Goal: Task Accomplishment & Management: Manage account settings

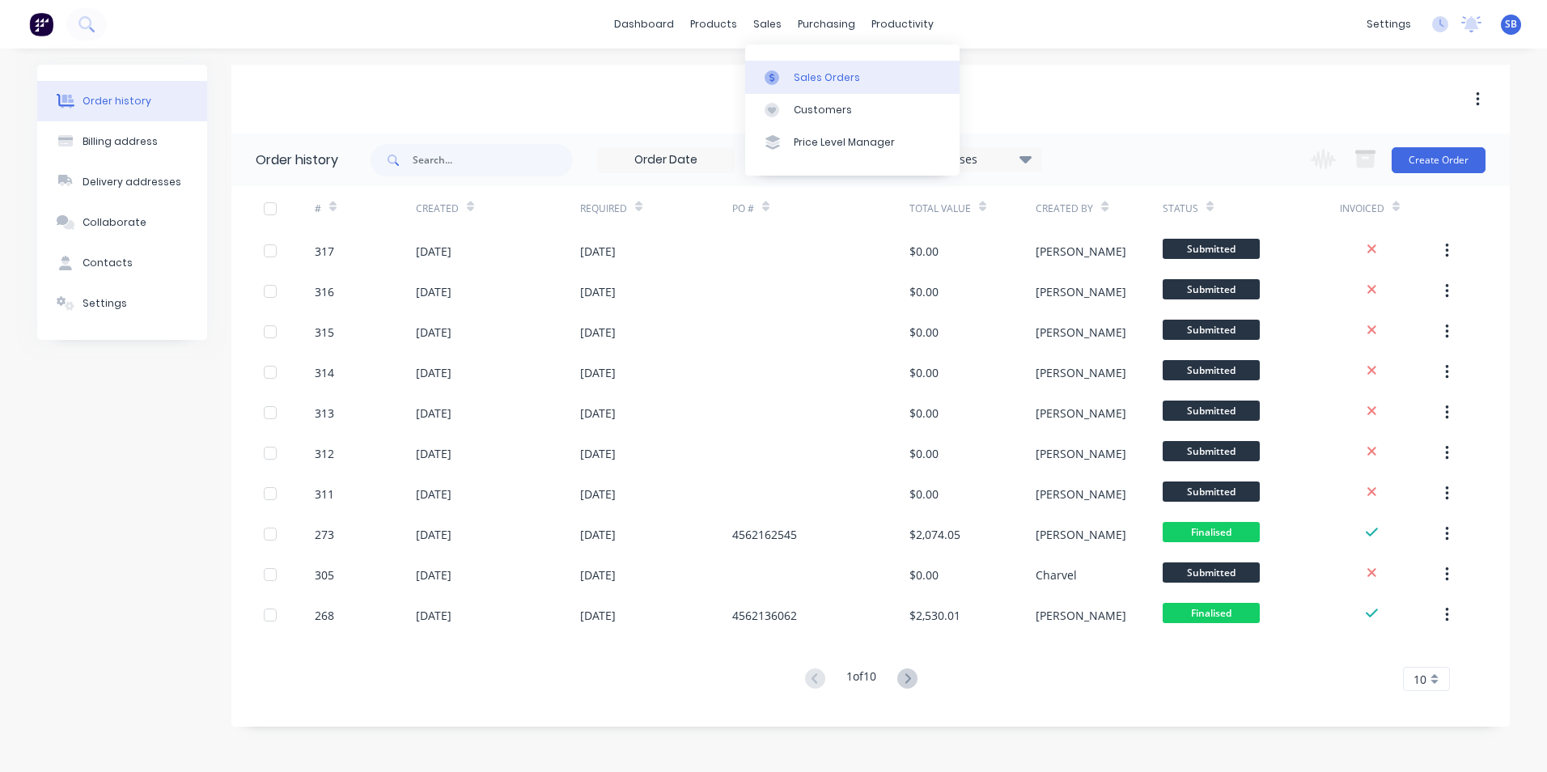
click at [794, 79] on div "Sales Orders" at bounding box center [827, 77] width 66 height 15
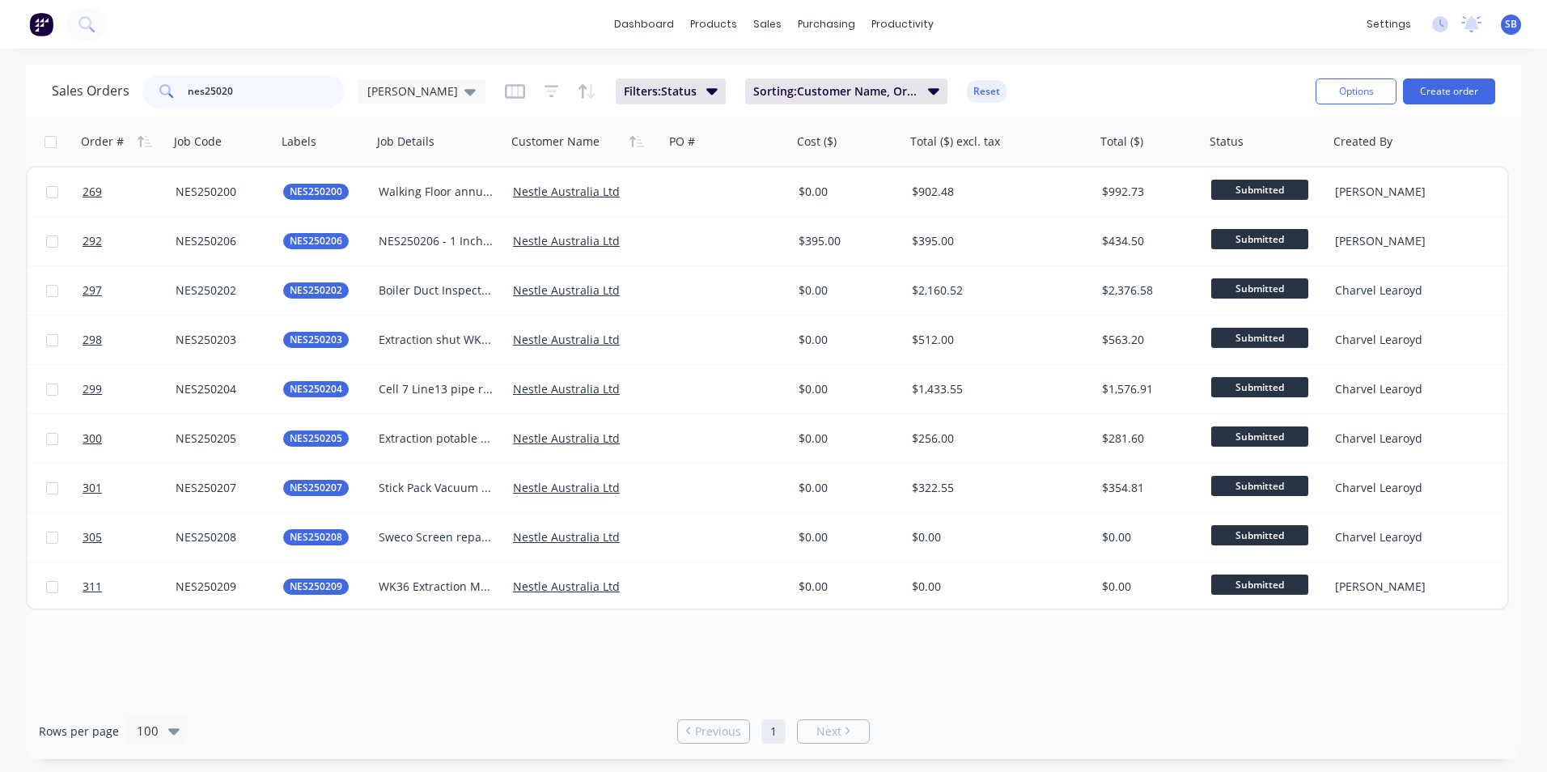
drag, startPoint x: 269, startPoint y: 94, endPoint x: 136, endPoint y: 91, distance: 133.5
click at [136, 91] on div "Sales Orders nes25020 [PERSON_NAME]" at bounding box center [269, 91] width 434 height 32
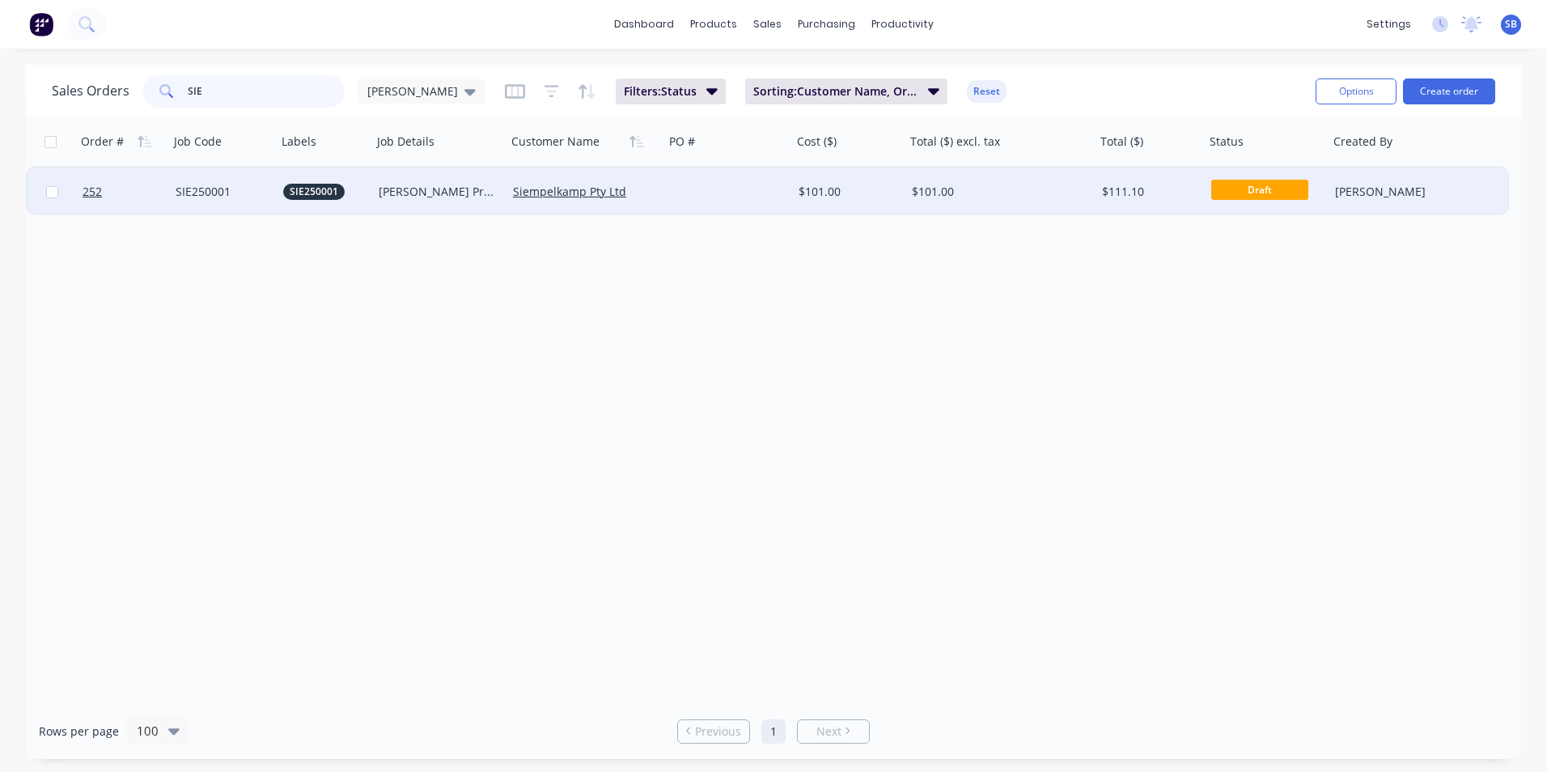
type input "SIE"
click at [1078, 188] on div "$101.00" at bounding box center [996, 192] width 168 height 16
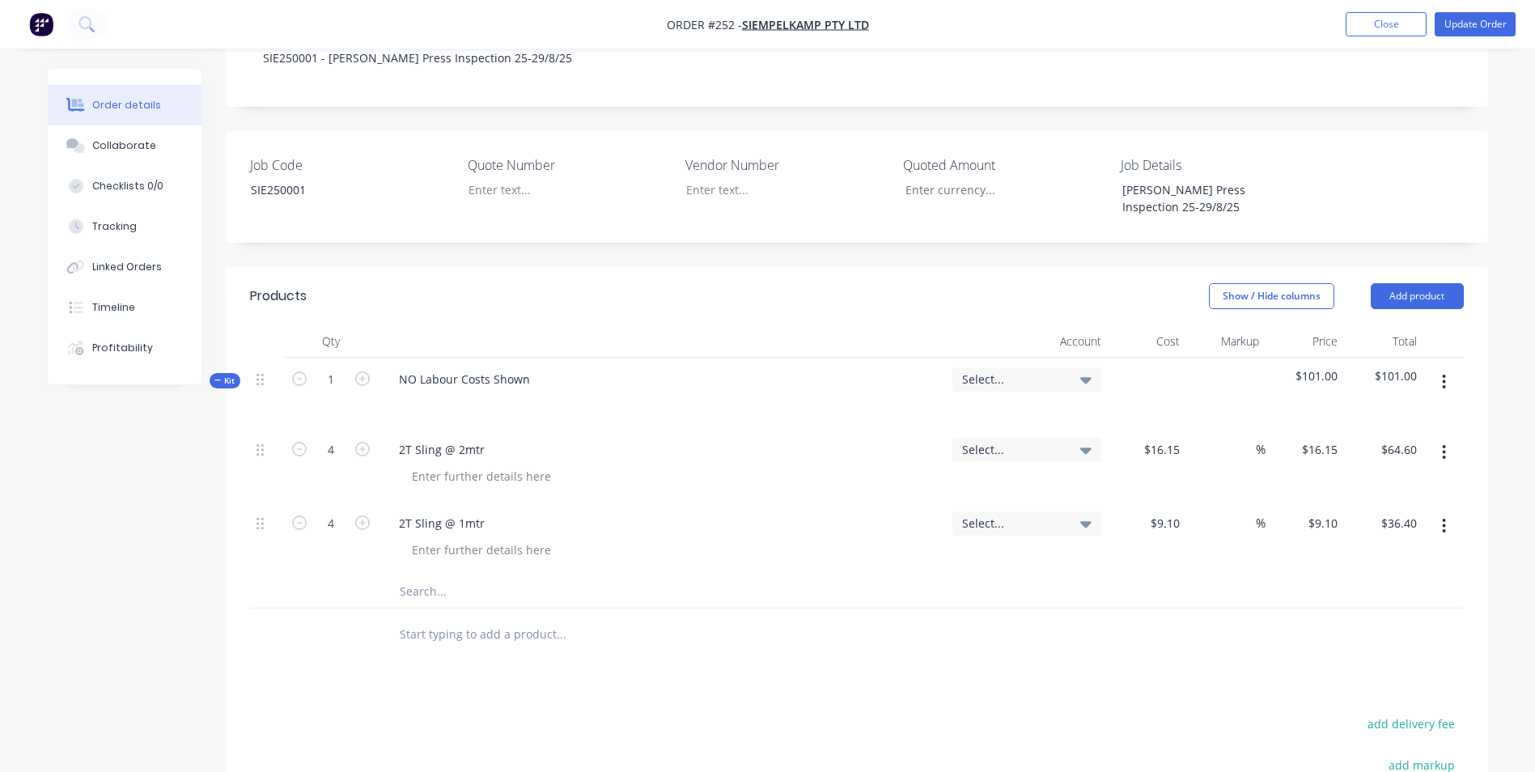
scroll to position [404, 0]
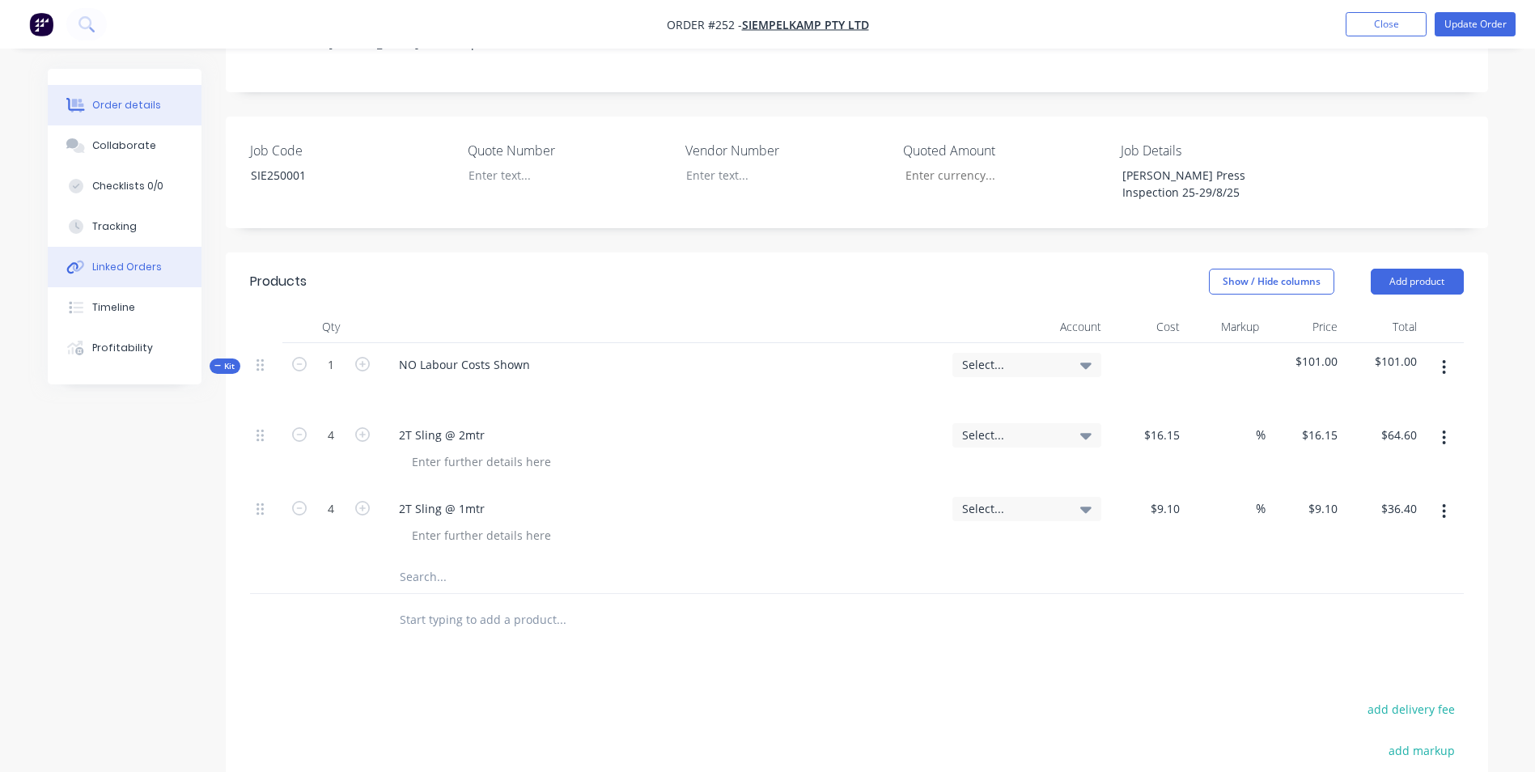
click at [141, 265] on div "Linked Orders" at bounding box center [127, 267] width 70 height 15
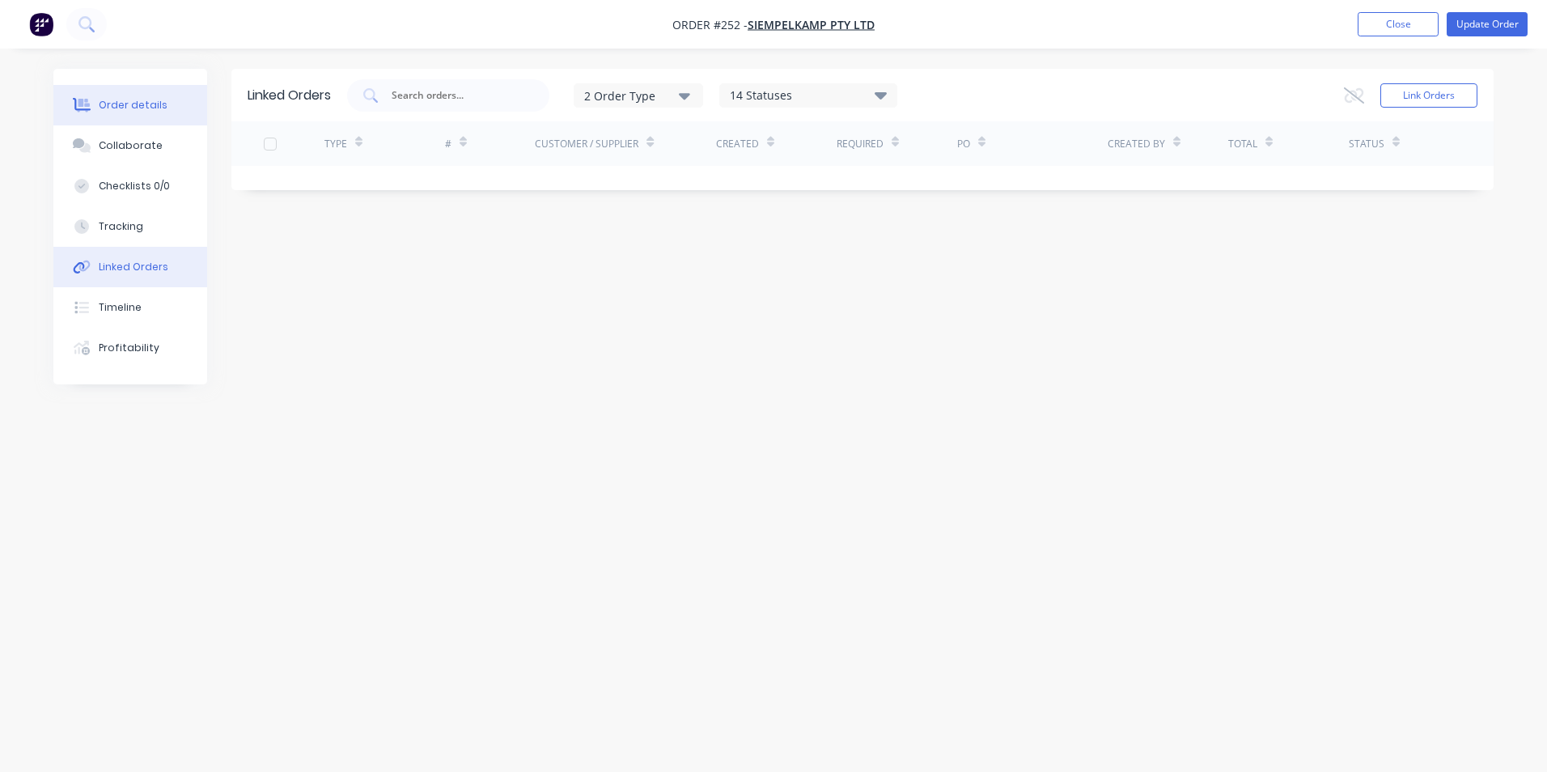
click at [150, 98] on div "Order details" at bounding box center [133, 105] width 69 height 15
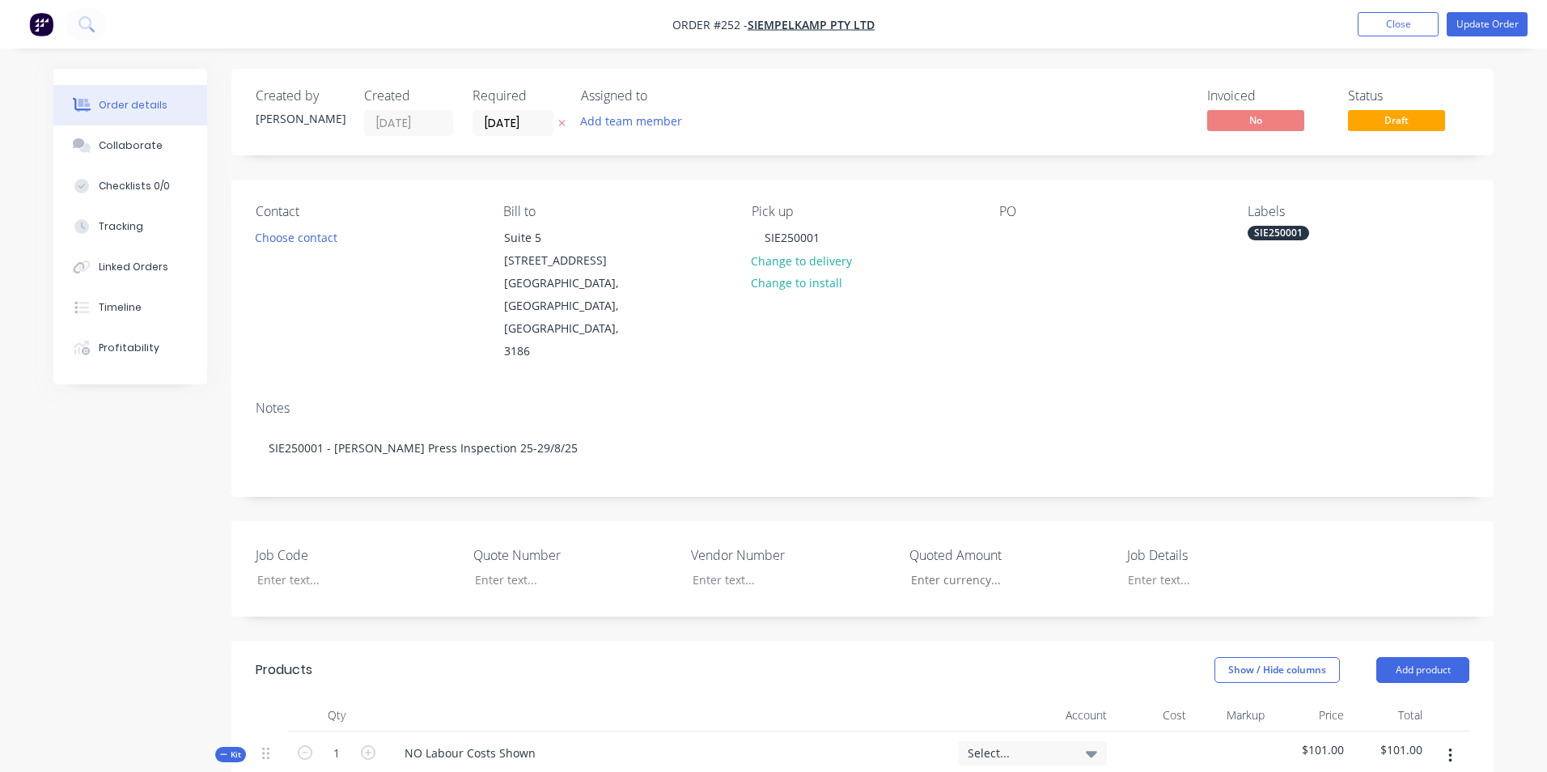
type input "$16.15"
type input "$64.60"
type input "$9.10"
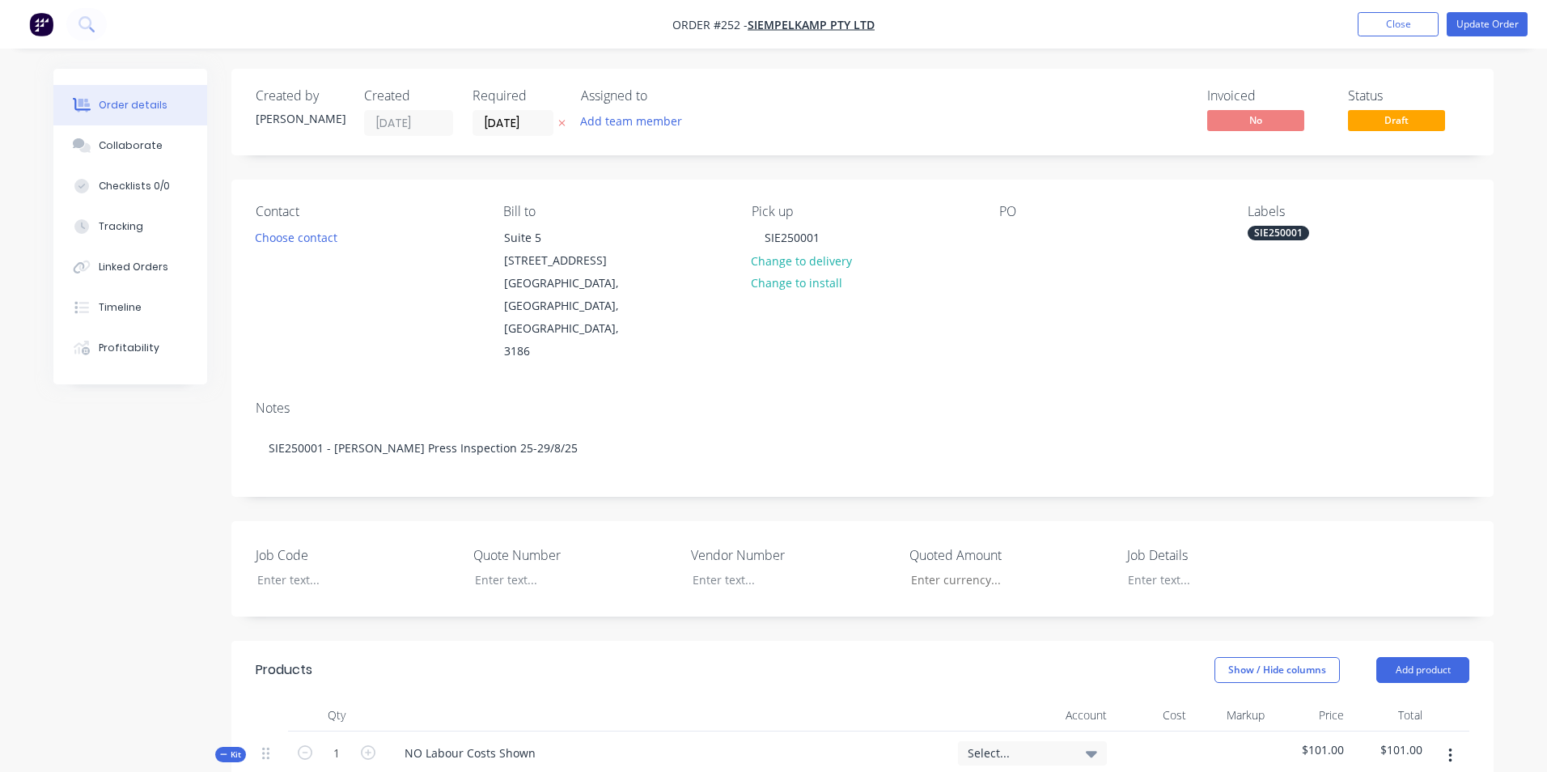
type input "$36.40"
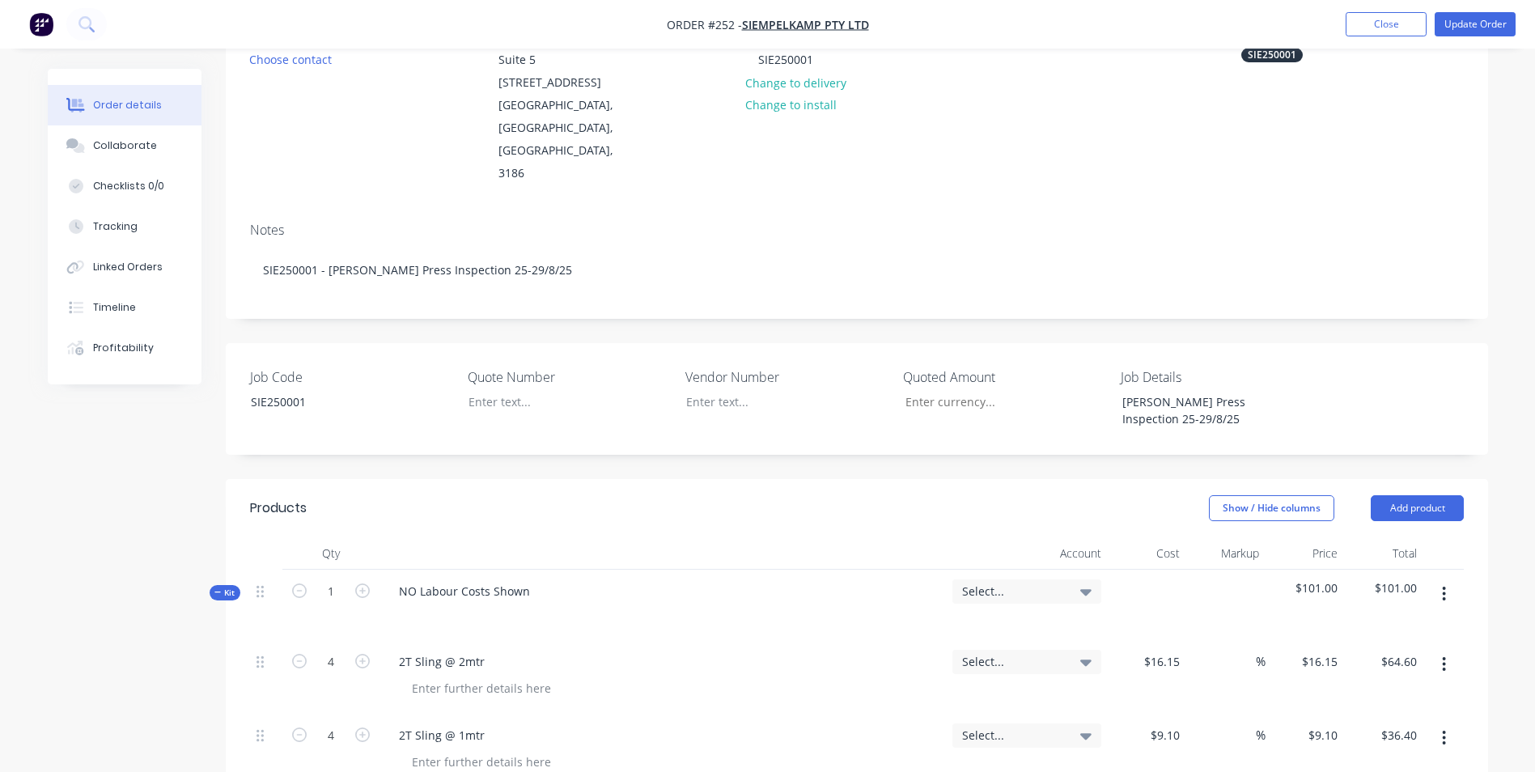
scroll to position [404, 0]
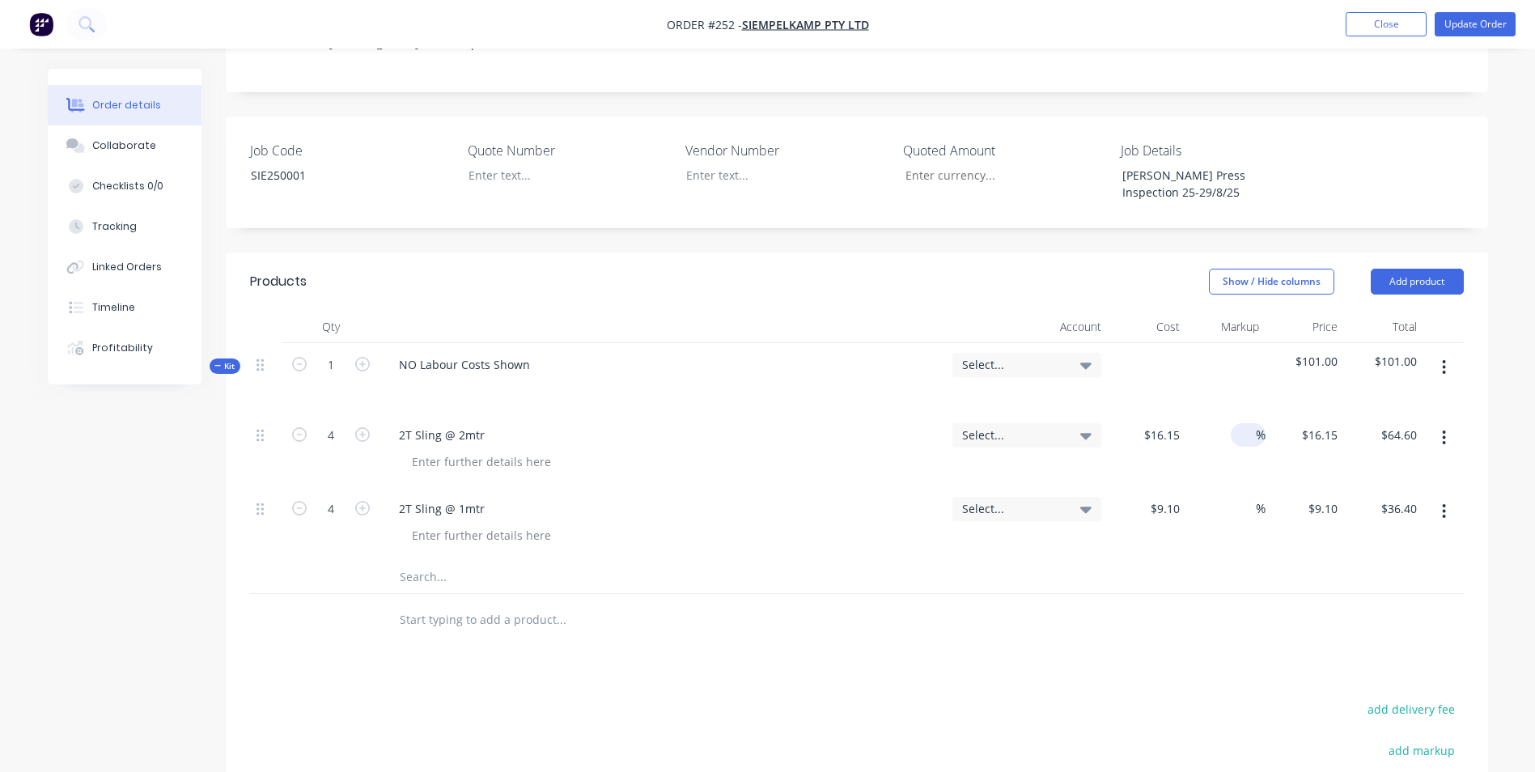
click at [1244, 423] on input at bounding box center [1246, 434] width 19 height 23
type input "25"
type input "$20.1875"
type input "$80.75"
click at [1244, 497] on input "2" at bounding box center [1246, 508] width 19 height 23
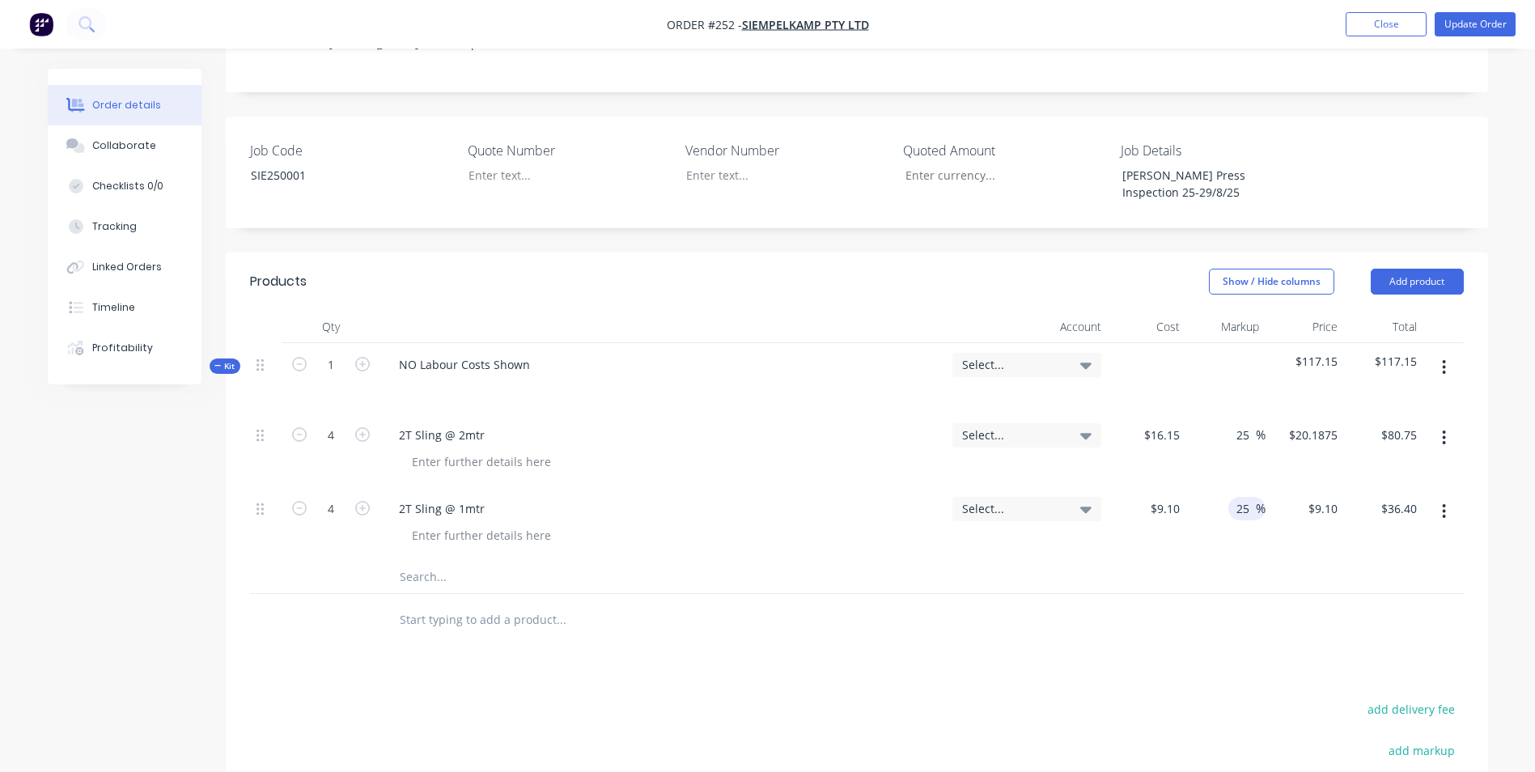
type input "25"
type input "$11.375"
type input "$45.50"
click at [1241, 489] on div "25 25 %" at bounding box center [1225, 524] width 79 height 74
click at [1501, 23] on button "Update Order" at bounding box center [1474, 24] width 81 height 24
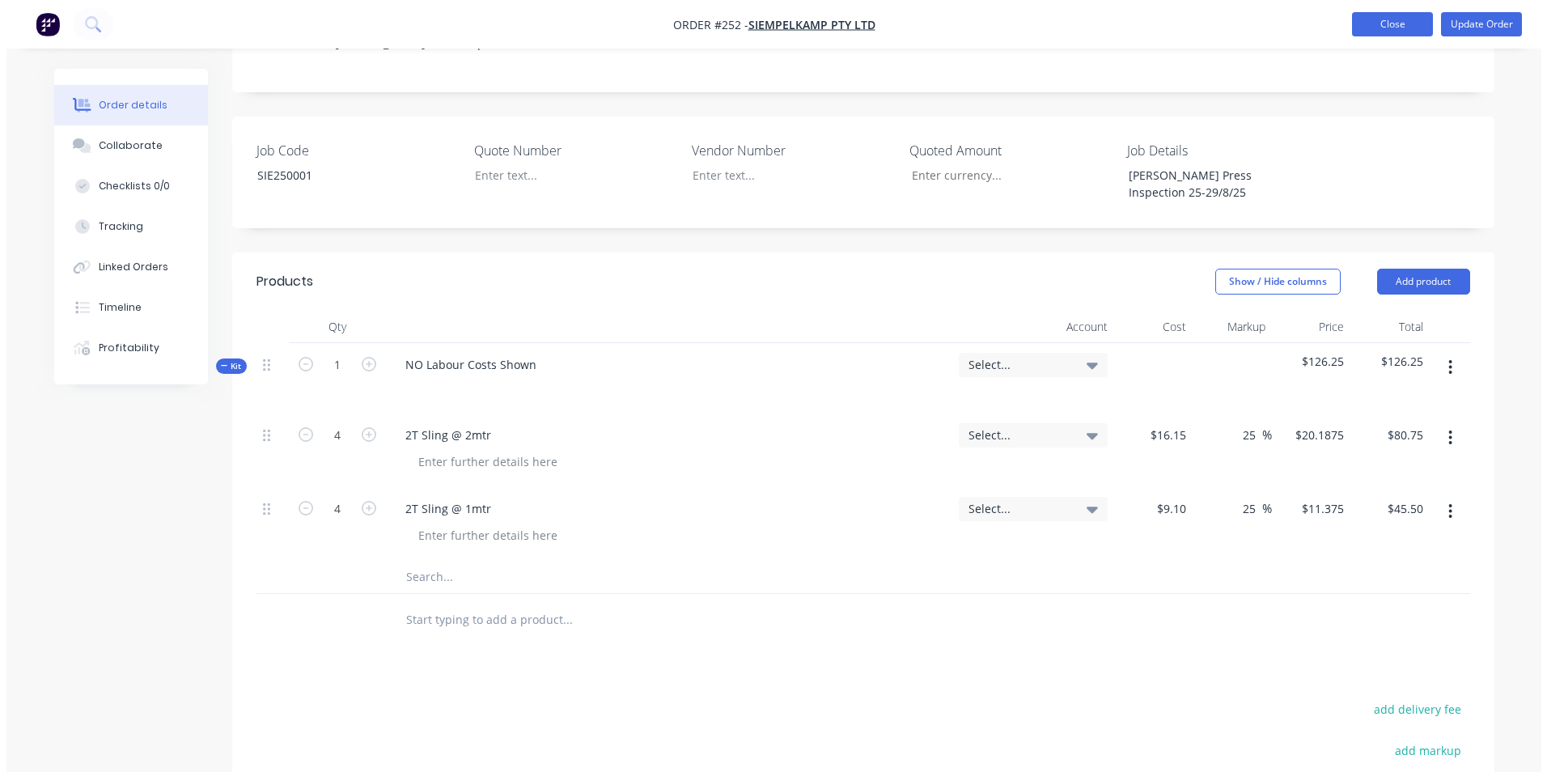
scroll to position [0, 0]
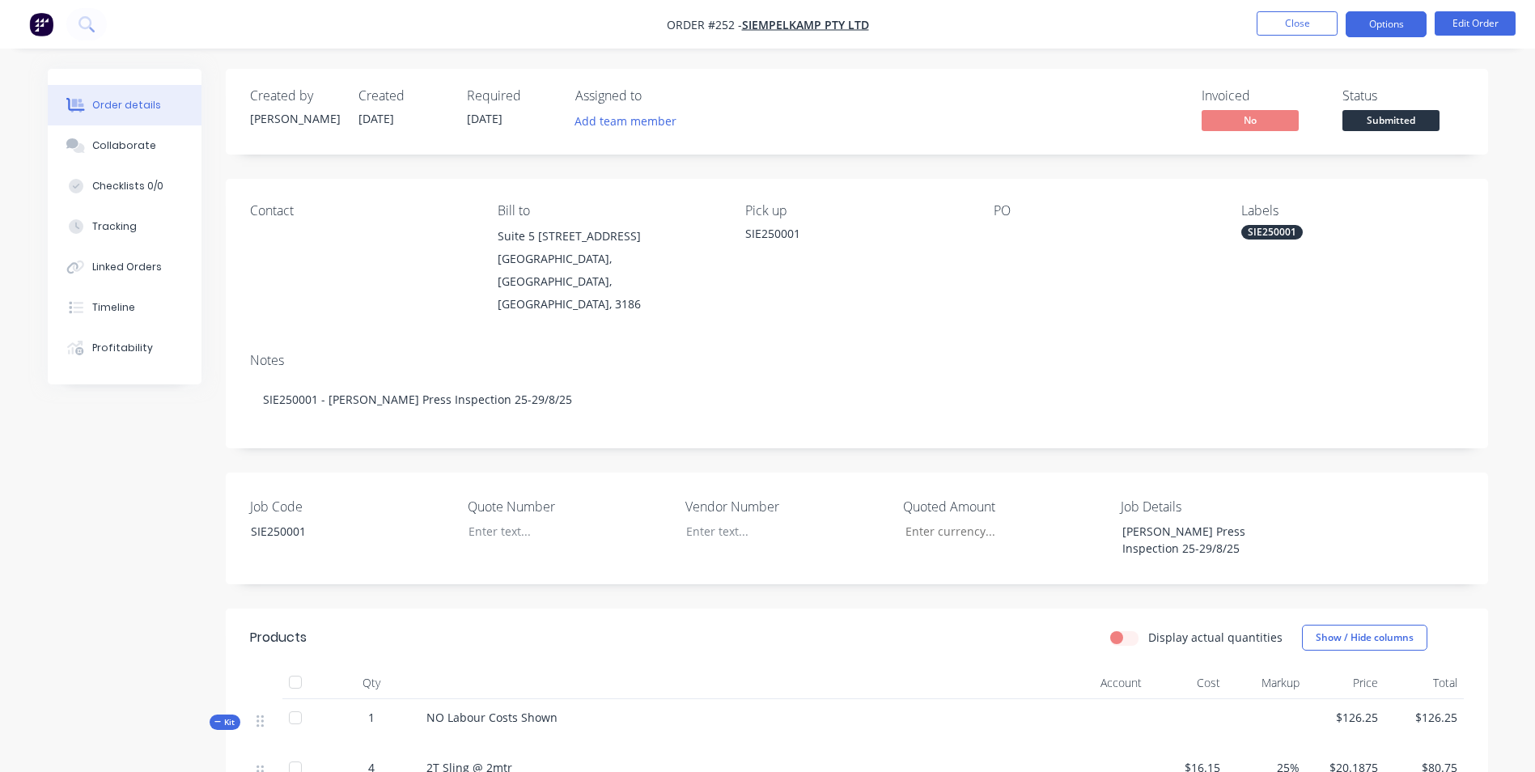
click at [1376, 29] on button "Options" at bounding box center [1385, 24] width 81 height 26
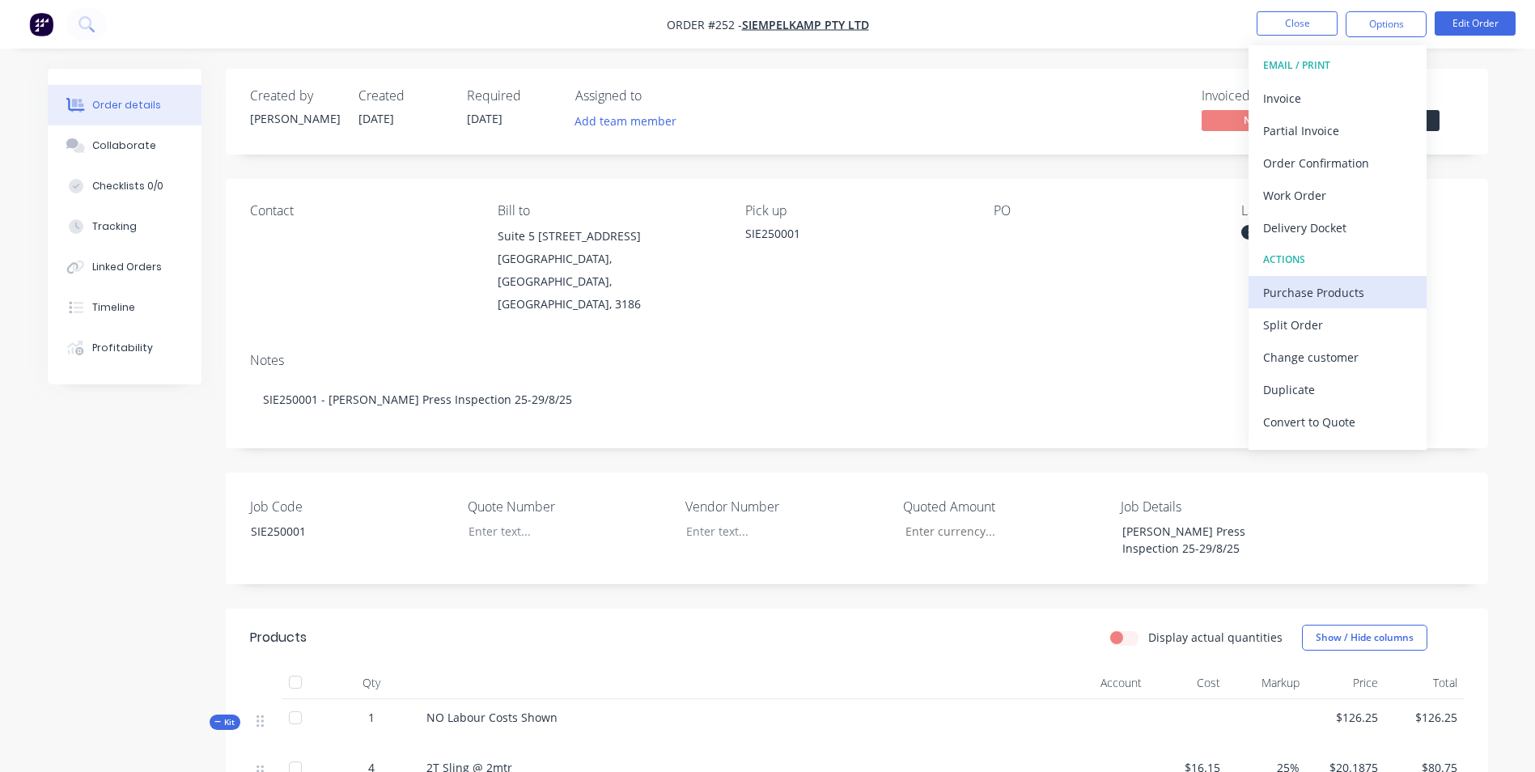
click at [1328, 286] on div "Purchase Products" at bounding box center [1337, 292] width 149 height 23
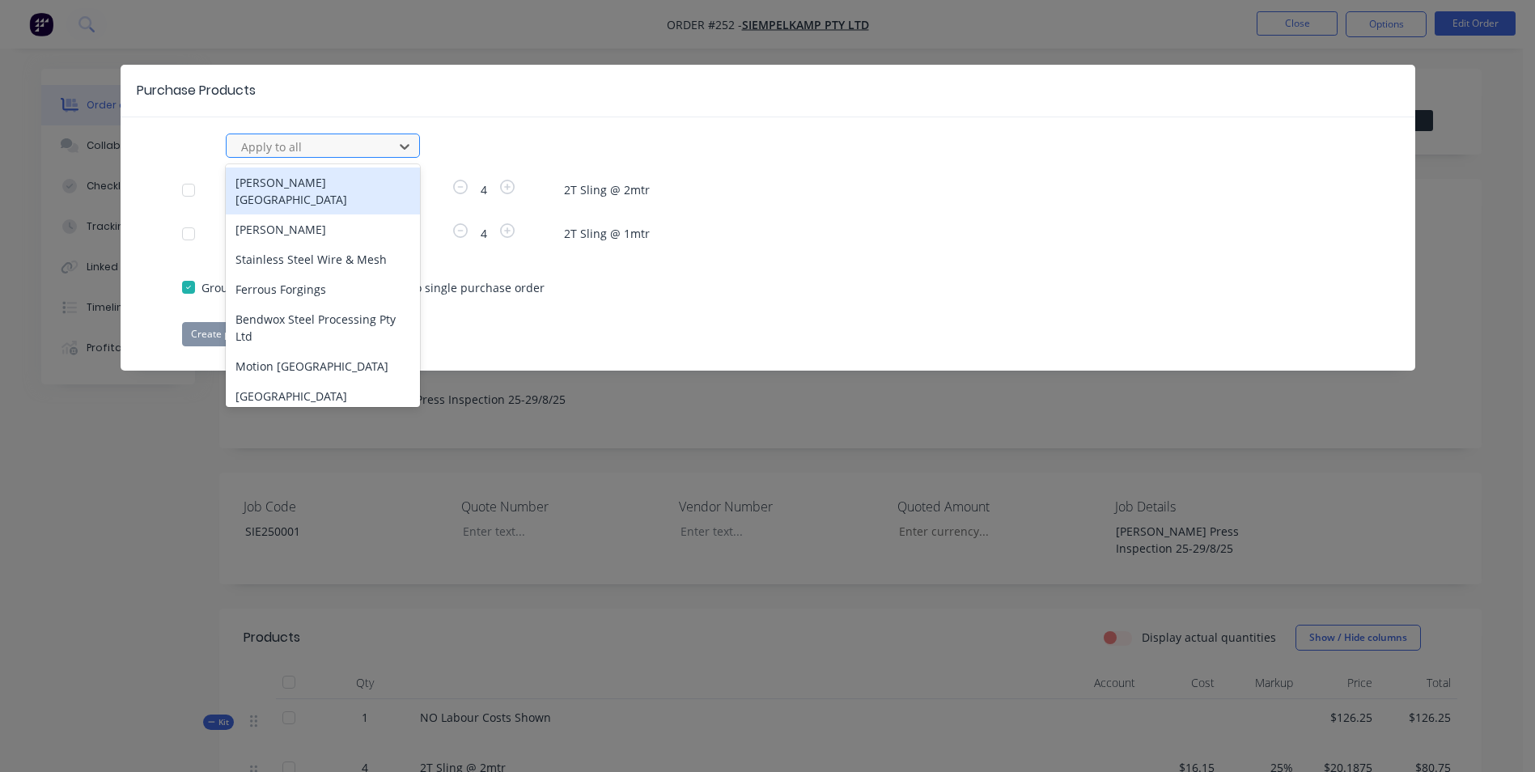
click at [261, 154] on div at bounding box center [312, 147] width 146 height 20
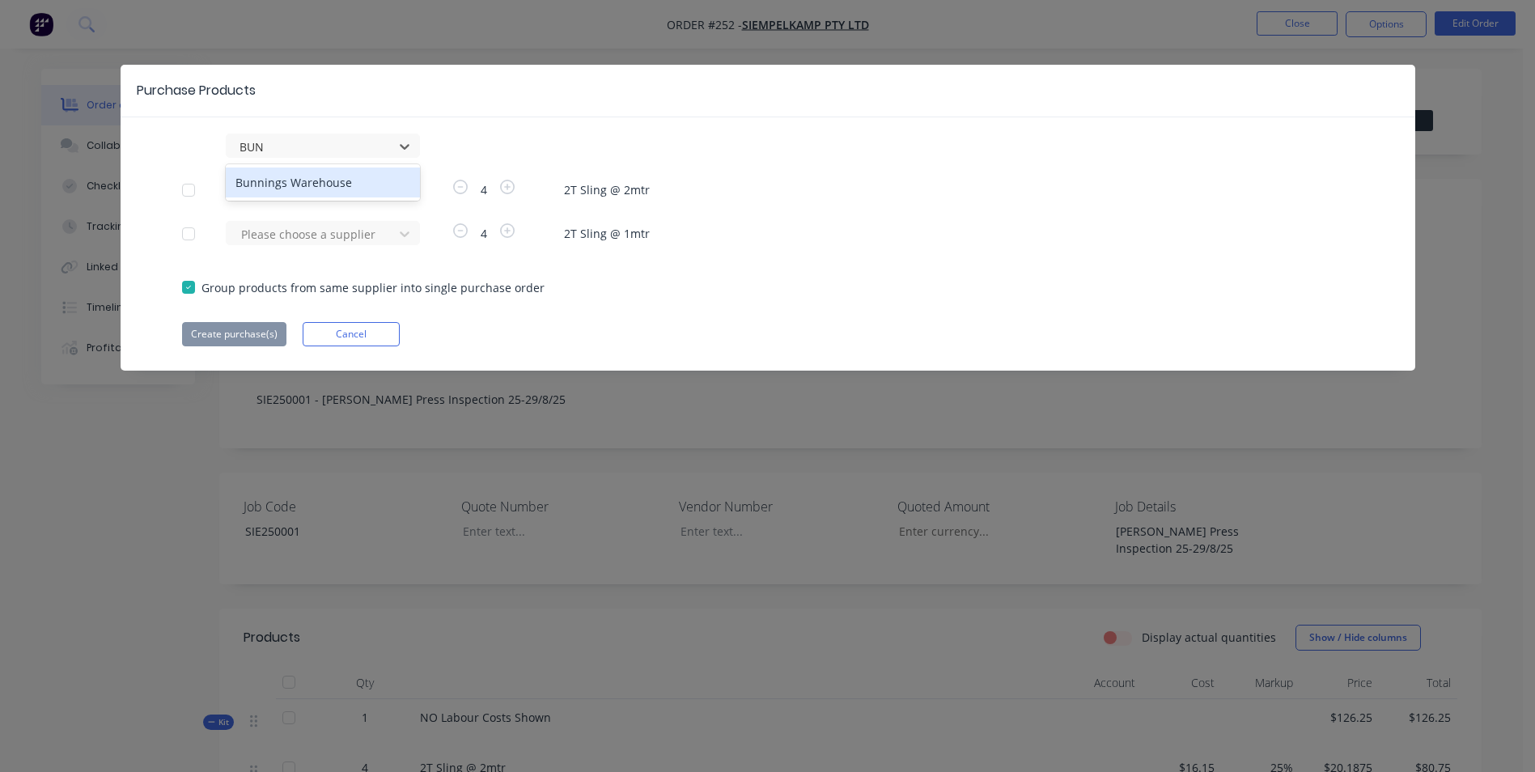
type input "[PERSON_NAME]"
click at [283, 173] on div "Bunnings Warehouse" at bounding box center [323, 182] width 194 height 30
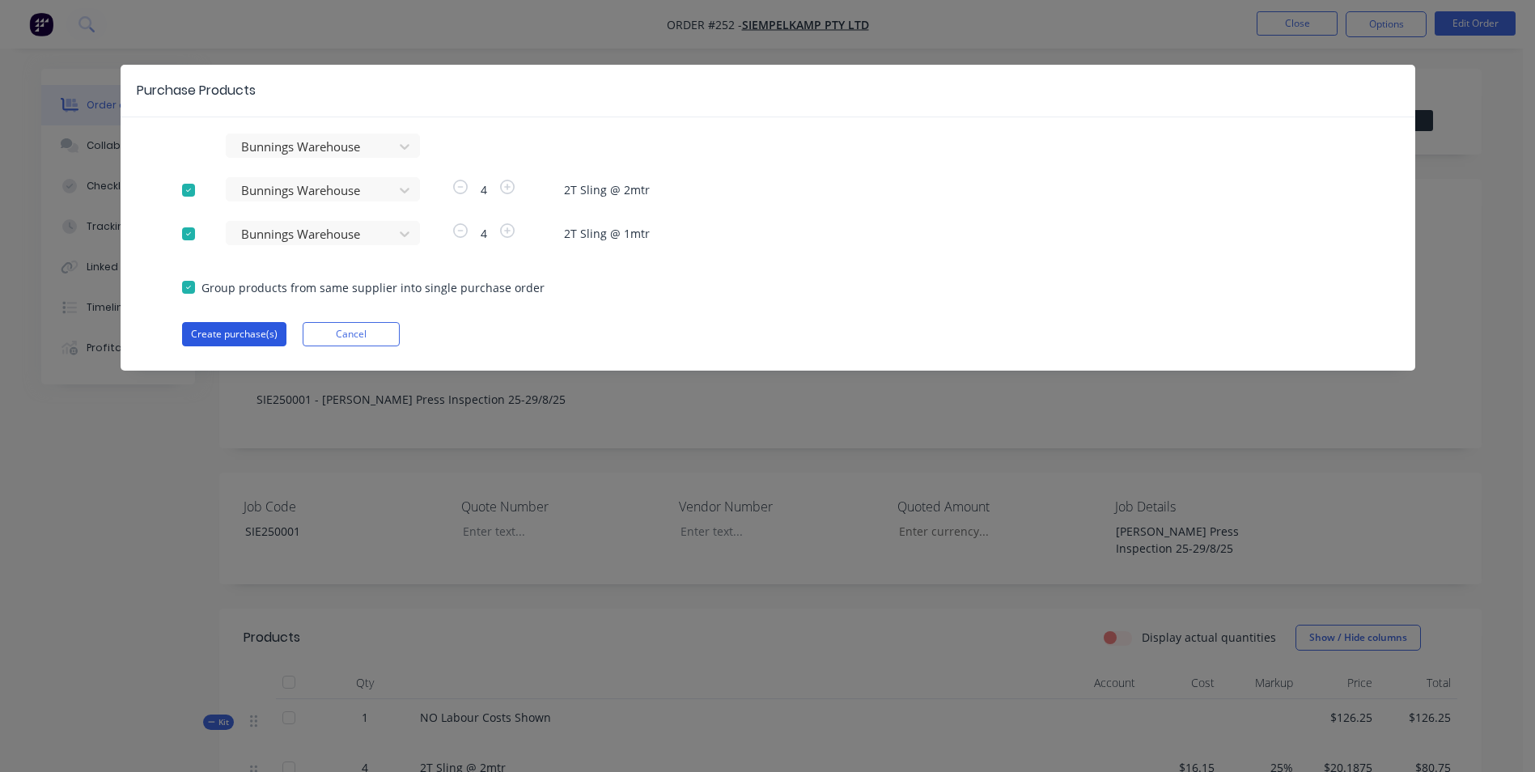
click at [232, 336] on button "Create purchase(s)" at bounding box center [234, 334] width 104 height 24
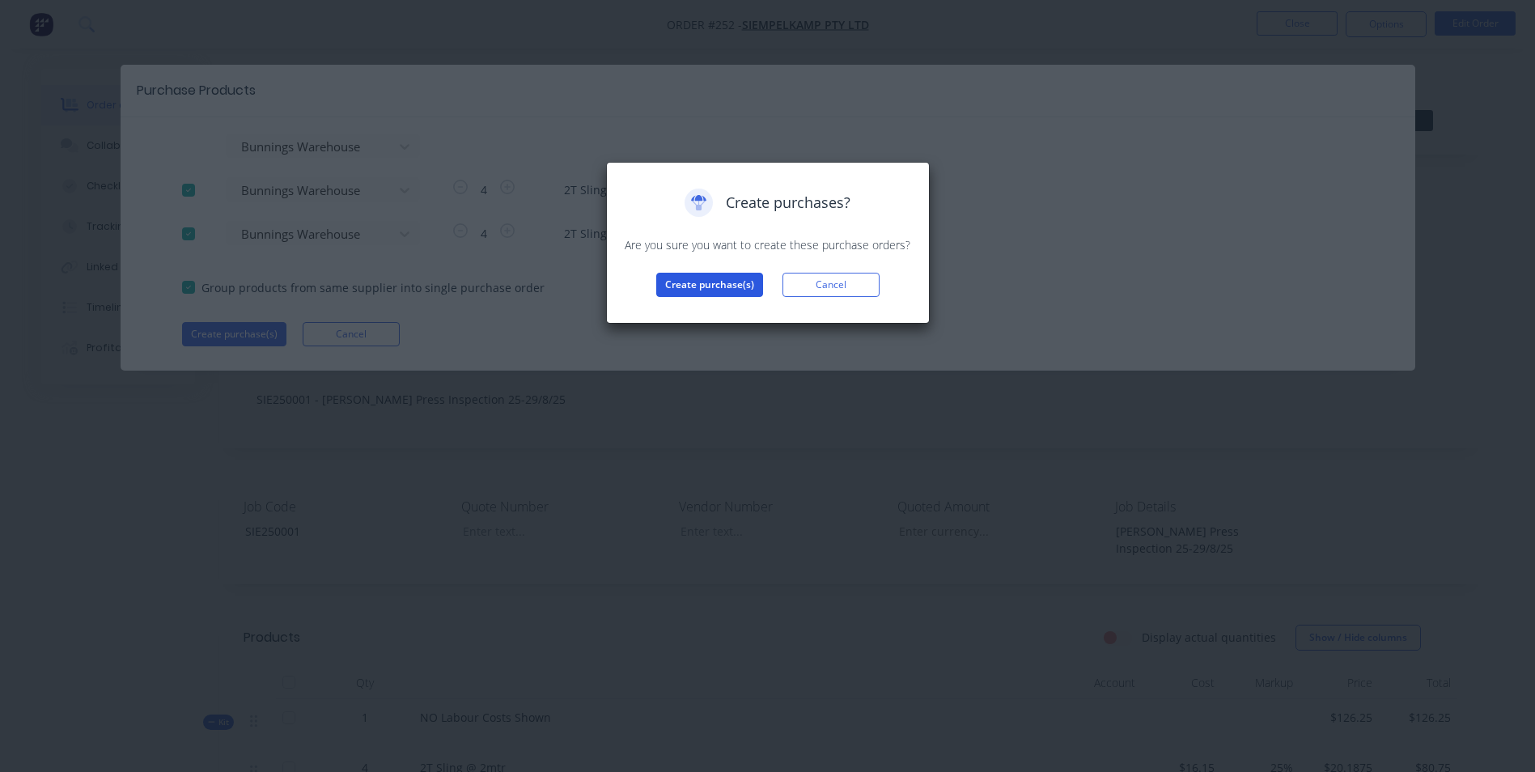
click at [709, 287] on button "Create purchase(s)" at bounding box center [709, 285] width 107 height 24
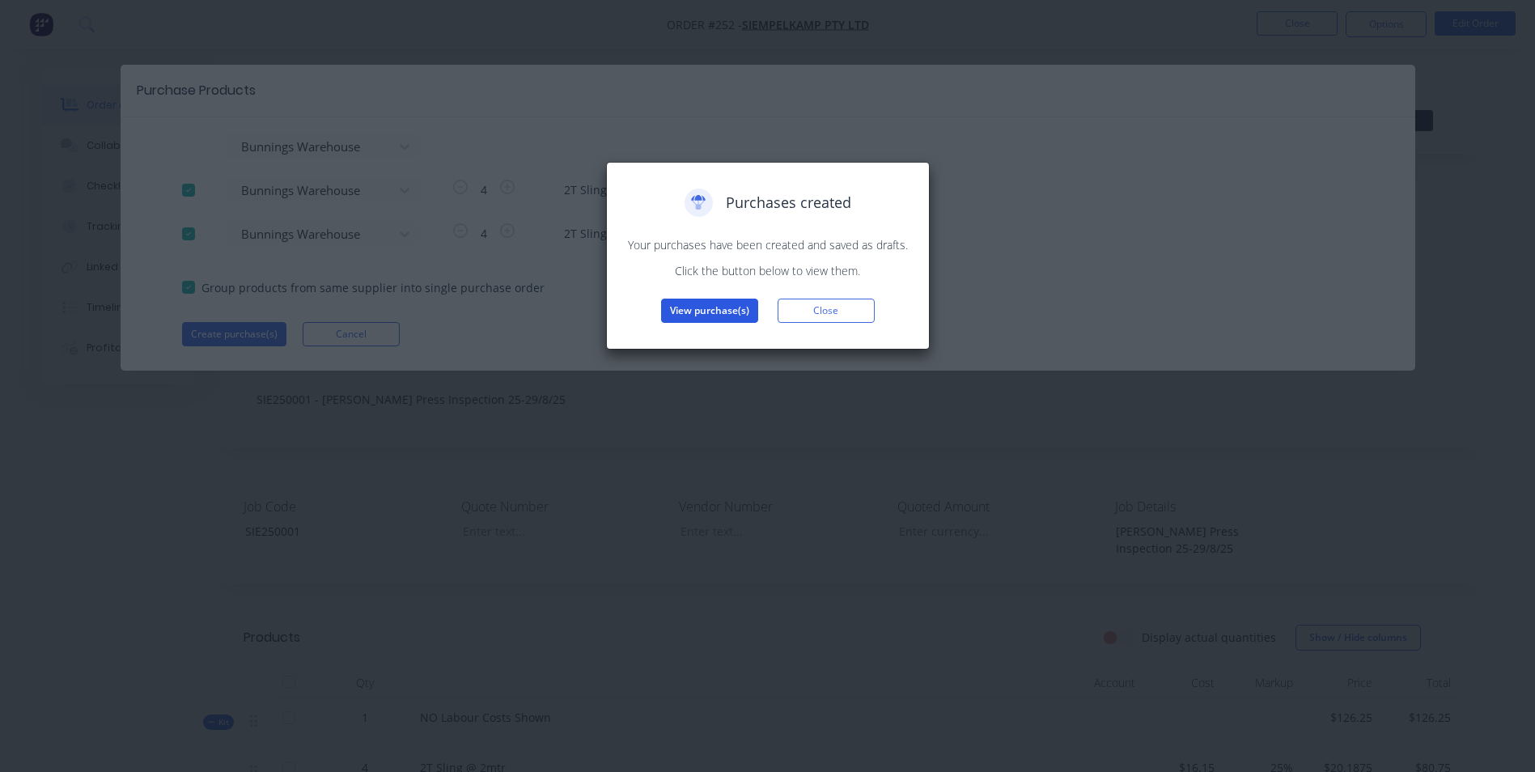
click at [690, 316] on button "View purchase(s)" at bounding box center [709, 311] width 97 height 24
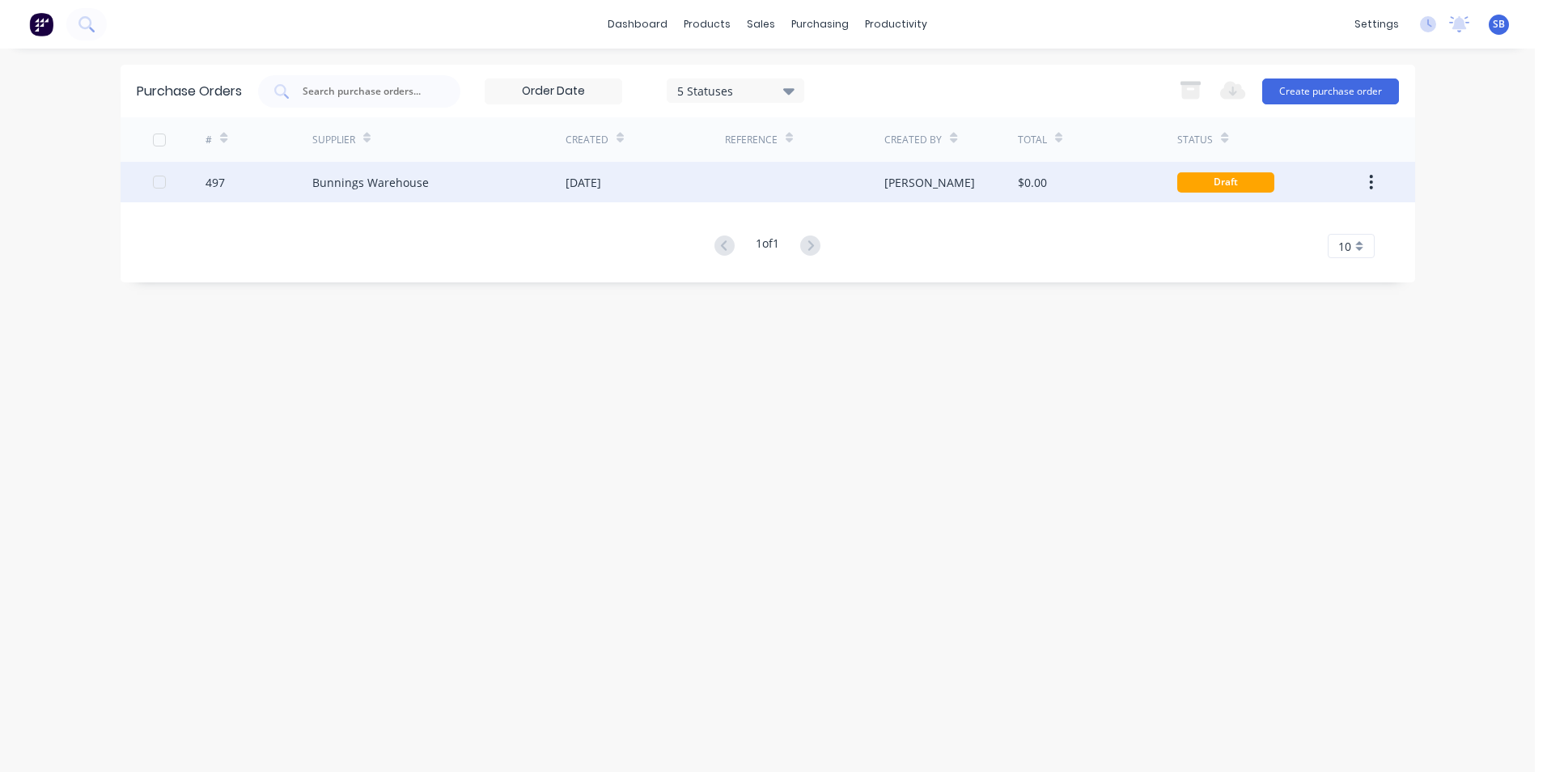
click at [866, 181] on div at bounding box center [804, 182] width 159 height 40
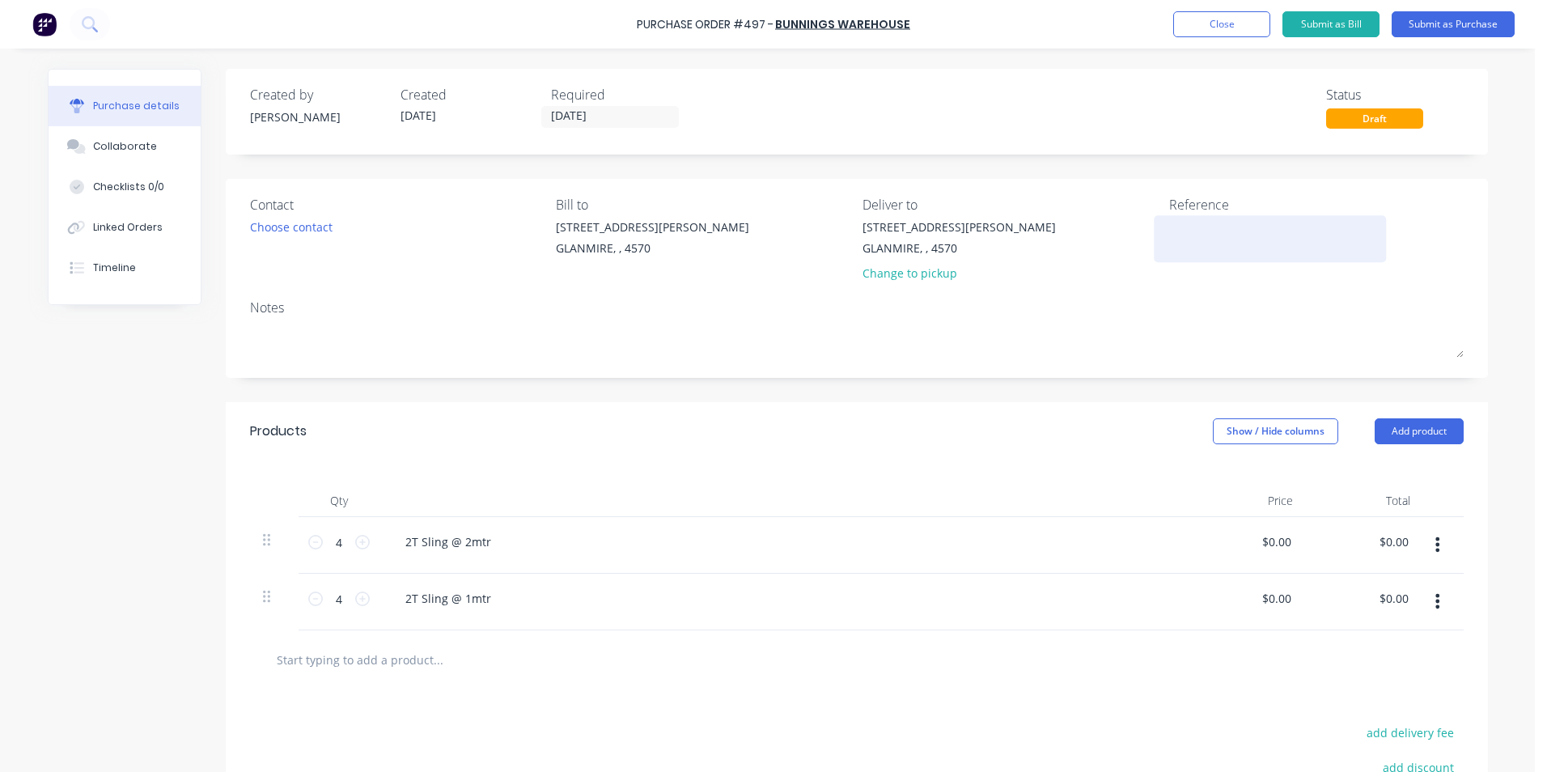
click at [1200, 244] on textarea at bounding box center [1270, 236] width 202 height 36
type textarea "x"
type textarea "6"
type textarea "x"
type textarea "65"
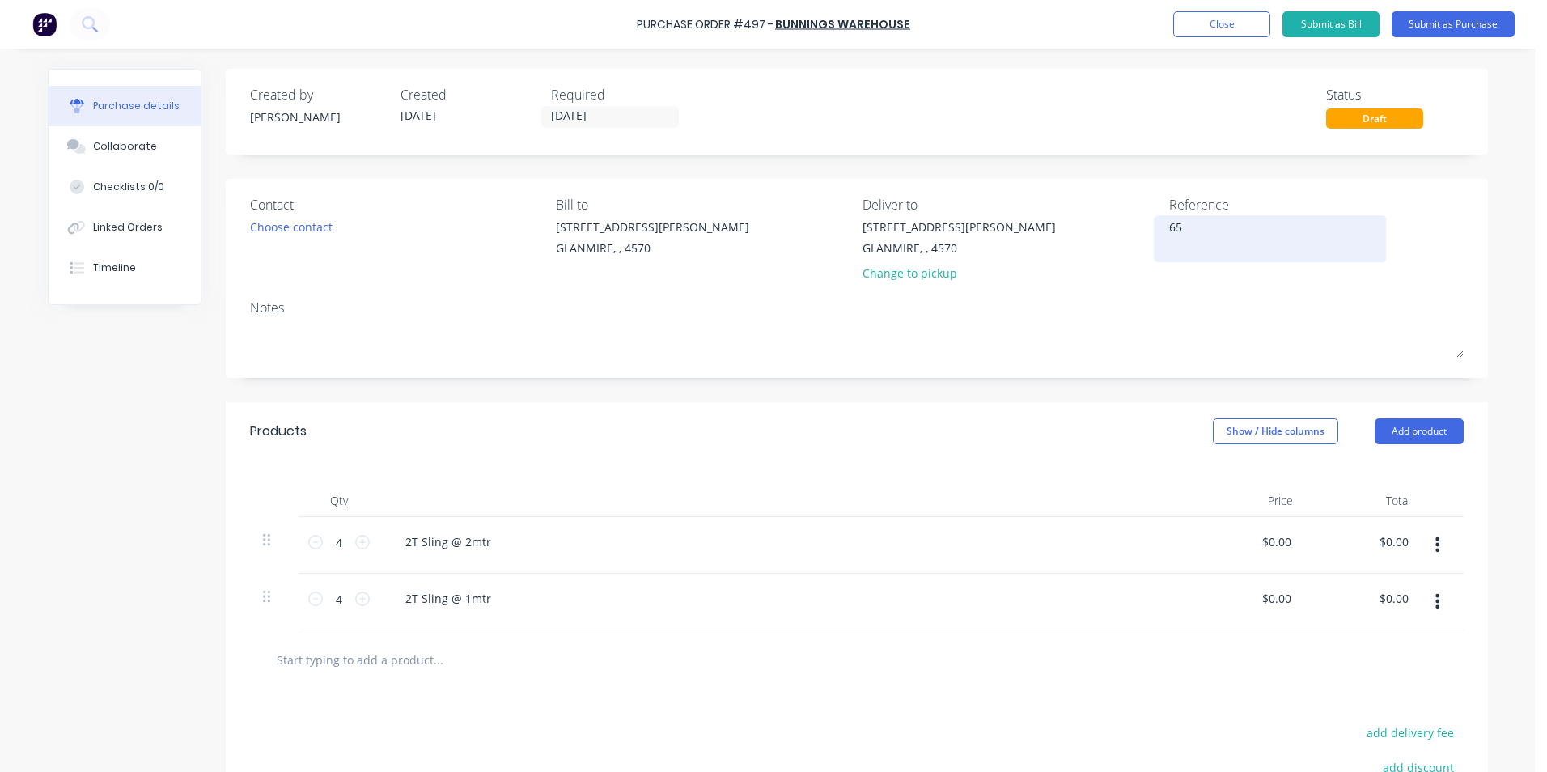
type textarea "x"
type textarea "654"
type textarea "x"
type textarea "6541T"
type textarea "x"
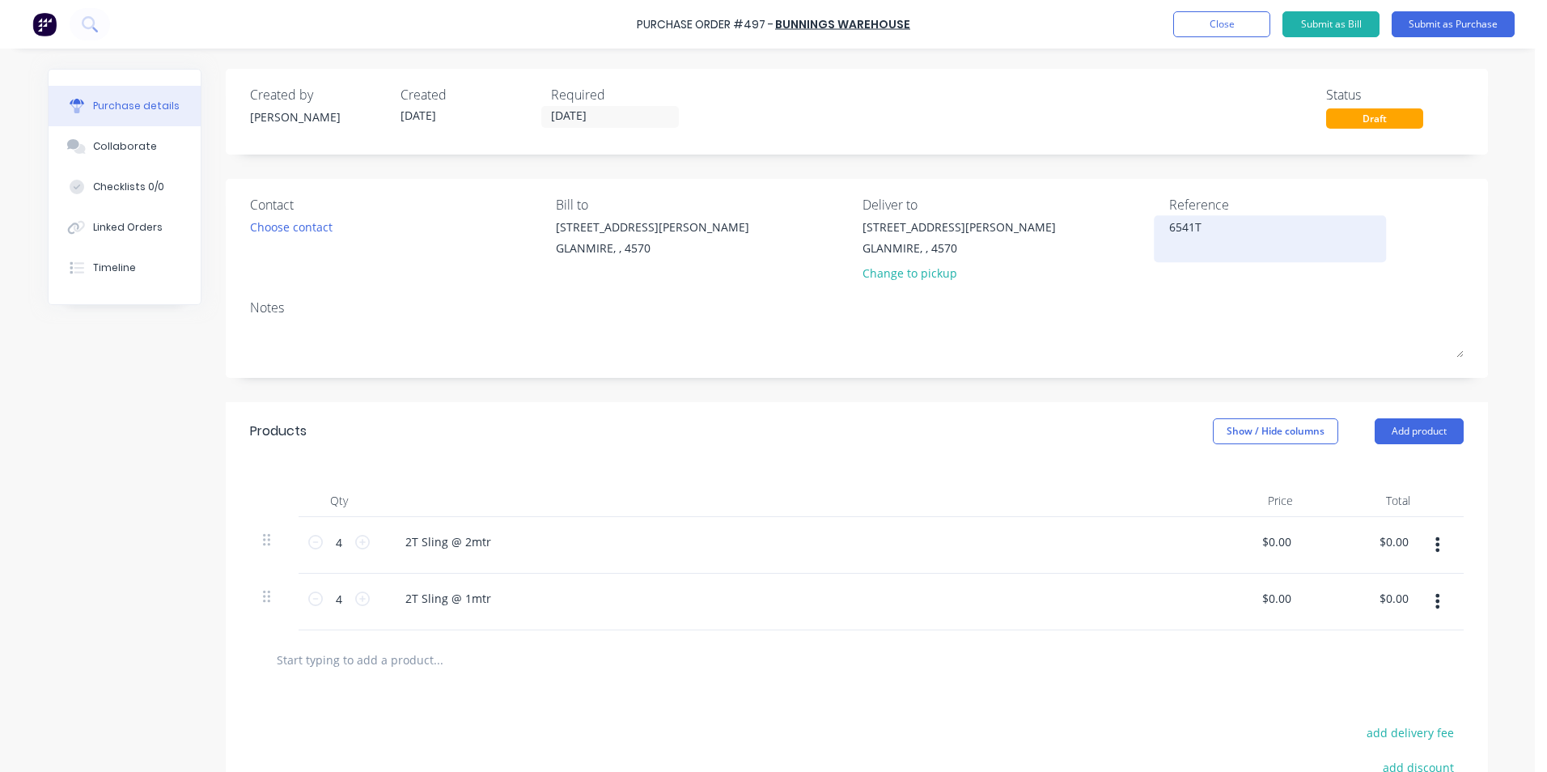
type textarea "6541T3"
type textarea "x"
type textarea "6541T3H"
type textarea "x"
type textarea "6541T3H4Q"
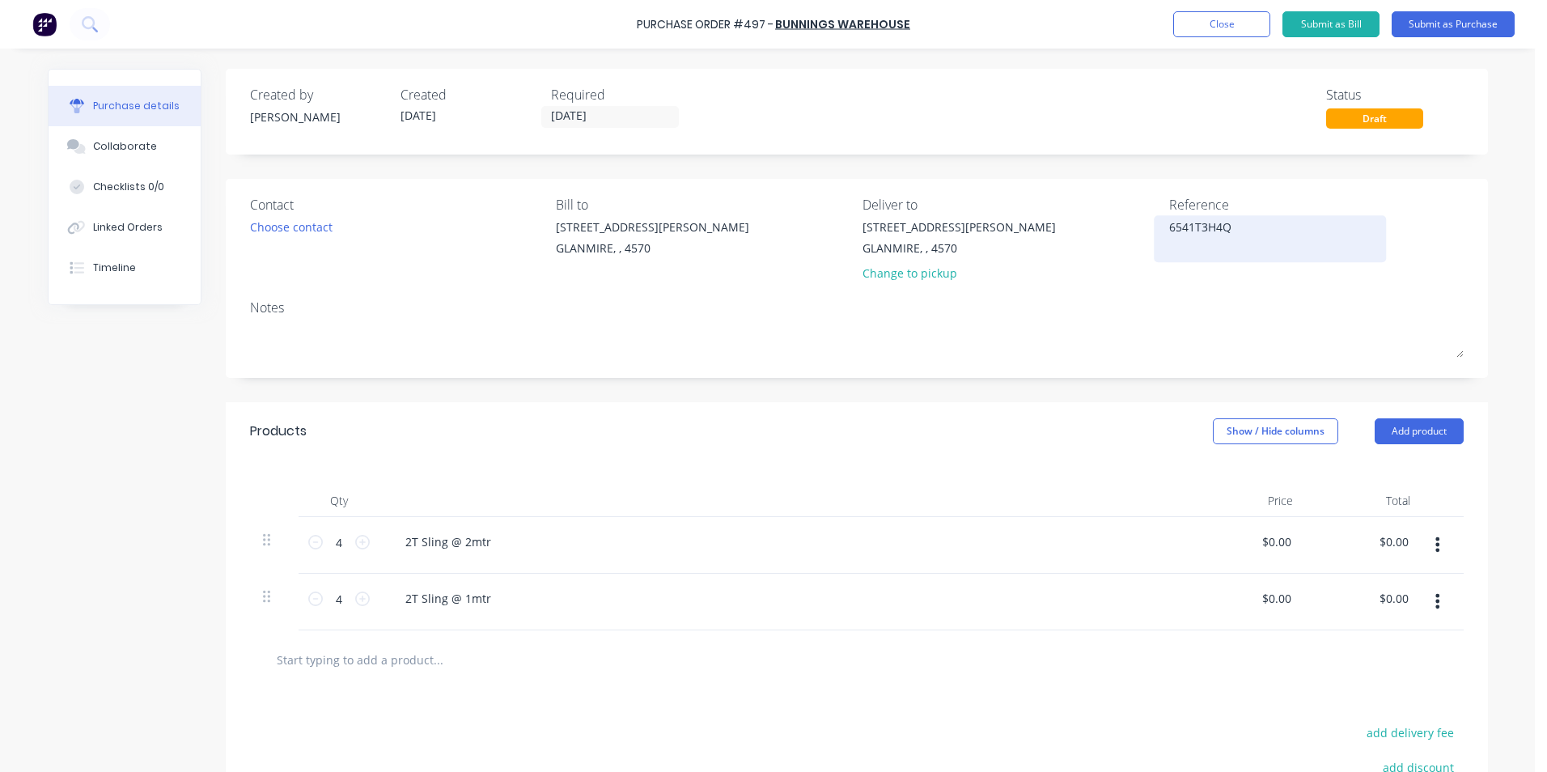
type textarea "x"
type textarea "6541T3H4QAT3H"
type textarea "x"
type textarea "6541T3H4QAT3H4"
type textarea "x"
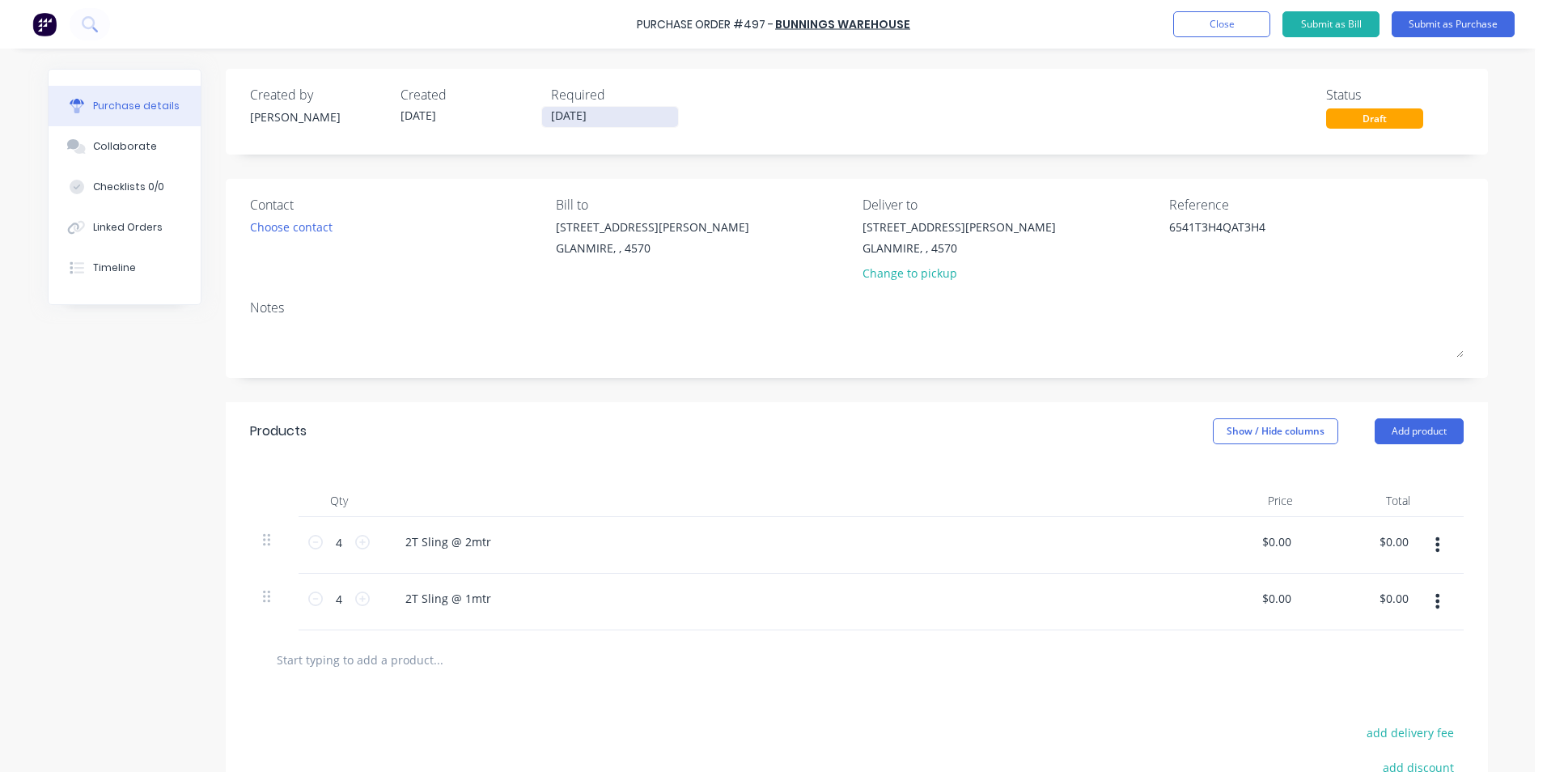
type textarea "6541T3H4QAT3H4"
click at [577, 114] on input "[DATE]" at bounding box center [610, 117] width 136 height 20
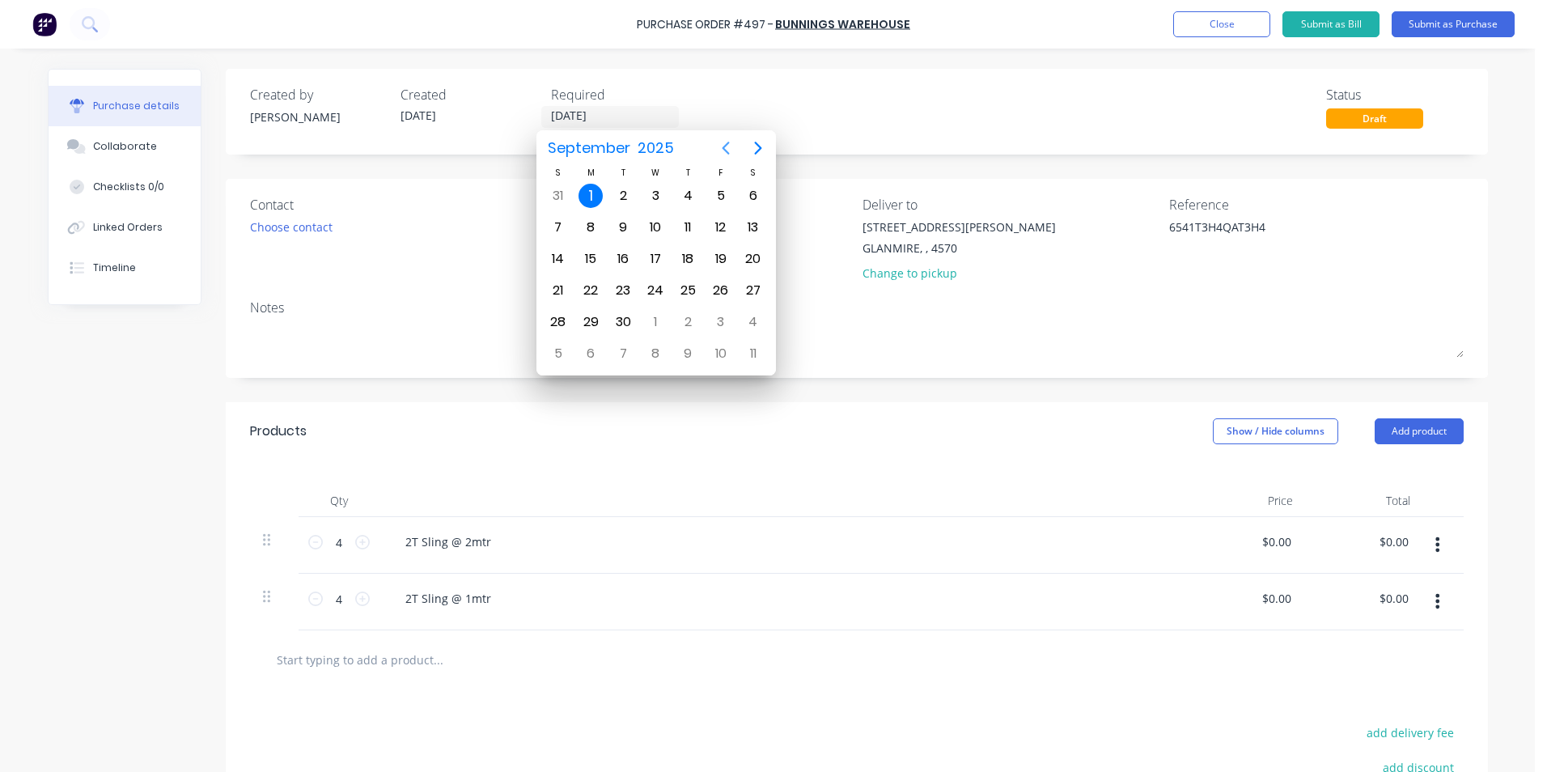
click at [727, 151] on icon "Previous page" at bounding box center [725, 148] width 7 height 13
click at [728, 294] on div "22" at bounding box center [721, 290] width 24 height 24
type textarea "x"
type input "[DATE]"
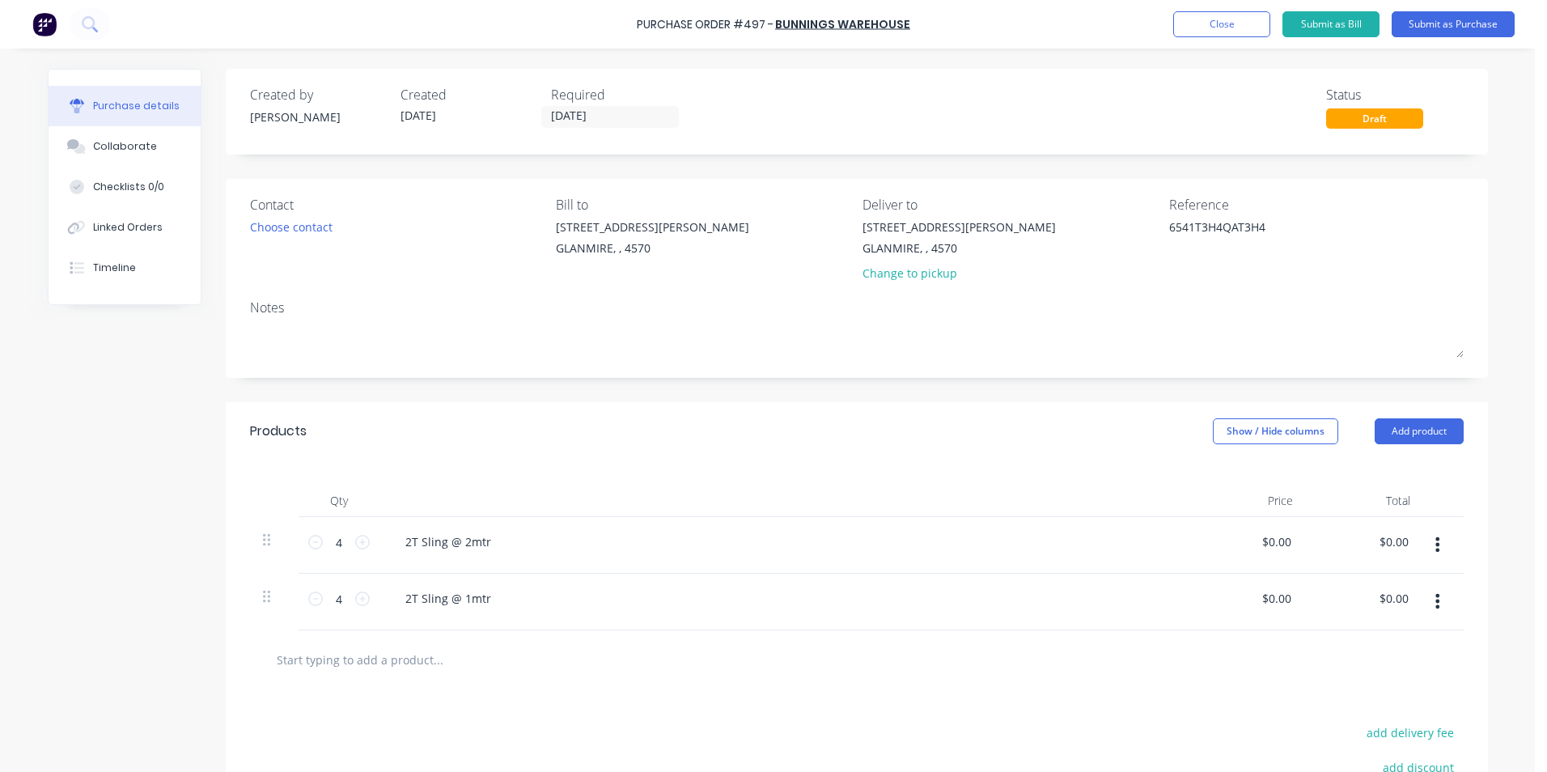
click at [655, 314] on div "Notes" at bounding box center [856, 307] width 1213 height 19
click at [430, 107] on label "[DATE]" at bounding box center [460, 117] width 138 height 22
click at [402, 106] on label "[DATE]" at bounding box center [460, 117] width 138 height 22
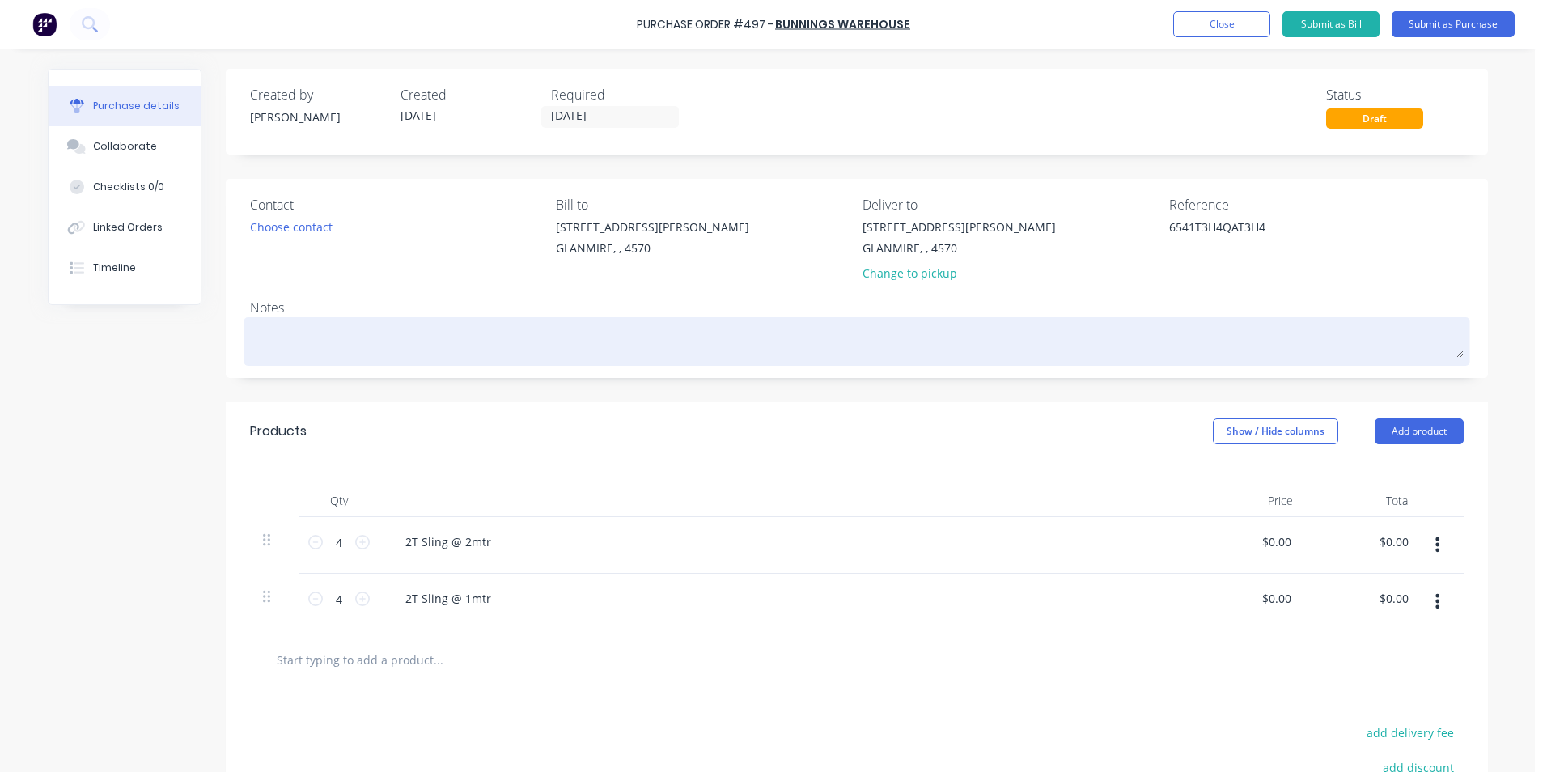
click at [311, 346] on textarea at bounding box center [856, 339] width 1213 height 36
type textarea "x"
type textarea "S"
type textarea "x"
type textarea "SI"
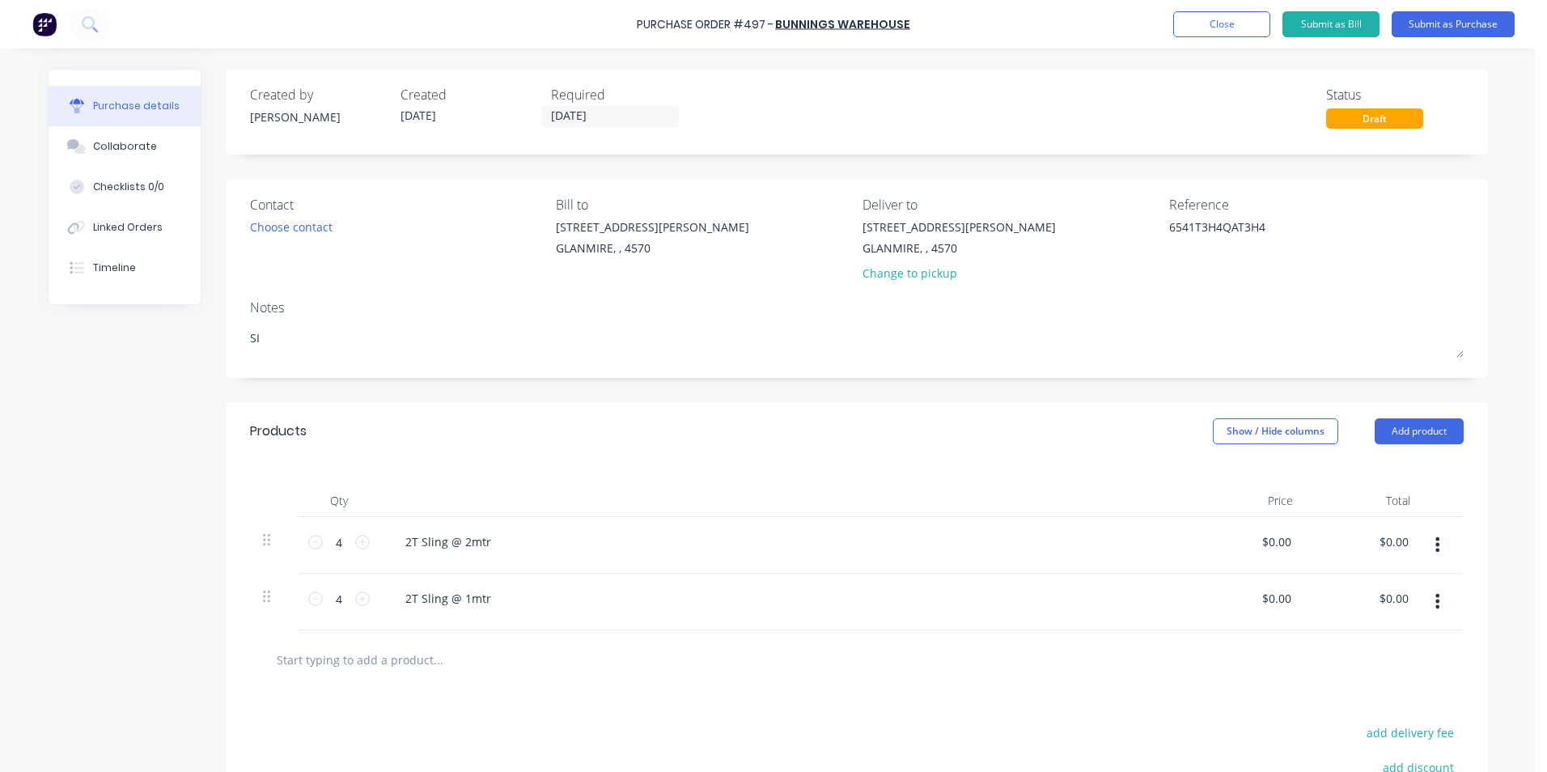
type textarea "x"
type textarea "SIE"
type textarea "x"
type textarea "SIE2"
type textarea "x"
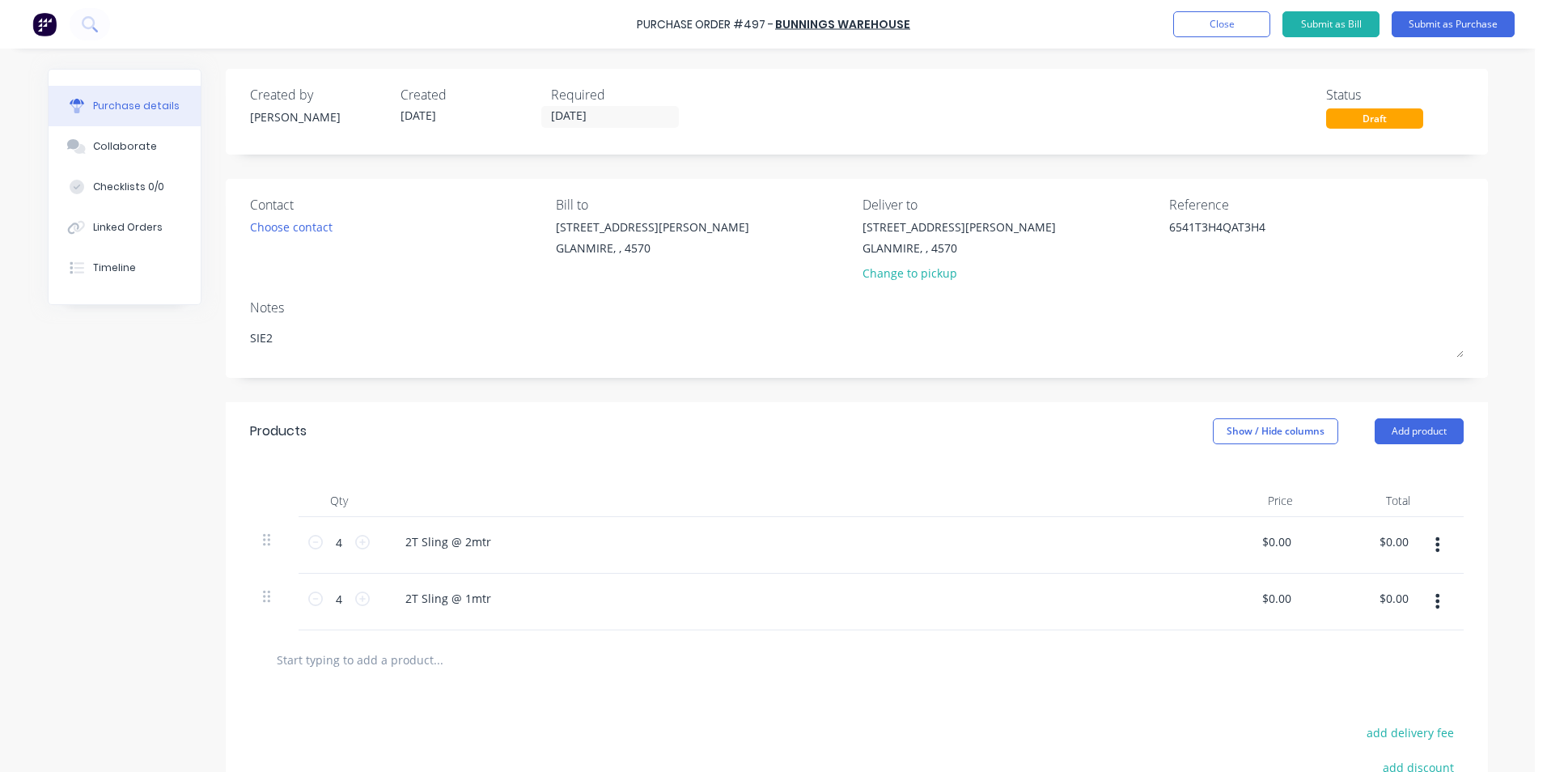
type textarea "SIE25"
type textarea "x"
type textarea "SIE250"
type textarea "x"
type textarea "SIE2500"
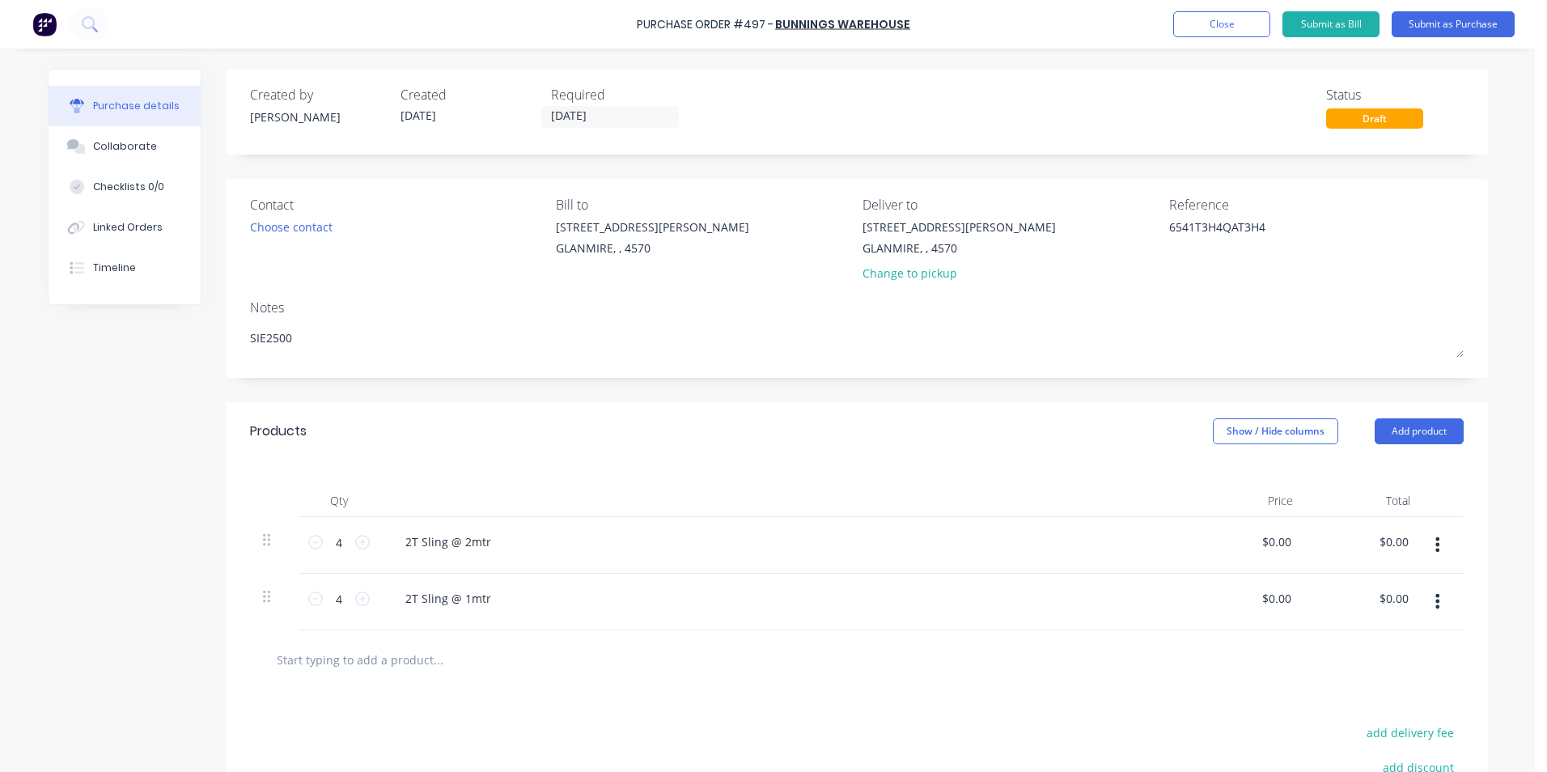
type textarea "x"
type textarea "SIE25000"
type textarea "x"
type textarea "SIE250001"
type textarea "x"
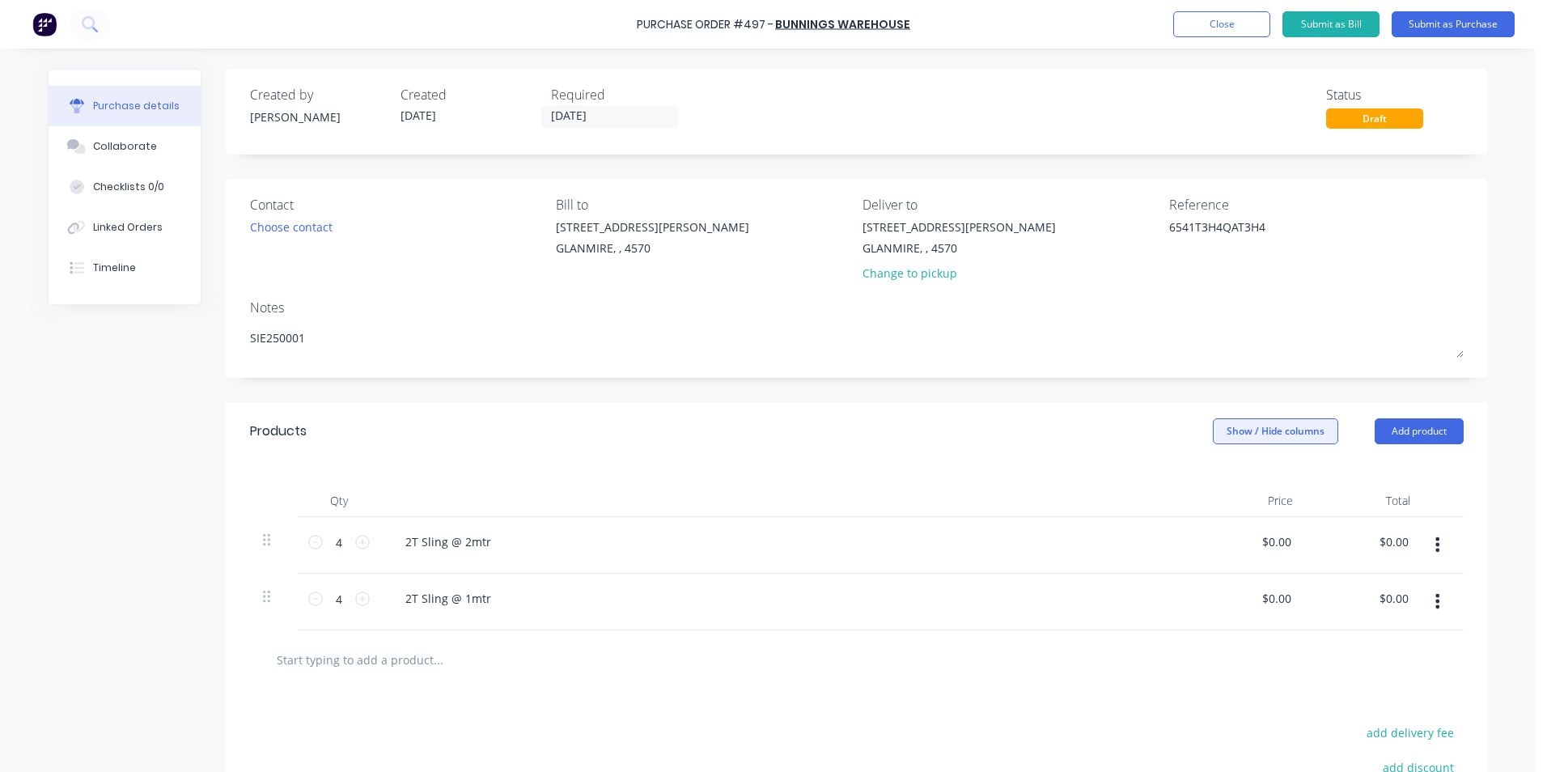
type textarea "SIE250001"
click at [1267, 430] on button "Show / Hide columns" at bounding box center [1275, 431] width 125 height 26
click at [1218, 486] on span at bounding box center [1219, 484] width 14 height 14
click at [1212, 477] on input "Account" at bounding box center [1212, 477] width 0 height 0
click at [1142, 536] on span "Select..." at bounding box center [1154, 542] width 49 height 17
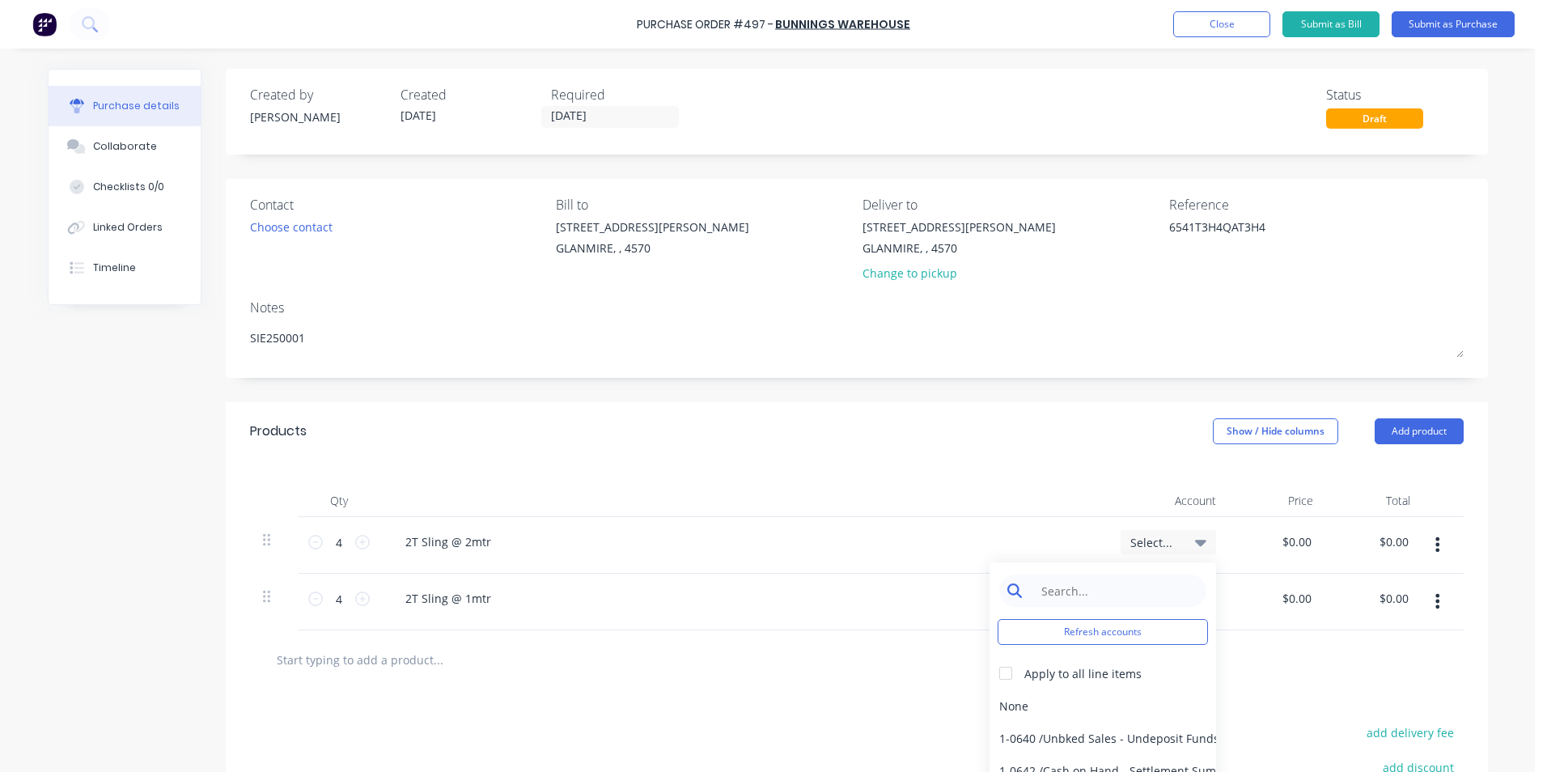
type textarea "x"
click at [1106, 590] on input at bounding box center [1115, 590] width 166 height 32
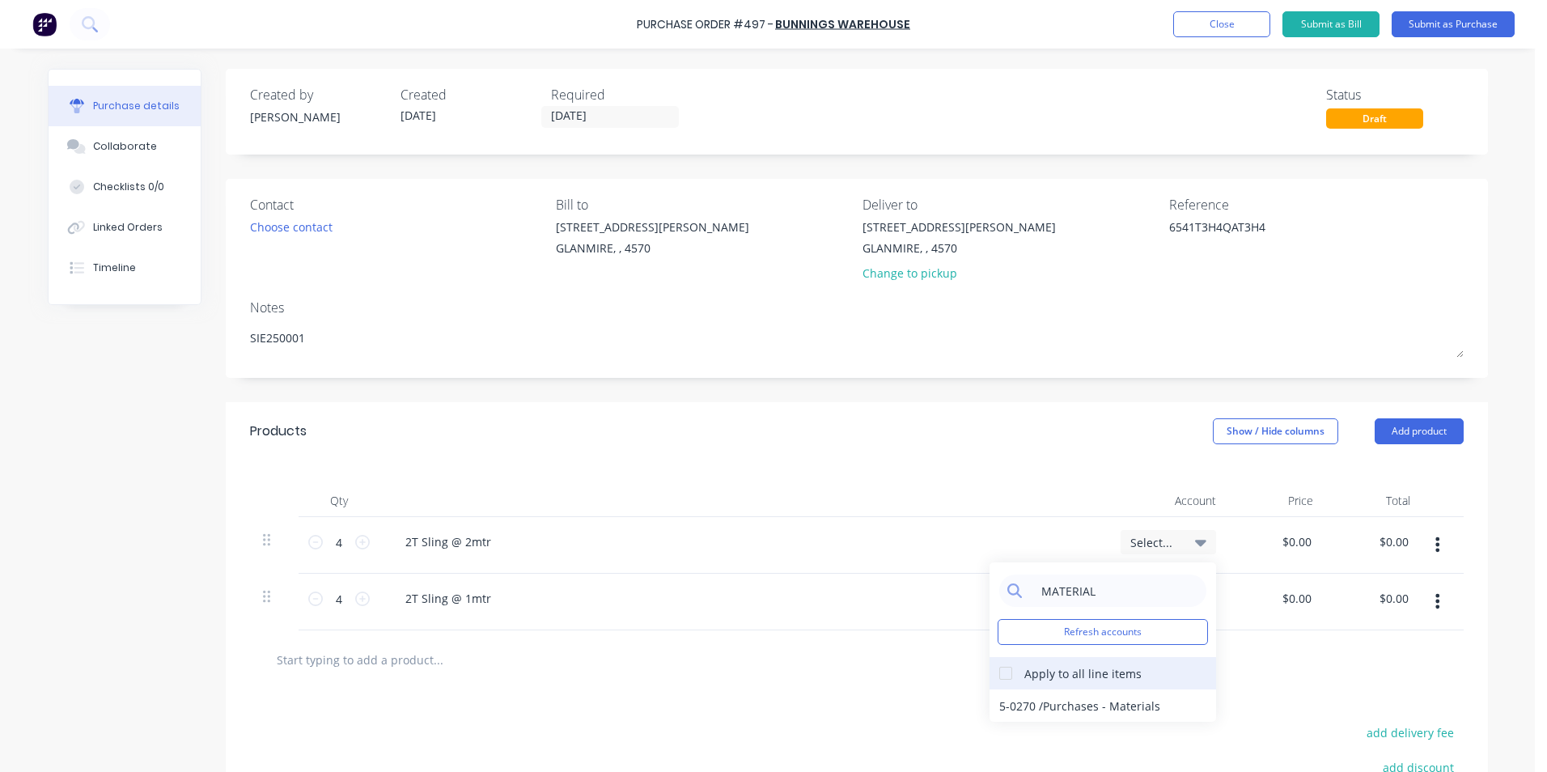
type input "MATERIAL"
click at [1002, 671] on div at bounding box center [1005, 673] width 32 height 32
click at [1041, 711] on div "5-0270 / Purchases - Materials" at bounding box center [1102, 705] width 227 height 32
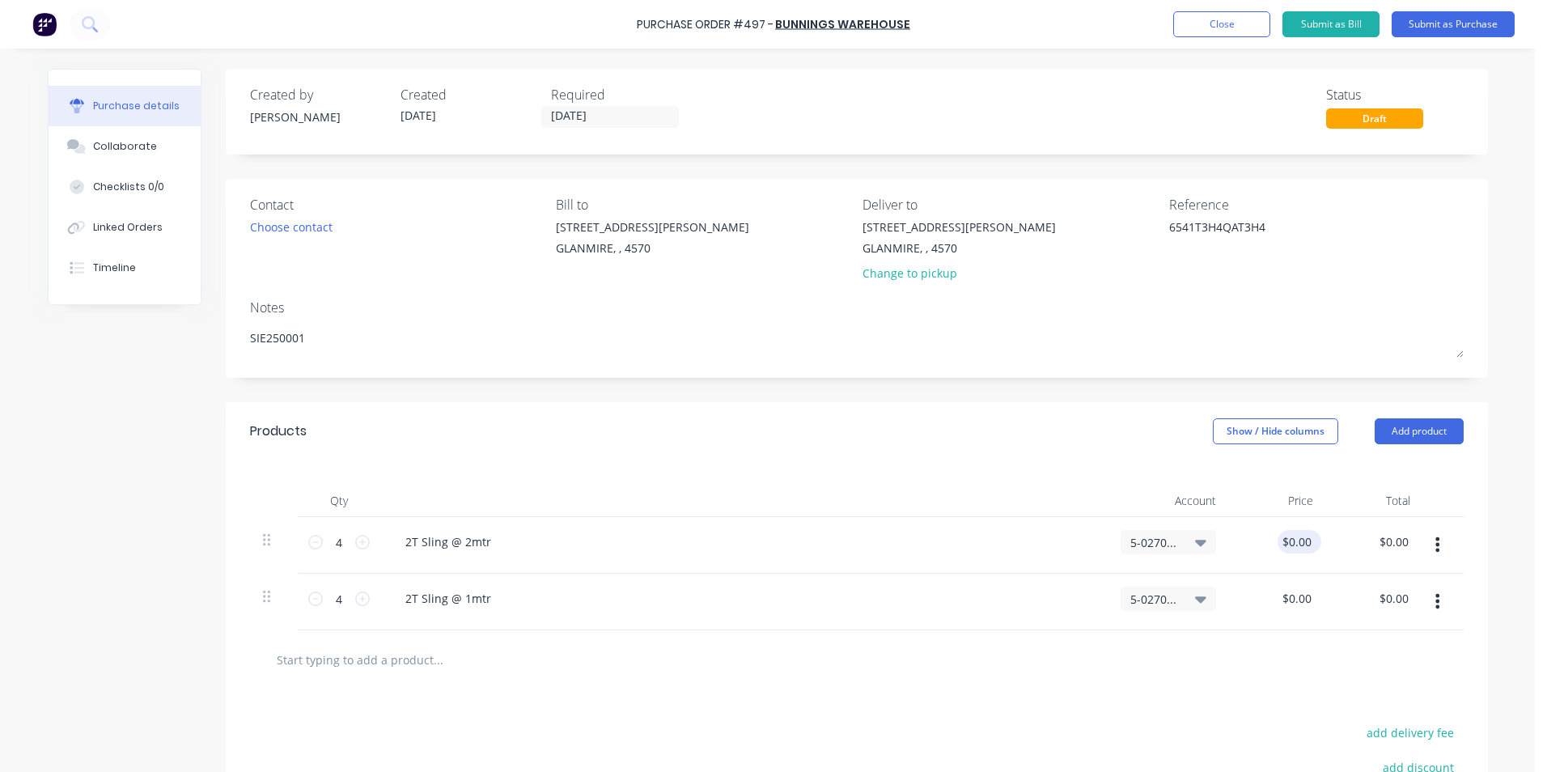
type textarea "x"
type input "0.0000"
click at [1298, 544] on input "0.0000" at bounding box center [1295, 541] width 37 height 23
type textarea "x"
drag, startPoint x: 1305, startPoint y: 540, endPoint x: 1158, endPoint y: 534, distance: 147.4
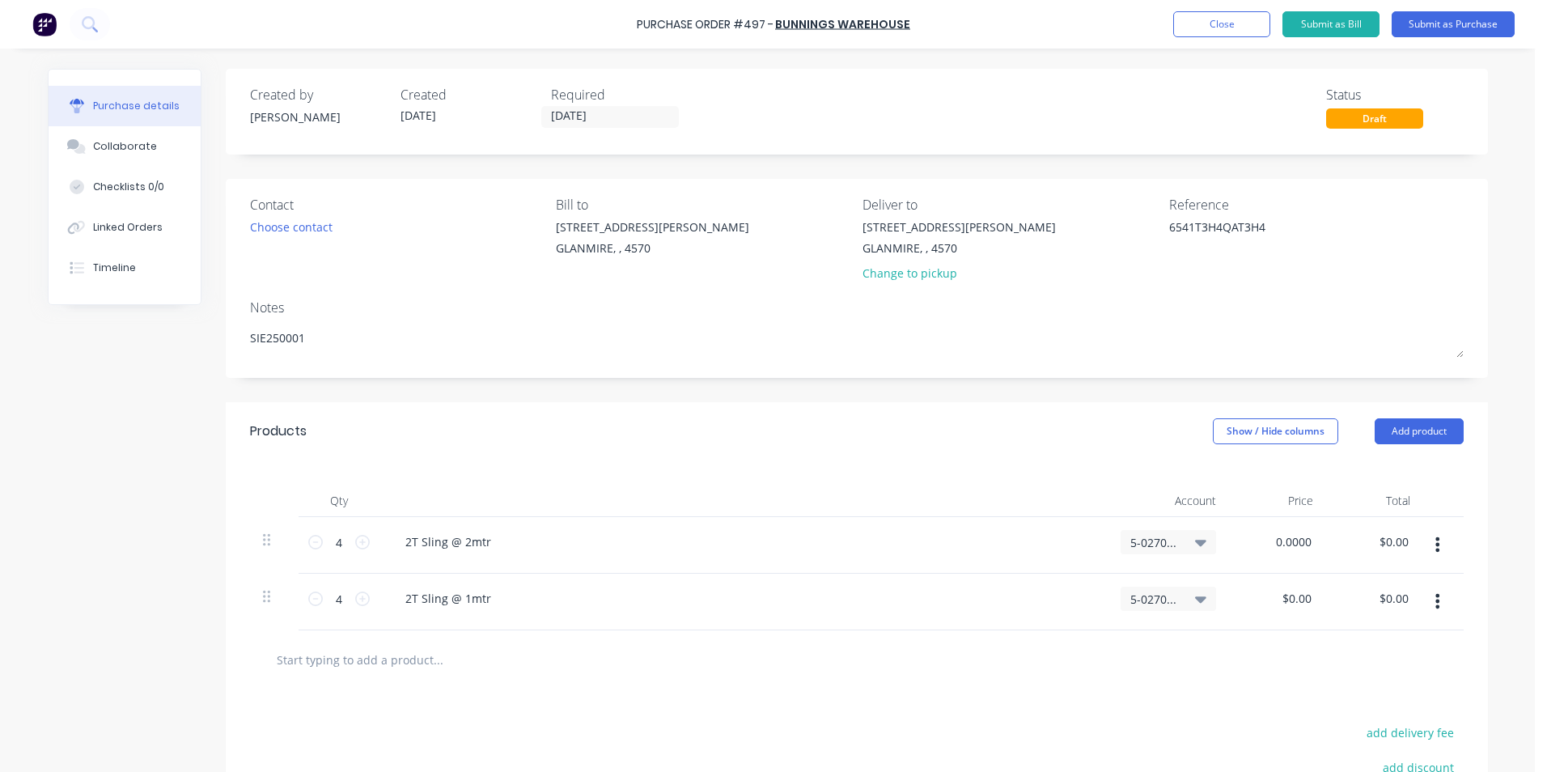
click at [1158, 534] on div "4 4 2T Sling @ 2mtr 5-0270 / Purchases - Materials 0.0000 0.0000 $0.00 $0.00" at bounding box center [856, 545] width 1213 height 57
type input "14.68"
type textarea "x"
type input "$14.68"
type input "$58.72"
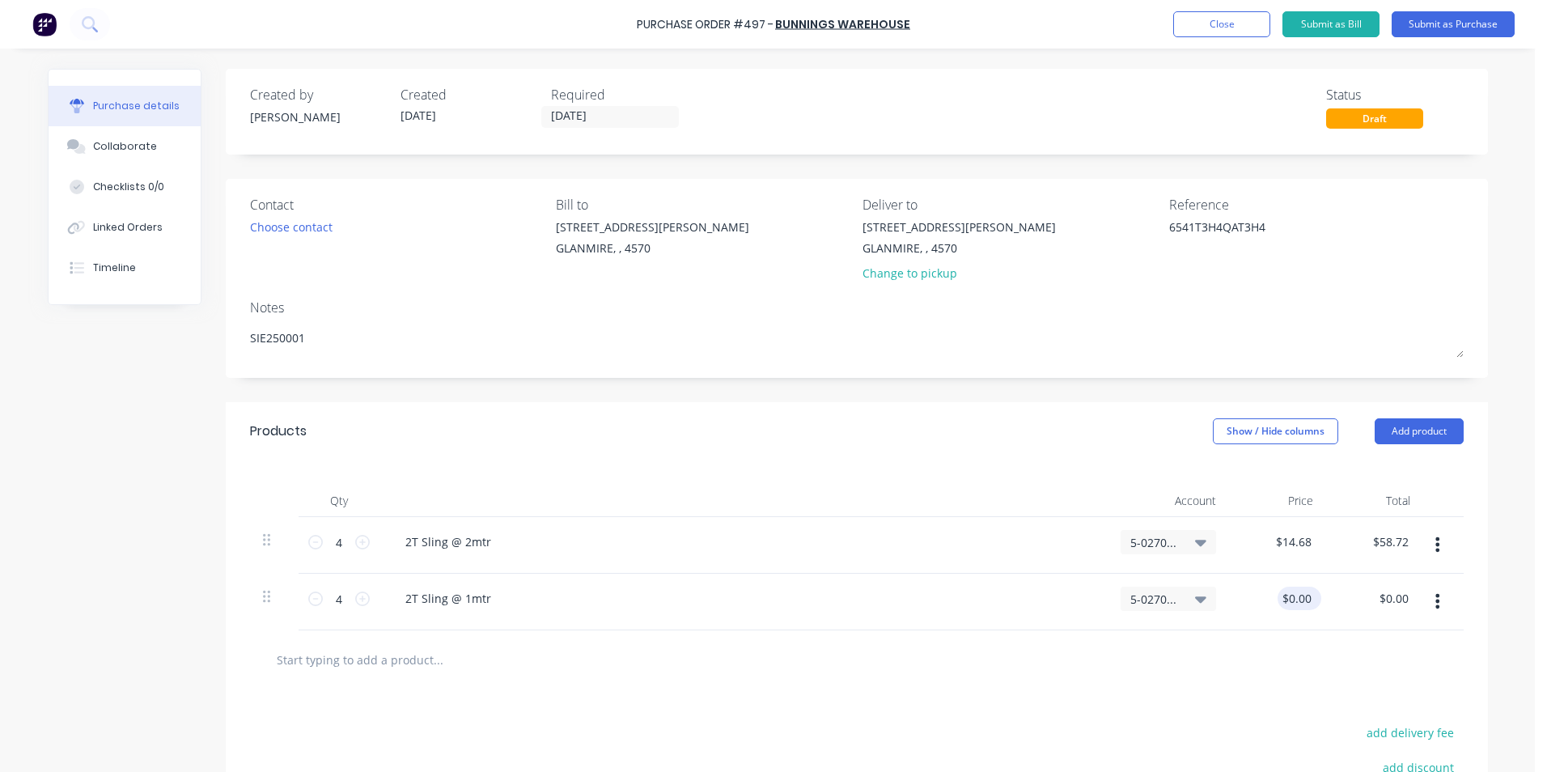
click at [1277, 608] on div "$0.00 $0.00" at bounding box center [1295, 598] width 37 height 23
type textarea "x"
type input "0.0000"
click at [1281, 600] on input "0.0000" at bounding box center [1293, 598] width 44 height 23
type textarea "x"
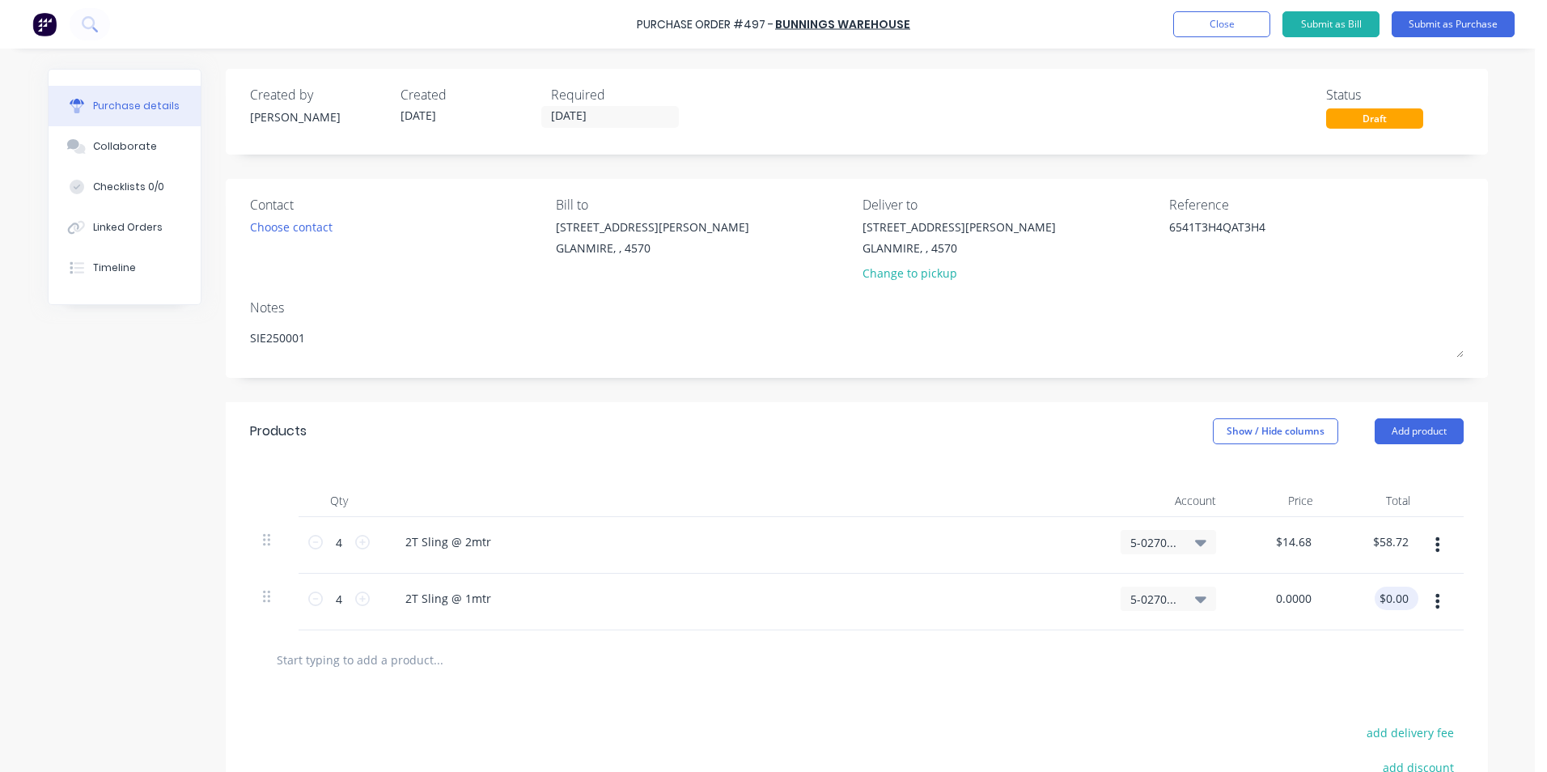
drag, startPoint x: 1273, startPoint y: 599, endPoint x: 1371, endPoint y: 599, distance: 98.7
click at [1371, 599] on div "4 4 2T Sling @ 1mtr 5-0270 / Purchases - Materials 0.0000 0.0000 $0.00 $0.00" at bounding box center [856, 602] width 1213 height 57
type input "8.27"
type textarea "x"
type input "$8.27"
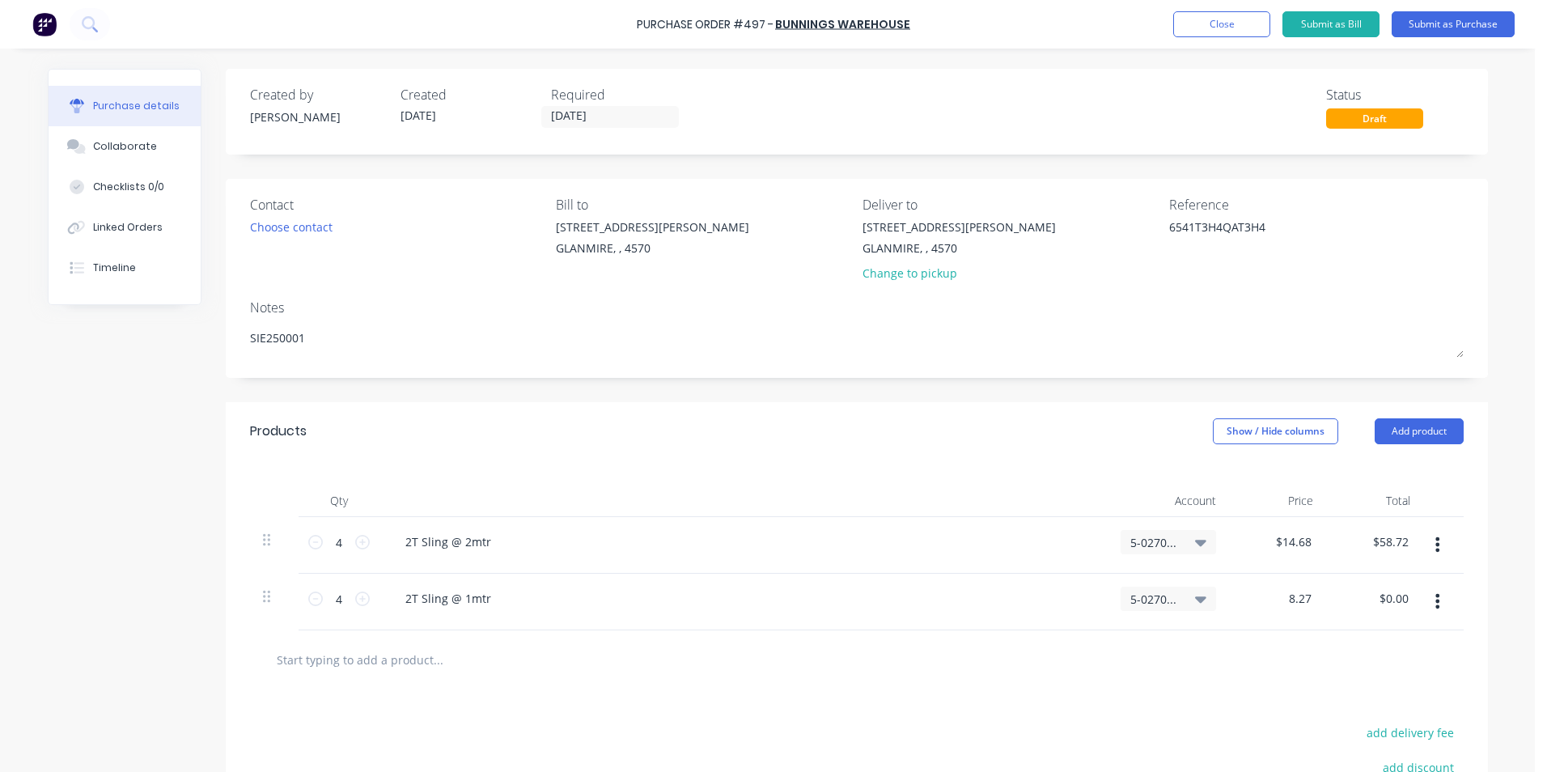
type input "$33.08"
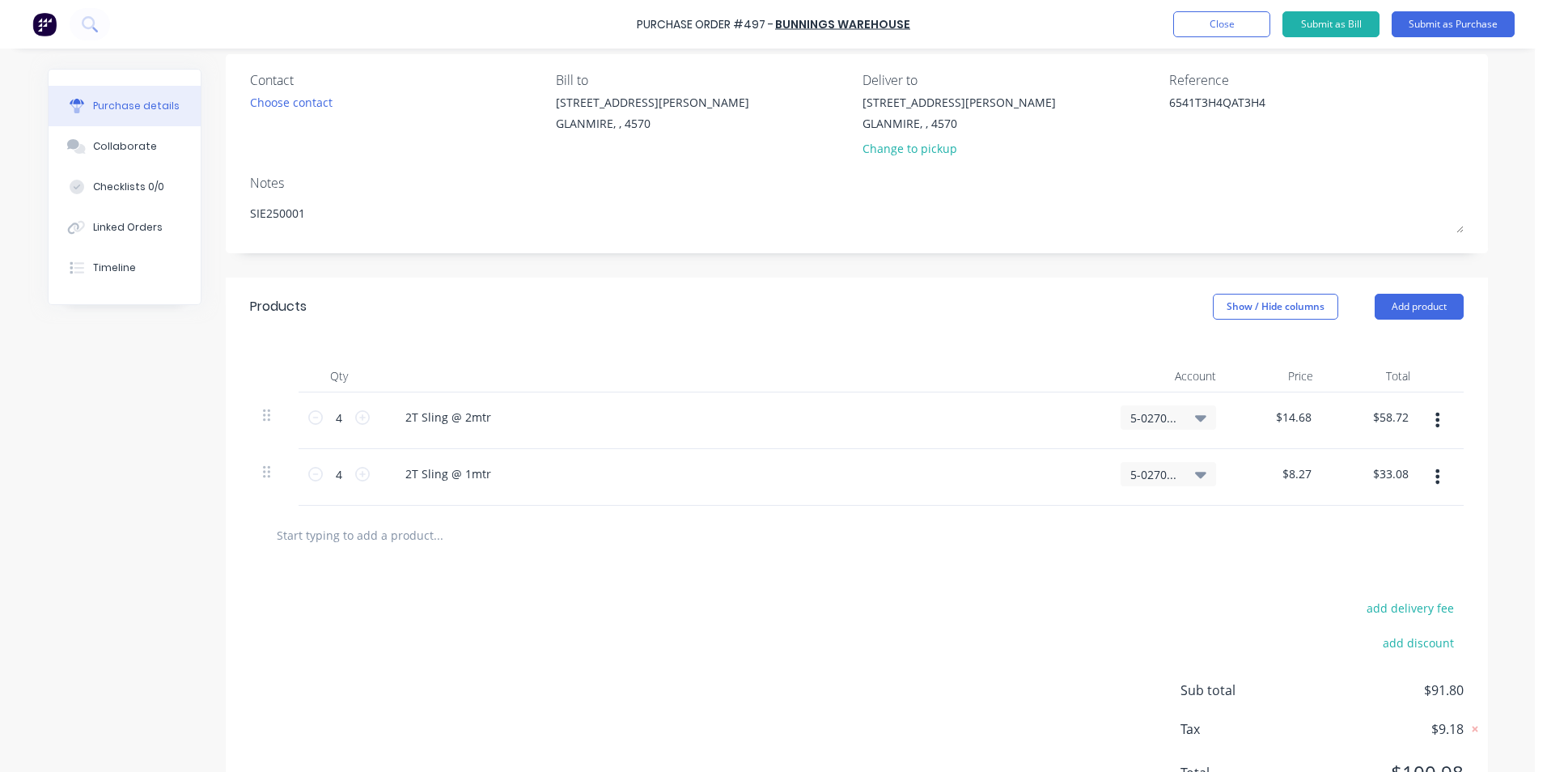
scroll to position [200, 0]
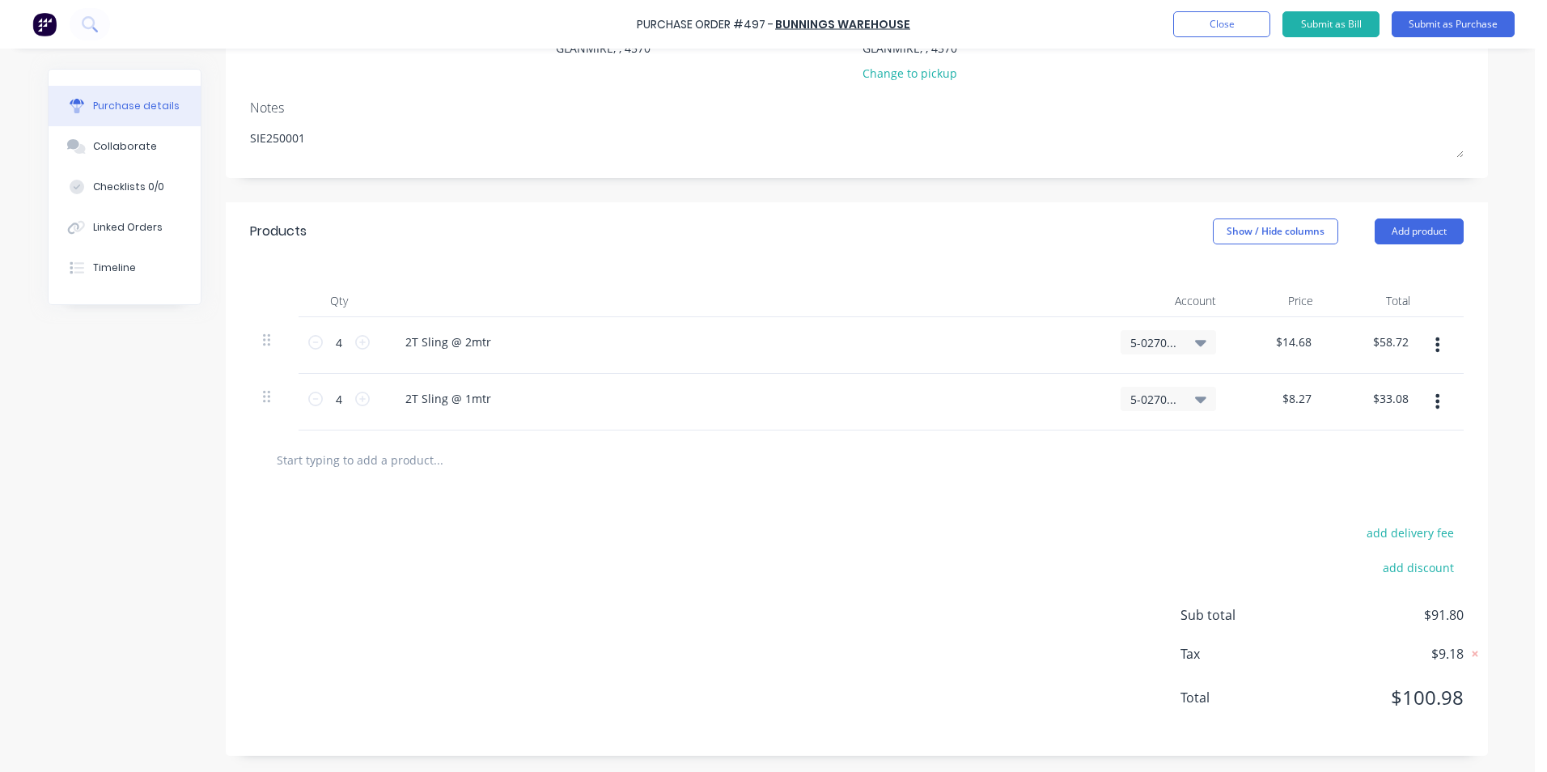
click at [1229, 478] on div at bounding box center [856, 459] width 1213 height 59
click at [333, 468] on input "text" at bounding box center [438, 459] width 324 height 32
type textarea "x"
type input "C"
type textarea "x"
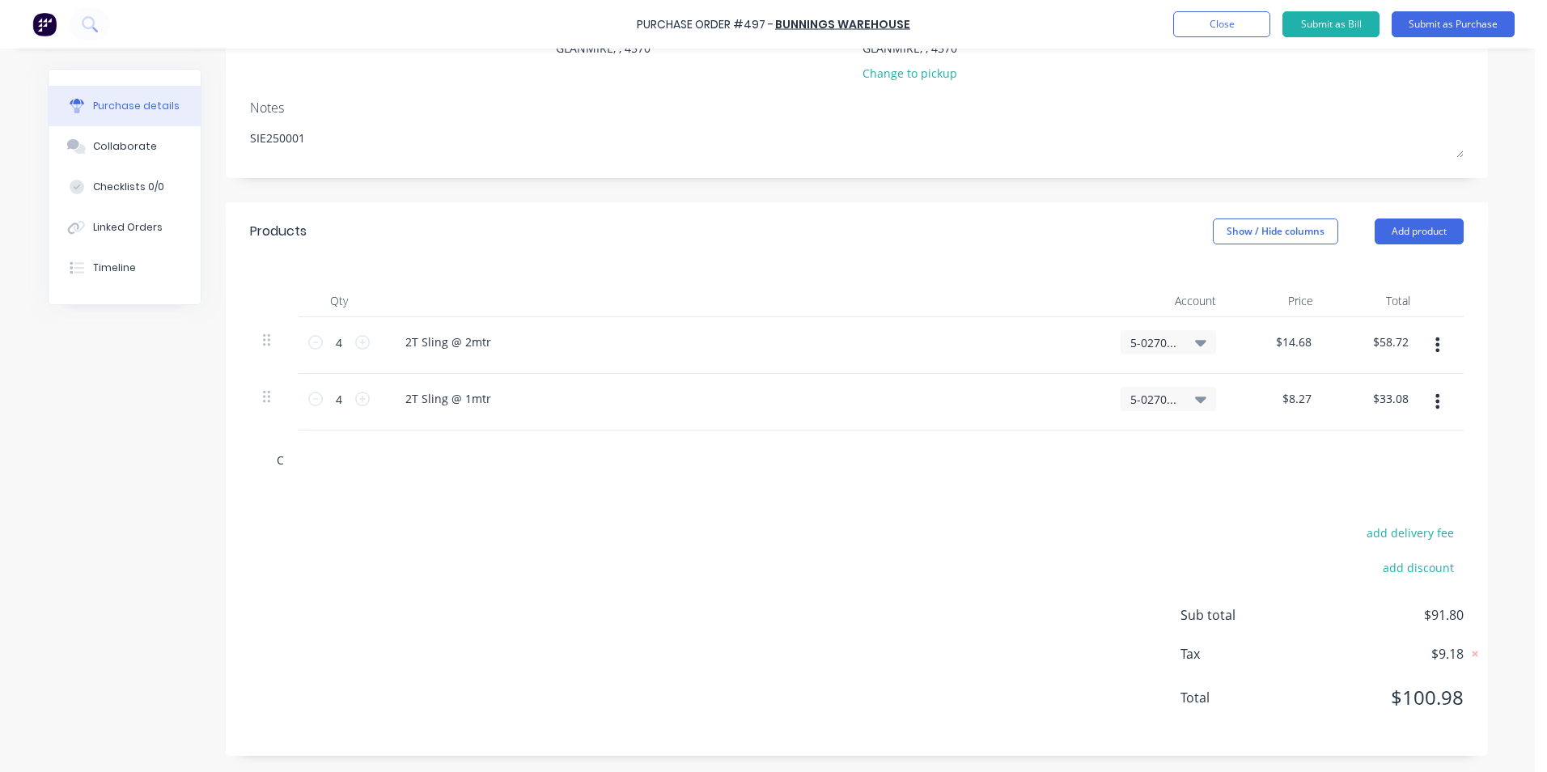
type input "CR"
type textarea "x"
type input "CRE"
type textarea "x"
type input "CRED"
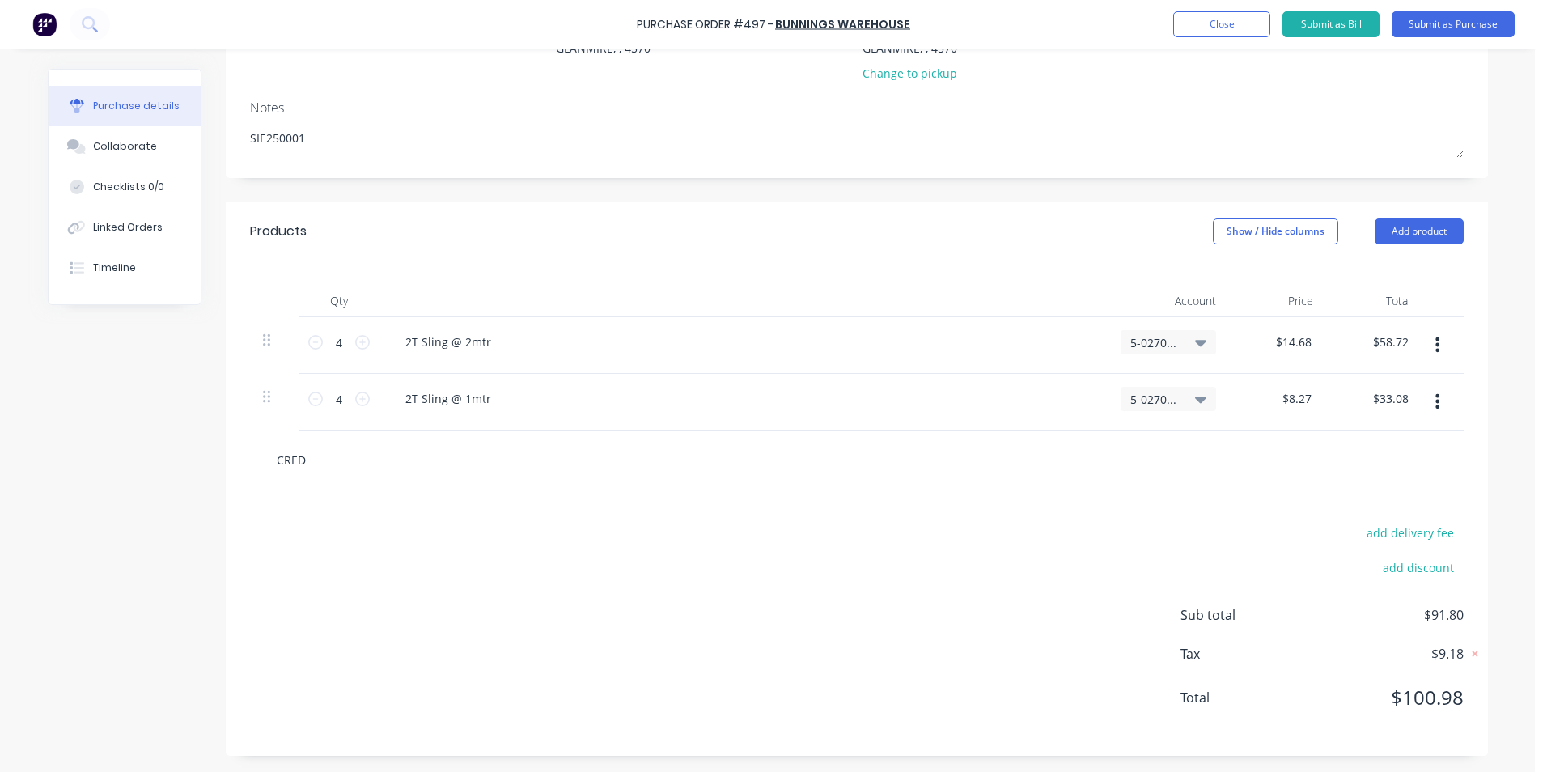
type textarea "x"
type input "CREDI"
type textarea "x"
type input "CREDIT"
type textarea "x"
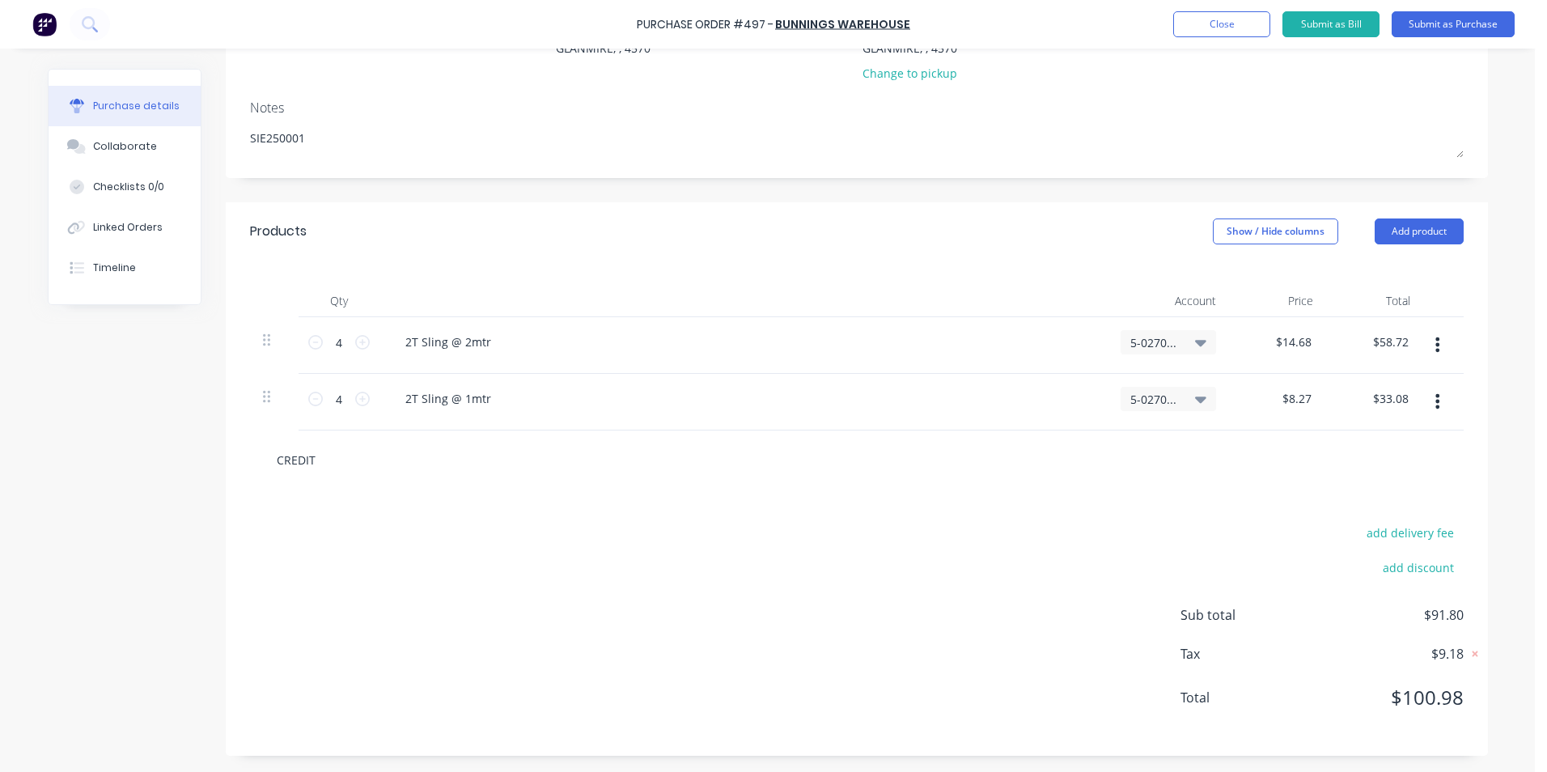
type input "CREDIT"
type textarea "x"
type input "CREDIT F"
type textarea "x"
type input "CREDIT FR"
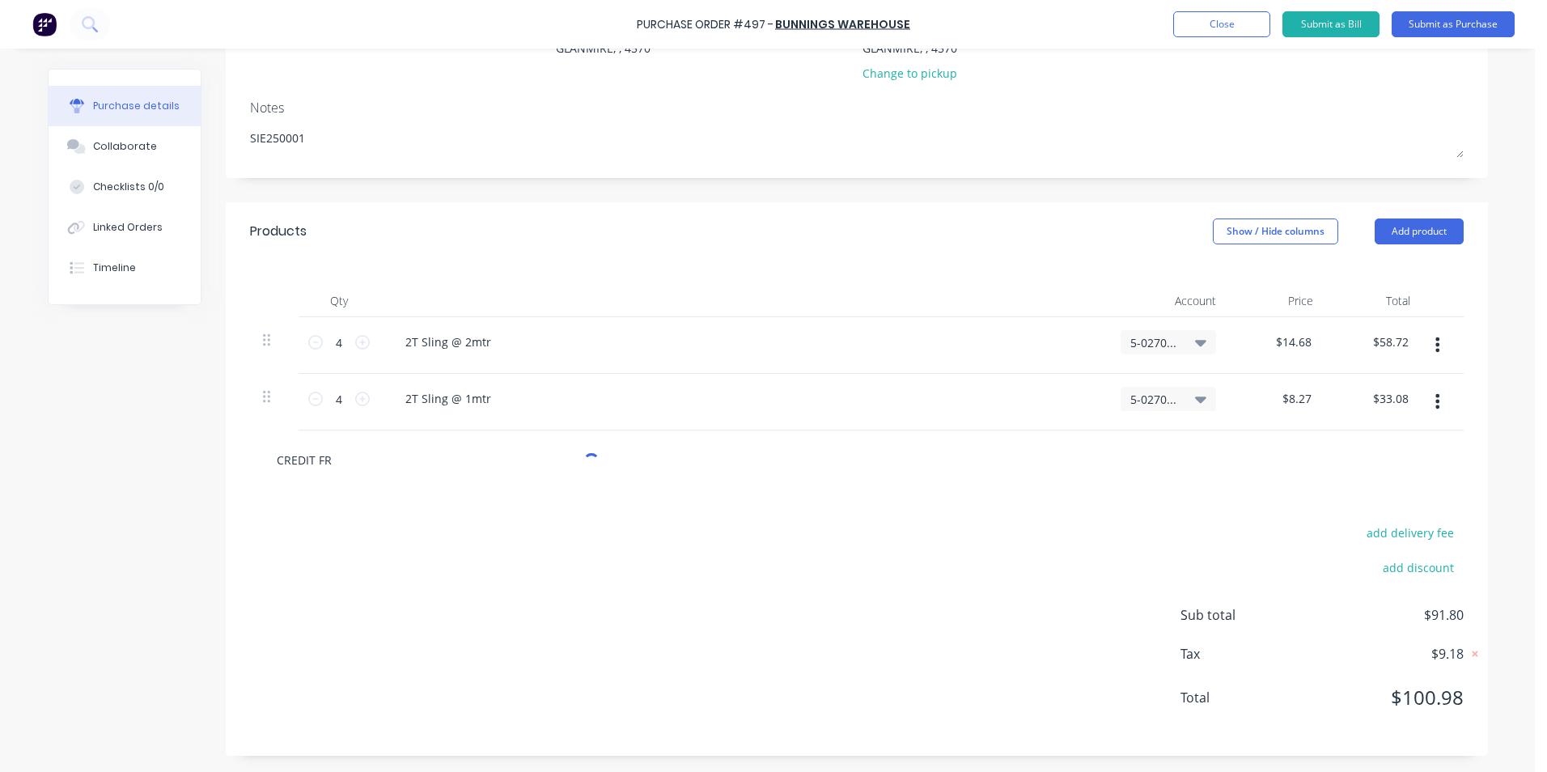
type textarea "x"
type input "CREDIT FRO"
type textarea "x"
type input "CREDIT FROM"
type textarea "x"
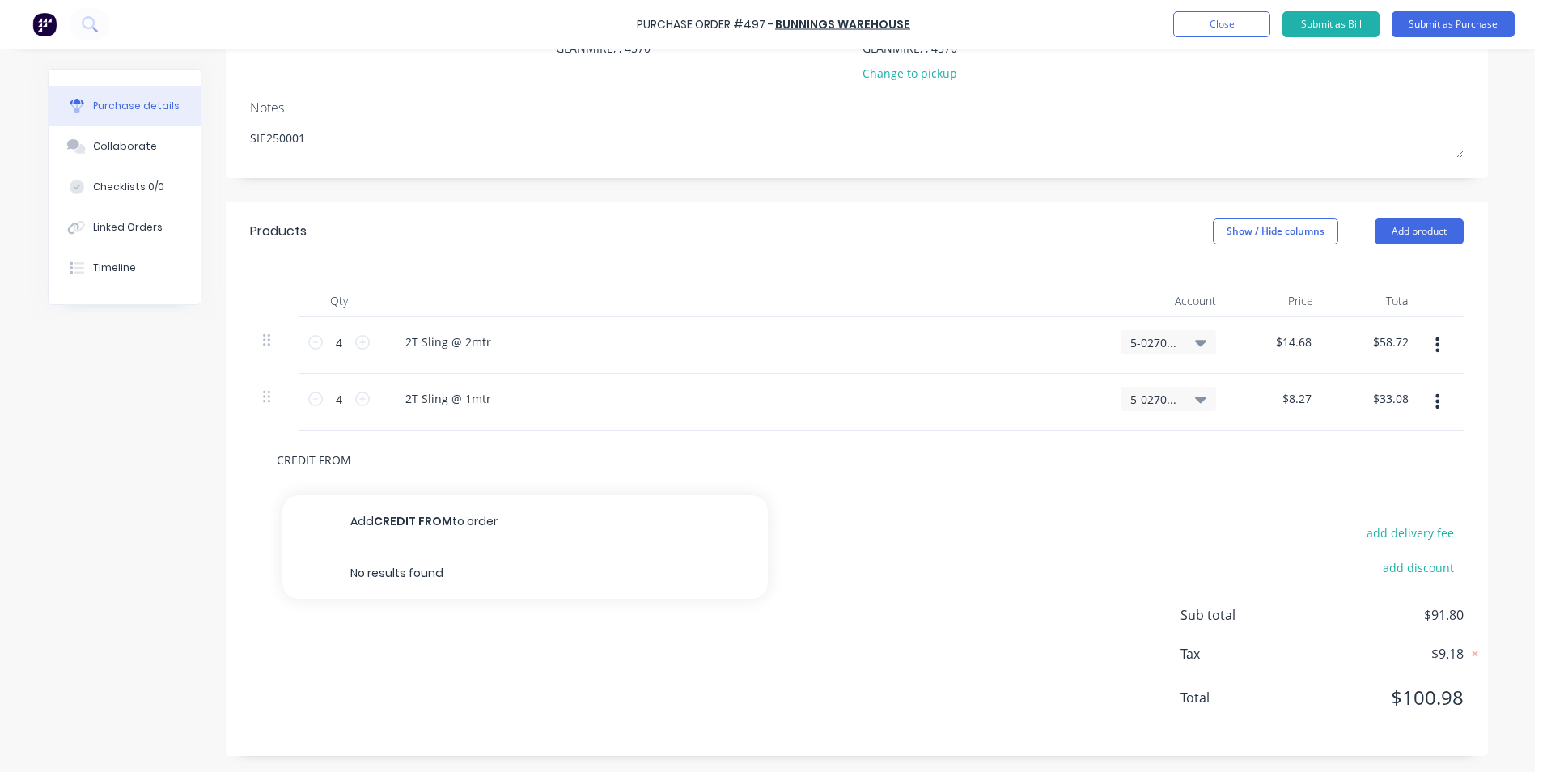
type input "CREDIT FROM"
type textarea "x"
type input "CREDIT FROM W"
type textarea "x"
type input "CREDIT FROM WR"
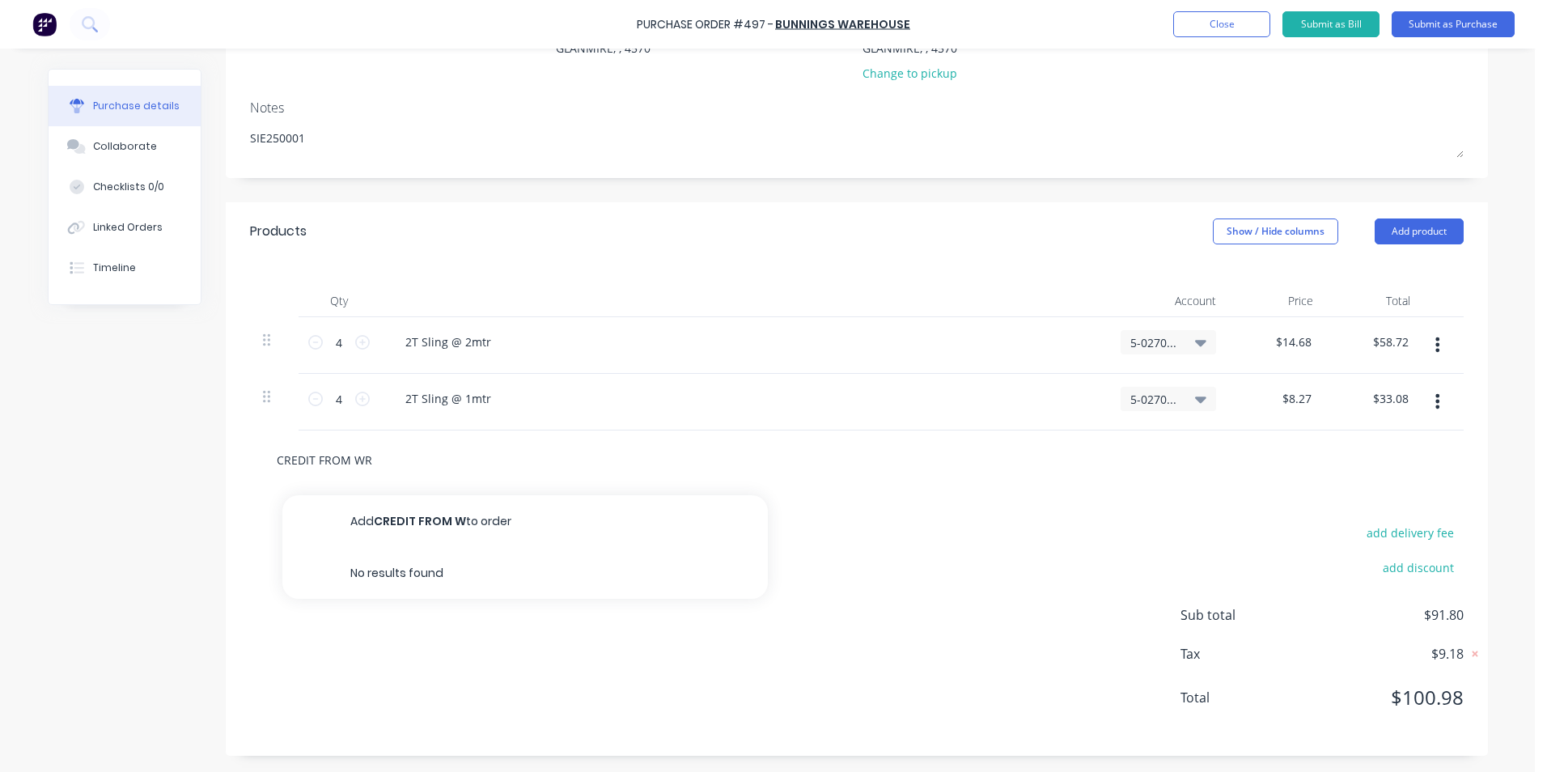
type textarea "x"
type input "CREDIT FROM WRO"
type textarea "x"
type input "CREDIT FROM WRON"
type textarea "x"
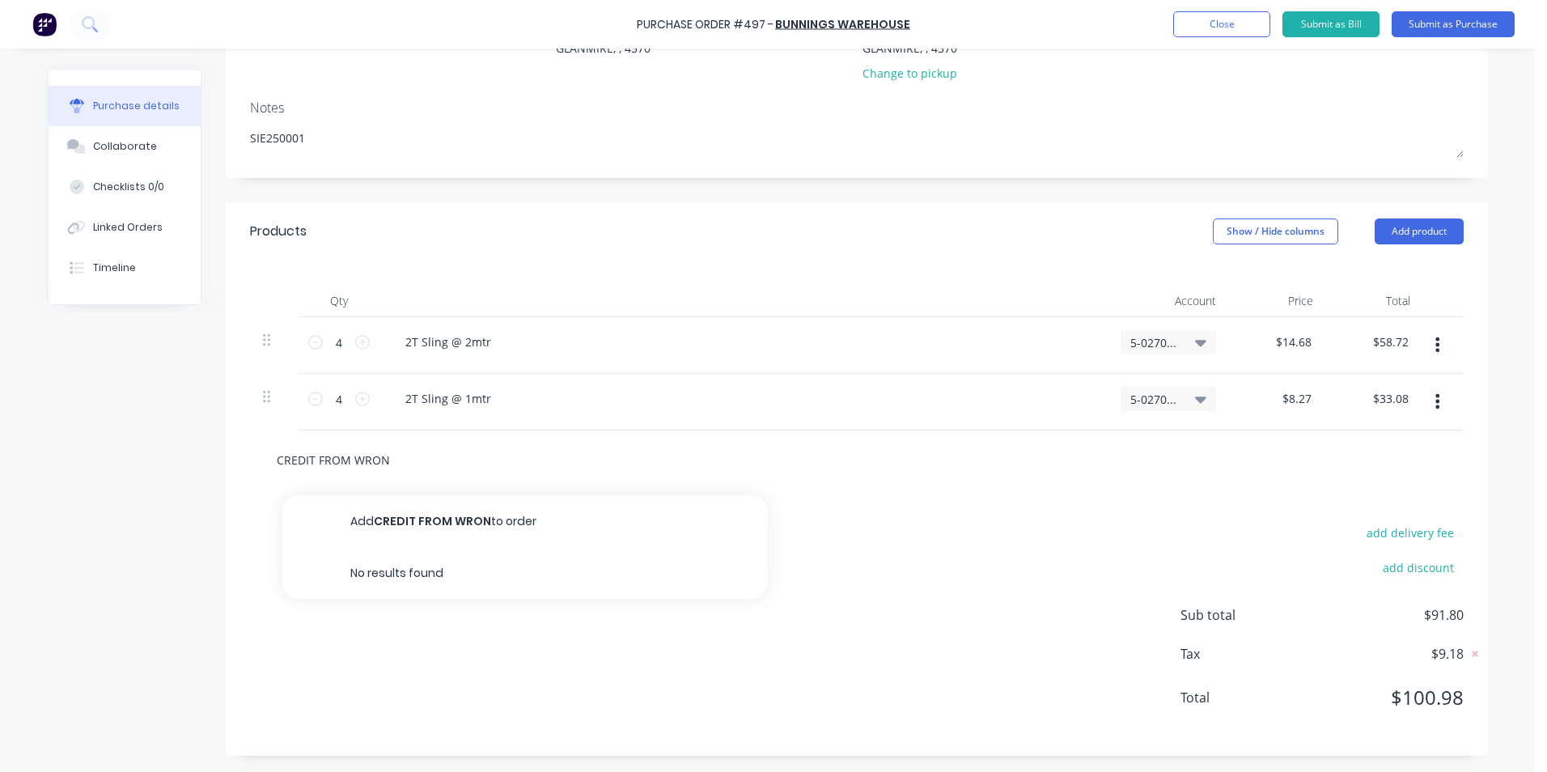
type input "CREDIT FROM WRONG"
type textarea "x"
type input "CREDIT FROM WRONG"
type textarea "x"
type input "CREDIT FROM WRONG [PERSON_NAME]"
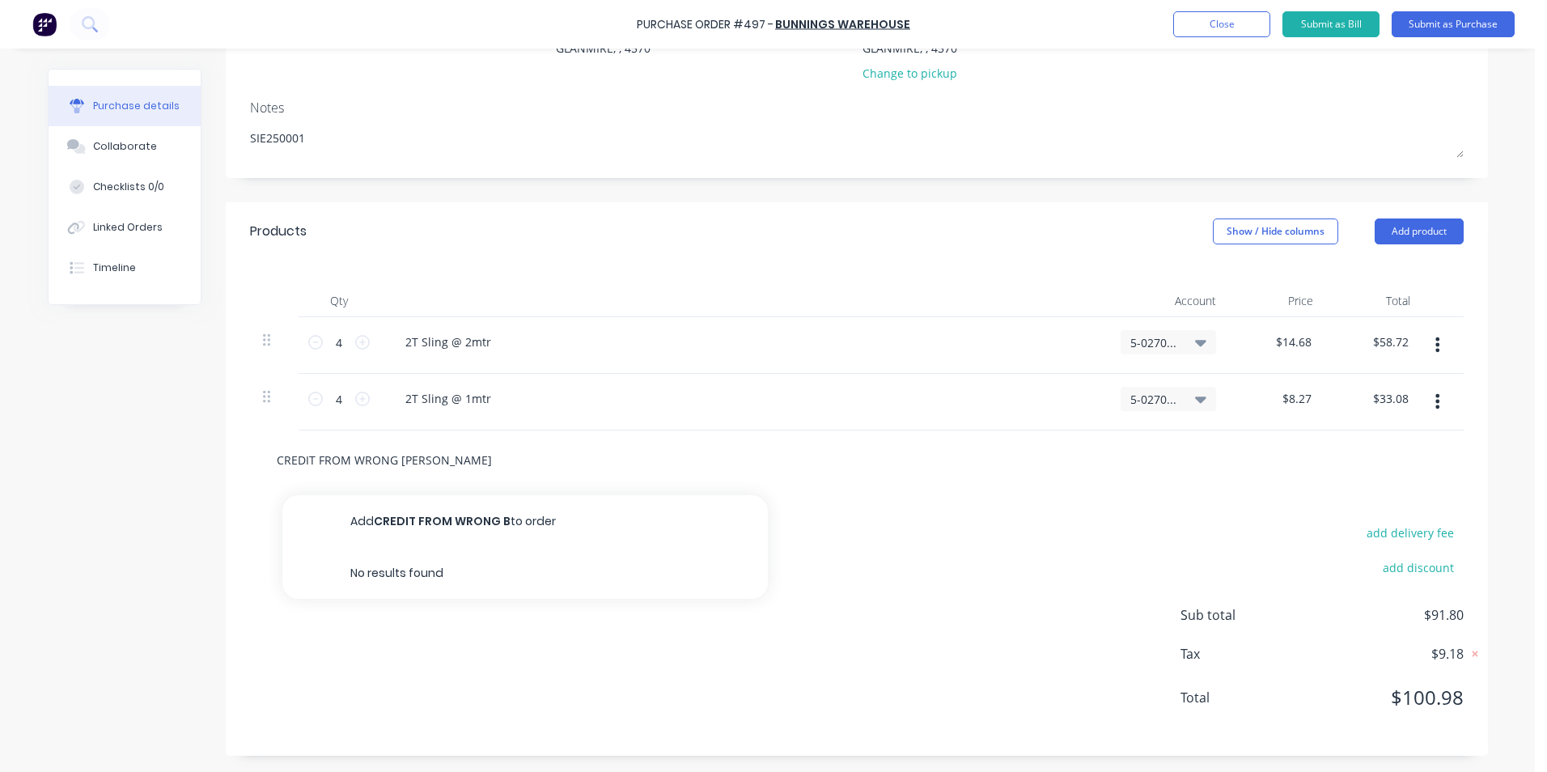
type textarea "x"
type input "CREDIT FROM WRONG BOP"
type textarea "x"
type input "CREDIT FROM WRONG BOPU"
type textarea "x"
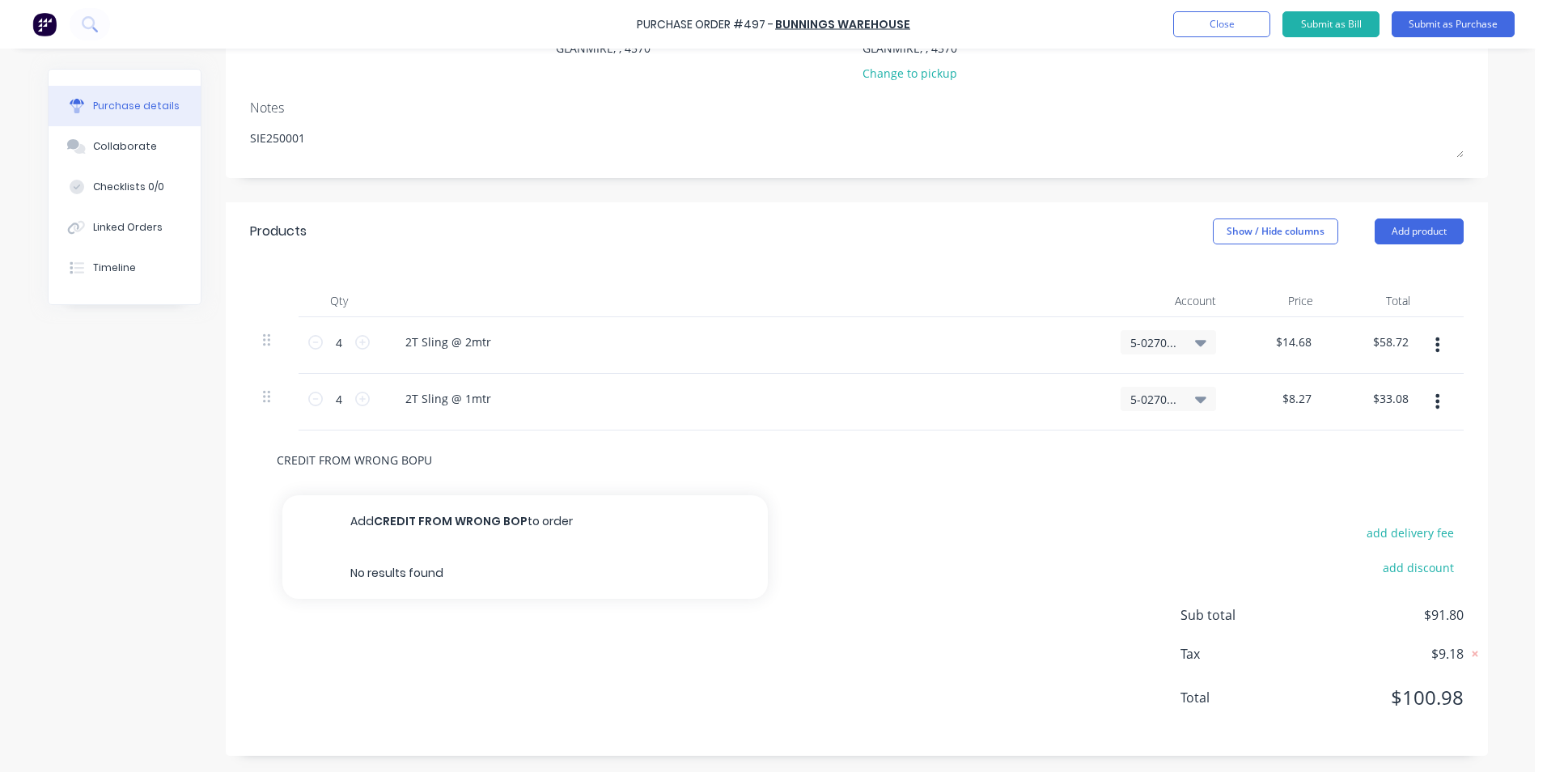
type input "CREDIT FROM WRONG BOPUG"
type textarea "x"
type input "CREDIT FROM WRONG BOPUGH"
type textarea "x"
type input "CREDIT FROM WRONG BOPUGHT"
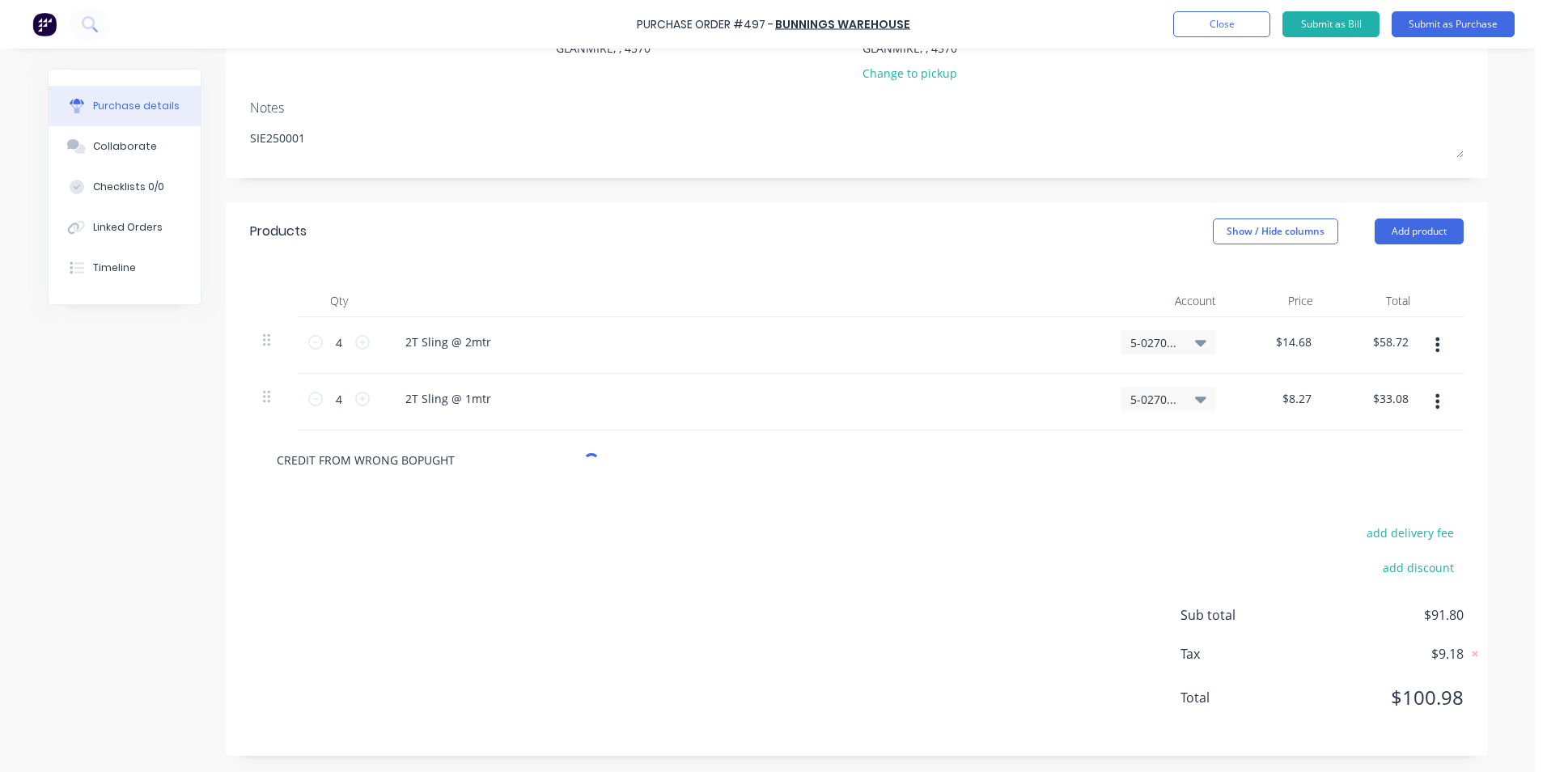
type textarea "x"
type input "CREDIT FROM WRONG BOPUGH"
type textarea "x"
type input "CREDIT FROM WRONG BOPUG"
type textarea "x"
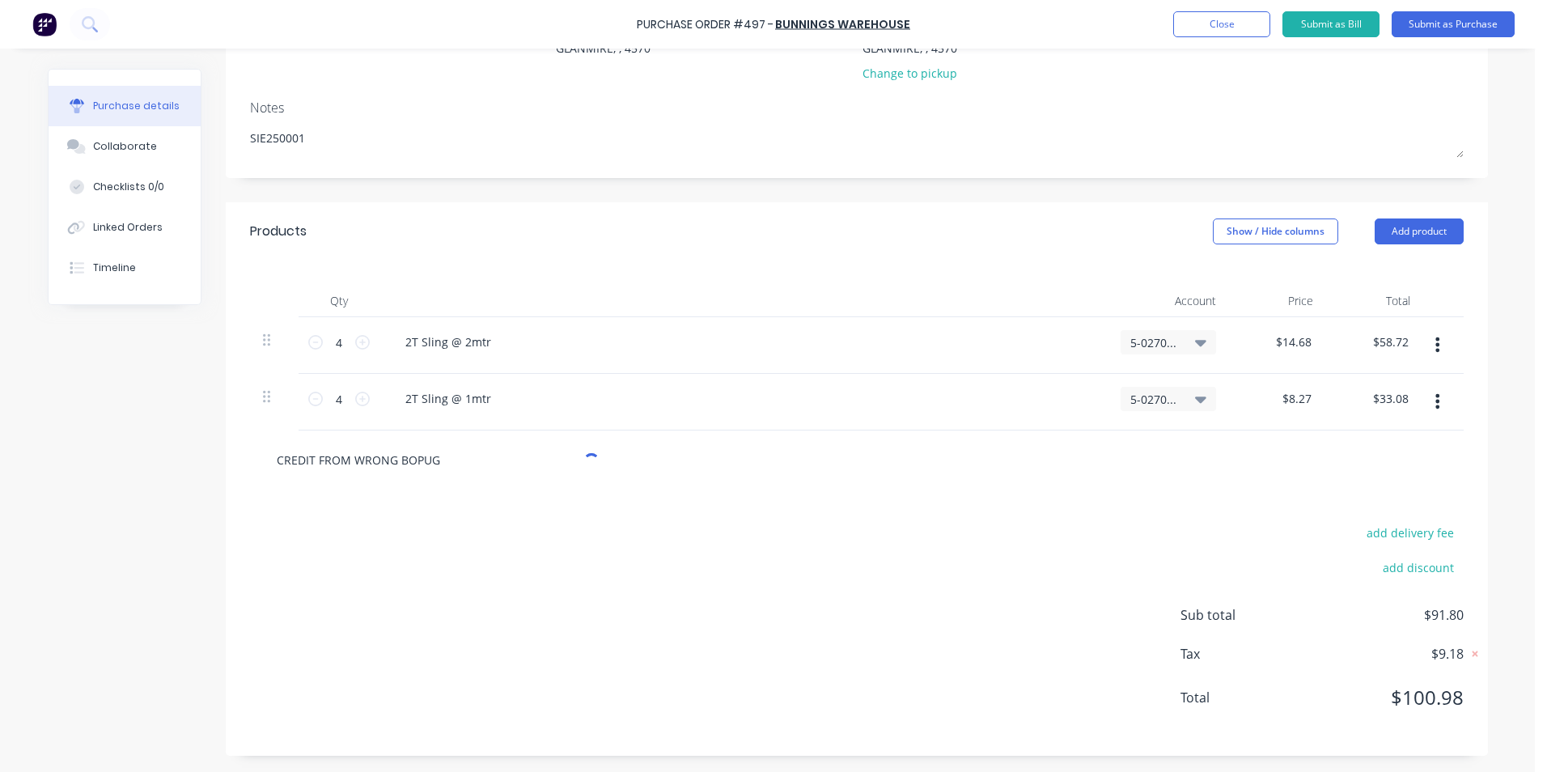
type input "CREDIT FROM WRONG BOPU"
type textarea "x"
type input "CREDIT FROM WRONG BOP"
type textarea "x"
type input "CREDIT FROM WRONG [PERSON_NAME]"
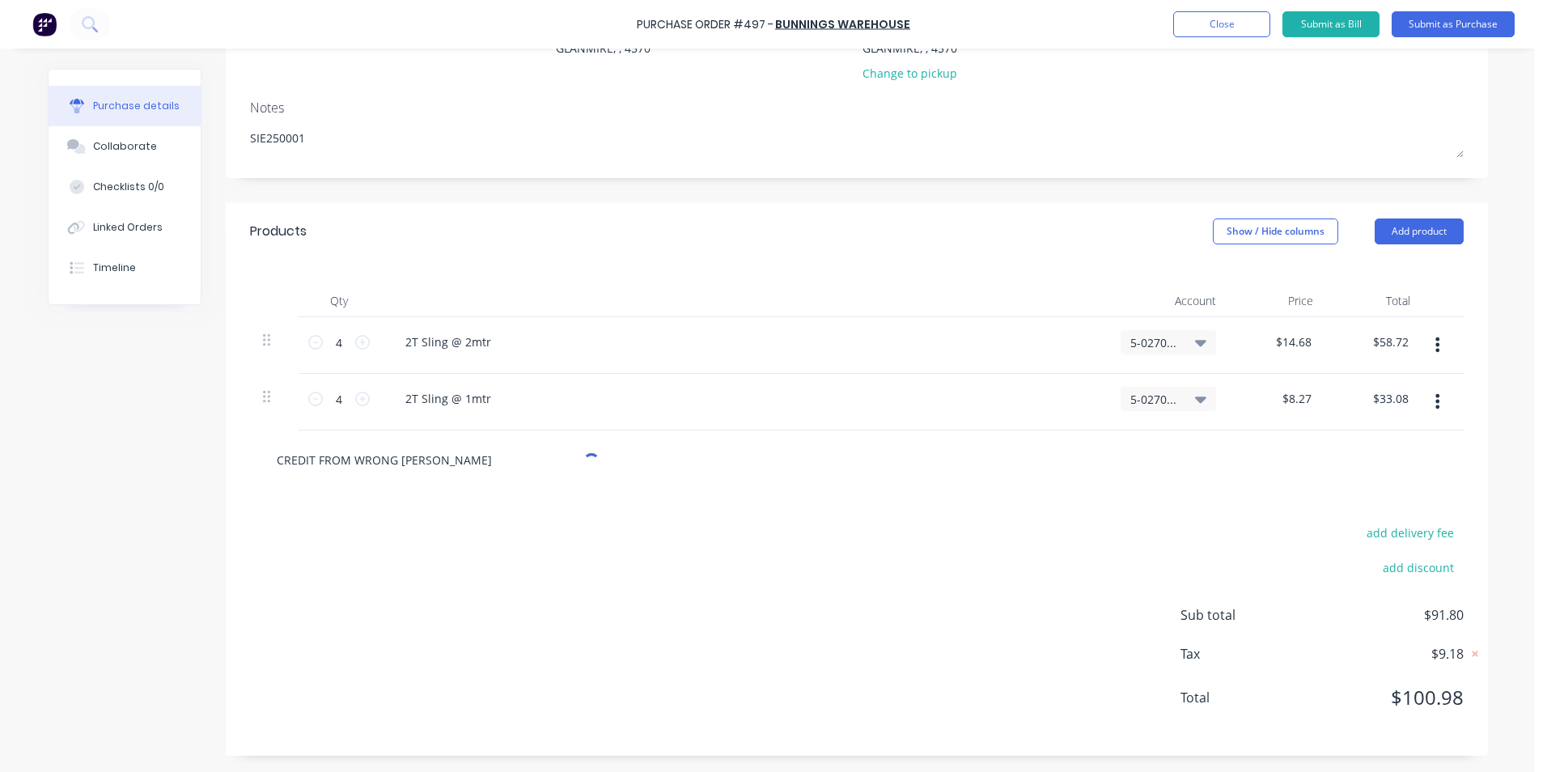
type textarea "x"
type input "CREDIT FROM WRONG BOU"
type textarea "x"
type input "CREDIT FROM WRONG BOUG"
type textarea "x"
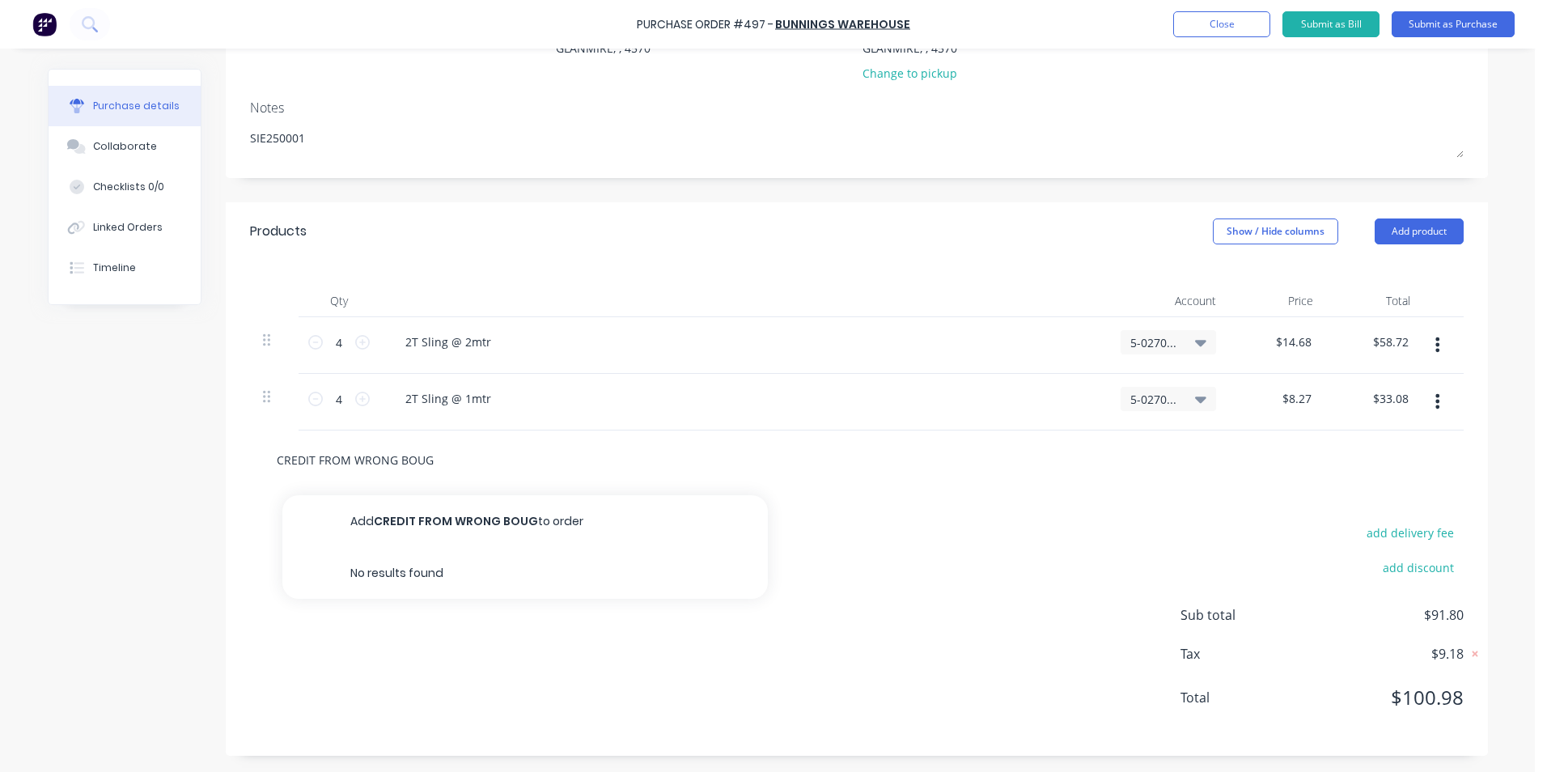
type input "CREDIT FROM WRONG BOUGH"
type textarea "x"
type input "CREDIT FROM WRONG BOUGHT"
type textarea "x"
type input "CREDIT FROM WRONG BOUGHT"
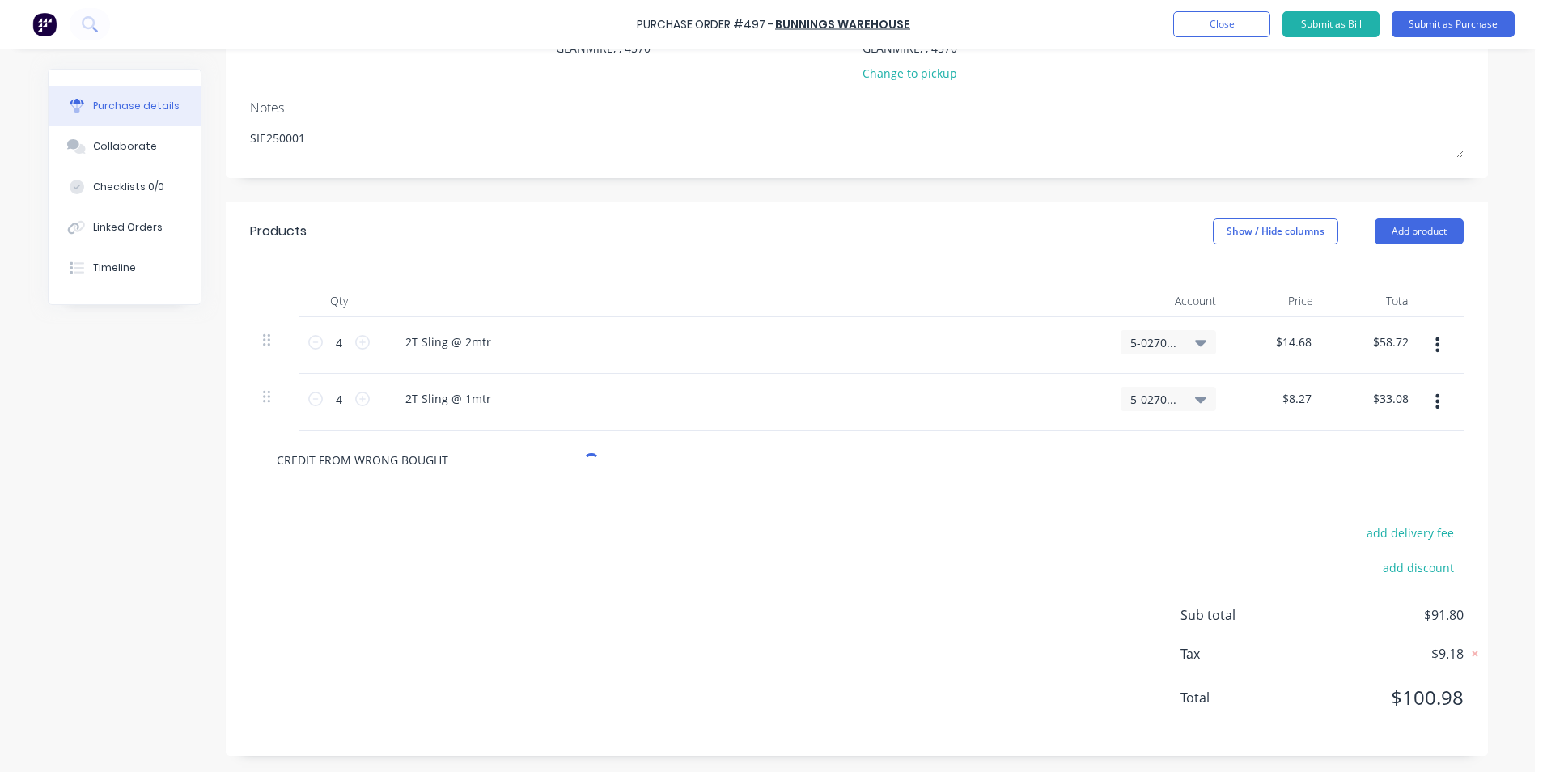
type textarea "x"
type input "CREDIT FROM WRONG BOUGHT S"
type textarea "x"
type input "CREDIT FROM WRONG BOUGHT SL"
type textarea "x"
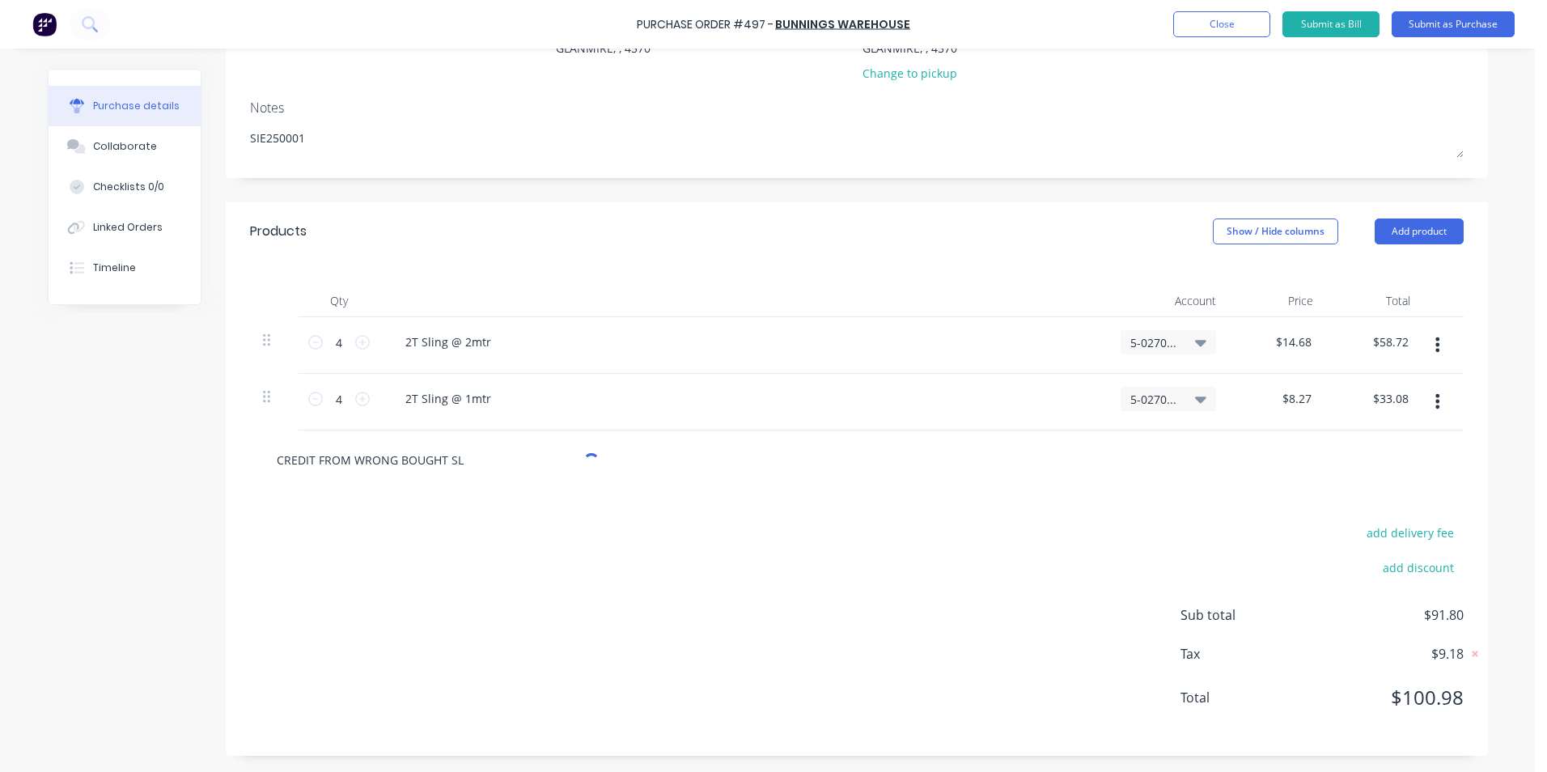
type input "CREDIT FROM WRONG BOUGHT SLI"
type textarea "x"
type input "CREDIT FROM WRONG BOUGHT SLIN"
type textarea "x"
type input "CREDIT FROM WRONG BOUGHT SLINSG"
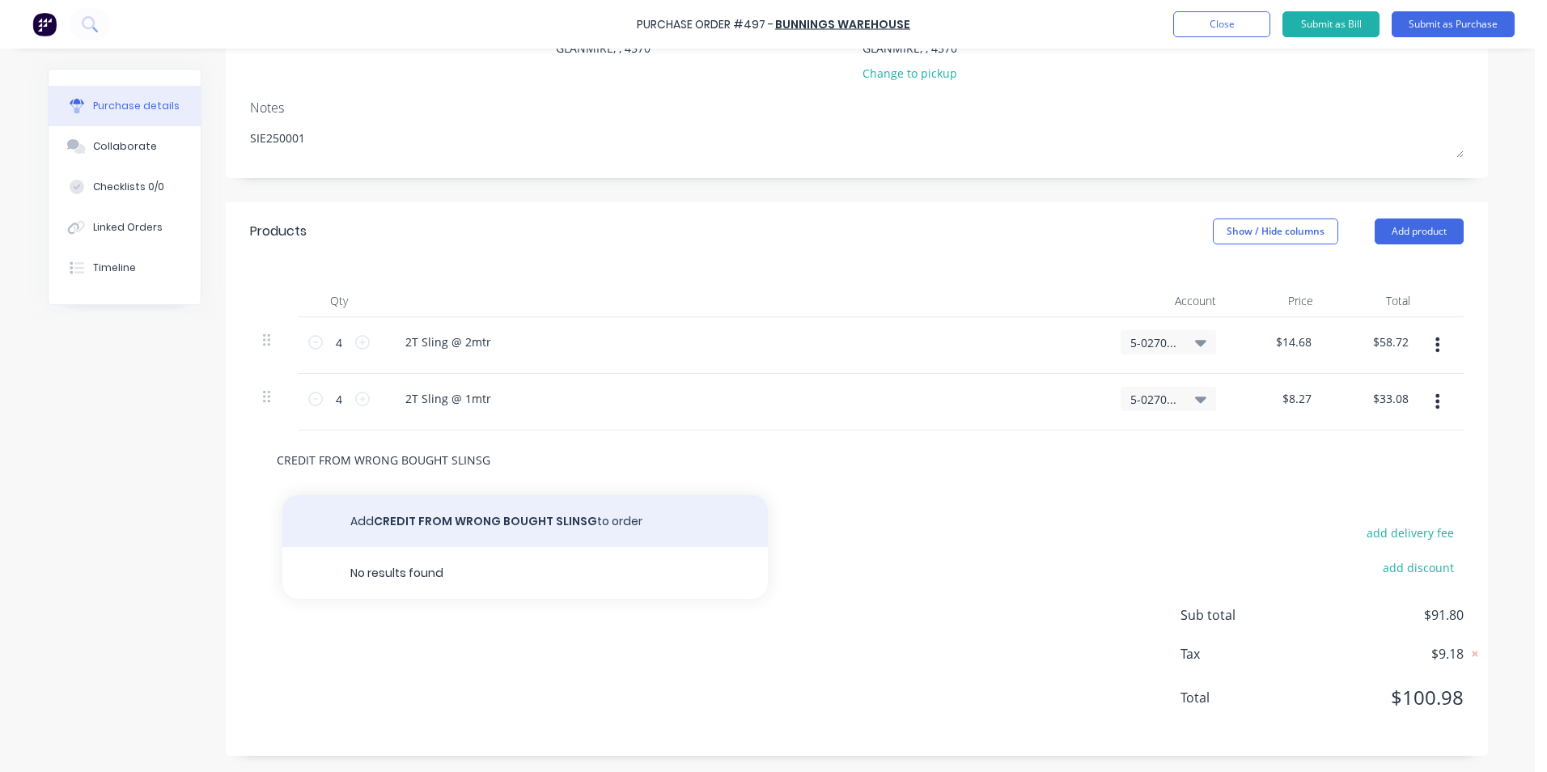
type textarea "x"
type input "CREDIT FROM WRONG BOUGHT SLINS"
type textarea "x"
type input "CREDIT FROM WRONG BOUGHT SLIN"
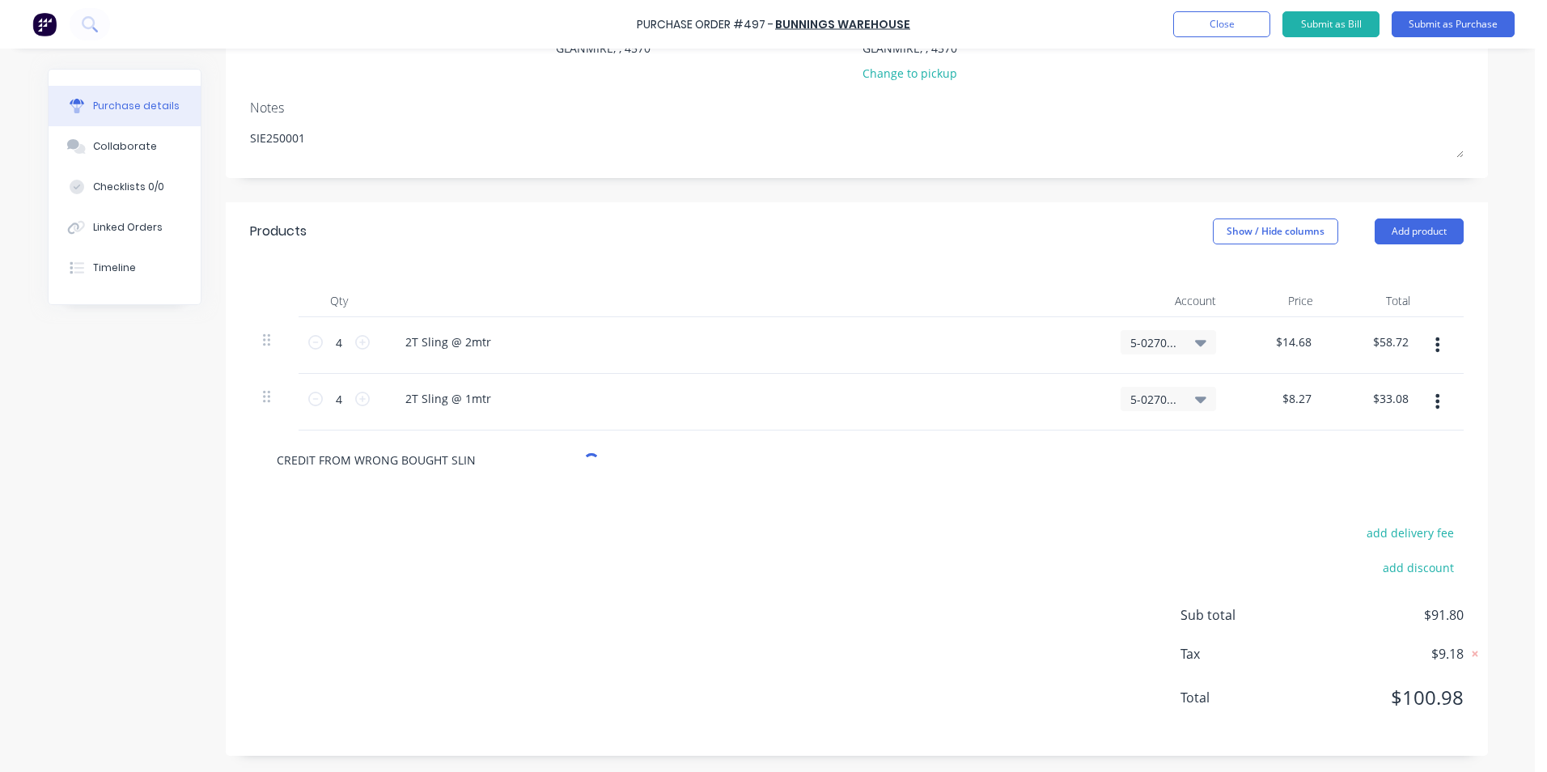
type textarea "x"
type input "CREDIT FROM WRONG BOUGHT SLING"
type textarea "x"
type input "CREDIT FROM WRONG BOUGHT SLINGS"
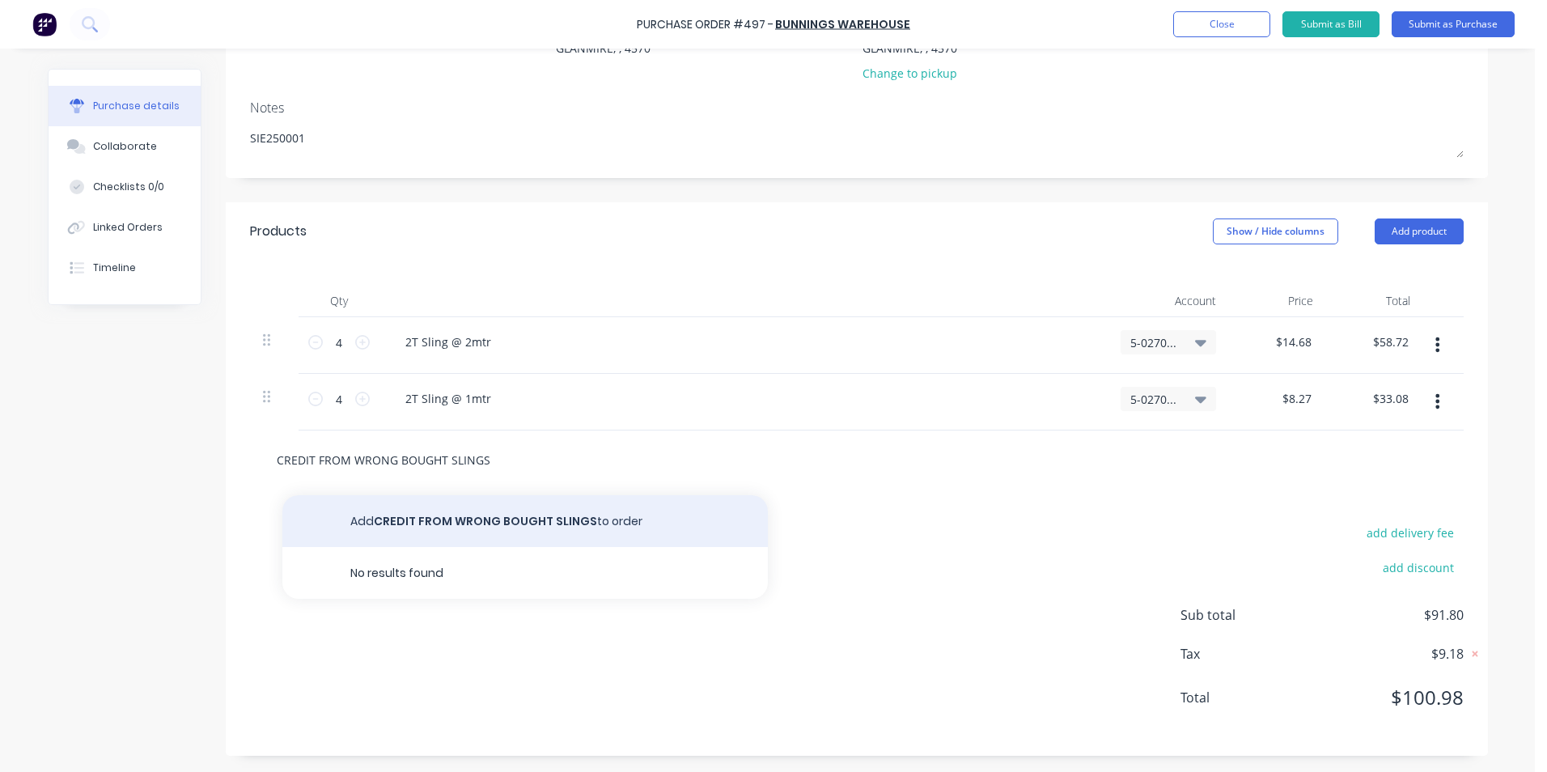
type textarea "x"
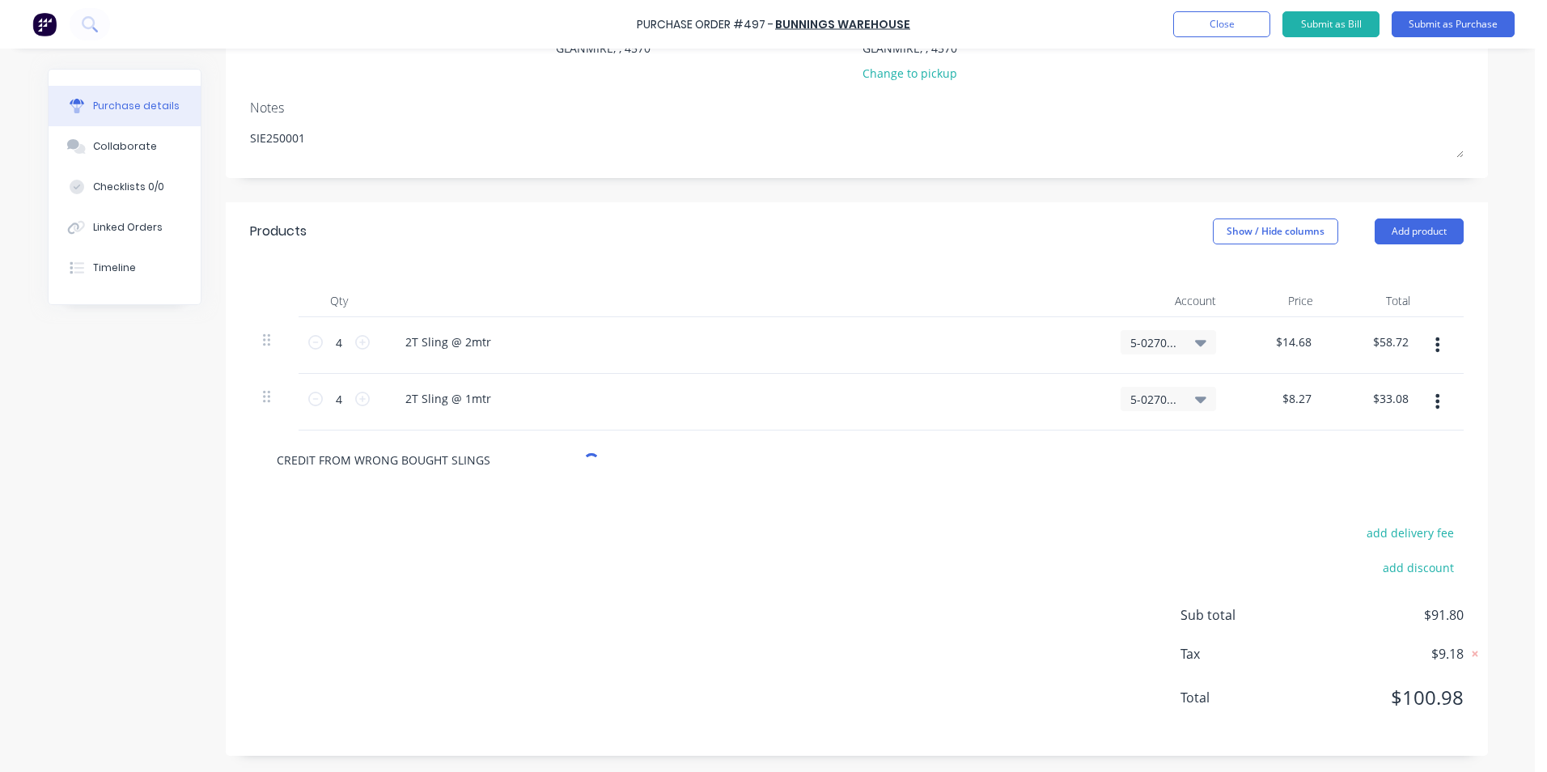
type input "CREDIT FROM WRONG BOUGHT SLINGS"
click at [521, 521] on div "add delivery fee add discount Sub total $91.80 Tax $9.18 Total $100.98" at bounding box center [857, 622] width 1262 height 266
click at [459, 454] on input "CREDIT FROM WRONG BOUGHT SLINGS" at bounding box center [438, 459] width 324 height 32
drag, startPoint x: 485, startPoint y: 539, endPoint x: 488, endPoint y: 529, distance: 10.0
click at [486, 536] on button "Add CREDIT FROM WRONG BOUGHT SLINGS to order" at bounding box center [524, 521] width 485 height 52
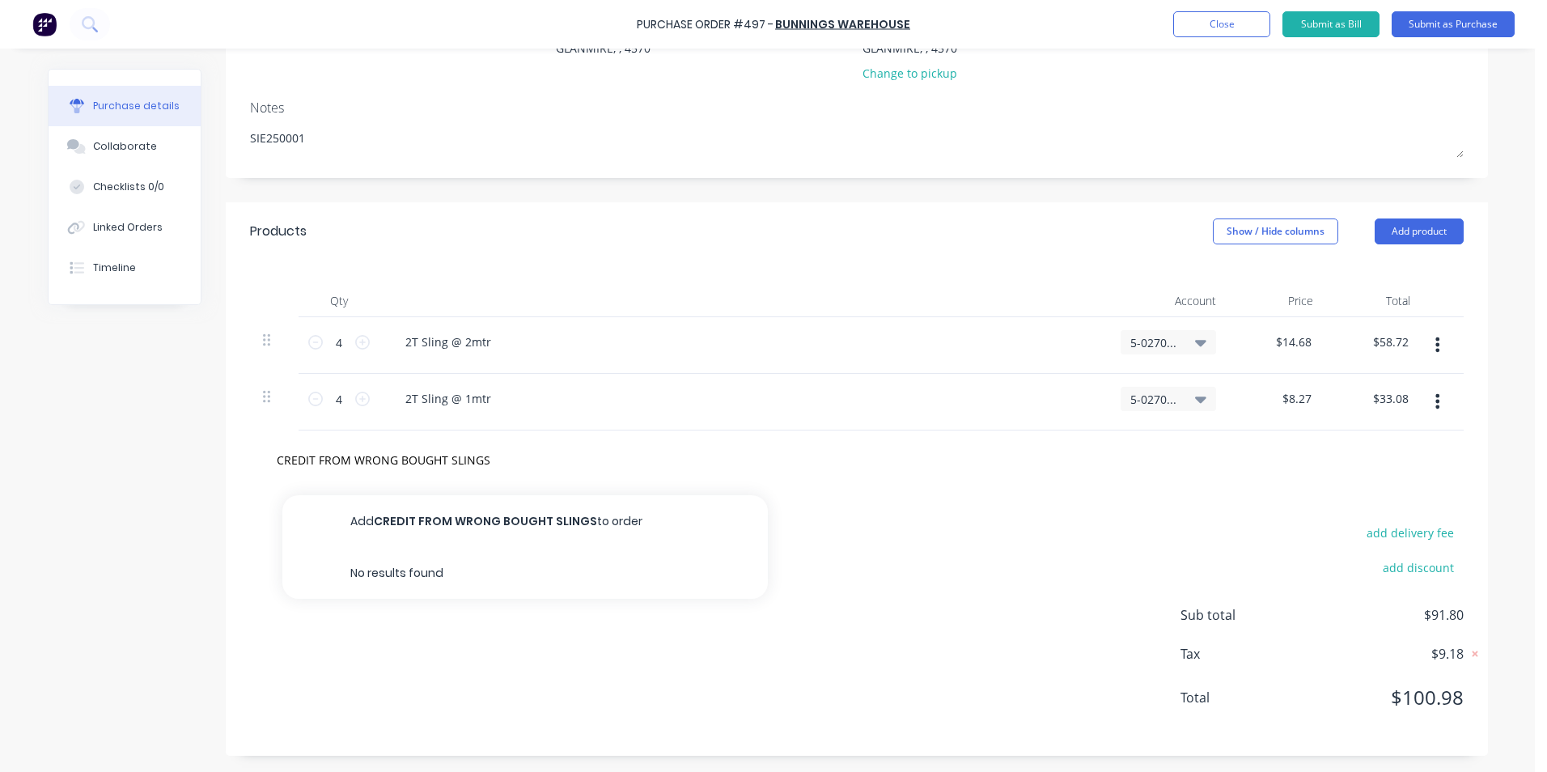
type textarea "x"
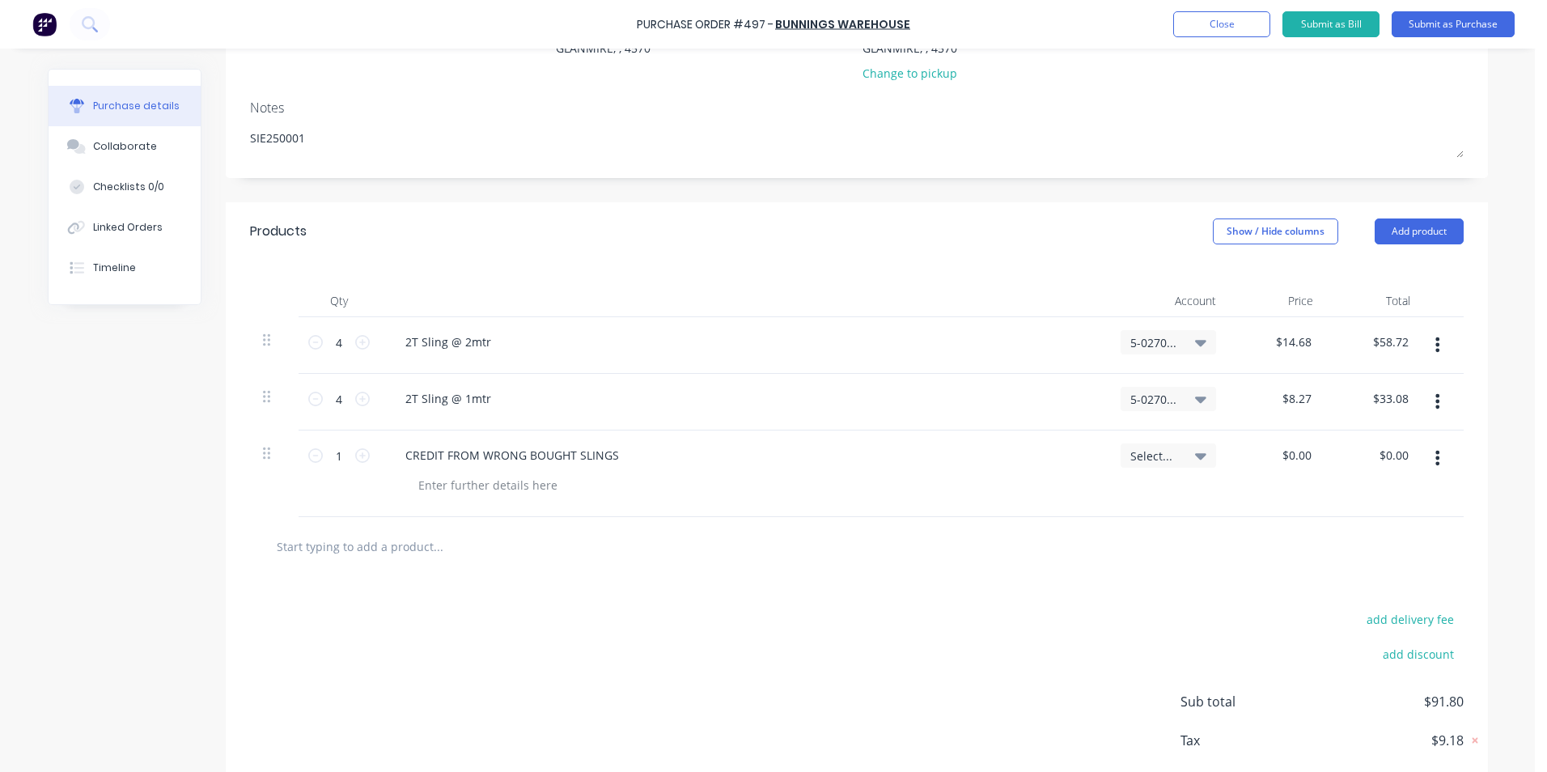
click at [1158, 455] on span "Select..." at bounding box center [1154, 455] width 49 height 17
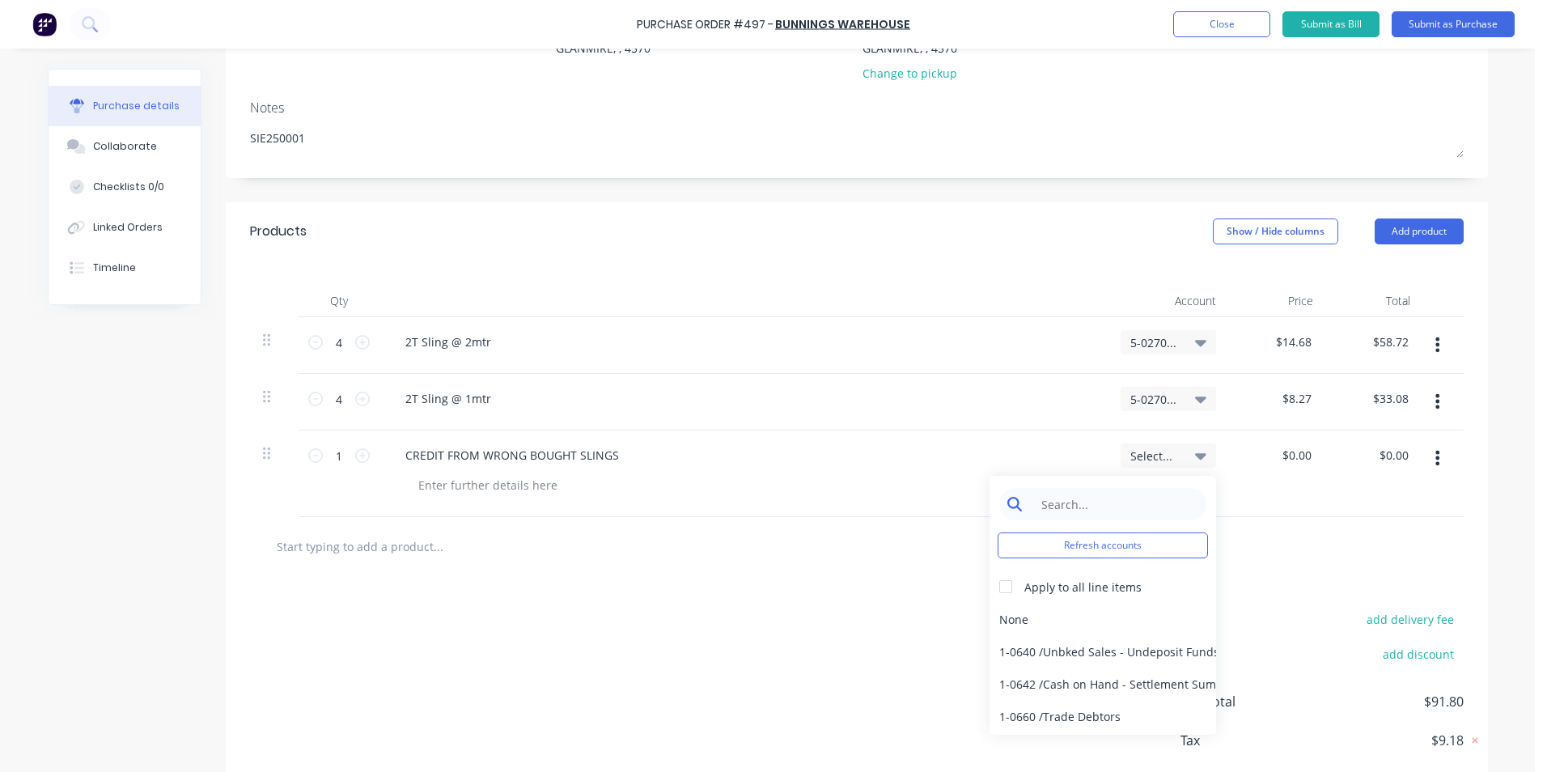
type textarea "x"
click at [1116, 499] on input at bounding box center [1115, 504] width 166 height 32
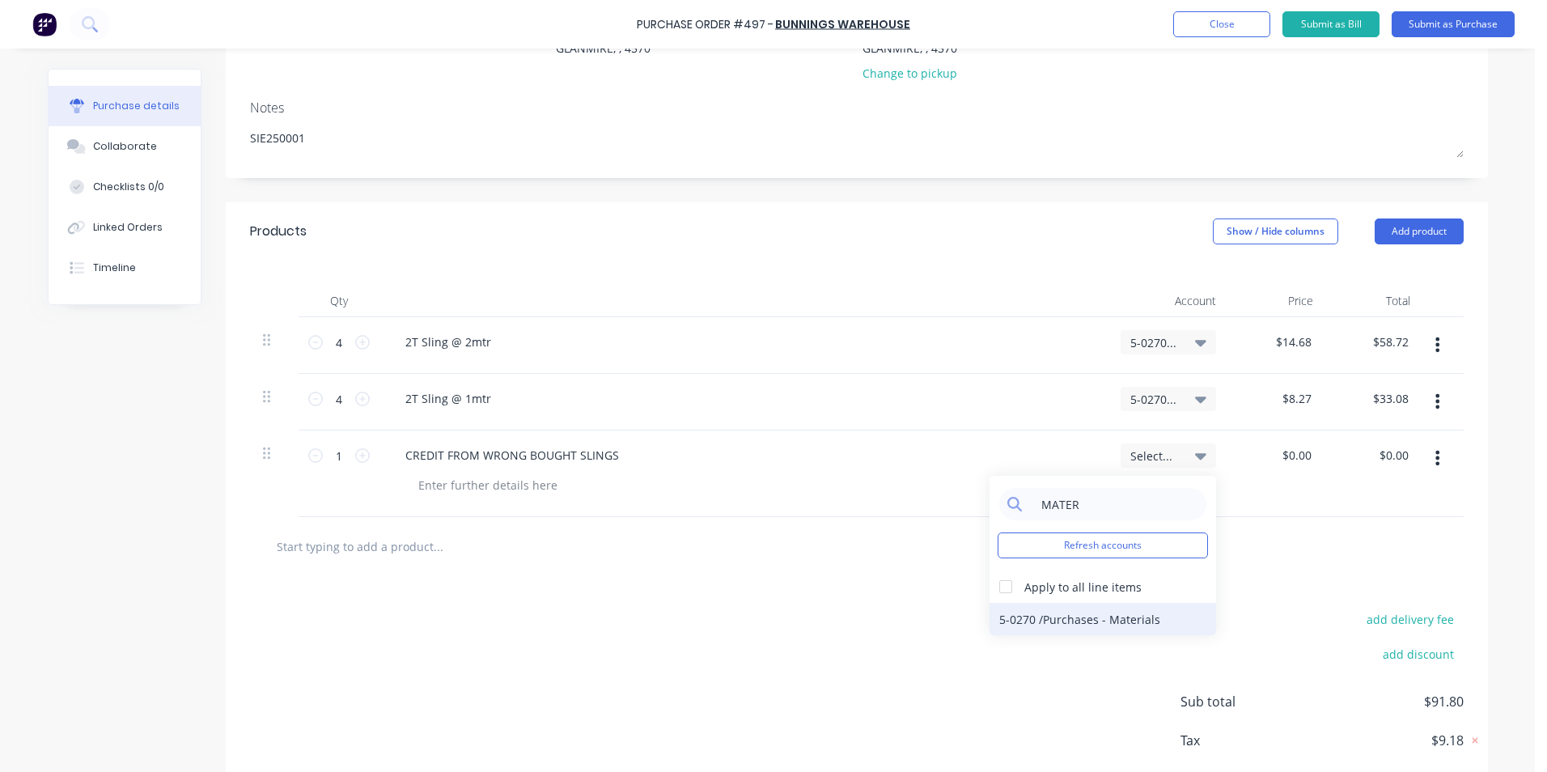
type input "MATER"
click at [1090, 620] on div "5-0270 / Purchases - Materials" at bounding box center [1102, 619] width 227 height 32
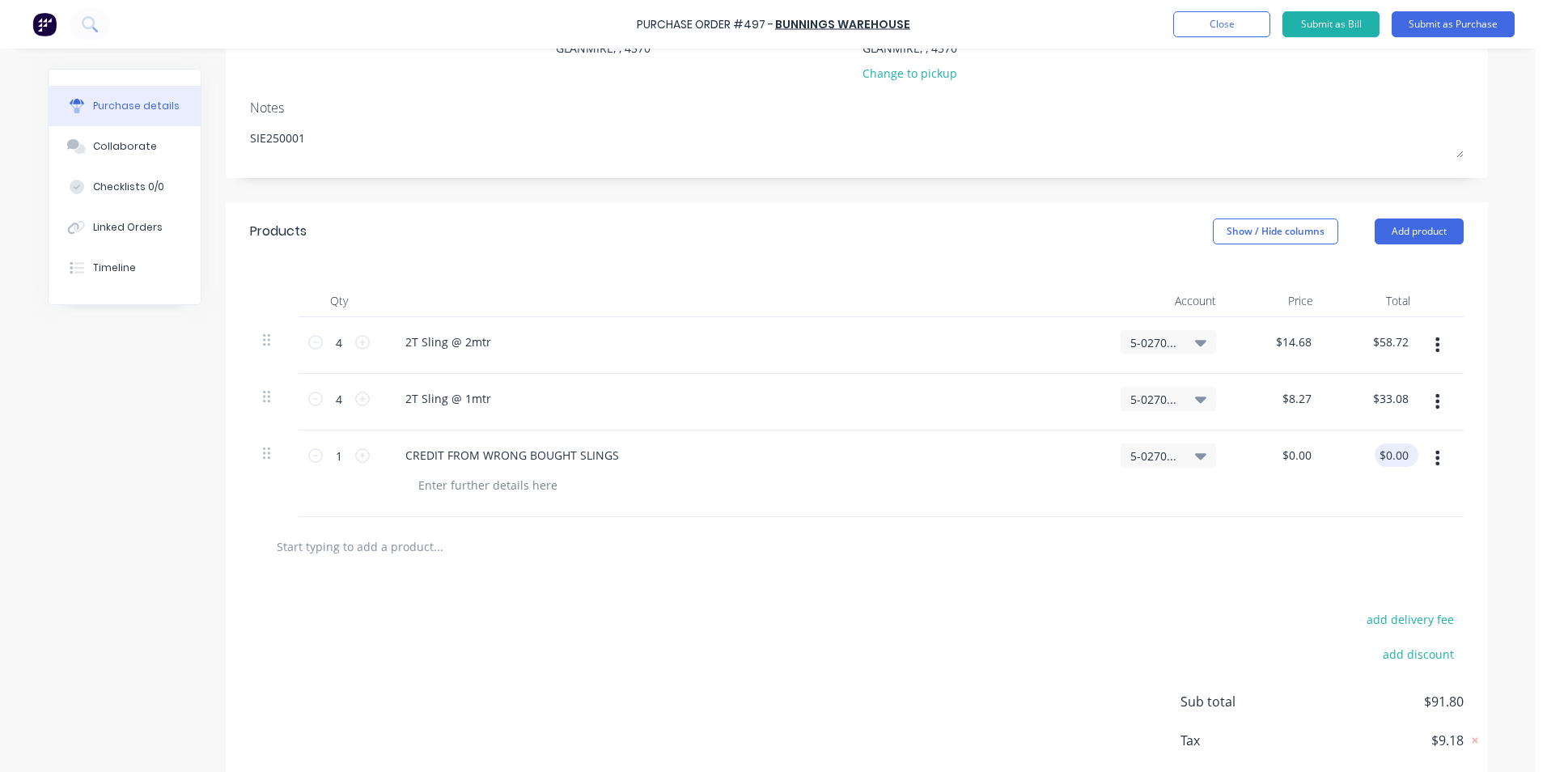
type textarea "x"
type input "0.00"
click at [1370, 455] on div "0.00 $0.00" at bounding box center [1374, 473] width 97 height 87
type textarea "x"
type input "$0.00"
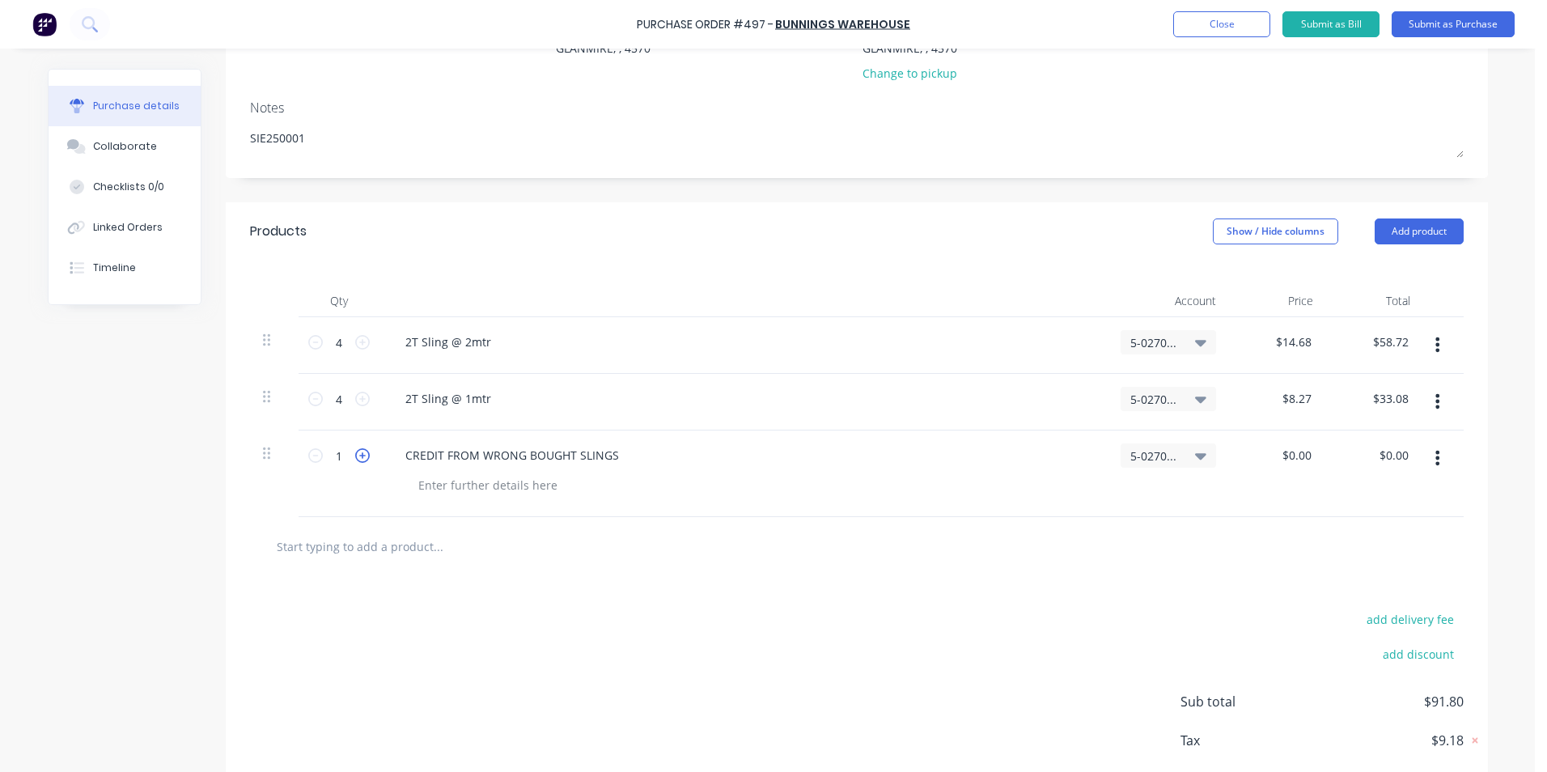
click at [358, 457] on icon at bounding box center [362, 455] width 15 height 15
type textarea "x"
type input "2"
click at [358, 457] on icon at bounding box center [362, 455] width 15 height 15
type textarea "x"
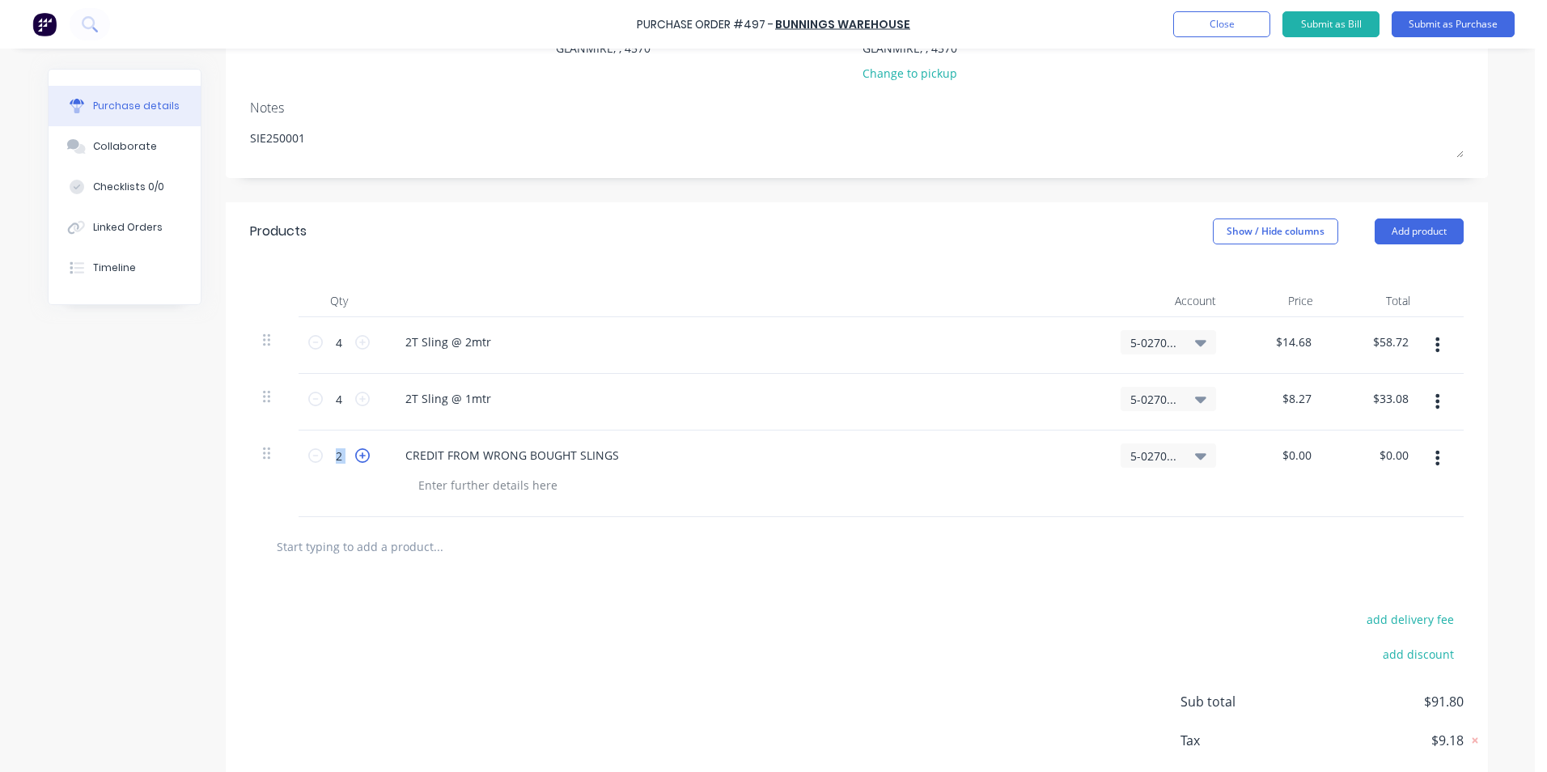
type input "3"
click at [358, 457] on icon at bounding box center [362, 455] width 15 height 15
type textarea "x"
type input "4"
click at [358, 457] on icon at bounding box center [362, 455] width 15 height 15
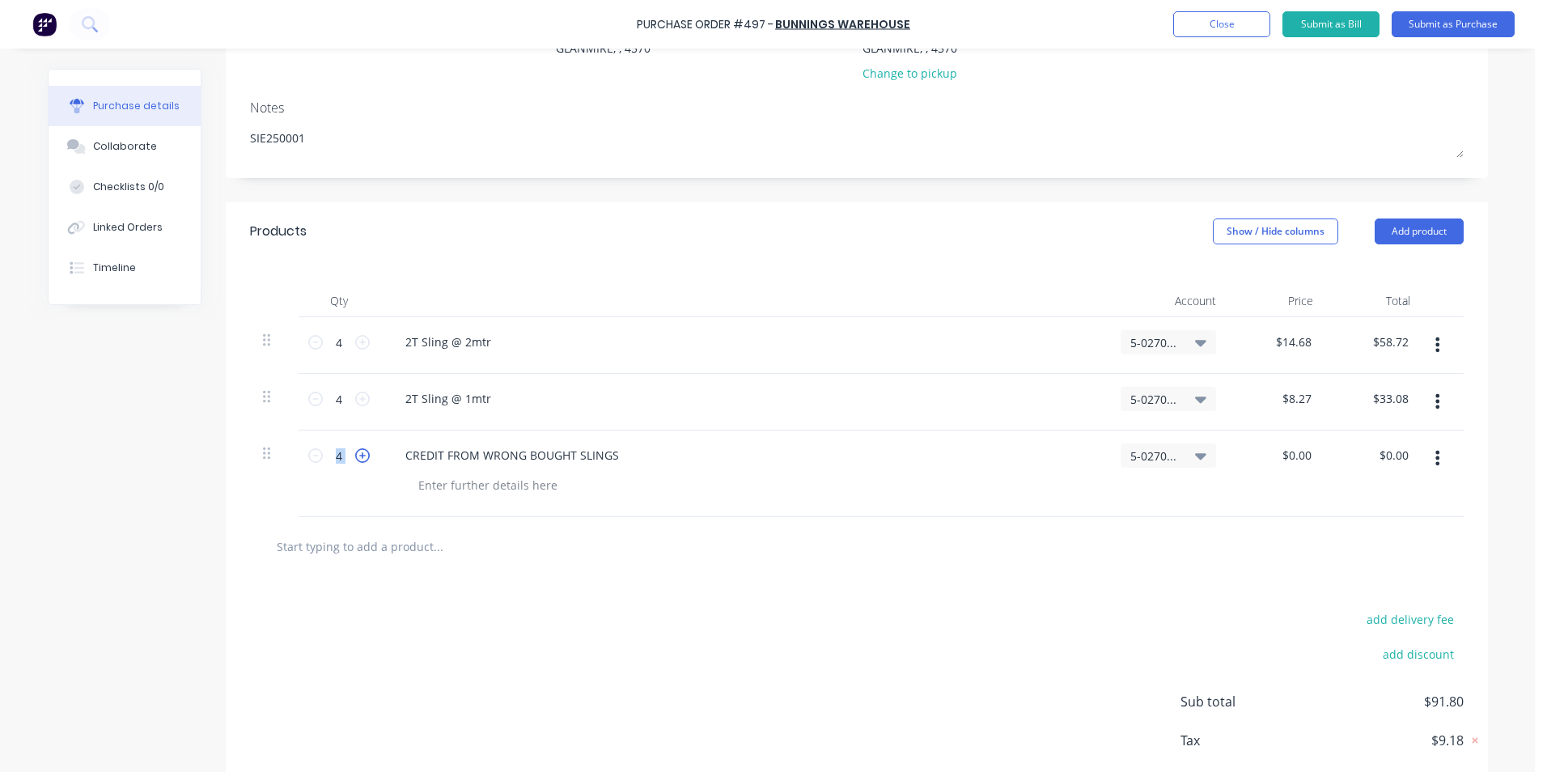
type textarea "x"
type input "5"
click at [358, 457] on icon at bounding box center [362, 455] width 15 height 15
type textarea "x"
type input "6"
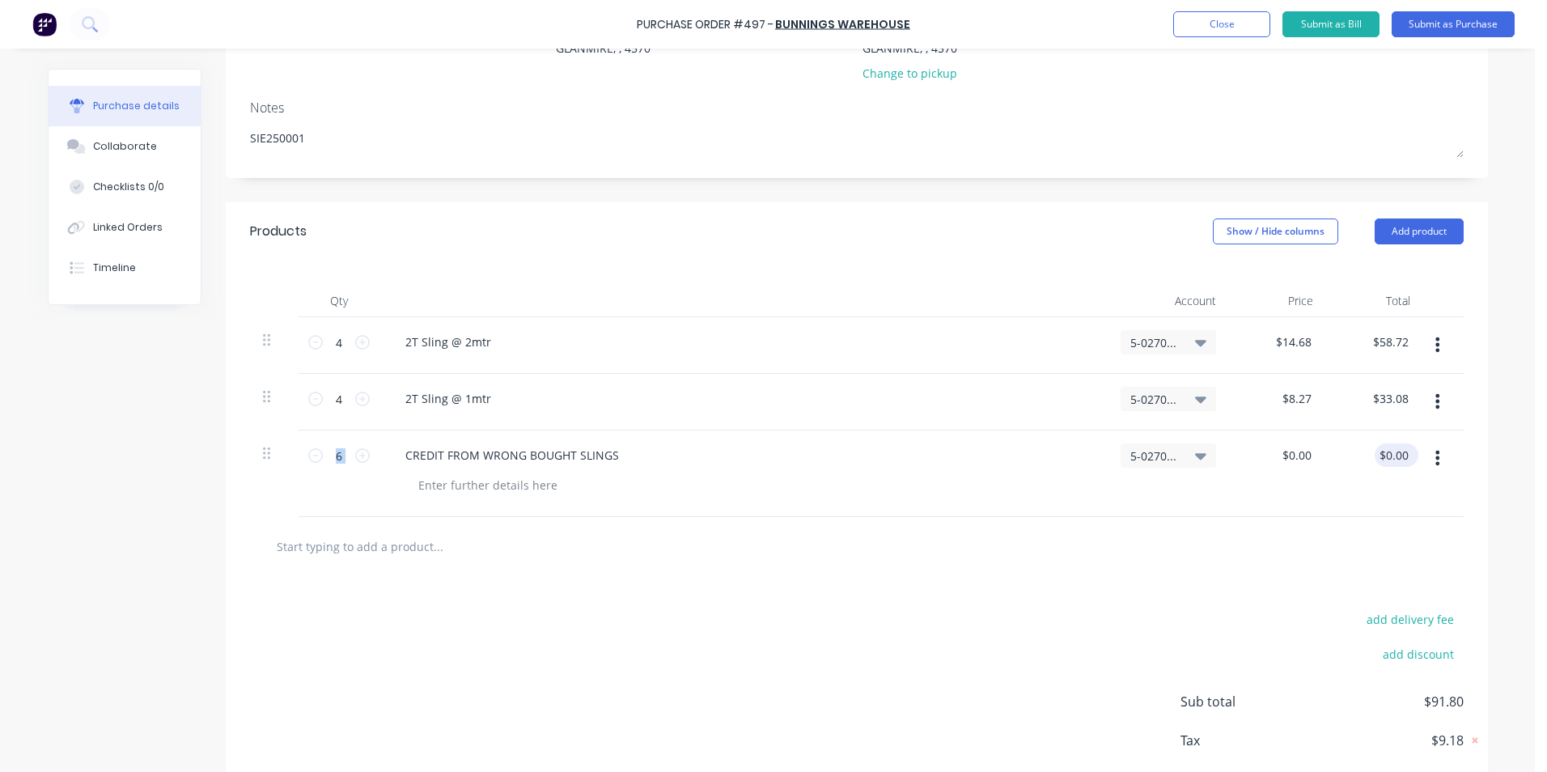
type textarea "x"
type input "0.00"
click at [1390, 466] on input "0.00" at bounding box center [1392, 454] width 37 height 23
type textarea "x"
drag, startPoint x: 1378, startPoint y: 453, endPoint x: 1518, endPoint y: 453, distance: 140.8
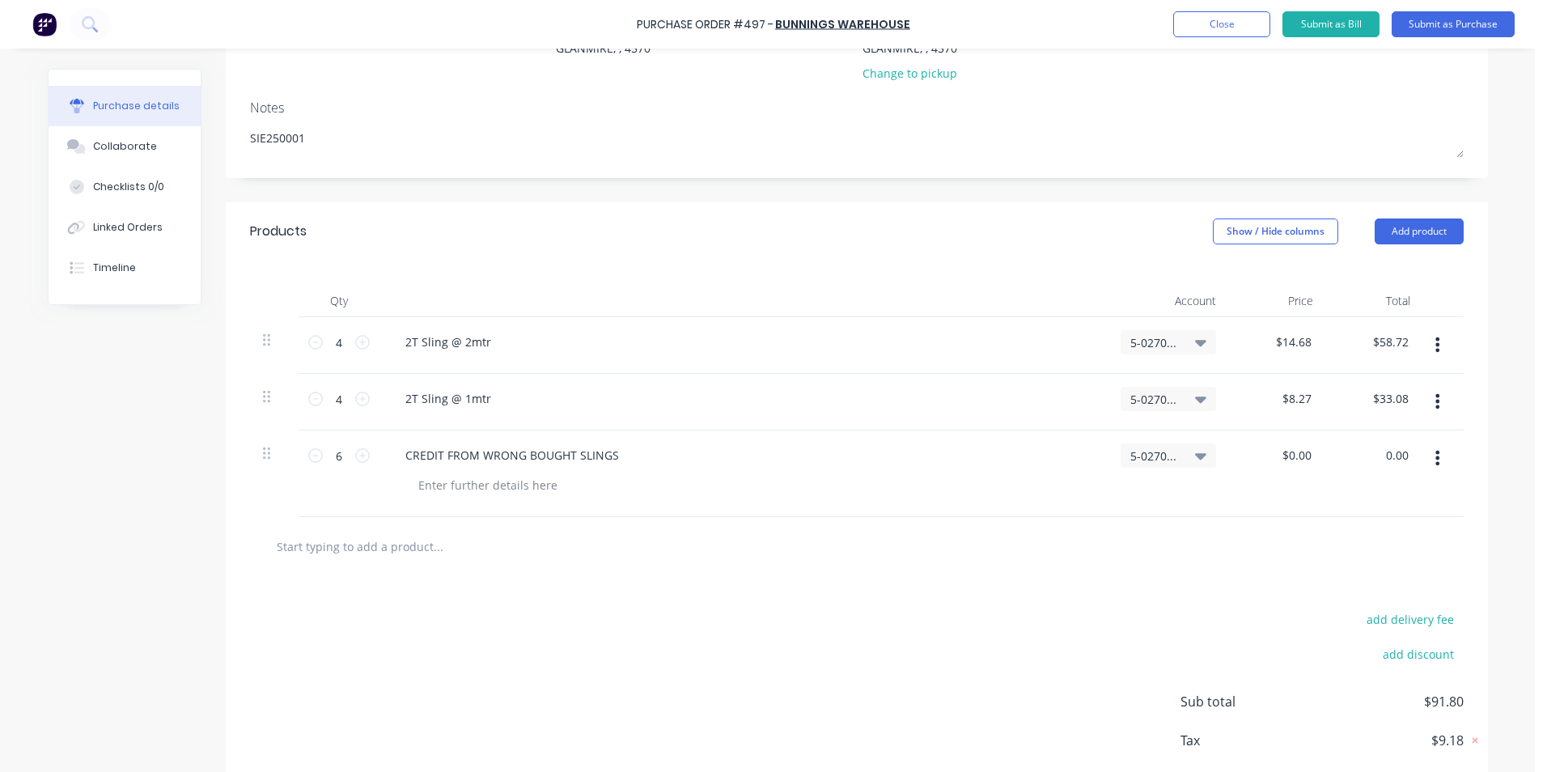
click at [1518, 453] on div "Purchase Order #497 - Bunnings Warehouse Add product Close Submit as Bill Submi…" at bounding box center [767, 386] width 1535 height 772
type input "-38.75"
type textarea "x"
type input "$-6.4583"
type input "$-38.75"
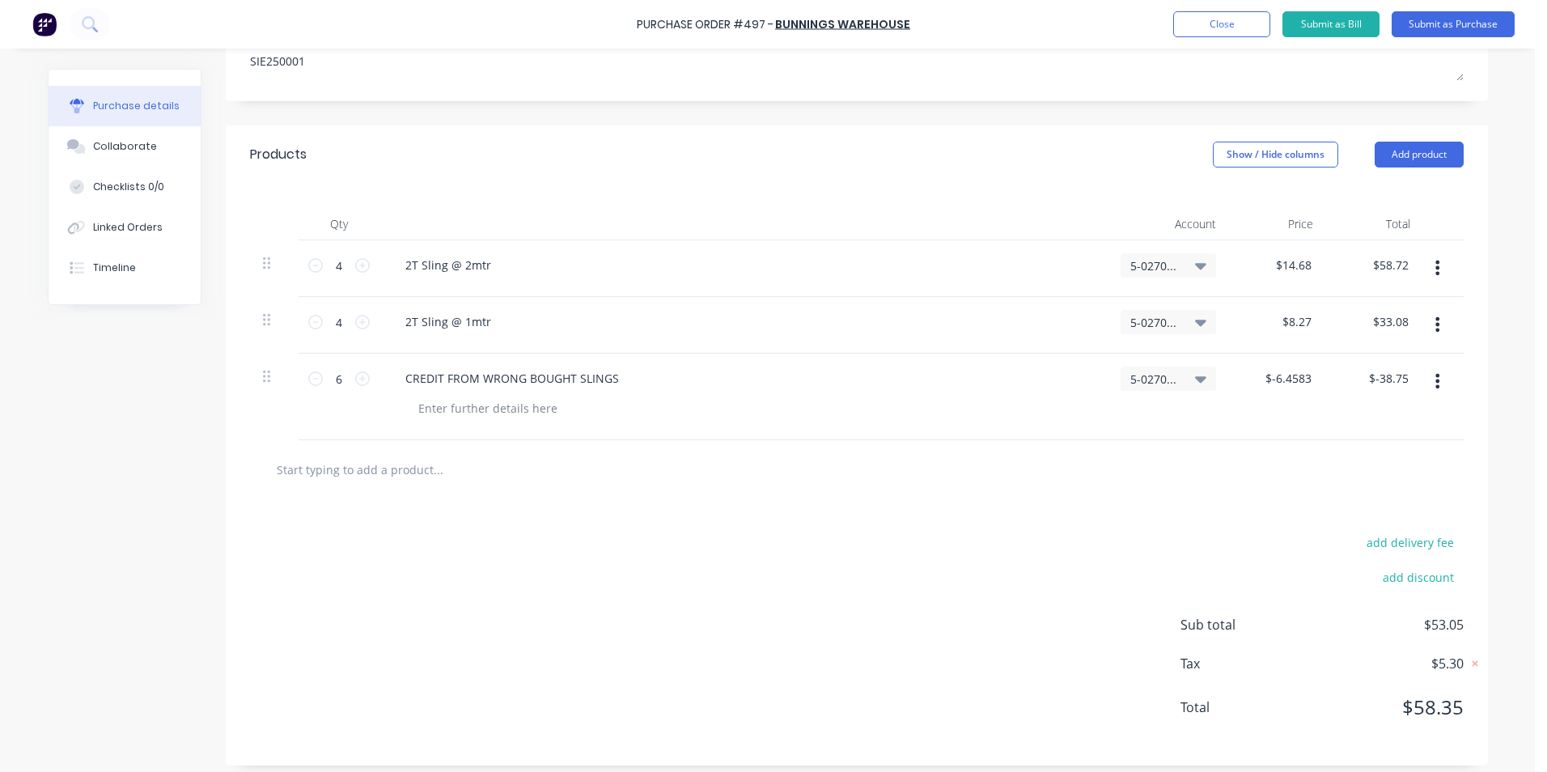
scroll to position [286, 0]
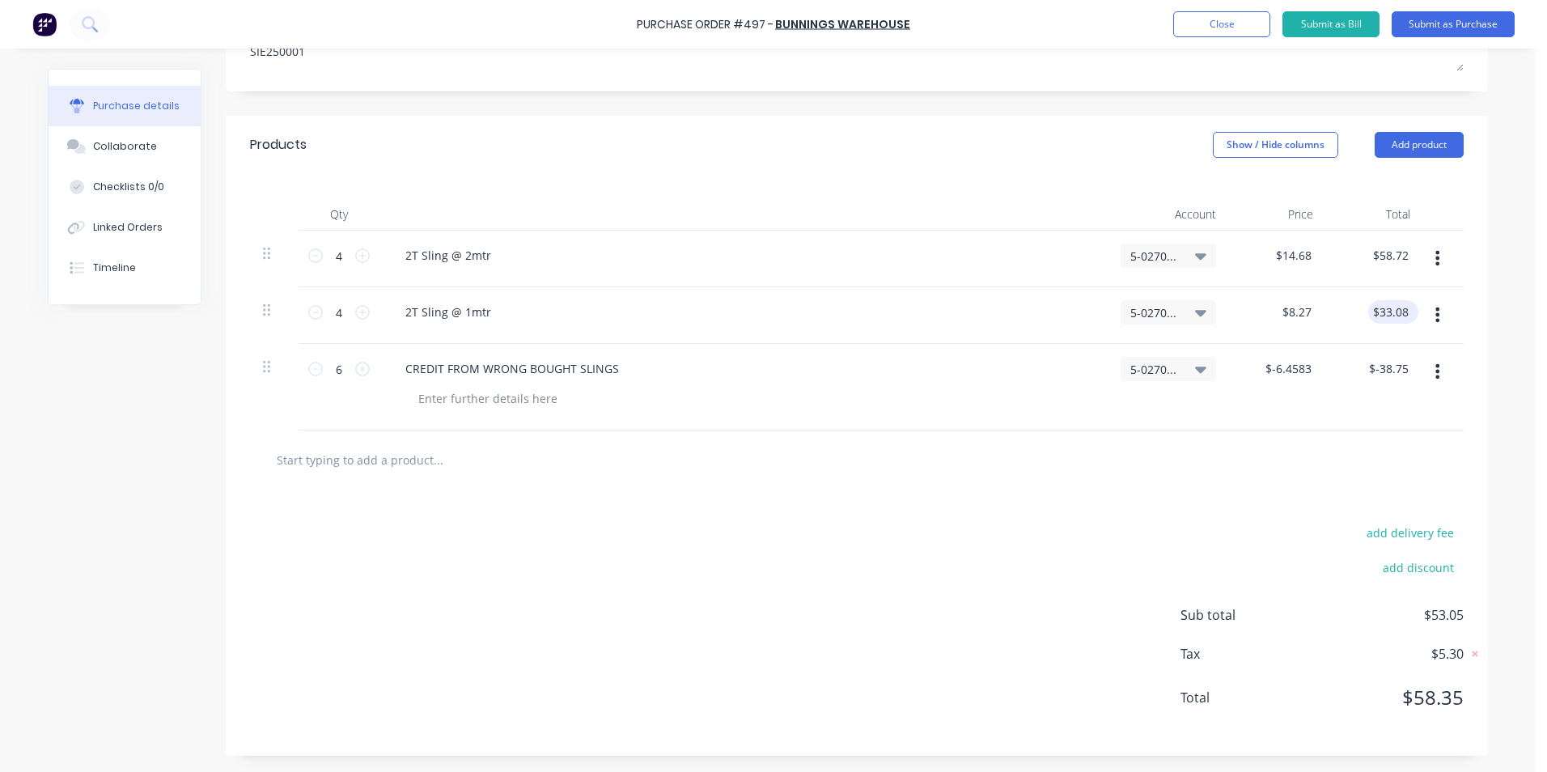
type textarea "x"
click at [1402, 303] on input "33.08" at bounding box center [1392, 311] width 37 height 23
type input "33.07"
type textarea "x"
type input "$8.2675"
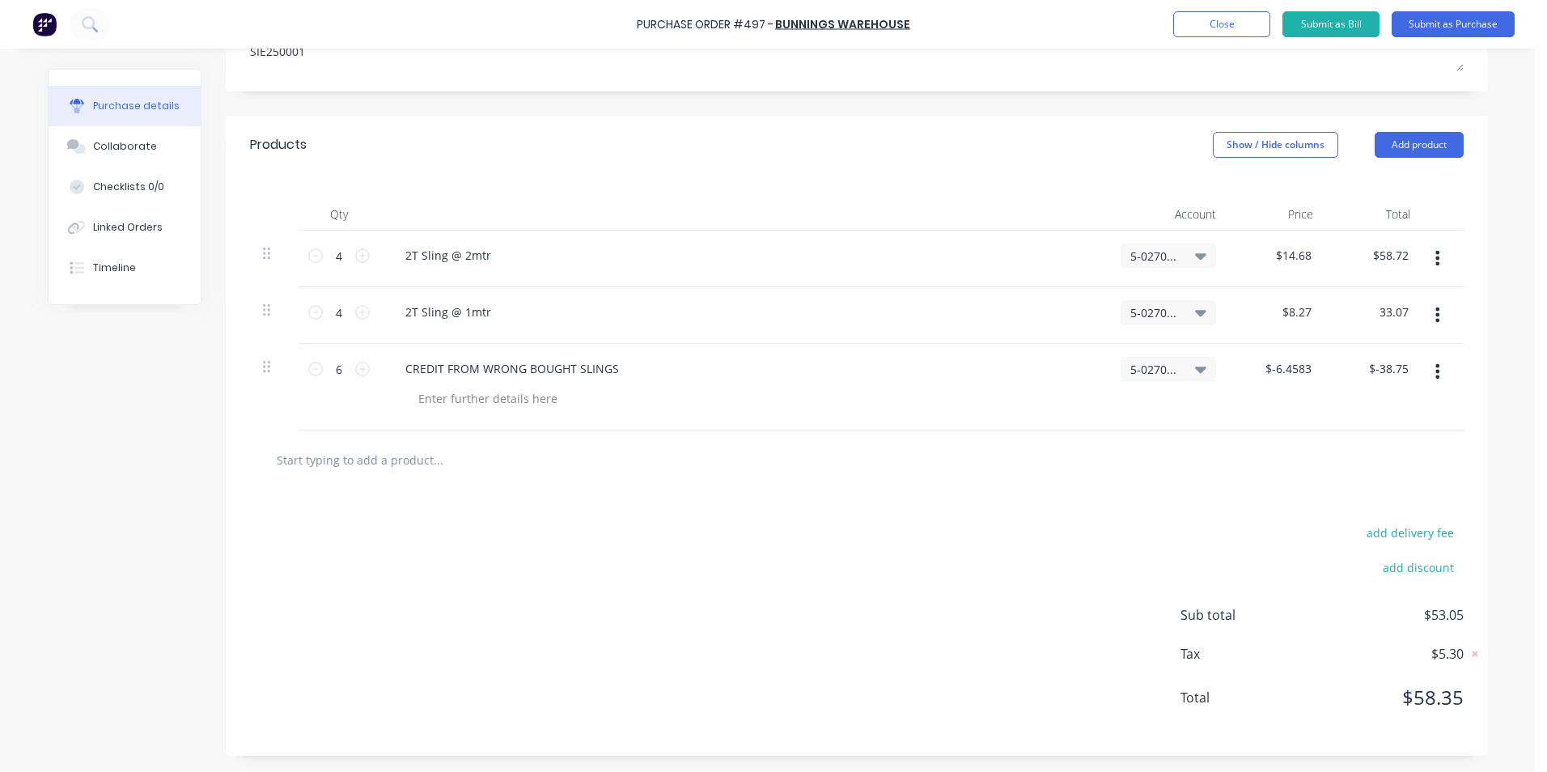
type input "$33.07"
click at [1381, 428] on div "$-38.75 $-38.75" at bounding box center [1374, 387] width 97 height 87
type textarea "x"
click at [1400, 310] on input "33.07" at bounding box center [1392, 311] width 37 height 23
type input "33.09"
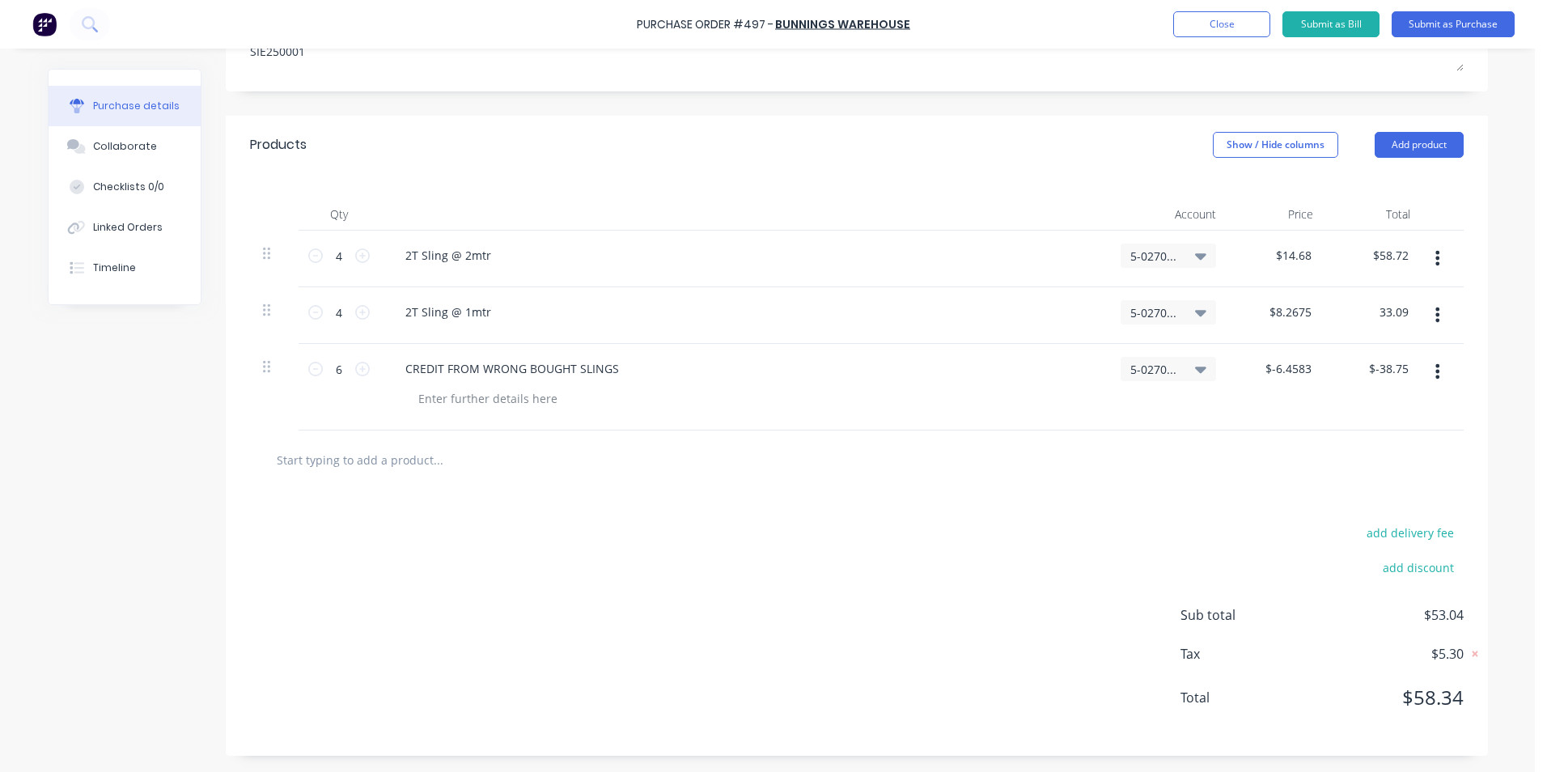
type textarea "x"
type input "$8.2725"
type input "$33.09"
click at [1361, 425] on div "$-38.75 $-38.75" at bounding box center [1374, 387] width 97 height 87
type textarea "x"
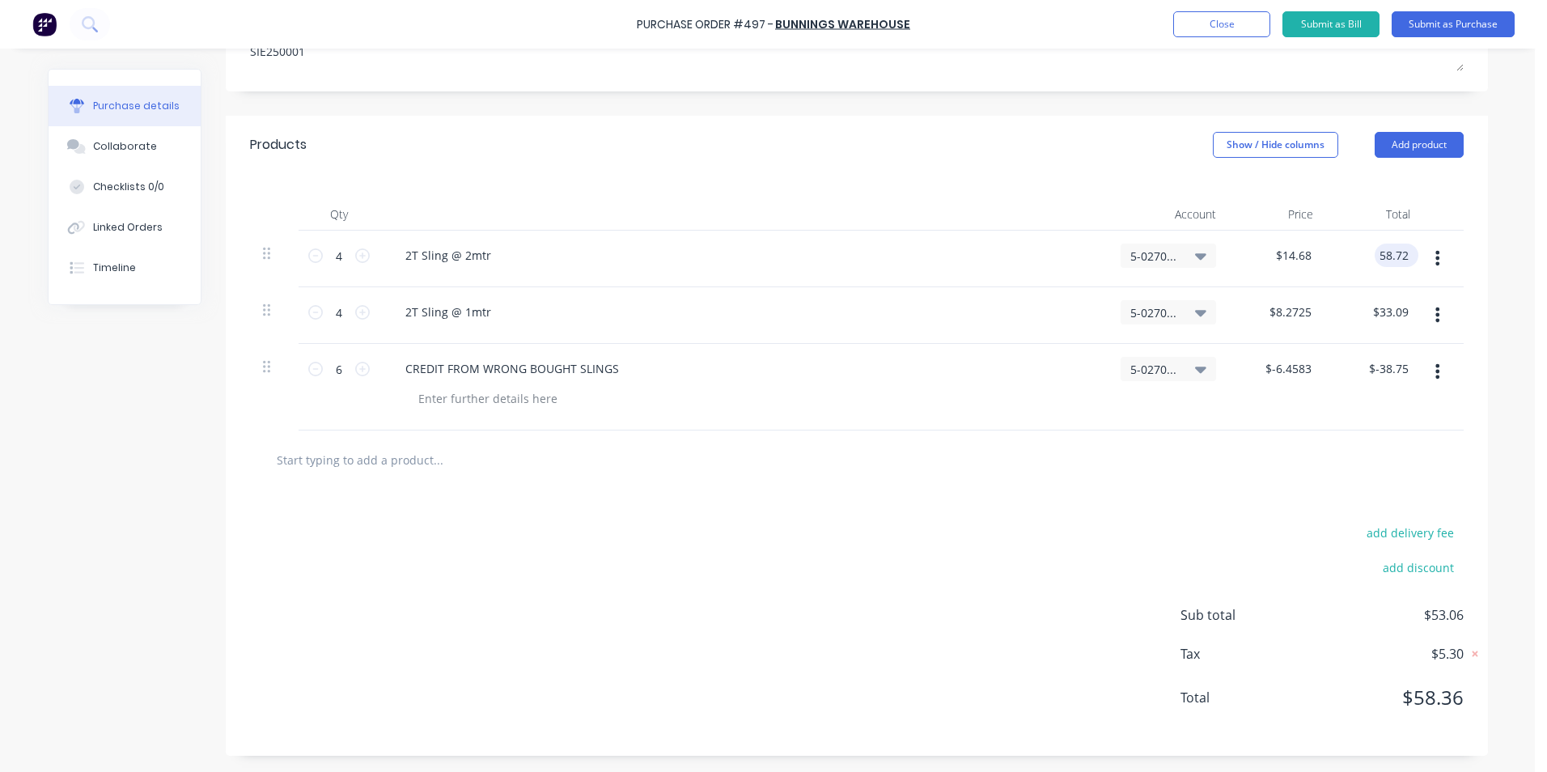
click at [1400, 248] on input "58.72" at bounding box center [1392, 255] width 37 height 23
type input "58.73"
type textarea "x"
click at [1301, 386] on div "$-6.4583 $-6.4583" at bounding box center [1277, 387] width 97 height 87
click at [1202, 439] on div at bounding box center [856, 459] width 1213 height 59
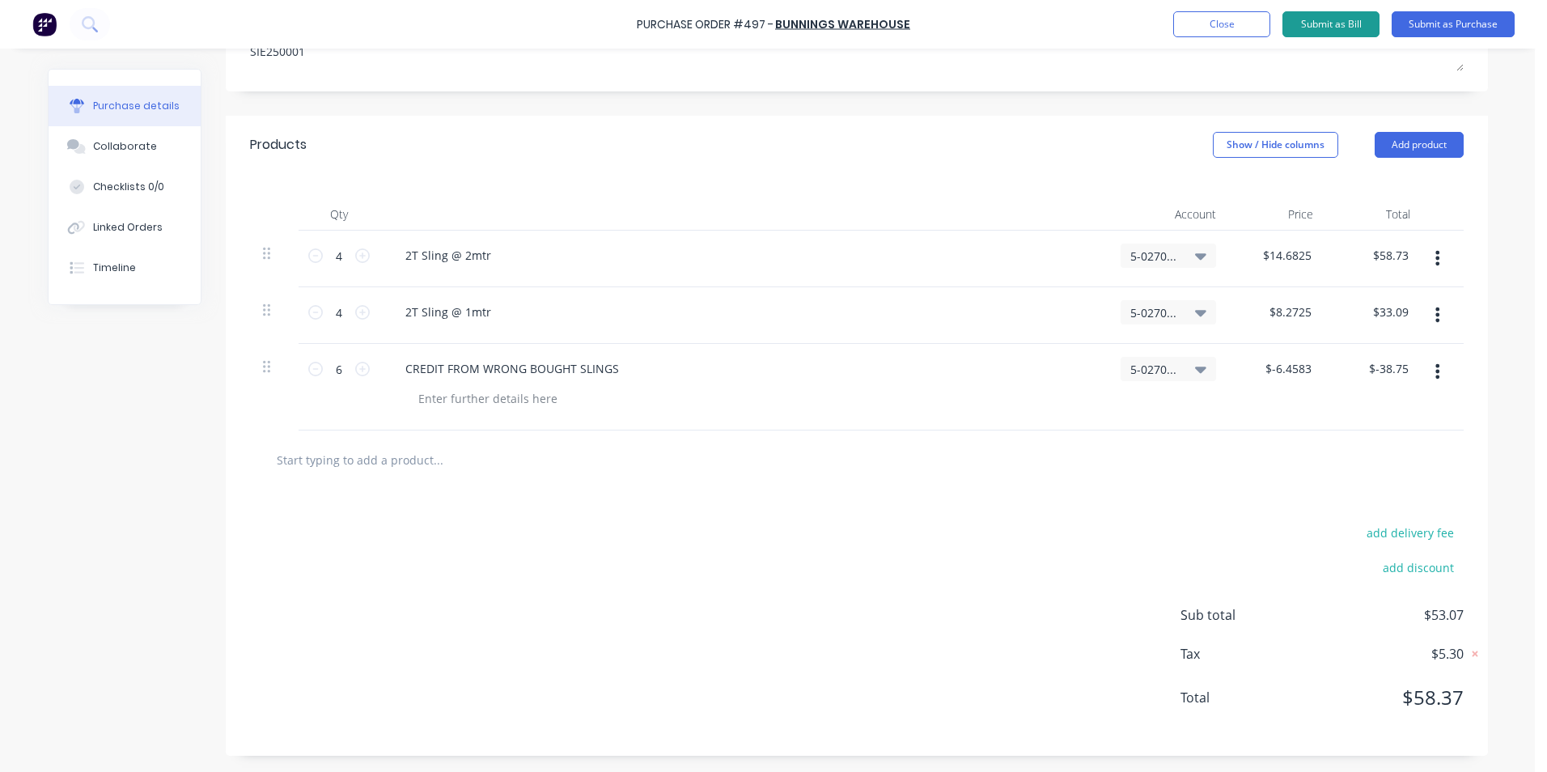
click at [1314, 24] on button "Submit as Bill" at bounding box center [1330, 24] width 97 height 26
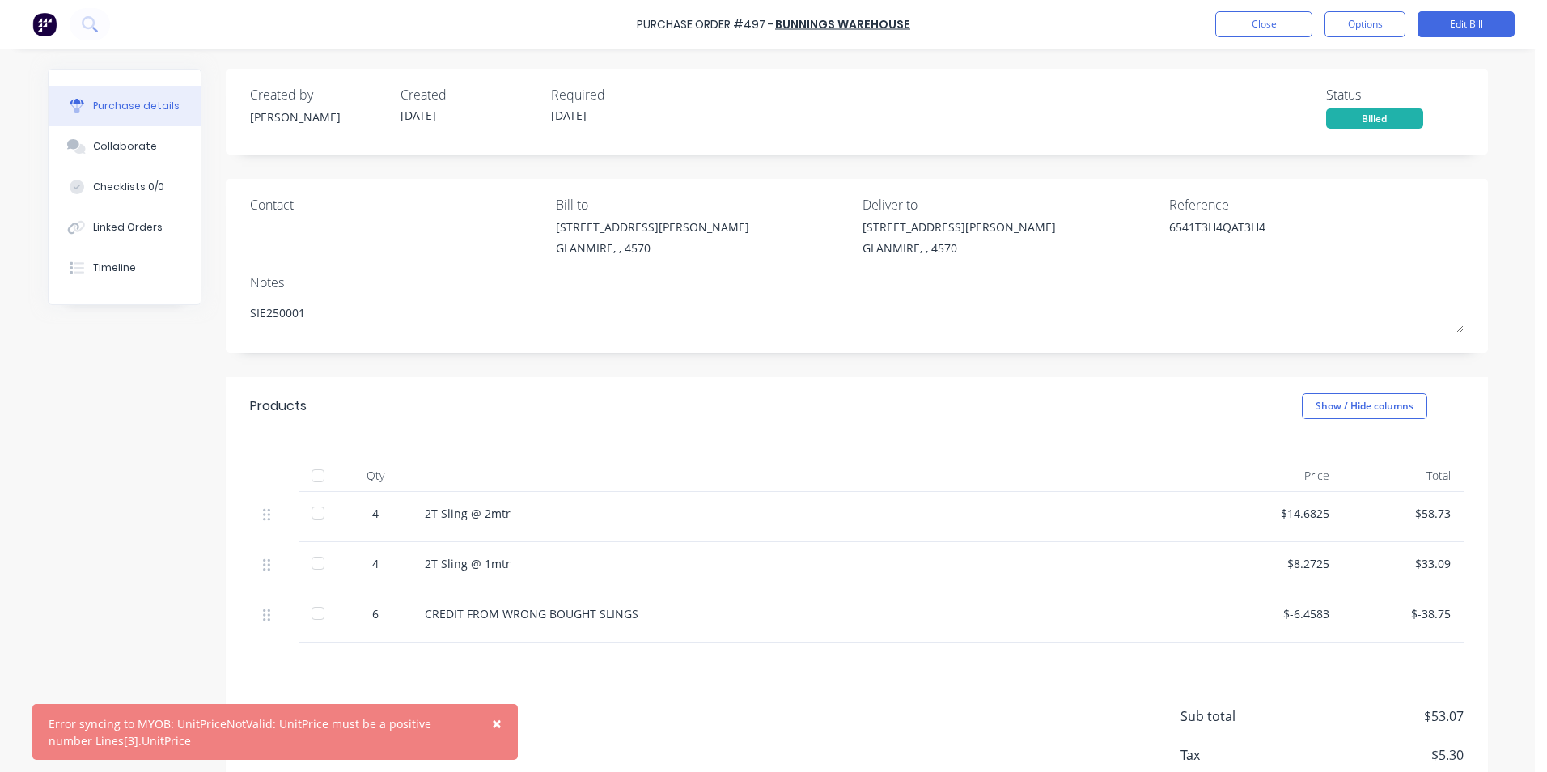
click at [494, 726] on span "×" at bounding box center [497, 723] width 10 height 23
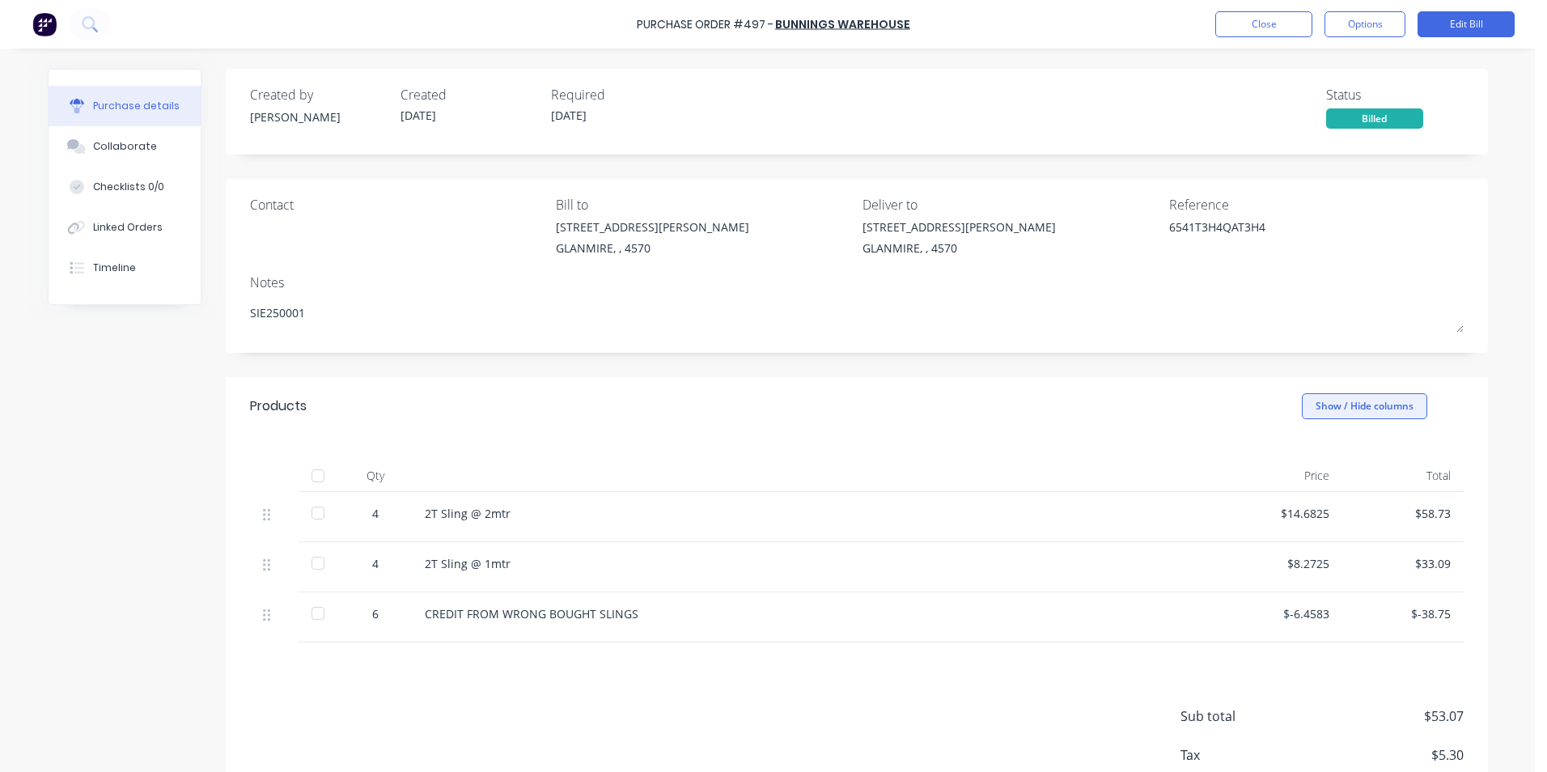
click at [1329, 411] on button "Show / Hide columns" at bounding box center [1364, 406] width 125 height 26
click at [1324, 461] on label "Account" at bounding box center [1316, 459] width 28 height 14
click at [1302, 452] on input "Account" at bounding box center [1302, 452] width 0 height 0
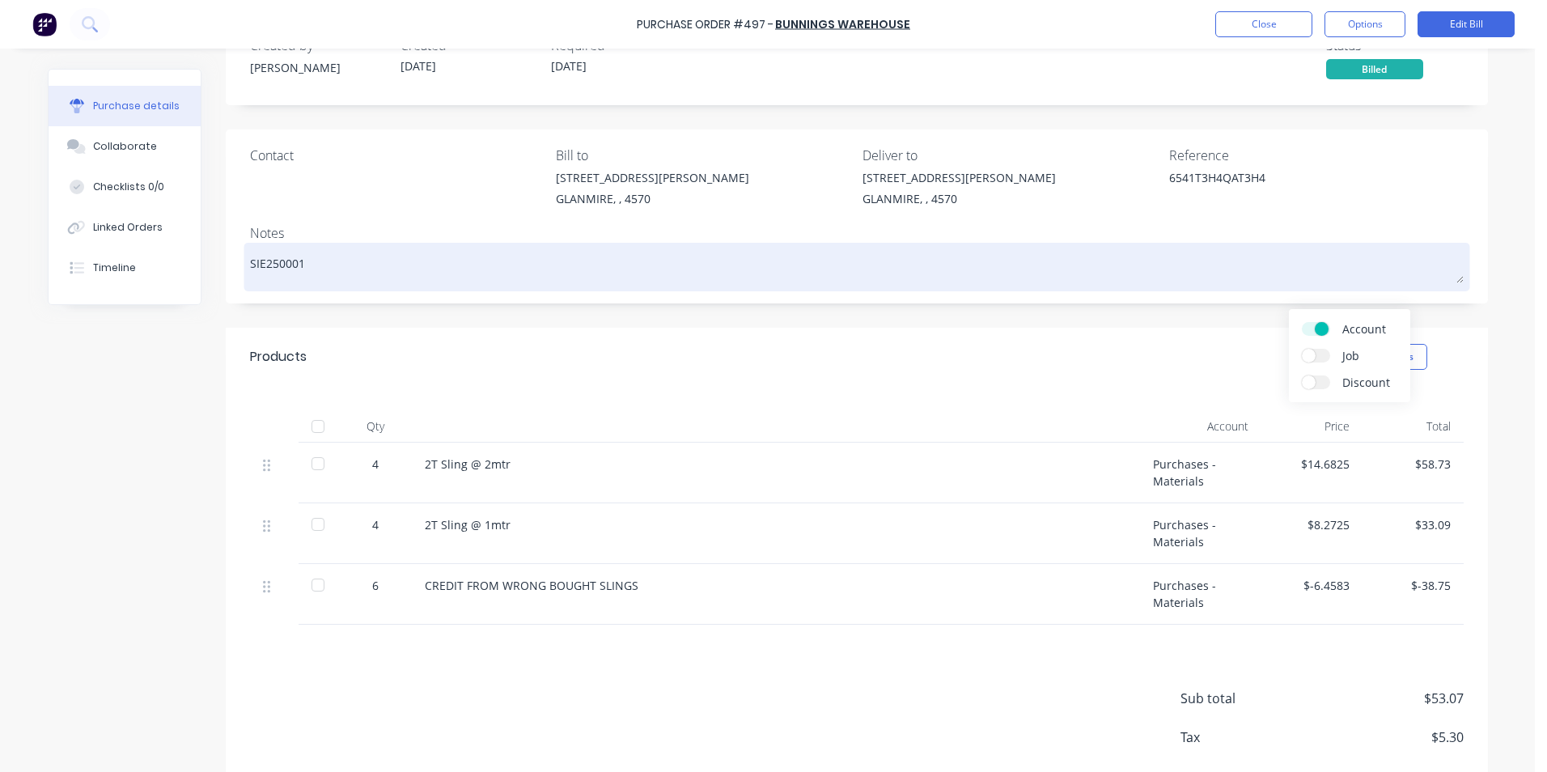
scroll to position [133, 0]
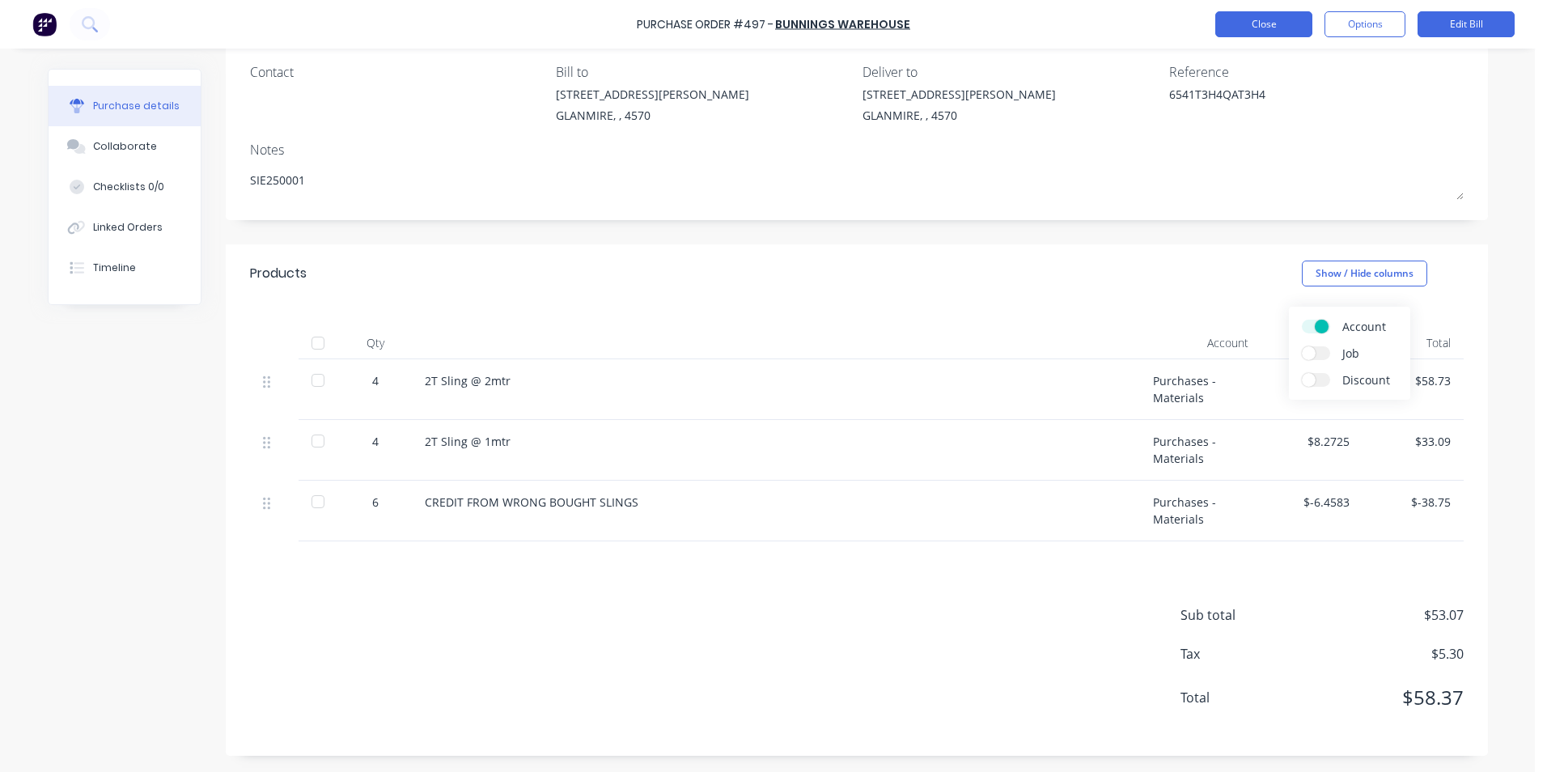
click at [1250, 20] on button "Close" at bounding box center [1263, 24] width 97 height 26
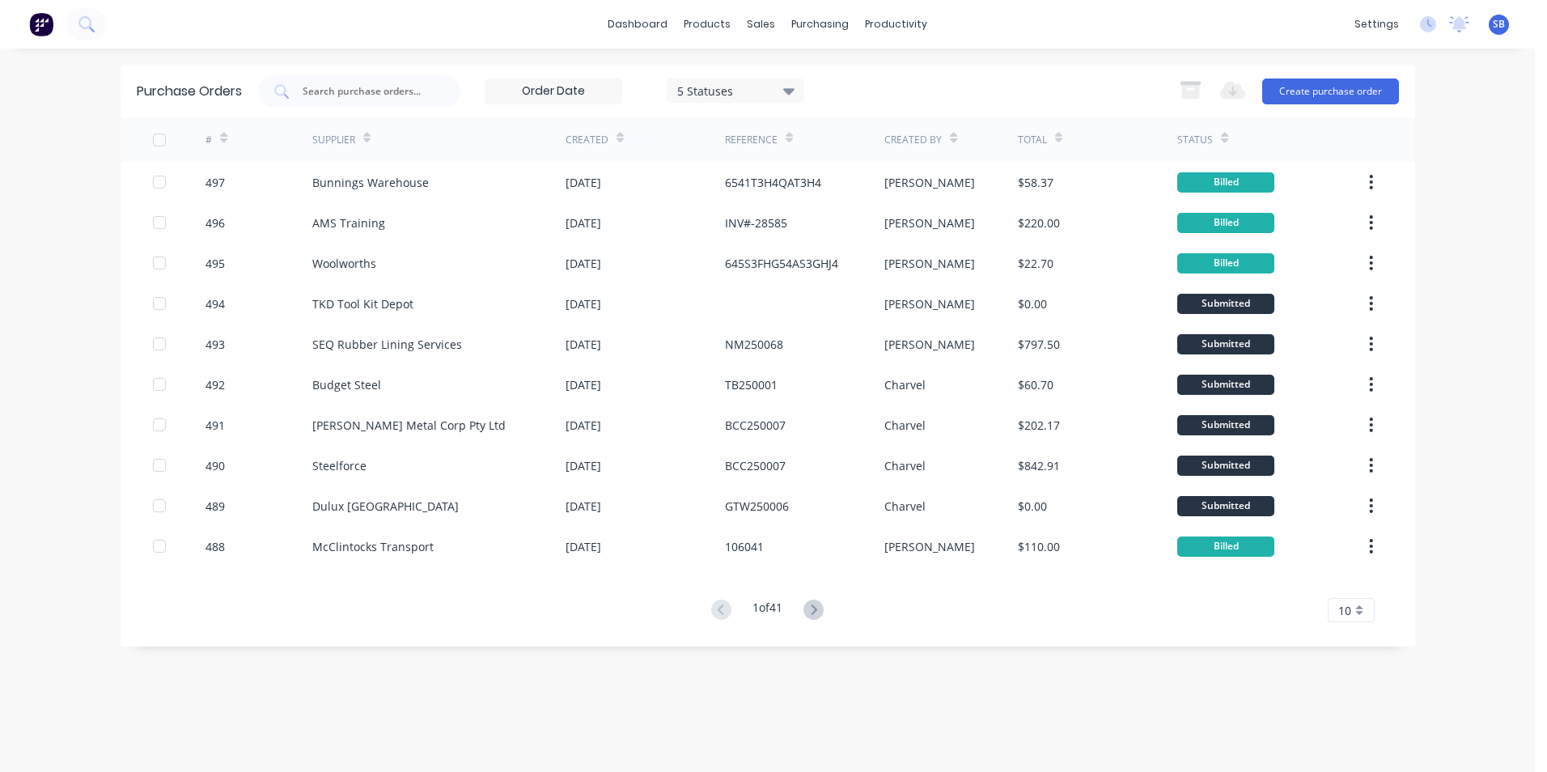
click at [752, 87] on div "5 Statuses" at bounding box center [735, 90] width 116 height 17
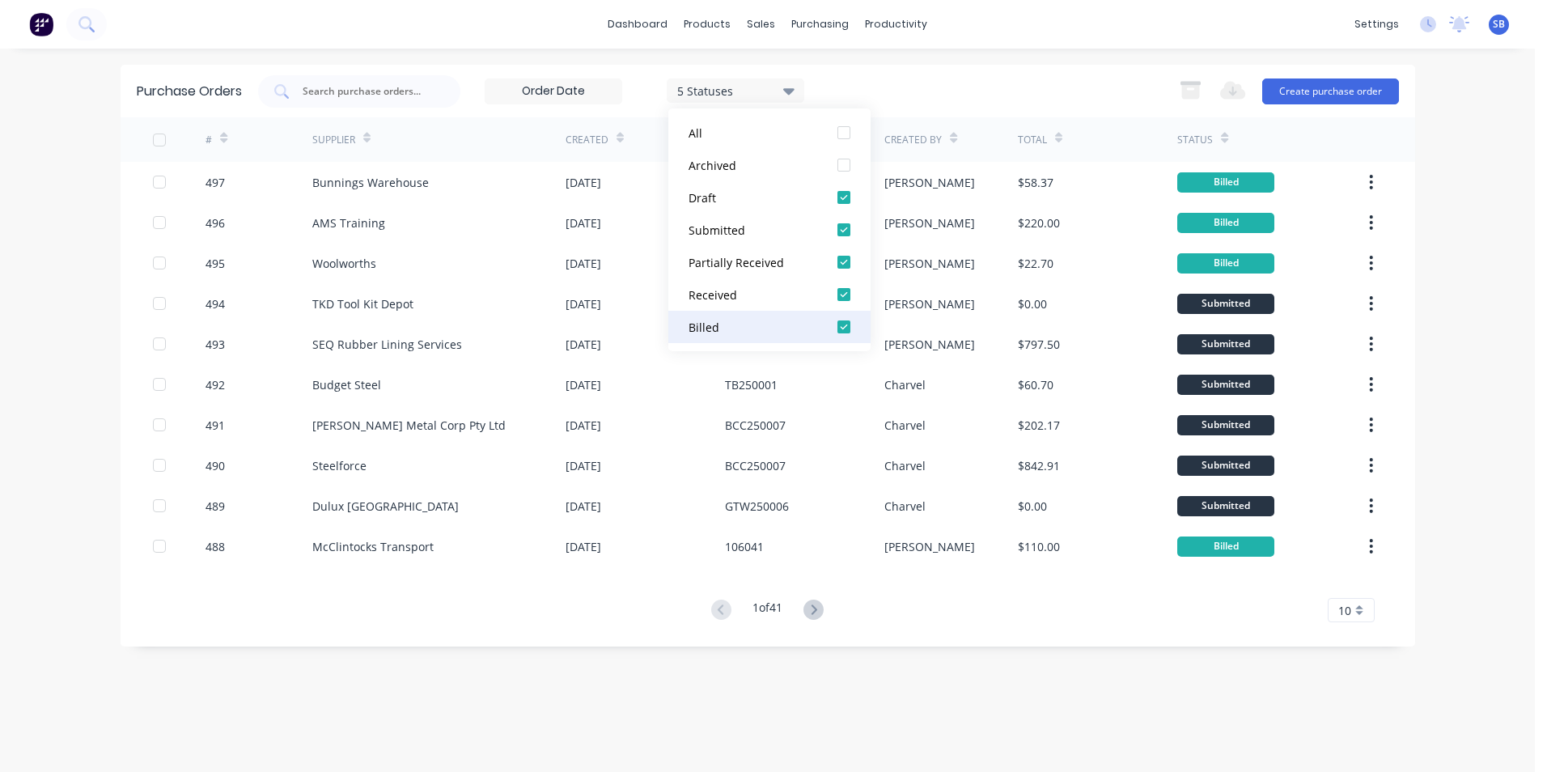
click at [836, 332] on div at bounding box center [844, 327] width 32 height 32
click at [473, 49] on div "dashboard products sales purchasing productivity dashboard products Product Cat…" at bounding box center [767, 386] width 1535 height 772
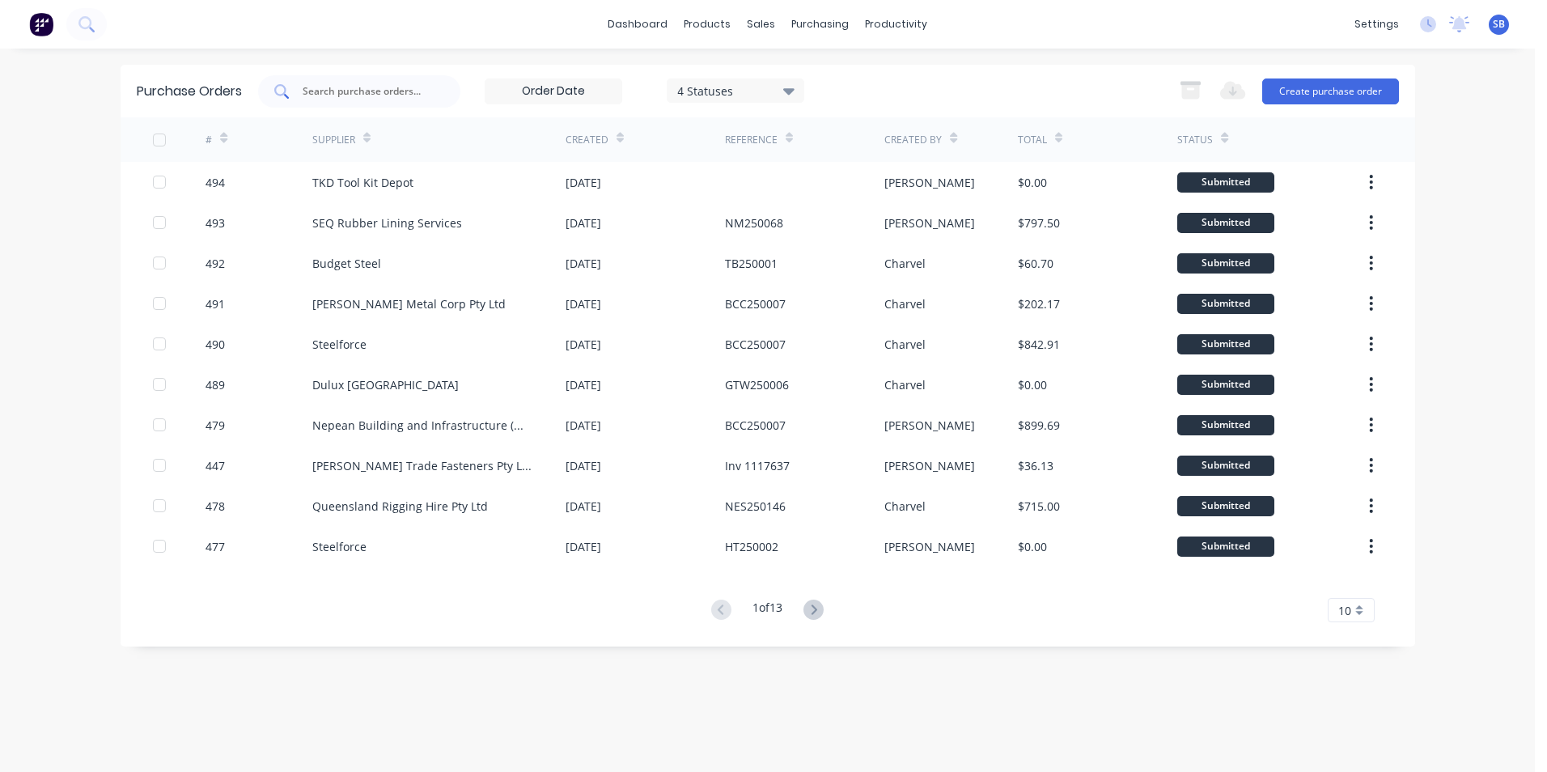
click at [345, 94] on input "text" at bounding box center [368, 91] width 134 height 16
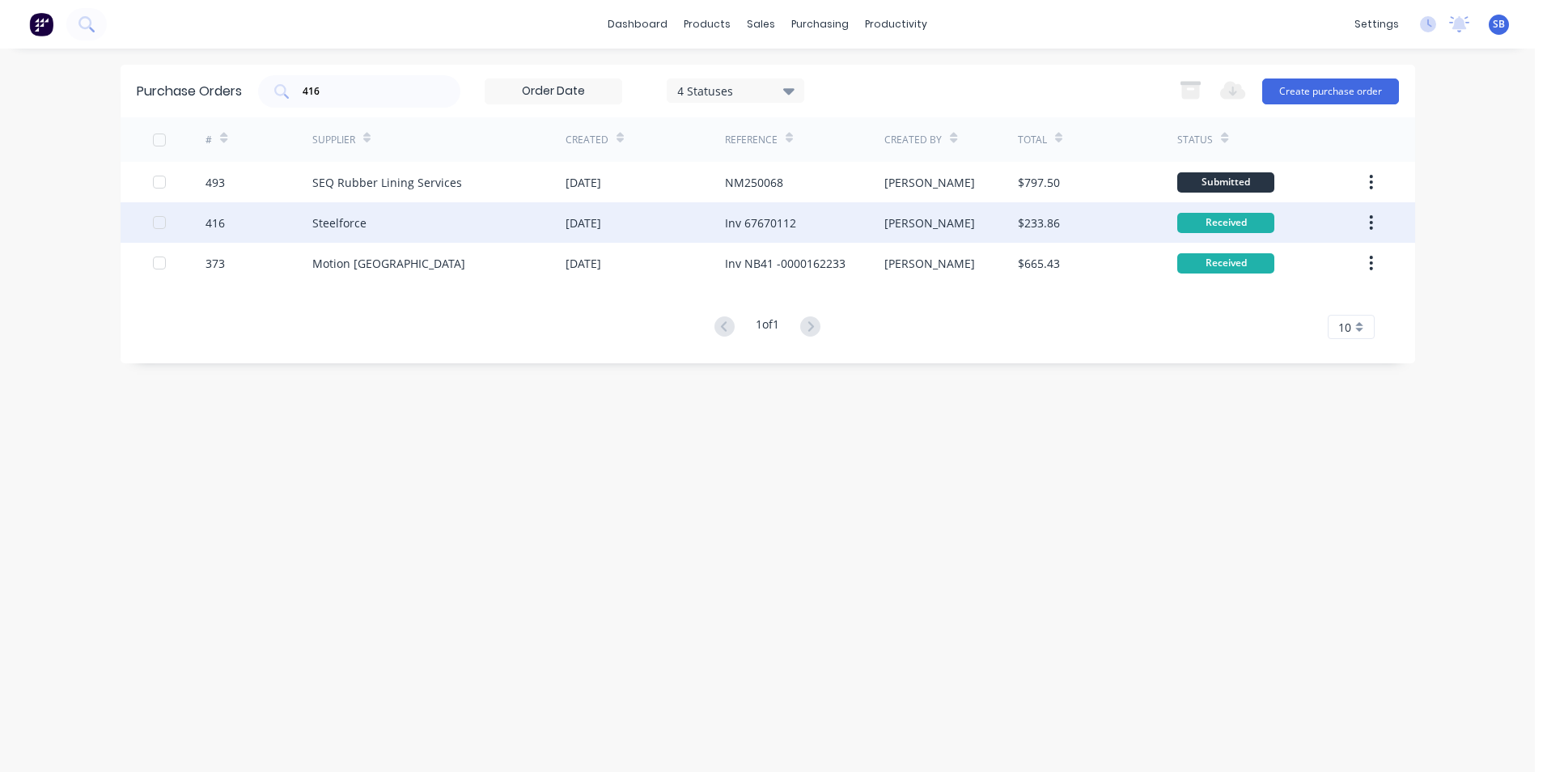
click at [819, 224] on div "Inv 67670112" at bounding box center [804, 222] width 159 height 40
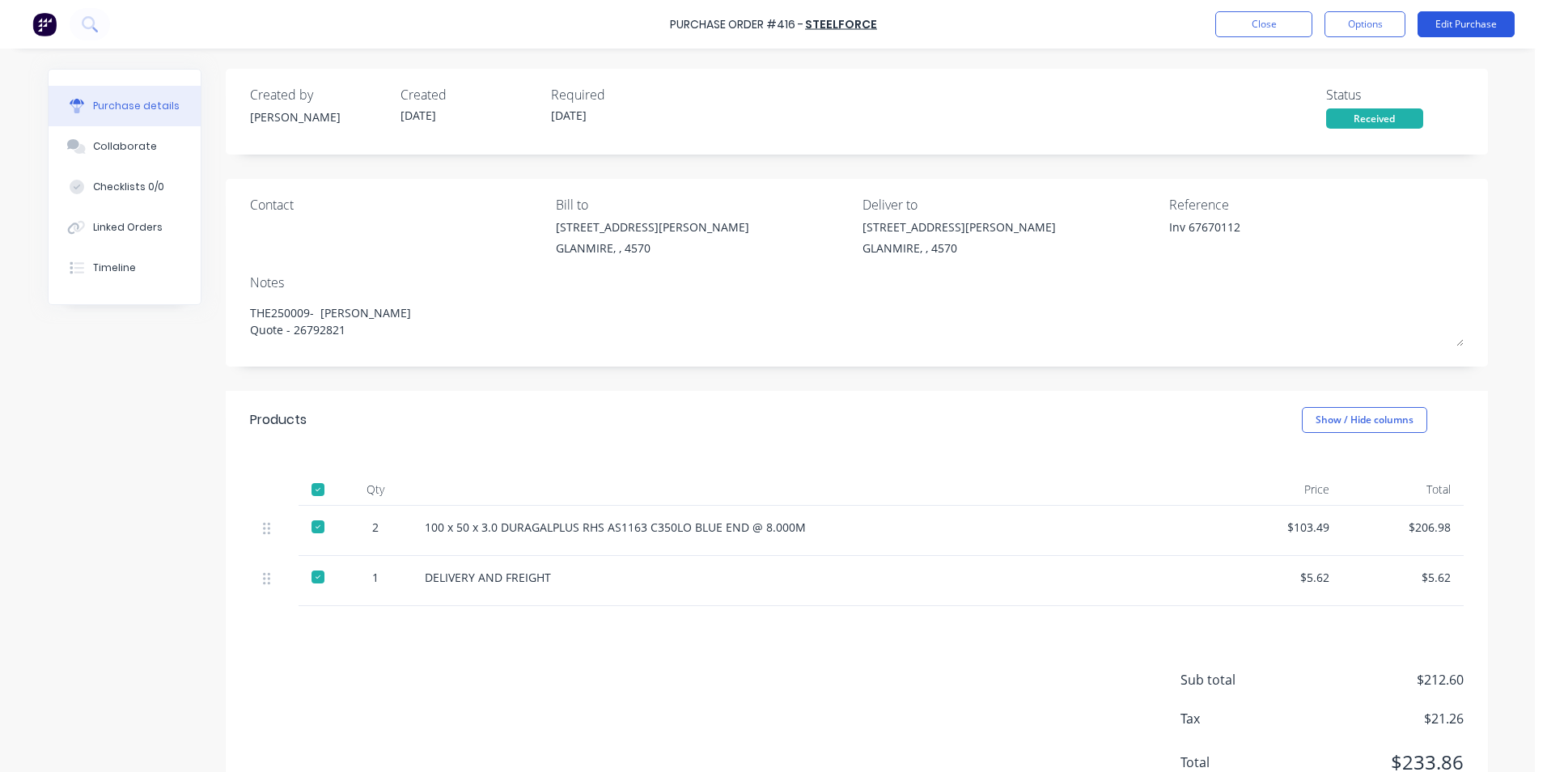
click at [1440, 19] on button "Edit Purchase" at bounding box center [1465, 24] width 97 height 26
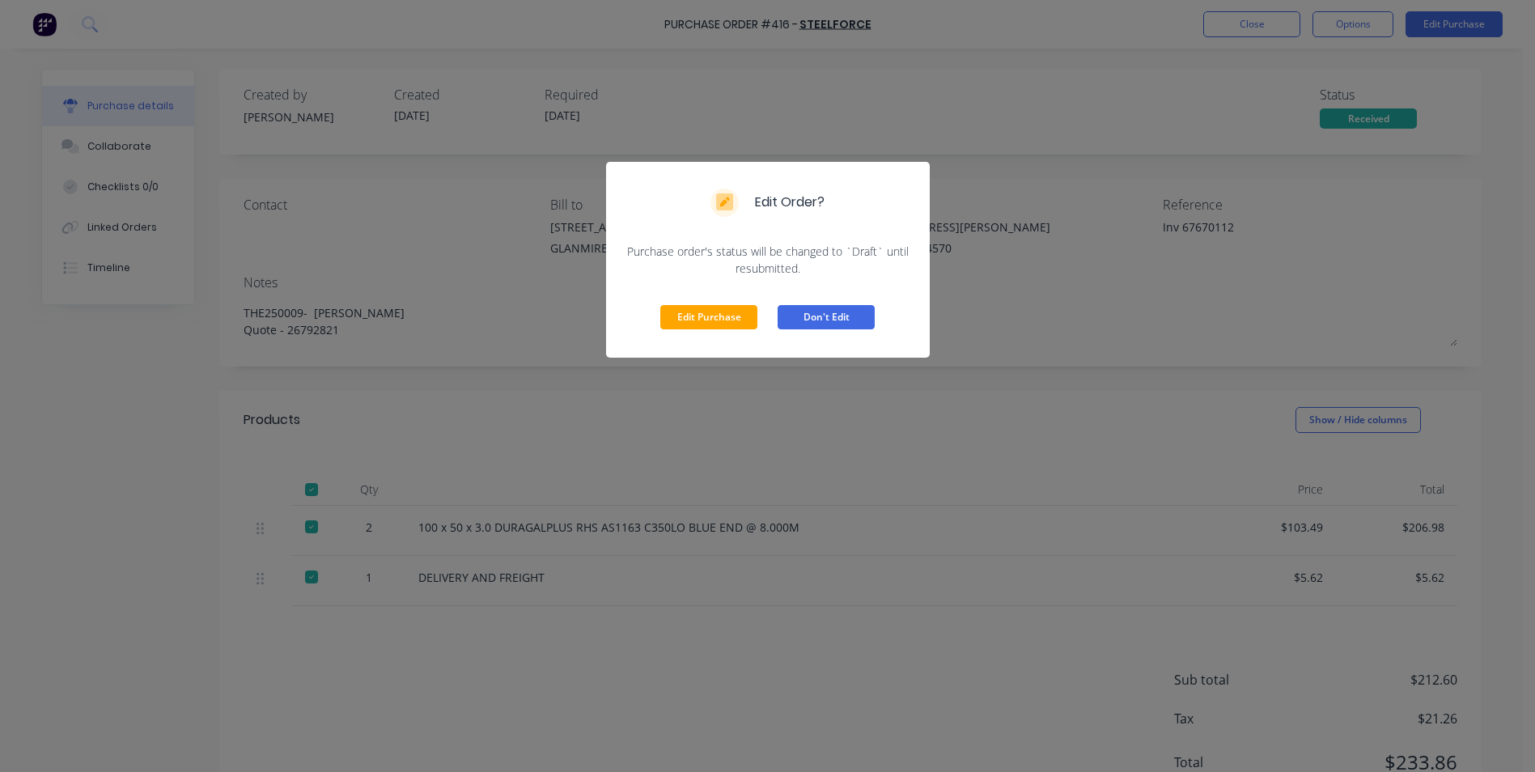
click at [832, 313] on button "Don't Edit" at bounding box center [825, 317] width 97 height 24
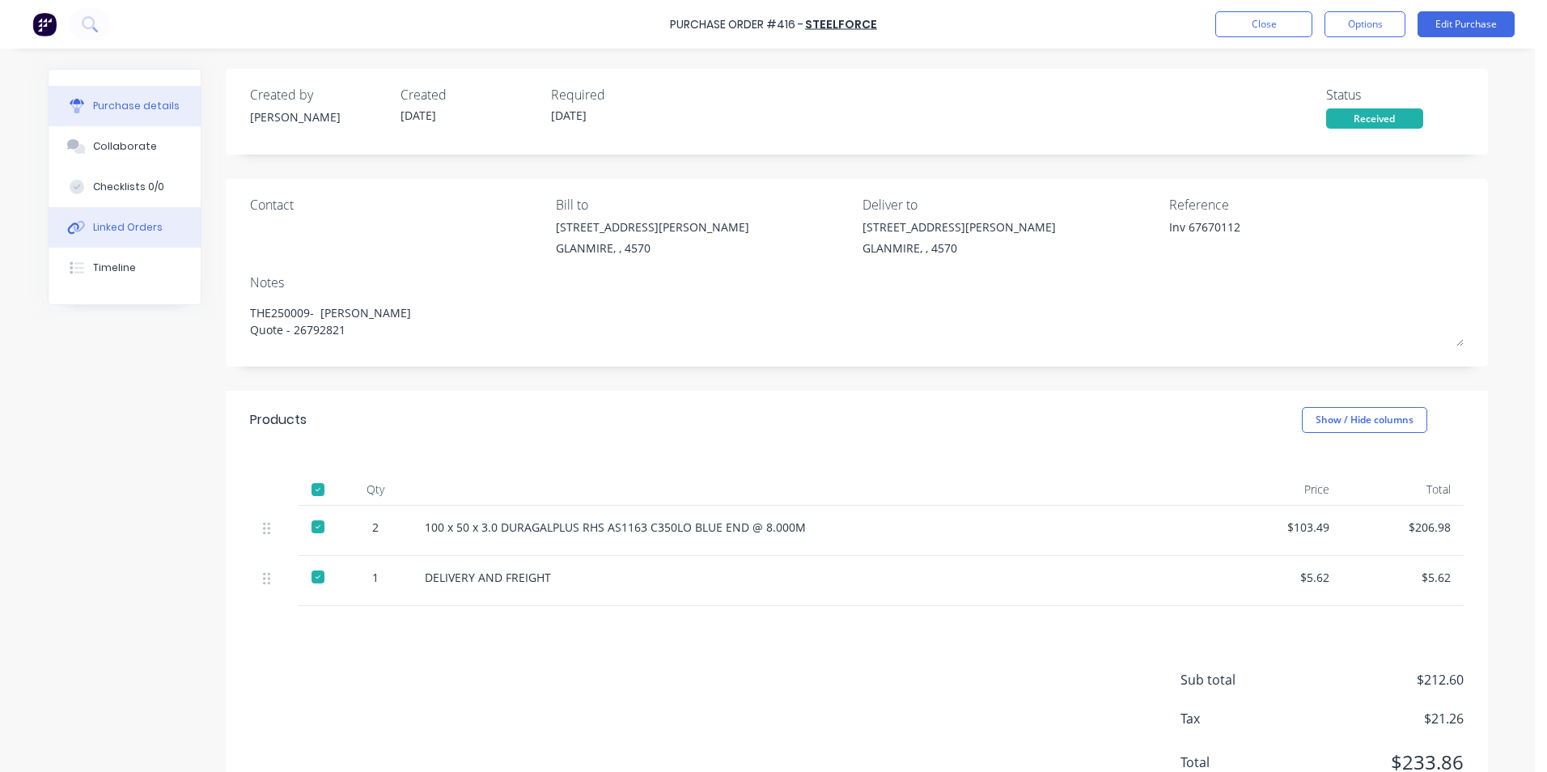
click at [156, 224] on button "Linked Orders" at bounding box center [125, 227] width 152 height 40
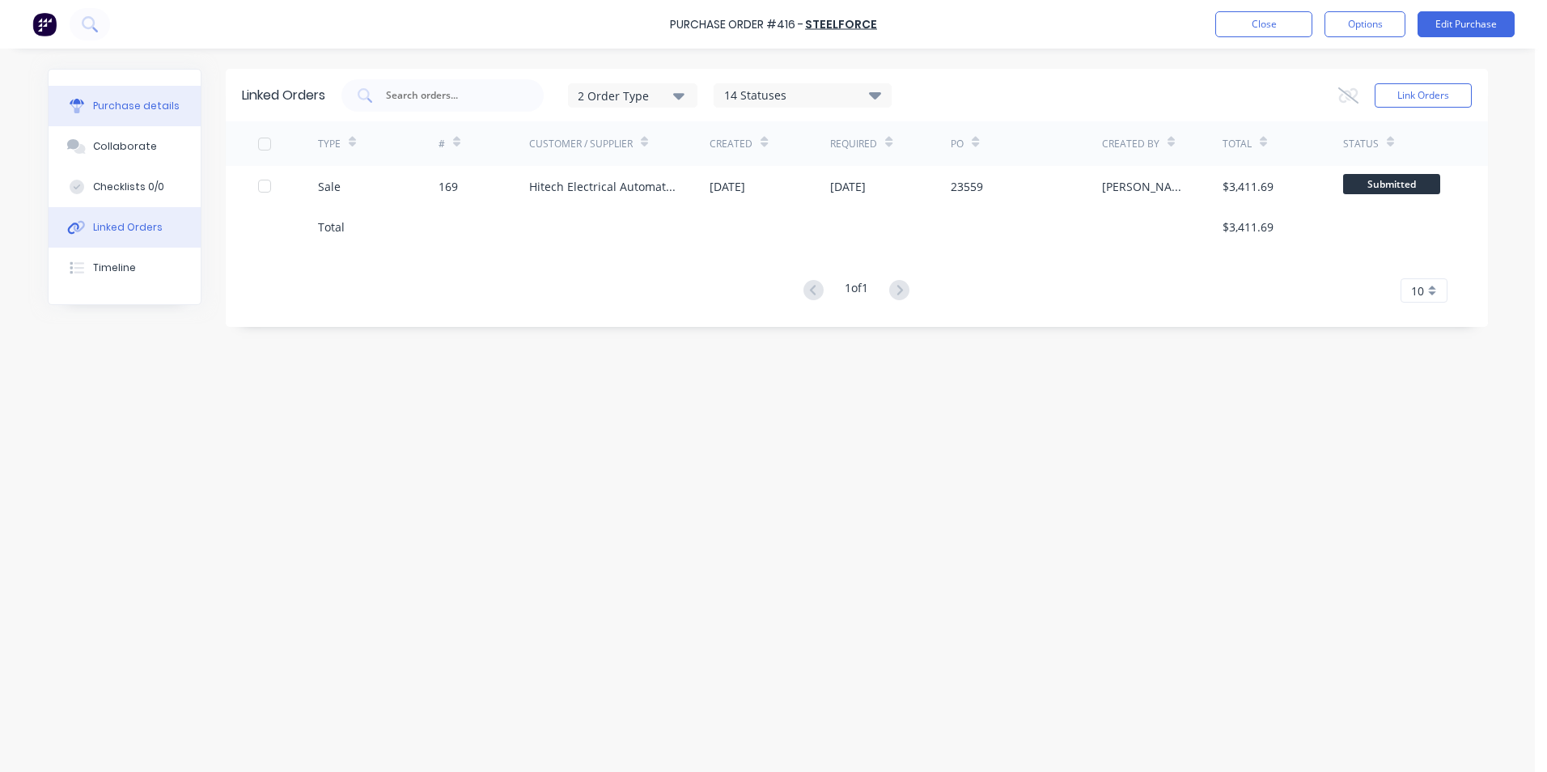
click at [165, 100] on div "Purchase details" at bounding box center [136, 106] width 87 height 15
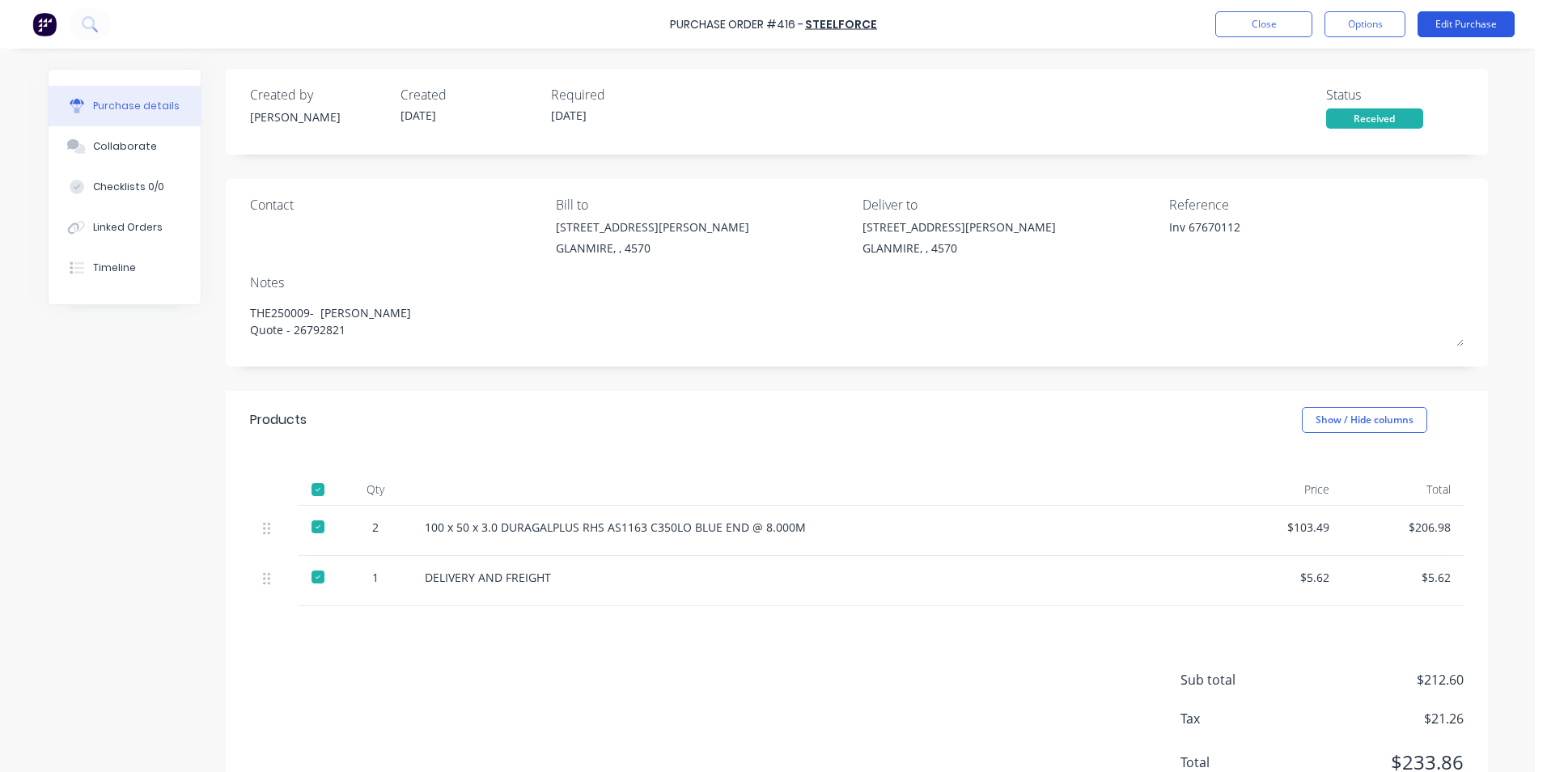
click at [1442, 22] on button "Edit Purchase" at bounding box center [1465, 24] width 97 height 26
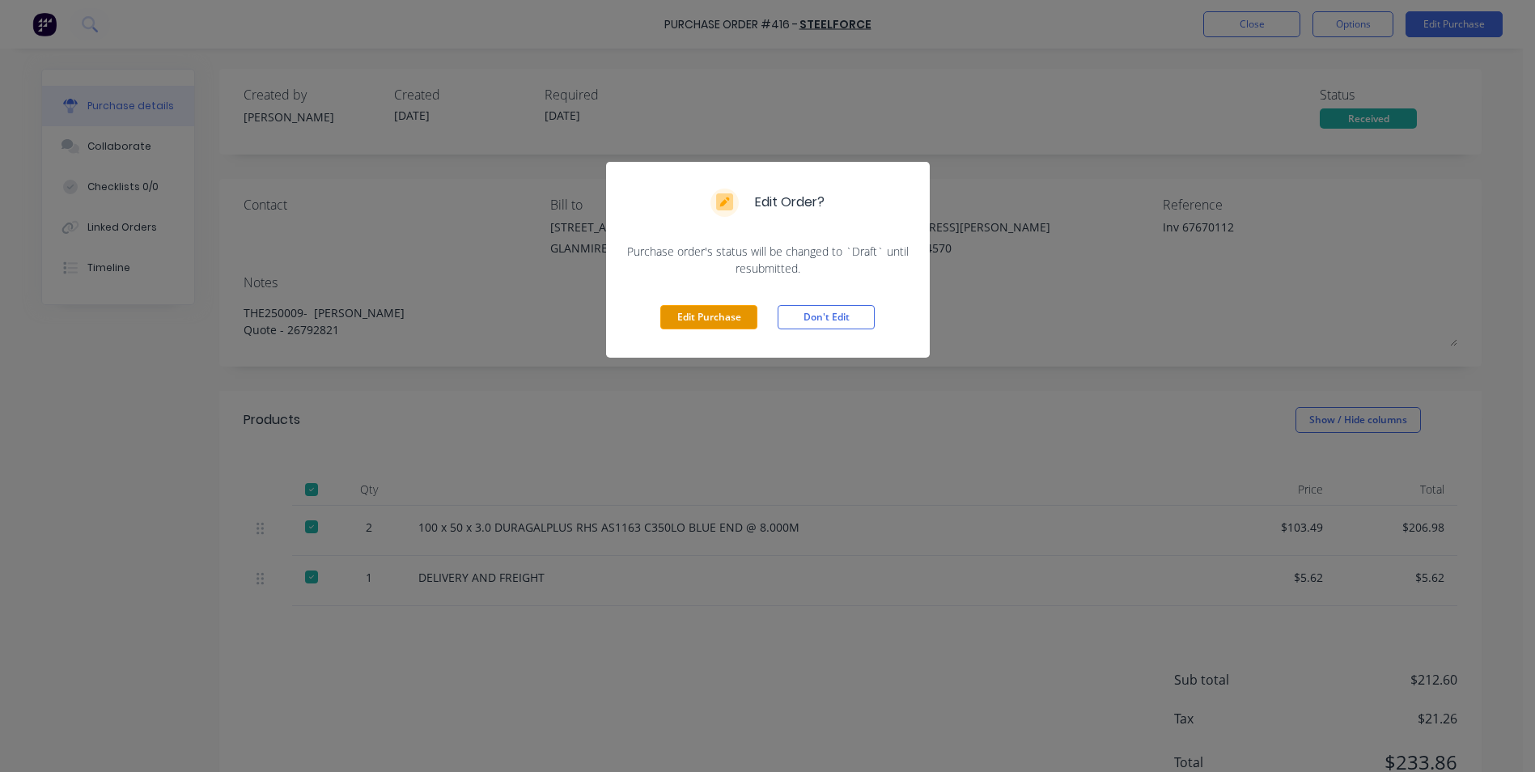
click at [690, 323] on button "Edit Purchase" at bounding box center [708, 317] width 97 height 24
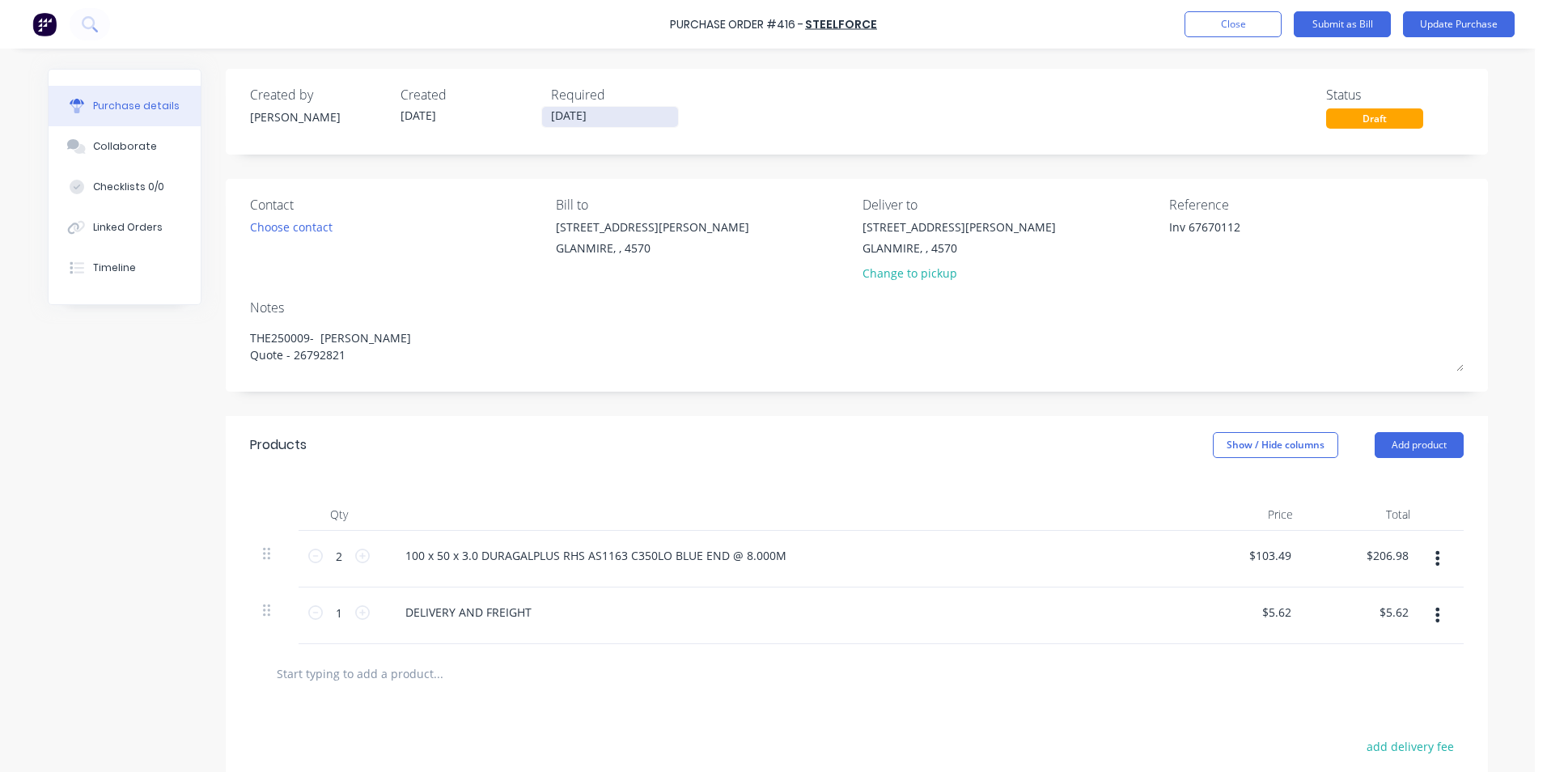
click at [605, 126] on label "[DATE]" at bounding box center [610, 117] width 138 height 22
click at [605, 126] on input "[DATE]" at bounding box center [610, 117] width 136 height 20
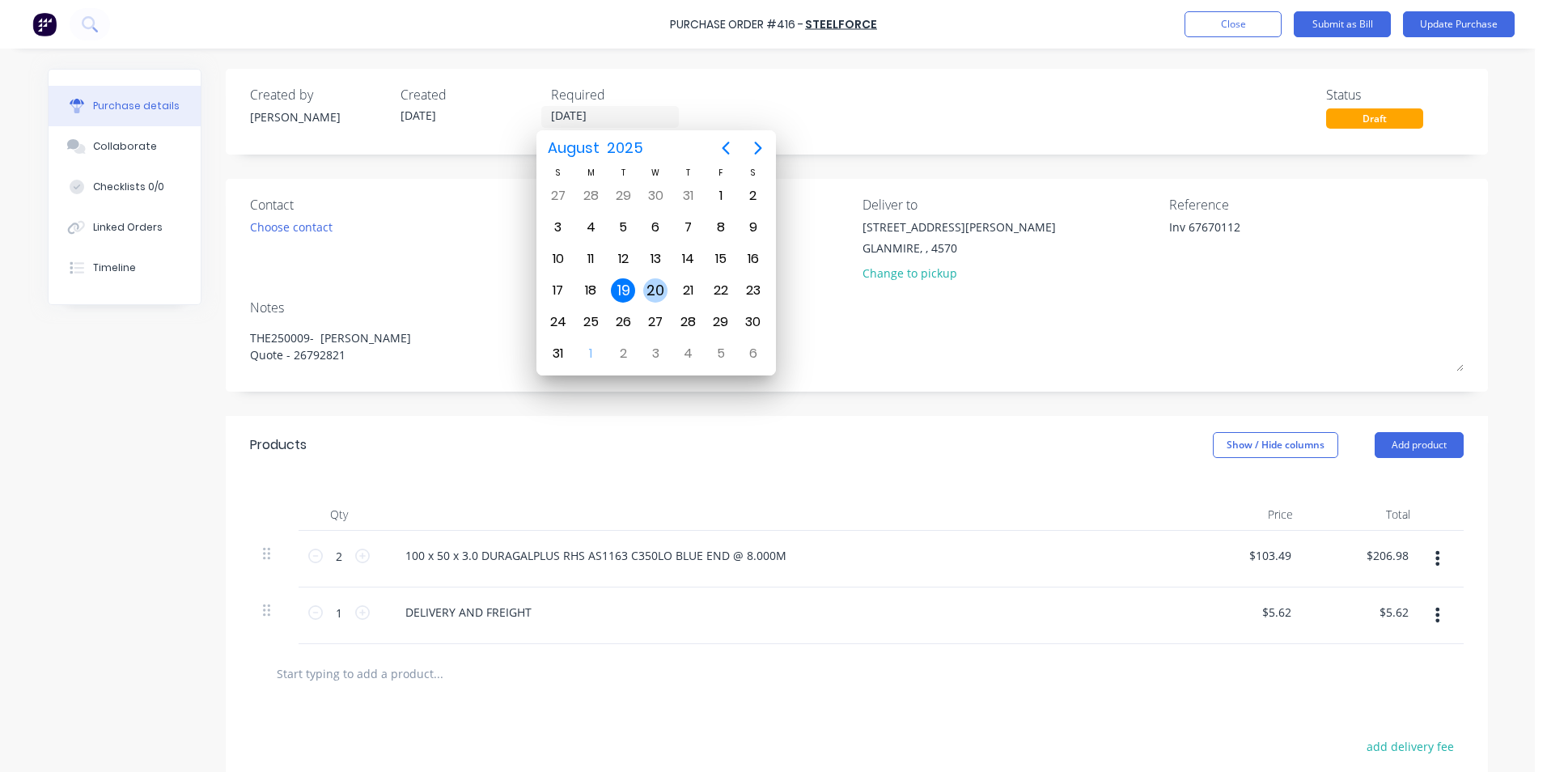
click at [663, 294] on div "20" at bounding box center [655, 290] width 24 height 24
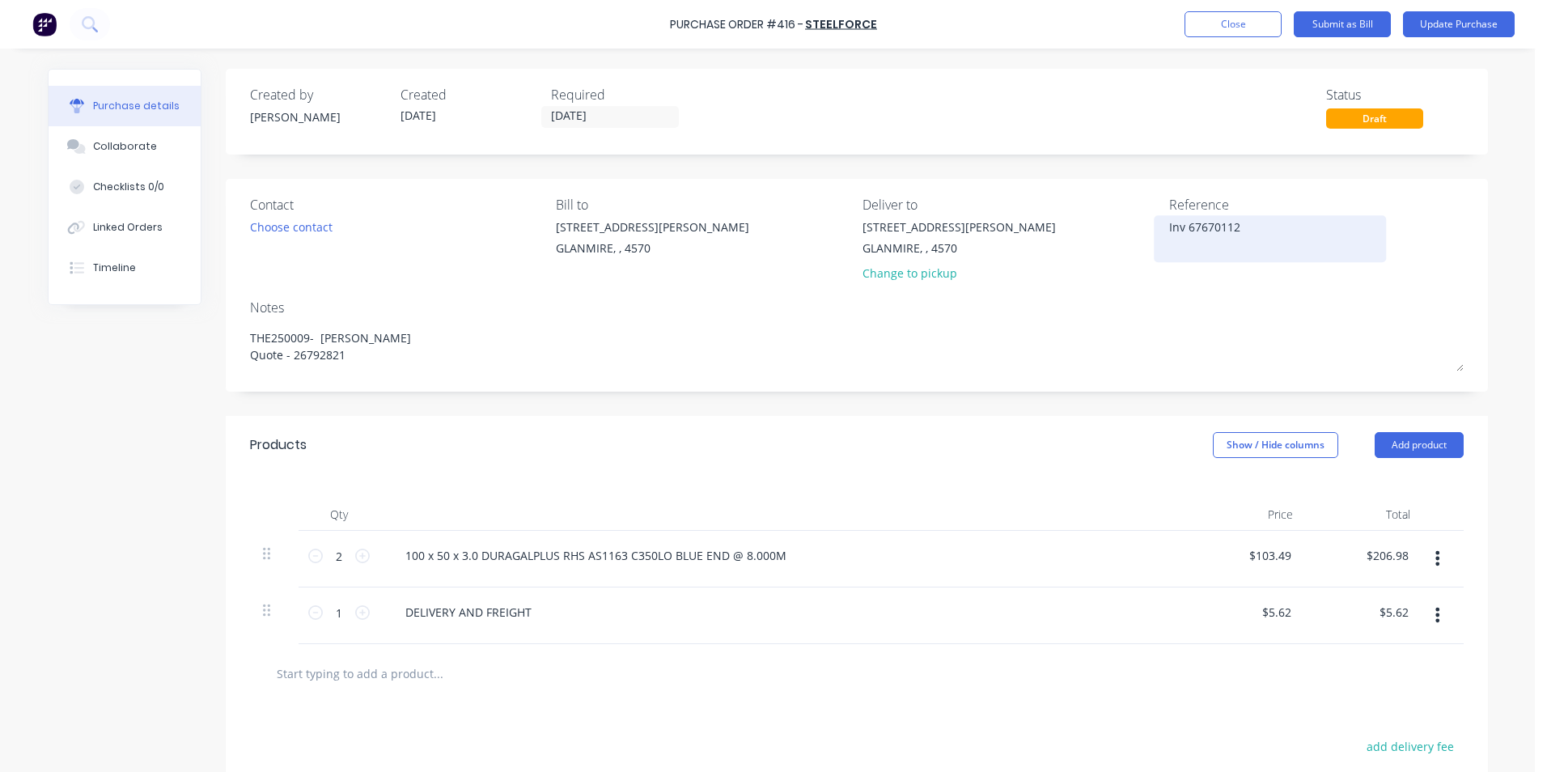
drag, startPoint x: 1275, startPoint y: 226, endPoint x: 1253, endPoint y: 226, distance: 21.8
click at [1253, 226] on textarea "Inv 67670112" at bounding box center [1270, 236] width 202 height 36
drag, startPoint x: 1181, startPoint y: 222, endPoint x: 1124, endPoint y: 220, distance: 57.5
click at [1124, 220] on div "Contact Choose contact [PERSON_NAME] to [STREET_ADDRESS][PERSON_NAME] Deliver t…" at bounding box center [856, 242] width 1213 height 95
click at [1238, 444] on button "Show / Hide columns" at bounding box center [1275, 445] width 125 height 26
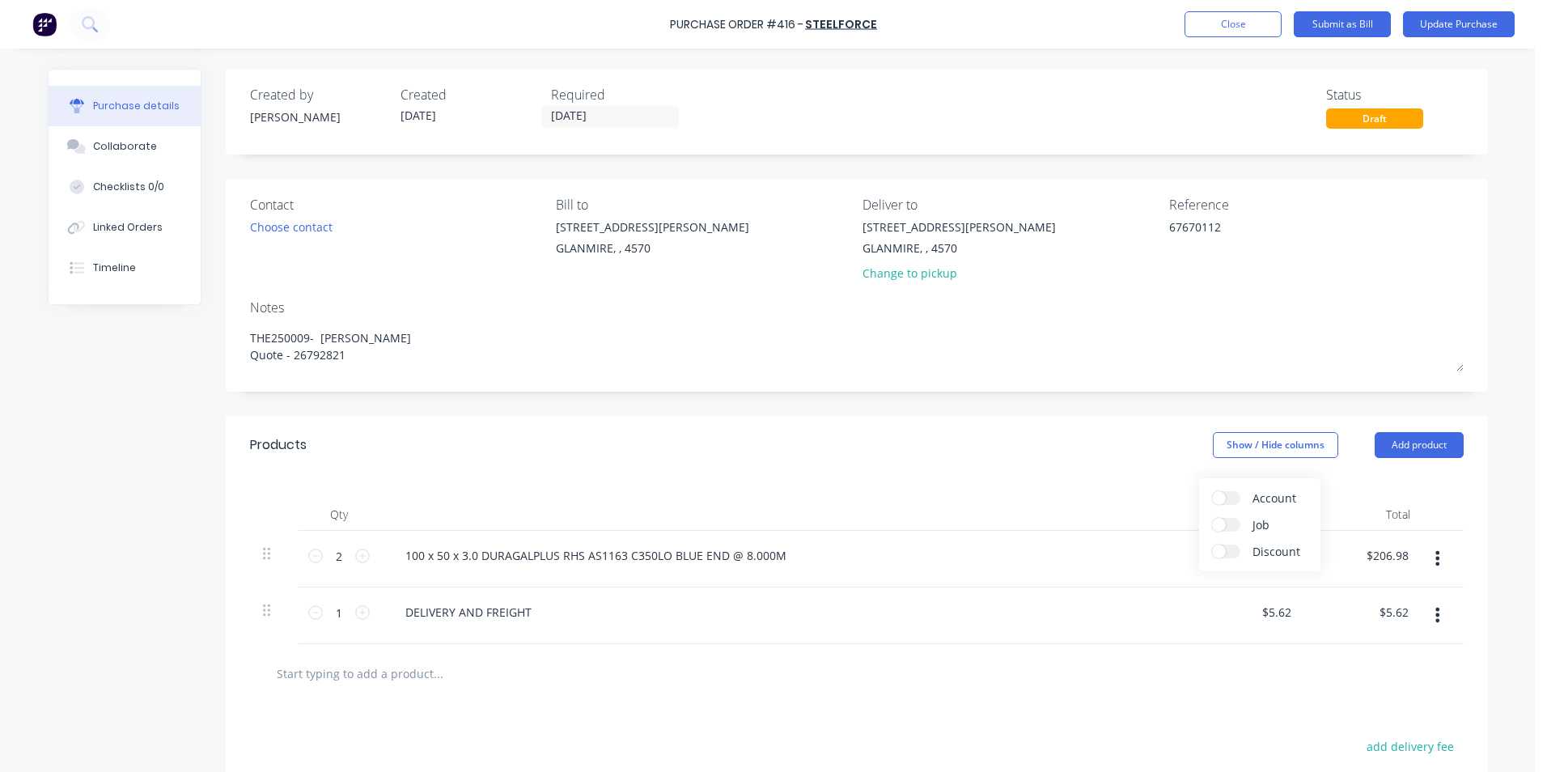
click at [1225, 495] on span at bounding box center [1219, 498] width 14 height 14
click at [1212, 491] on input "Account" at bounding box center [1212, 491] width 0 height 0
click at [1123, 553] on div "Select..." at bounding box center [1167, 556] width 95 height 24
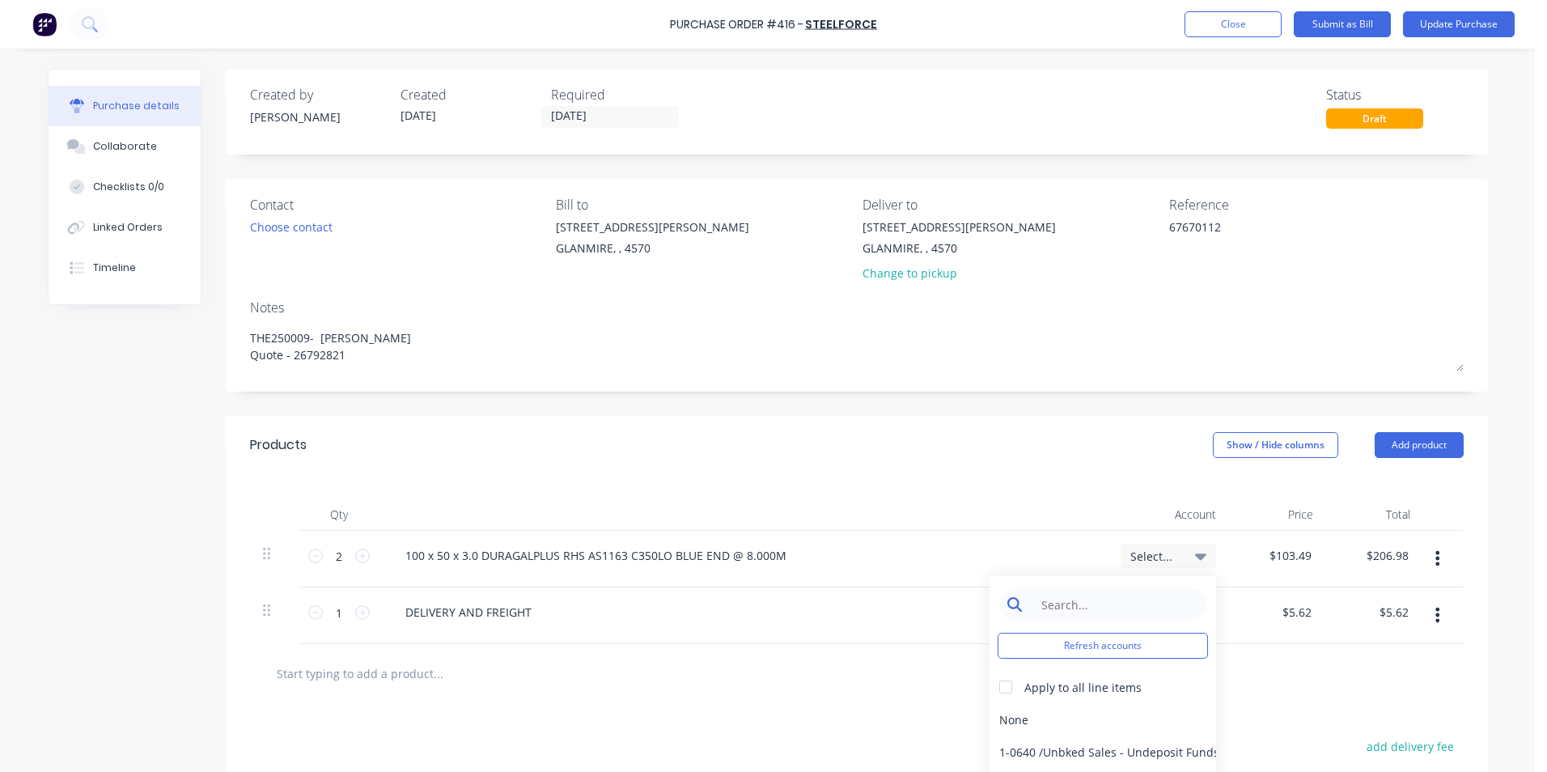
click at [1099, 593] on input at bounding box center [1115, 604] width 166 height 32
click at [1048, 713] on div "5-0270 / Purchases - Materials" at bounding box center [1102, 719] width 227 height 32
click at [1162, 619] on span "Select..." at bounding box center [1154, 612] width 49 height 17
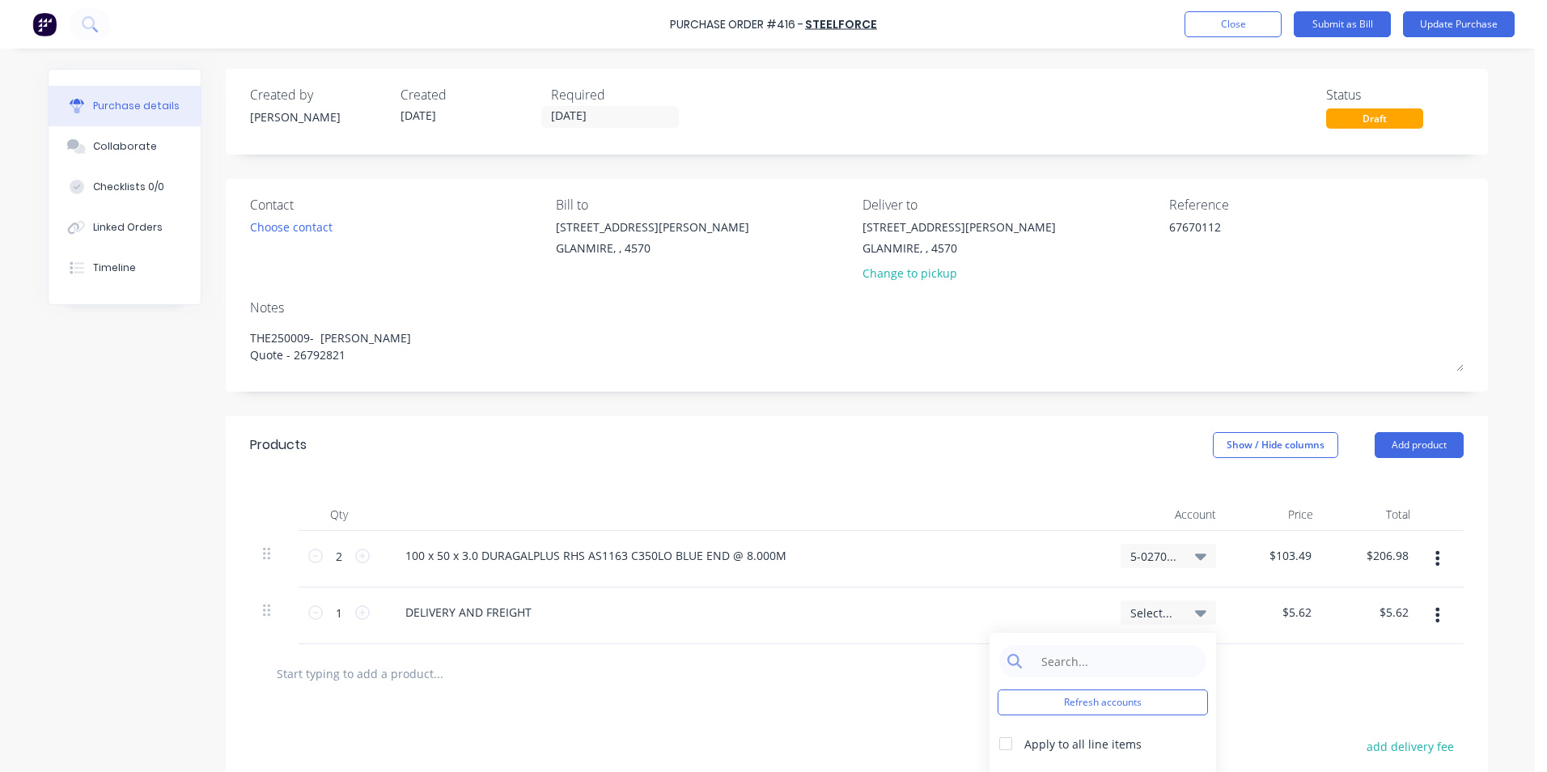
click at [1136, 619] on span "Select..." at bounding box center [1154, 612] width 49 height 17
click at [1124, 661] on input at bounding box center [1115, 661] width 166 height 32
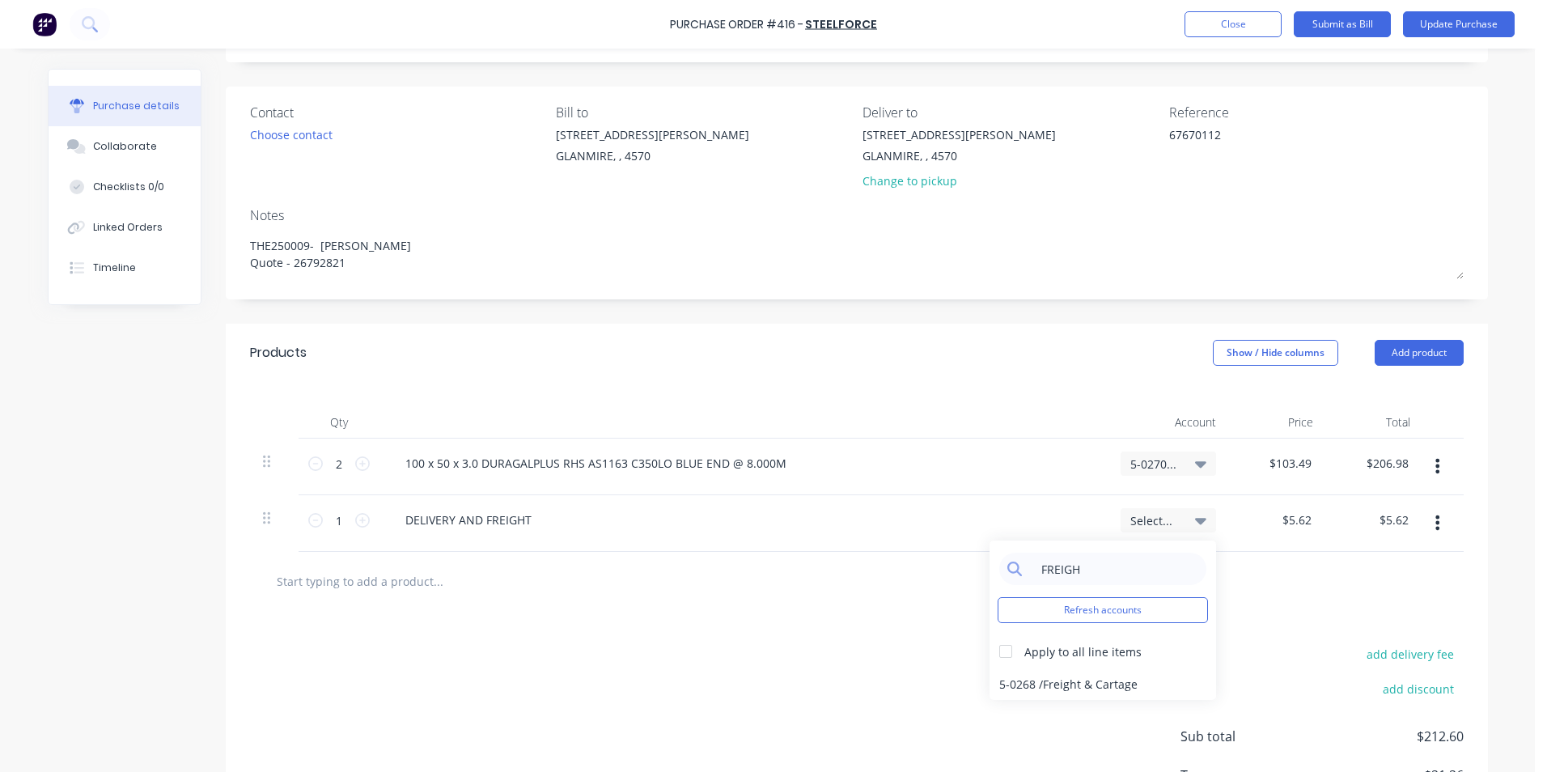
scroll to position [214, 0]
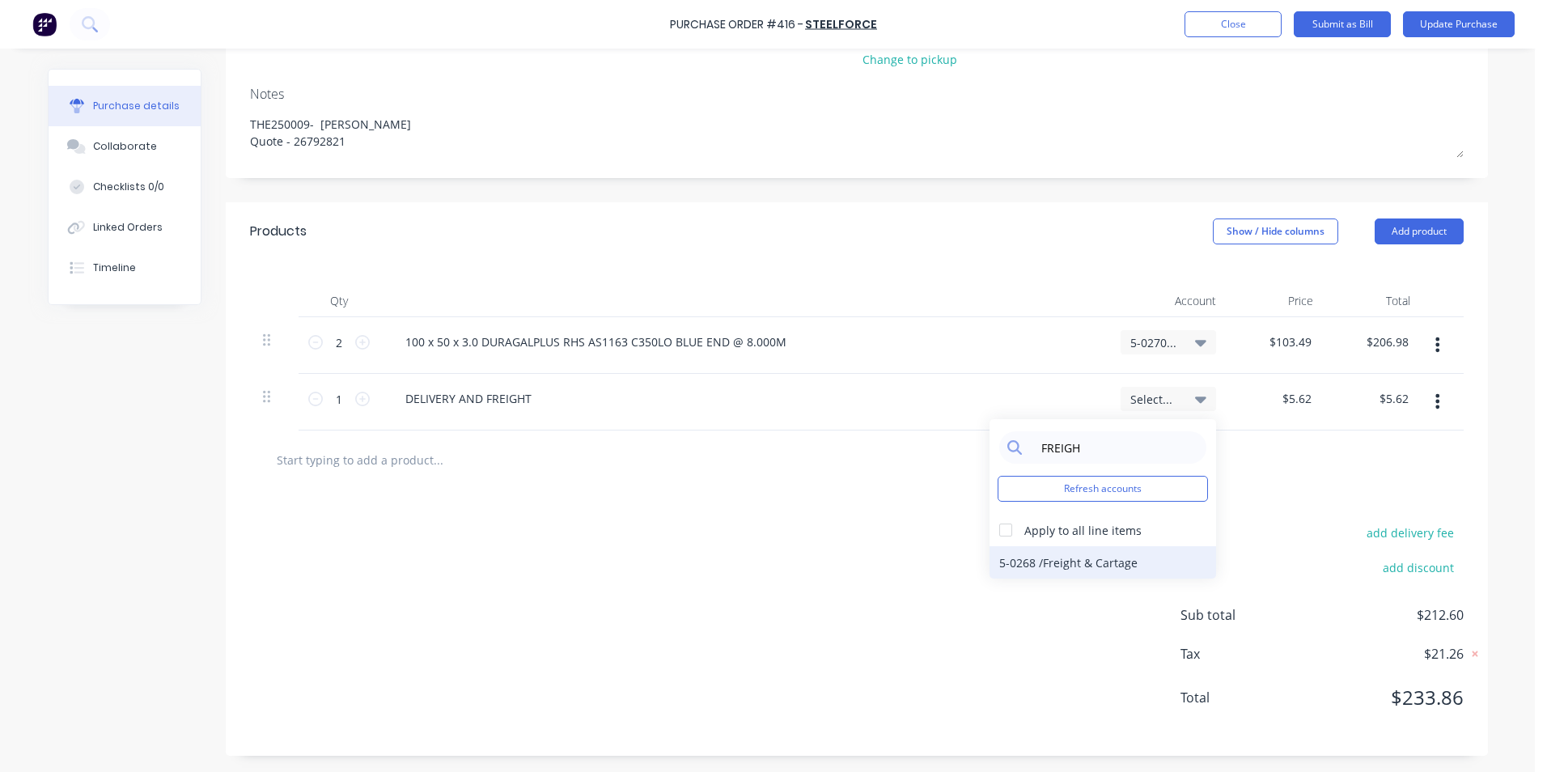
click at [1154, 561] on div "5-0268 / Freight & Cartage" at bounding box center [1102, 562] width 227 height 32
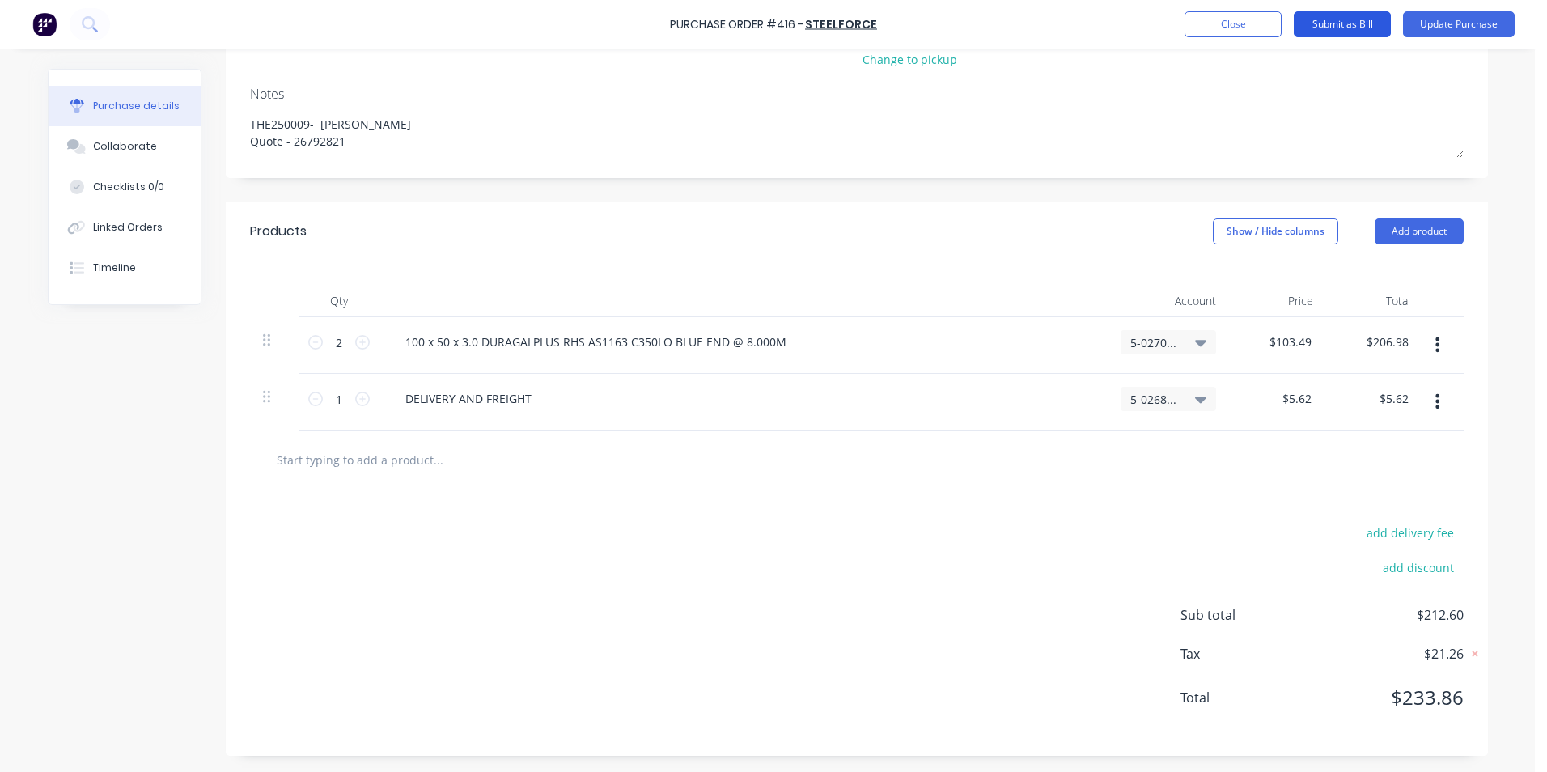
click at [1357, 28] on button "Submit as Bill" at bounding box center [1342, 24] width 97 height 26
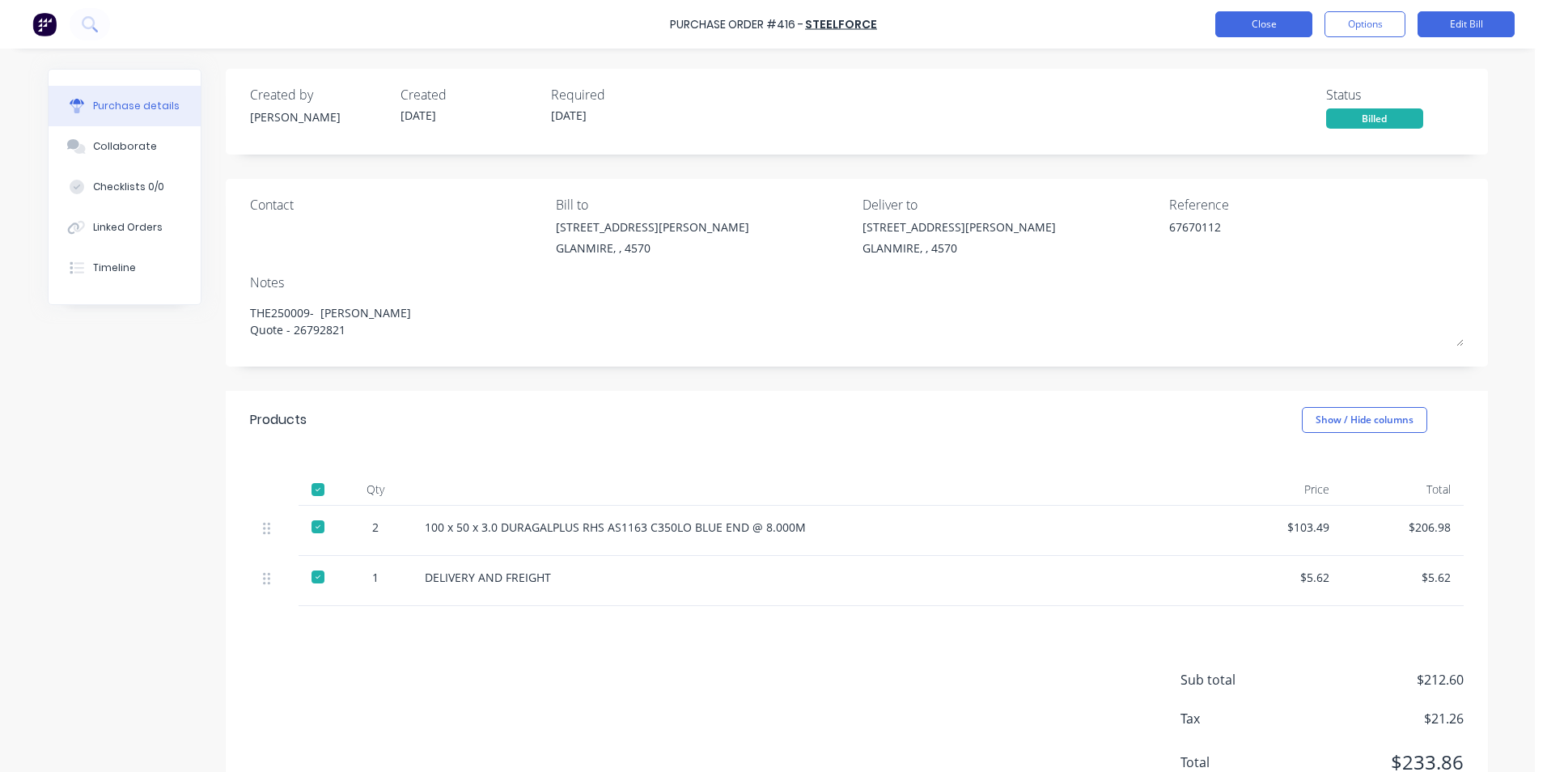
click at [1254, 26] on button "Close" at bounding box center [1263, 24] width 97 height 26
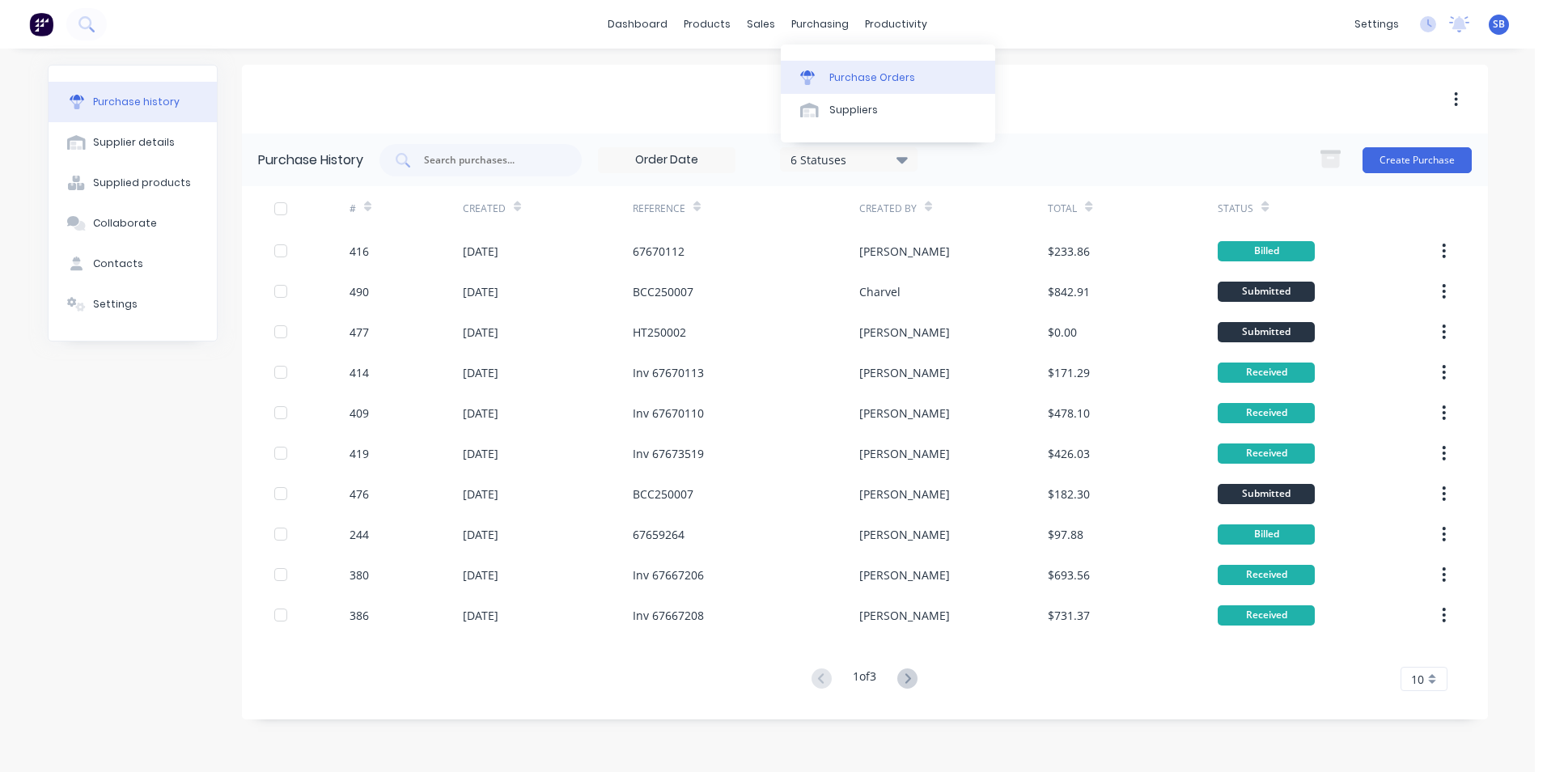
click at [832, 71] on div "Purchase Orders" at bounding box center [872, 77] width 86 height 15
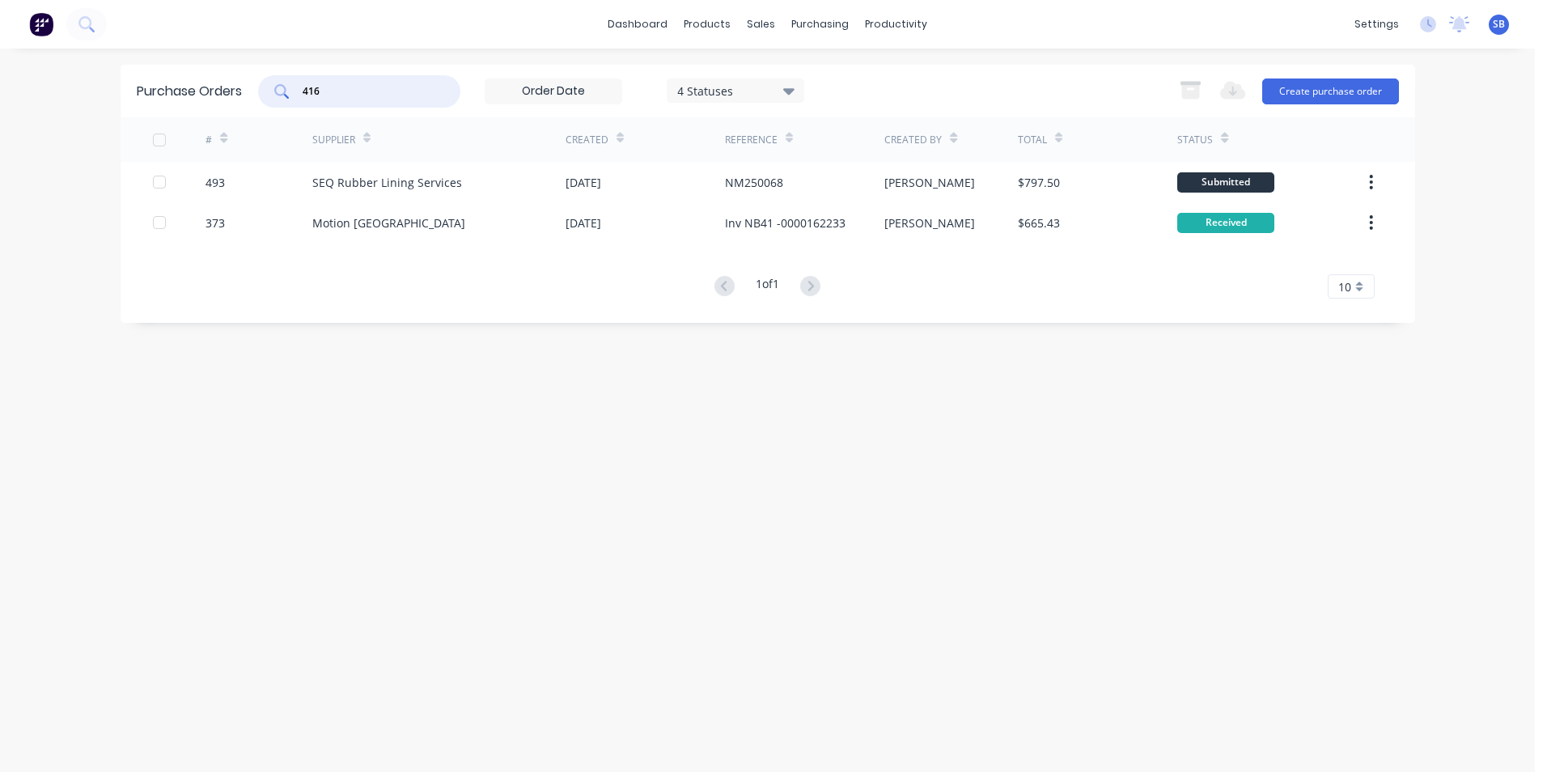
drag, startPoint x: 414, startPoint y: 88, endPoint x: 261, endPoint y: 59, distance: 155.6
click at [261, 59] on div "dashboard products sales purchasing productivity dashboard products Product Cat…" at bounding box center [767, 386] width 1535 height 772
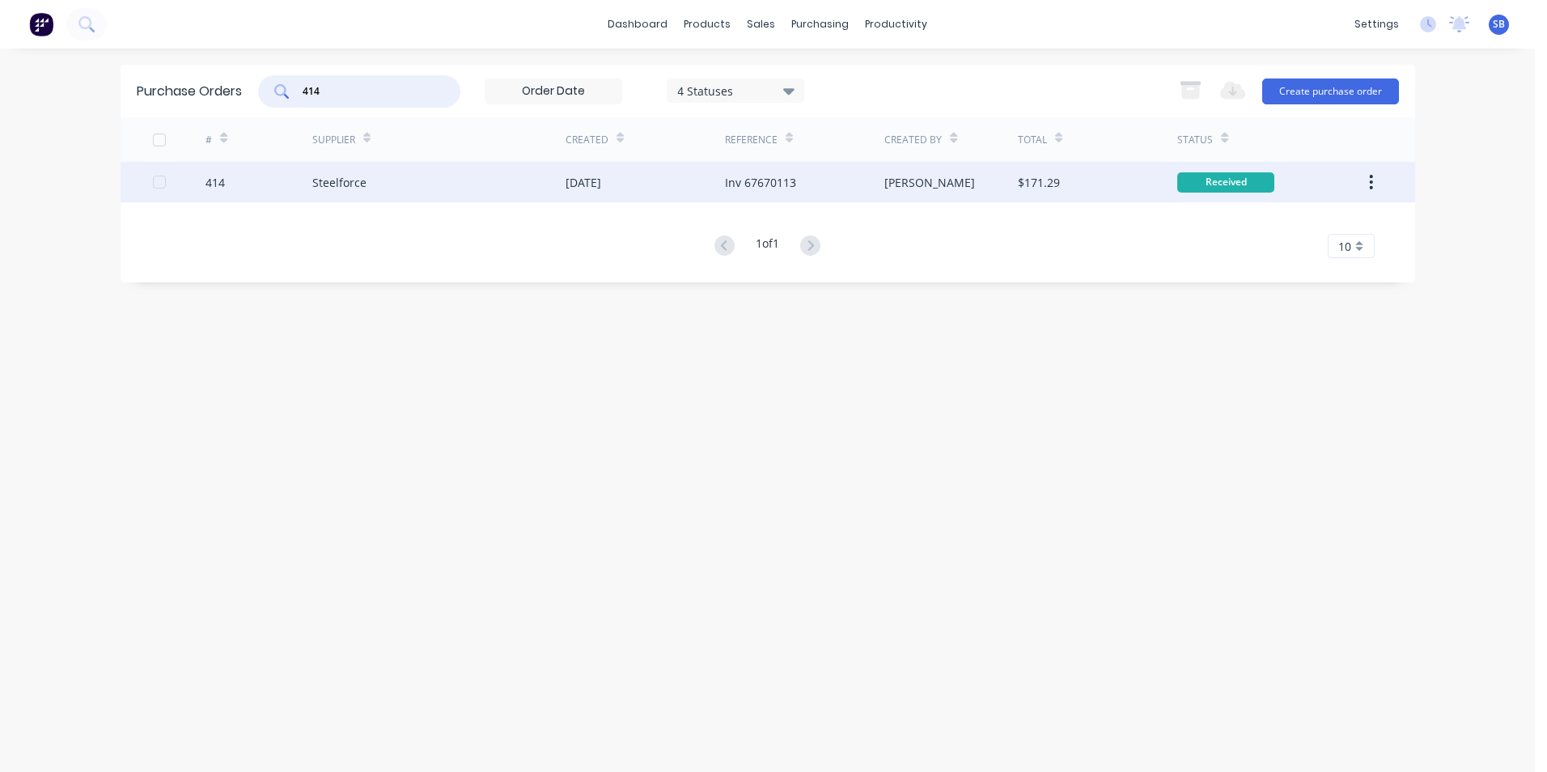
click at [964, 183] on div "[PERSON_NAME]" at bounding box center [950, 182] width 133 height 40
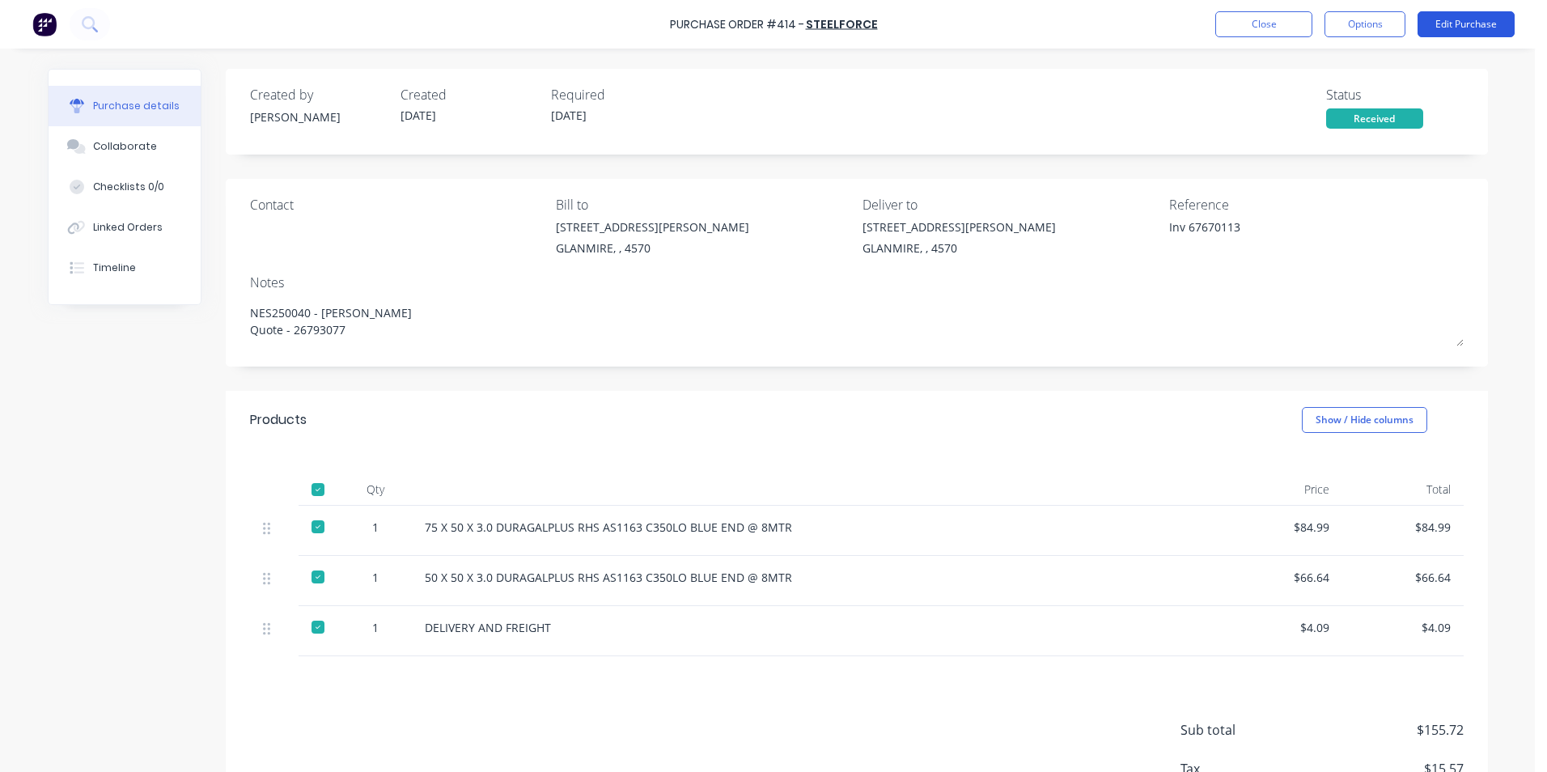
click at [1454, 30] on button "Edit Purchase" at bounding box center [1465, 24] width 97 height 26
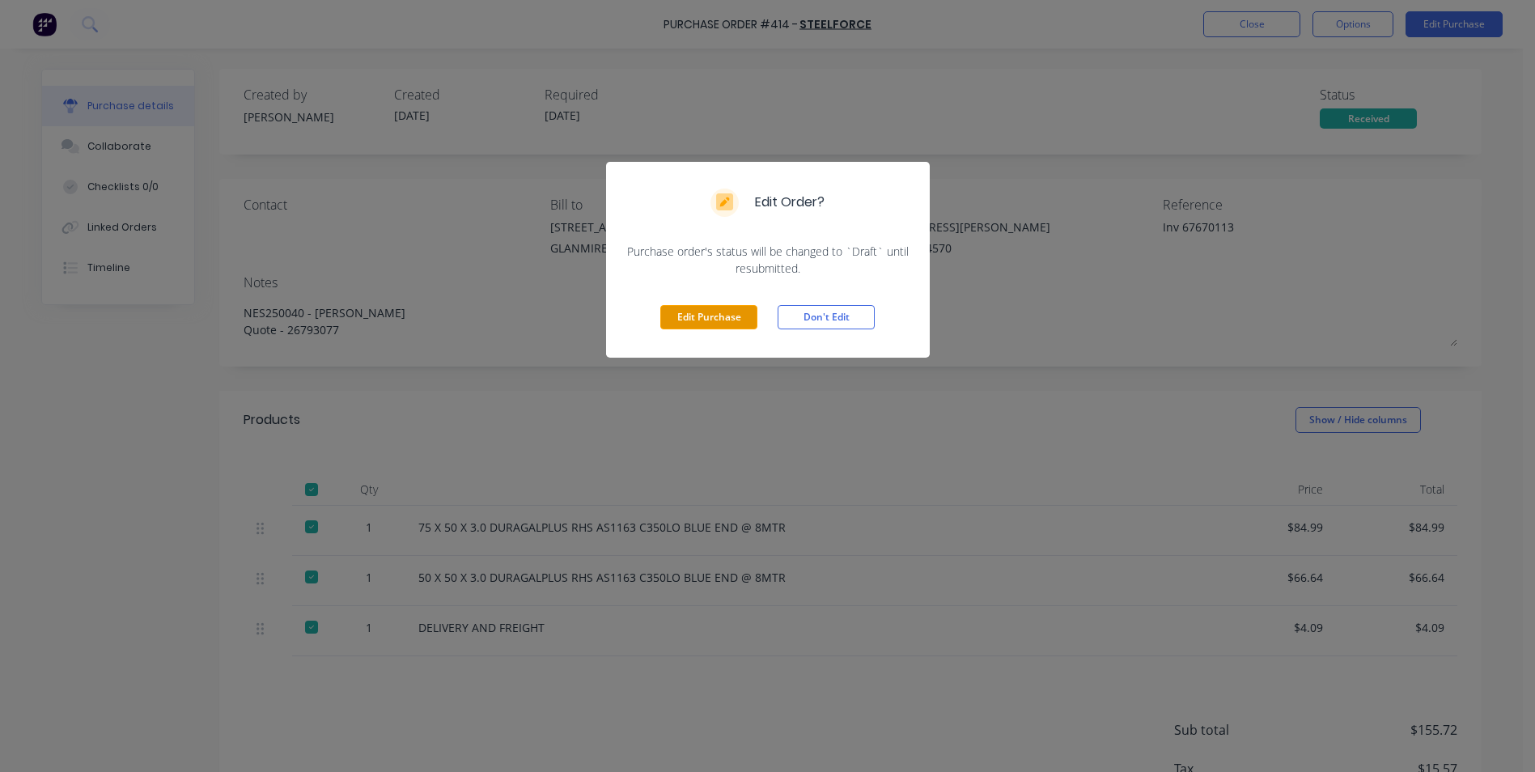
click at [728, 323] on button "Edit Purchase" at bounding box center [708, 317] width 97 height 24
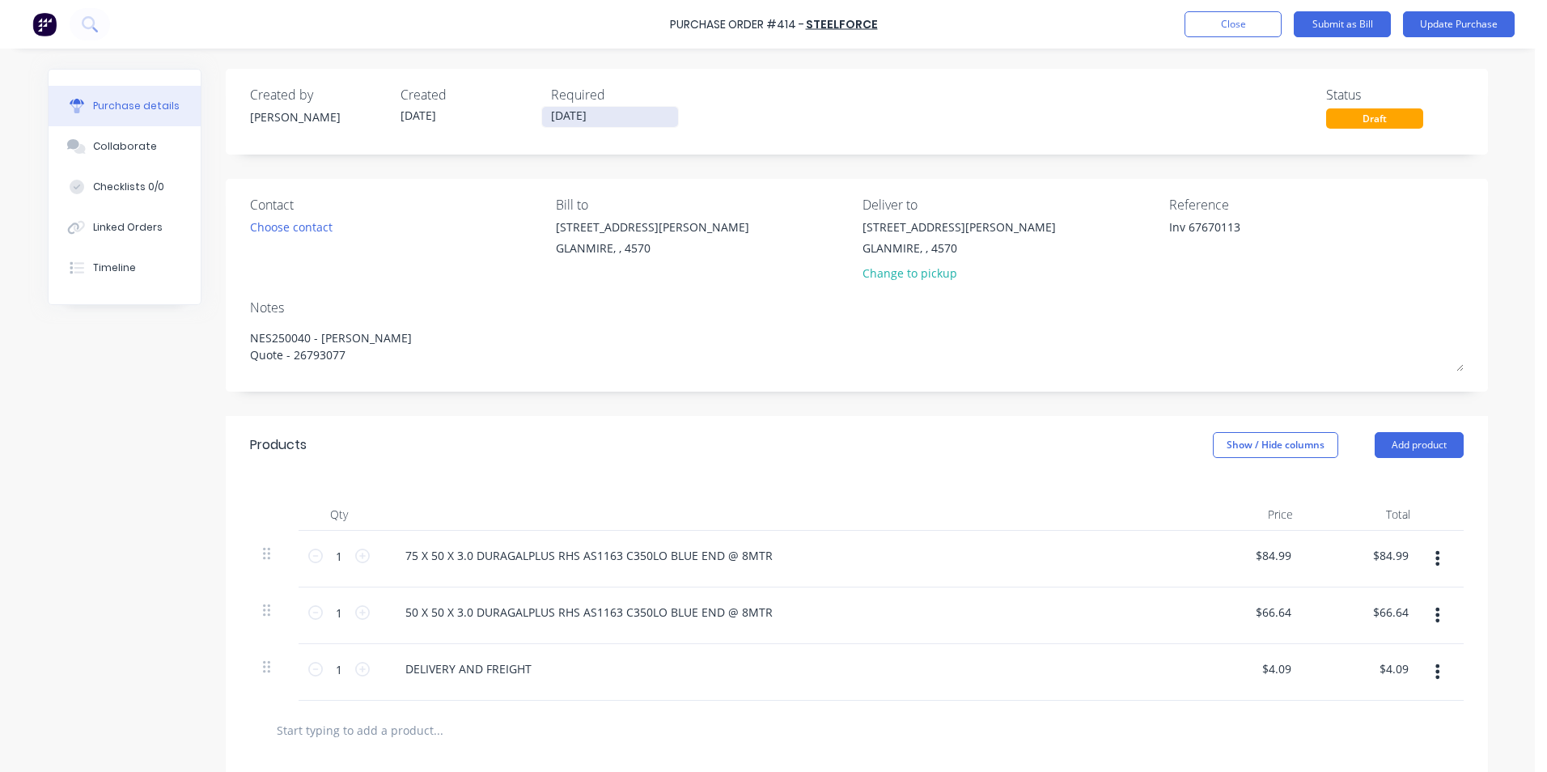
click at [619, 111] on input "[DATE]" at bounding box center [610, 117] width 136 height 20
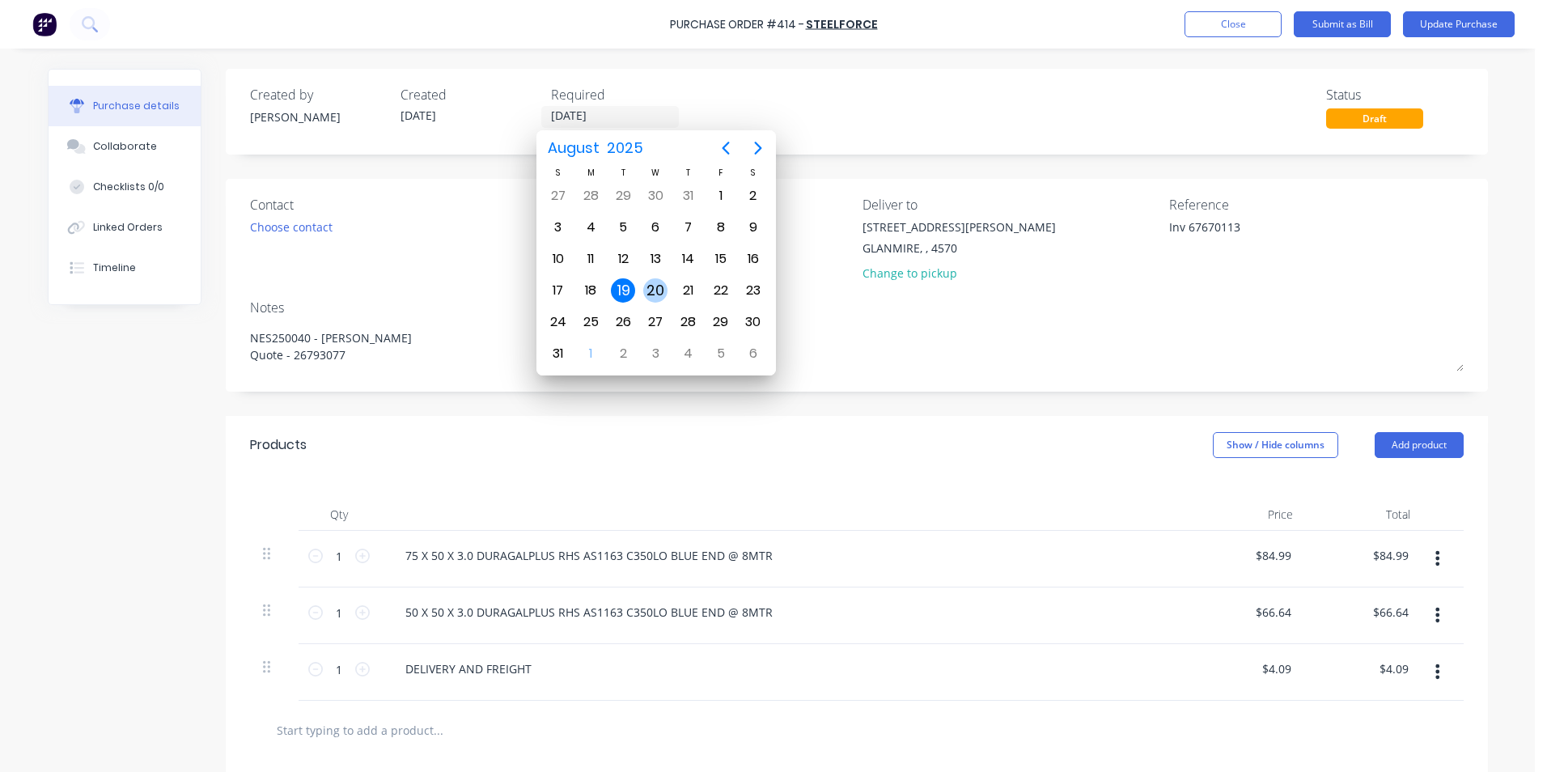
click at [655, 286] on div "20" at bounding box center [655, 290] width 24 height 24
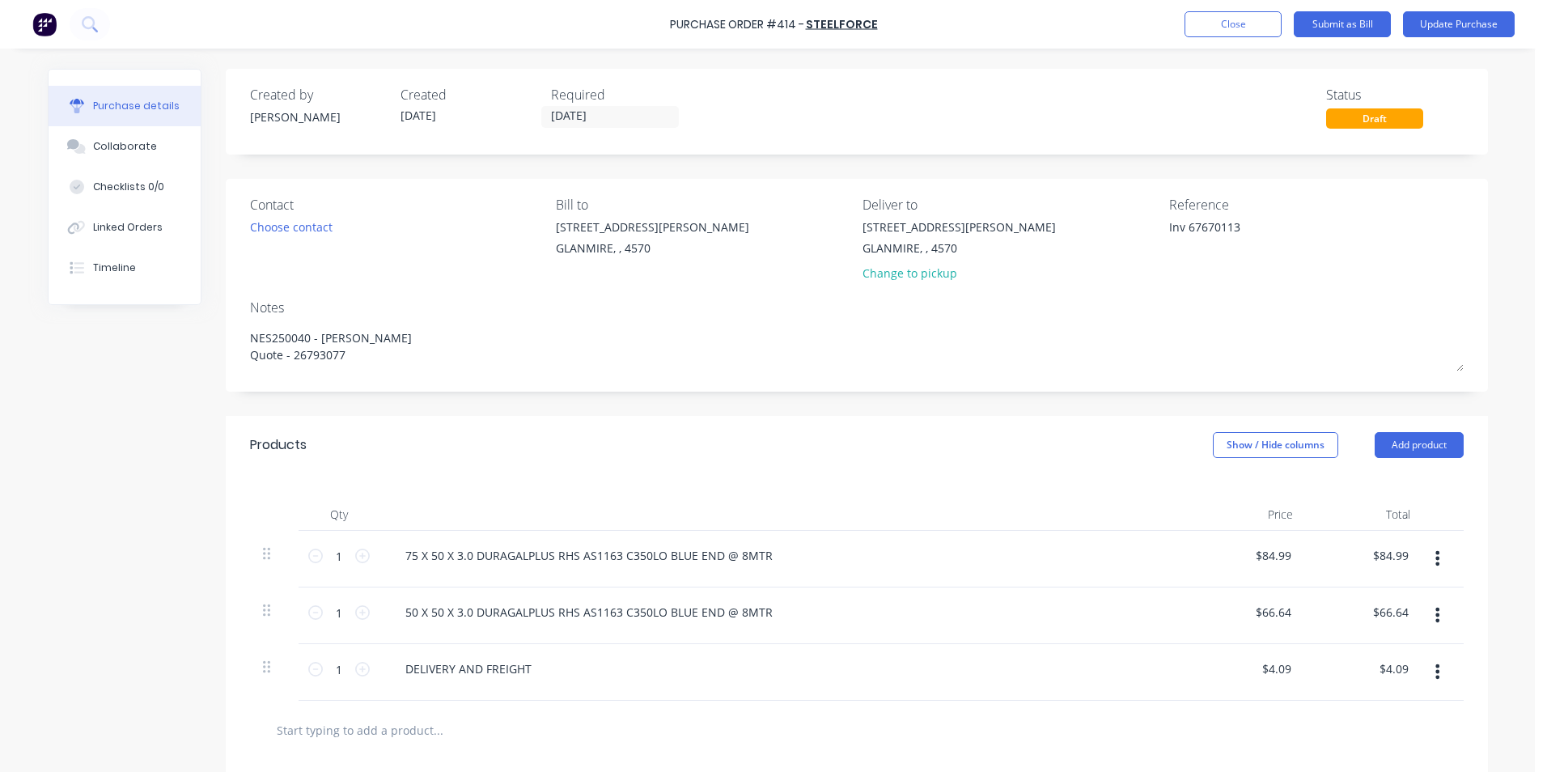
click at [443, 276] on div "Contact Choose contact" at bounding box center [397, 242] width 294 height 95
click at [1272, 440] on button "Show / Hide columns" at bounding box center [1275, 445] width 125 height 26
click at [1223, 489] on div "Account Job Discount" at bounding box center [1259, 524] width 121 height 93
click at [1223, 493] on span at bounding box center [1219, 498] width 14 height 14
click at [1212, 491] on input "Account" at bounding box center [1212, 491] width 0 height 0
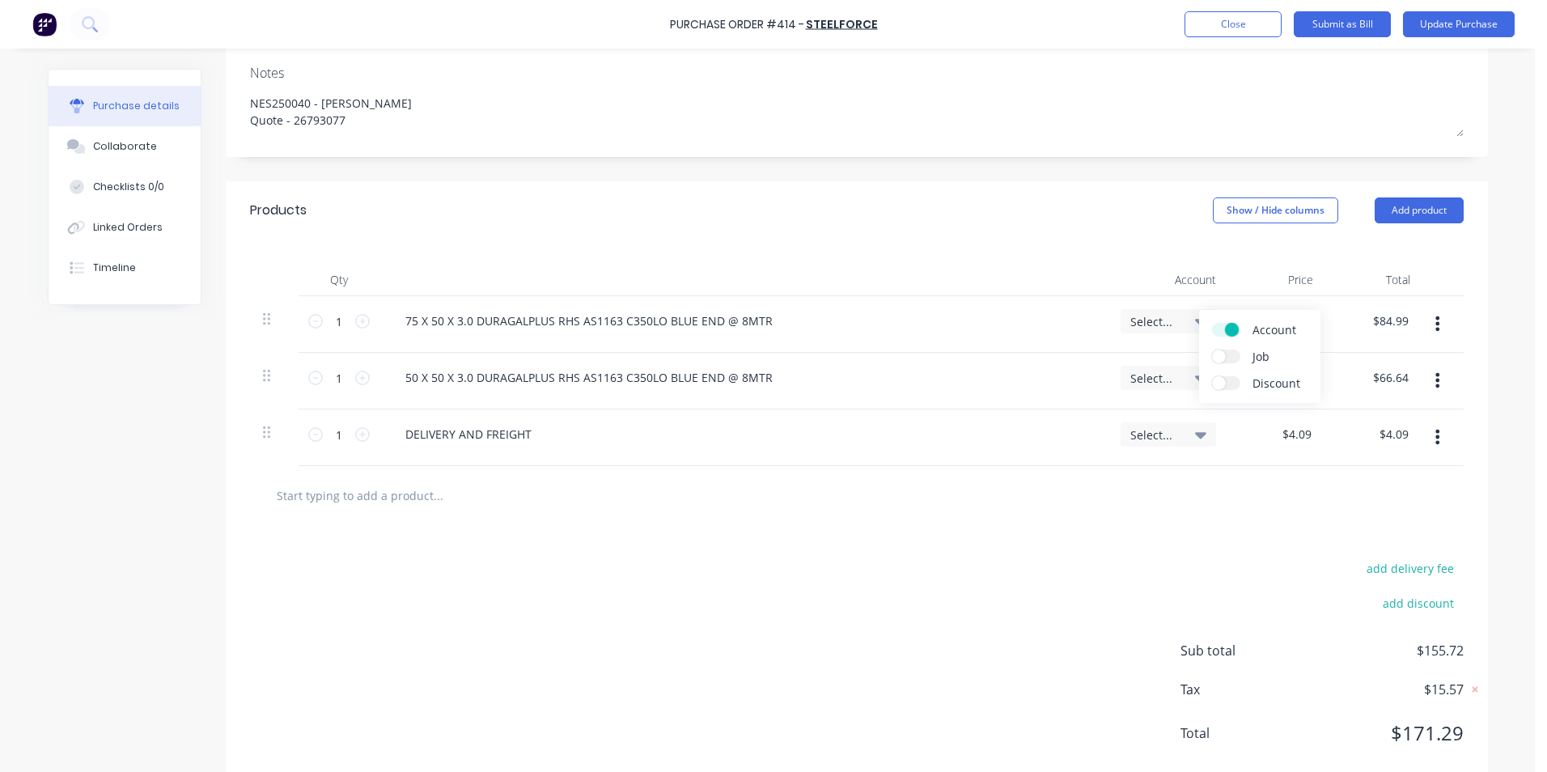
scroll to position [243, 0]
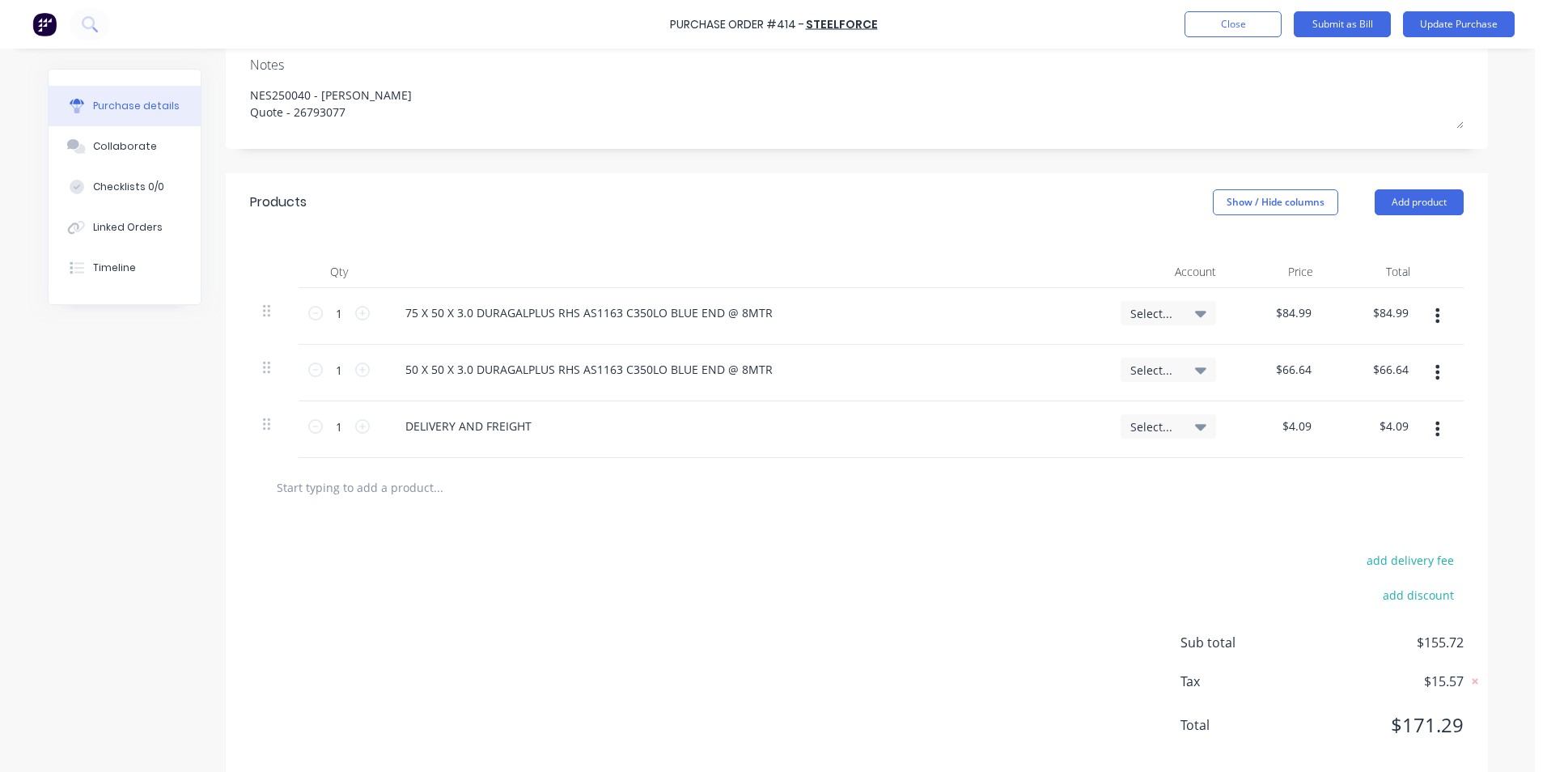
click at [1146, 311] on span "Select..." at bounding box center [1154, 313] width 49 height 17
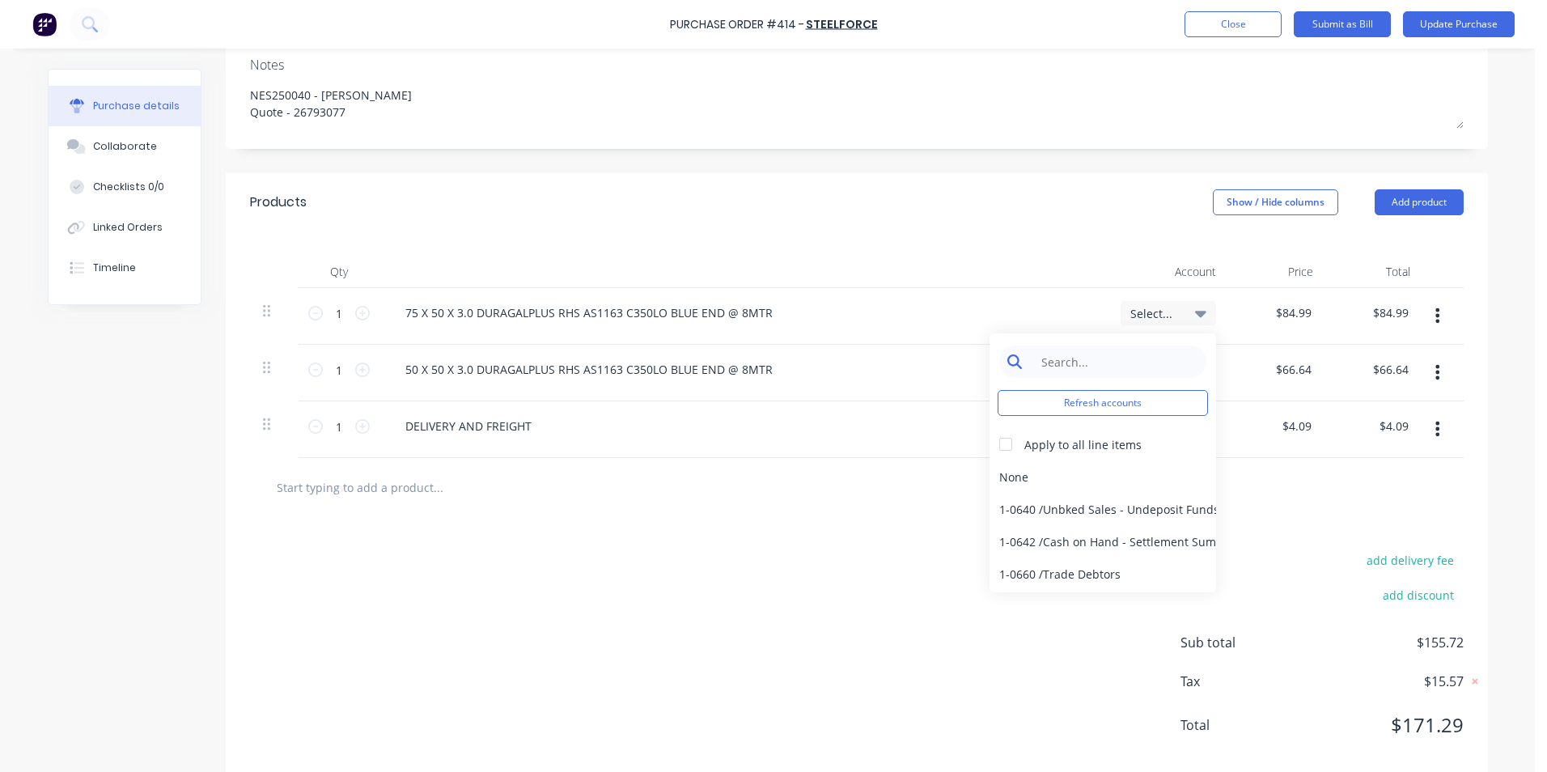
click at [1094, 356] on input at bounding box center [1115, 361] width 166 height 32
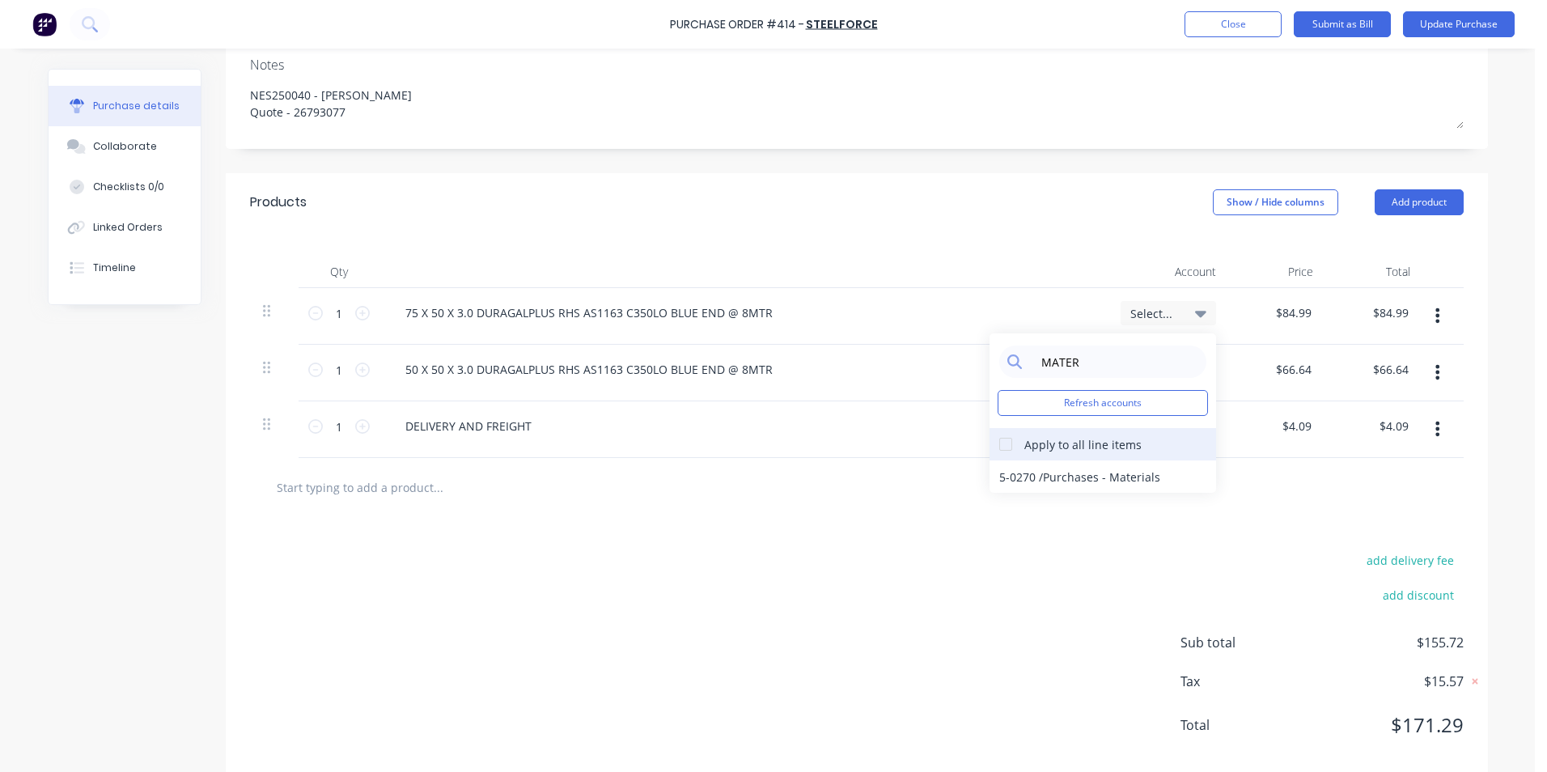
click at [1003, 446] on div at bounding box center [1005, 444] width 32 height 32
click at [1012, 469] on div "5-0270 / Purchases - Materials" at bounding box center [1102, 476] width 227 height 32
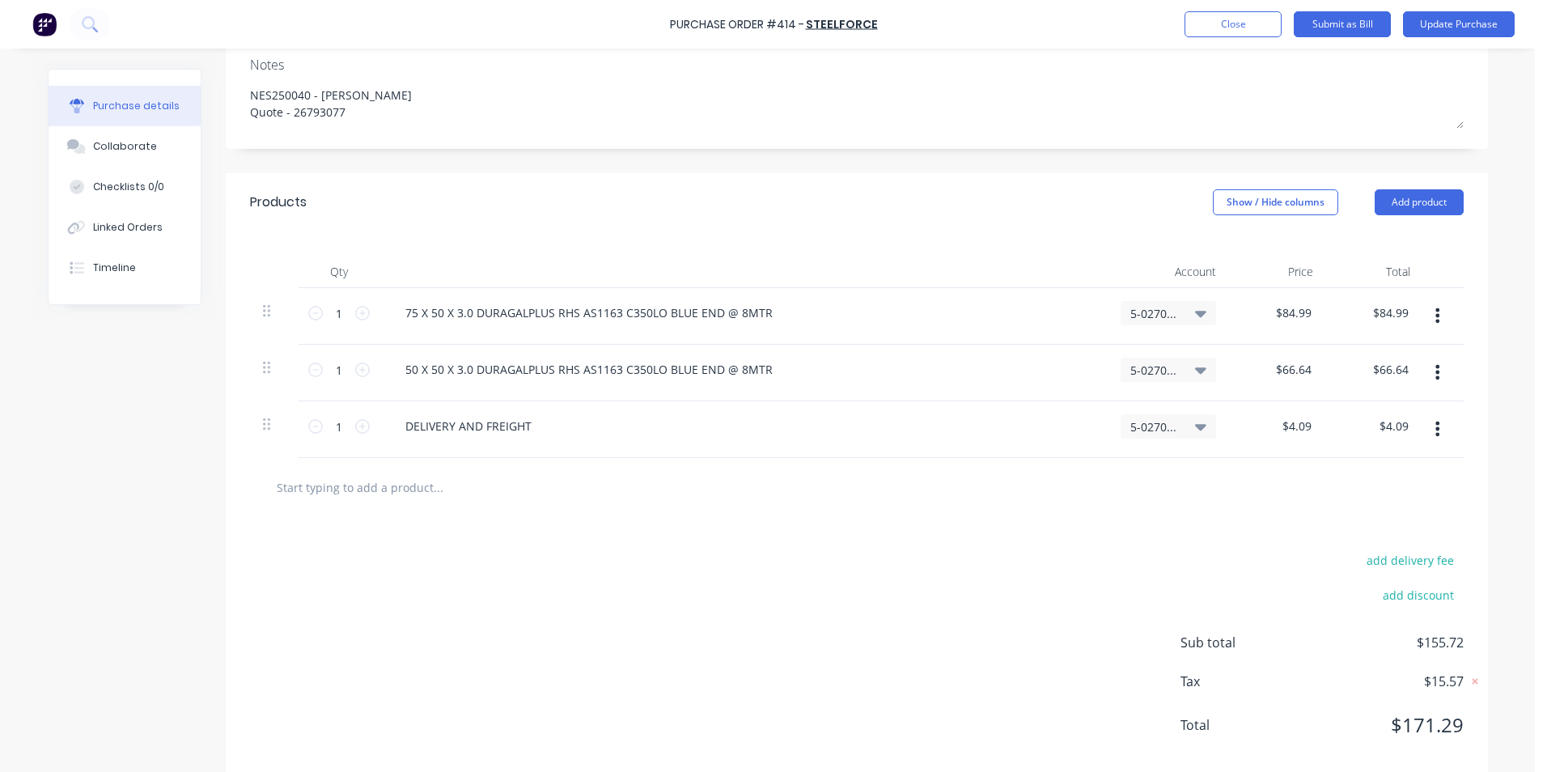
click at [1130, 420] on span "5-0270 / Purchases - Materials" at bounding box center [1154, 426] width 49 height 17
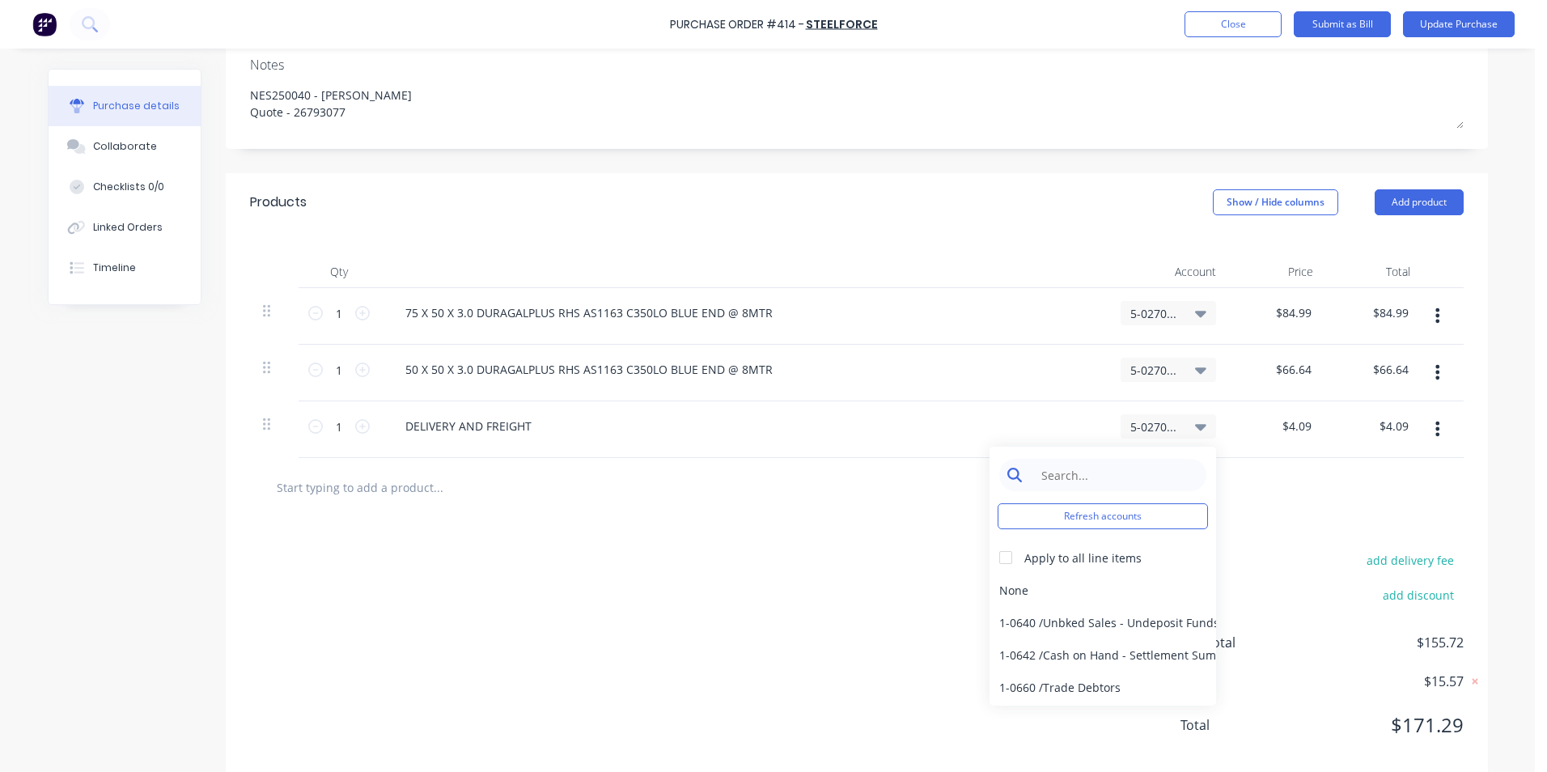
click at [1081, 469] on input at bounding box center [1115, 475] width 166 height 32
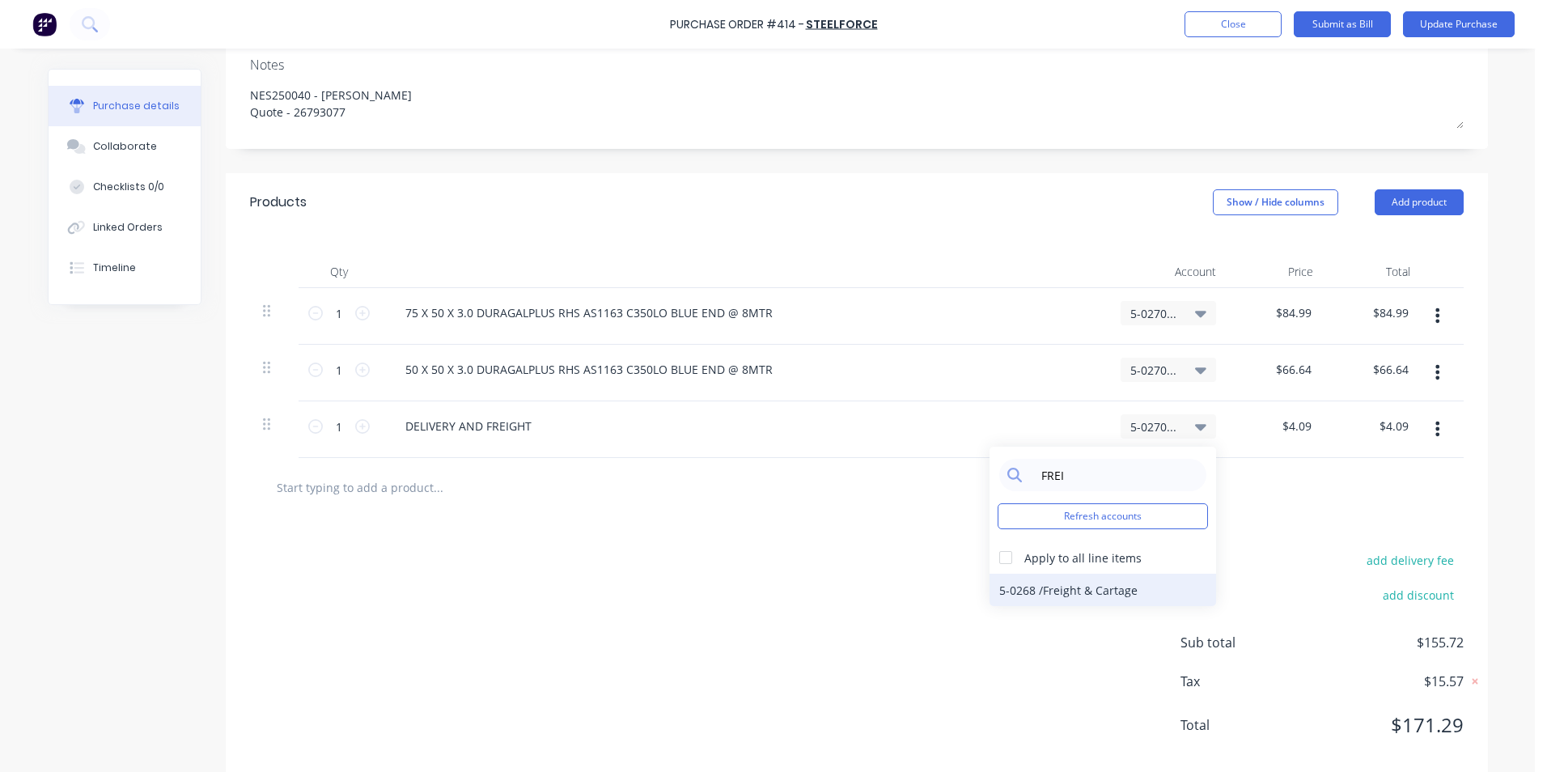
click at [1053, 591] on div "5-0268 / Freight & Cartage" at bounding box center [1102, 590] width 227 height 32
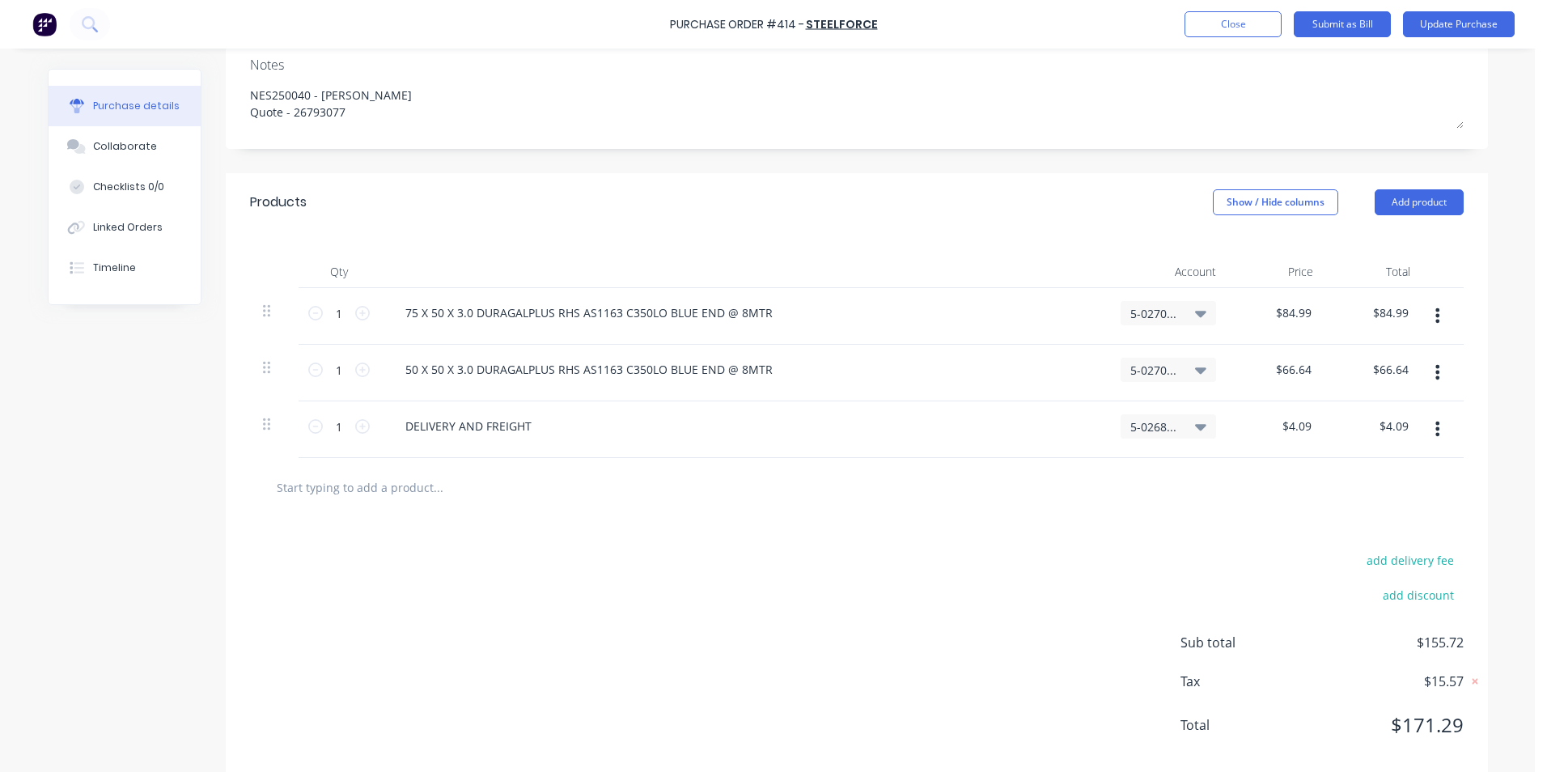
click at [1204, 489] on div at bounding box center [857, 487] width 1188 height 32
click at [1353, 25] on button "Submit as Bill" at bounding box center [1342, 24] width 97 height 26
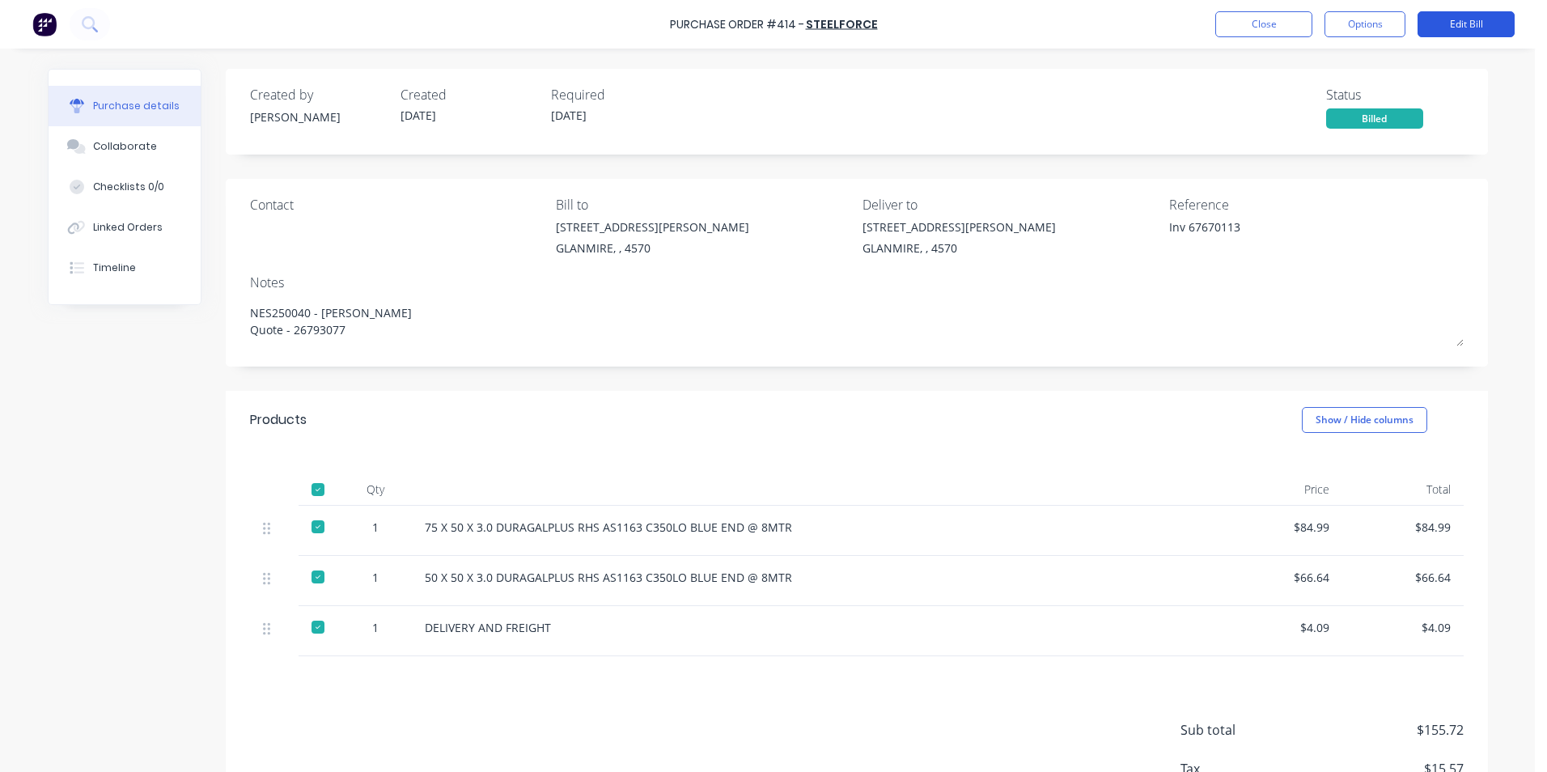
click at [1449, 33] on button "Edit Bill" at bounding box center [1465, 24] width 97 height 26
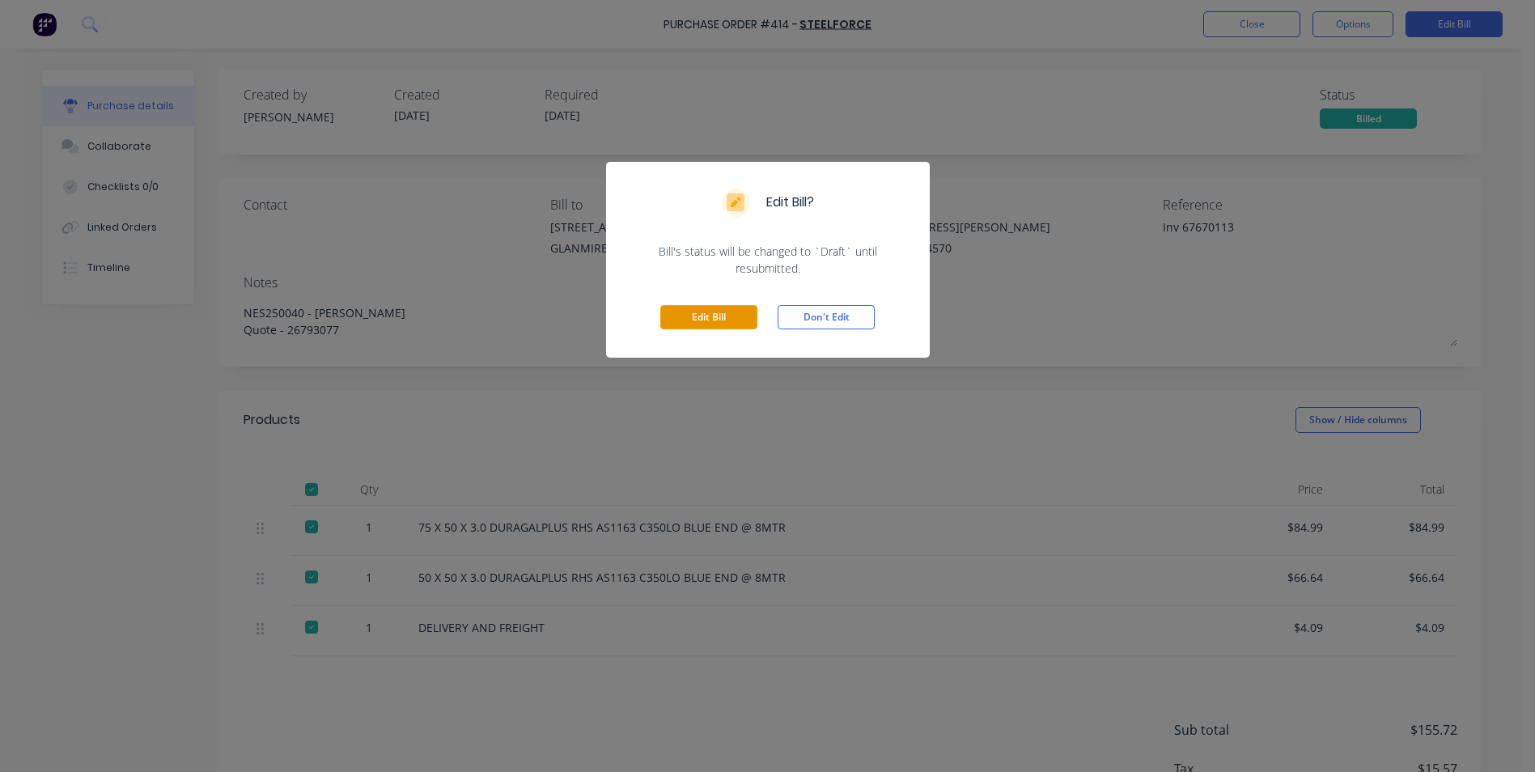
click at [705, 319] on button "Edit Bill" at bounding box center [708, 317] width 97 height 24
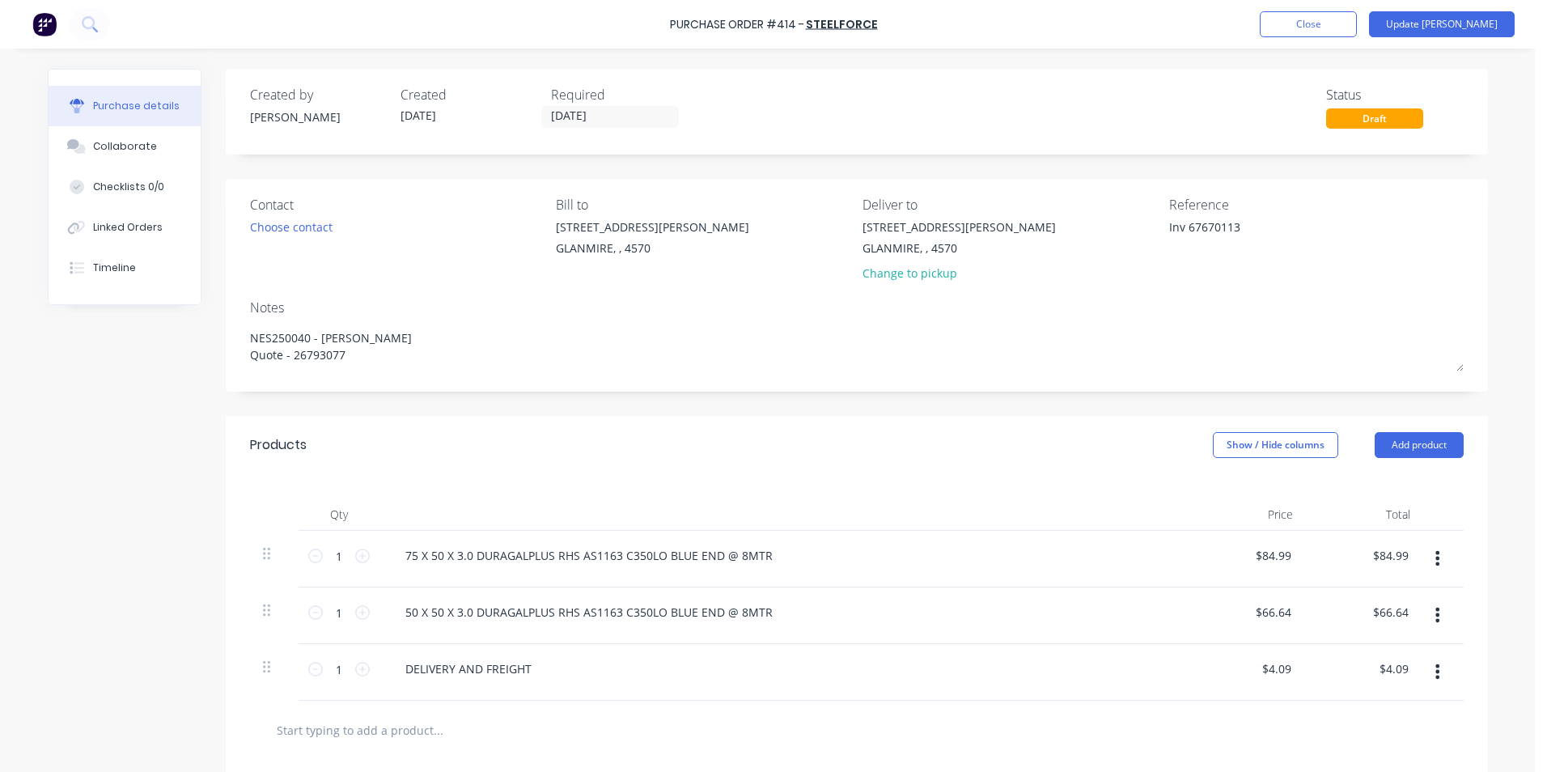
drag, startPoint x: 1182, startPoint y: 227, endPoint x: 1028, endPoint y: 214, distance: 154.3
click at [1029, 213] on div "Contact Choose contact [PERSON_NAME] to [STREET_ADDRESS][PERSON_NAME] Deliver t…" at bounding box center [856, 242] width 1213 height 95
click at [1033, 276] on div "[STREET_ADDRESS][PERSON_NAME] Change to pickup" at bounding box center [1009, 253] width 294 height 71
click at [1497, 34] on button "Update [PERSON_NAME]" at bounding box center [1442, 24] width 146 height 26
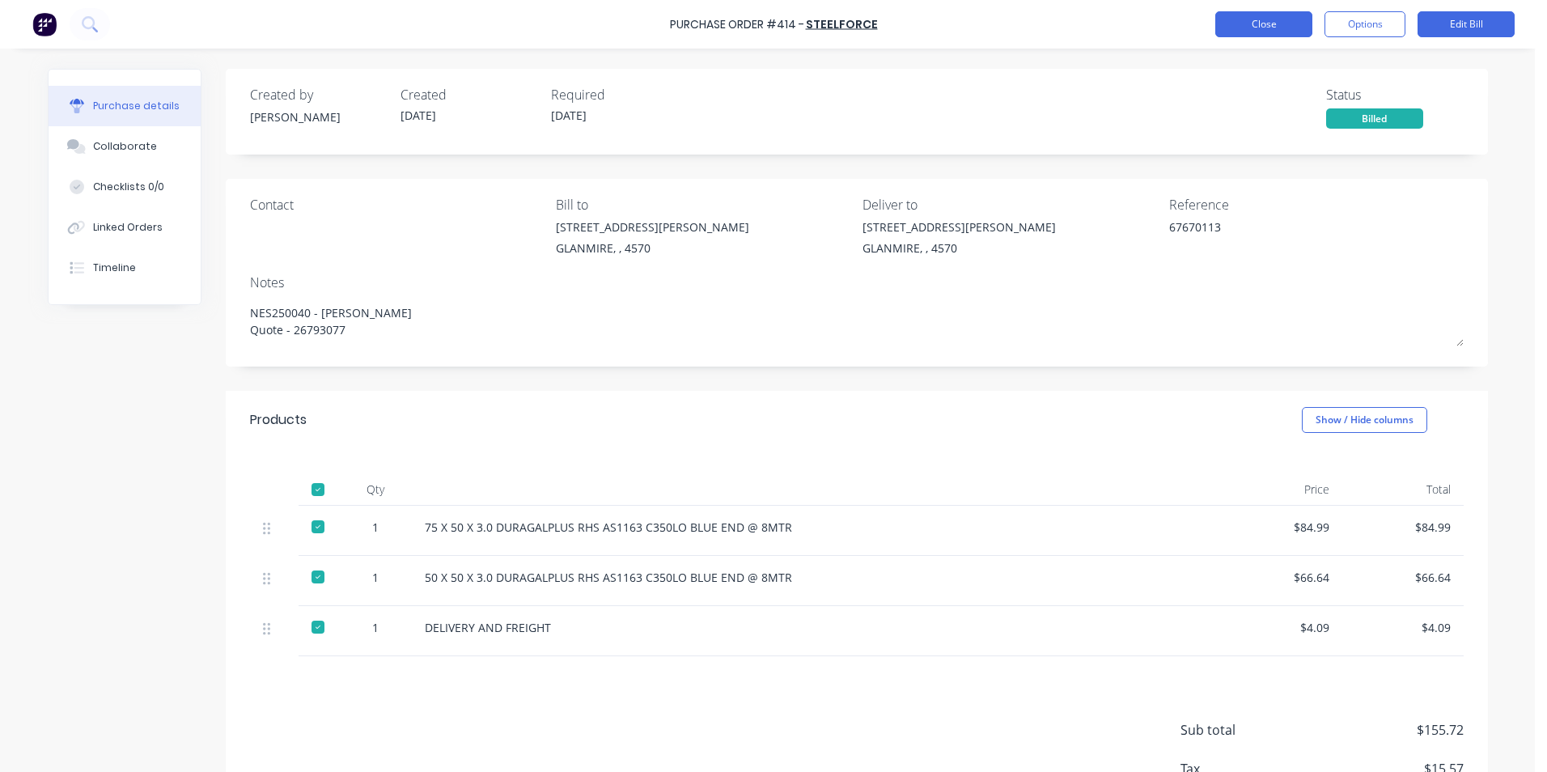
click at [1249, 19] on button "Close" at bounding box center [1263, 24] width 97 height 26
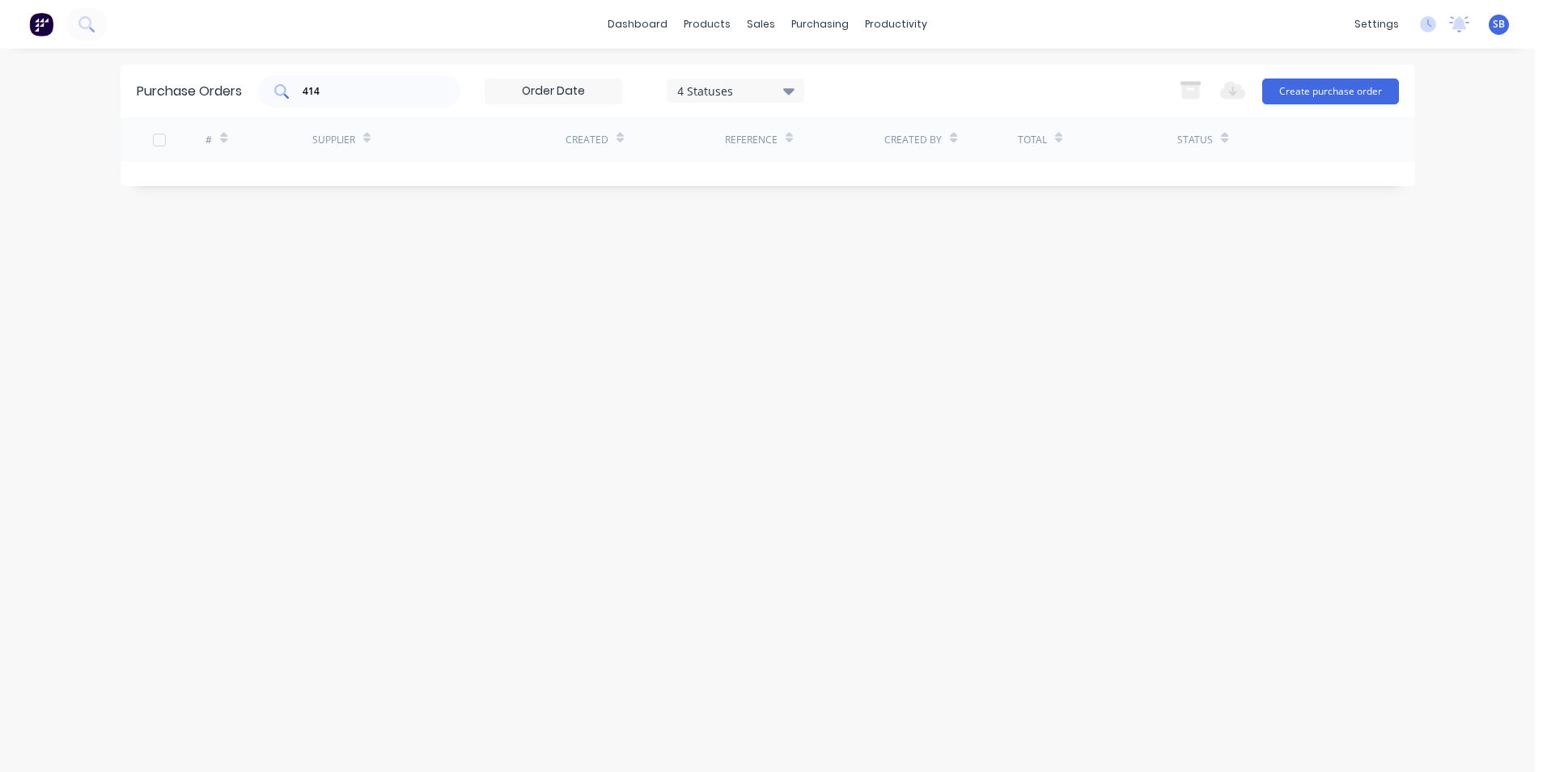
click at [443, 97] on div "414" at bounding box center [359, 91] width 202 height 32
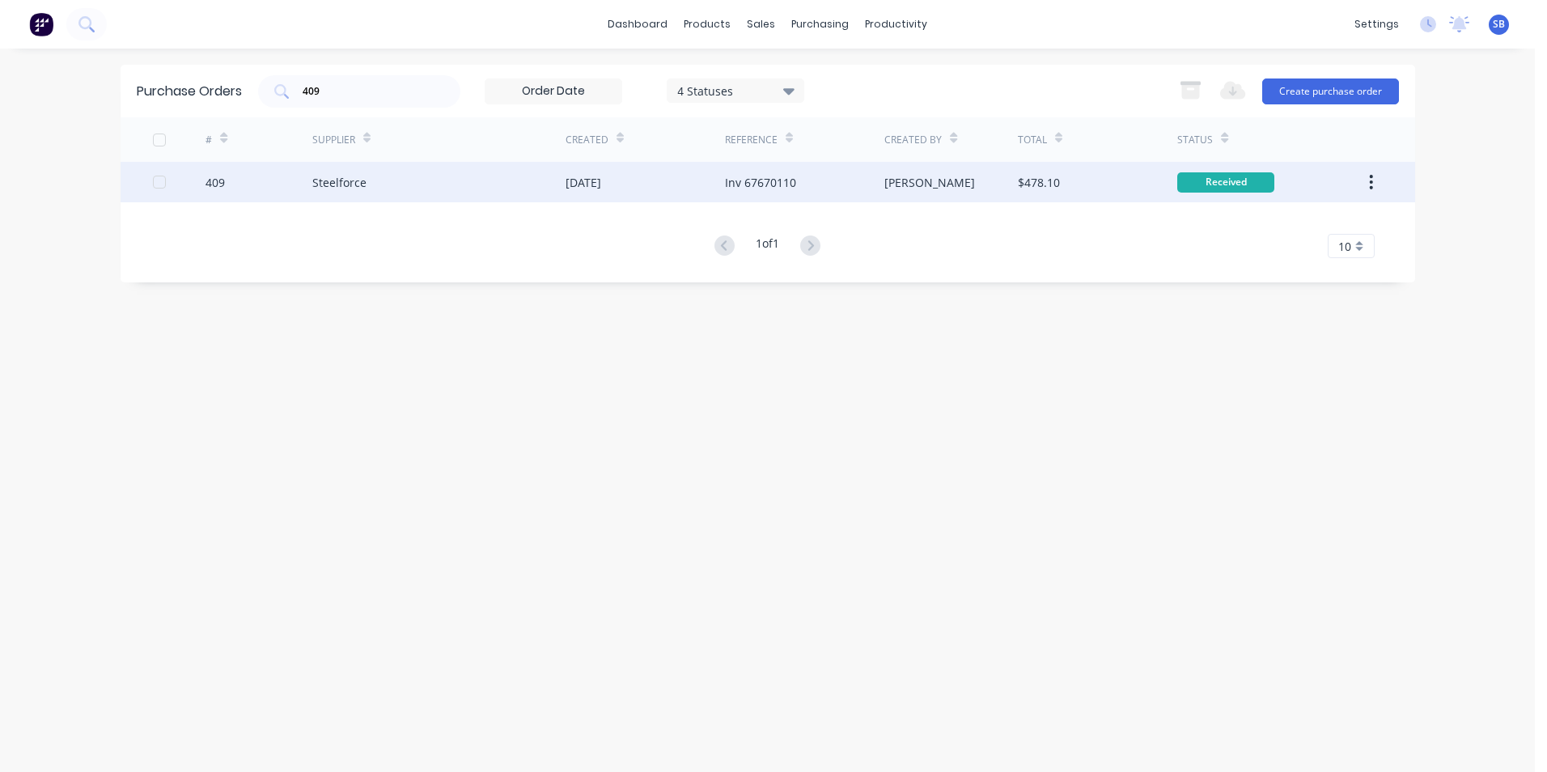
click at [815, 172] on div "Inv 67670110" at bounding box center [804, 182] width 159 height 40
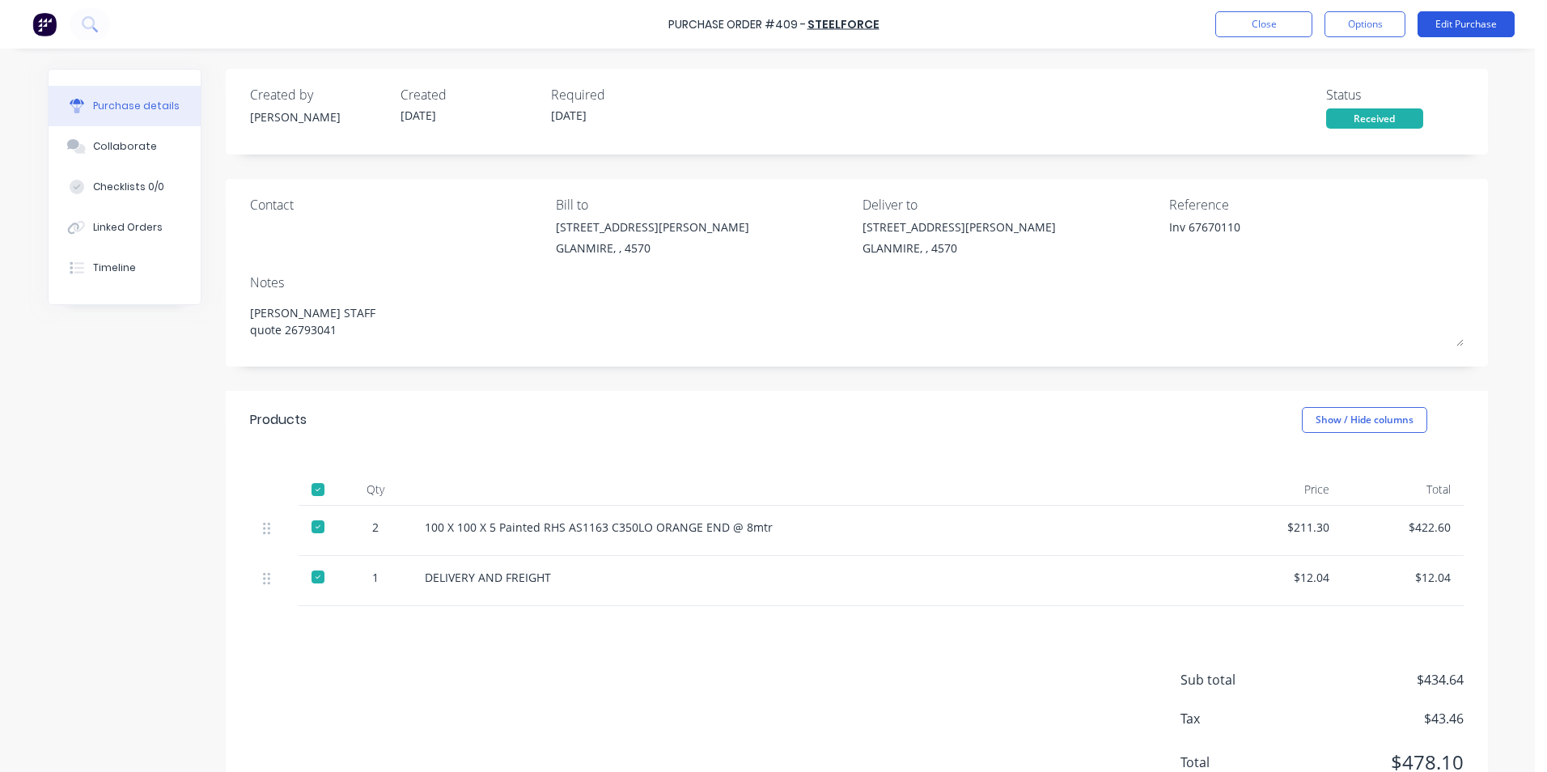
click at [1453, 23] on button "Edit Purchase" at bounding box center [1465, 24] width 97 height 26
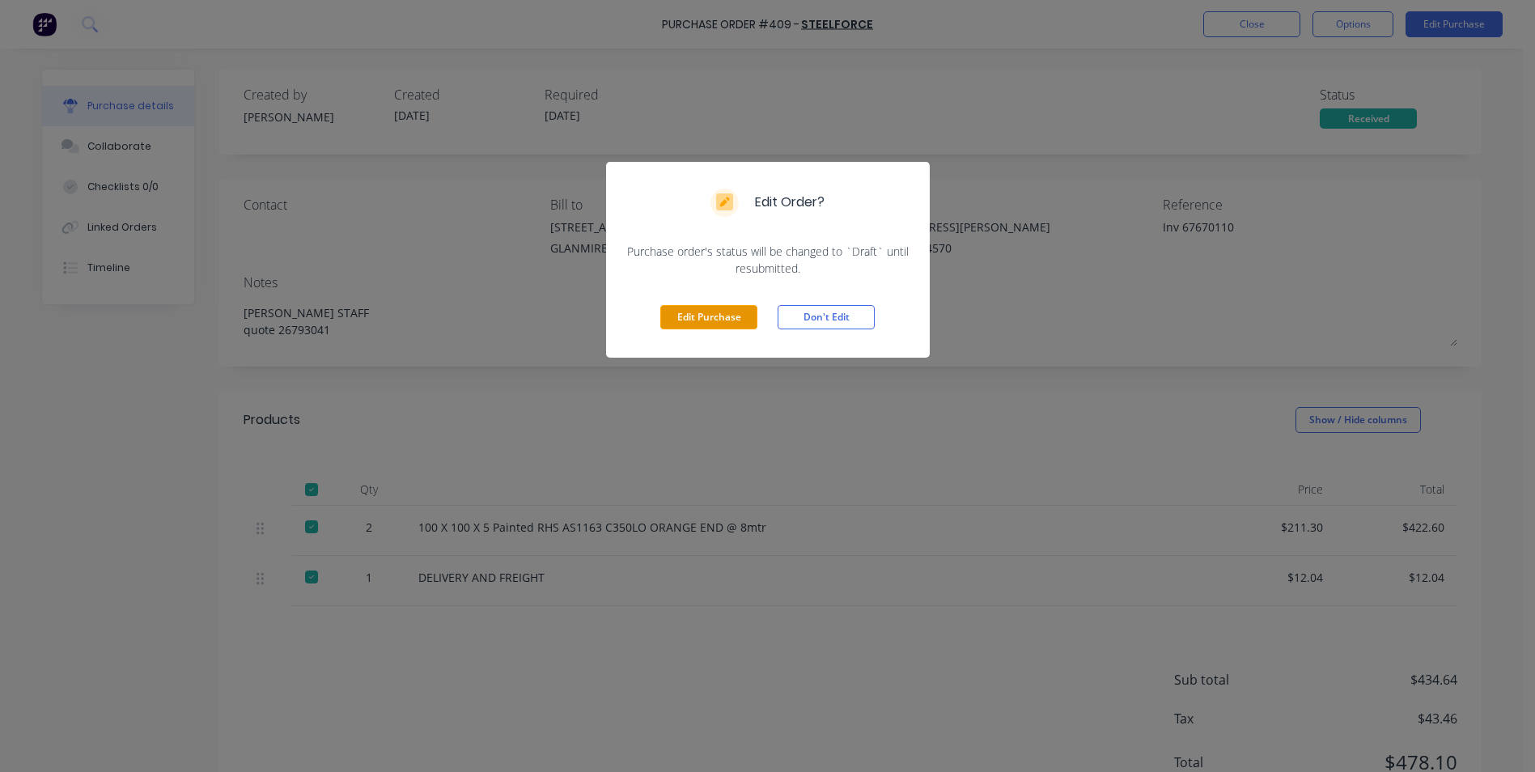
click at [722, 312] on button "Edit Purchase" at bounding box center [708, 317] width 97 height 24
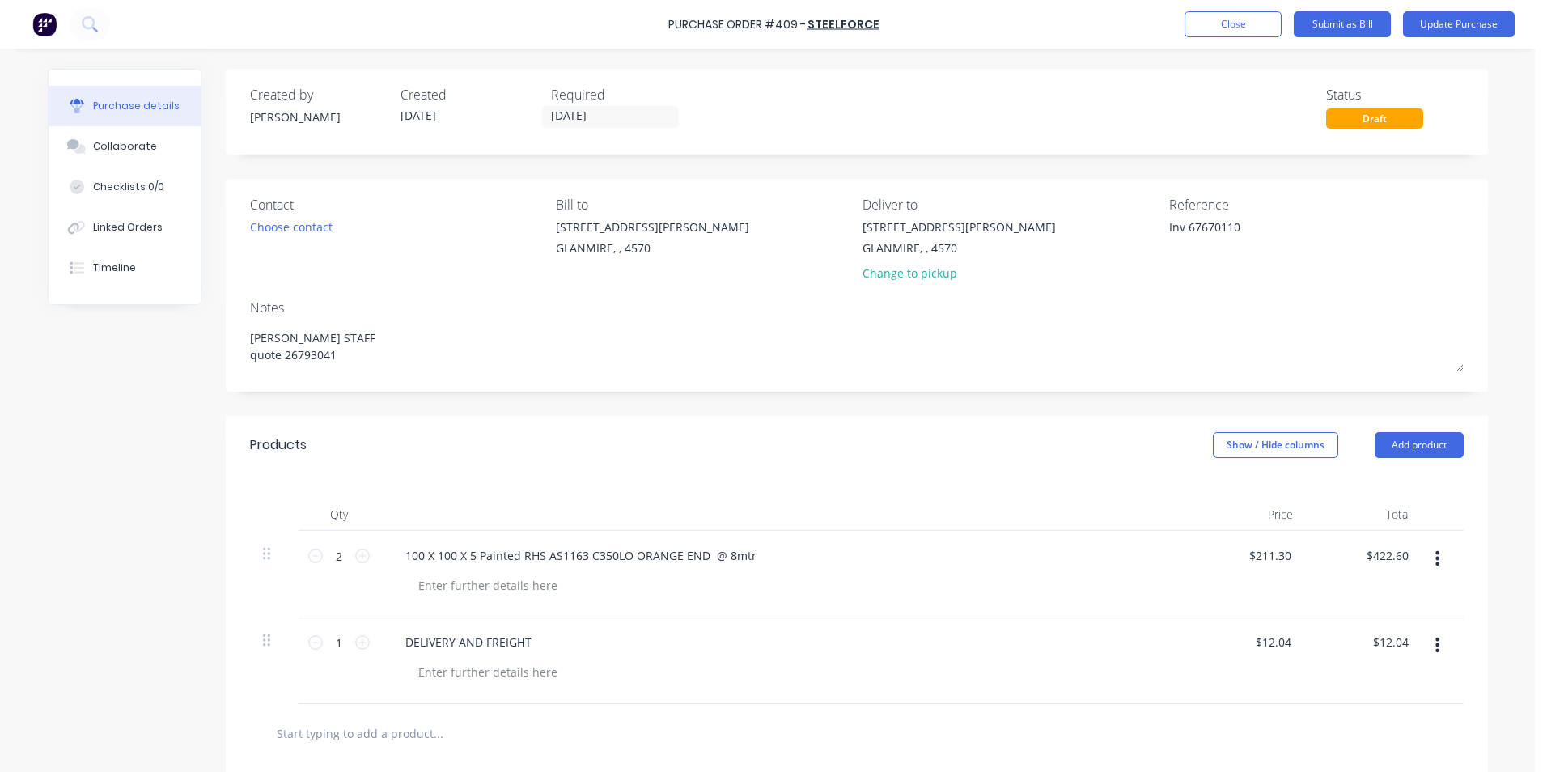
drag, startPoint x: 1181, startPoint y: 228, endPoint x: 1110, endPoint y: 228, distance: 71.2
click at [1110, 228] on div "Contact Choose contact [PERSON_NAME] to [STREET_ADDRESS][PERSON_NAME] Deliver t…" at bounding box center [856, 242] width 1213 height 95
click at [595, 118] on input "[DATE]" at bounding box center [610, 117] width 136 height 20
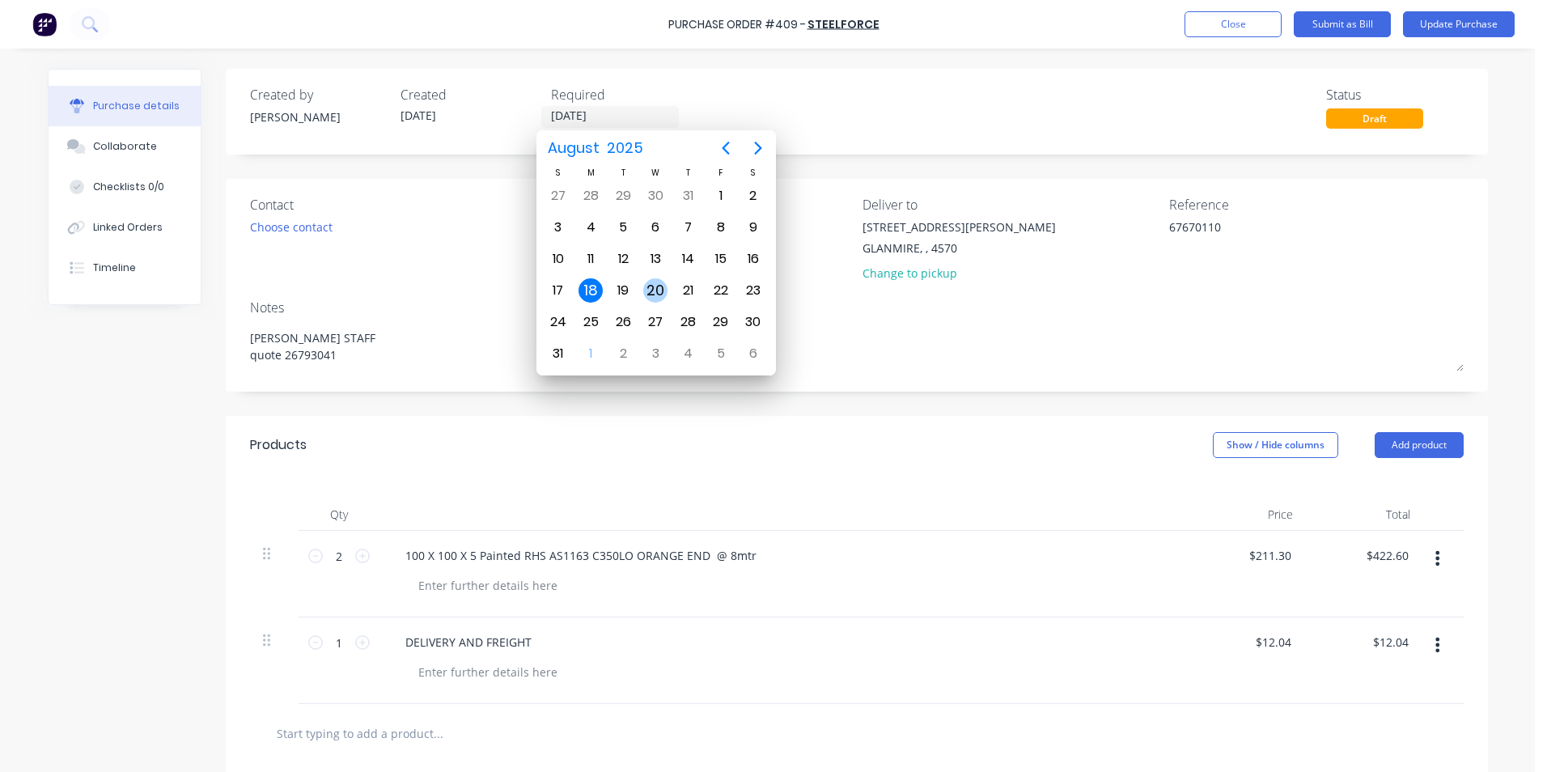
click at [659, 286] on div "20" at bounding box center [655, 290] width 24 height 24
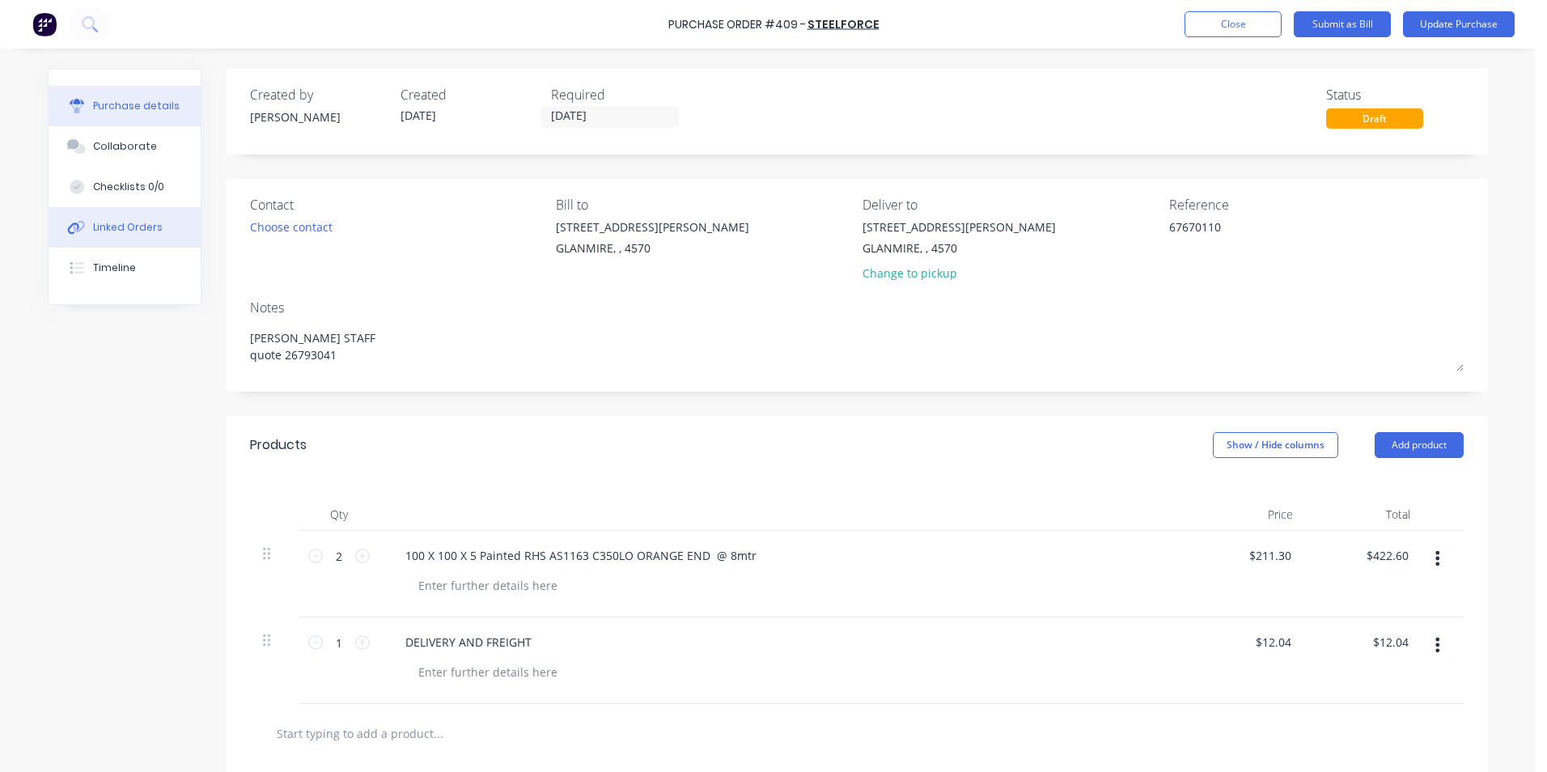
click at [113, 230] on div "Linked Orders" at bounding box center [128, 227] width 70 height 15
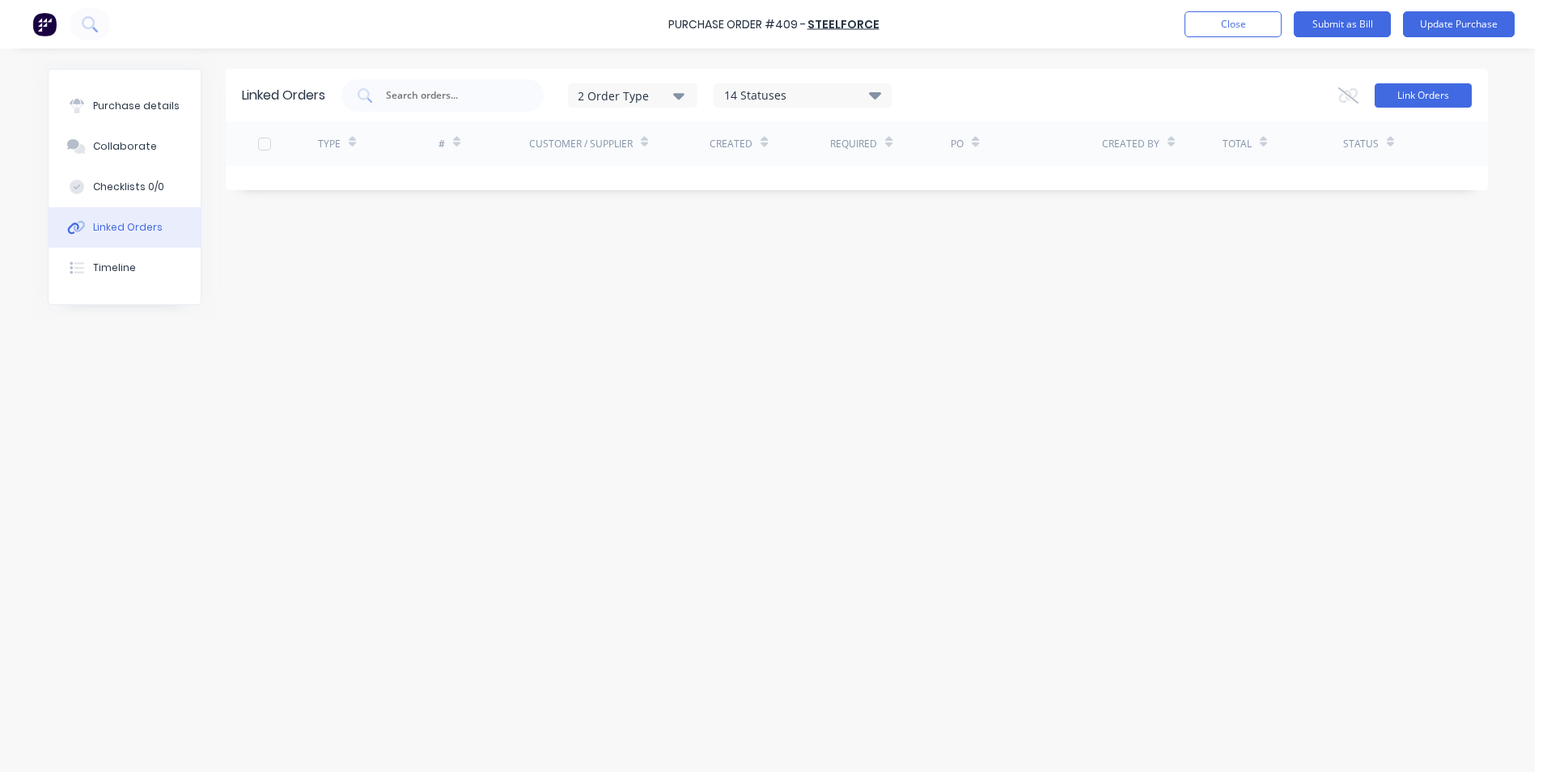
click at [1412, 91] on button "Link Orders" at bounding box center [1422, 95] width 97 height 24
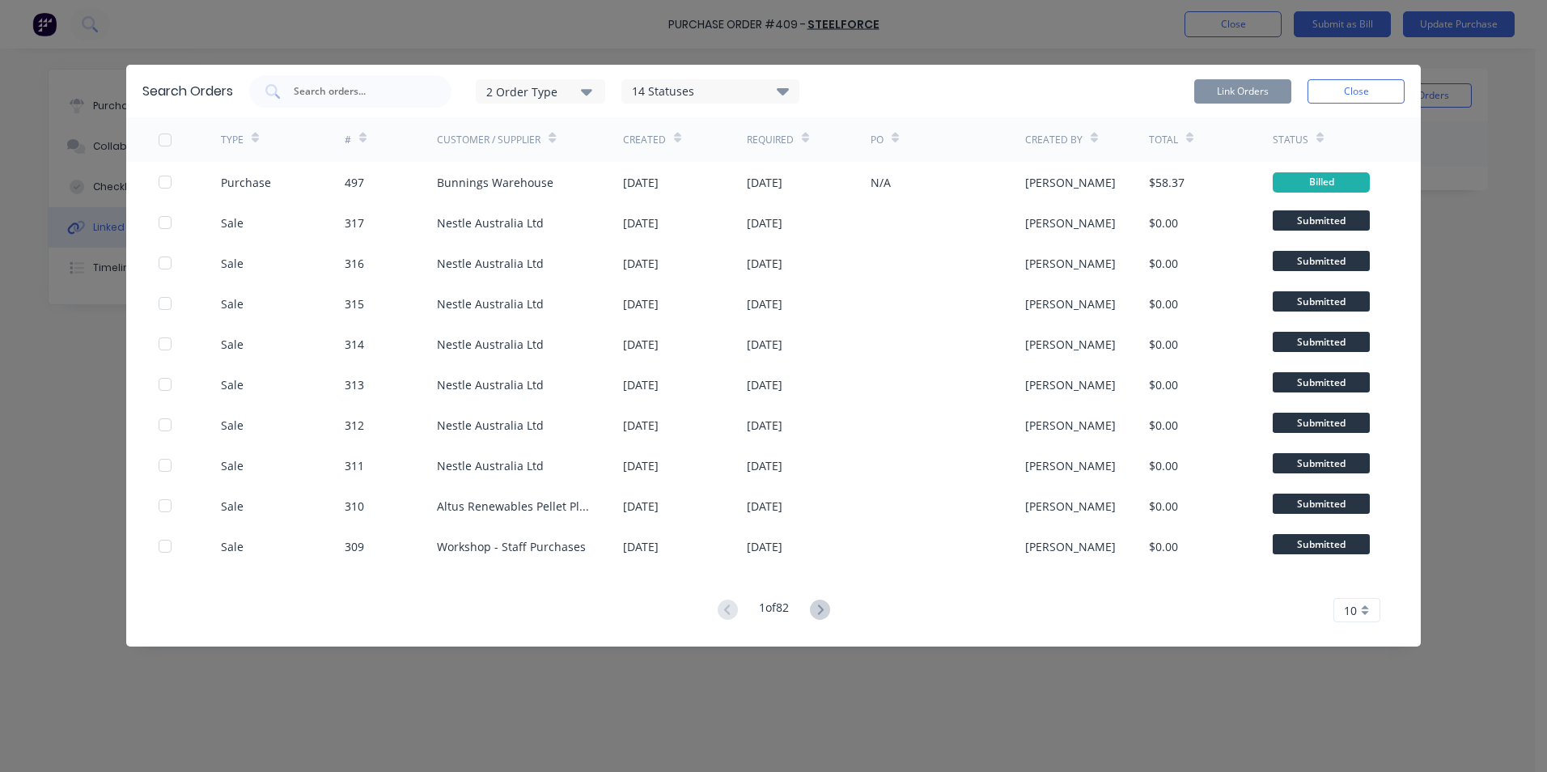
click at [515, 93] on div "2 Order Type" at bounding box center [540, 91] width 108 height 17
click at [561, 172] on button "Purchase" at bounding box center [557, 163] width 162 height 32
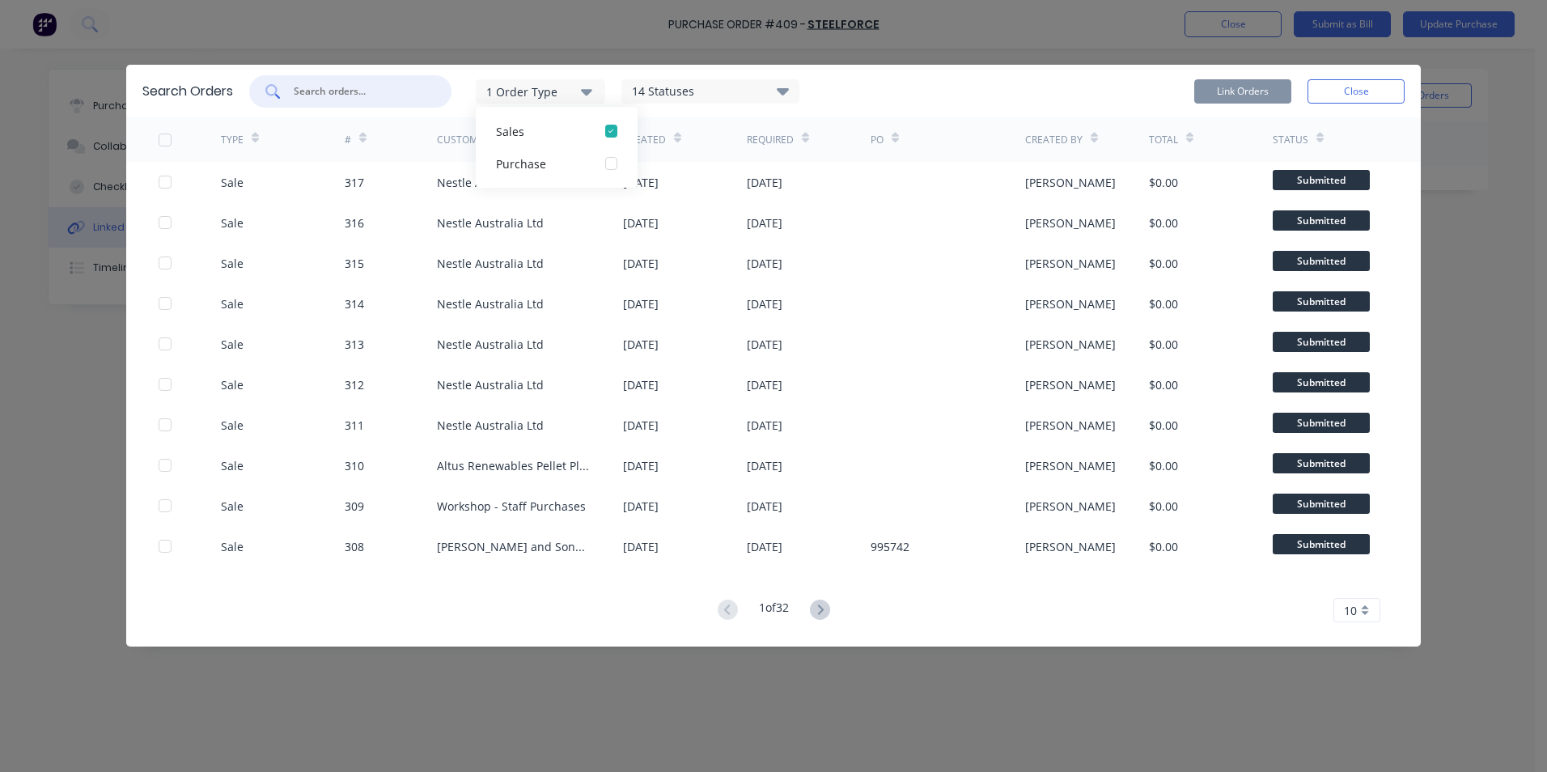
click at [368, 87] on input "text" at bounding box center [359, 91] width 134 height 16
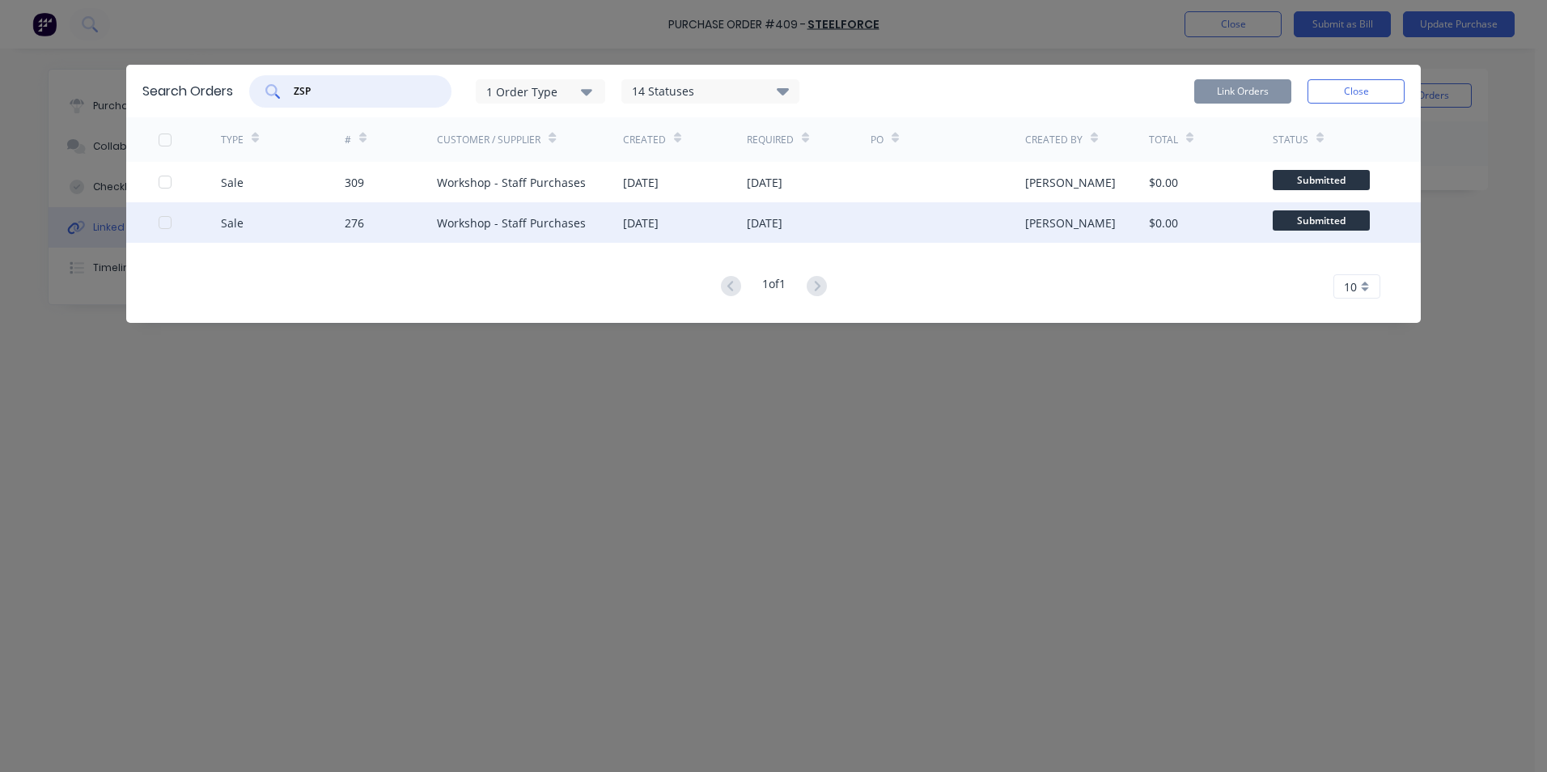
click at [166, 224] on div at bounding box center [165, 222] width 32 height 32
click at [1257, 92] on button "Link Orders" at bounding box center [1242, 91] width 97 height 24
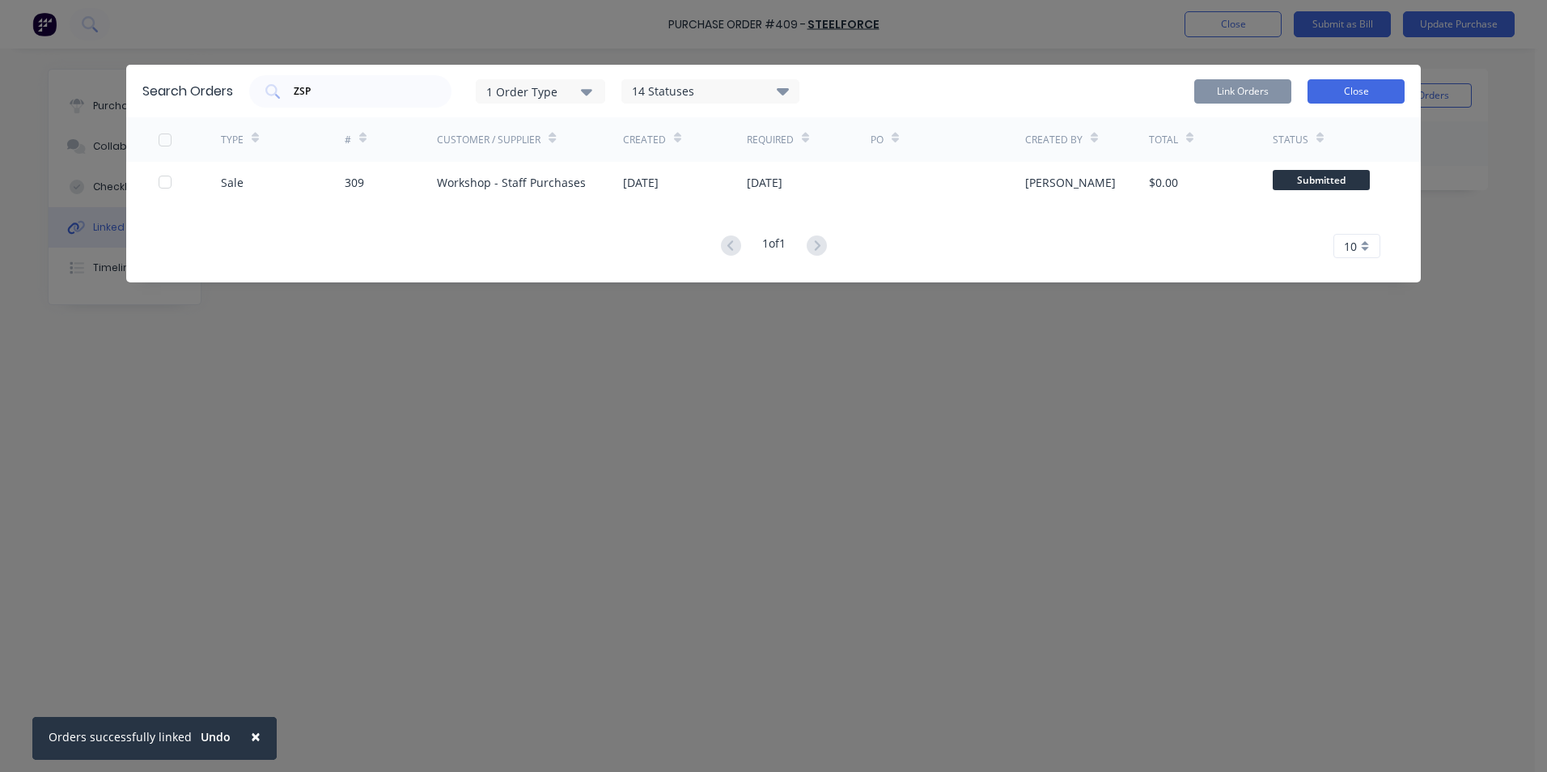
click at [1368, 89] on button "Close" at bounding box center [1355, 91] width 97 height 24
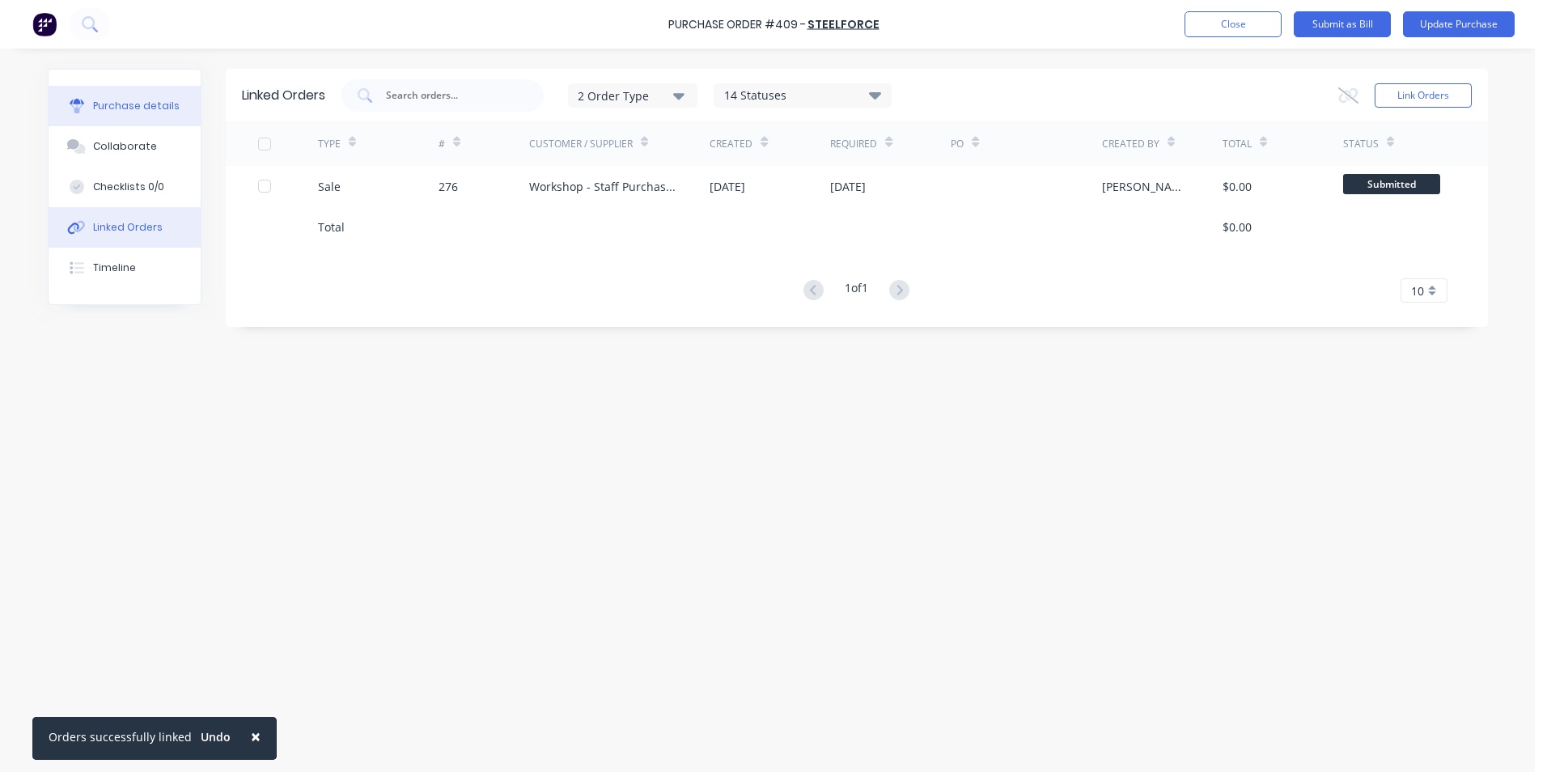
click at [160, 98] on button "Purchase details" at bounding box center [125, 106] width 152 height 40
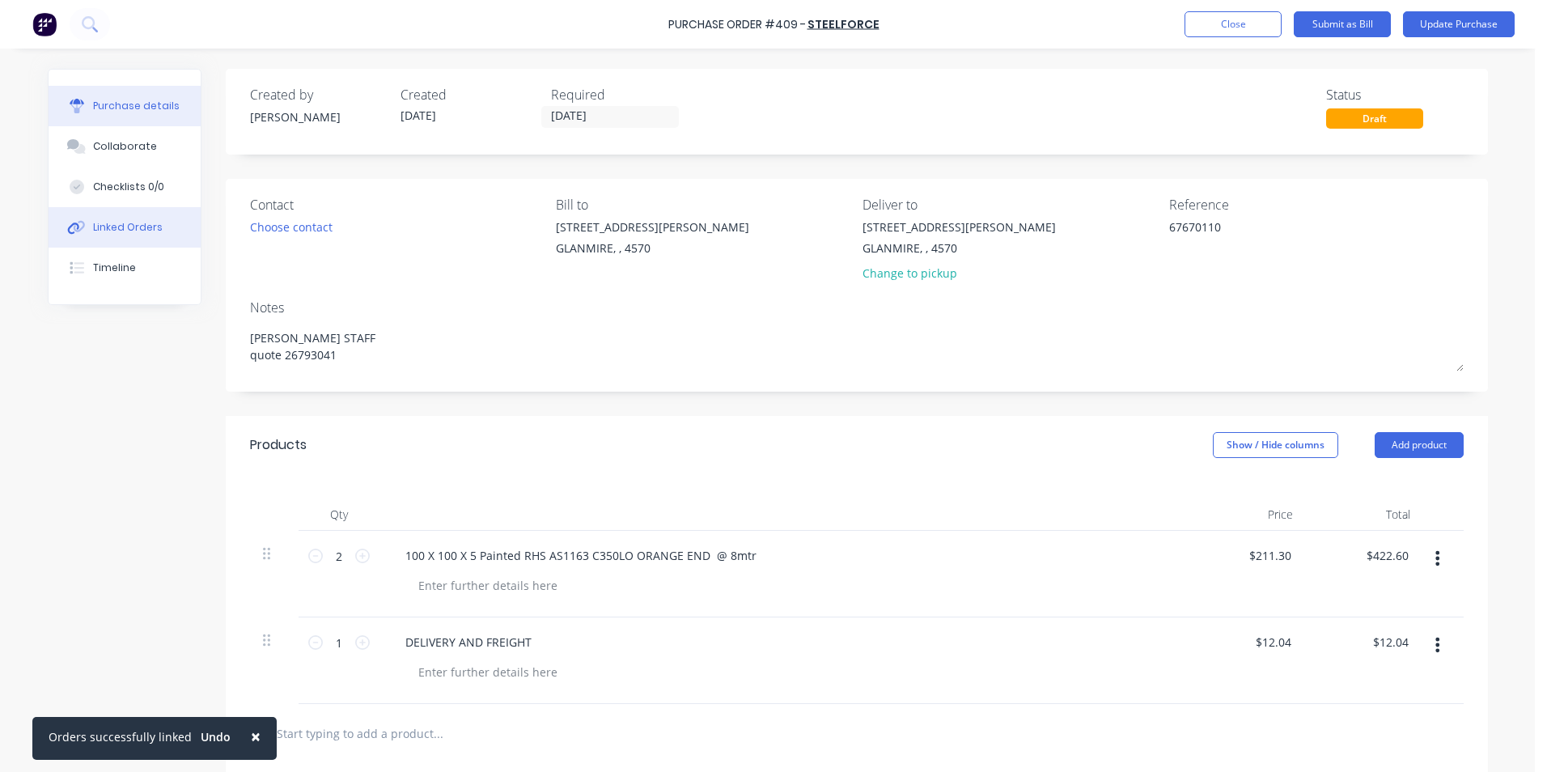
click at [129, 231] on div "Linked Orders" at bounding box center [128, 227] width 70 height 15
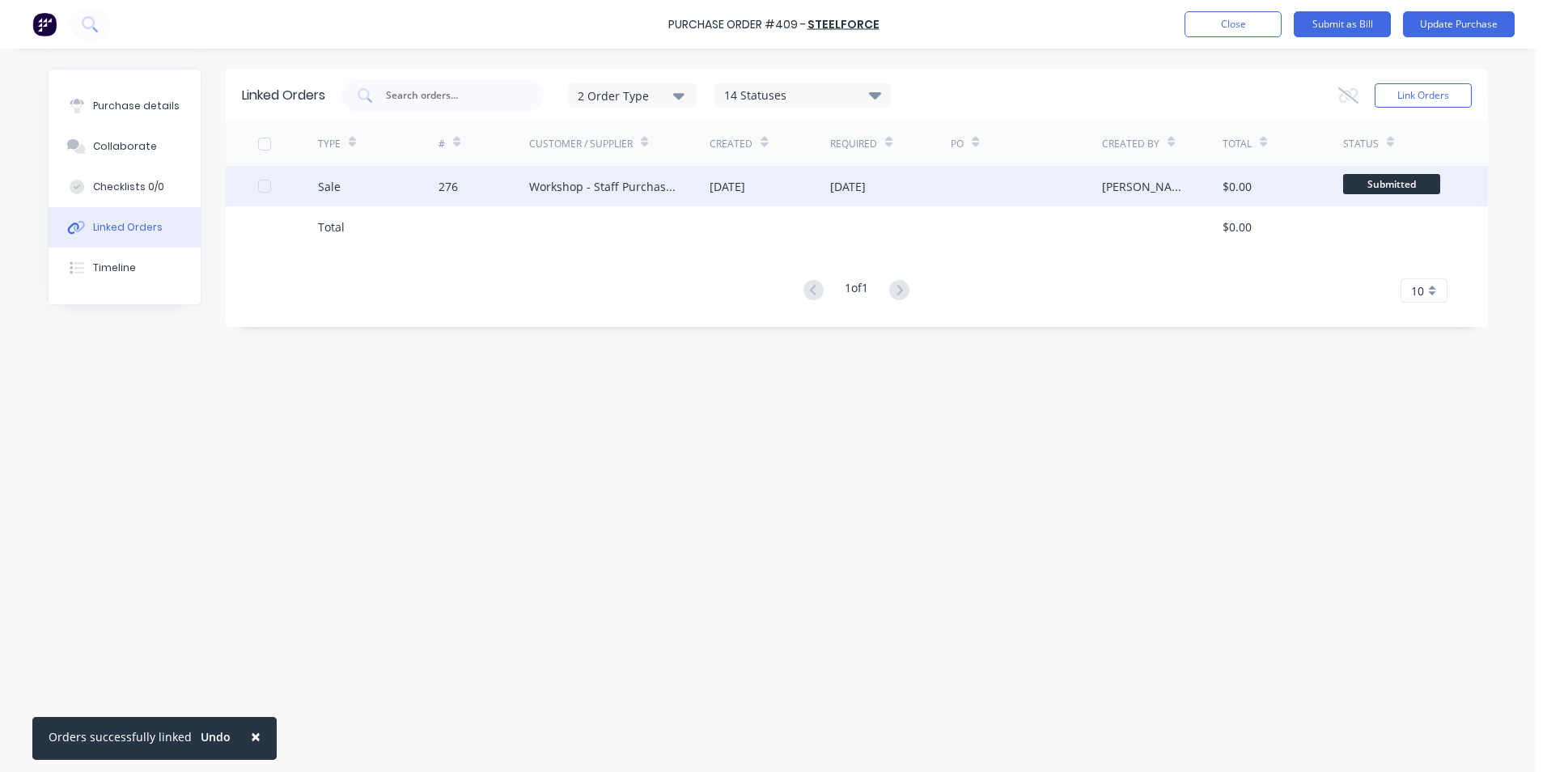
click at [598, 193] on div "Workshop - Staff Purchases" at bounding box center [603, 186] width 149 height 17
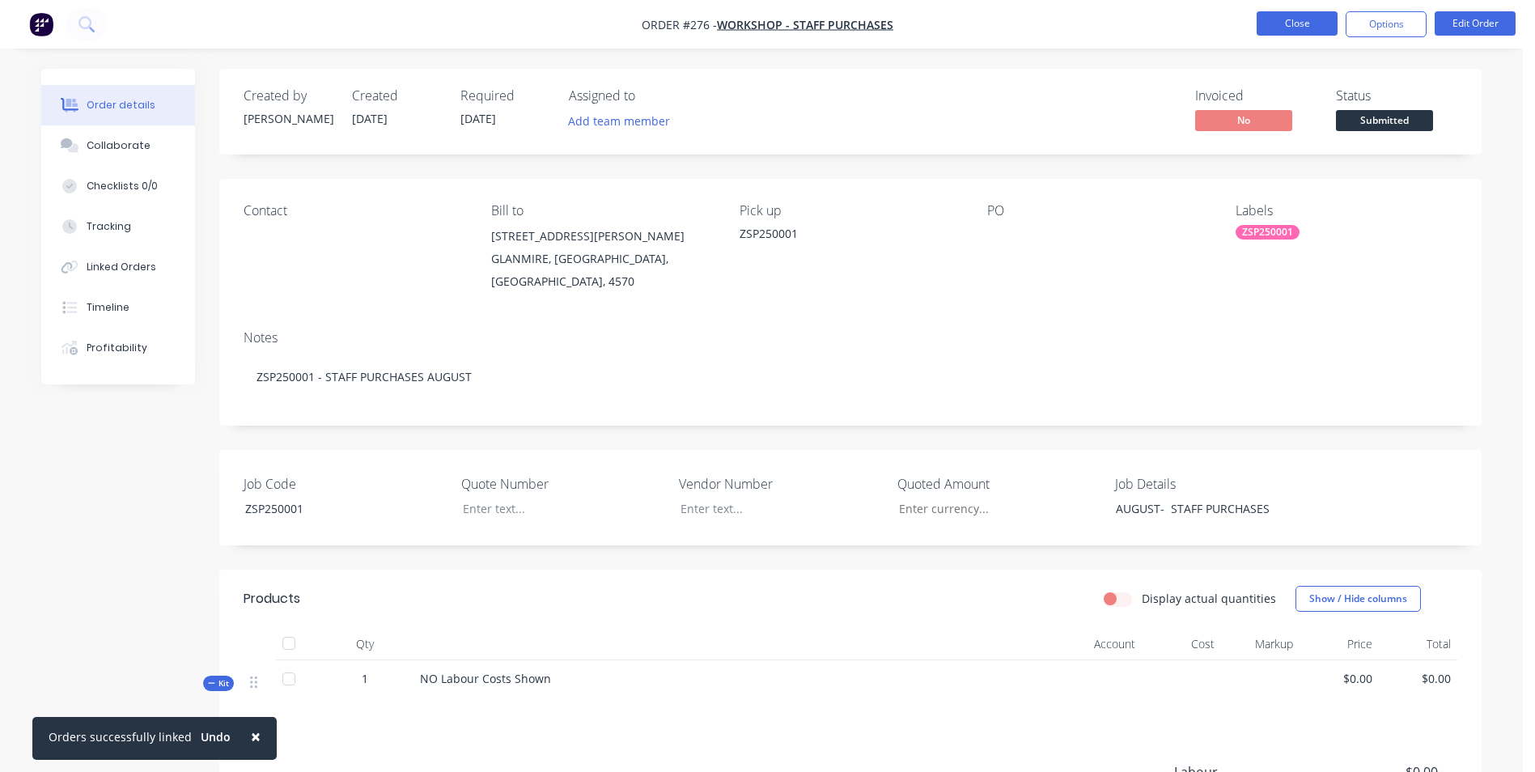
click at [1289, 23] on button "Close" at bounding box center [1296, 23] width 81 height 24
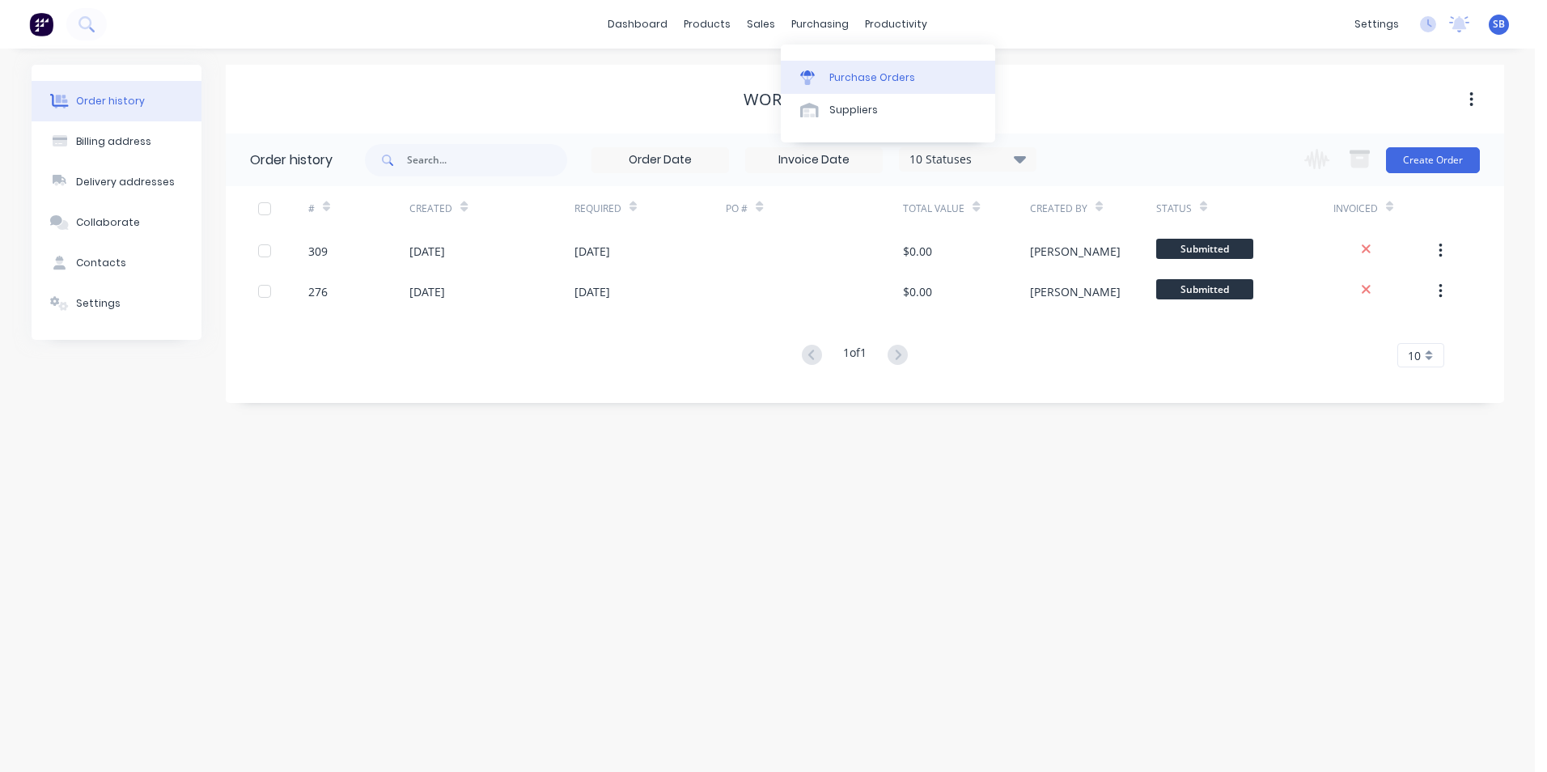
click at [837, 70] on div "Purchase Orders" at bounding box center [872, 77] width 86 height 15
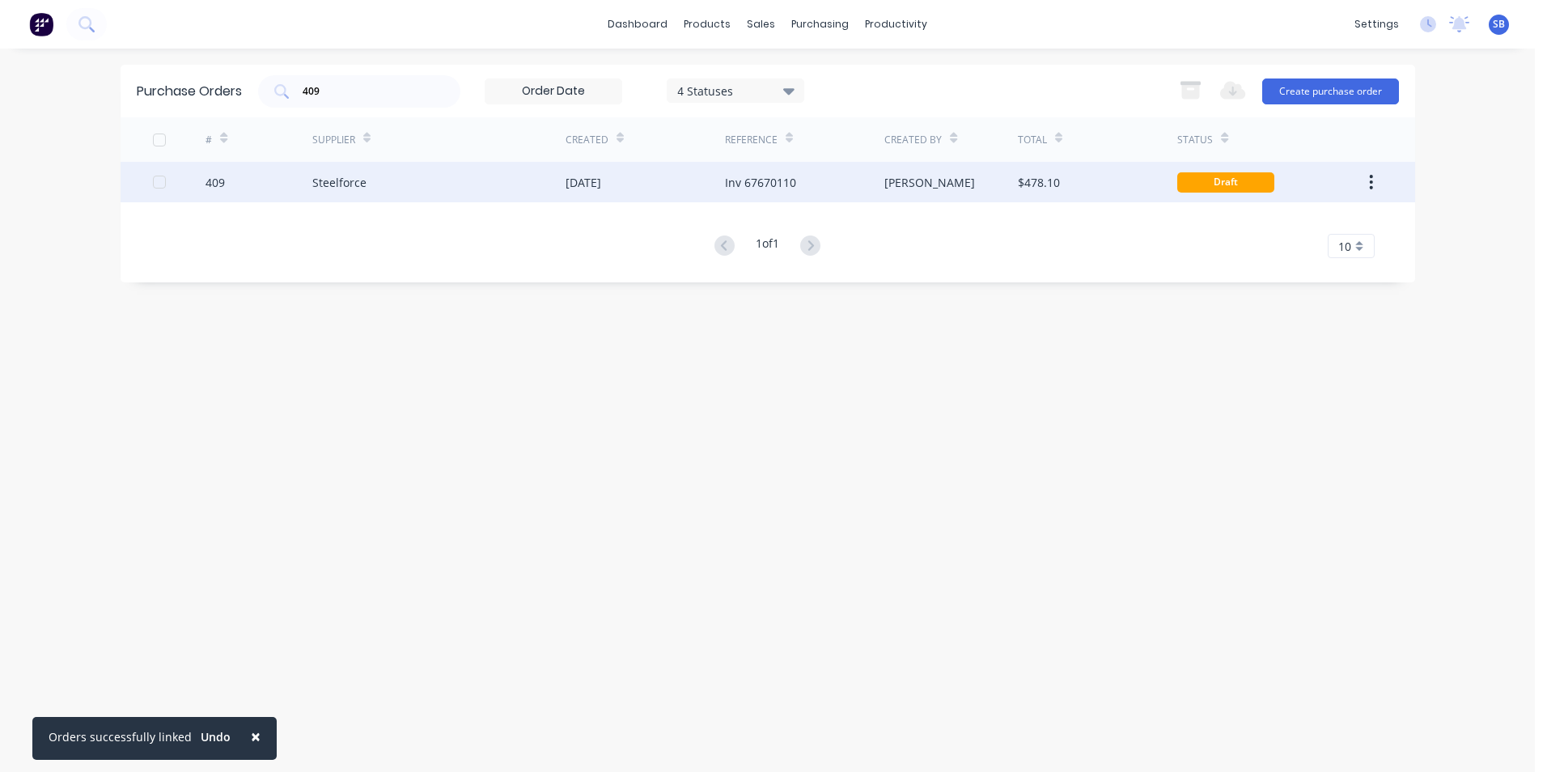
click at [870, 182] on div "Inv 67670110" at bounding box center [804, 182] width 159 height 40
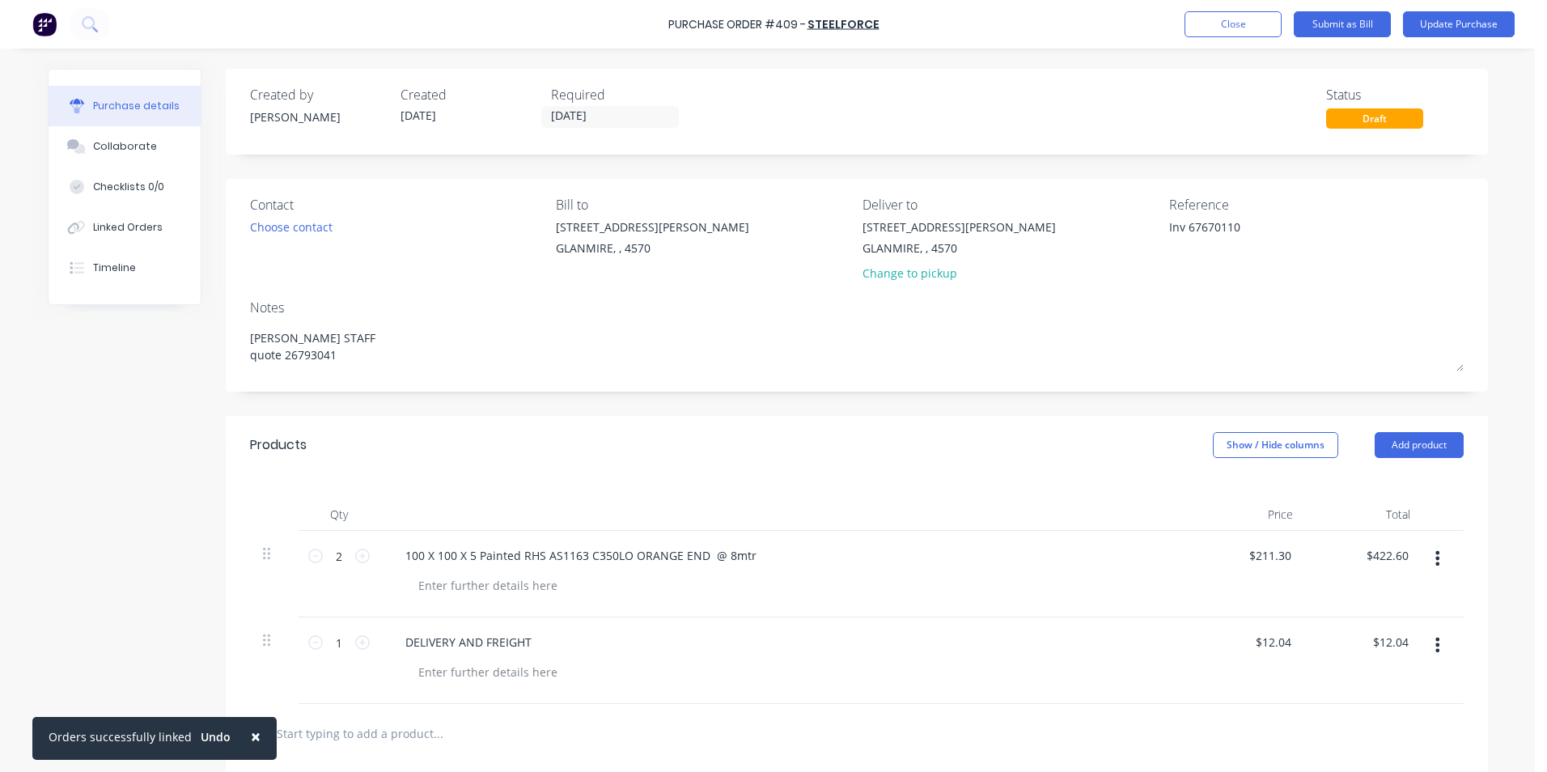
drag, startPoint x: 1181, startPoint y: 224, endPoint x: 1070, endPoint y: 214, distance: 111.3
click at [1070, 214] on div "Contact Choose contact [PERSON_NAME] to [STREET_ADDRESS][PERSON_NAME] Deliver t…" at bounding box center [856, 242] width 1213 height 95
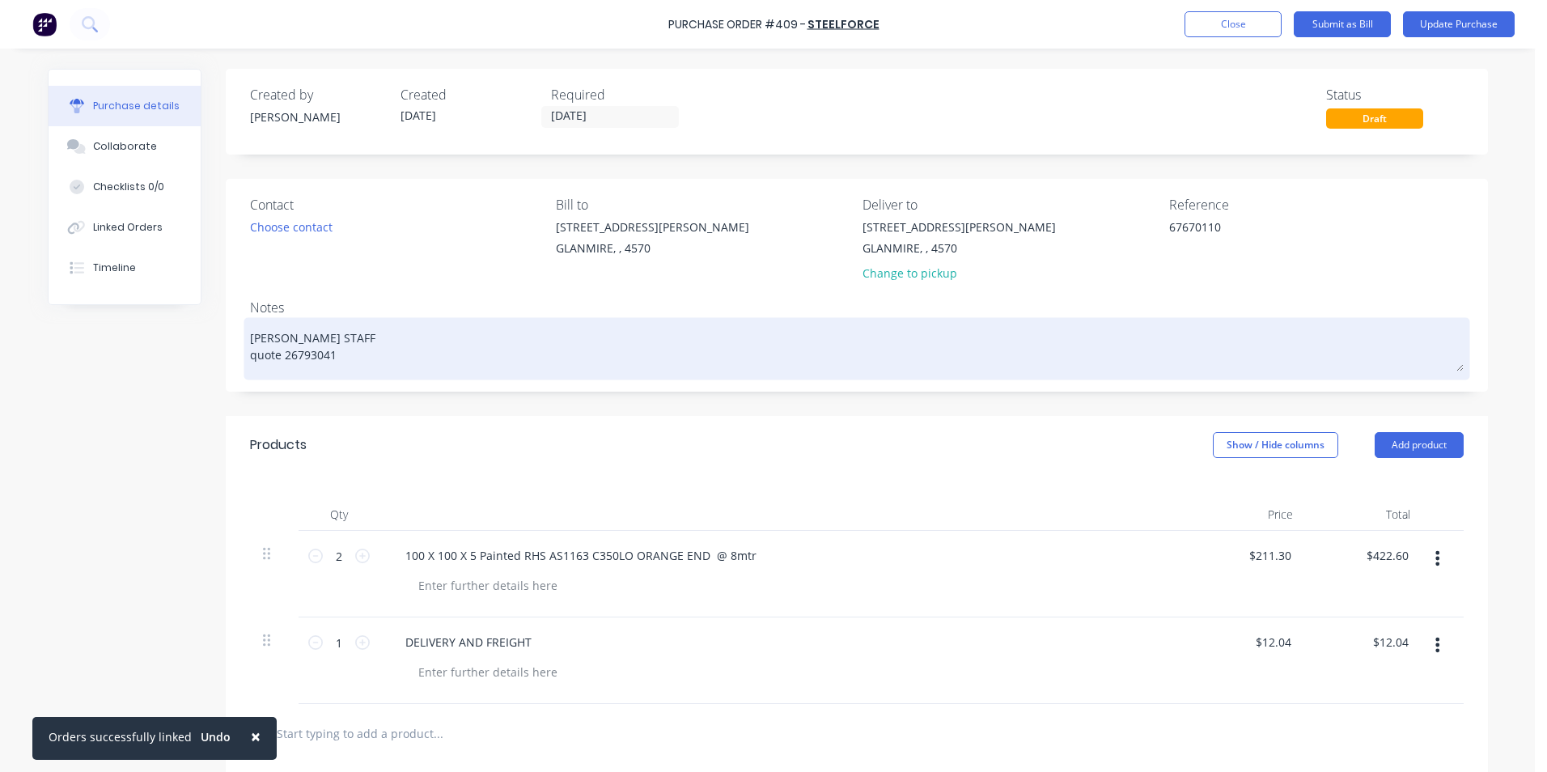
click at [345, 356] on textarea "[PERSON_NAME] STAFF quote 26793041" at bounding box center [856, 346] width 1213 height 50
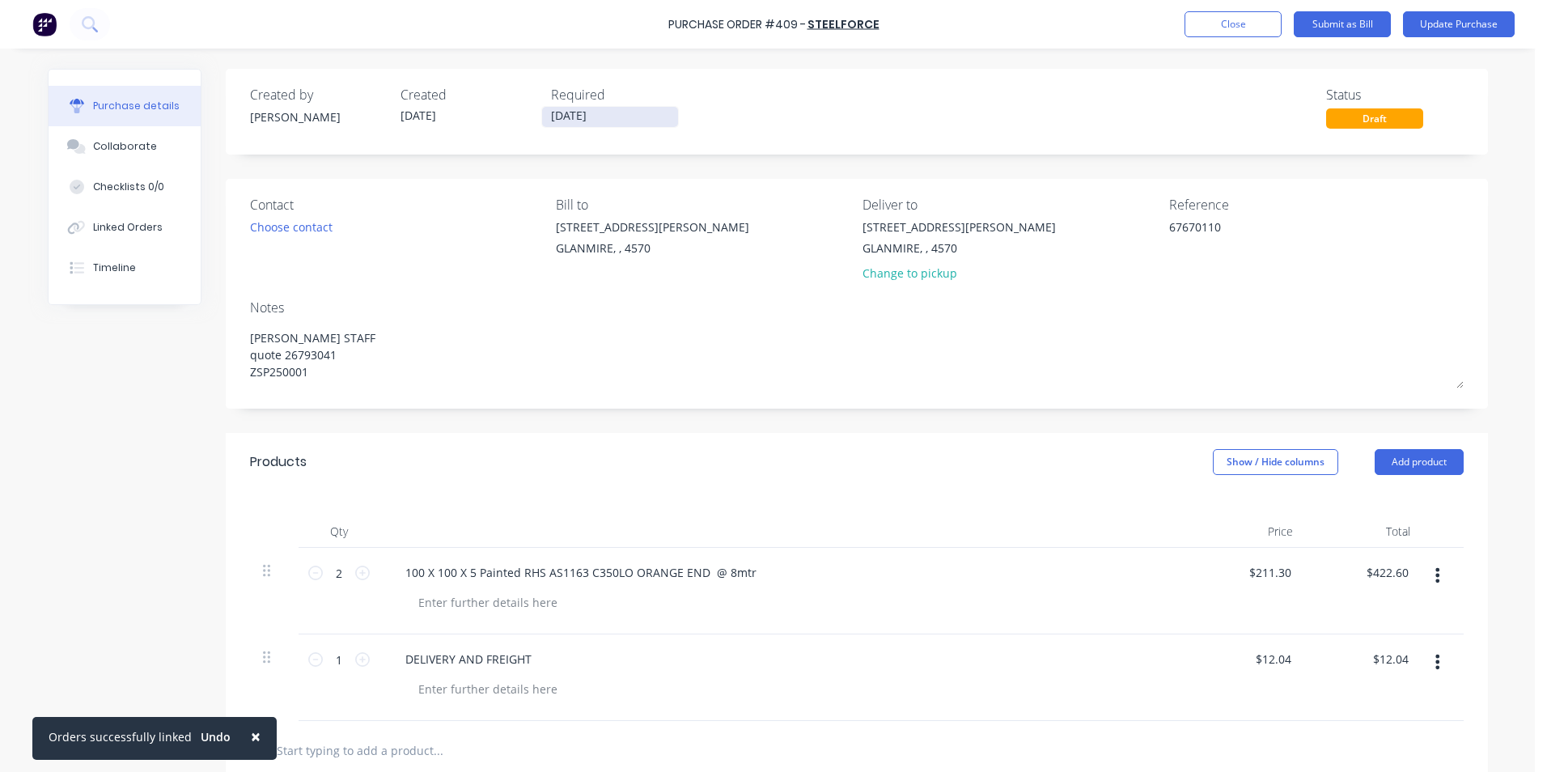
click at [577, 114] on input "[DATE]" at bounding box center [610, 117] width 136 height 20
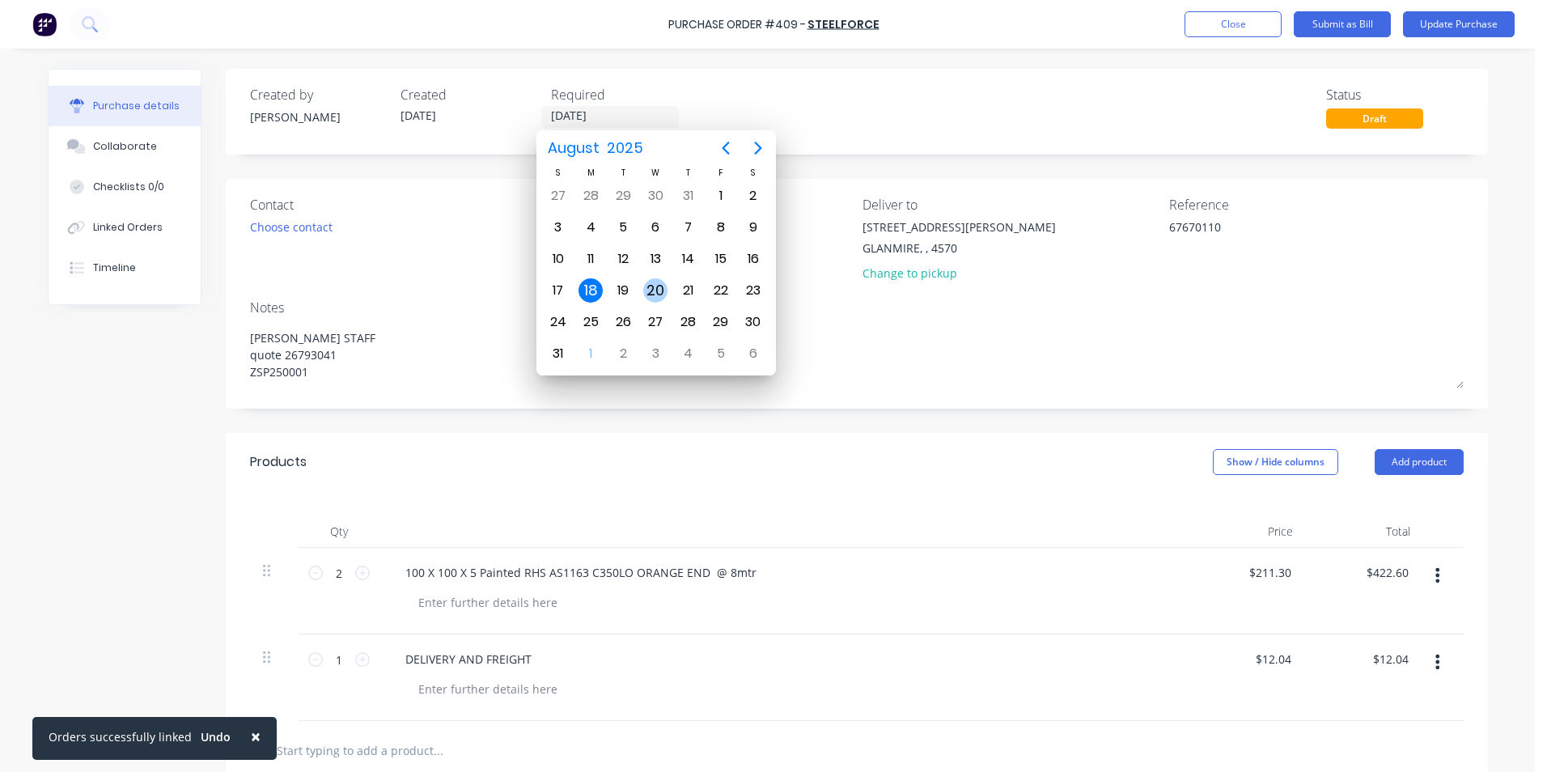
click at [653, 289] on div "20" at bounding box center [655, 290] width 24 height 24
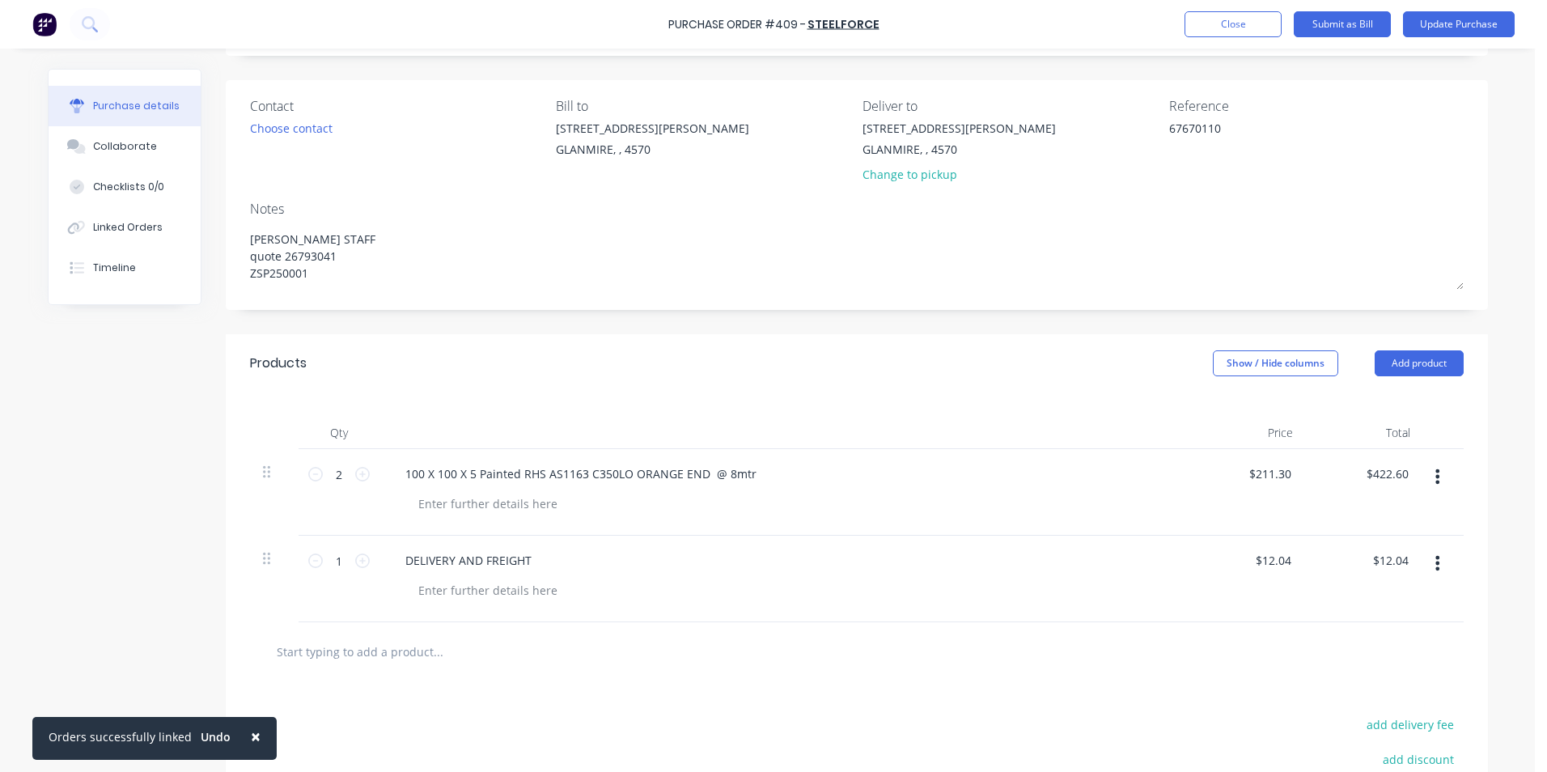
scroll to position [243, 0]
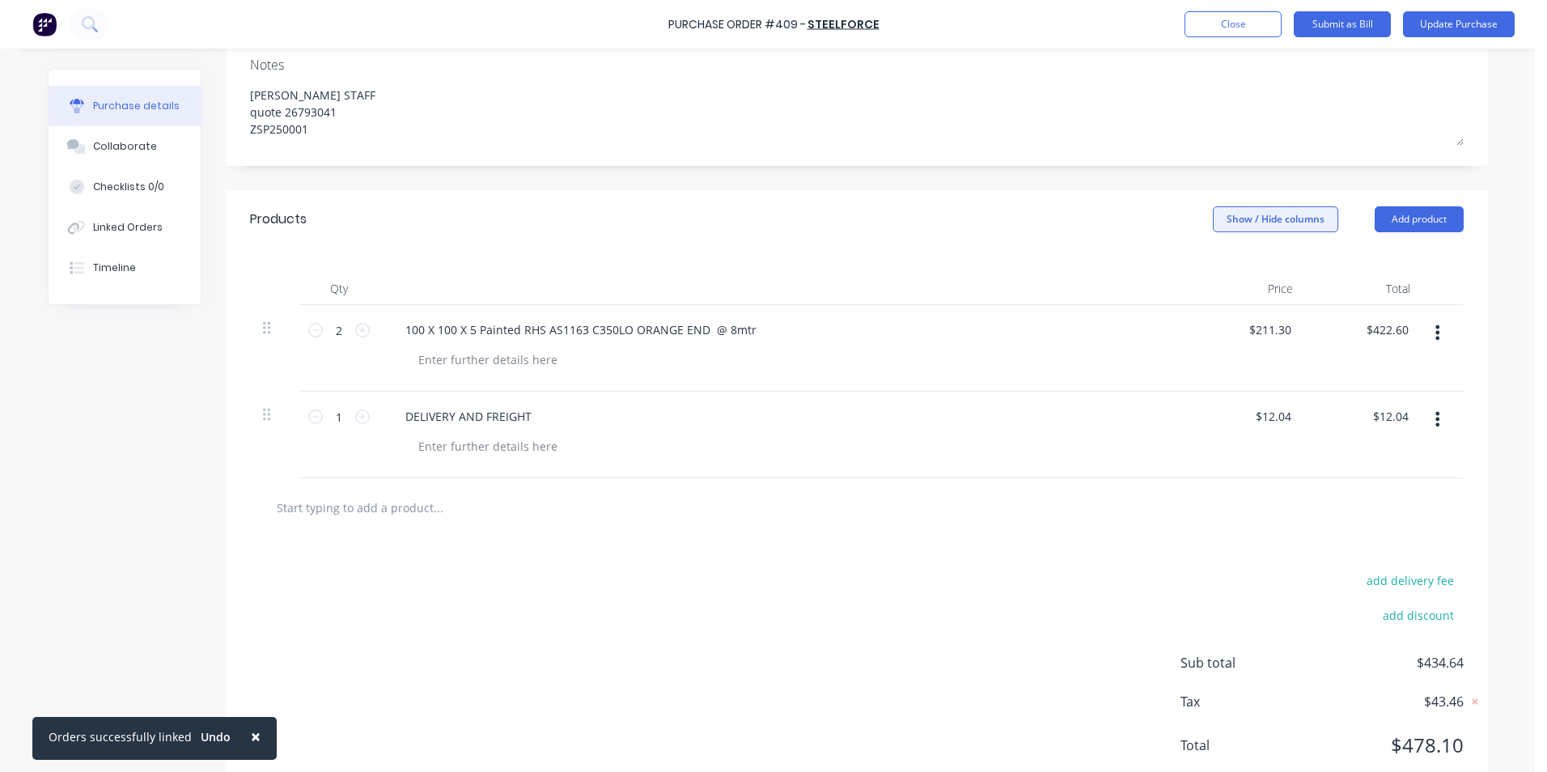
click at [1235, 225] on button "Show / Hide columns" at bounding box center [1275, 219] width 125 height 26
click at [1226, 273] on label "Account" at bounding box center [1226, 272] width 28 height 14
click at [1212, 265] on input "Account" at bounding box center [1212, 265] width 0 height 0
click at [1165, 328] on span "Select..." at bounding box center [1154, 330] width 49 height 17
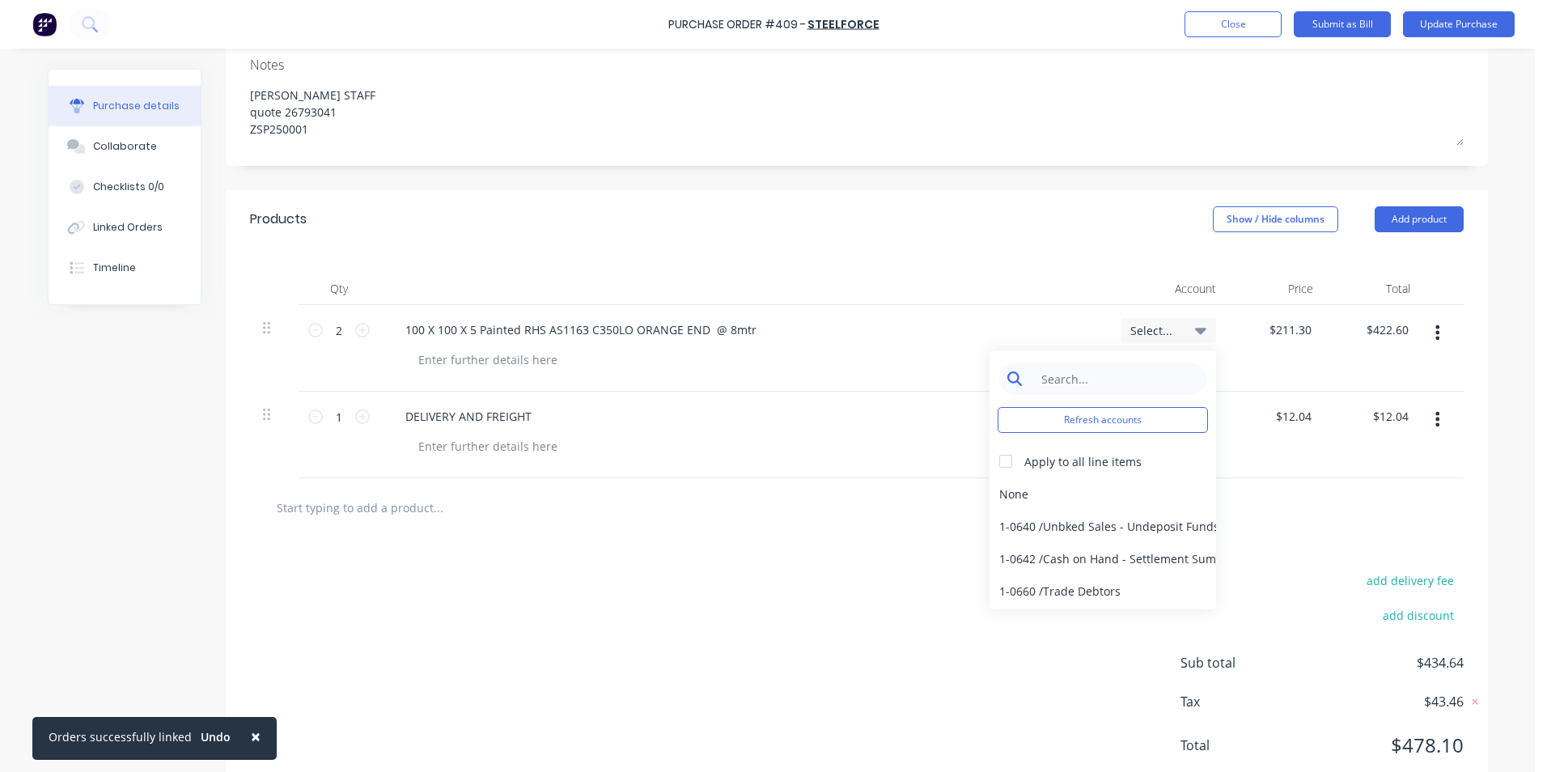
click at [1103, 380] on input at bounding box center [1115, 378] width 166 height 32
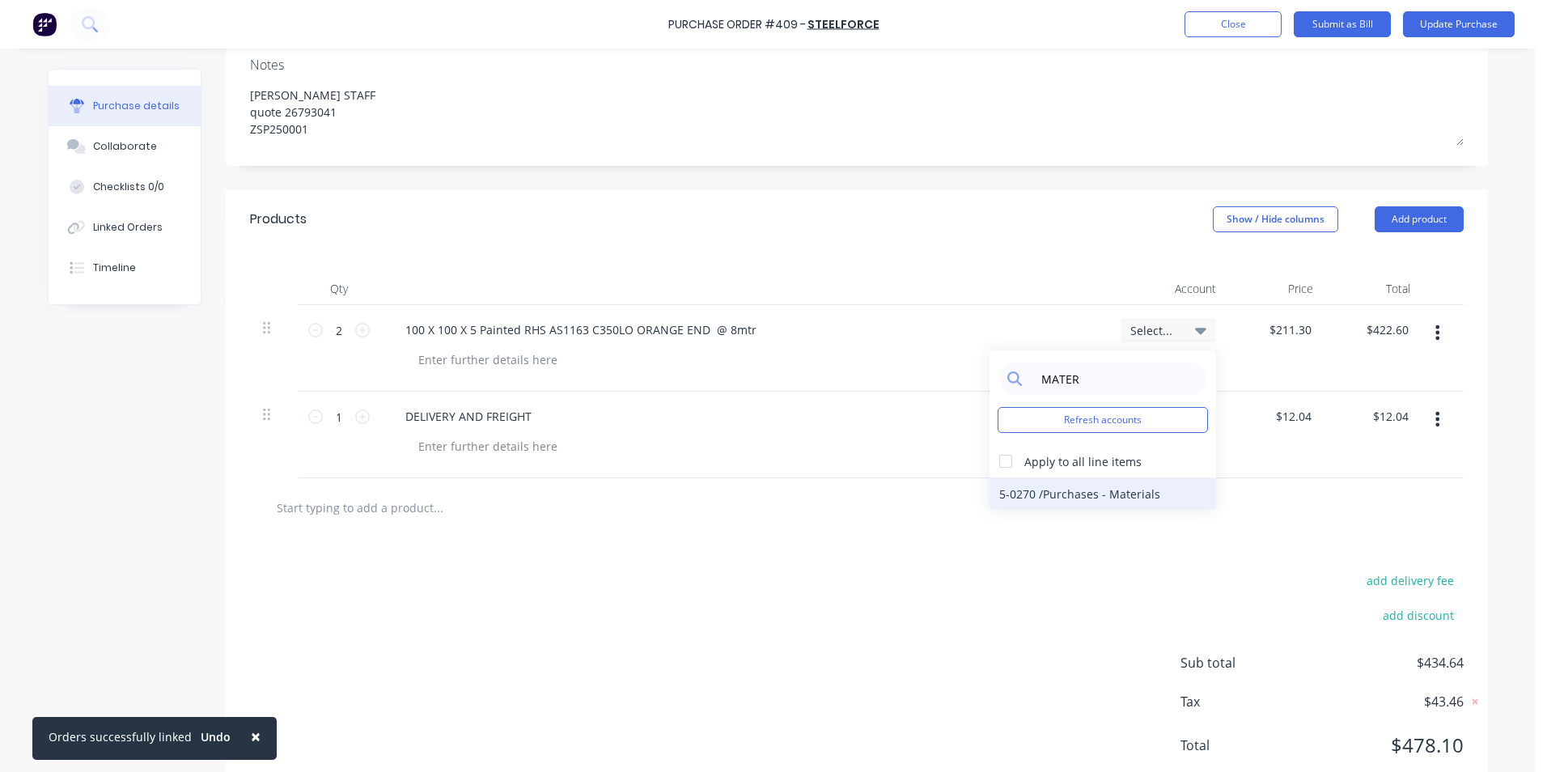
click at [1101, 491] on div "5-0270 / Purchases - Materials" at bounding box center [1102, 493] width 227 height 32
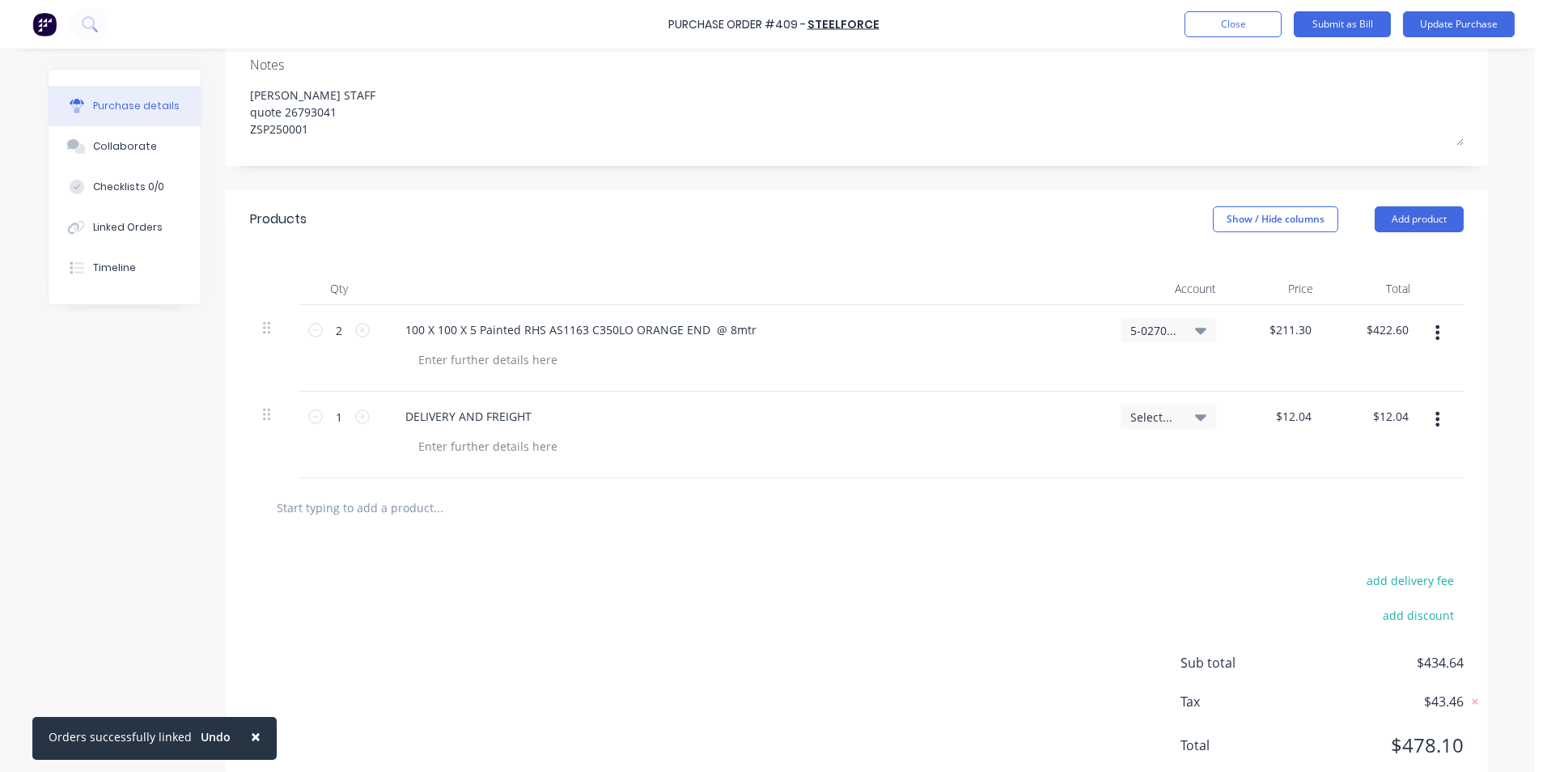
click at [1130, 418] on span "Select..." at bounding box center [1154, 417] width 49 height 17
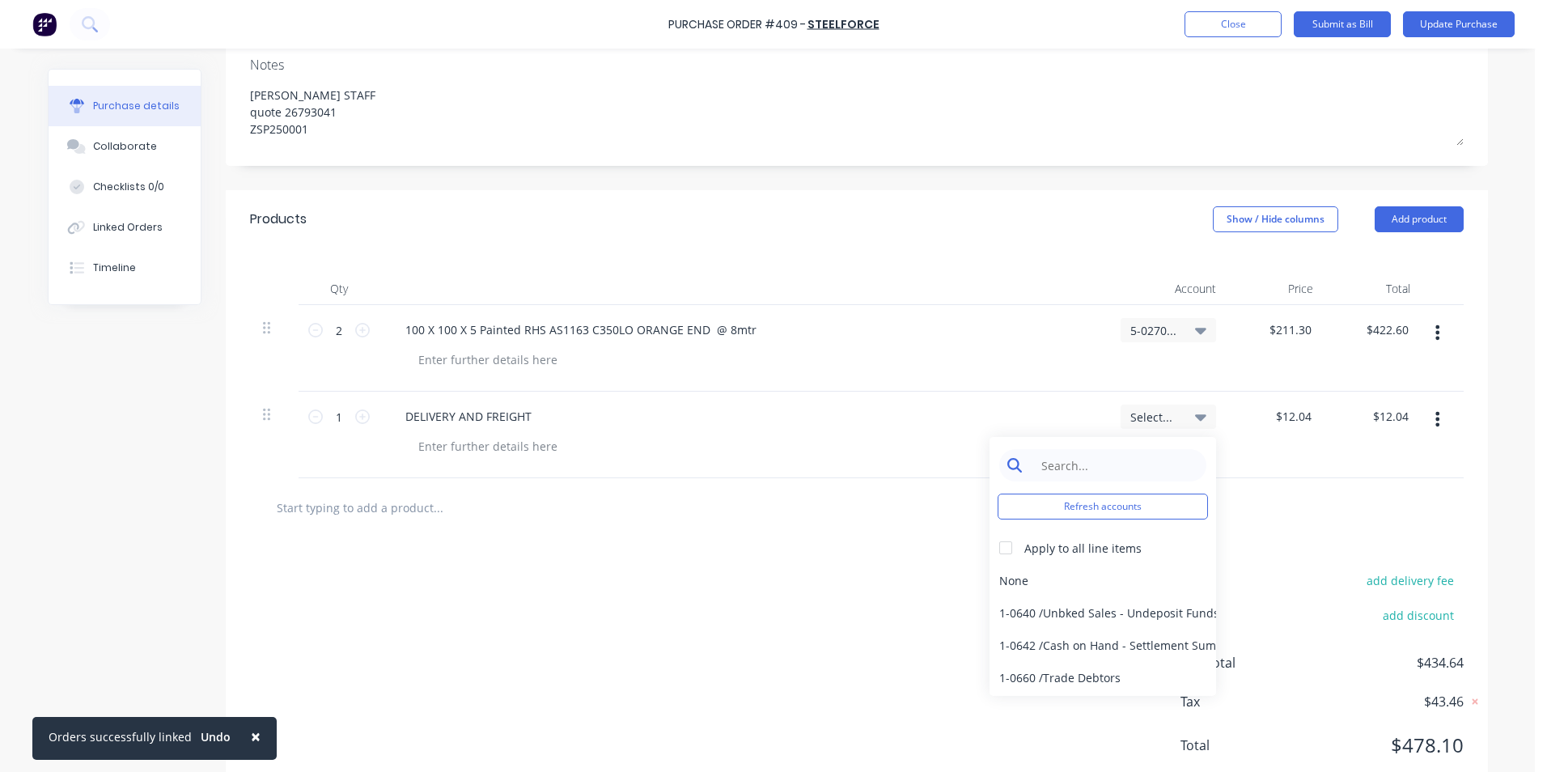
click at [1128, 460] on input at bounding box center [1115, 465] width 166 height 32
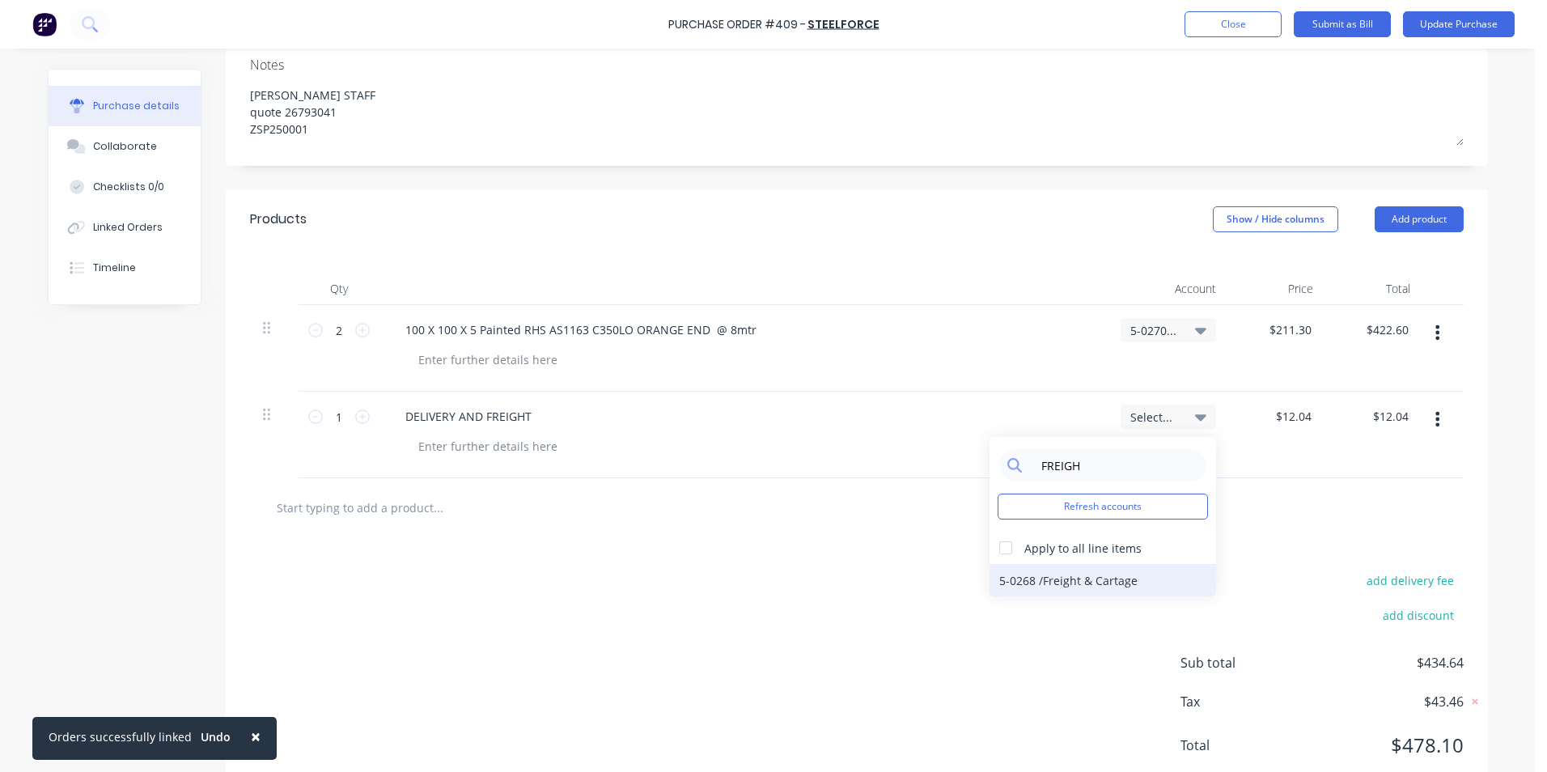
click at [1079, 583] on div "5-0268 / Freight & Cartage" at bounding box center [1102, 580] width 227 height 32
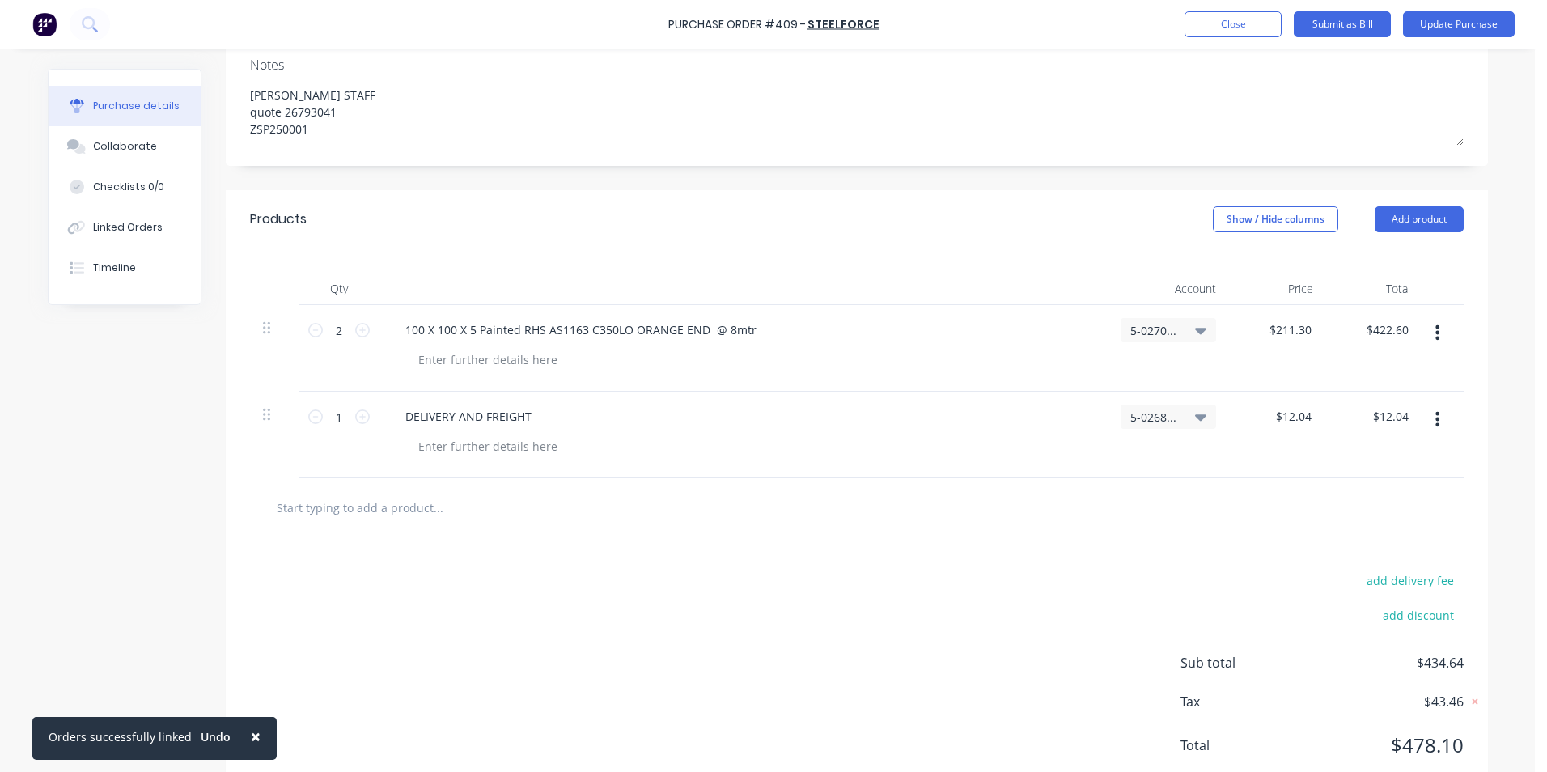
click at [1095, 560] on div "add delivery fee add discount Sub total $434.64 Tax $43.46 Total $478.10" at bounding box center [857, 670] width 1262 height 266
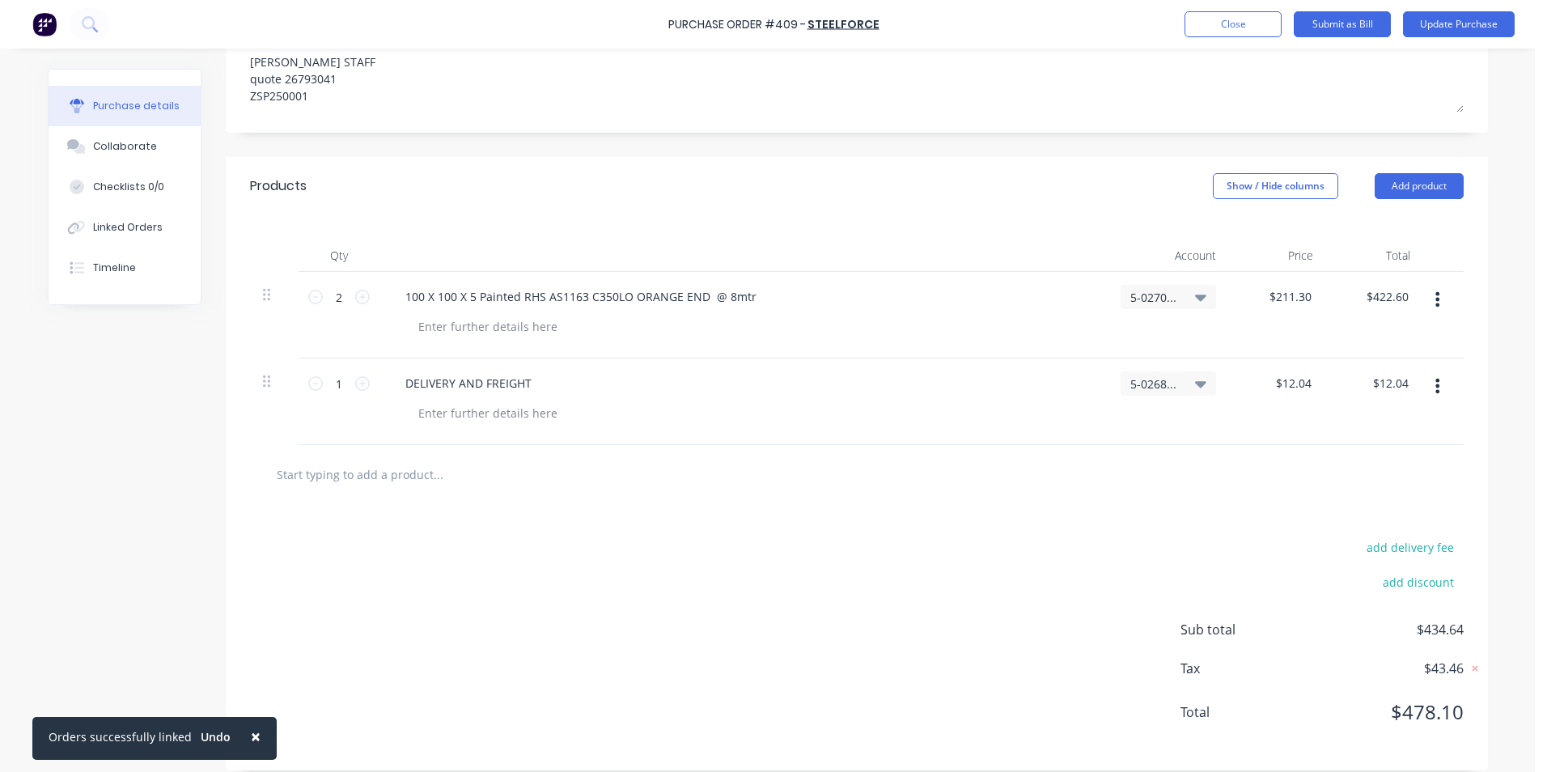
scroll to position [290, 0]
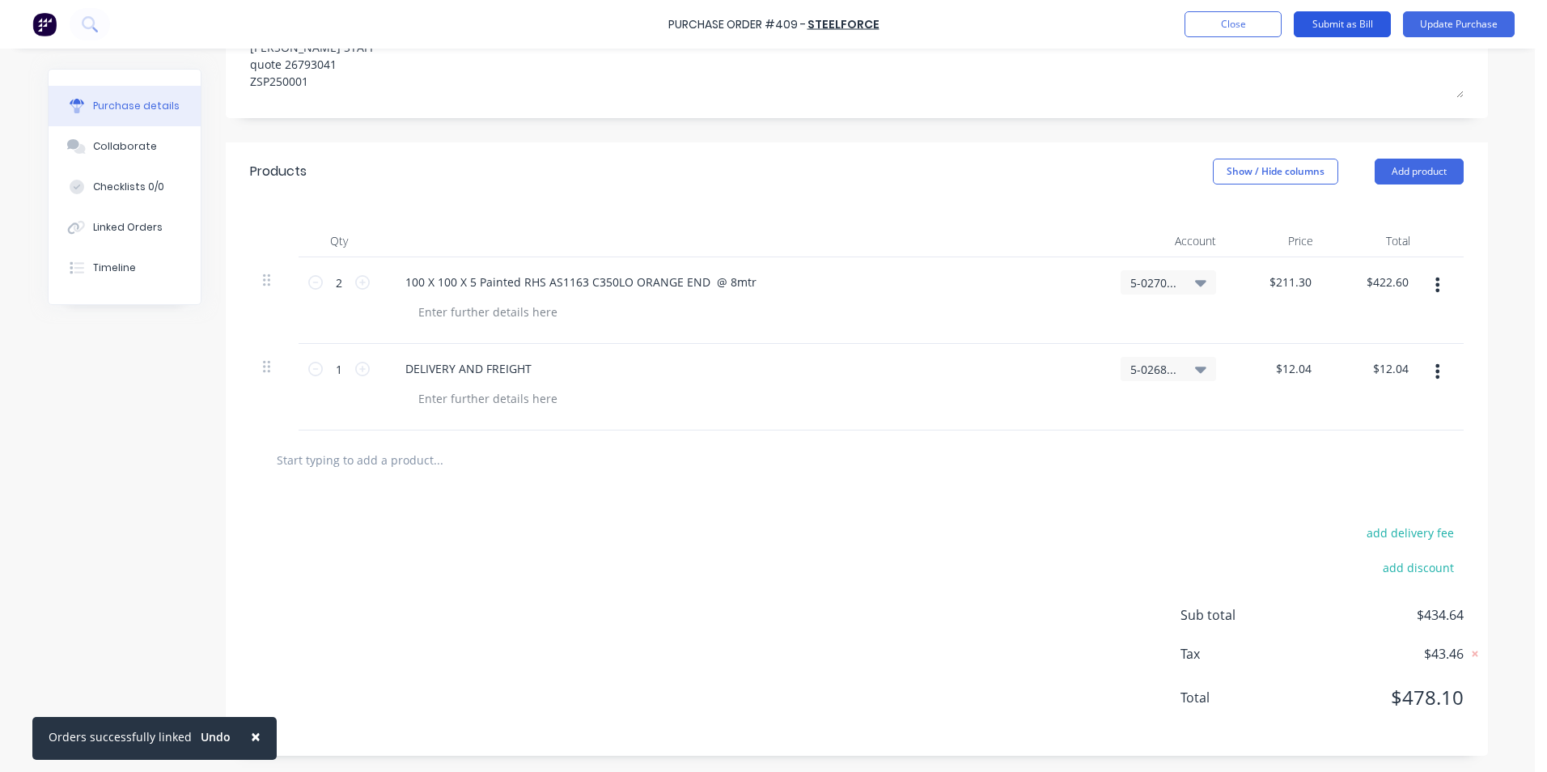
click at [1365, 24] on button "Submit as Bill" at bounding box center [1342, 24] width 97 height 26
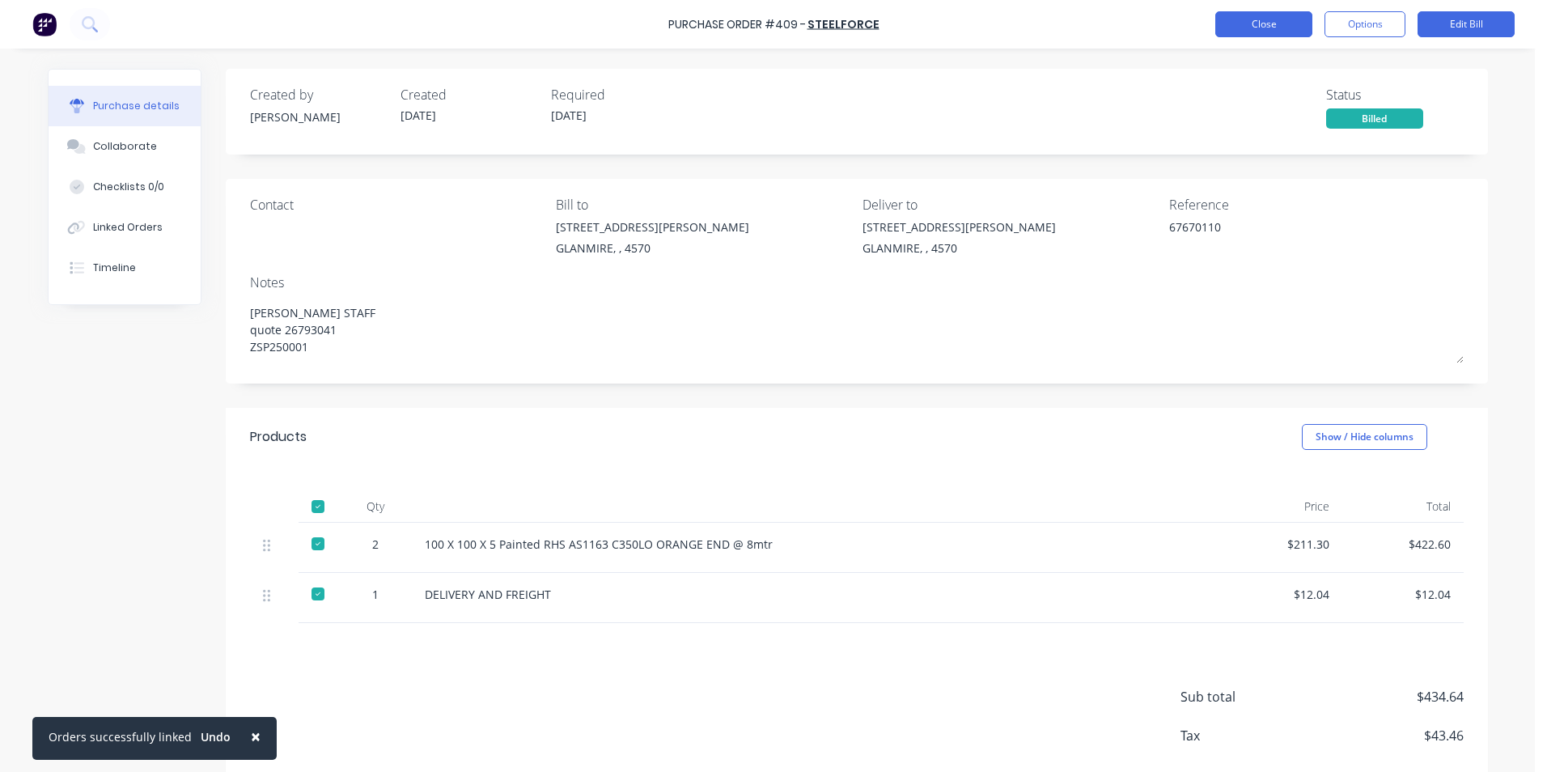
click at [1237, 22] on button "Close" at bounding box center [1263, 24] width 97 height 26
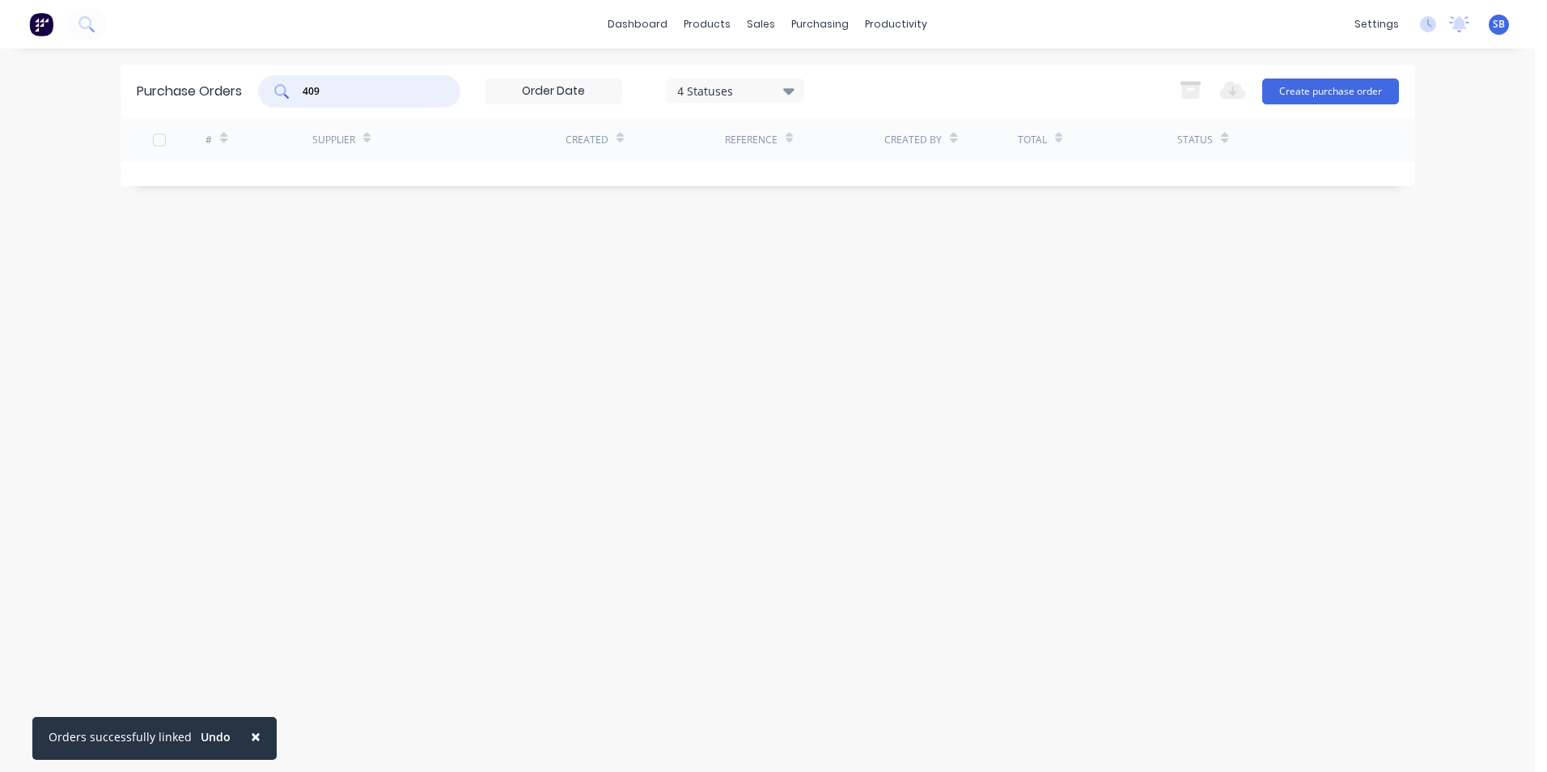
drag, startPoint x: 372, startPoint y: 97, endPoint x: 285, endPoint y: 88, distance: 87.8
click at [285, 88] on div "409" at bounding box center [359, 91] width 202 height 32
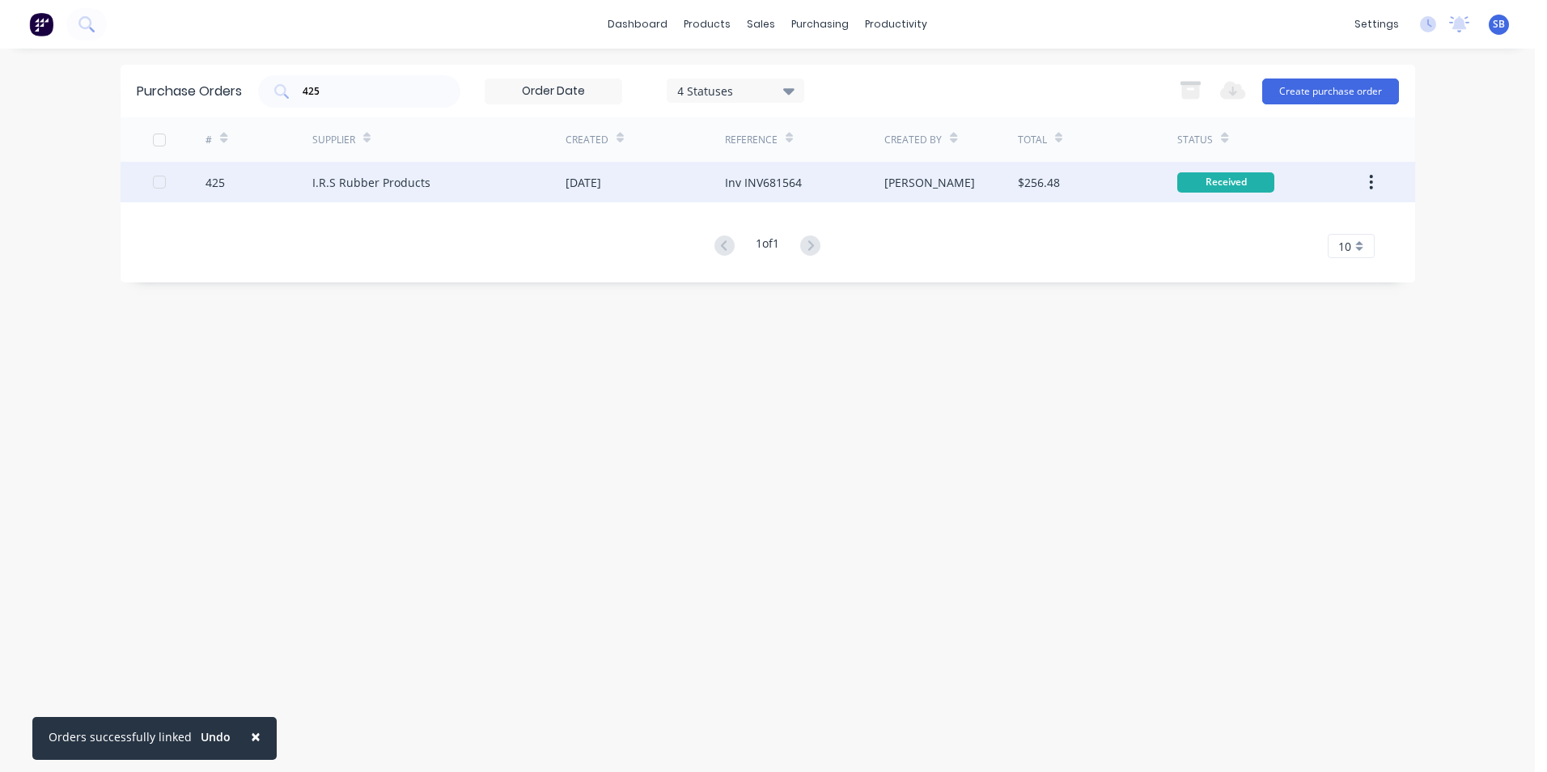
click at [839, 181] on div "Inv INV681564" at bounding box center [804, 182] width 159 height 40
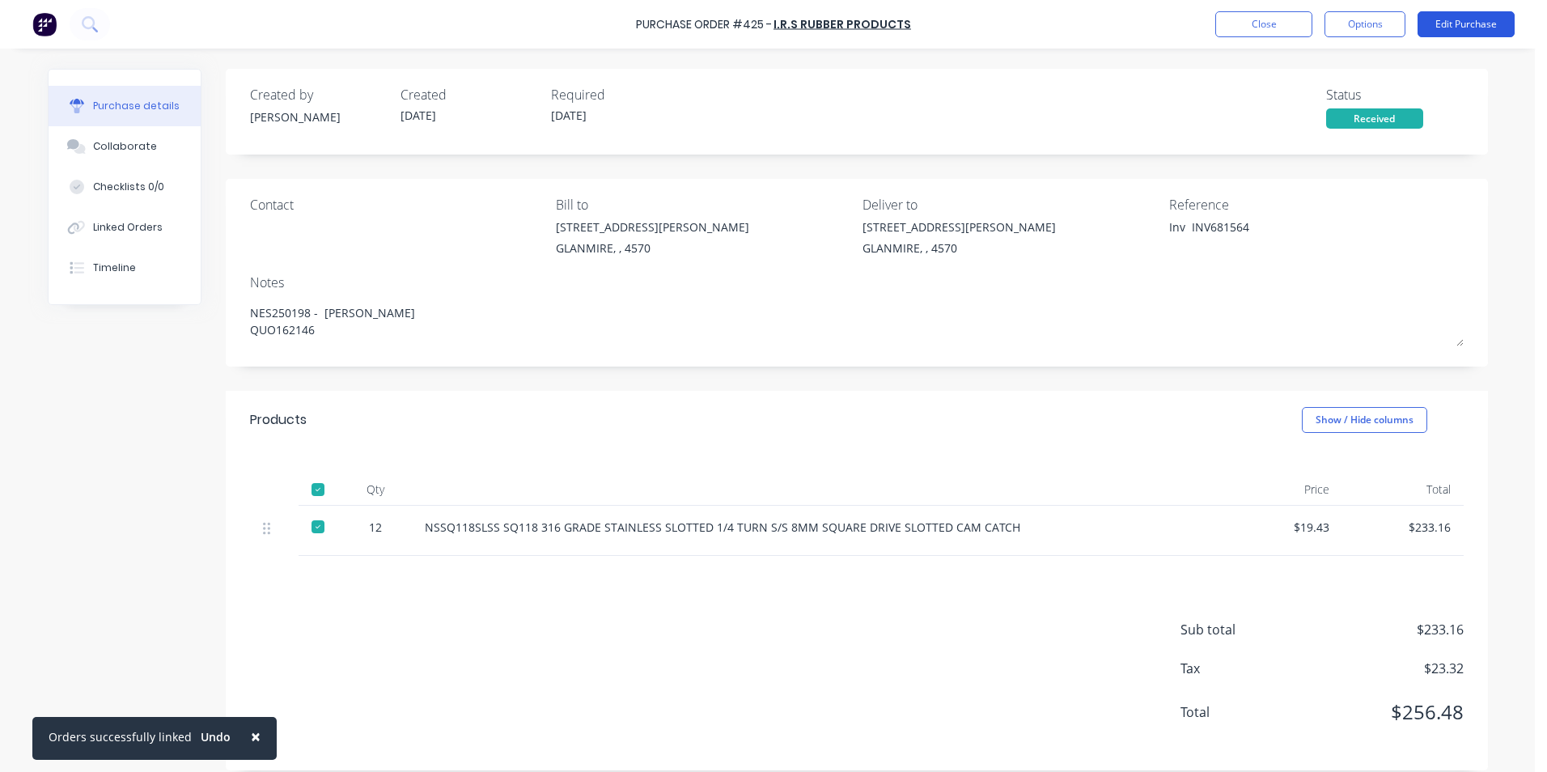
click at [1436, 25] on button "Edit Purchase" at bounding box center [1465, 24] width 97 height 26
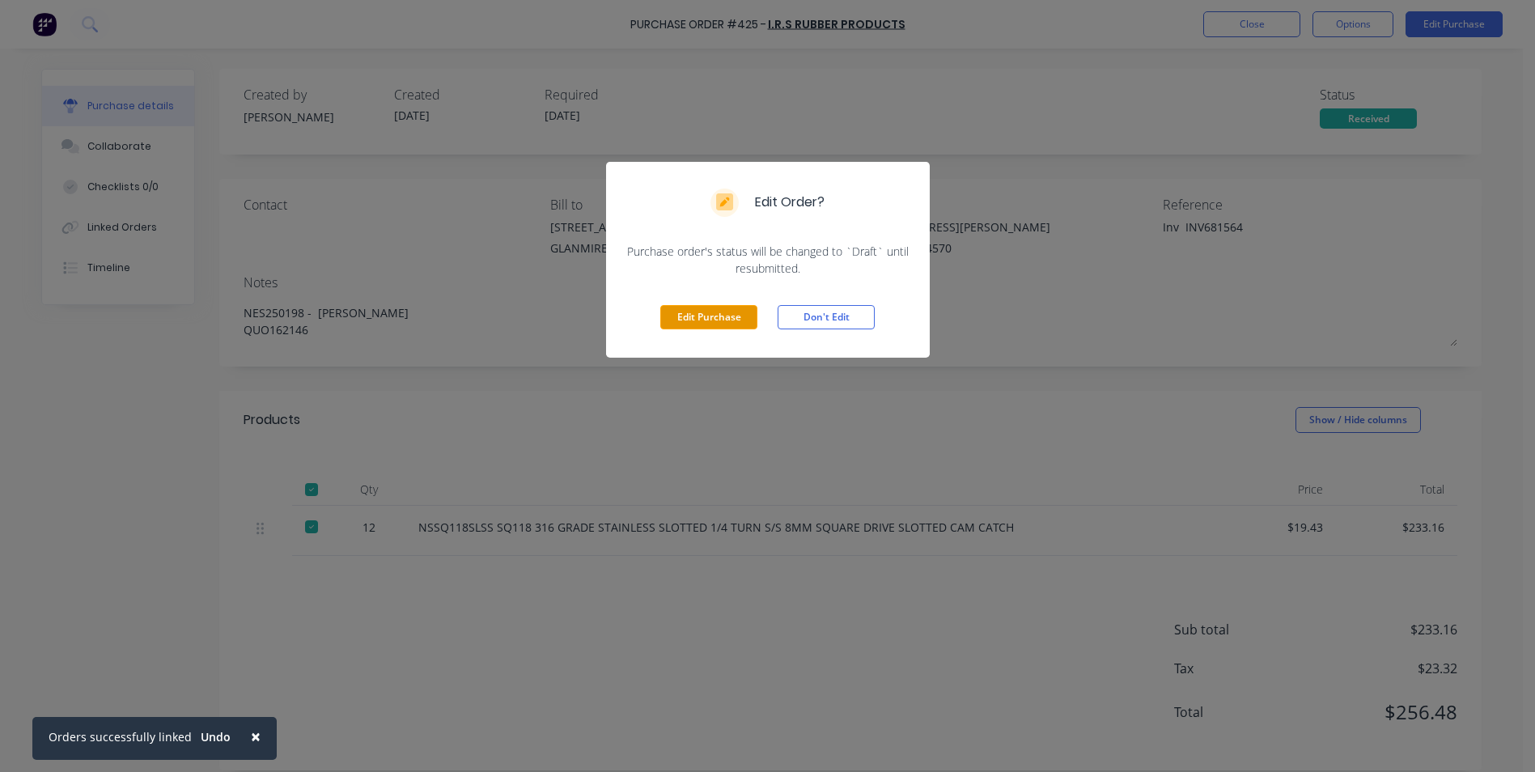
click at [714, 315] on button "Edit Purchase" at bounding box center [708, 317] width 97 height 24
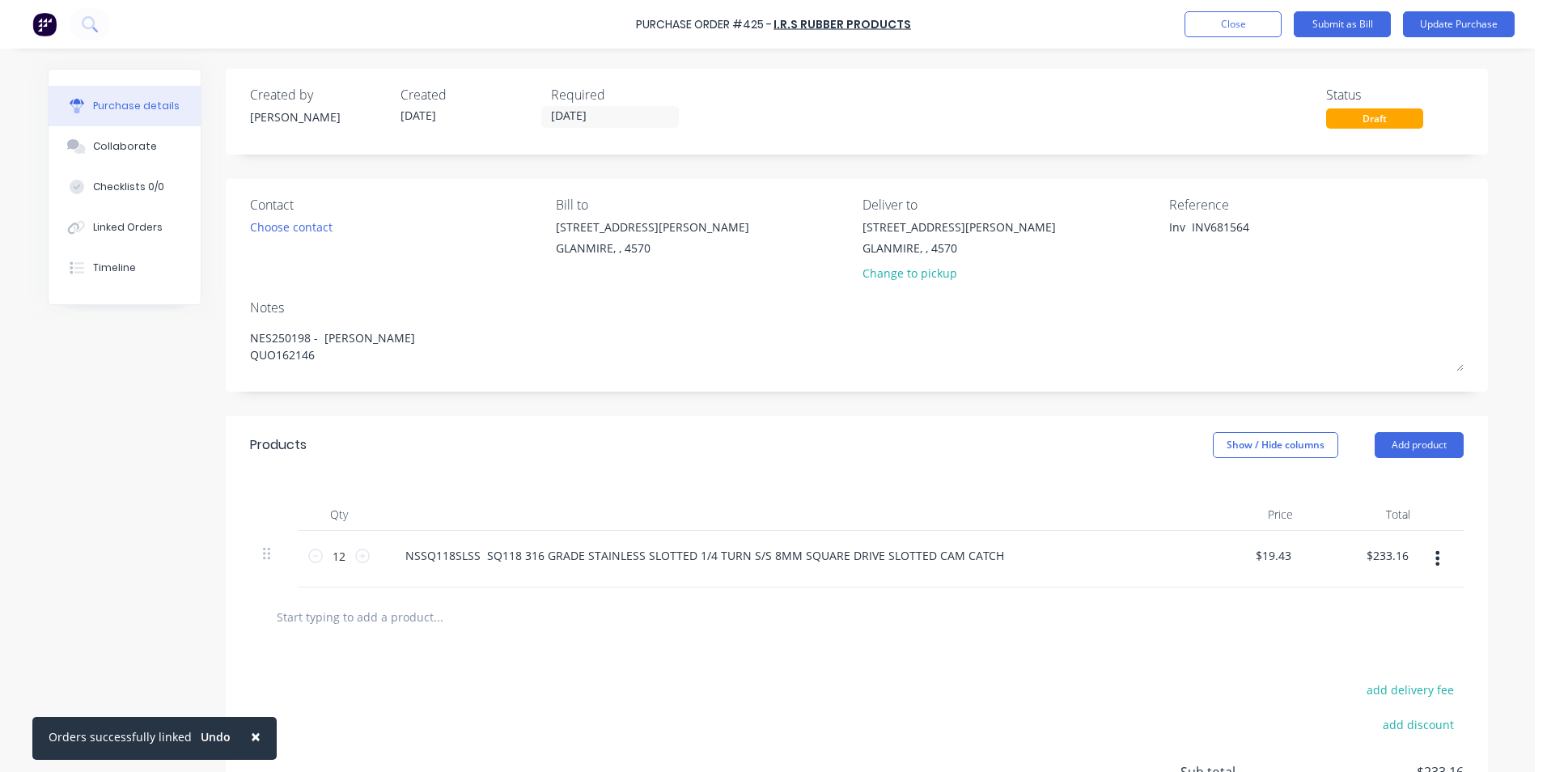
click at [251, 735] on span "×" at bounding box center [256, 736] width 10 height 23
drag, startPoint x: 1201, startPoint y: 224, endPoint x: 1093, endPoint y: 225, distance: 107.6
click at [1093, 225] on div "Contact Choose contact [PERSON_NAME] to [STREET_ADDRESS][PERSON_NAME] Deliver t…" at bounding box center [856, 242] width 1213 height 95
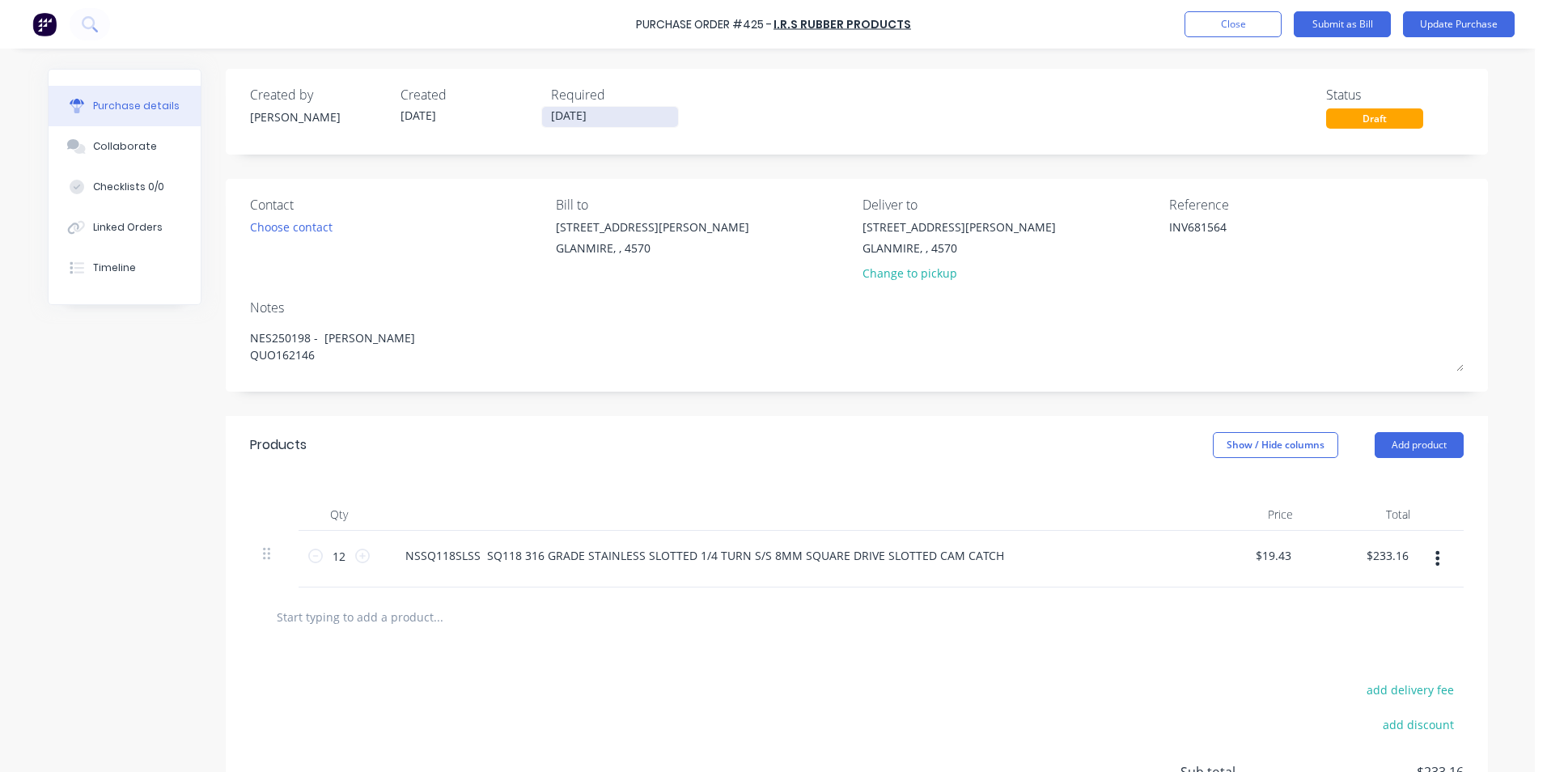
click at [637, 114] on input "[DATE]" at bounding box center [610, 117] width 136 height 20
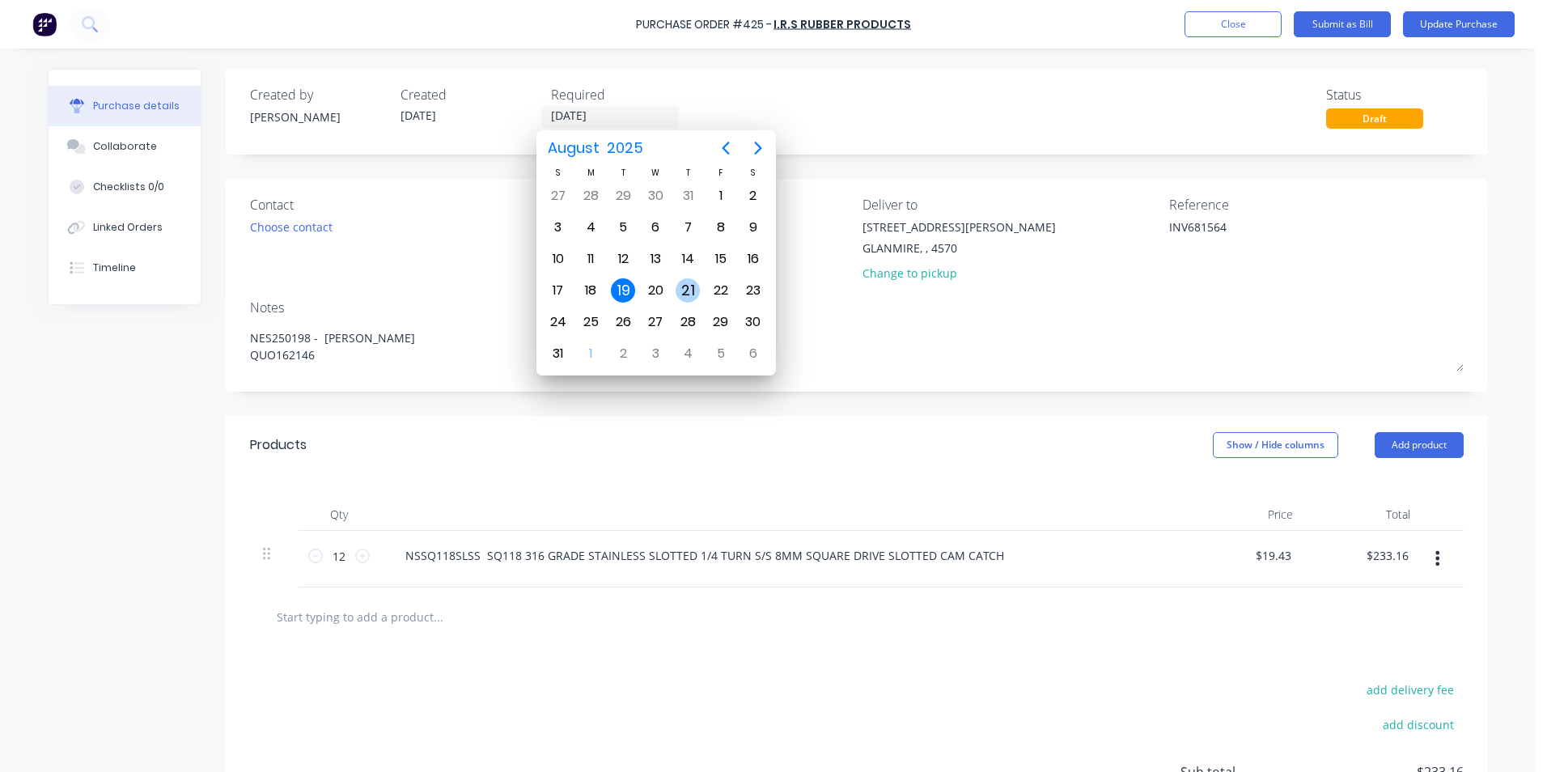
click at [678, 282] on div "21" at bounding box center [687, 290] width 24 height 24
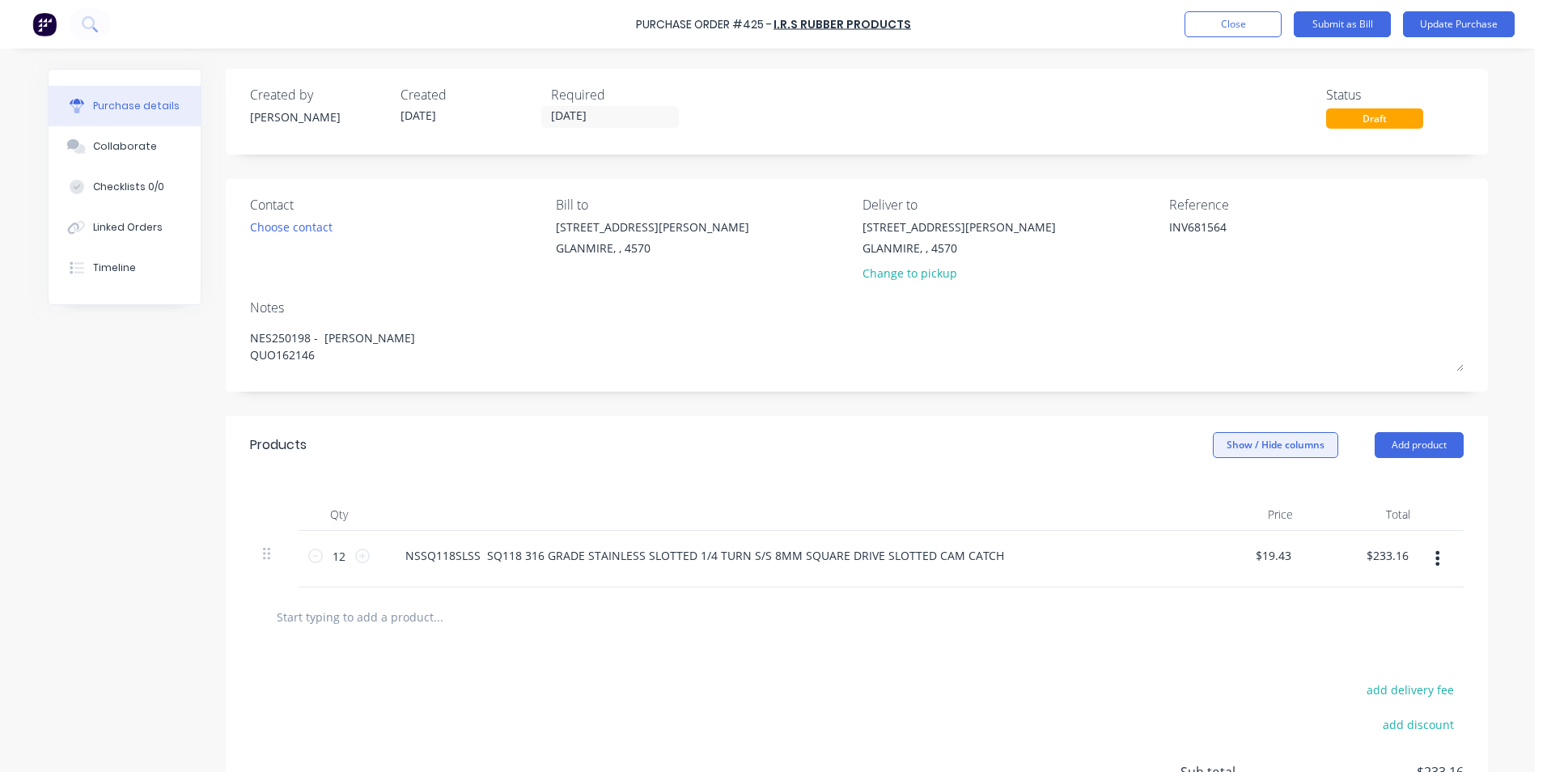
click at [1218, 451] on button "Show / Hide columns" at bounding box center [1275, 445] width 125 height 26
click at [1228, 501] on label "Account" at bounding box center [1226, 498] width 28 height 14
click at [1212, 491] on input "Account" at bounding box center [1212, 491] width 0 height 0
click at [1155, 560] on span "Select..." at bounding box center [1154, 556] width 49 height 17
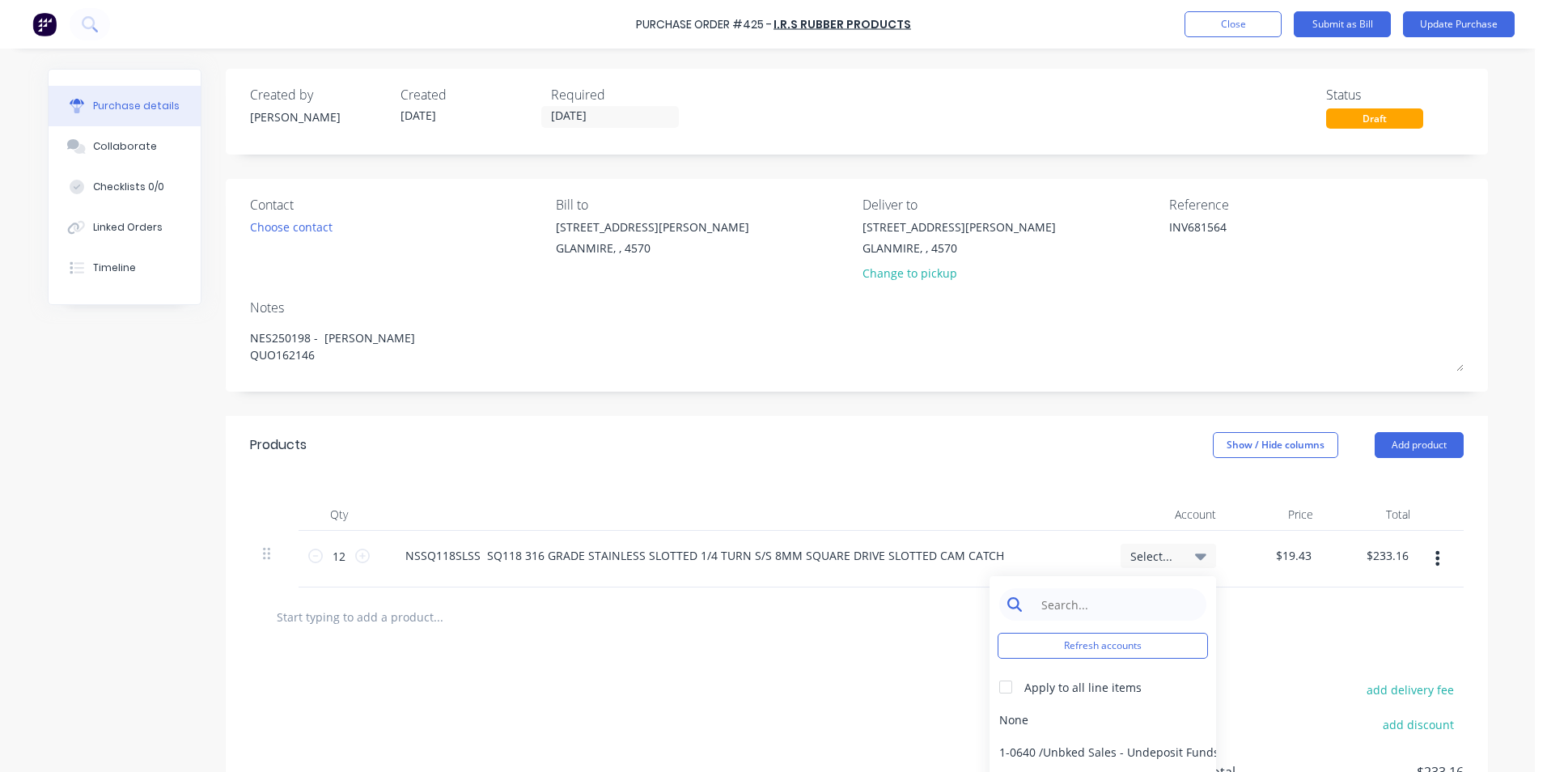
click at [1130, 603] on input at bounding box center [1115, 604] width 166 height 32
click at [1136, 726] on div "5-0270 / Purchases - Materials" at bounding box center [1102, 719] width 227 height 32
click at [1328, 31] on button "Submit as Bill" at bounding box center [1342, 24] width 97 height 26
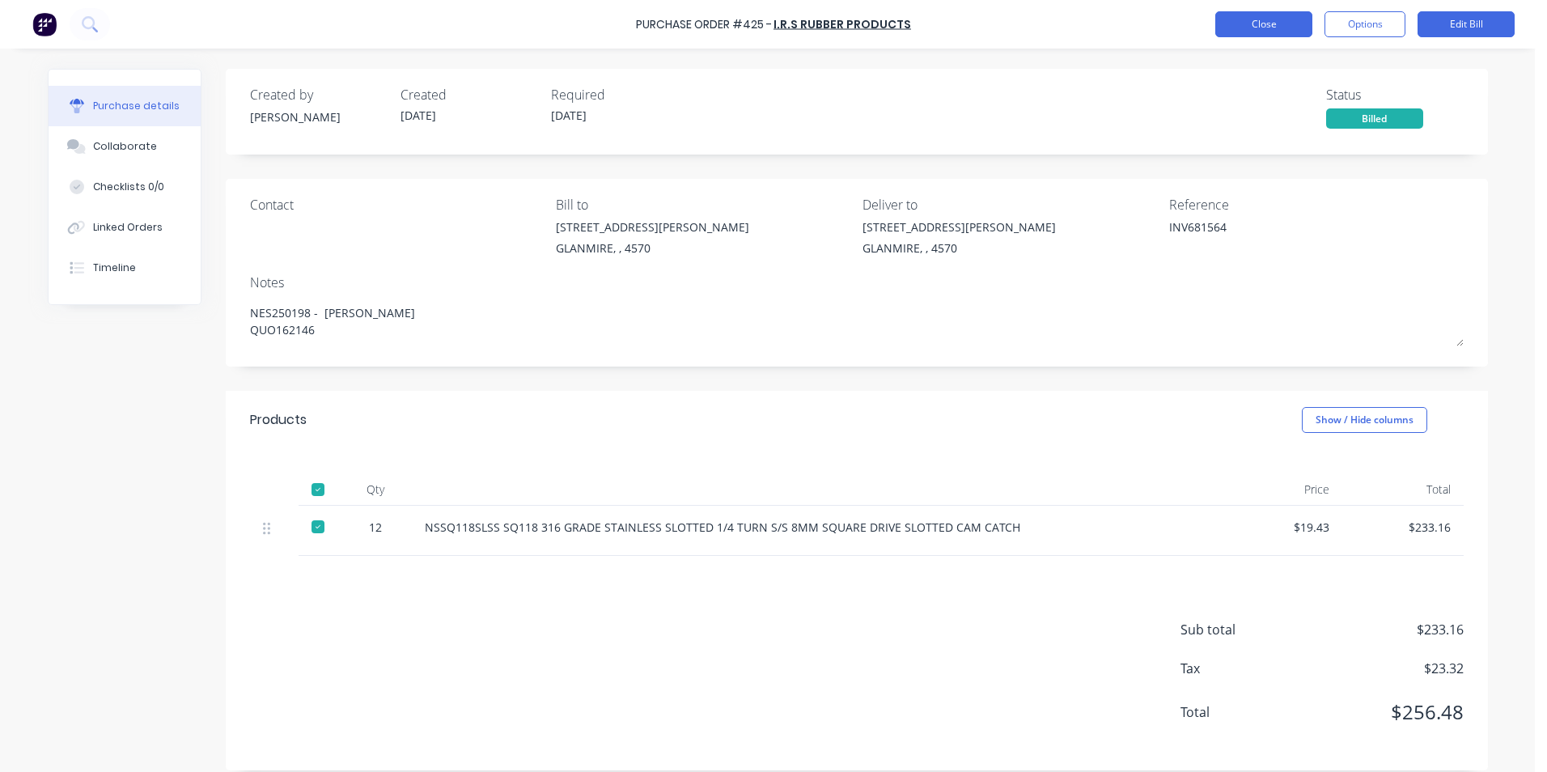
click at [1231, 16] on button "Close" at bounding box center [1263, 24] width 97 height 26
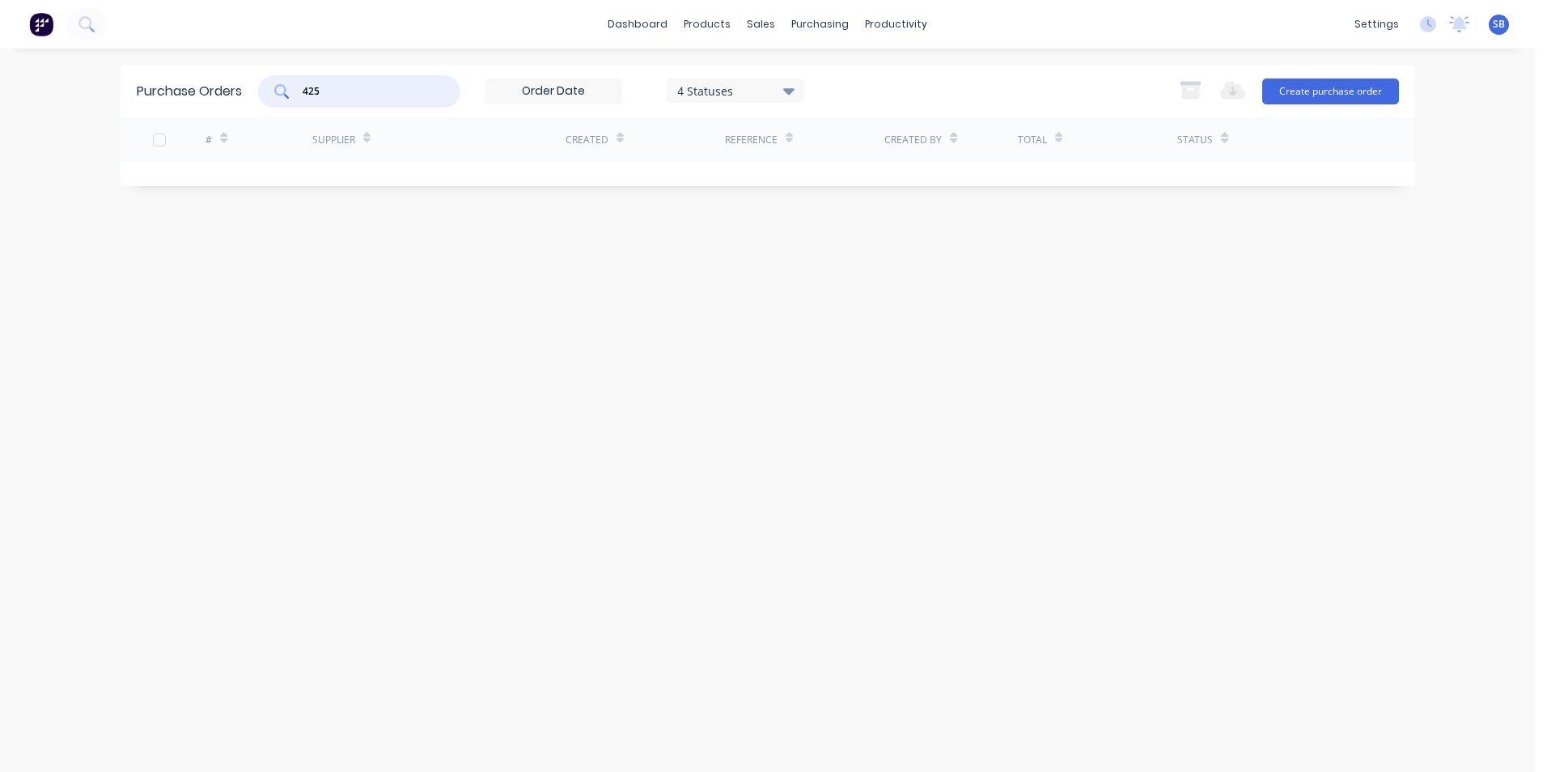
drag, startPoint x: 345, startPoint y: 95, endPoint x: 274, endPoint y: 84, distance: 72.0
click at [274, 84] on div "425" at bounding box center [359, 91] width 202 height 32
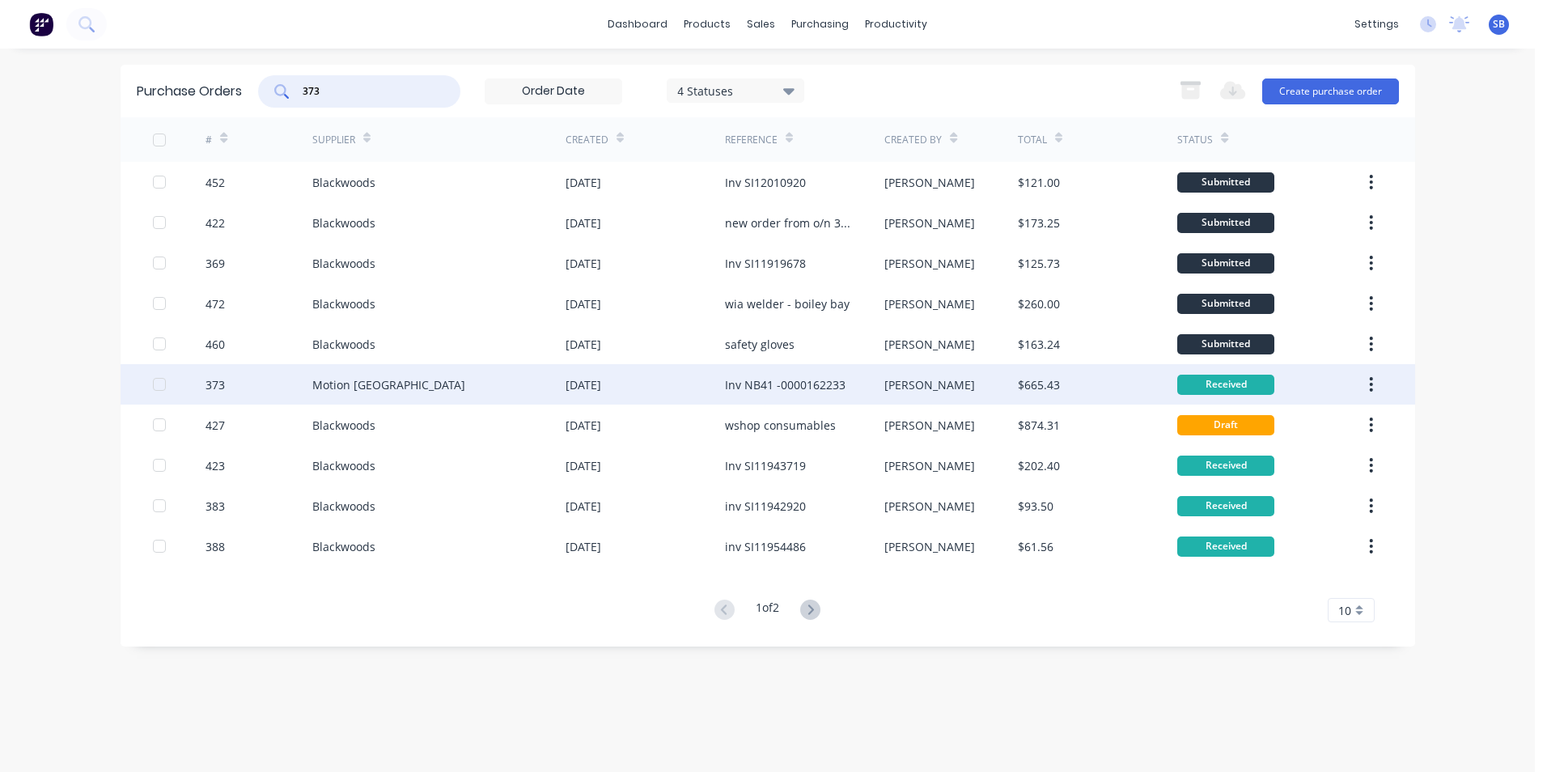
click at [837, 376] on div "Inv NB41 -0000162233" at bounding box center [785, 384] width 121 height 17
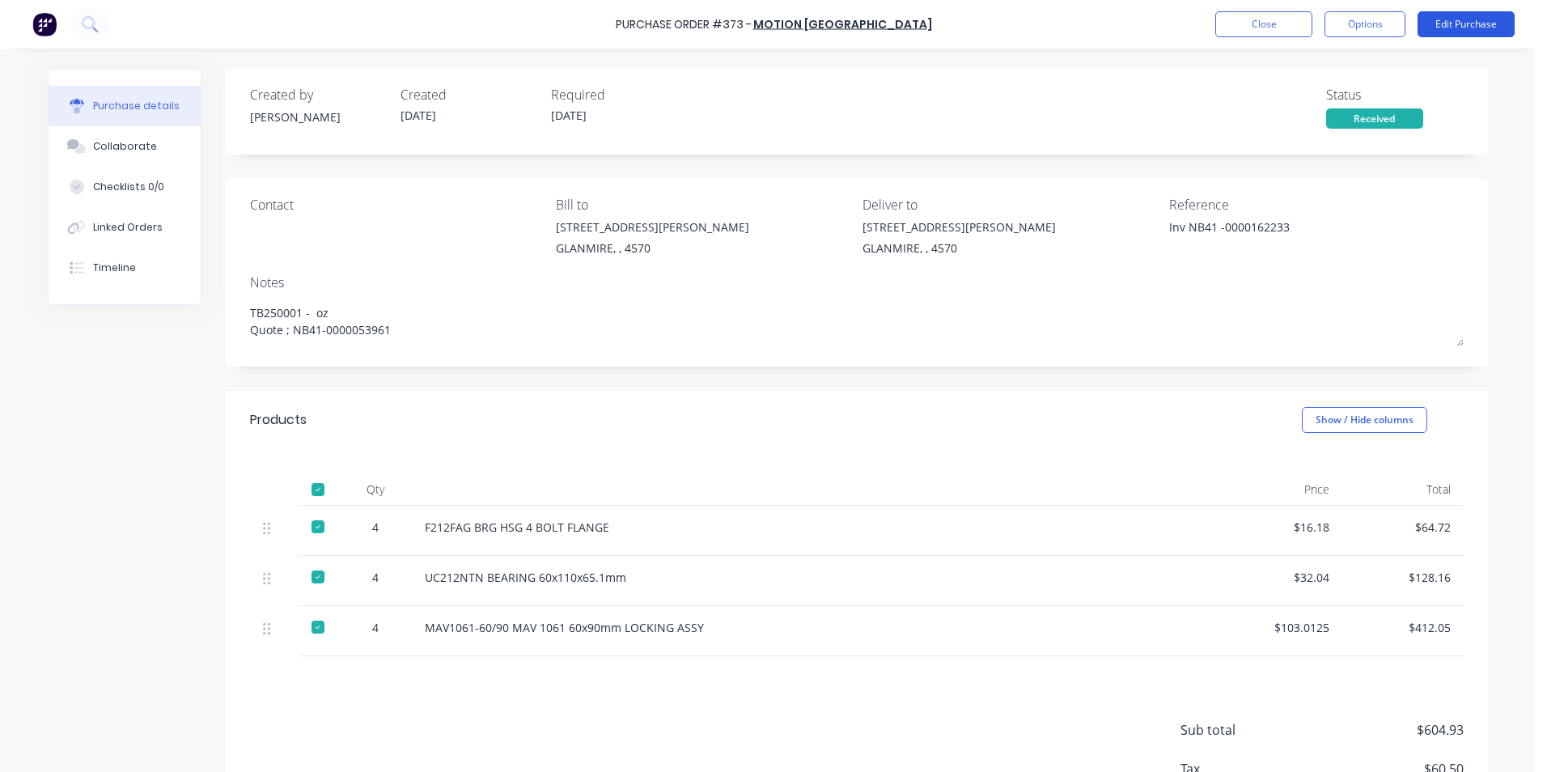
click at [1466, 31] on button "Edit Purchase" at bounding box center [1465, 24] width 97 height 26
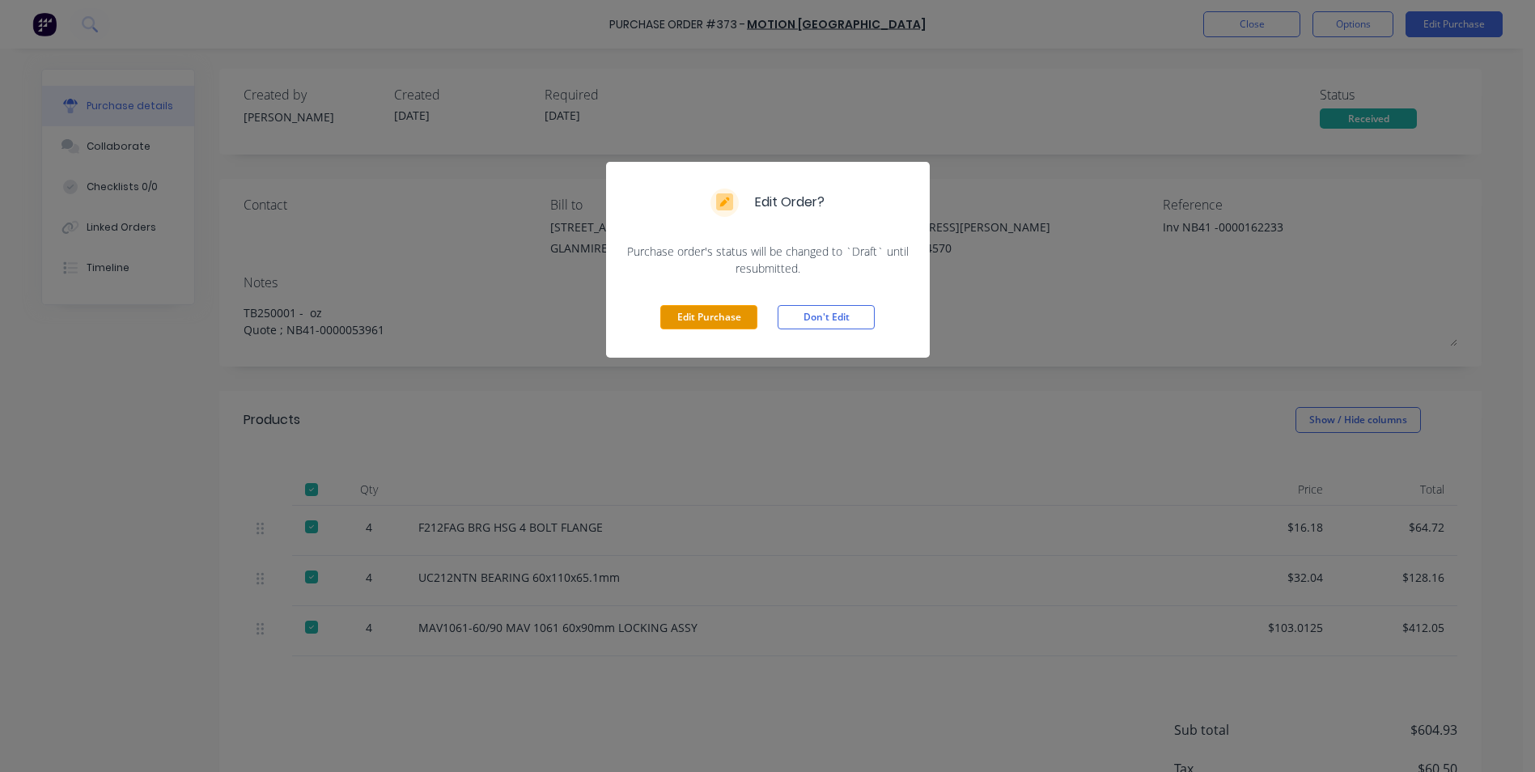
drag, startPoint x: 736, startPoint y: 319, endPoint x: 809, endPoint y: 304, distance: 74.2
click at [735, 319] on button "Edit Purchase" at bounding box center [708, 317] width 97 height 24
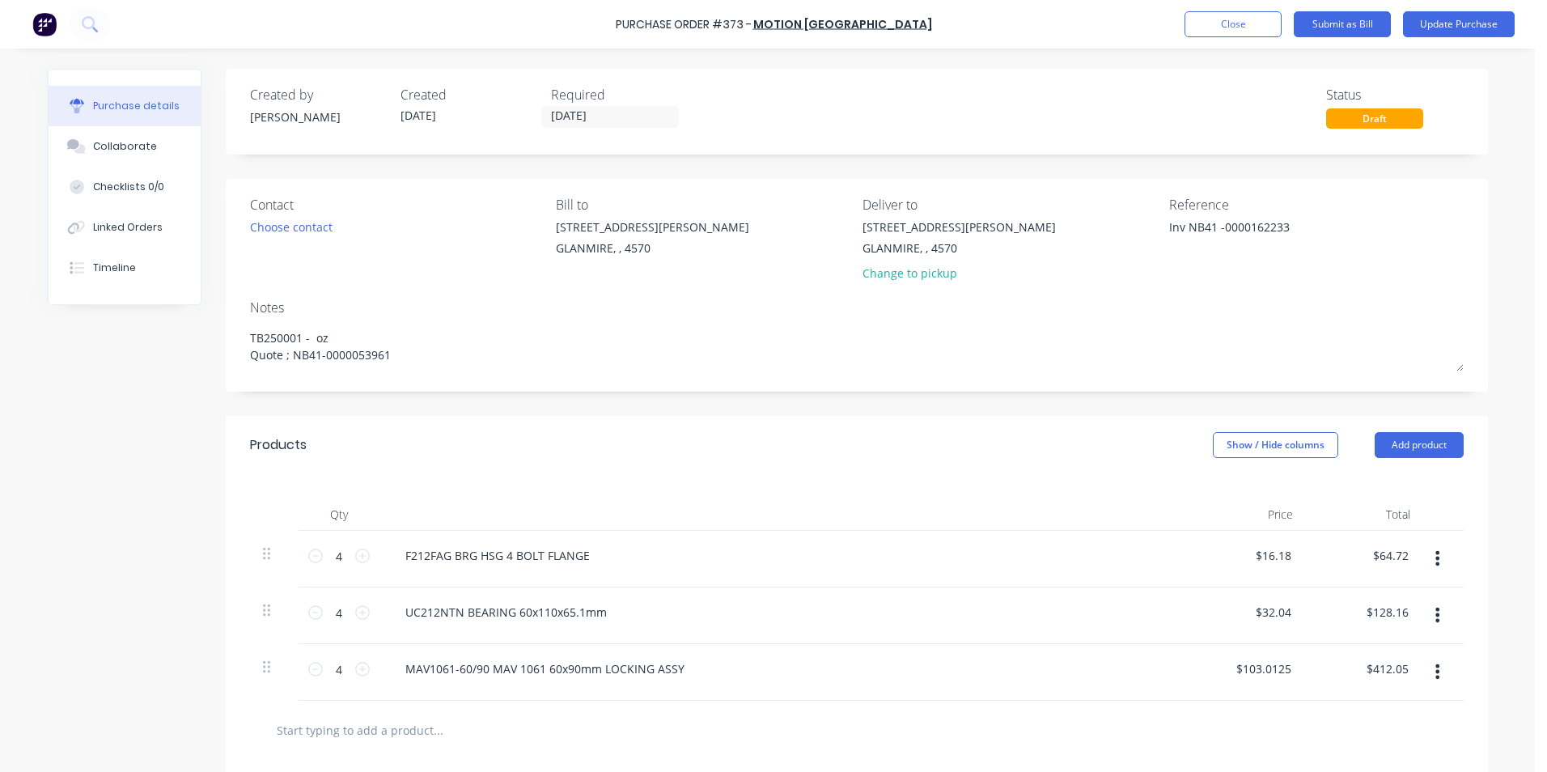
drag, startPoint x: 1181, startPoint y: 223, endPoint x: 1054, endPoint y: 210, distance: 127.7
click at [1054, 210] on div "Contact Choose contact [PERSON_NAME] to [STREET_ADDRESS][PERSON_NAME] Deliver t…" at bounding box center [856, 242] width 1213 height 95
click at [1196, 227] on textarea "NB41 -0000162233" at bounding box center [1270, 236] width 202 height 36
click at [132, 227] on div "Linked Orders" at bounding box center [128, 227] width 70 height 15
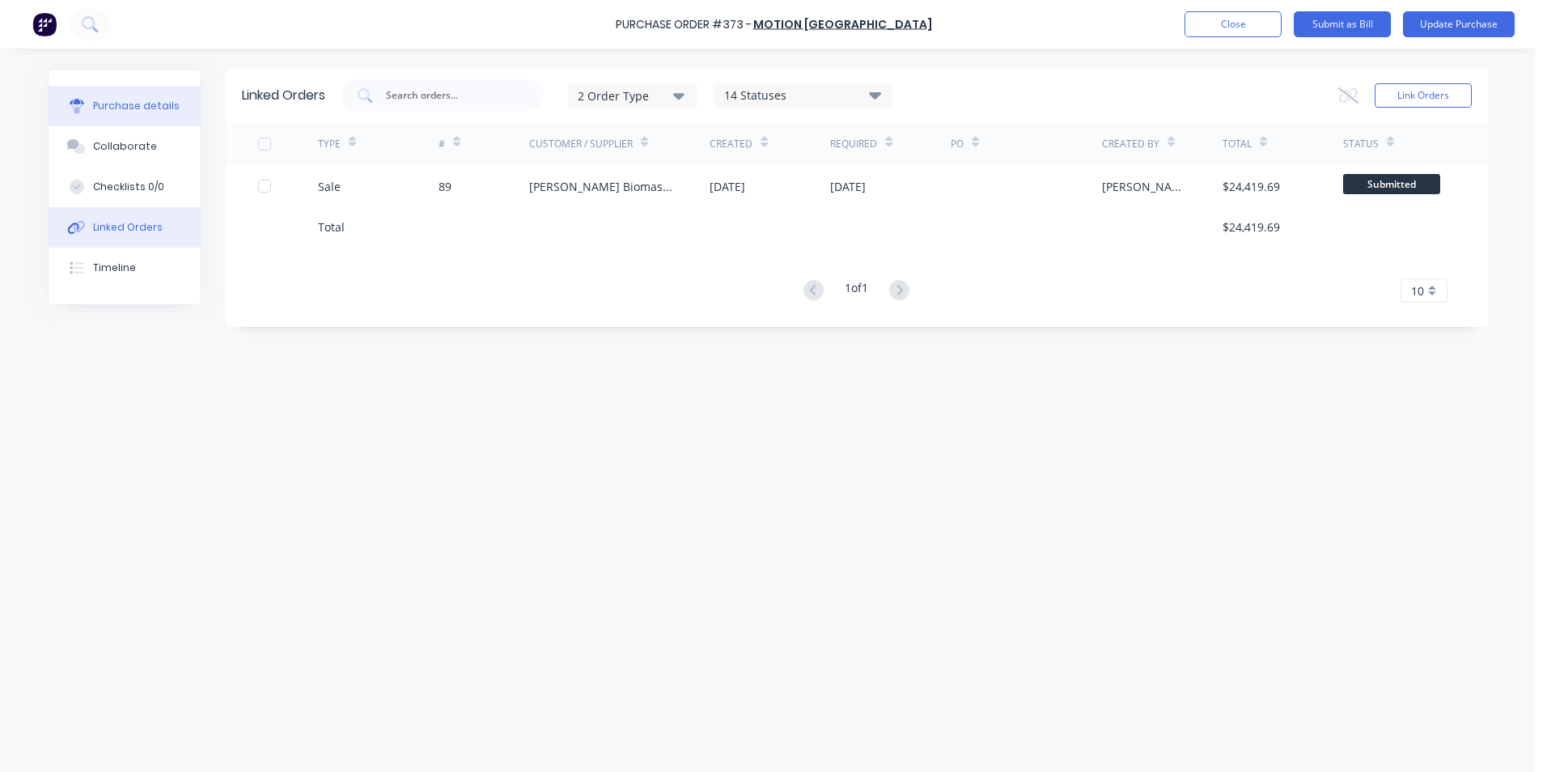
click at [112, 115] on button "Purchase details" at bounding box center [125, 106] width 152 height 40
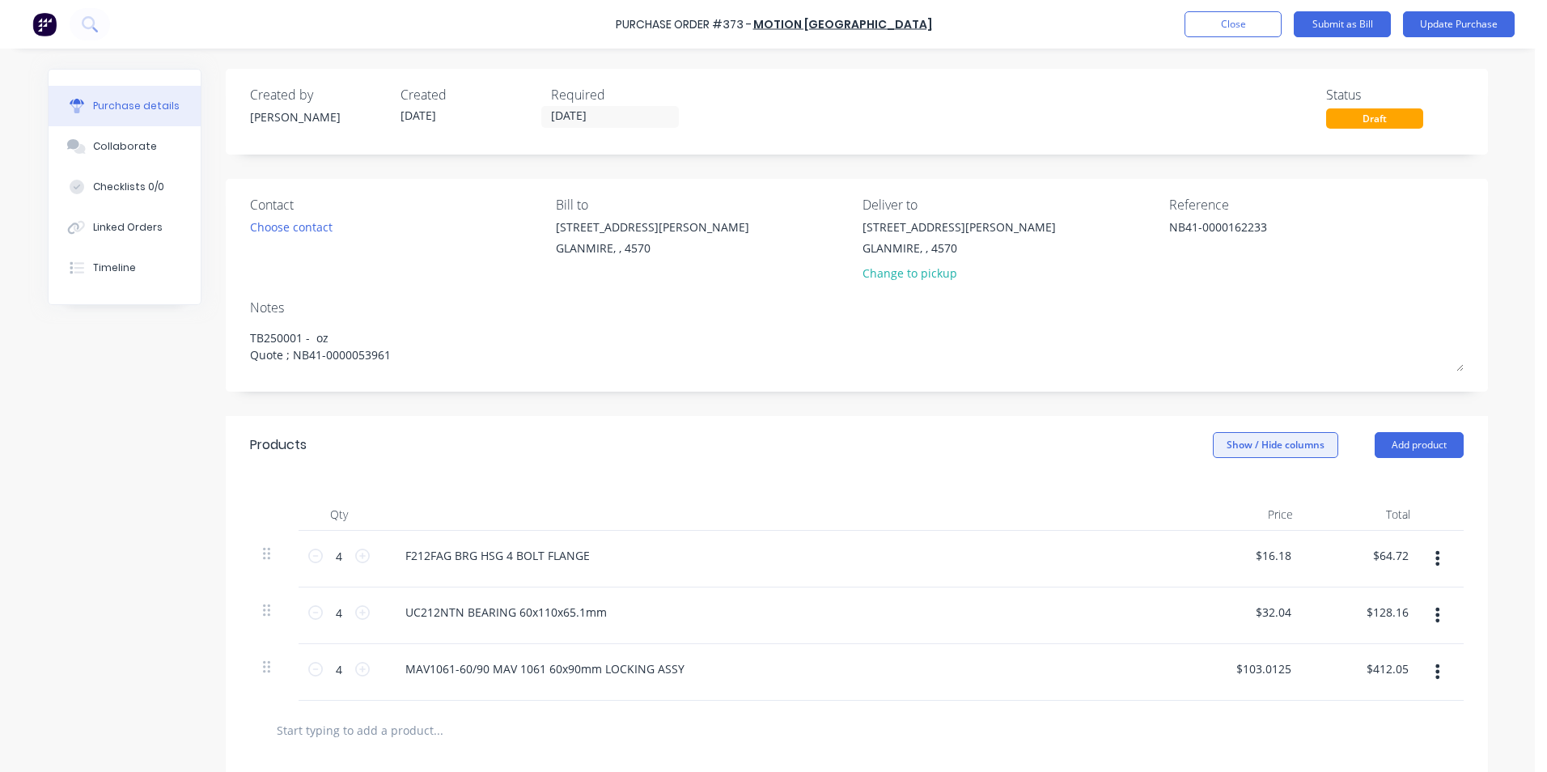
click at [1247, 449] on button "Show / Hide columns" at bounding box center [1275, 445] width 125 height 26
click at [1223, 497] on span at bounding box center [1219, 498] width 14 height 14
click at [1212, 491] on input "Account" at bounding box center [1212, 491] width 0 height 0
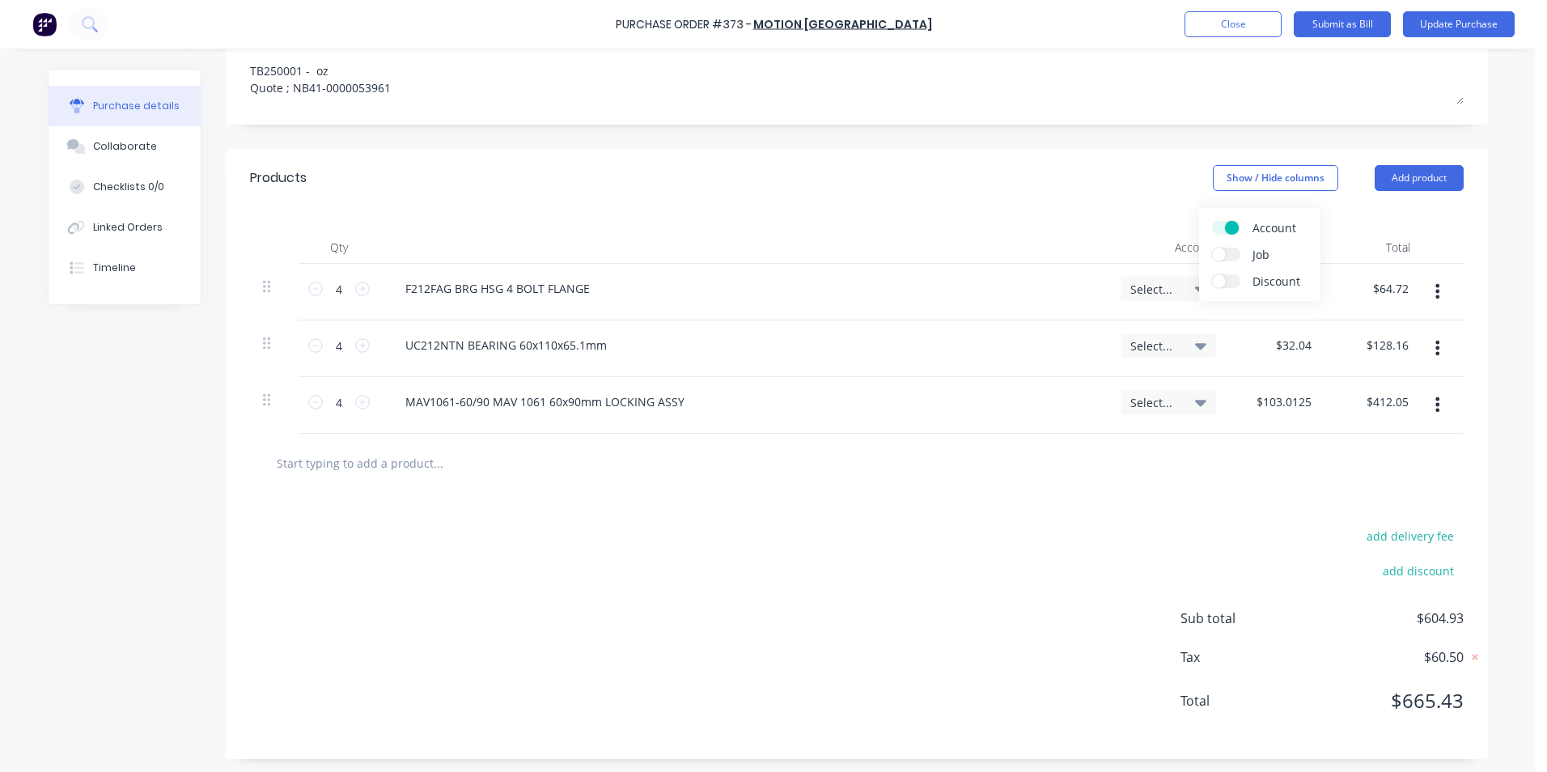
scroll to position [270, 0]
click at [1153, 290] on span "Select..." at bounding box center [1154, 285] width 49 height 17
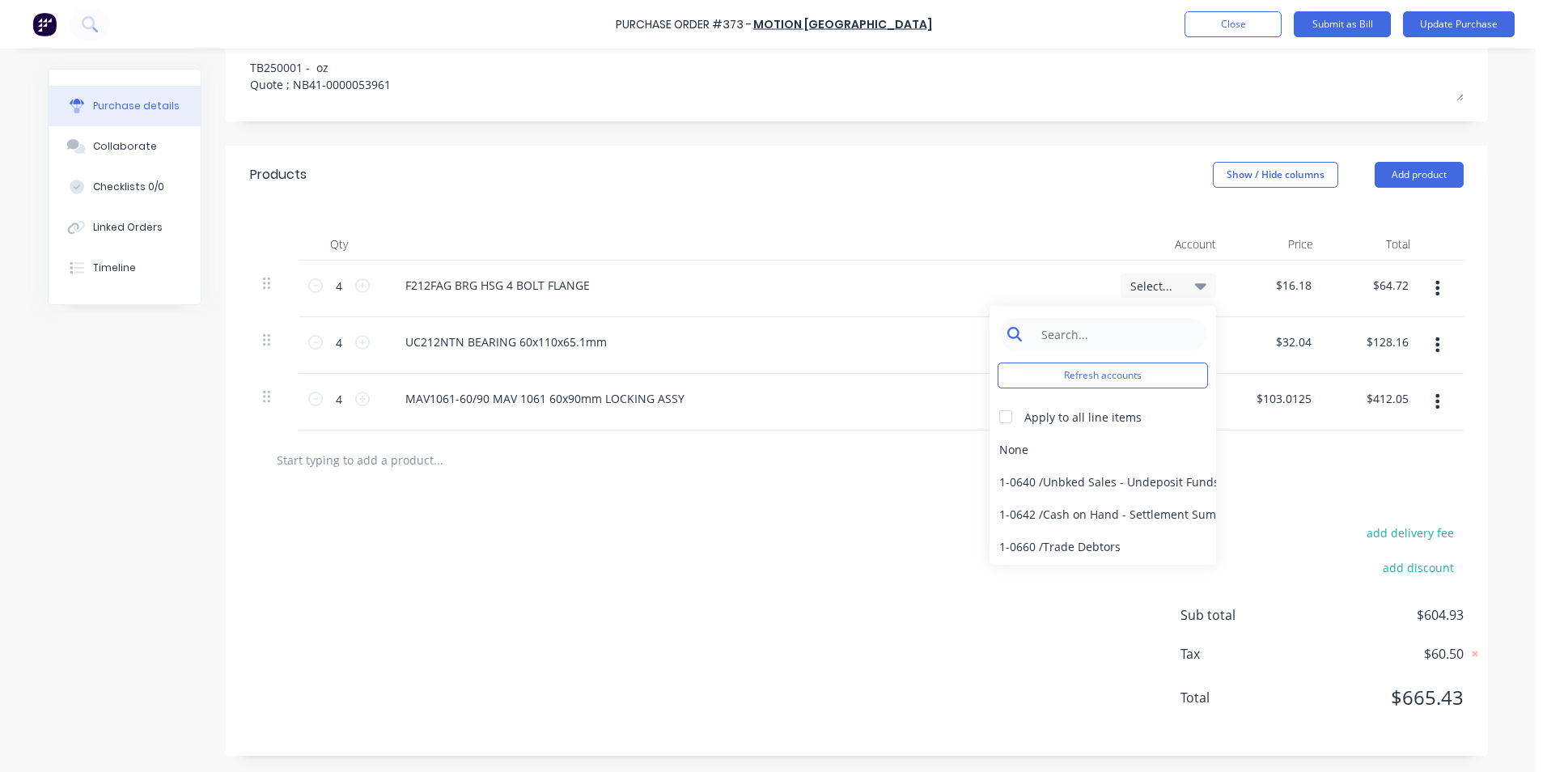
click at [1068, 338] on input at bounding box center [1115, 334] width 166 height 32
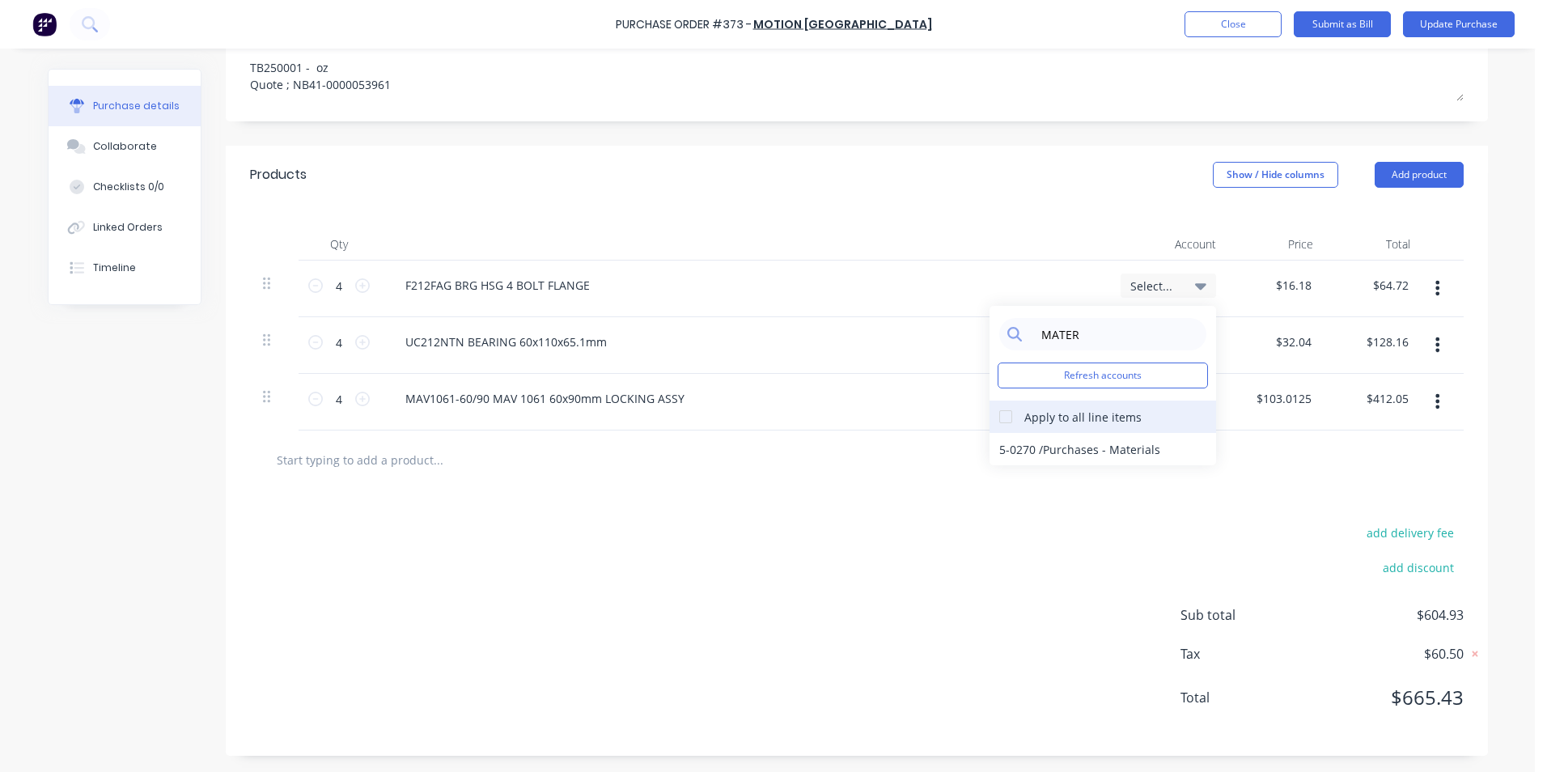
click at [1002, 426] on div at bounding box center [1005, 416] width 32 height 32
click at [1006, 450] on div "5-0270 / Purchases - Materials" at bounding box center [1102, 449] width 227 height 32
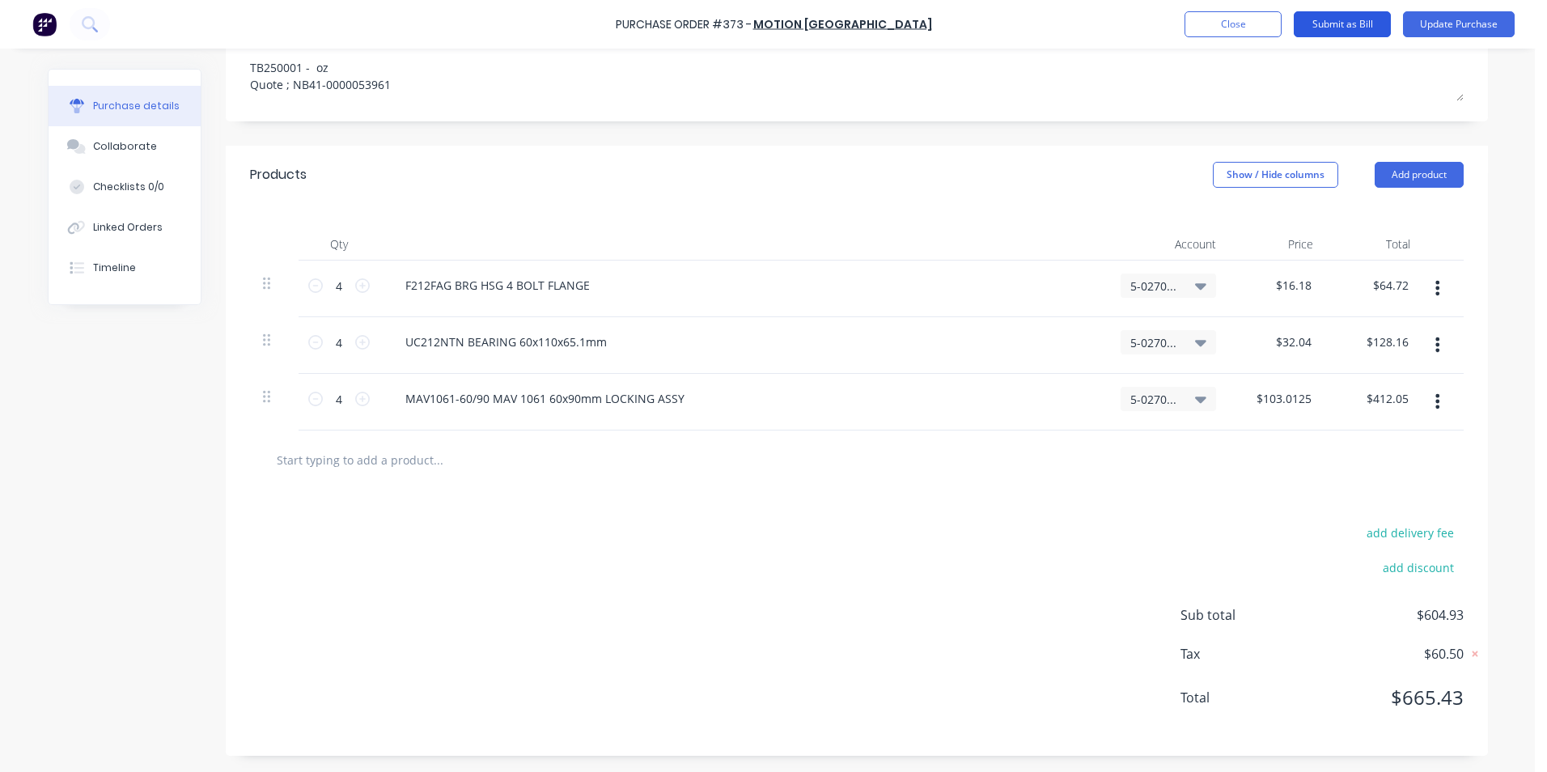
click at [1344, 21] on button "Submit as Bill" at bounding box center [1342, 24] width 97 height 26
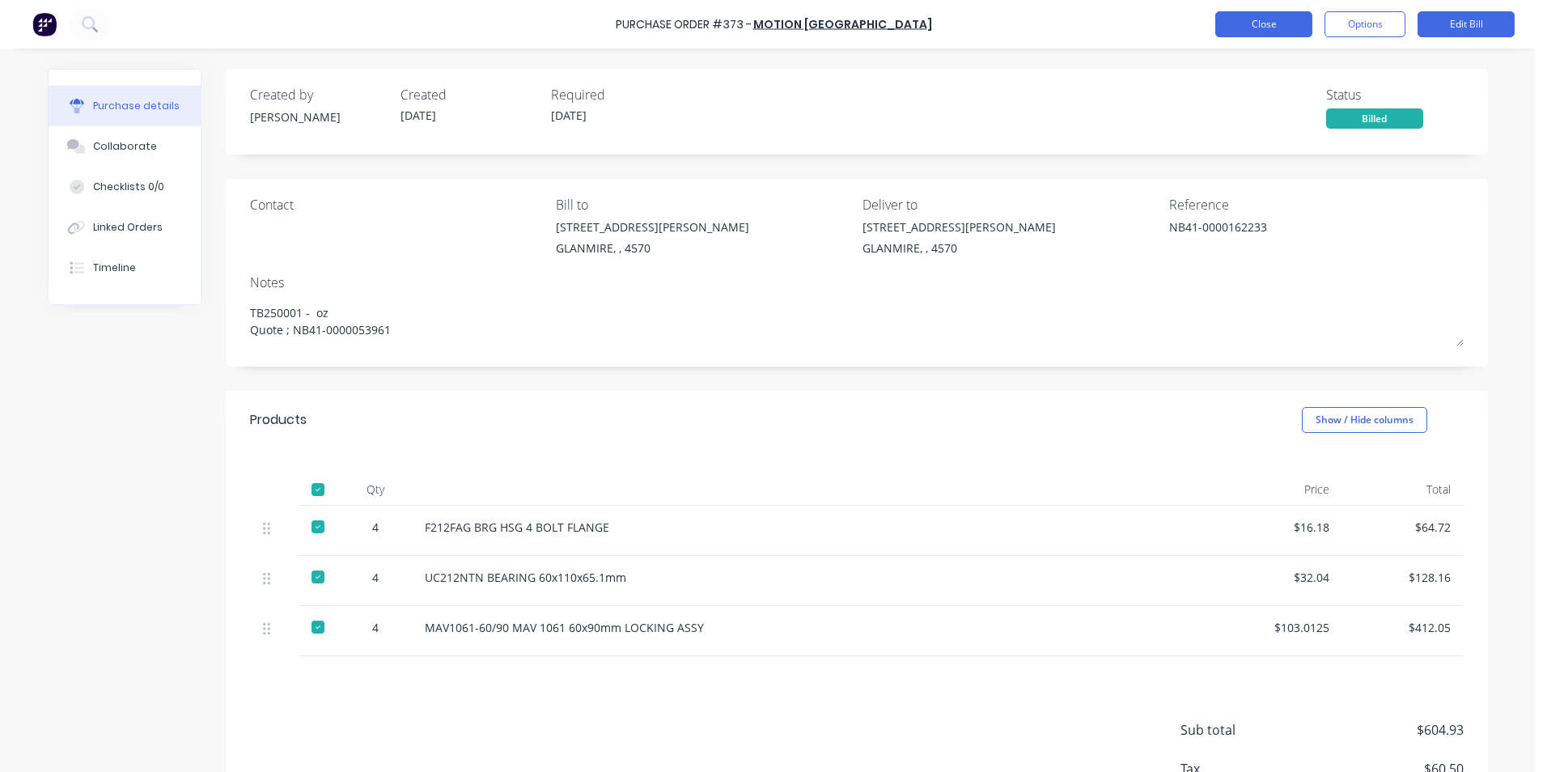
click at [1246, 30] on button "Close" at bounding box center [1263, 24] width 97 height 26
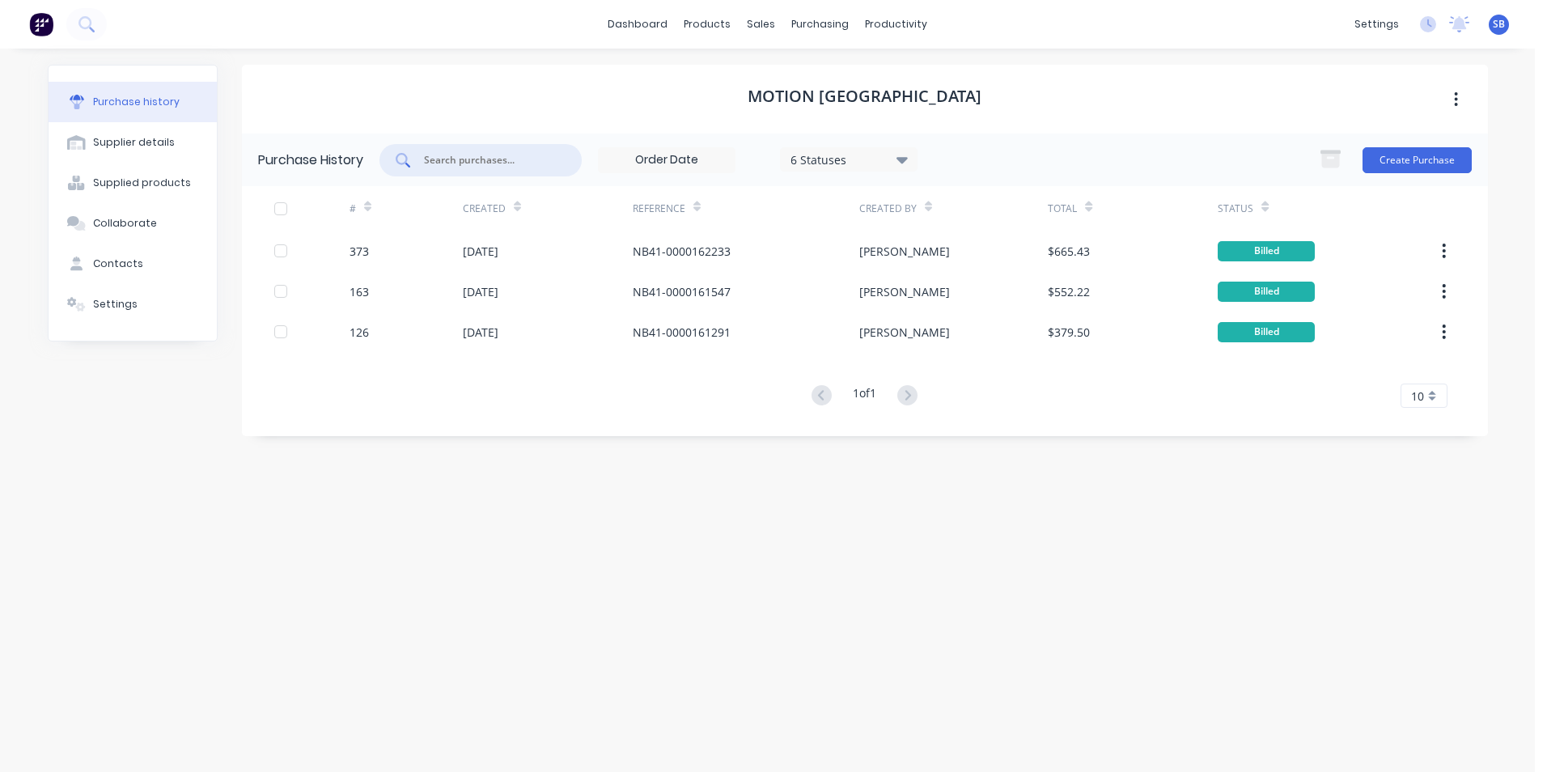
click at [472, 166] on input "text" at bounding box center [489, 160] width 134 height 16
click at [845, 74] on div "Purchase Orders" at bounding box center [872, 77] width 86 height 15
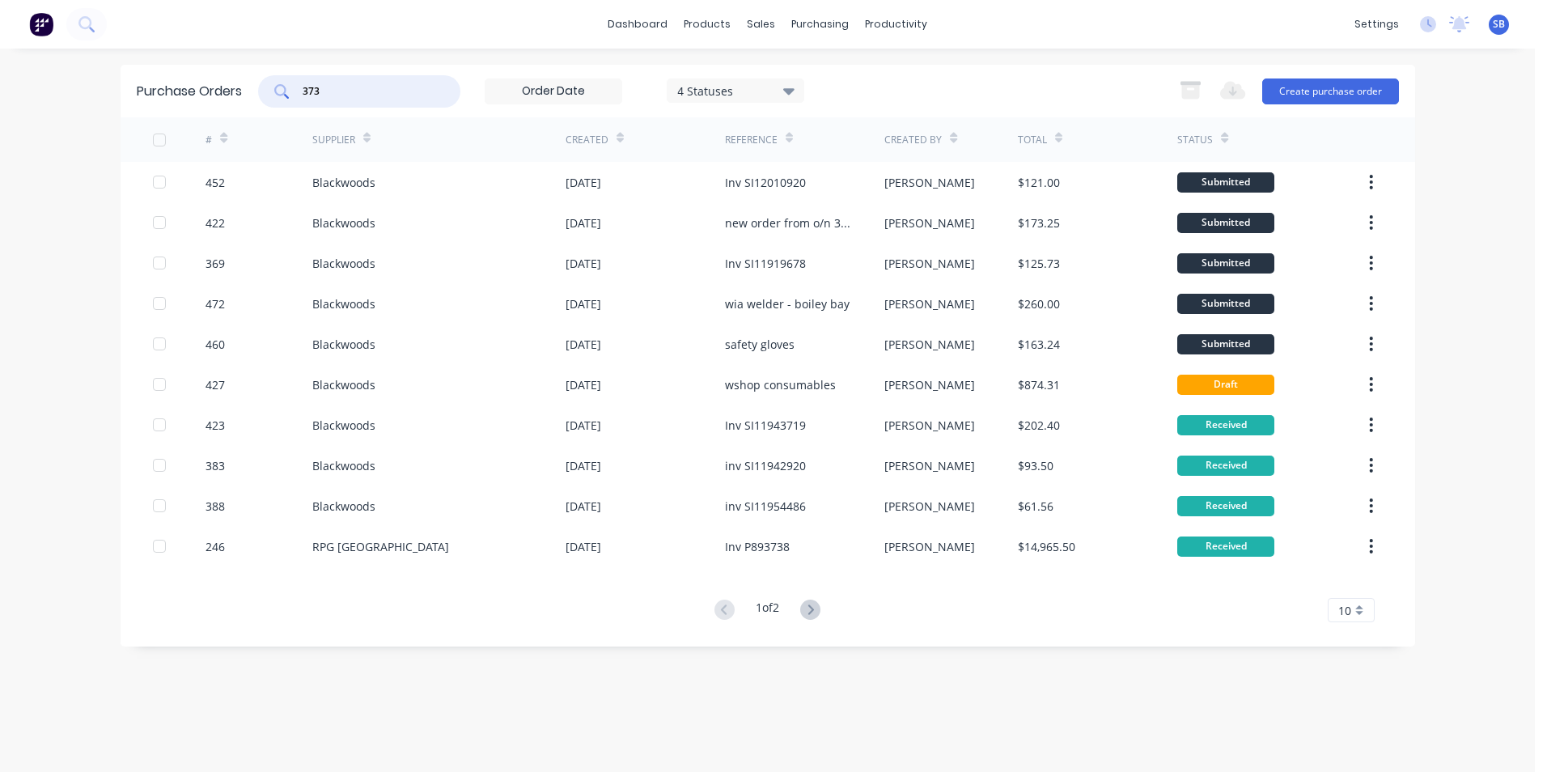
drag, startPoint x: 400, startPoint y: 83, endPoint x: 205, endPoint y: 83, distance: 195.8
click at [205, 83] on div "Purchase Orders 373 4 Statuses 4 Statuses Export to Excel (XLSX) Create purchas…" at bounding box center [768, 91] width 1294 height 53
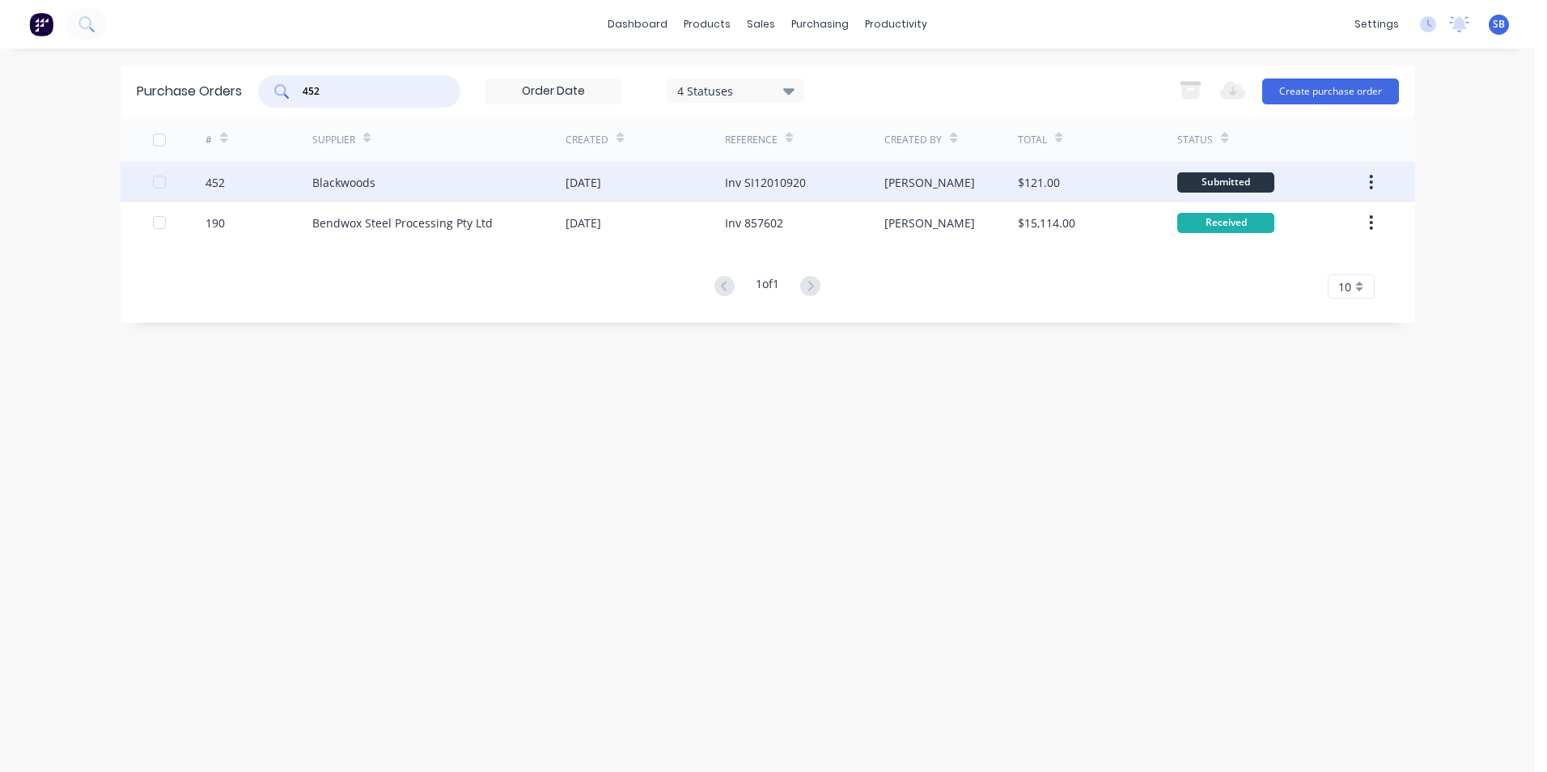
click at [1084, 184] on div "$121.00" at bounding box center [1097, 182] width 159 height 40
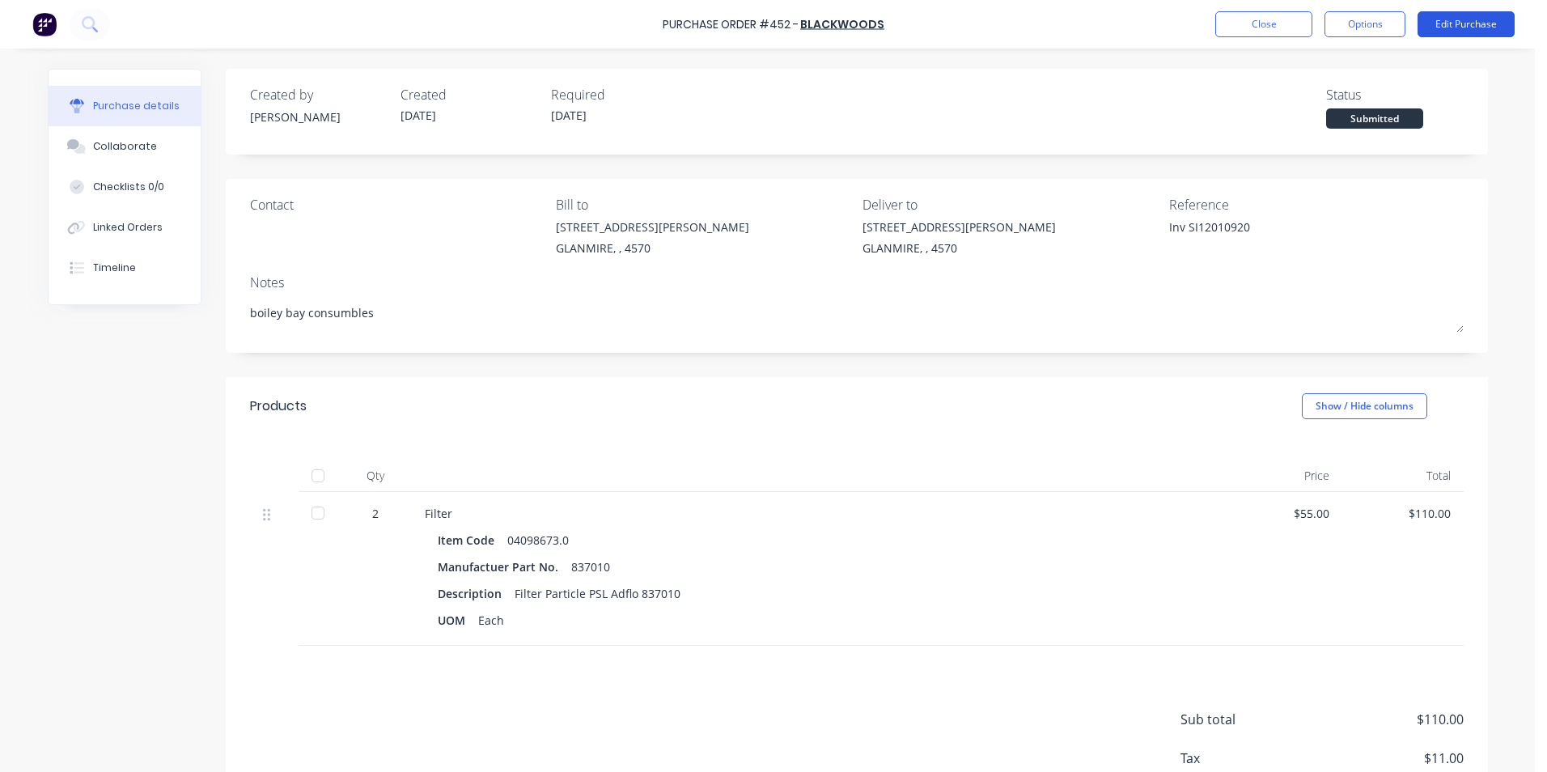
click at [1466, 20] on button "Edit Purchase" at bounding box center [1465, 24] width 97 height 26
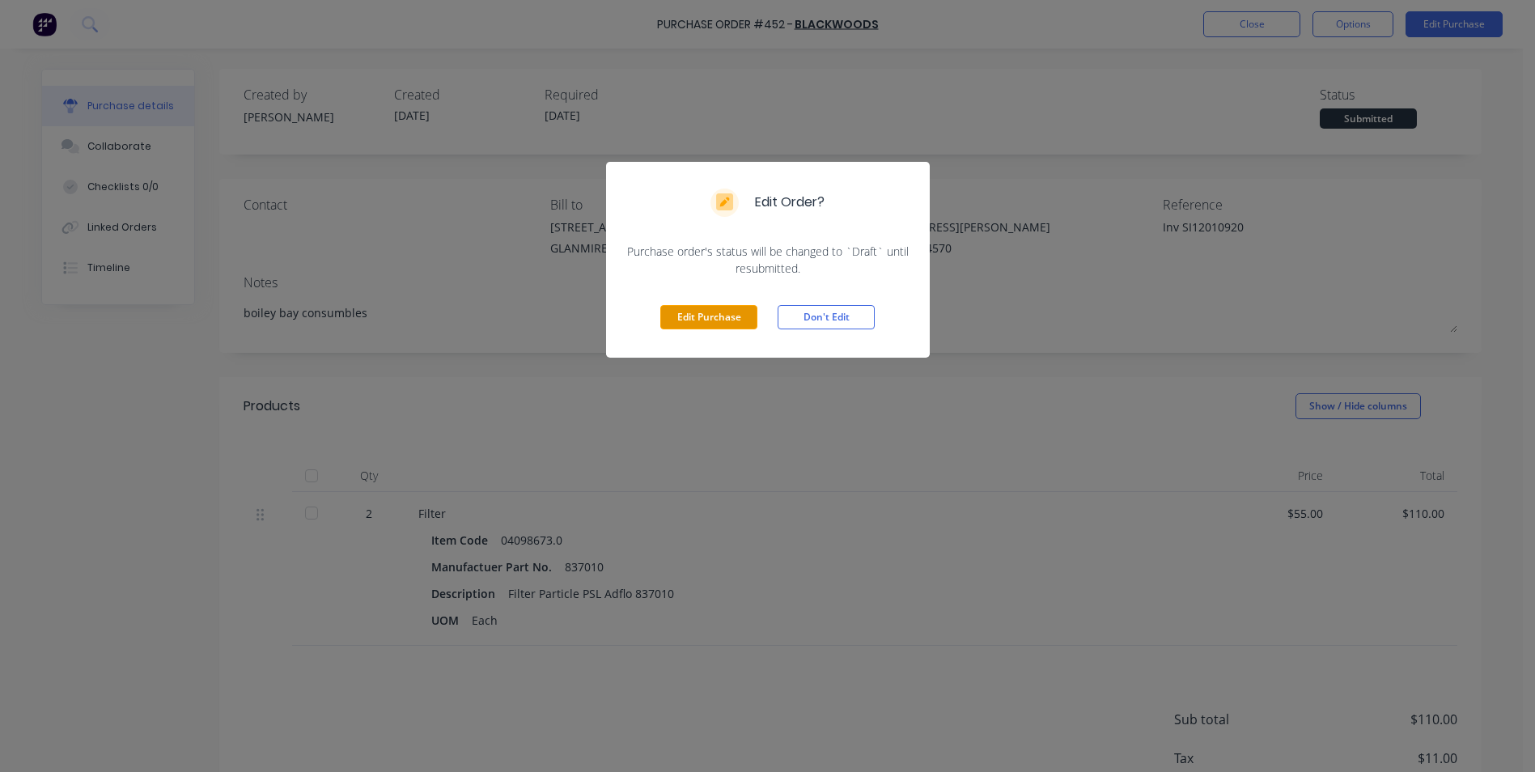
click at [706, 312] on button "Edit Purchase" at bounding box center [708, 317] width 97 height 24
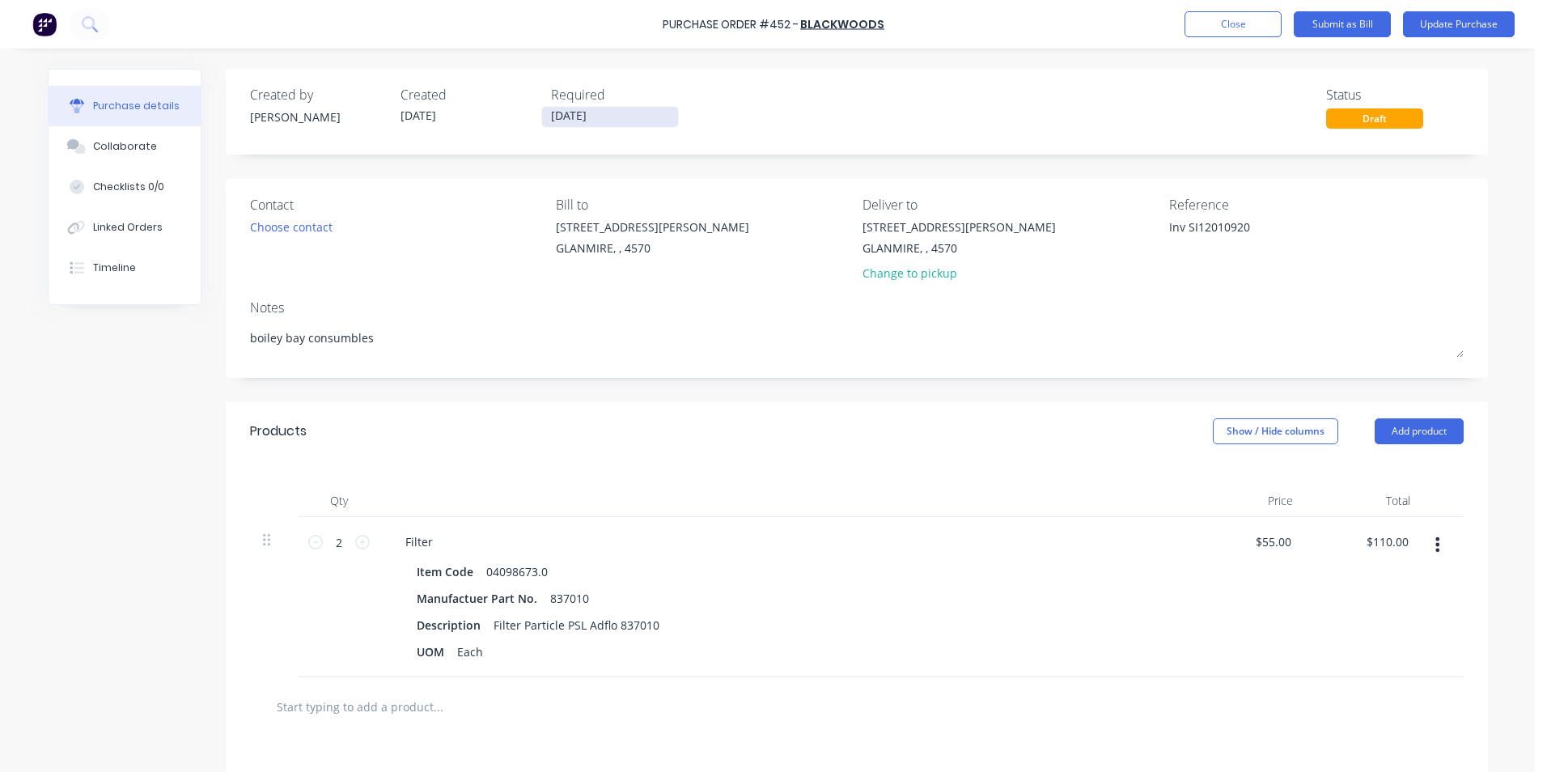
click at [584, 125] on input "[DATE]" at bounding box center [610, 117] width 136 height 20
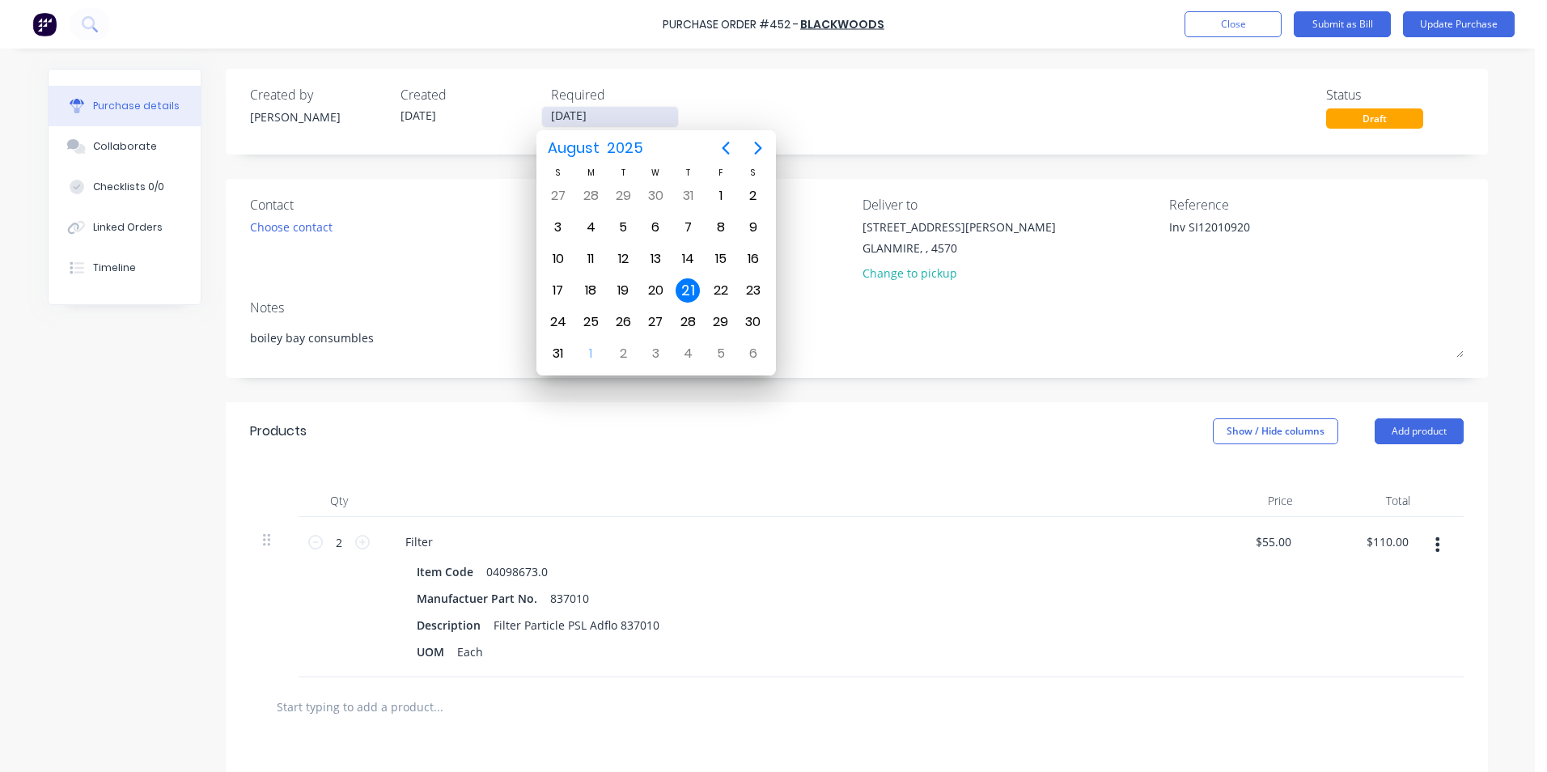
click at [584, 125] on input "[DATE]" at bounding box center [610, 117] width 136 height 20
drag, startPoint x: 1183, startPoint y: 229, endPoint x: 1090, endPoint y: 214, distance: 94.2
click at [1090, 214] on div "Contact Choose contact [PERSON_NAME] to [STREET_ADDRESS][PERSON_NAME] Deliver t…" at bounding box center [856, 242] width 1213 height 95
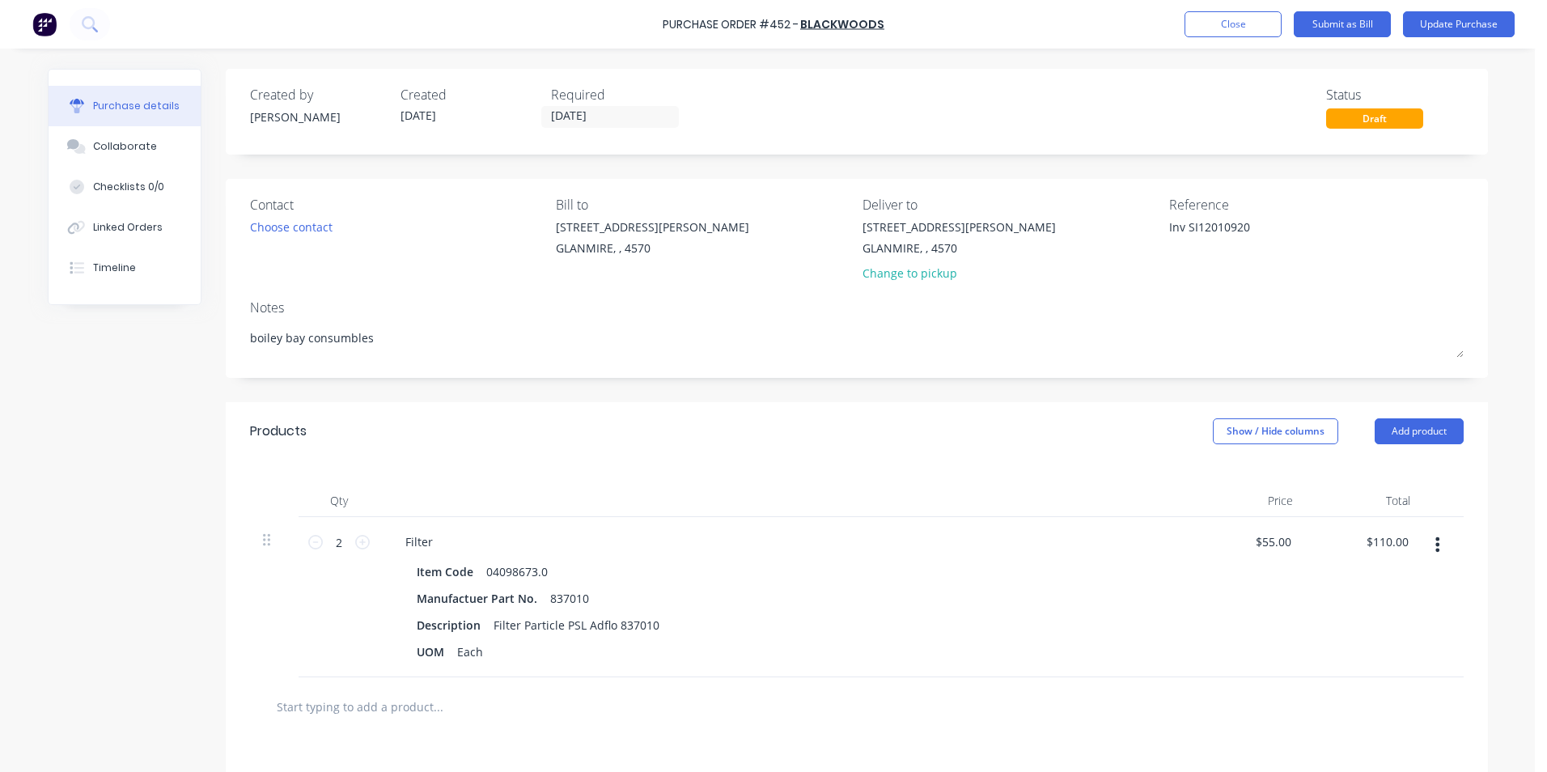
drag, startPoint x: 1182, startPoint y: 227, endPoint x: 1120, endPoint y: 227, distance: 62.3
click at [1120, 227] on div "Contact Choose contact [PERSON_NAME] to [STREET_ADDRESS][PERSON_NAME] Deliver t…" at bounding box center [856, 242] width 1213 height 95
click at [97, 259] on button "Timeline" at bounding box center [125, 268] width 152 height 40
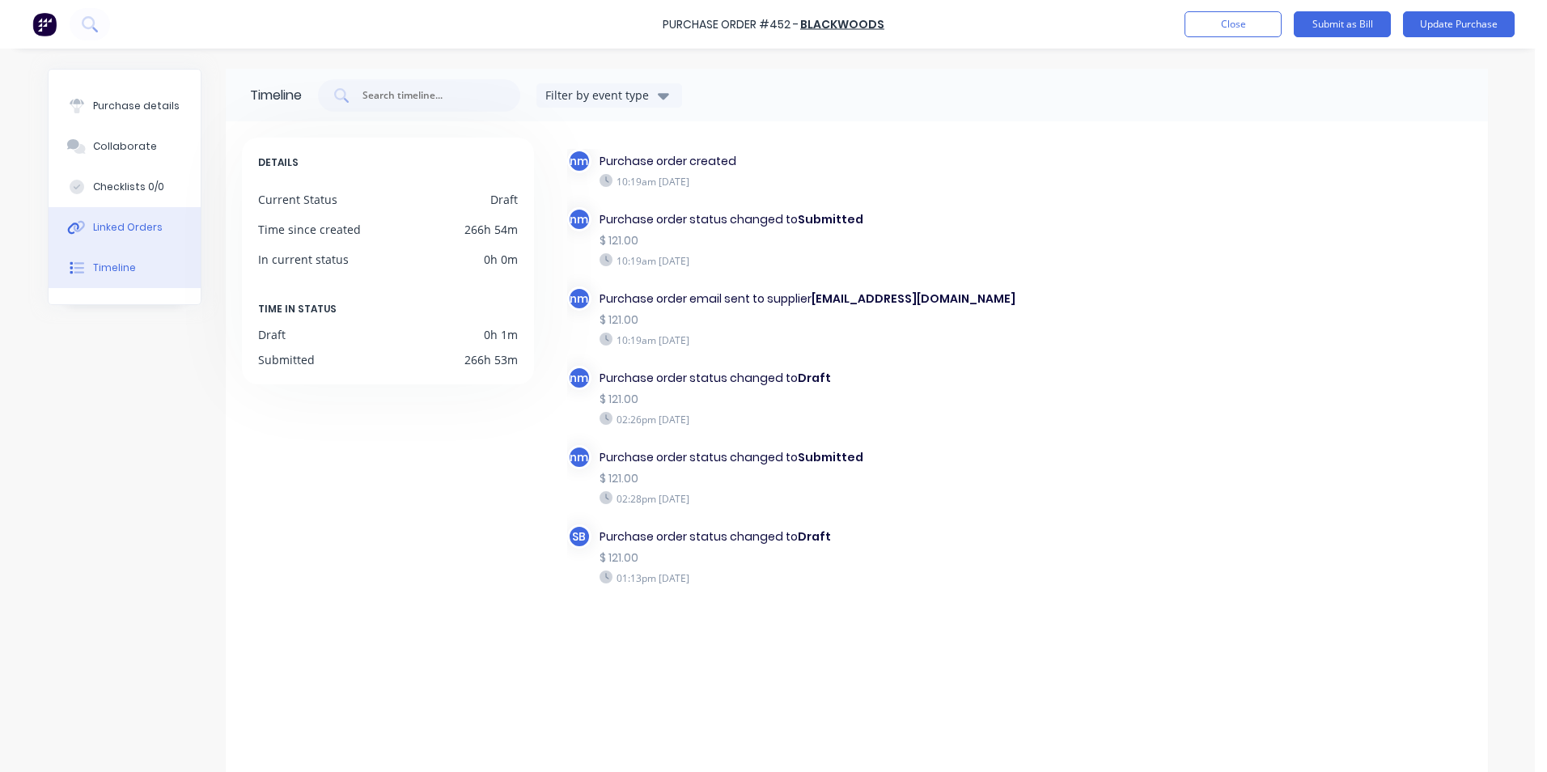
click at [114, 227] on div "Linked Orders" at bounding box center [128, 227] width 70 height 15
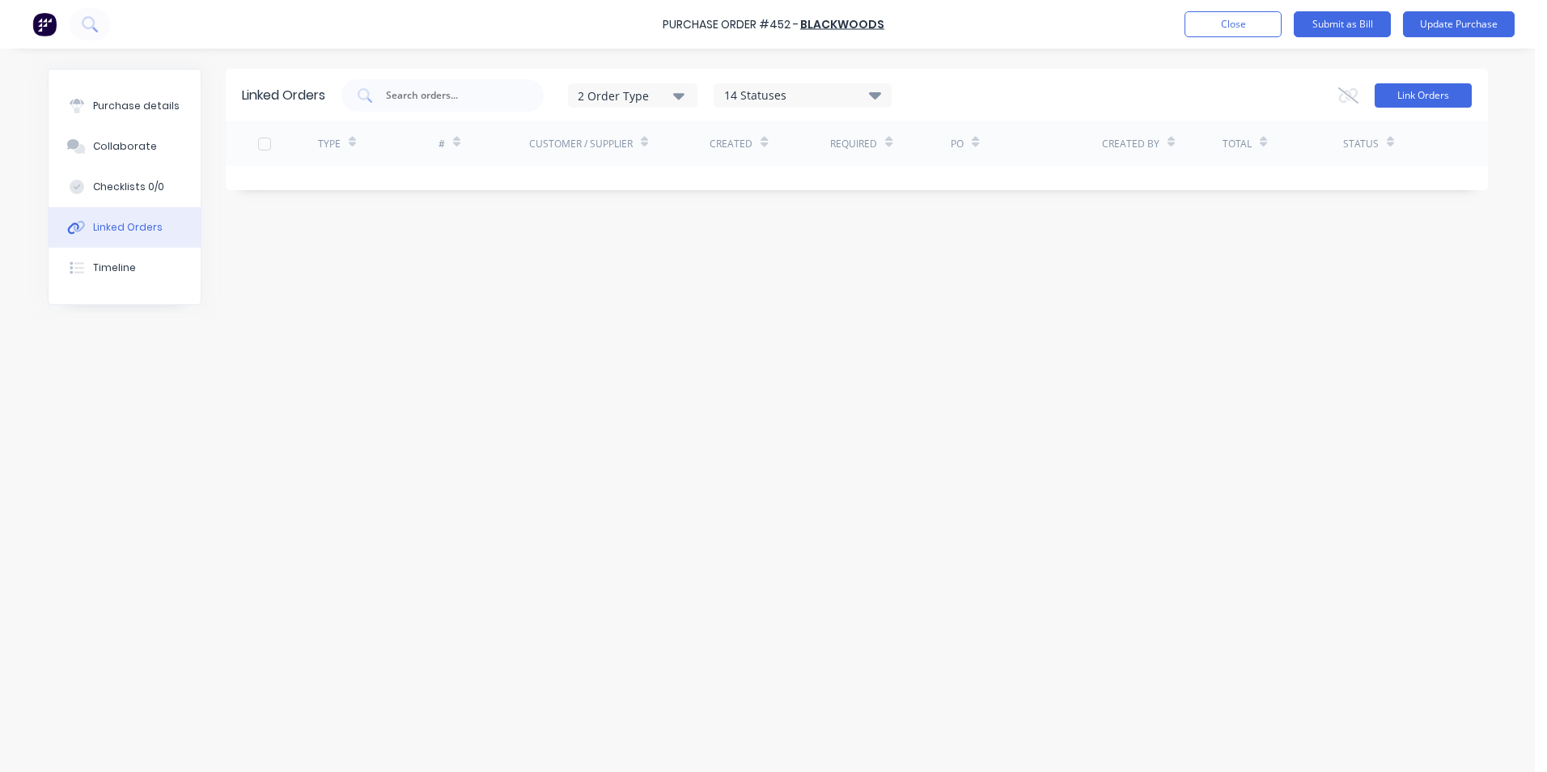
click at [1417, 96] on button "Link Orders" at bounding box center [1422, 95] width 97 height 24
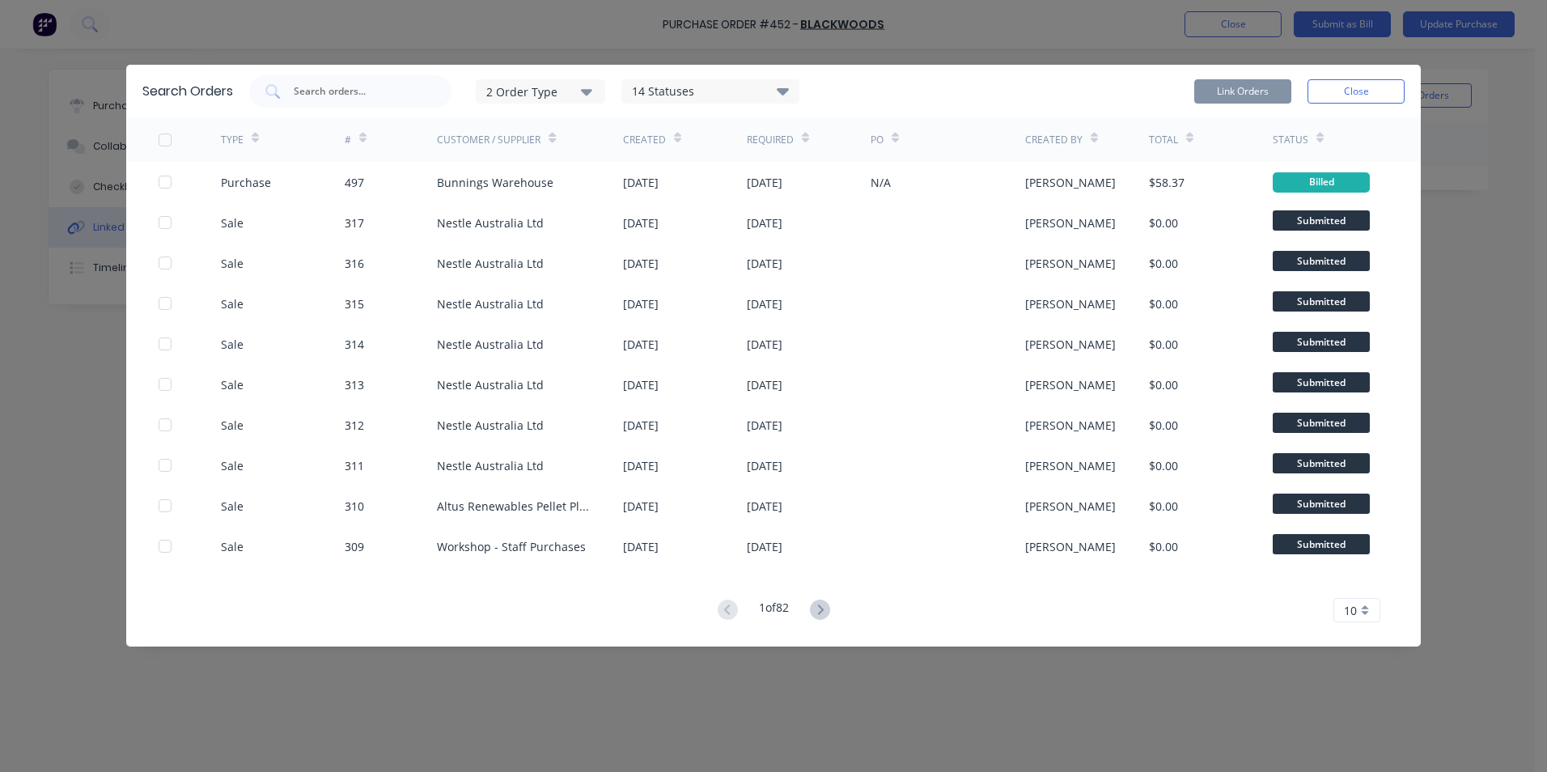
click at [539, 97] on div "2 Order Type" at bounding box center [540, 91] width 108 height 17
click at [564, 159] on div "Purchase" at bounding box center [542, 163] width 93 height 17
click at [400, 104] on div at bounding box center [350, 91] width 202 height 32
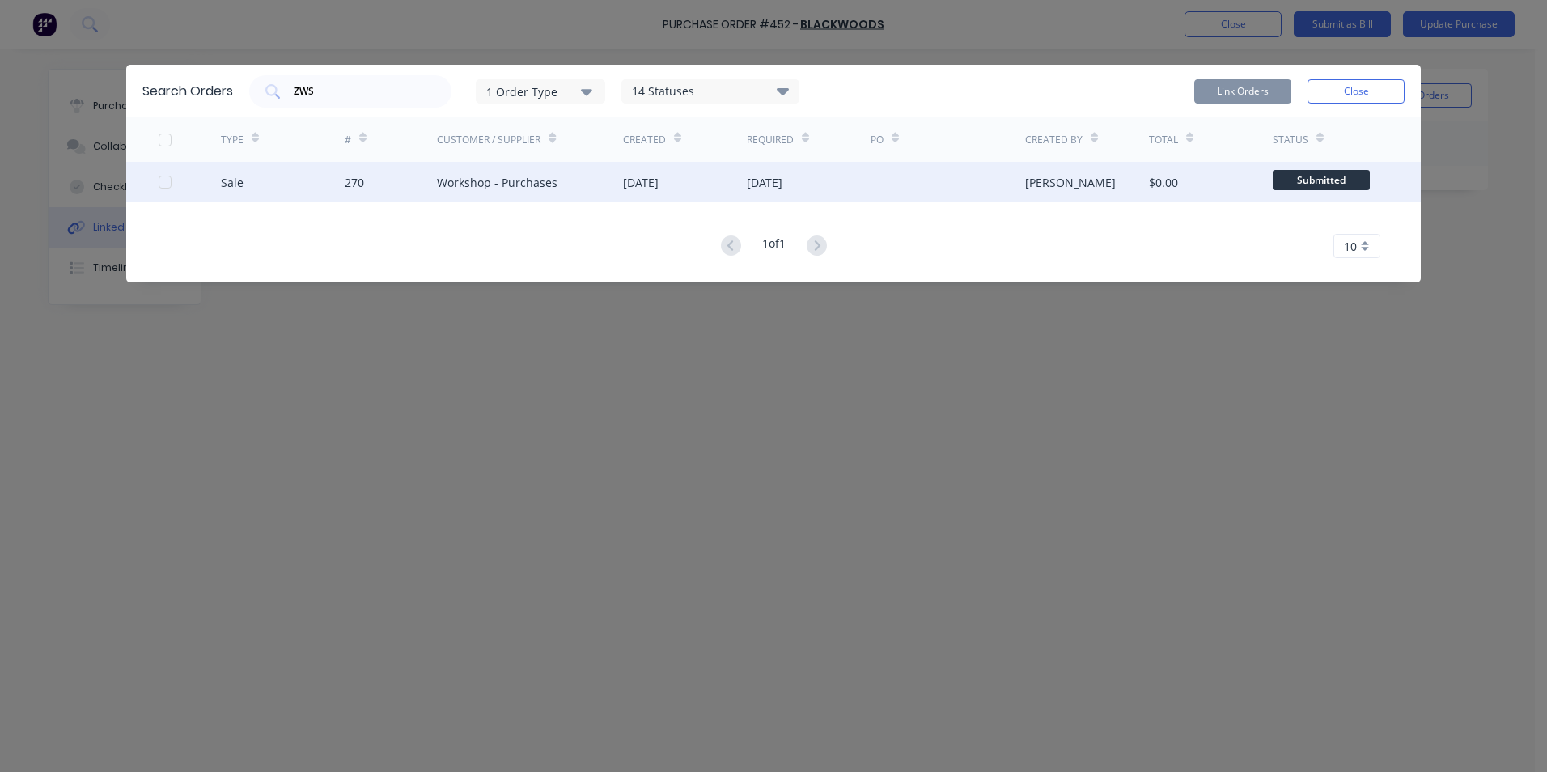
click at [175, 183] on div at bounding box center [190, 182] width 62 height 40
click at [166, 183] on div at bounding box center [165, 182] width 32 height 32
click at [1241, 87] on button "Link Orders" at bounding box center [1242, 91] width 97 height 24
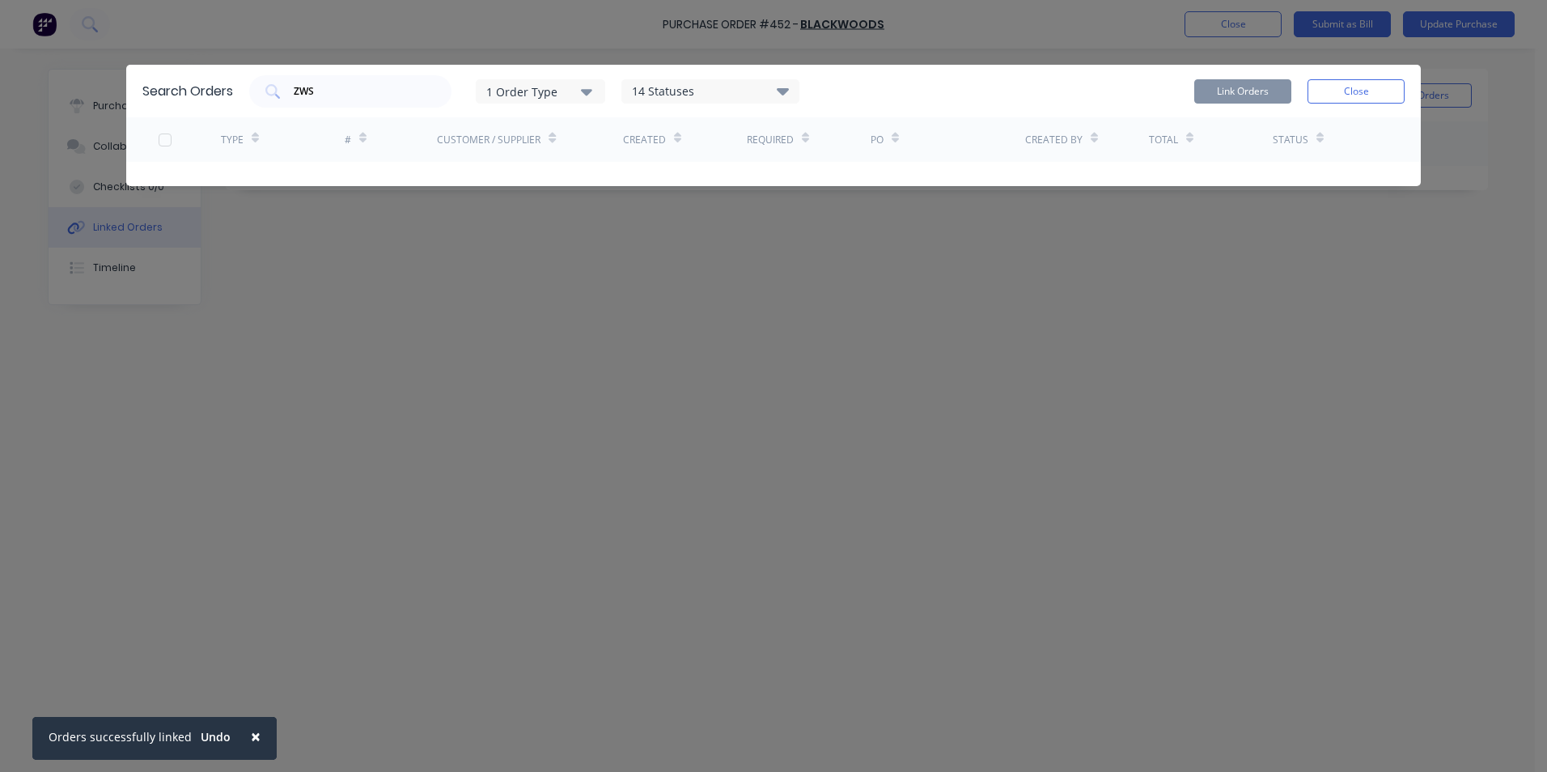
click at [1329, 91] on button "Close" at bounding box center [1355, 91] width 97 height 24
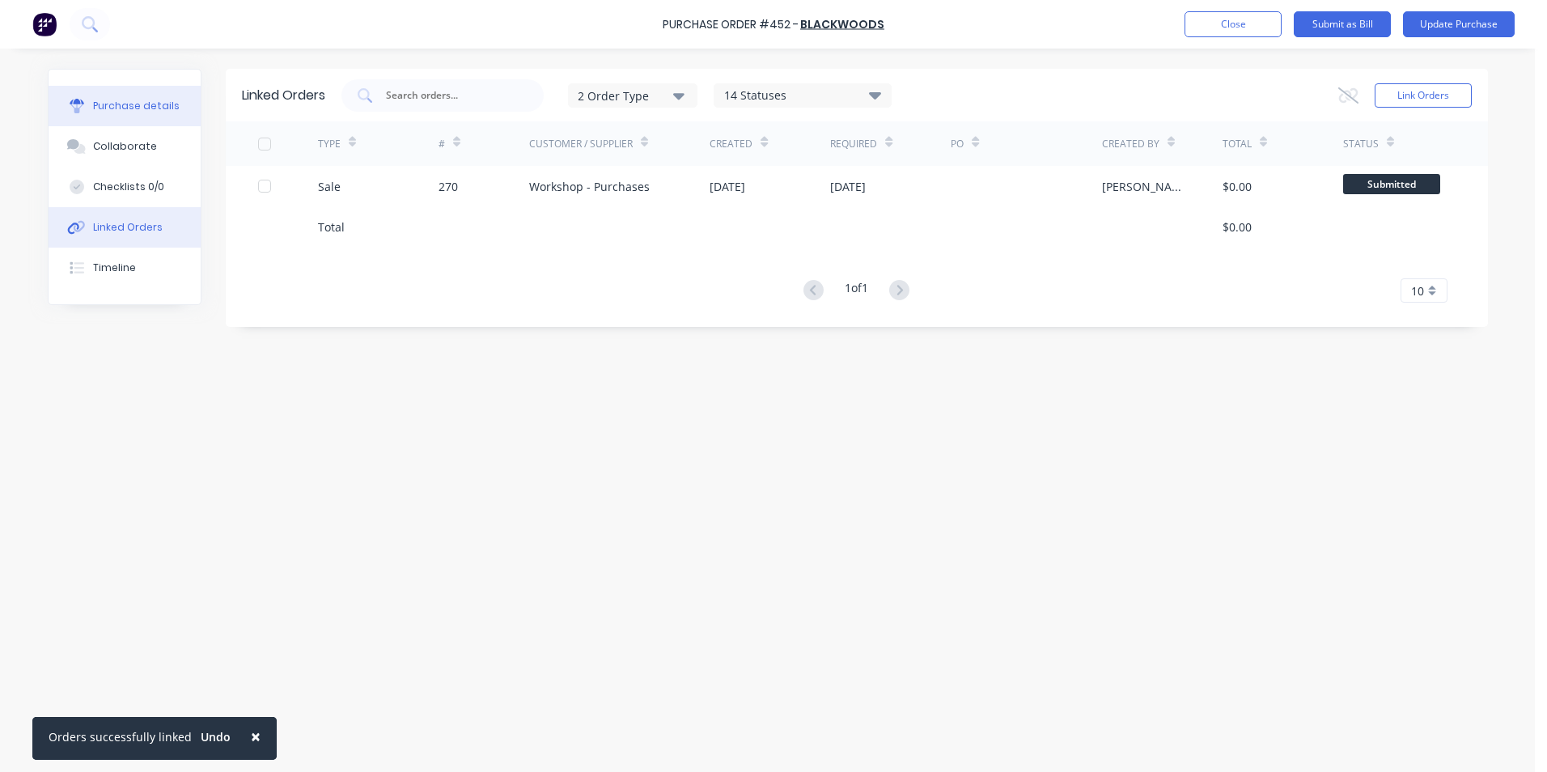
click at [160, 117] on button "Purchase details" at bounding box center [125, 106] width 152 height 40
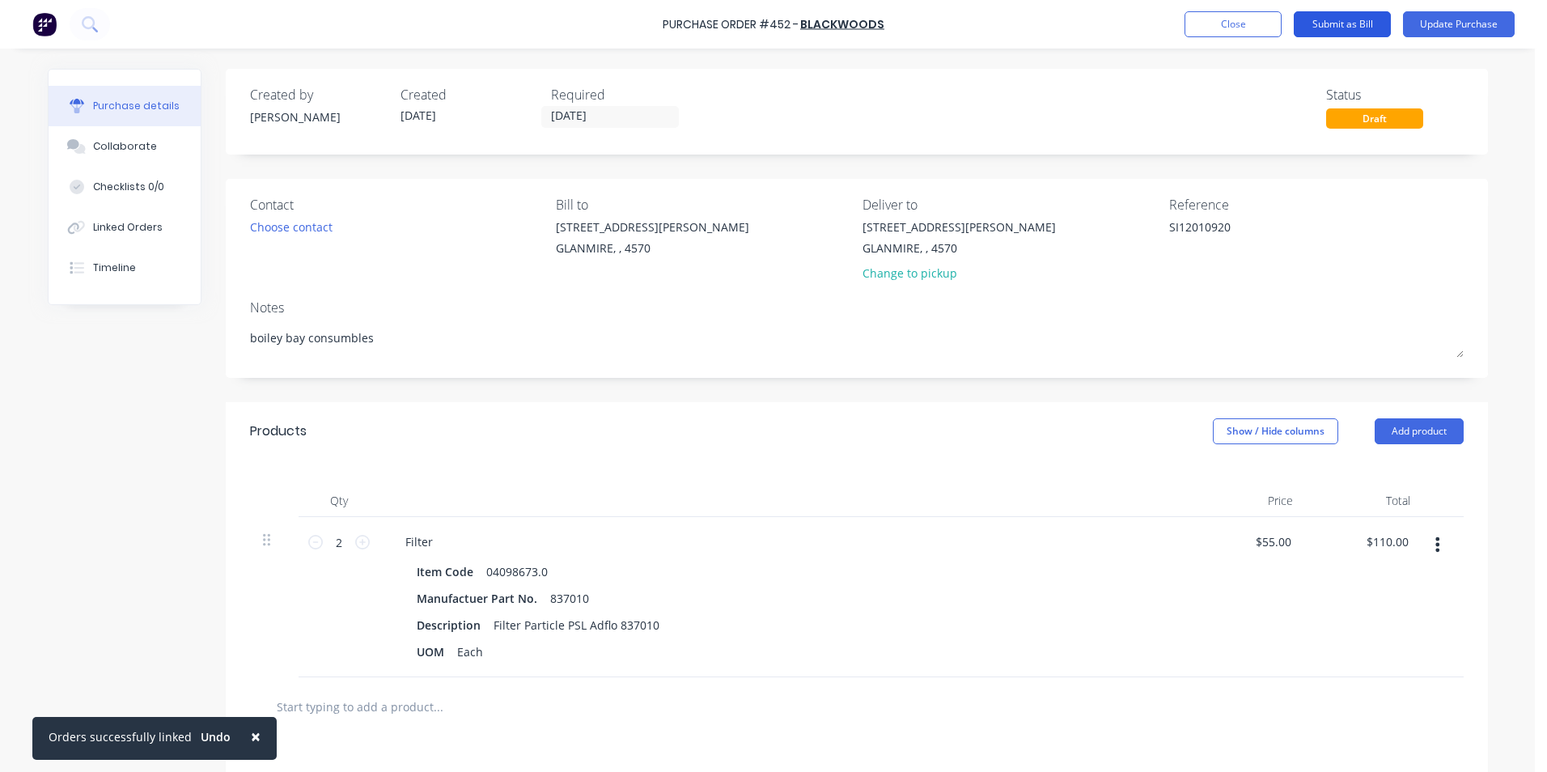
click at [1347, 17] on button "Submit as Bill" at bounding box center [1342, 24] width 97 height 26
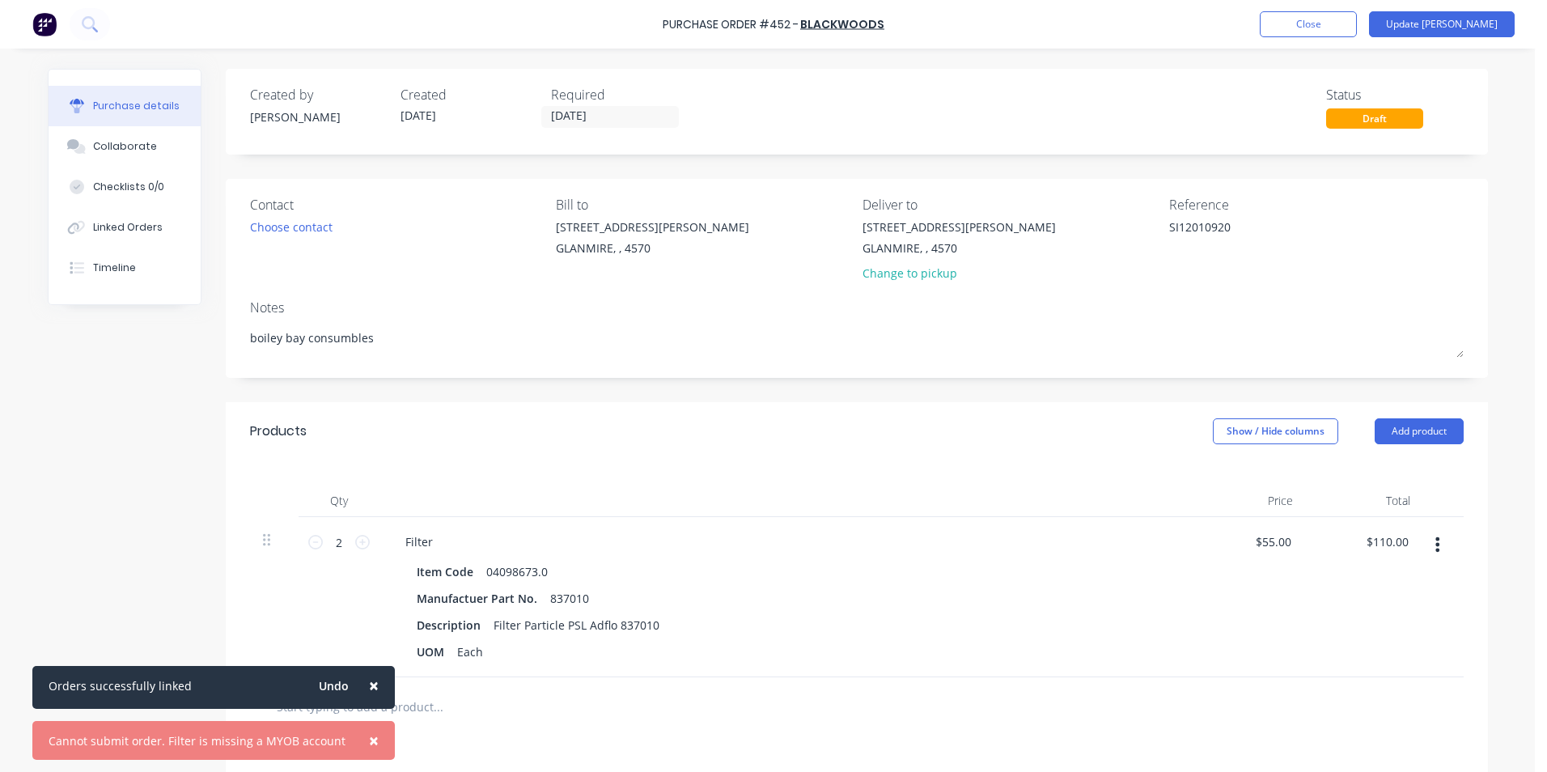
click at [369, 739] on span "×" at bounding box center [374, 740] width 10 height 23
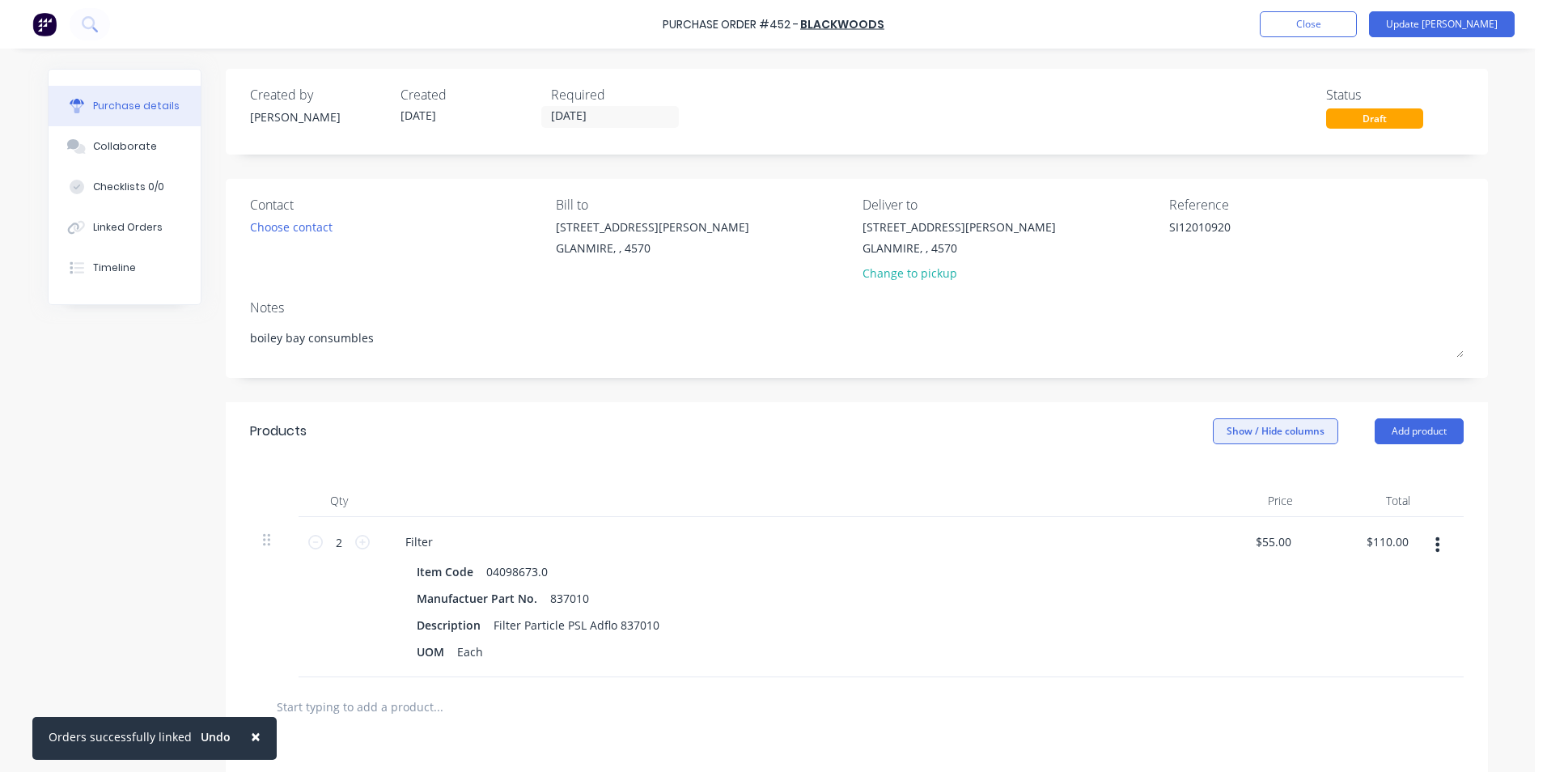
click at [1291, 430] on button "Show / Hide columns" at bounding box center [1275, 431] width 125 height 26
click at [1221, 482] on span at bounding box center [1219, 484] width 14 height 14
click at [1212, 477] on input "Account" at bounding box center [1212, 477] width 0 height 0
click at [1176, 545] on div "Select..." at bounding box center [1168, 542] width 76 height 15
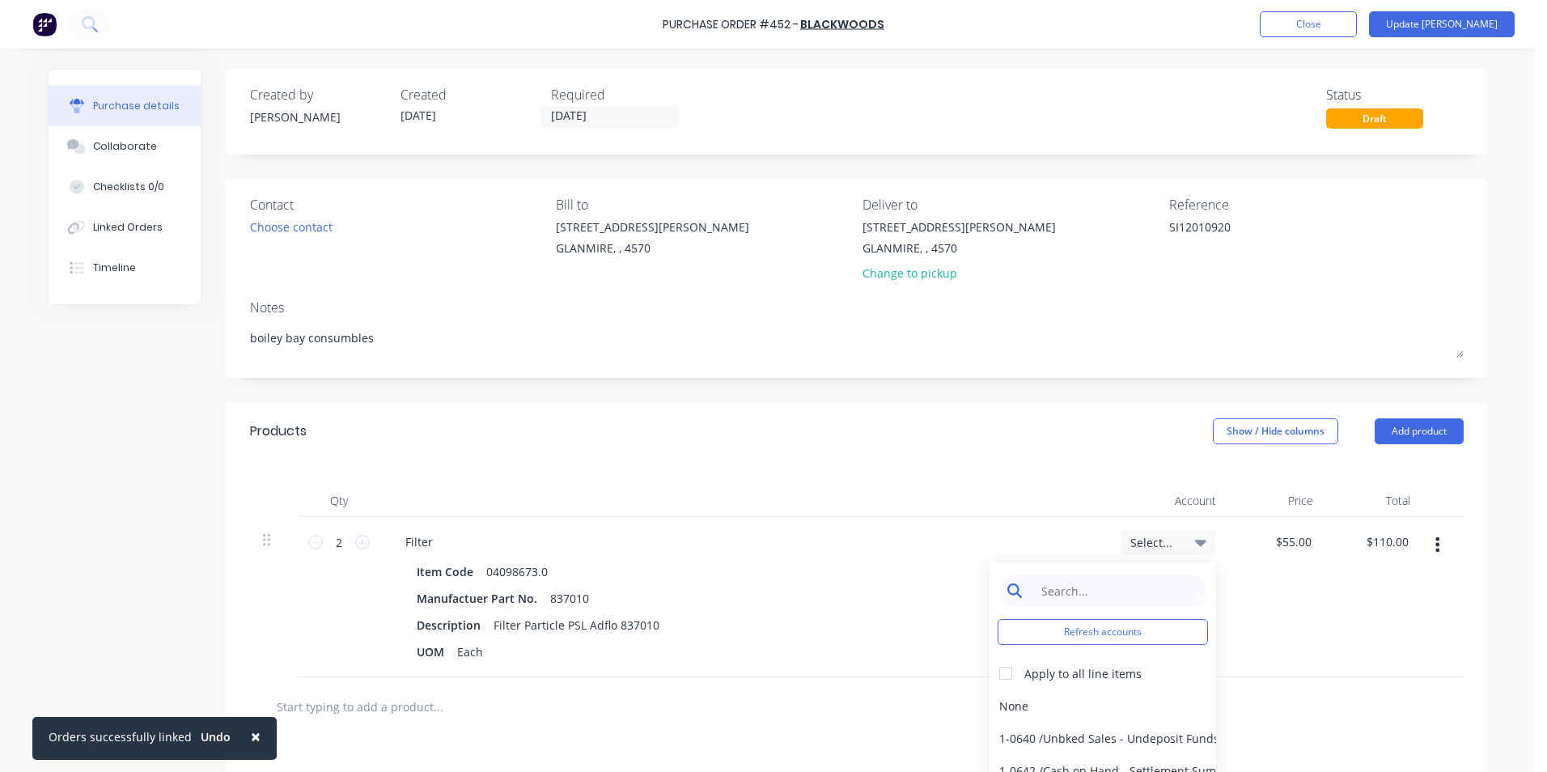
click at [1129, 589] on input at bounding box center [1115, 590] width 166 height 32
click at [1109, 705] on div "6-0462 / Tools & Hware-W/S Consum" at bounding box center [1102, 705] width 227 height 32
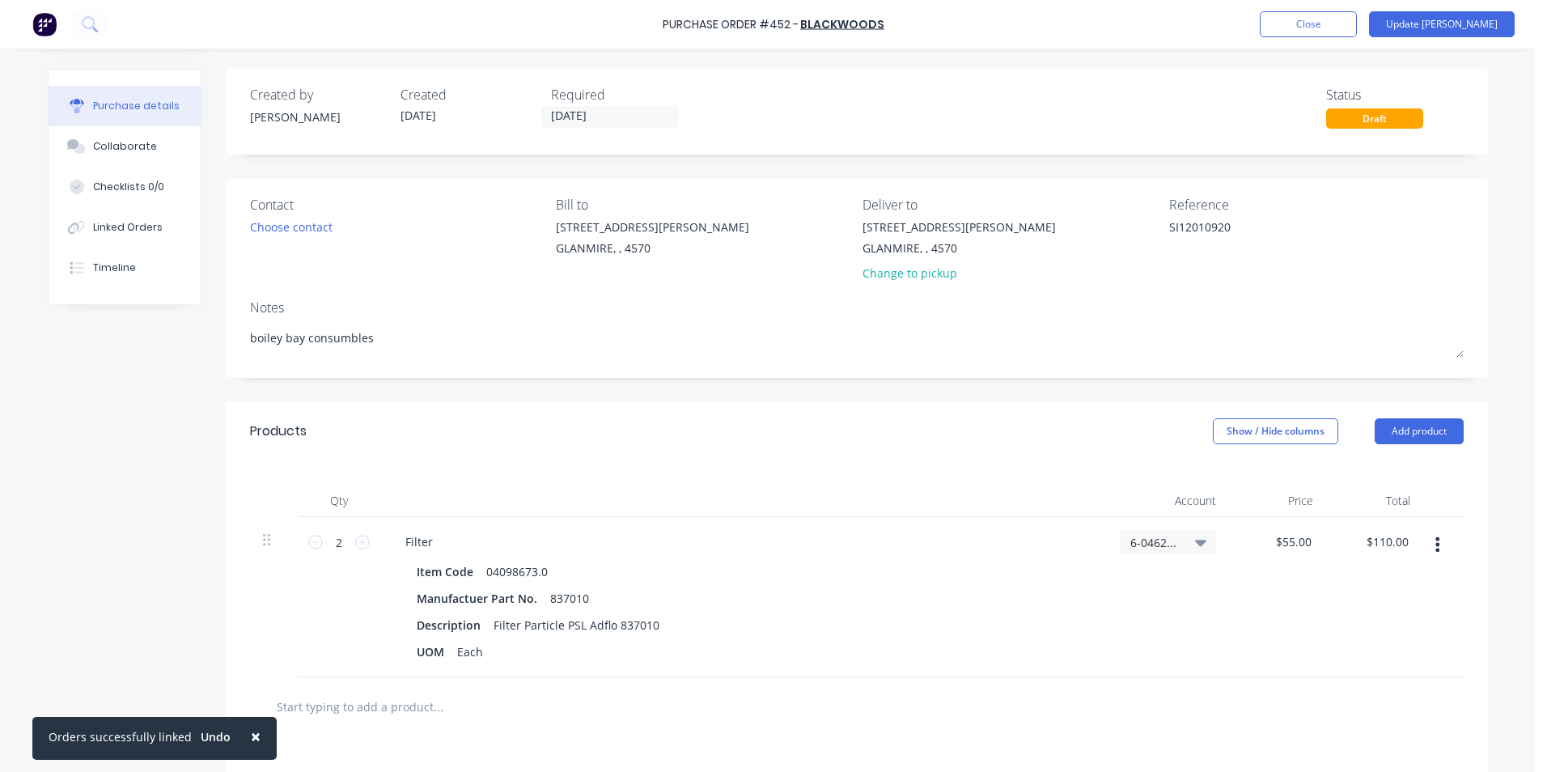
scroll to position [247, 0]
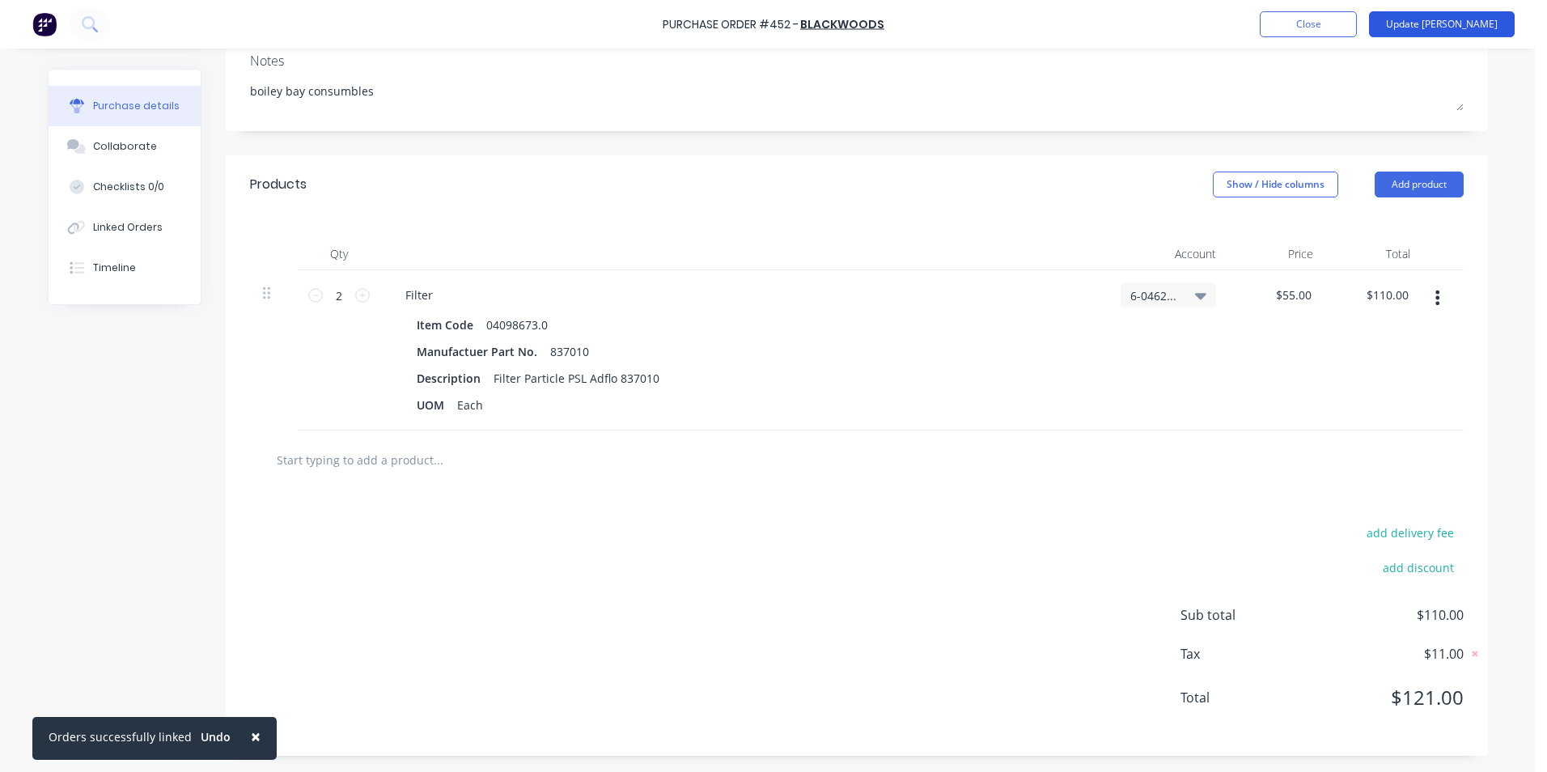
click at [1487, 18] on button "Update [PERSON_NAME]" at bounding box center [1442, 24] width 146 height 26
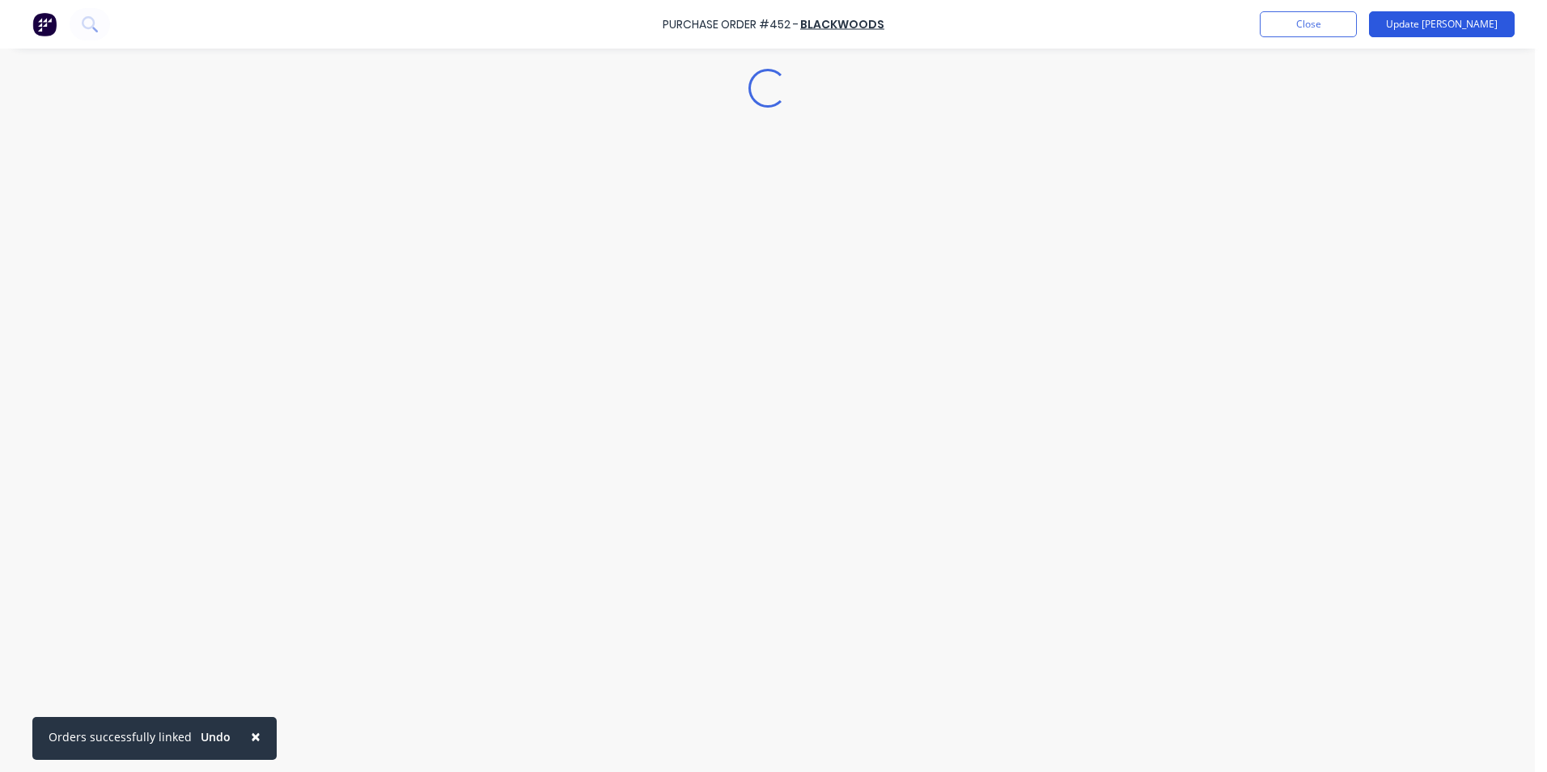
scroll to position [0, 0]
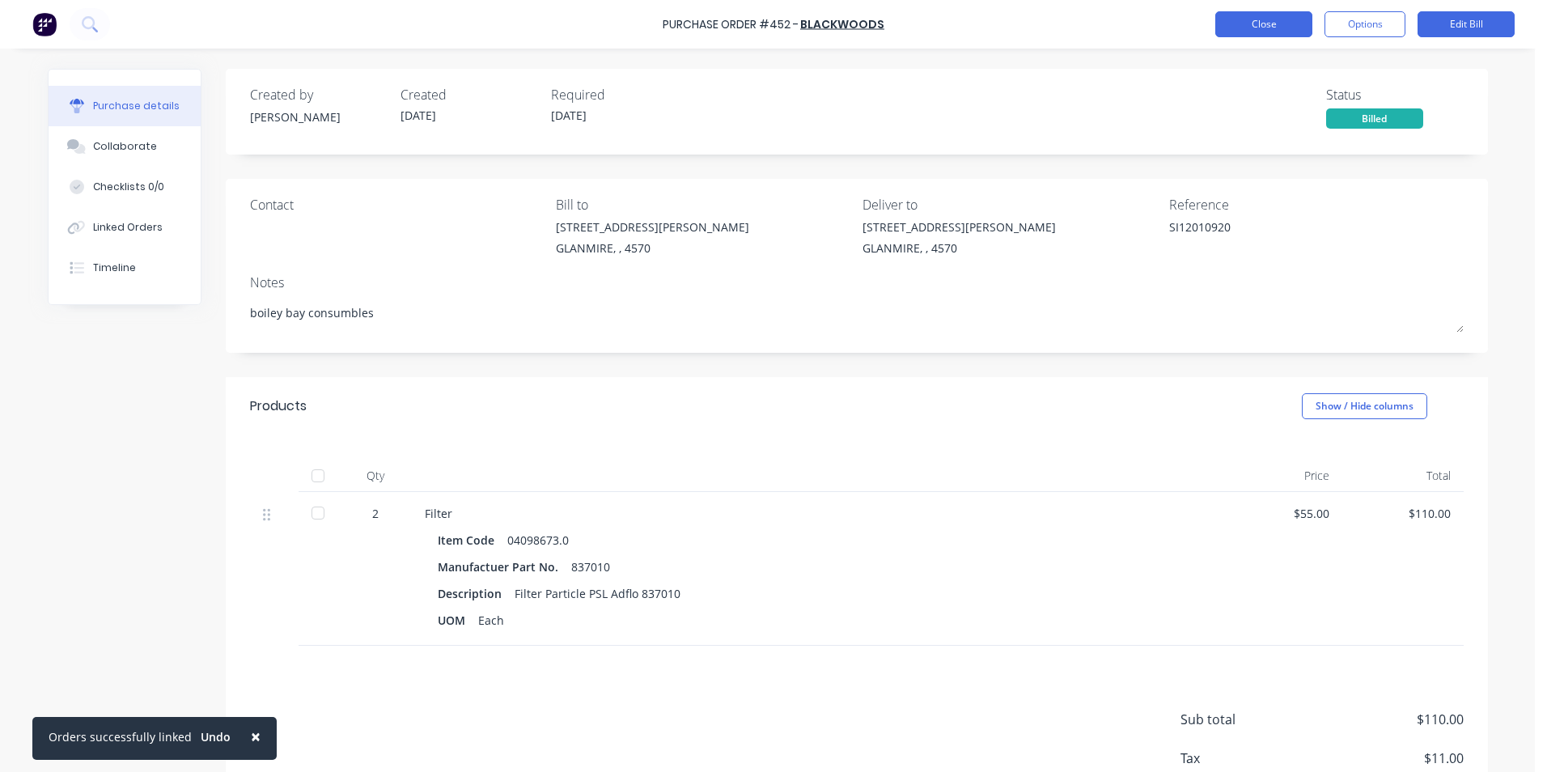
click at [1242, 27] on button "Close" at bounding box center [1263, 24] width 97 height 26
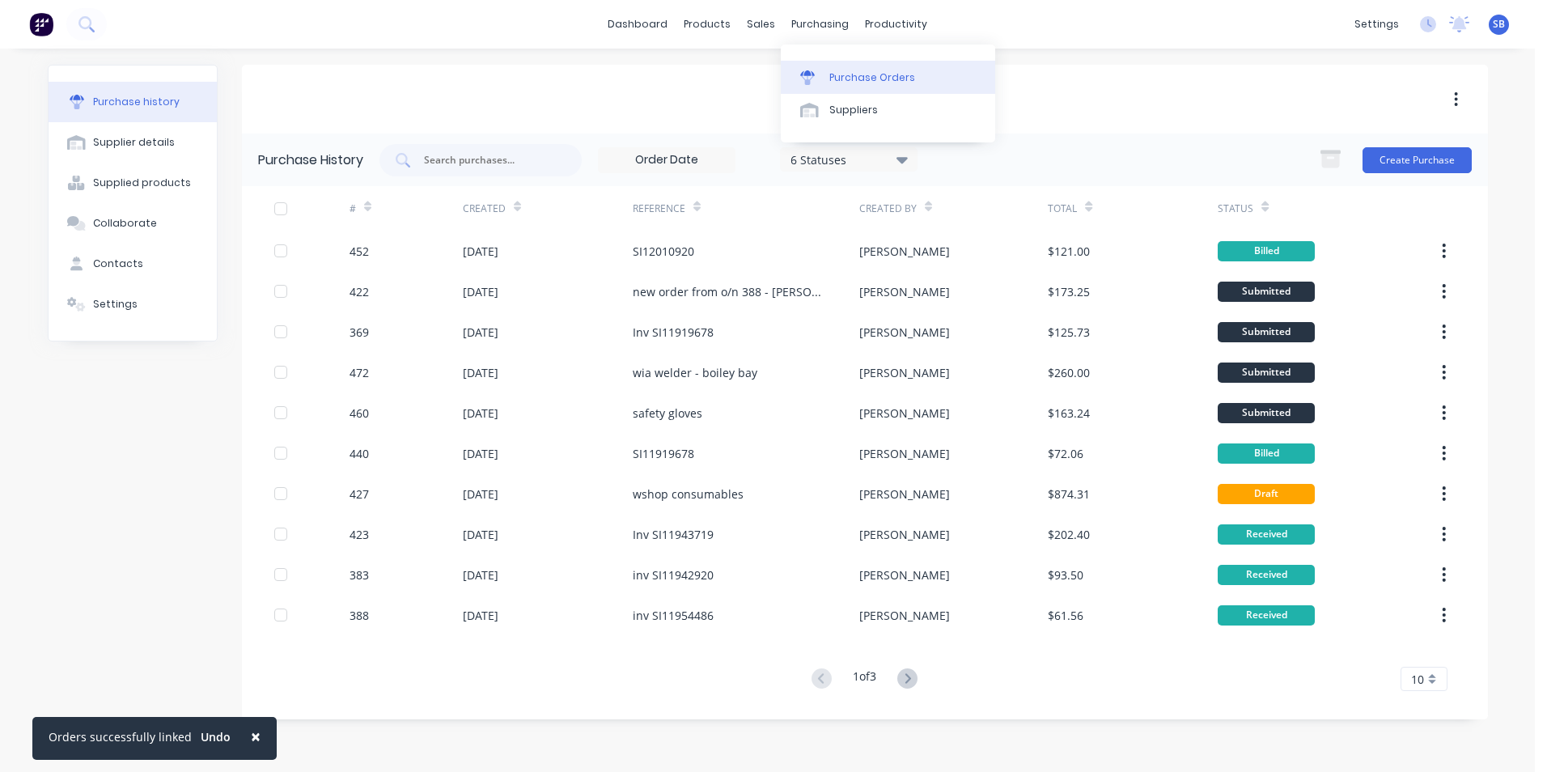
click at [901, 78] on div "Purchase Orders" at bounding box center [872, 77] width 86 height 15
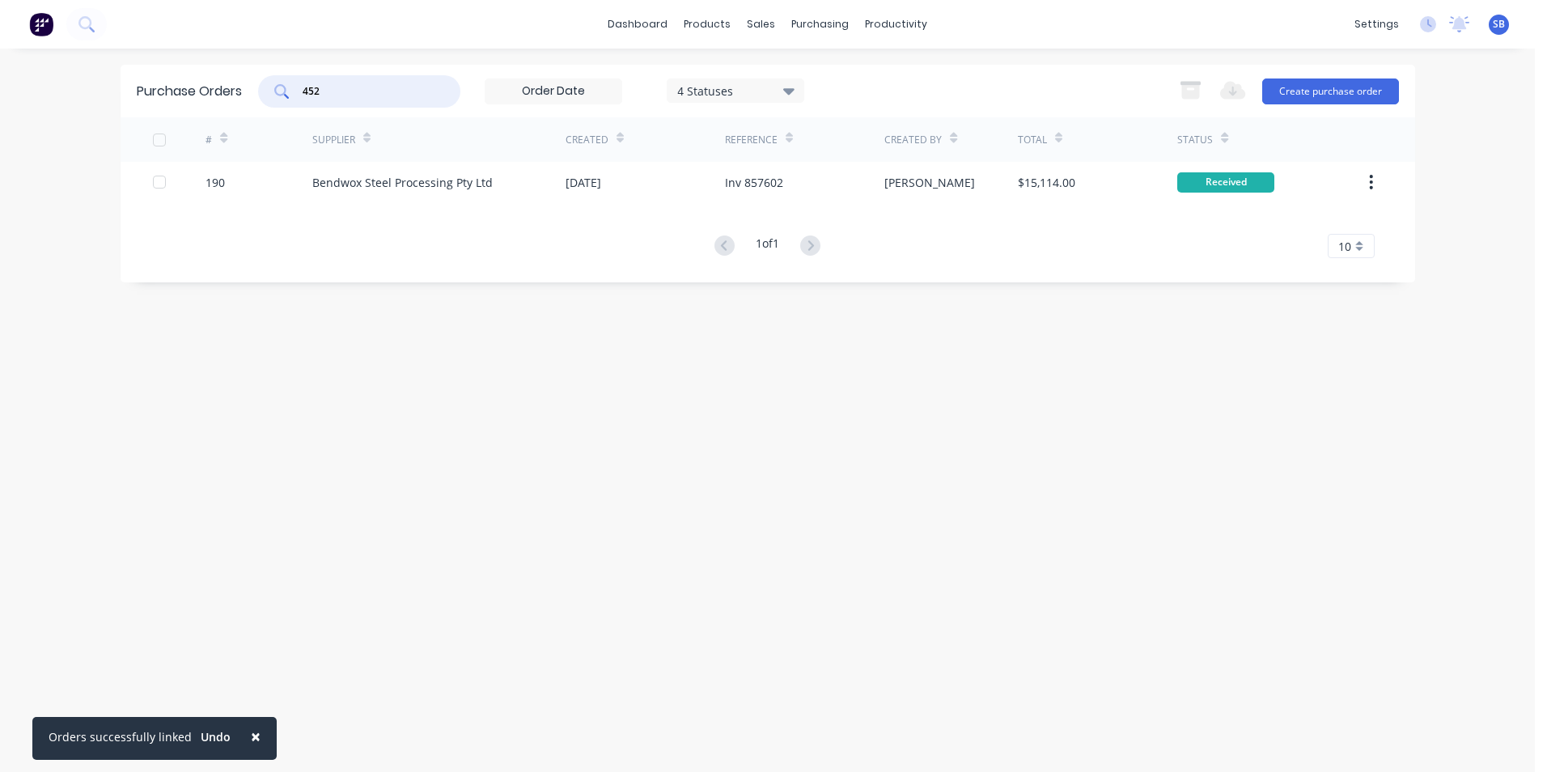
drag, startPoint x: 402, startPoint y: 92, endPoint x: 264, endPoint y: 80, distance: 138.9
click at [264, 80] on div "452" at bounding box center [359, 91] width 202 height 32
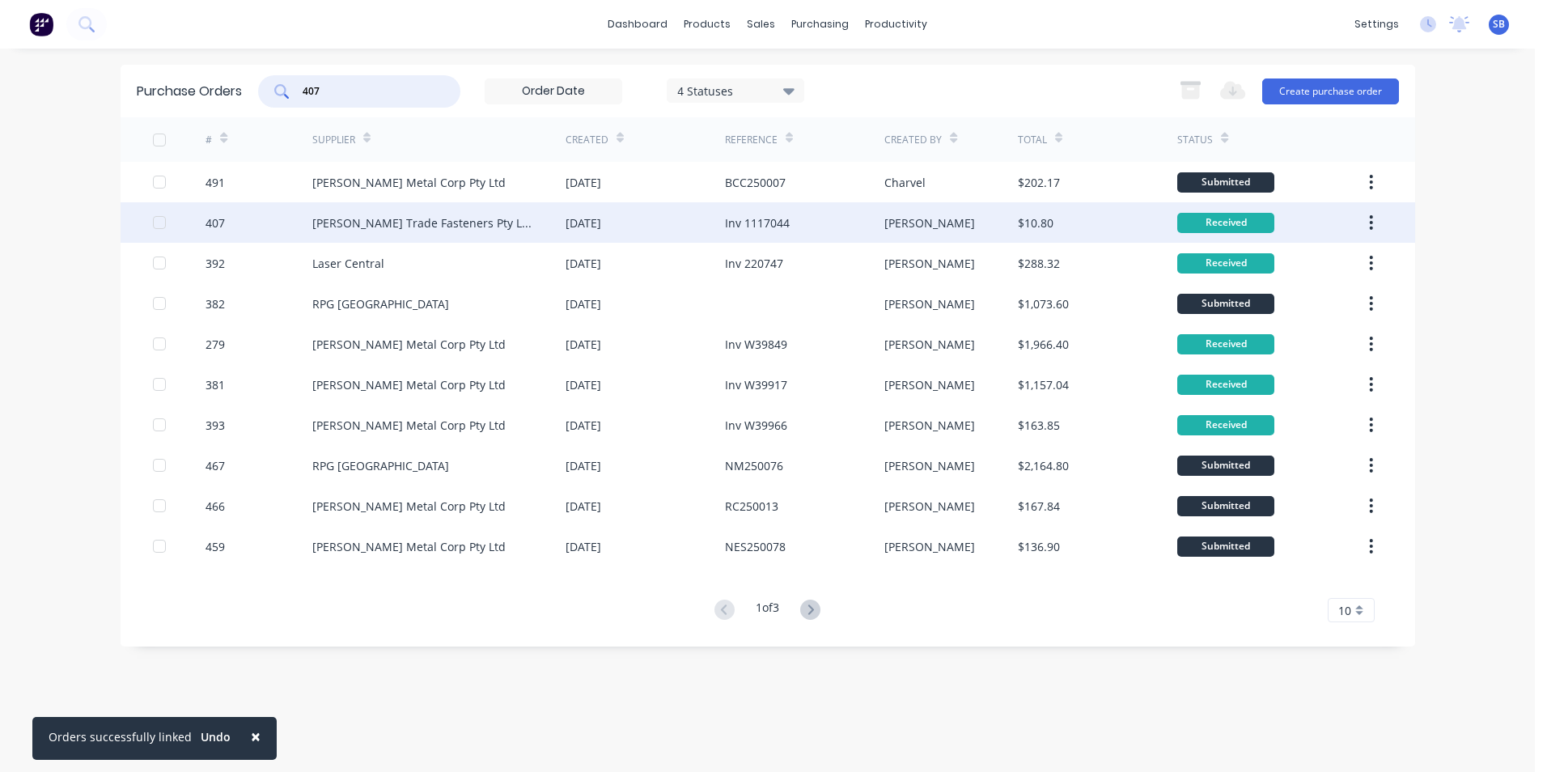
click at [890, 226] on div "[PERSON_NAME]" at bounding box center [929, 222] width 91 height 17
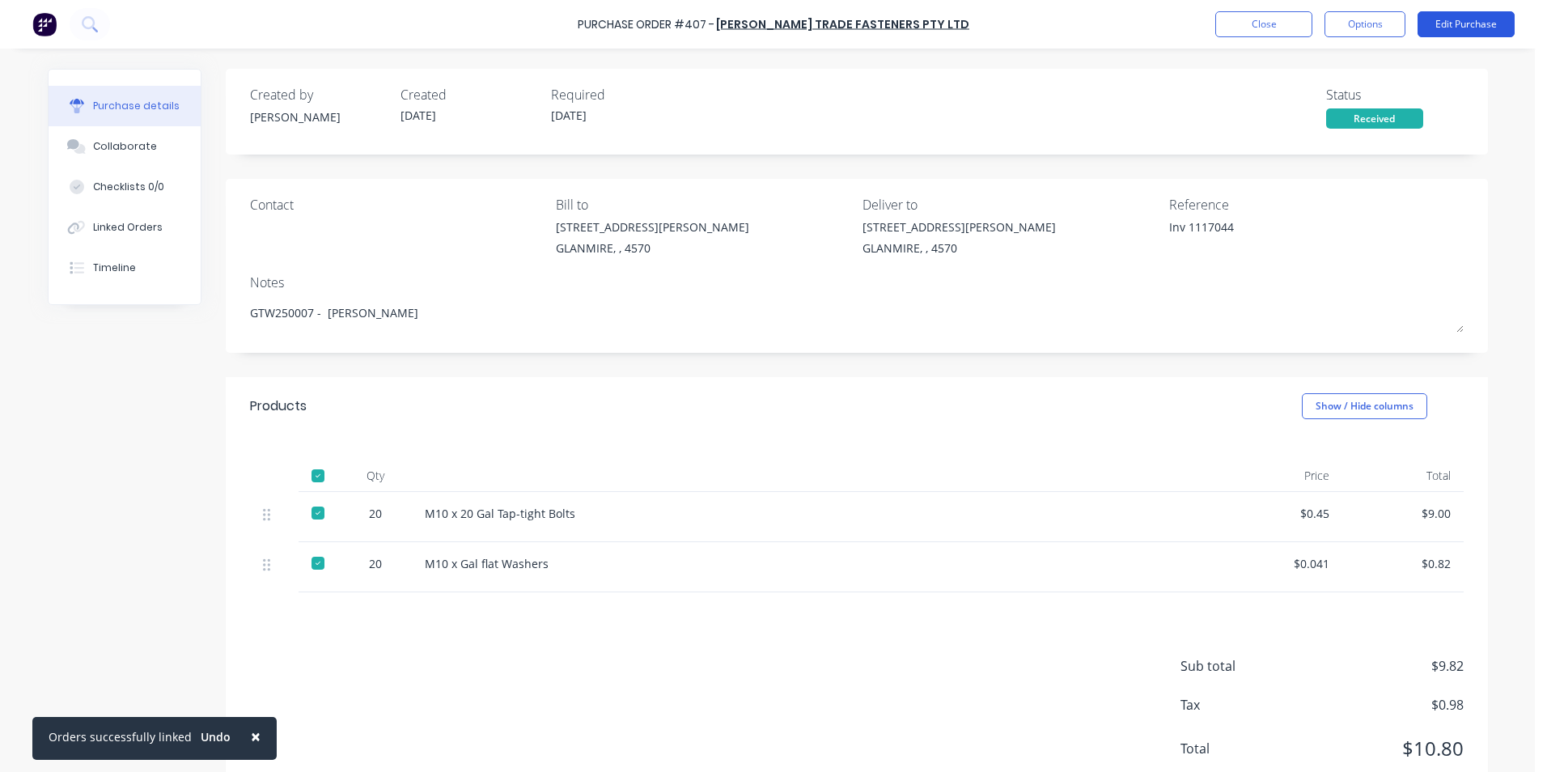
click at [1493, 26] on button "Edit Purchase" at bounding box center [1465, 24] width 97 height 26
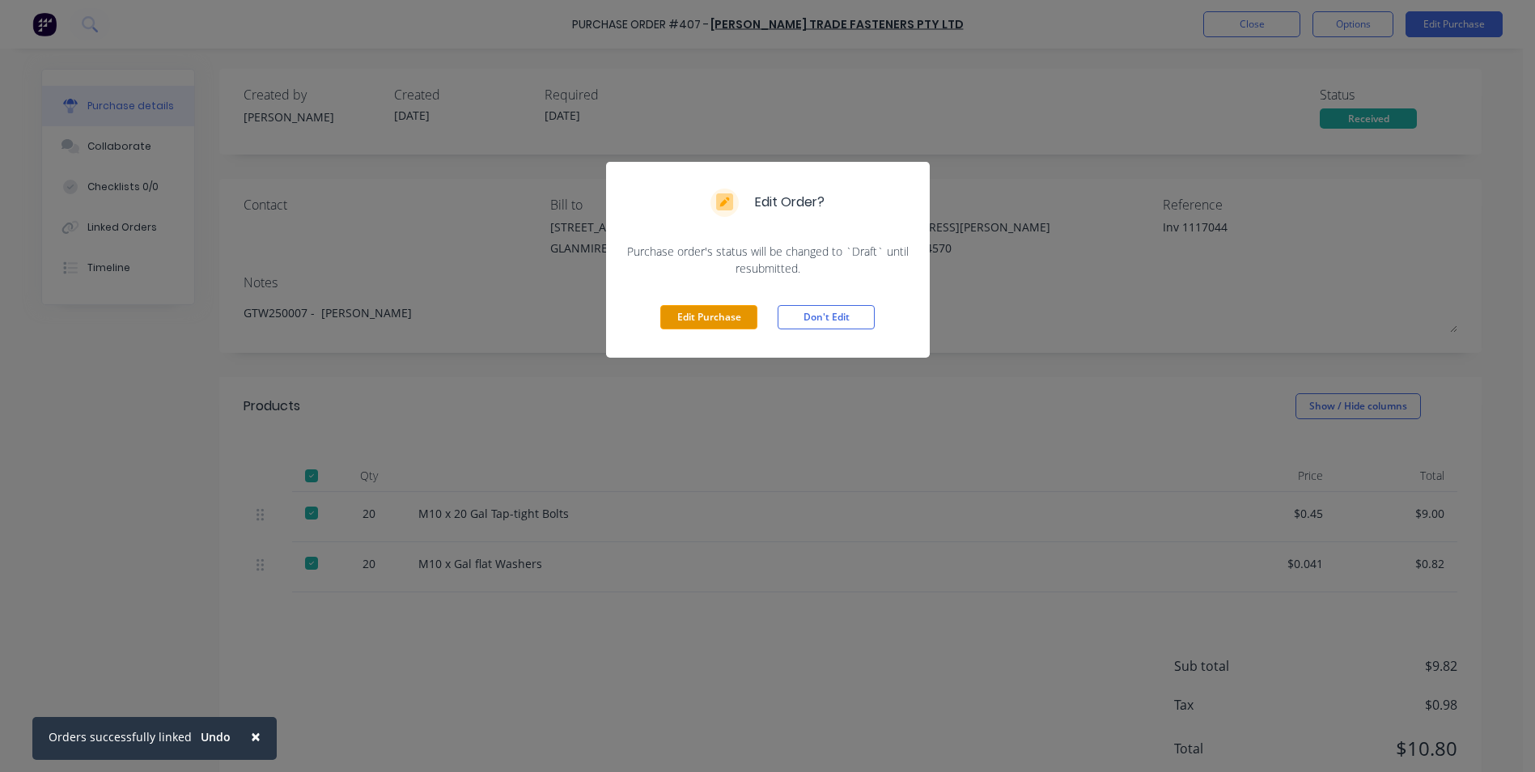
click at [743, 308] on button "Edit Purchase" at bounding box center [708, 317] width 97 height 24
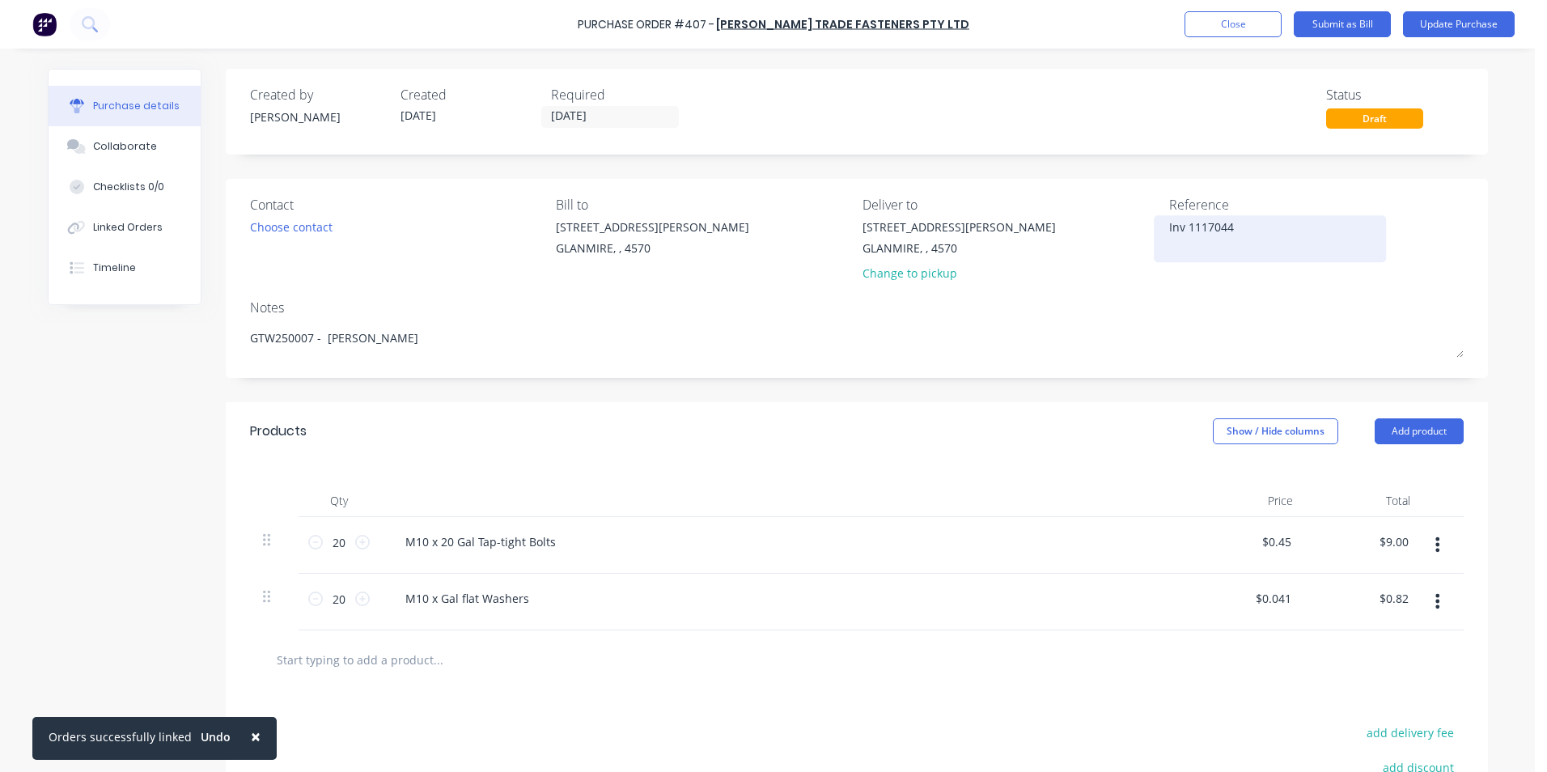
click at [1186, 225] on textarea "Inv 1117044" at bounding box center [1270, 236] width 202 height 36
click at [1283, 426] on button "Show / Hide columns" at bounding box center [1275, 431] width 125 height 26
click at [1232, 484] on label "Account" at bounding box center [1226, 484] width 28 height 14
click at [1212, 477] on input "Account" at bounding box center [1212, 477] width 0 height 0
click at [1137, 549] on div "Select..." at bounding box center [1167, 542] width 95 height 24
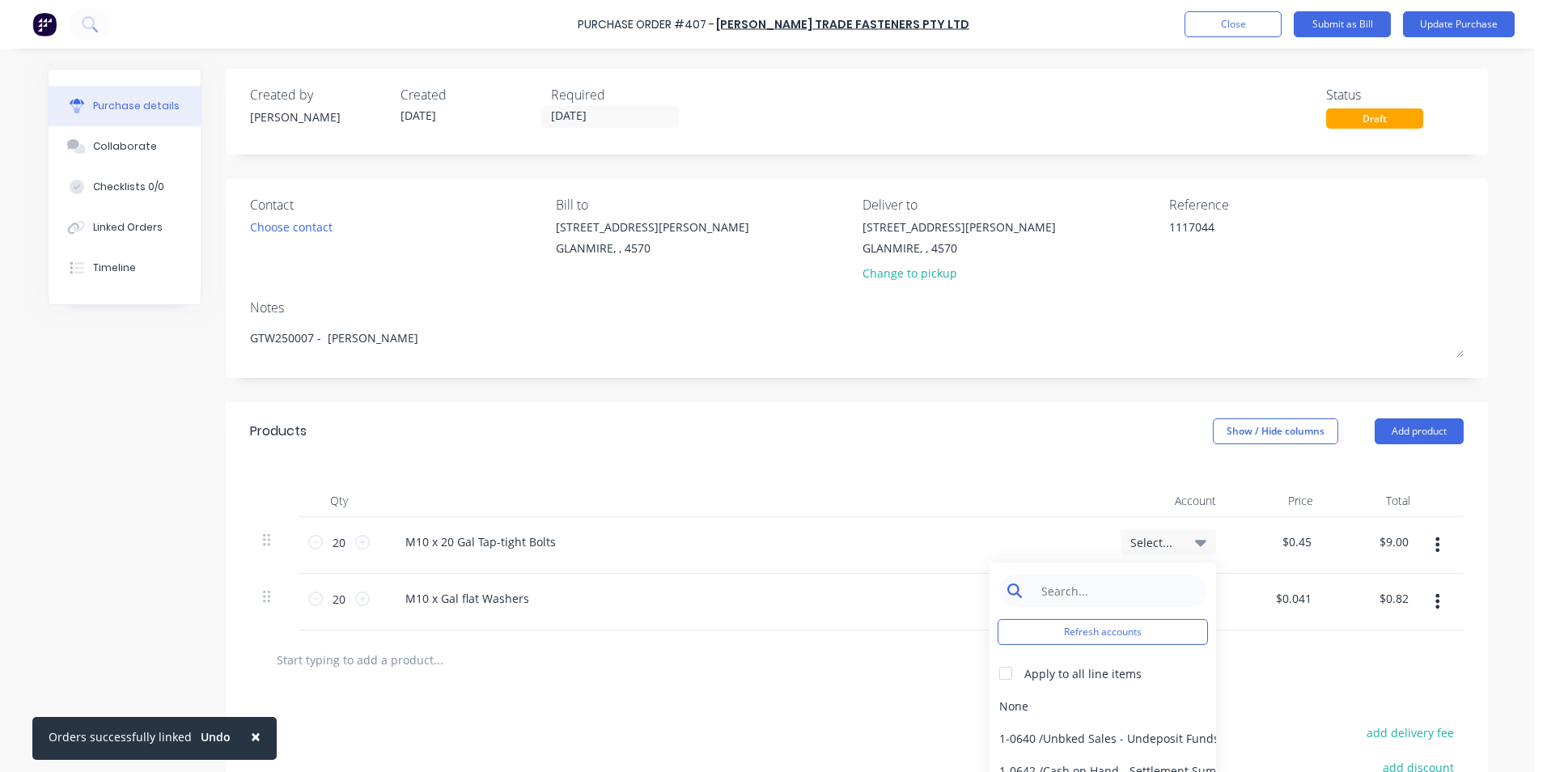
click at [1054, 602] on input at bounding box center [1115, 590] width 166 height 32
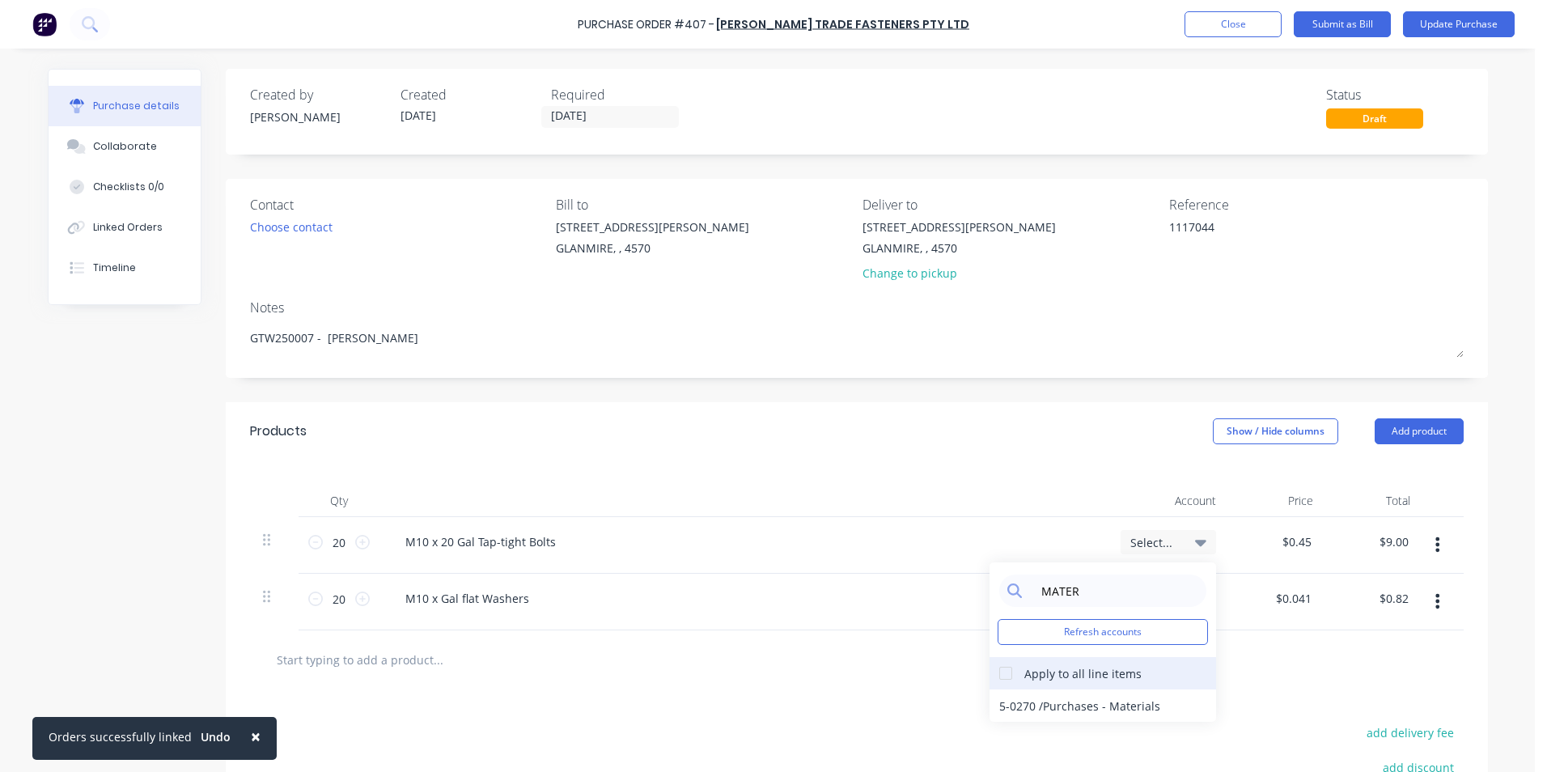
click at [989, 671] on div at bounding box center [1005, 673] width 32 height 32
click at [1045, 714] on div "5-0270 / Purchases - Materials" at bounding box center [1102, 705] width 227 height 32
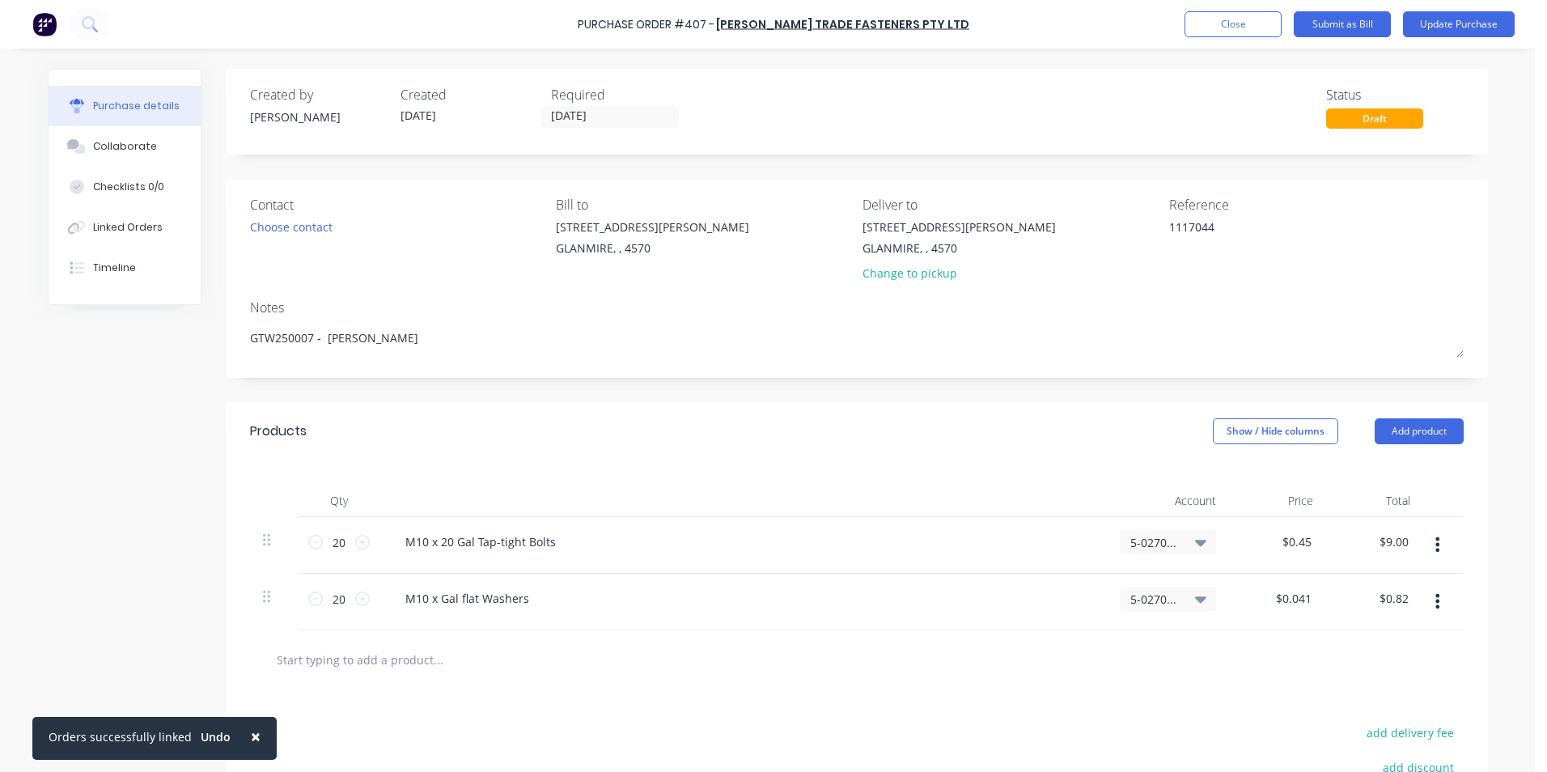
scroll to position [200, 0]
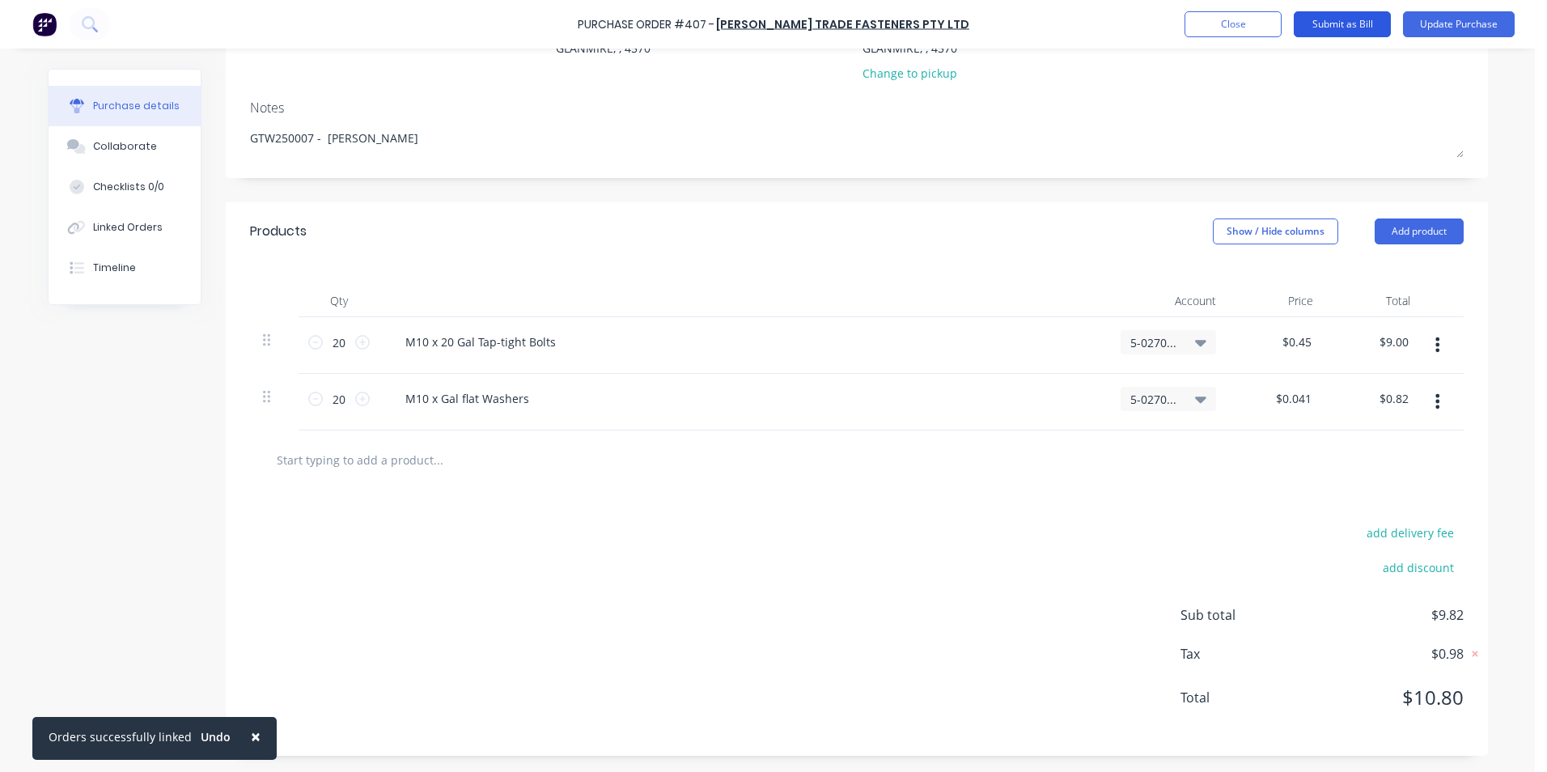
click at [1295, 26] on button "Submit as Bill" at bounding box center [1342, 24] width 97 height 26
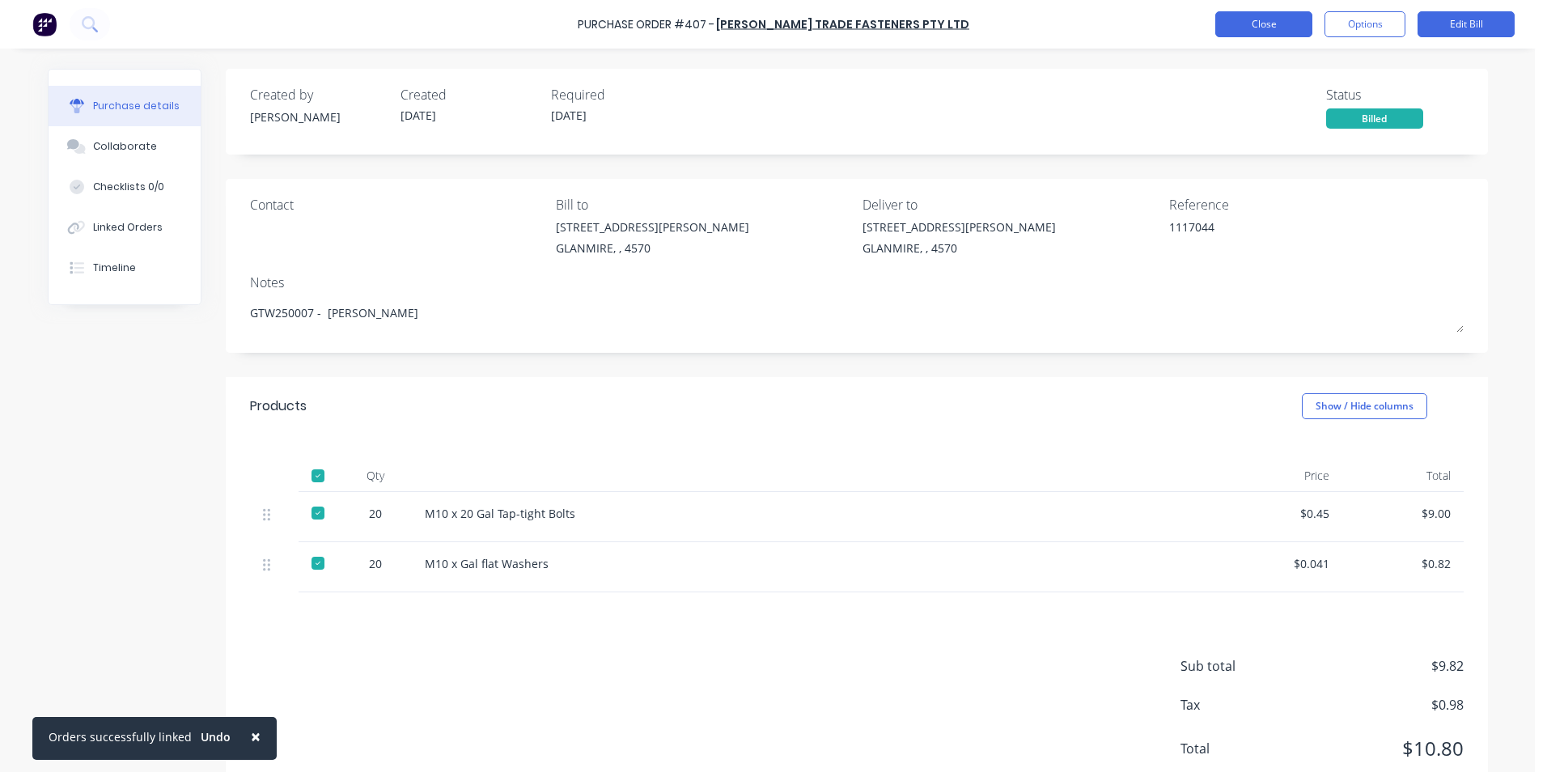
click at [1244, 19] on button "Close" at bounding box center [1263, 24] width 97 height 26
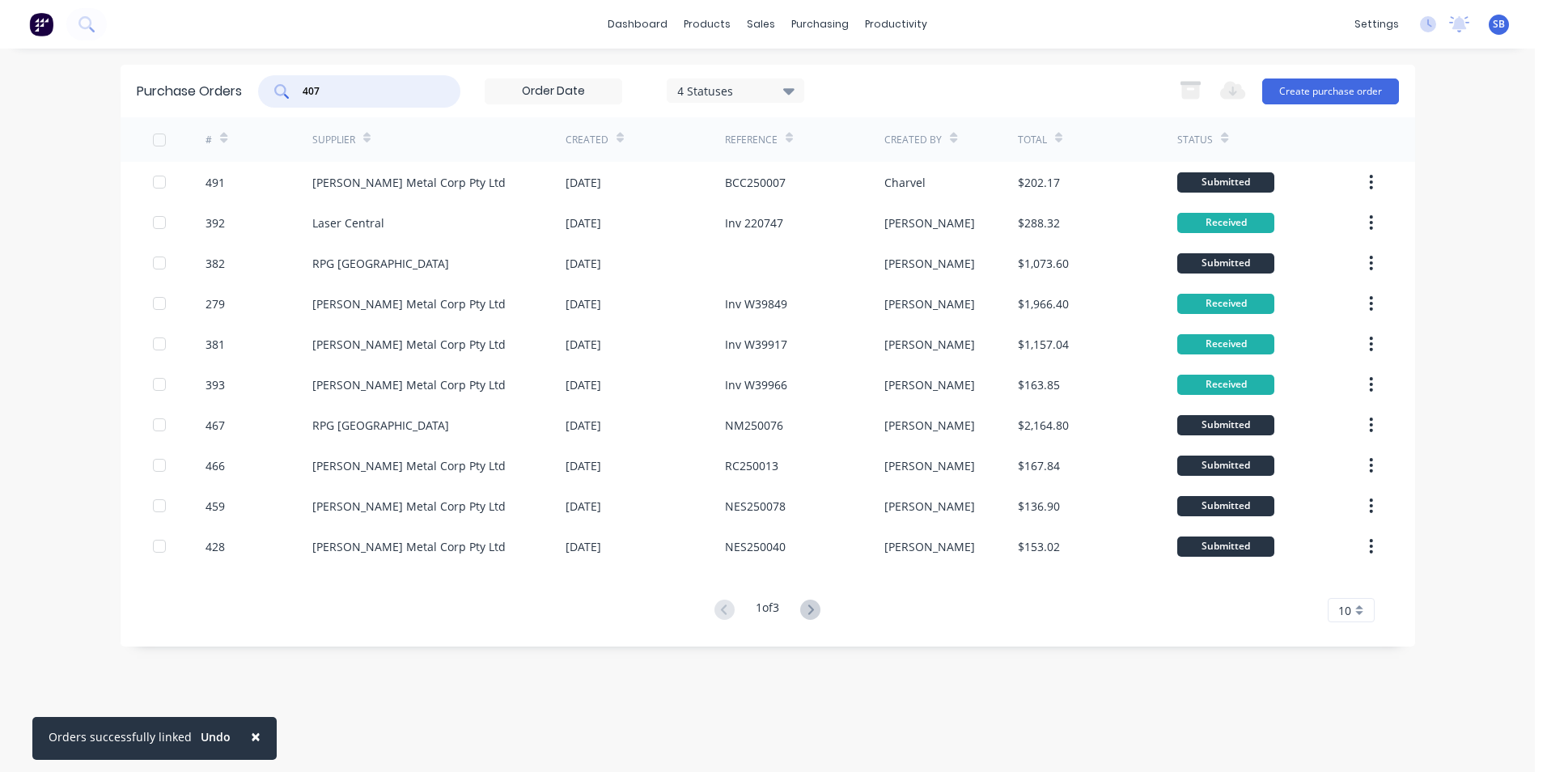
drag, startPoint x: 371, startPoint y: 90, endPoint x: 176, endPoint y: 65, distance: 196.6
click at [176, 65] on div "Purchase Orders 407 4 Statuses 4 Statuses Export to Excel (XLSX) Create purchas…" at bounding box center [768, 91] width 1294 height 53
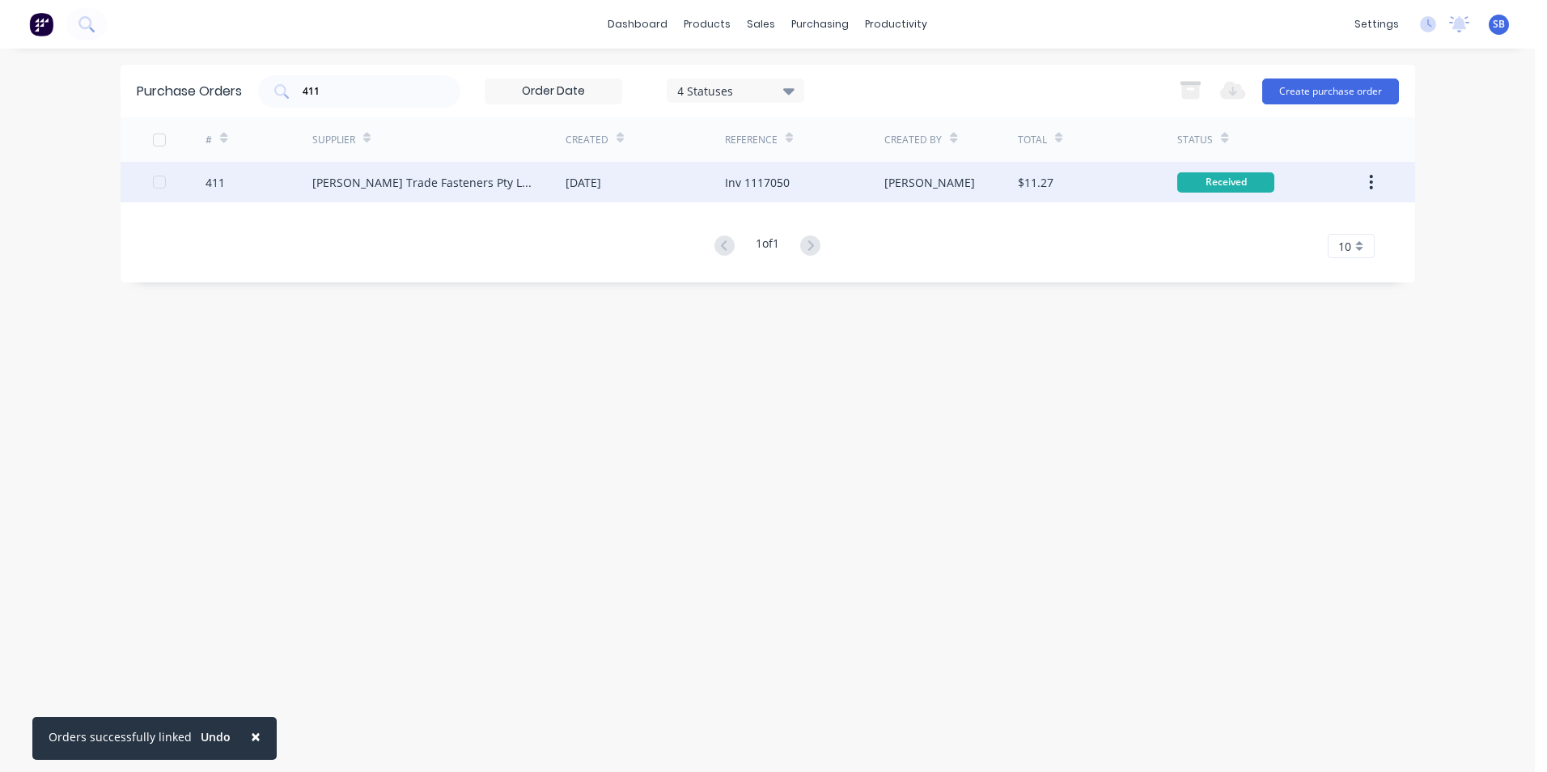
click at [782, 179] on div "Inv 1117050" at bounding box center [757, 182] width 65 height 17
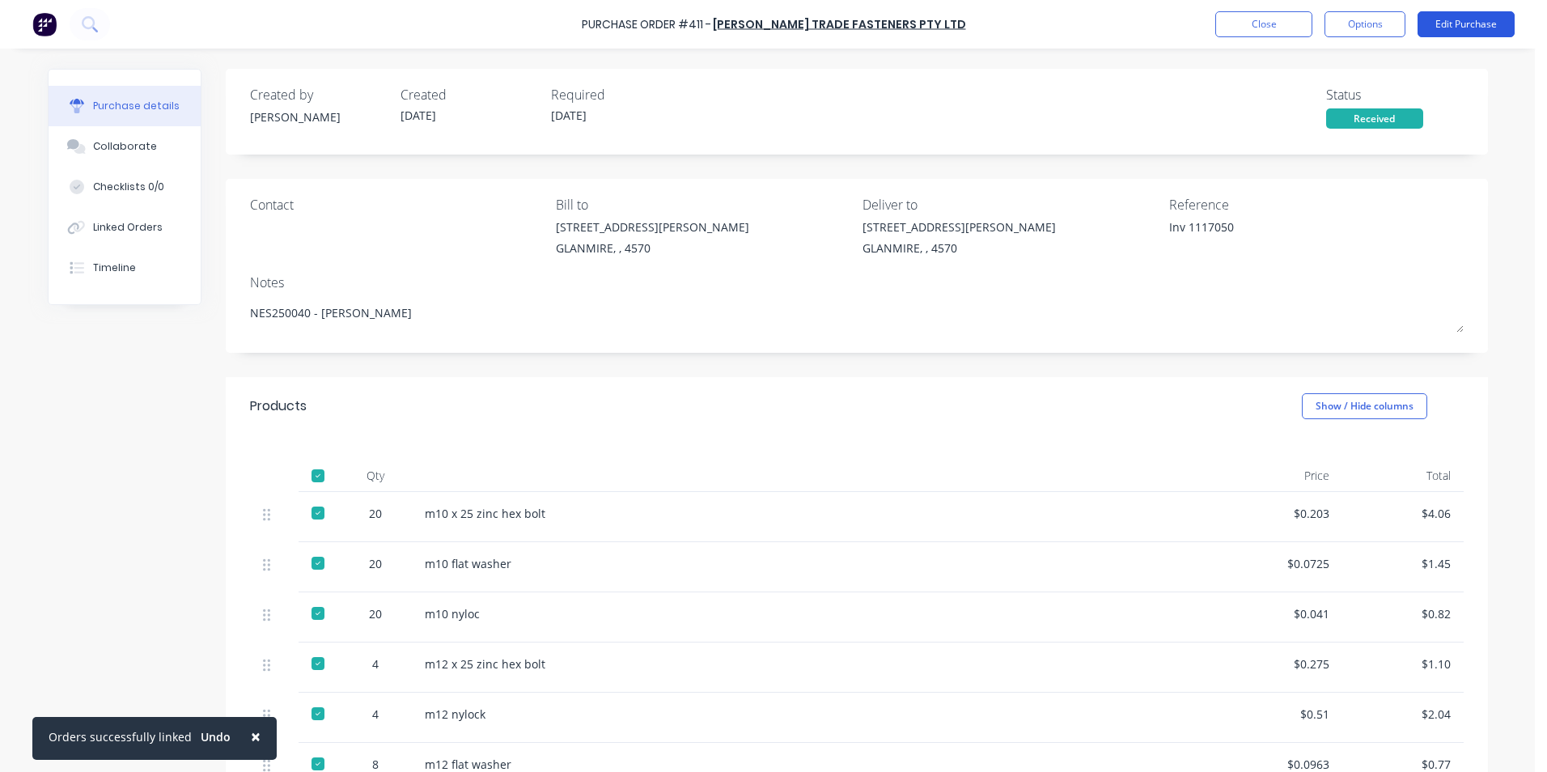
click at [1468, 20] on button "Edit Purchase" at bounding box center [1465, 24] width 97 height 26
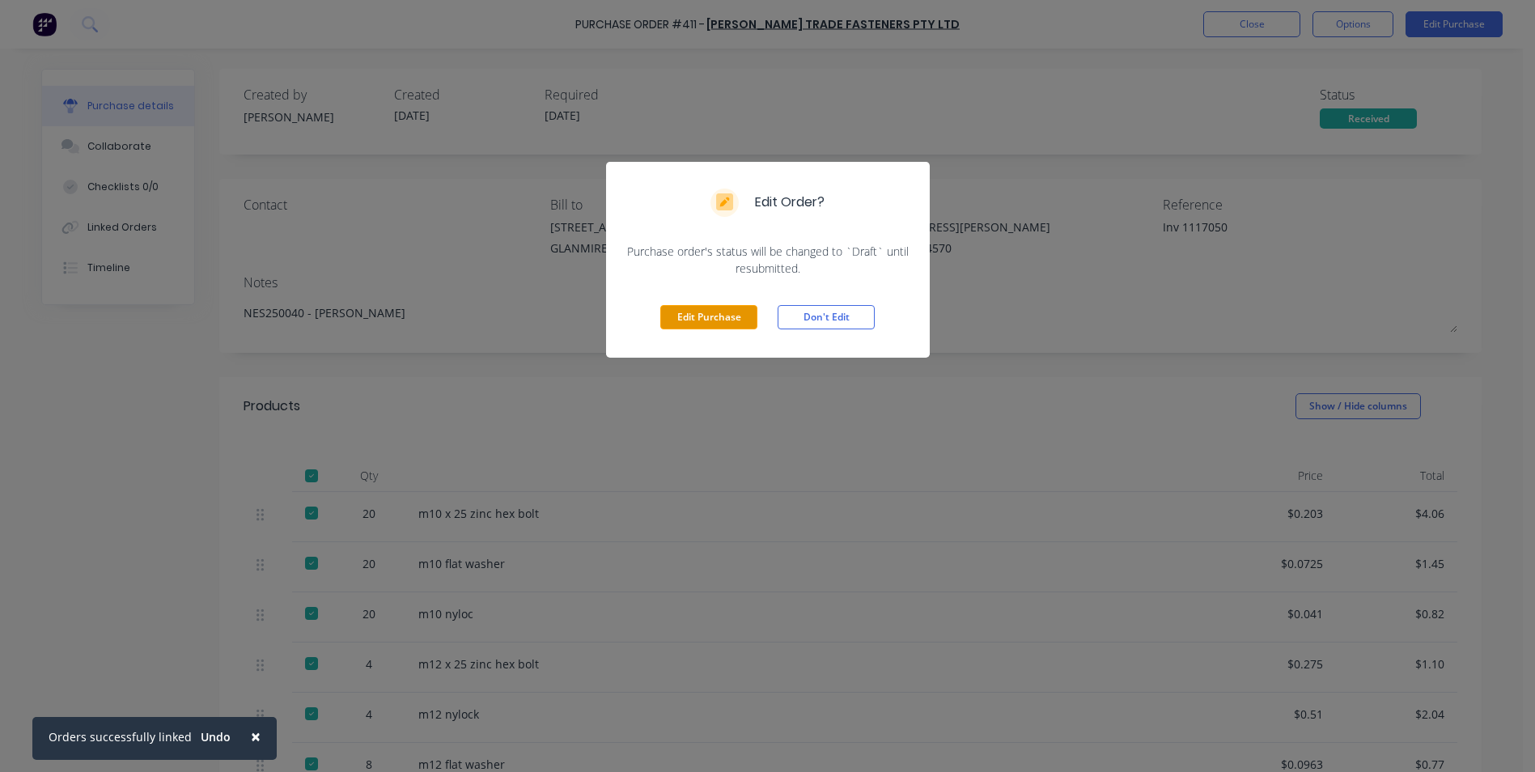
click at [731, 319] on button "Edit Purchase" at bounding box center [708, 317] width 97 height 24
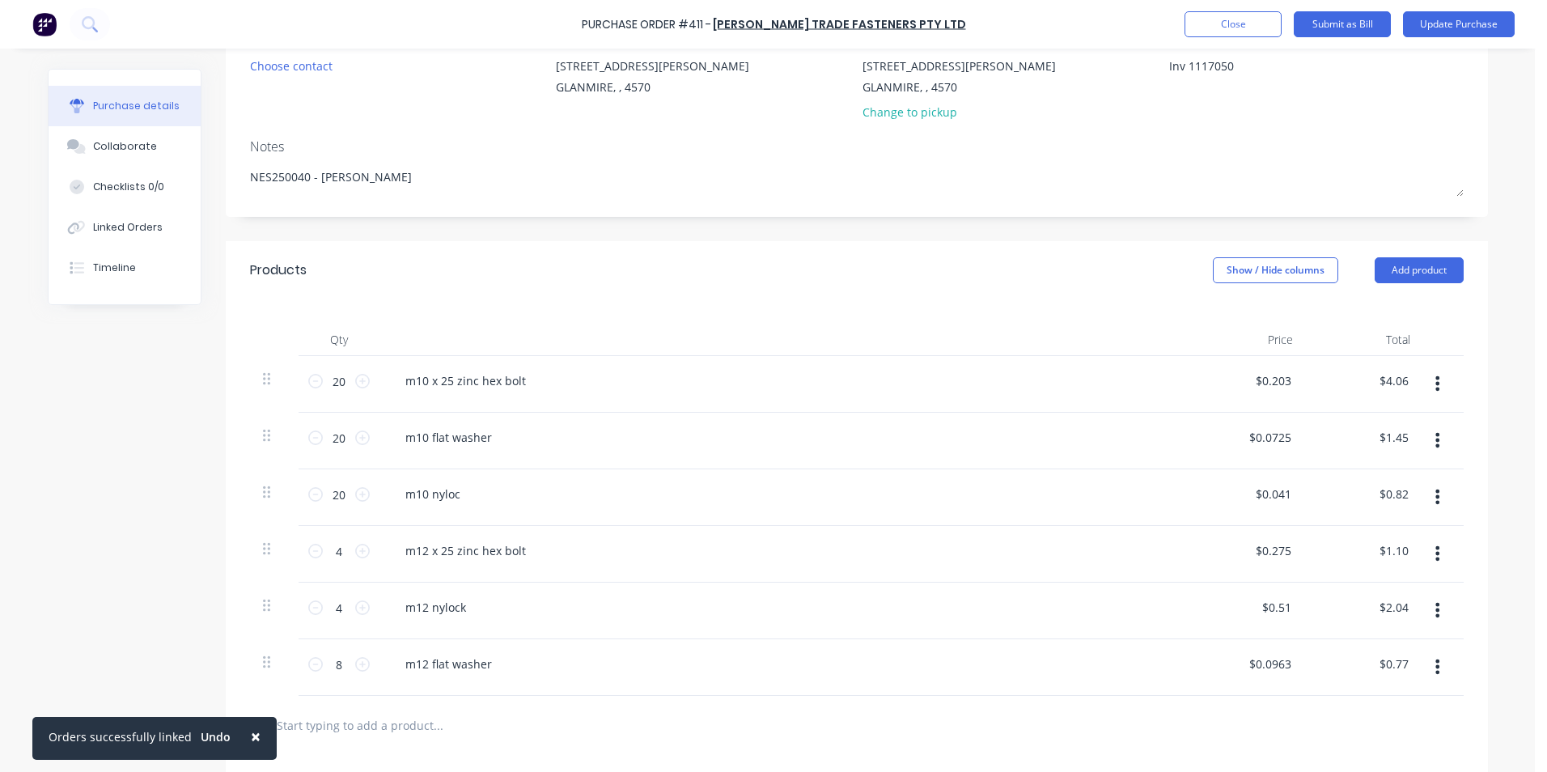
scroll to position [162, 0]
click at [102, 227] on div "Linked Orders" at bounding box center [128, 227] width 70 height 15
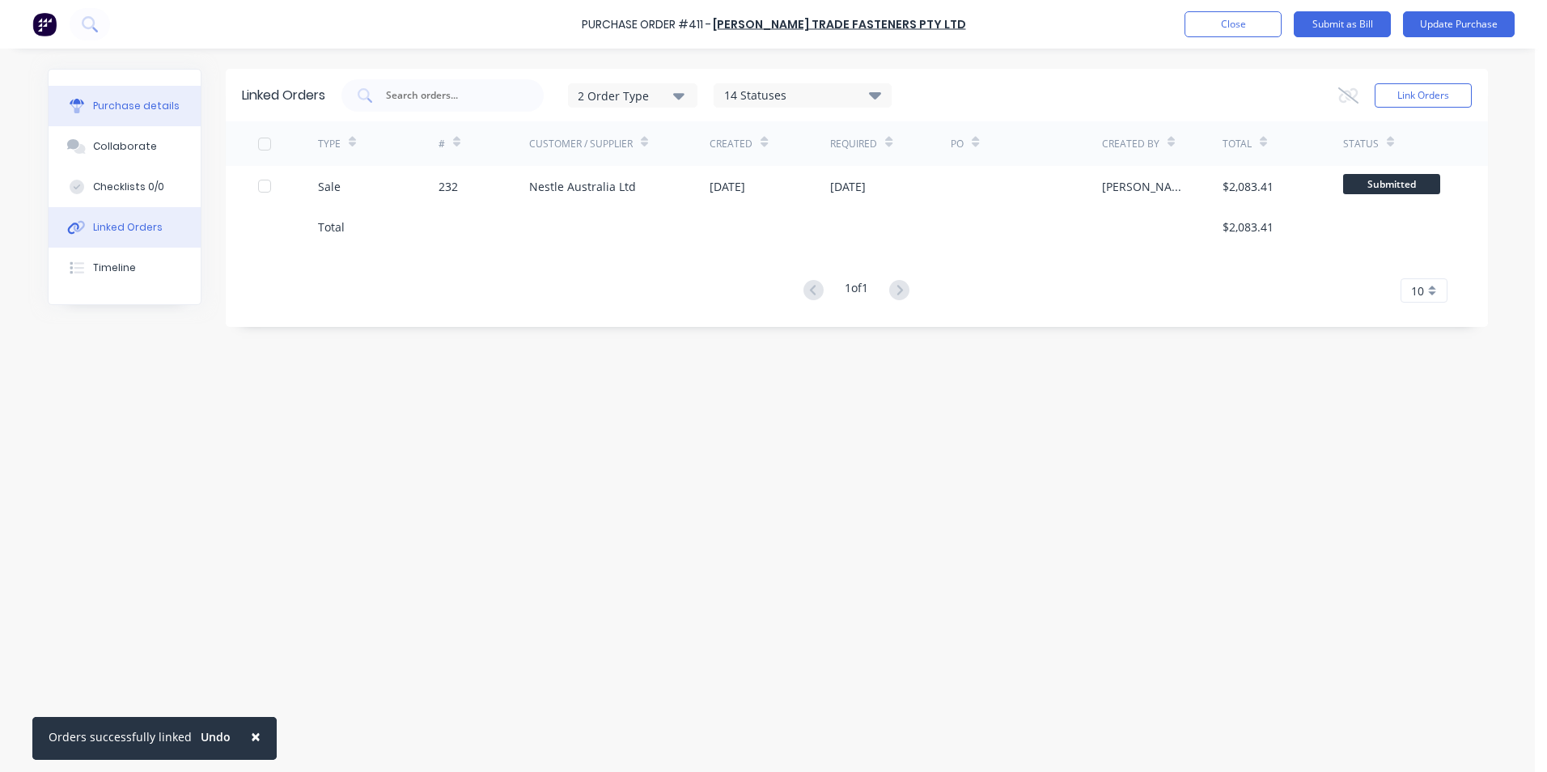
click at [122, 117] on button "Purchase details" at bounding box center [125, 106] width 152 height 40
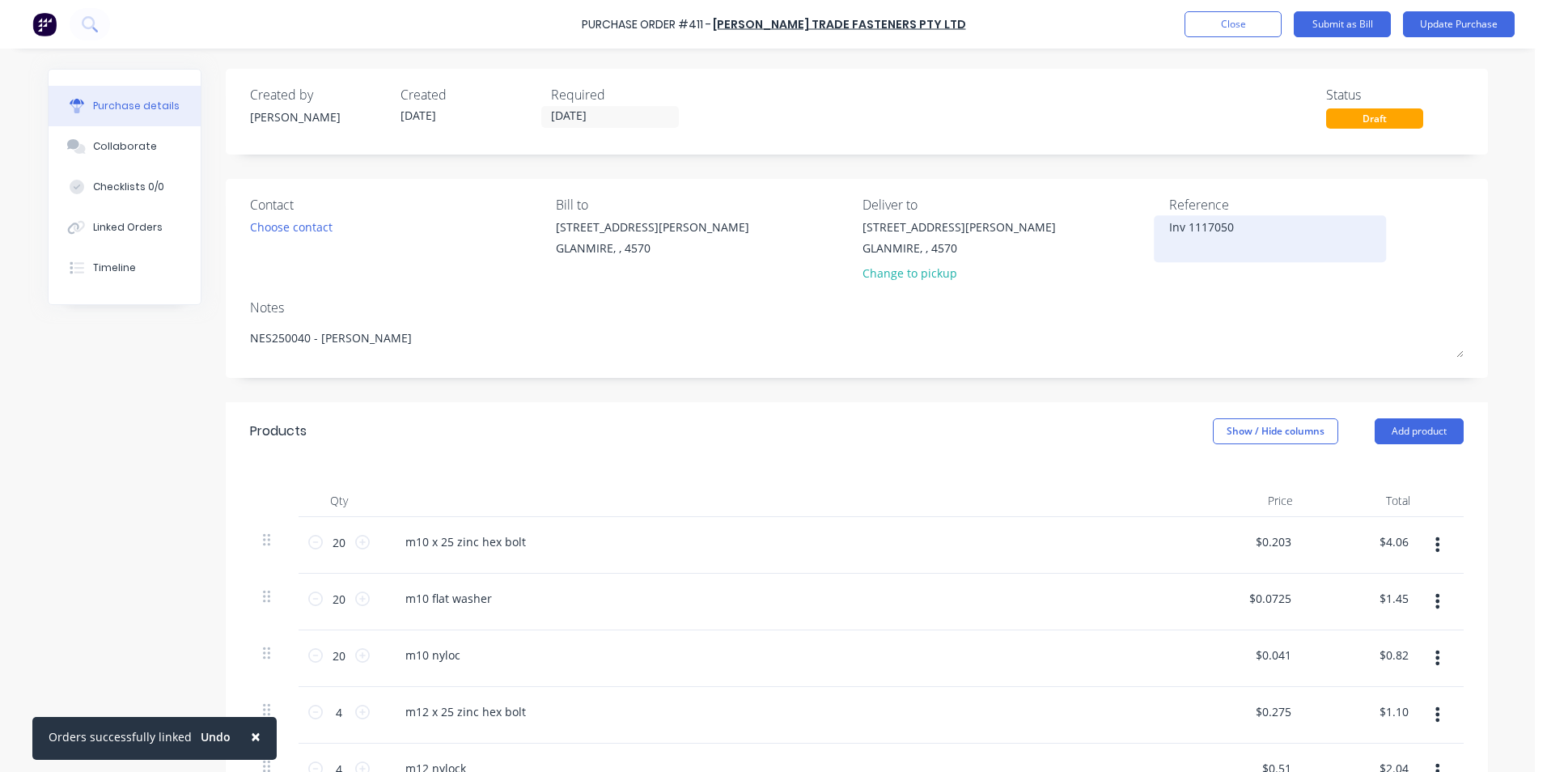
drag, startPoint x: 1182, startPoint y: 227, endPoint x: 1155, endPoint y: 222, distance: 27.0
click at [1169, 222] on div "Inv 1117050" at bounding box center [1270, 238] width 202 height 40
click at [1186, 223] on textarea "Inv 1117050" at bounding box center [1270, 236] width 202 height 36
click at [1253, 425] on button "Show / Hide columns" at bounding box center [1275, 431] width 125 height 26
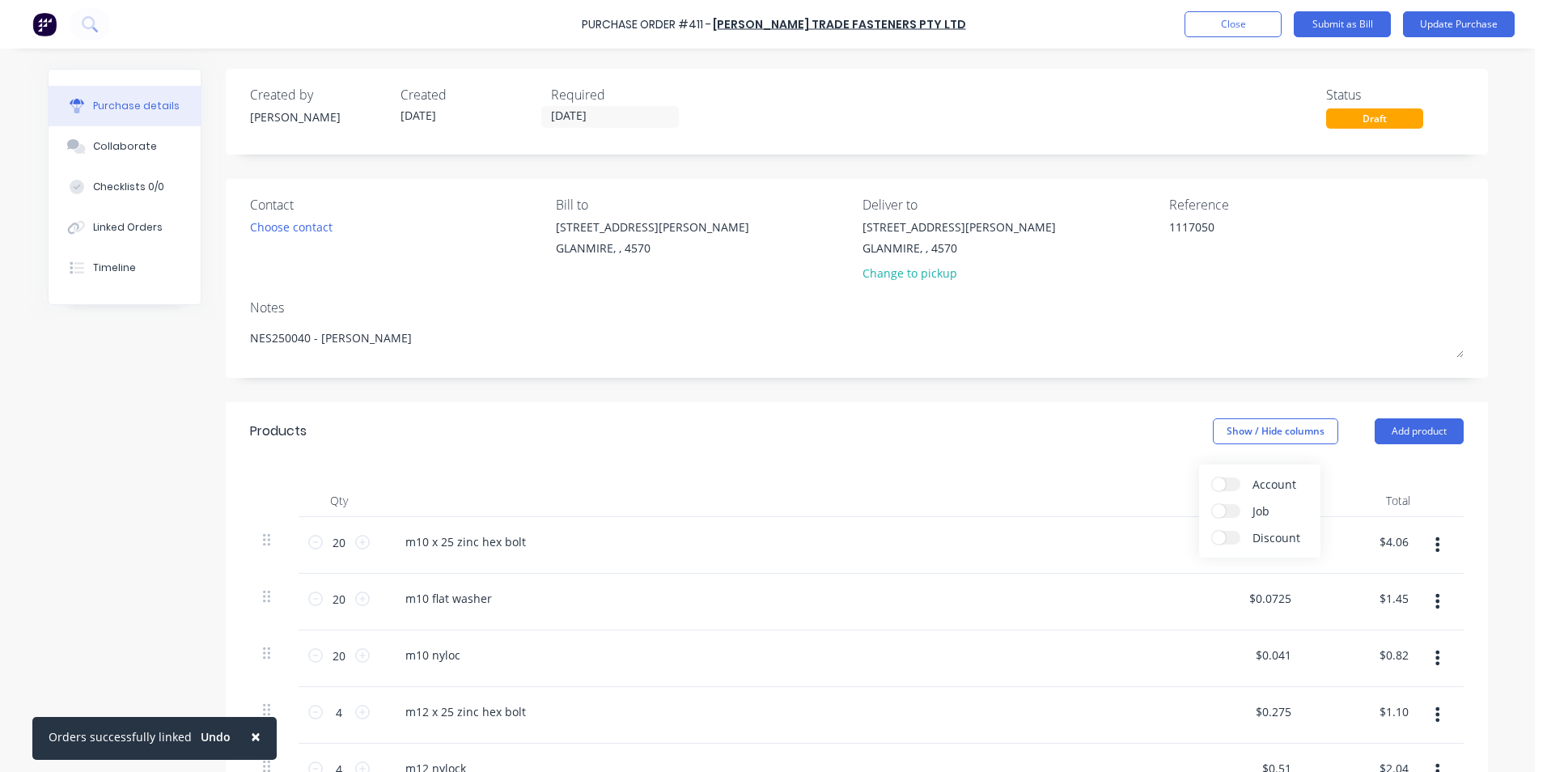
click at [1232, 480] on label "Account" at bounding box center [1226, 484] width 28 height 14
click at [1212, 477] on input "Account" at bounding box center [1212, 477] width 0 height 0
click at [1176, 539] on div "Select..." at bounding box center [1168, 542] width 76 height 15
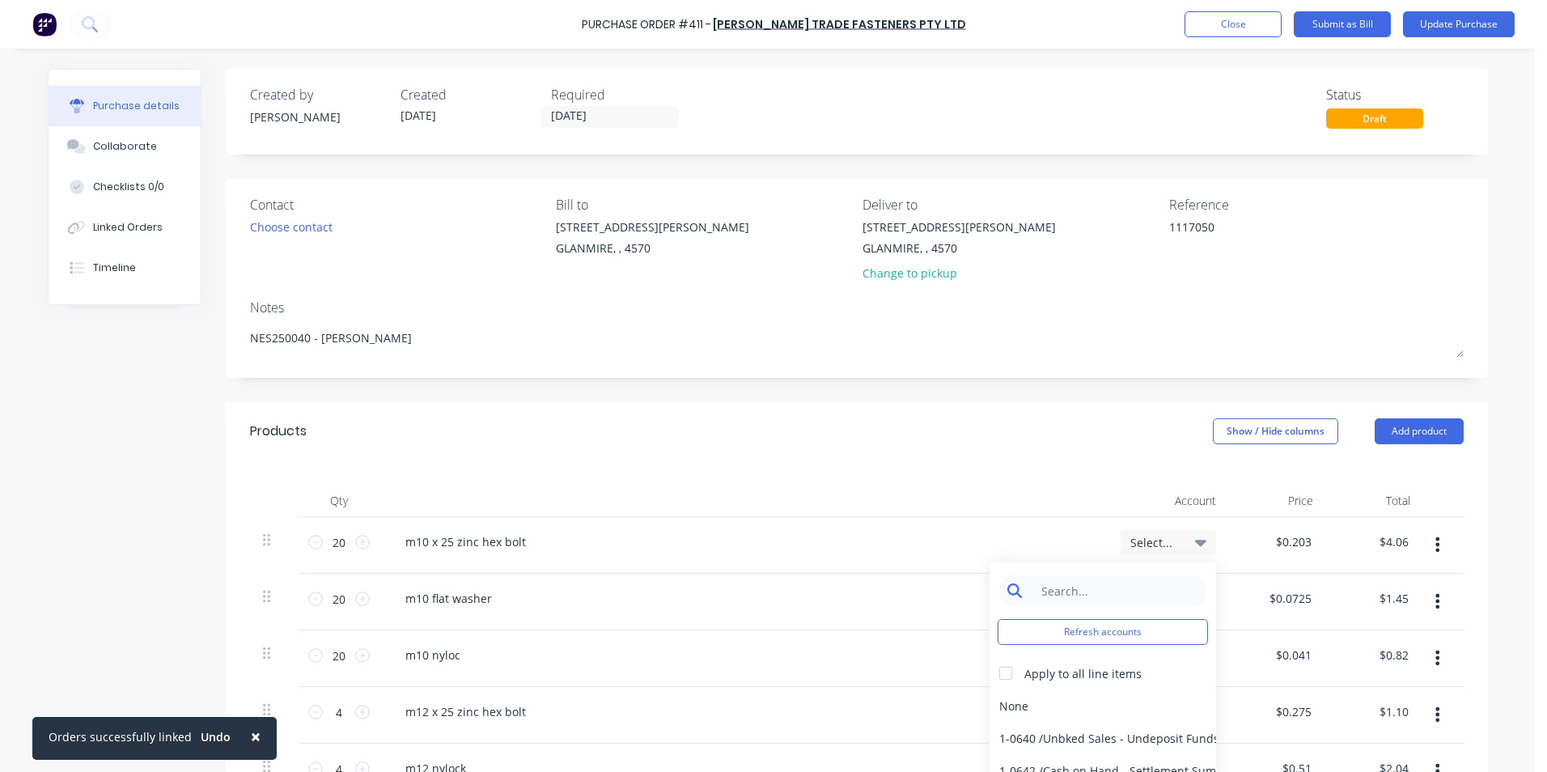
click at [1154, 592] on input at bounding box center [1115, 590] width 166 height 32
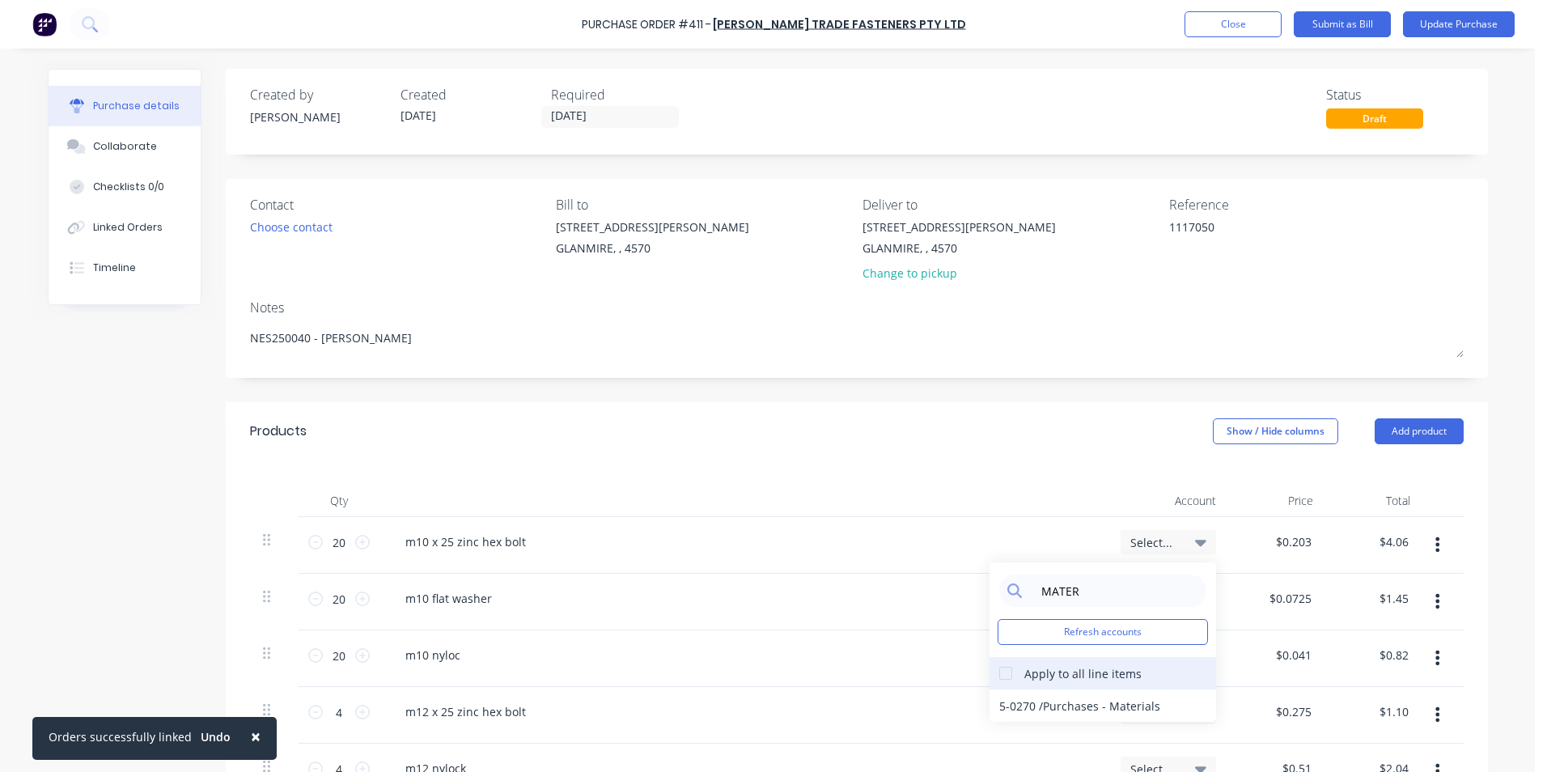
click at [997, 667] on div at bounding box center [1005, 673] width 32 height 32
click at [1012, 700] on div "5-0270 / Purchases - Materials" at bounding box center [1102, 705] width 227 height 32
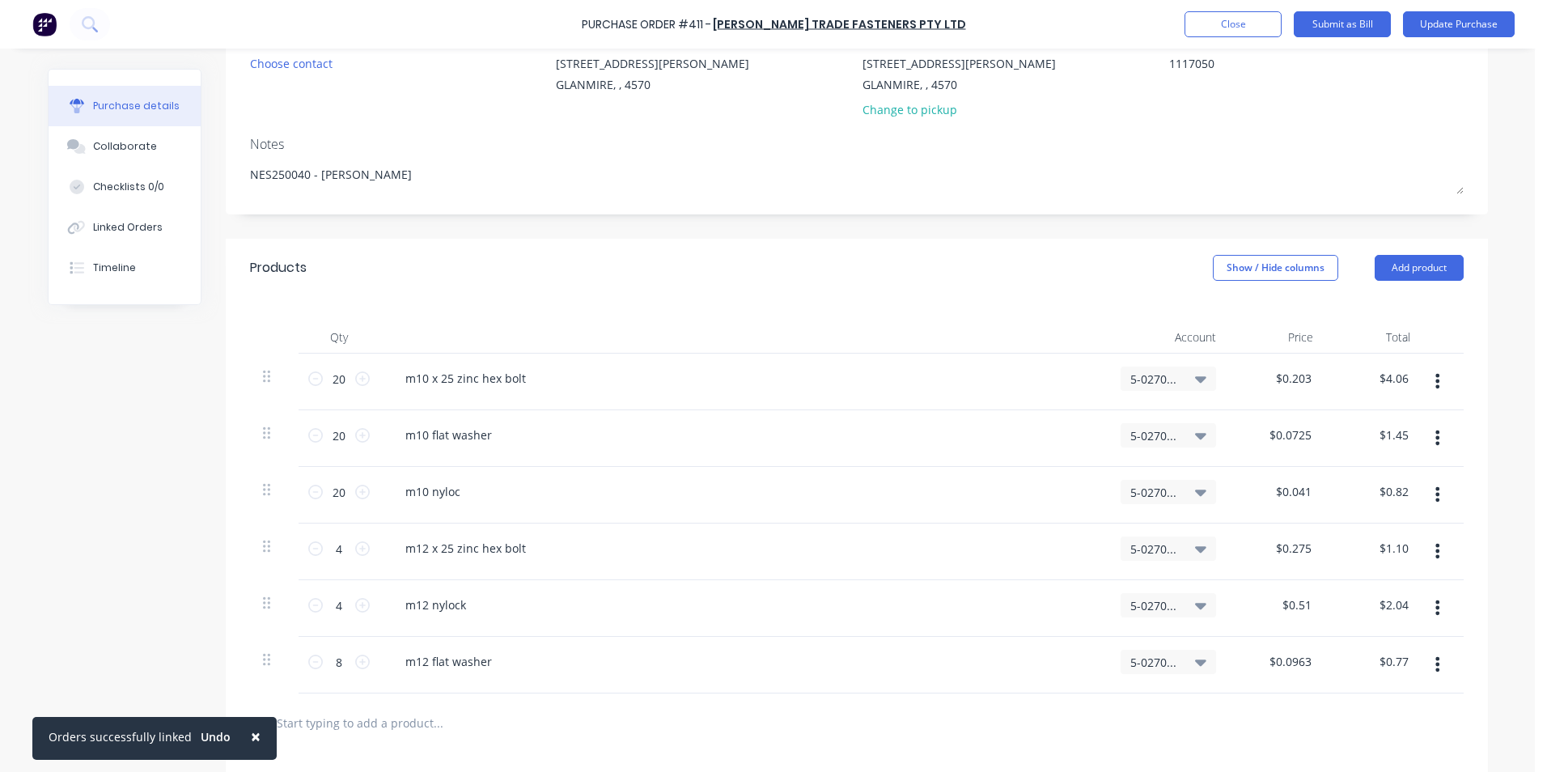
scroll to position [426, 0]
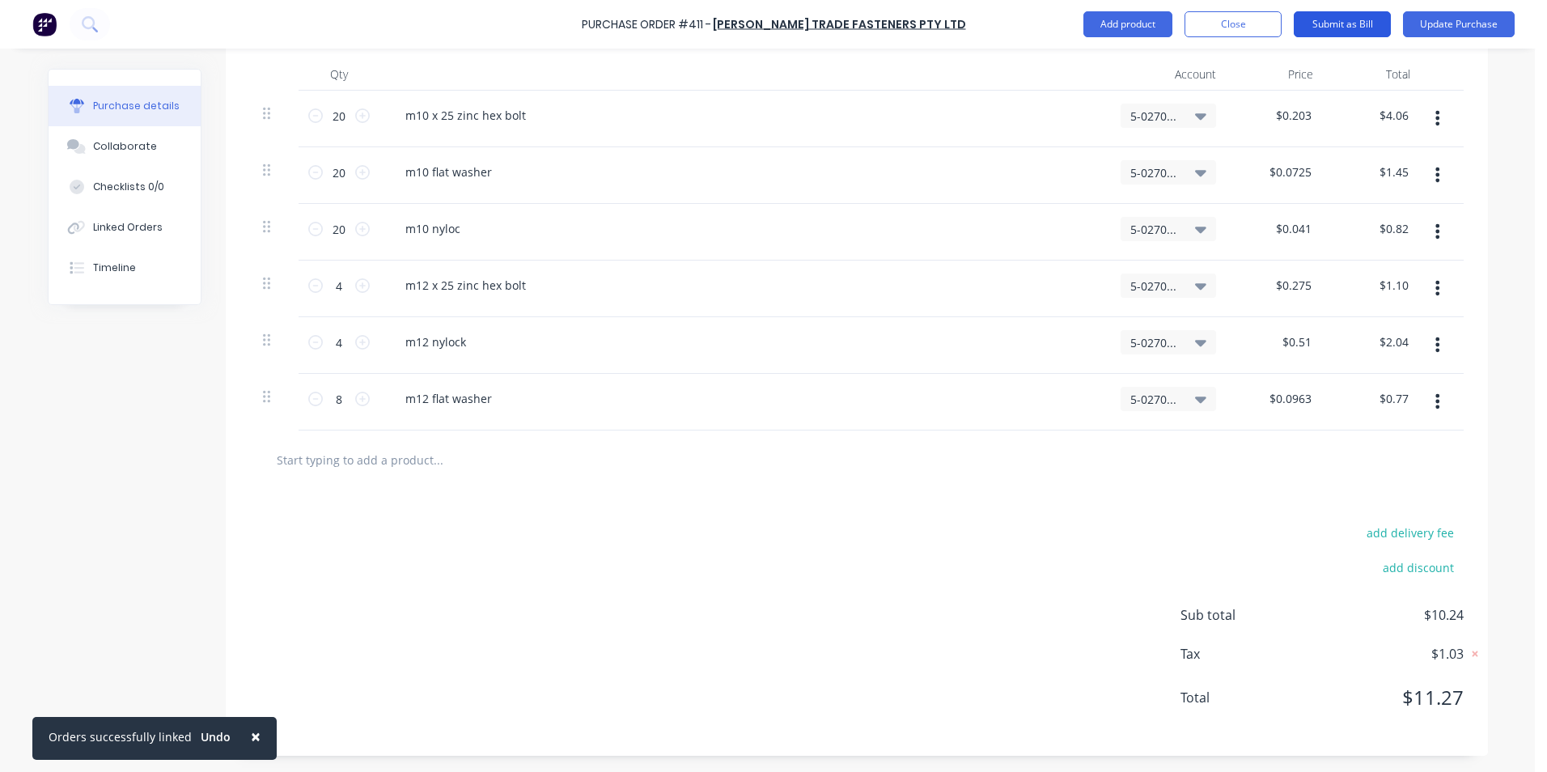
click at [1351, 28] on button "Submit as Bill" at bounding box center [1342, 24] width 97 height 26
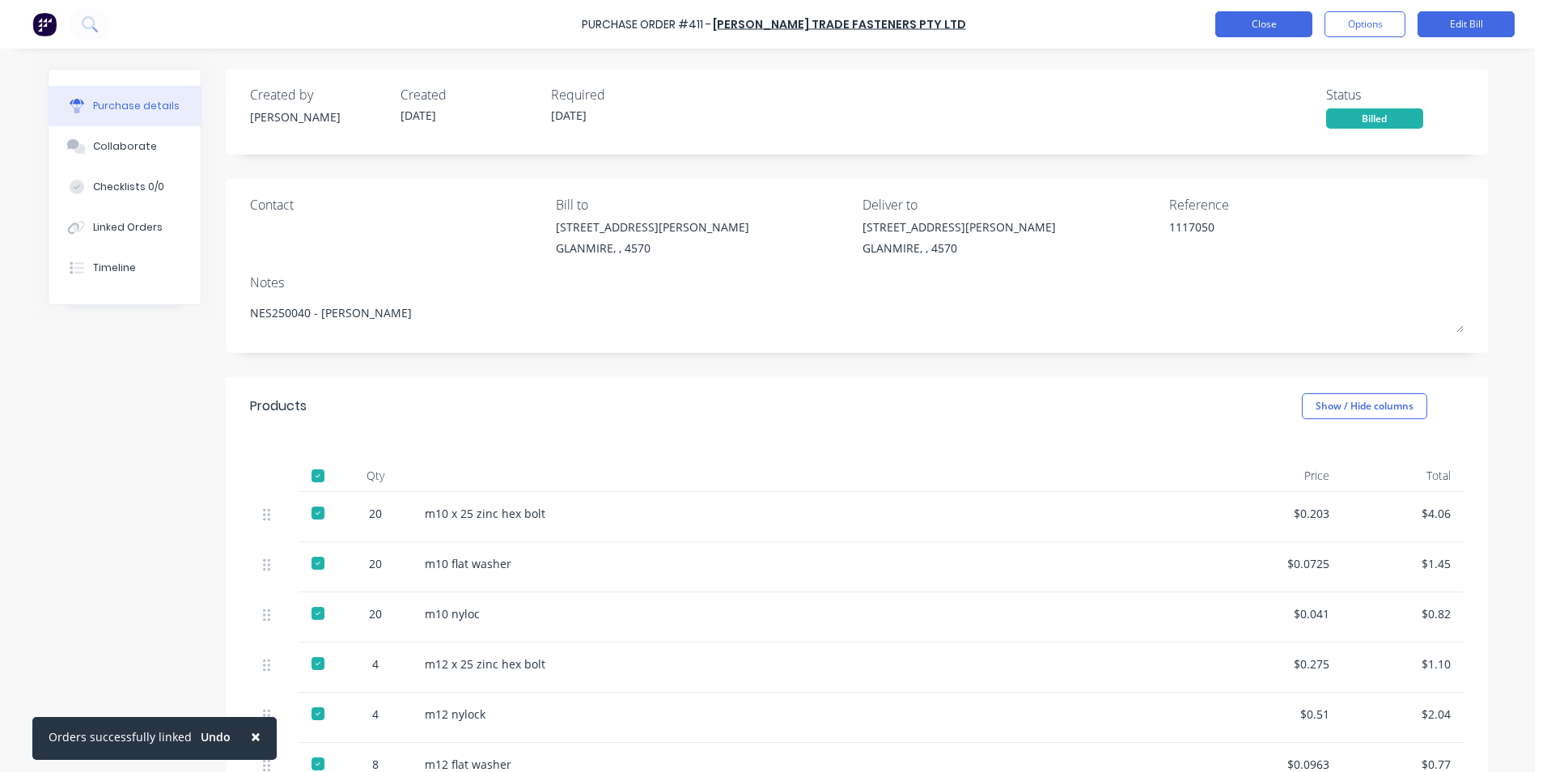
click at [1290, 32] on button "Close" at bounding box center [1263, 24] width 97 height 26
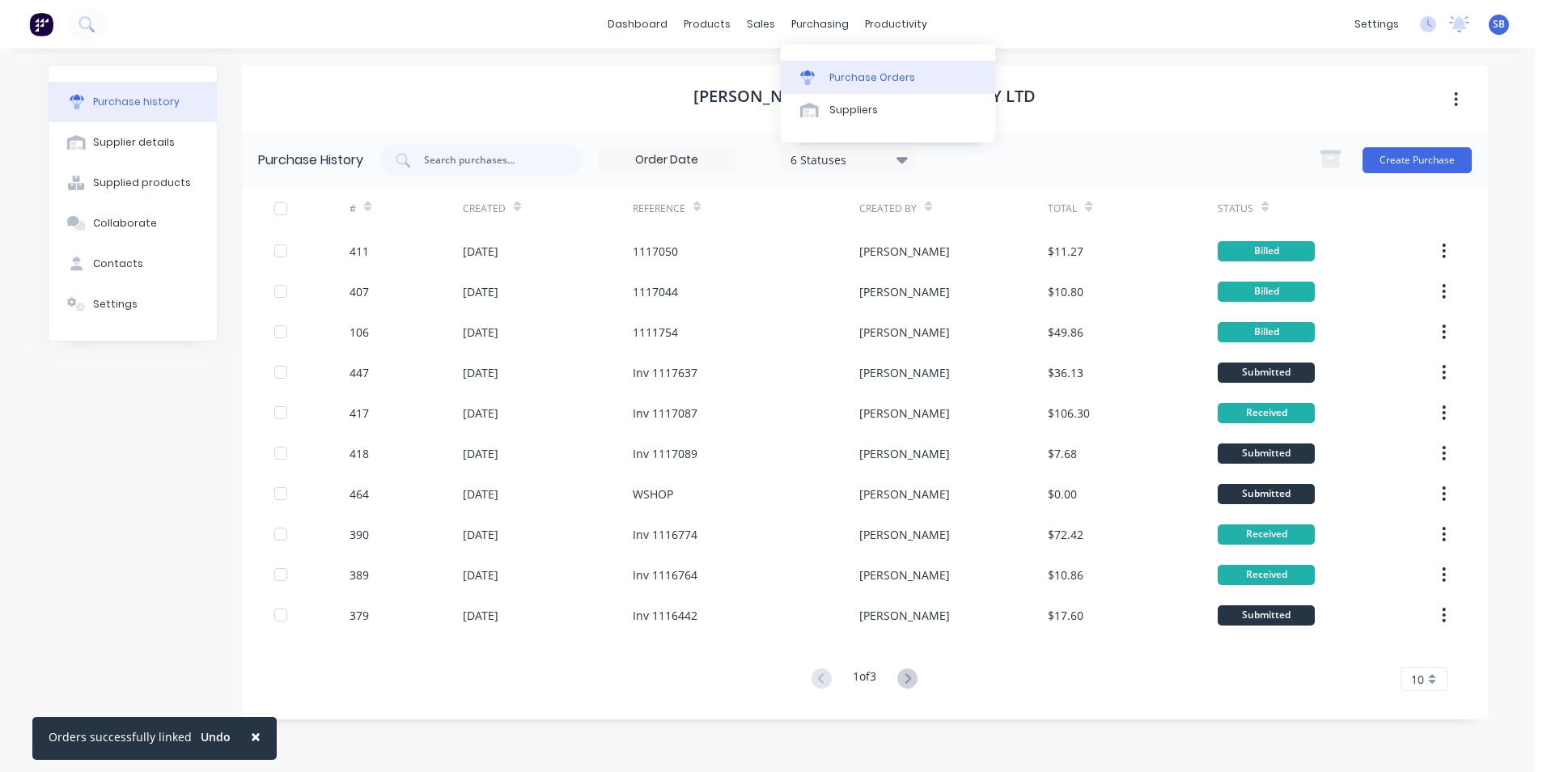
click at [882, 74] on div "Purchase Orders" at bounding box center [872, 77] width 86 height 15
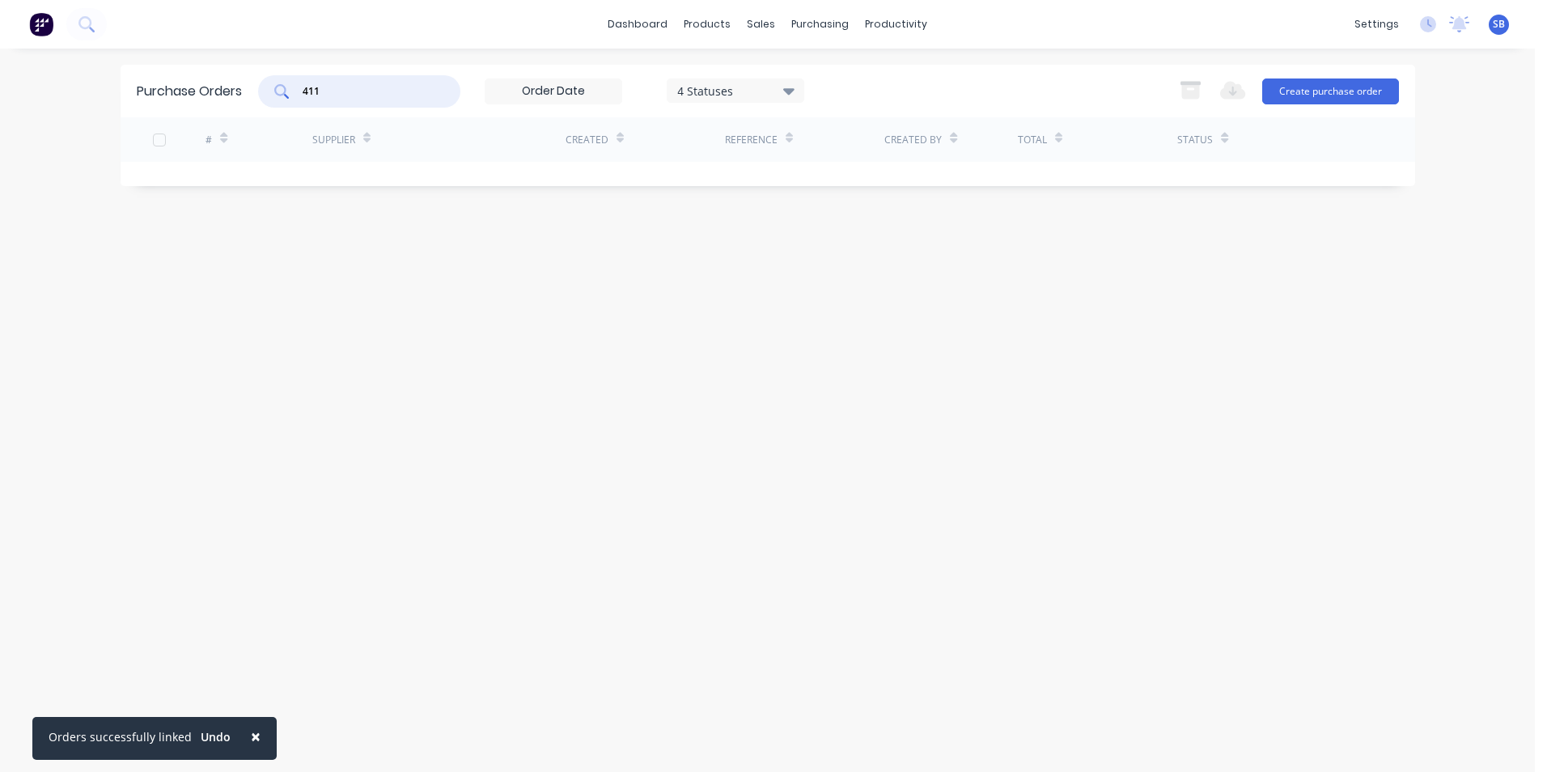
drag, startPoint x: 344, startPoint y: 96, endPoint x: 198, endPoint y: 85, distance: 146.1
click at [198, 85] on div "Purchase Orders 411 4 Statuses 4 Statuses Export to Excel (XLSX) Create purchas…" at bounding box center [768, 91] width 1294 height 53
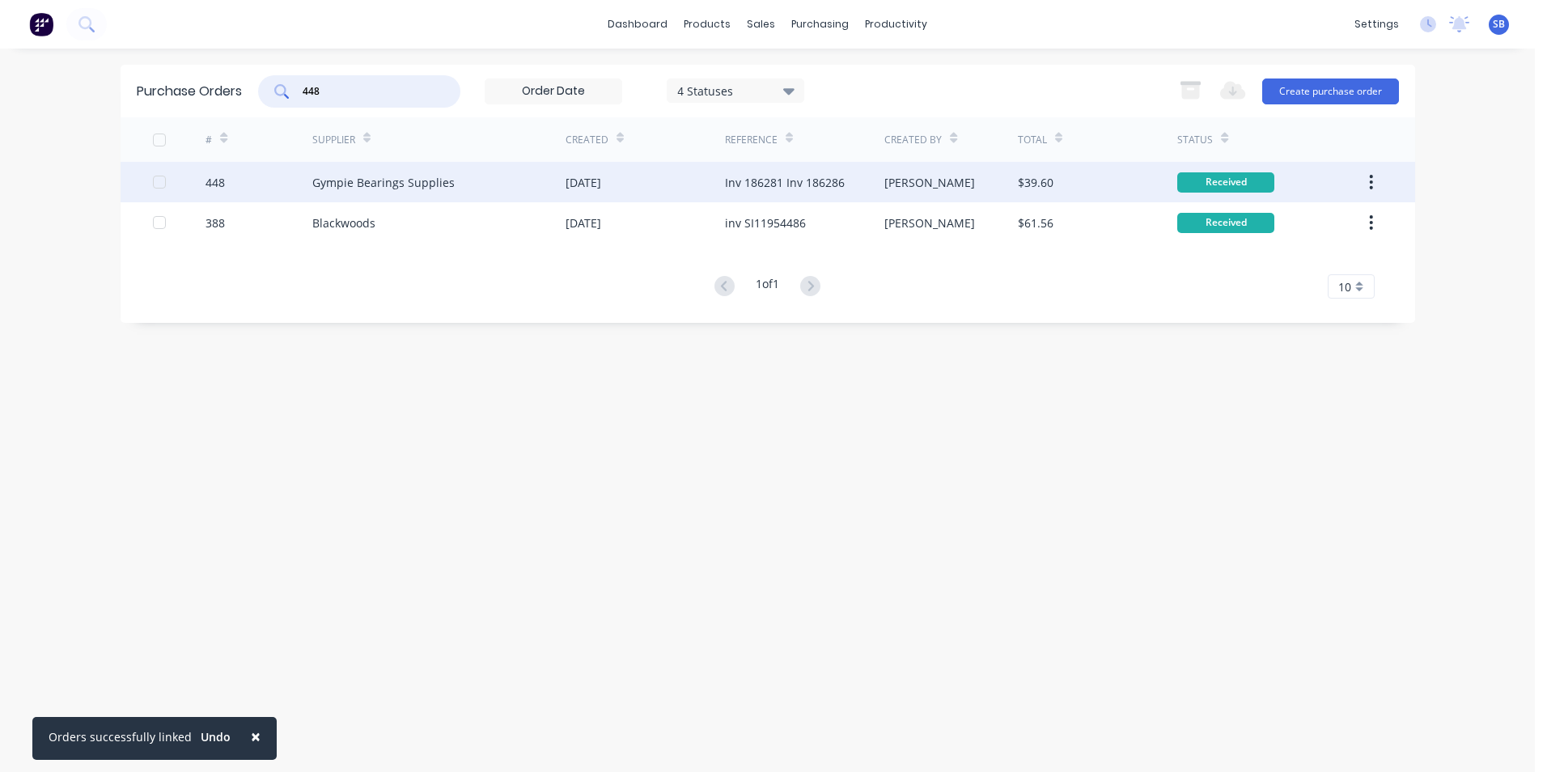
click at [880, 177] on div "Inv 186281 Inv 186286" at bounding box center [804, 182] width 159 height 40
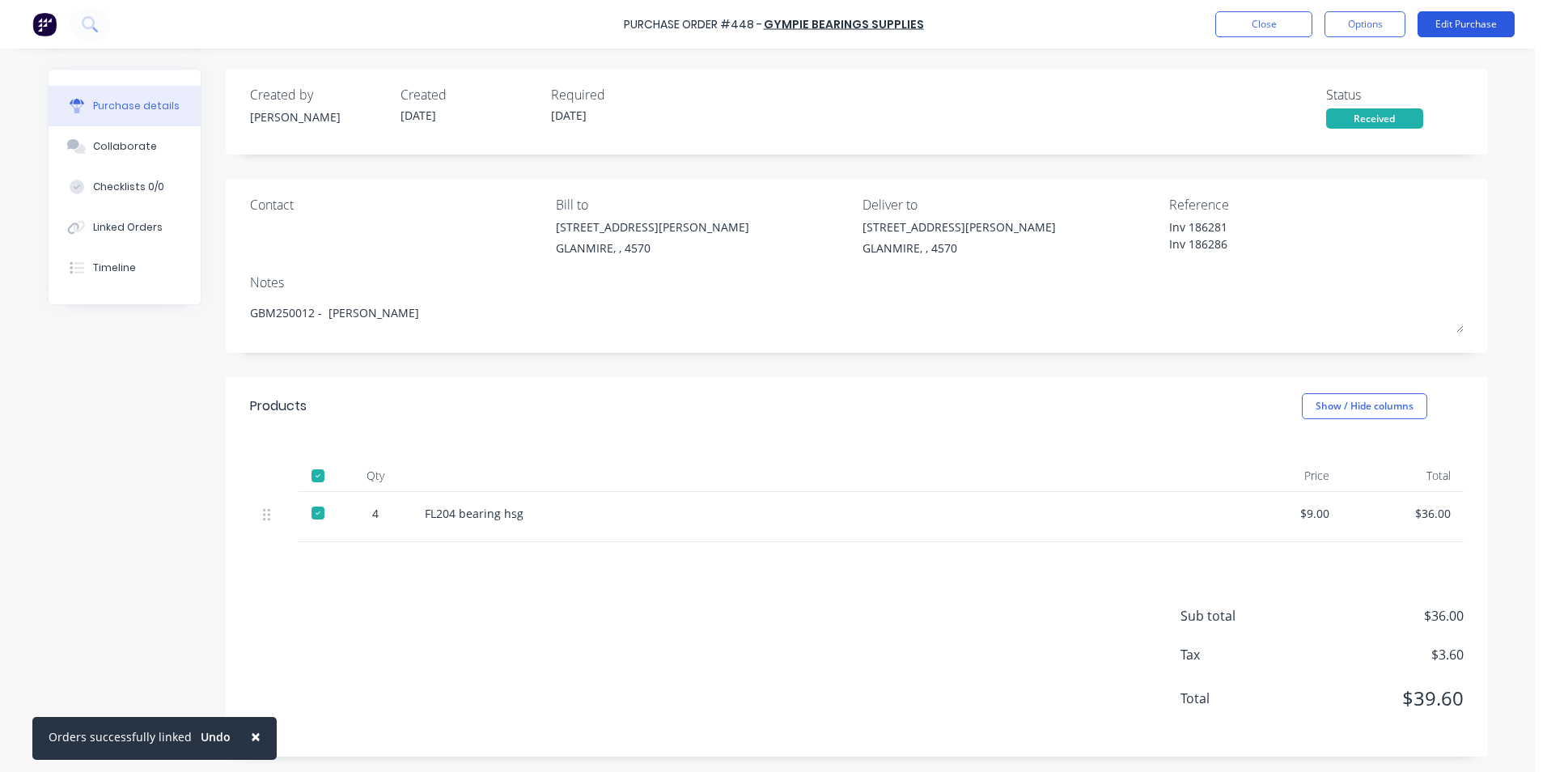
click at [1437, 34] on button "Edit Purchase" at bounding box center [1465, 24] width 97 height 26
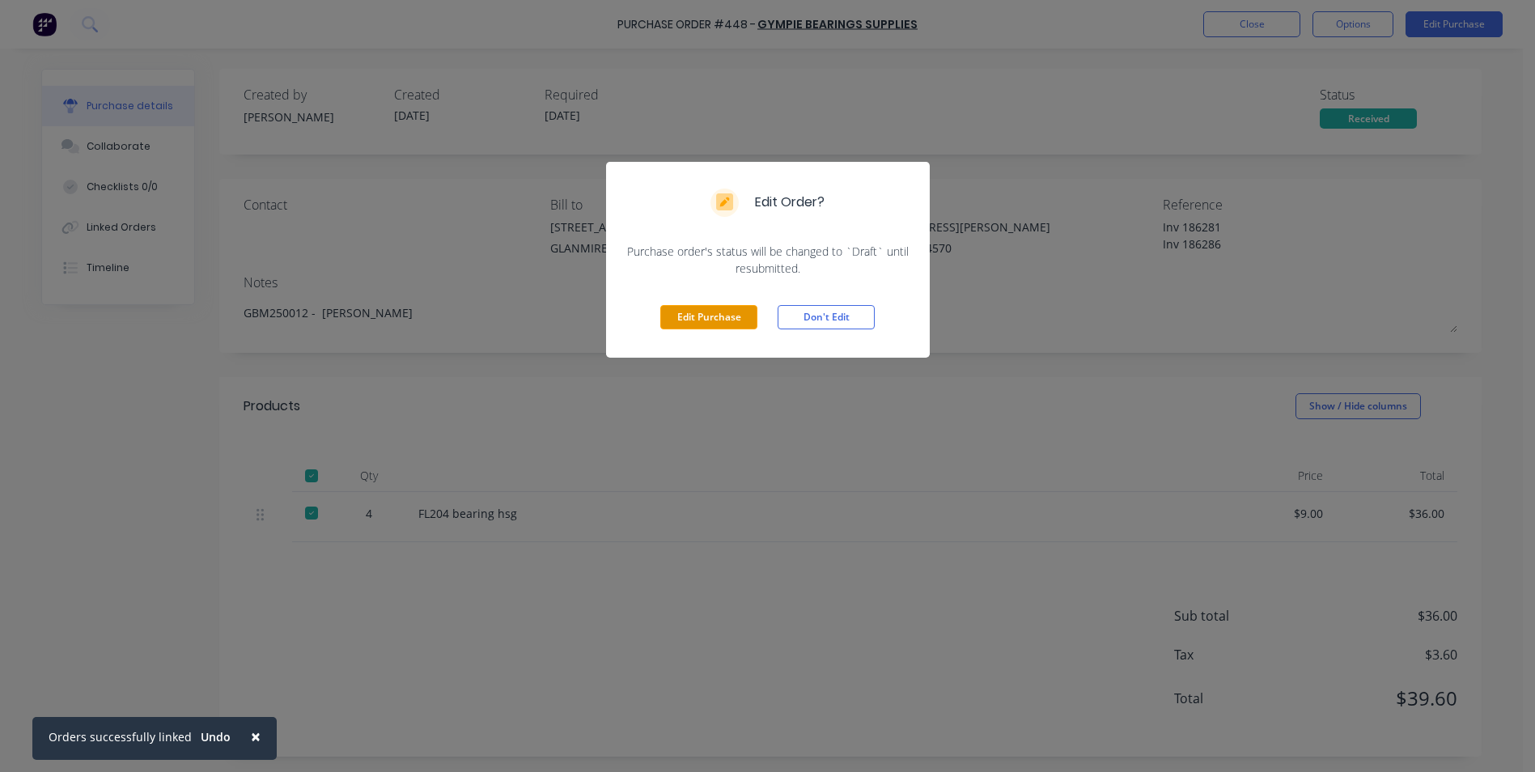
click at [722, 306] on div "Edit Purchase Don't Edit" at bounding box center [768, 317] width 324 height 81
click at [716, 311] on button "Edit Purchase" at bounding box center [708, 317] width 97 height 24
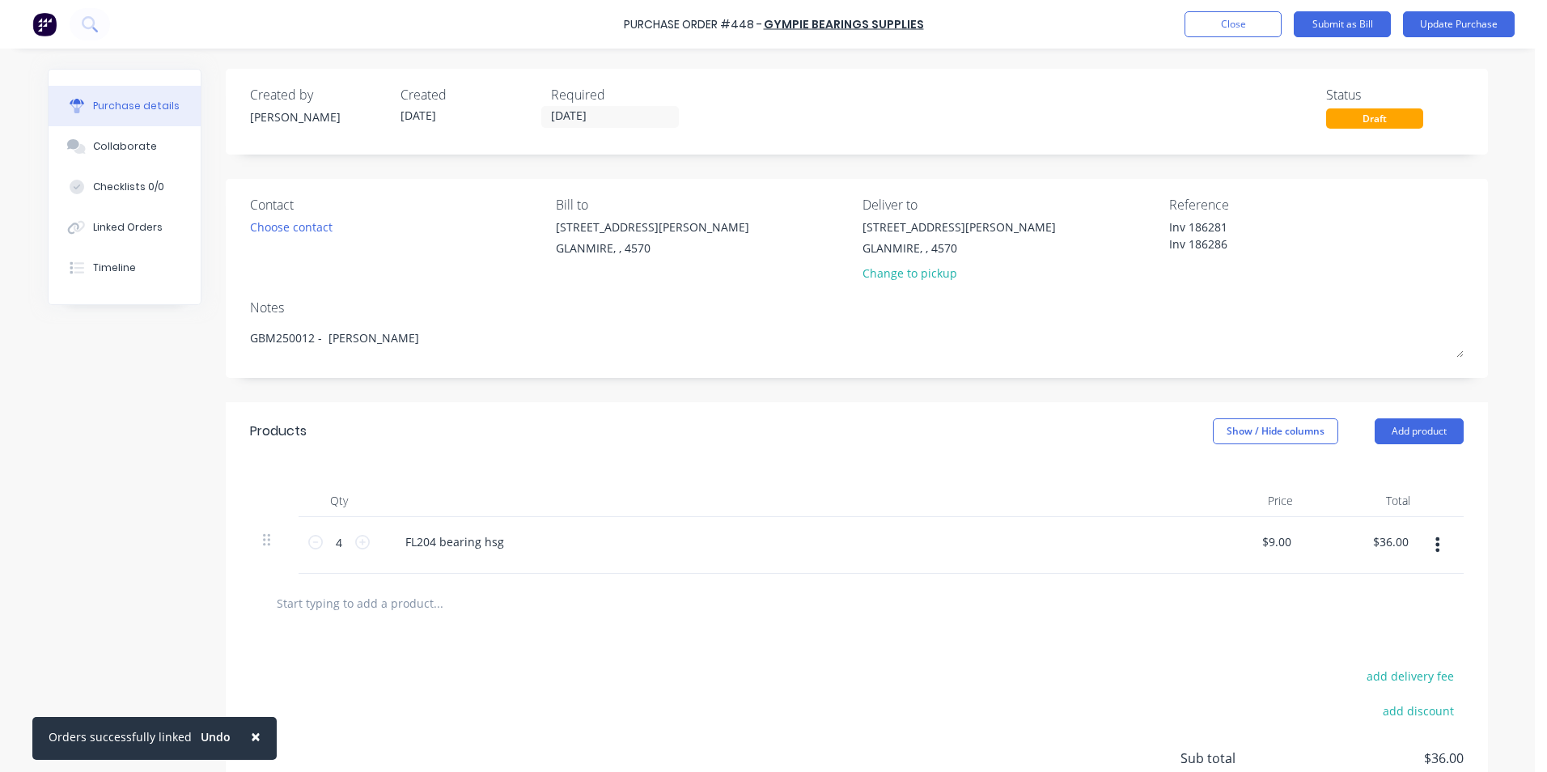
drag, startPoint x: 1231, startPoint y: 244, endPoint x: 1104, endPoint y: 210, distance: 131.5
click at [1104, 210] on div "Contact Choose contact [PERSON_NAME] to [STREET_ADDRESS][PERSON_NAME] Deliver t…" at bounding box center [856, 242] width 1213 height 95
click at [1127, 297] on div "Contact Choose contact [PERSON_NAME] to [STREET_ADDRESS][PERSON_NAME] Deliver t…" at bounding box center [857, 278] width 1262 height 199
click at [1261, 439] on button "Show / Hide columns" at bounding box center [1275, 431] width 125 height 26
click at [1216, 479] on div "Account Job Discount" at bounding box center [1259, 510] width 121 height 93
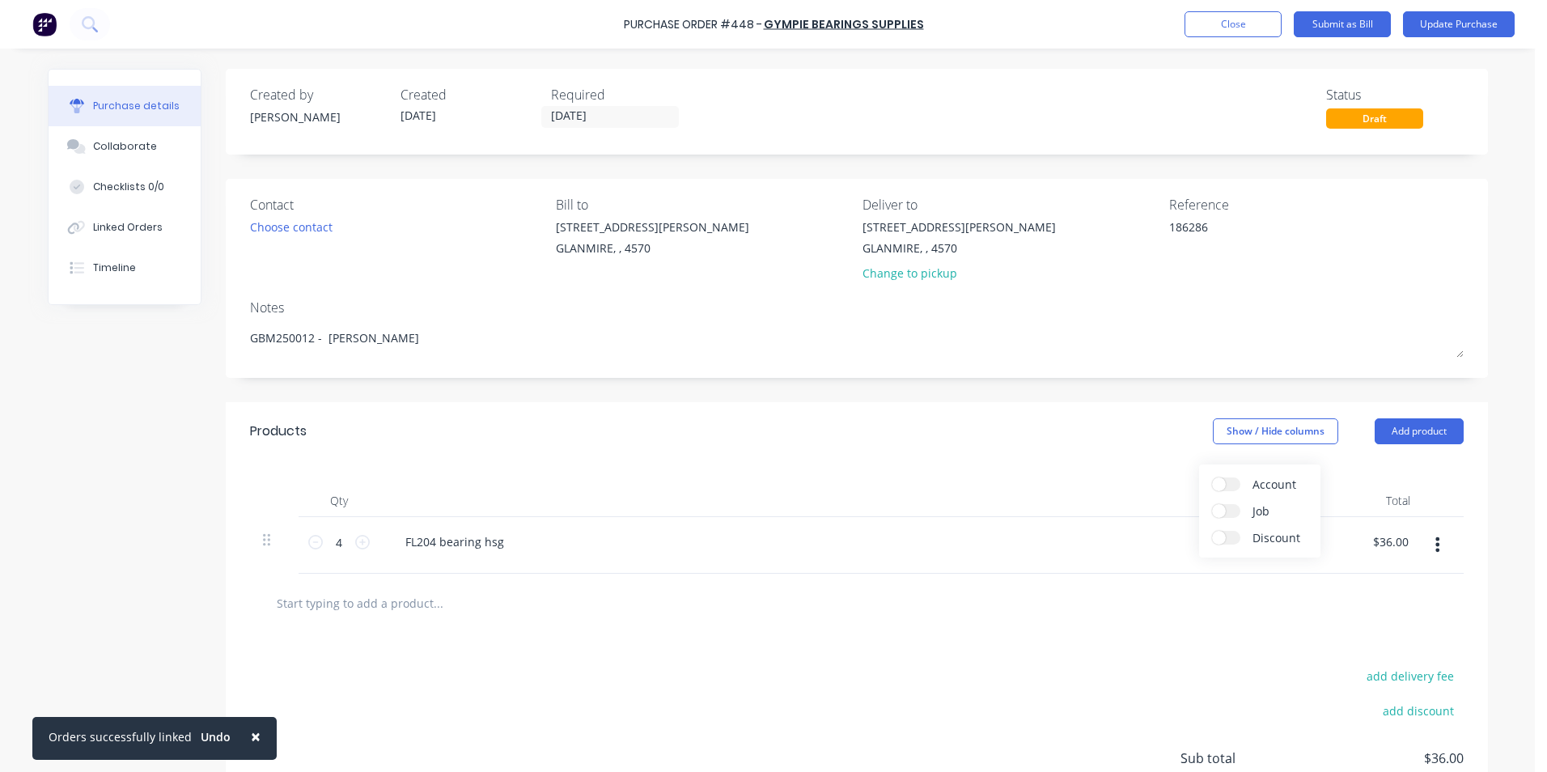
click at [1217, 480] on span at bounding box center [1219, 484] width 14 height 14
click at [1212, 477] on input "Account" at bounding box center [1212, 477] width 0 height 0
click at [1158, 536] on span "Select..." at bounding box center [1154, 542] width 49 height 17
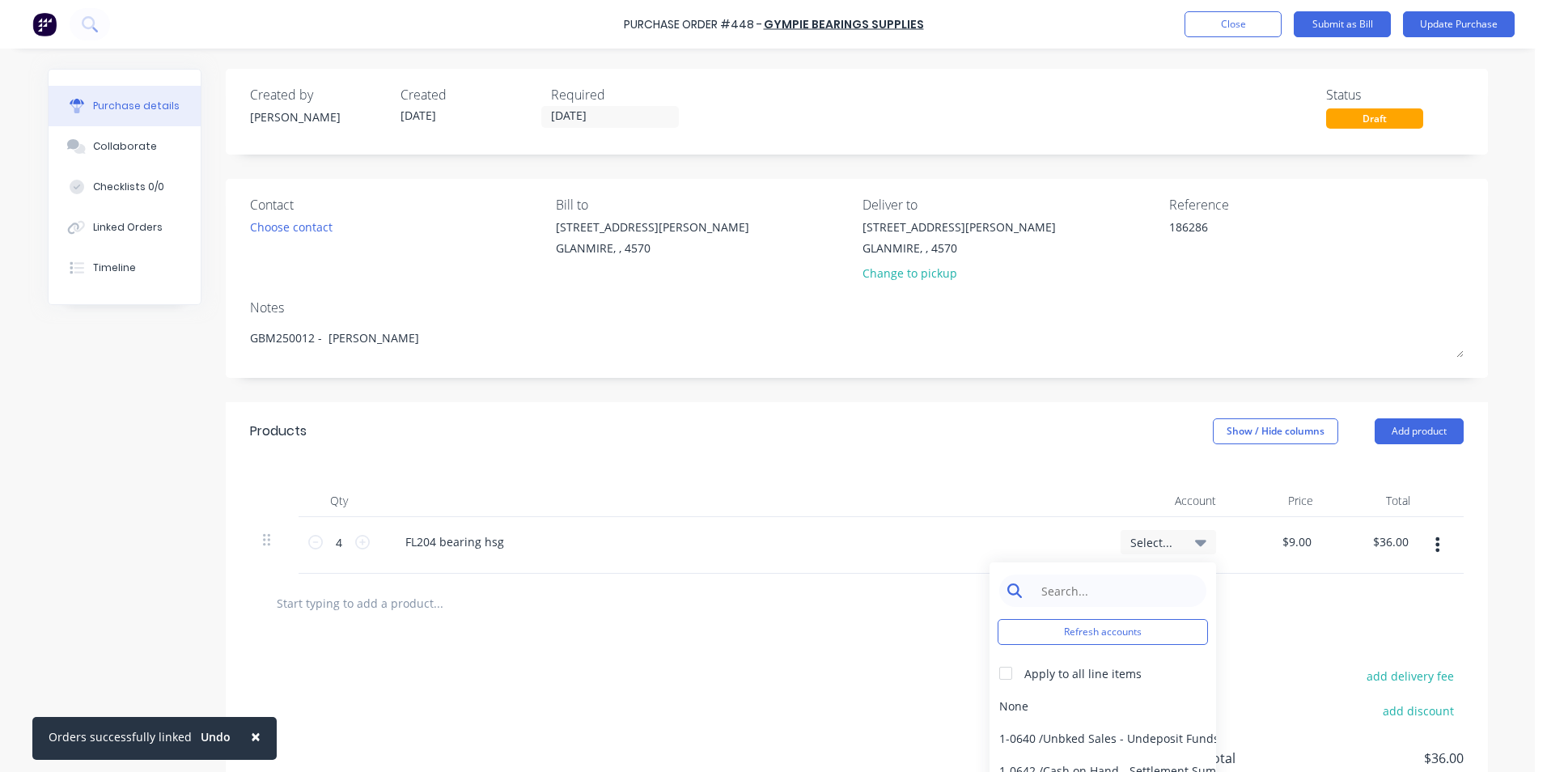
click at [1125, 591] on input at bounding box center [1115, 590] width 166 height 32
click at [1078, 701] on div "5-0270 / Purchases - Materials" at bounding box center [1102, 705] width 227 height 32
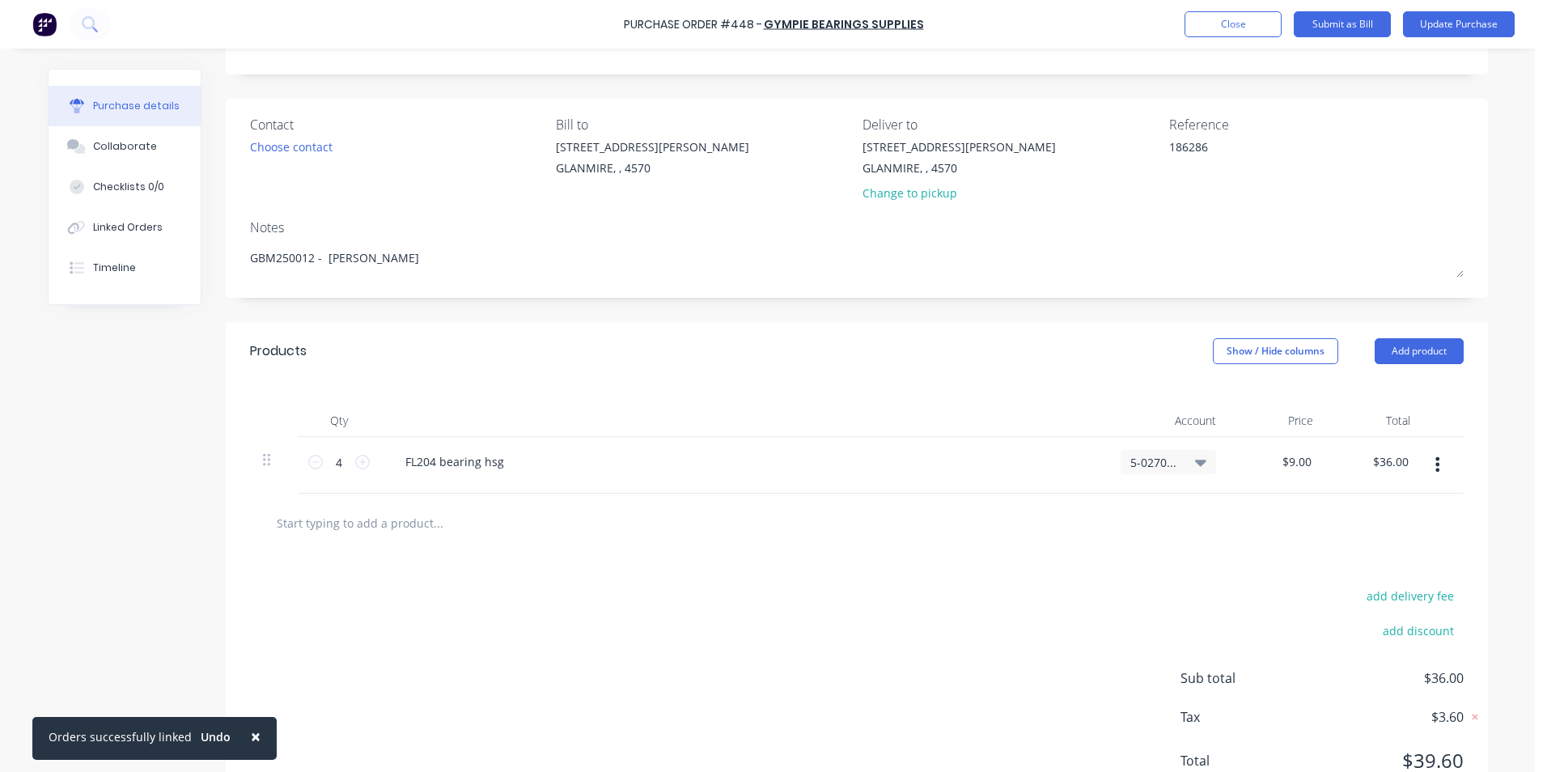
scroll to position [143, 0]
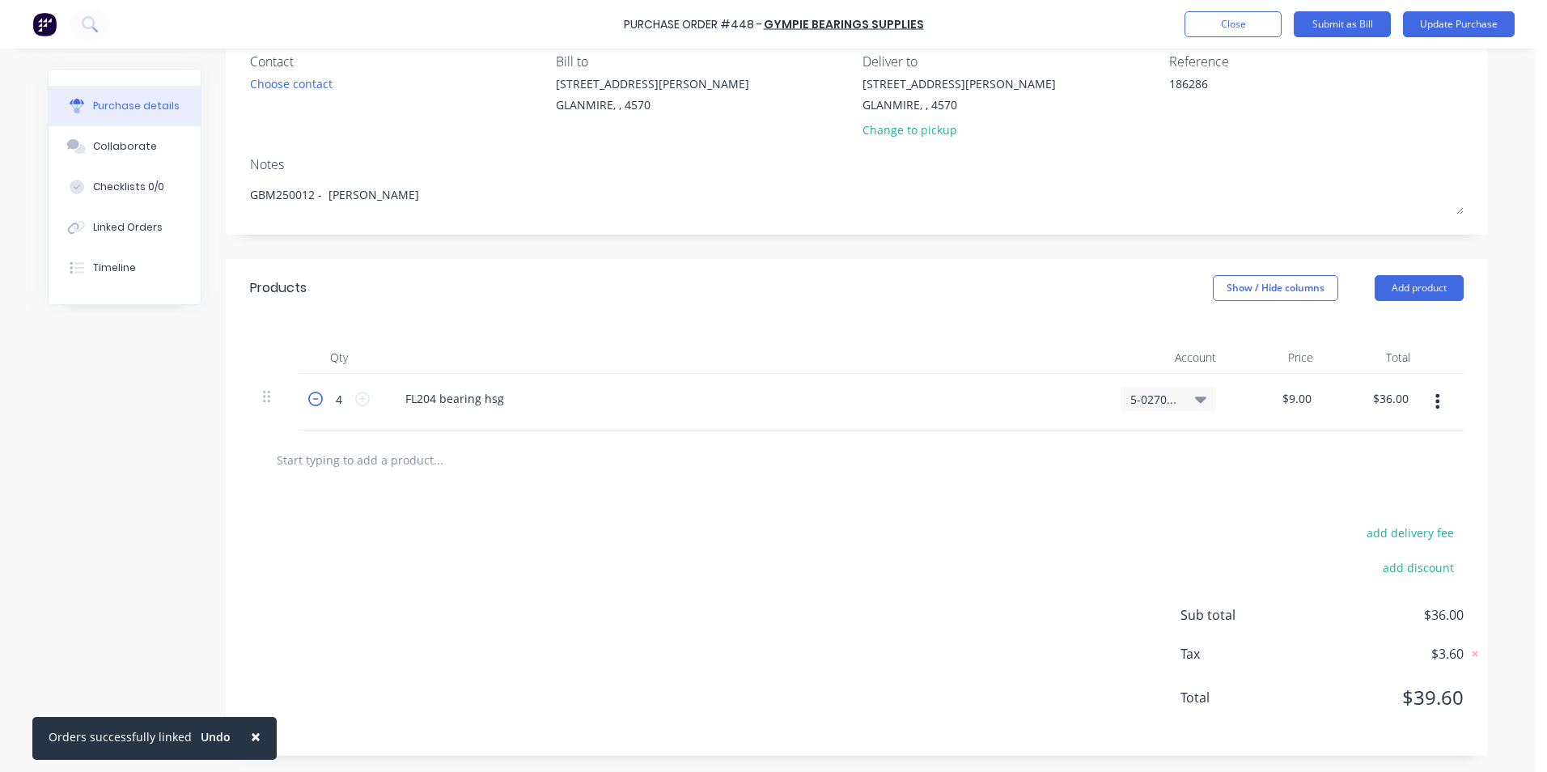
click at [308, 400] on icon at bounding box center [315, 399] width 15 height 15
click at [1374, 31] on button "Submit as Bill" at bounding box center [1342, 24] width 97 height 26
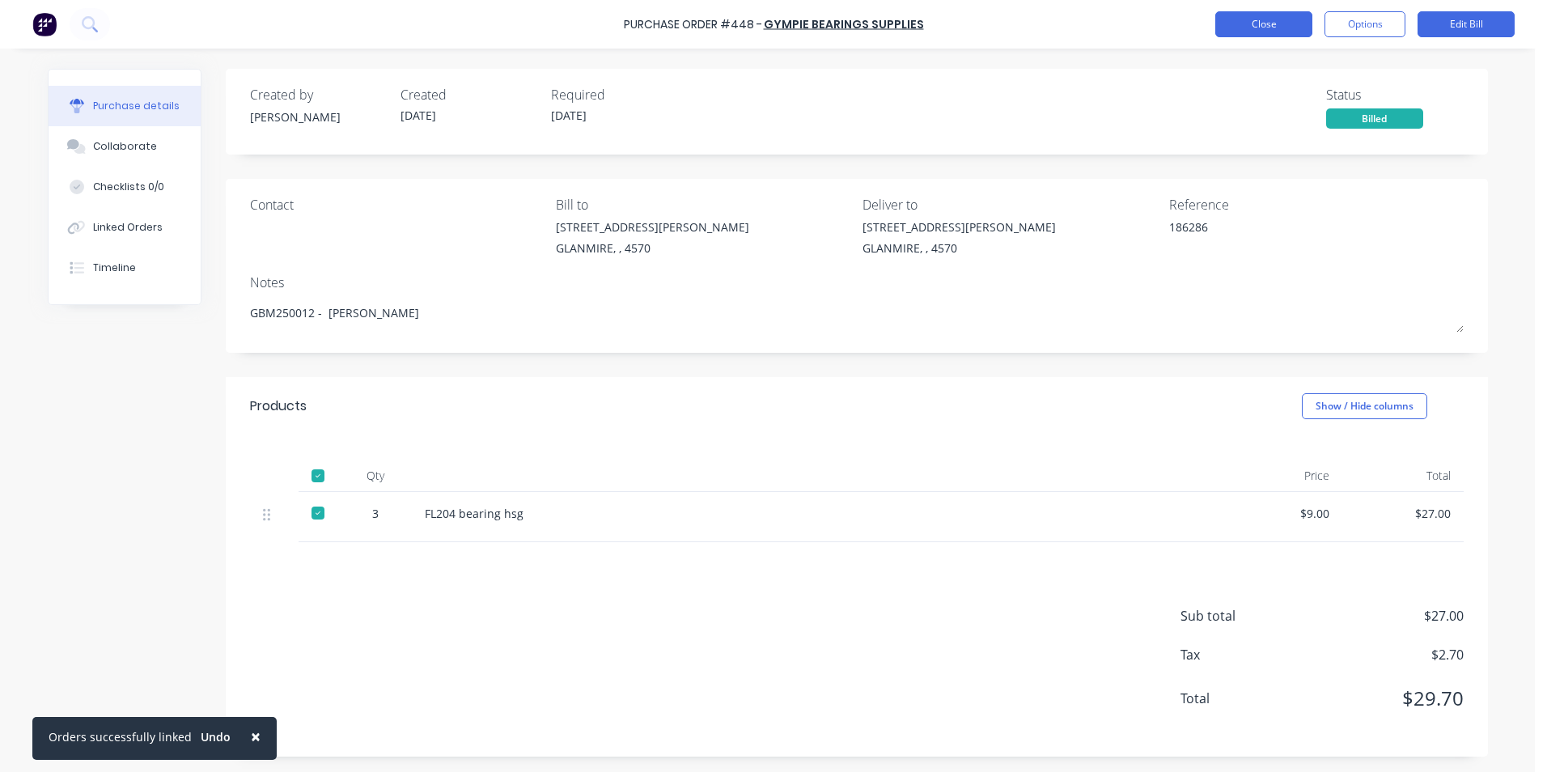
click at [1287, 27] on button "Close" at bounding box center [1263, 24] width 97 height 26
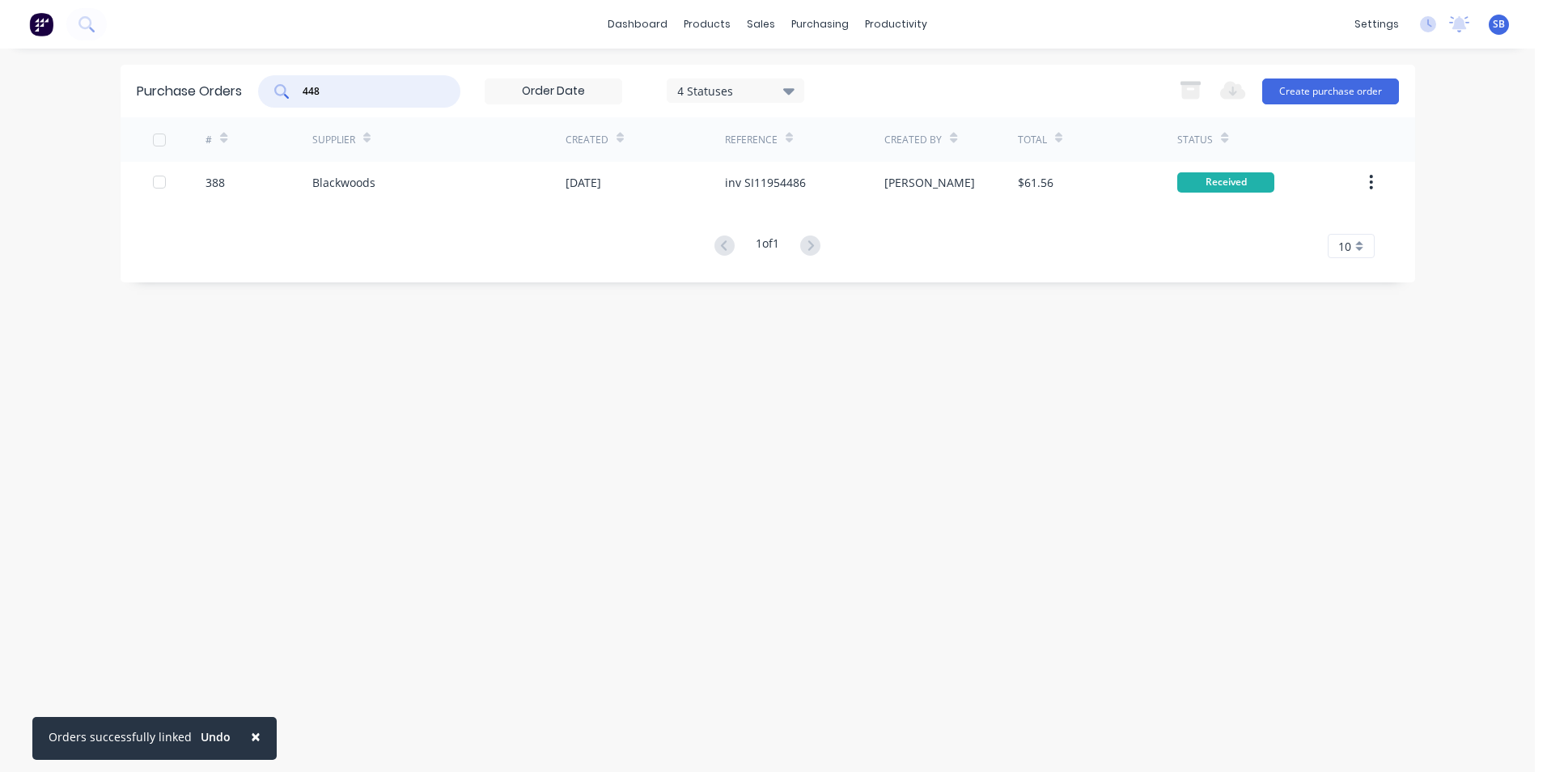
drag, startPoint x: 325, startPoint y: 88, endPoint x: 335, endPoint y: 87, distance: 9.8
click at [325, 87] on input "448" at bounding box center [368, 91] width 134 height 16
drag, startPoint x: 336, startPoint y: 87, endPoint x: 257, endPoint y: 86, distance: 78.5
click at [257, 86] on div "Purchase Orders 448 4 Statuses 4 Statuses Export to Excel (XLSX) Create purchas…" at bounding box center [768, 91] width 1294 height 53
click at [816, 27] on div "purchasing" at bounding box center [820, 24] width 74 height 24
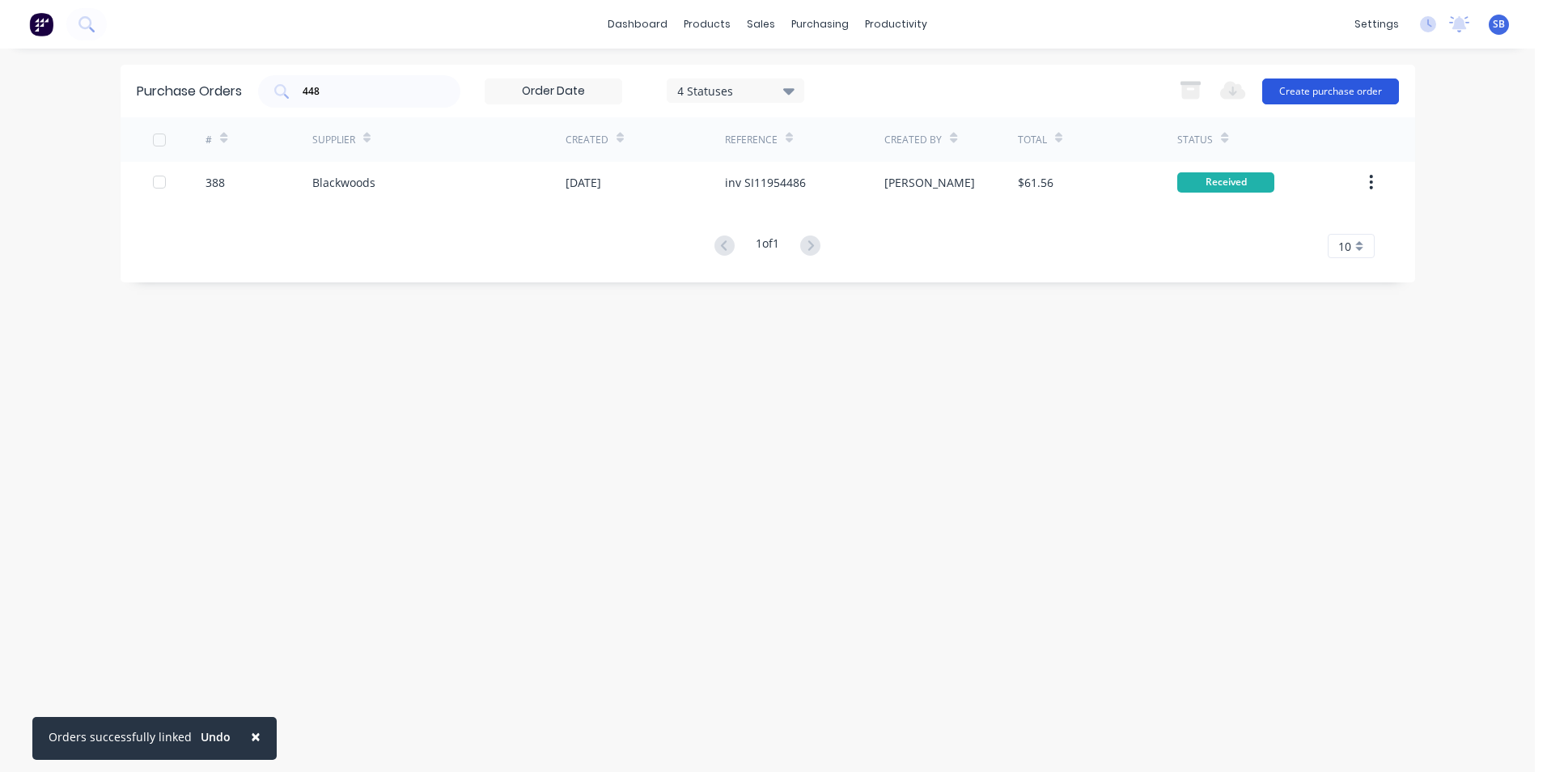
click at [1316, 80] on button "Create purchase order" at bounding box center [1330, 91] width 137 height 26
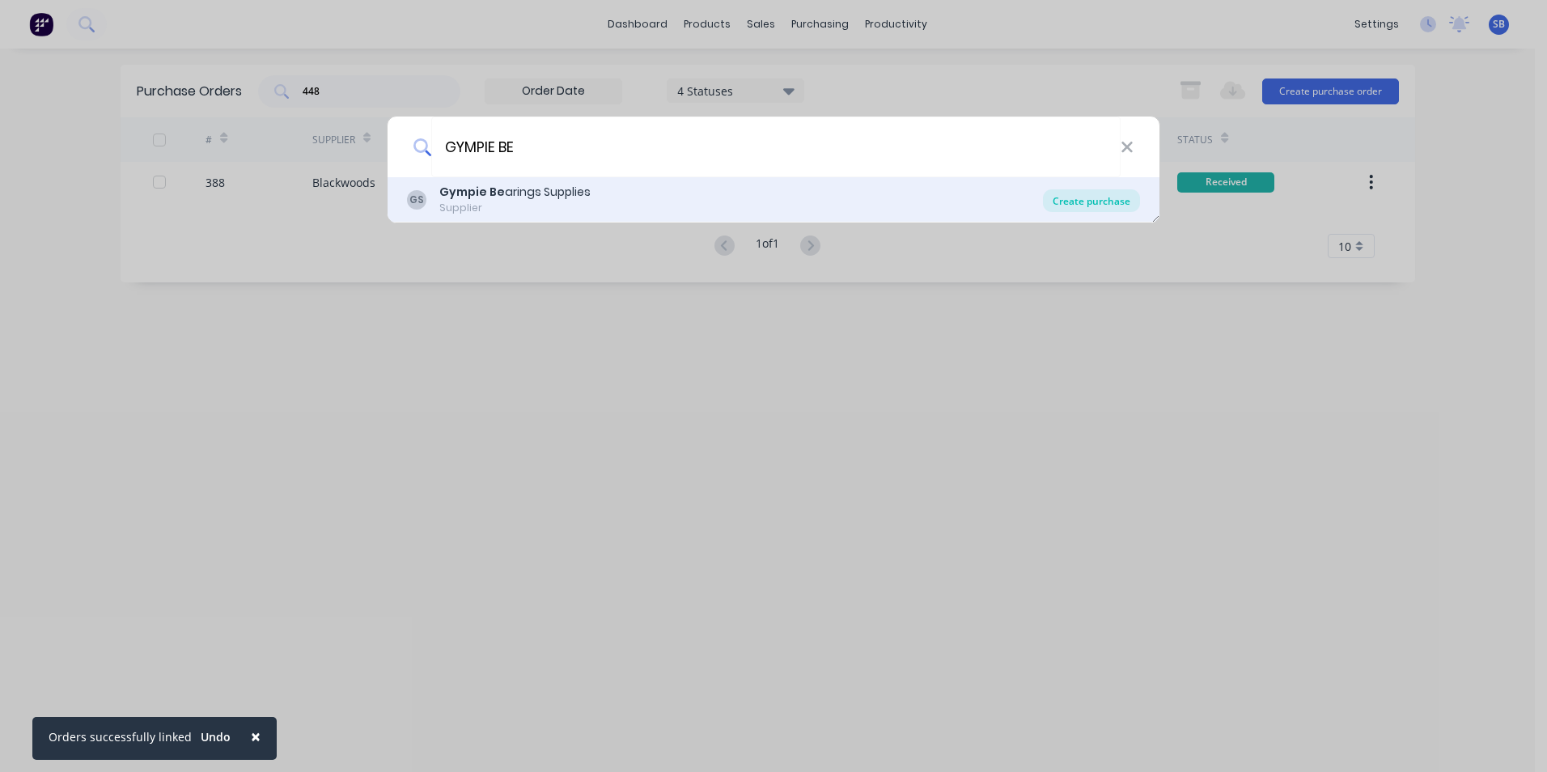
click at [1057, 205] on div "Create purchase" at bounding box center [1091, 200] width 97 height 23
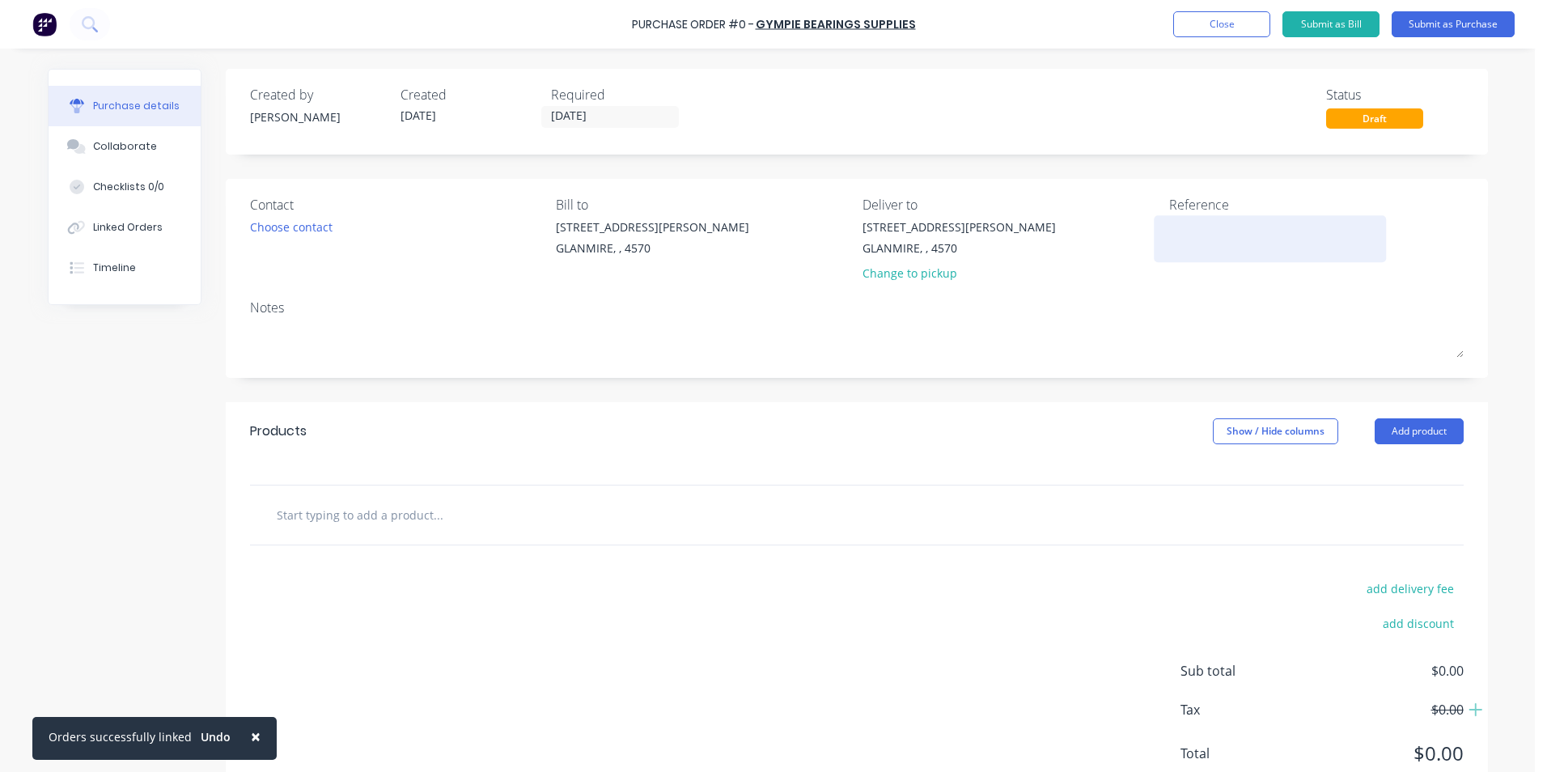
click at [1213, 224] on textarea at bounding box center [1270, 236] width 202 height 36
click at [615, 118] on input "[DATE]" at bounding box center [610, 117] width 136 height 20
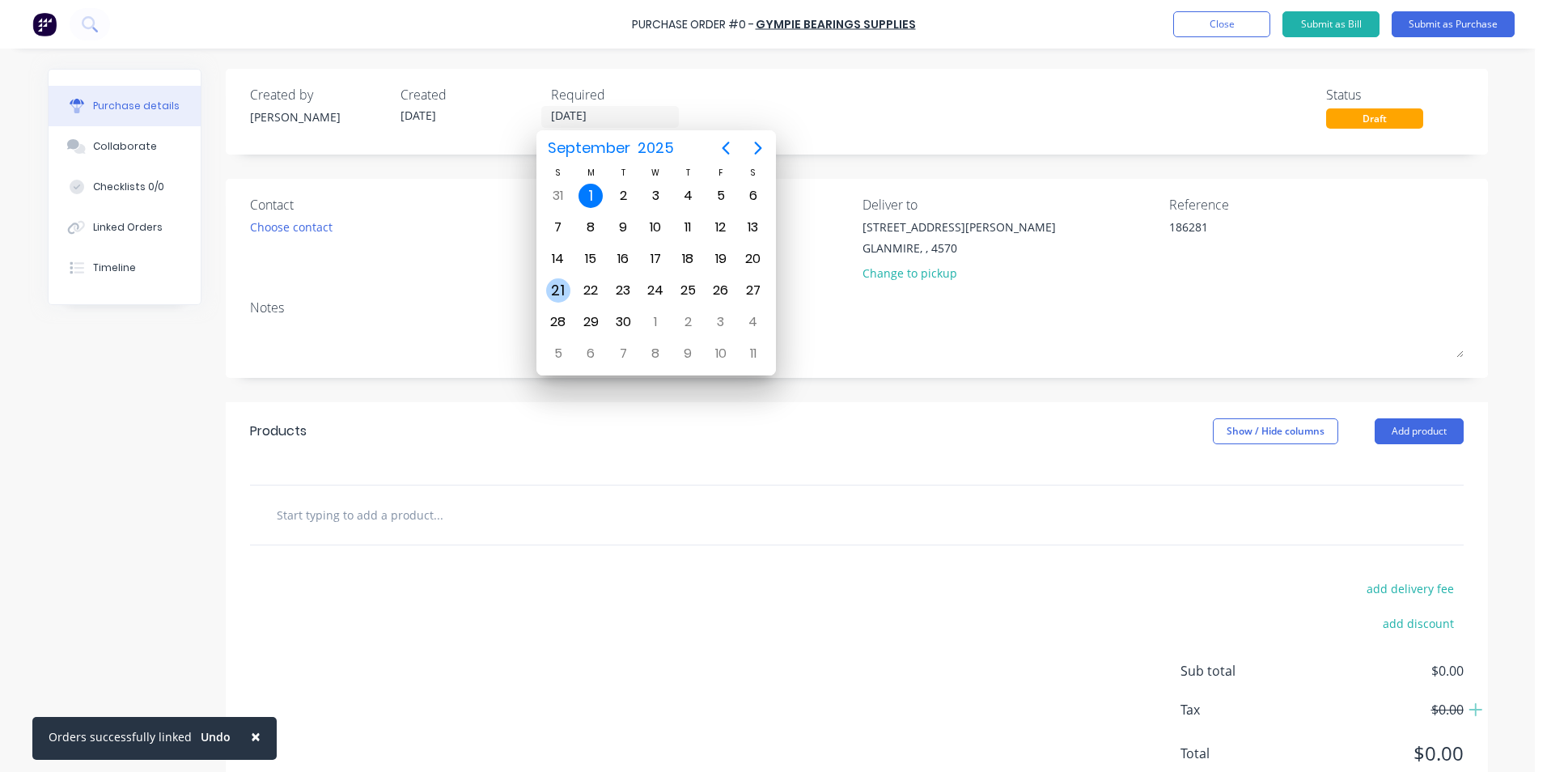
click at [549, 281] on div "21" at bounding box center [558, 290] width 24 height 24
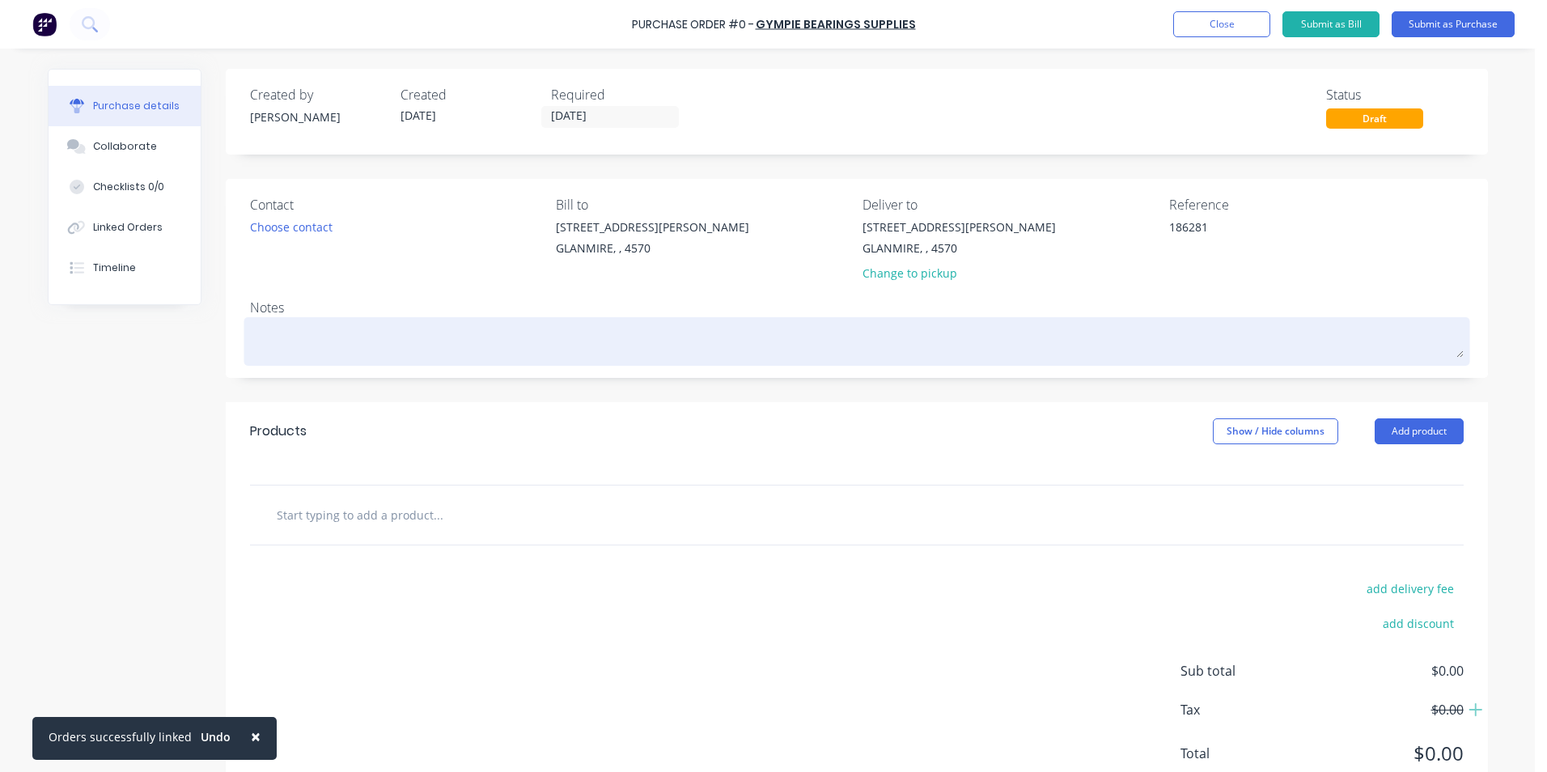
click at [349, 351] on textarea at bounding box center [856, 339] width 1213 height 36
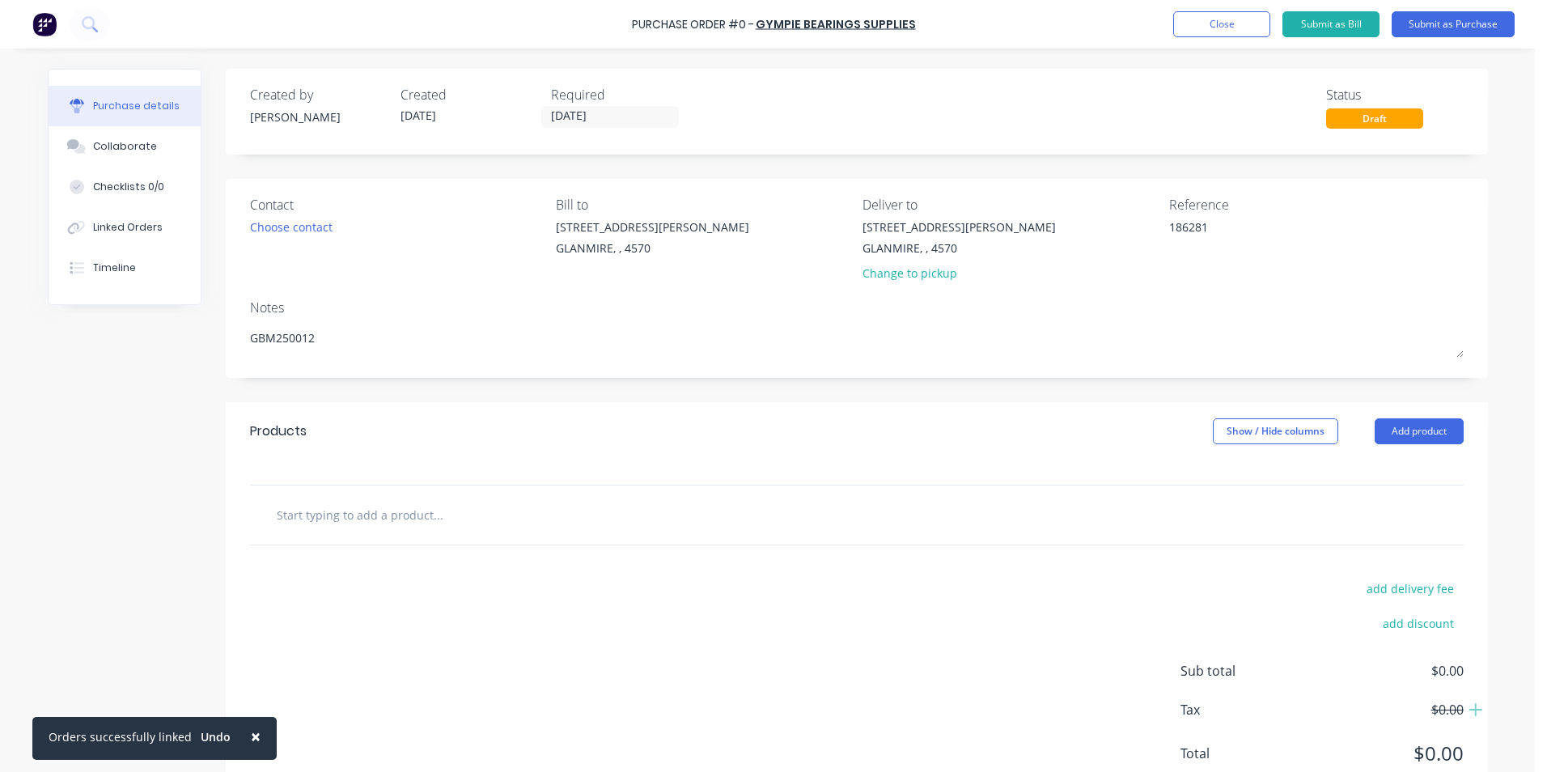
click at [361, 502] on input "text" at bounding box center [438, 514] width 324 height 32
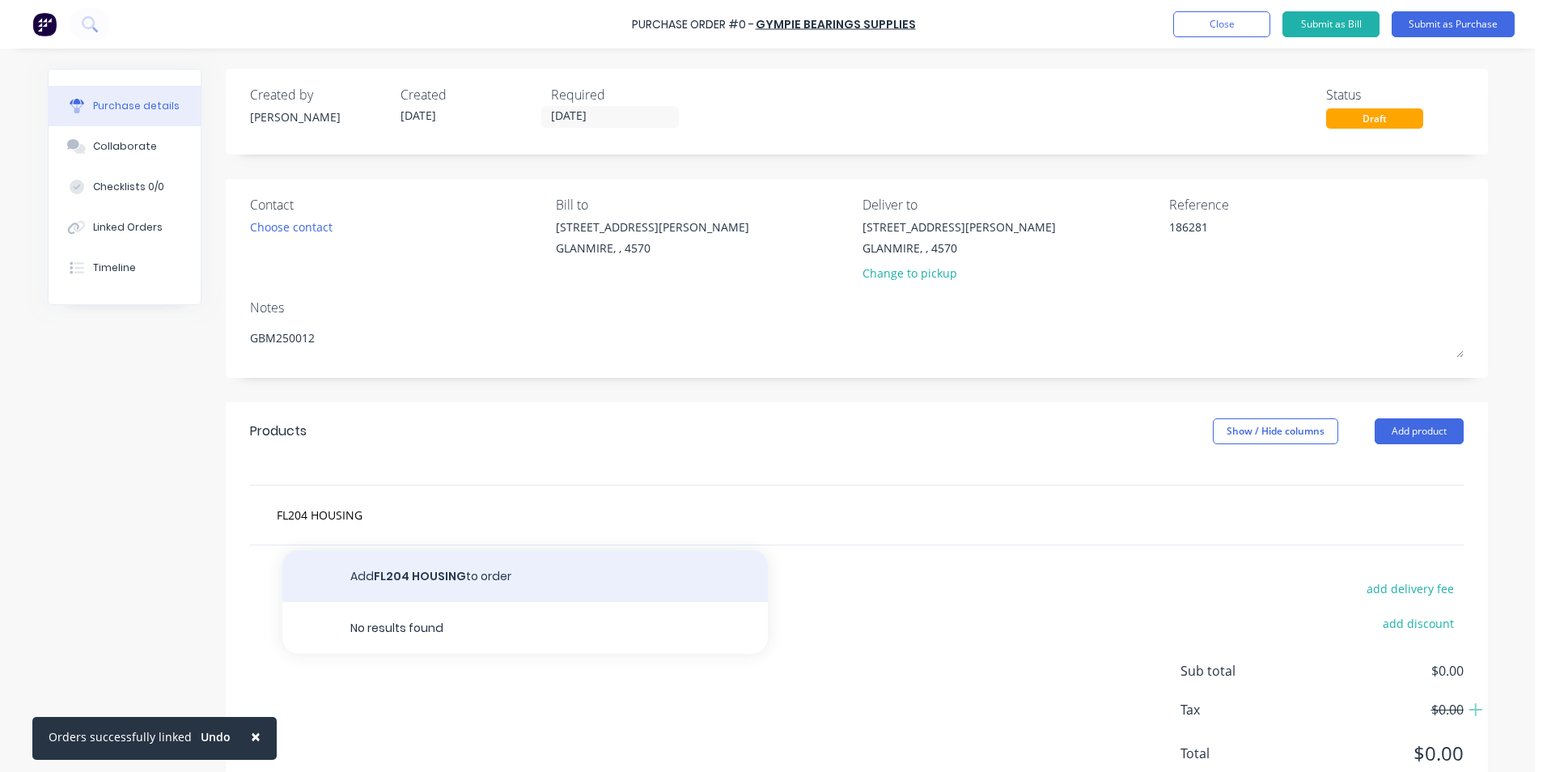
click at [434, 578] on button "Add FL204 HOUSING to order" at bounding box center [524, 576] width 485 height 52
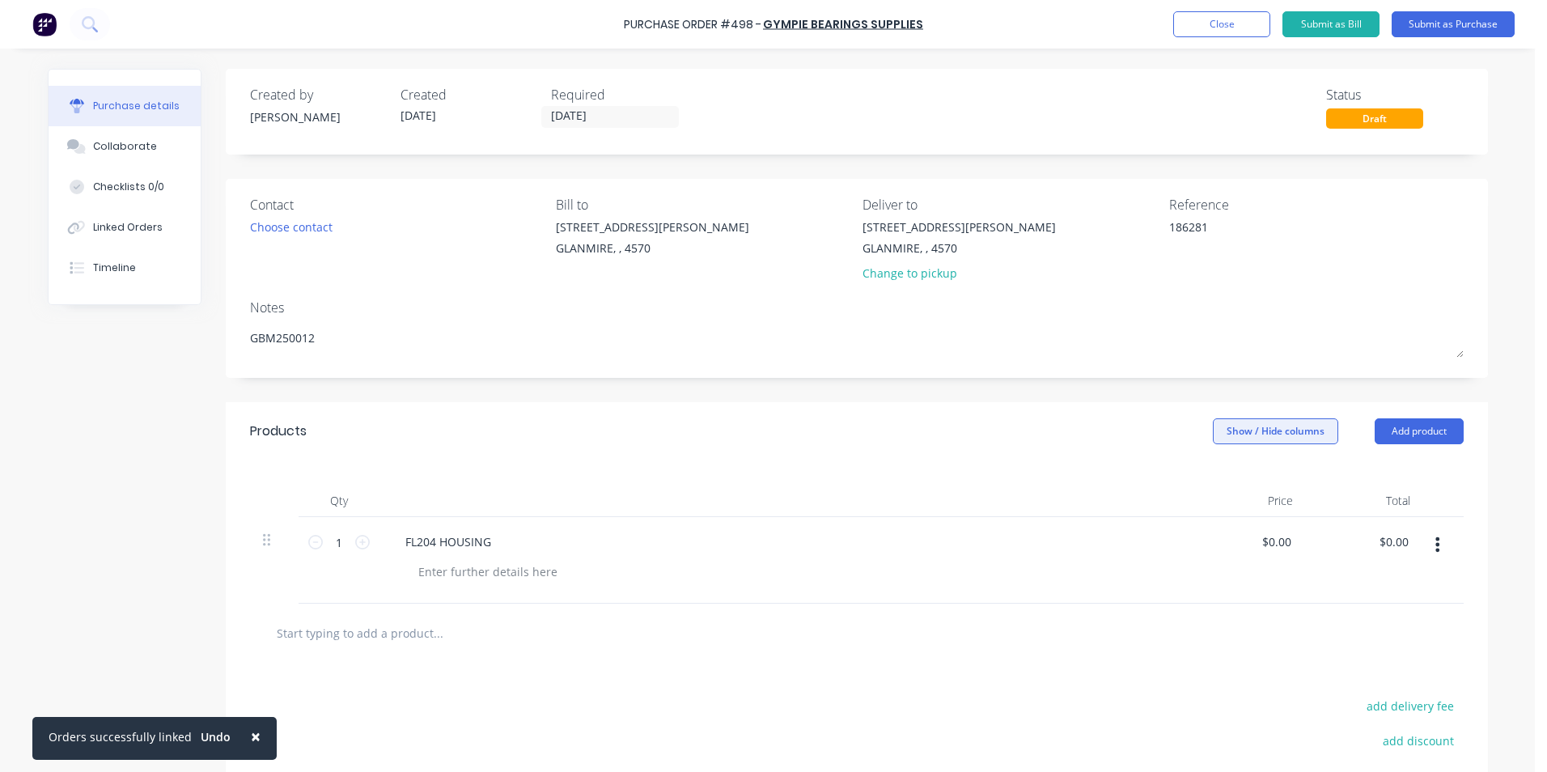
click at [1226, 429] on button "Show / Hide columns" at bounding box center [1275, 431] width 125 height 26
click at [1226, 481] on label "Account" at bounding box center [1226, 484] width 28 height 14
click at [1212, 477] on input "Account" at bounding box center [1212, 477] width 0 height 0
click at [1140, 537] on span "Select..." at bounding box center [1154, 542] width 49 height 17
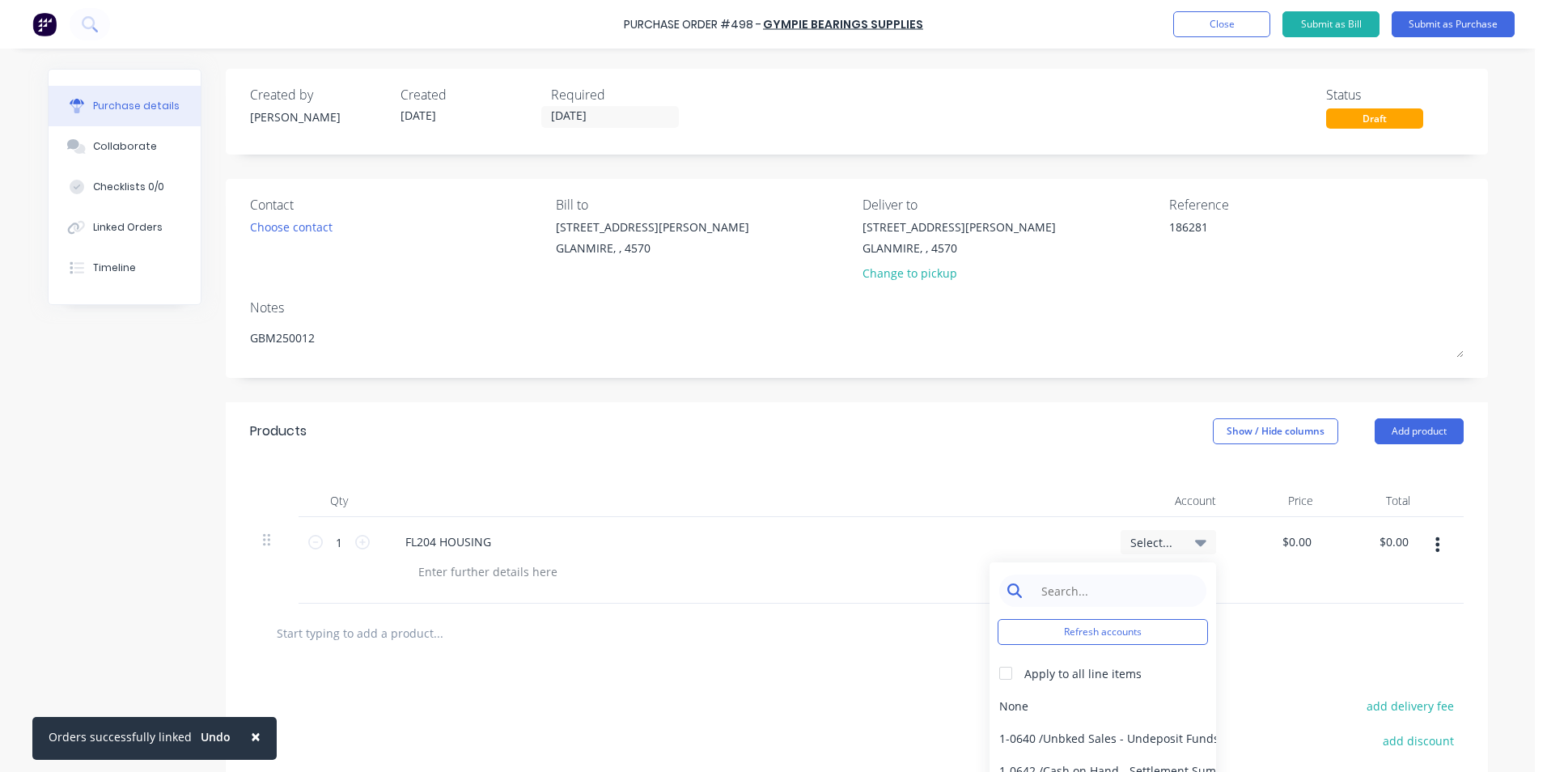
click at [1120, 578] on input at bounding box center [1115, 590] width 166 height 32
click at [1105, 694] on div "5-0270 / Purchases - Materials" at bounding box center [1102, 705] width 227 height 32
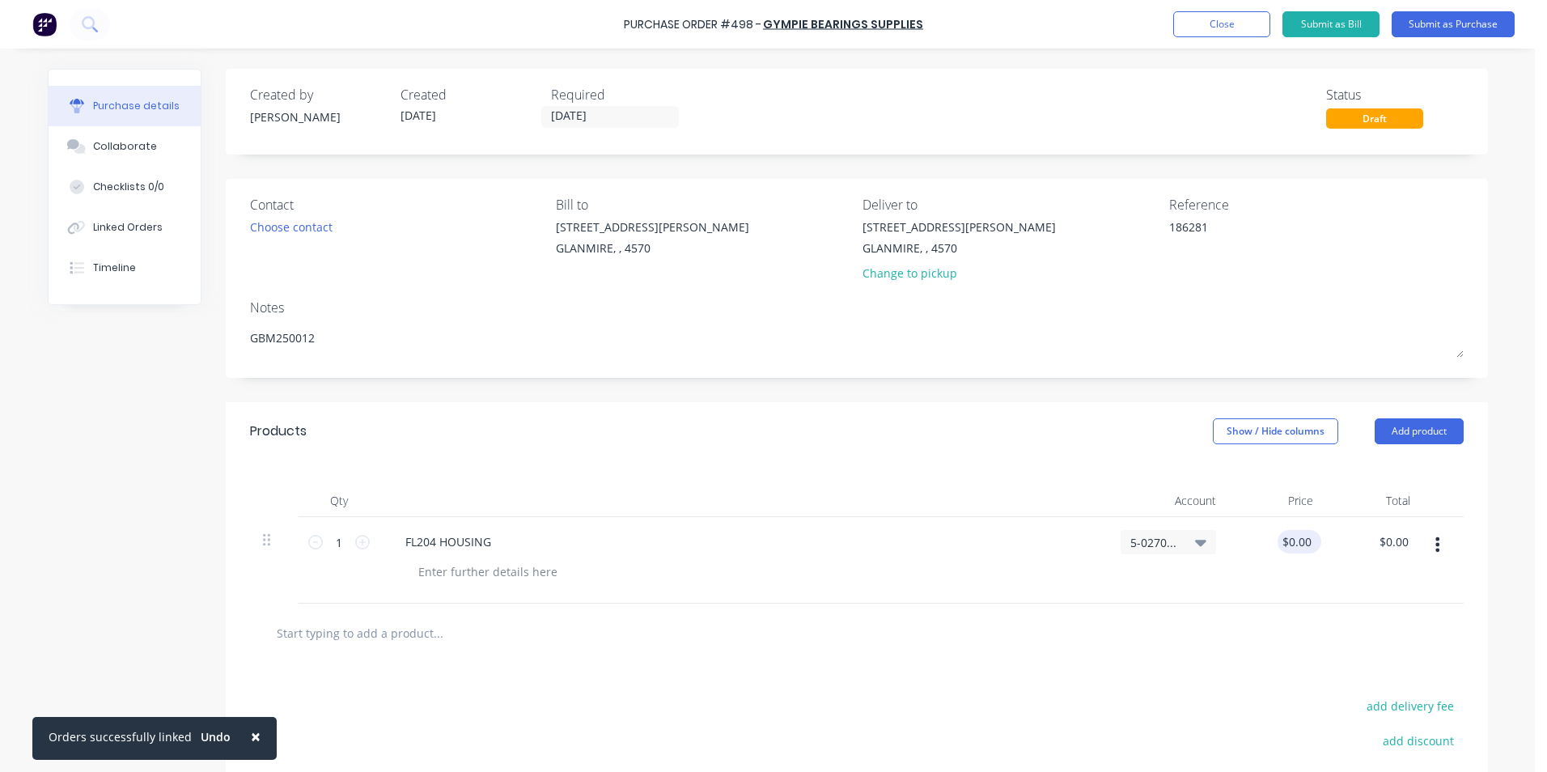
click at [1302, 530] on div "$0.00 $0.00" at bounding box center [1295, 541] width 37 height 23
click at [1291, 535] on input "0.0000" at bounding box center [1293, 541] width 44 height 23
drag, startPoint x: 1270, startPoint y: 540, endPoint x: 1398, endPoint y: 542, distance: 127.8
click at [1398, 542] on div "1 1 FL204 HOUSING 5-0270 / Purchases - Materials 0.0000 0.0000 $0.00 $0.00" at bounding box center [856, 560] width 1213 height 87
click at [1334, 584] on div "$9.00 $0.00" at bounding box center [1374, 560] width 97 height 87
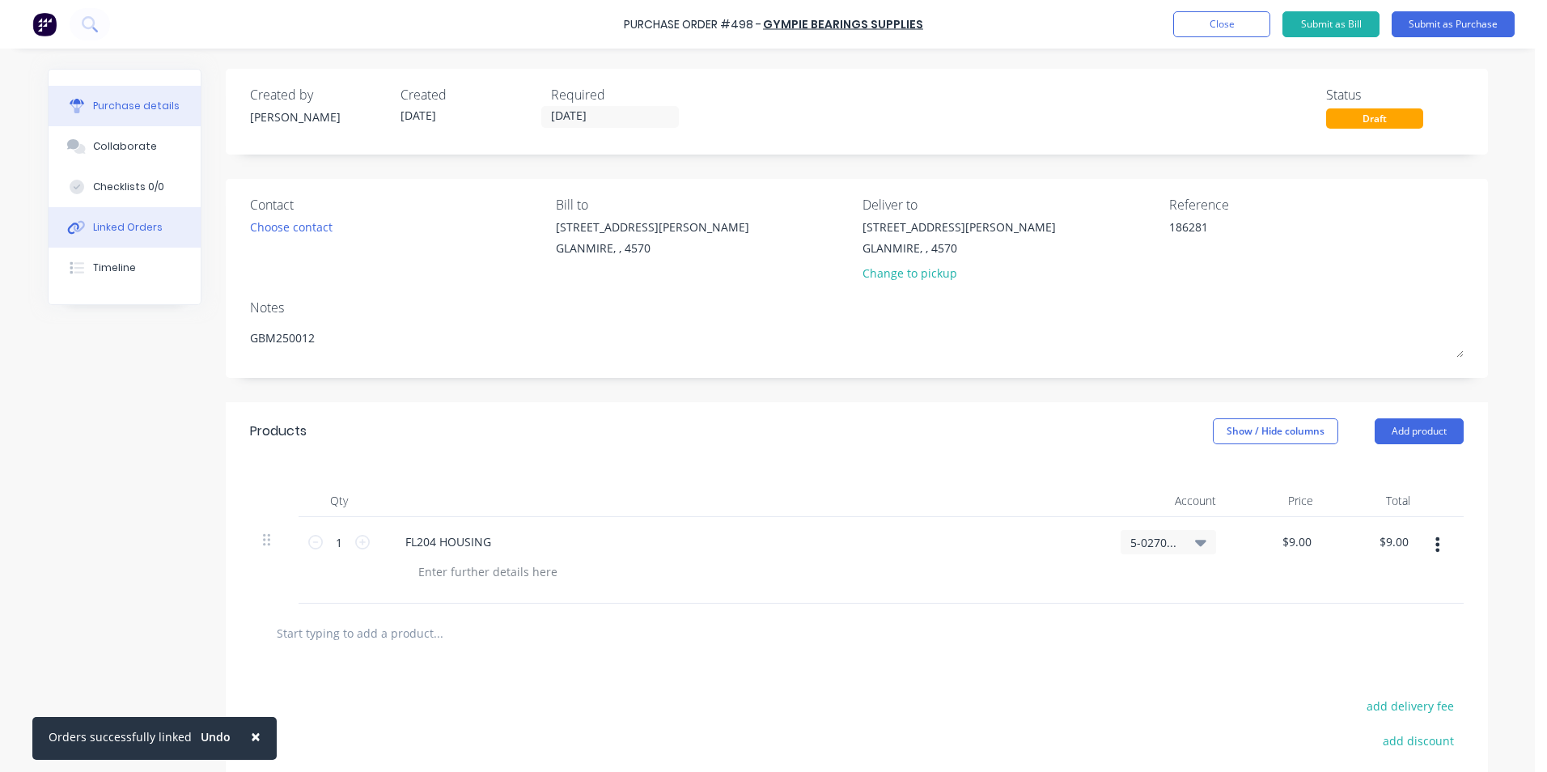
click at [122, 234] on div "Linked Orders" at bounding box center [128, 227] width 70 height 15
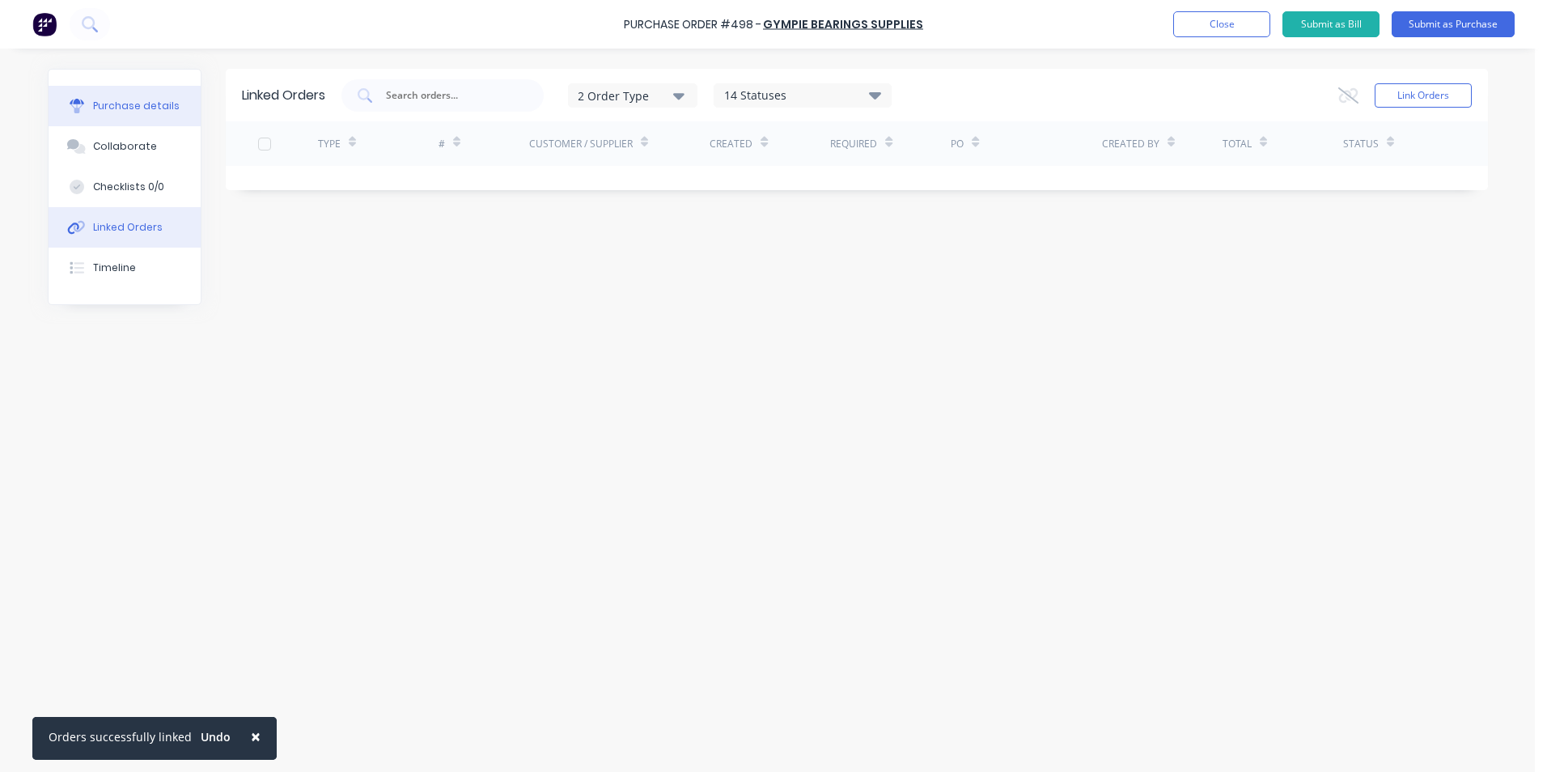
click at [143, 94] on button "Purchase details" at bounding box center [125, 106] width 152 height 40
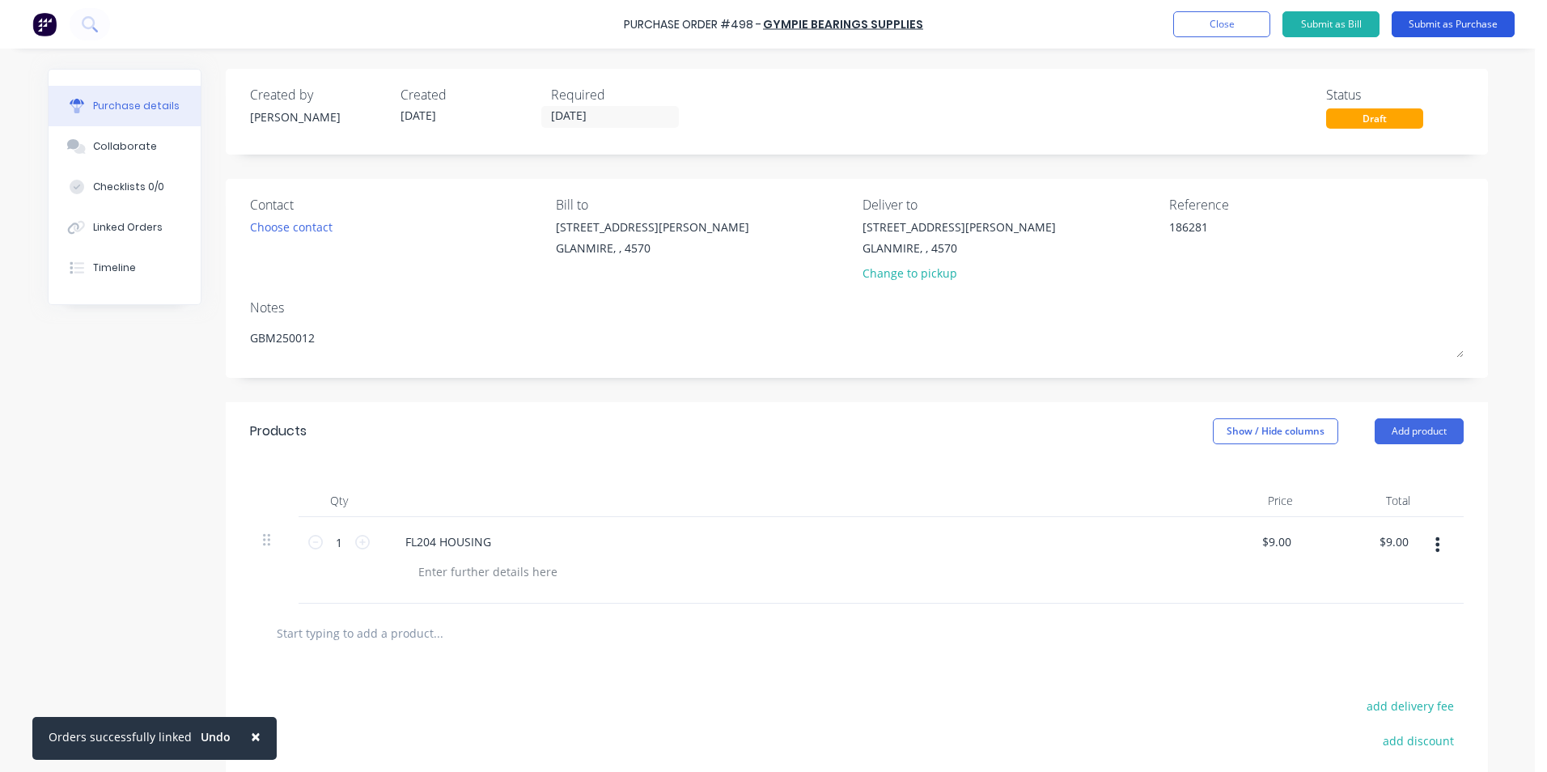
click at [1444, 21] on button "Submit as Purchase" at bounding box center [1452, 24] width 123 height 26
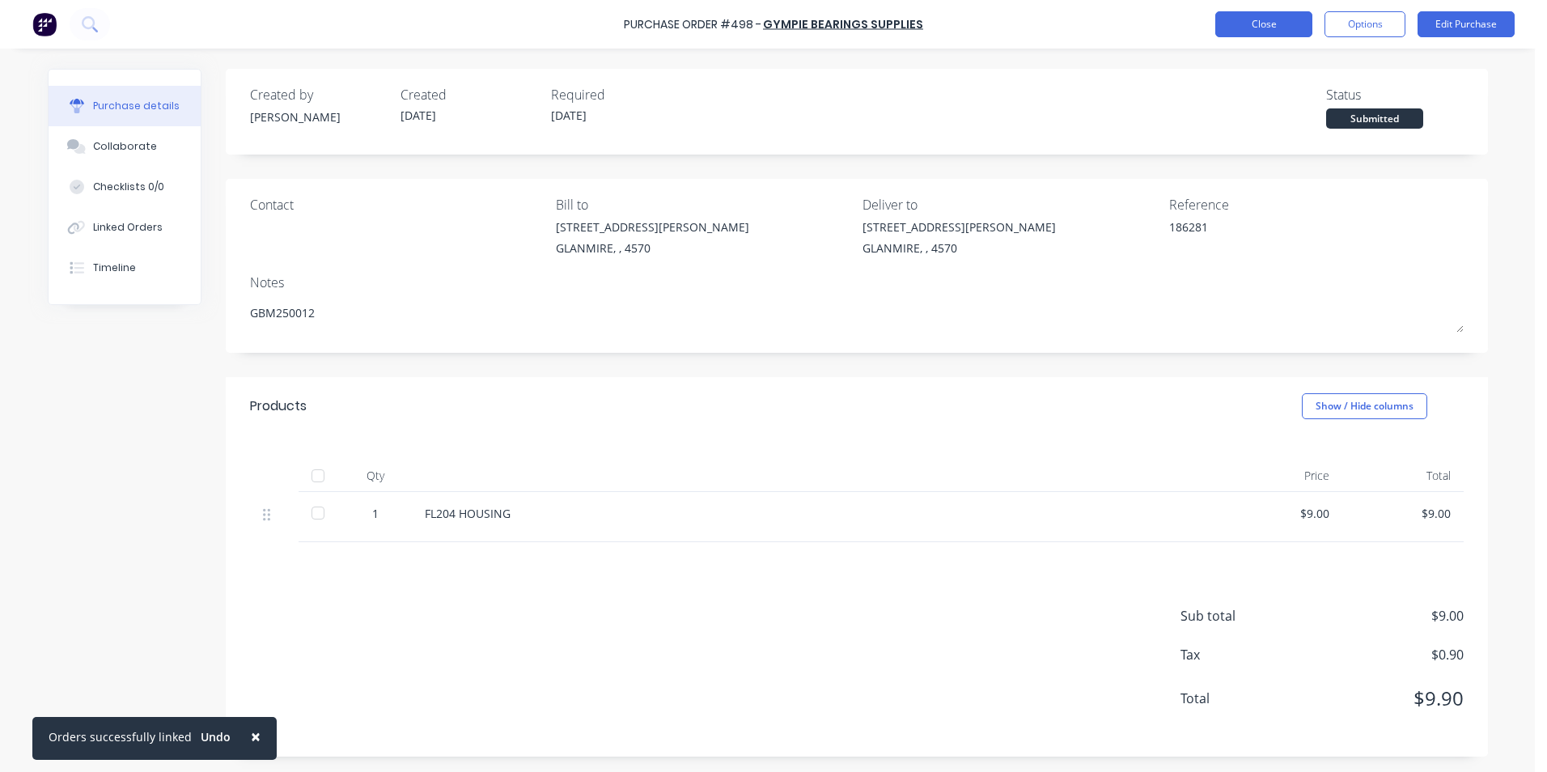
click at [1250, 25] on button "Close" at bounding box center [1263, 24] width 97 height 26
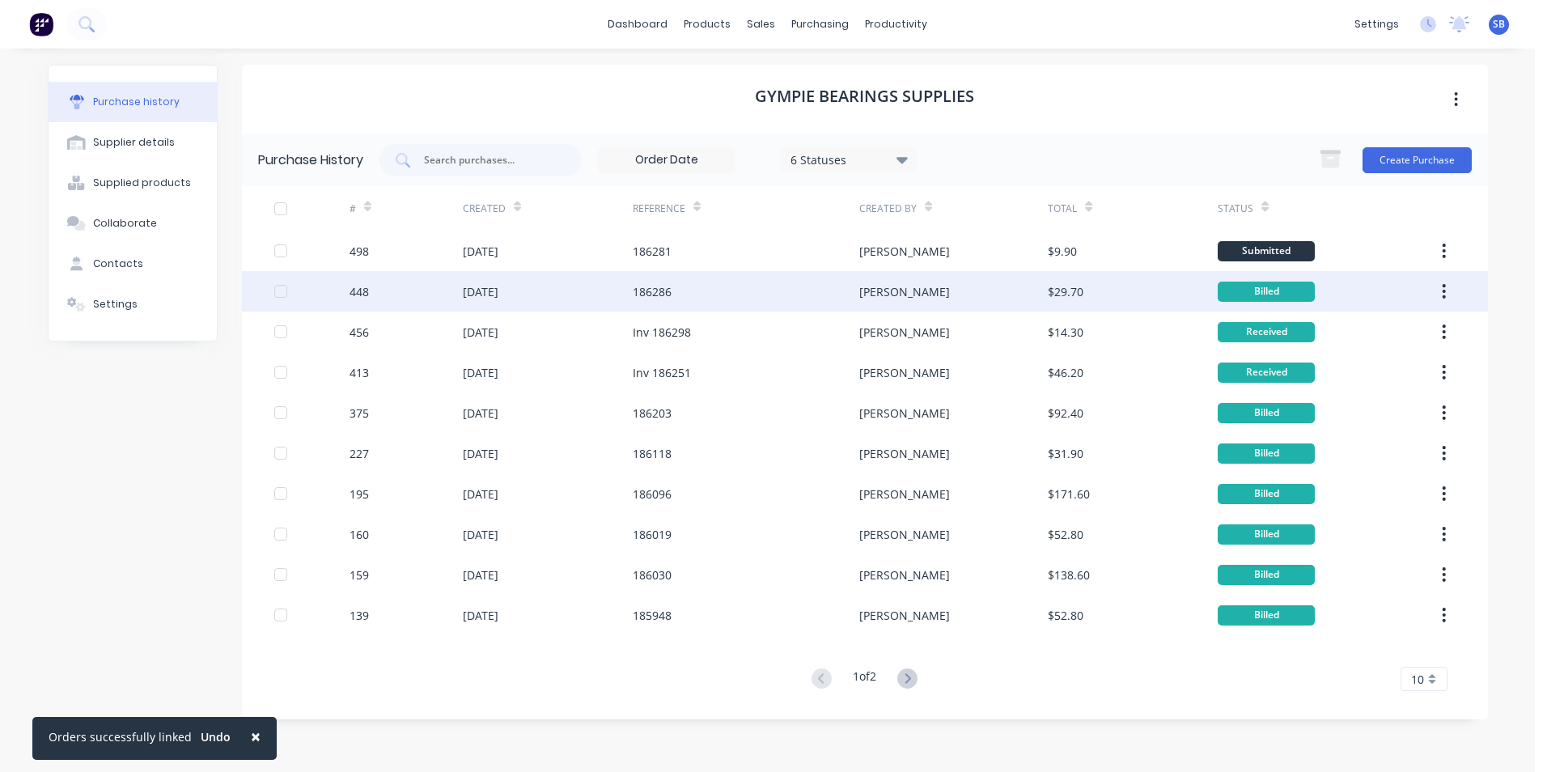
click at [803, 290] on div "186286" at bounding box center [746, 291] width 227 height 40
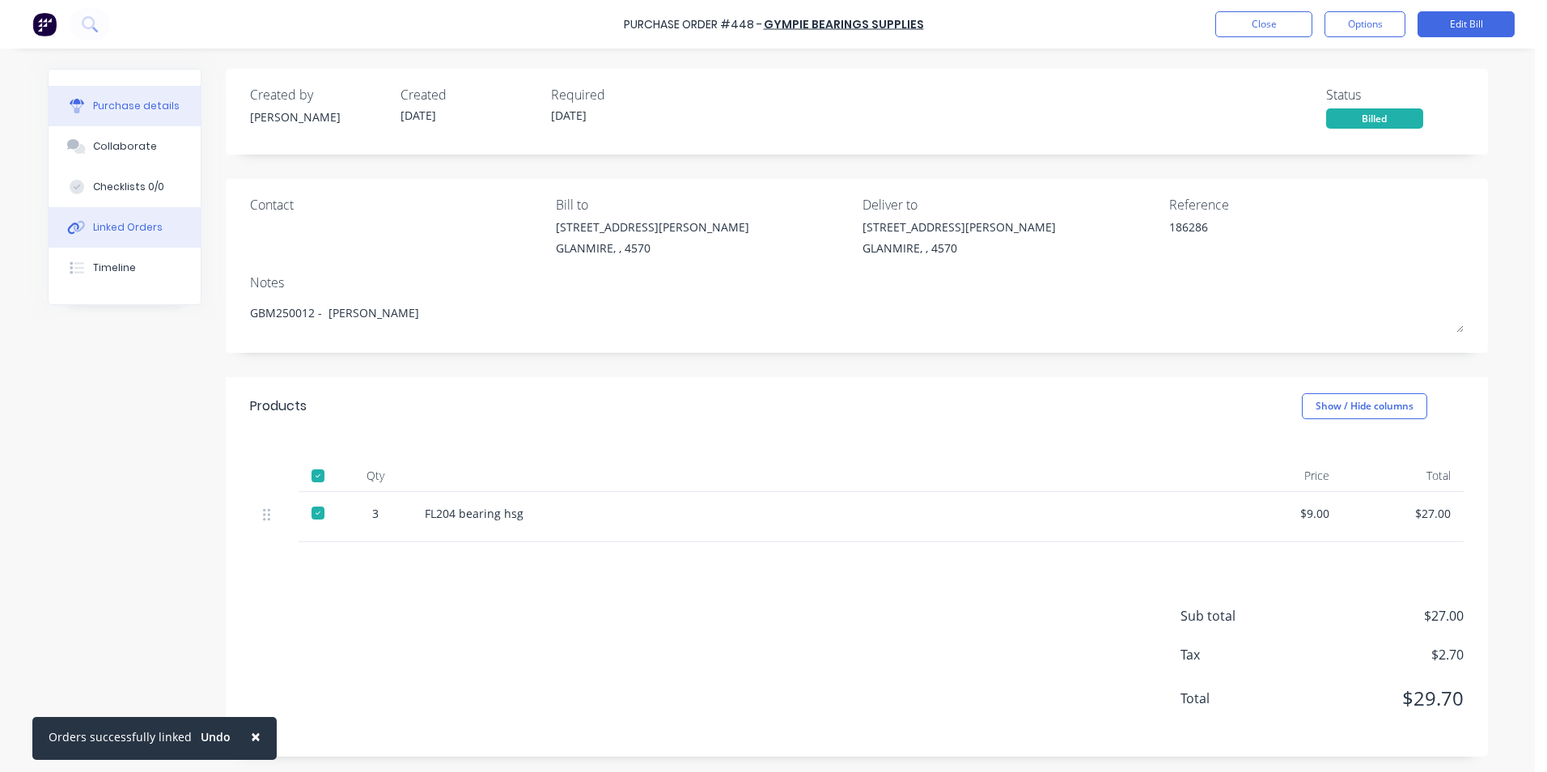
click at [119, 218] on button "Linked Orders" at bounding box center [125, 227] width 152 height 40
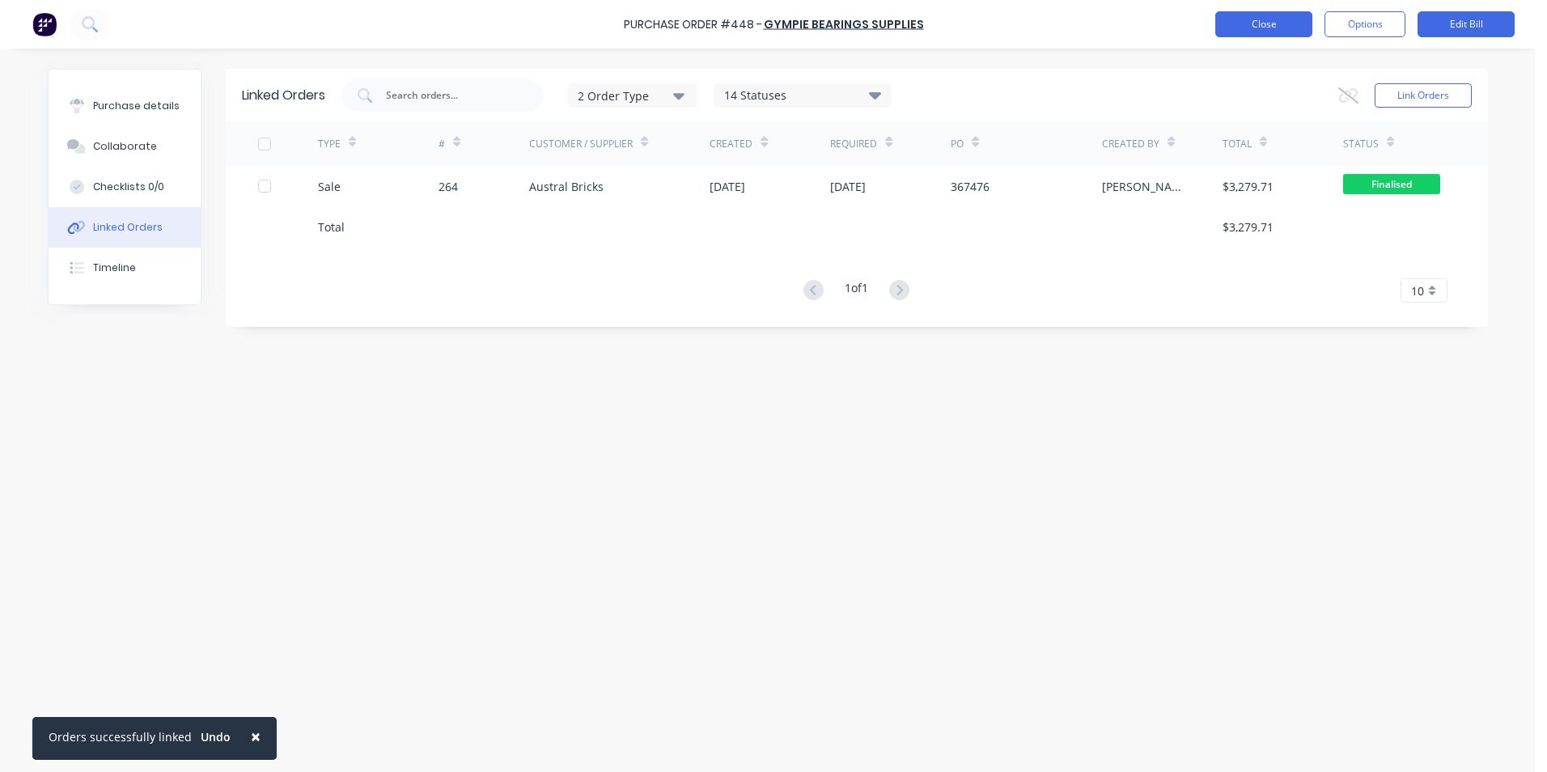
click at [1238, 25] on button "Close" at bounding box center [1263, 24] width 97 height 26
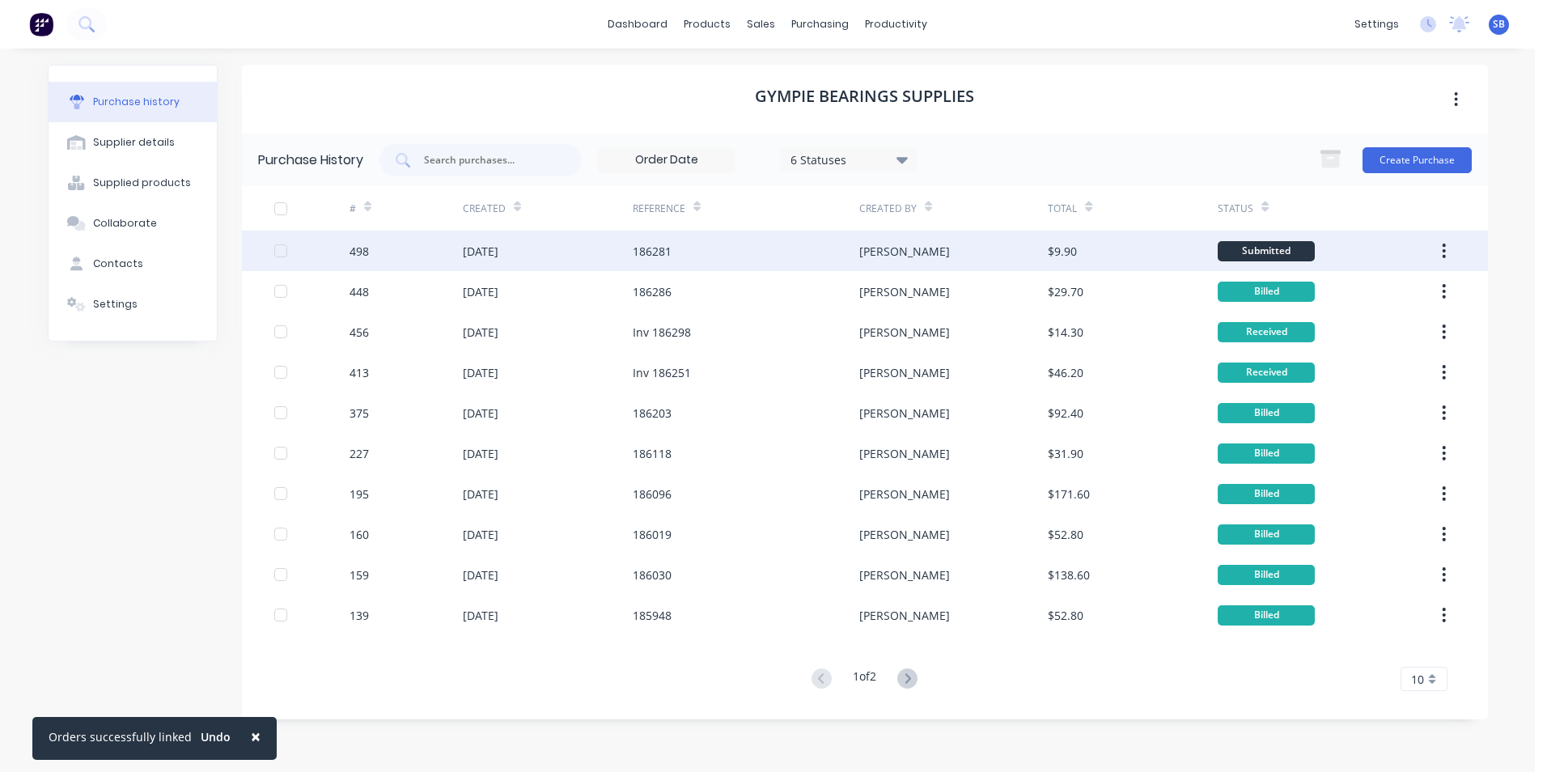
click at [889, 241] on div "[PERSON_NAME]" at bounding box center [953, 251] width 188 height 40
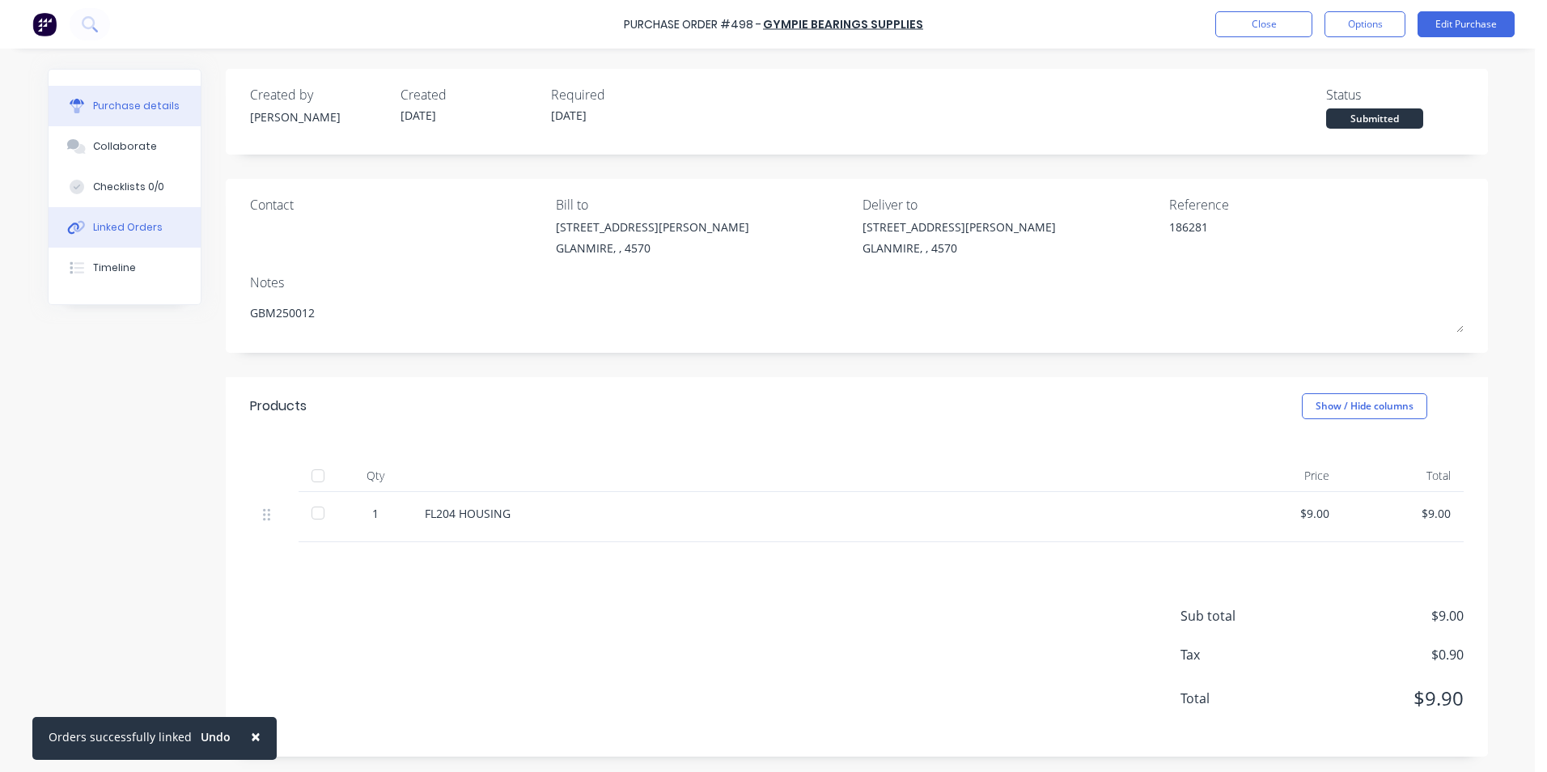
click at [147, 231] on div "Linked Orders" at bounding box center [128, 227] width 70 height 15
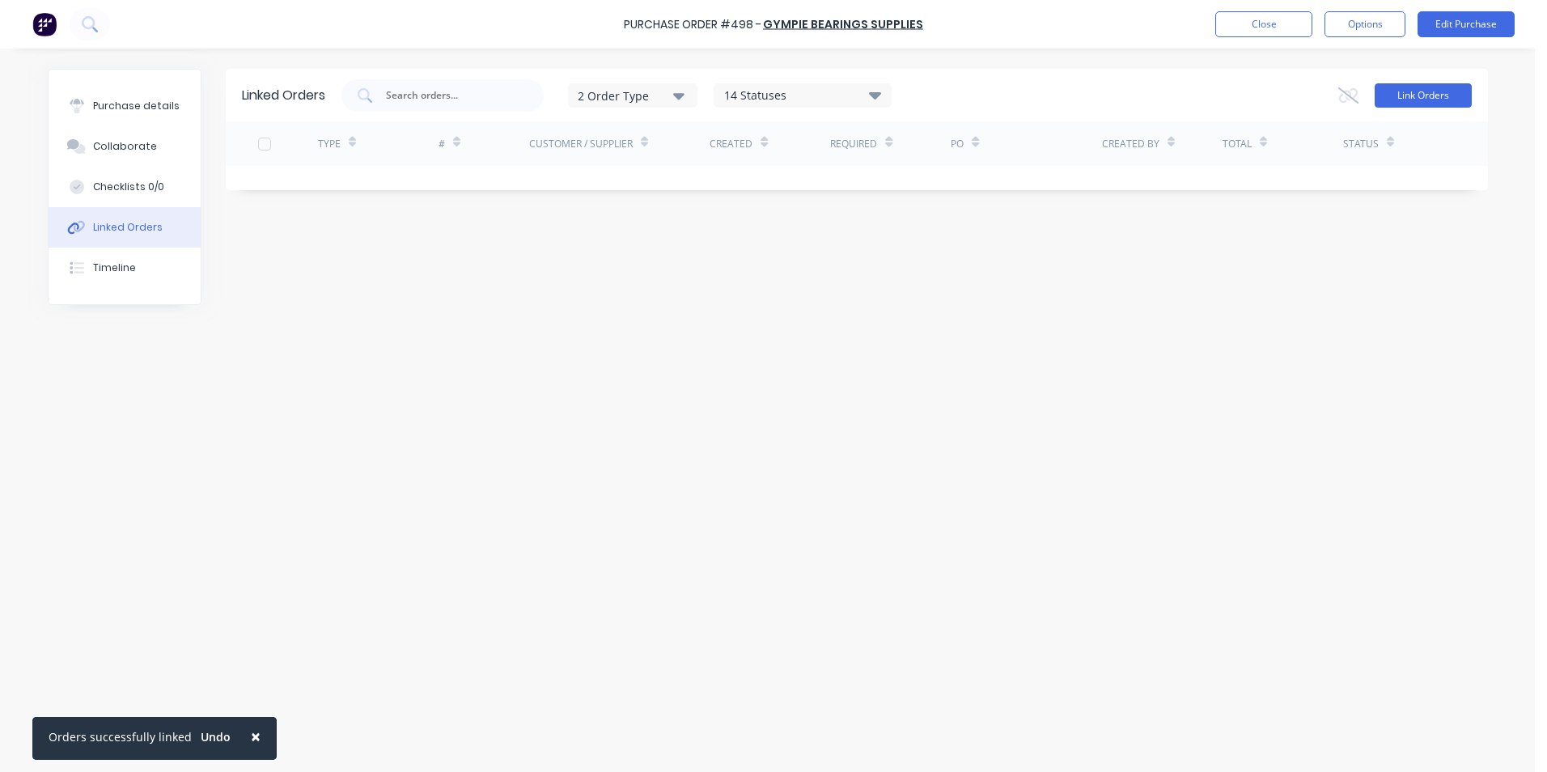
click at [1417, 95] on button "Link Orders" at bounding box center [1422, 95] width 97 height 24
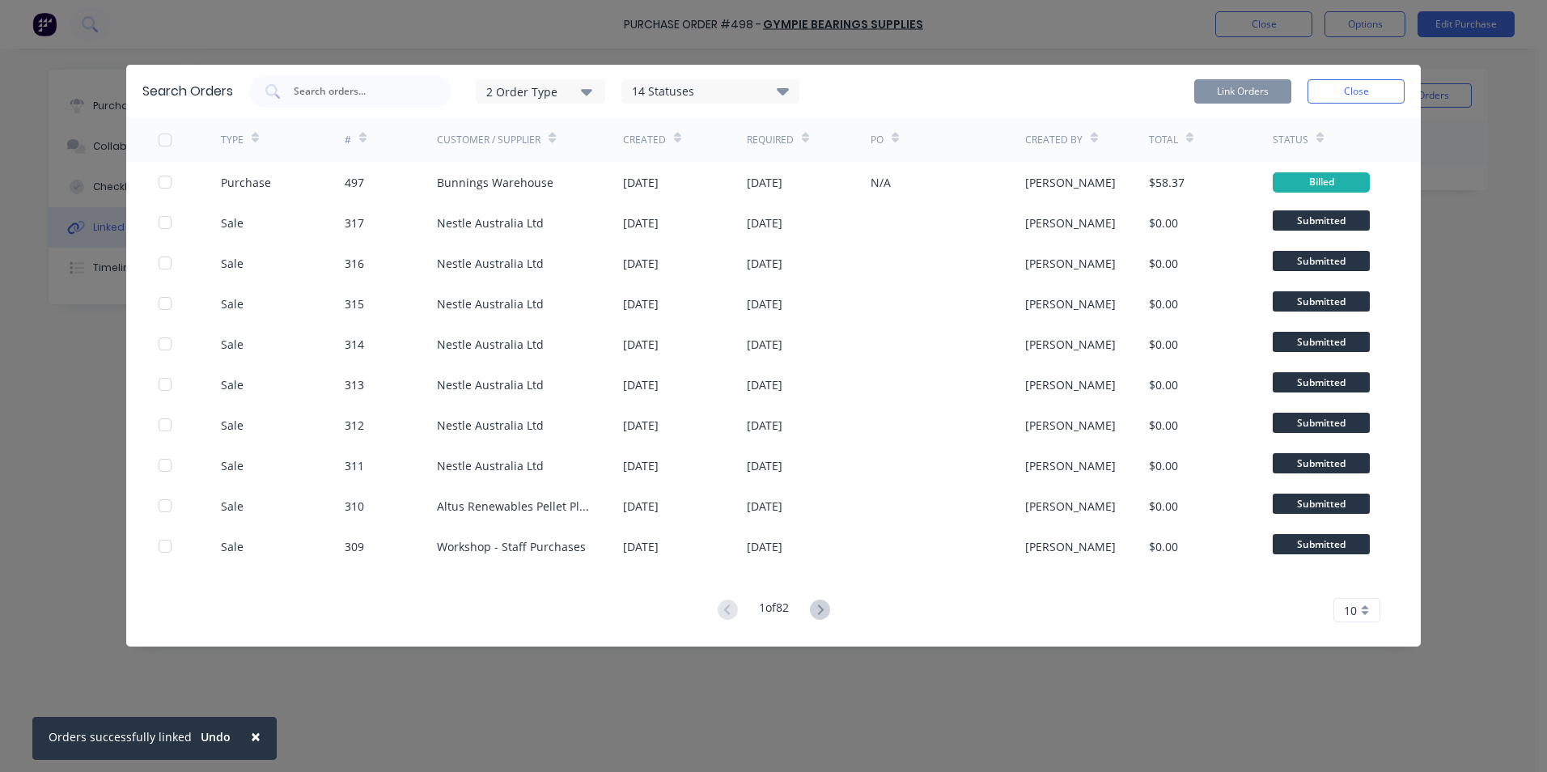
click at [515, 91] on div "2 Order Type" at bounding box center [540, 91] width 108 height 17
click at [515, 157] on div "Purchase" at bounding box center [542, 163] width 93 height 17
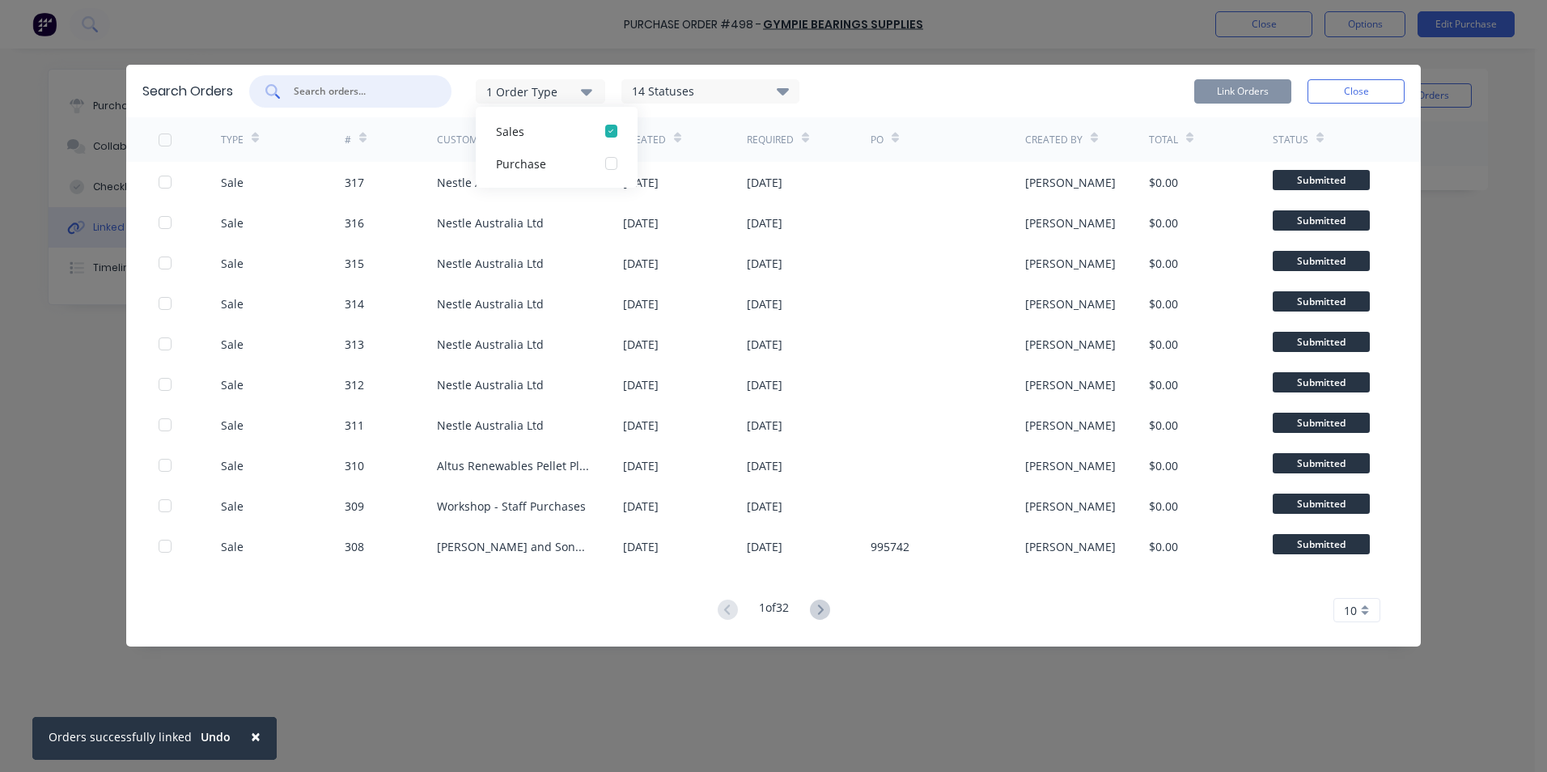
click at [380, 86] on input "text" at bounding box center [359, 91] width 134 height 16
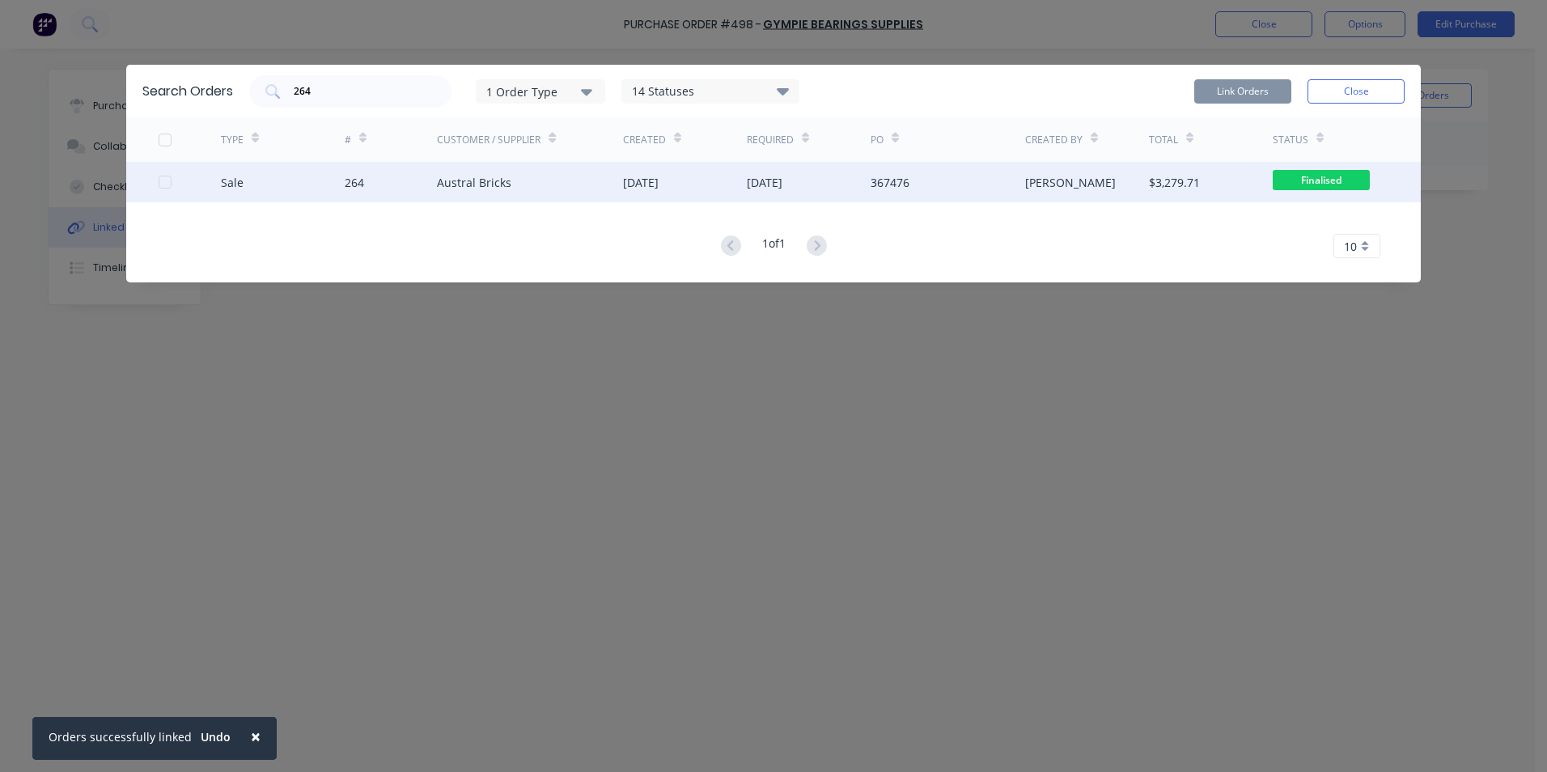
click at [159, 174] on div at bounding box center [190, 182] width 62 height 40
click at [159, 181] on div at bounding box center [165, 182] width 32 height 32
click at [1243, 85] on button "Link Orders" at bounding box center [1242, 91] width 97 height 24
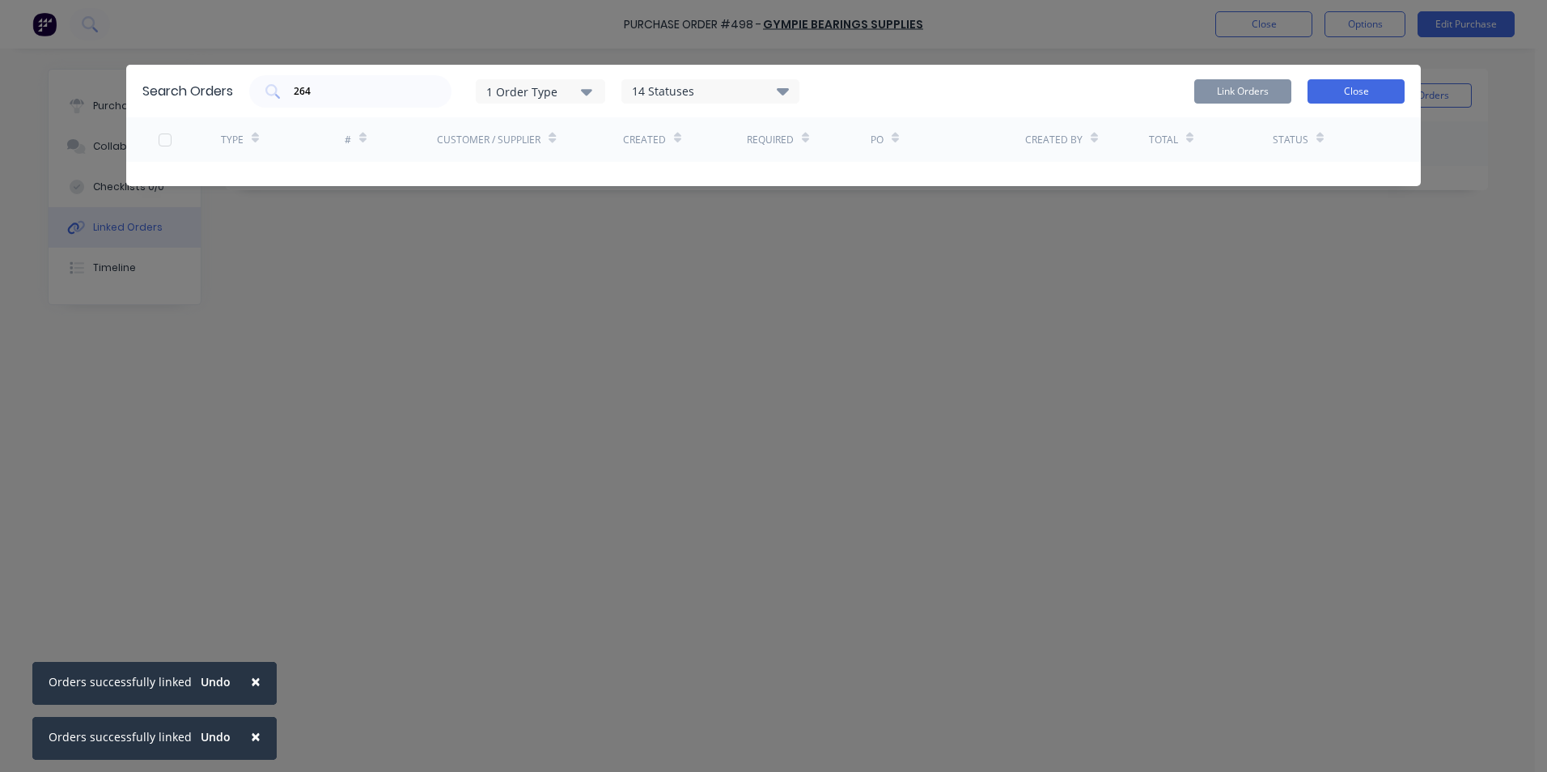
click at [1384, 90] on button "Close" at bounding box center [1355, 91] width 97 height 24
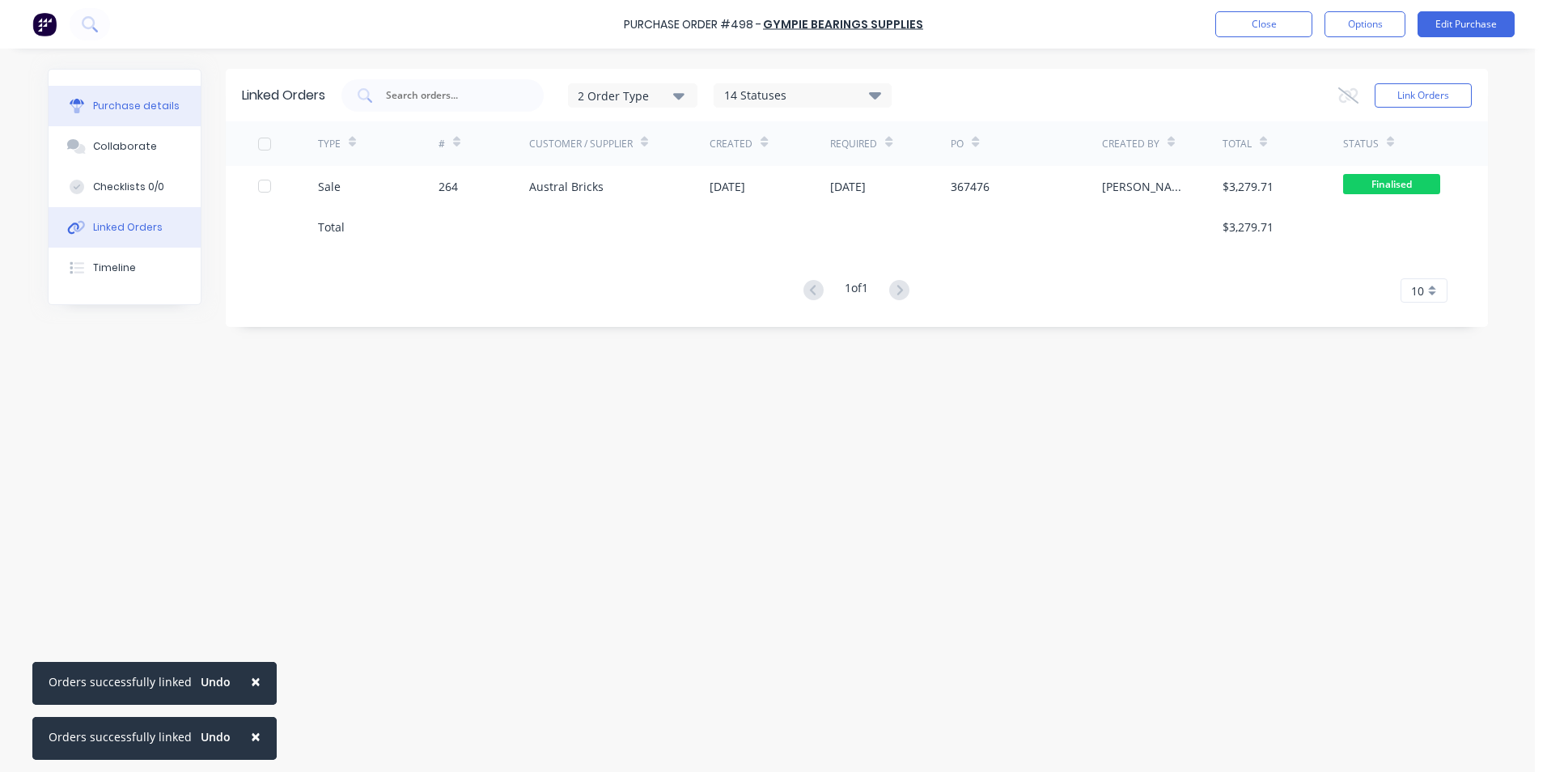
click at [108, 96] on button "Purchase details" at bounding box center [125, 106] width 152 height 40
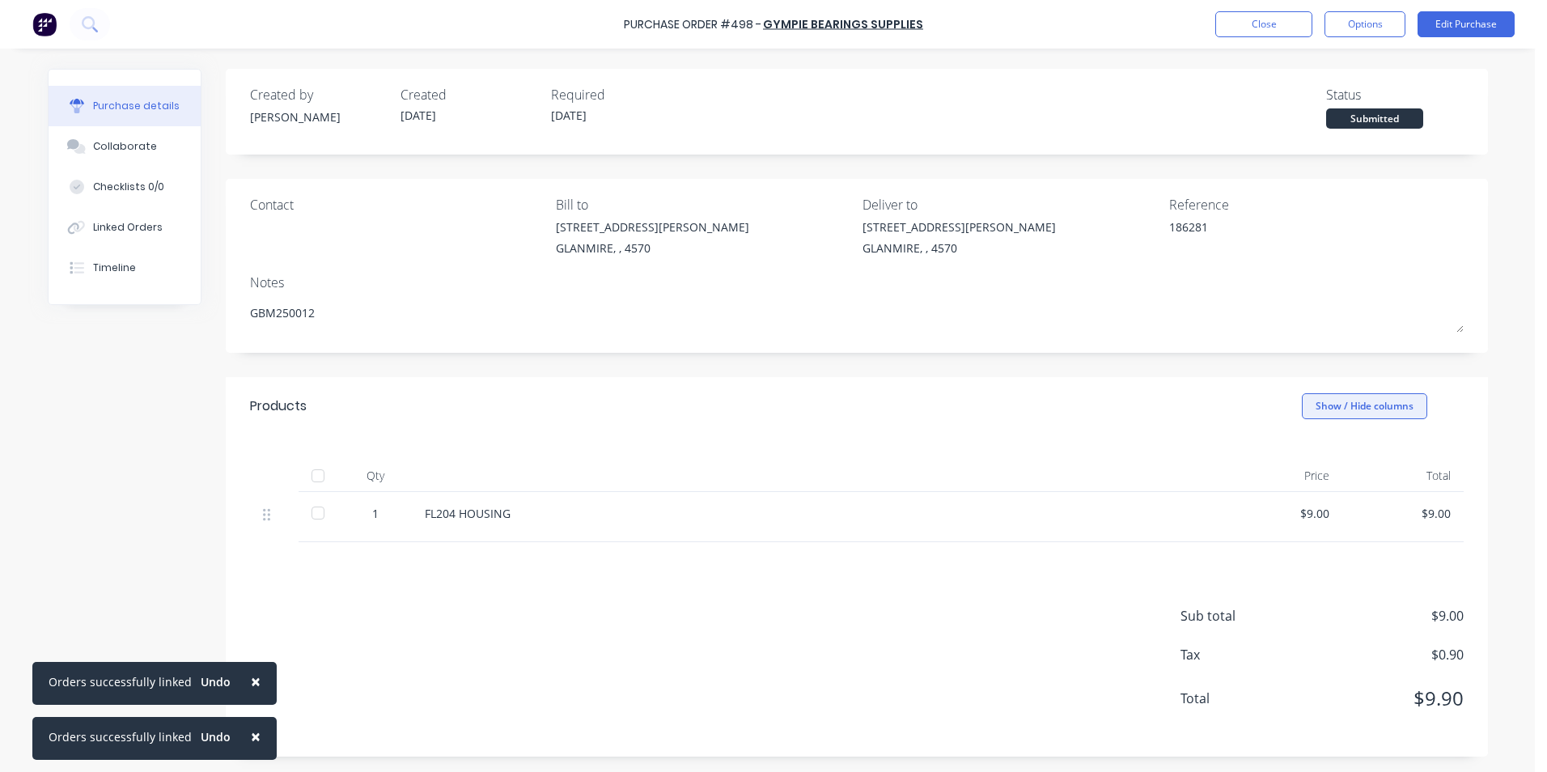
click at [1319, 409] on button "Show / Hide columns" at bounding box center [1364, 406] width 125 height 26
click at [1303, 453] on div "Account" at bounding box center [1349, 459] width 95 height 14
click at [1305, 453] on span at bounding box center [1309, 459] width 14 height 14
click at [1302, 452] on input "Account" at bounding box center [1302, 452] width 0 height 0
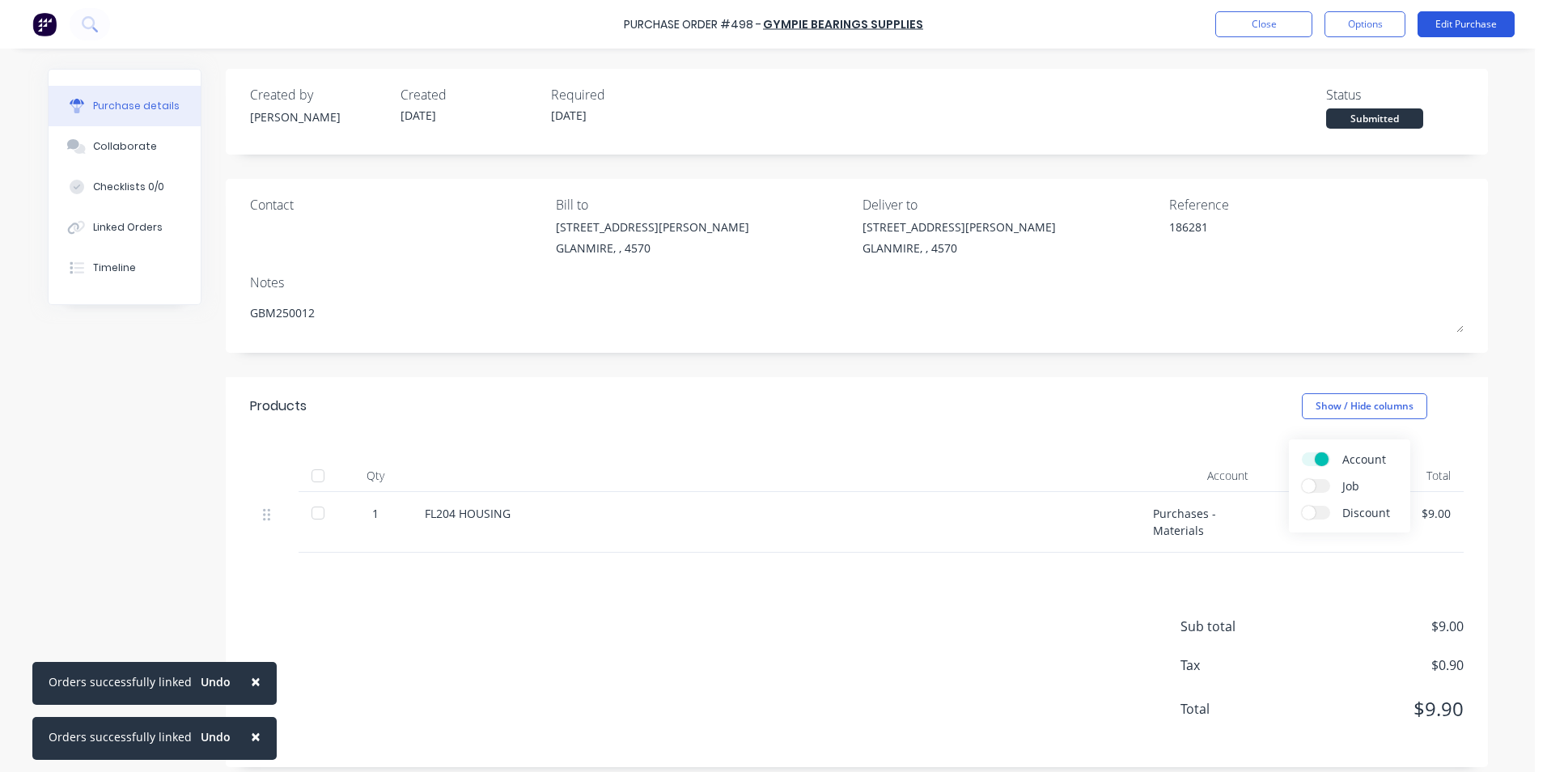
click at [1422, 22] on button "Edit Purchase" at bounding box center [1465, 24] width 97 height 26
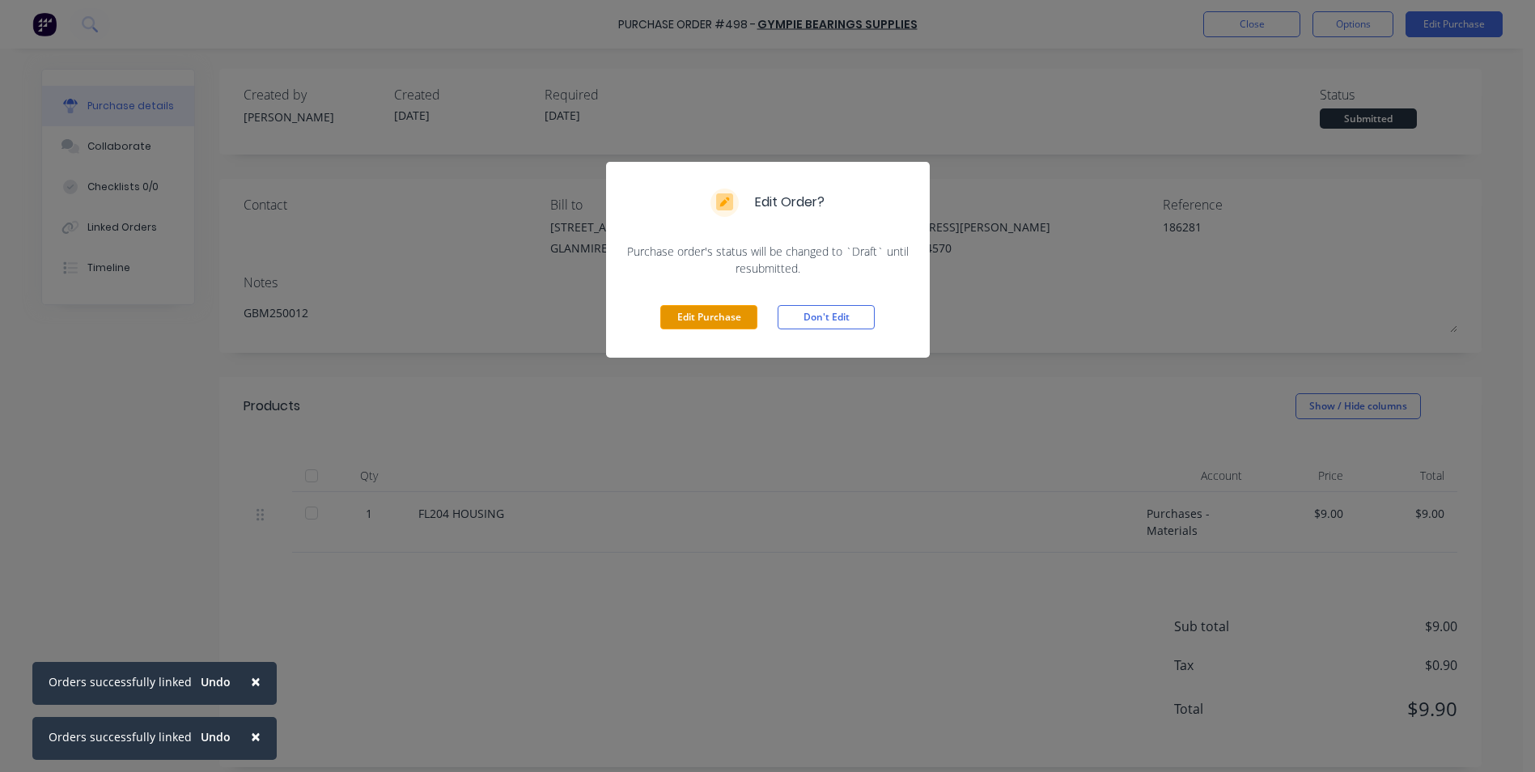
click at [705, 312] on button "Edit Purchase" at bounding box center [708, 317] width 97 height 24
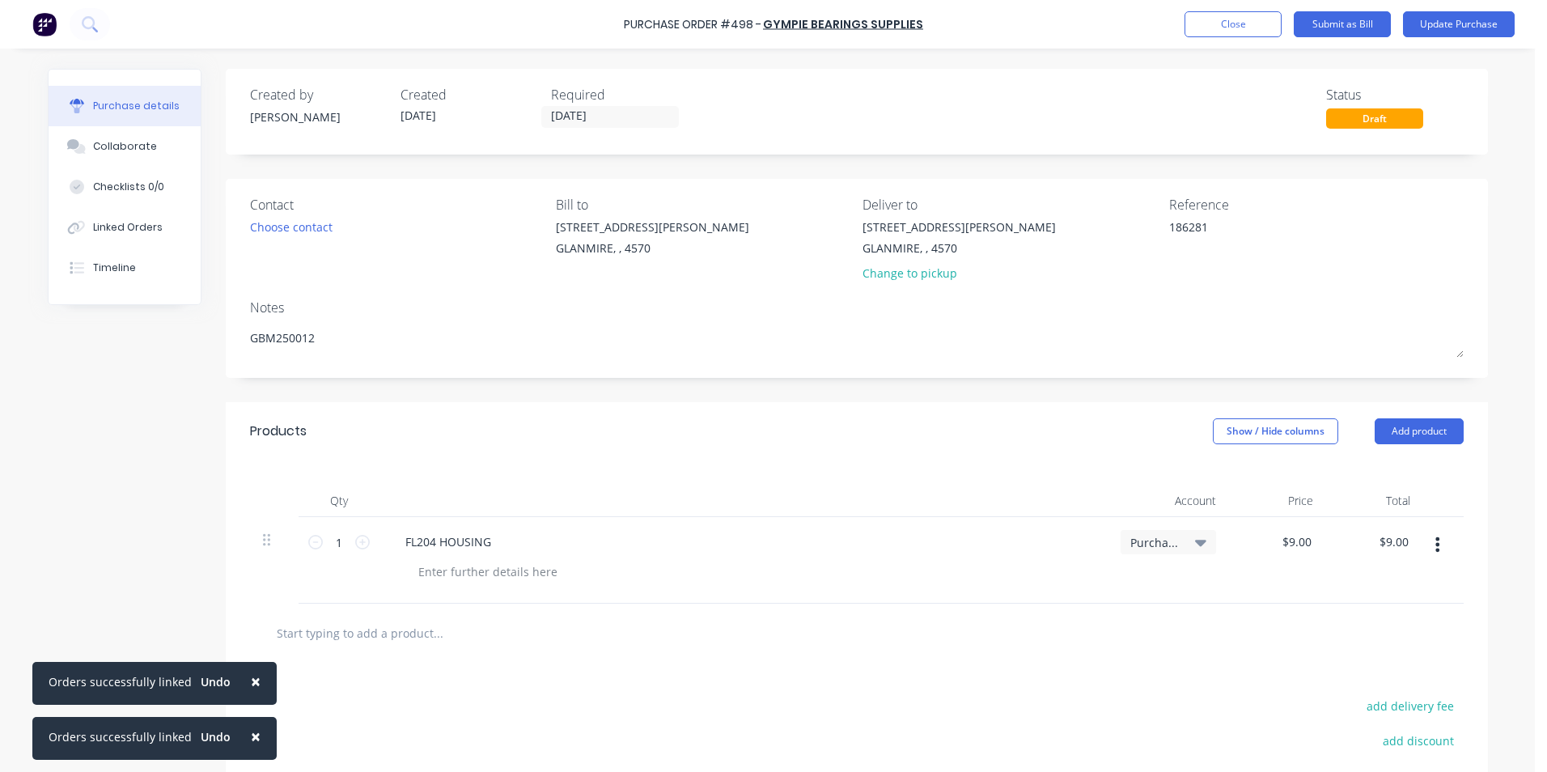
click at [251, 734] on span "×" at bounding box center [256, 736] width 10 height 23
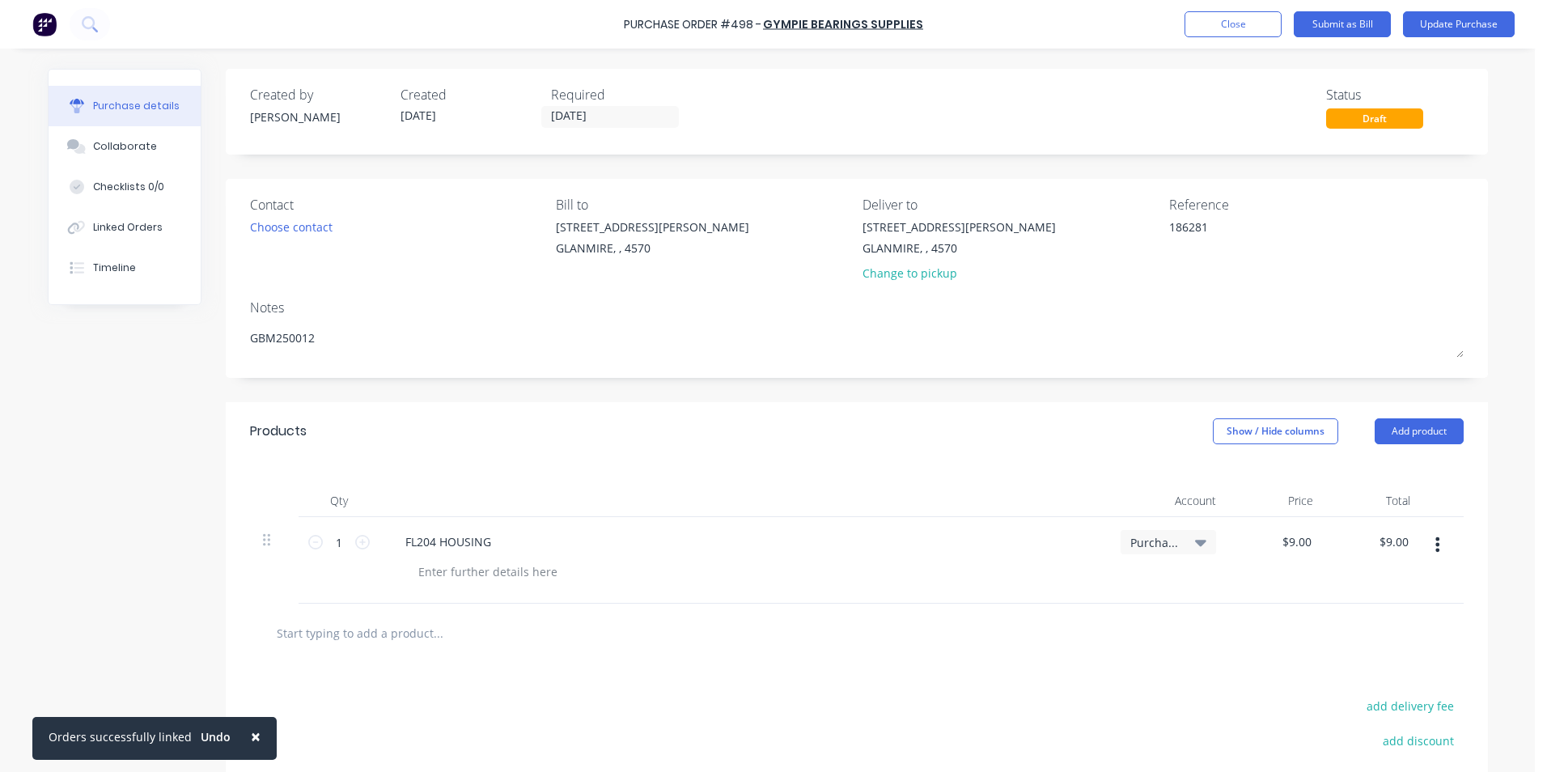
click at [251, 734] on span "×" at bounding box center [256, 736] width 10 height 23
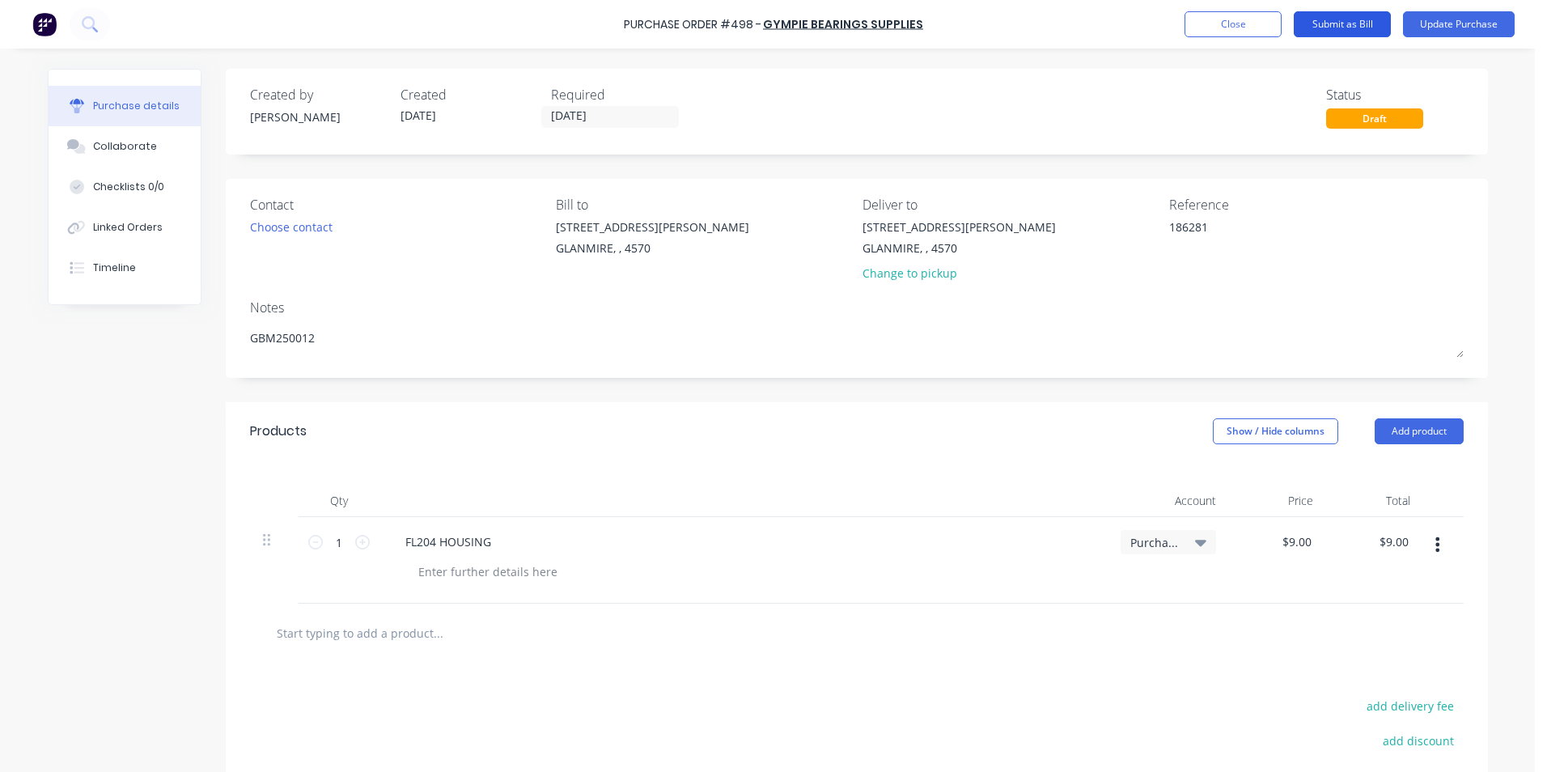
click at [1305, 23] on button "Submit as Bill" at bounding box center [1342, 24] width 97 height 26
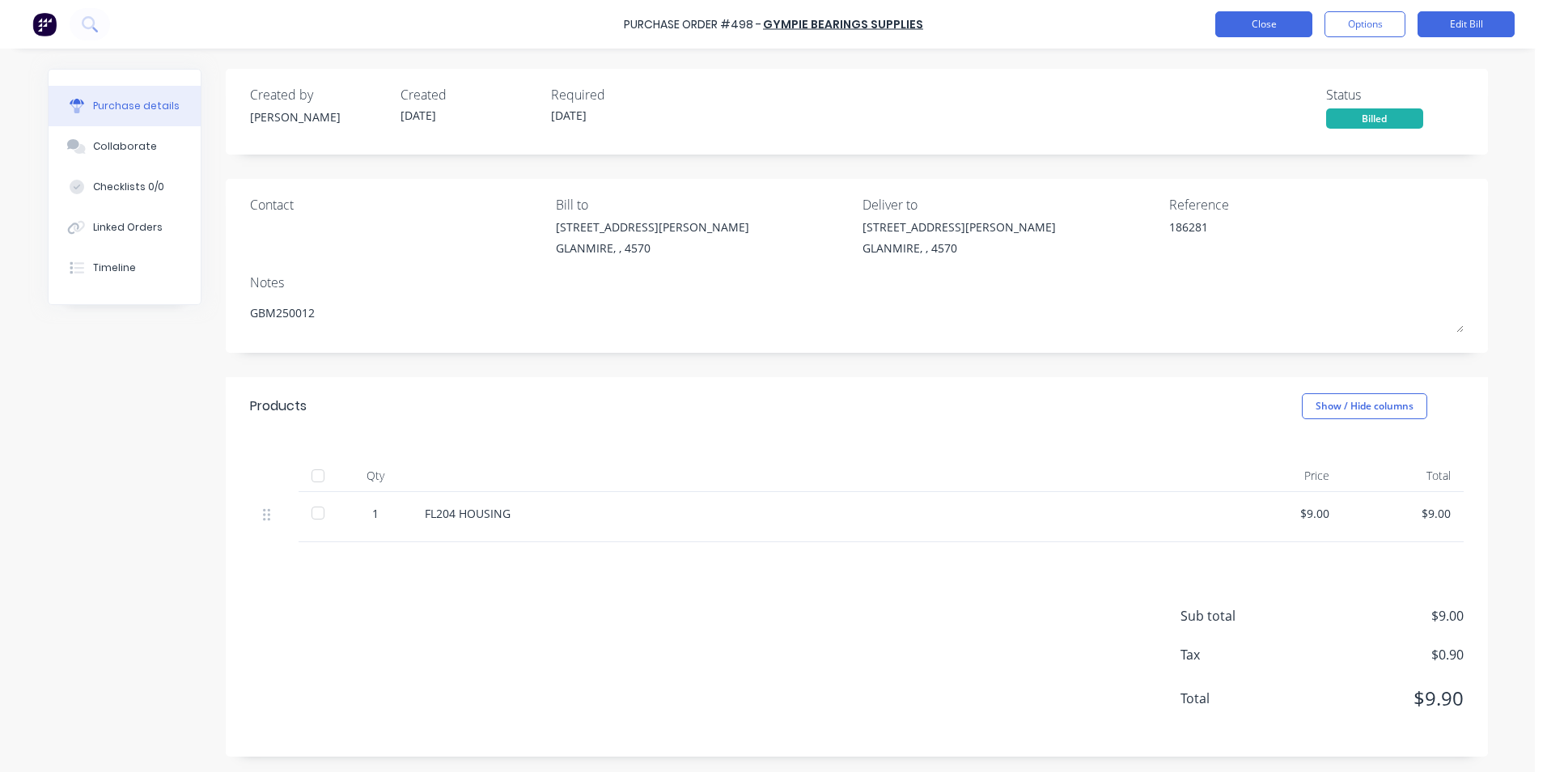
click at [1263, 28] on button "Close" at bounding box center [1263, 24] width 97 height 26
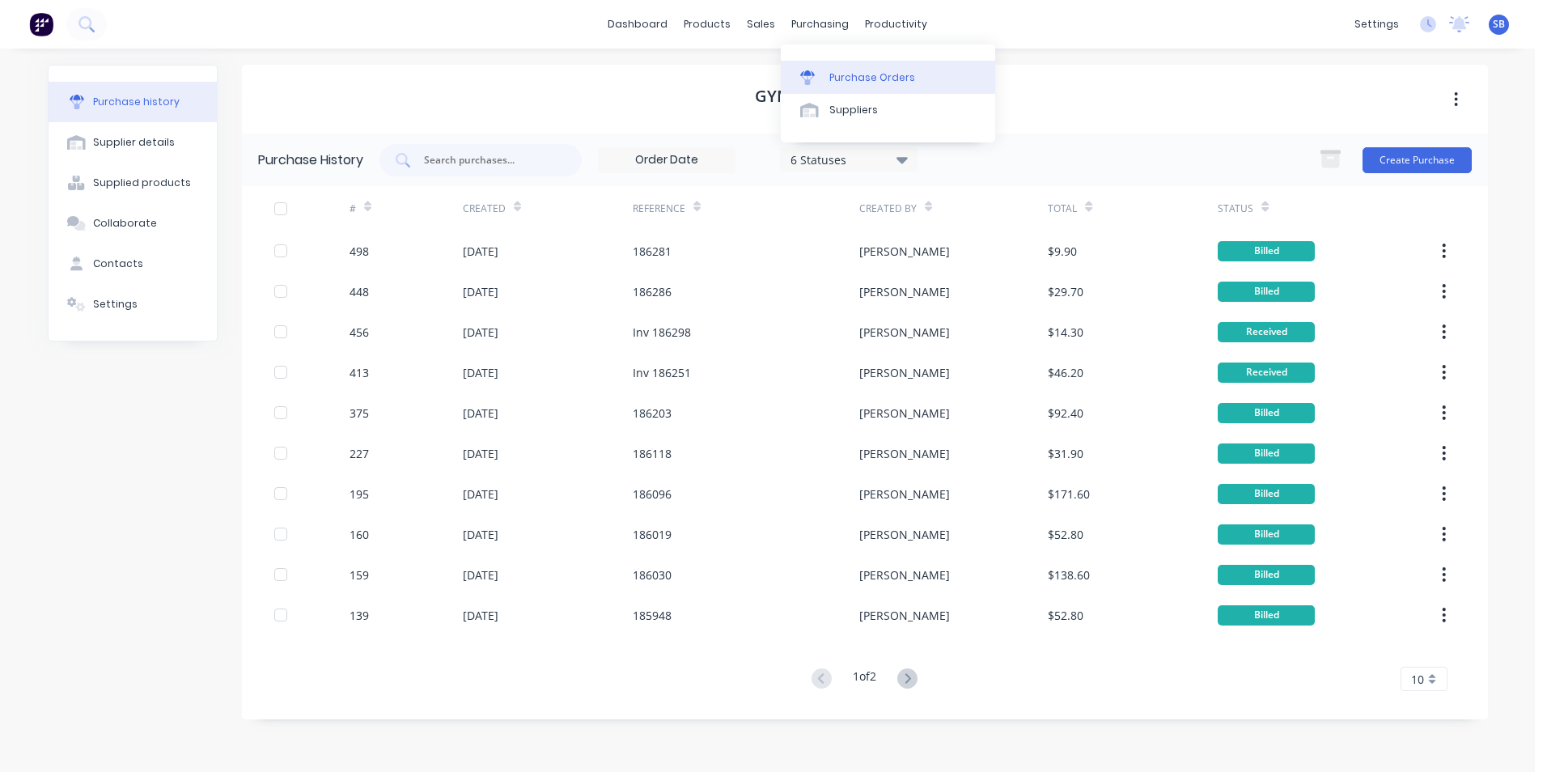
click at [838, 80] on div "Purchase Orders" at bounding box center [872, 77] width 86 height 15
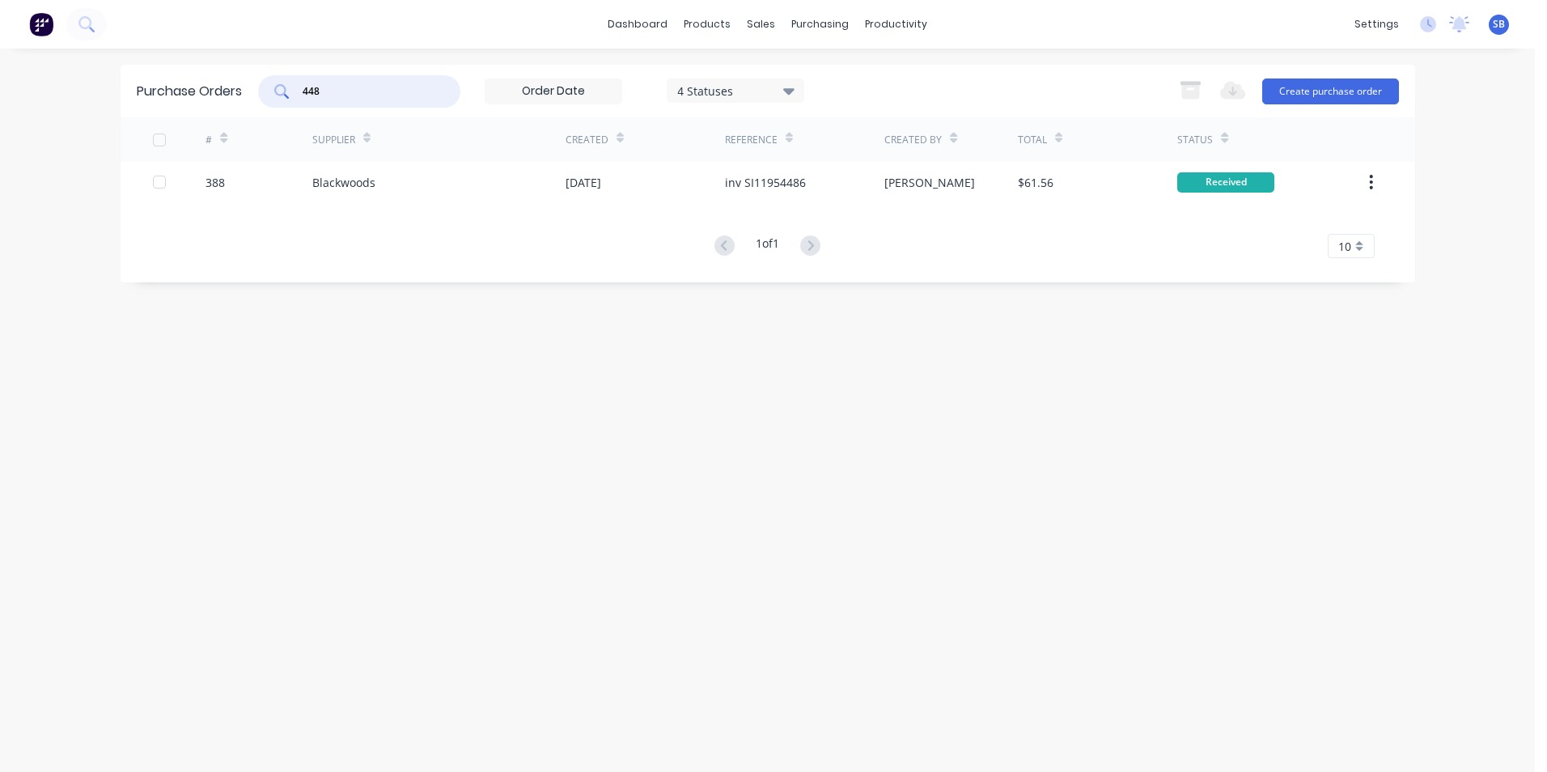
drag, startPoint x: 350, startPoint y: 94, endPoint x: 152, endPoint y: 66, distance: 200.1
click at [152, 66] on div "Purchase Orders 448 4 Statuses 4 Statuses Export to Excel (XLSX) Create purchas…" at bounding box center [768, 91] width 1294 height 53
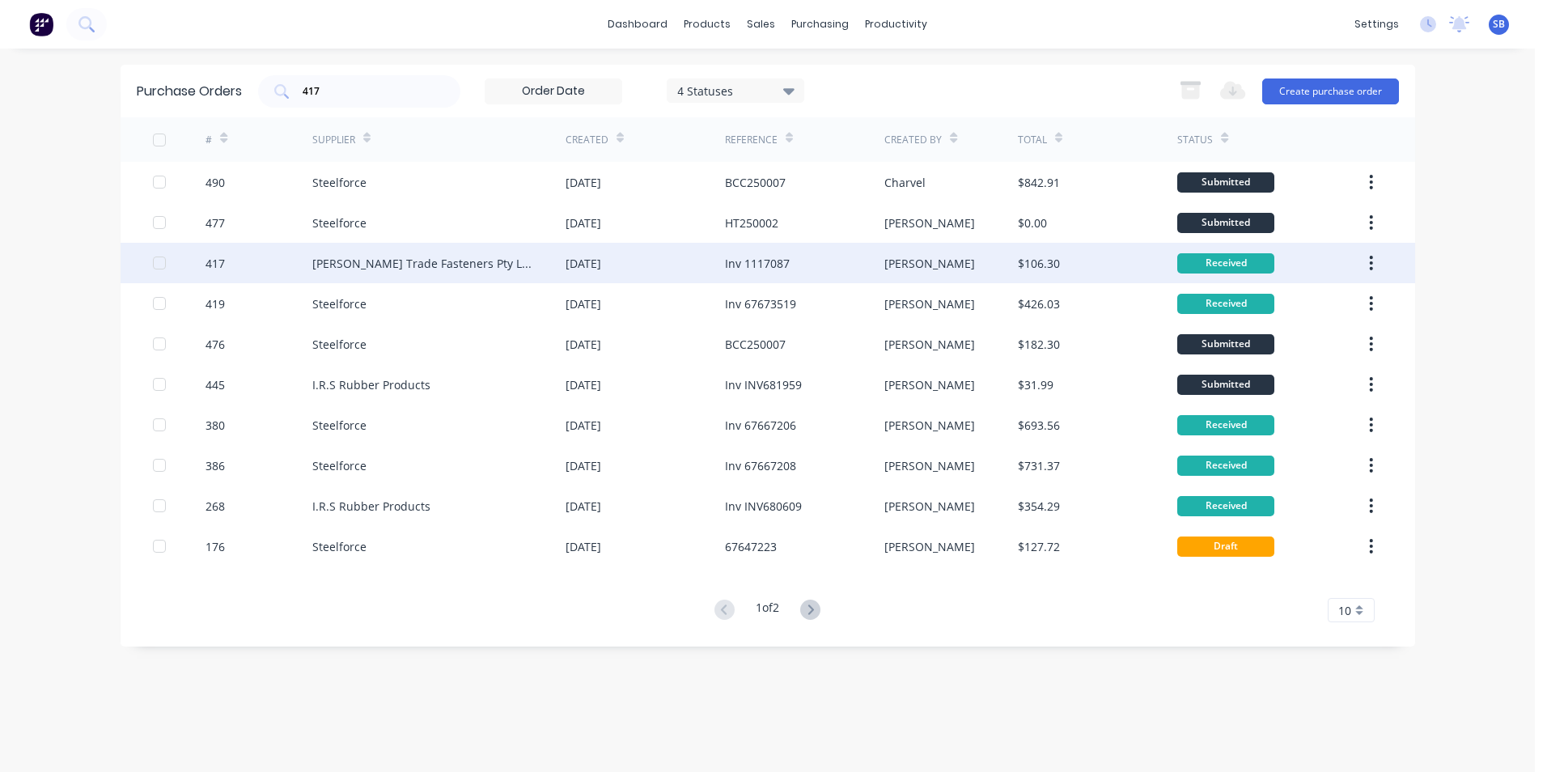
click at [822, 260] on div "Inv 1117087" at bounding box center [804, 263] width 159 height 40
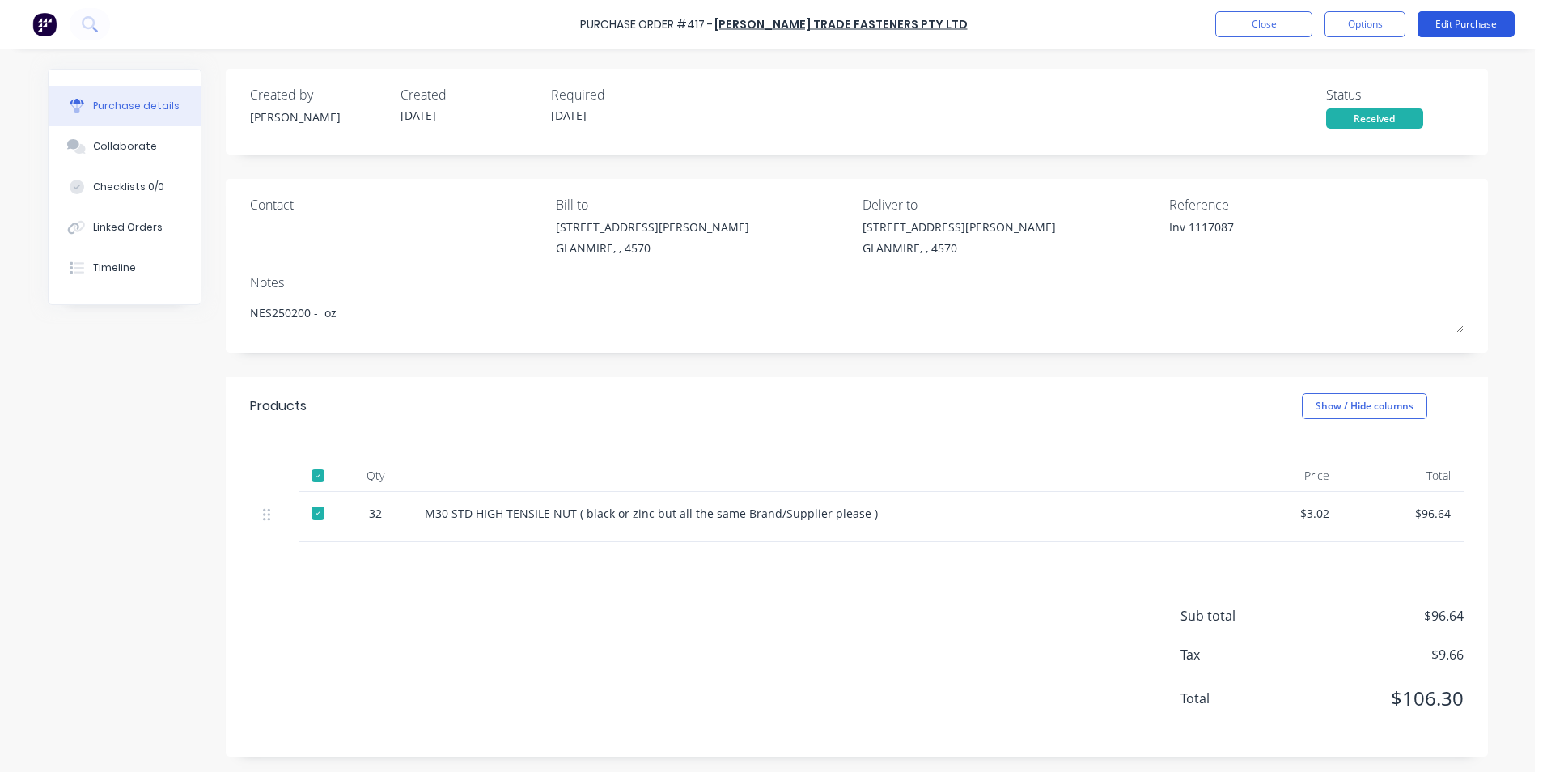
click at [1442, 28] on button "Edit Purchase" at bounding box center [1465, 24] width 97 height 26
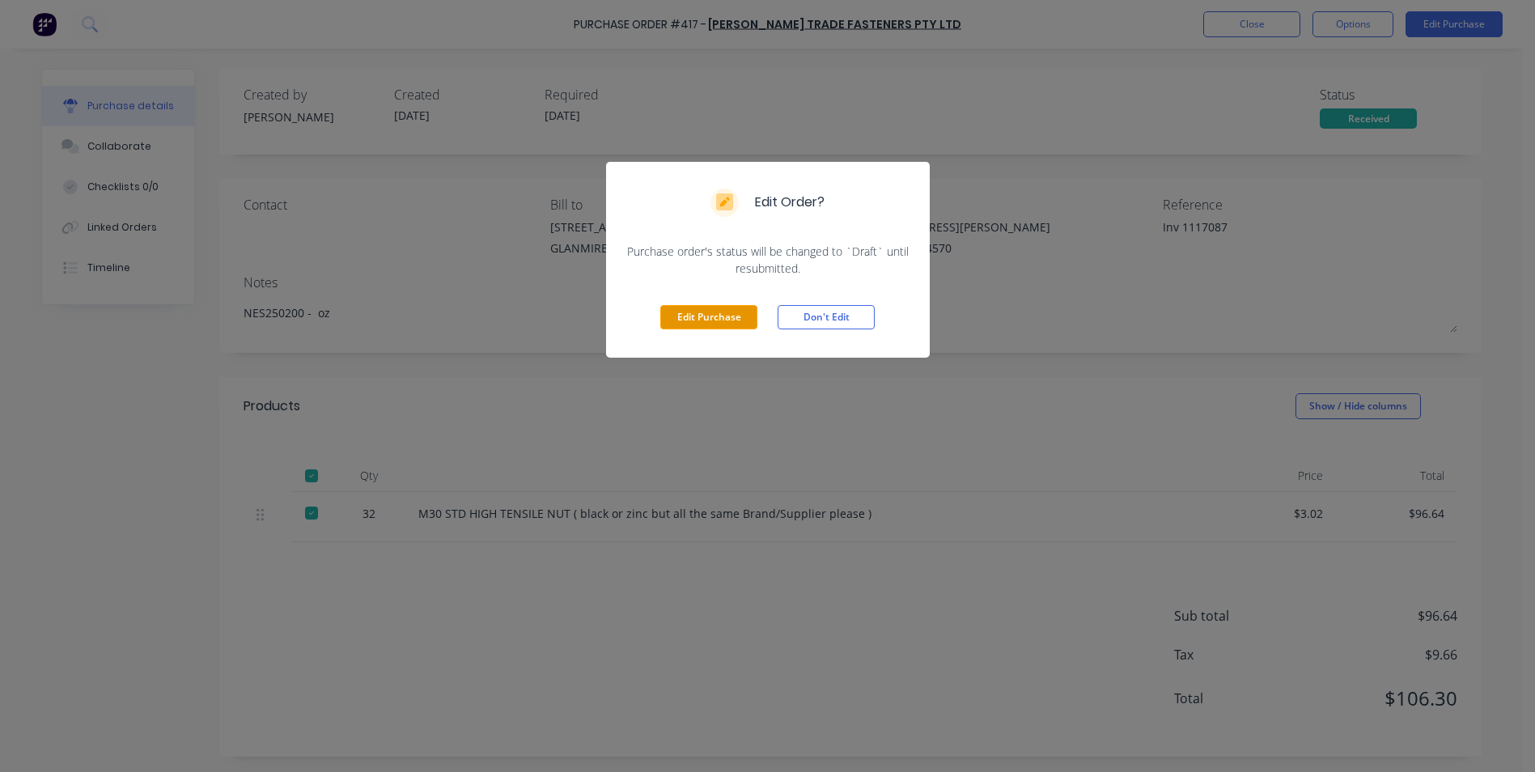
click at [701, 323] on div "Edit Purchase Don't Edit" at bounding box center [768, 317] width 324 height 81
drag, startPoint x: 701, startPoint y: 323, endPoint x: 708, endPoint y: 303, distance: 20.7
click at [708, 303] on div "Edit Purchase Don't Edit" at bounding box center [768, 317] width 324 height 81
click at [704, 311] on button "Edit Purchase" at bounding box center [708, 317] width 97 height 24
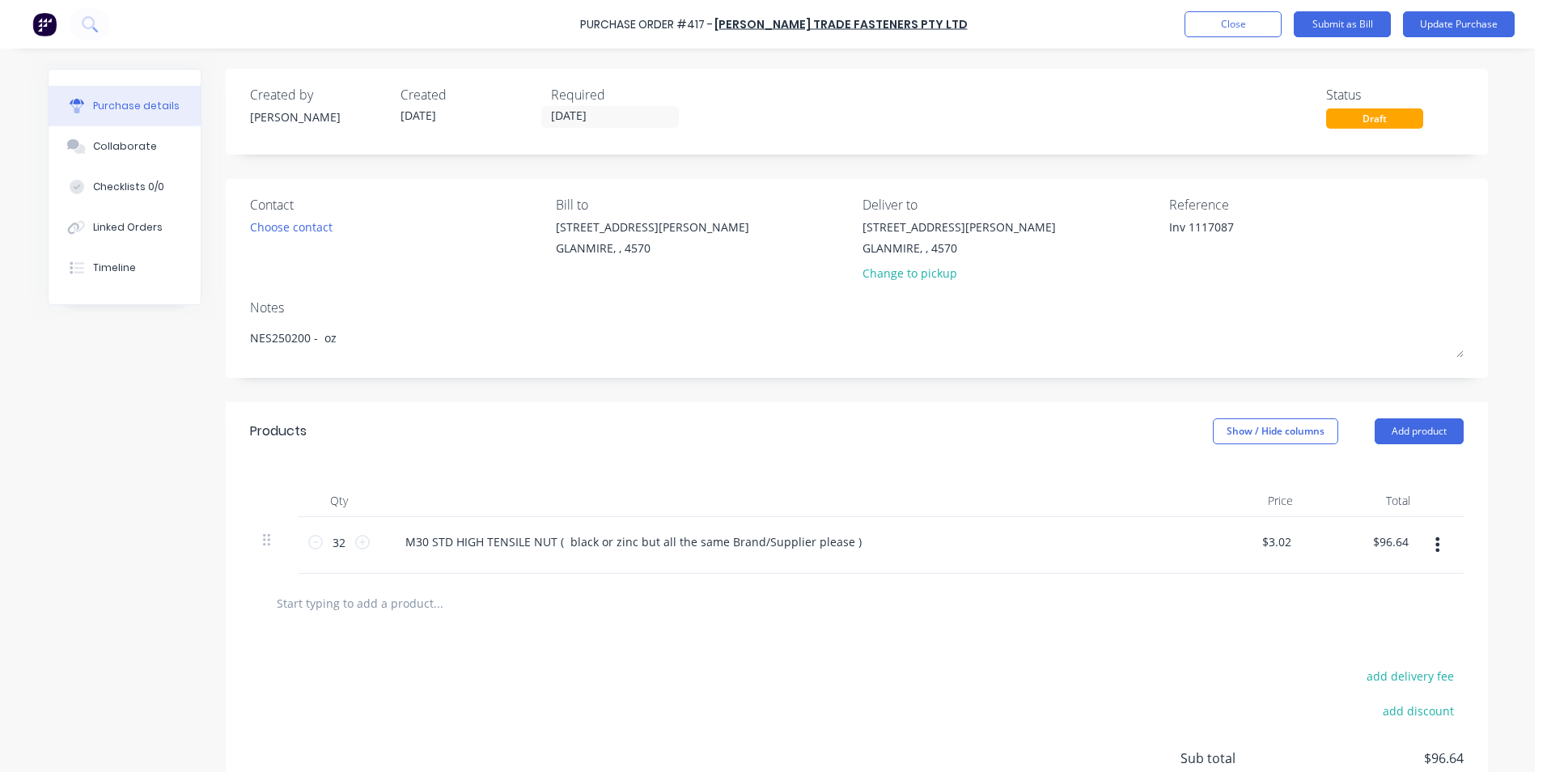
drag, startPoint x: 1184, startPoint y: 229, endPoint x: 1069, endPoint y: 217, distance: 114.7
click at [1069, 217] on div "Contact Choose contact [PERSON_NAME] to [STREET_ADDRESS][PERSON_NAME] Deliver t…" at bounding box center [856, 242] width 1213 height 95
click at [1239, 432] on button "Show / Hide columns" at bounding box center [1275, 431] width 125 height 26
click at [1224, 481] on span at bounding box center [1219, 484] width 14 height 14
click at [1212, 477] on input "Account" at bounding box center [1212, 477] width 0 height 0
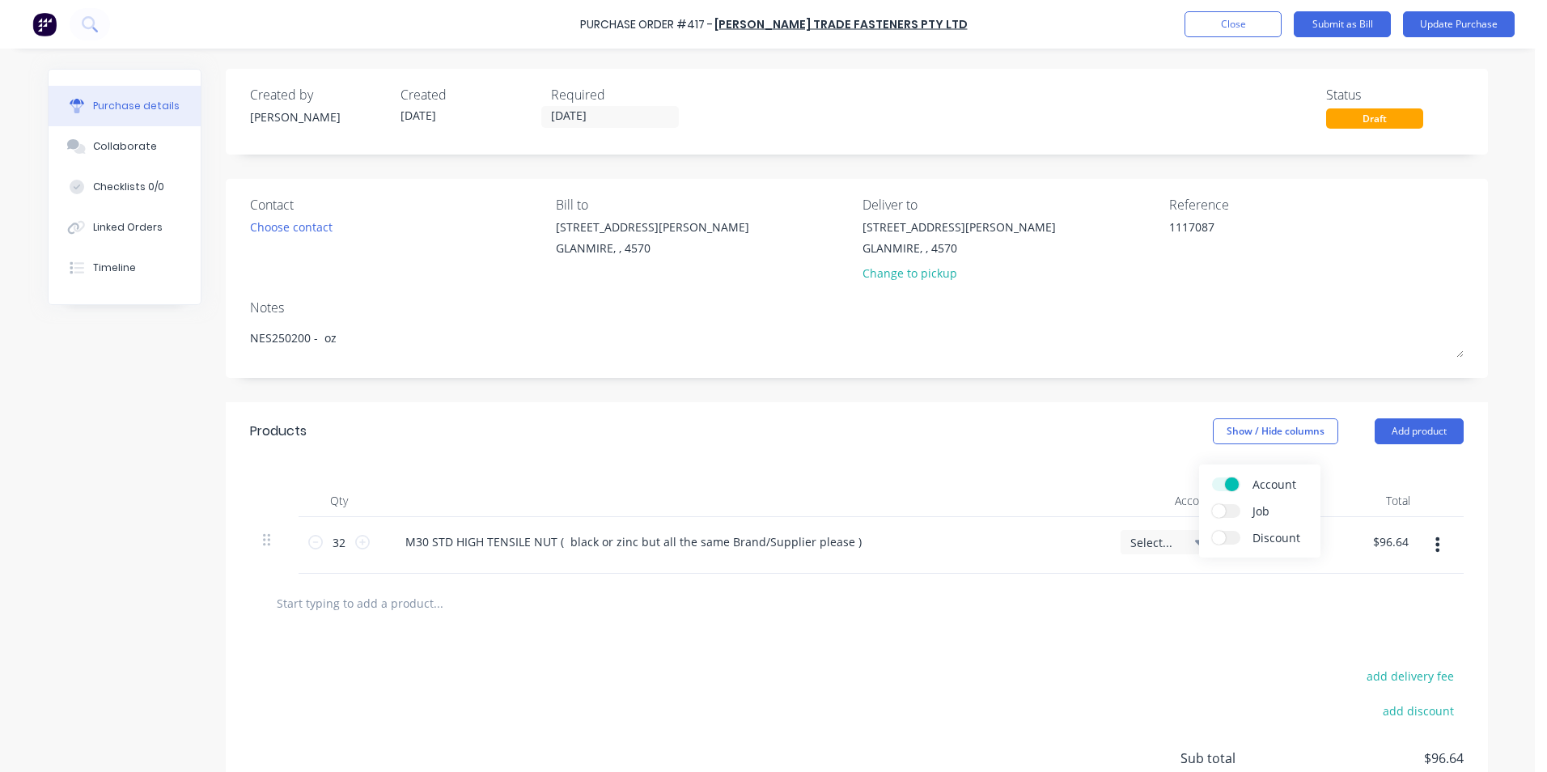
click at [1156, 542] on span "Select..." at bounding box center [1154, 542] width 49 height 17
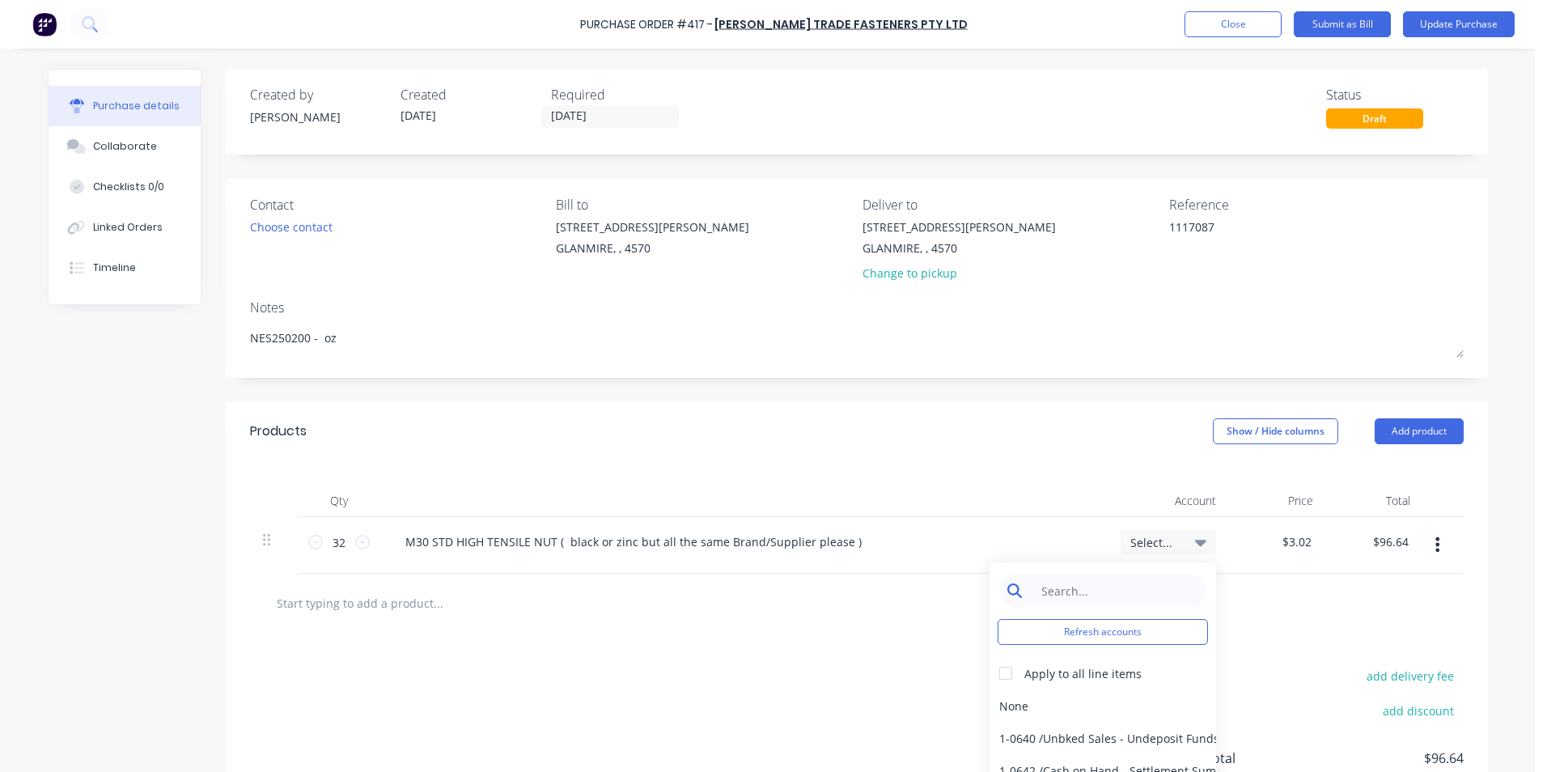
click at [1116, 599] on input at bounding box center [1115, 590] width 166 height 32
click at [1069, 712] on div "5-0270 / Purchases - Materials" at bounding box center [1102, 705] width 227 height 32
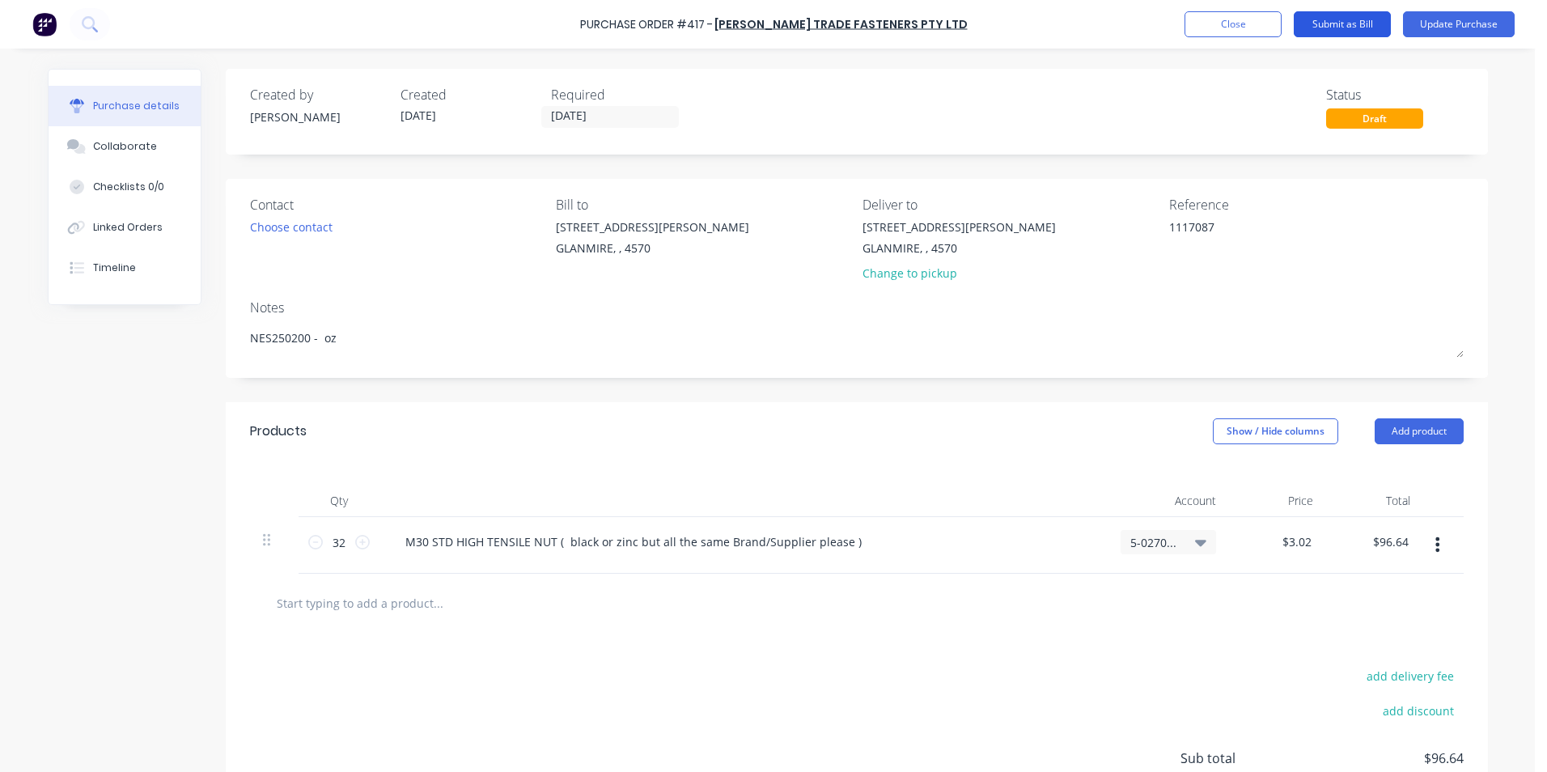
click at [1369, 25] on button "Submit as Bill" at bounding box center [1342, 24] width 97 height 26
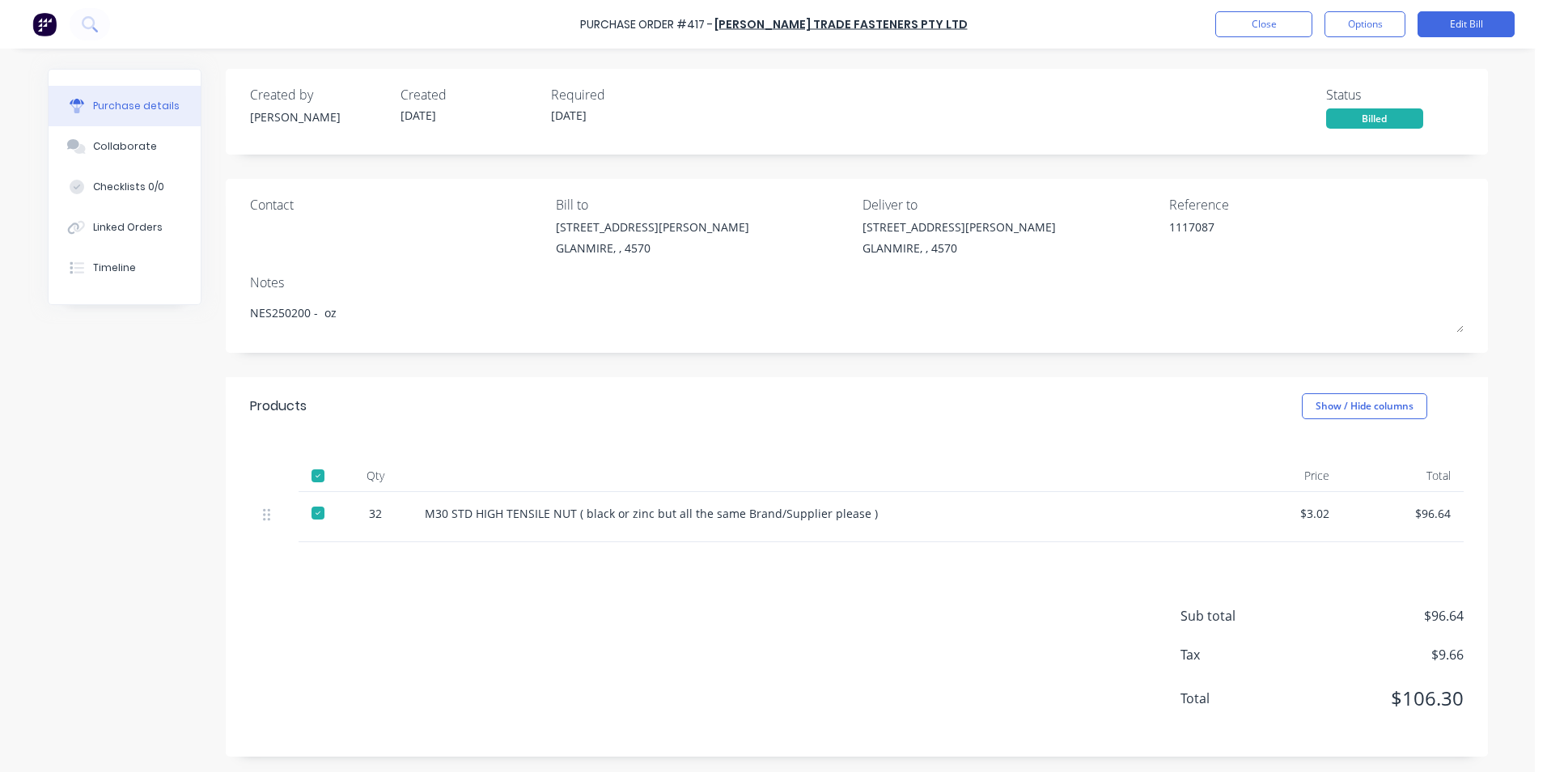
click at [1265, 8] on div "Purchase Order #417 - [PERSON_NAME] Trade Fasteners Pty Ltd Close Options Edit …" at bounding box center [773, 24] width 1547 height 49
click at [1255, 25] on button "Close" at bounding box center [1263, 24] width 97 height 26
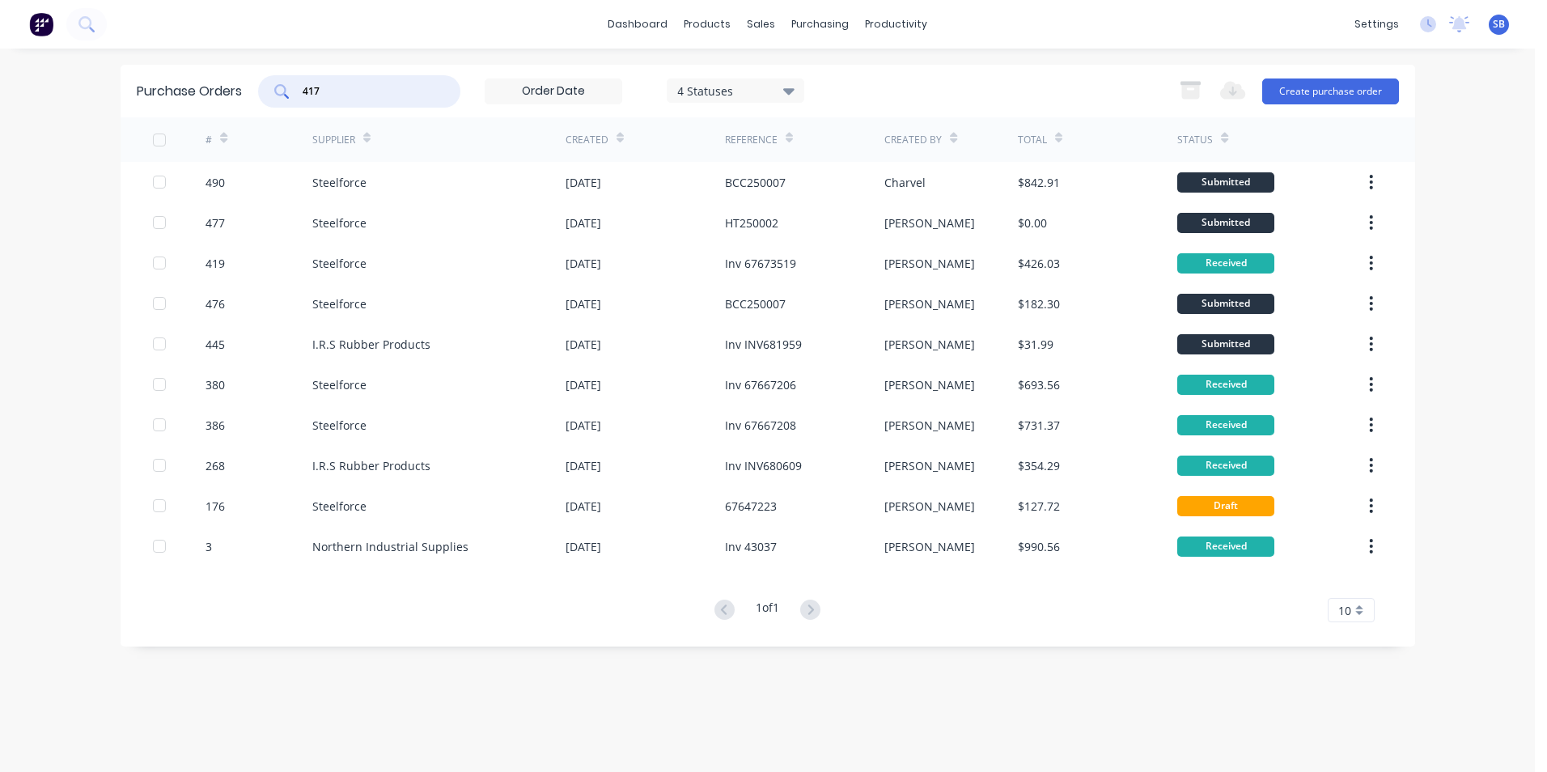
click at [411, 83] on input "417" at bounding box center [368, 91] width 134 height 16
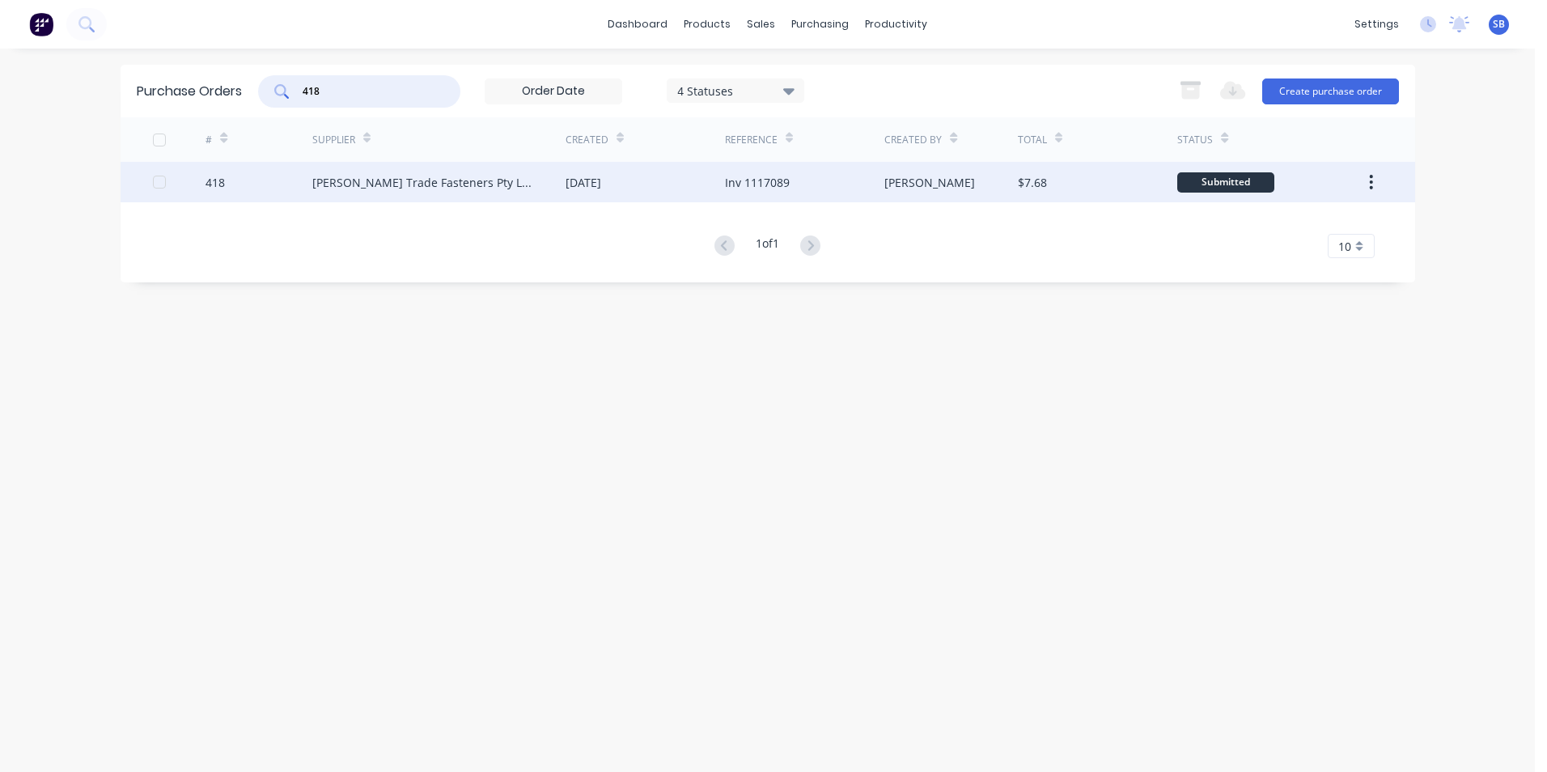
click at [976, 180] on div "[PERSON_NAME]" at bounding box center [950, 182] width 133 height 40
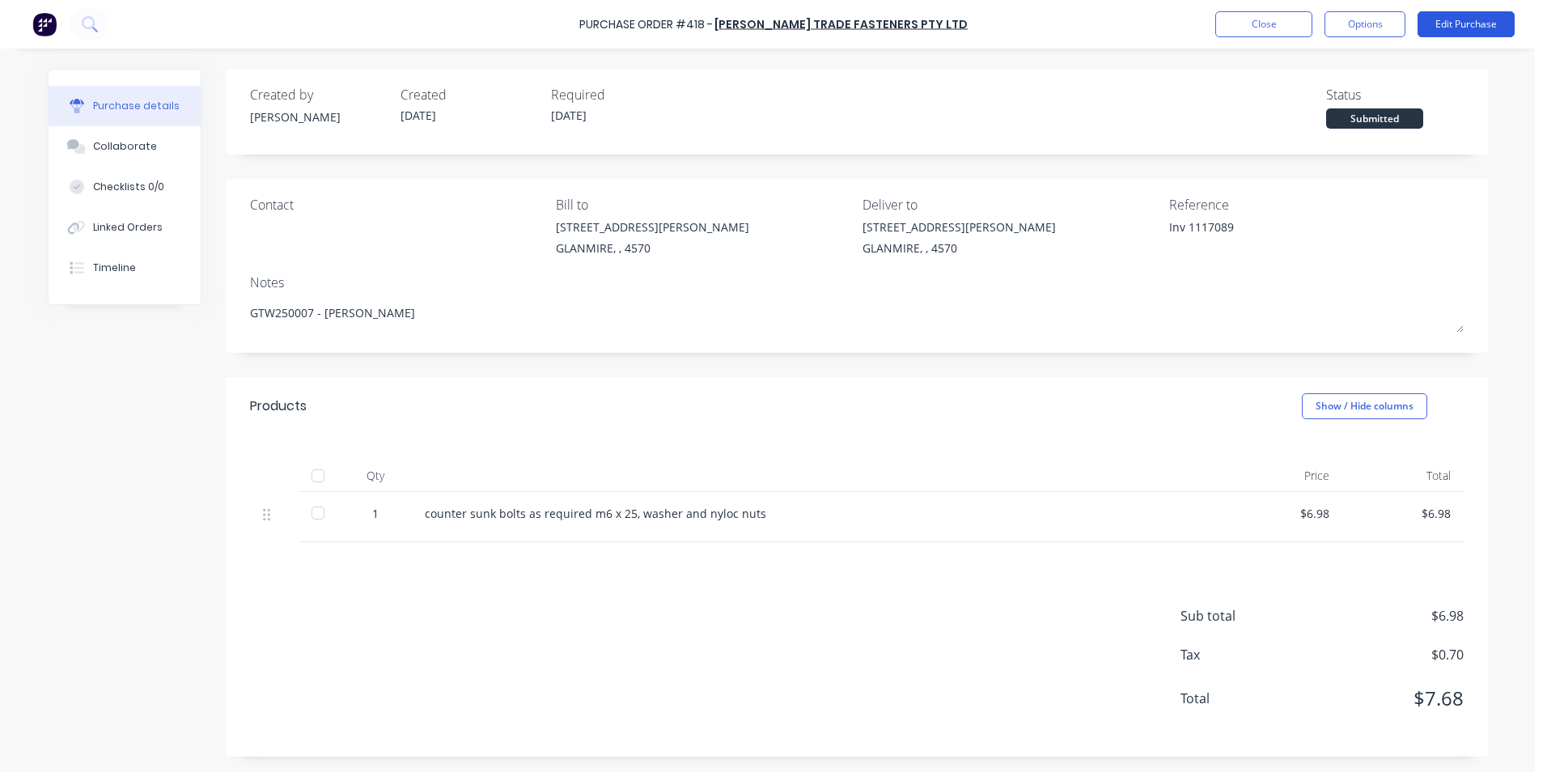
click at [1424, 15] on button "Edit Purchase" at bounding box center [1465, 24] width 97 height 26
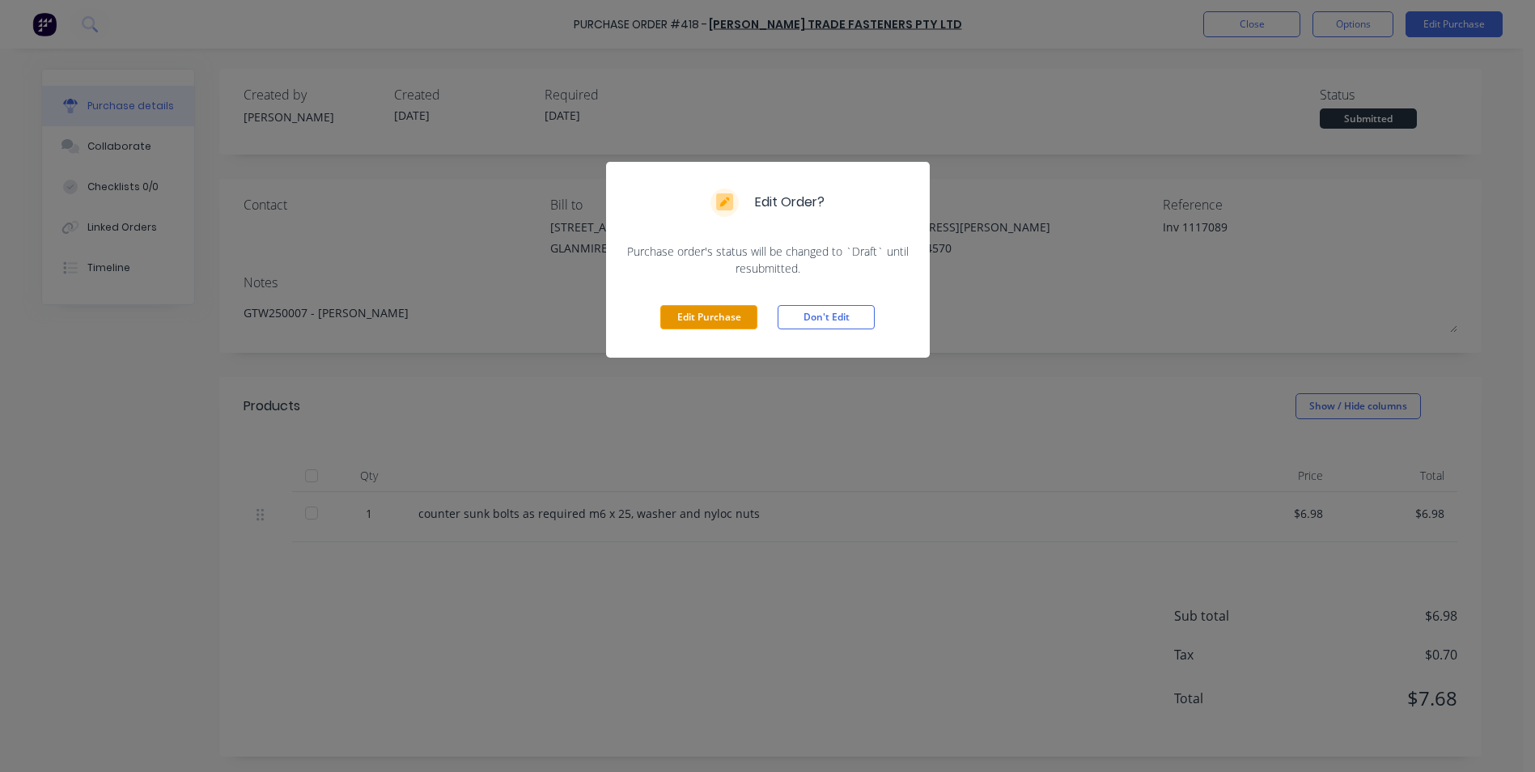
click at [709, 309] on button "Edit Purchase" at bounding box center [708, 317] width 97 height 24
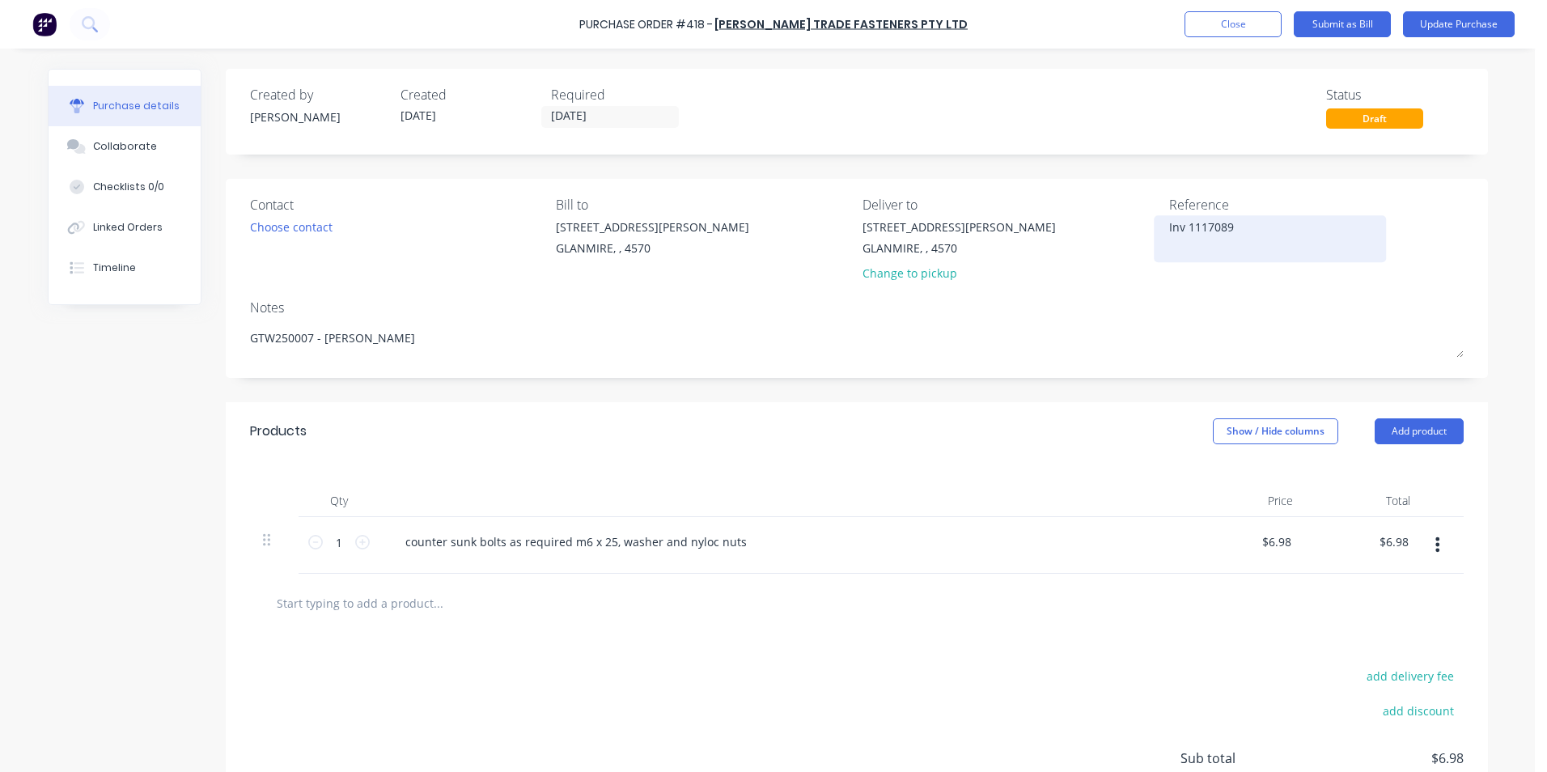
click at [1184, 225] on textarea "Inv 1117089" at bounding box center [1270, 236] width 202 height 36
click at [1271, 428] on button "Show / Hide columns" at bounding box center [1275, 431] width 125 height 26
click at [1217, 480] on span at bounding box center [1219, 484] width 14 height 14
click at [1212, 477] on input "Account" at bounding box center [1212, 477] width 0 height 0
click at [1153, 540] on span "Select..." at bounding box center [1154, 542] width 49 height 17
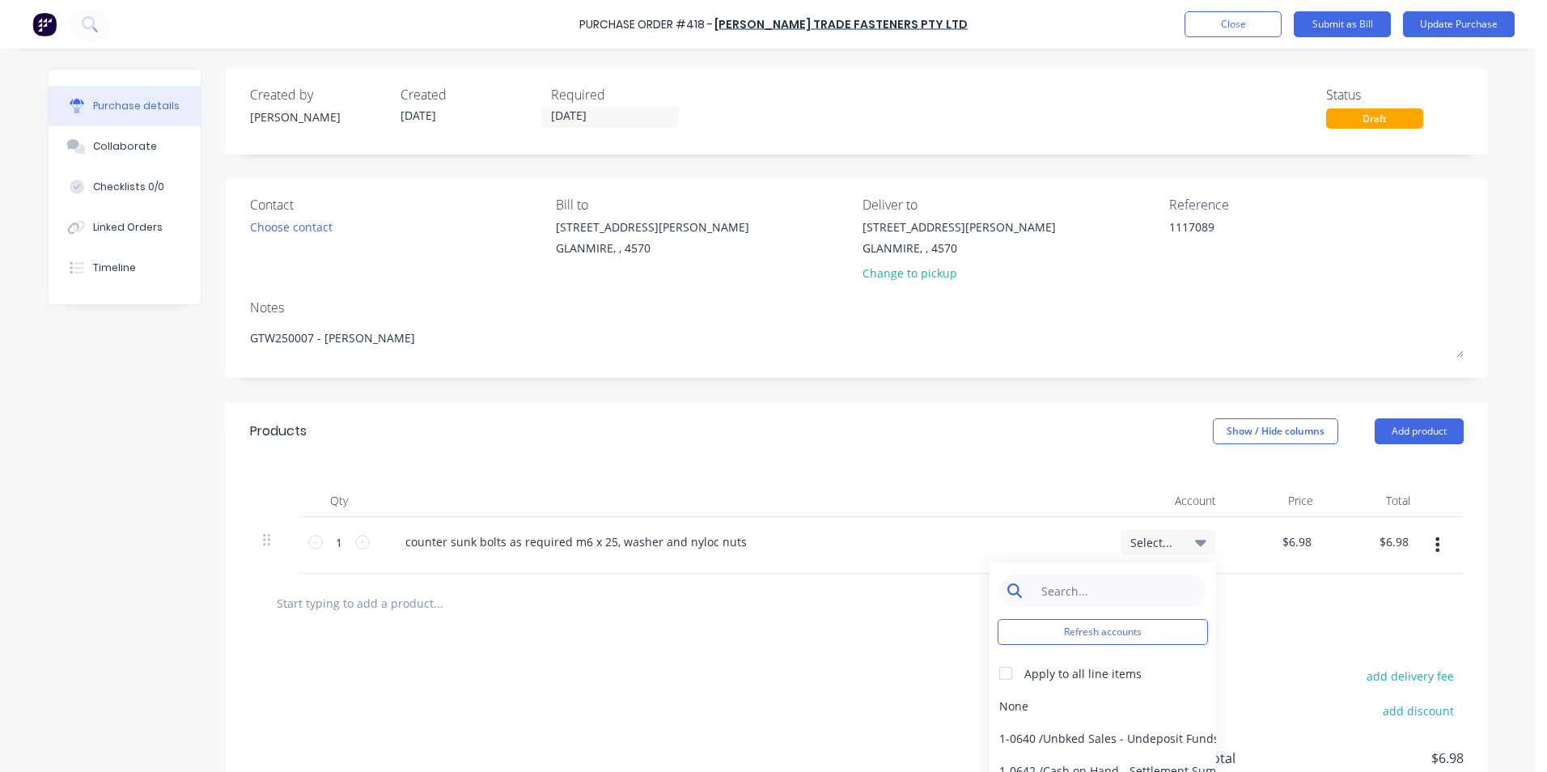
click at [1110, 580] on input at bounding box center [1115, 590] width 166 height 32
click at [1079, 705] on div "5-0270 / Purchases - Materials" at bounding box center [1102, 705] width 227 height 32
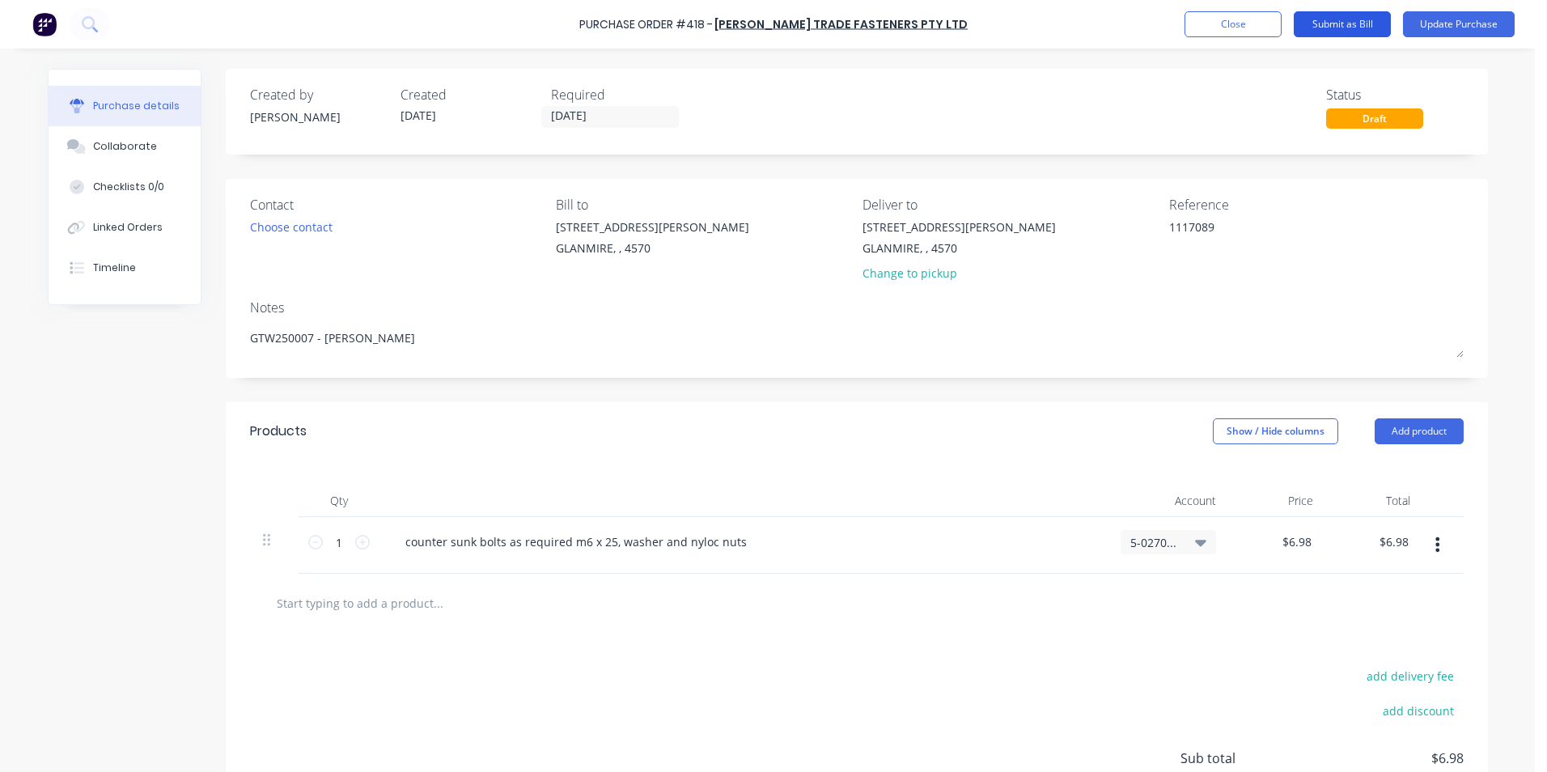
click at [1328, 29] on button "Submit as Bill" at bounding box center [1342, 24] width 97 height 26
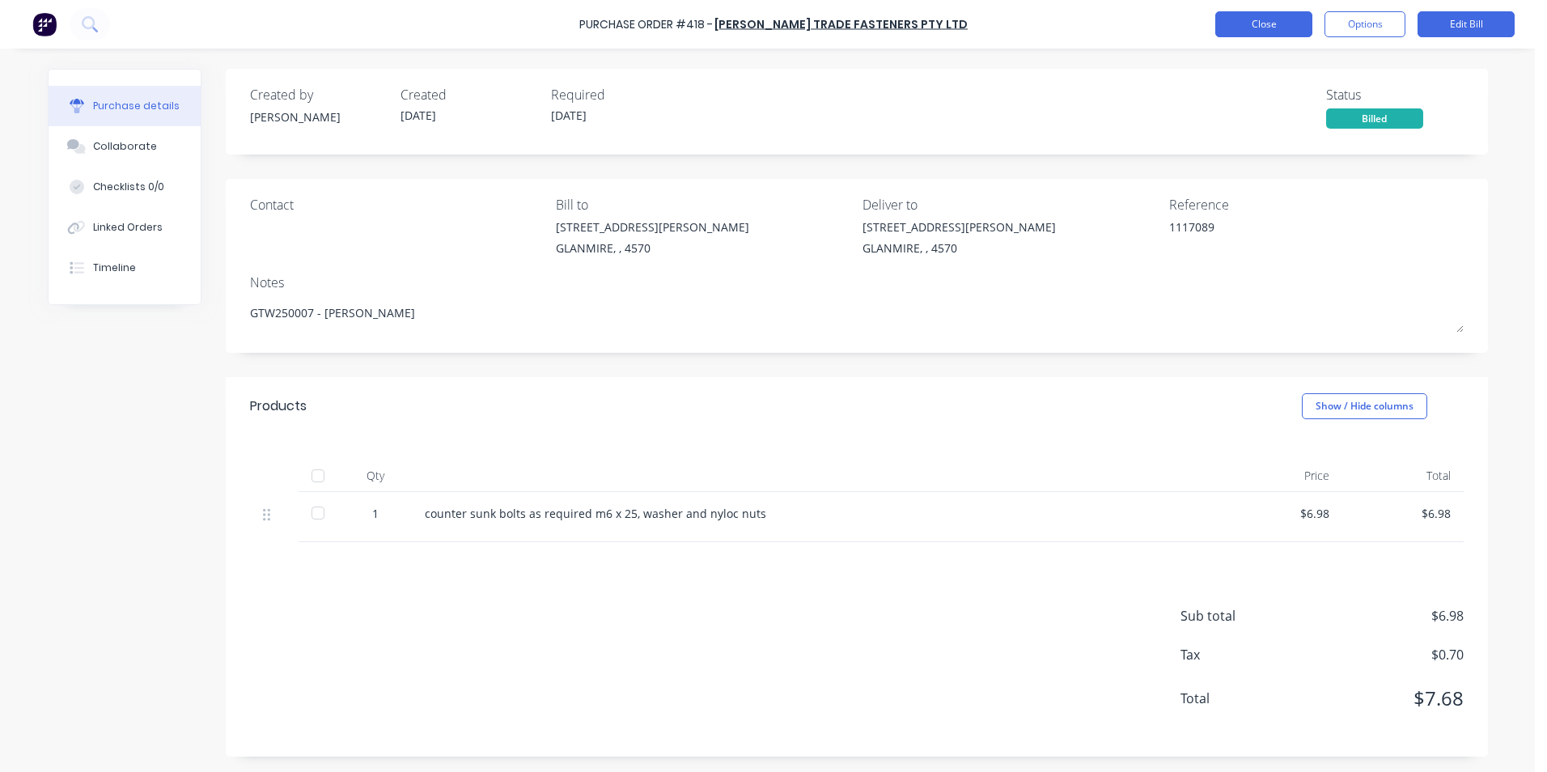
click at [1251, 23] on button "Close" at bounding box center [1263, 24] width 97 height 26
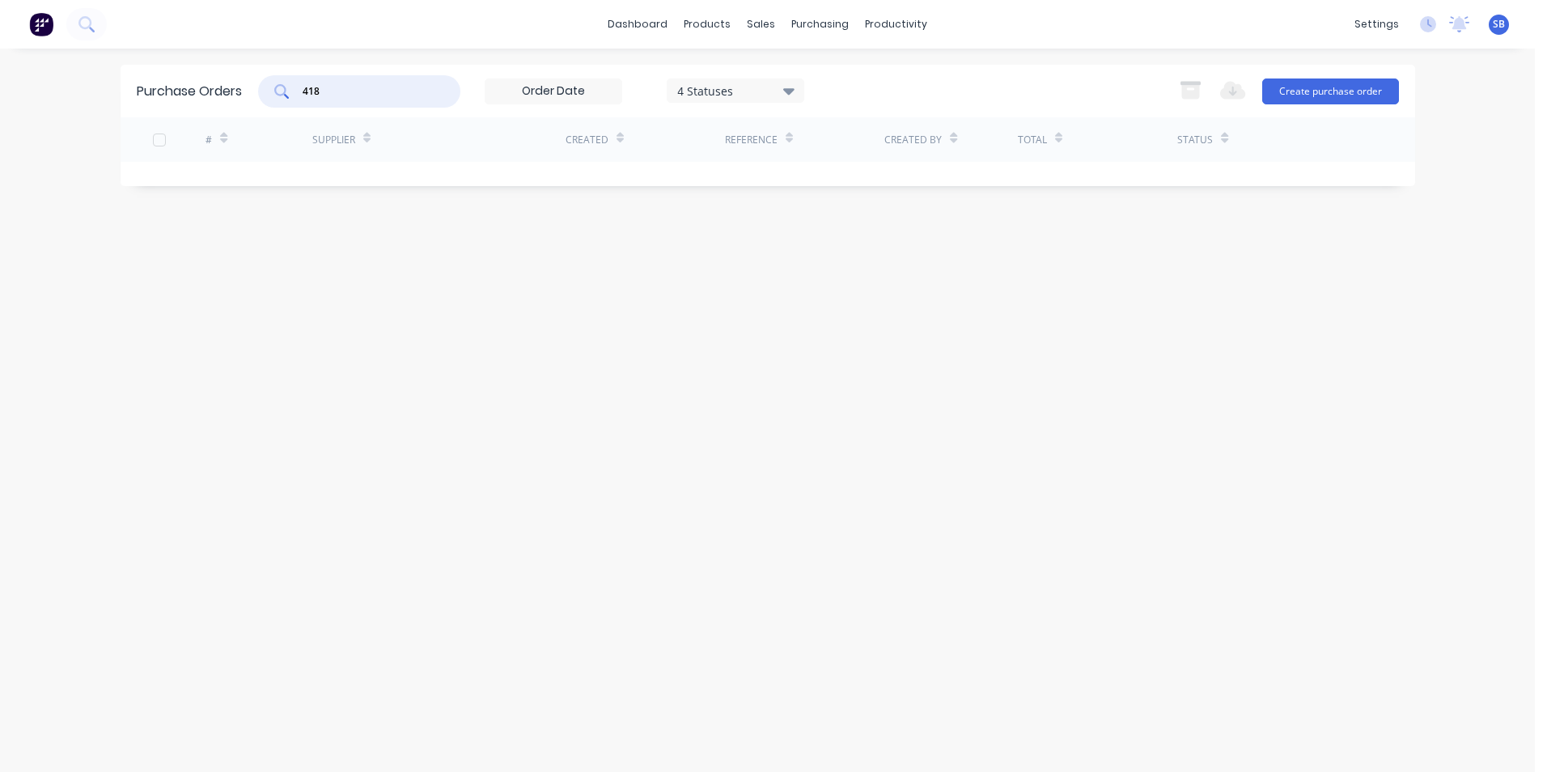
drag, startPoint x: 370, startPoint y: 90, endPoint x: 245, endPoint y: 90, distance: 124.6
click at [245, 90] on div "Purchase Orders 418 4 Statuses 4 Statuses Export to Excel (XLSX) Create purchas…" at bounding box center [768, 91] width 1294 height 53
click at [1287, 96] on button "Create purchase order" at bounding box center [1330, 91] width 137 height 26
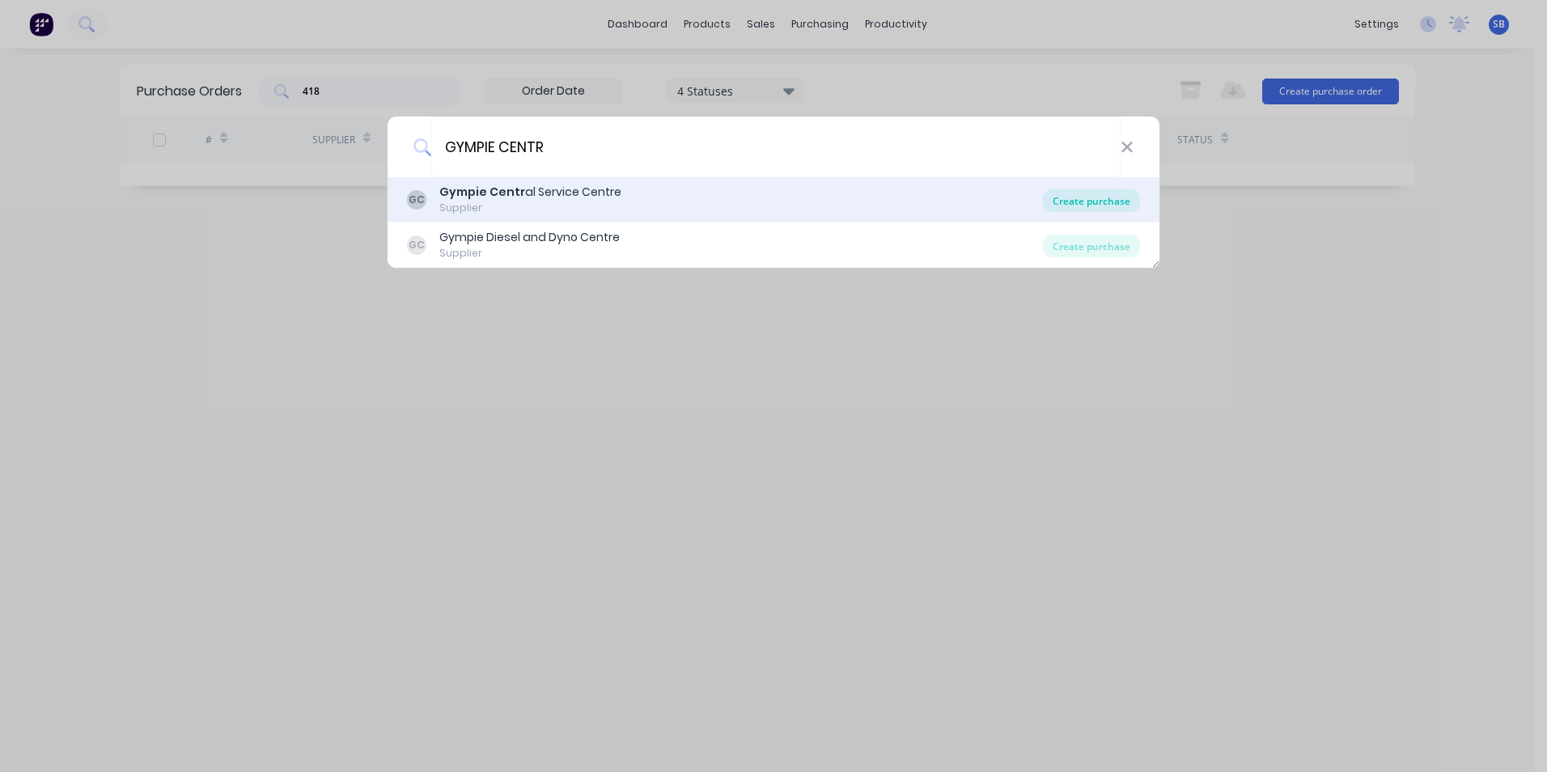
click at [1065, 197] on div "Create purchase" at bounding box center [1091, 200] width 97 height 23
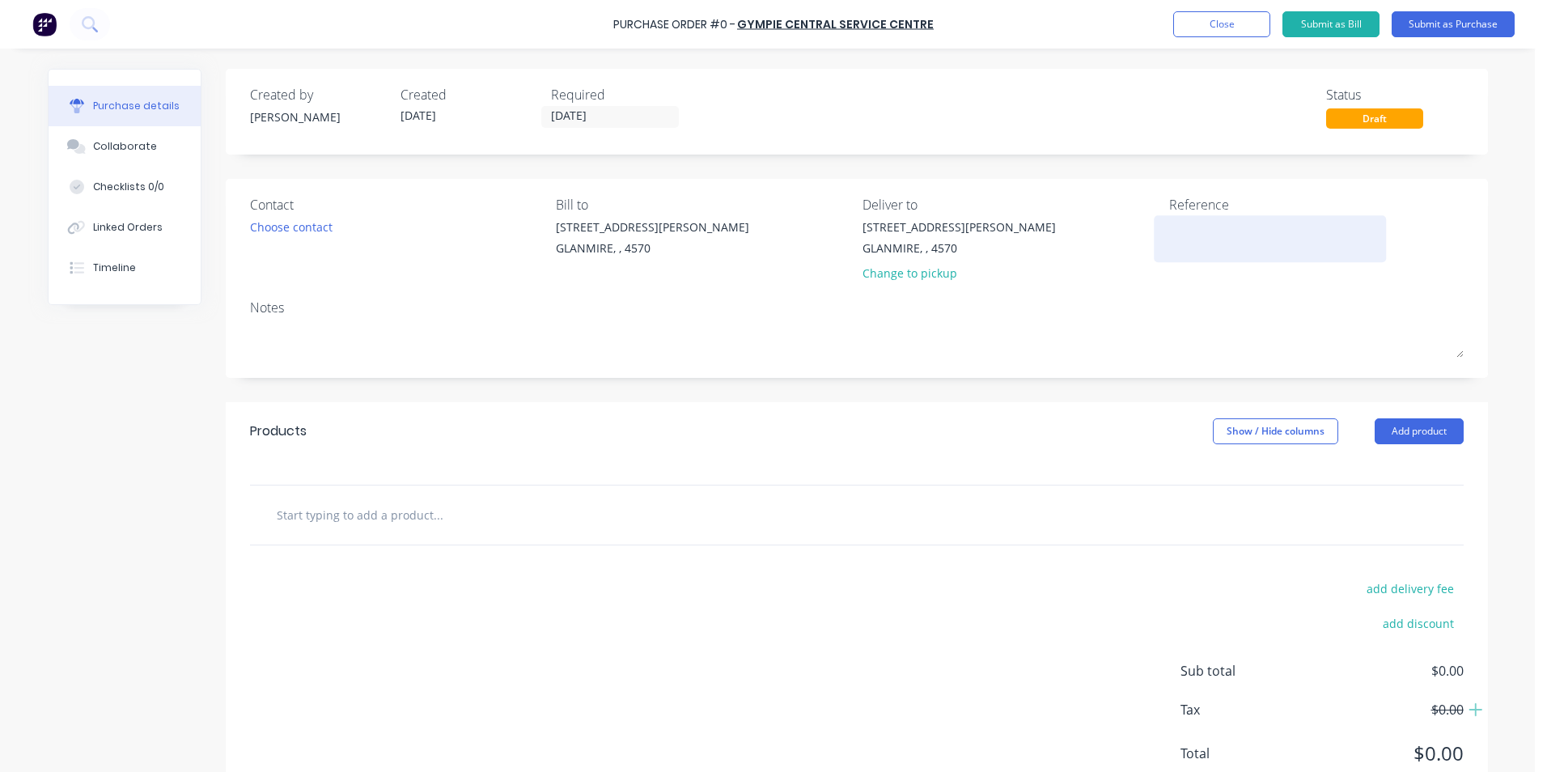
click at [1212, 239] on textarea at bounding box center [1270, 236] width 202 height 36
click at [595, 113] on input "[DATE]" at bounding box center [610, 117] width 136 height 20
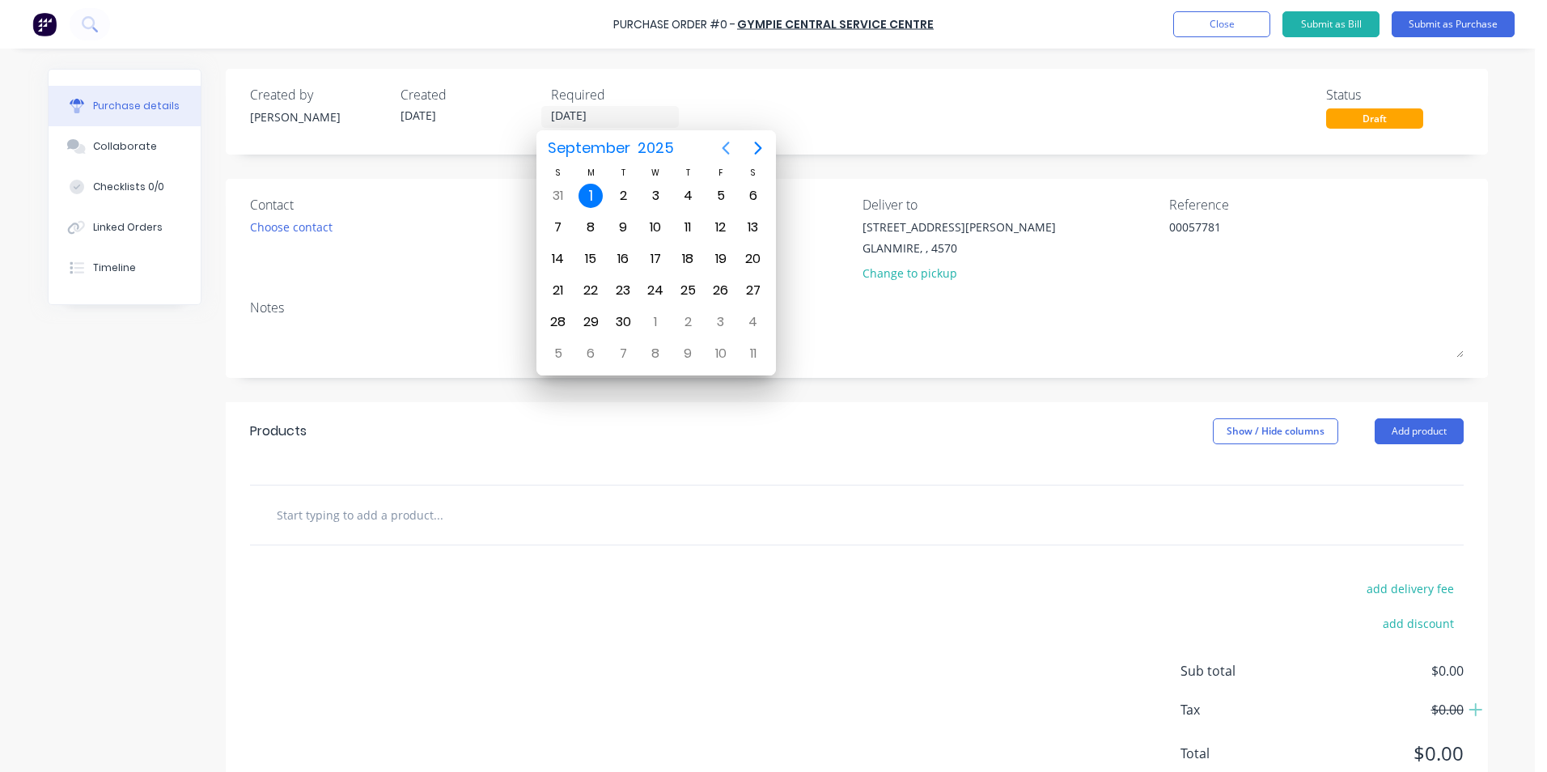
click at [724, 148] on icon "Previous page" at bounding box center [725, 148] width 7 height 13
click at [686, 288] on div "21" at bounding box center [687, 290] width 24 height 24
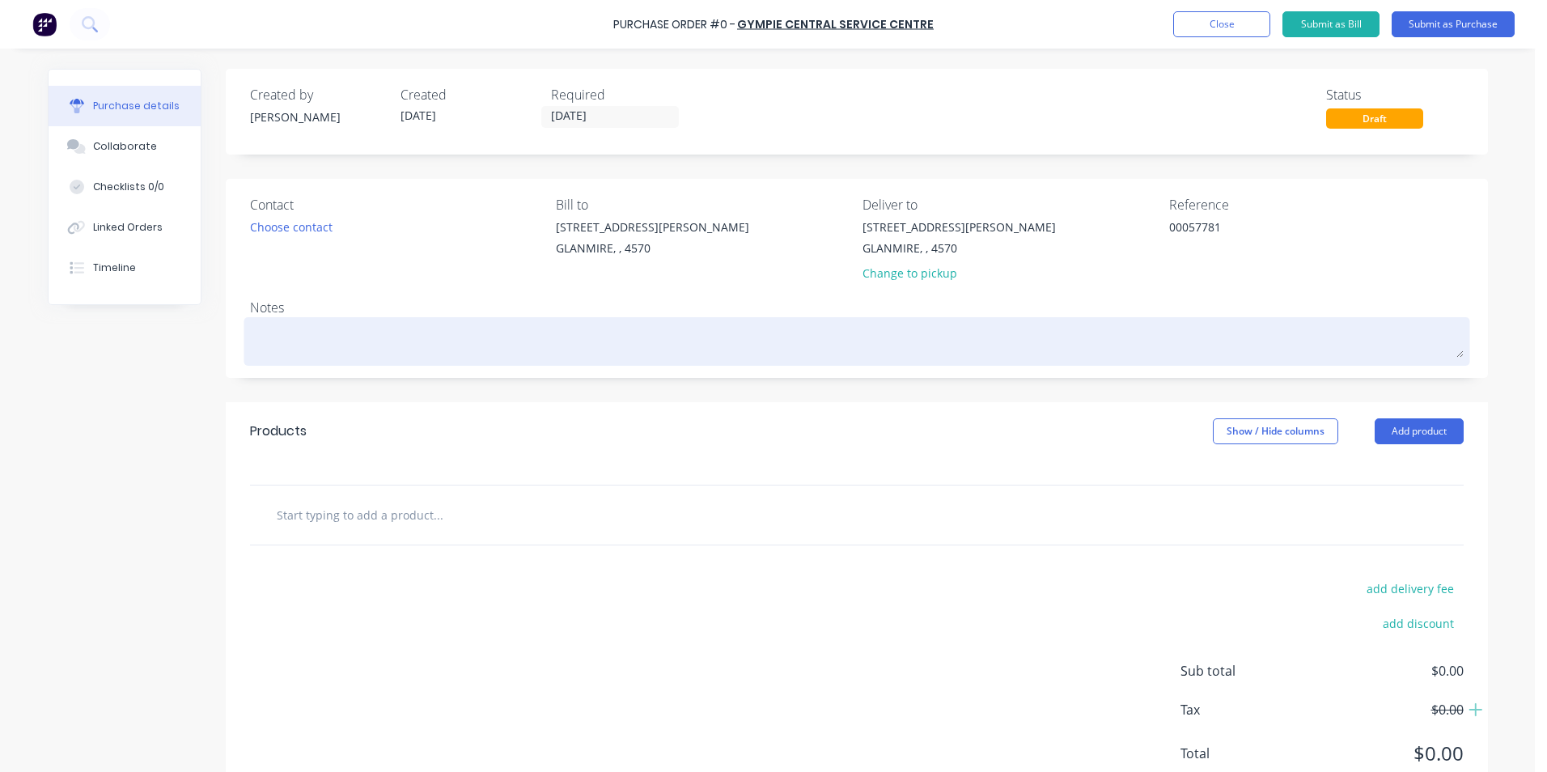
click at [354, 324] on div at bounding box center [856, 341] width 1213 height 40
click at [354, 324] on textarea at bounding box center [856, 339] width 1213 height 36
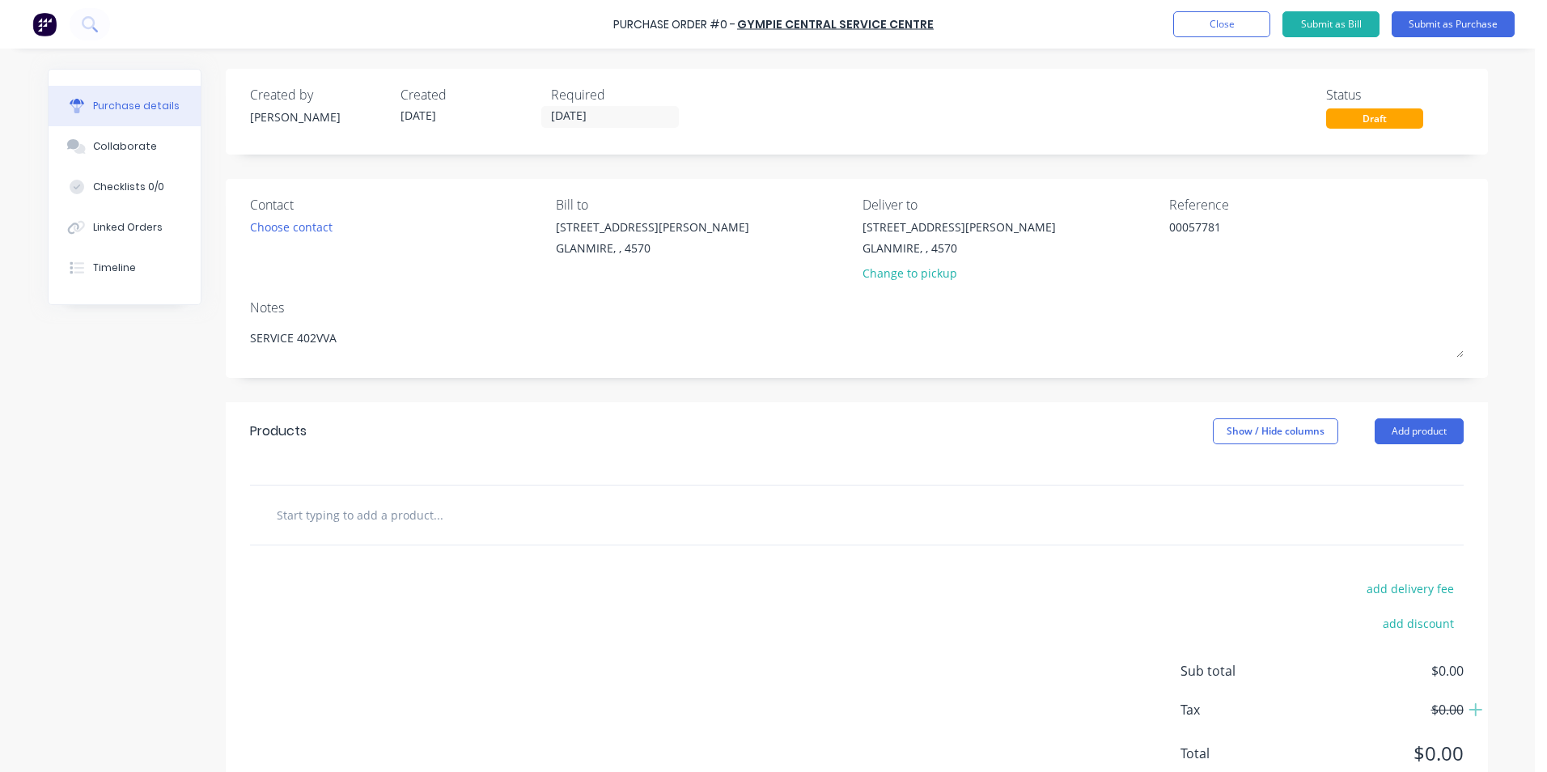
click at [305, 514] on input "text" at bounding box center [438, 514] width 324 height 32
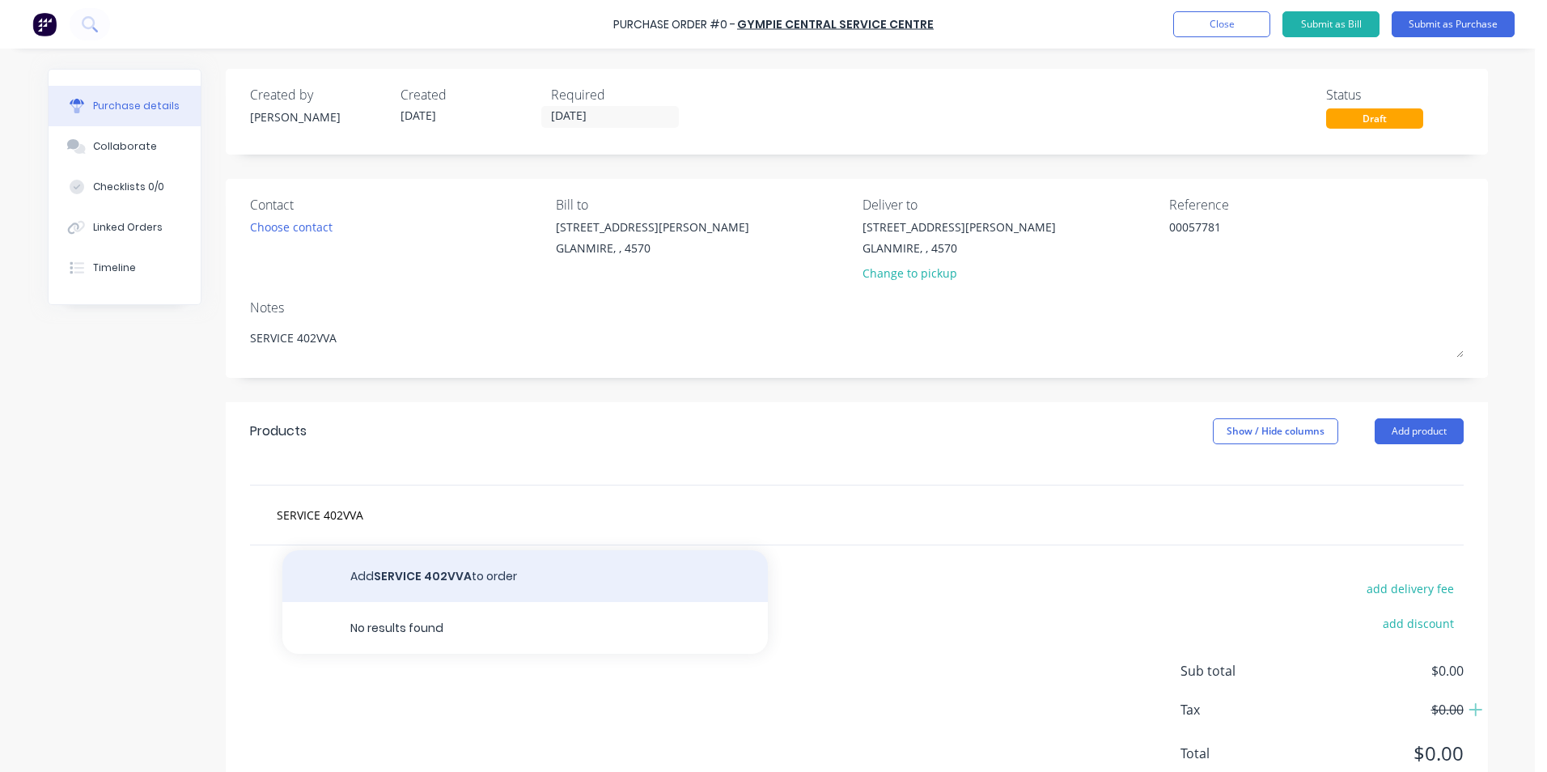
click at [433, 574] on button "Add SERVICE 402VVA to order" at bounding box center [524, 576] width 485 height 52
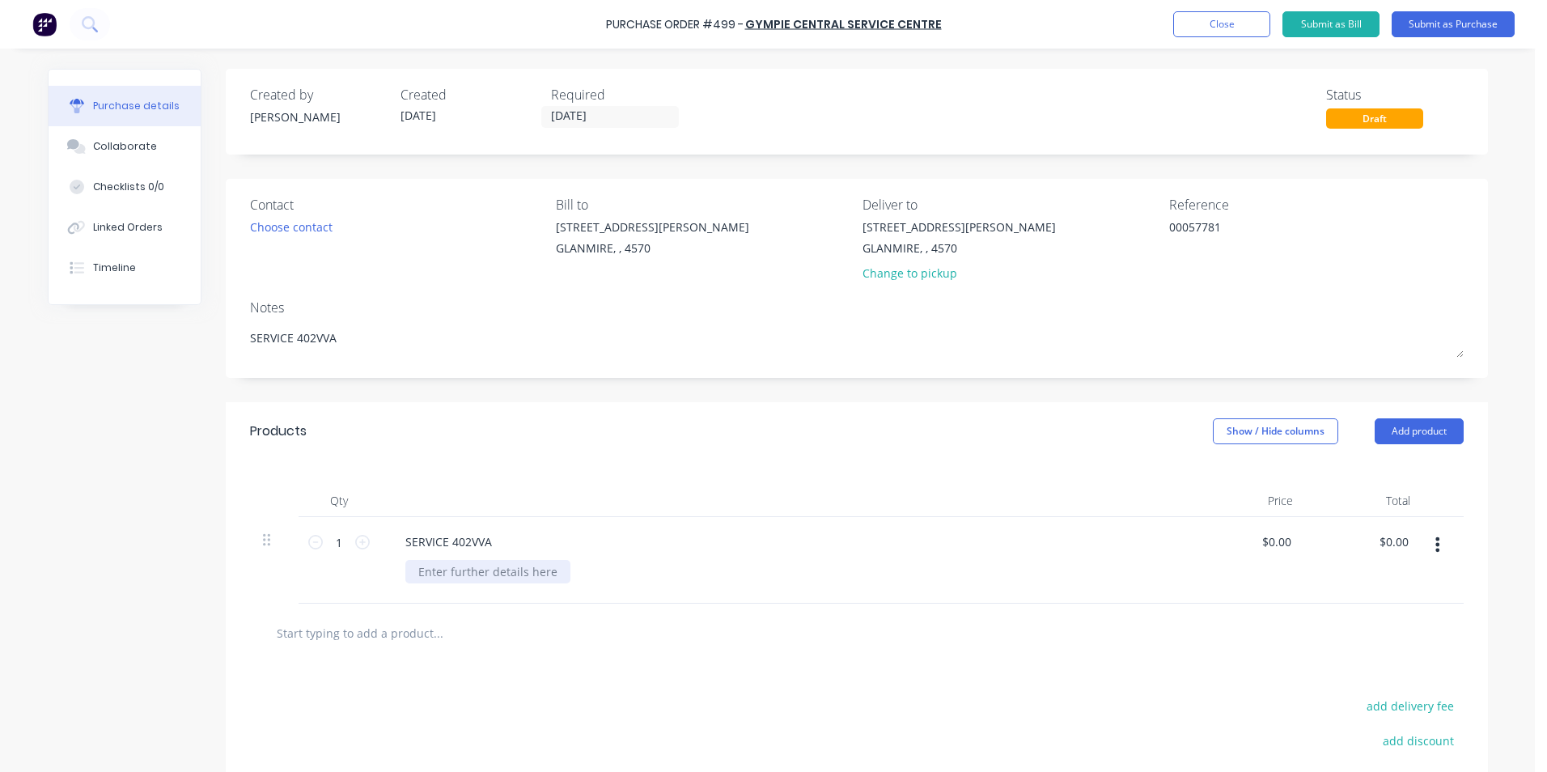
click at [447, 572] on div at bounding box center [487, 571] width 165 height 23
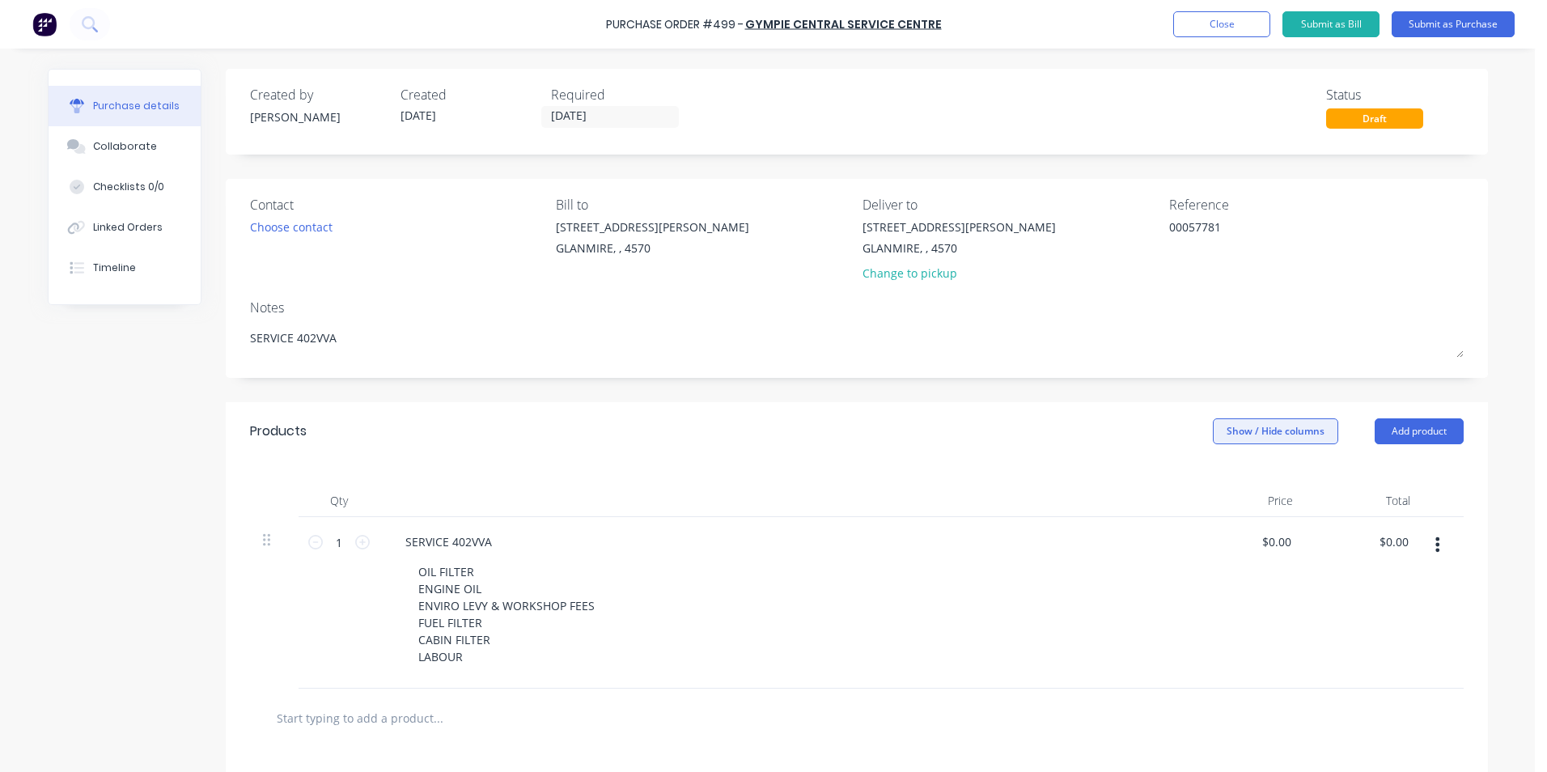
click at [1250, 430] on button "Show / Hide columns" at bounding box center [1275, 431] width 125 height 26
click at [1225, 482] on span at bounding box center [1219, 484] width 14 height 14
click at [1212, 477] on input "Account" at bounding box center [1212, 477] width 0 height 0
click at [1152, 544] on span "Select..." at bounding box center [1154, 542] width 49 height 17
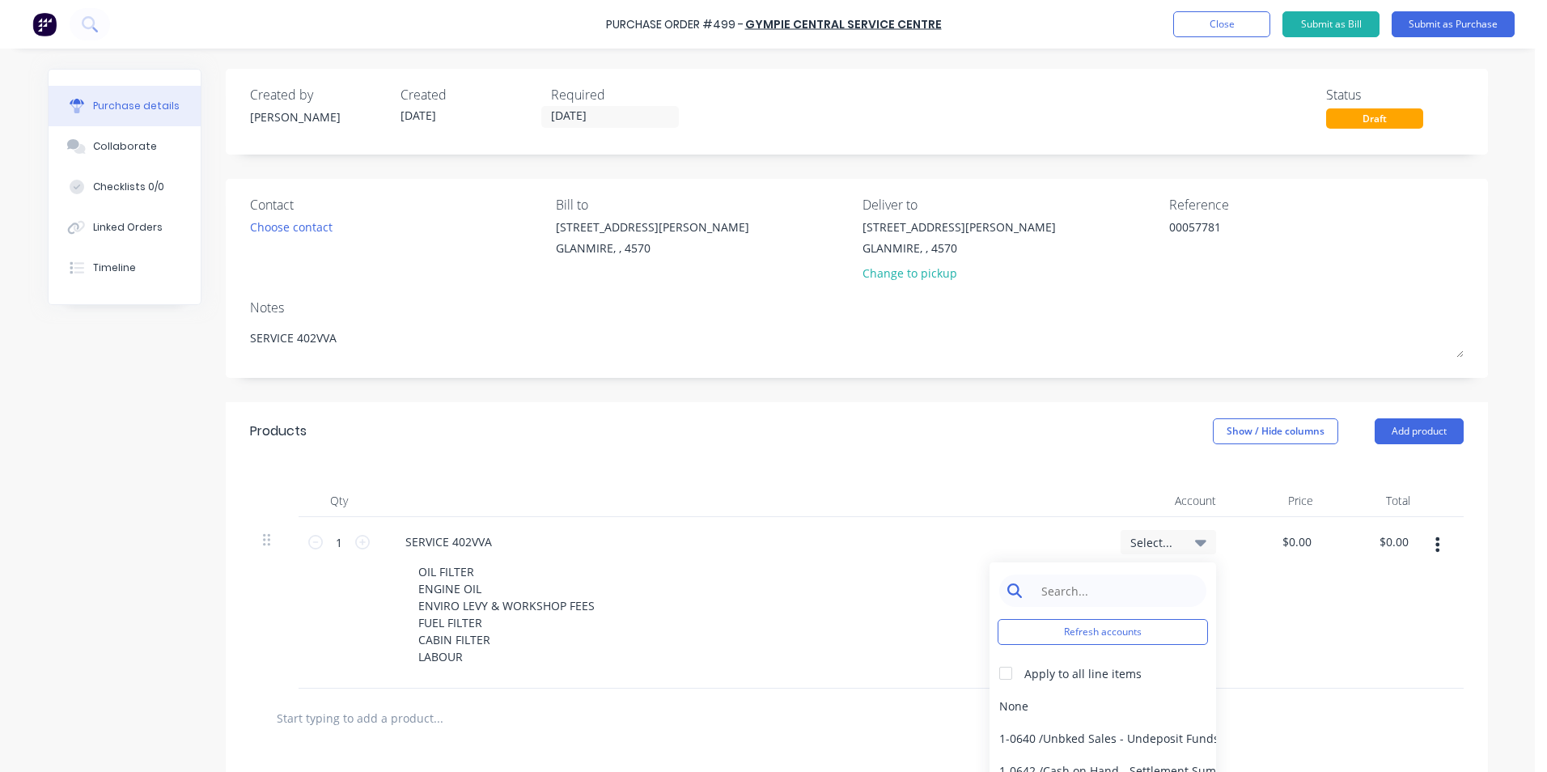
click at [1036, 582] on input at bounding box center [1115, 590] width 166 height 32
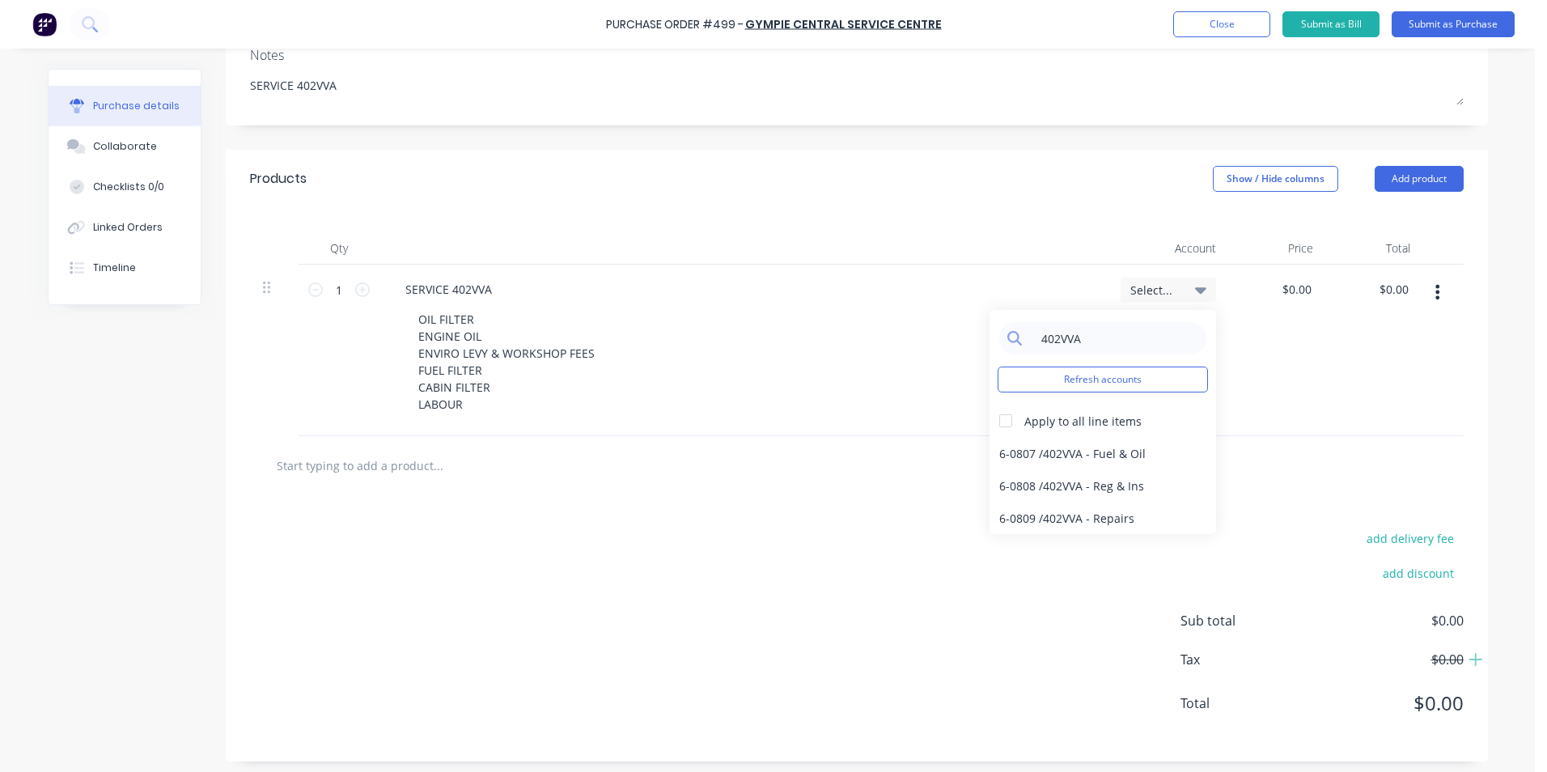
scroll to position [258, 0]
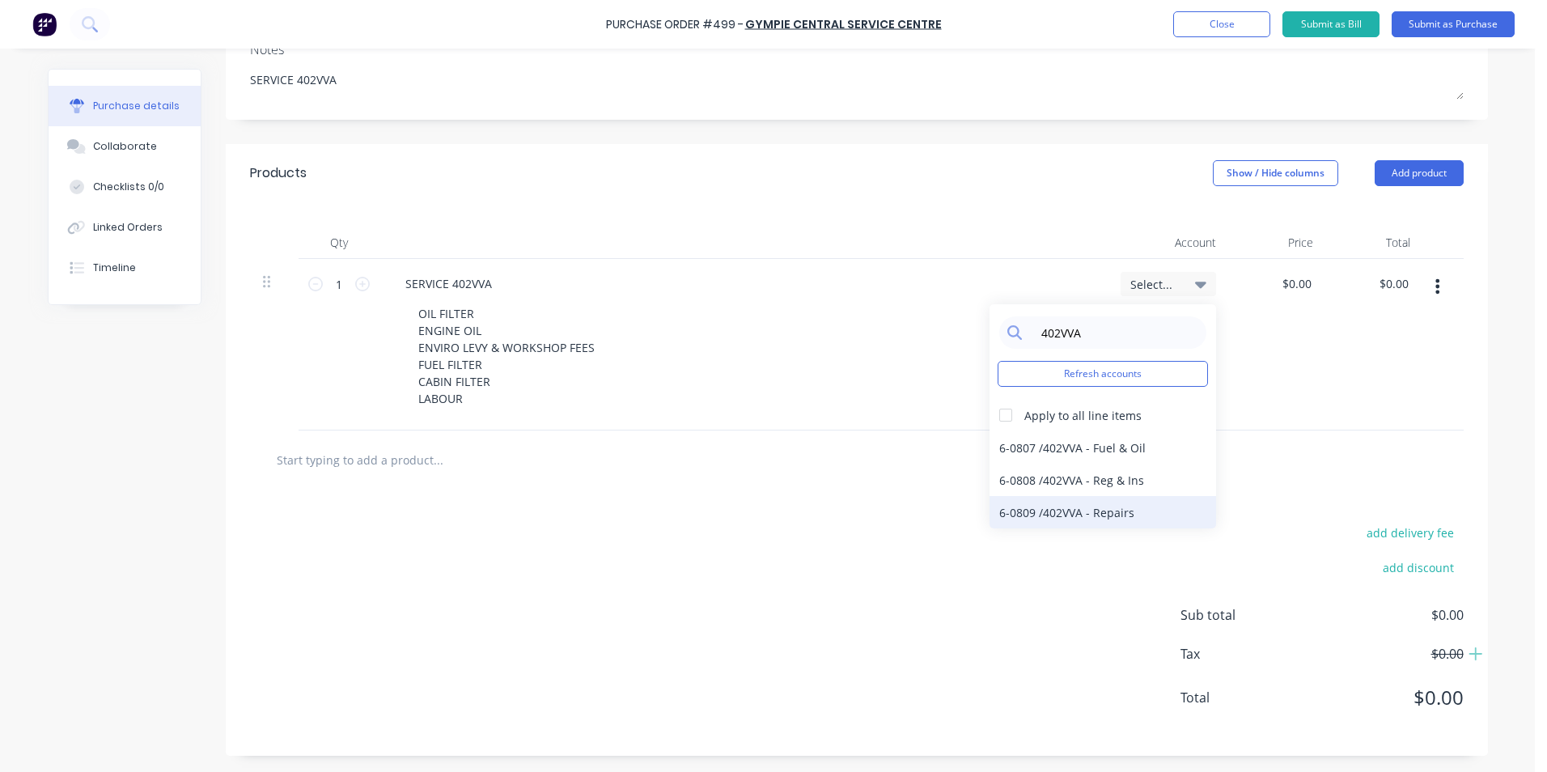
click at [1144, 519] on div "6-0809 / 402VVA - Repairs" at bounding box center [1102, 512] width 227 height 32
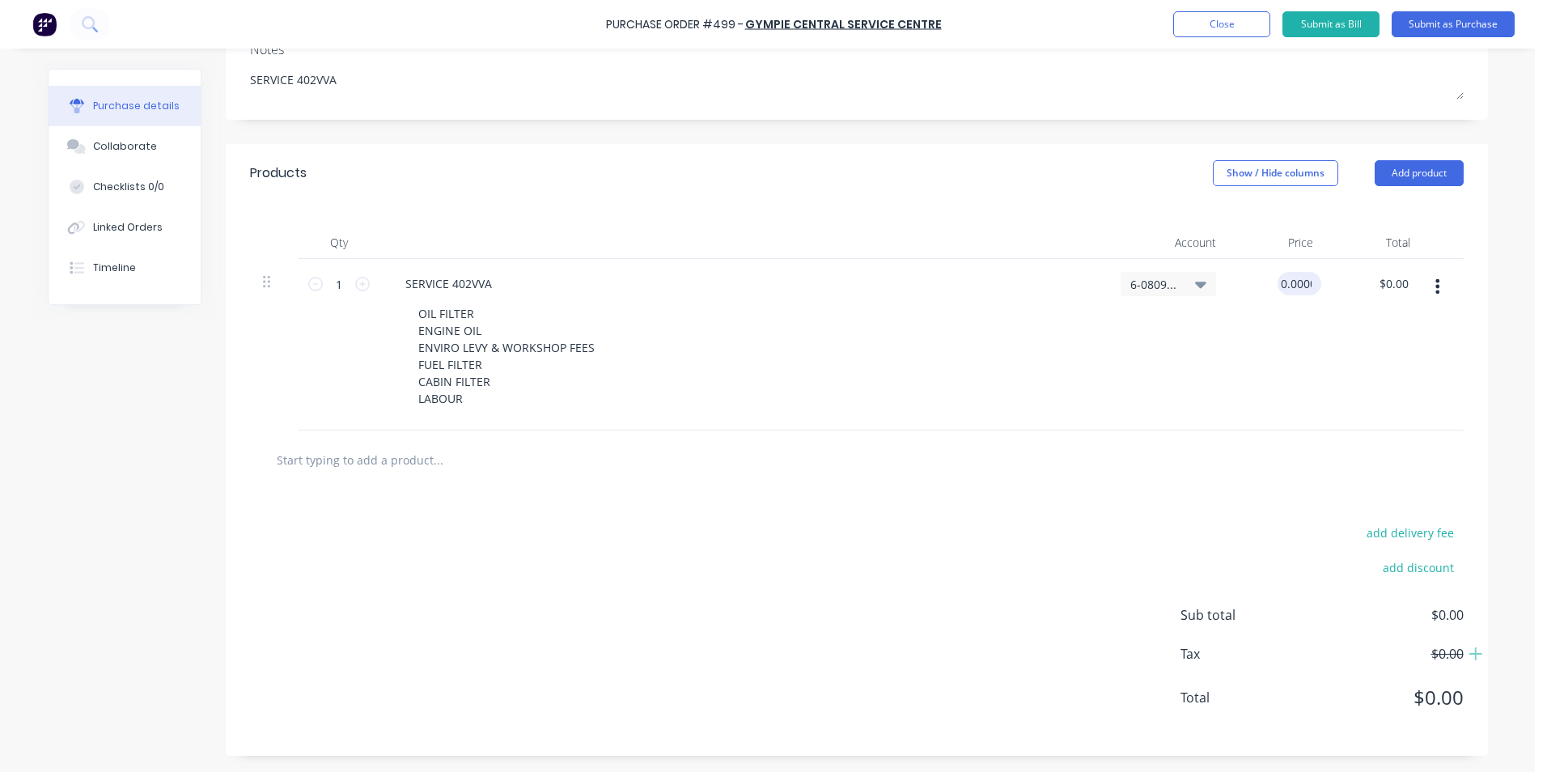
click at [1301, 280] on input "0.0000" at bounding box center [1295, 283] width 37 height 23
click at [1317, 287] on div "$0.00 $0.00" at bounding box center [1277, 345] width 97 height 172
drag, startPoint x: 1312, startPoint y: 282, endPoint x: 1251, endPoint y: 272, distance: 62.4
click at [1251, 272] on div "$0.00 $0.00" at bounding box center [1277, 345] width 97 height 172
drag, startPoint x: 1251, startPoint y: 272, endPoint x: 1264, endPoint y: 290, distance: 22.7
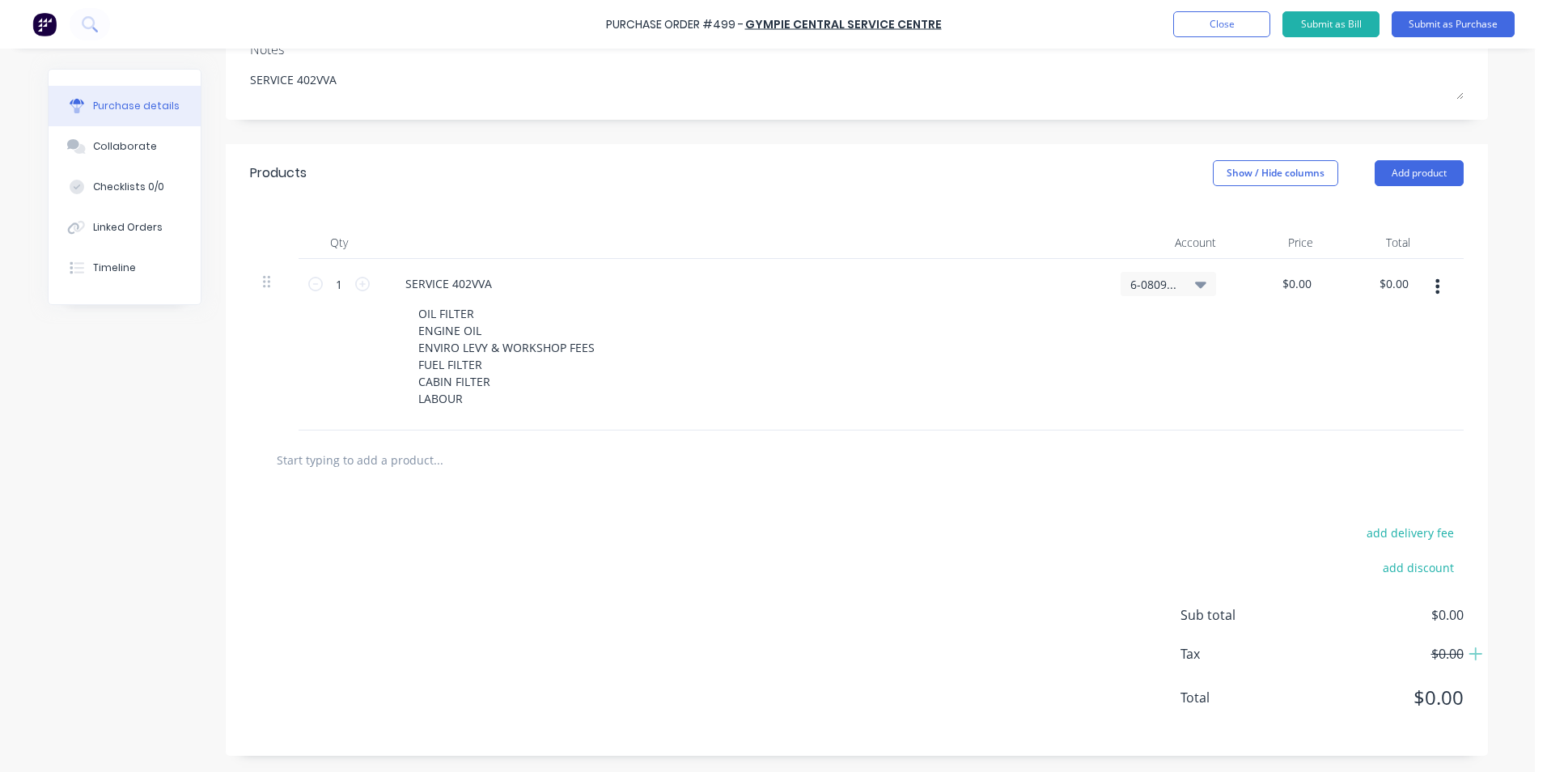
click at [1264, 290] on div "$0.00 $0.00" at bounding box center [1277, 345] width 97 height 172
drag, startPoint x: 1281, startPoint y: 286, endPoint x: 1325, endPoint y: 286, distance: 44.5
click at [1325, 286] on div "1 1 SERVICE 402VVA OIL FILTER ENGINE OIL ENVIRO LEVY & WORKSHOP FEES FUEL FILTE…" at bounding box center [856, 345] width 1213 height 172
click at [1291, 350] on div "$429.04 $429.04" at bounding box center [1277, 345] width 97 height 172
click at [1395, 282] on input "429.04" at bounding box center [1390, 283] width 44 height 23
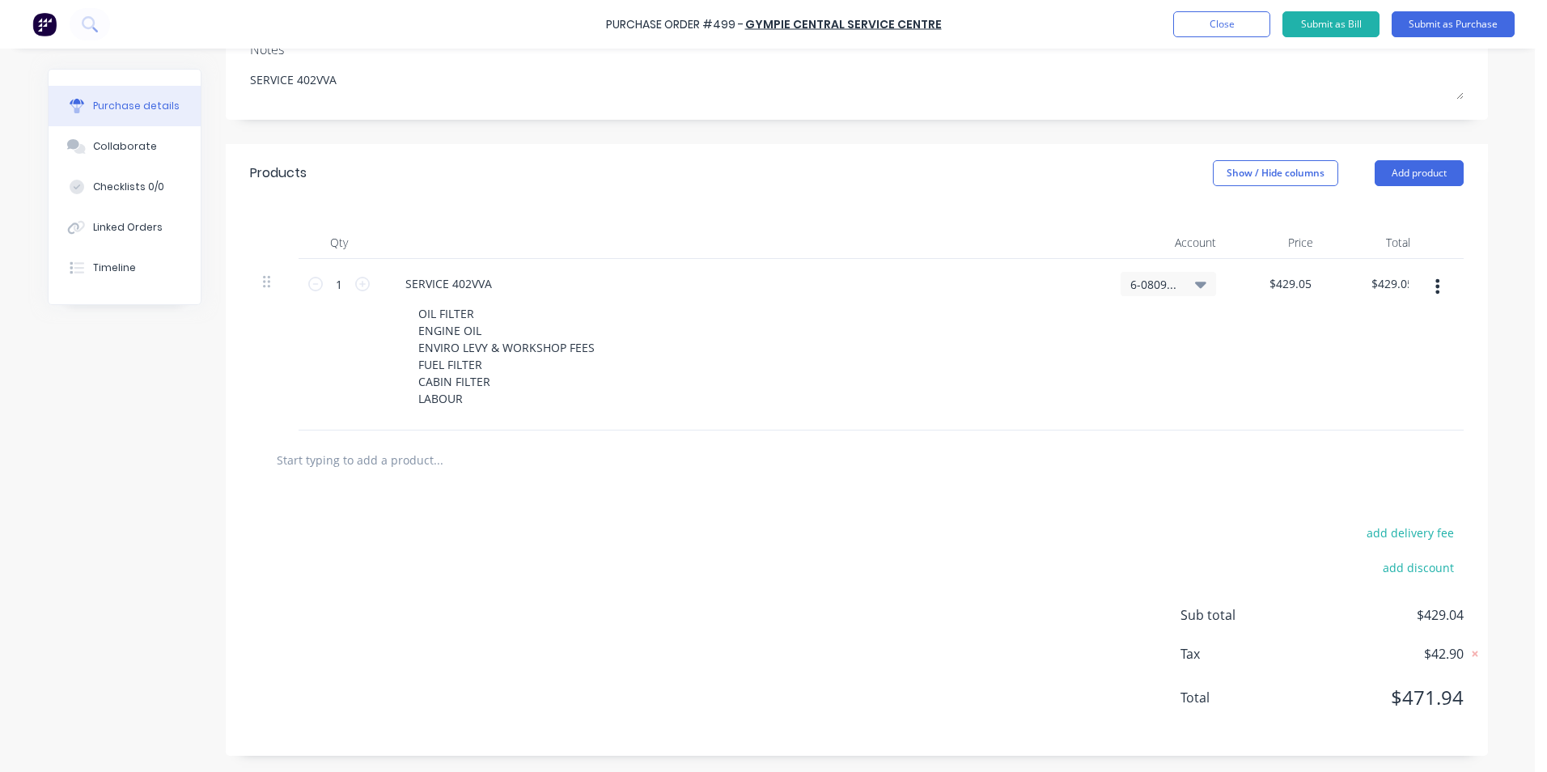
click at [1330, 422] on div "$429.05 429.05" at bounding box center [1374, 345] width 97 height 172
click at [1404, 280] on input "429.05" at bounding box center [1390, 283] width 44 height 23
click at [1187, 381] on div "6-0809 / 402VVA - Repairs" at bounding box center [1167, 345] width 121 height 172
click at [1332, 22] on button "Submit as Bill" at bounding box center [1330, 24] width 97 height 26
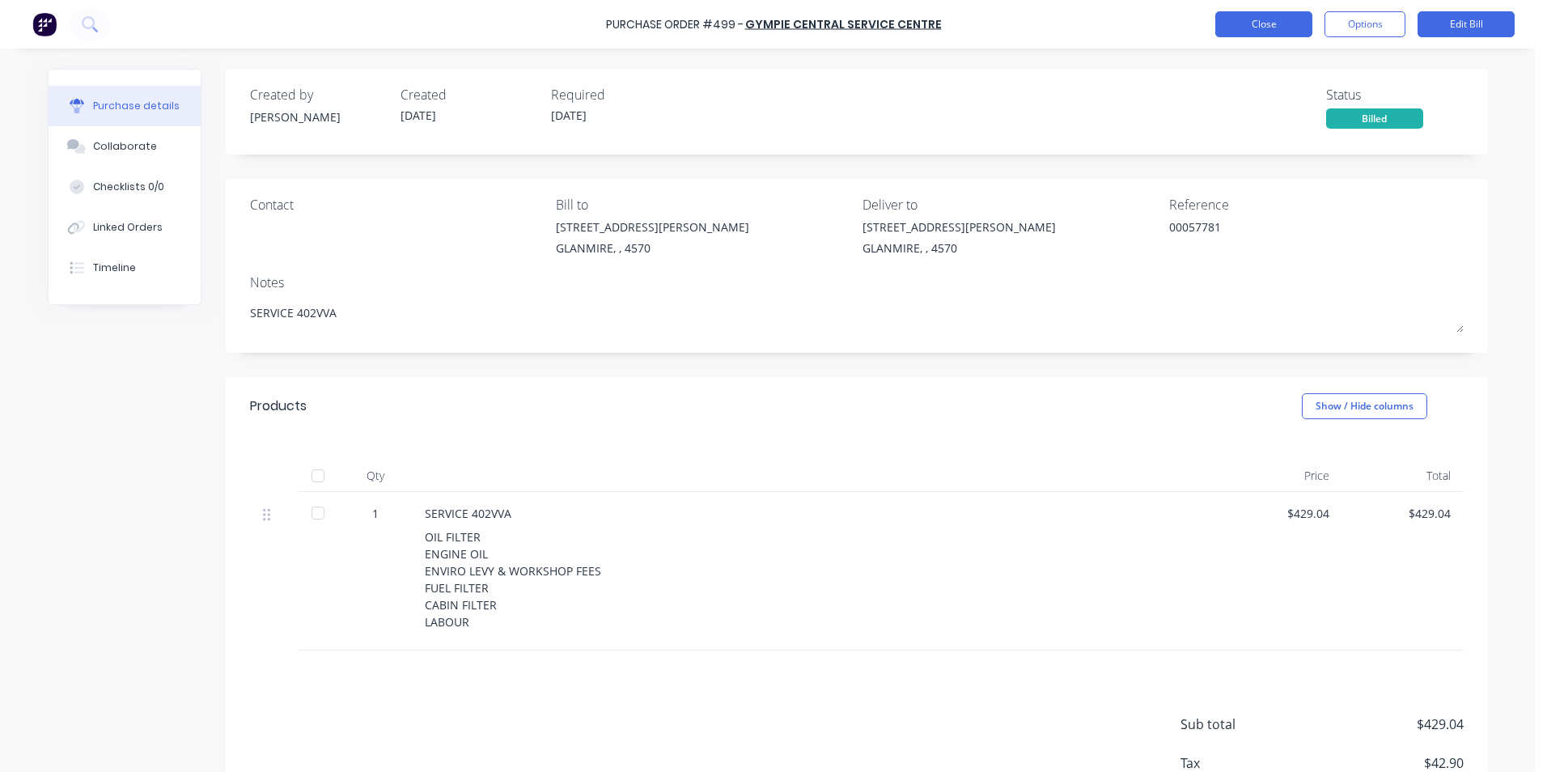
click at [1265, 26] on button "Close" at bounding box center [1263, 24] width 97 height 26
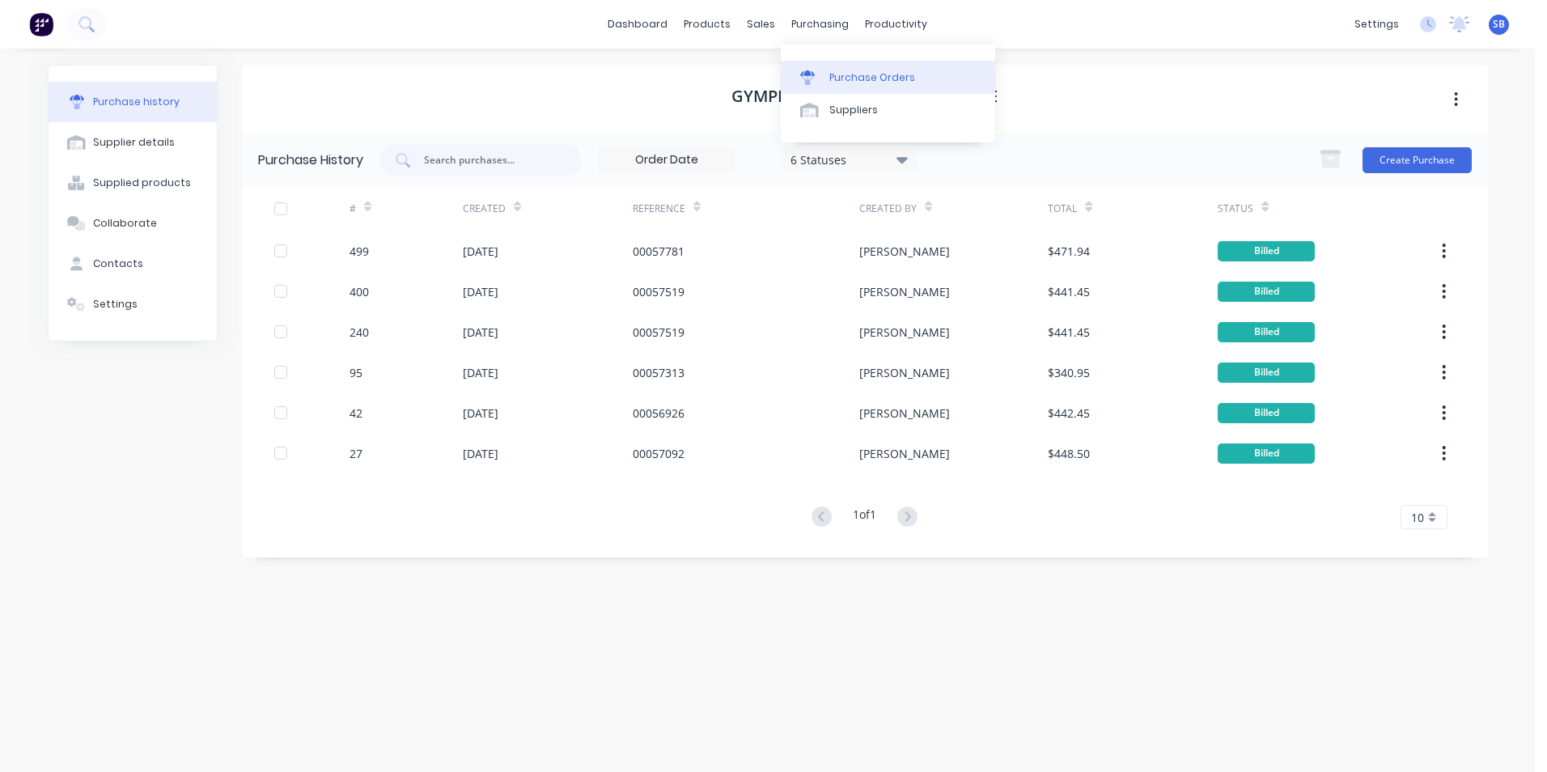
click at [856, 80] on div "Purchase Orders" at bounding box center [872, 77] width 86 height 15
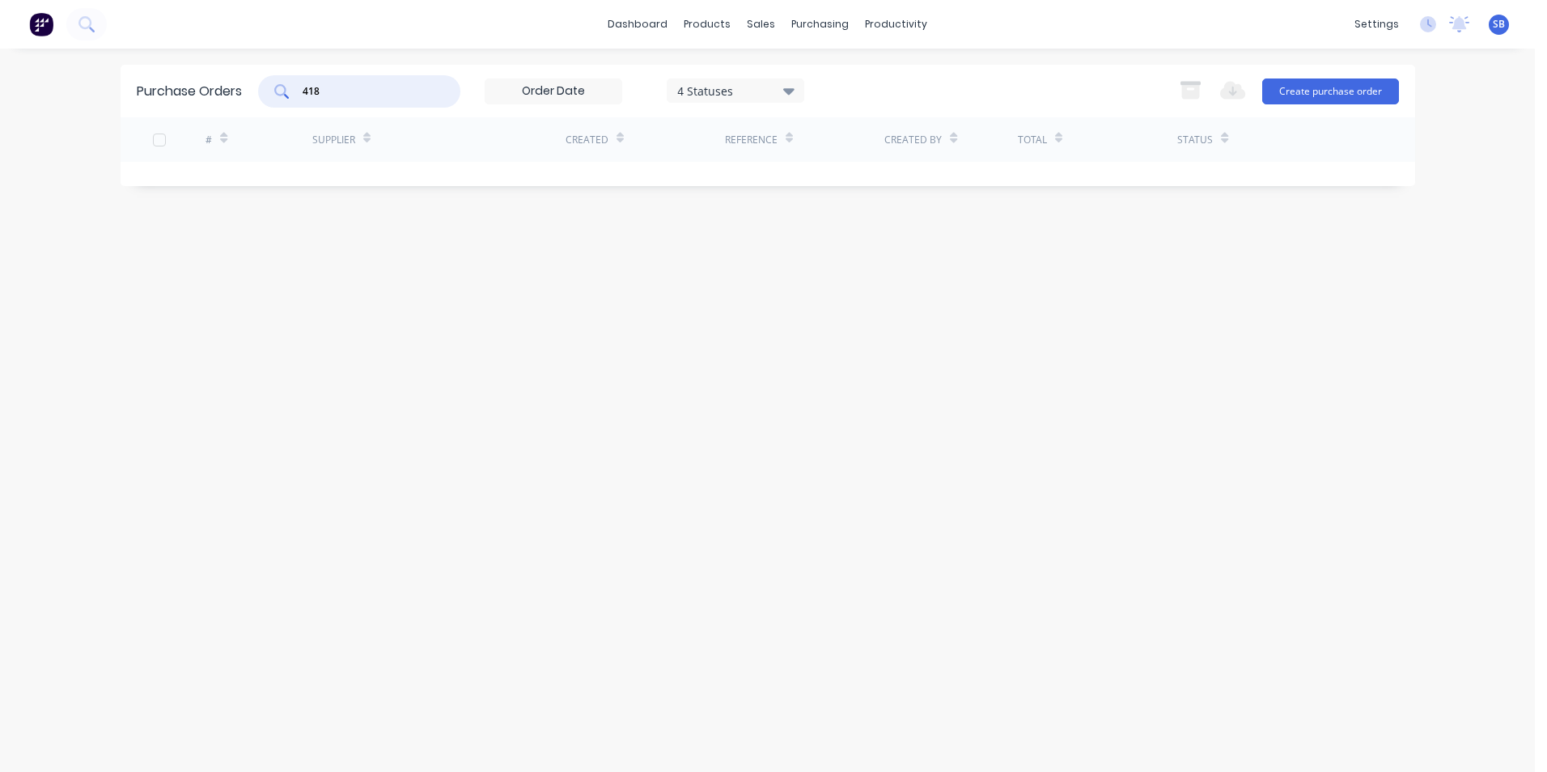
drag, startPoint x: 376, startPoint y: 86, endPoint x: 278, endPoint y: 86, distance: 97.9
click at [278, 86] on div "418" at bounding box center [359, 91] width 202 height 32
click at [1315, 100] on button "Create purchase order" at bounding box center [1330, 91] width 137 height 26
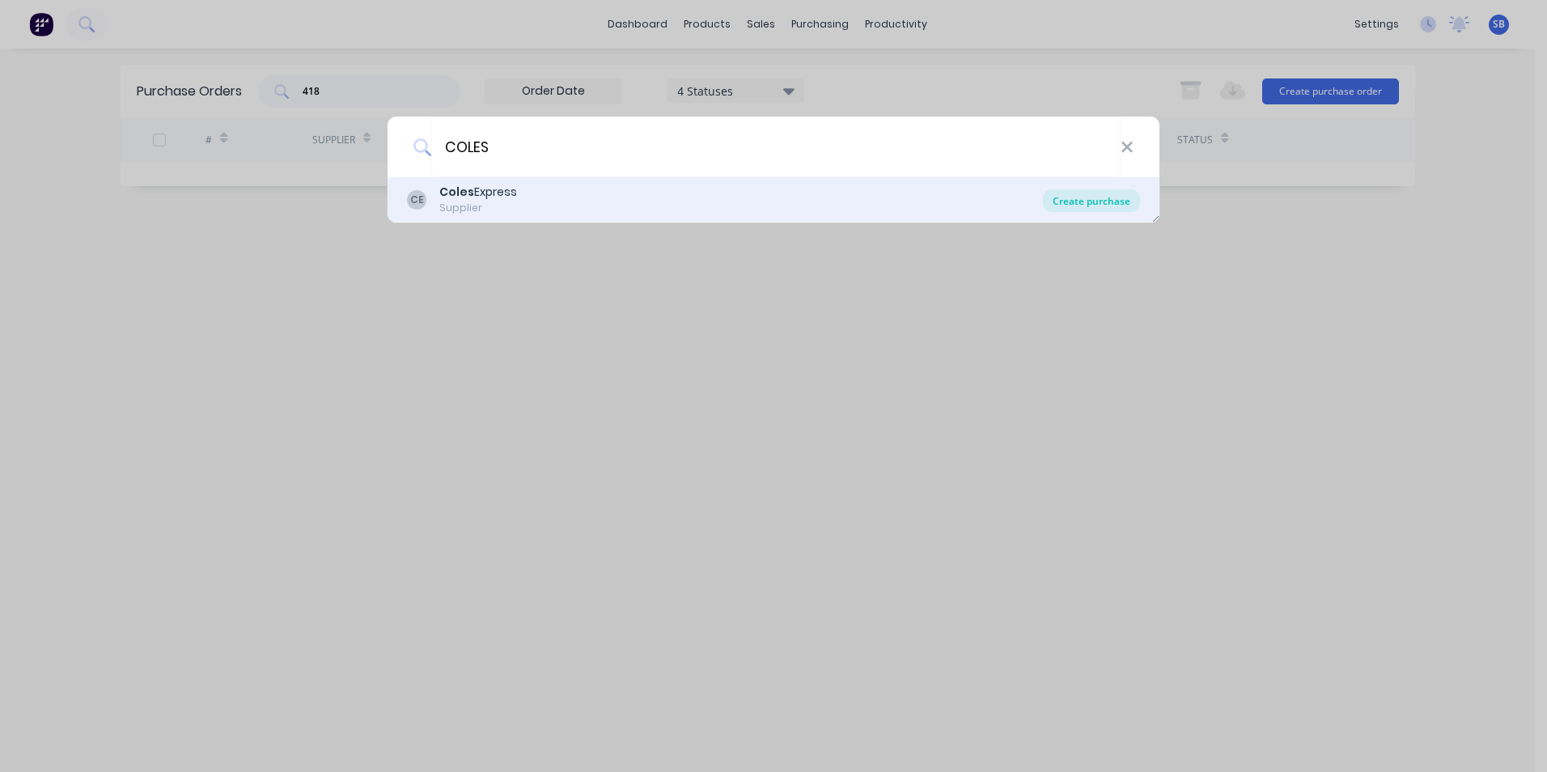
click at [1108, 198] on div "Create purchase" at bounding box center [1091, 200] width 97 height 23
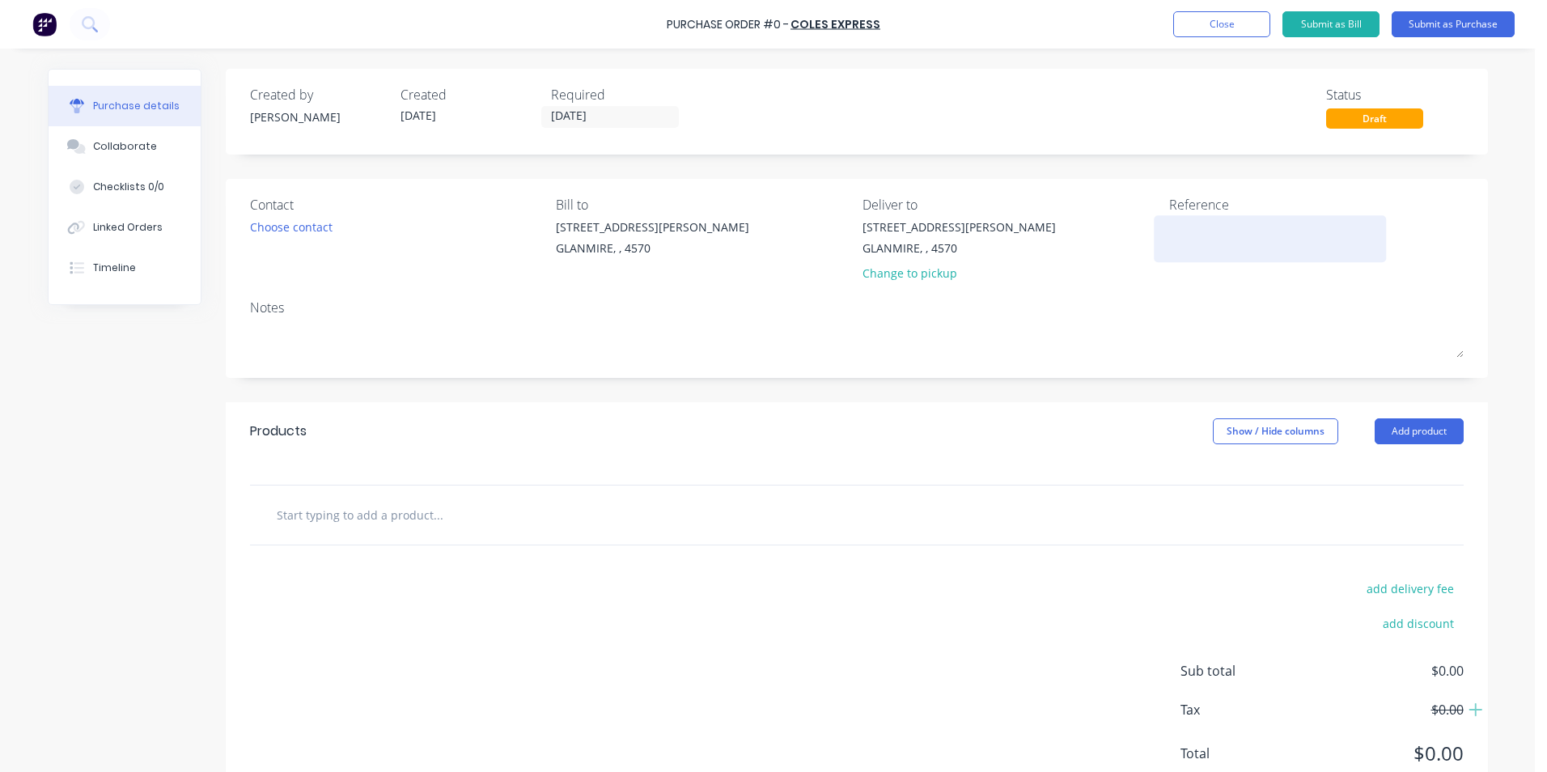
drag, startPoint x: 1160, startPoint y: 245, endPoint x: 1171, endPoint y: 243, distance: 11.6
click at [1171, 243] on div at bounding box center [1270, 238] width 202 height 40
click at [1171, 243] on textarea at bounding box center [1270, 236] width 202 height 36
click at [605, 110] on input "[DATE]" at bounding box center [610, 117] width 136 height 20
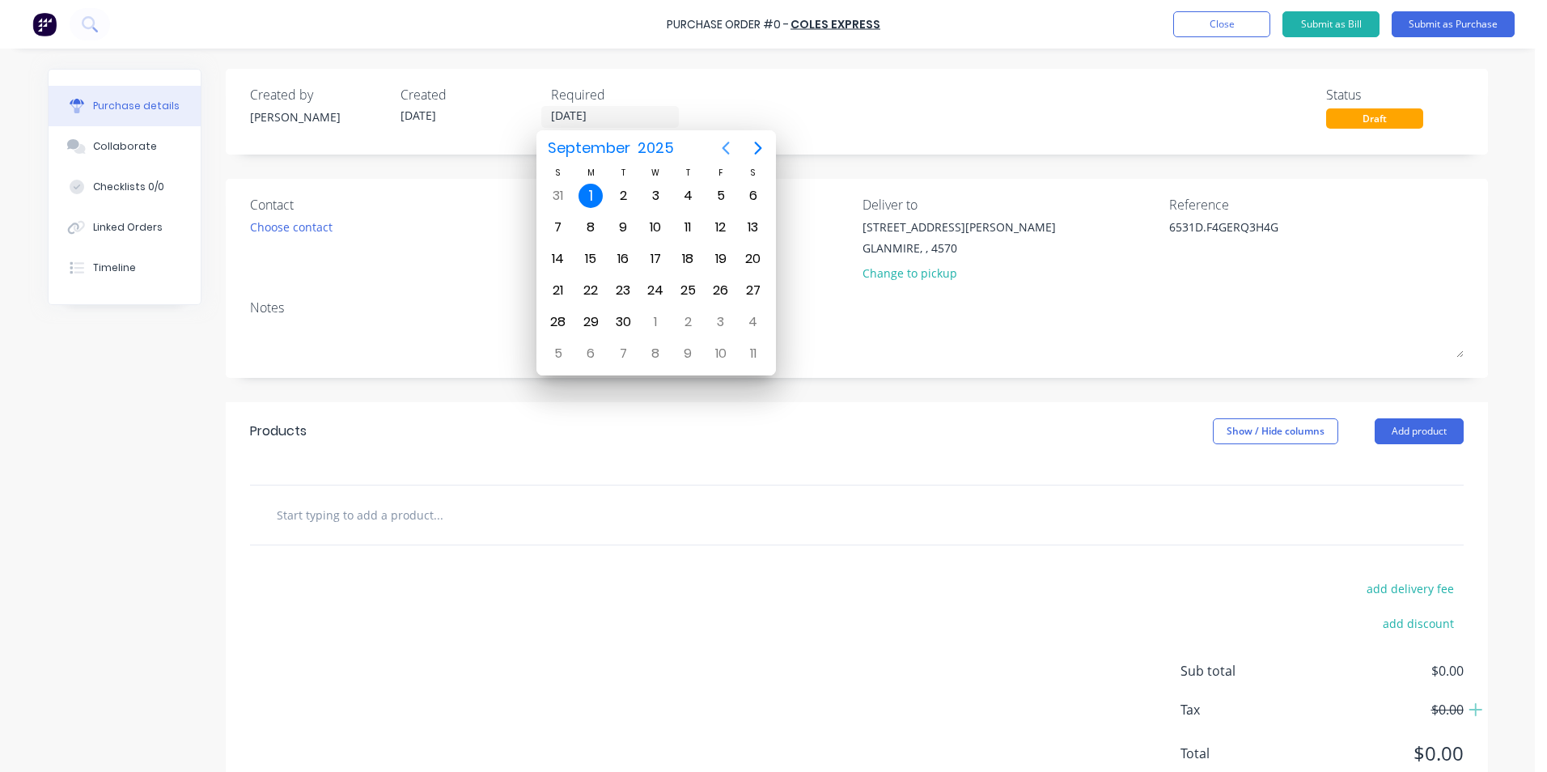
click at [735, 142] on icon "Previous page" at bounding box center [725, 147] width 19 height 19
click at [625, 315] on div "26" at bounding box center [623, 322] width 24 height 24
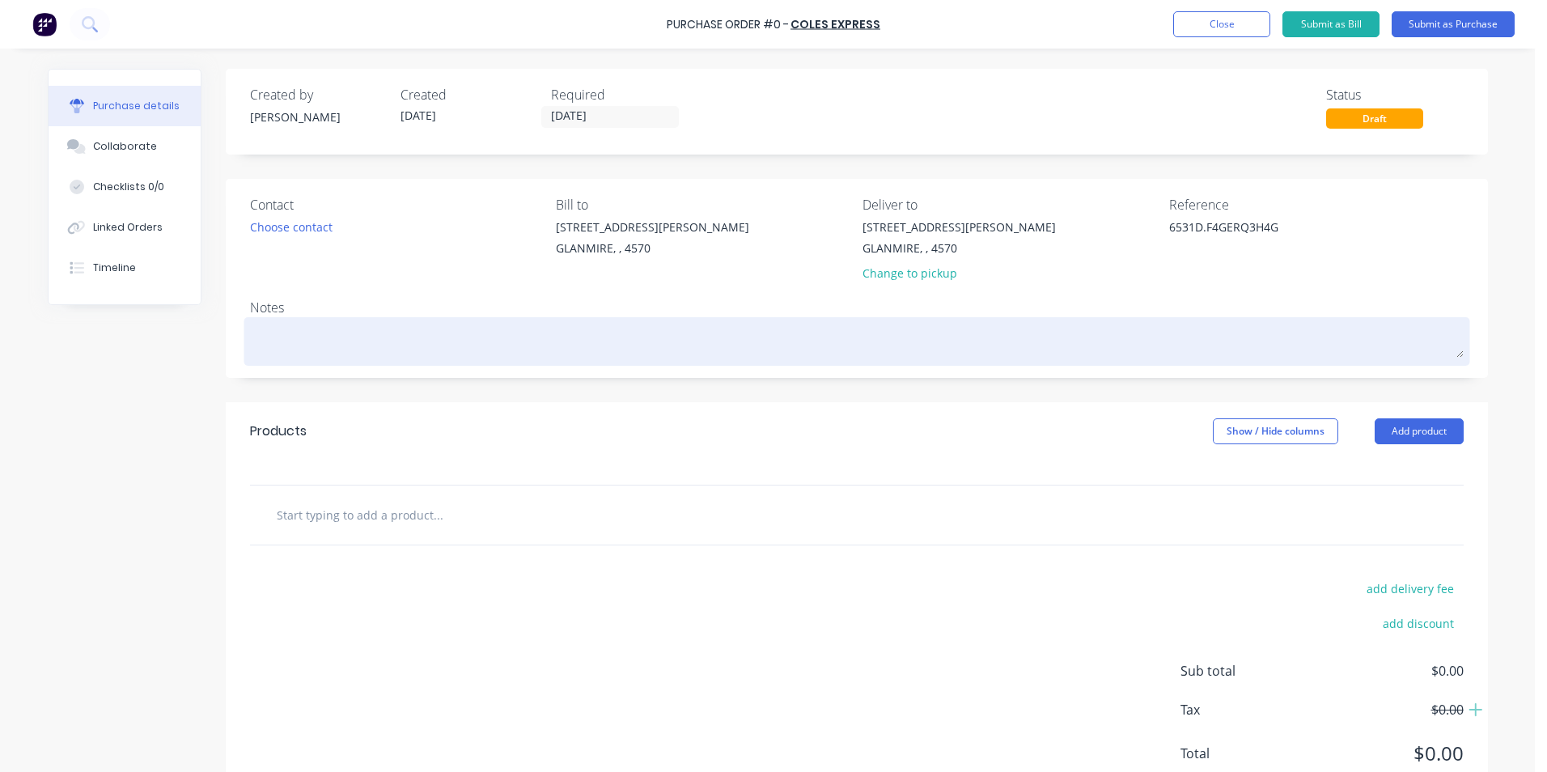
click at [454, 347] on textarea at bounding box center [856, 339] width 1213 height 36
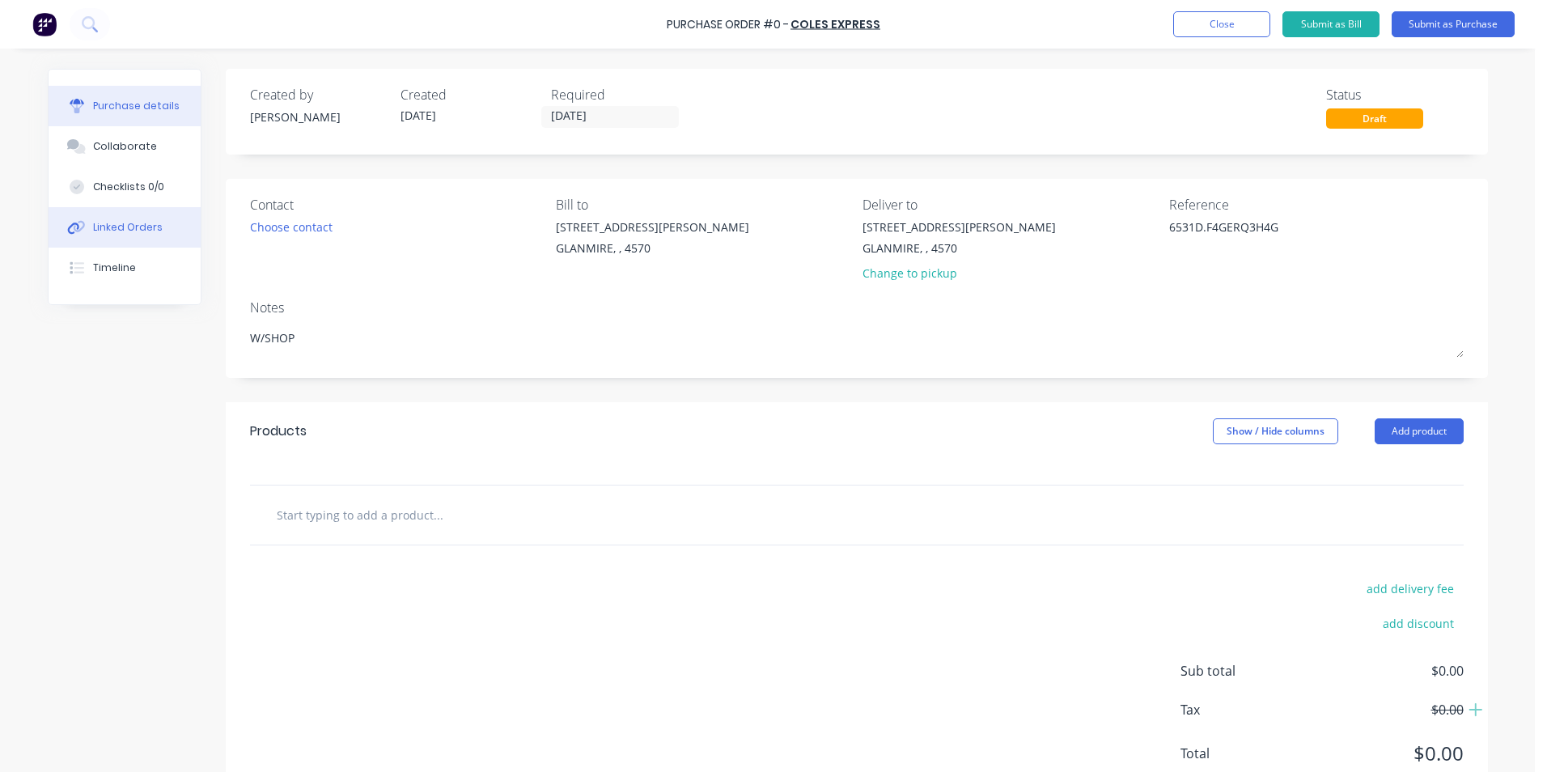
click at [86, 220] on button "Linked Orders" at bounding box center [125, 227] width 152 height 40
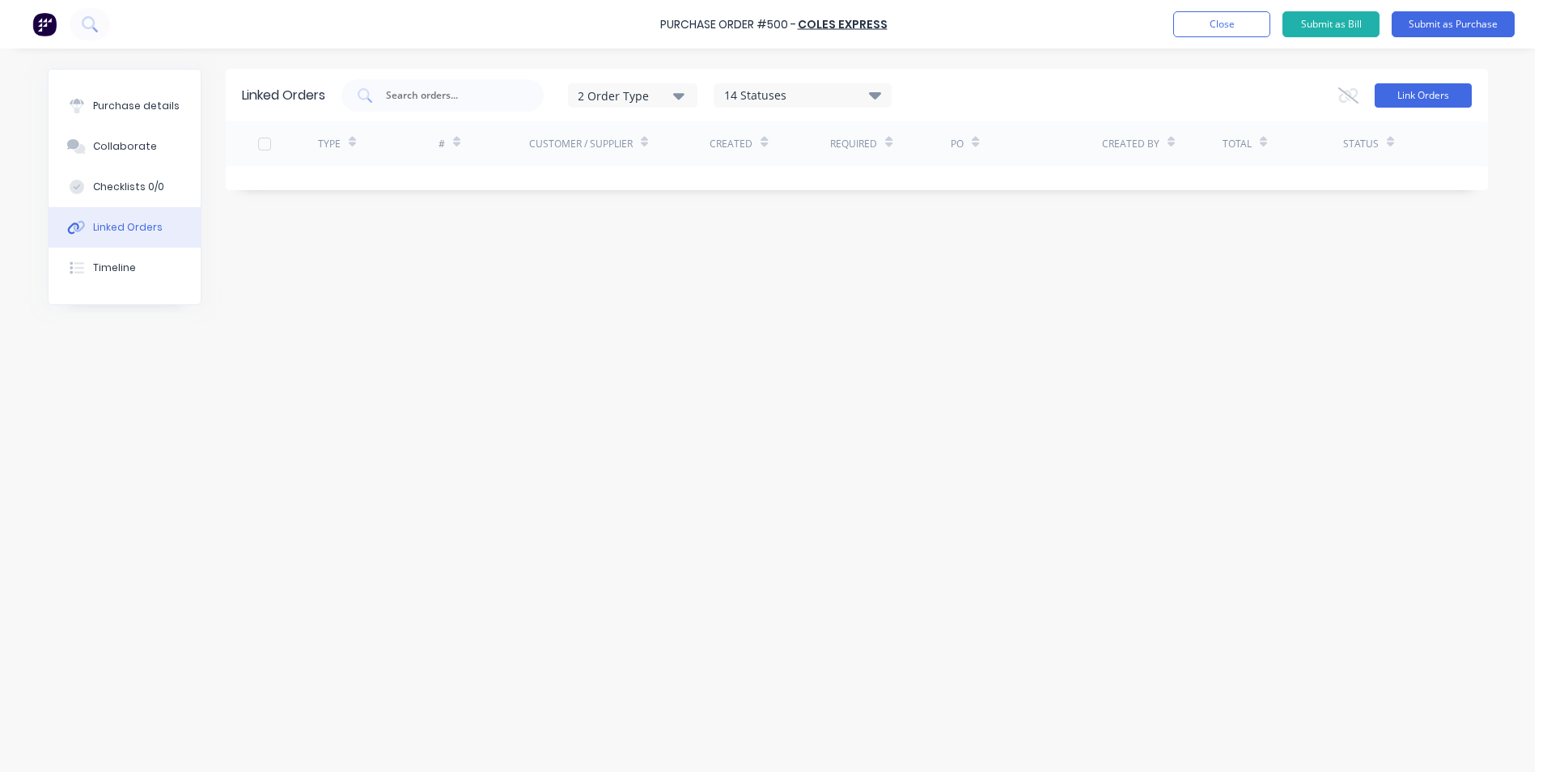
click at [1414, 90] on button "Link Orders" at bounding box center [1422, 95] width 97 height 24
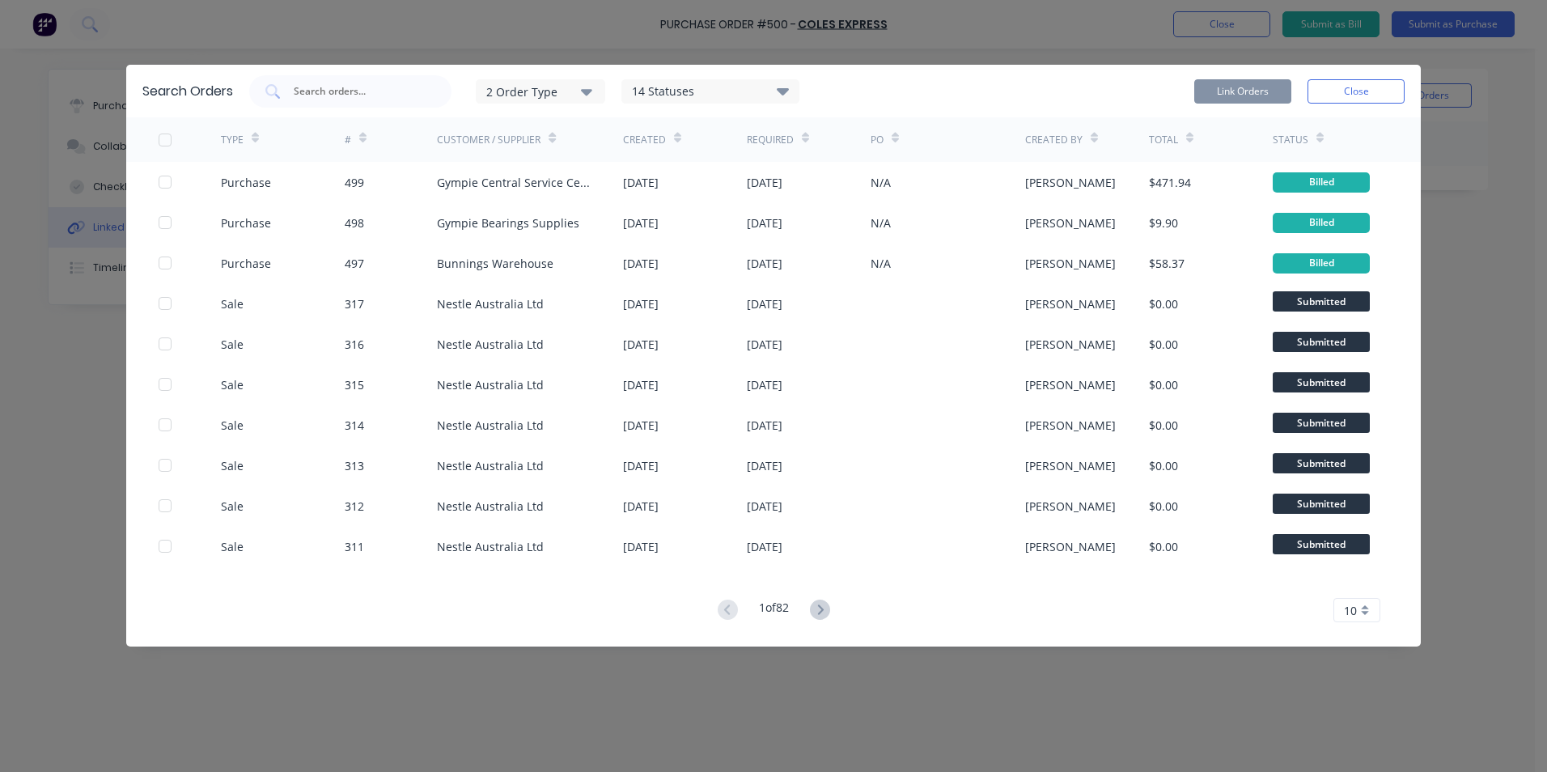
click at [506, 95] on div "2 Order Type" at bounding box center [540, 91] width 108 height 17
click at [575, 159] on div "Purchase" at bounding box center [542, 163] width 93 height 17
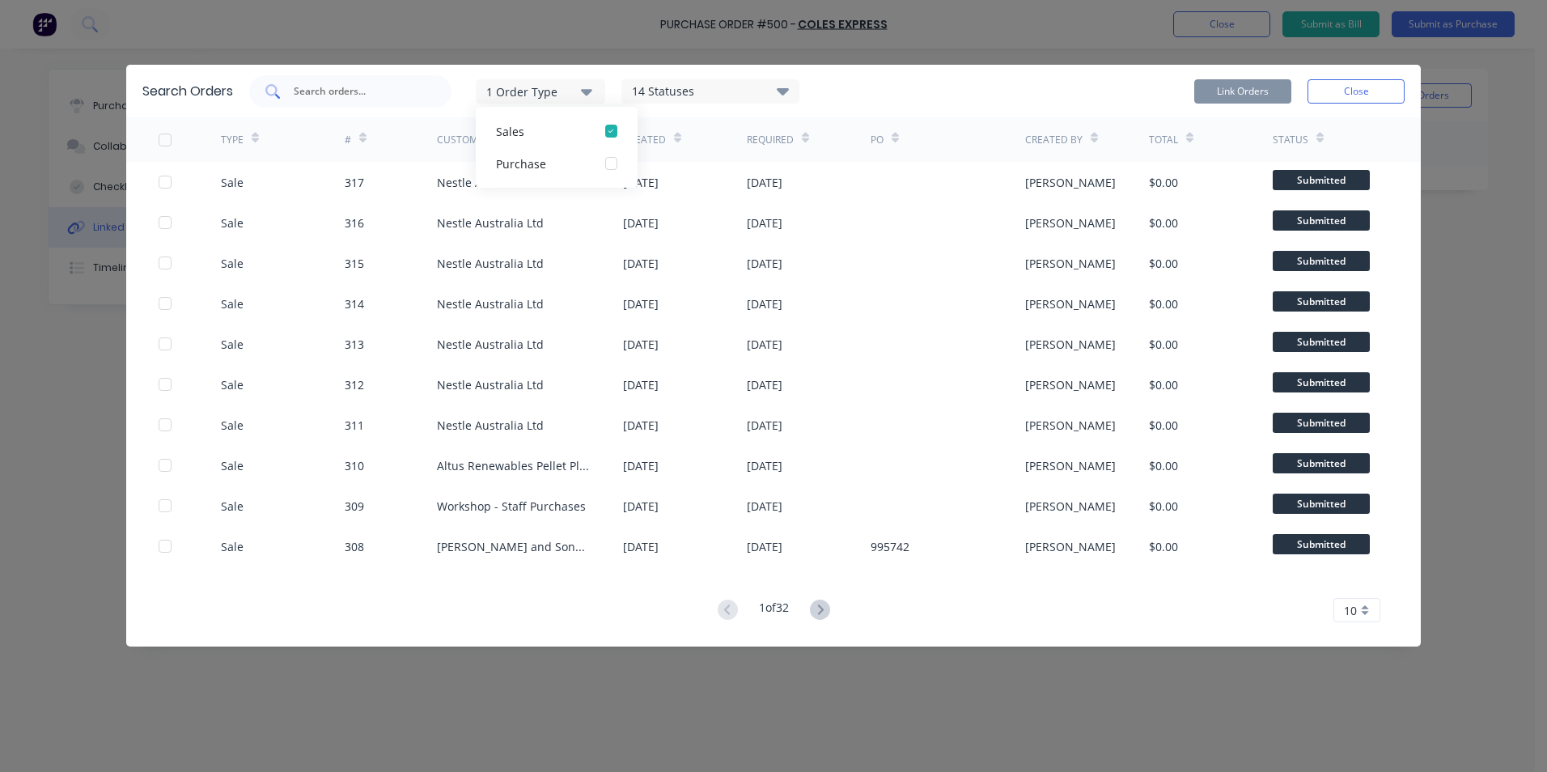
click at [320, 83] on input "text" at bounding box center [359, 91] width 134 height 16
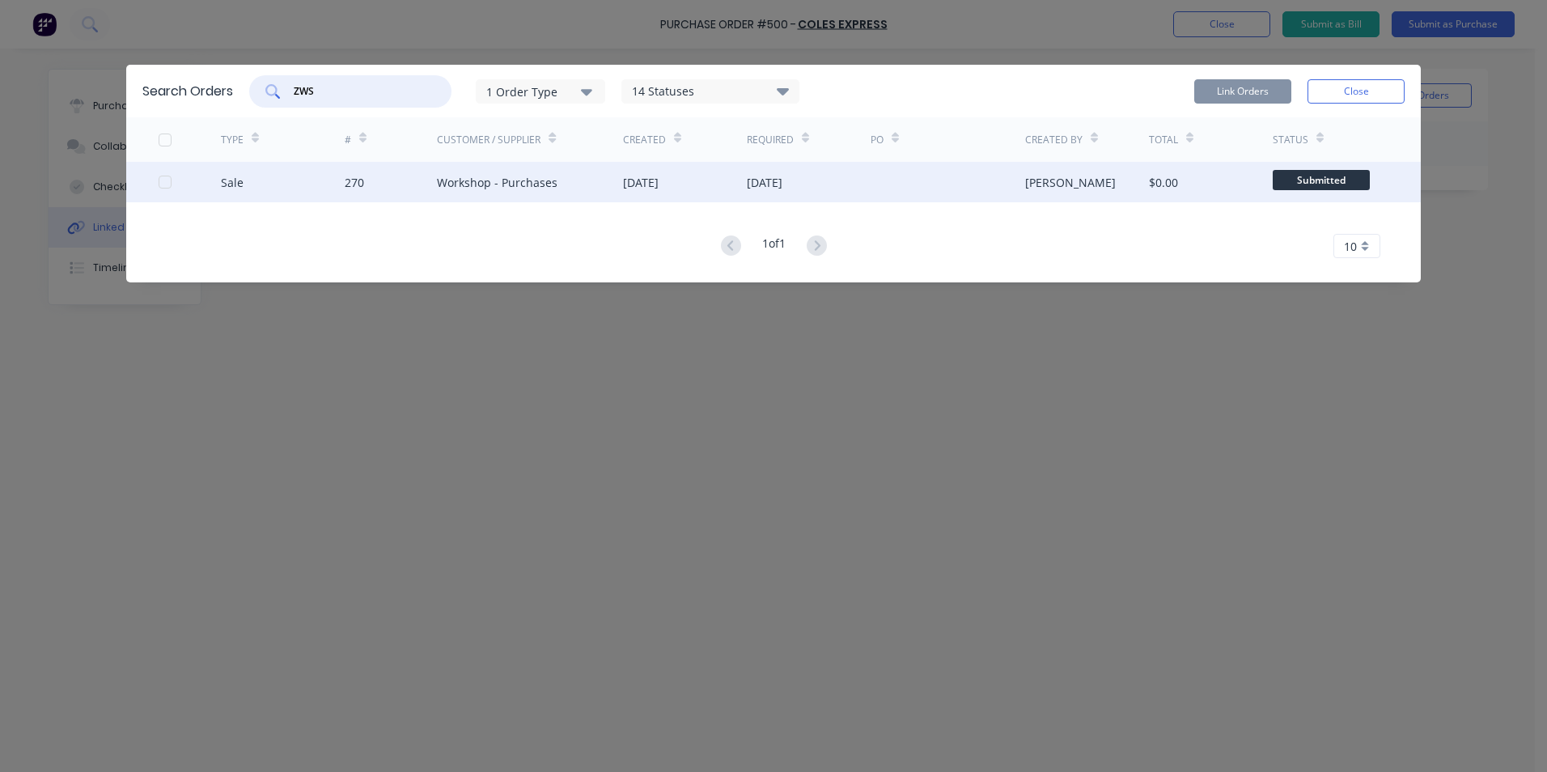
click at [159, 186] on div at bounding box center [165, 182] width 32 height 32
click at [1251, 80] on button "Link Orders" at bounding box center [1242, 91] width 97 height 24
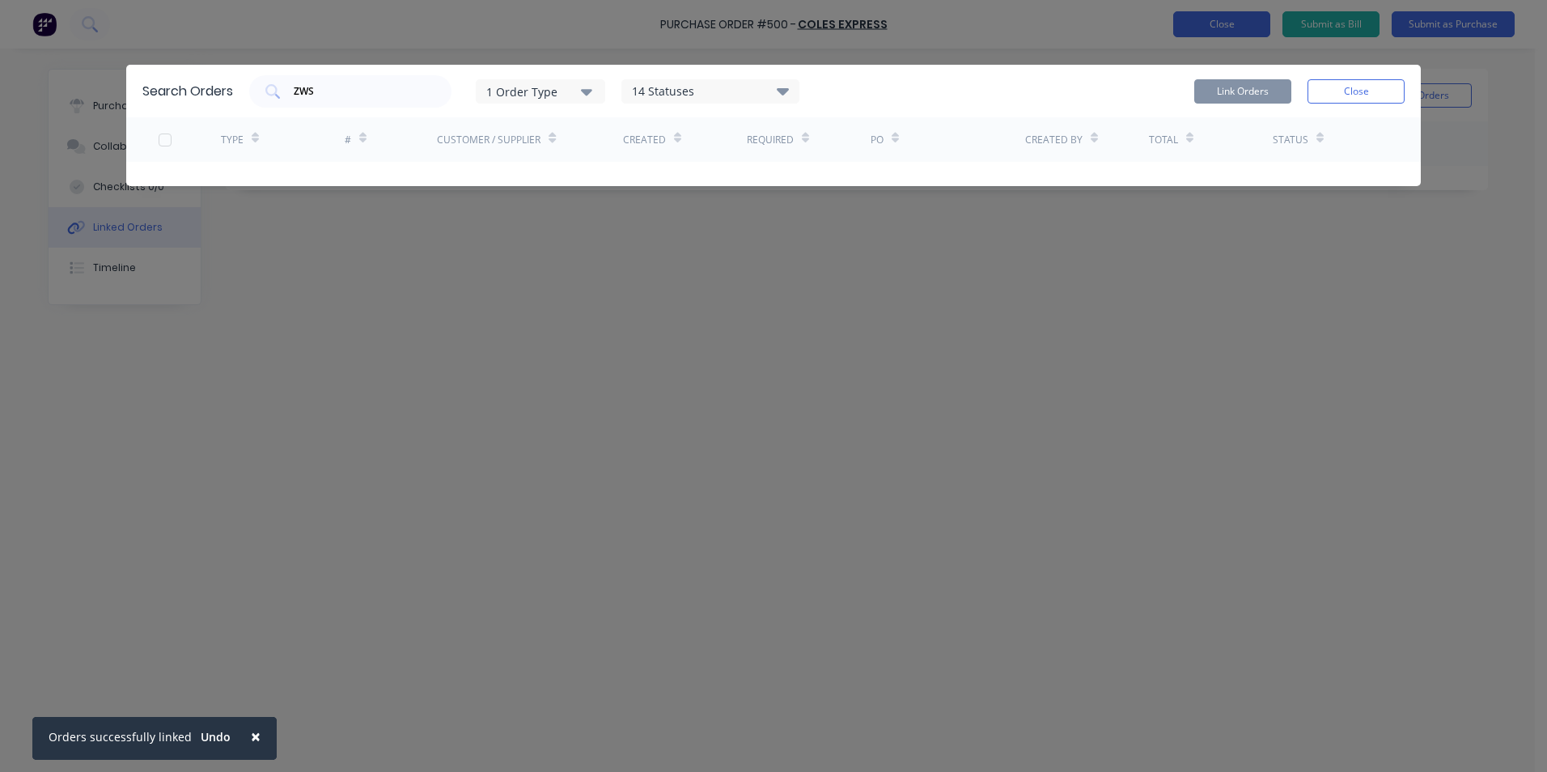
drag, startPoint x: 1361, startPoint y: 82, endPoint x: 1239, endPoint y: 30, distance: 132.7
click at [1359, 81] on button "Close" at bounding box center [1355, 91] width 97 height 24
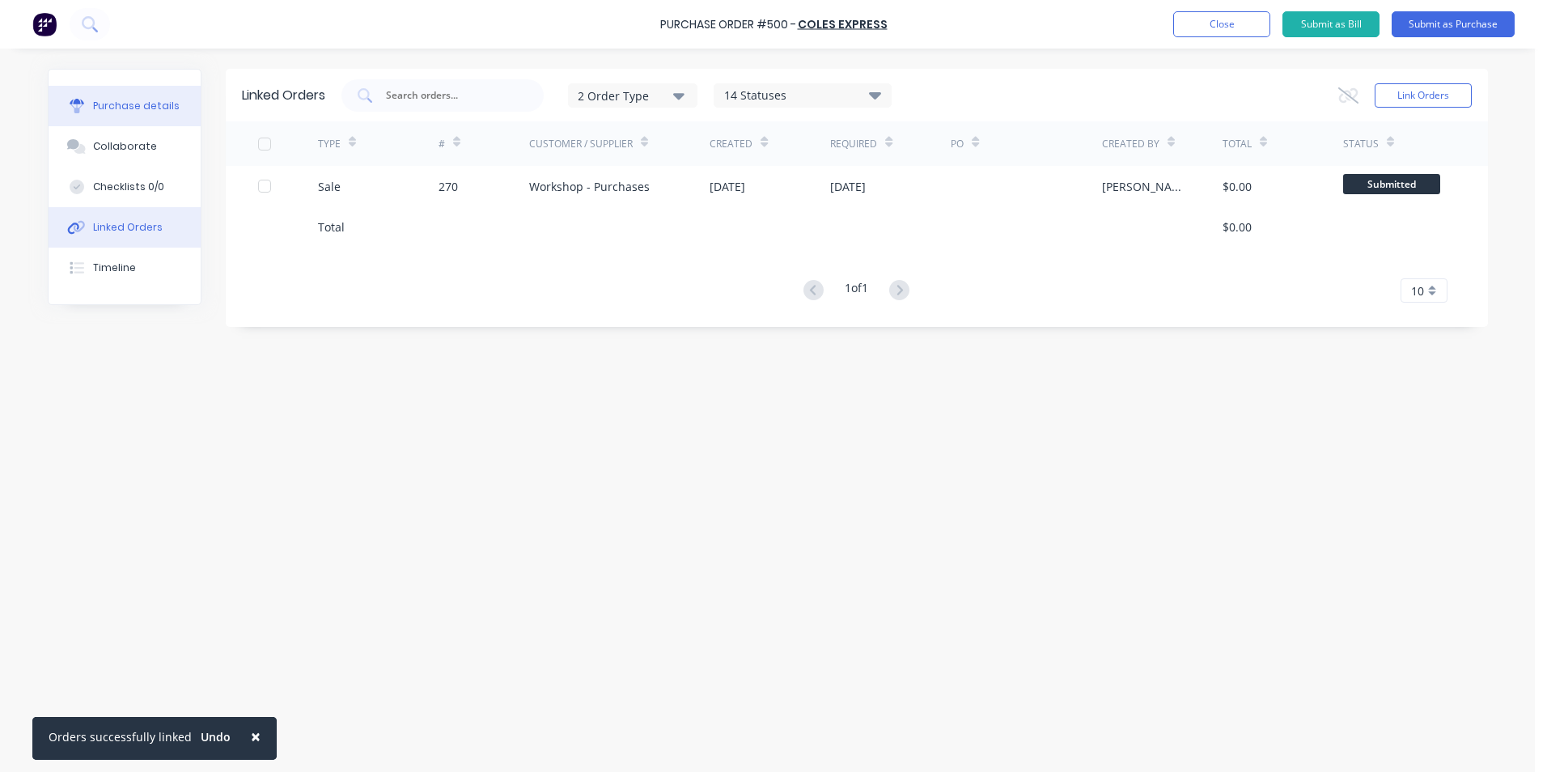
click at [118, 96] on button "Purchase details" at bounding box center [125, 106] width 152 height 40
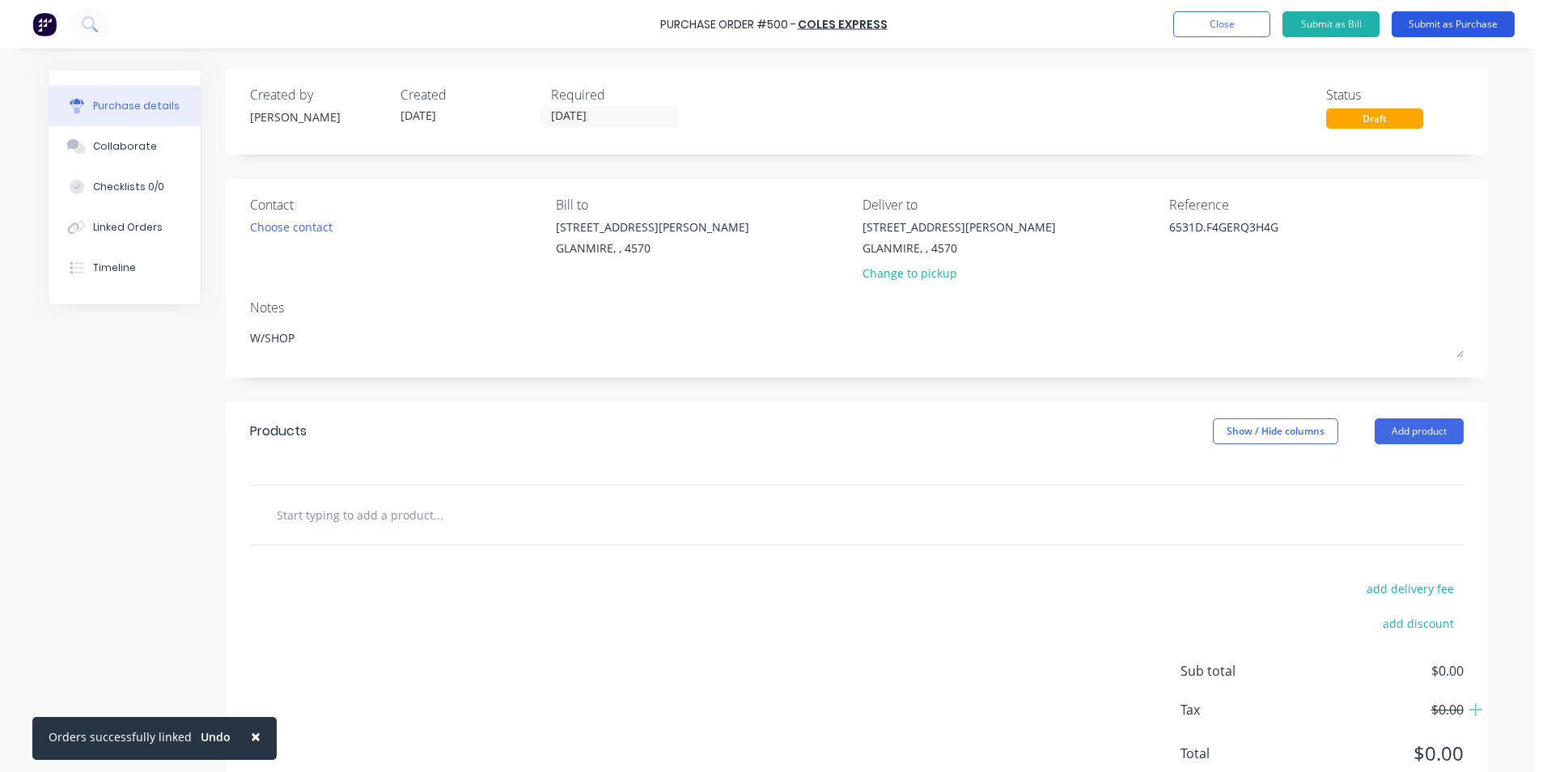
click at [1467, 28] on button "Submit as Purchase" at bounding box center [1452, 24] width 123 height 26
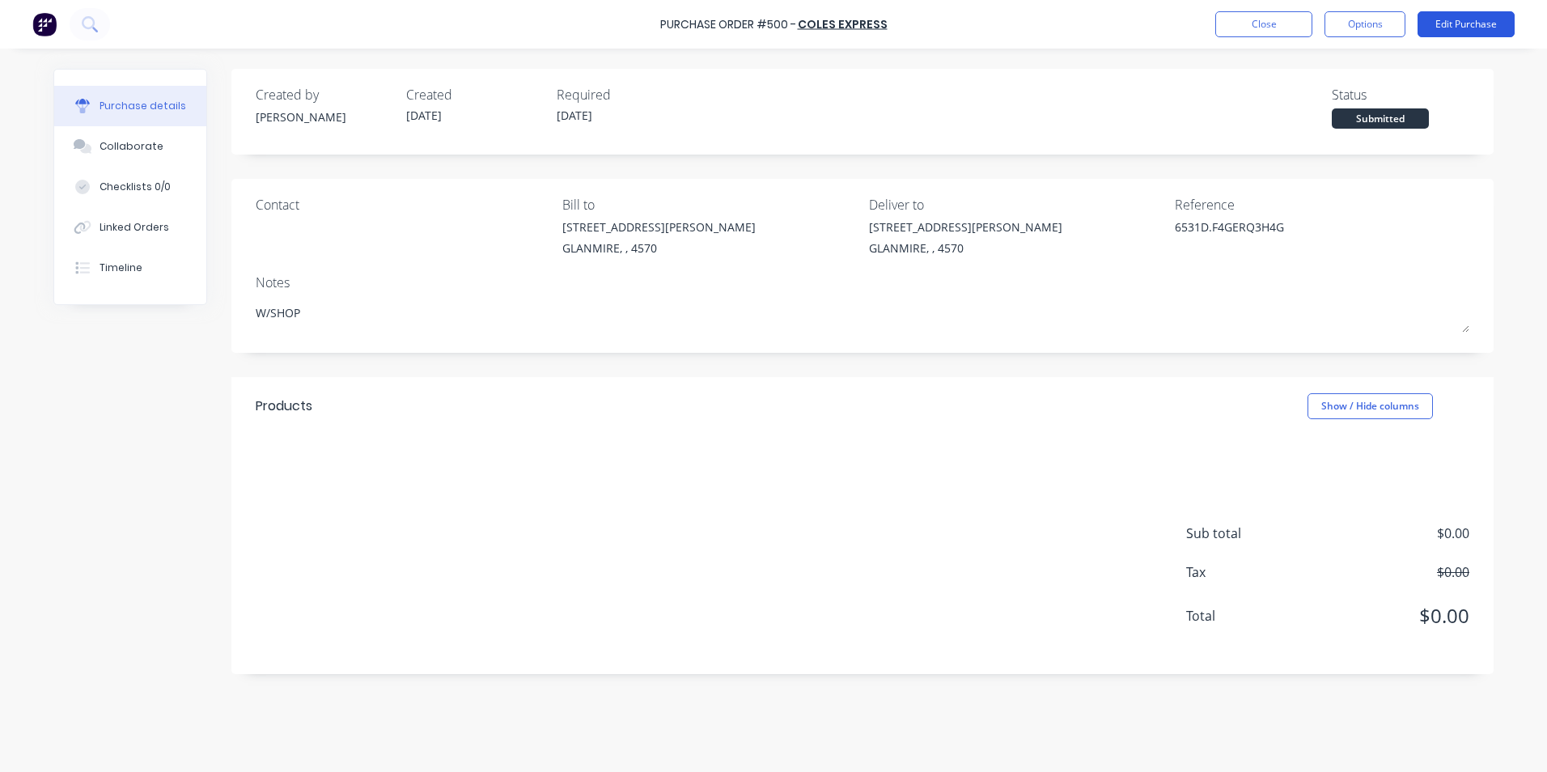
click at [1454, 22] on button "Edit Purchase" at bounding box center [1465, 24] width 97 height 26
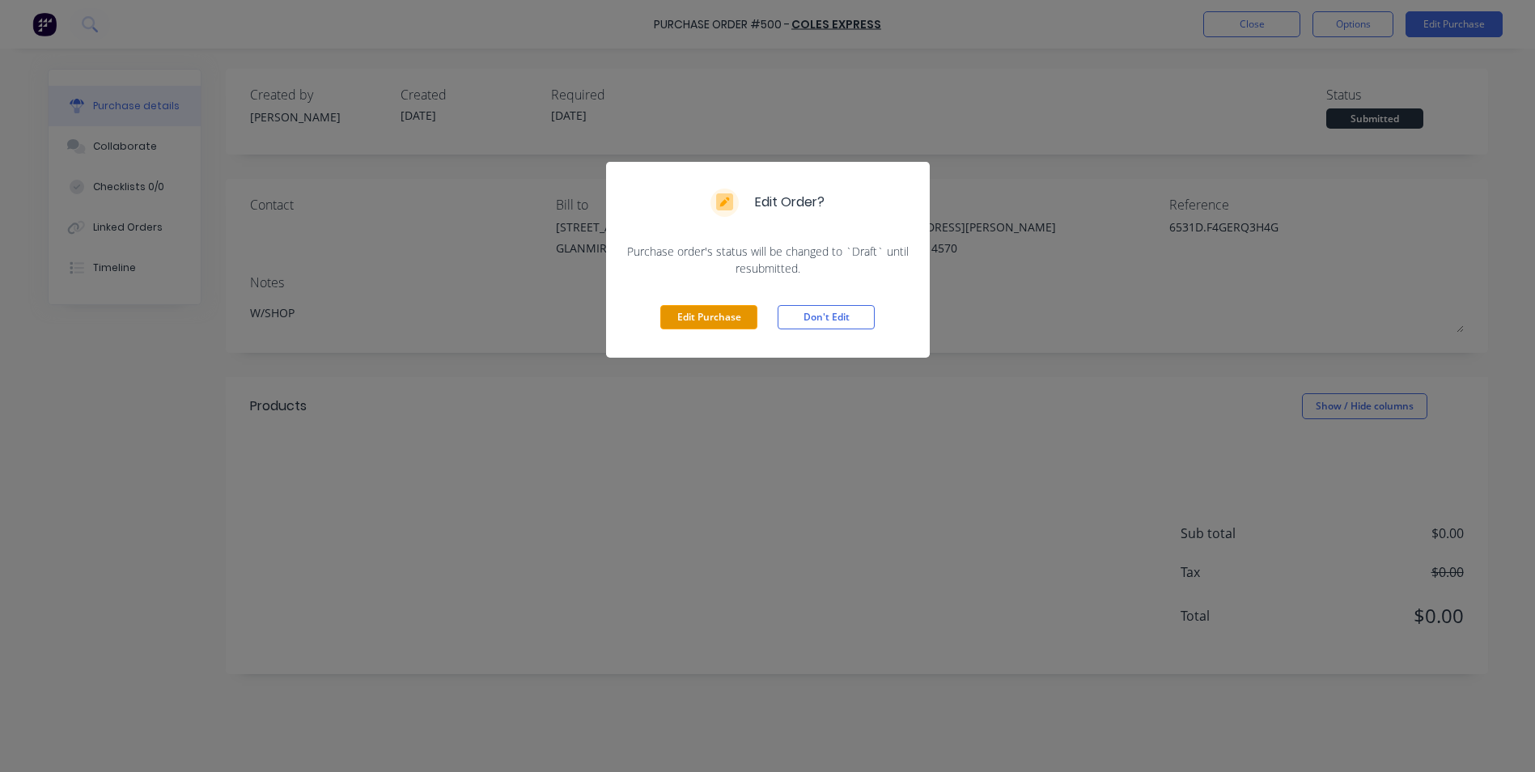
click at [679, 320] on button "Edit Purchase" at bounding box center [708, 317] width 97 height 24
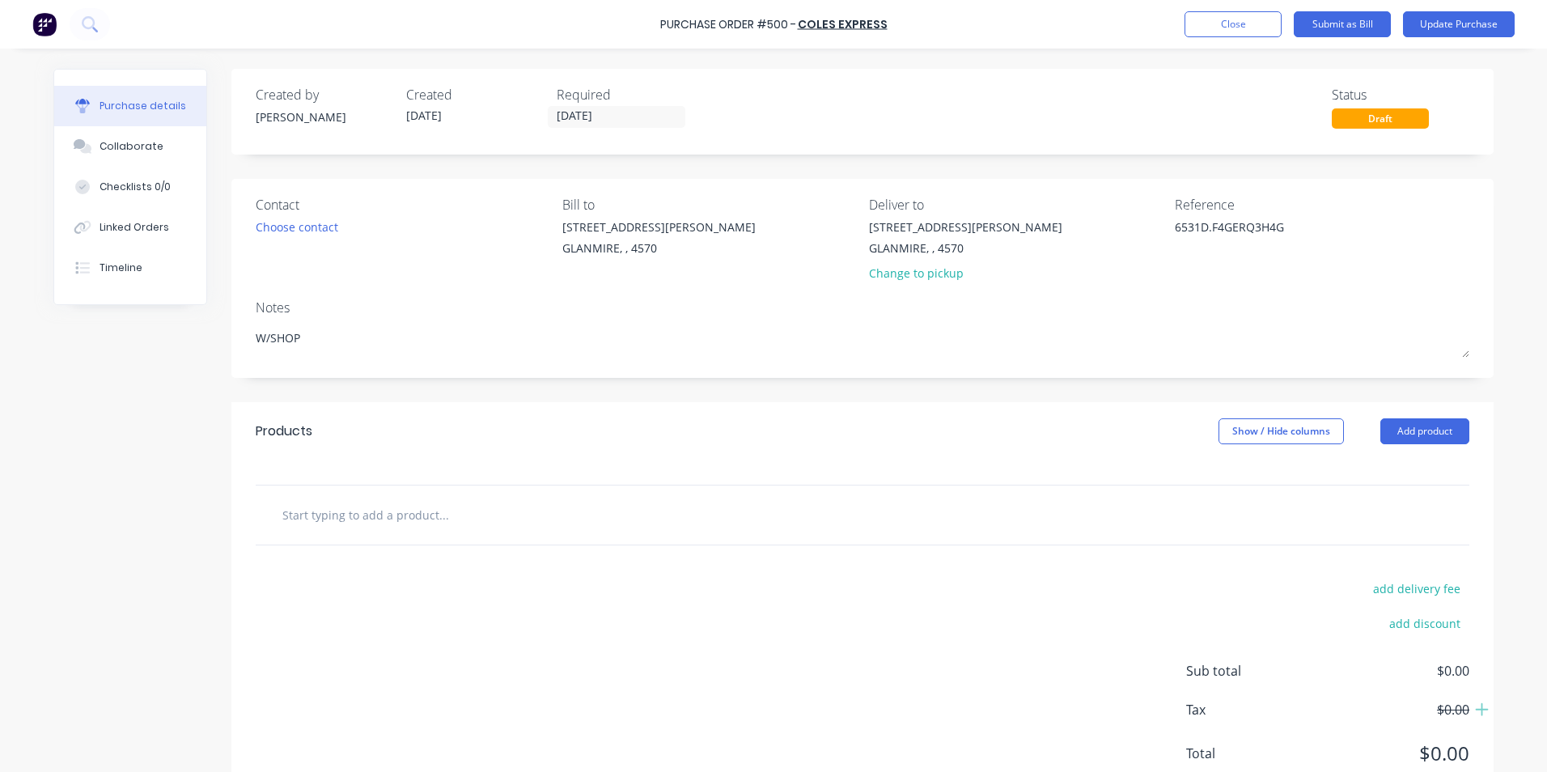
click at [457, 513] on input "text" at bounding box center [444, 514] width 324 height 32
type textarea "x"
type input "m"
type textarea "x"
type input "mi"
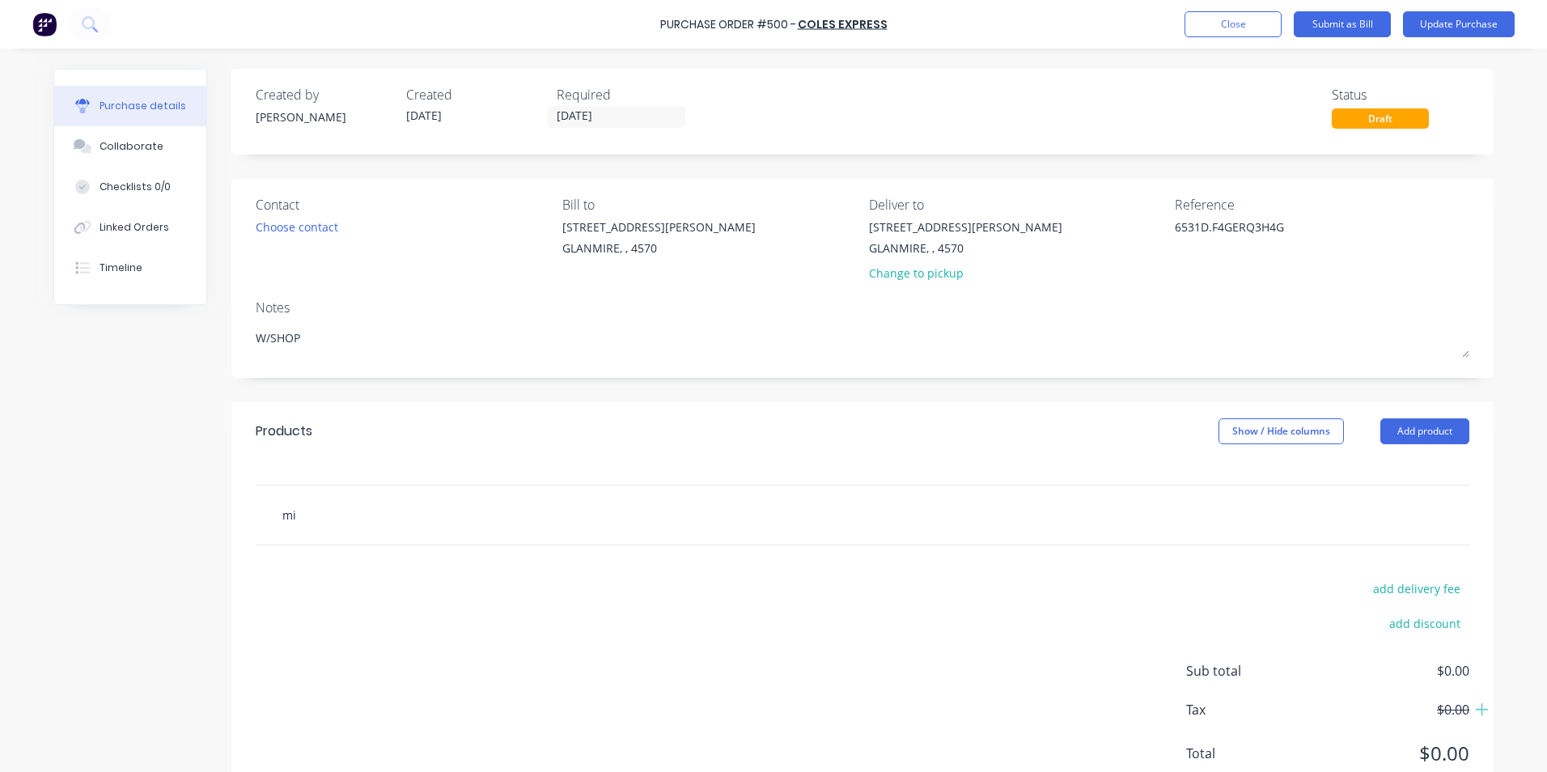
type textarea "x"
type input "mil"
type textarea "x"
type input "milk"
type textarea "x"
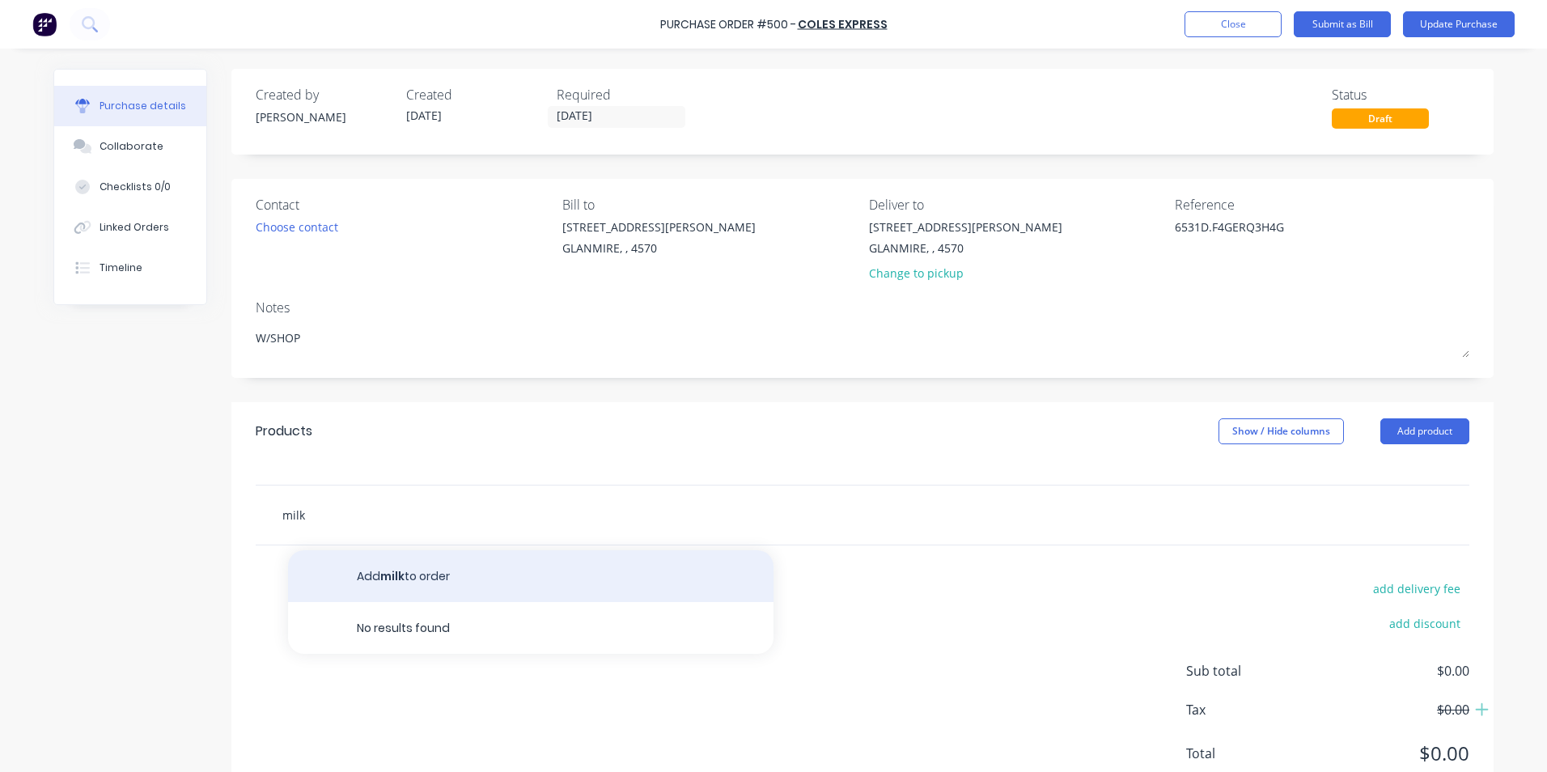
type input "milk"
click at [493, 587] on button "Add milk to order" at bounding box center [530, 576] width 485 height 52
type textarea "x"
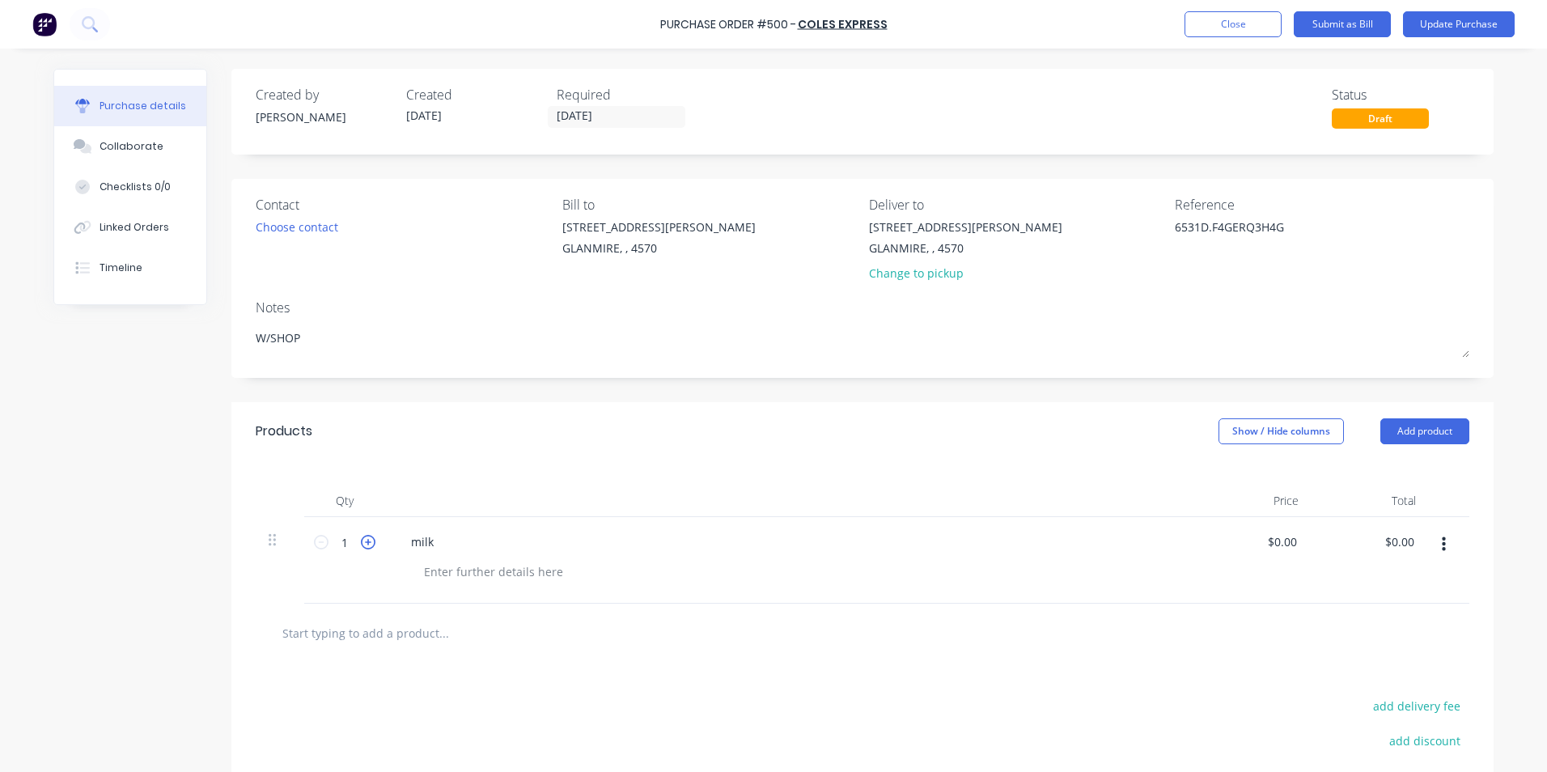
click at [361, 540] on icon at bounding box center [368, 542] width 15 height 15
type textarea "x"
type input "2"
click at [361, 540] on icon at bounding box center [368, 542] width 15 height 15
type textarea "x"
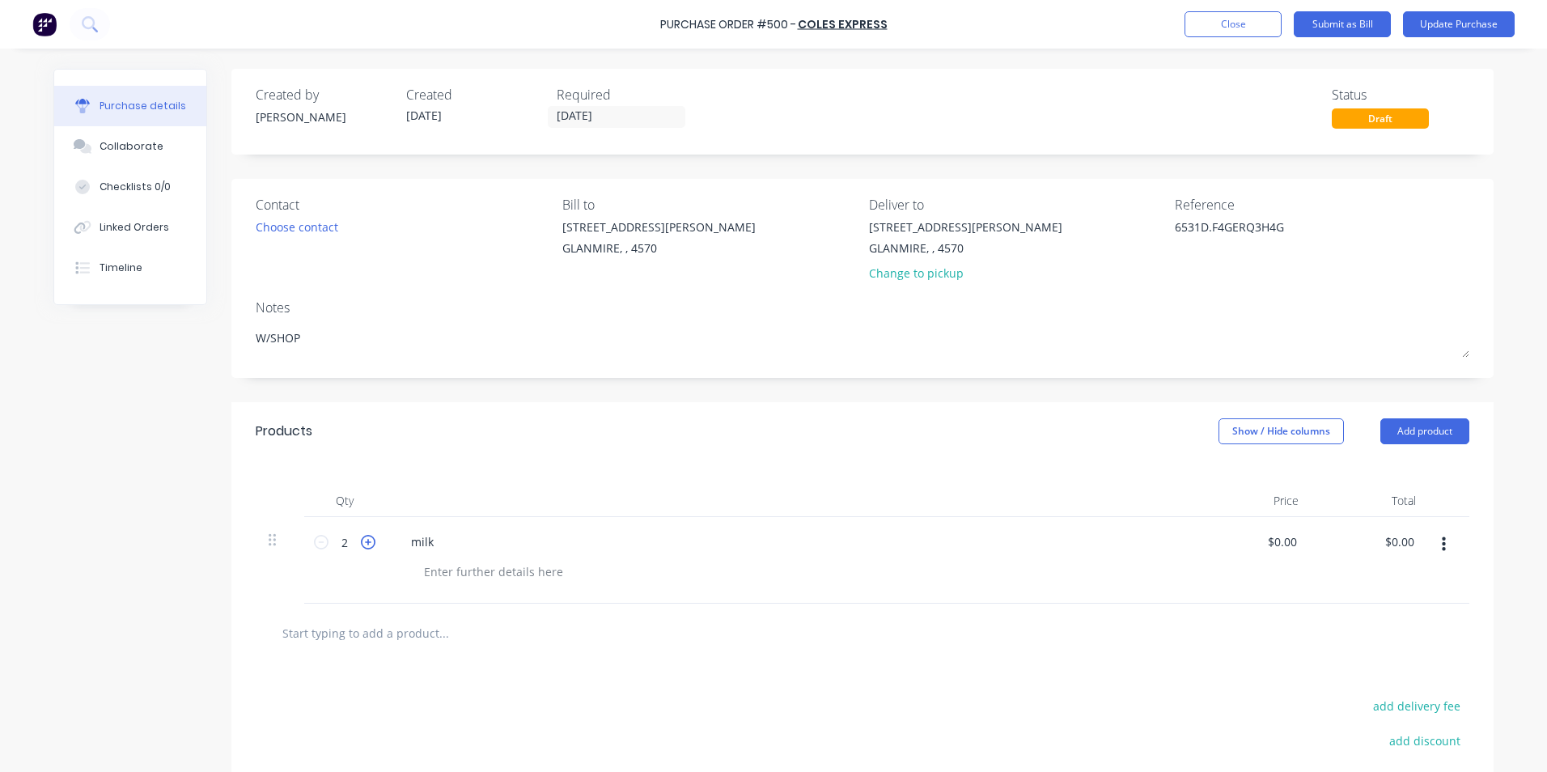
type input "3"
click at [1290, 427] on button "Show / Hide columns" at bounding box center [1280, 431] width 125 height 26
click at [1235, 493] on div "Account Job Discount" at bounding box center [1265, 510] width 121 height 93
click at [1231, 484] on label "Account" at bounding box center [1232, 484] width 28 height 14
click at [1218, 477] on input "Account" at bounding box center [1218, 477] width 0 height 0
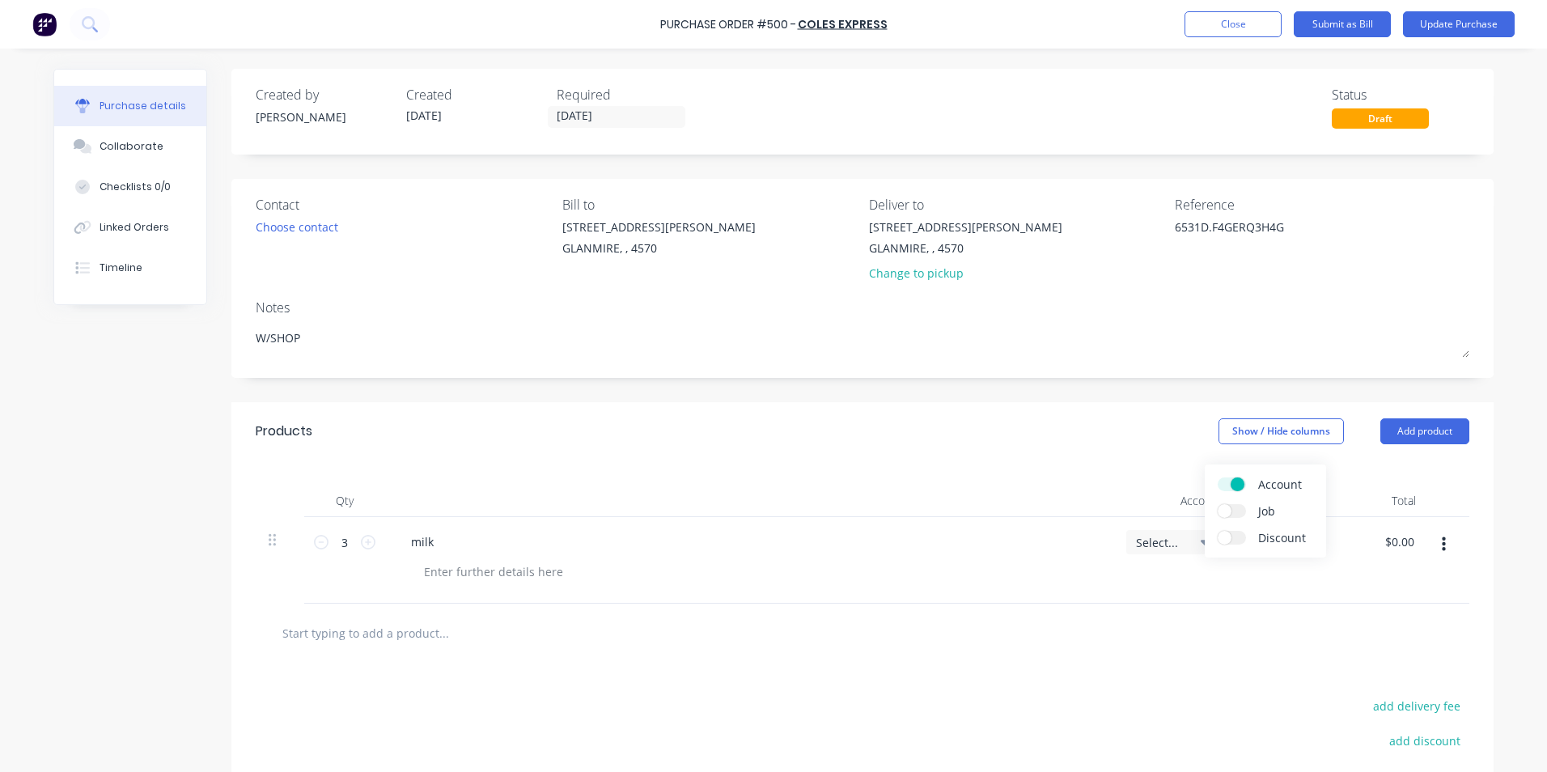
click at [1151, 556] on div "Select..." at bounding box center [1173, 560] width 121 height 87
click at [1152, 545] on span "Select..." at bounding box center [1160, 542] width 49 height 17
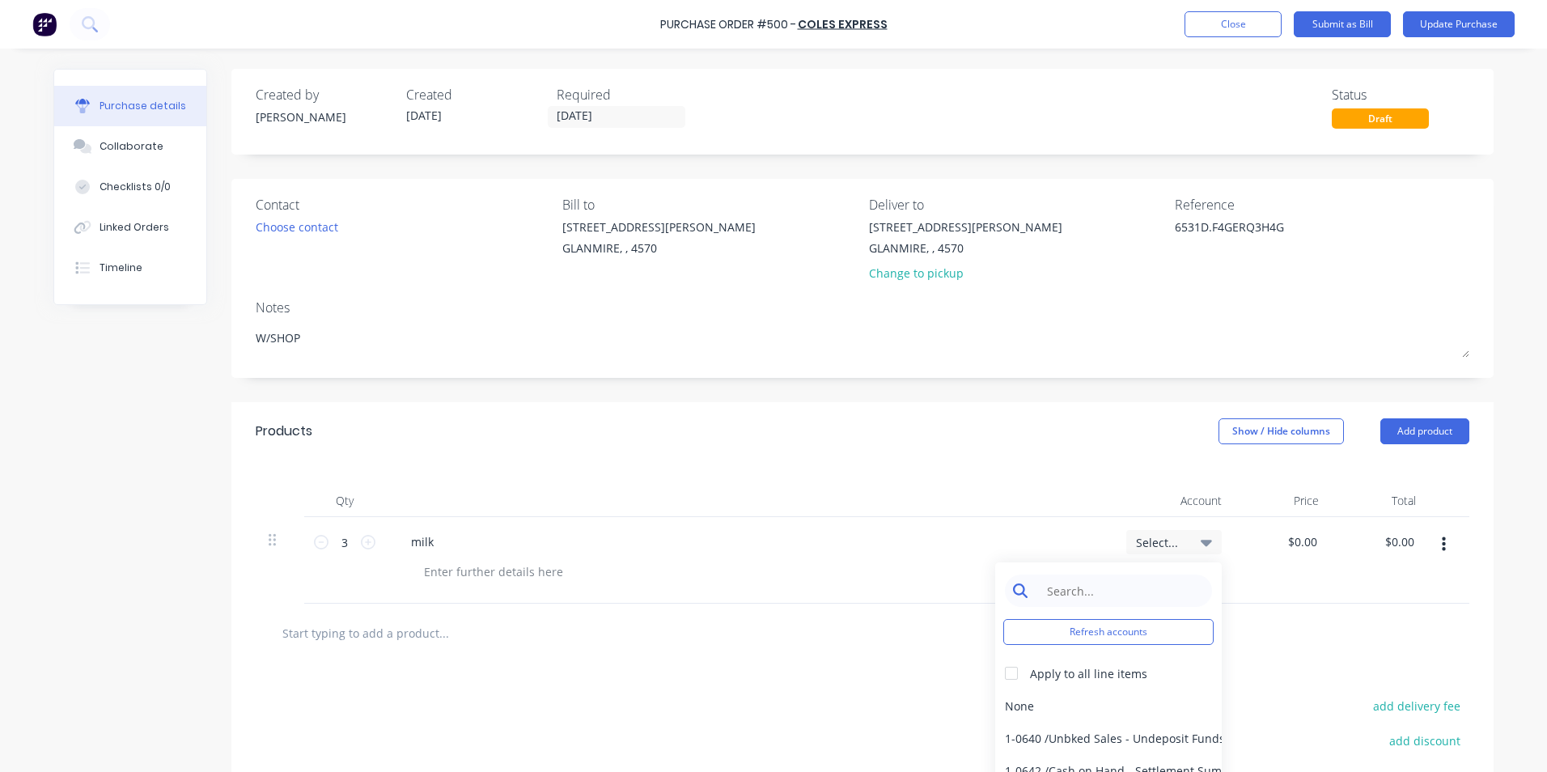
type textarea "x"
click at [1124, 590] on input at bounding box center [1121, 590] width 166 height 32
type input "staff"
click at [1122, 743] on div "6-0450 / Staff Amenities" at bounding box center [1108, 738] width 227 height 32
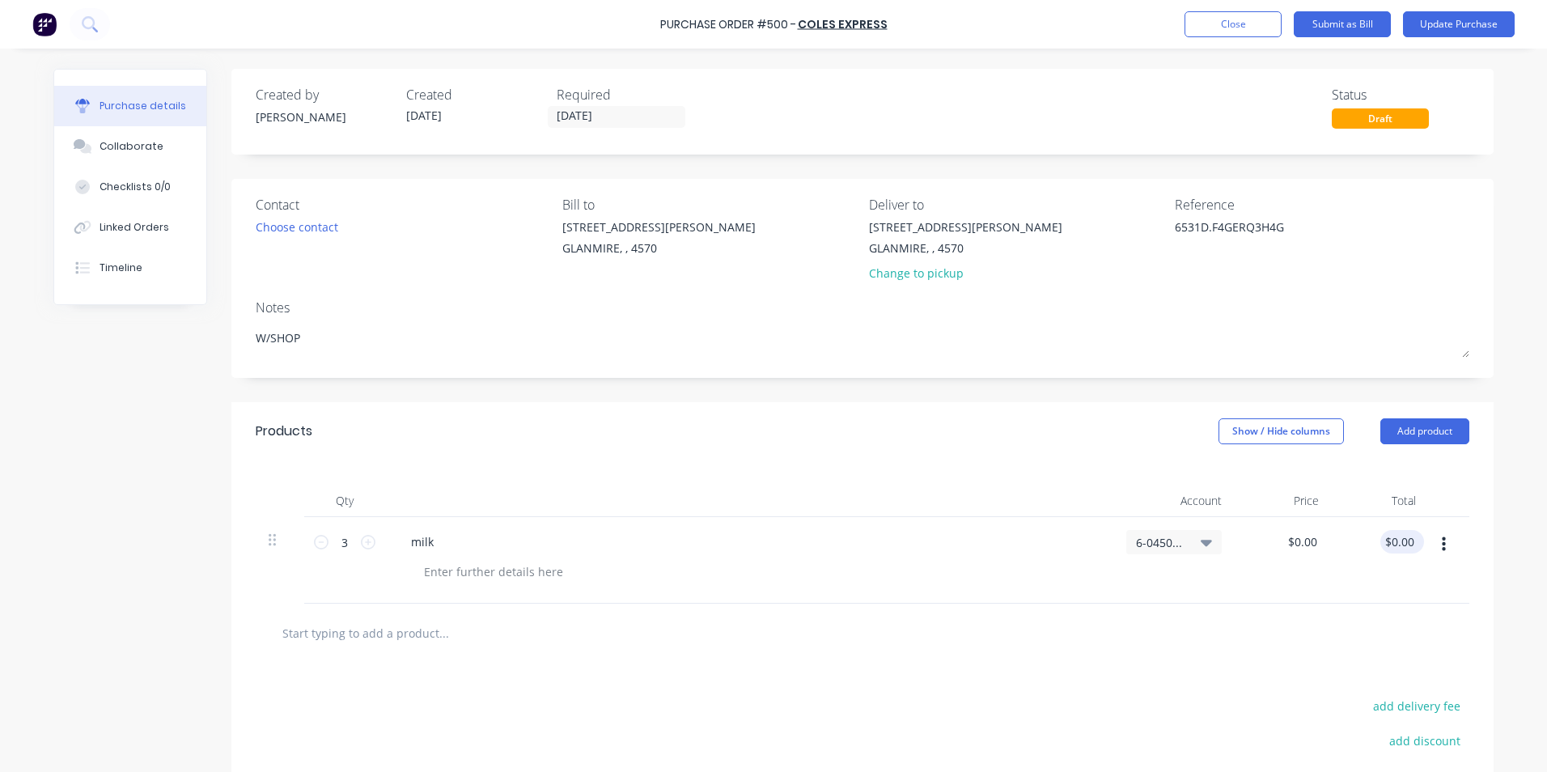
type textarea "x"
type input "0.00"
click at [1387, 540] on input "0.00" at bounding box center [1398, 541] width 37 height 23
type textarea "x"
drag, startPoint x: 1386, startPoint y: 540, endPoint x: 1505, endPoint y: 540, distance: 118.9
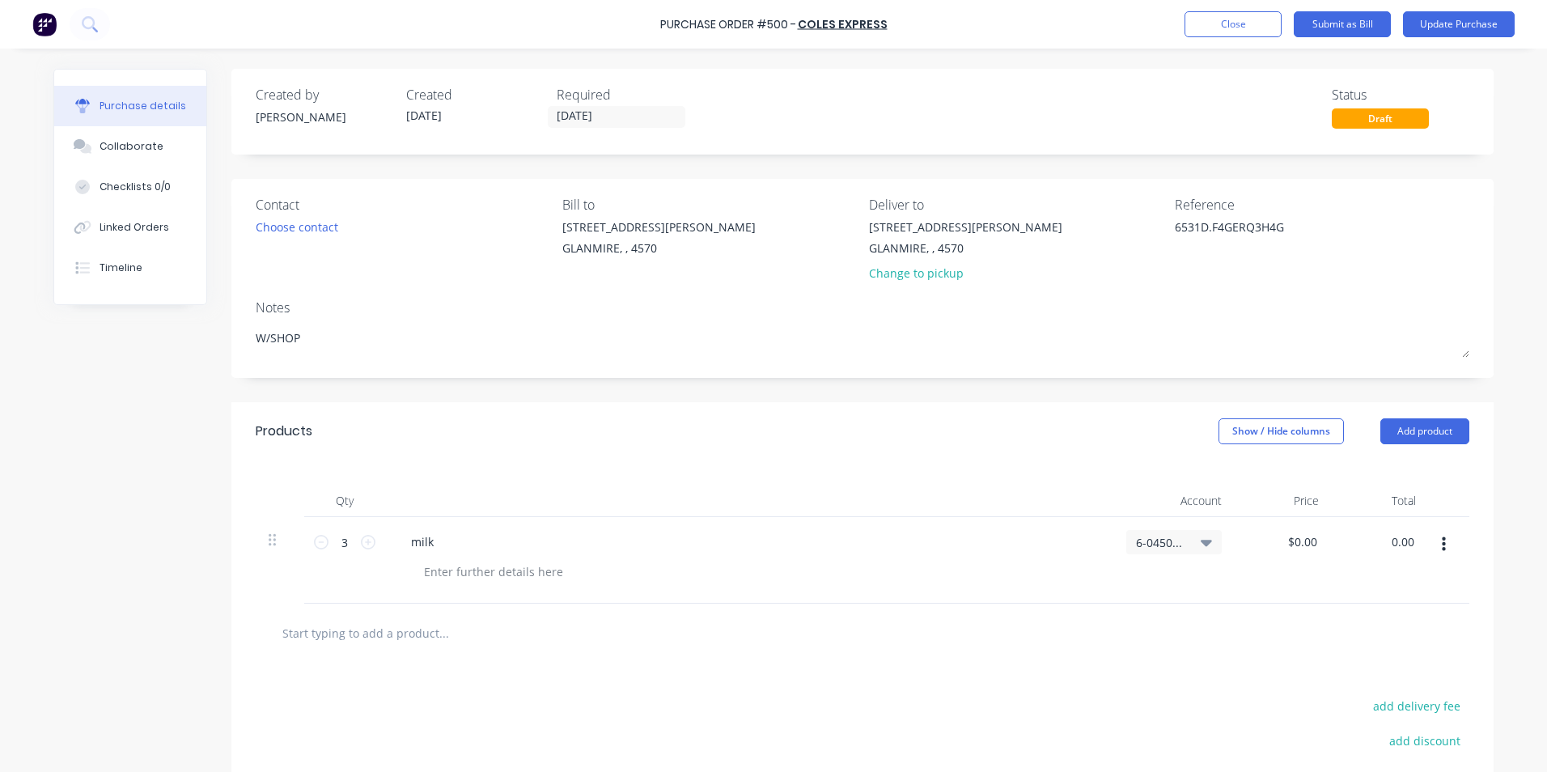
click at [1505, 540] on div "Purchase Order #500 - Coles Express Add product Close Submit as Bill Update Pur…" at bounding box center [773, 386] width 1547 height 772
type input "17.50"
type textarea "x"
type input "$5.8333"
type input "$17.50"
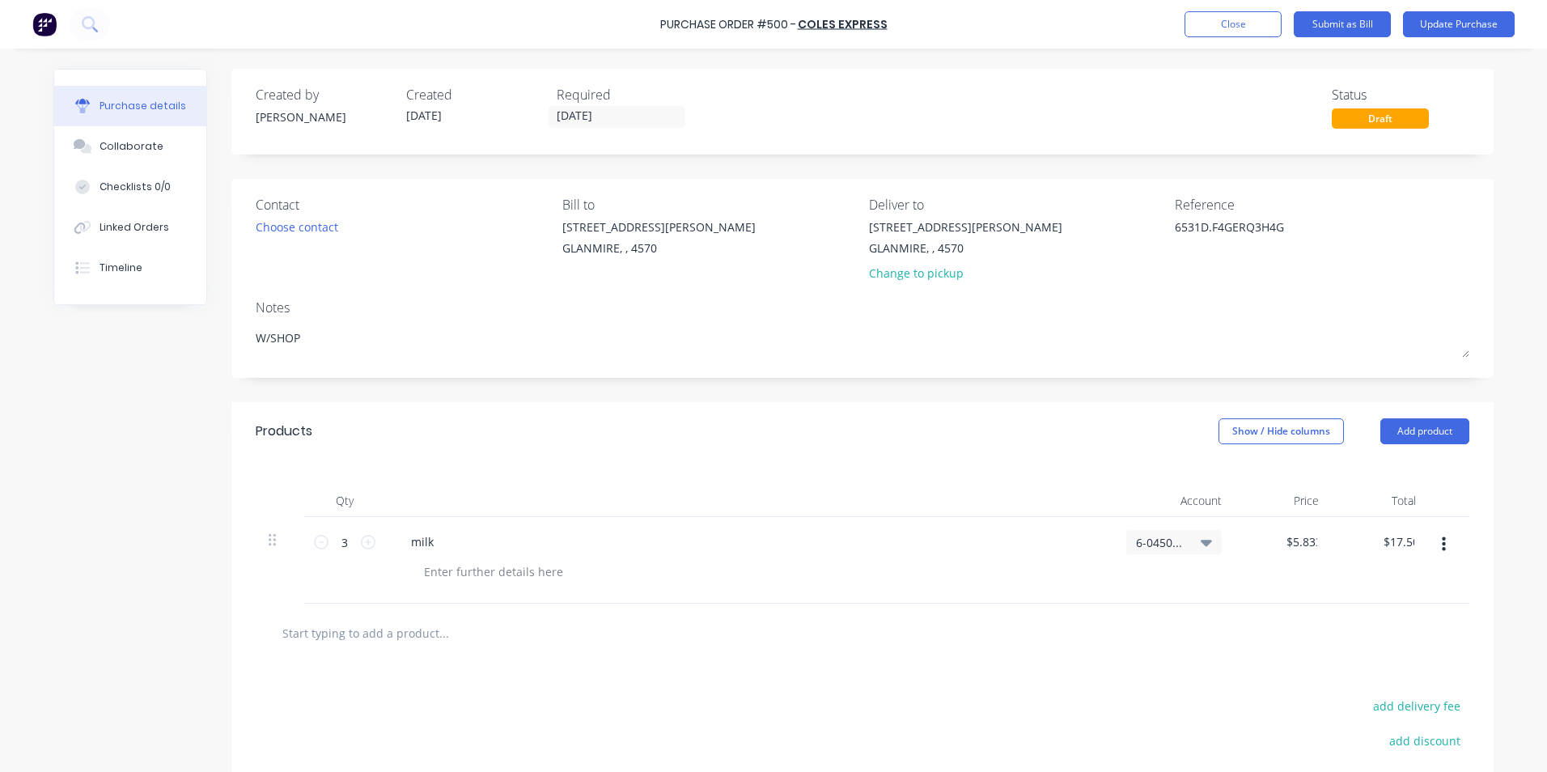
click at [1441, 595] on div at bounding box center [1449, 560] width 40 height 87
click at [1432, 548] on button "button" at bounding box center [1444, 544] width 38 height 29
click at [1399, 646] on button "Exclude from tax" at bounding box center [1394, 652] width 138 height 32
click at [1249, 638] on div at bounding box center [863, 632] width 1188 height 32
click at [1357, 32] on button "Submit as Bill" at bounding box center [1342, 24] width 97 height 26
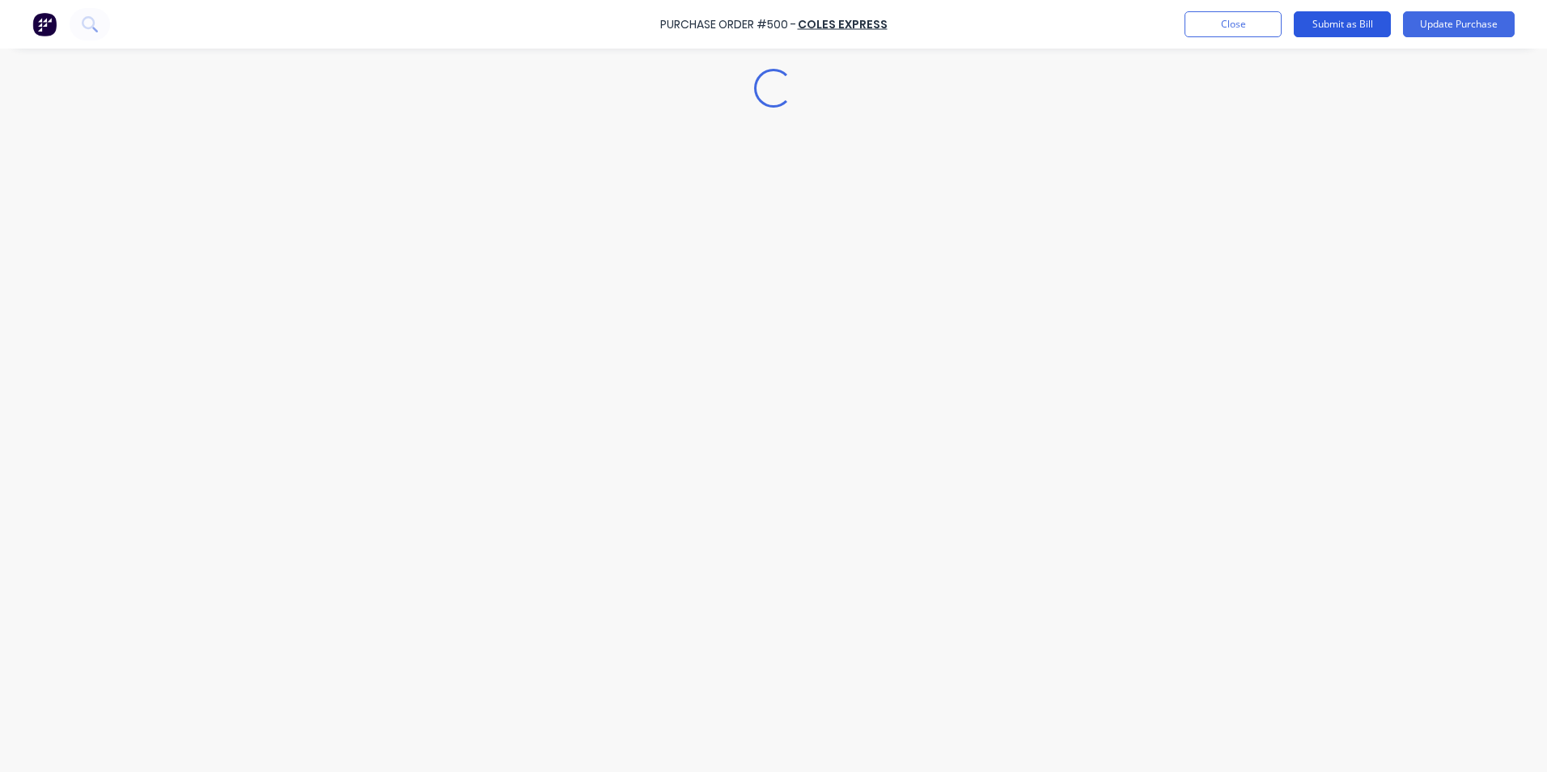
type textarea "x"
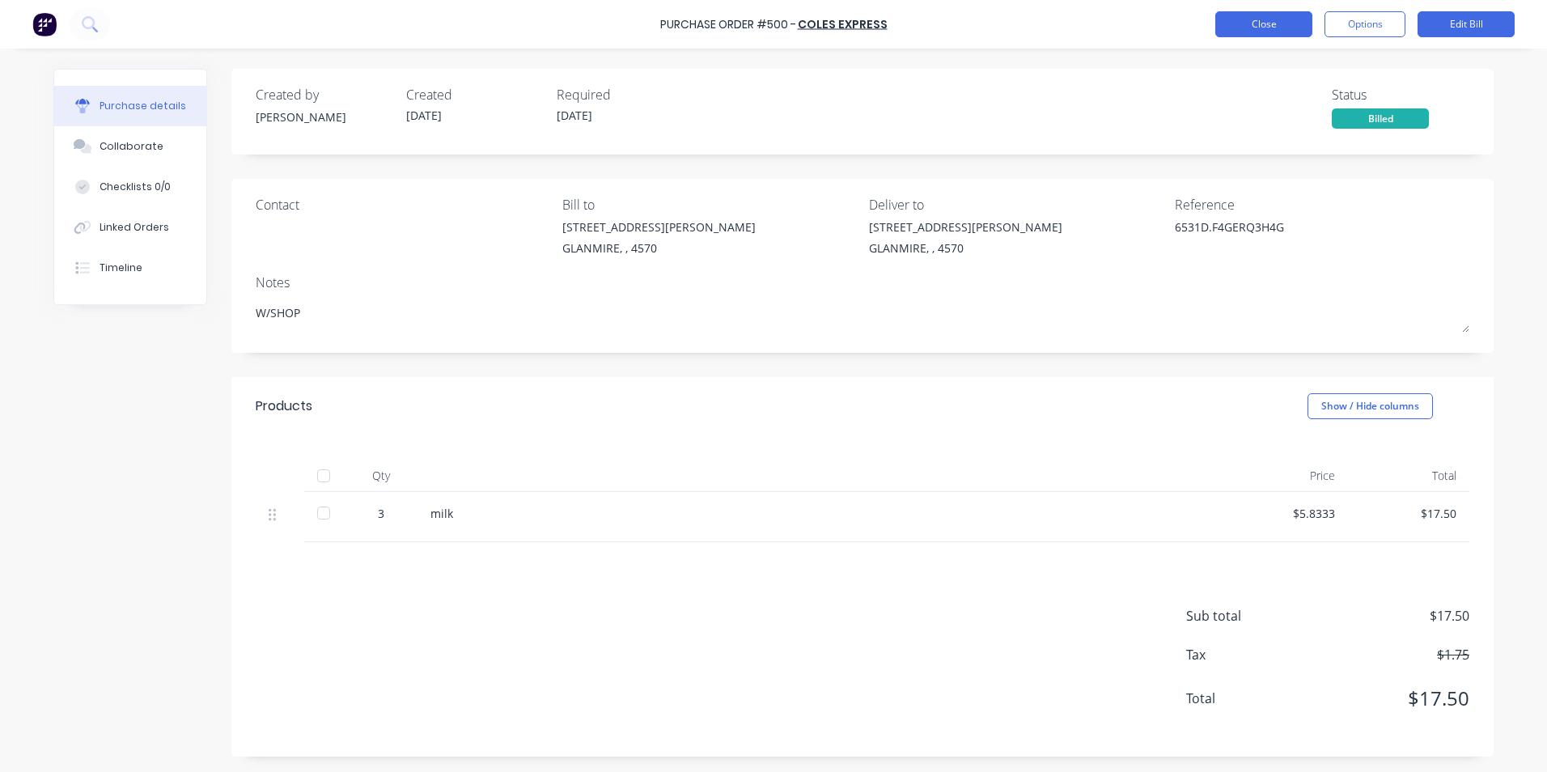
click at [1230, 23] on button "Close" at bounding box center [1263, 24] width 97 height 26
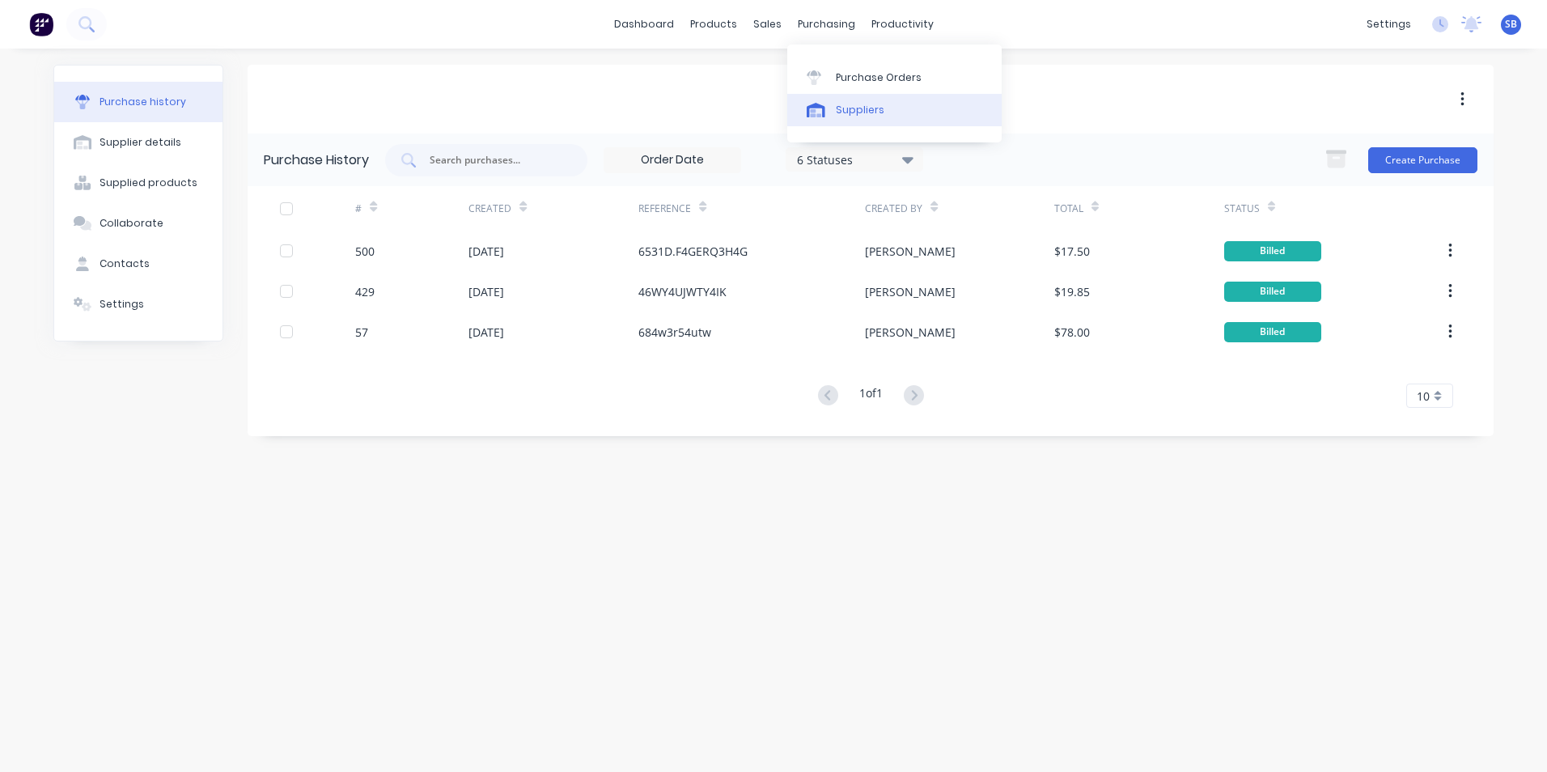
click at [879, 110] on div "Suppliers" at bounding box center [860, 110] width 49 height 15
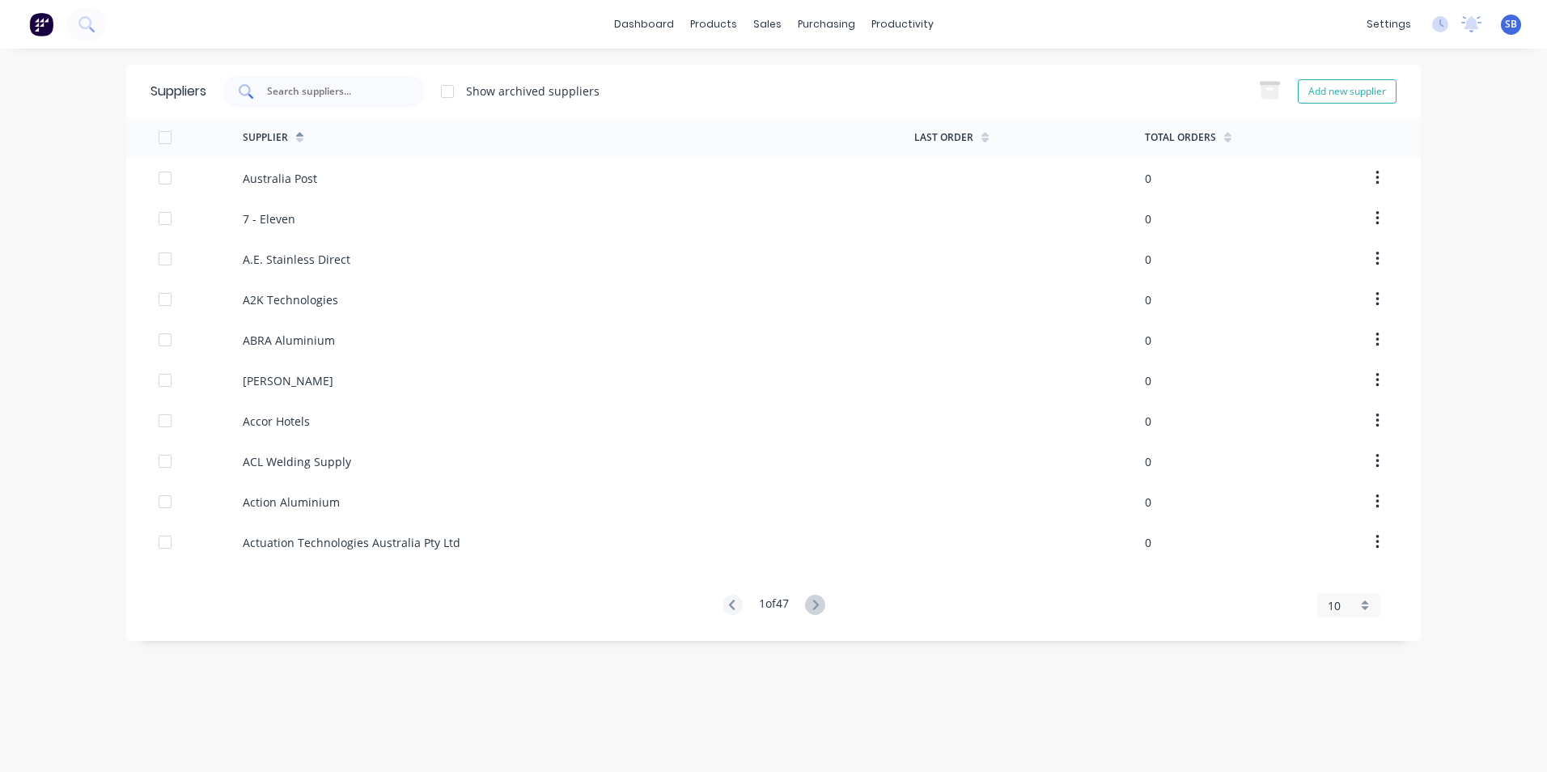
click at [281, 87] on input "text" at bounding box center [332, 91] width 134 height 16
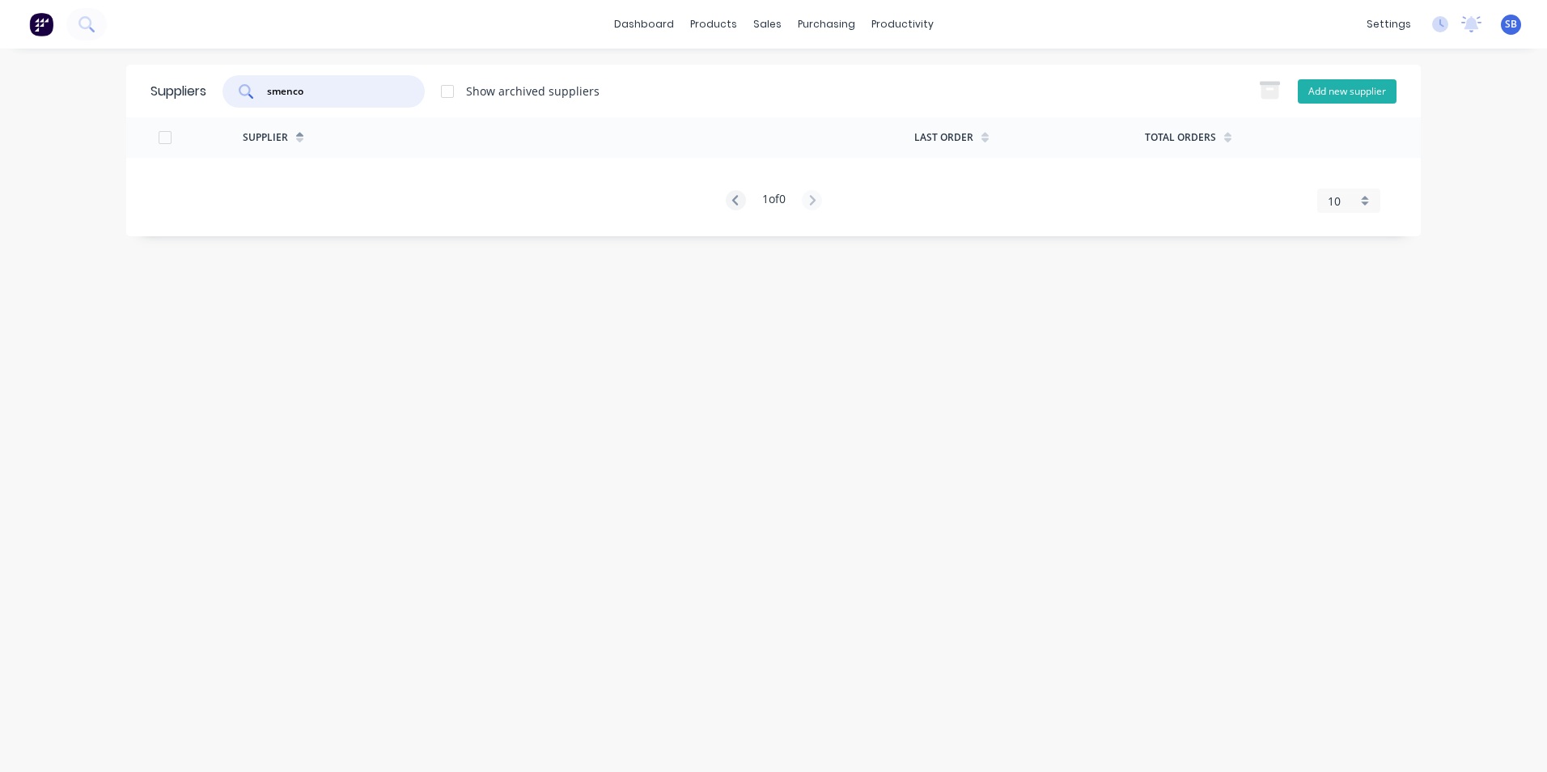
type input "smenco"
click at [1343, 84] on button "Add new supplier" at bounding box center [1347, 91] width 99 height 24
select select "AU"
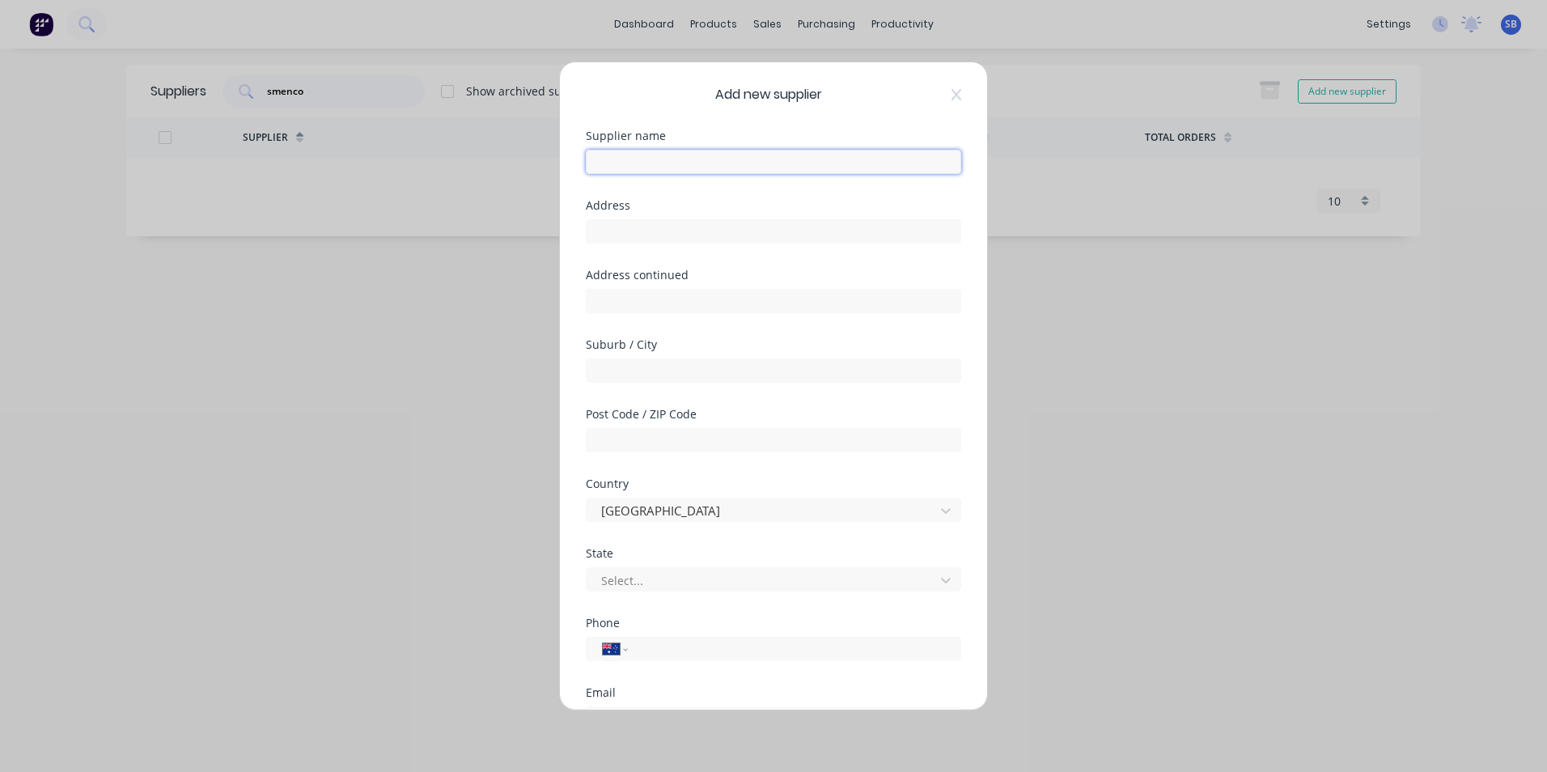
click at [666, 167] on input "text" at bounding box center [773, 162] width 375 height 24
type input "SMENCO PTY LTD"
click at [750, 236] on input "text" at bounding box center [773, 231] width 375 height 24
drag, startPoint x: 1244, startPoint y: 405, endPoint x: 1112, endPoint y: 387, distance: 133.9
click at [1223, 403] on div "Add new supplier Supplier name SMENCO PTY LTD Address Address continued Suburb …" at bounding box center [773, 386] width 1547 height 772
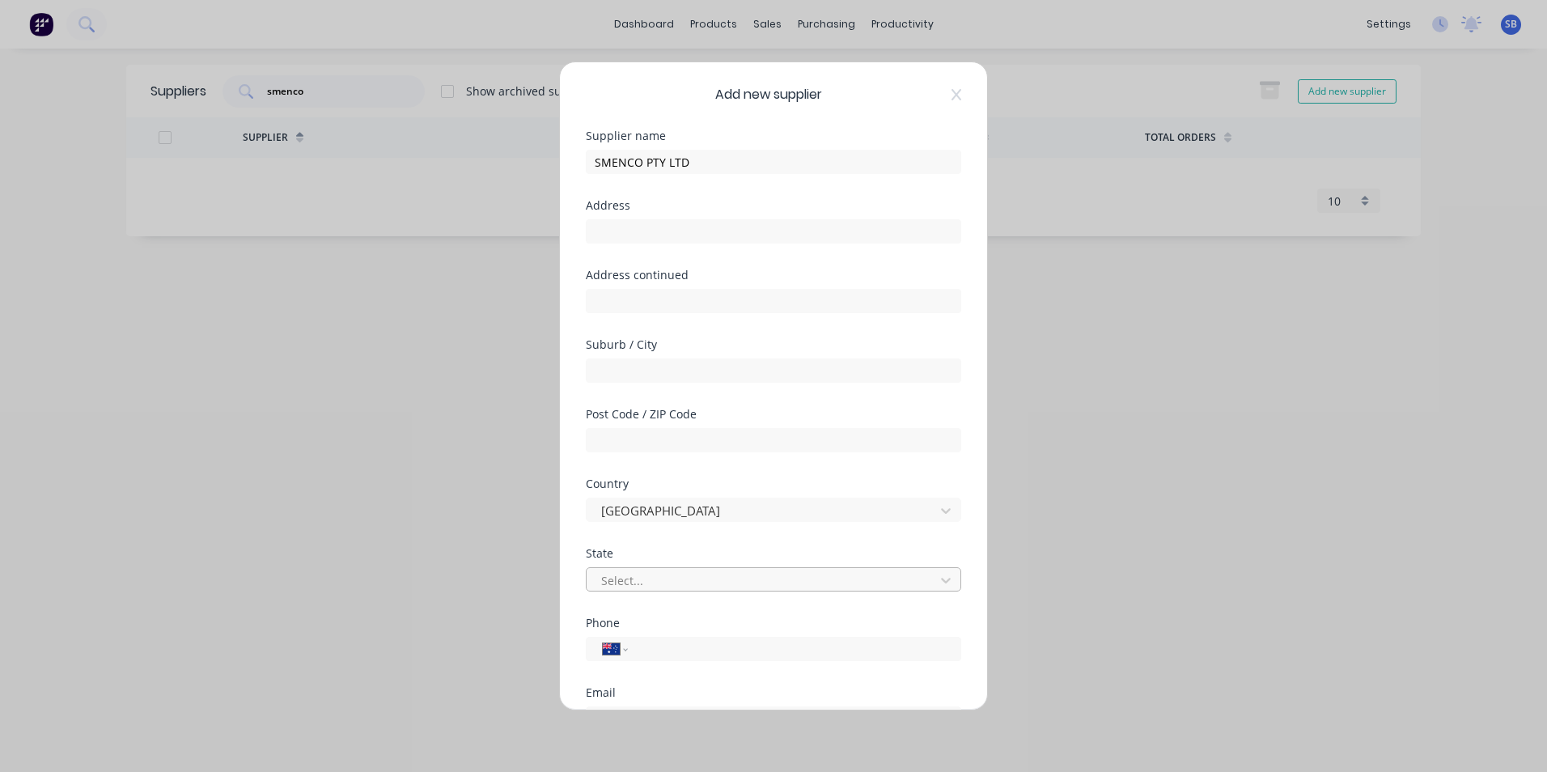
click at [642, 584] on div at bounding box center [762, 580] width 327 height 20
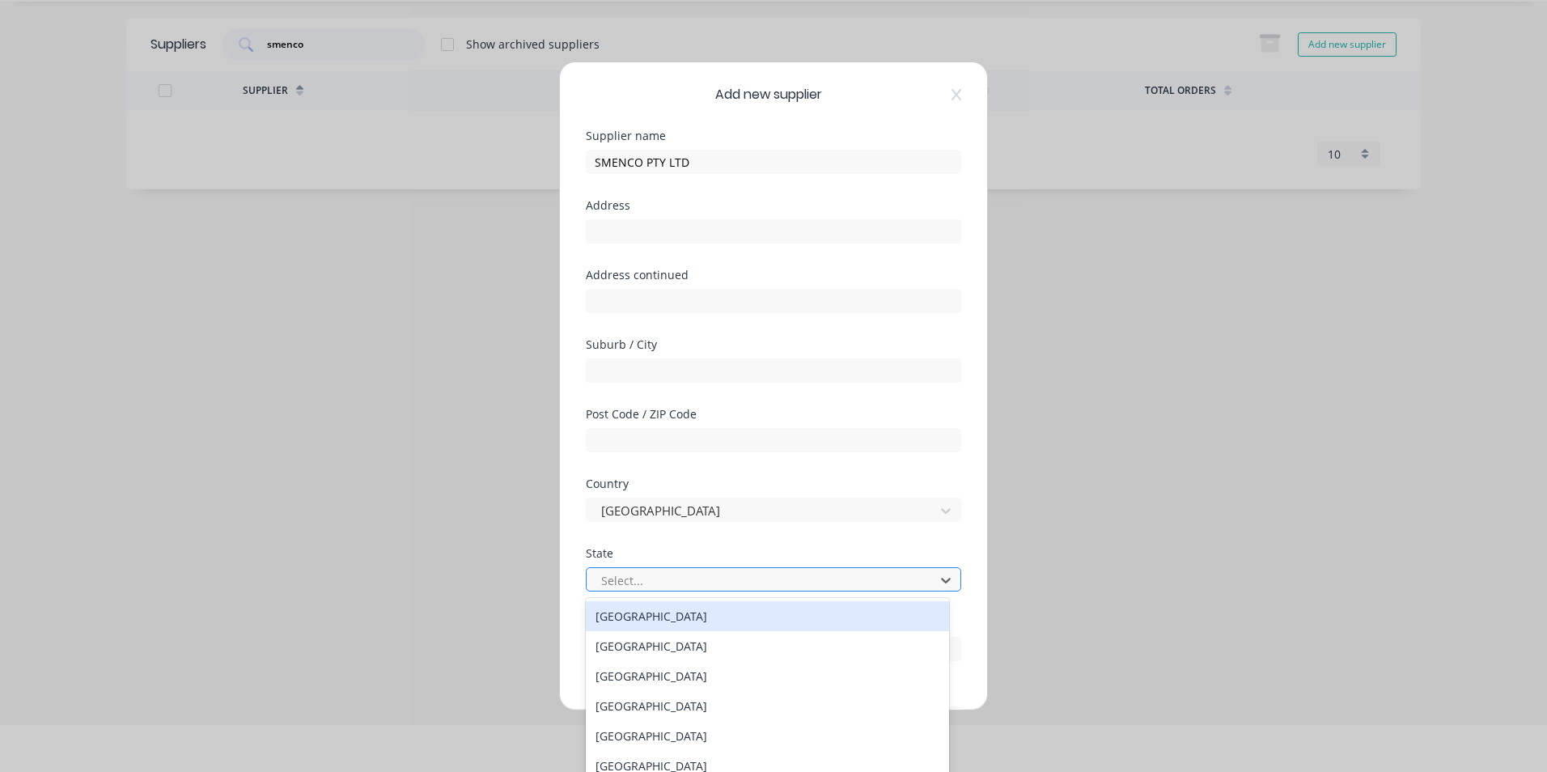
scroll to position [51, 0]
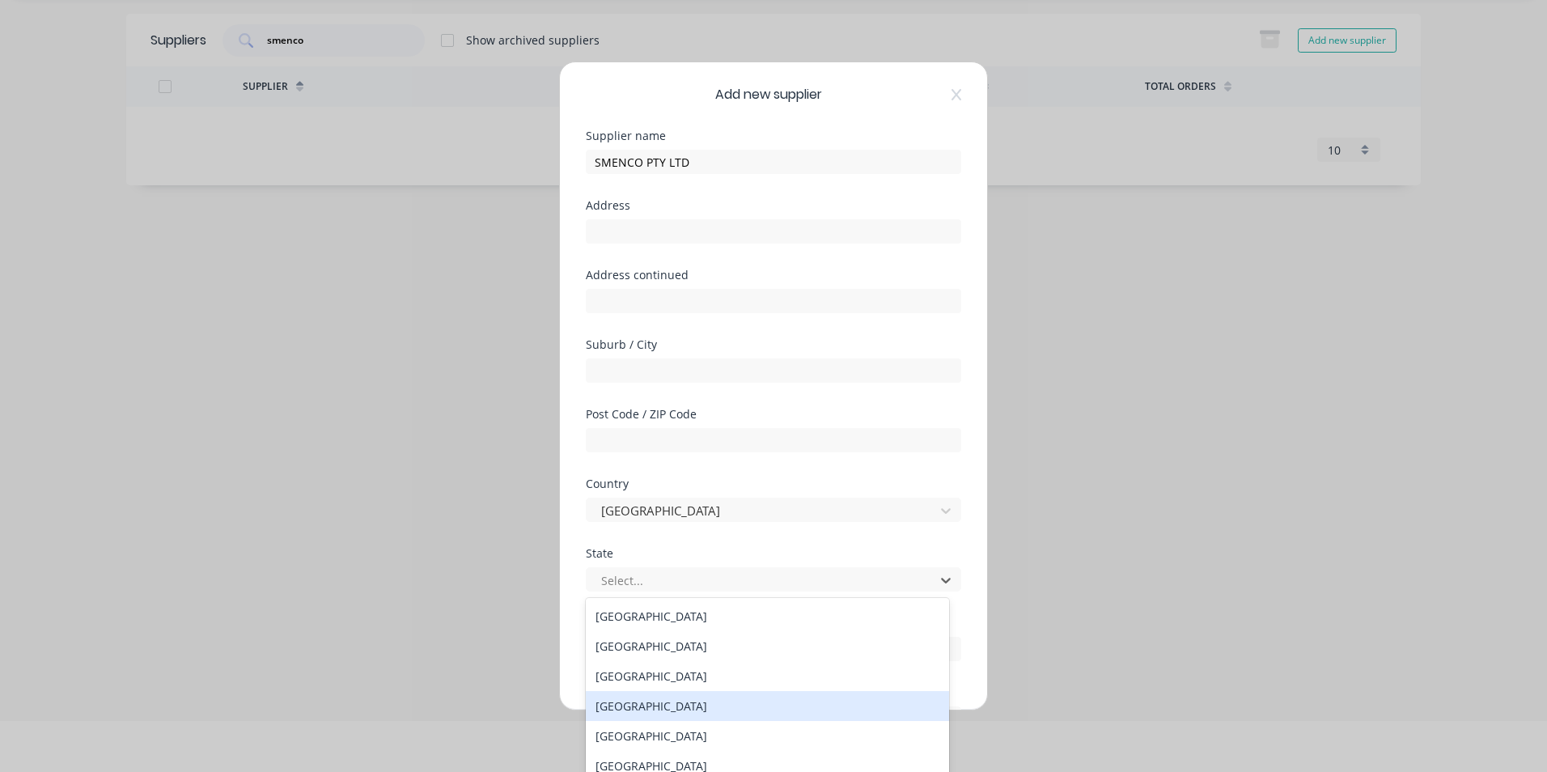
click at [630, 701] on div "Queensland" at bounding box center [767, 706] width 363 height 30
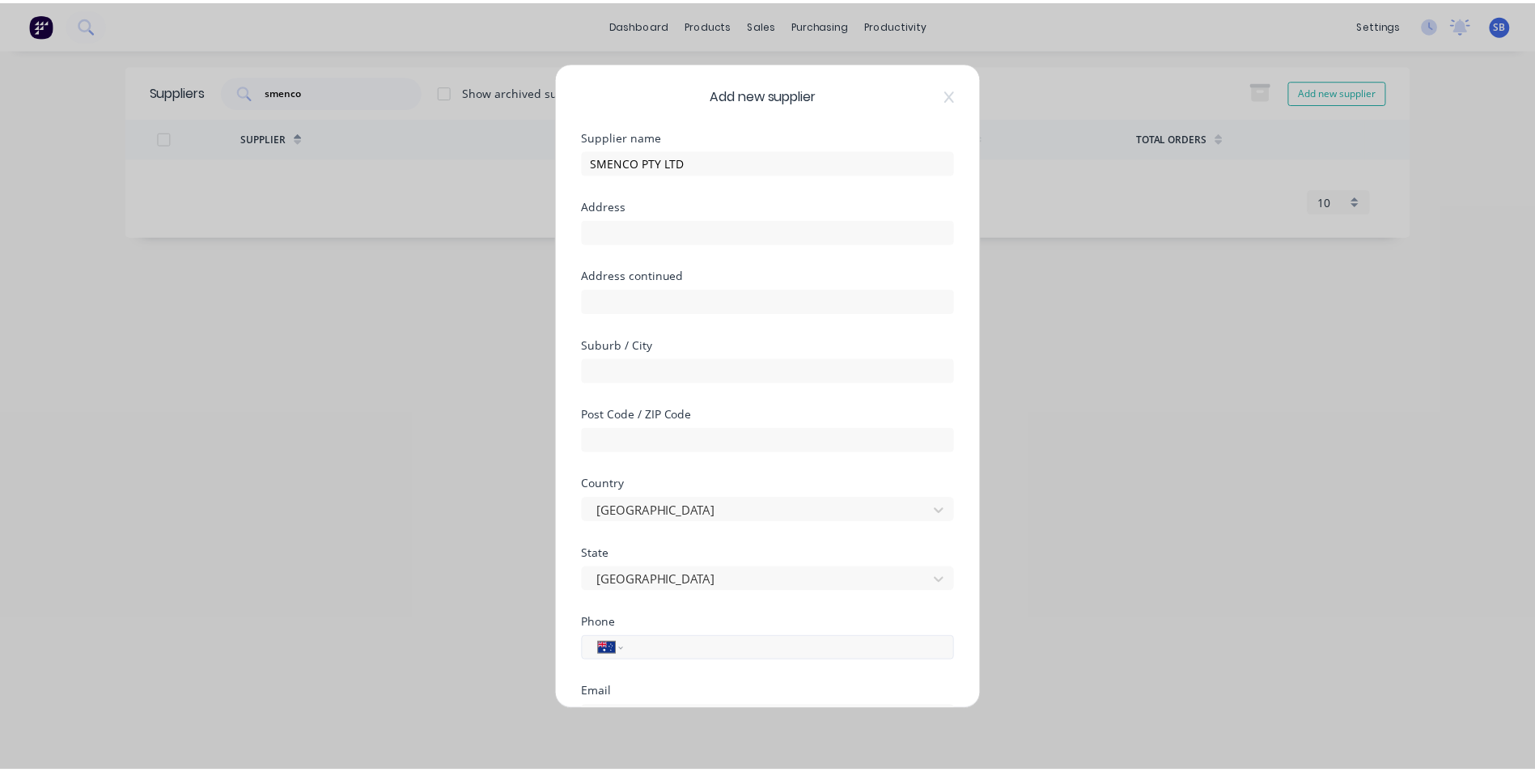
scroll to position [212, 0]
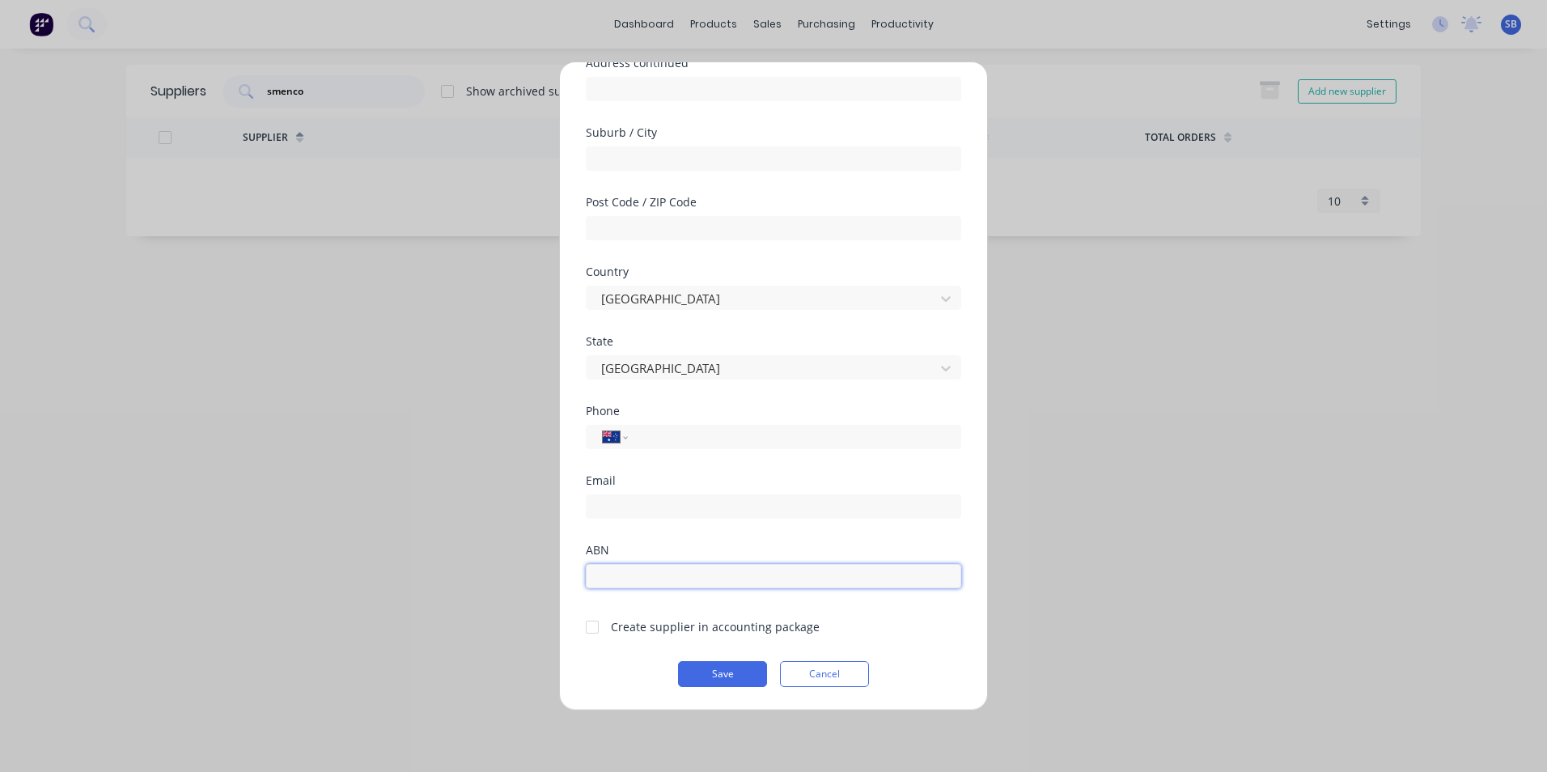
click at [678, 577] on input "text" at bounding box center [773, 576] width 375 height 24
type input "51109272602"
click at [594, 628] on div at bounding box center [592, 627] width 32 height 32
click at [714, 680] on button "Save" at bounding box center [722, 674] width 89 height 26
click at [714, 663] on button "Save" at bounding box center [722, 674] width 89 height 26
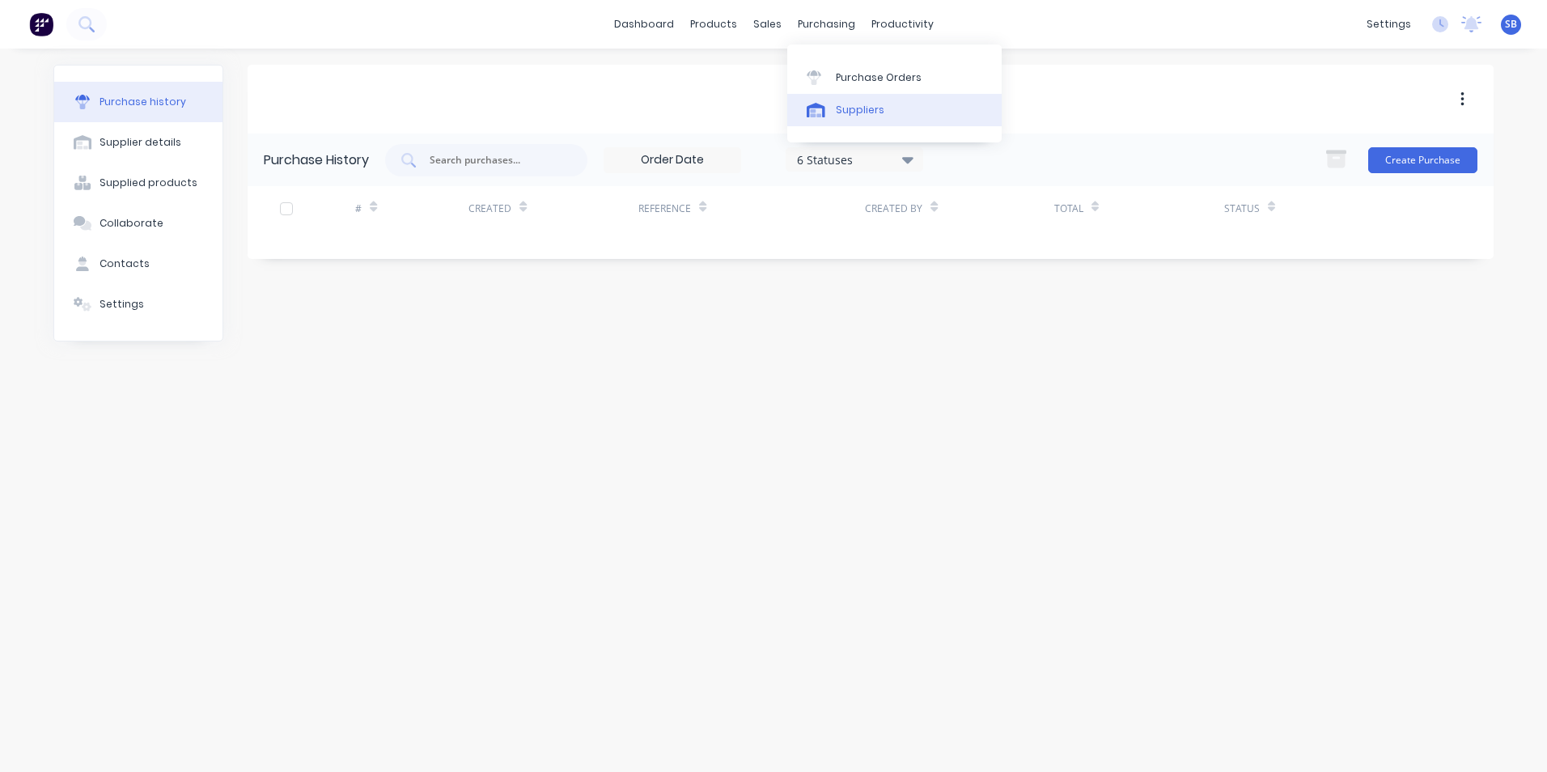
click at [849, 104] on div "Suppliers" at bounding box center [860, 110] width 49 height 15
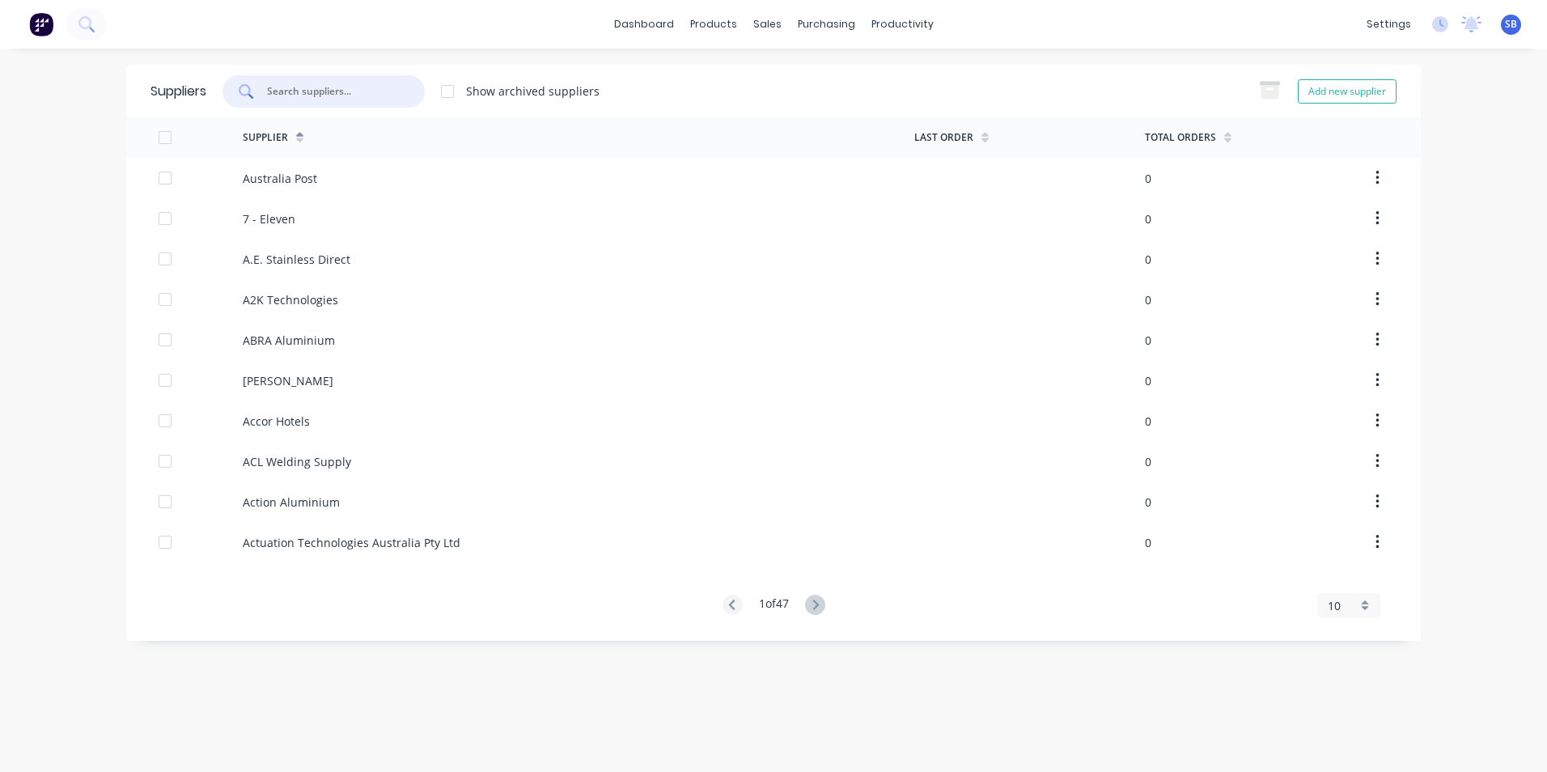
click at [327, 91] on input "text" at bounding box center [332, 91] width 134 height 16
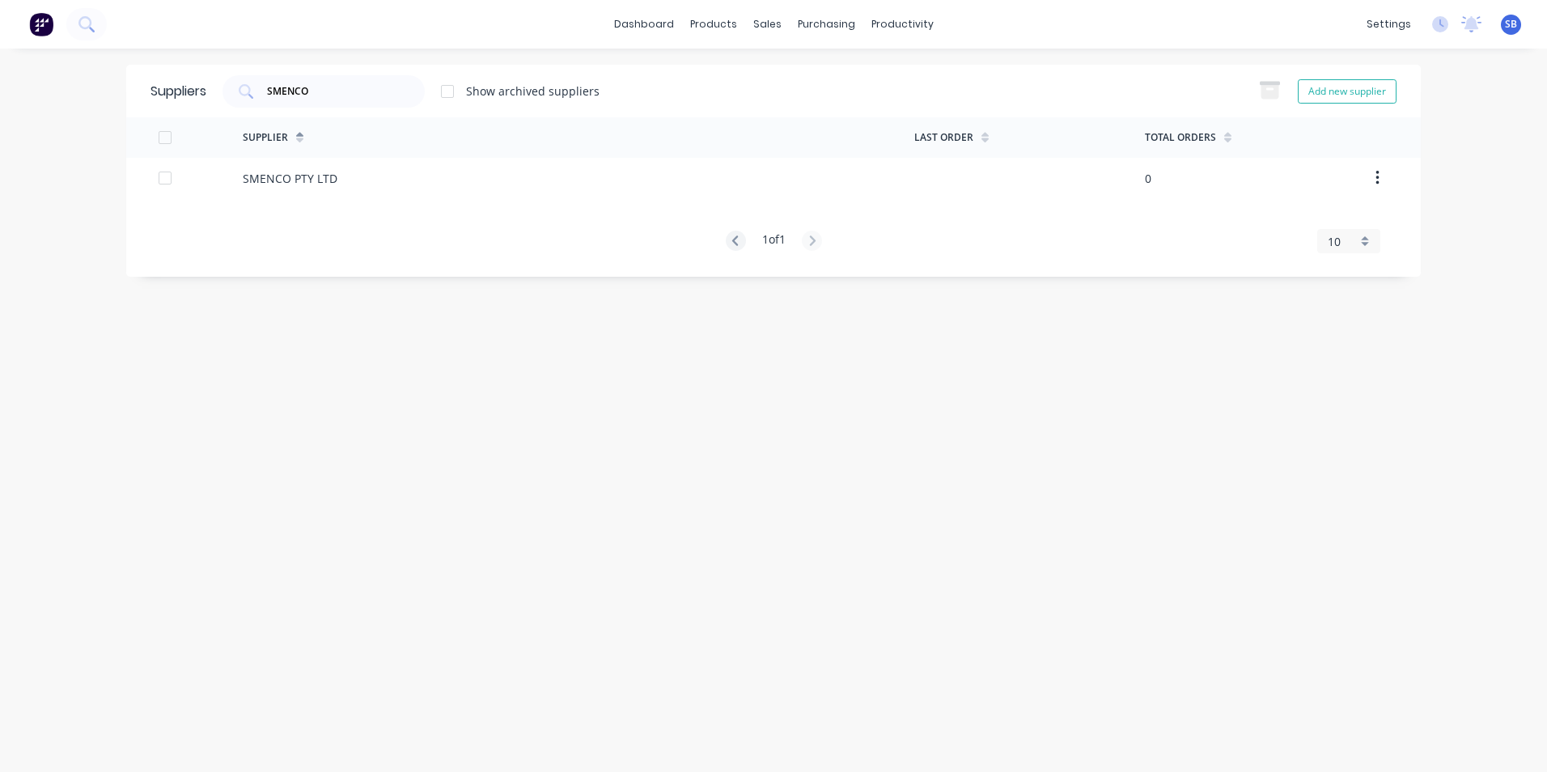
click at [457, 99] on div at bounding box center [447, 91] width 32 height 32
click at [341, 78] on div "SMENCO" at bounding box center [323, 91] width 202 height 32
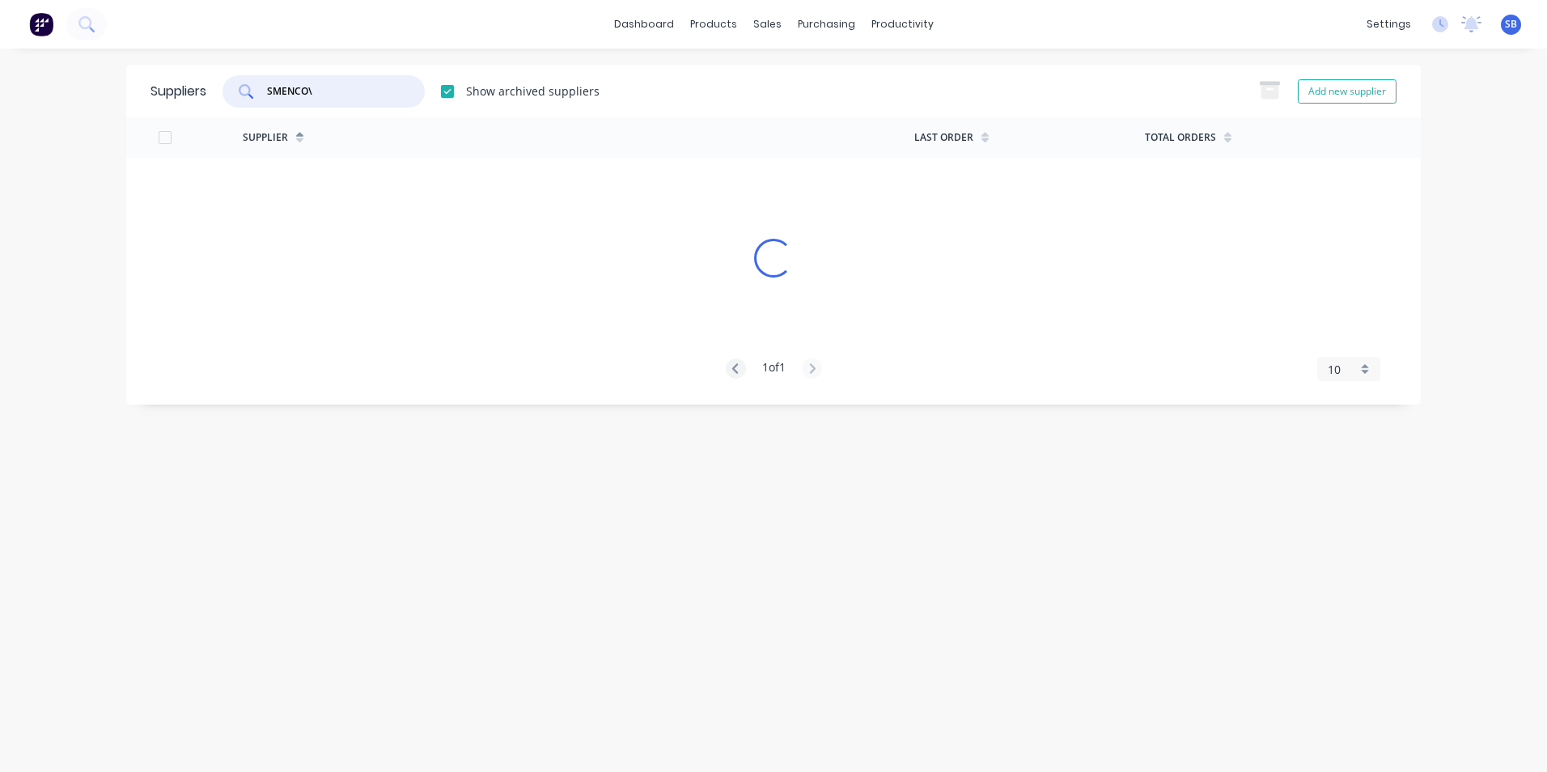
type input "SMENCO"
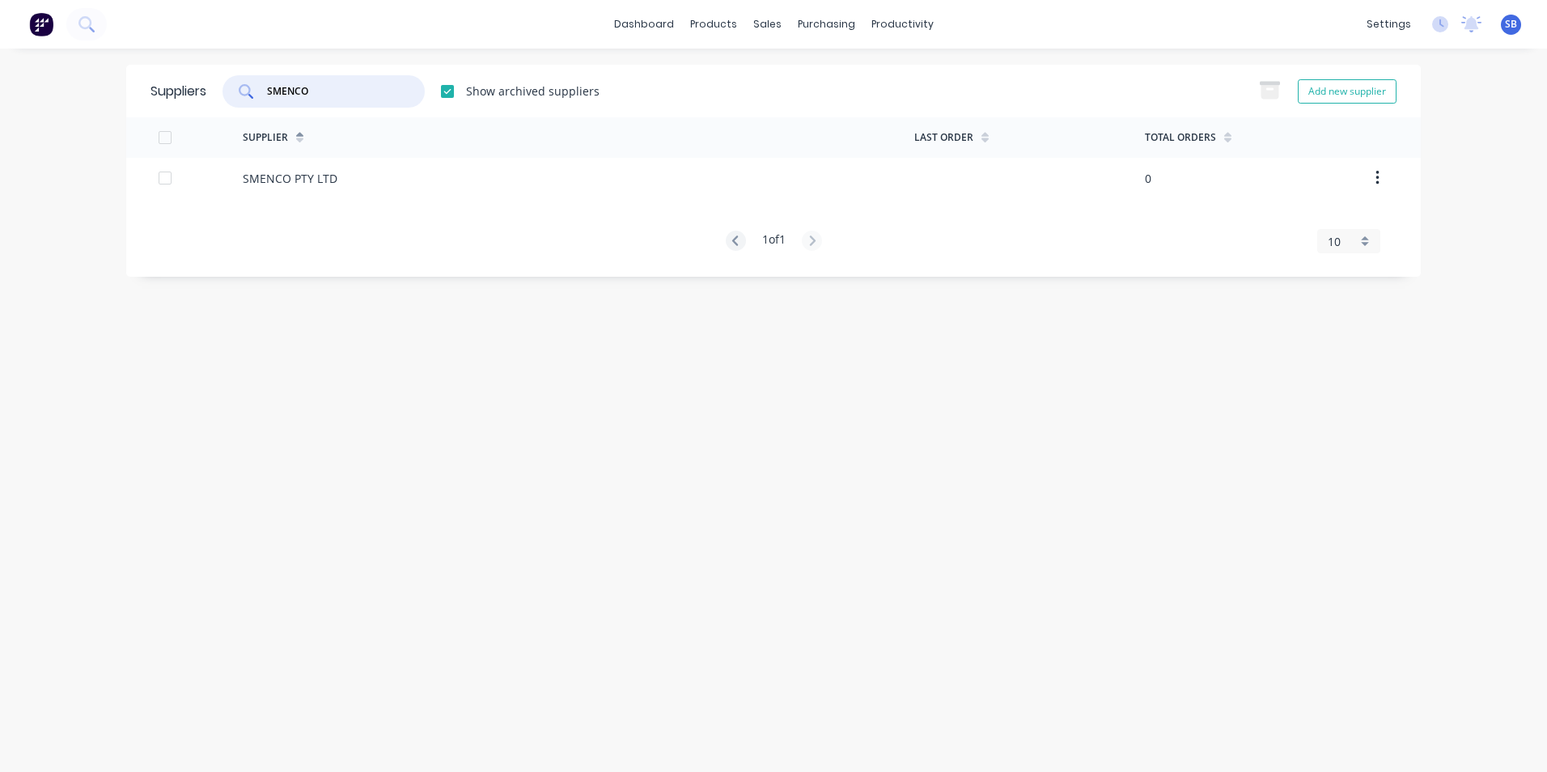
click at [450, 95] on div at bounding box center [447, 91] width 32 height 32
click at [880, 79] on div "Purchase Orders" at bounding box center [879, 77] width 86 height 15
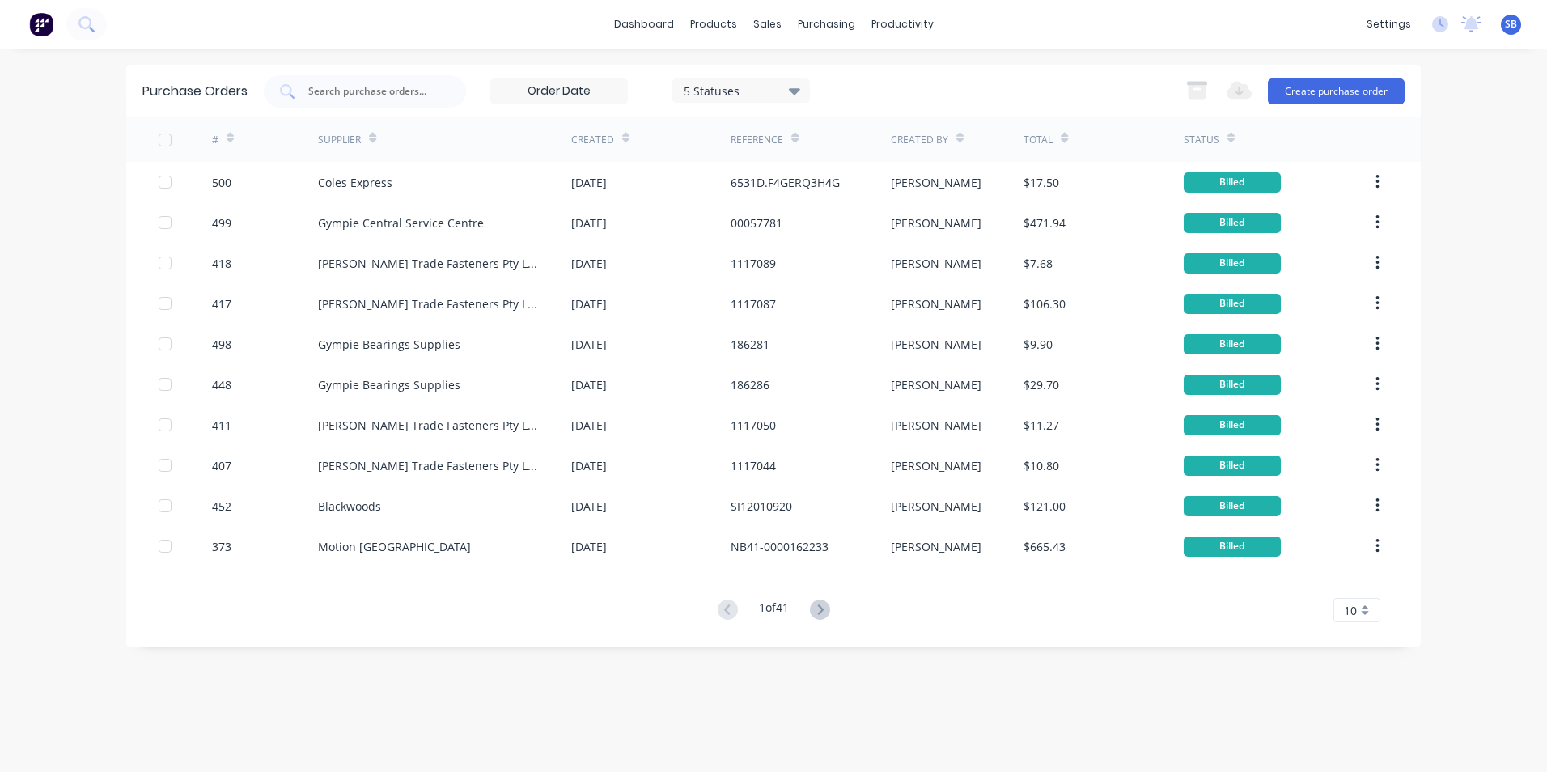
click at [716, 85] on div "5 Statuses" at bounding box center [742, 90] width 116 height 17
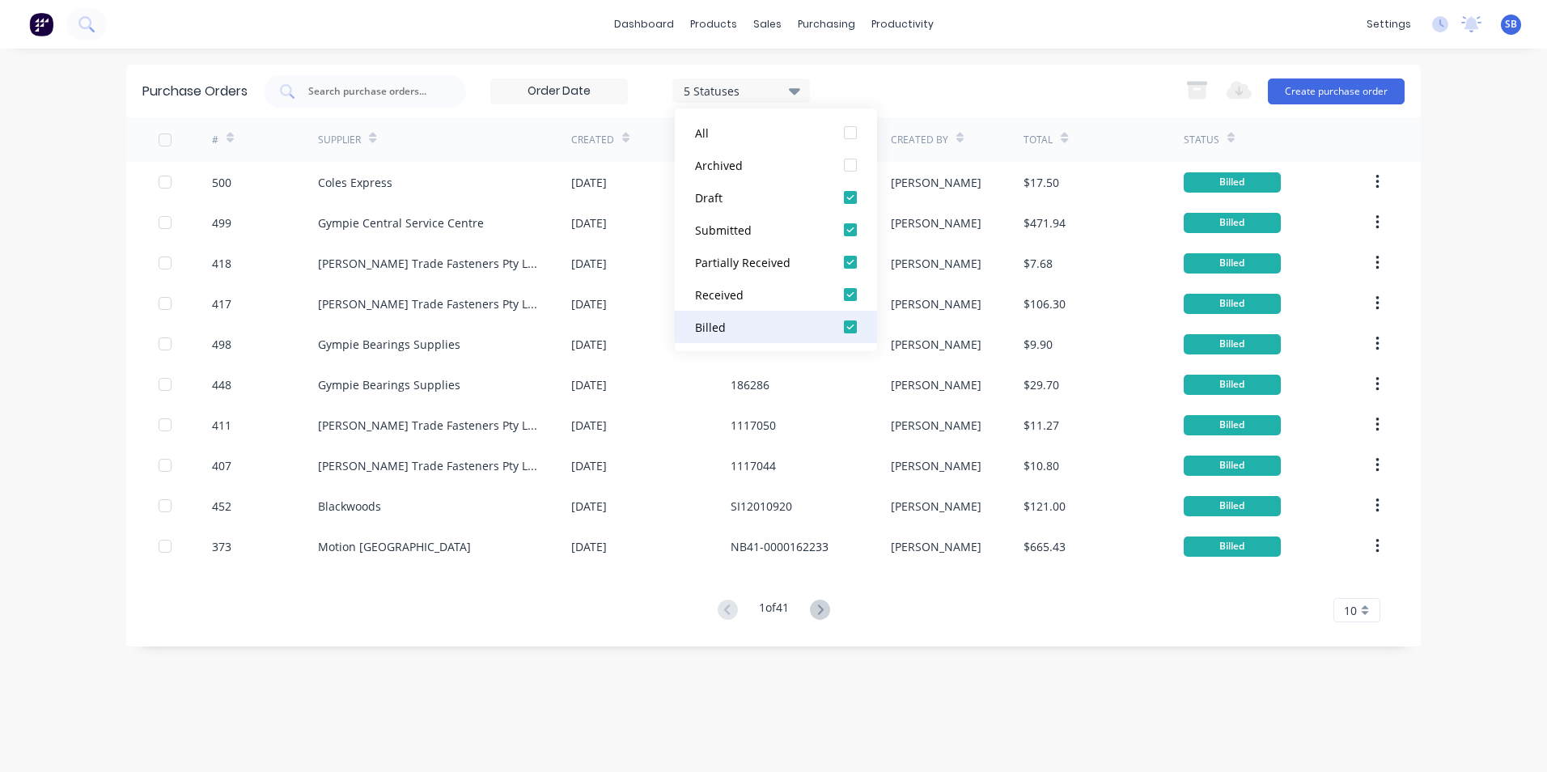
click at [765, 328] on div "Billed" at bounding box center [759, 327] width 129 height 17
click at [1023, 40] on div "dashboard products sales purchasing productivity dashboard products Product Cat…" at bounding box center [773, 24] width 1547 height 49
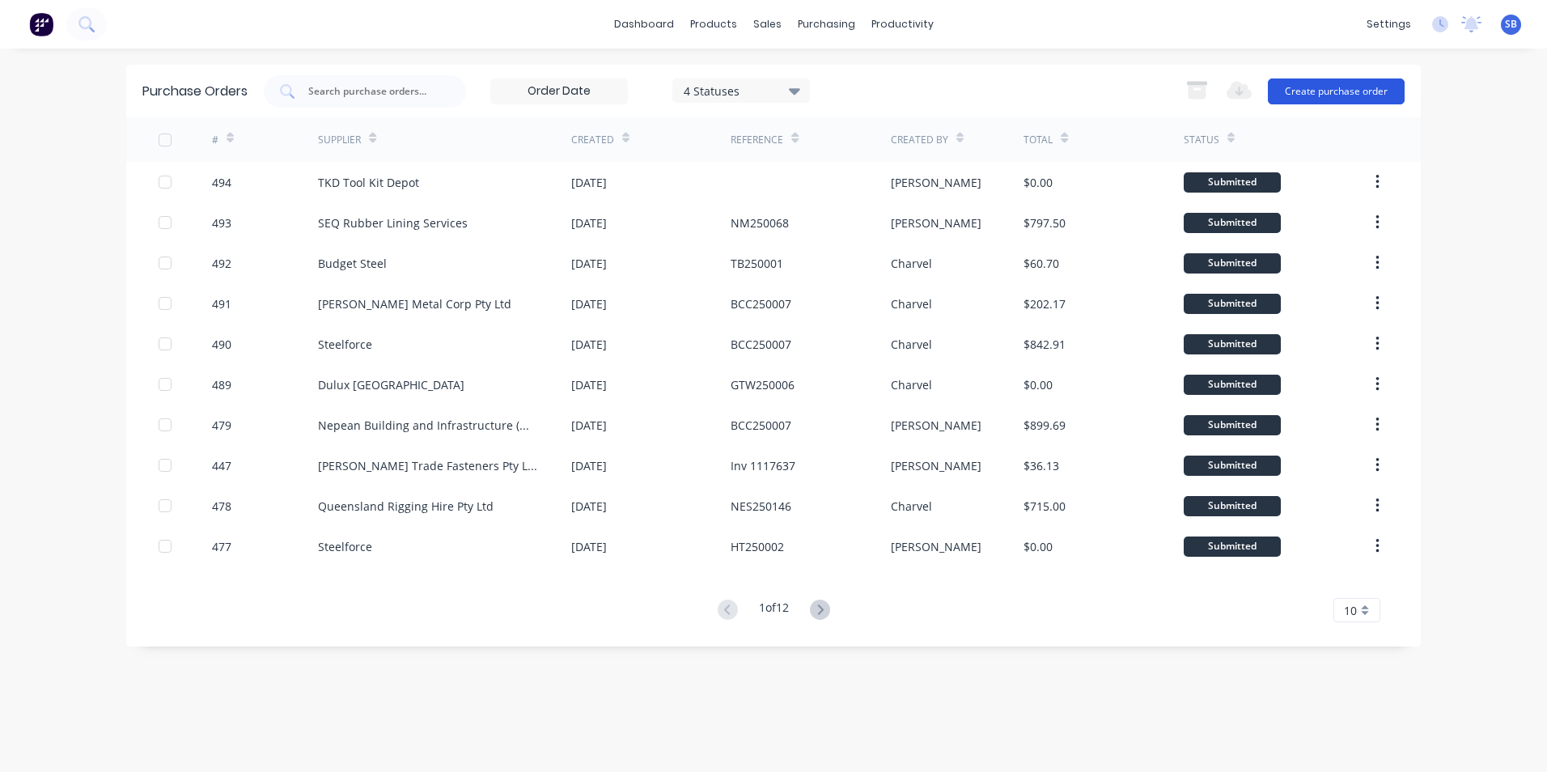
click at [1332, 89] on button "Create purchase order" at bounding box center [1336, 91] width 137 height 26
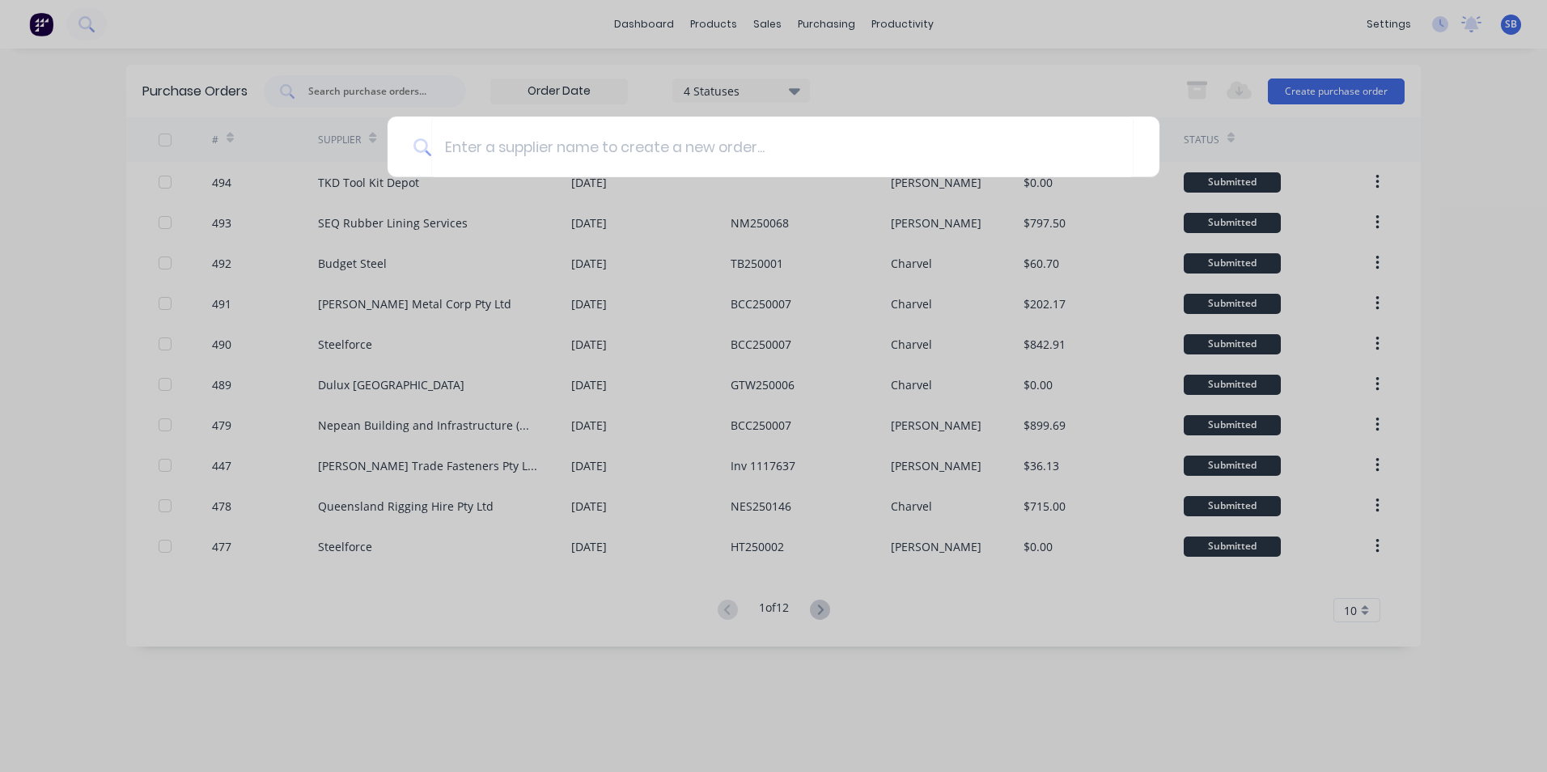
click at [720, 20] on div at bounding box center [773, 386] width 1547 height 772
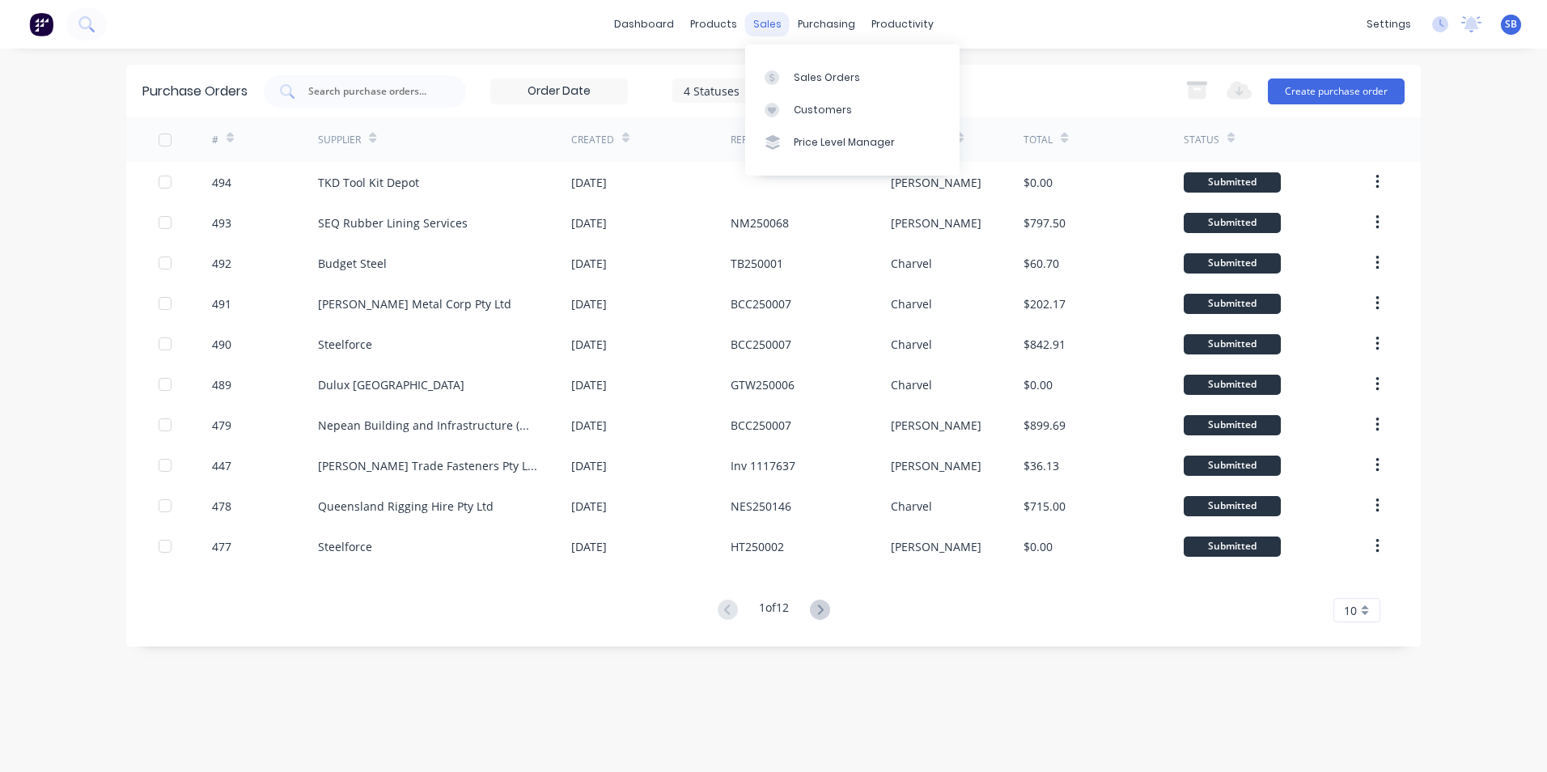
click at [763, 20] on div "sales" at bounding box center [767, 24] width 44 height 24
click at [822, 76] on div "Sales Orders" at bounding box center [827, 77] width 66 height 15
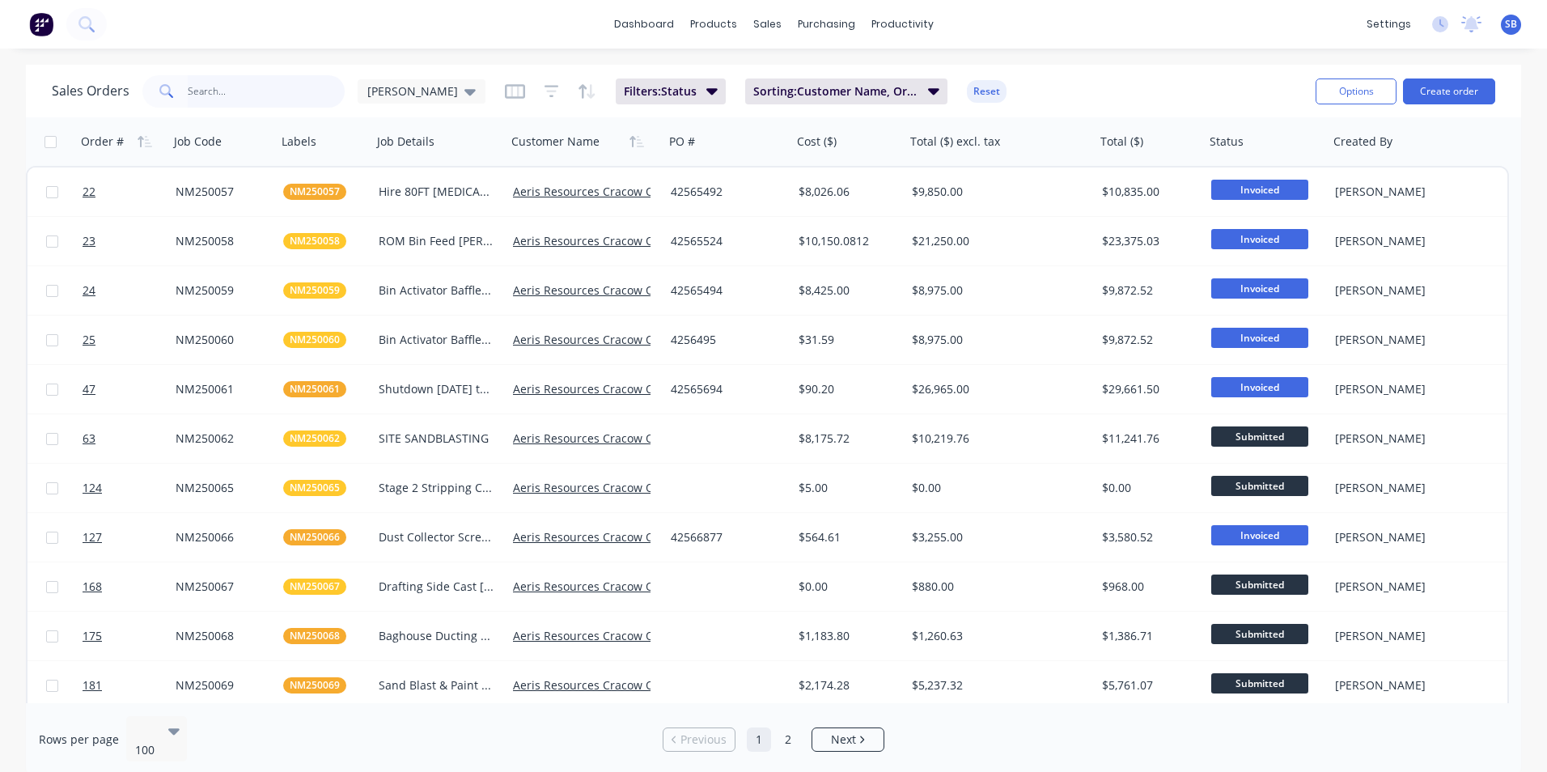
click at [223, 99] on input "text" at bounding box center [267, 91] width 158 height 32
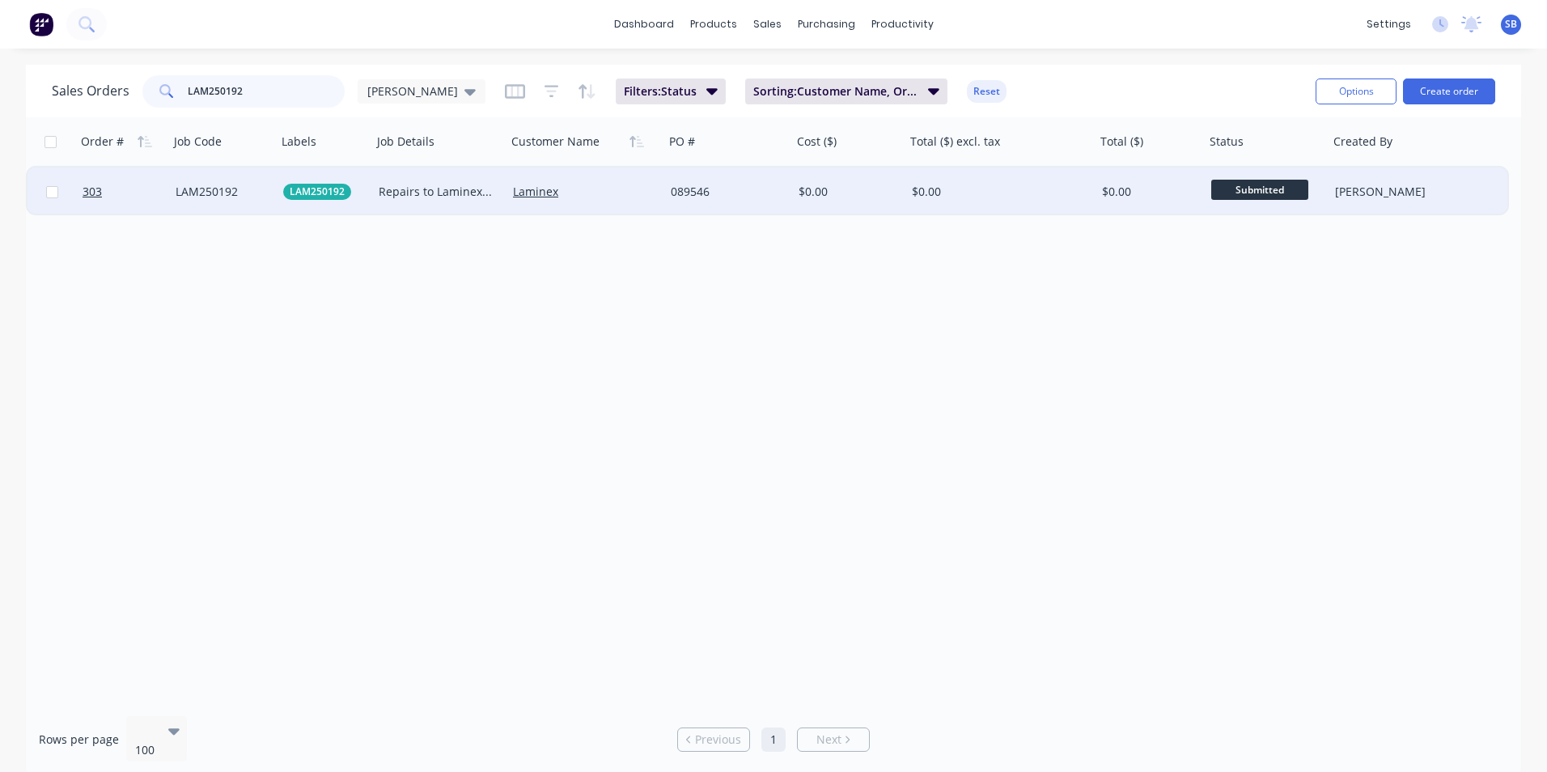
type input "LAM250192"
click at [841, 206] on div "$0.00" at bounding box center [848, 191] width 113 height 49
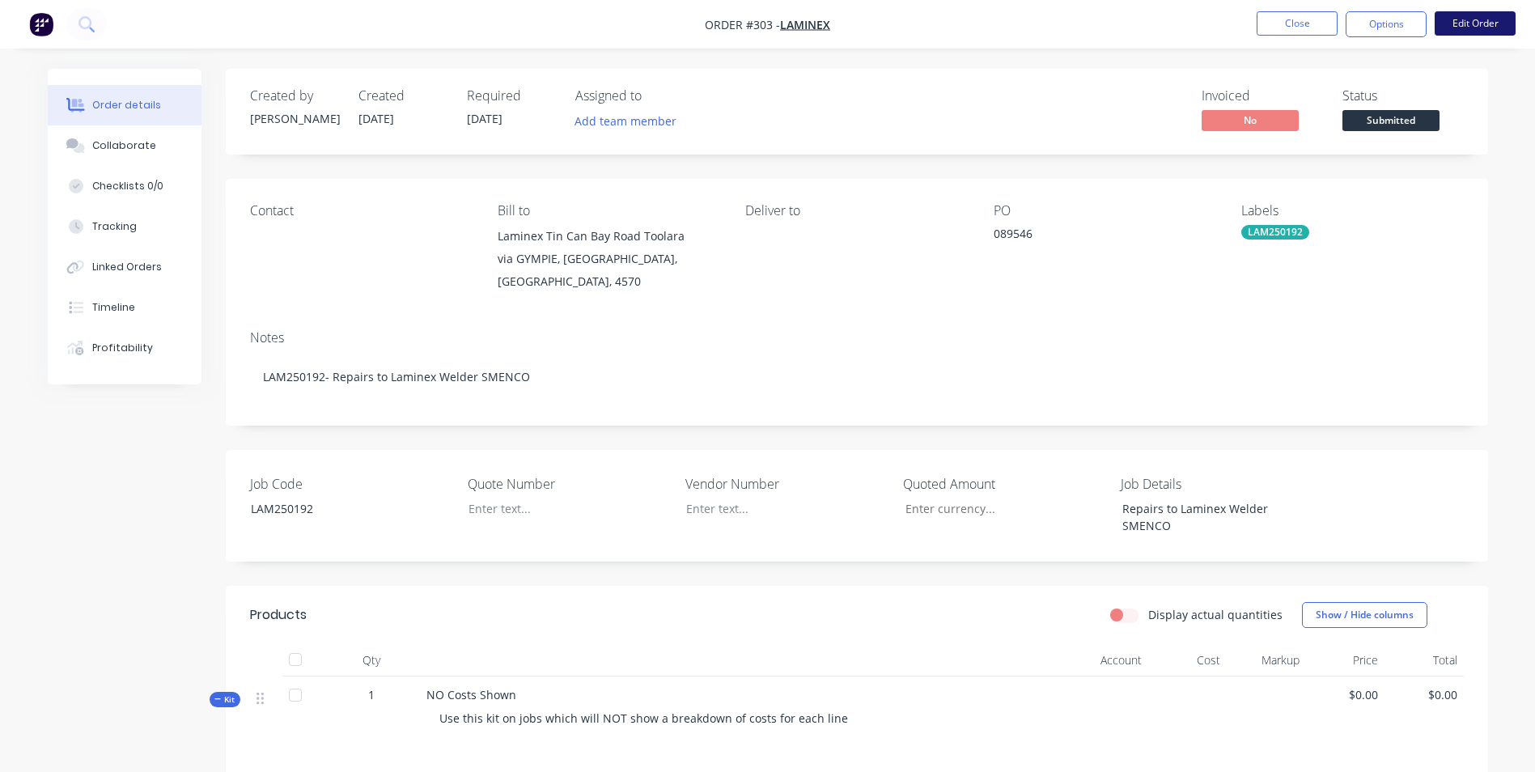
click at [1485, 23] on button "Edit Order" at bounding box center [1474, 23] width 81 height 24
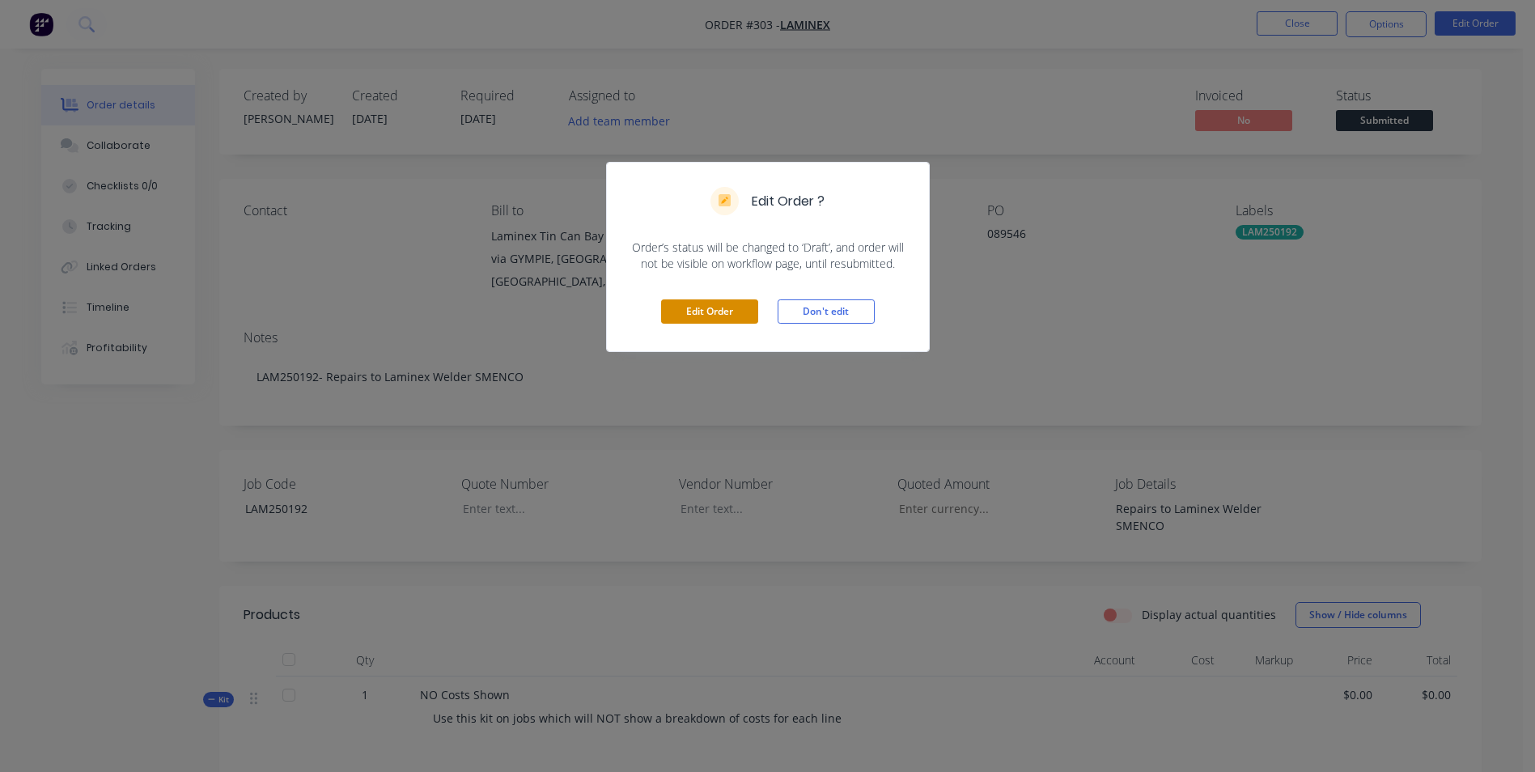
click at [687, 307] on button "Edit Order" at bounding box center [709, 311] width 97 height 24
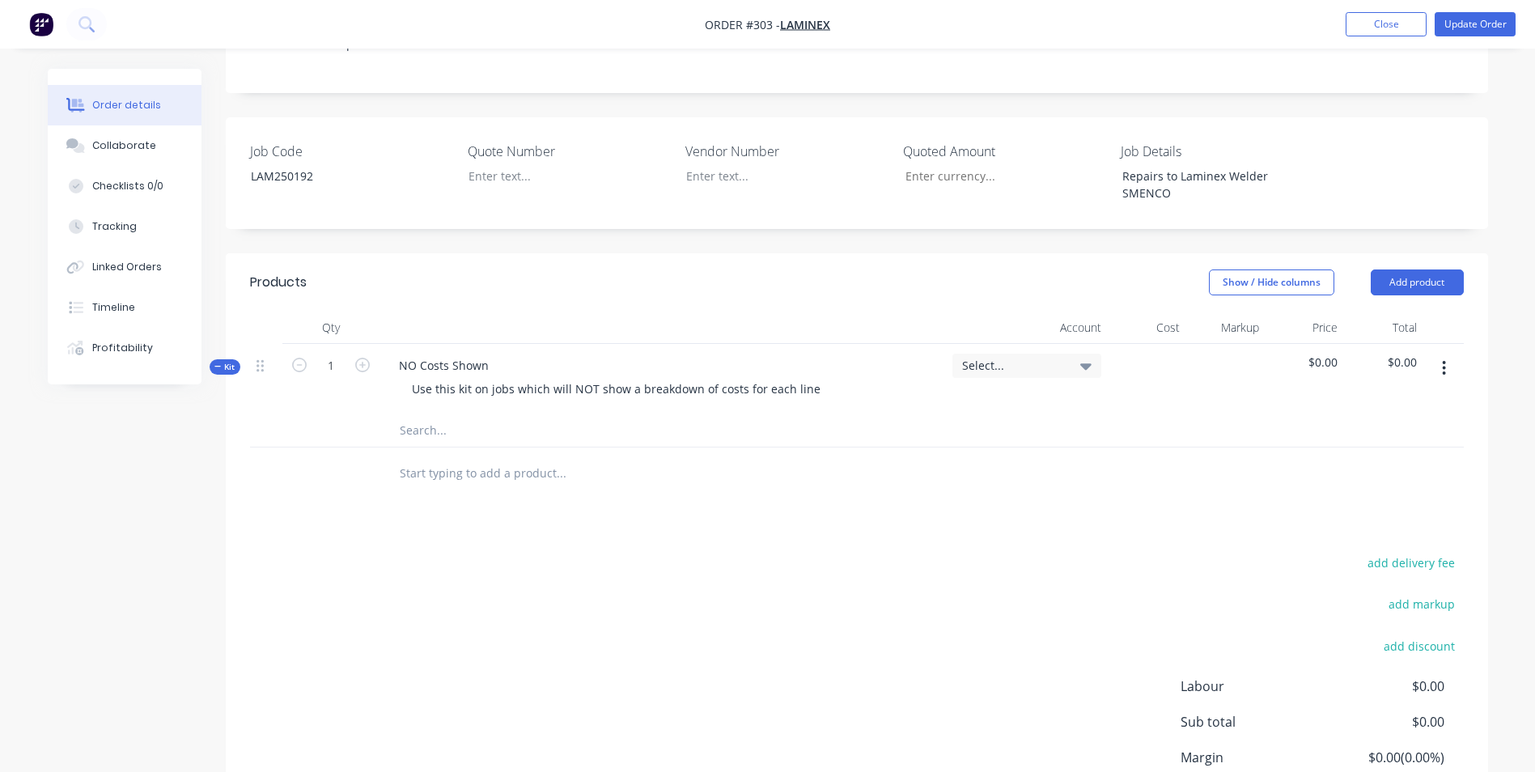
scroll to position [404, 0]
click at [442, 413] on input "text" at bounding box center [561, 429] width 324 height 32
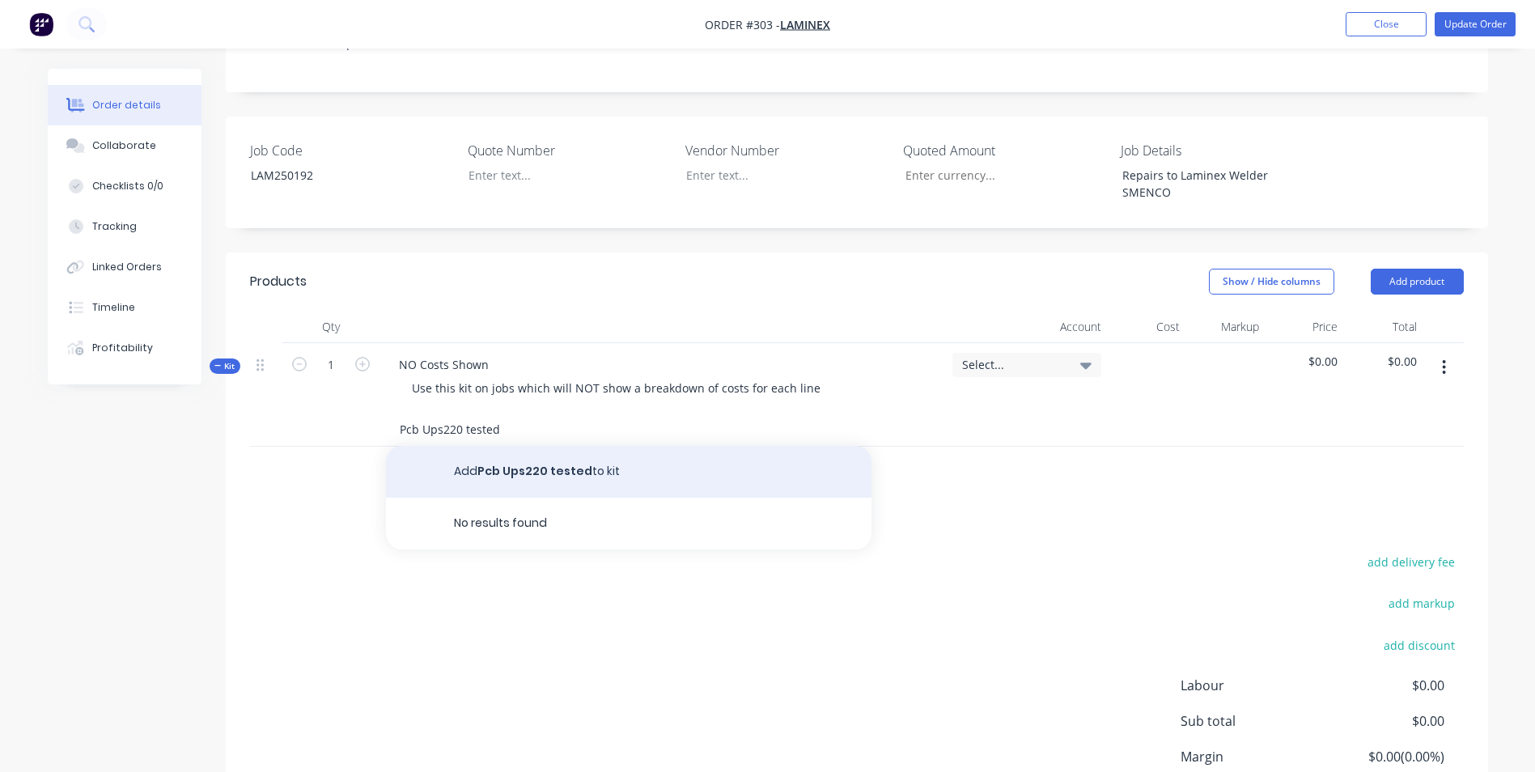
type input "Pcb Ups220 tested"
click at [501, 446] on button "Add Pcb Ups220 tested to kit" at bounding box center [628, 472] width 485 height 52
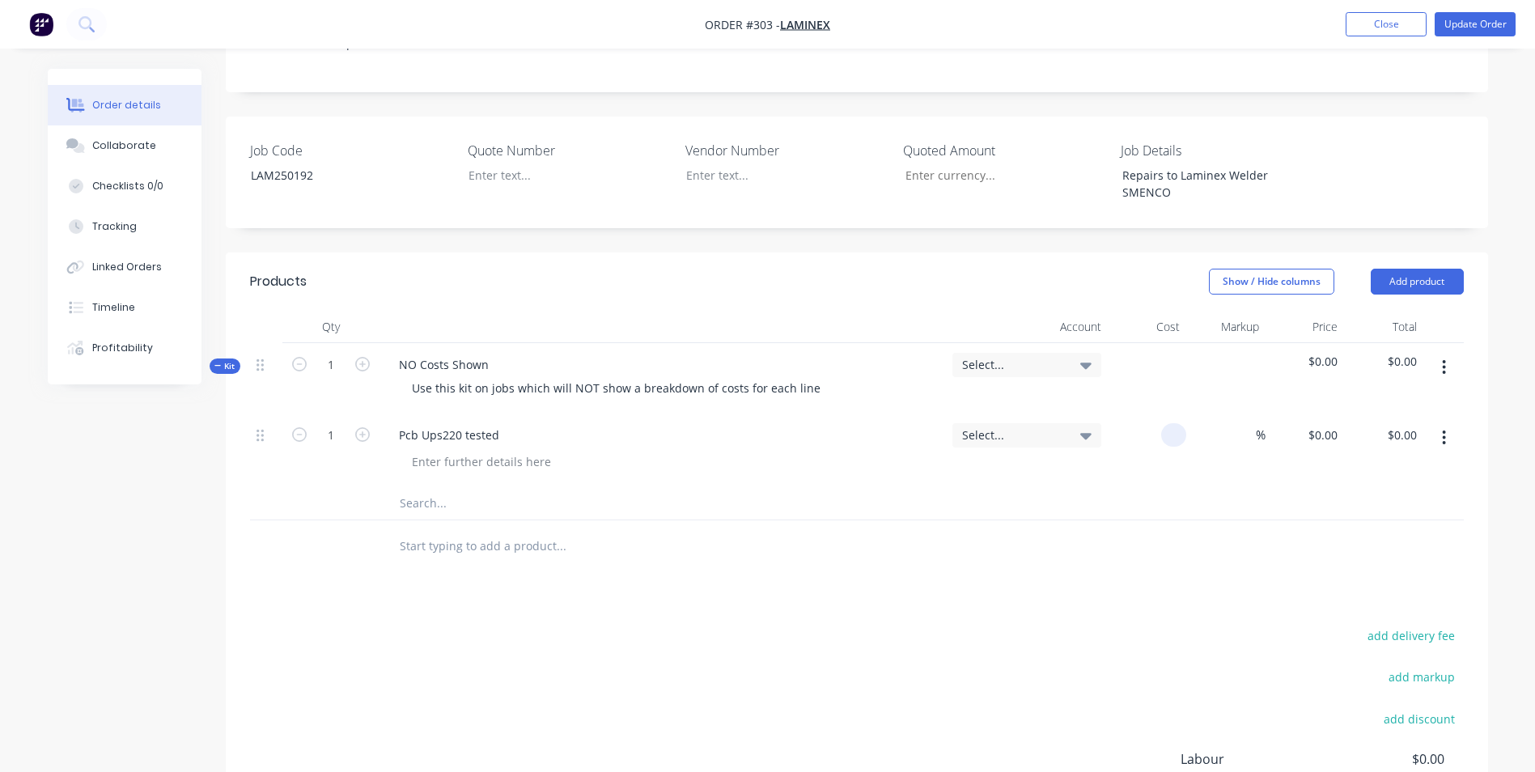
click at [1175, 423] on input at bounding box center [1176, 434] width 19 height 23
type input "$2,163.58"
click at [1261, 426] on span "%" at bounding box center [1261, 435] width 10 height 19
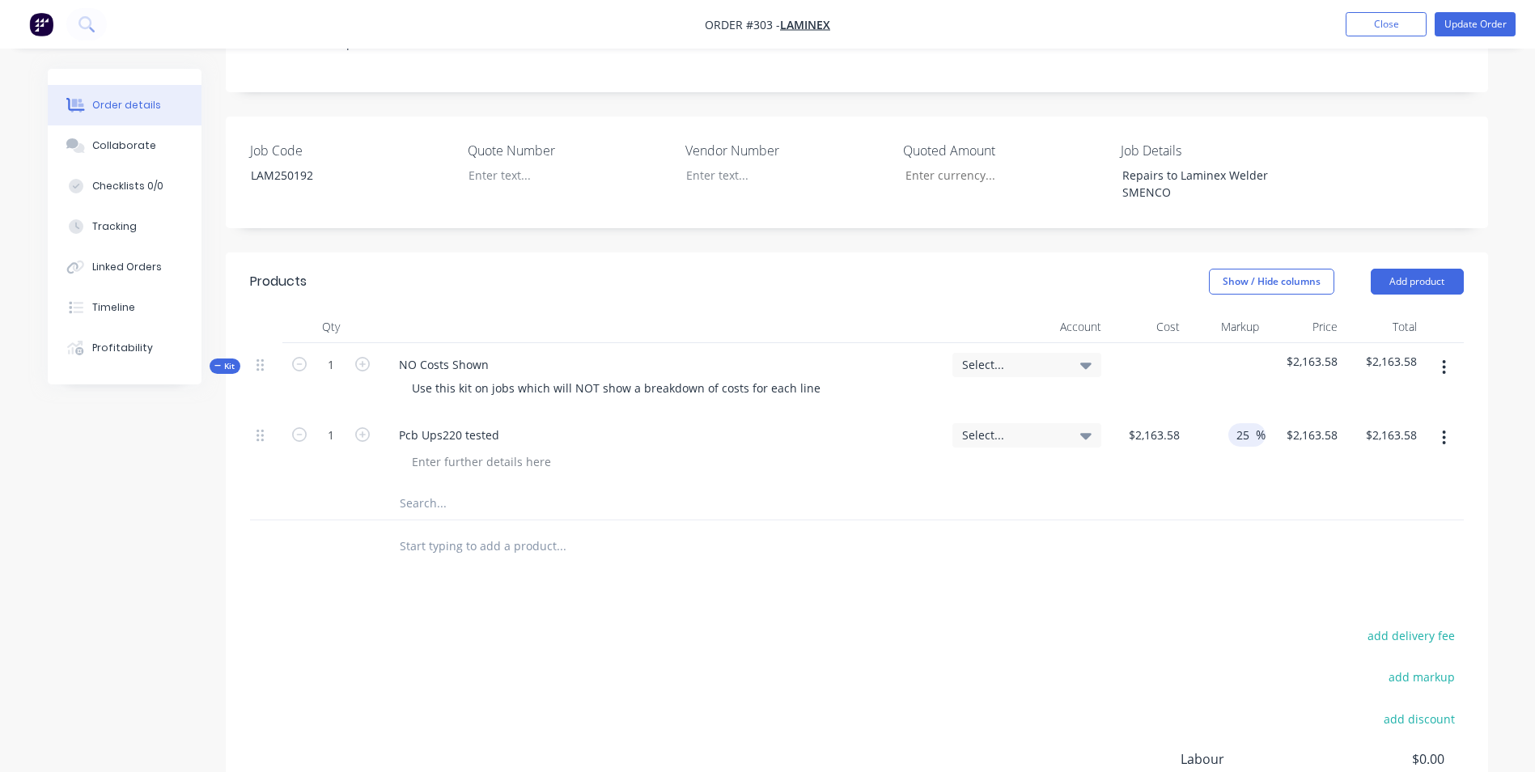
type input "25"
type input "$2,704.475"
type input "$2,704.48"
drag, startPoint x: 1085, startPoint y: 464, endPoint x: 1069, endPoint y: 459, distance: 16.7
click at [1082, 487] on div at bounding box center [856, 503] width 1213 height 33
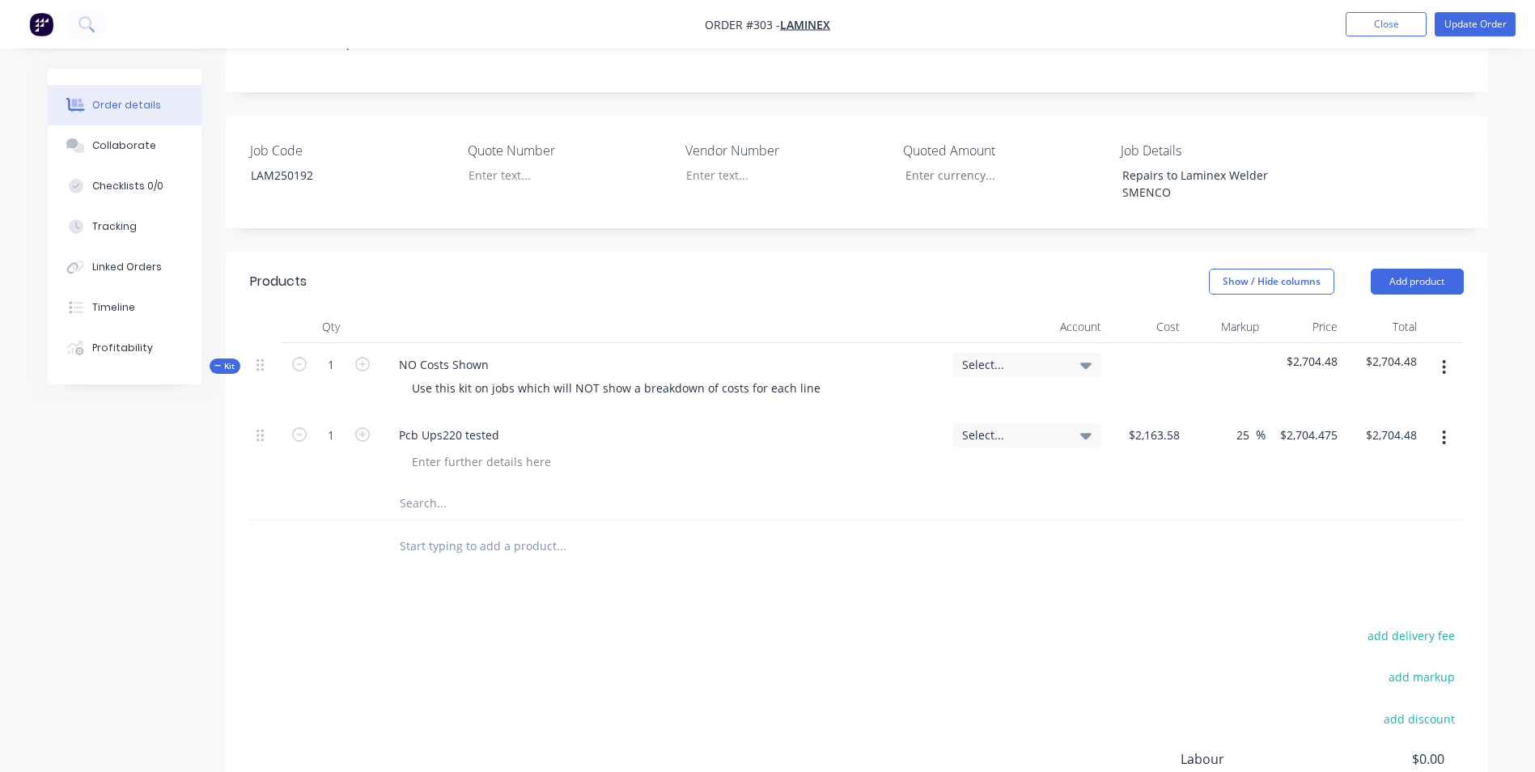
click at [467, 487] on input "text" at bounding box center [561, 503] width 324 height 32
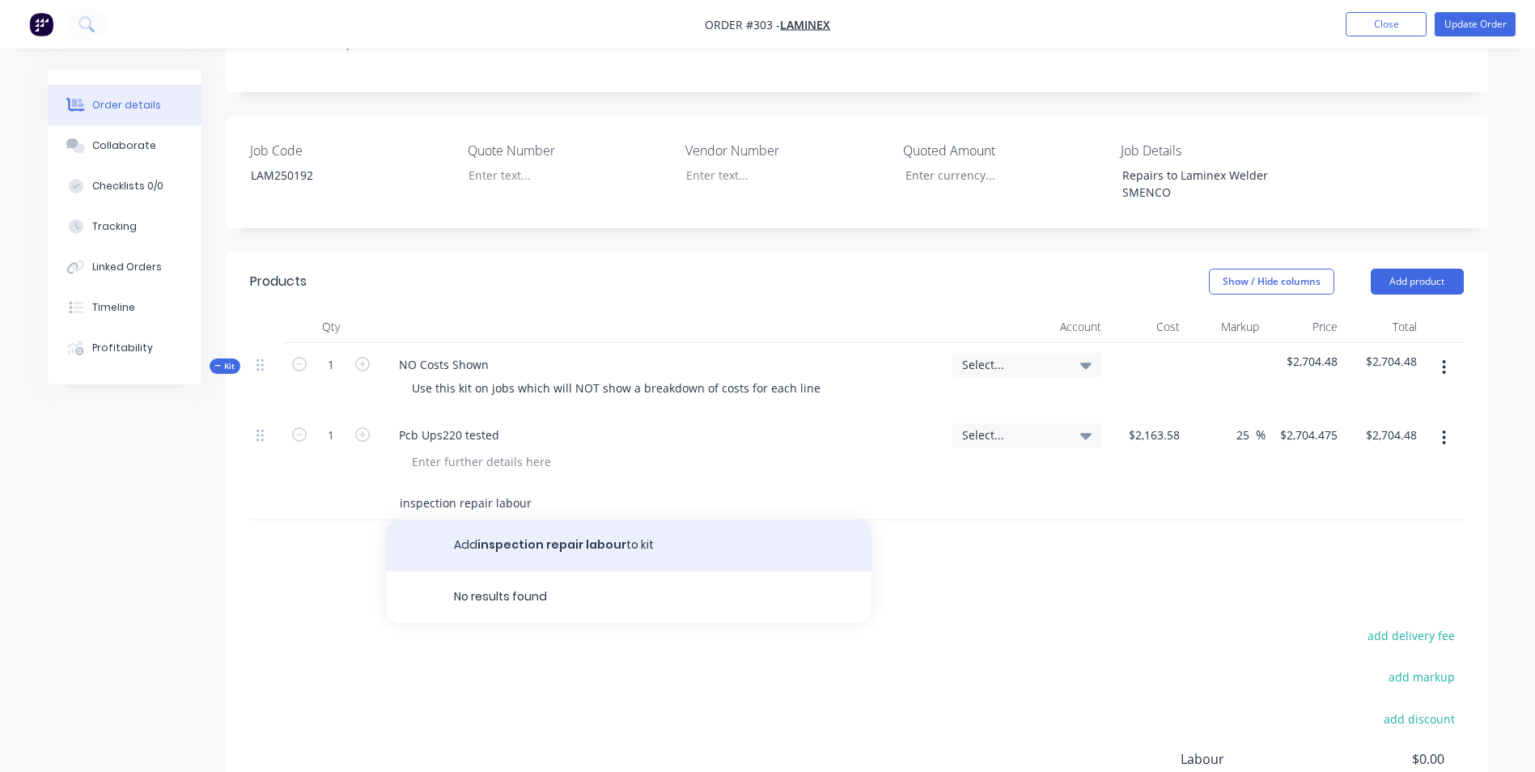
type input "inspection repair labour"
click at [559, 519] on button "Add inspection repair labour to kit" at bounding box center [628, 545] width 485 height 52
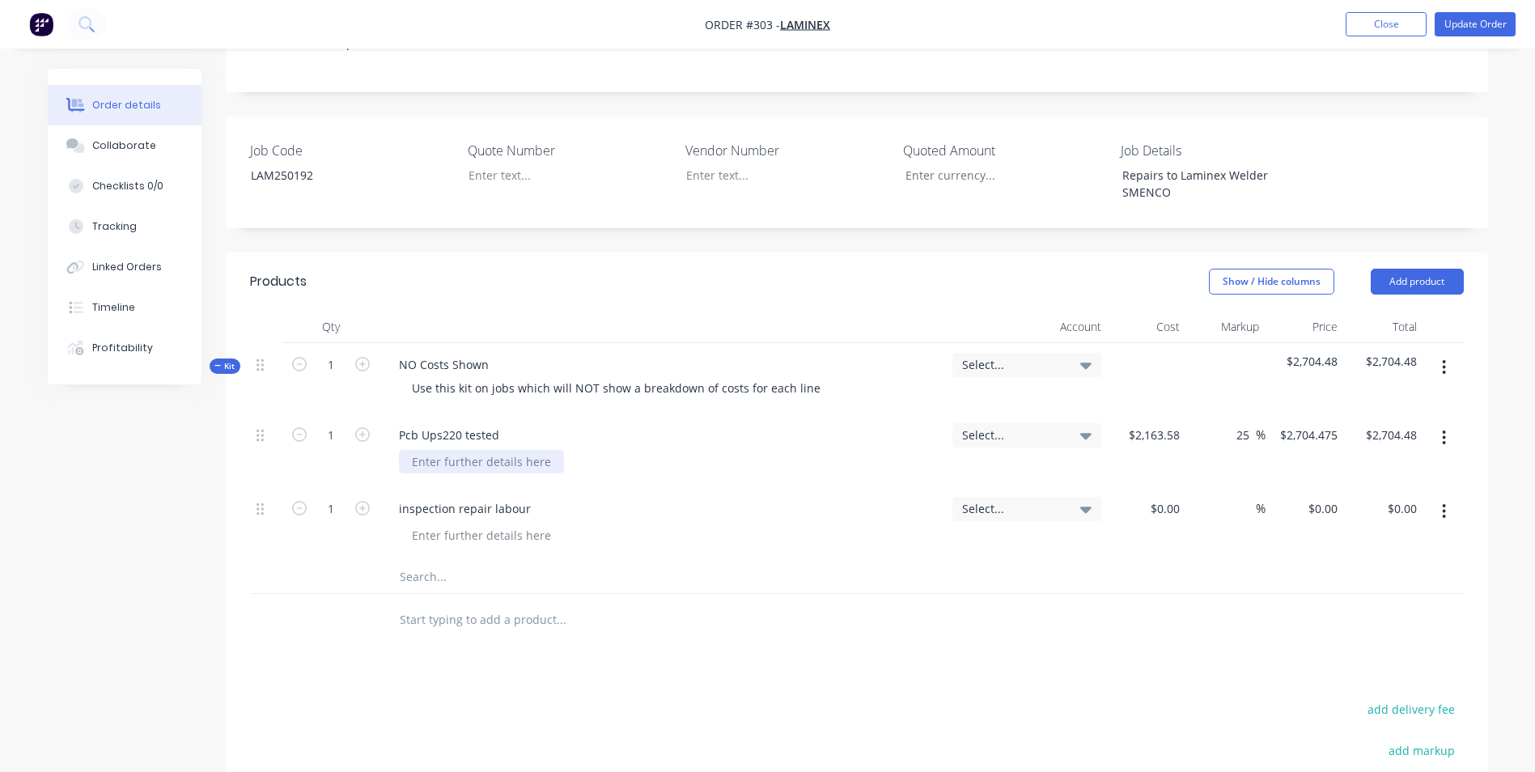
click at [452, 450] on div at bounding box center [481, 461] width 165 height 23
click at [453, 523] on div at bounding box center [481, 534] width 165 height 23
click at [1150, 487] on div at bounding box center [1146, 524] width 79 height 74
type input "$150.00"
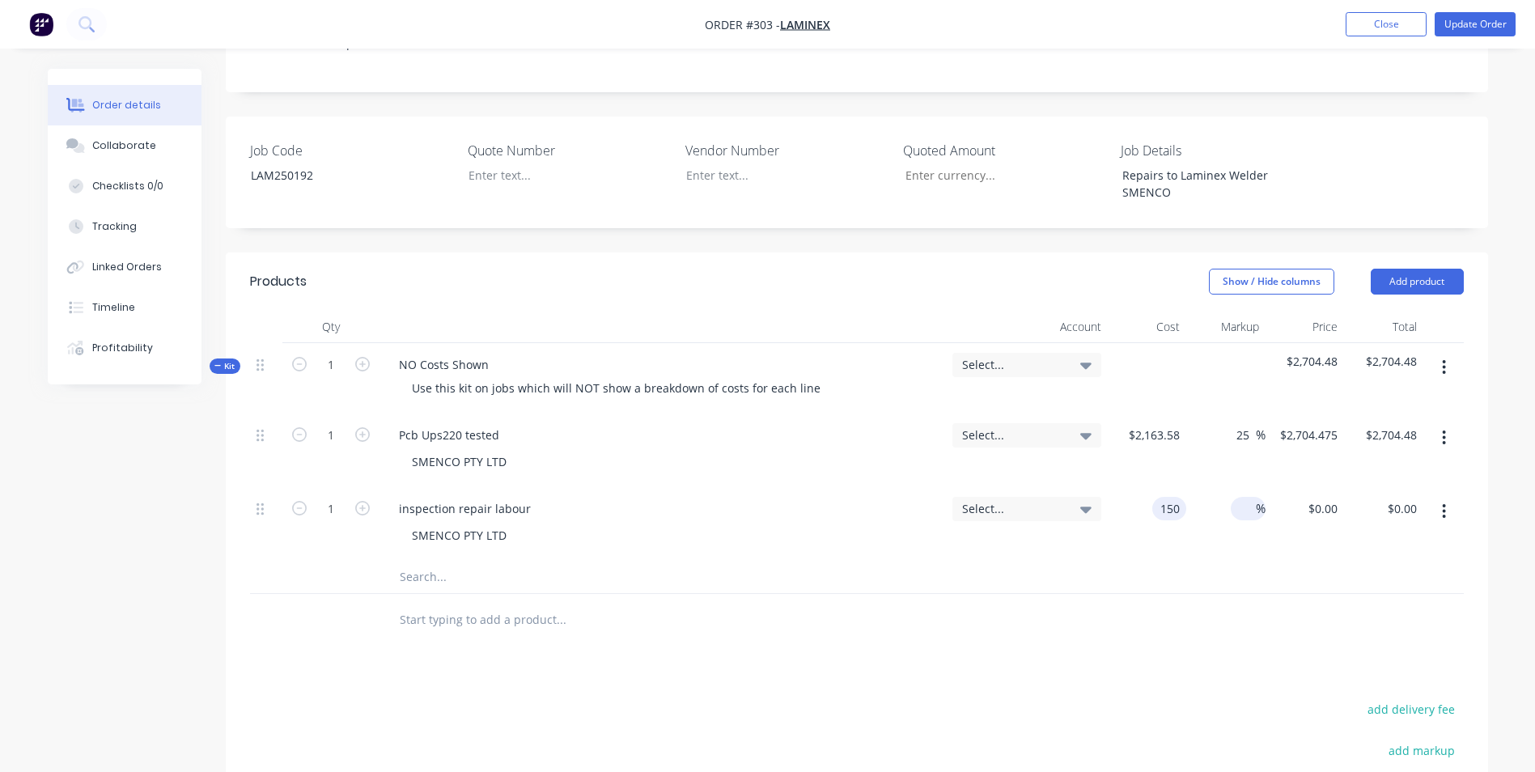
type input "$150.00"
click at [1233, 497] on div "%" at bounding box center [1247, 508] width 35 height 23
type input "25"
type input "$187.50"
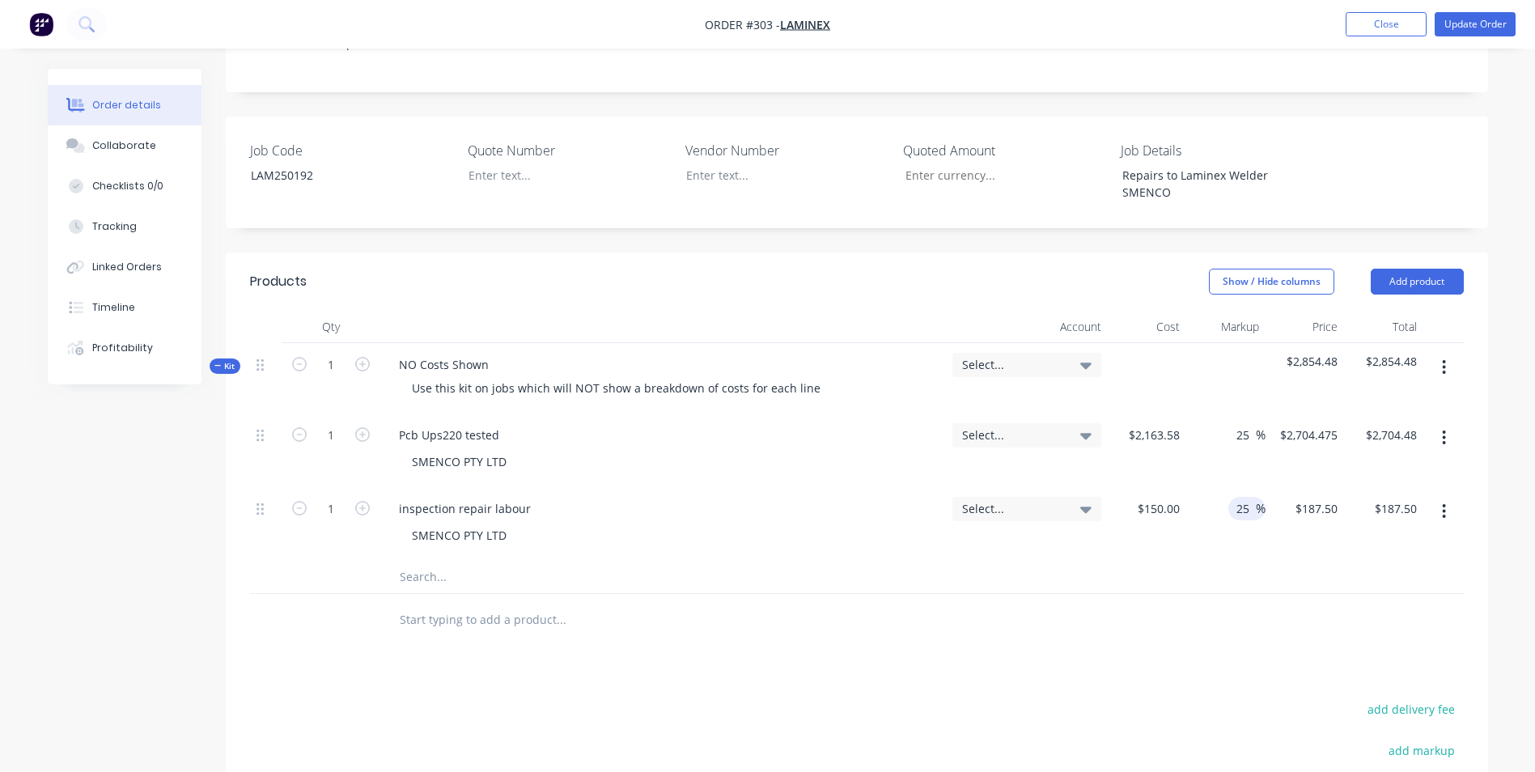
click at [1238, 514] on div "25 25 %" at bounding box center [1225, 524] width 79 height 74
click at [815, 603] on div at bounding box center [628, 619] width 485 height 32
click at [1456, 20] on button "Update Order" at bounding box center [1474, 24] width 81 height 24
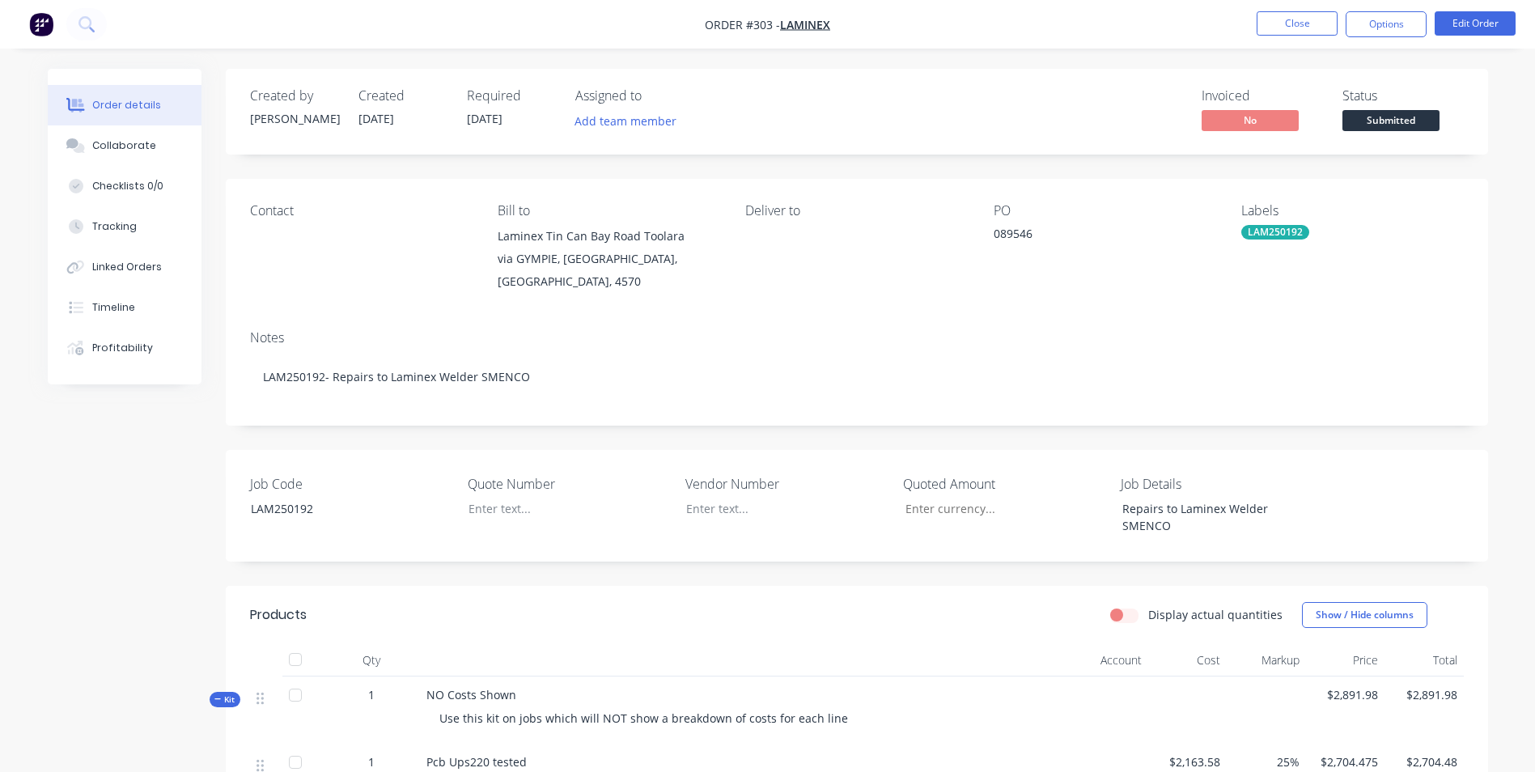
scroll to position [324, 0]
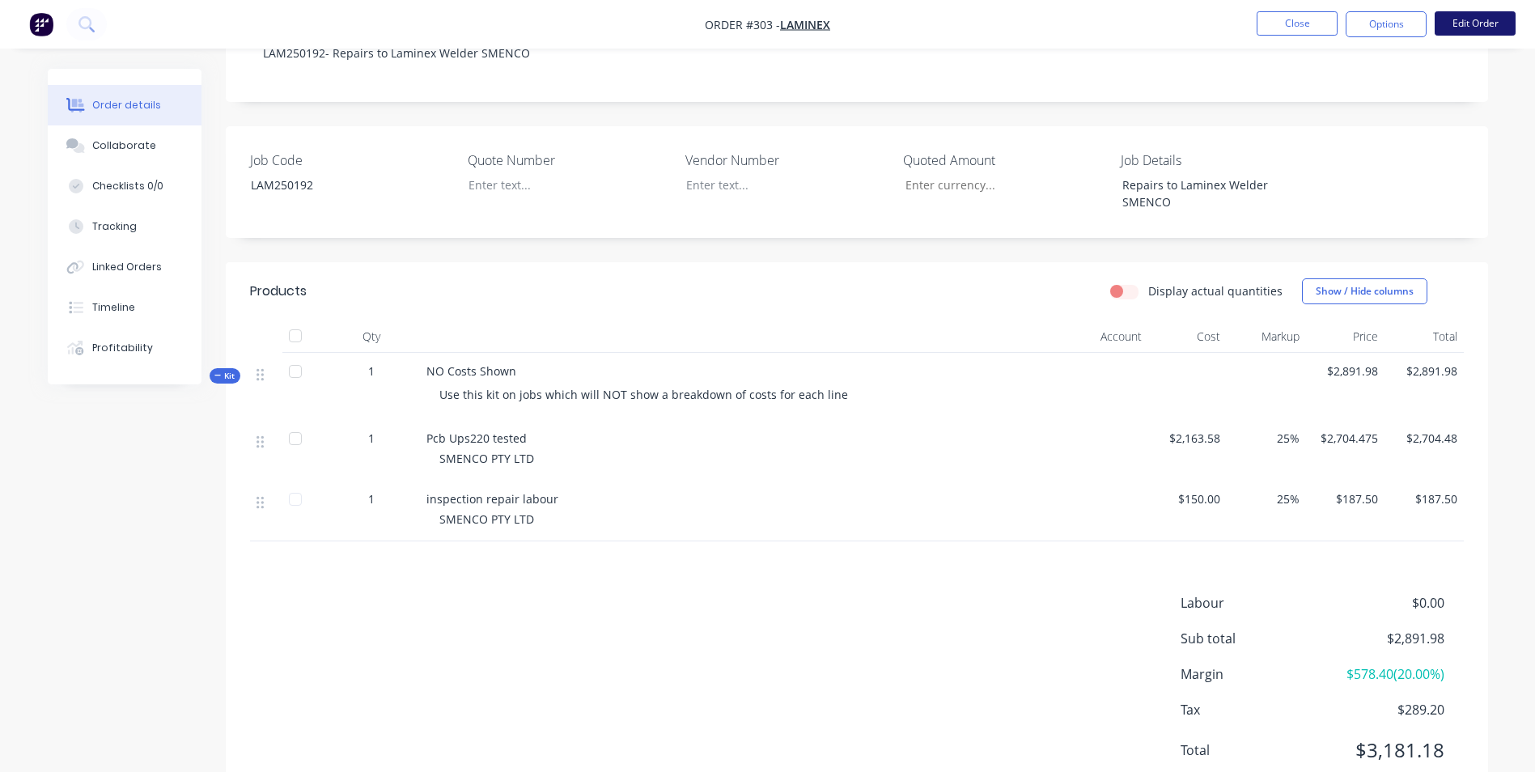
click at [1455, 32] on button "Edit Order" at bounding box center [1474, 23] width 81 height 24
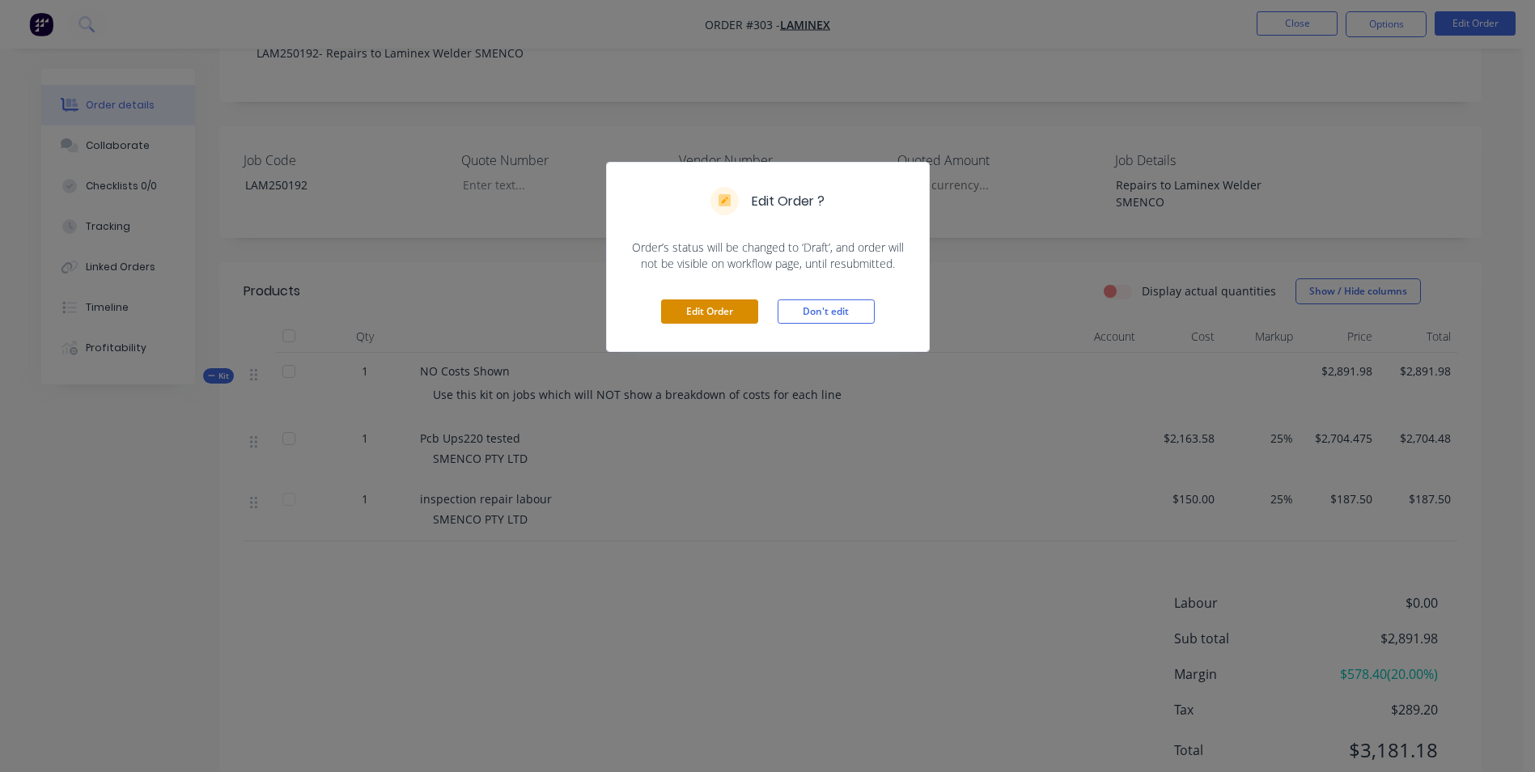
click at [710, 309] on button "Edit Order" at bounding box center [709, 311] width 97 height 24
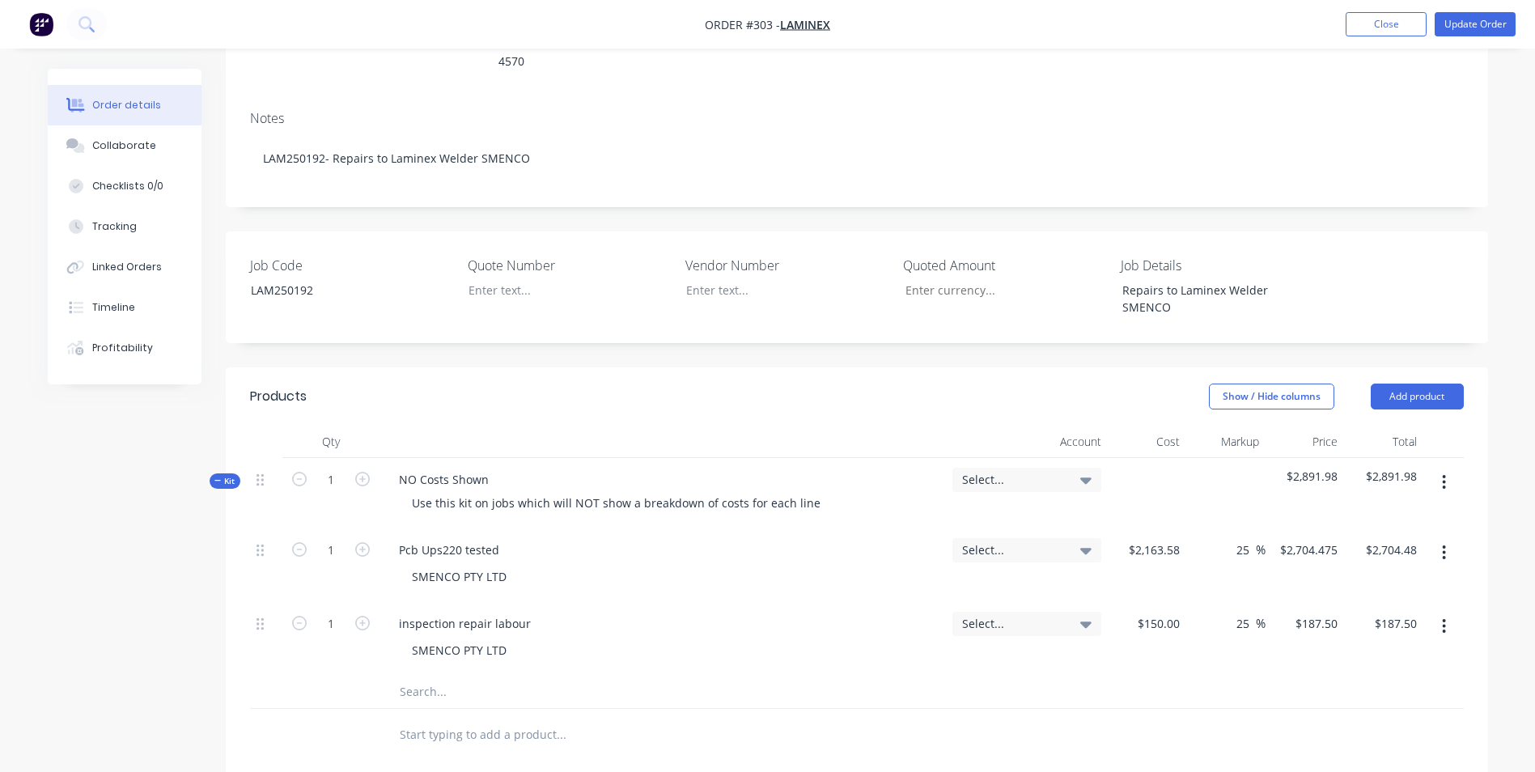
scroll to position [566, 0]
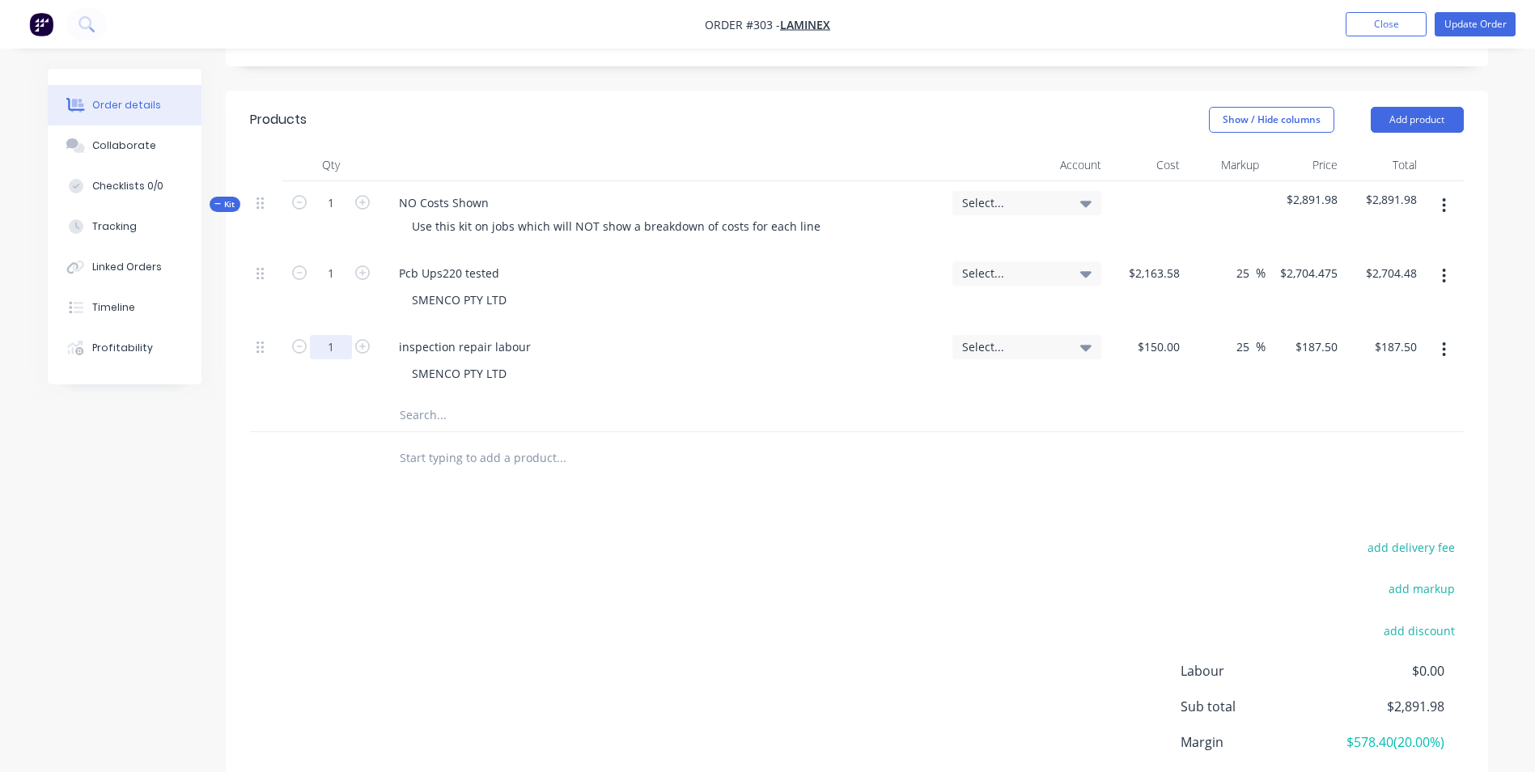
click at [316, 286] on input "1" at bounding box center [331, 273] width 42 height 24
type input "2.5"
type input "$468.75"
click at [788, 447] on div "Products Show / Hide columns Add product Qty Account Cost Markup Price Total Ki…" at bounding box center [857, 482] width 1262 height 782
drag, startPoint x: 1234, startPoint y: 303, endPoint x: 1284, endPoint y: 297, distance: 49.8
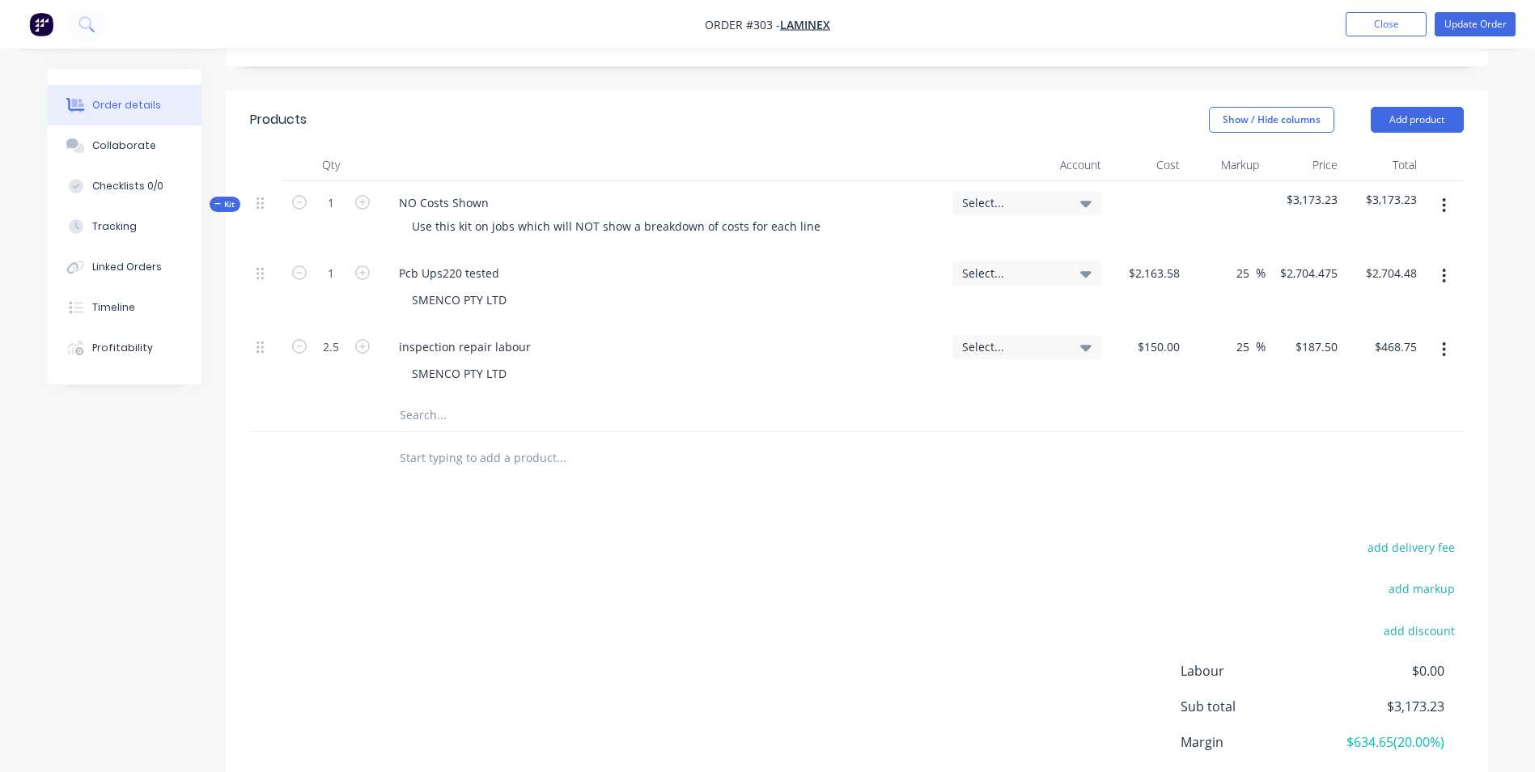
click at [1284, 325] on div "2.5 inspection repair labour SMENCO PTY LTD Select... $150.00 $150.00 25 25 % $…" at bounding box center [856, 362] width 1213 height 74
type input "0"
type input "$150.00"
type input "$375.00"
click at [1235, 342] on div "%" at bounding box center [1225, 362] width 79 height 74
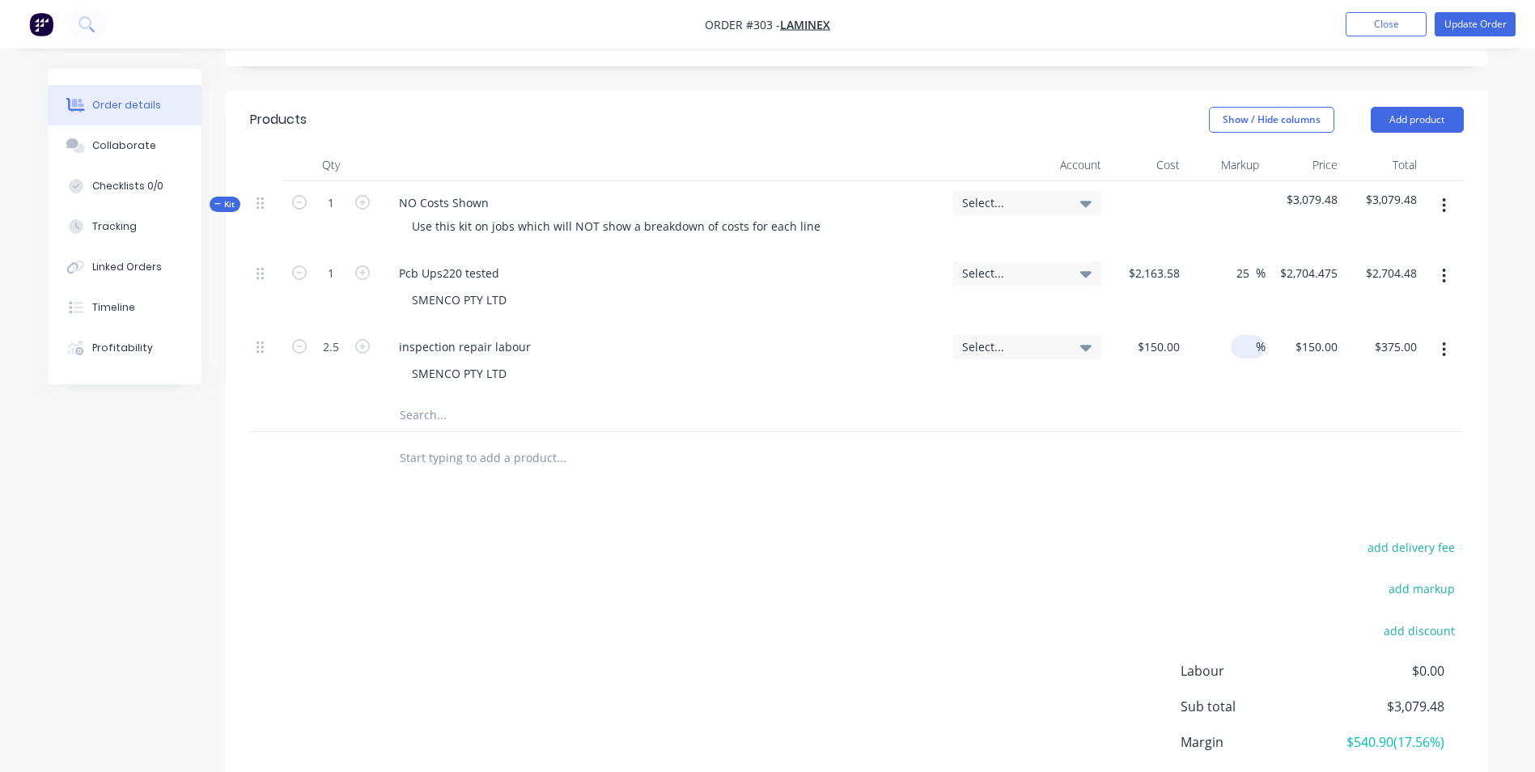
click at [1233, 335] on div "%" at bounding box center [1247, 346] width 35 height 23
type input "25"
type input "$187.50"
type input "$468.75"
click at [1225, 399] on div at bounding box center [856, 415] width 1213 height 33
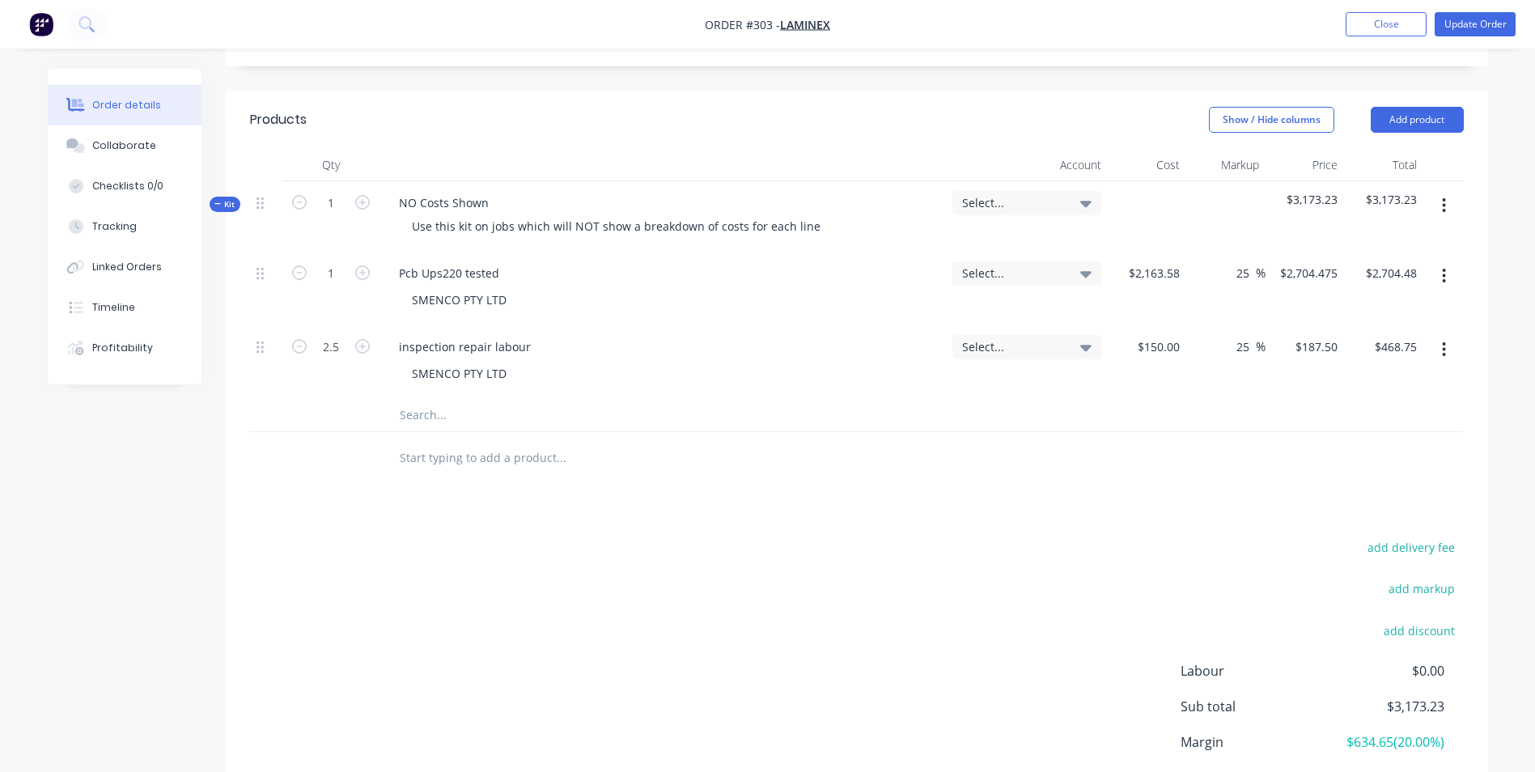
click at [1044, 432] on div at bounding box center [856, 458] width 1213 height 53
click at [1475, 34] on button "Update Order" at bounding box center [1474, 24] width 81 height 24
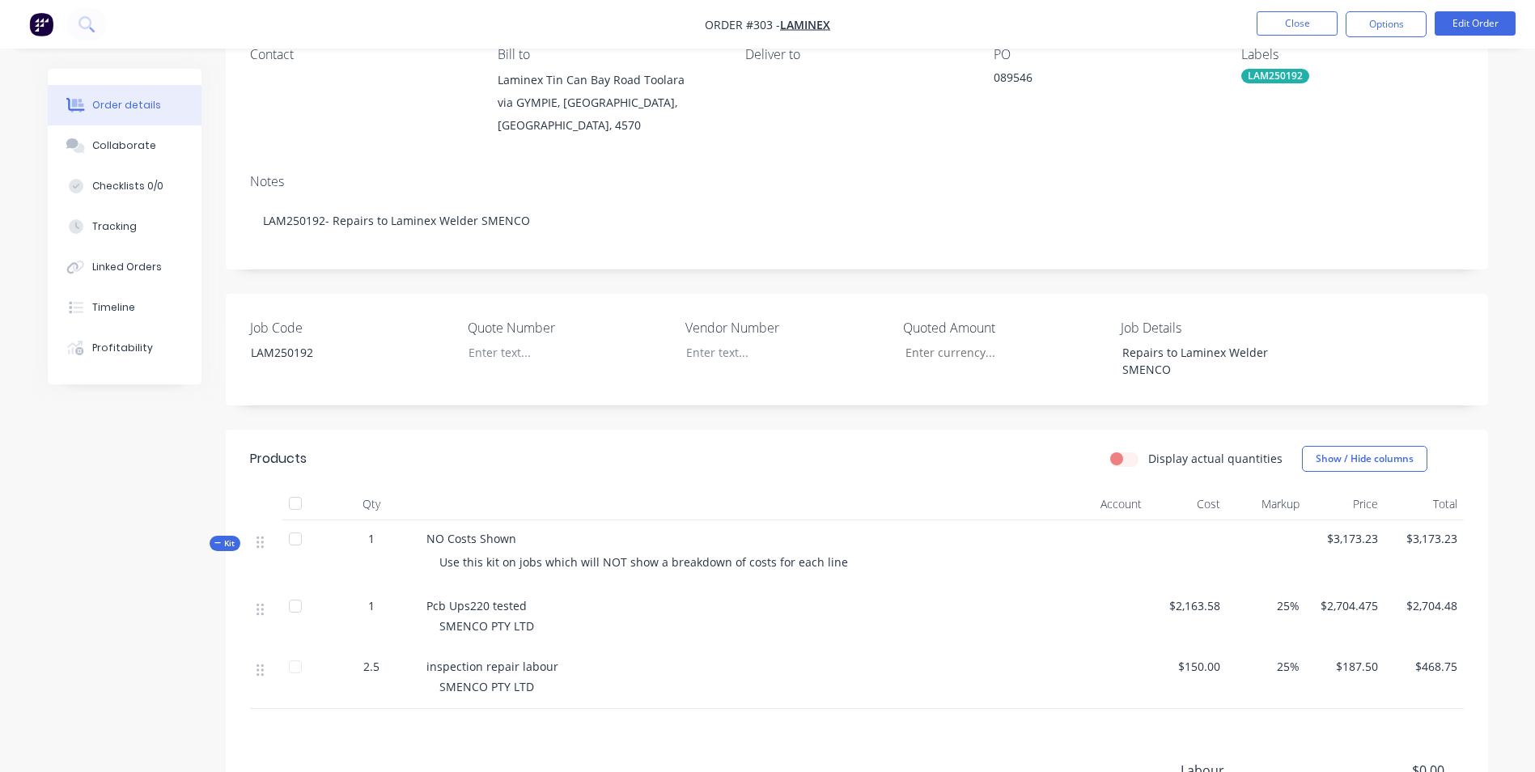
scroll to position [324, 0]
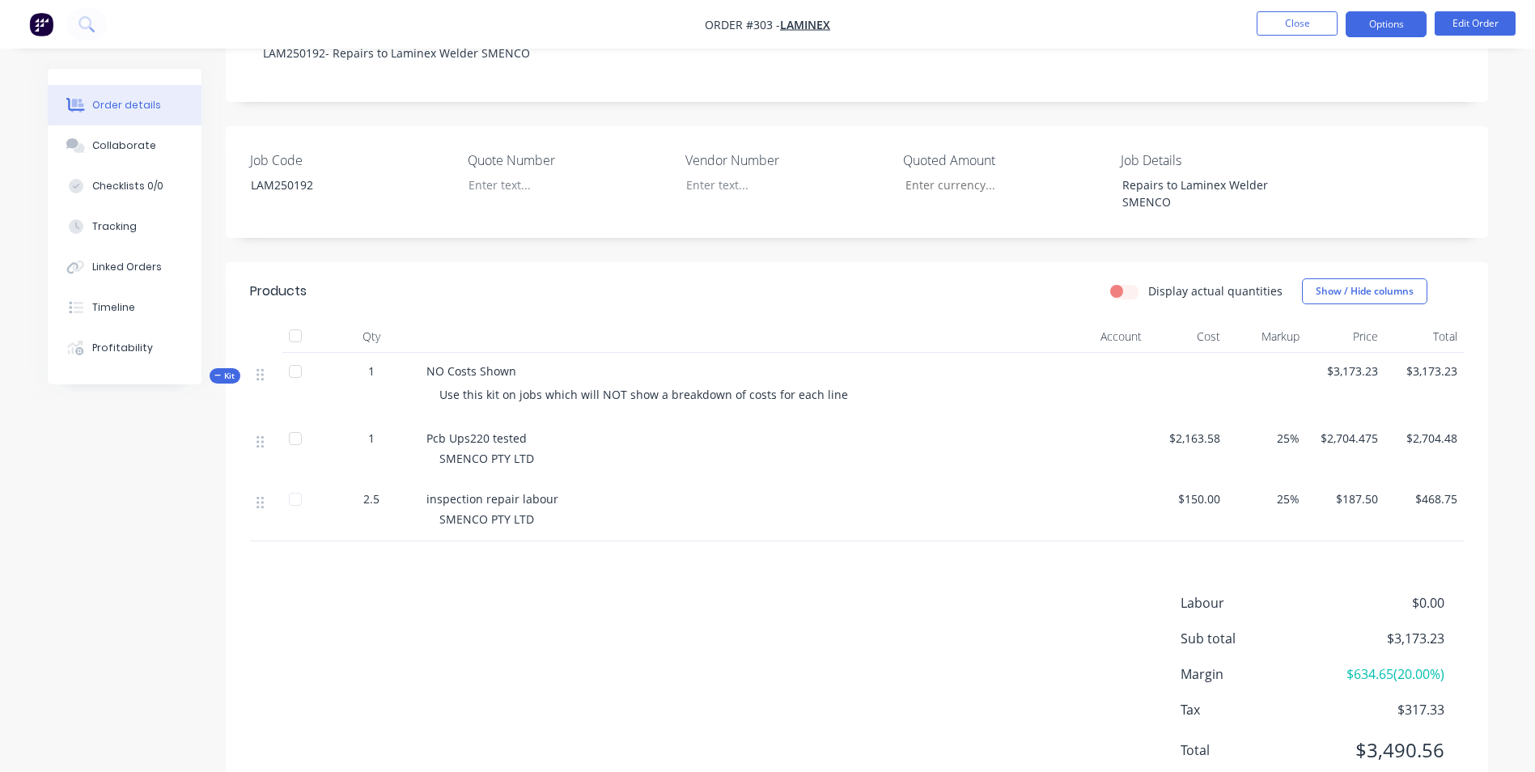
click at [1396, 19] on button "Options" at bounding box center [1385, 24] width 81 height 26
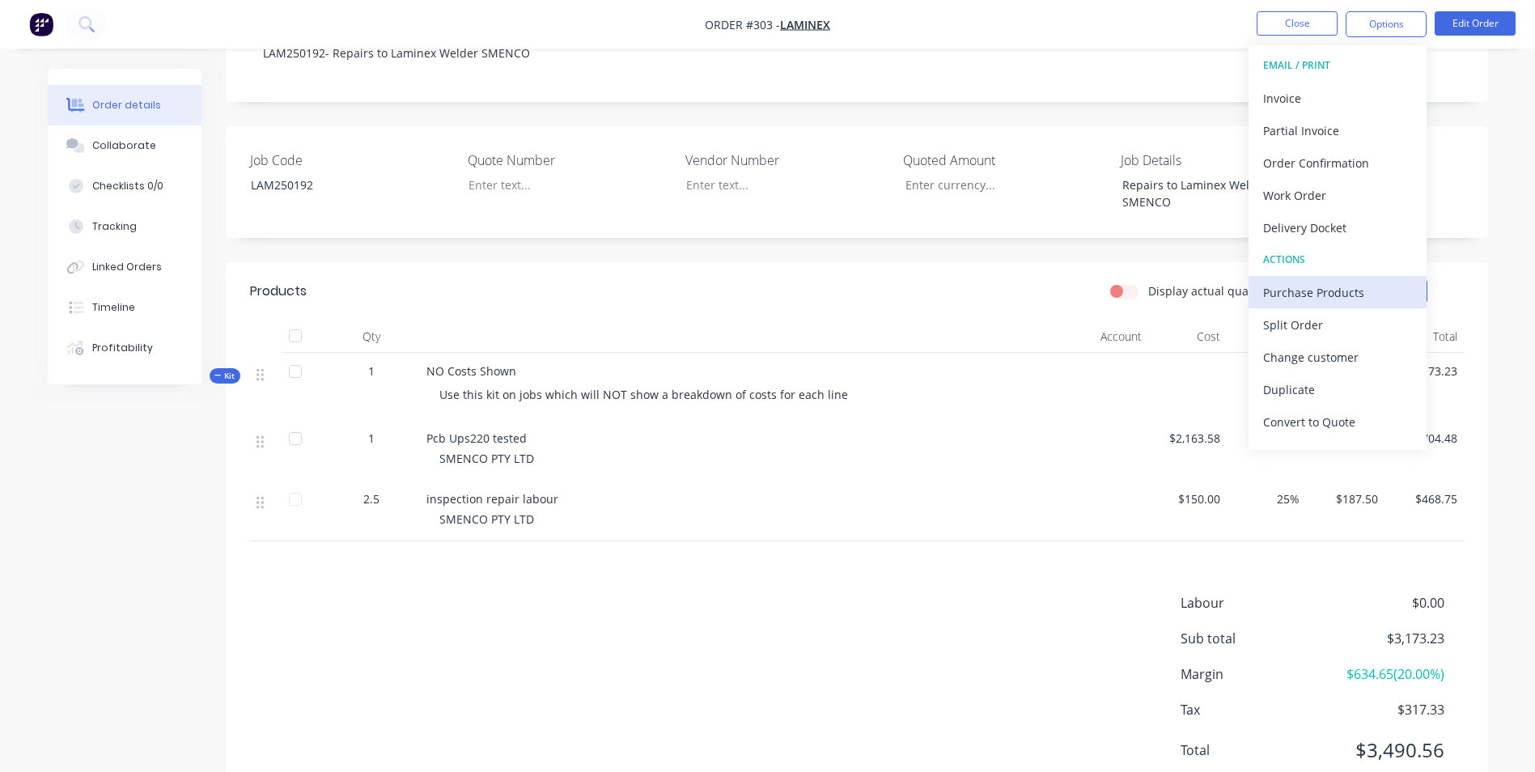
click at [1315, 300] on div "Purchase Products" at bounding box center [1337, 292] width 149 height 23
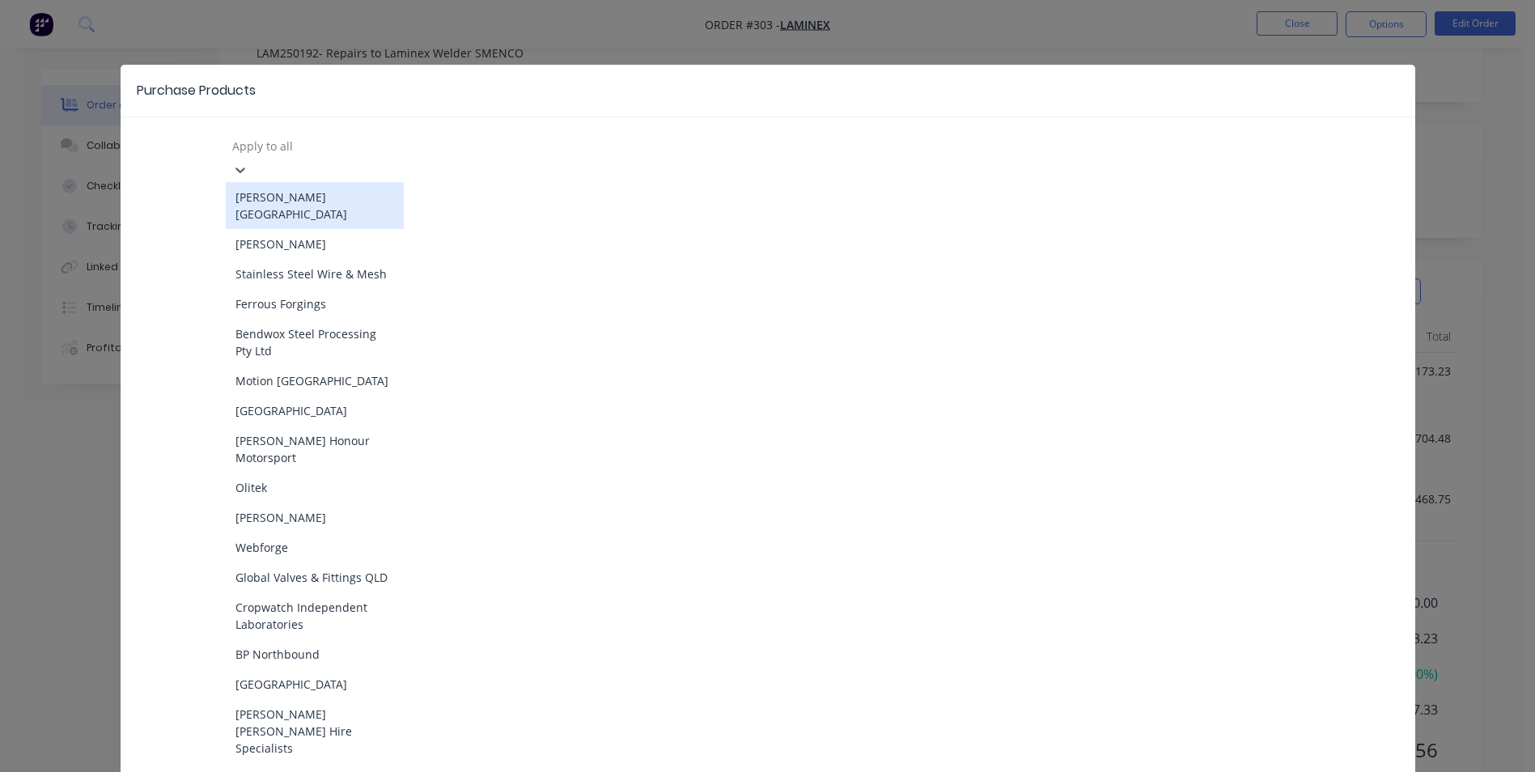
click at [339, 143] on div at bounding box center [347, 146] width 233 height 20
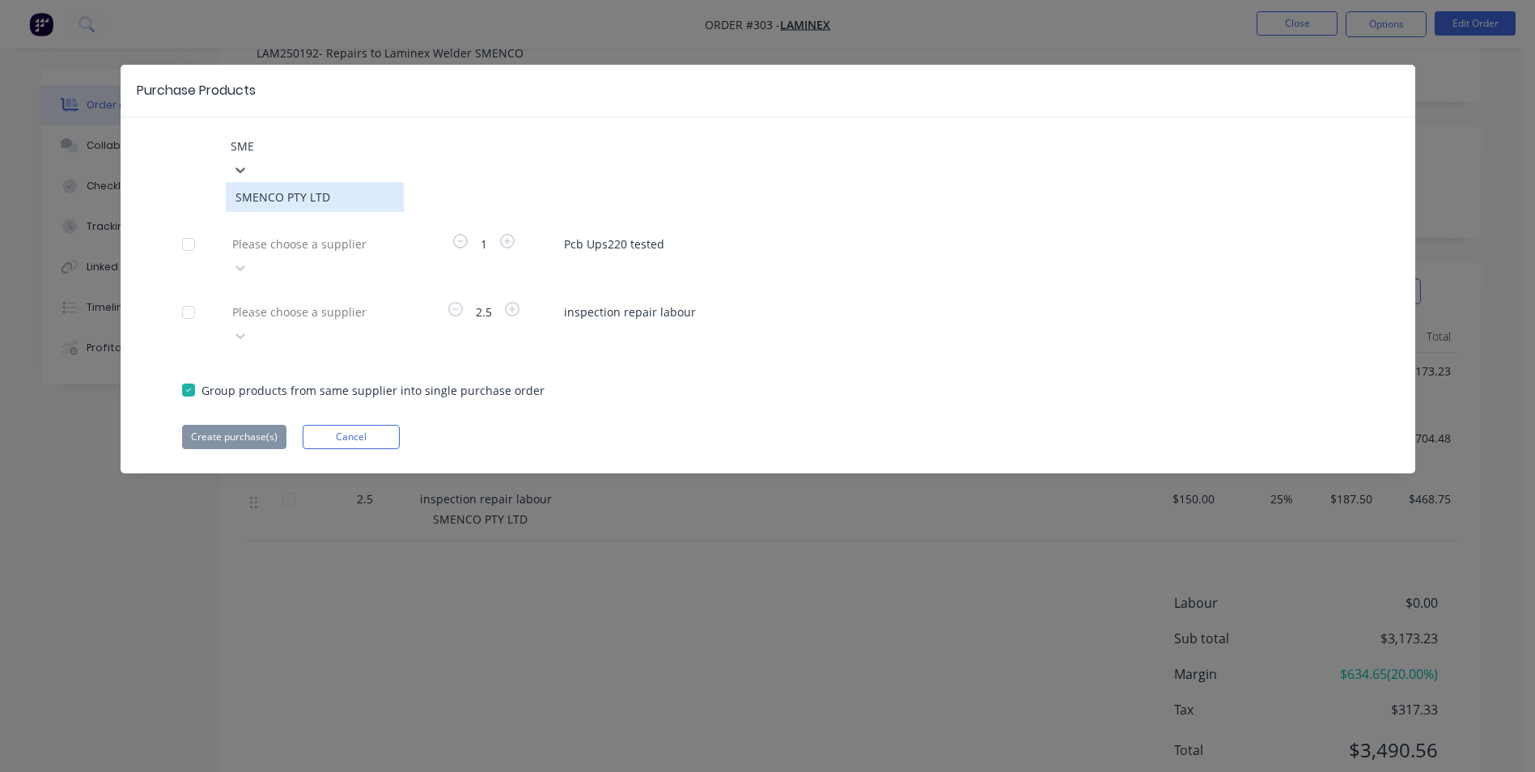
type input "SMEN"
click at [349, 182] on div "SMENCO PTY LTD" at bounding box center [315, 197] width 178 height 30
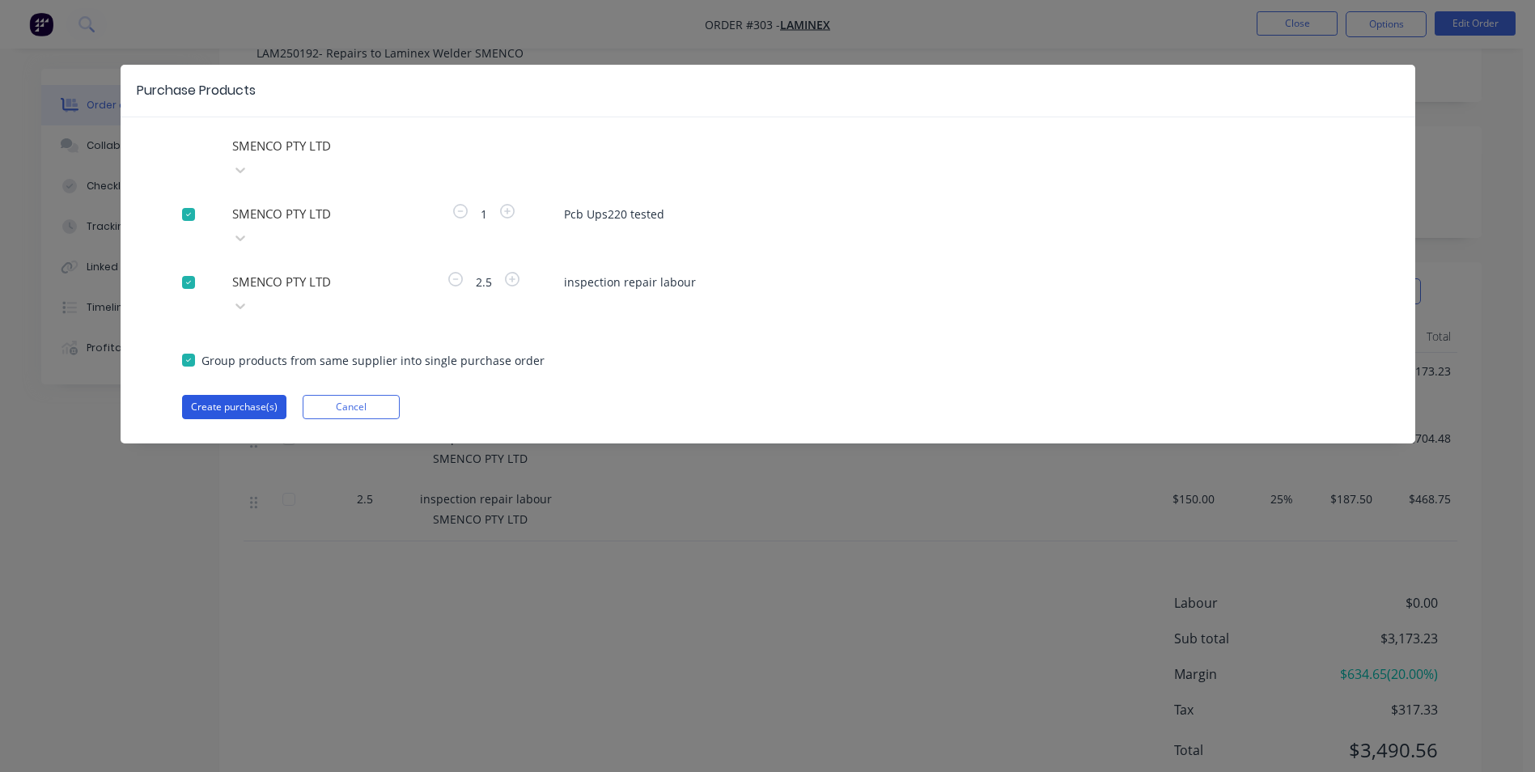
click at [260, 395] on button "Create purchase(s)" at bounding box center [234, 407] width 104 height 24
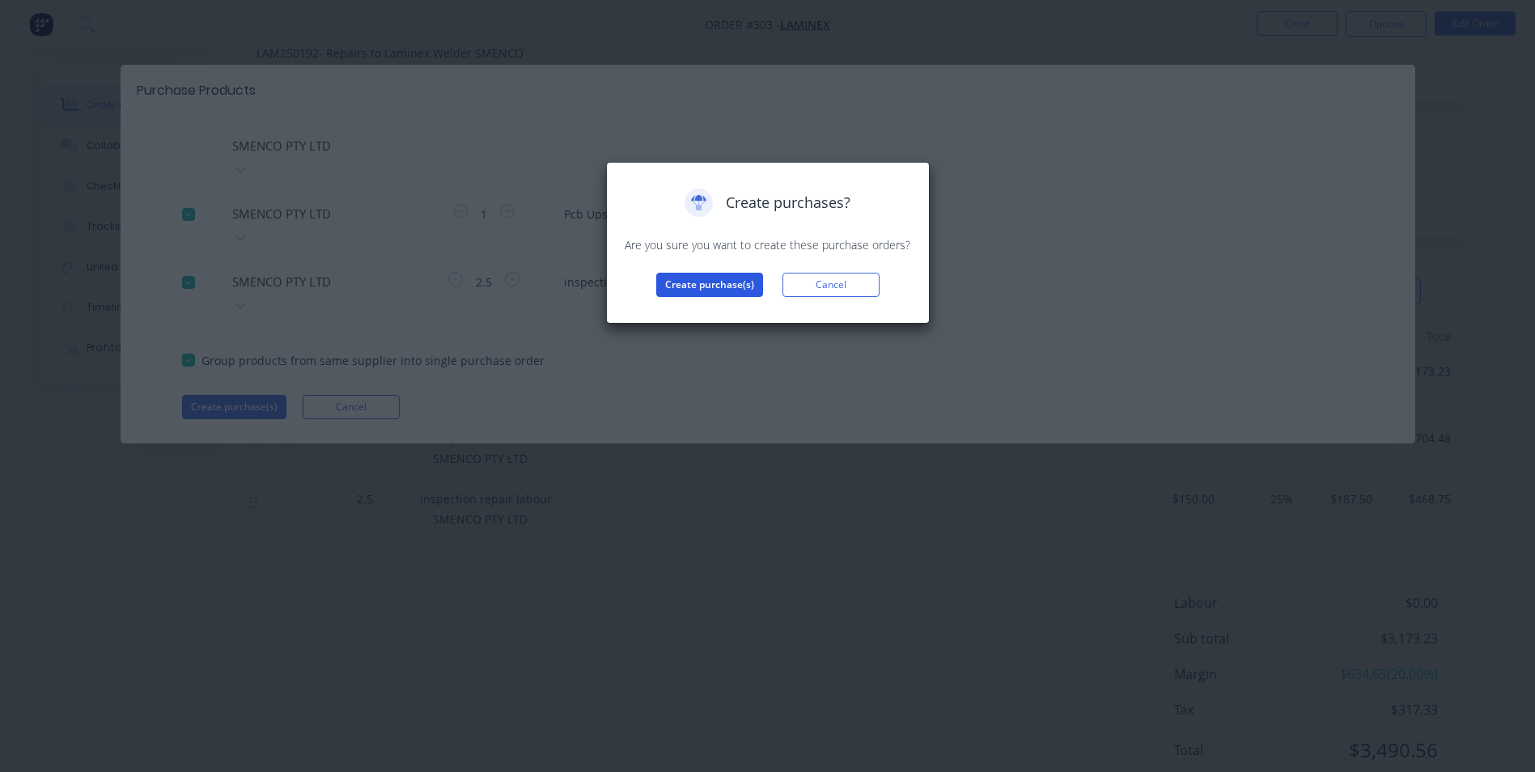
click at [680, 290] on button "Create purchase(s)" at bounding box center [709, 285] width 107 height 24
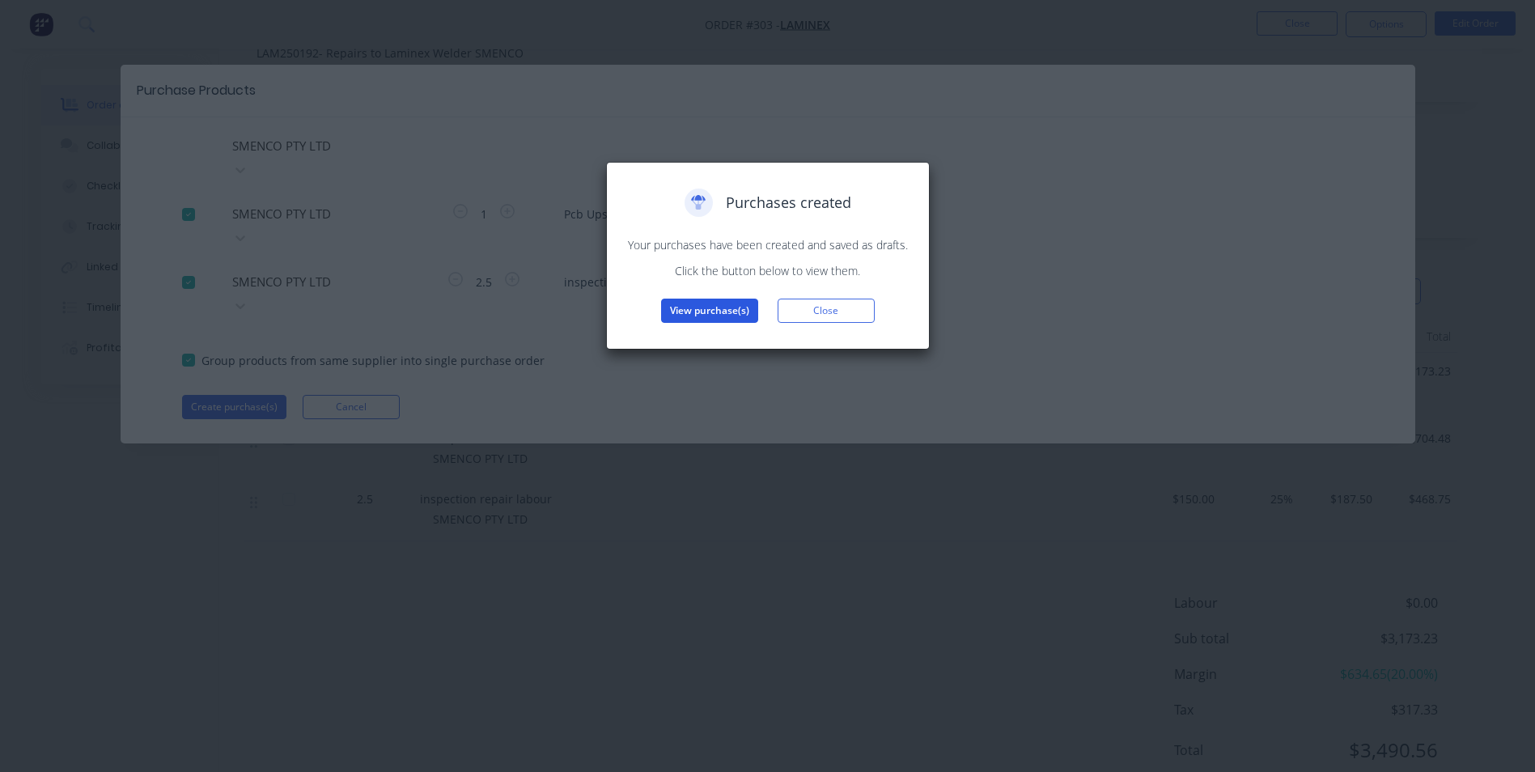
click at [692, 307] on button "View purchase(s)" at bounding box center [709, 311] width 97 height 24
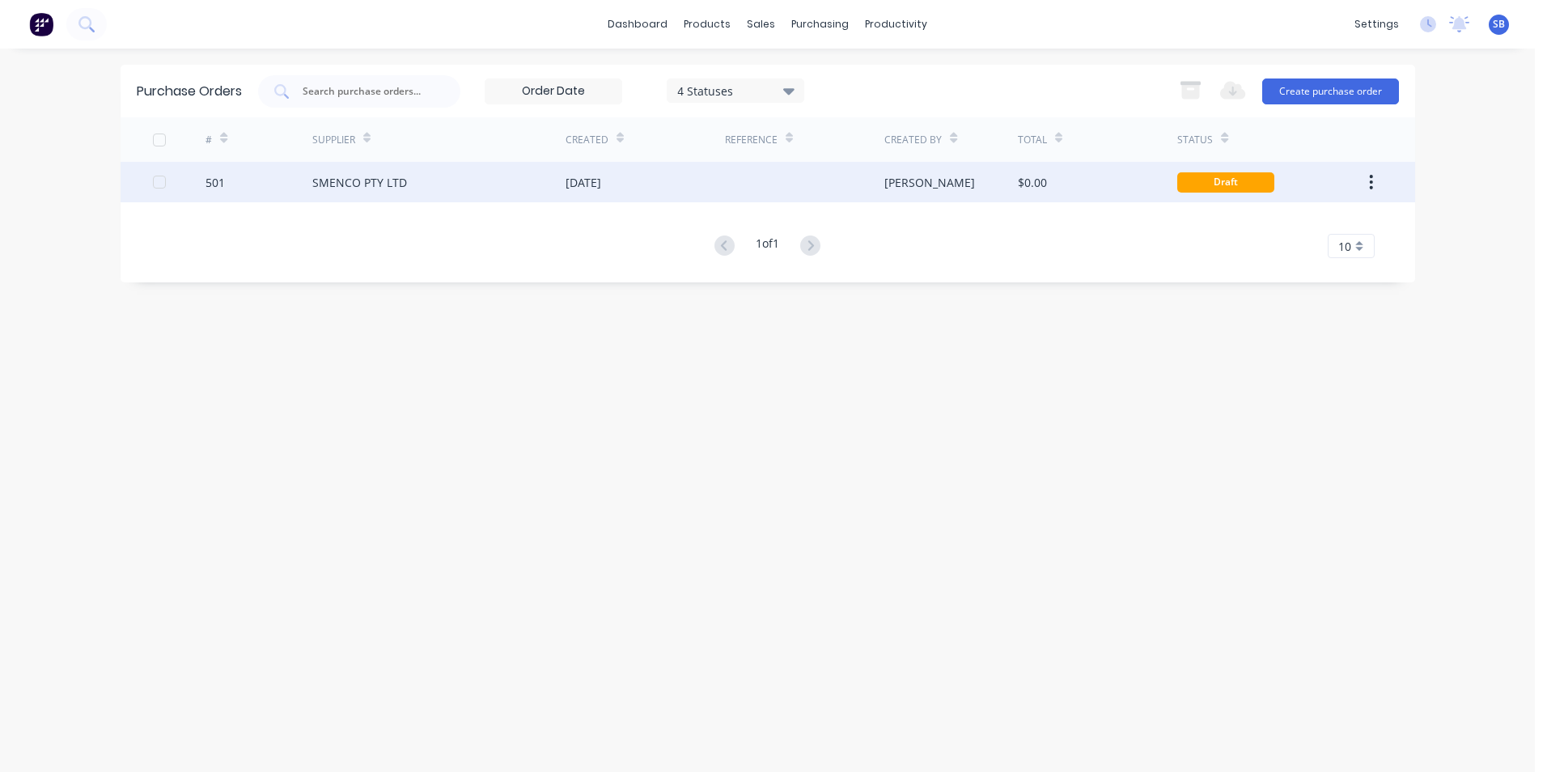
click at [801, 167] on div at bounding box center [804, 182] width 159 height 40
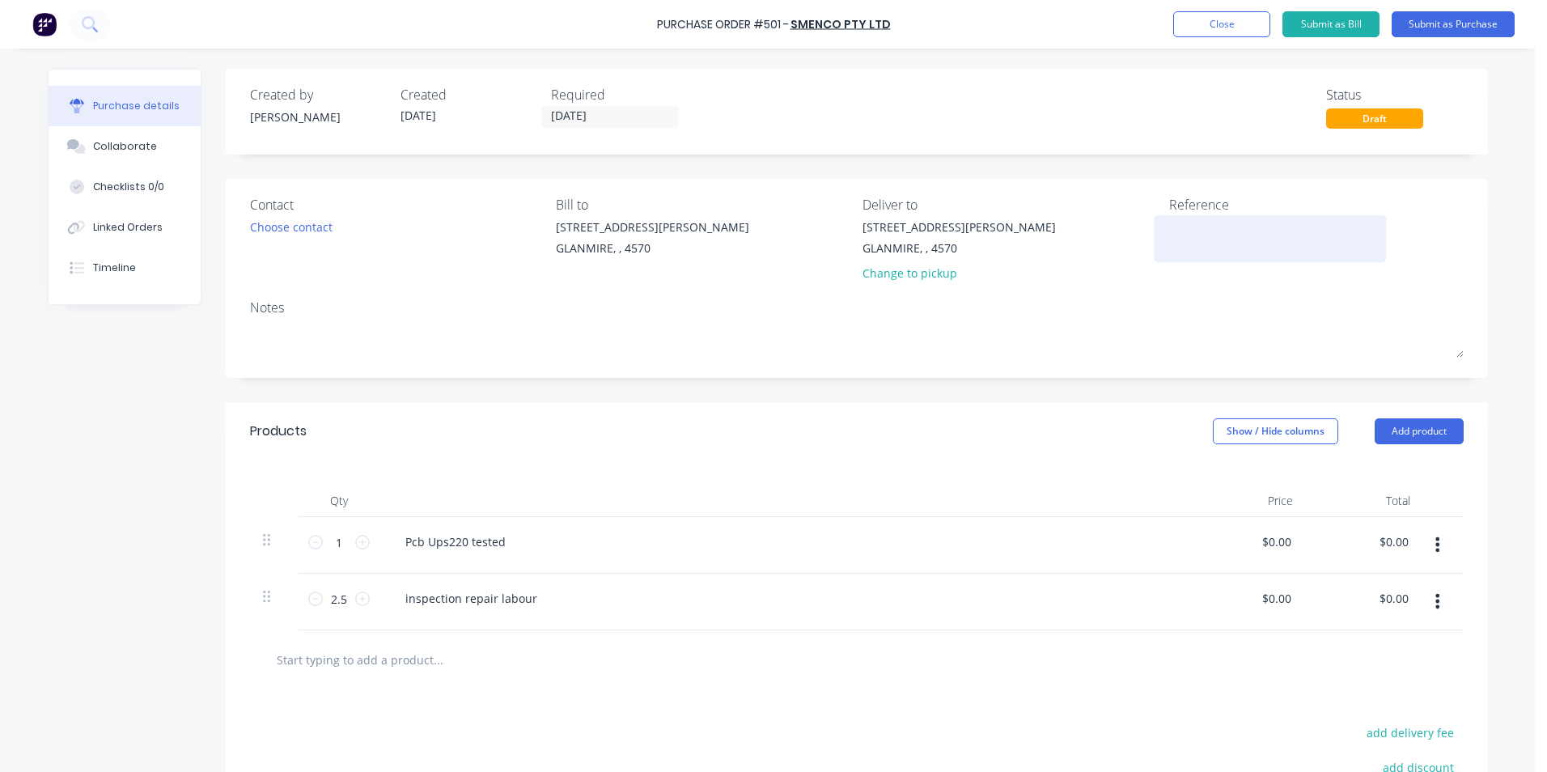
click at [1213, 235] on textarea at bounding box center [1270, 236] width 202 height 36
type textarea "SO-00251910"
click at [578, 118] on input "[DATE]" at bounding box center [610, 117] width 136 height 20
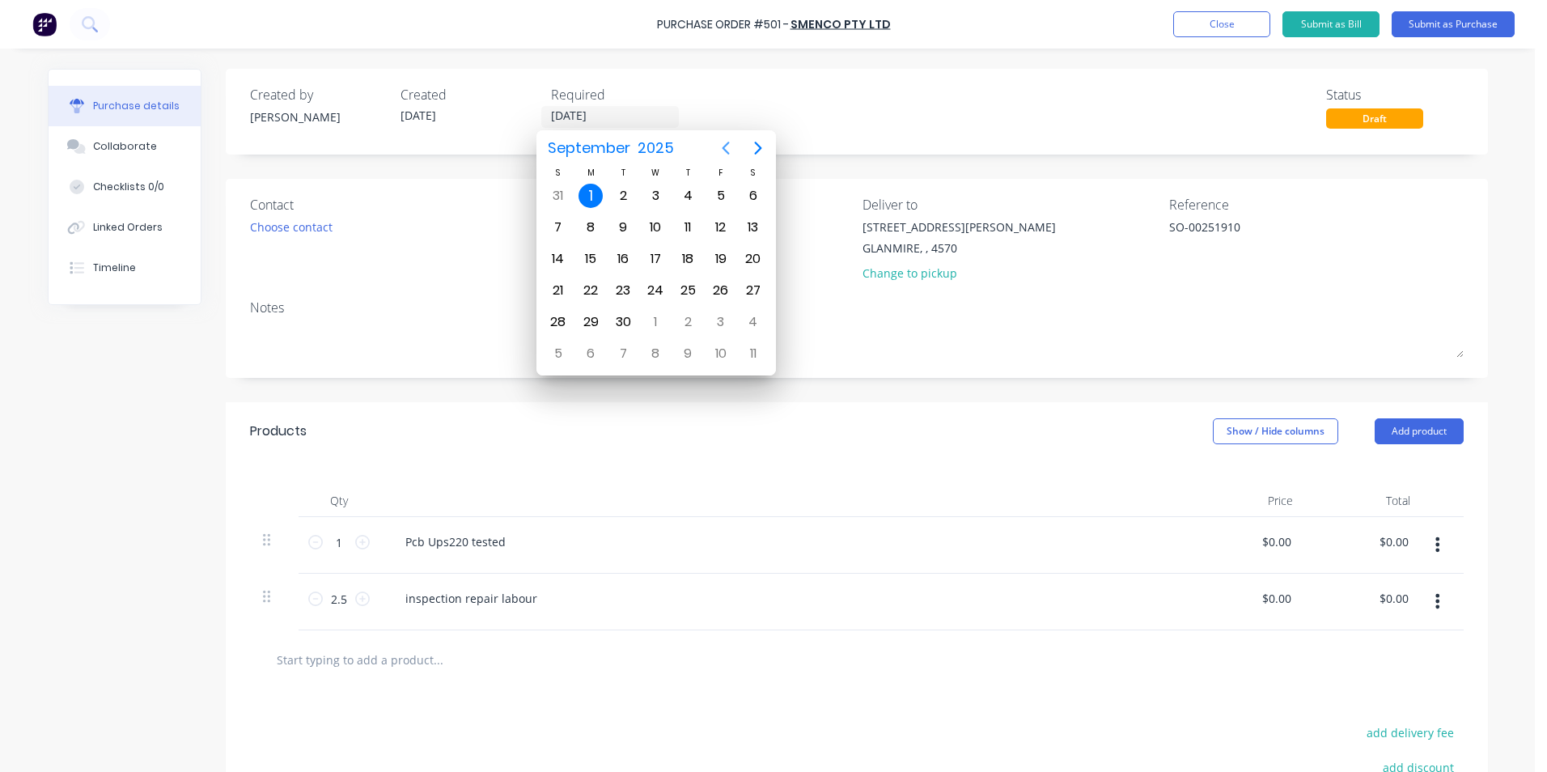
click at [719, 152] on icon "Previous page" at bounding box center [725, 147] width 19 height 19
click at [688, 283] on div "21" at bounding box center [687, 290] width 24 height 24
type input "[DATE]"
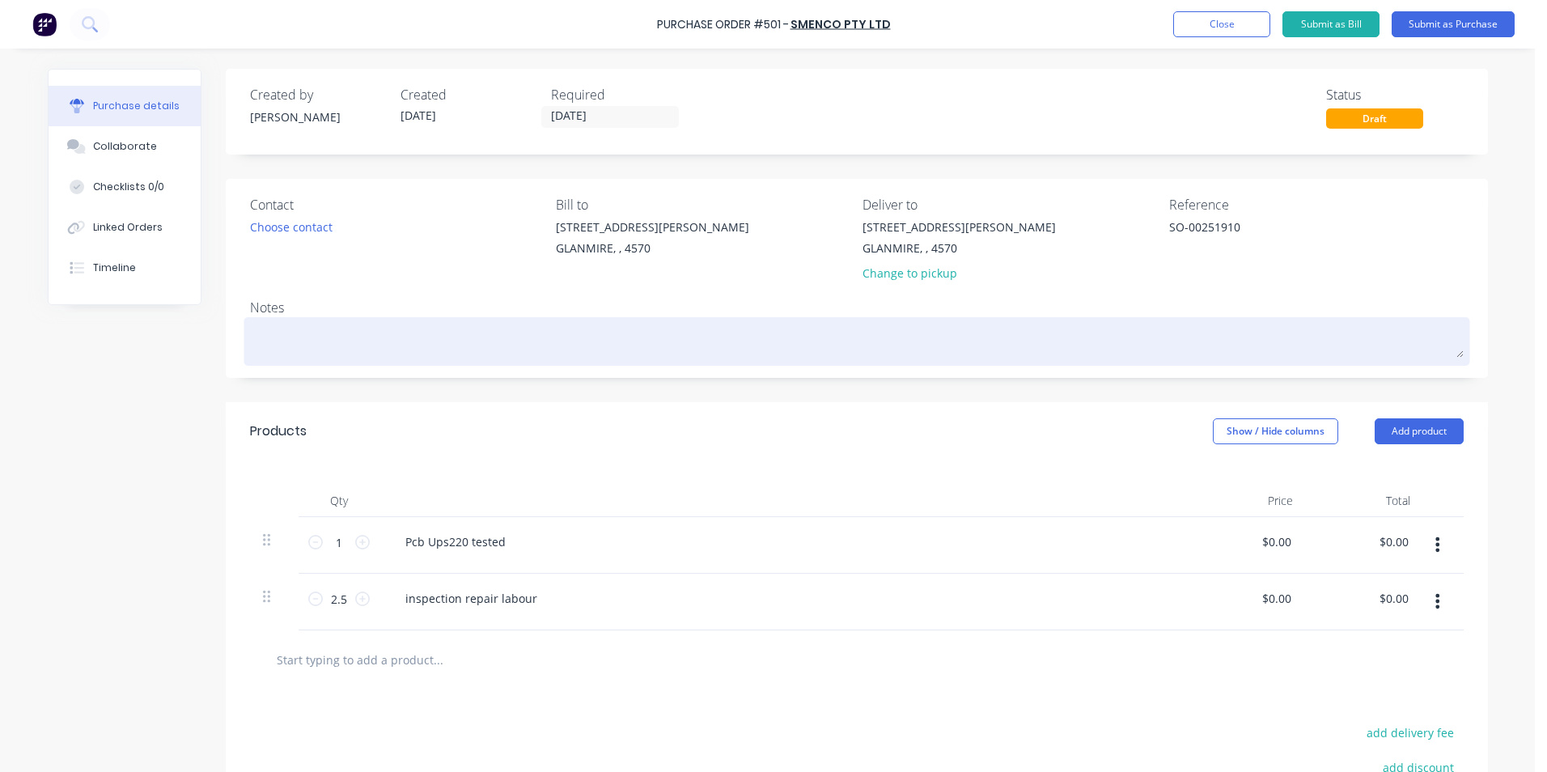
click at [473, 343] on textarea at bounding box center [856, 339] width 1213 height 36
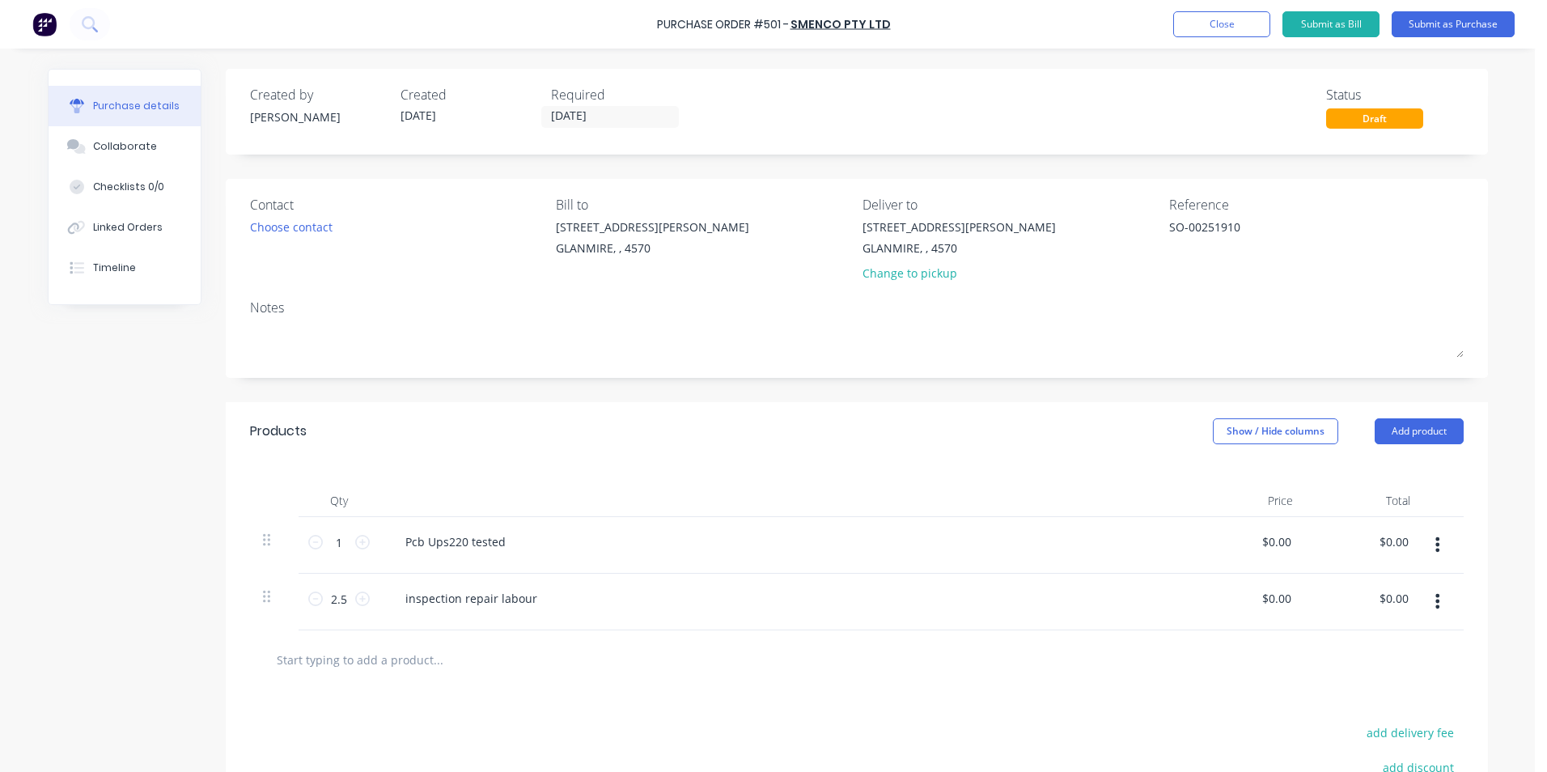
click at [1248, 414] on div "Products Show / Hide columns Add product" at bounding box center [857, 431] width 1262 height 58
click at [1240, 428] on button "Show / Hide columns" at bounding box center [1275, 431] width 125 height 26
click at [1220, 481] on span at bounding box center [1219, 484] width 14 height 14
click at [1212, 477] on input "Account" at bounding box center [1212, 477] width 0 height 0
click at [1120, 541] on div "Select..." at bounding box center [1167, 542] width 95 height 24
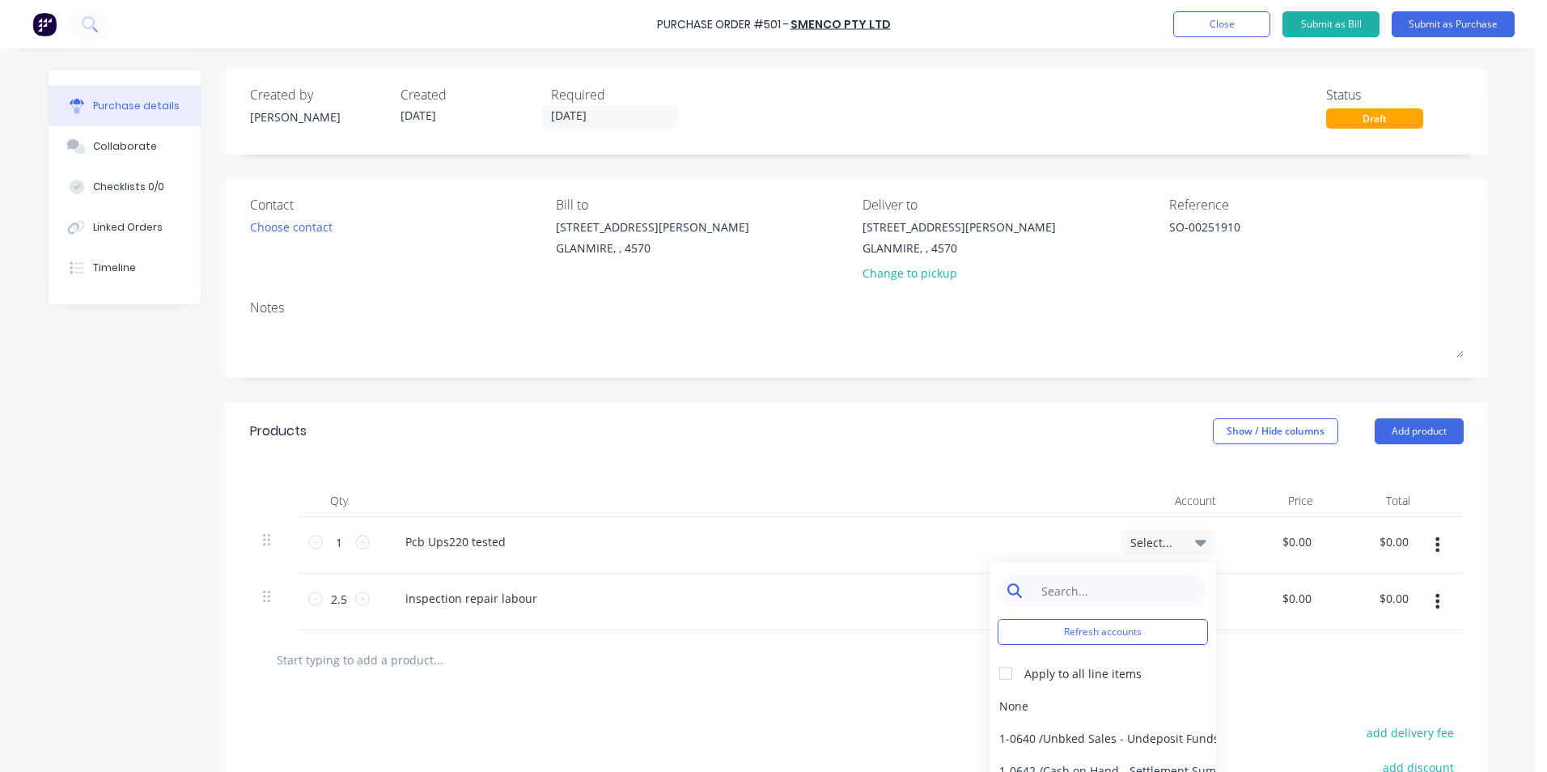
click at [1088, 582] on input at bounding box center [1115, 590] width 166 height 32
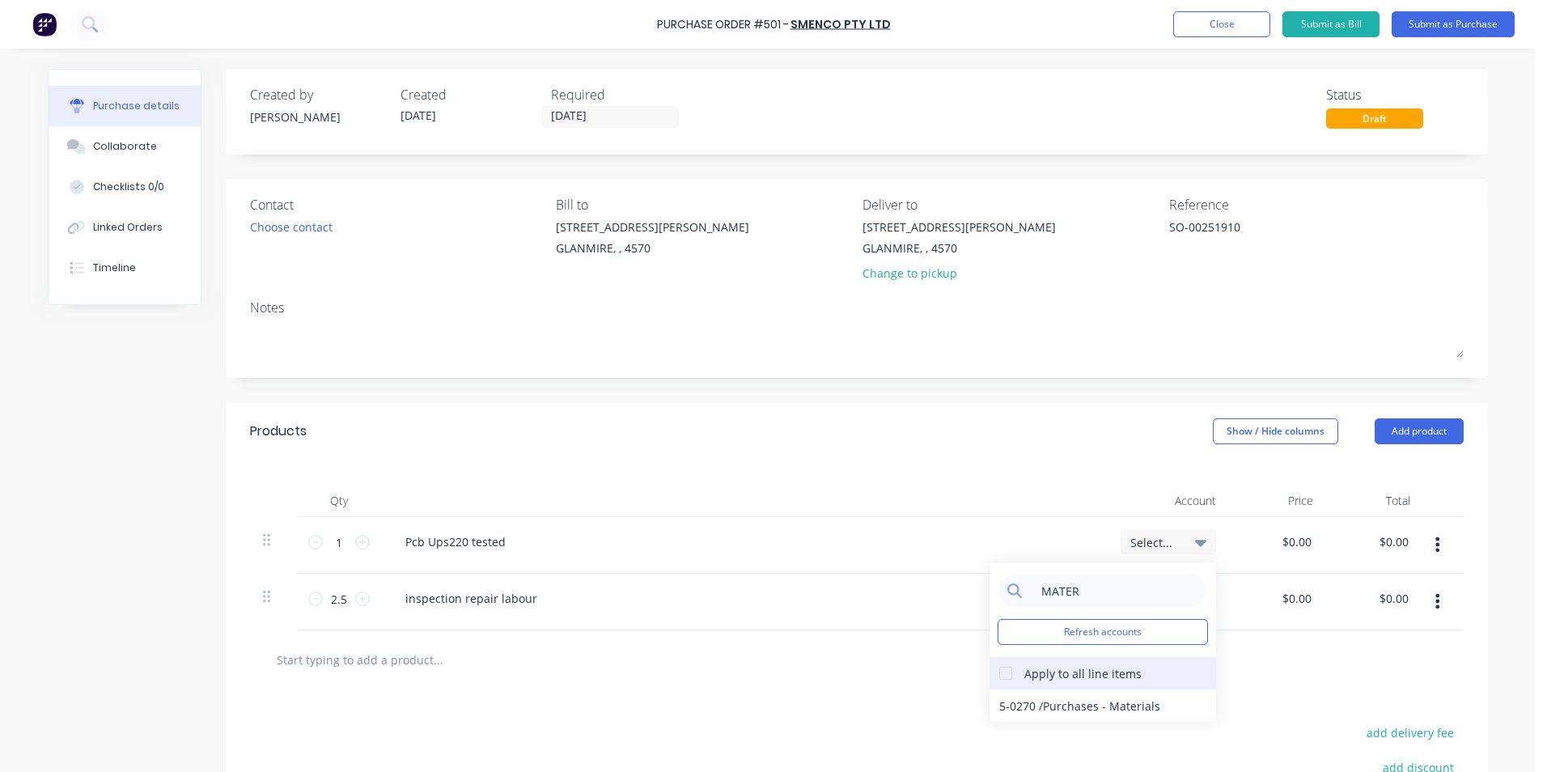
type input "MATER"
click at [1003, 674] on div at bounding box center [1005, 673] width 32 height 32
click at [1009, 708] on div "5-0270 / Purchases - Materials" at bounding box center [1102, 705] width 227 height 32
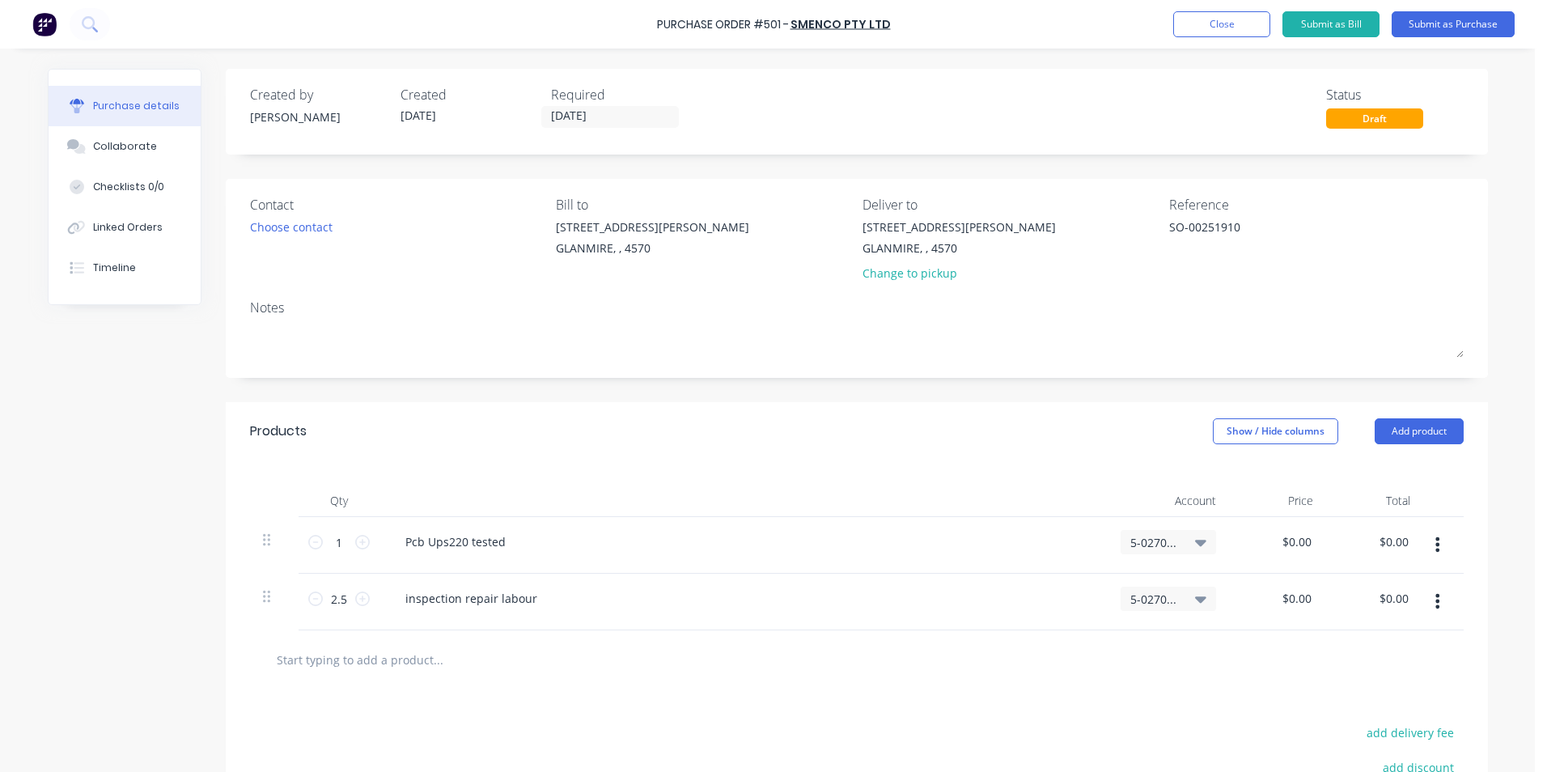
click at [1263, 534] on div "$0.00 $0.00" at bounding box center [1277, 545] width 97 height 57
click at [1272, 540] on input "0.0000" at bounding box center [1293, 541] width 44 height 23
drag, startPoint x: 1272, startPoint y: 540, endPoint x: 1345, endPoint y: 542, distance: 72.8
click at [1345, 542] on div "1 1 Pcb Ups220 tested 5-0270 / Purchases - Materials 0.0000 0.0000 $0.00 $0.00" at bounding box center [856, 545] width 1213 height 57
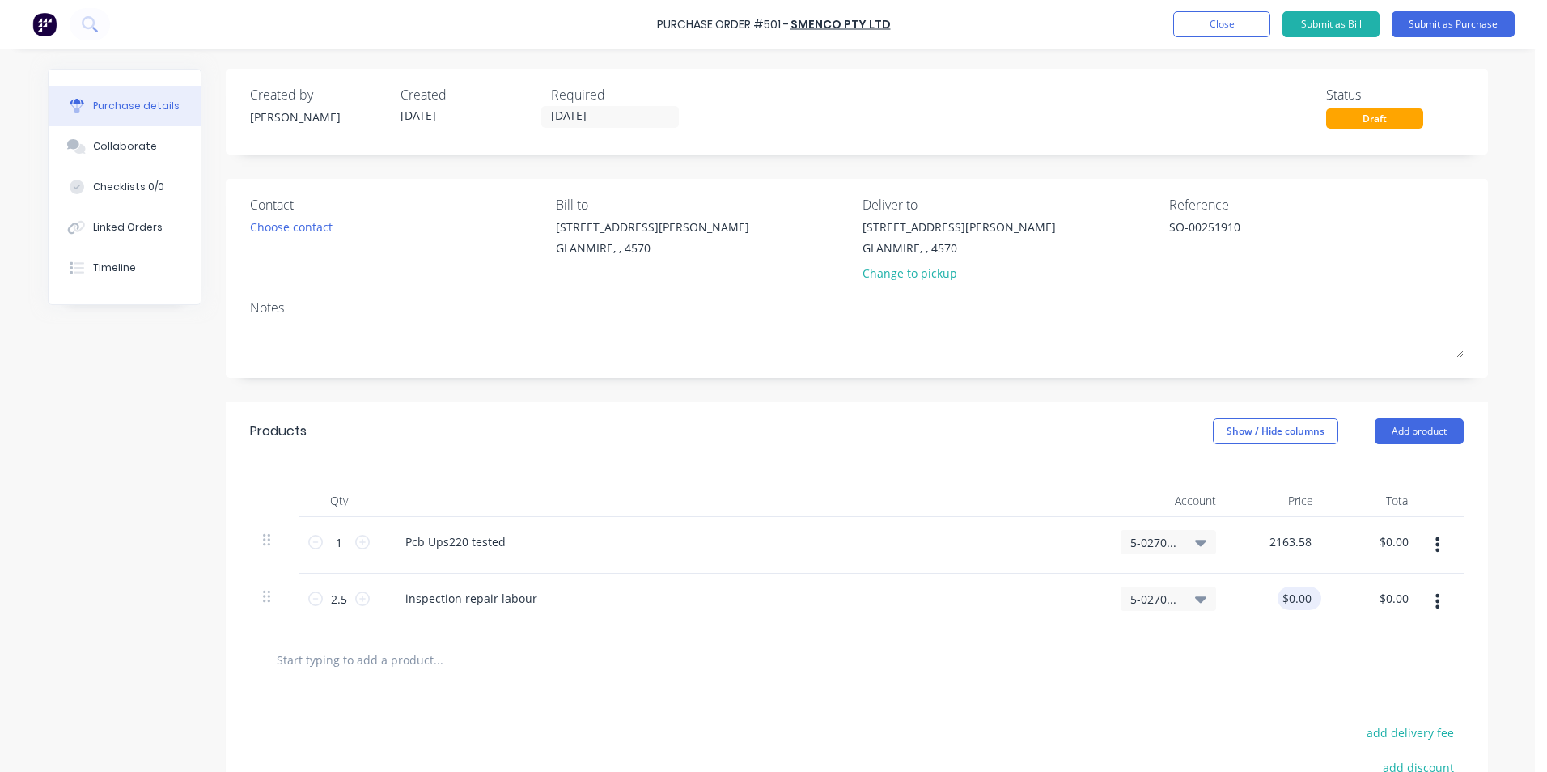
type input "$2,163.58"
click at [1296, 605] on input "0.0000" at bounding box center [1293, 598] width 44 height 23
drag, startPoint x: 1268, startPoint y: 595, endPoint x: 1408, endPoint y: 598, distance: 140.8
click at [1408, 598] on div "2.5 2.5 inspection repair labour 5-0270 / Purchases - Materials 0.0000 0.0000 $…" at bounding box center [856, 602] width 1213 height 57
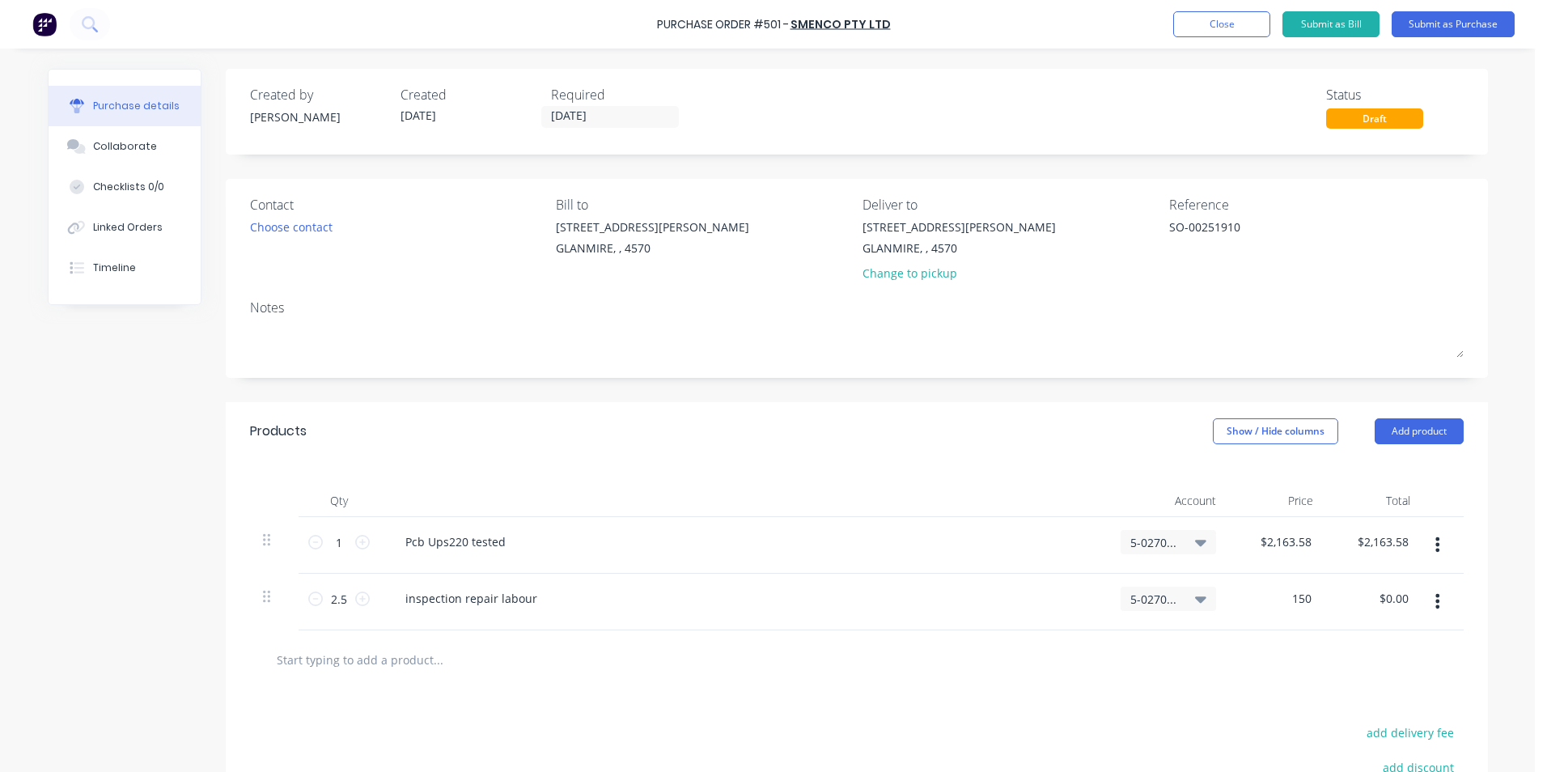
type input "$150.00"
type input "$375.00"
click at [1203, 671] on div at bounding box center [857, 659] width 1188 height 32
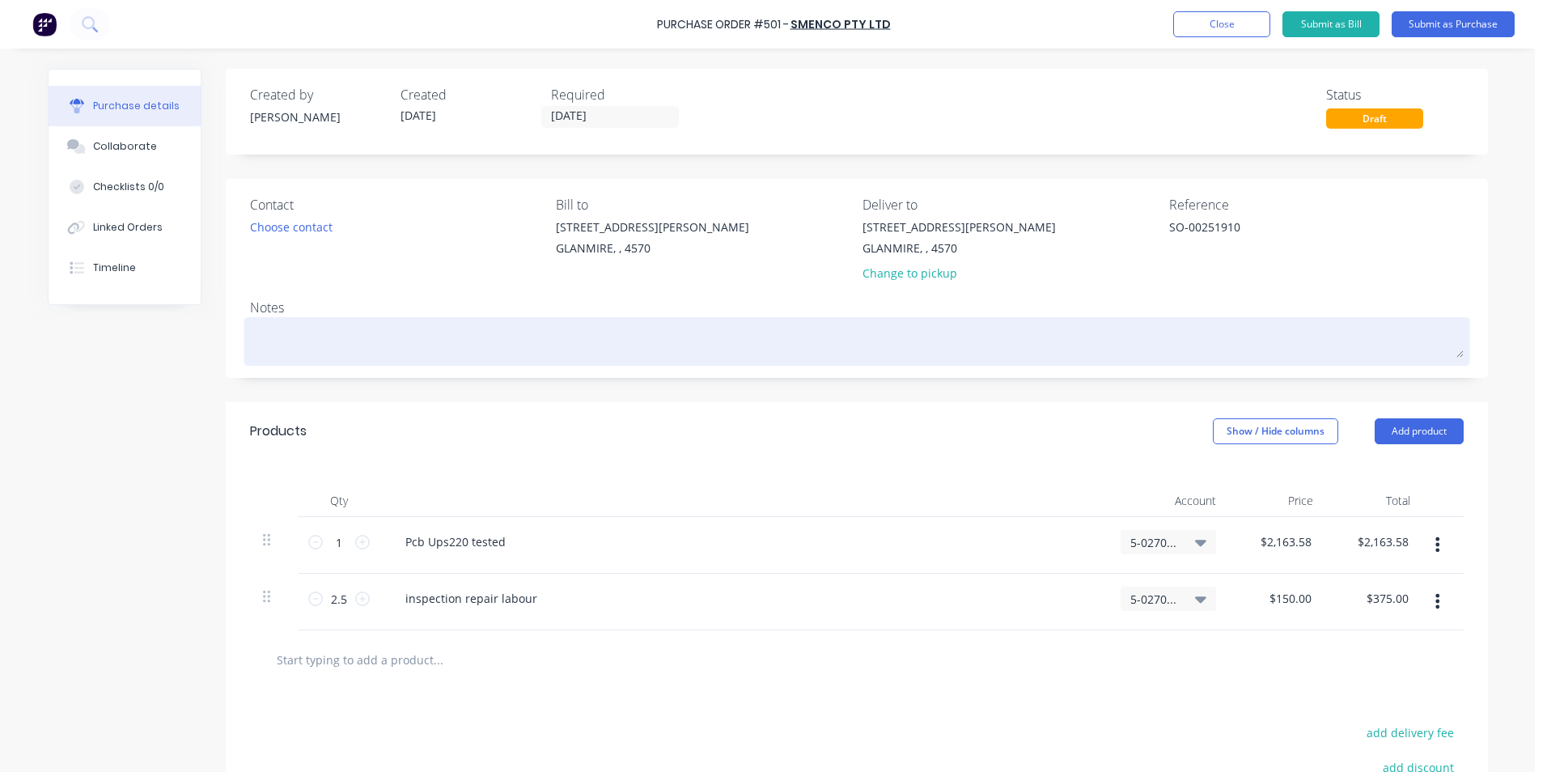
click at [415, 342] on textarea at bounding box center [856, 339] width 1213 height 36
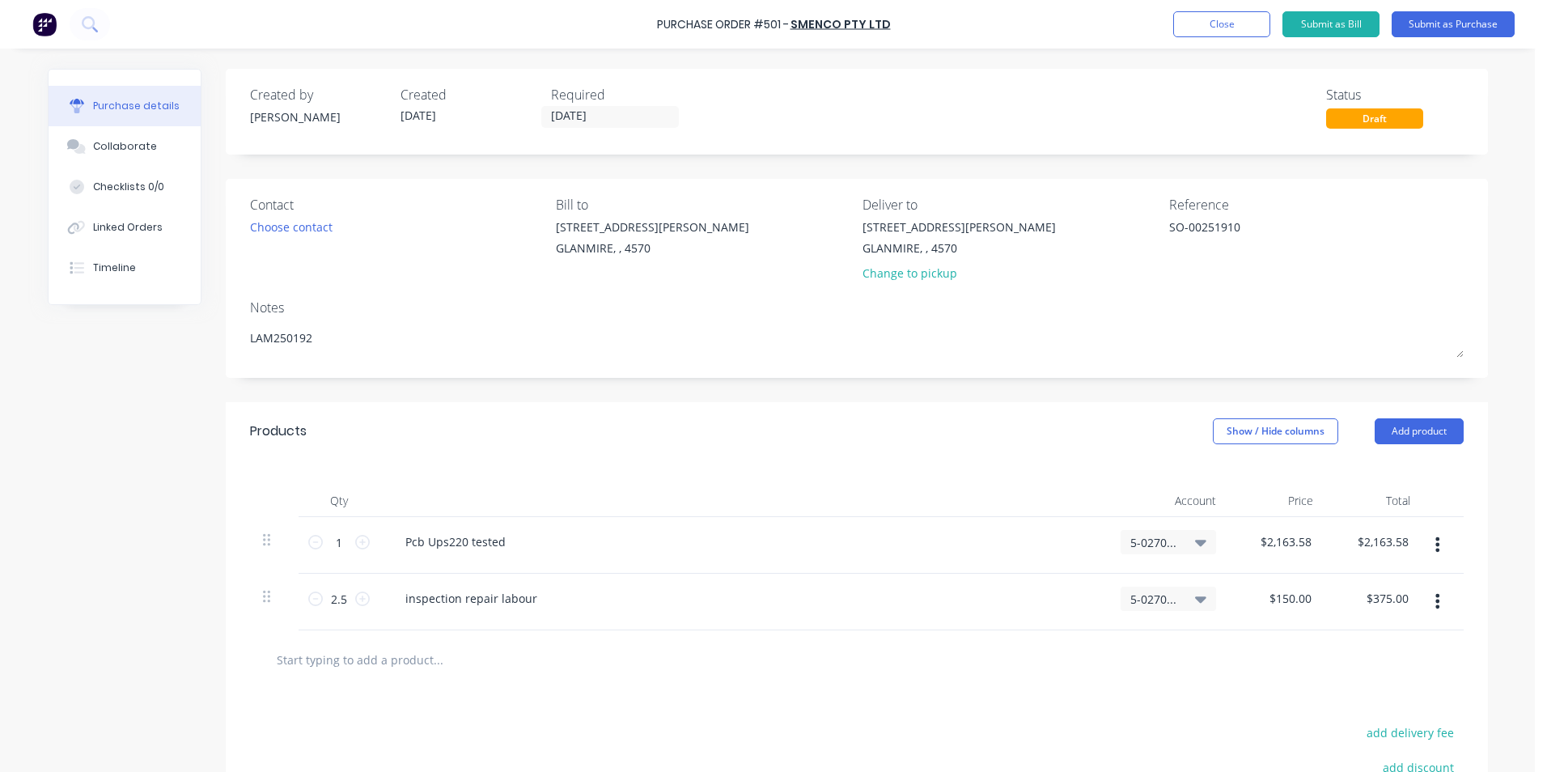
type textarea "LAM250192"
click at [632, 688] on div at bounding box center [856, 659] width 1213 height 59
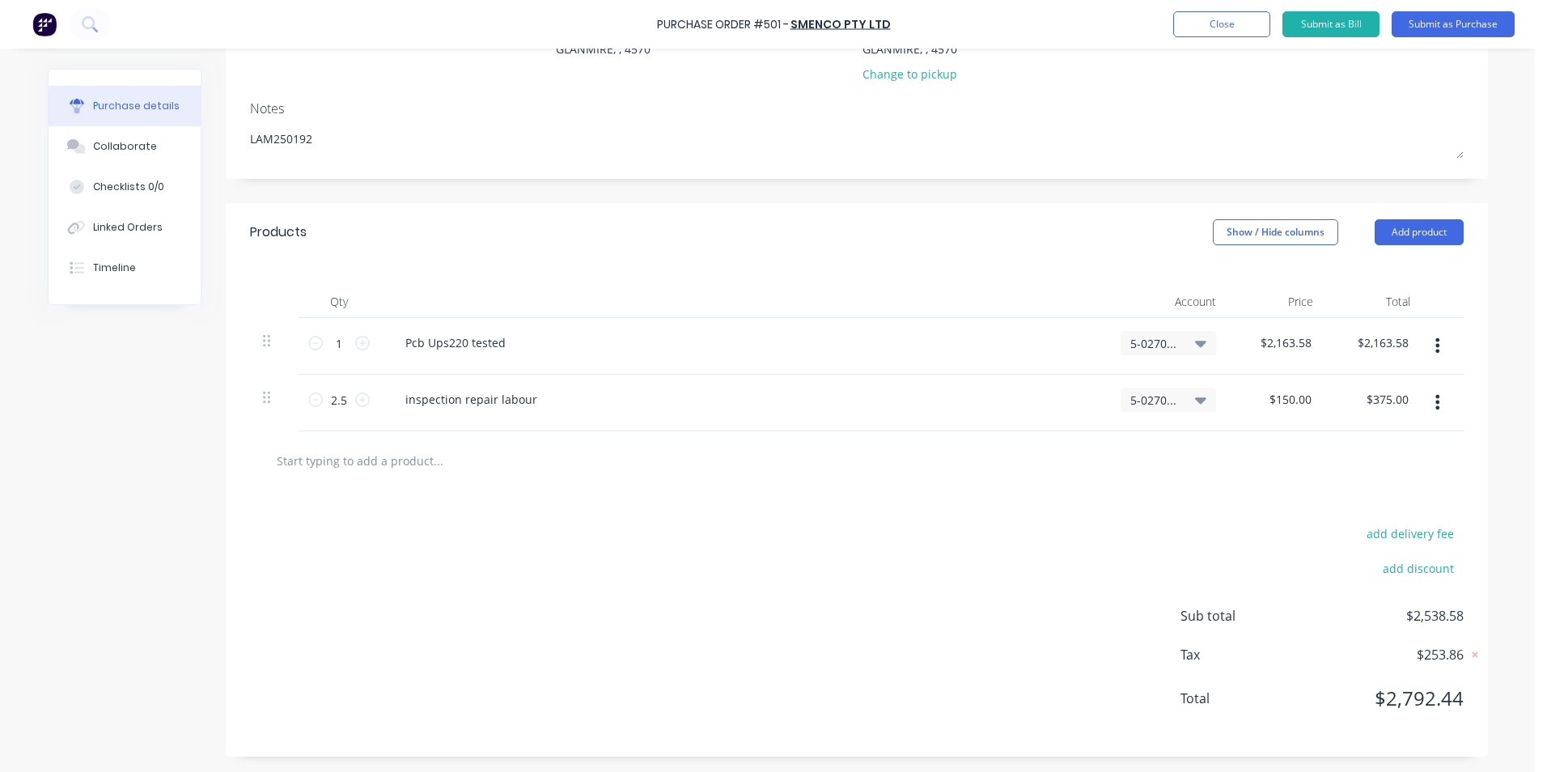
scroll to position [200, 0]
click at [1353, 19] on button "Submit as Bill" at bounding box center [1330, 24] width 97 height 26
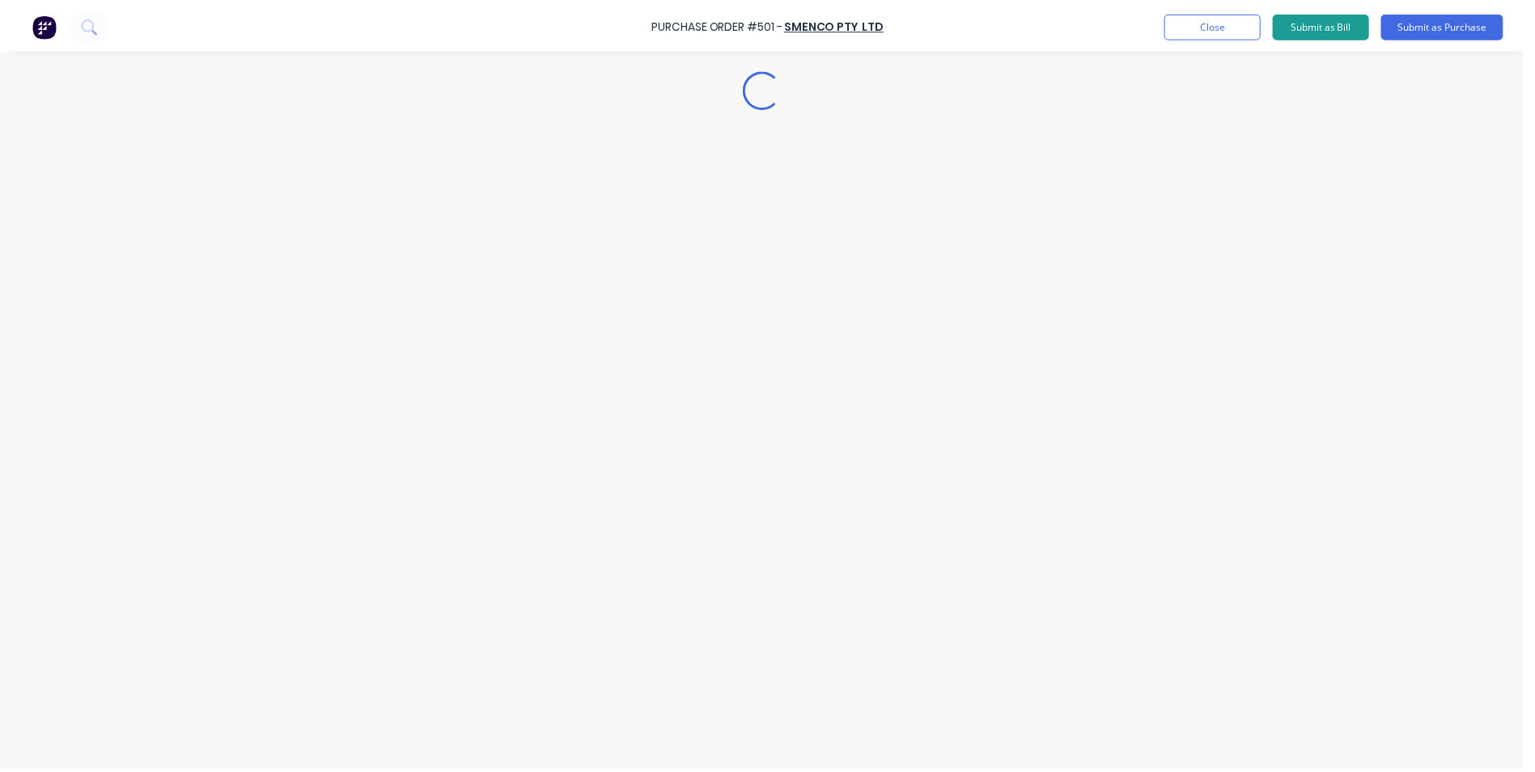
scroll to position [0, 0]
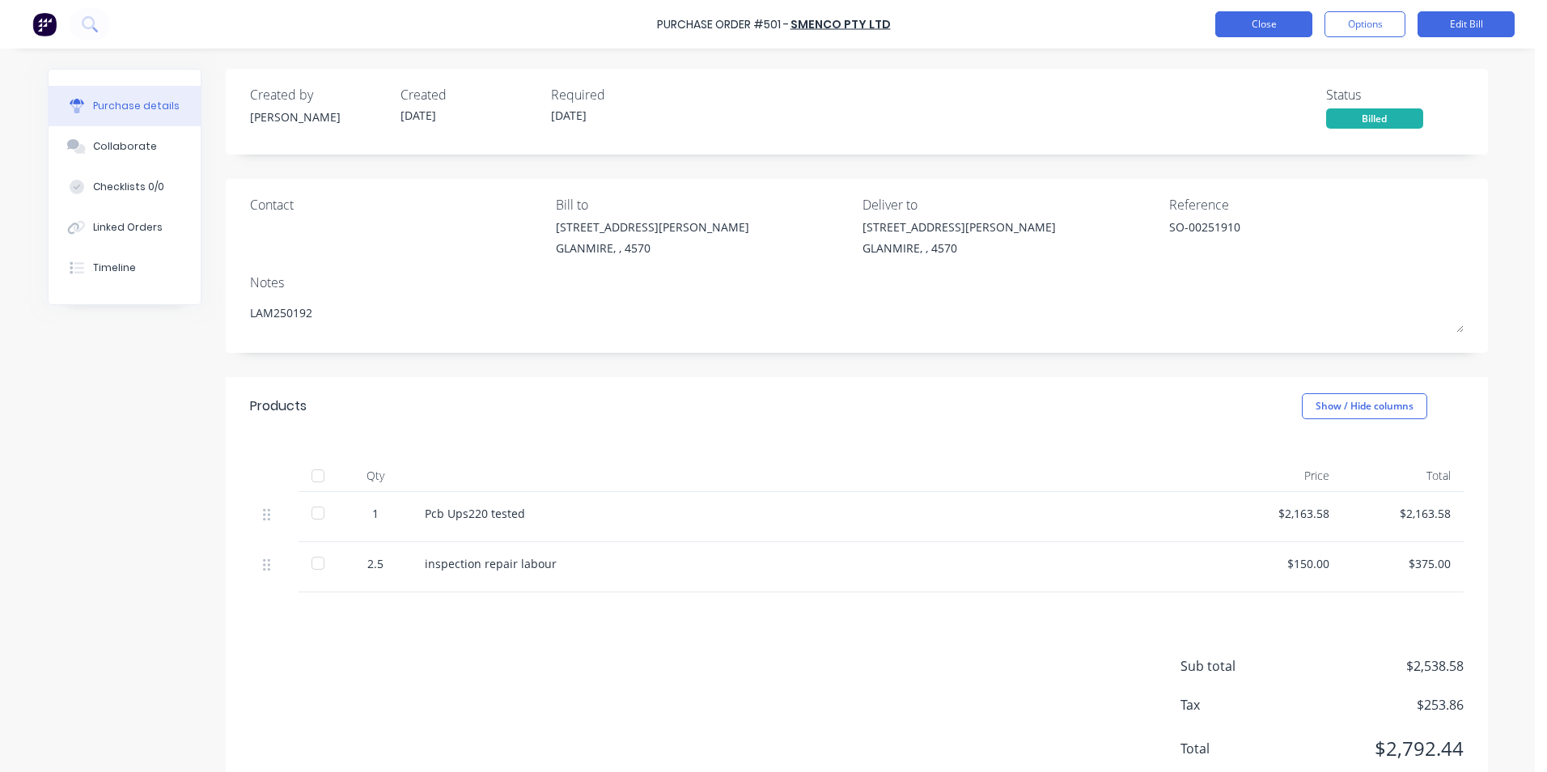
click at [1278, 31] on button "Close" at bounding box center [1263, 24] width 97 height 26
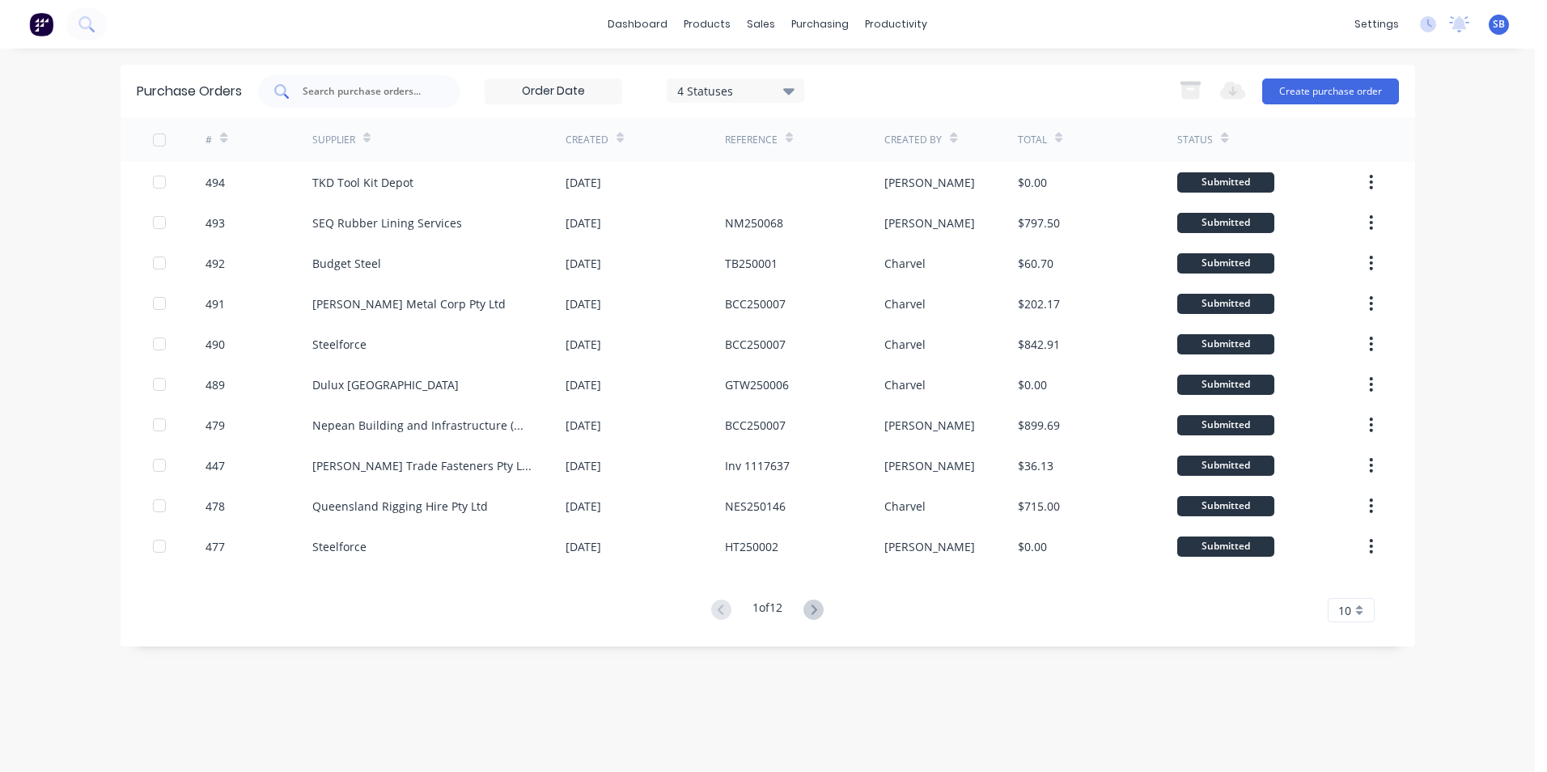
click at [407, 105] on div at bounding box center [359, 91] width 202 height 32
click at [839, 78] on div "Purchase Orders" at bounding box center [872, 77] width 86 height 15
click at [312, 95] on input "text" at bounding box center [368, 91] width 134 height 16
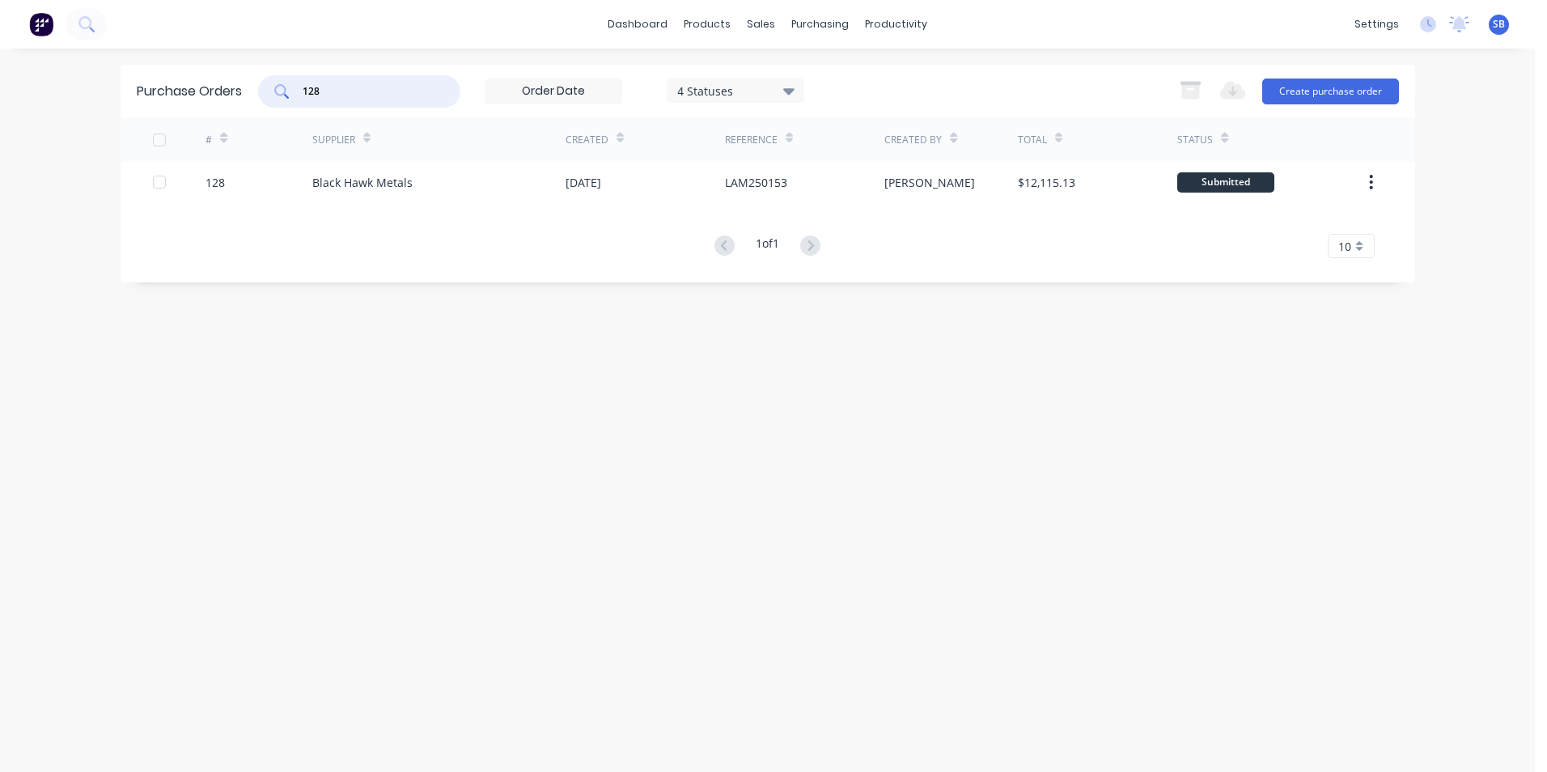
type input "128"
click at [790, 75] on div "Sales Orders" at bounding box center [821, 77] width 66 height 15
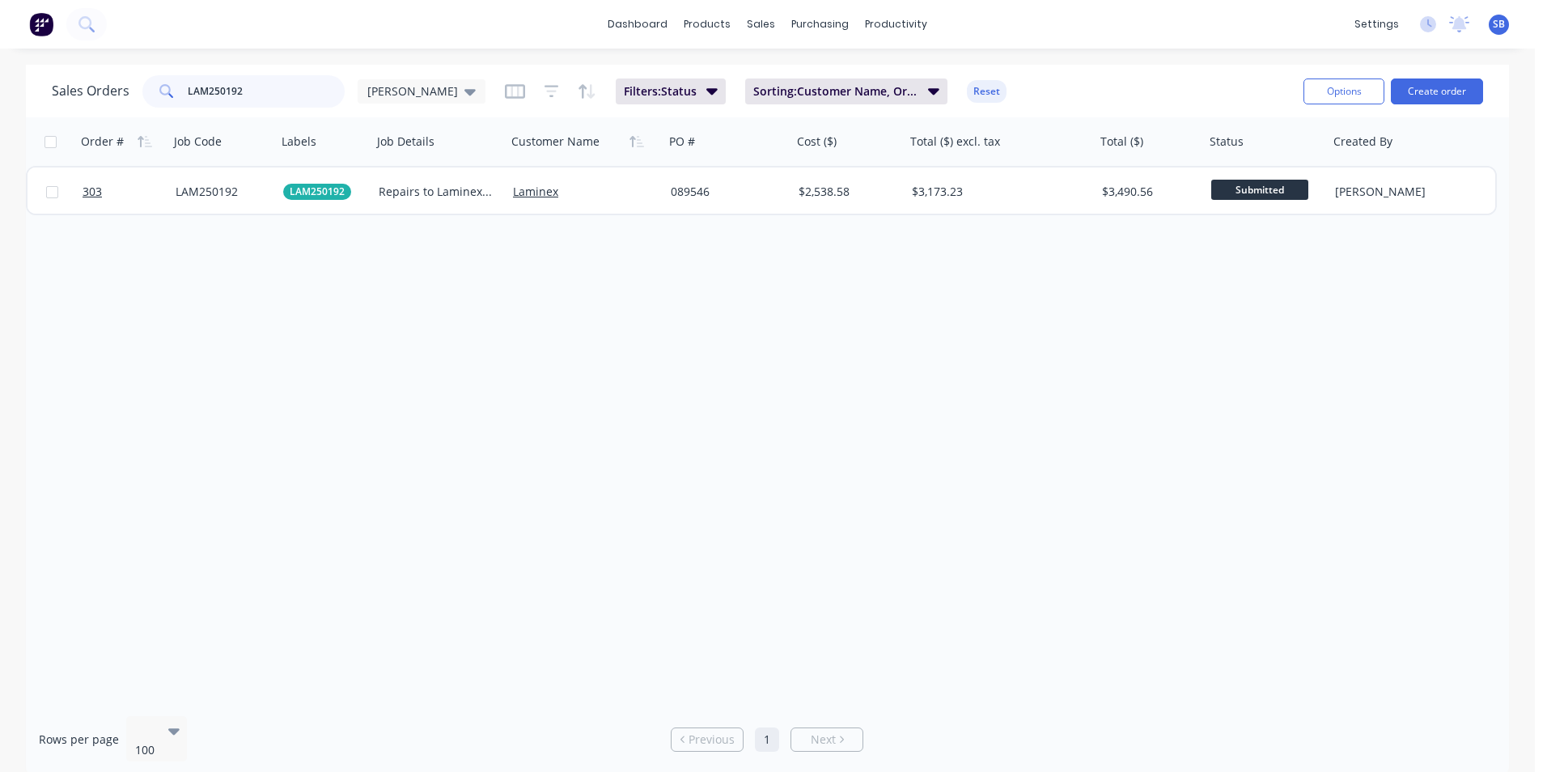
drag, startPoint x: 282, startPoint y: 98, endPoint x: 136, endPoint y: 83, distance: 146.3
click at [136, 83] on div "Sales Orders LAM250192 Shannon" at bounding box center [269, 91] width 434 height 32
type input "NES250132"
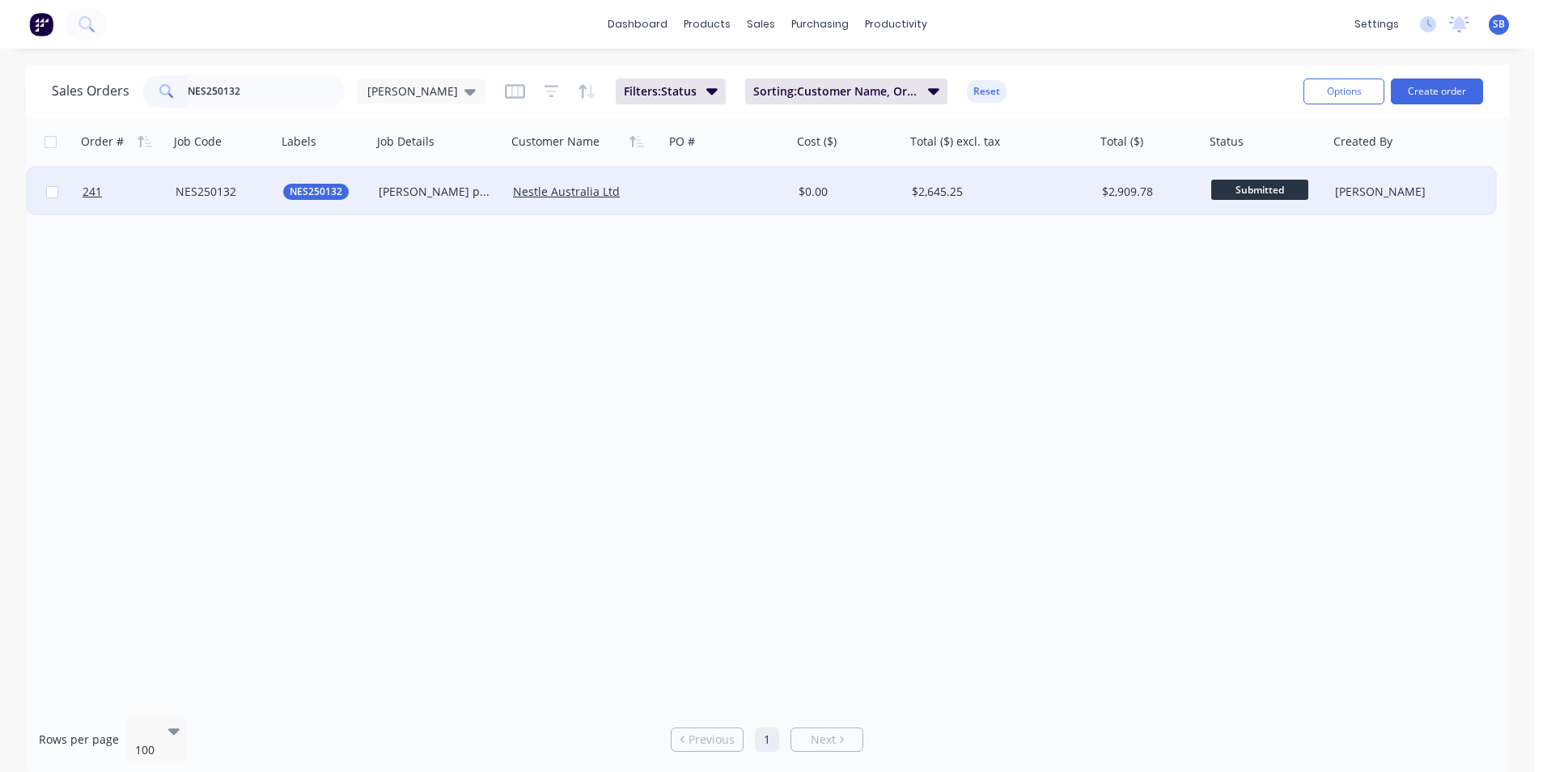
click at [836, 190] on div "$0.00" at bounding box center [845, 192] width 95 height 16
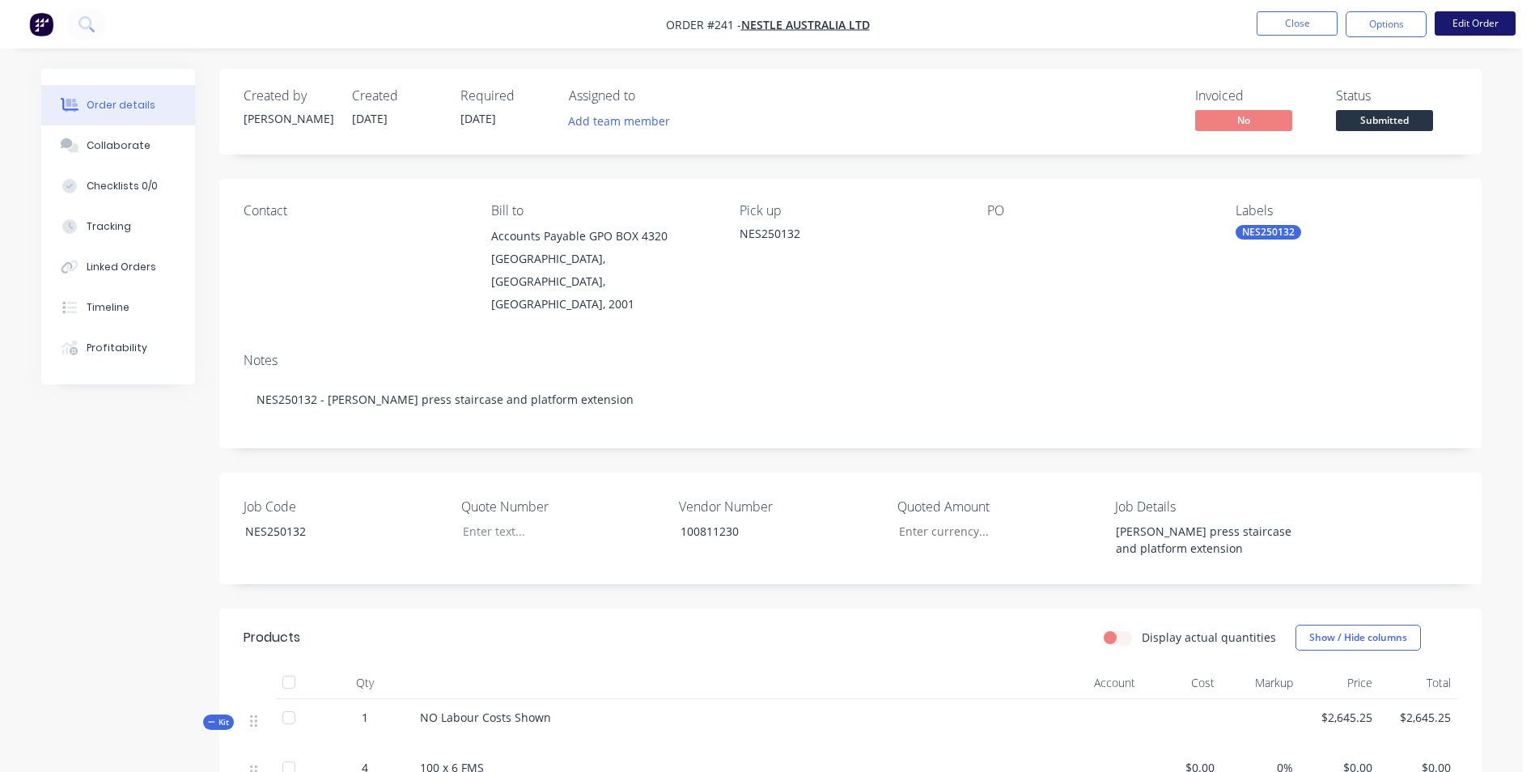
click at [1455, 17] on button "Edit Order" at bounding box center [1474, 23] width 81 height 24
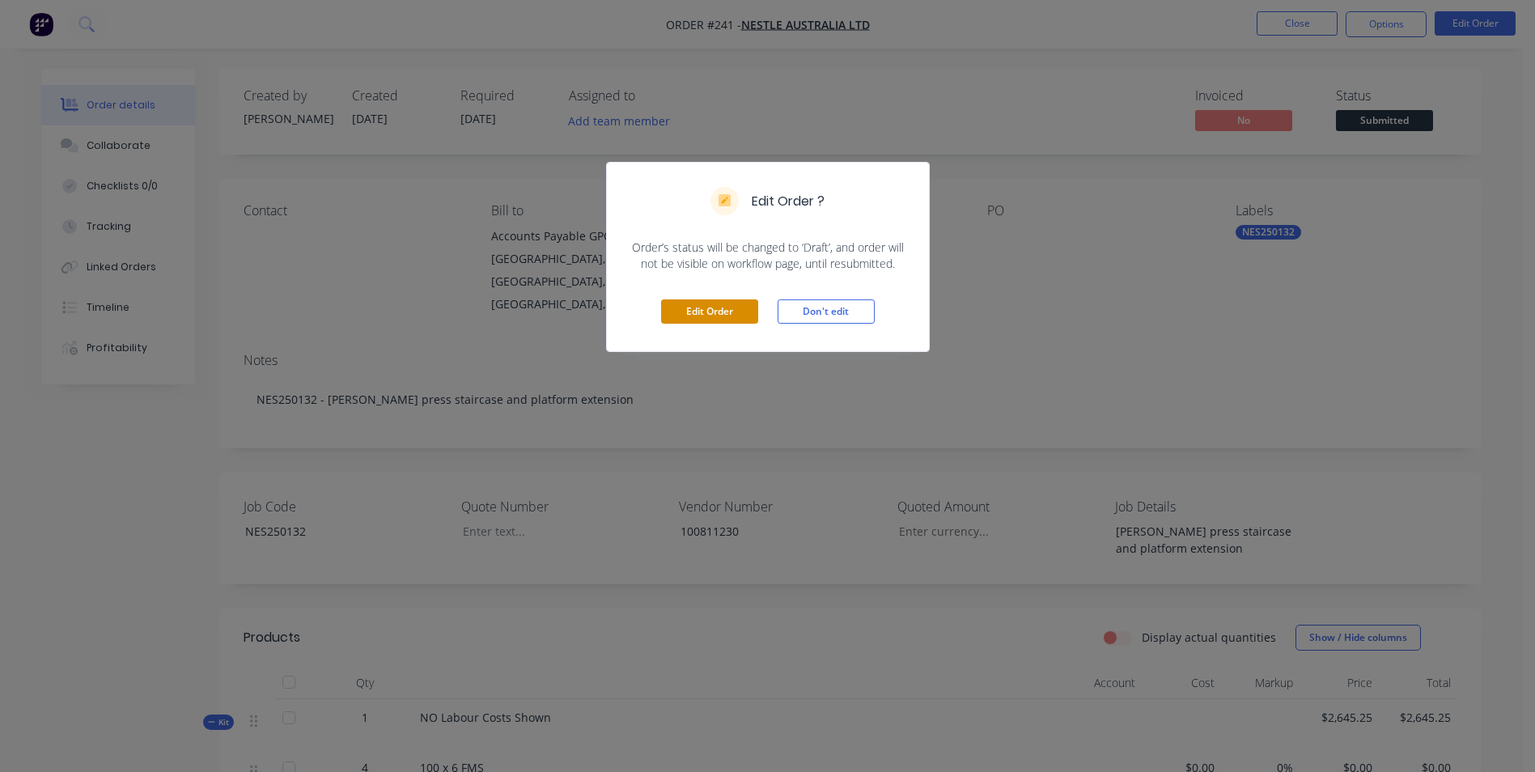
click at [698, 314] on button "Edit Order" at bounding box center [709, 311] width 97 height 24
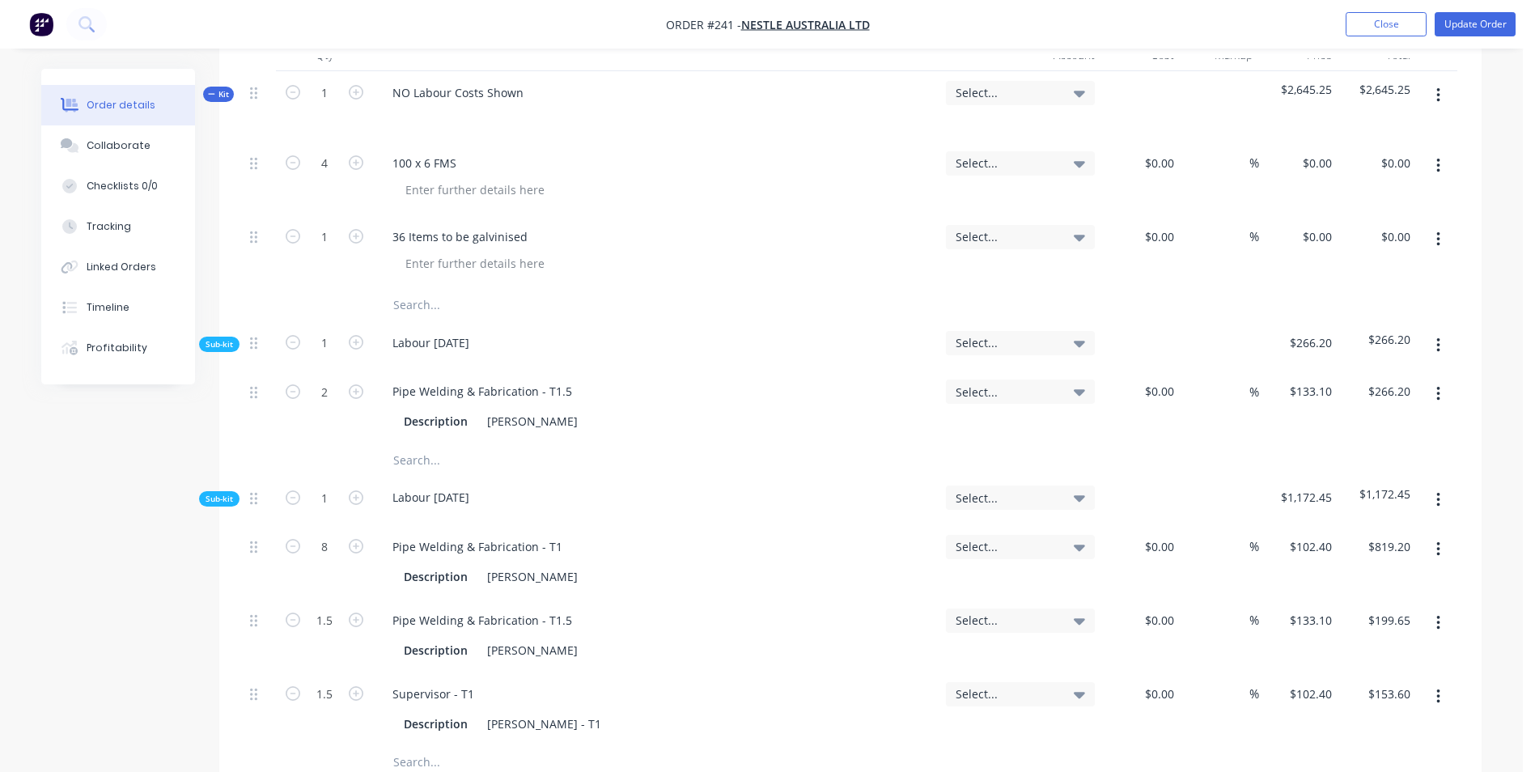
scroll to position [566, 0]
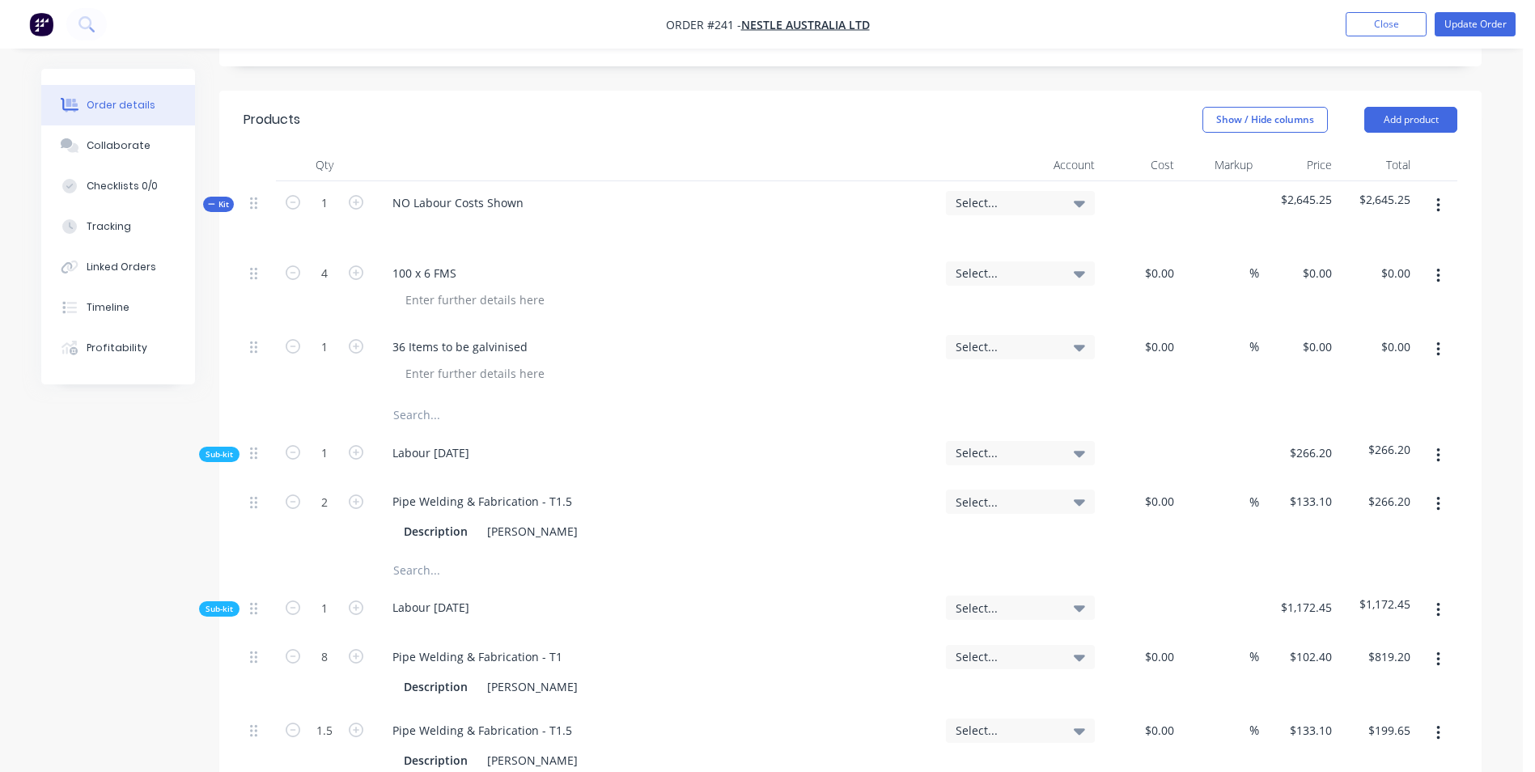
click at [401, 399] on input "text" at bounding box center [554, 415] width 324 height 32
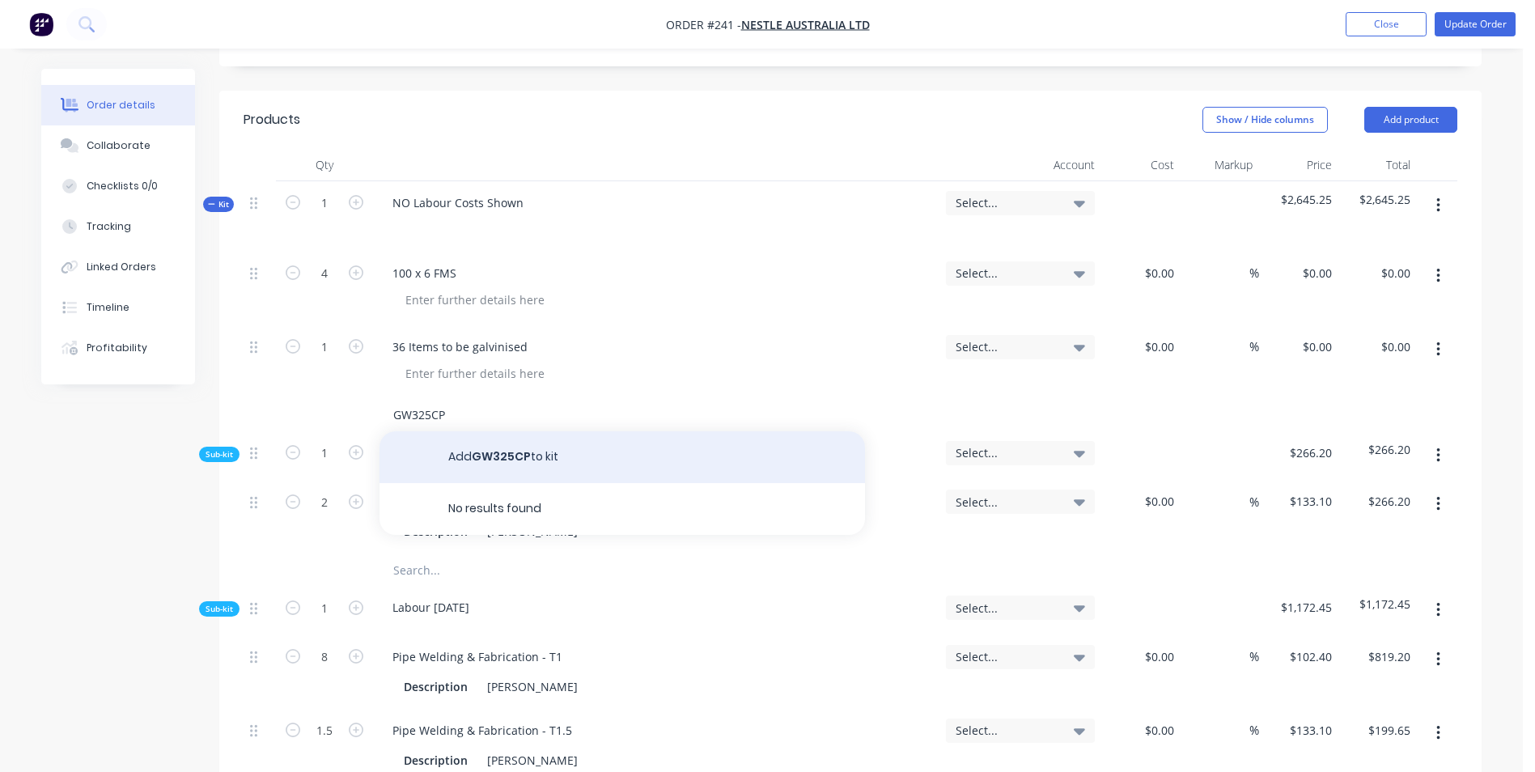
type input "GW325CP"
click at [463, 431] on button "Add GW325CP to kit" at bounding box center [621, 457] width 485 height 52
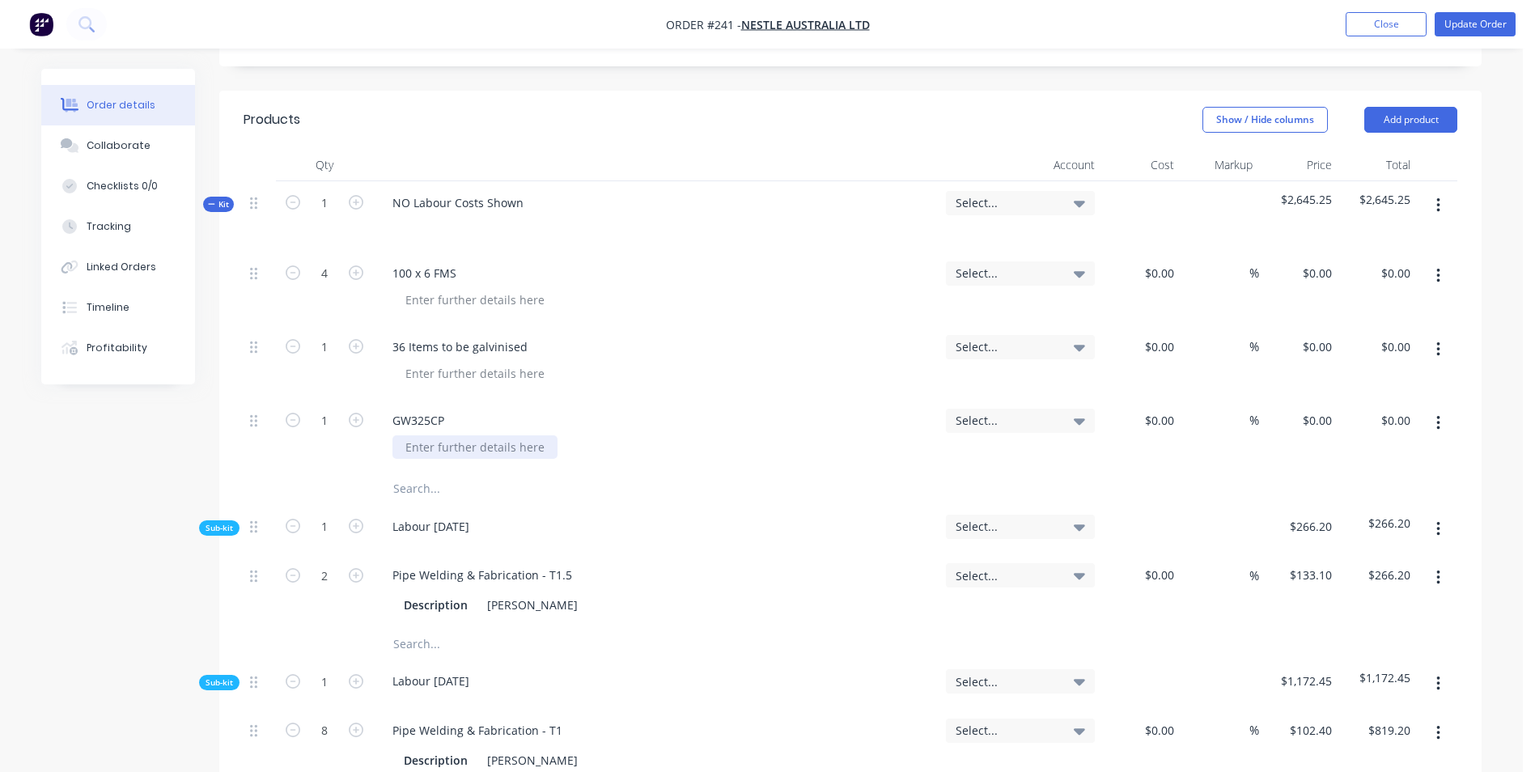
click at [462, 435] on div at bounding box center [474, 446] width 165 height 23
click at [1146, 399] on div "$0.00" at bounding box center [1140, 436] width 79 height 74
type input "$63.00"
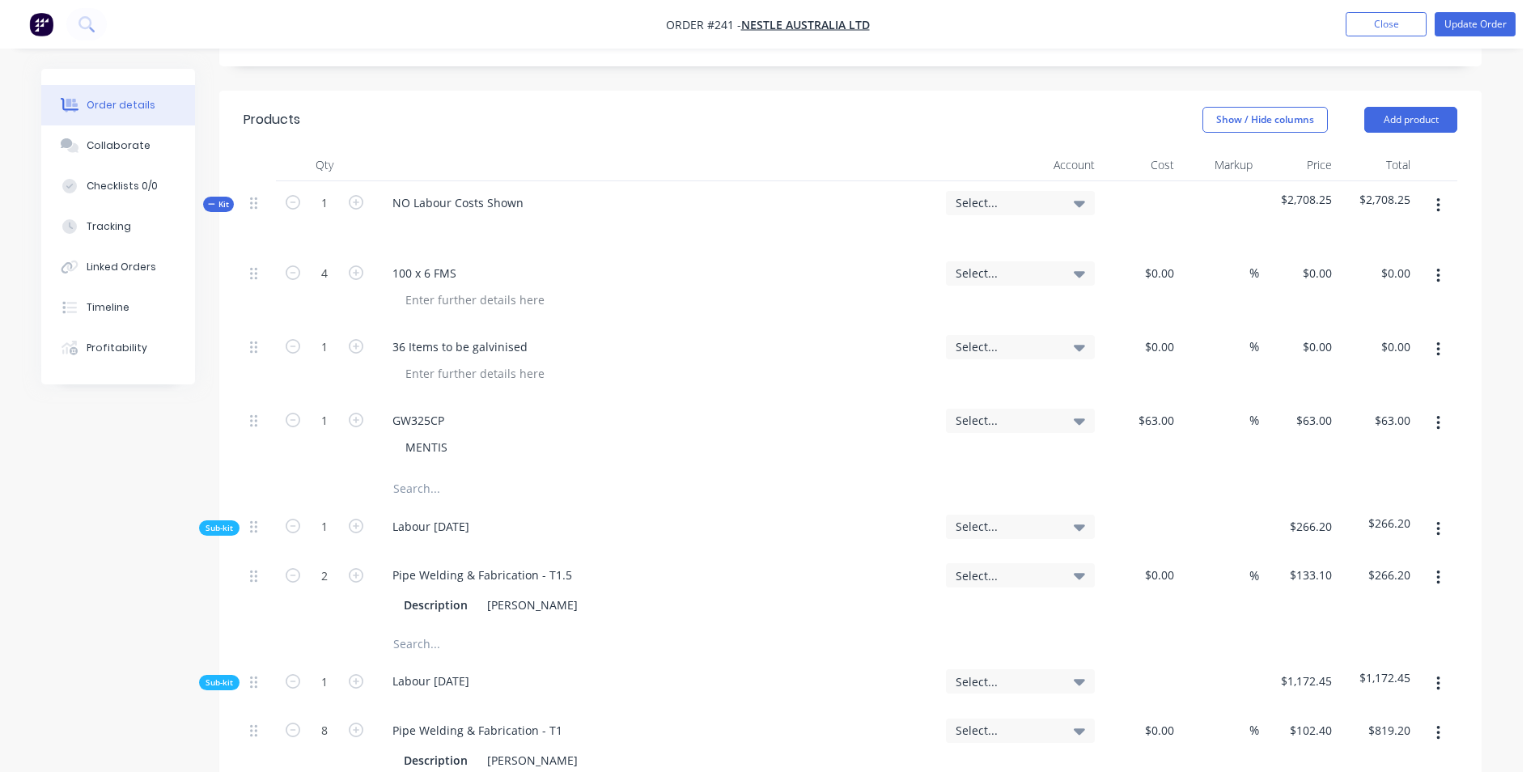
drag, startPoint x: 1133, startPoint y: 422, endPoint x: 1222, endPoint y: 395, distance: 93.9
click at [1133, 423] on div "$63.00 $63.00" at bounding box center [1140, 436] width 79 height 74
click at [1238, 409] on input at bounding box center [1239, 420] width 19 height 23
type input "25"
type input "$78.75"
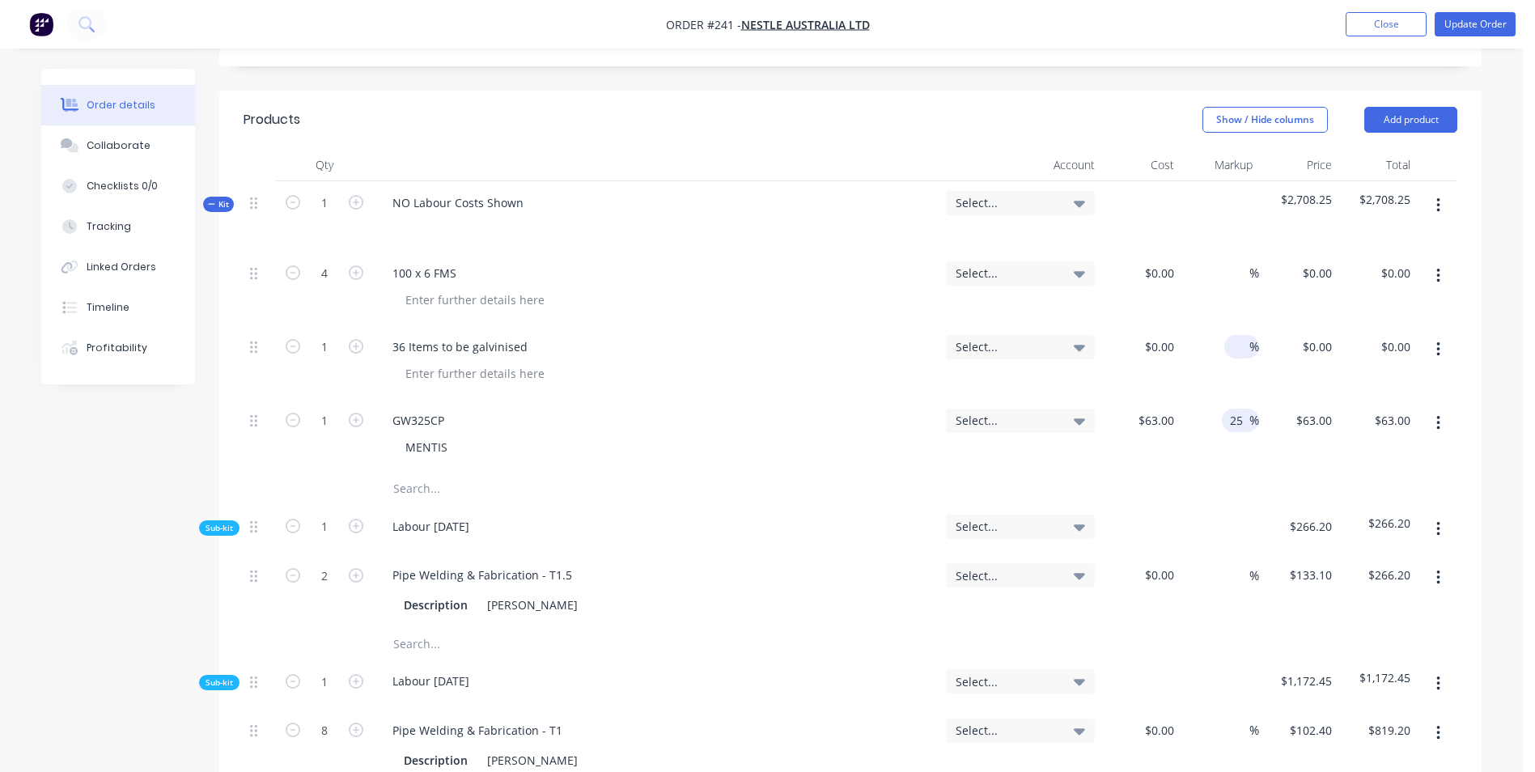
type input "$78.75"
click at [1230, 335] on input at bounding box center [1239, 346] width 19 height 23
type input "25"
click at [1235, 261] on input at bounding box center [1239, 272] width 19 height 23
type input "25"
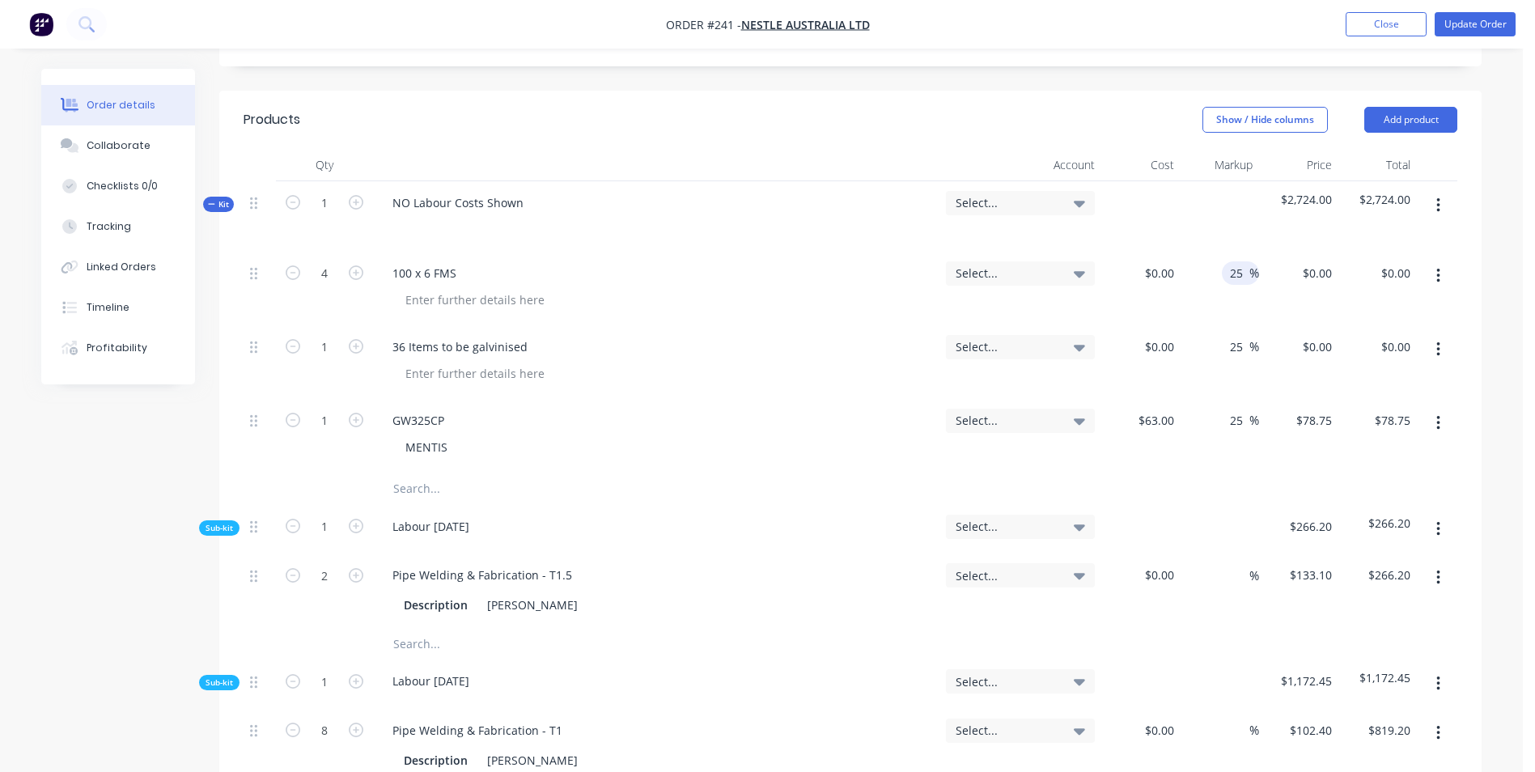
click at [1207, 181] on div at bounding box center [1219, 216] width 79 height 70
click at [1454, 27] on button "Update Order" at bounding box center [1474, 24] width 81 height 24
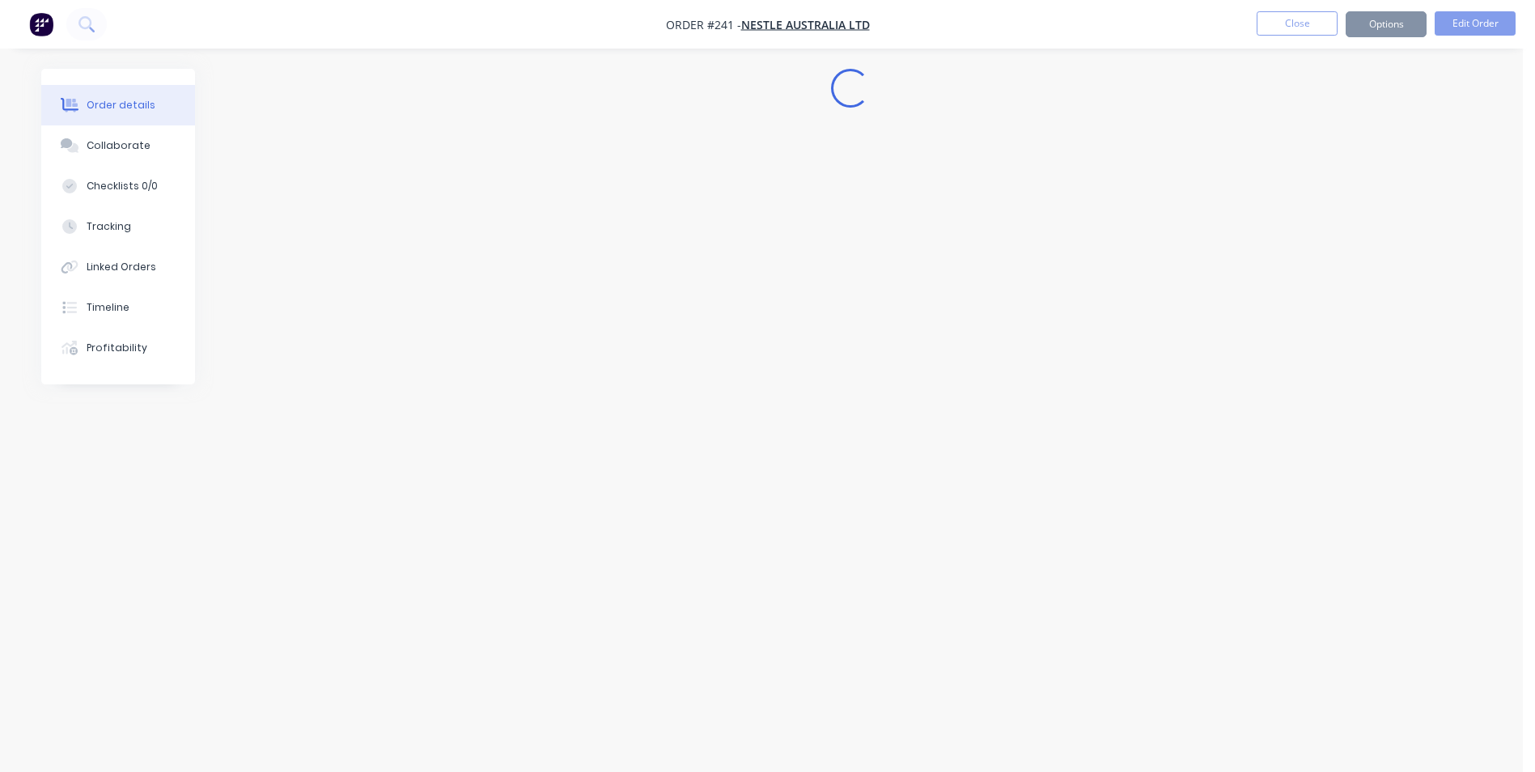
scroll to position [0, 0]
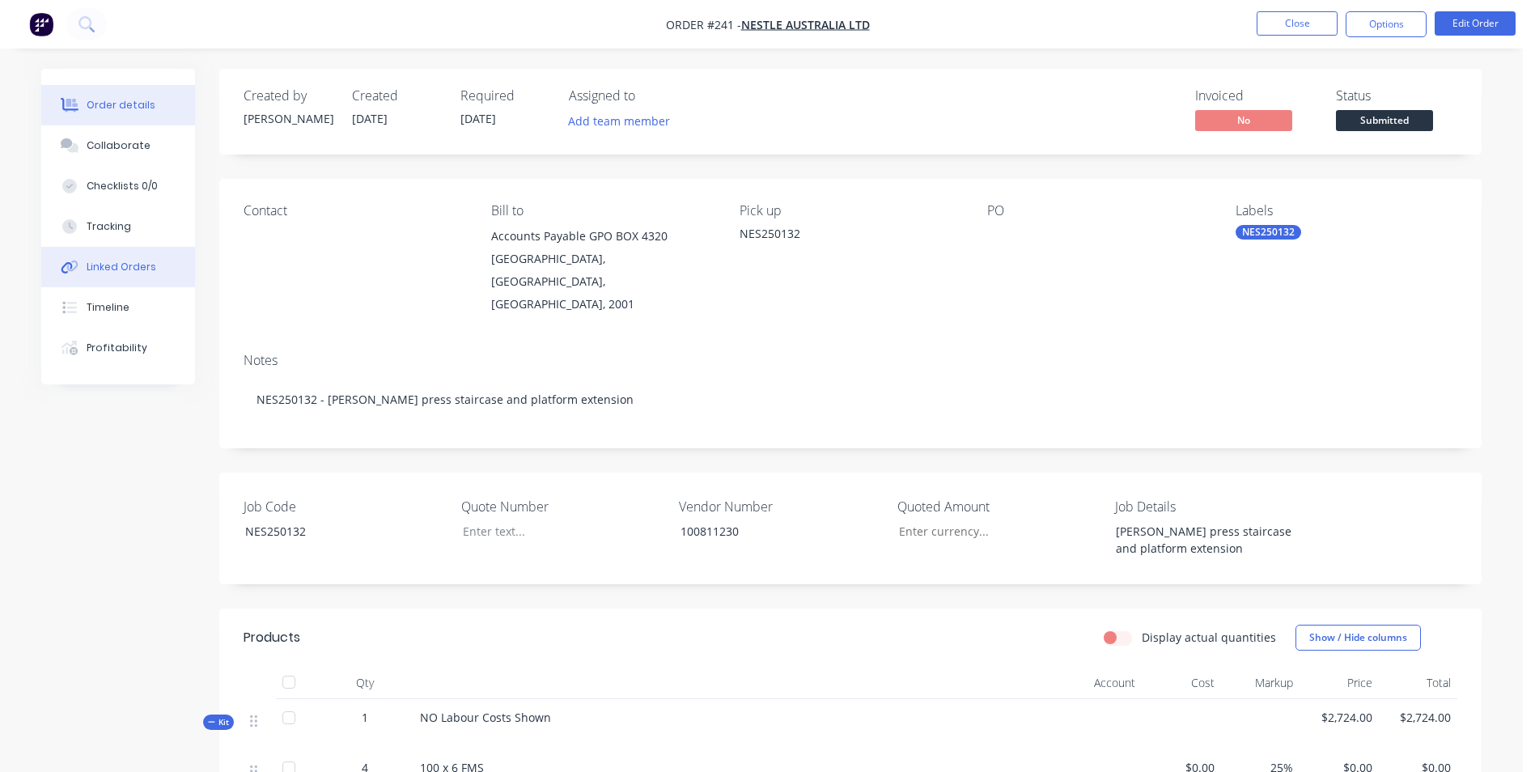
click at [109, 265] on div "Linked Orders" at bounding box center [122, 267] width 70 height 15
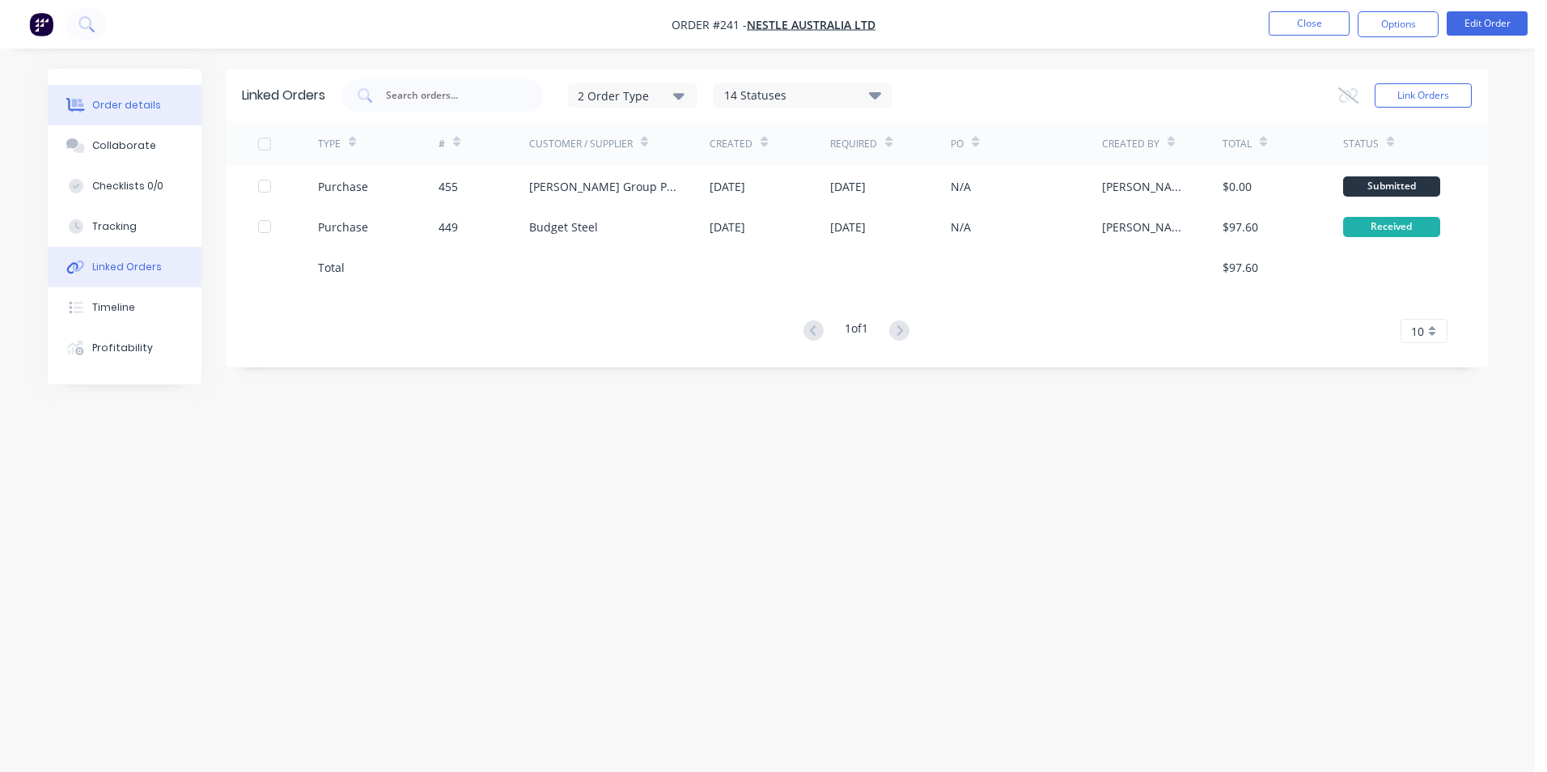
click at [121, 94] on button "Order details" at bounding box center [125, 105] width 154 height 40
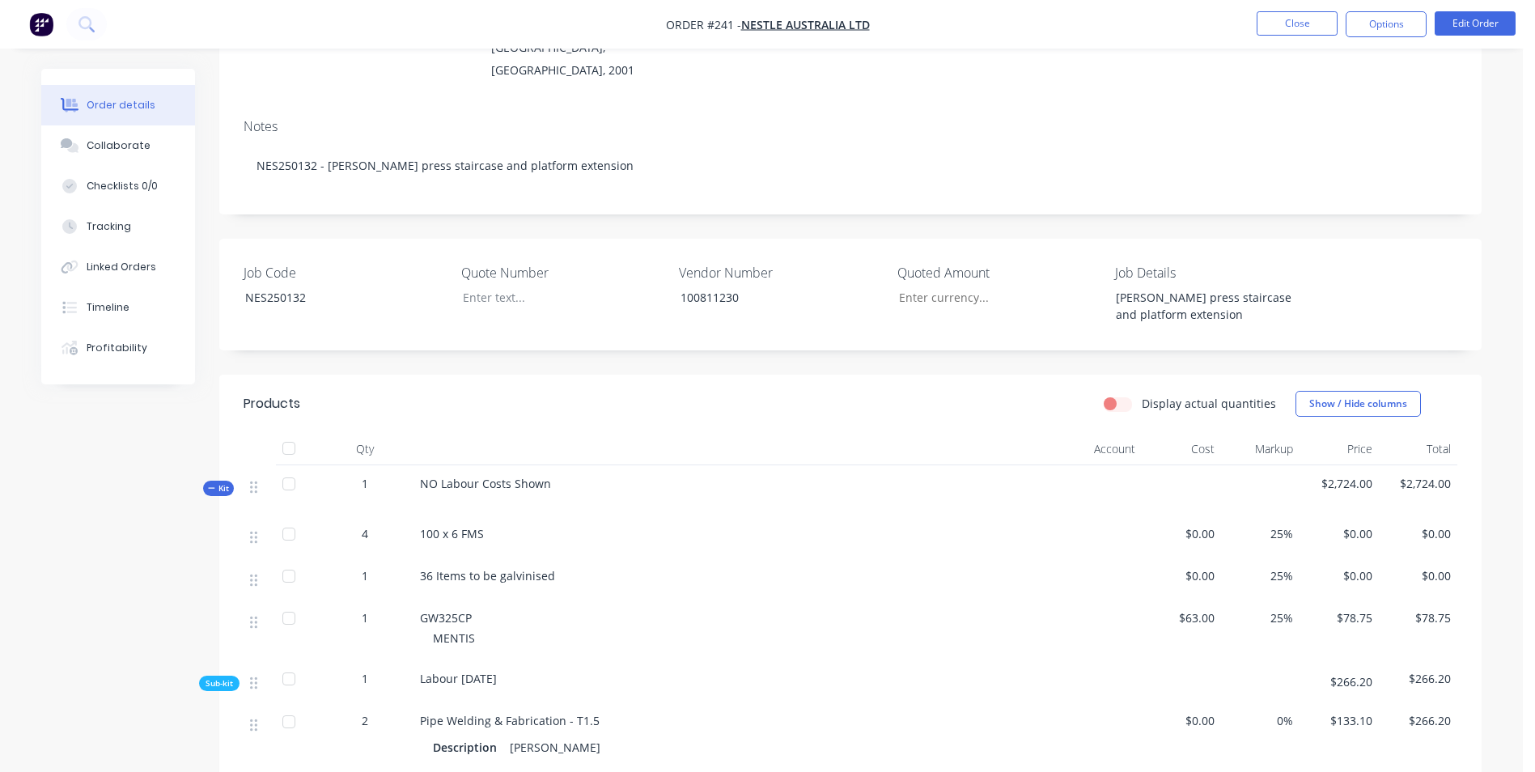
scroll to position [243, 0]
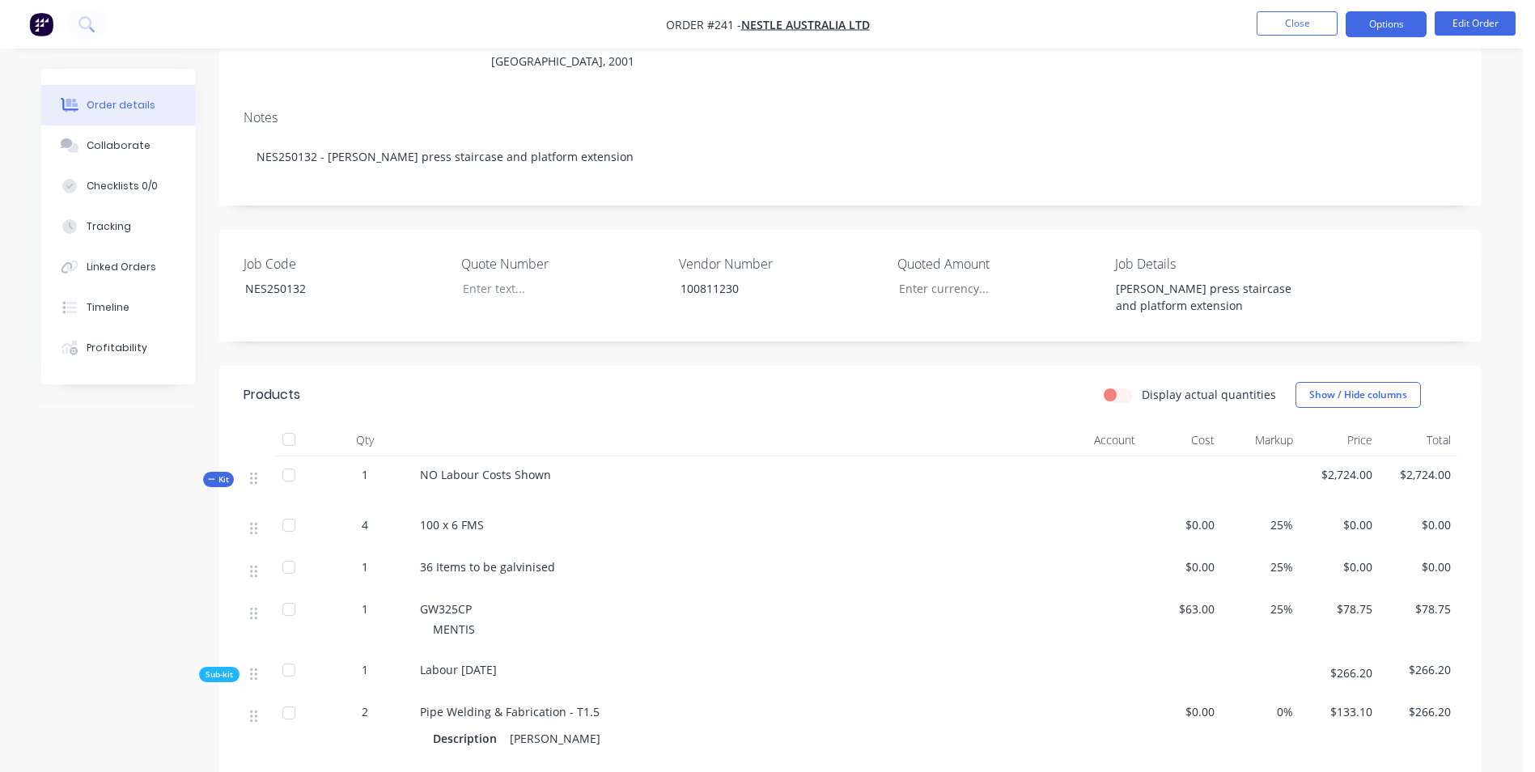
click at [1400, 29] on button "Options" at bounding box center [1385, 24] width 81 height 26
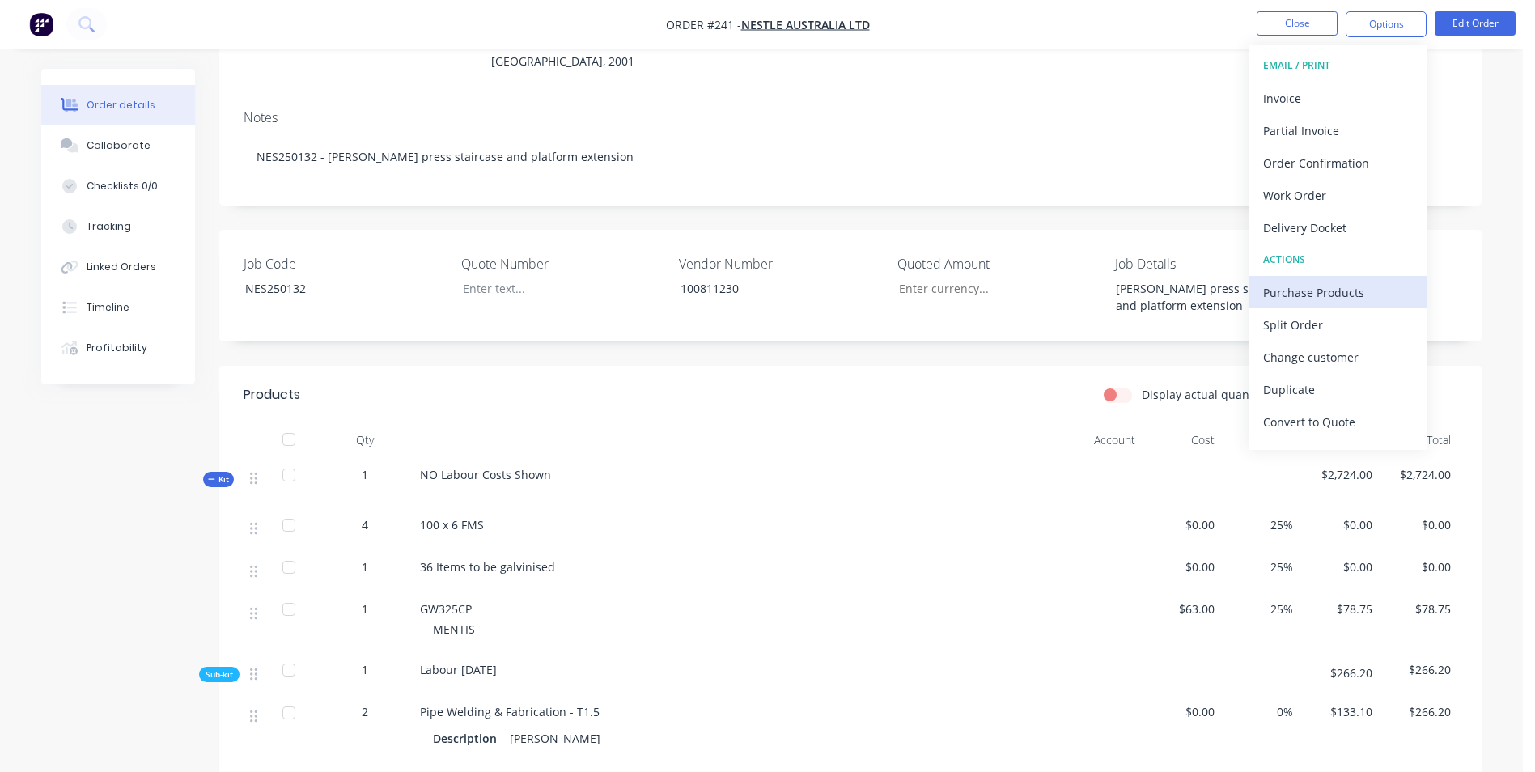
click at [1299, 289] on div "Purchase Products" at bounding box center [1337, 292] width 149 height 23
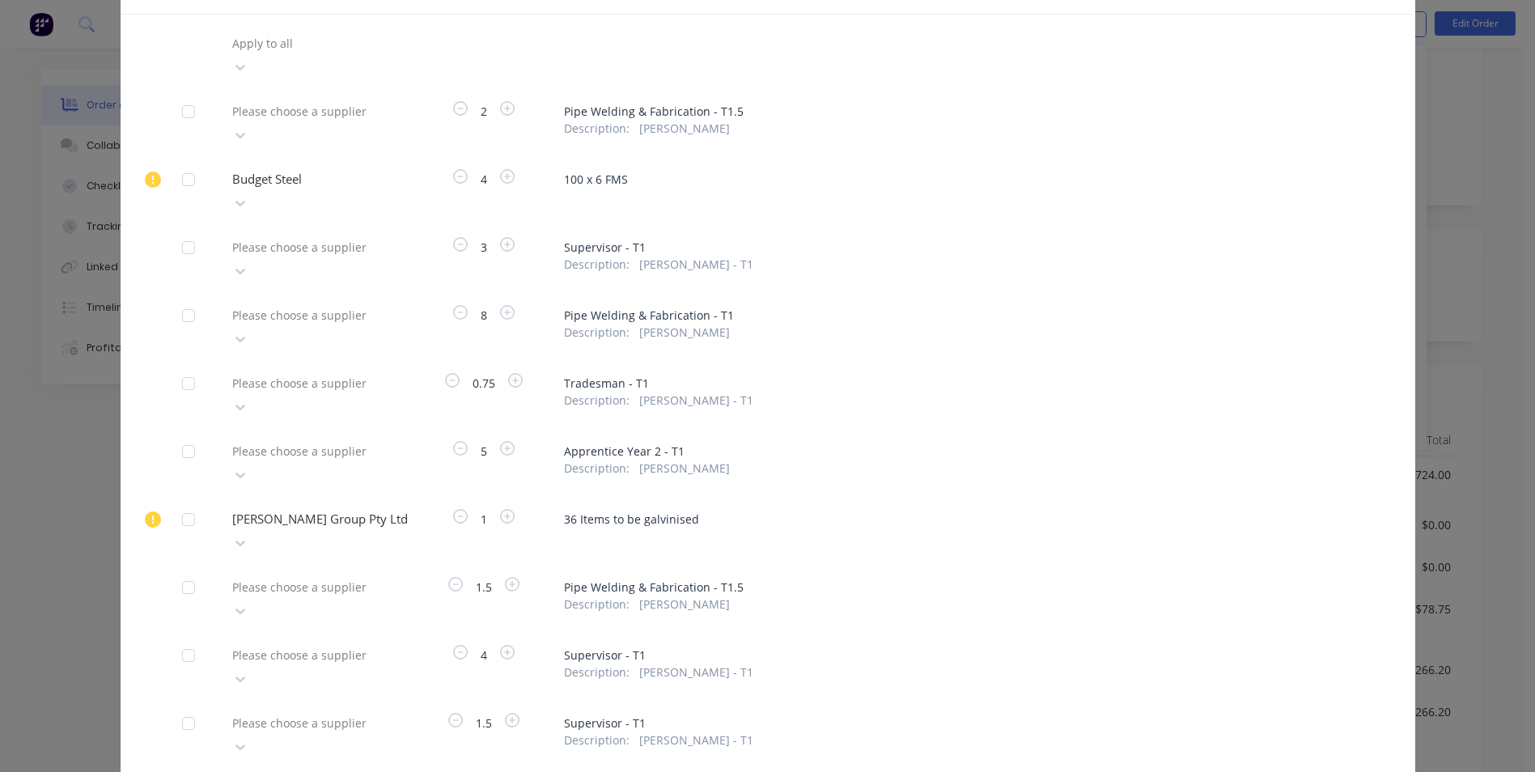
scroll to position [206, 0]
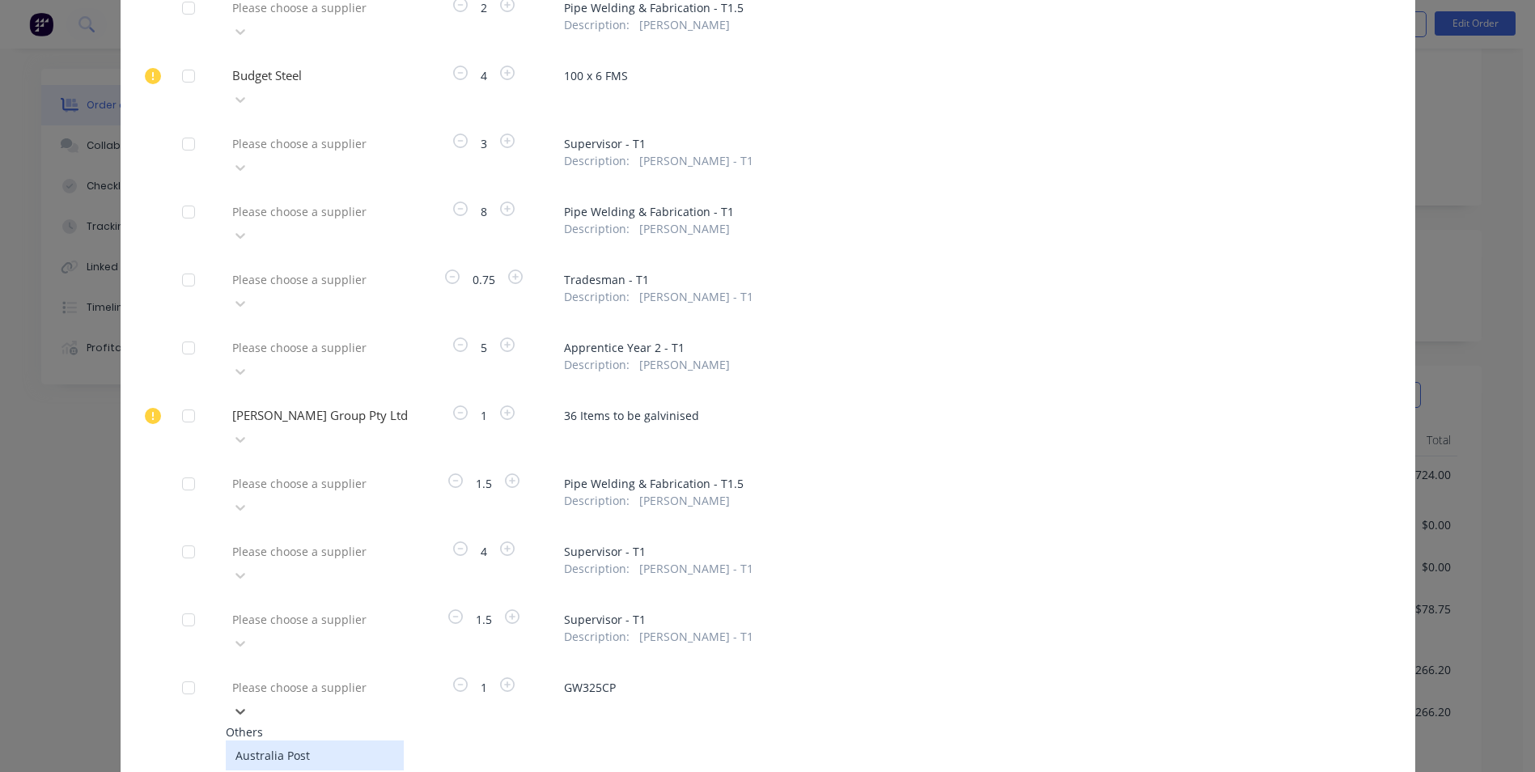
type input "MENTIS"
click at [295, 740] on div "Mentis Oceana Pty Ltd" at bounding box center [315, 755] width 178 height 30
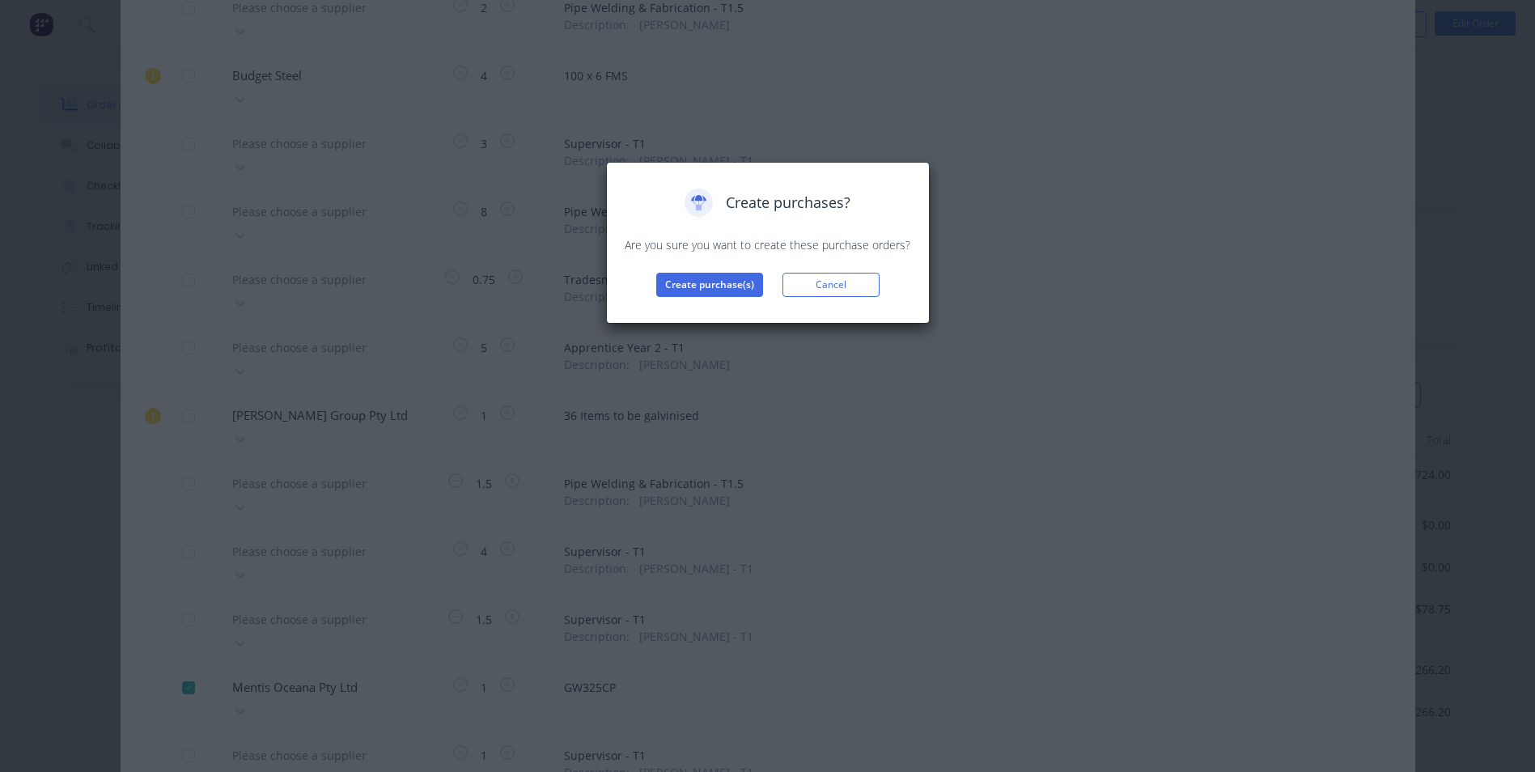
click at [682, 271] on div "Create purchases? Are you sure you want to create these purchase orders? Create…" at bounding box center [768, 242] width 290 height 108
click at [682, 281] on button "Create purchase(s)" at bounding box center [709, 285] width 107 height 24
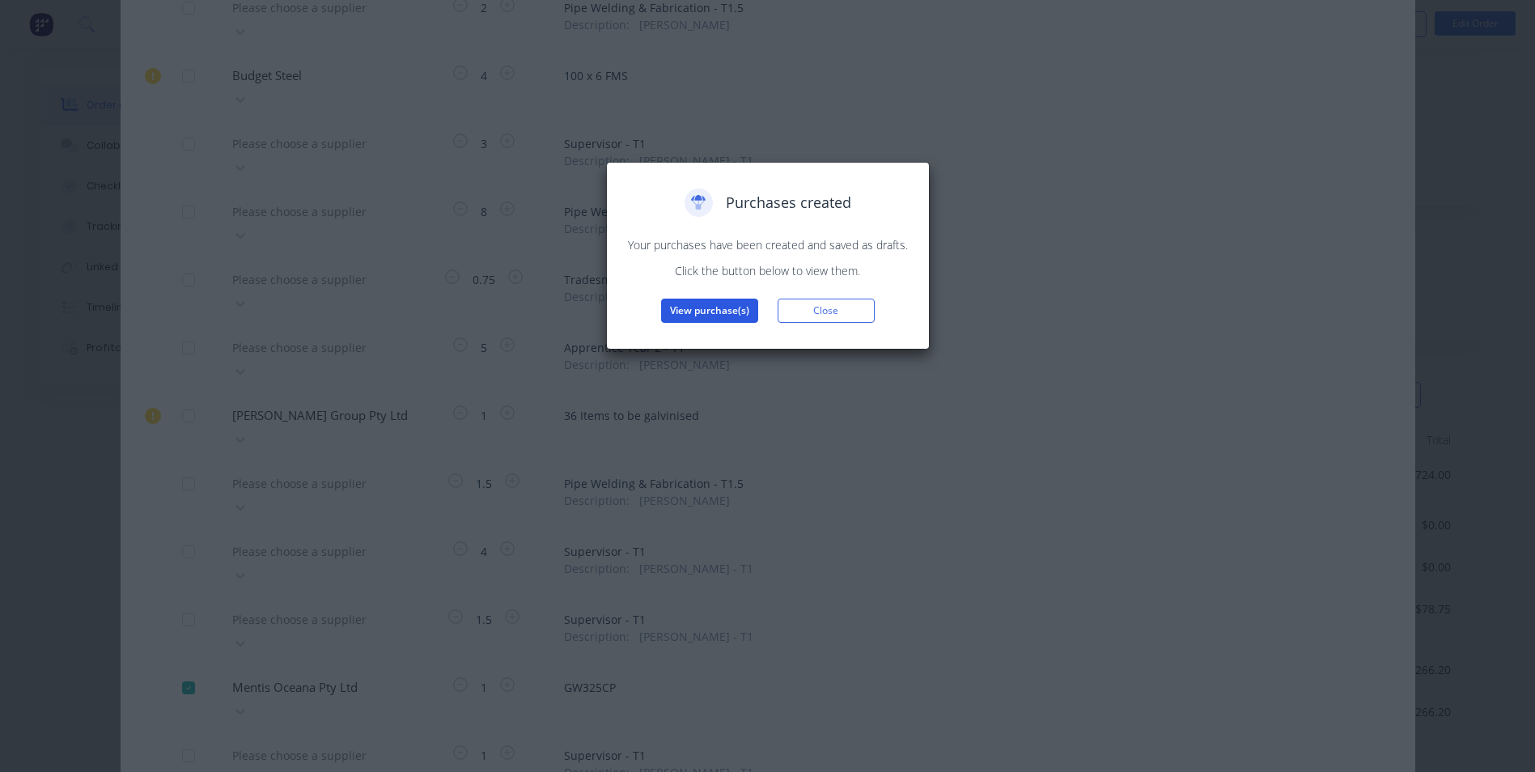
click at [692, 308] on button "View purchase(s)" at bounding box center [709, 311] width 97 height 24
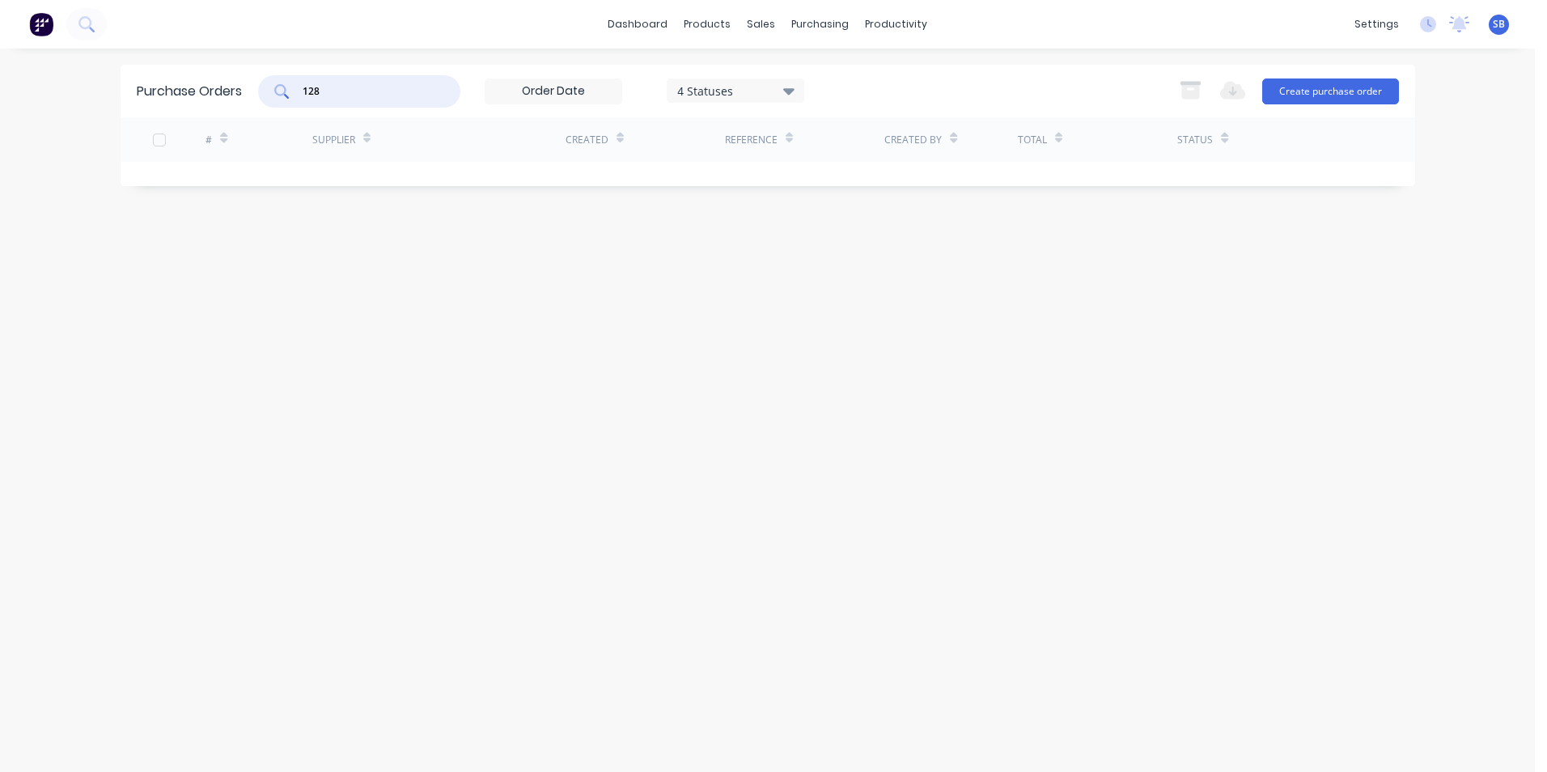
click at [392, 87] on input "128" at bounding box center [368, 91] width 134 height 16
type input "1"
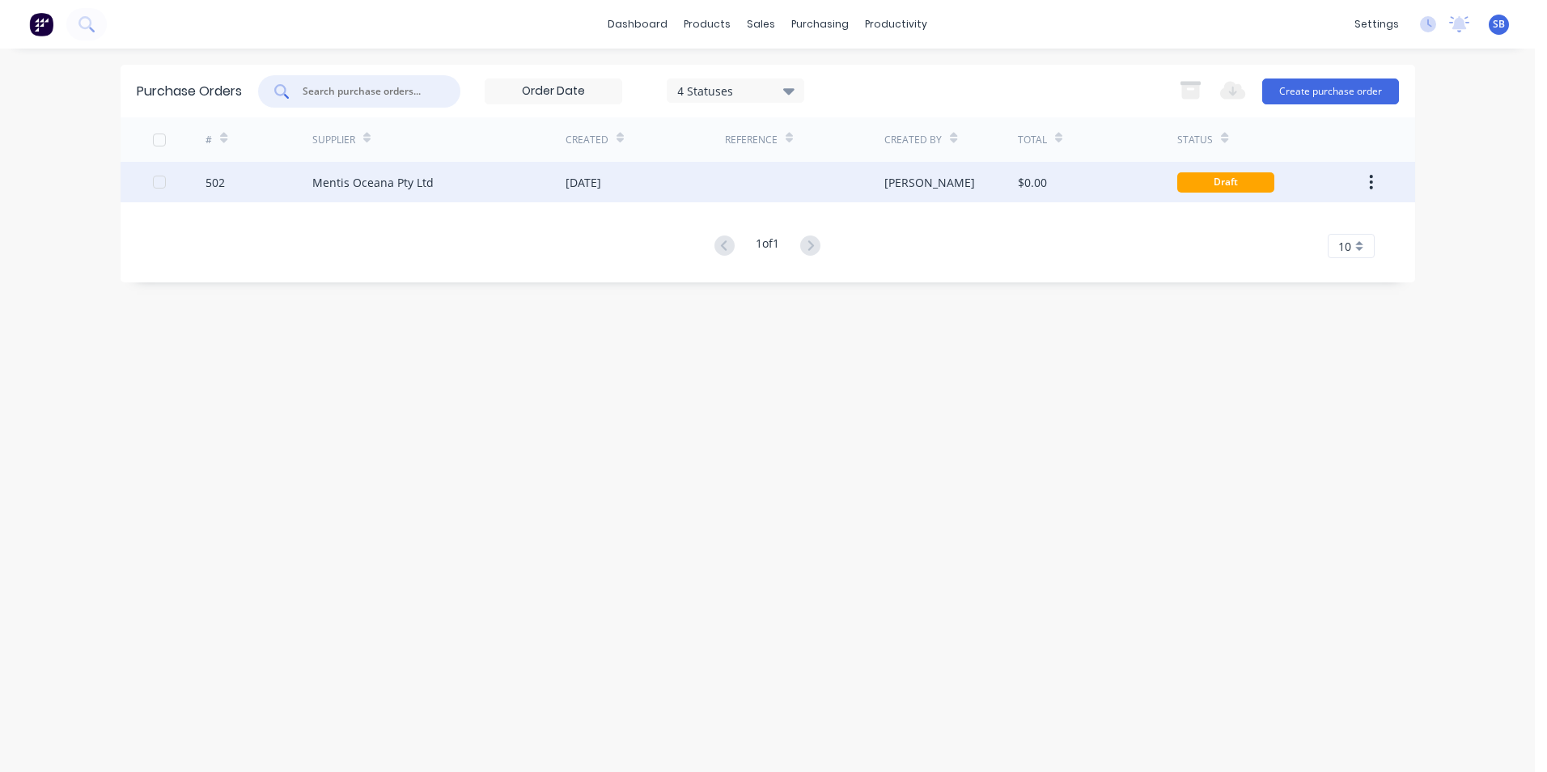
click at [803, 174] on div at bounding box center [804, 182] width 159 height 40
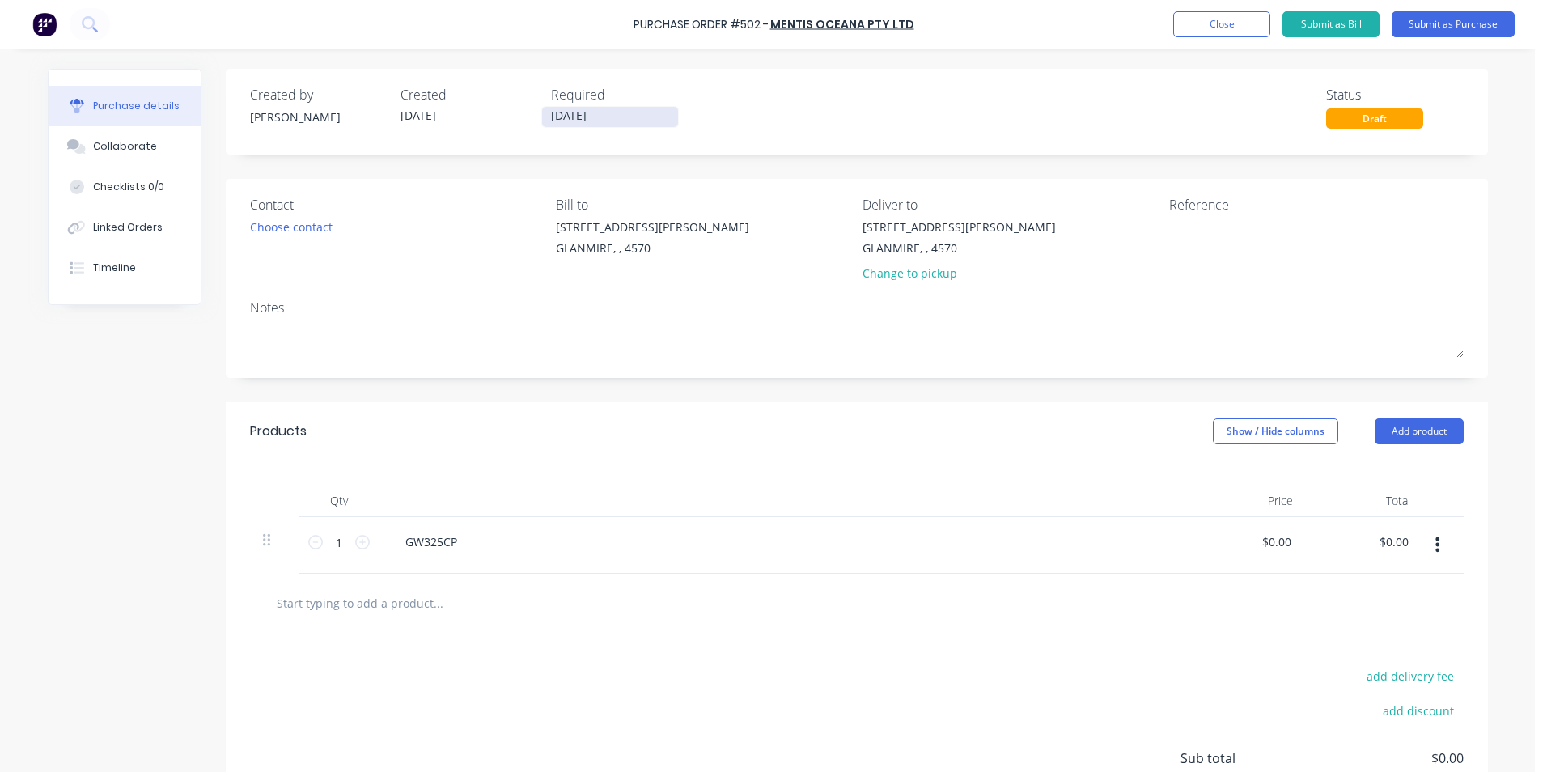
click at [578, 110] on input "[DATE]" at bounding box center [610, 117] width 136 height 20
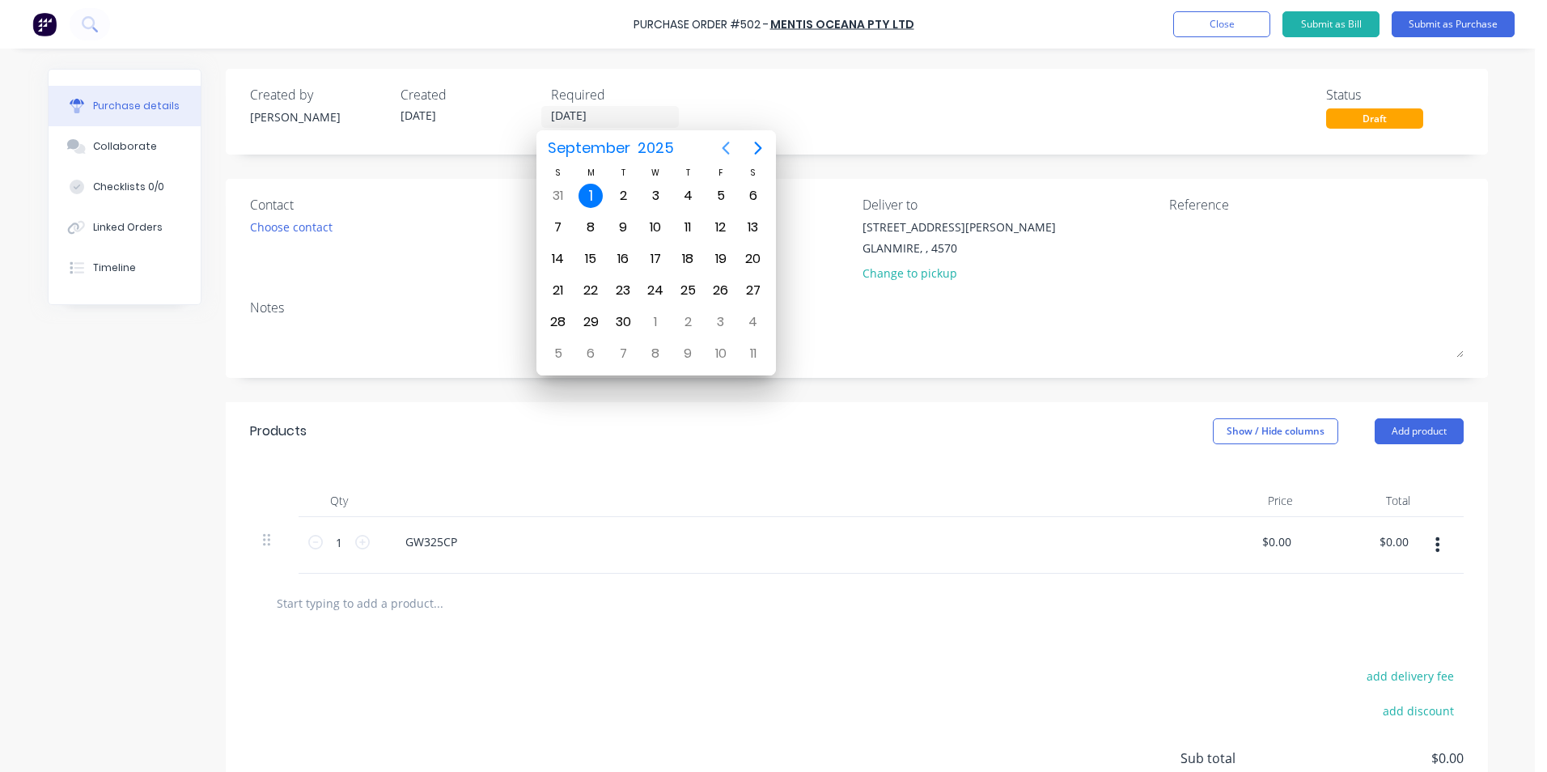
click at [726, 143] on icon "Previous page" at bounding box center [725, 148] width 7 height 13
click at [698, 323] on div "28" at bounding box center [687, 322] width 24 height 24
type input "28/08/25"
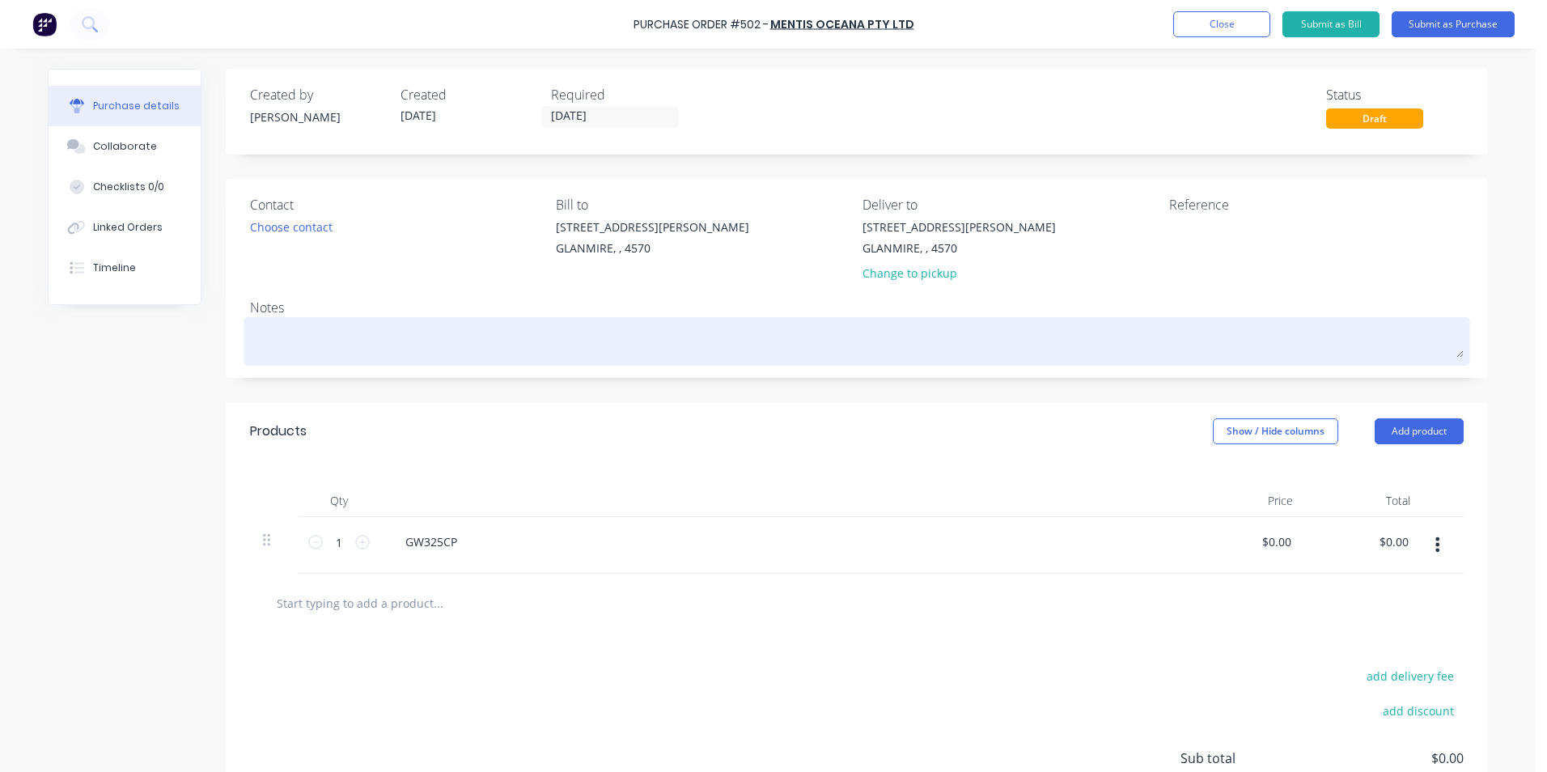
click at [462, 338] on textarea at bounding box center [856, 339] width 1213 height 36
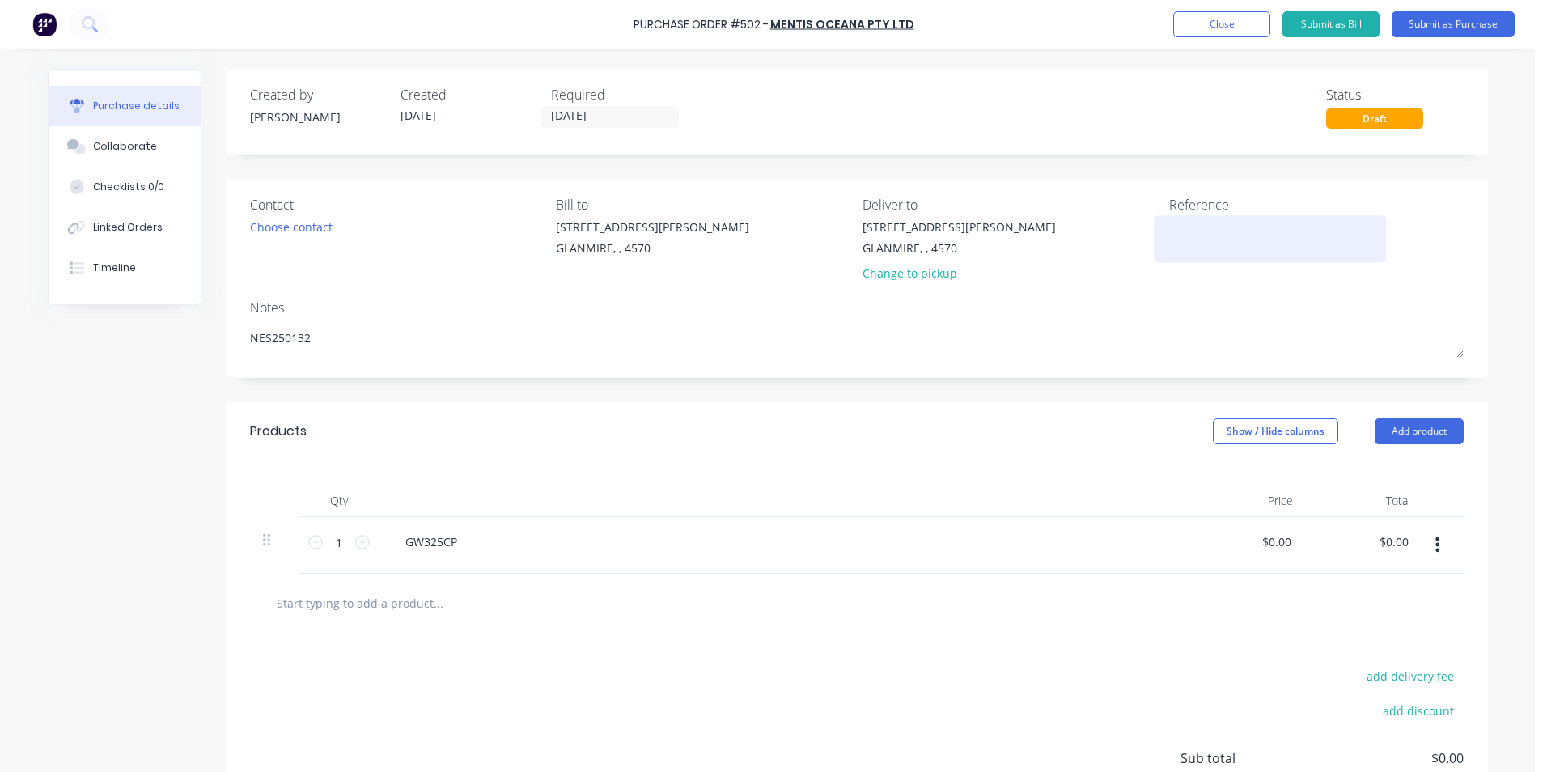
type textarea "NES250132"
click at [1169, 231] on div at bounding box center [1270, 238] width 202 height 40
click at [1169, 239] on div at bounding box center [1270, 238] width 202 height 40
drag, startPoint x: 1156, startPoint y: 239, endPoint x: 1166, endPoint y: 225, distance: 17.5
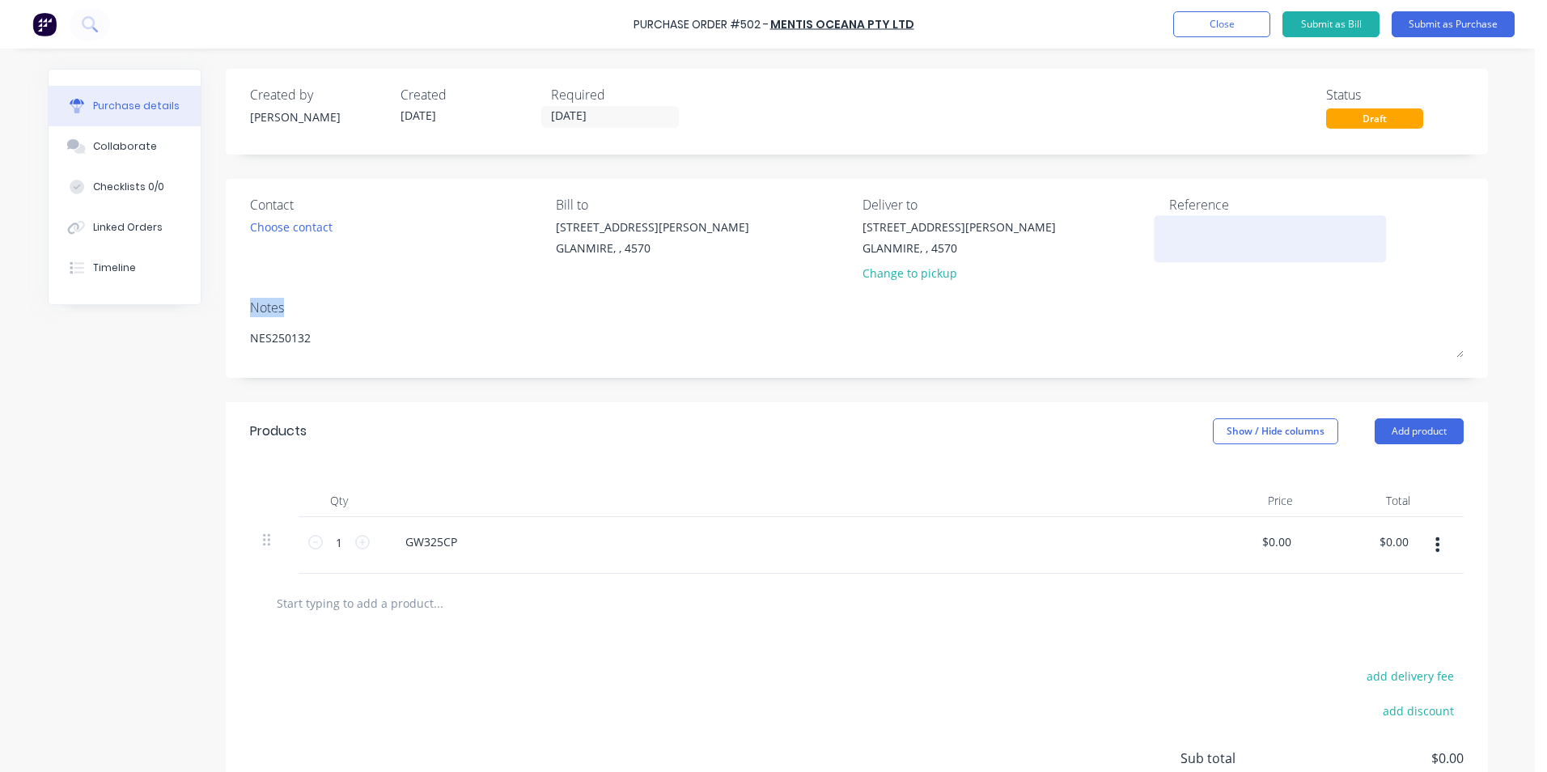
click at [1169, 225] on textarea at bounding box center [1270, 236] width 202 height 36
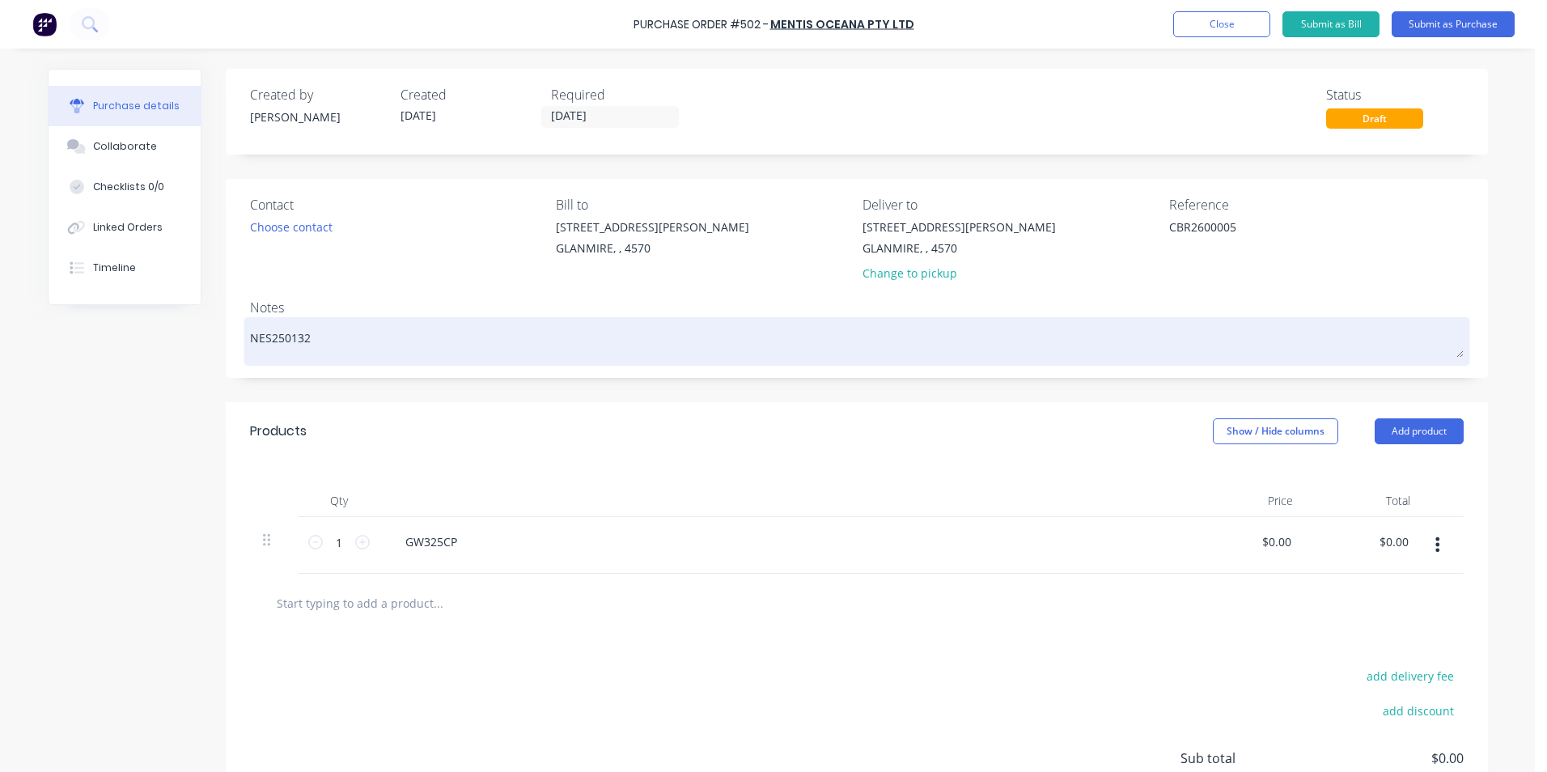
type textarea "CBR2600005"
click at [394, 344] on textarea "NES250132" at bounding box center [856, 339] width 1213 height 36
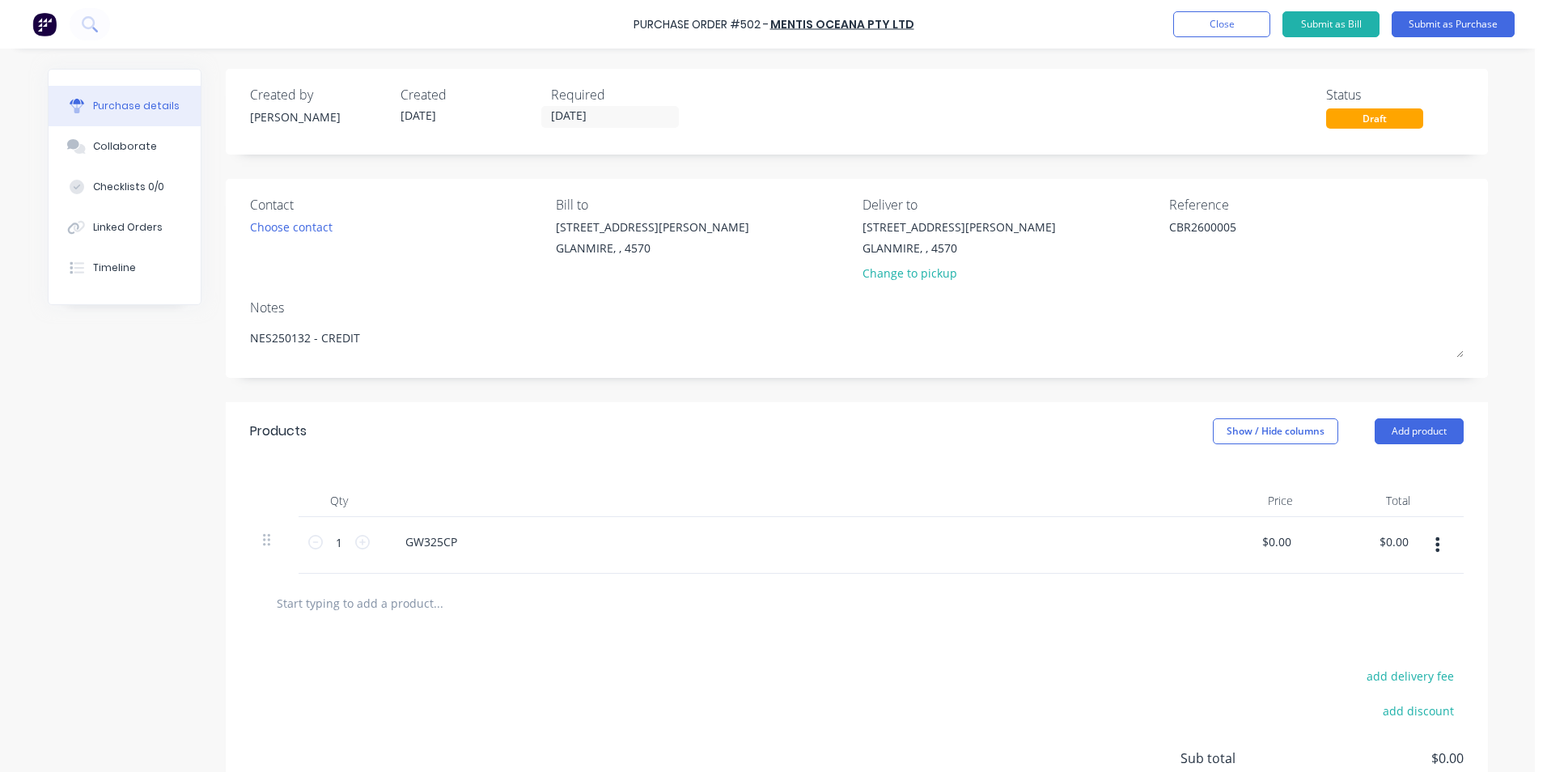
type textarea "NES250132 - CREDIT"
click at [598, 554] on div "GW325CP" at bounding box center [783, 545] width 809 height 57
click at [1289, 436] on button "Show / Hide columns" at bounding box center [1275, 431] width 125 height 26
click at [1226, 481] on label "Account" at bounding box center [1226, 484] width 28 height 14
click at [1212, 477] on input "Account" at bounding box center [1212, 477] width 0 height 0
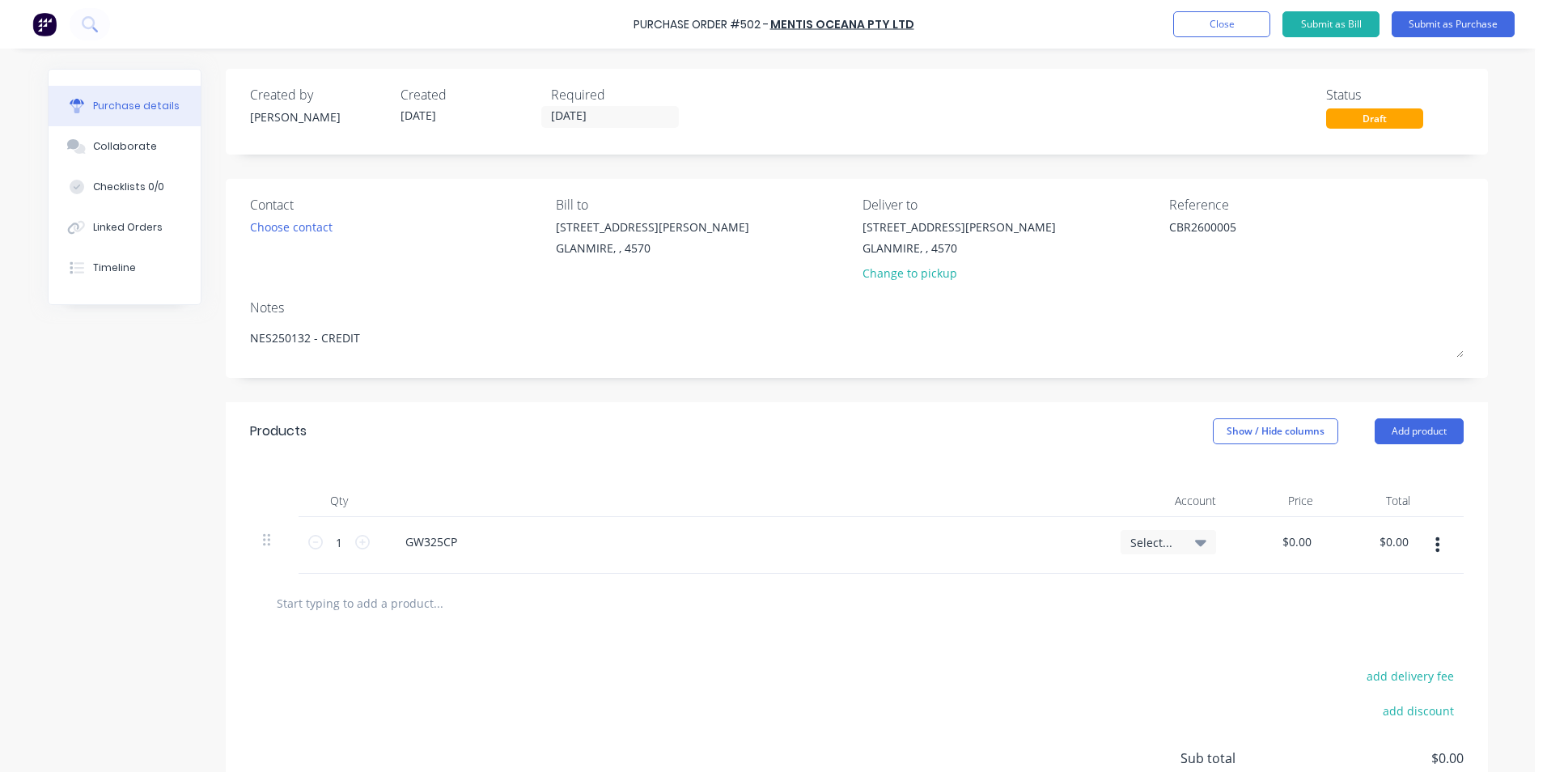
click at [1159, 541] on span "Select..." at bounding box center [1154, 542] width 49 height 17
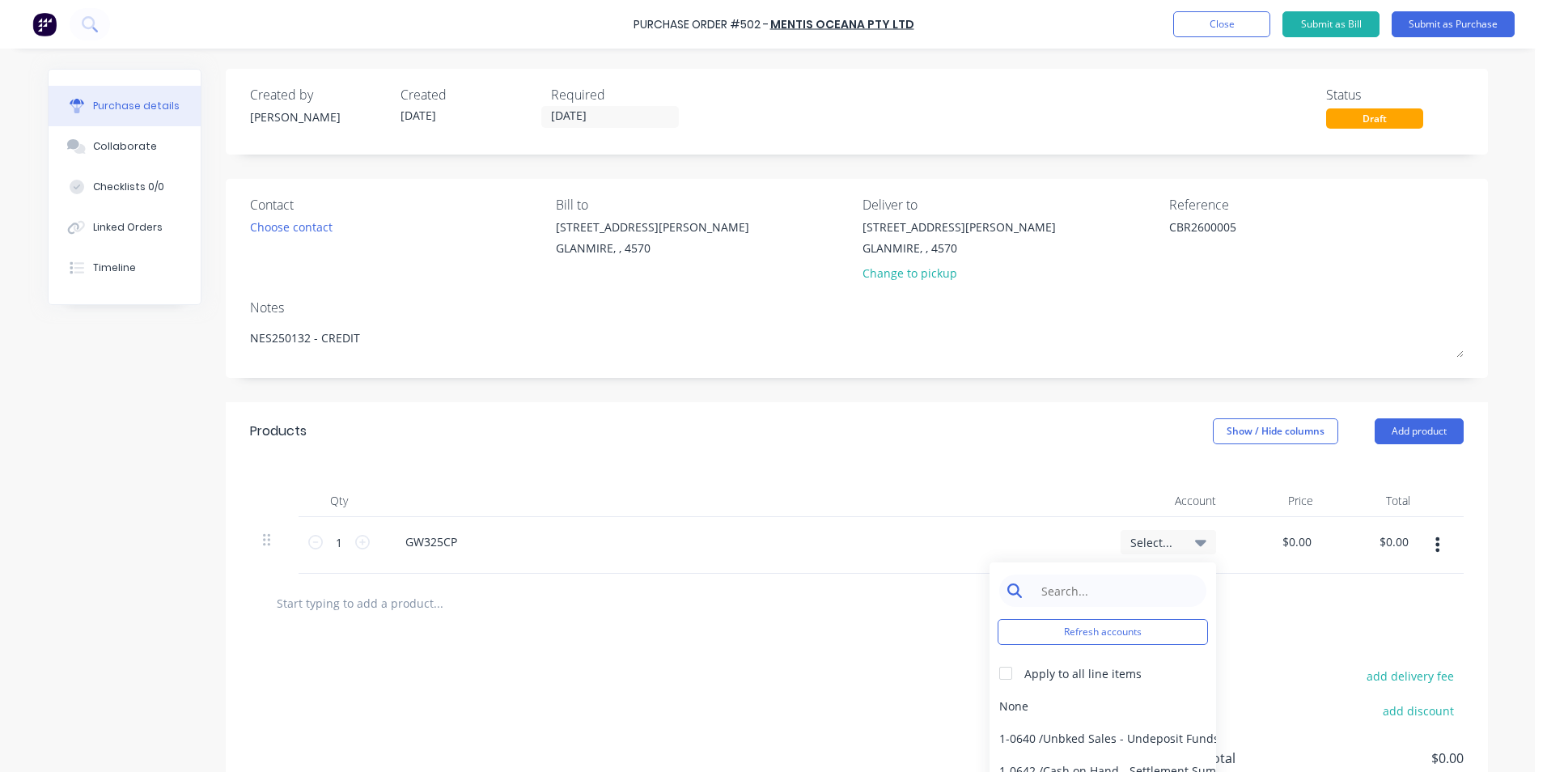
click at [1107, 584] on input at bounding box center [1115, 590] width 166 height 32
type input "MATER"
click at [1065, 720] on div "5-0270 / Purchases - Materials" at bounding box center [1102, 705] width 227 height 32
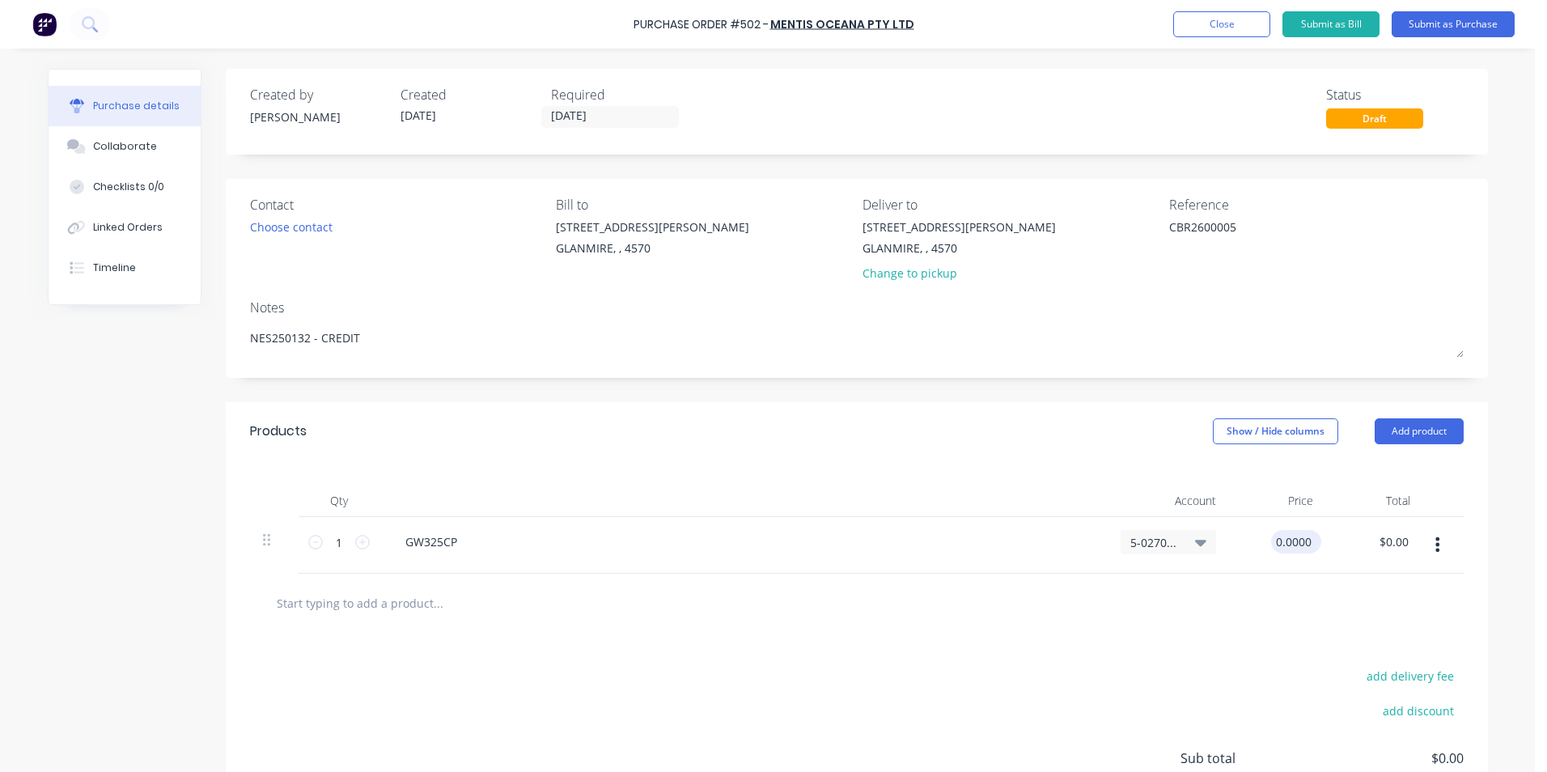
click at [1278, 539] on input "0.0000" at bounding box center [1293, 541] width 44 height 23
drag, startPoint x: 1267, startPoint y: 541, endPoint x: 1431, endPoint y: 541, distance: 164.2
click at [1431, 541] on div "1 1 GW325CP 5-0270 / Purchases - Materials 0.0000 0.0000 $0.00 $0.00" at bounding box center [856, 545] width 1213 height 57
type input "$-63.00"
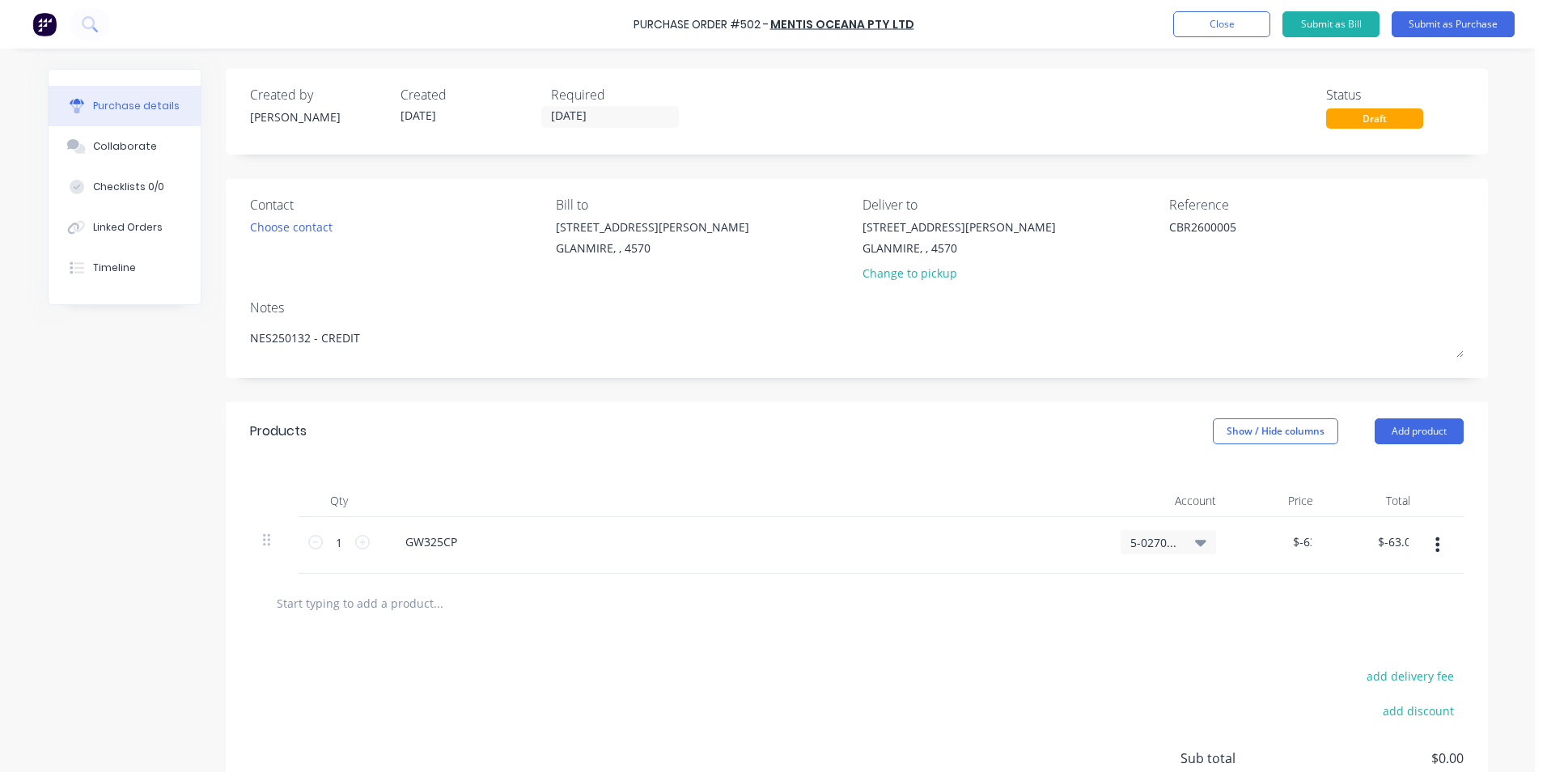
click at [1334, 617] on div at bounding box center [857, 603] width 1188 height 32
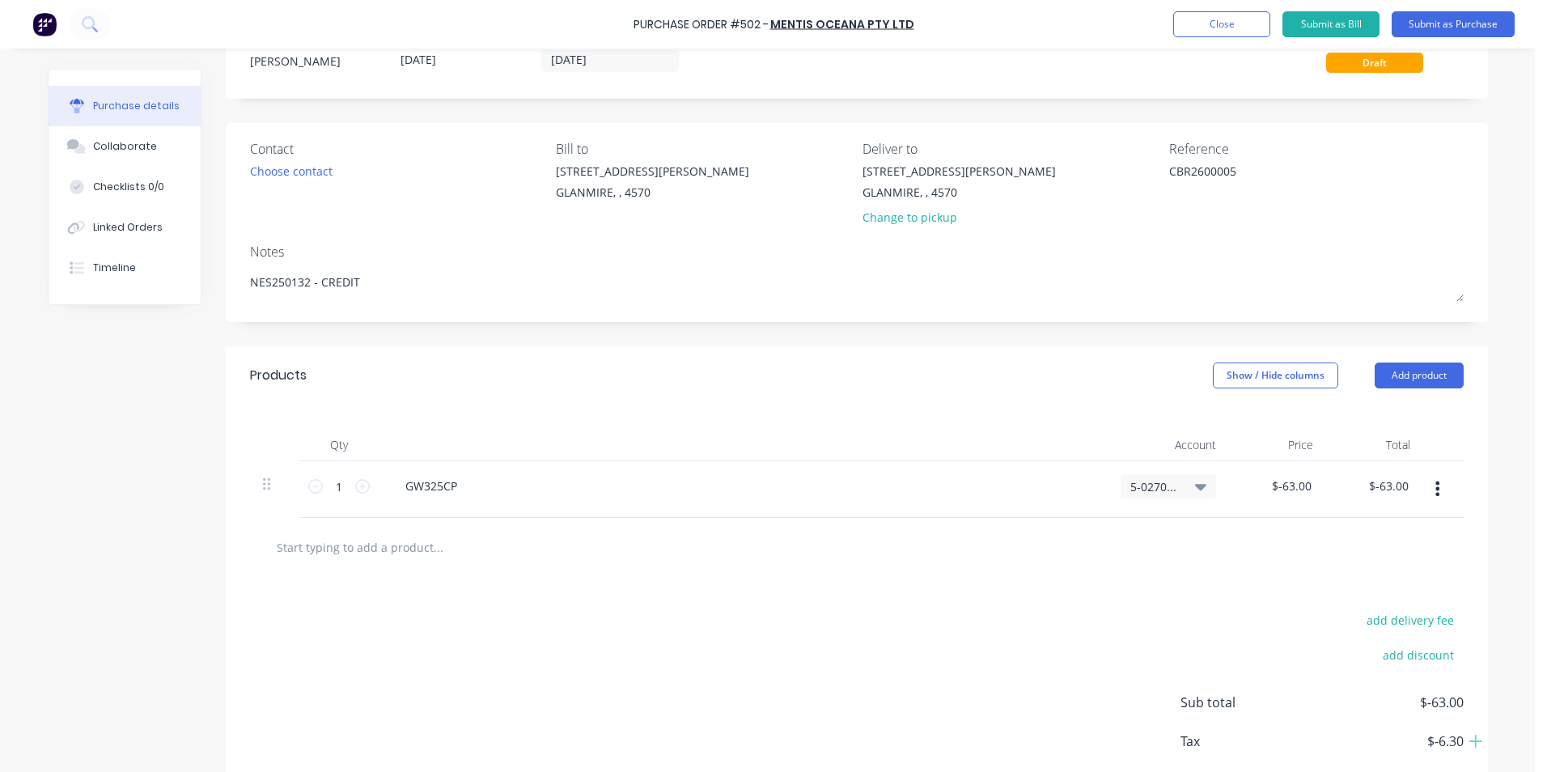
scroll to position [143, 0]
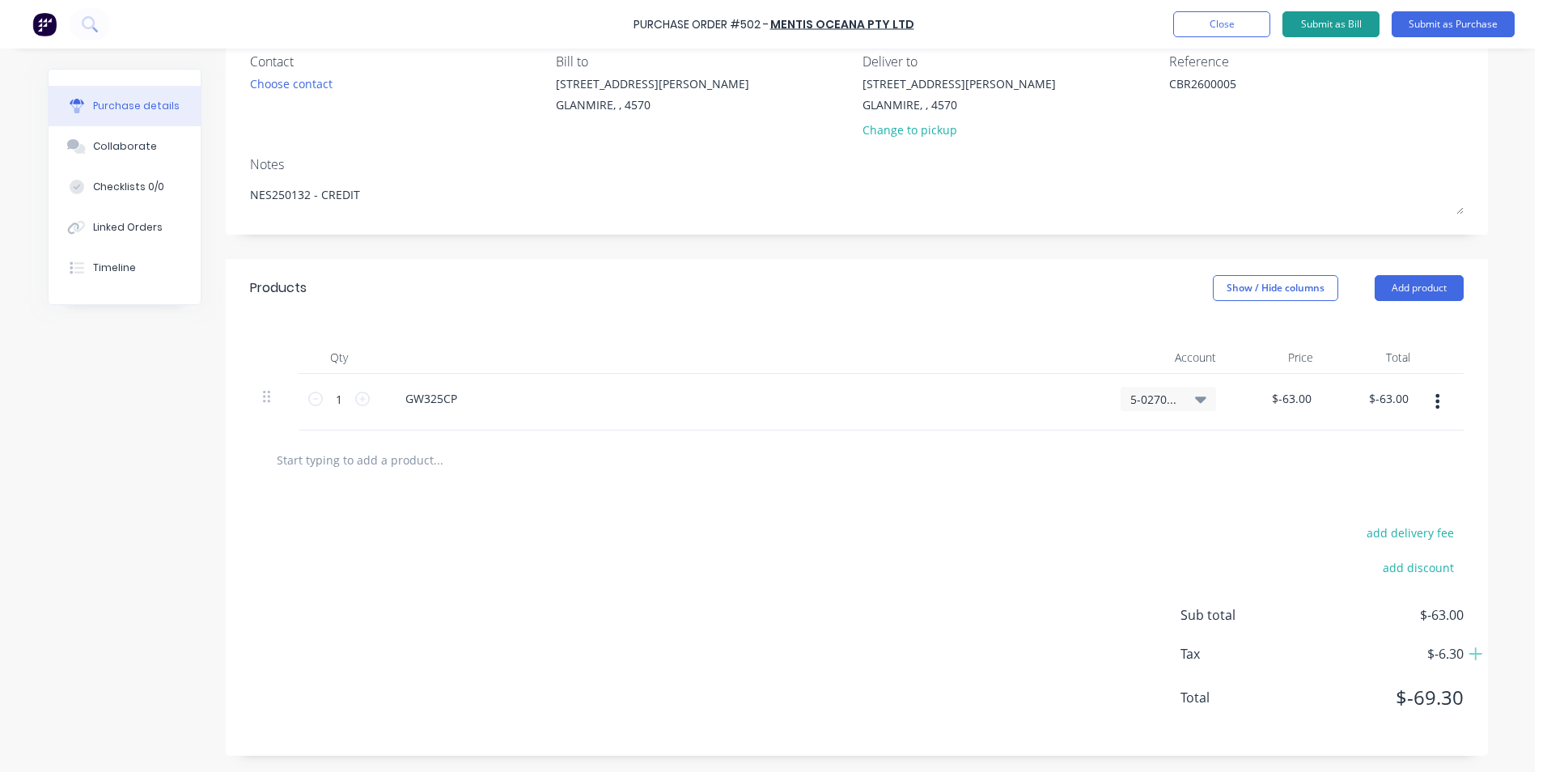
click at [1355, 21] on button "Submit as Bill" at bounding box center [1330, 24] width 97 height 26
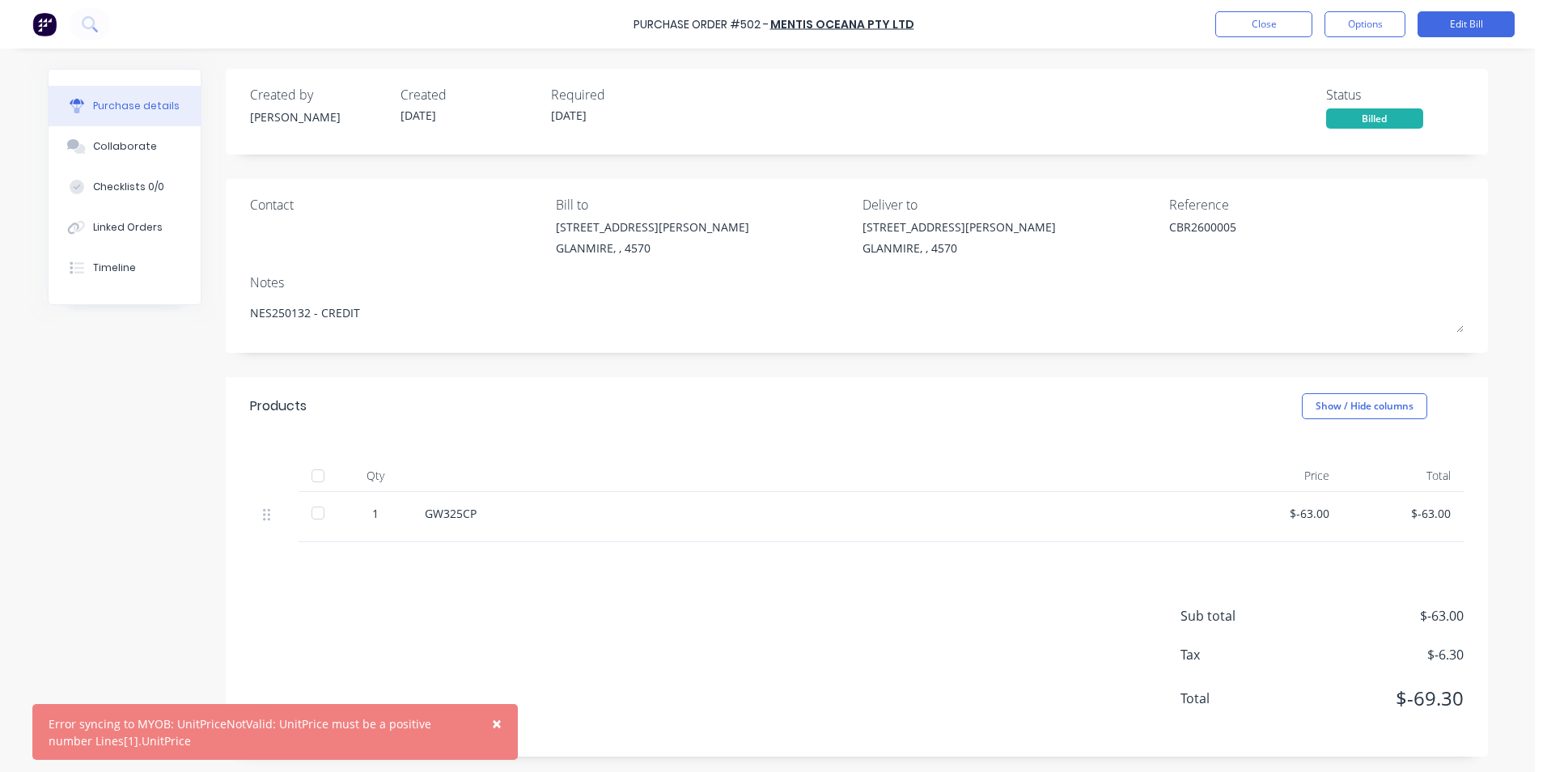
click at [493, 719] on span "×" at bounding box center [497, 723] width 10 height 23
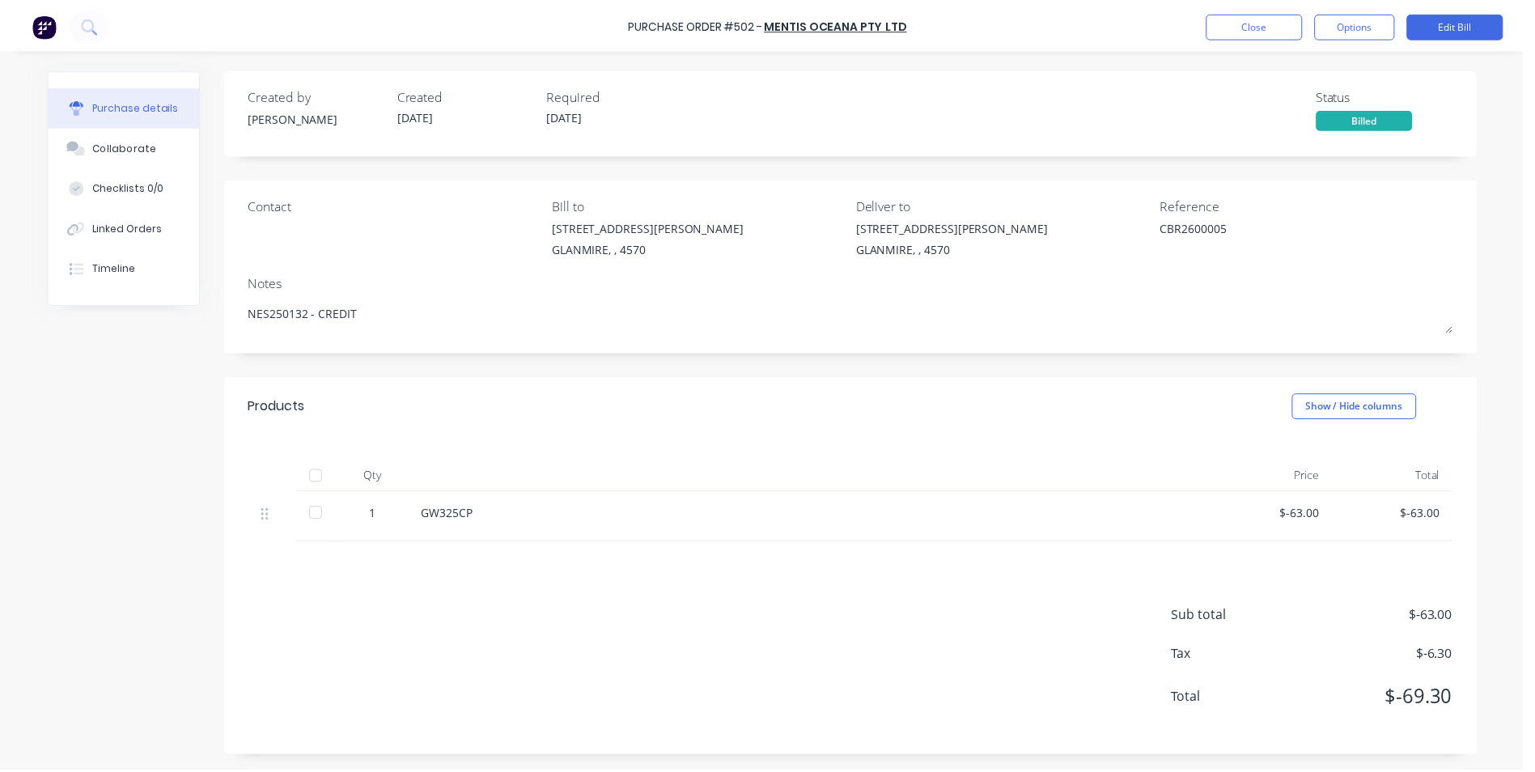
scroll to position [1, 0]
click at [1263, 12] on button "Close" at bounding box center [1263, 24] width 97 height 26
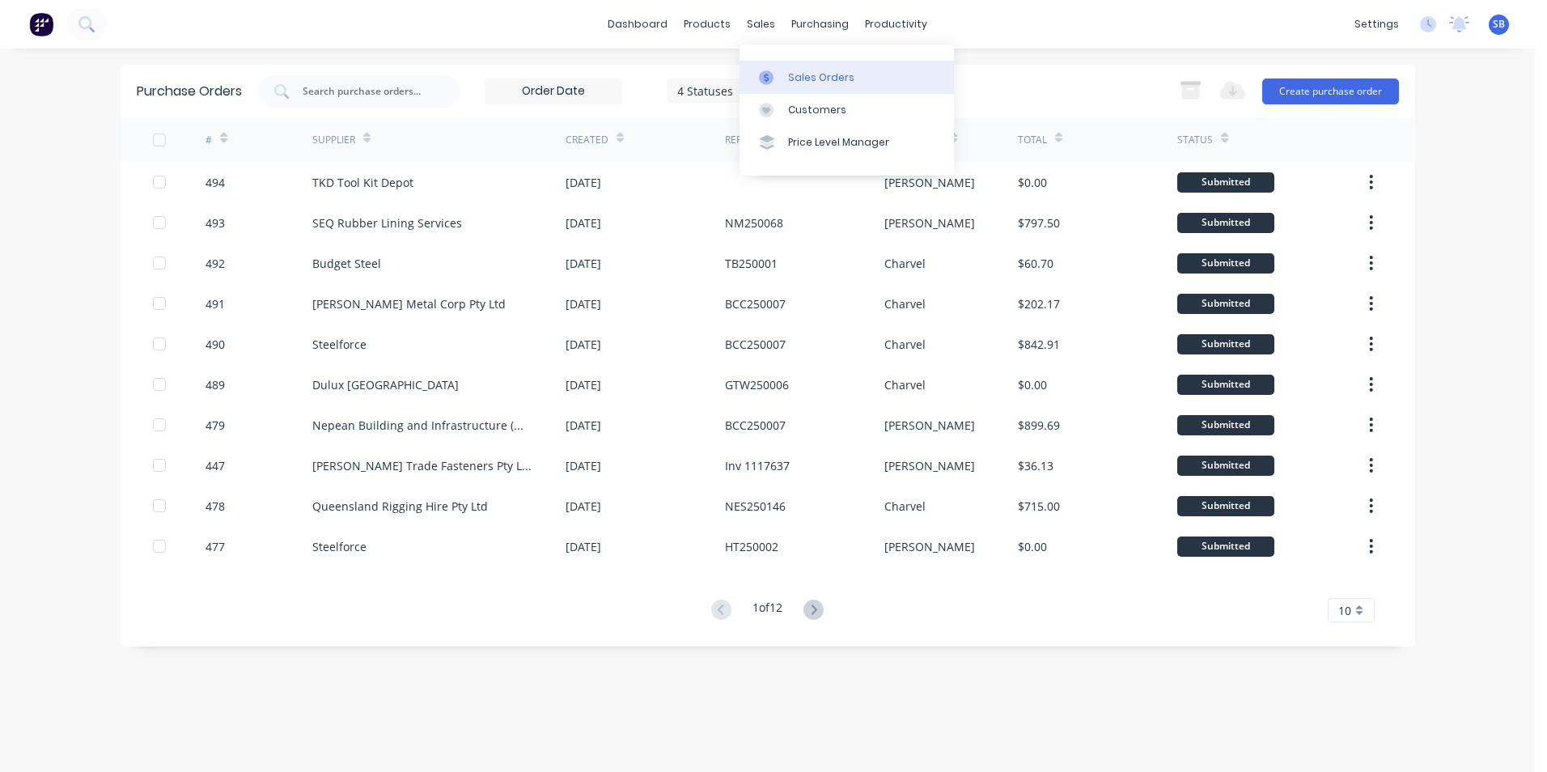
click at [787, 70] on link "Sales Orders" at bounding box center [846, 77] width 214 height 32
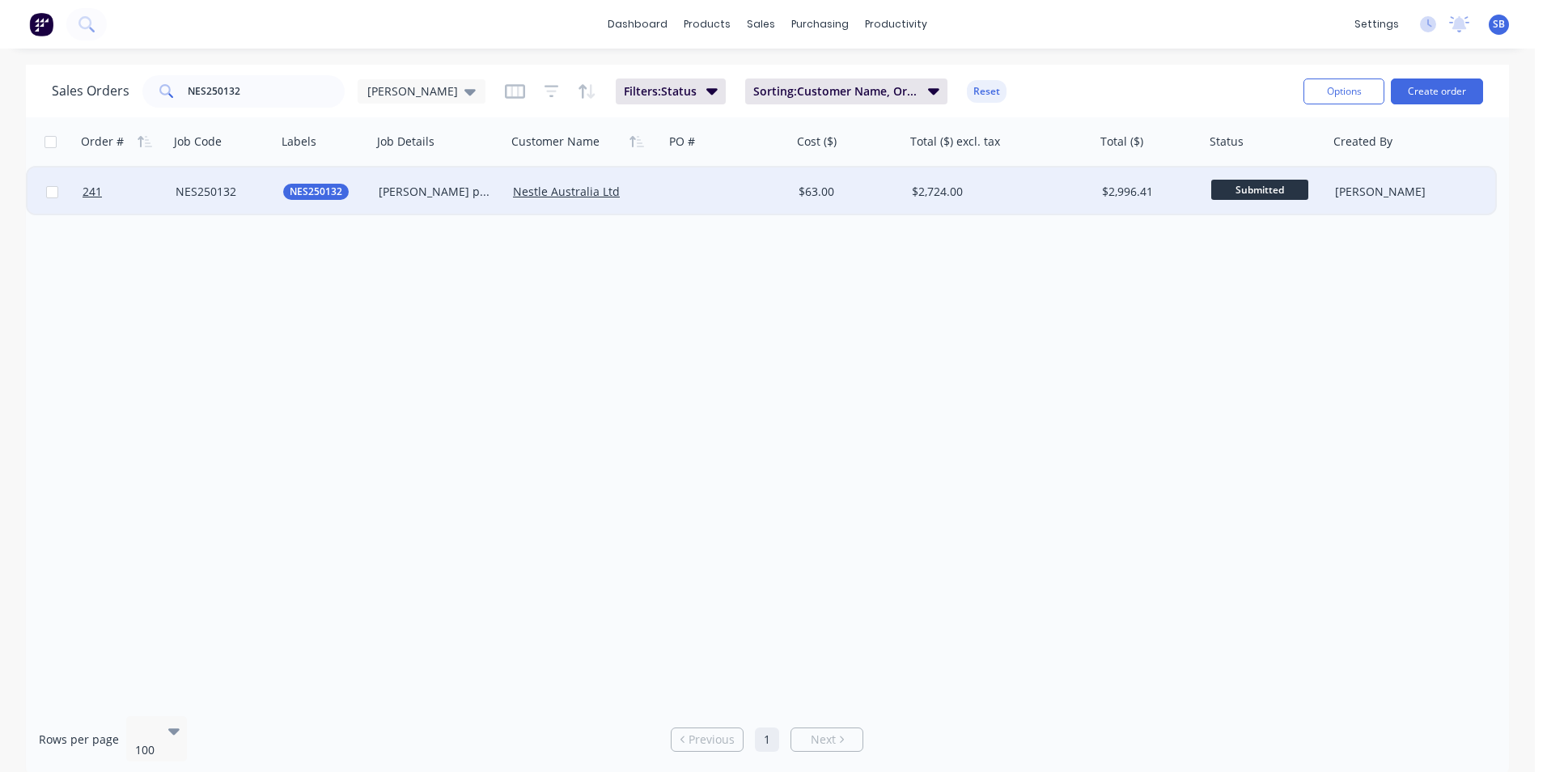
click at [1071, 196] on div "$2,724.00" at bounding box center [996, 192] width 168 height 16
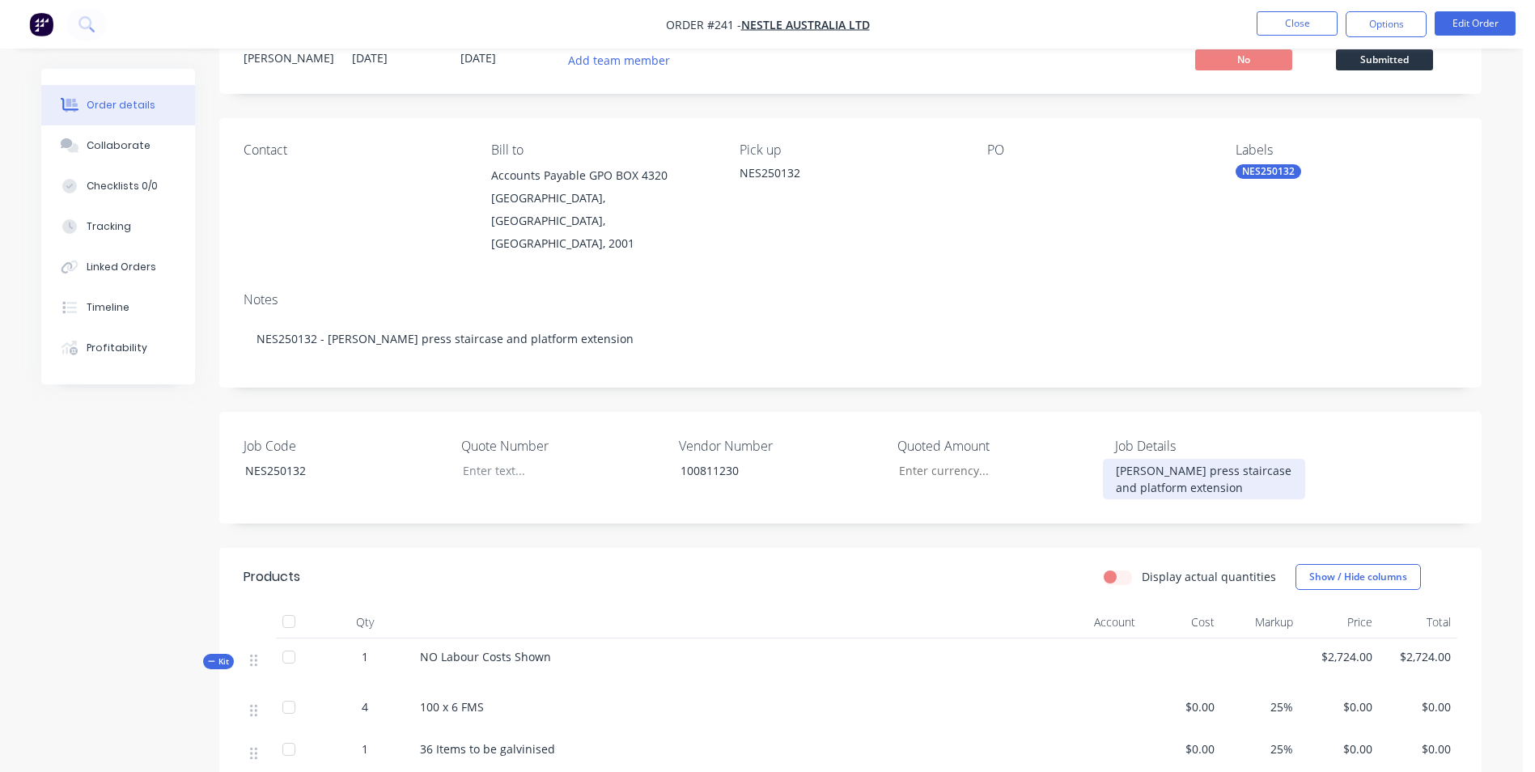
scroll to position [404, 0]
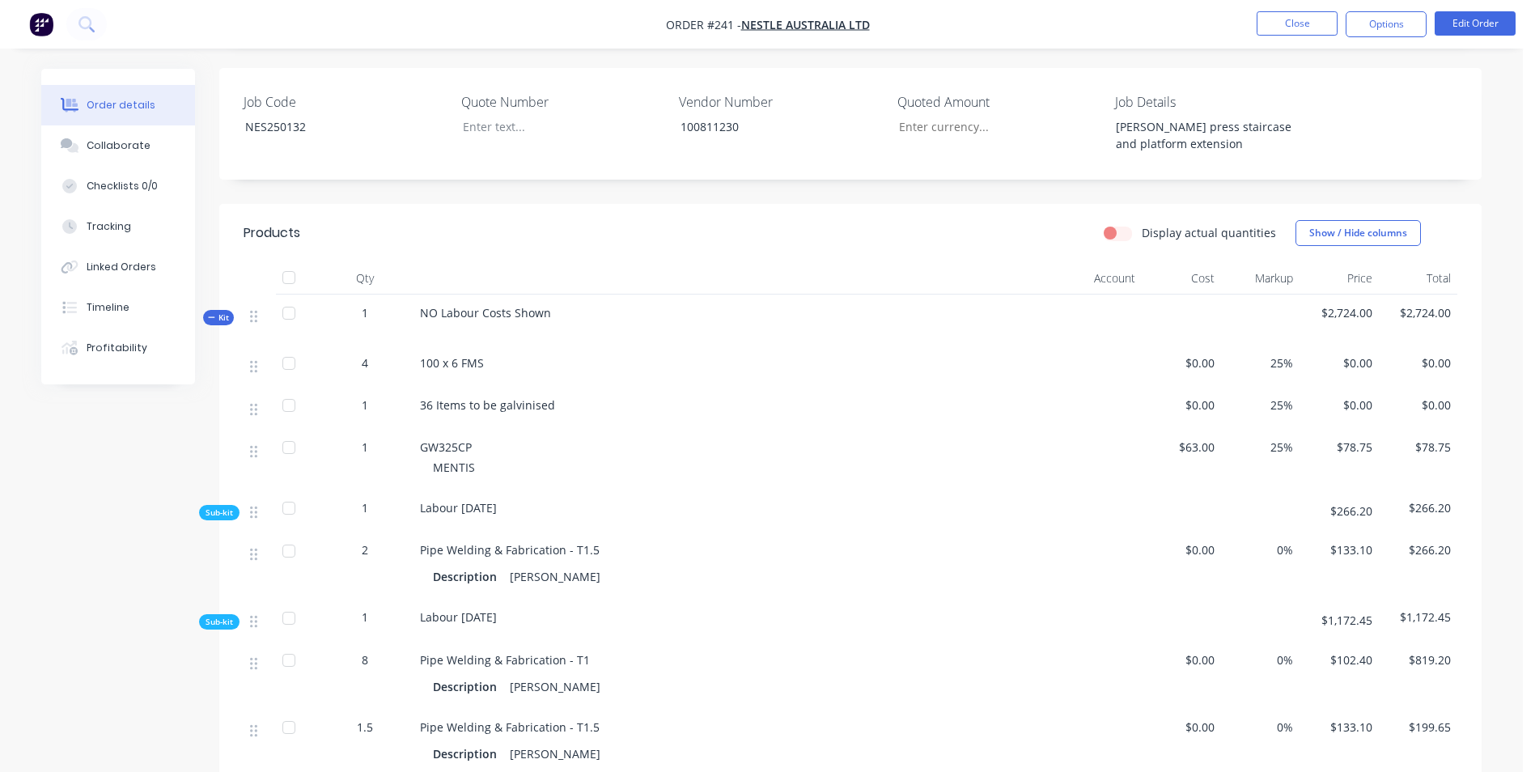
click at [1178, 438] on span "$63.00" at bounding box center [1181, 446] width 66 height 17
drag, startPoint x: 1188, startPoint y: 427, endPoint x: 1231, endPoint y: 421, distance: 44.0
click at [1231, 429] on div "1 GW325CP MENTIS $63.00 25% $78.75 $78.75" at bounding box center [850, 459] width 1213 height 61
drag, startPoint x: 1446, startPoint y: 433, endPoint x: 1436, endPoint y: 437, distance: 11.3
click at [1436, 437] on div "$78.75" at bounding box center [1417, 459] width 79 height 61
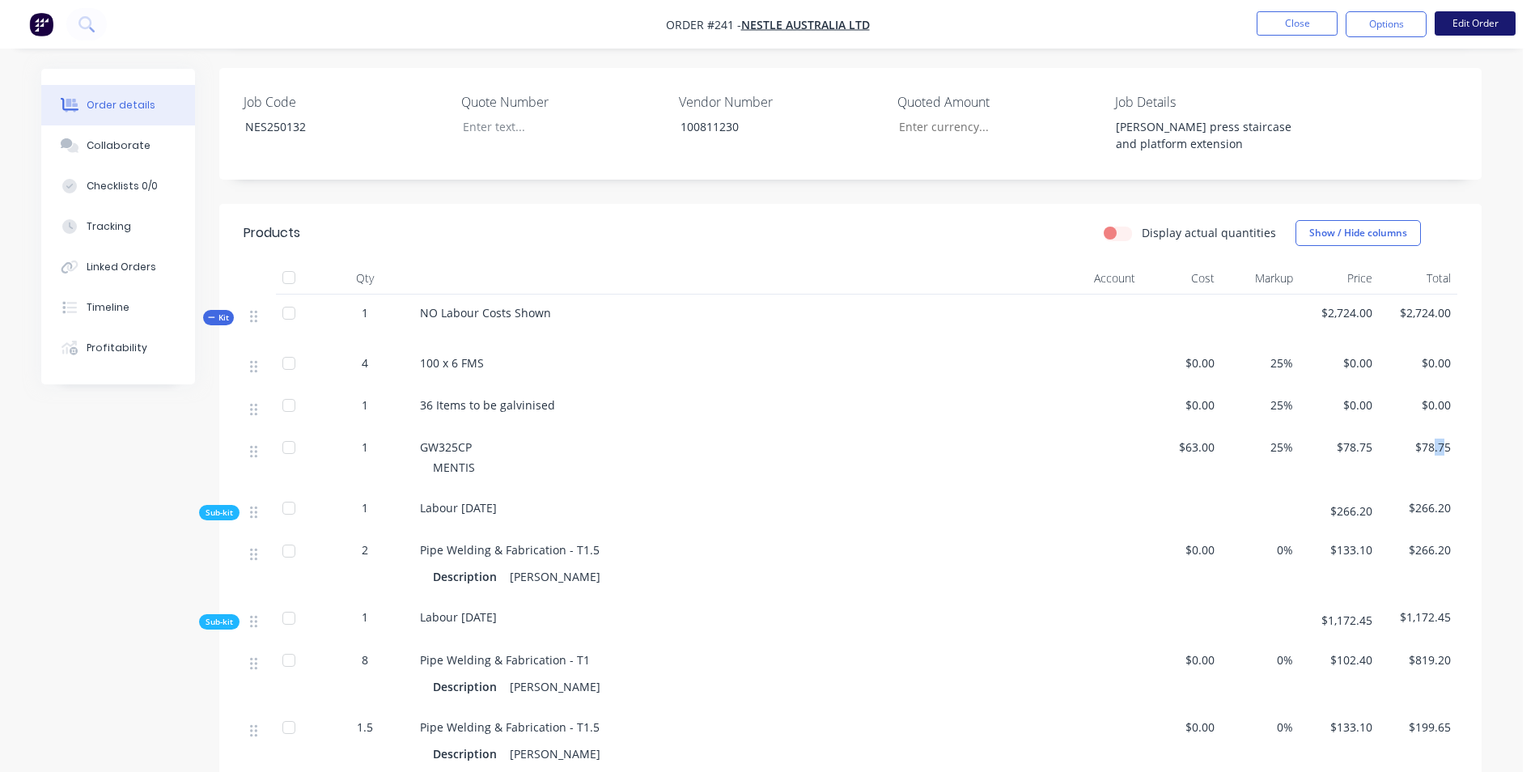
click at [1453, 23] on button "Edit Order" at bounding box center [1474, 23] width 81 height 24
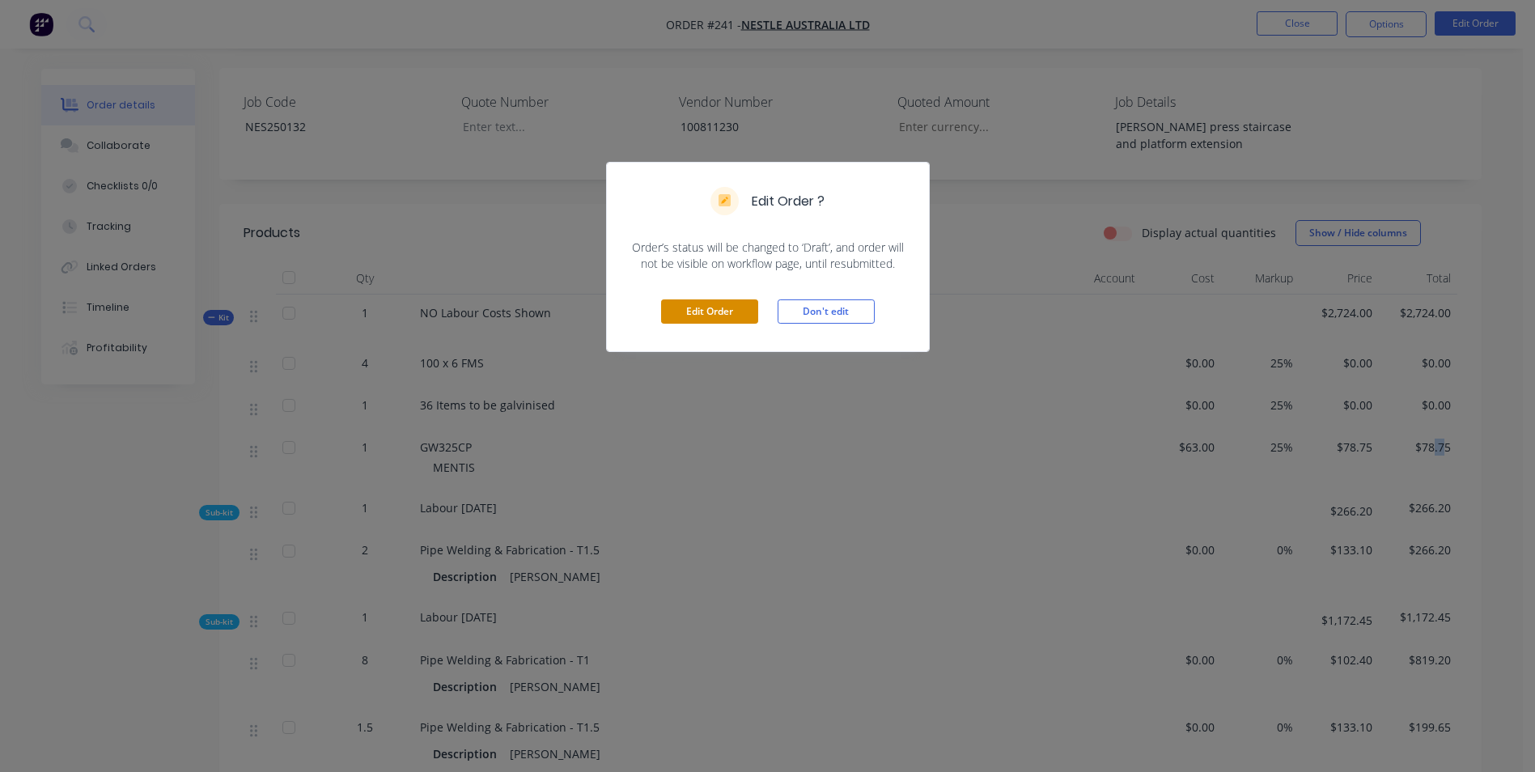
click at [701, 315] on button "Edit Order" at bounding box center [709, 311] width 97 height 24
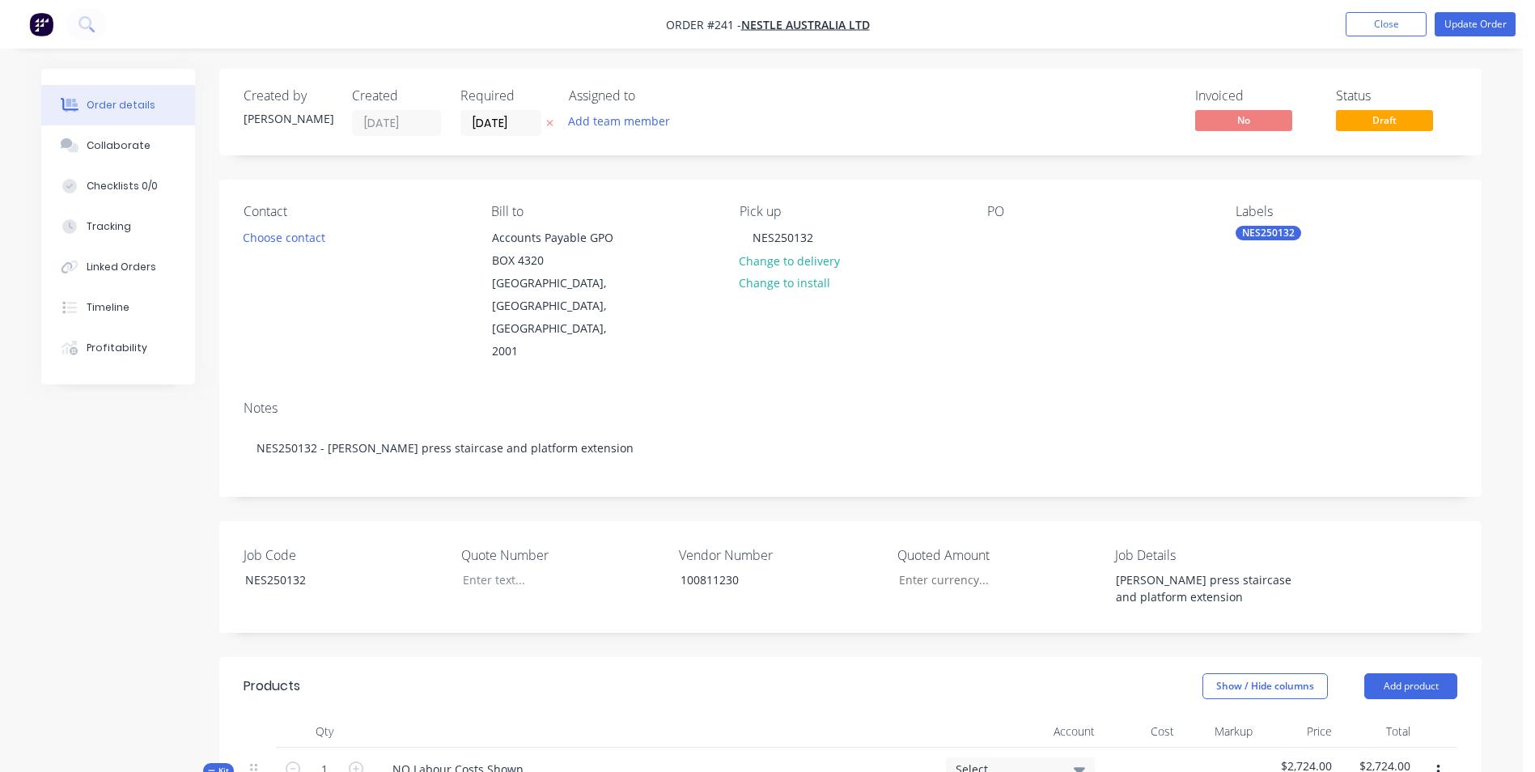
scroll to position [566, 0]
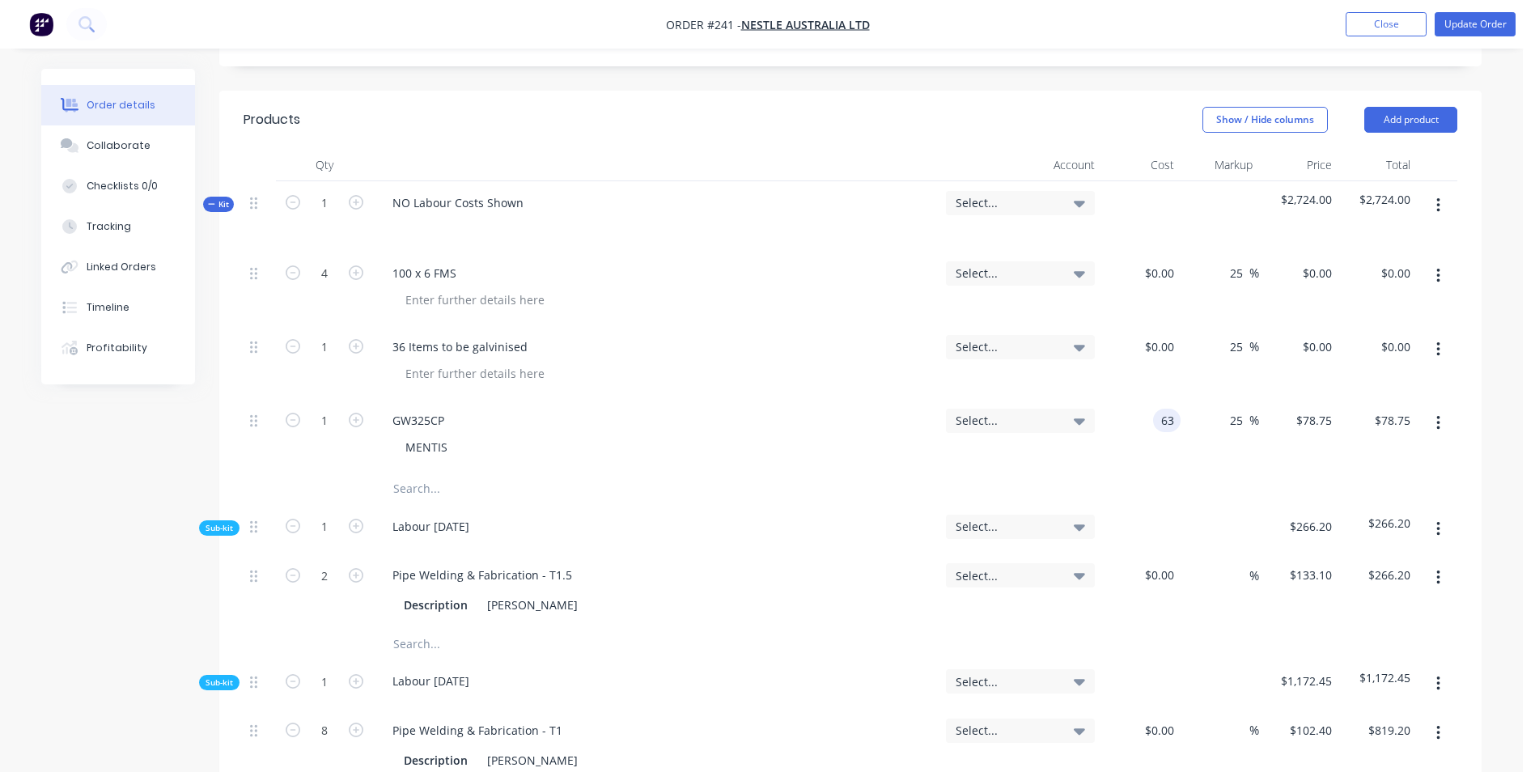
drag, startPoint x: 1141, startPoint y: 374, endPoint x: 1185, endPoint y: 374, distance: 43.7
click at [1185, 399] on div "1 GW325CP MENTIS Select... 63 63 25 25 % $78.75 $78.75 $78.75 $78.75" at bounding box center [850, 436] width 1213 height 74
type input "$0.00"
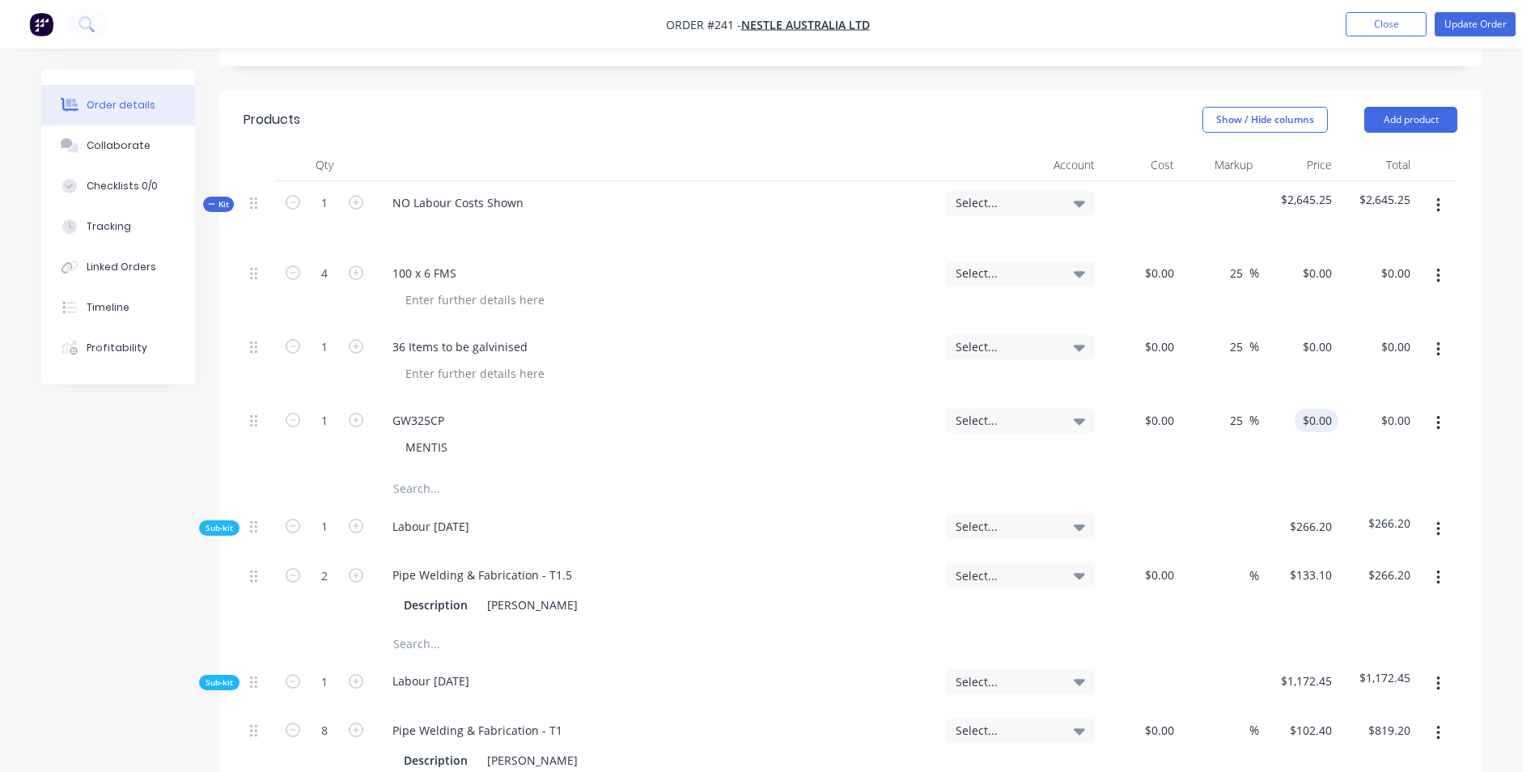
type input "0"
click at [1304, 399] on div "0 0" at bounding box center [1298, 436] width 79 height 74
type input "0"
type input "$0.00"
drag, startPoint x: 1147, startPoint y: 377, endPoint x: 1195, endPoint y: 377, distance: 47.7
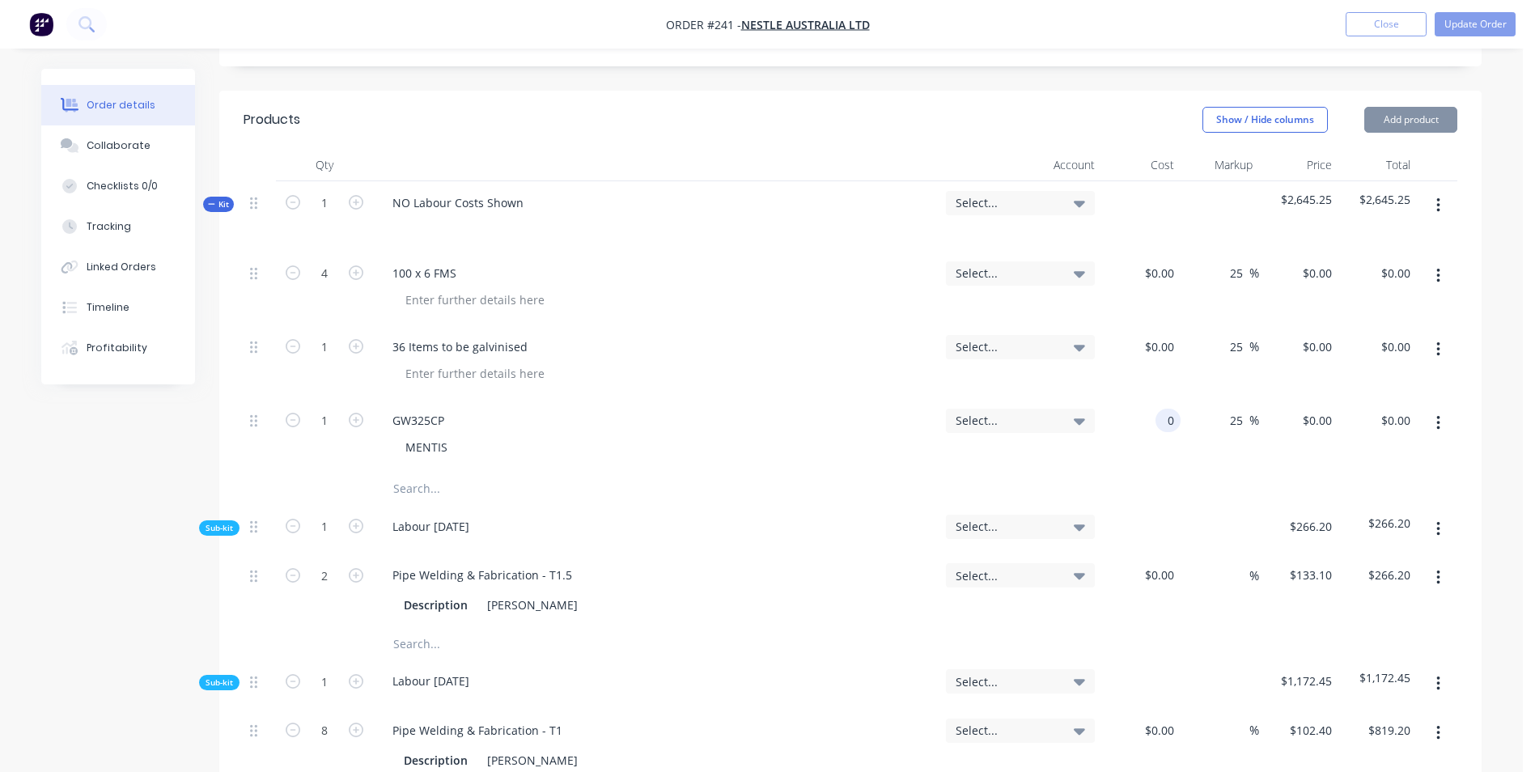
click at [1195, 399] on div "1 GW325CP MENTIS Select... 0 0 25 25 % $0.00 $0.00 $0.00 $0.00" at bounding box center [850, 436] width 1213 height 74
type input "$-63.00"
click at [1200, 399] on div "25 25 %" at bounding box center [1219, 436] width 79 height 74
click at [1330, 409] on input "0" at bounding box center [1328, 420] width 19 height 23
click at [1225, 409] on div "25 25 %" at bounding box center [1240, 420] width 37 height 23
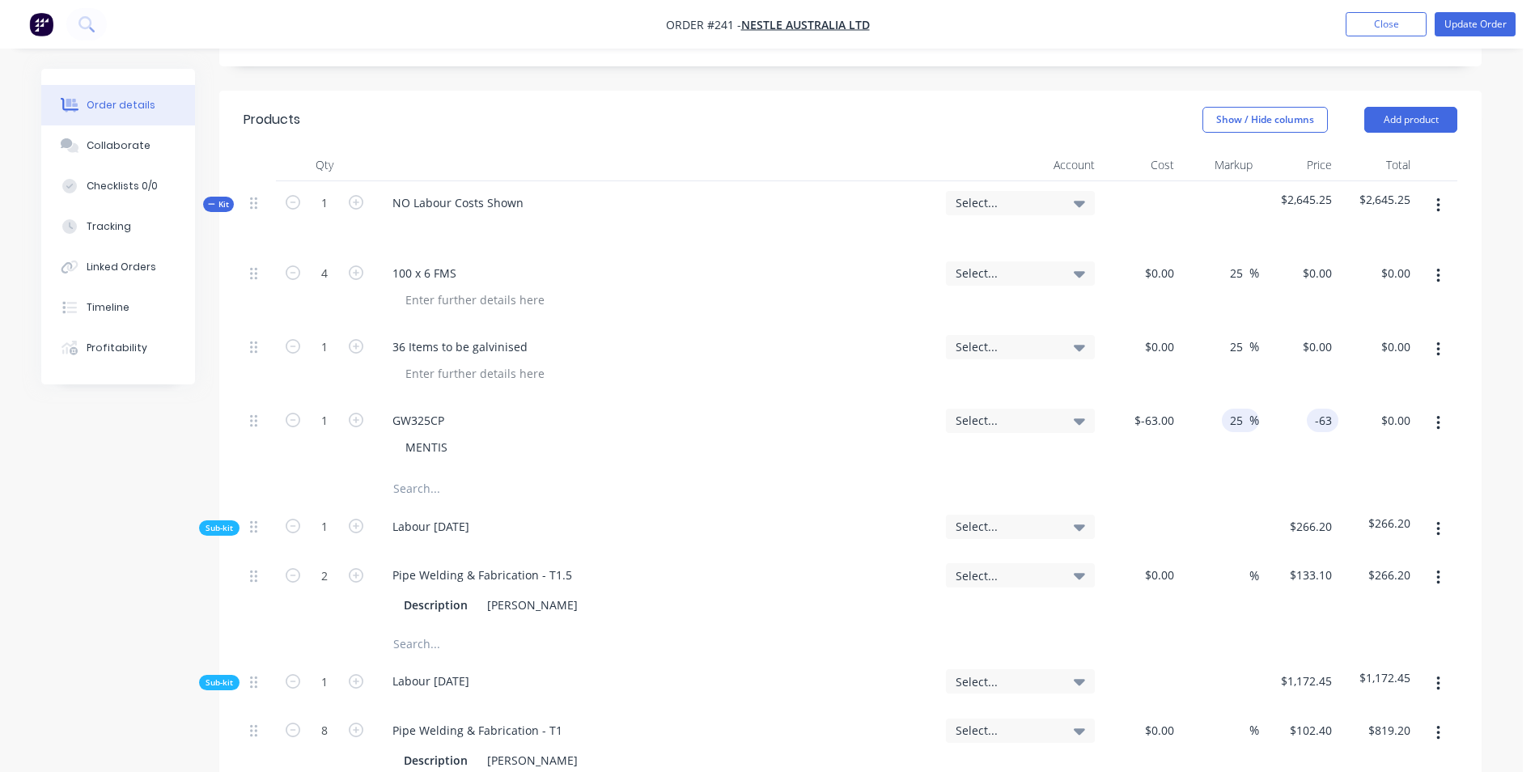
type input "$-63.00"
type input "-63.00"
type input "-63"
type input "$-63.00"
type input "$0.00"
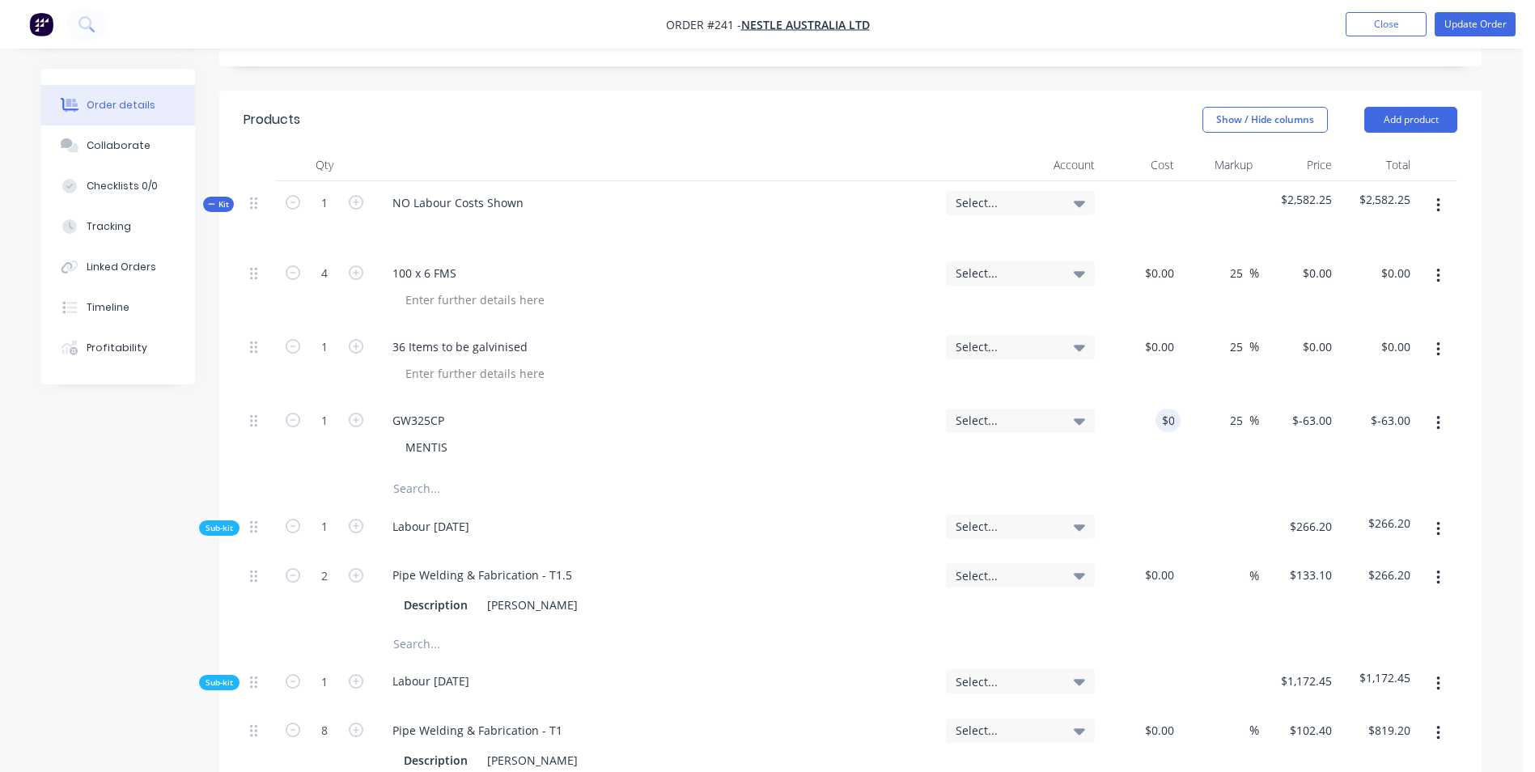
type input "$0.00"
click at [1162, 472] on div at bounding box center [850, 488] width 1213 height 32
type input "0"
click at [1323, 409] on input "0" at bounding box center [1319, 420] width 37 height 23
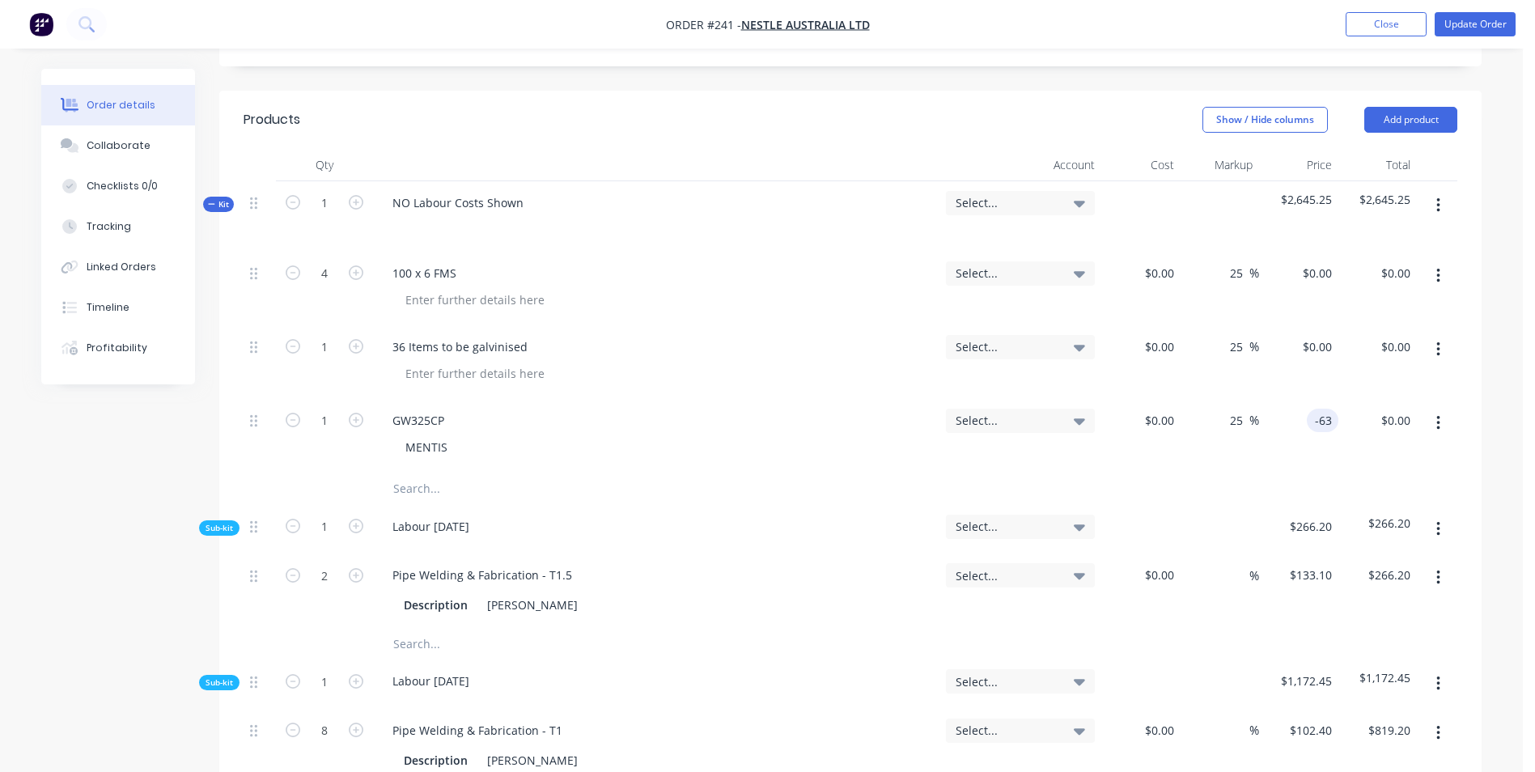
type input "$-63.00"
click at [1313, 472] on div at bounding box center [850, 488] width 1213 height 32
click at [126, 260] on div "Linked Orders" at bounding box center [122, 267] width 70 height 15
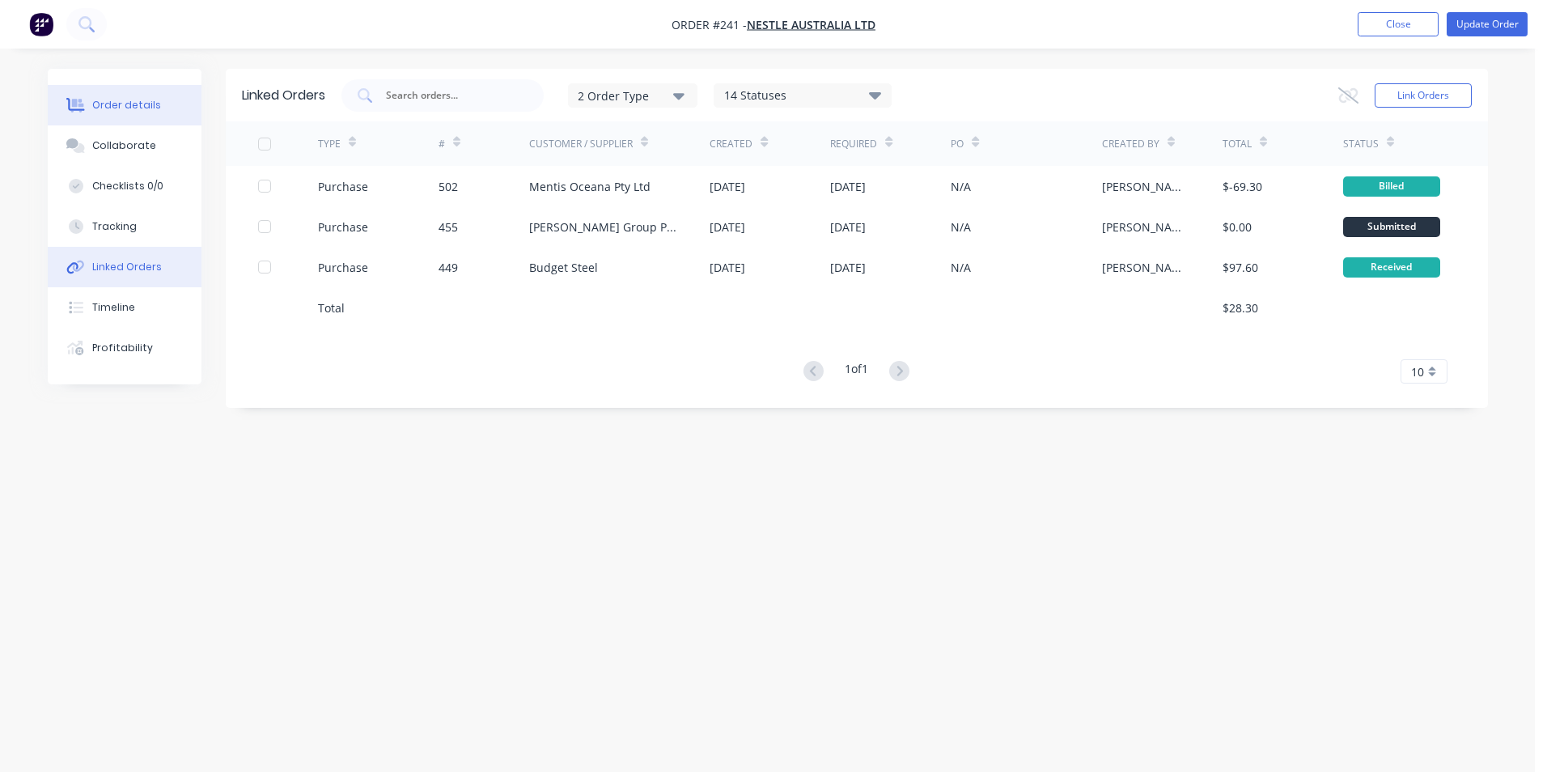
click at [135, 108] on div "Order details" at bounding box center [126, 105] width 69 height 15
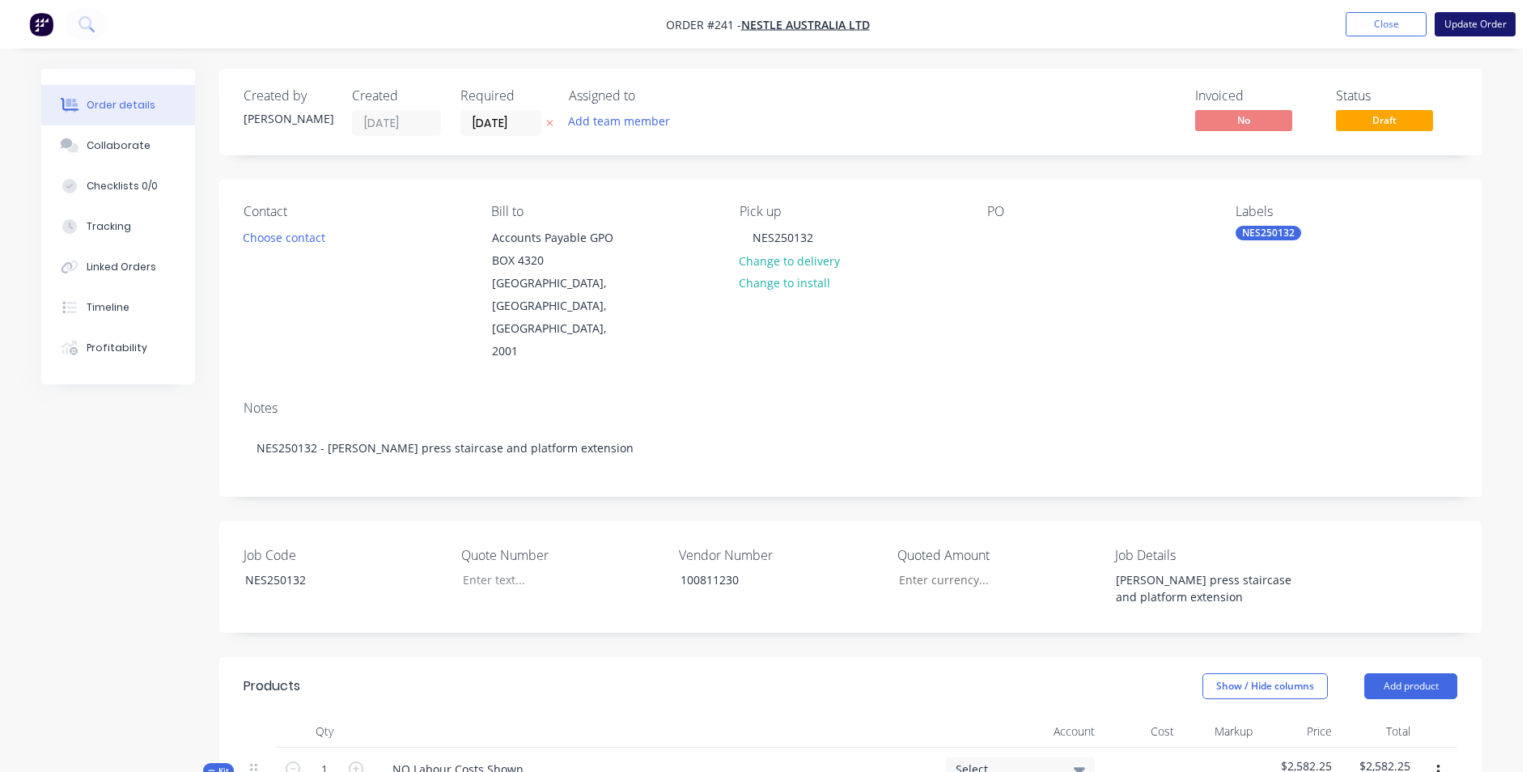
click at [1467, 29] on button "Update Order" at bounding box center [1474, 24] width 81 height 24
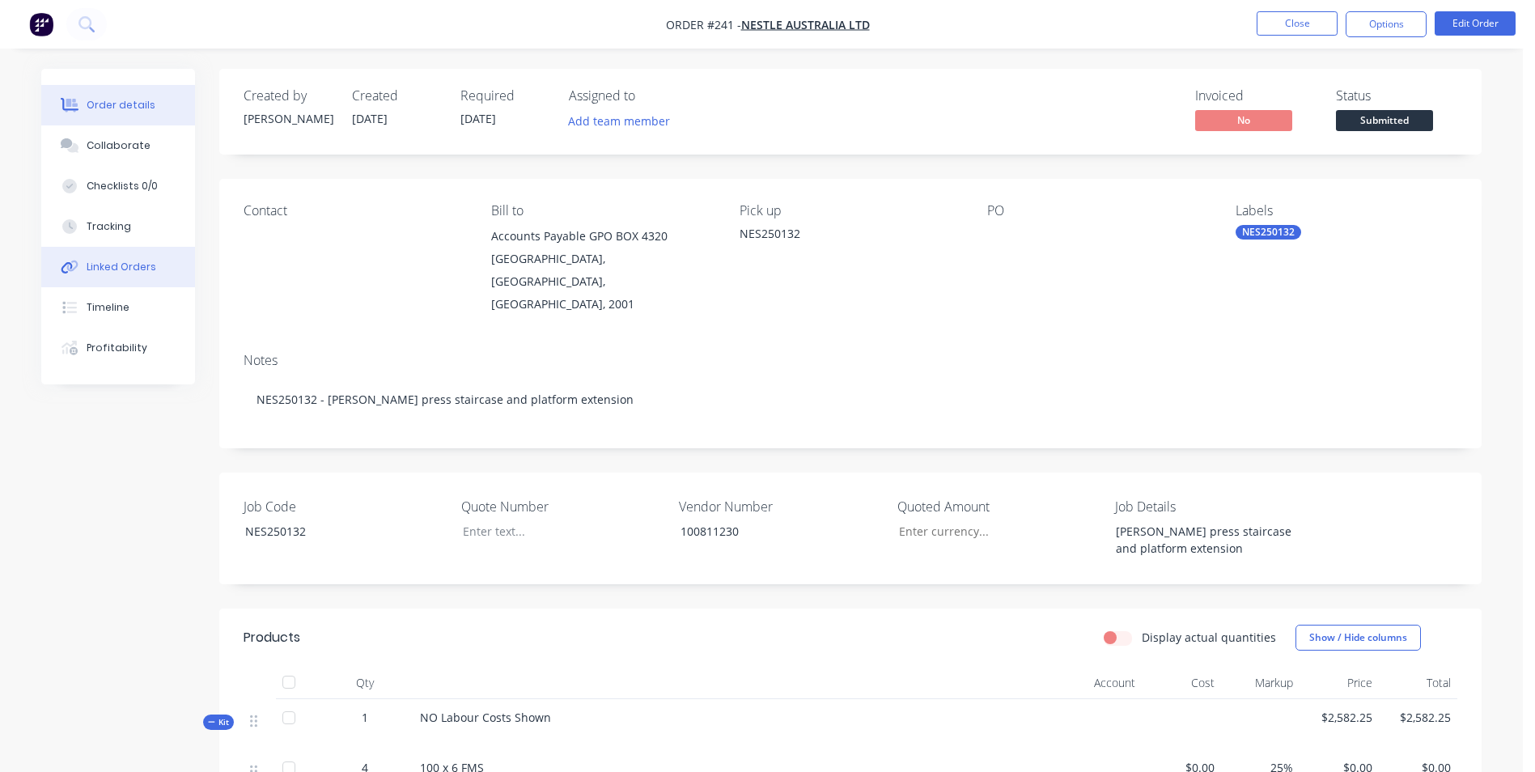
click at [94, 265] on div "Linked Orders" at bounding box center [122, 267] width 70 height 15
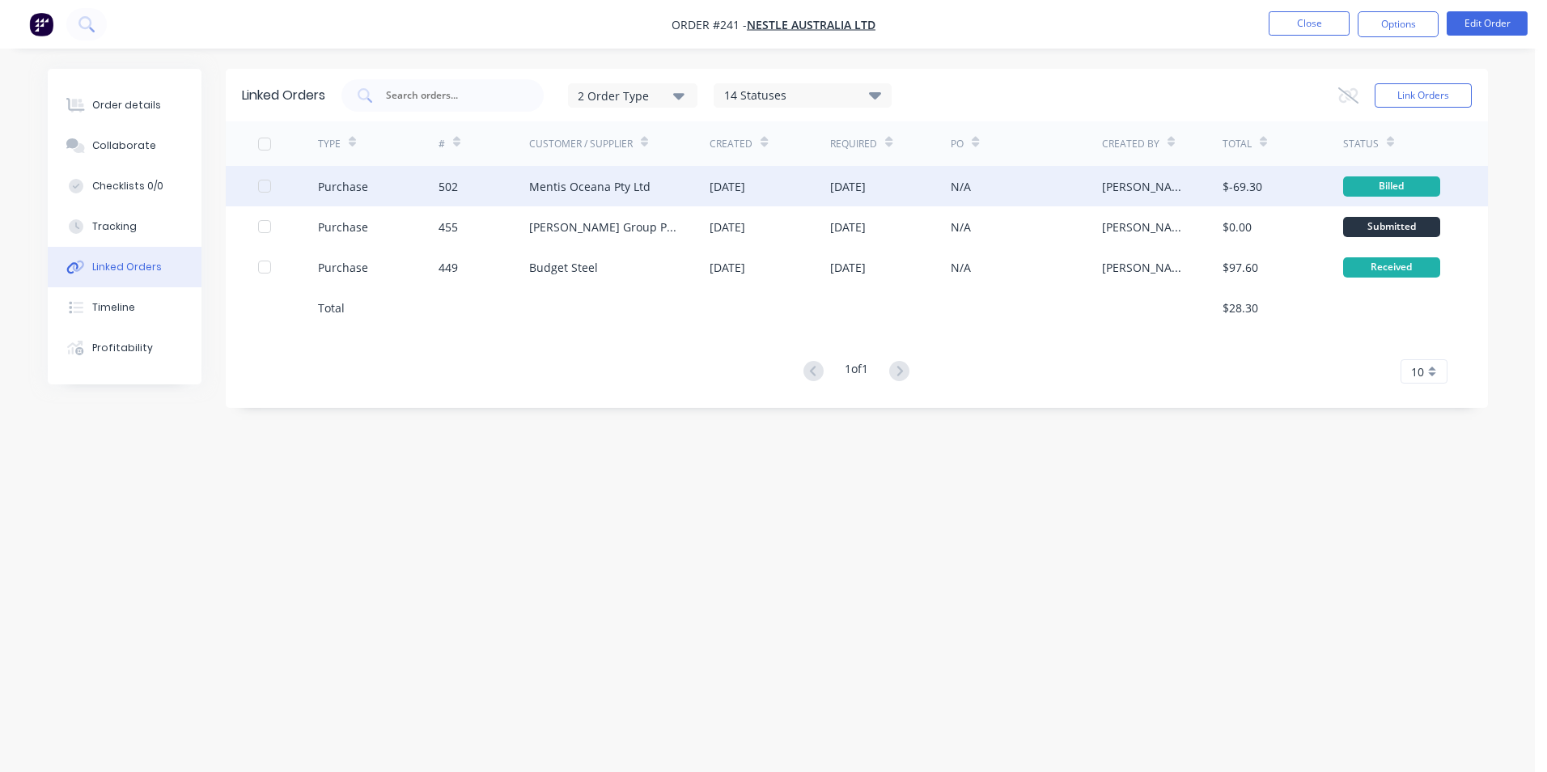
click at [1188, 188] on div "[PERSON_NAME]" at bounding box center [1162, 186] width 121 height 40
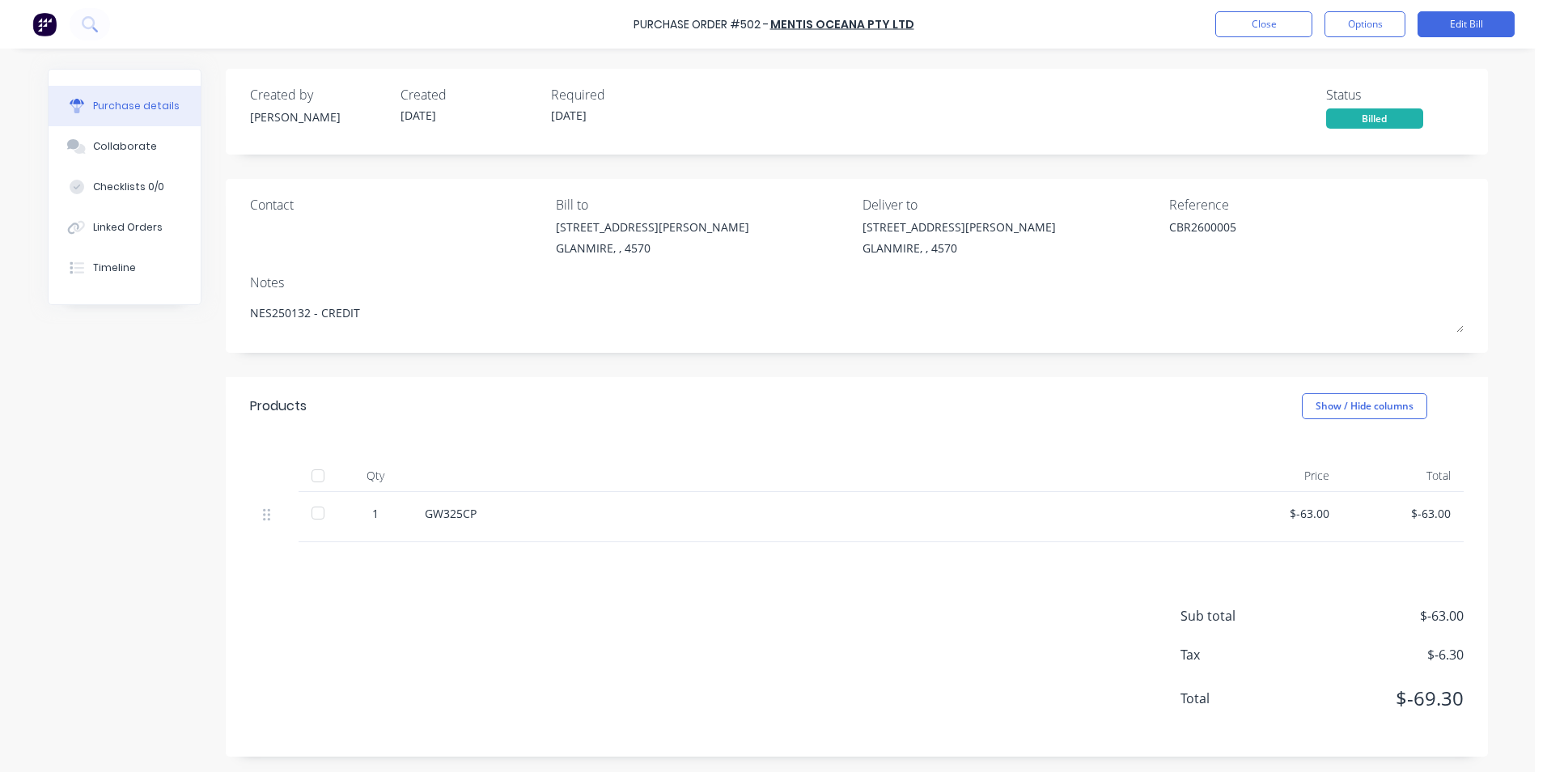
scroll to position [1, 0]
click at [1365, 33] on button "Options" at bounding box center [1364, 24] width 81 height 26
click at [1472, 36] on button "Edit Bill" at bounding box center [1465, 24] width 97 height 26
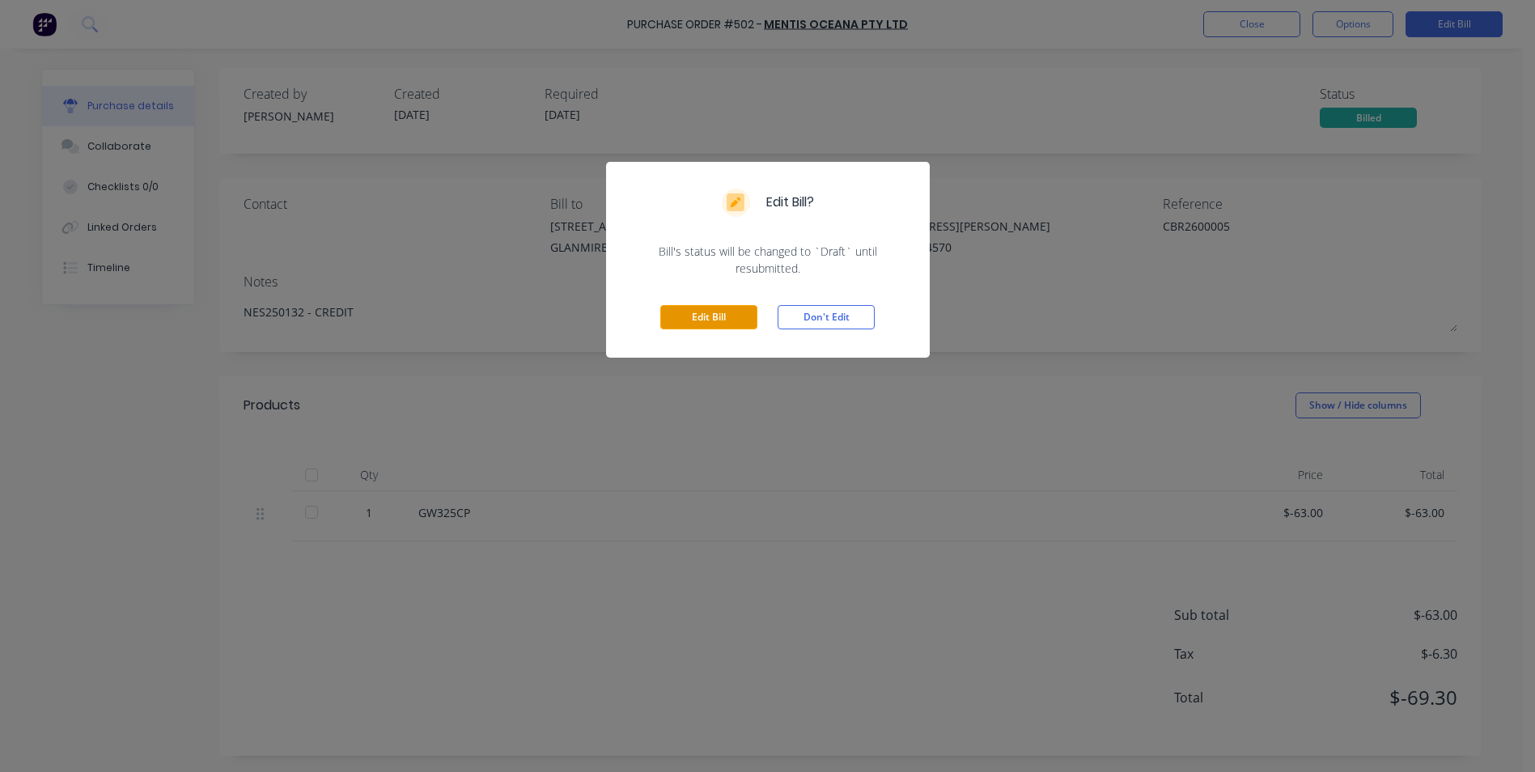
click at [716, 323] on button "Edit Bill" at bounding box center [708, 317] width 97 height 24
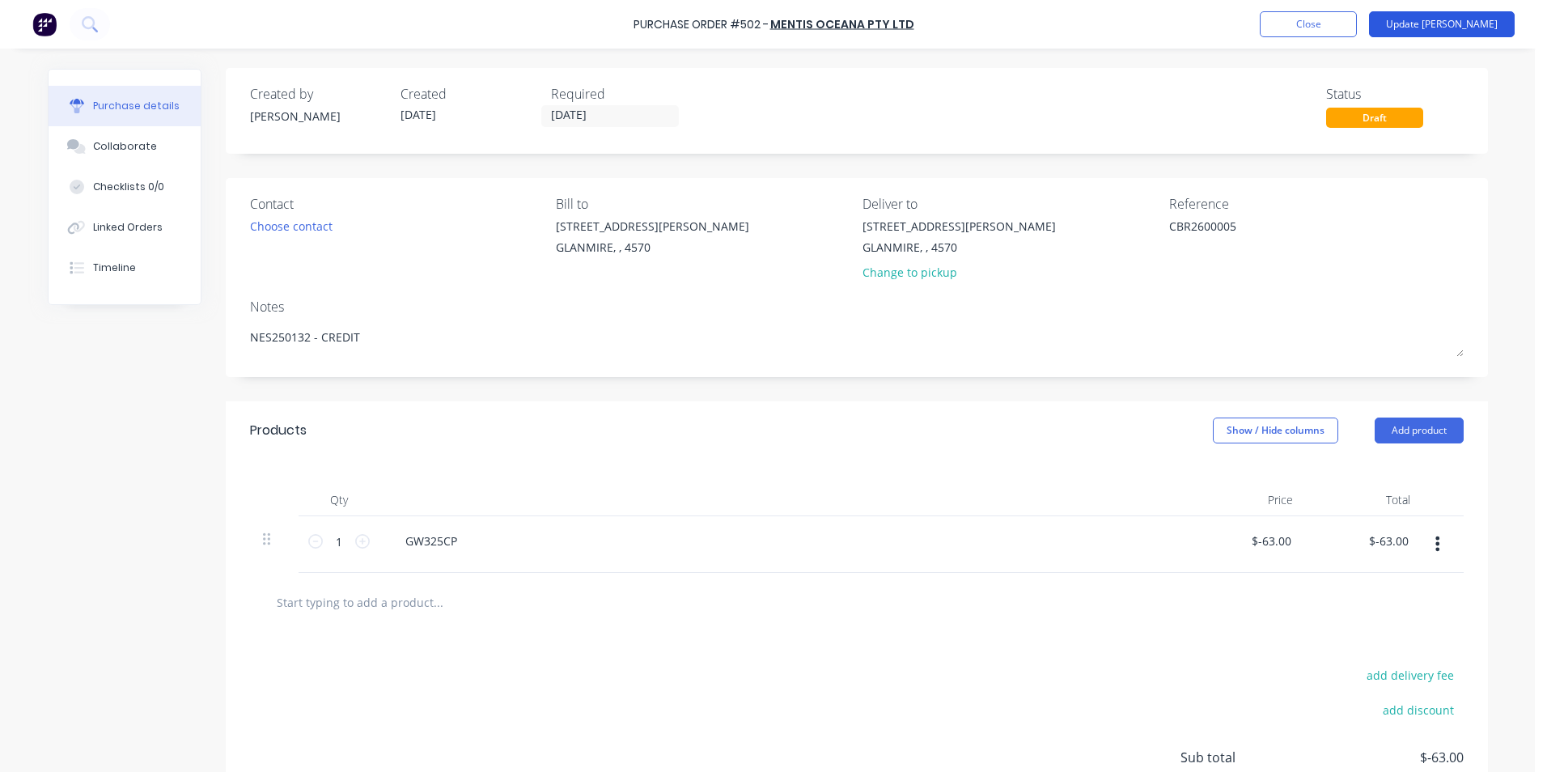
click at [1459, 27] on button "Update [PERSON_NAME]" at bounding box center [1442, 24] width 146 height 26
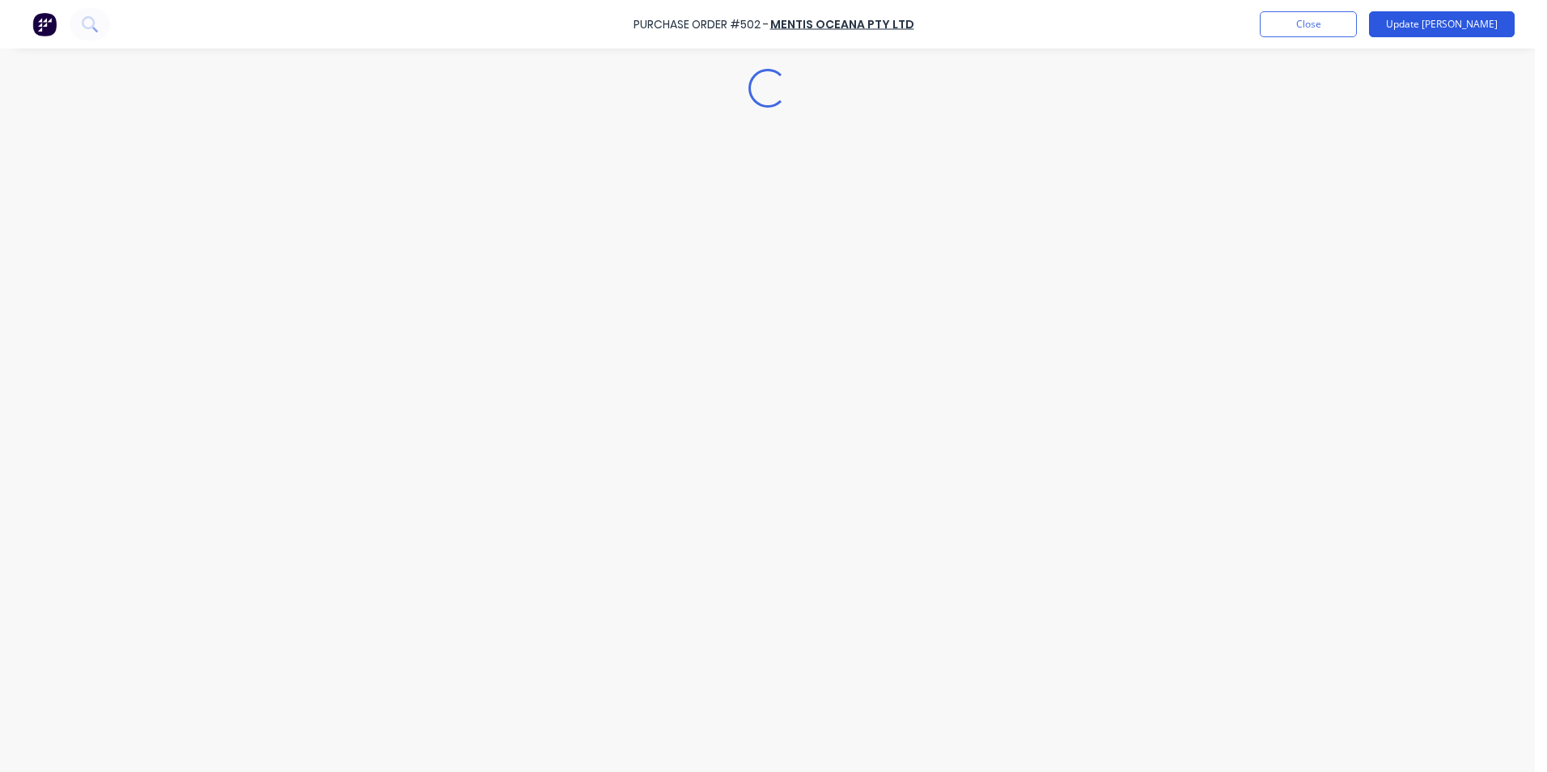
scroll to position [0, 0]
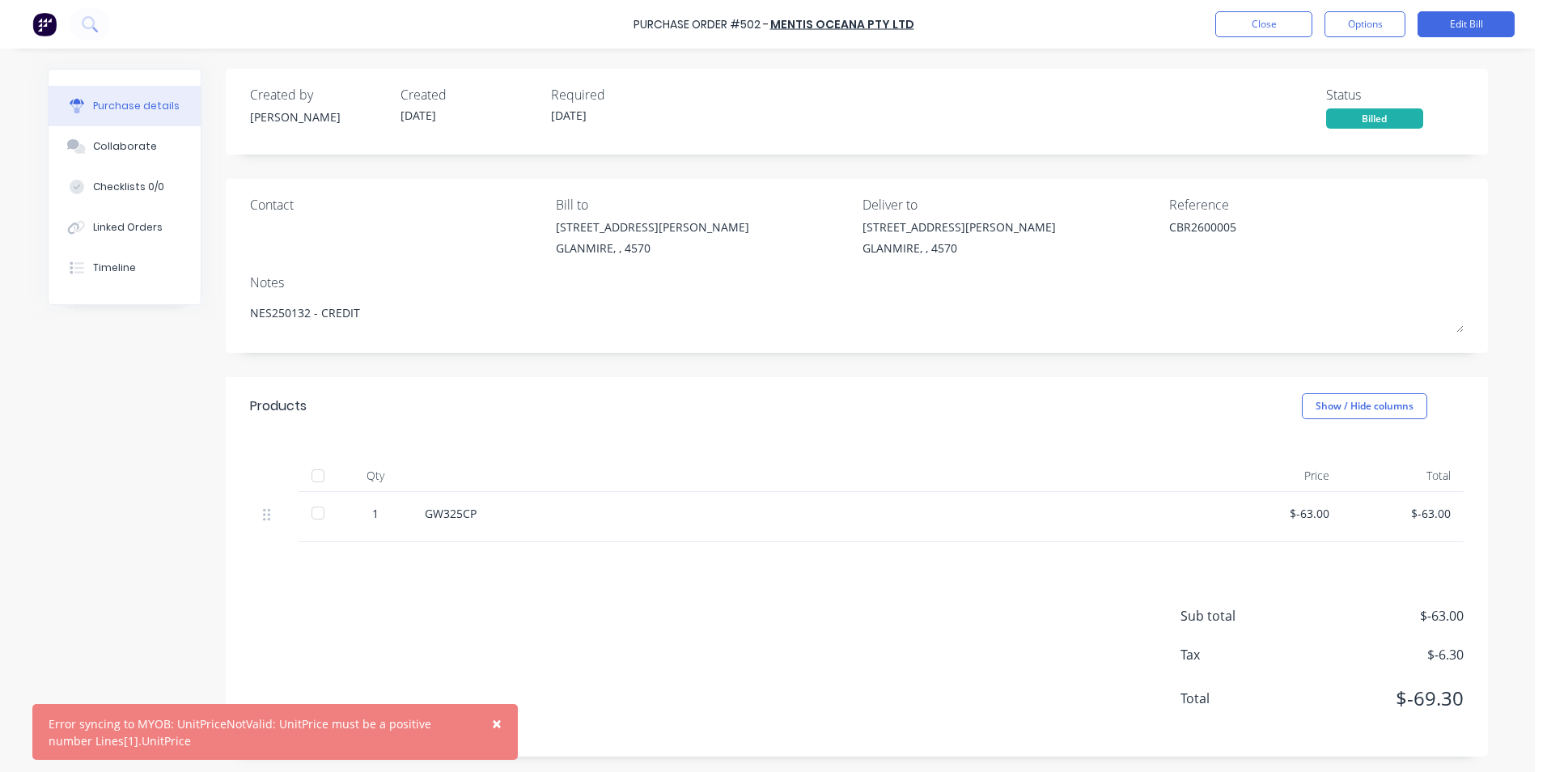
click at [498, 728] on span "×" at bounding box center [497, 723] width 10 height 23
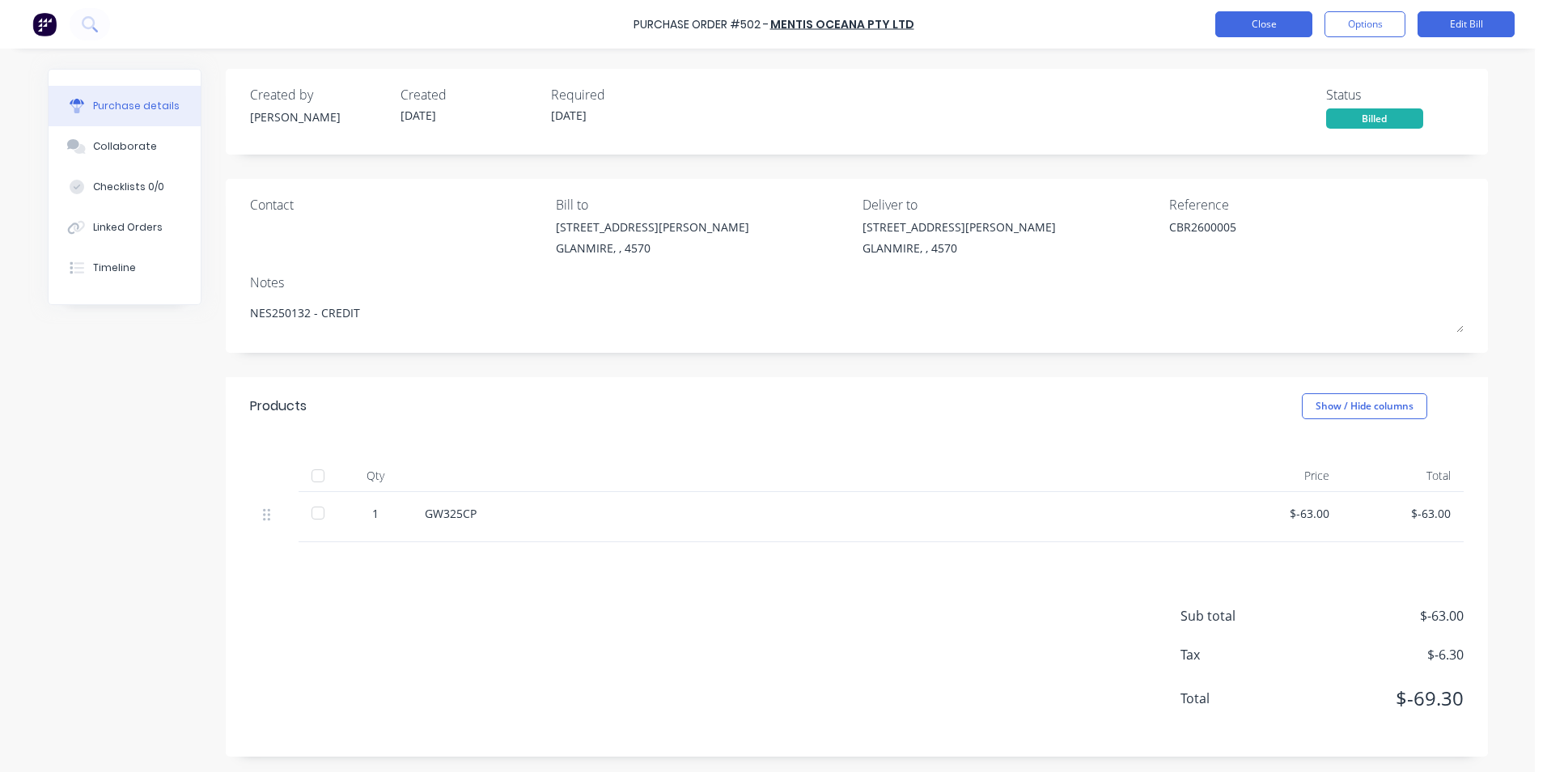
click at [1245, 19] on button "Close" at bounding box center [1263, 24] width 97 height 26
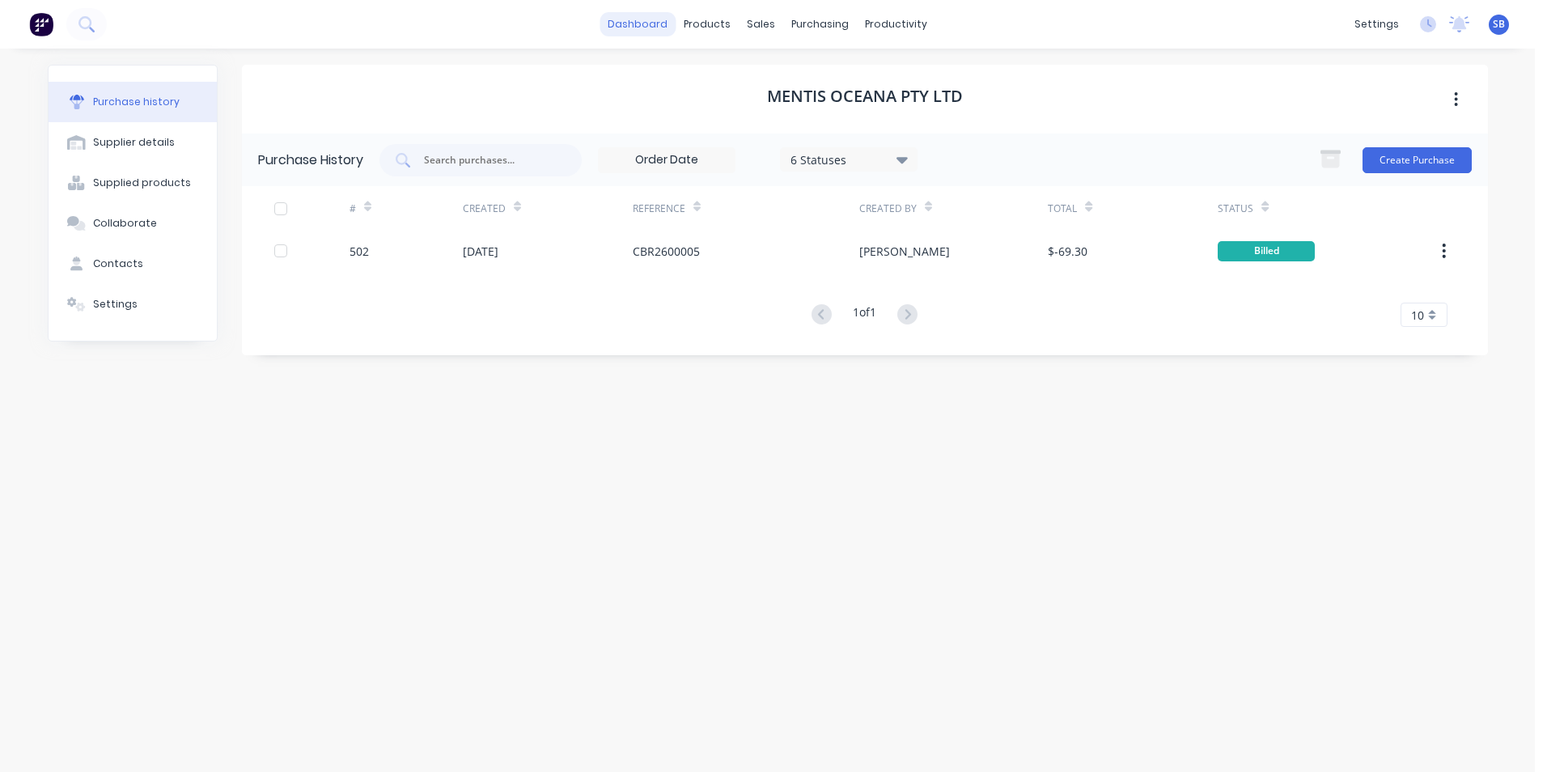
click at [629, 19] on link "dashboard" at bounding box center [637, 24] width 76 height 24
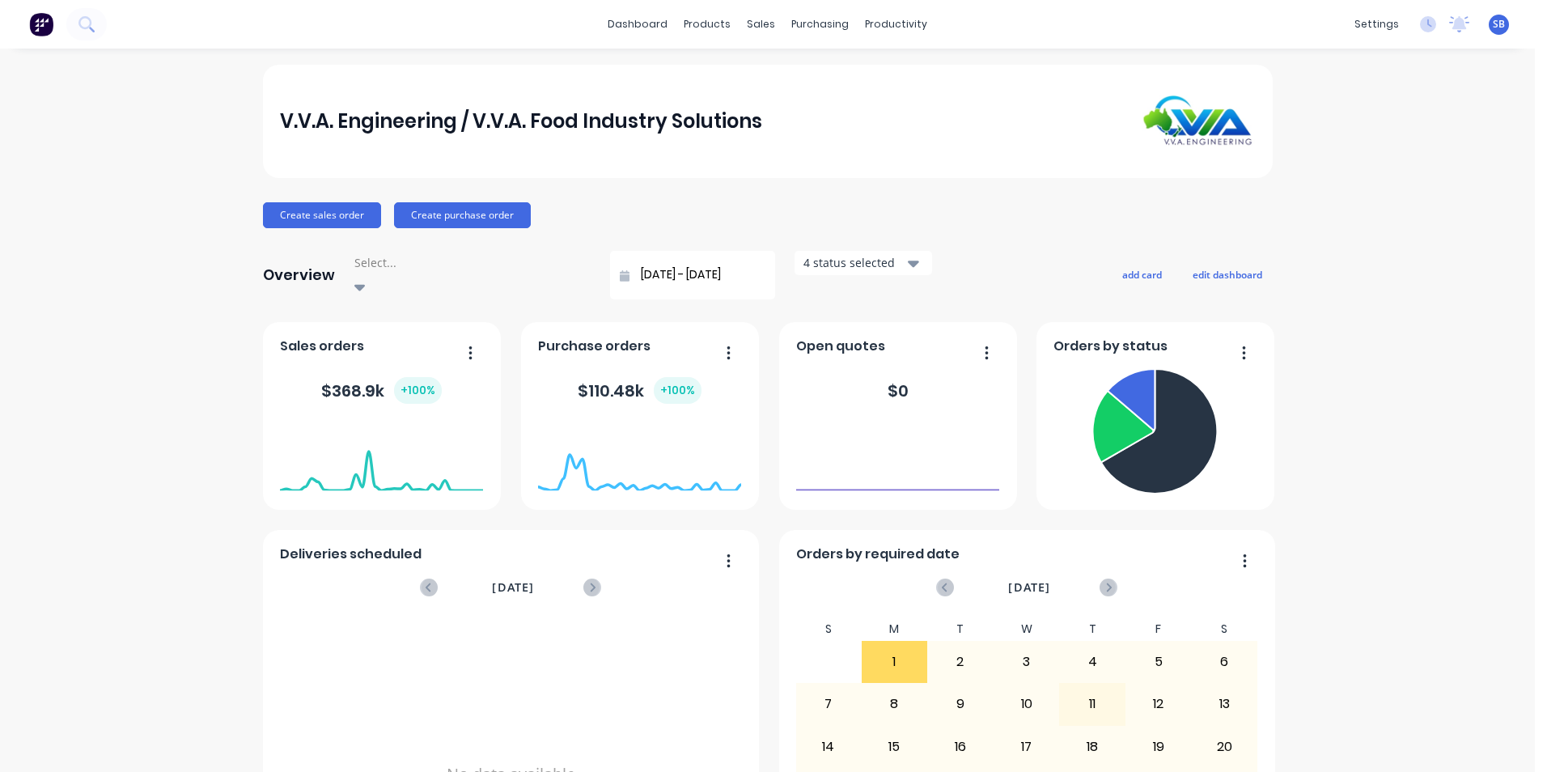
drag, startPoint x: 644, startPoint y: 269, endPoint x: 488, endPoint y: 252, distance: 157.1
click at [488, 252] on div "Overview Select... 01/08/25 - 01/09/25 4 status selected" at bounding box center [597, 275] width 669 height 49
click at [548, 282] on div "Overview Select... 01/7/2025 4 status selected" at bounding box center [597, 275] width 669 height 49
type input "01/07/20 - 01/07/20"
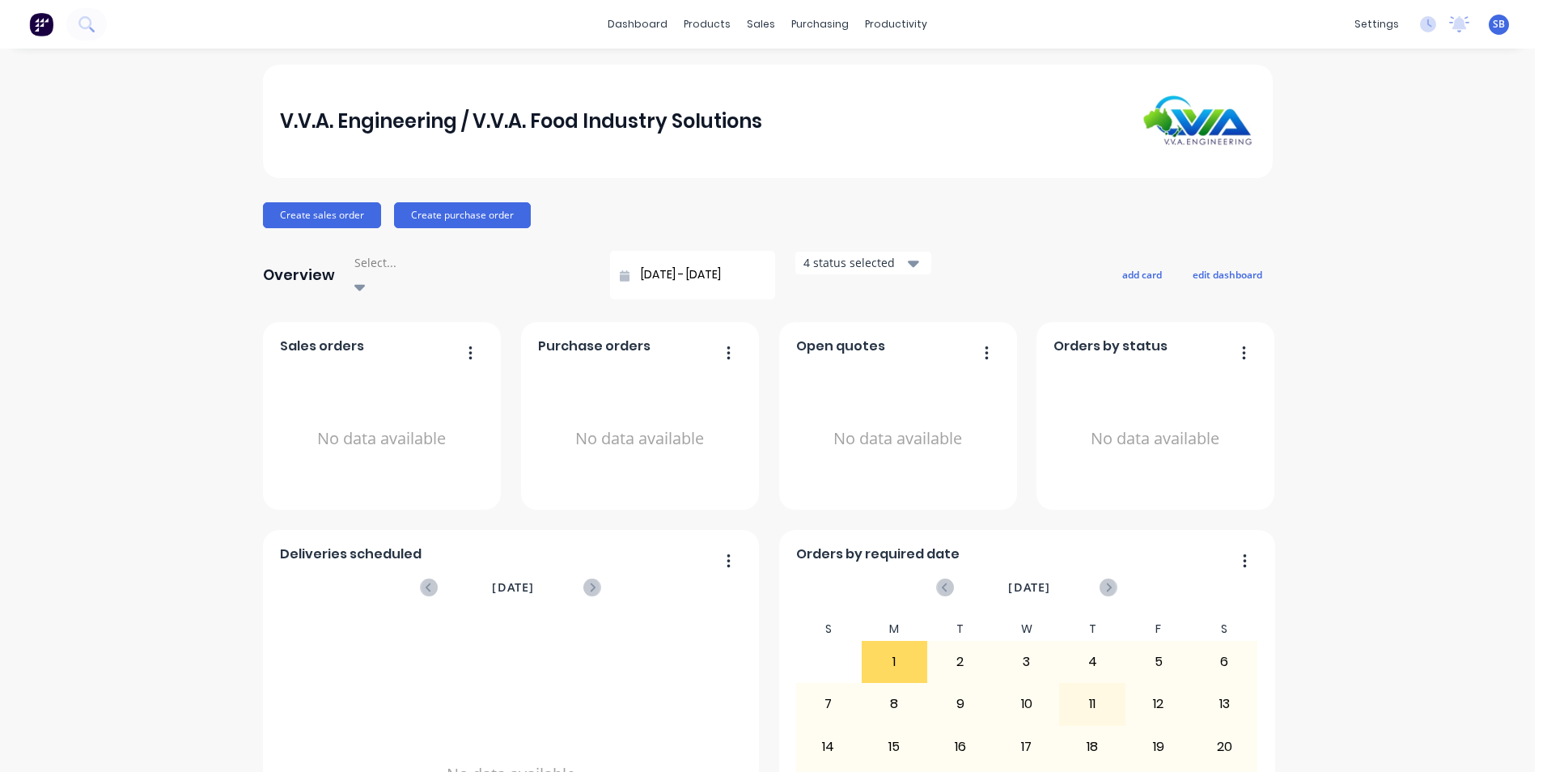
click at [803, 268] on div "4 status selected" at bounding box center [854, 262] width 102 height 17
click at [633, 265] on input "01/07/20 - 01/07/20" at bounding box center [698, 275] width 139 height 24
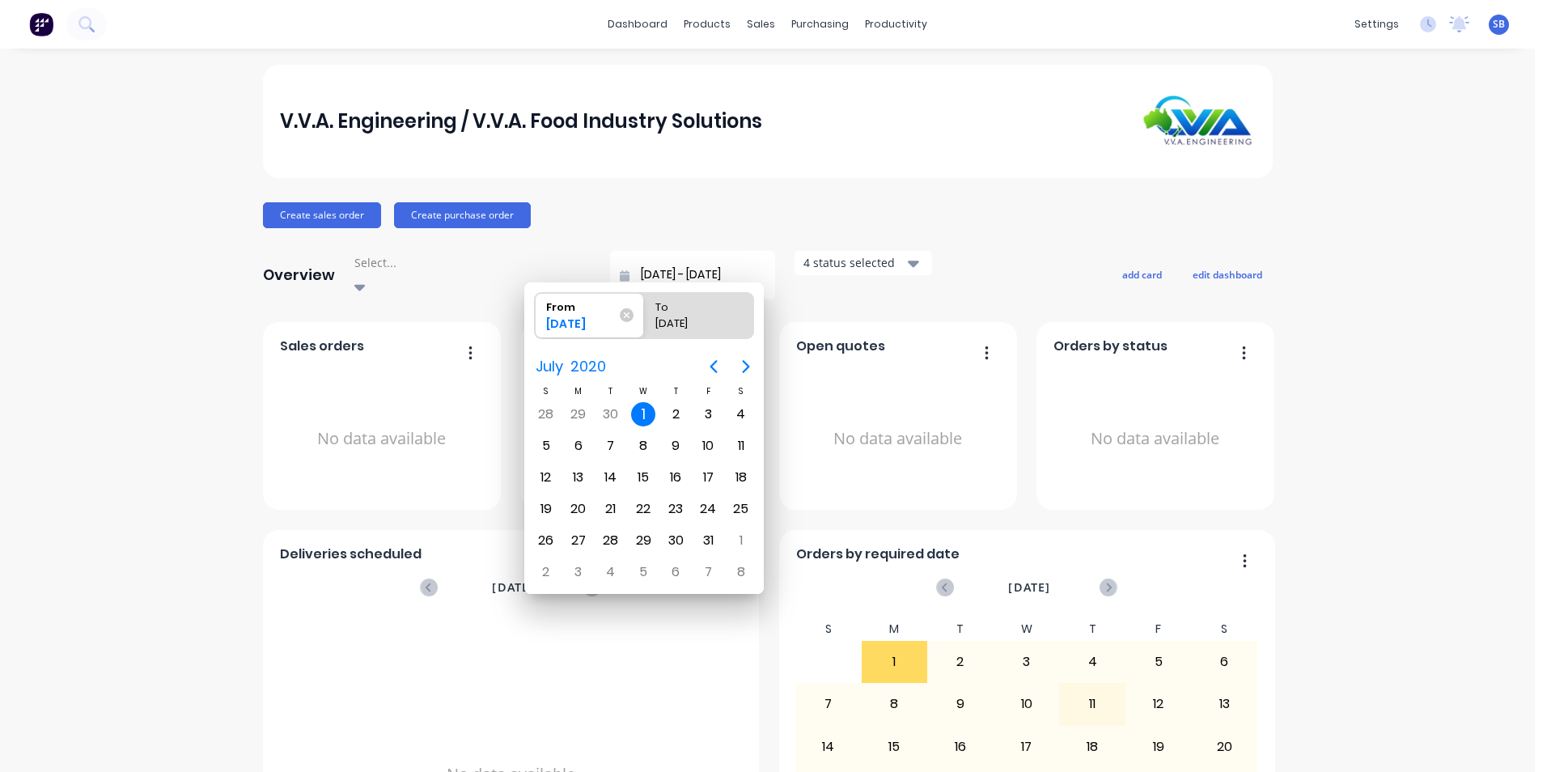
click at [707, 317] on div "01/07/20" at bounding box center [690, 326] width 83 height 23
click at [645, 317] on input "To 01/07/20" at bounding box center [644, 315] width 1 height 45
radio input "true"
click at [740, 362] on icon "Next page" at bounding box center [745, 366] width 19 height 19
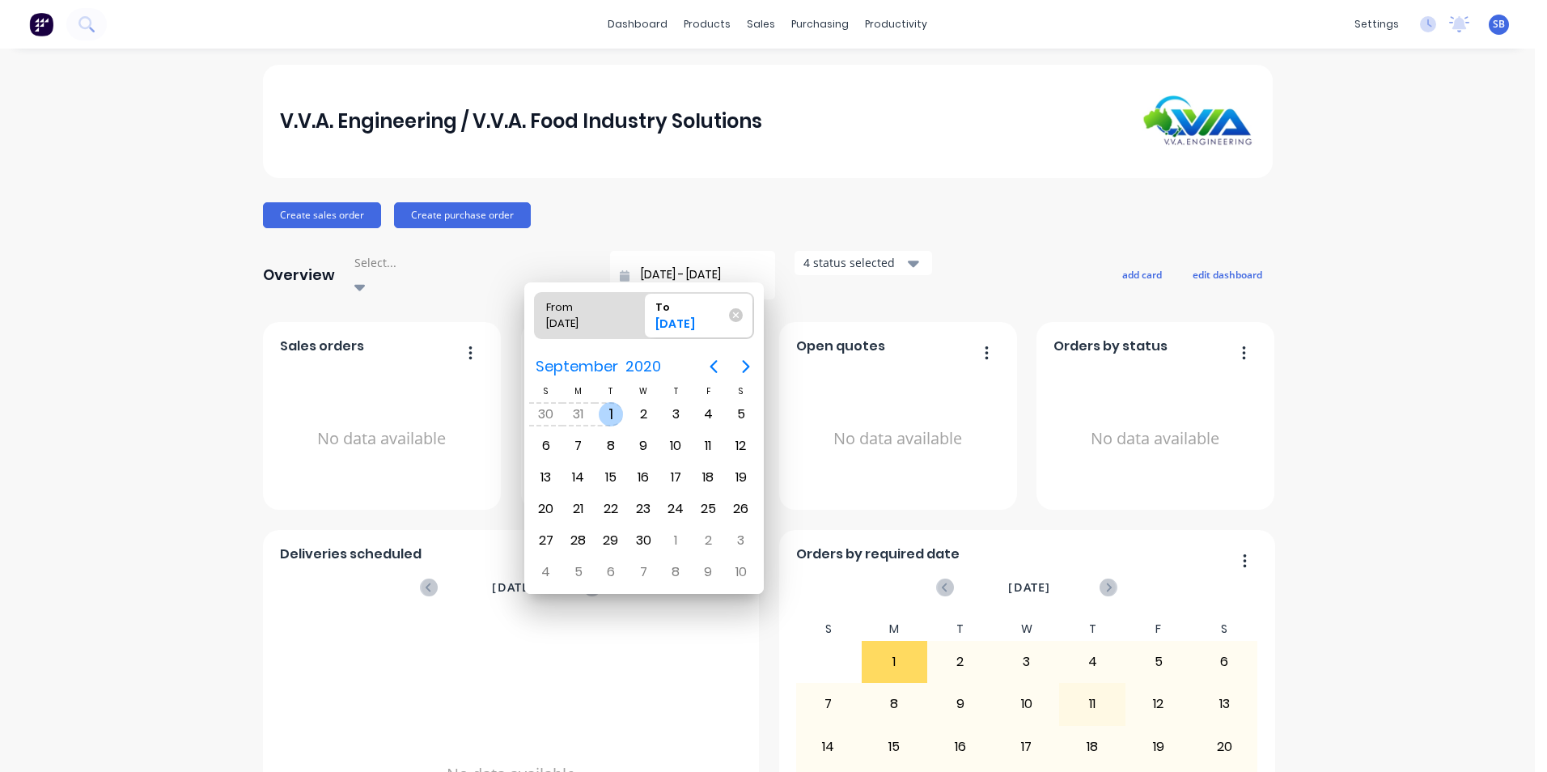
click at [613, 412] on div "1" at bounding box center [611, 414] width 24 height 24
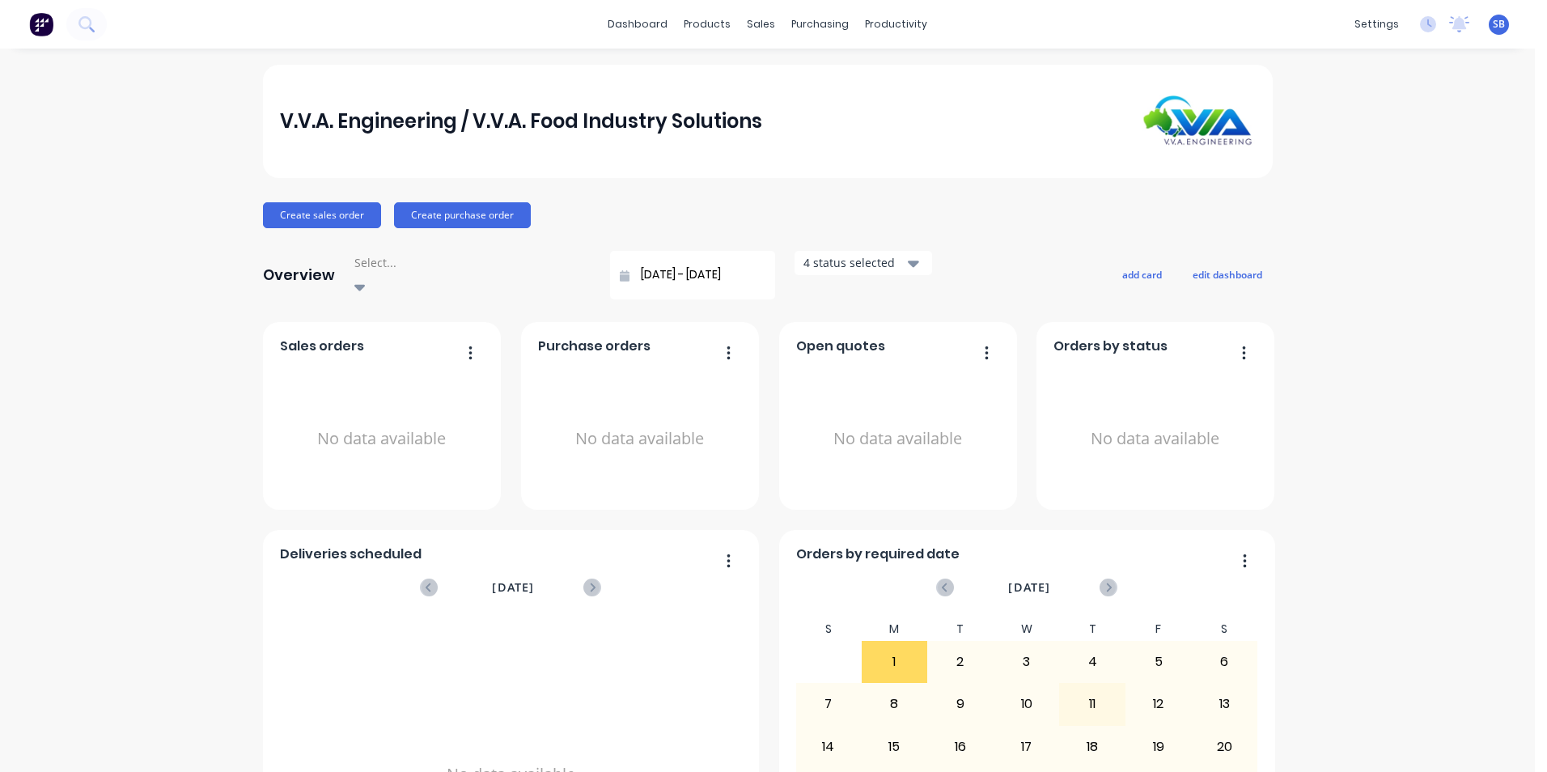
click at [638, 265] on input "01/07/20 - 01/09/20" at bounding box center [698, 275] width 139 height 24
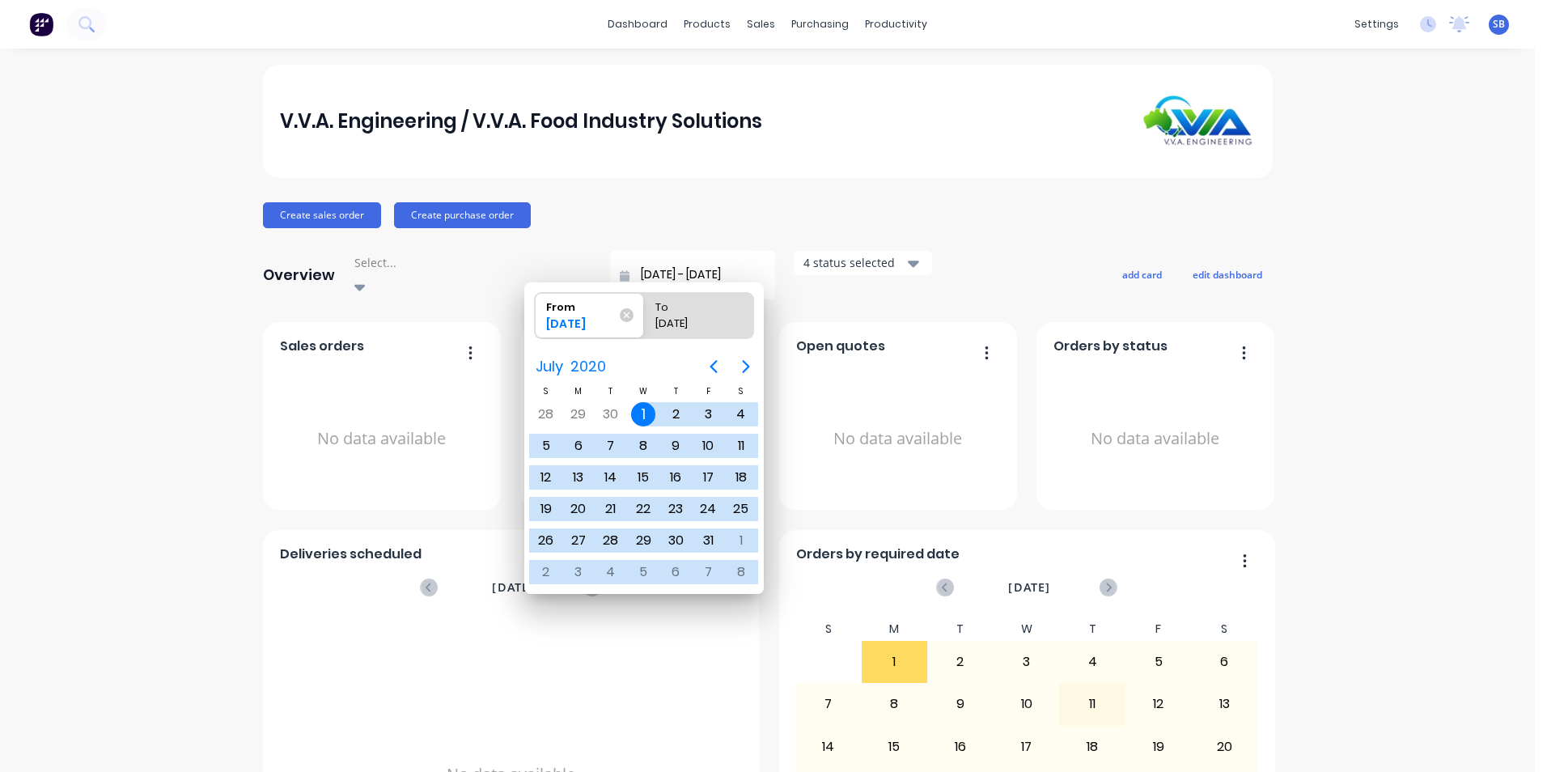
click at [629, 268] on input "01/07/20 - 01/09/20" at bounding box center [698, 275] width 139 height 24
click at [646, 269] on input "01/07/25 - 01/09/20" at bounding box center [698, 275] width 139 height 24
type input "01/07/25 - 01/09/25"
click at [654, 214] on div "Create sales order Create purchase order" at bounding box center [768, 215] width 1010 height 26
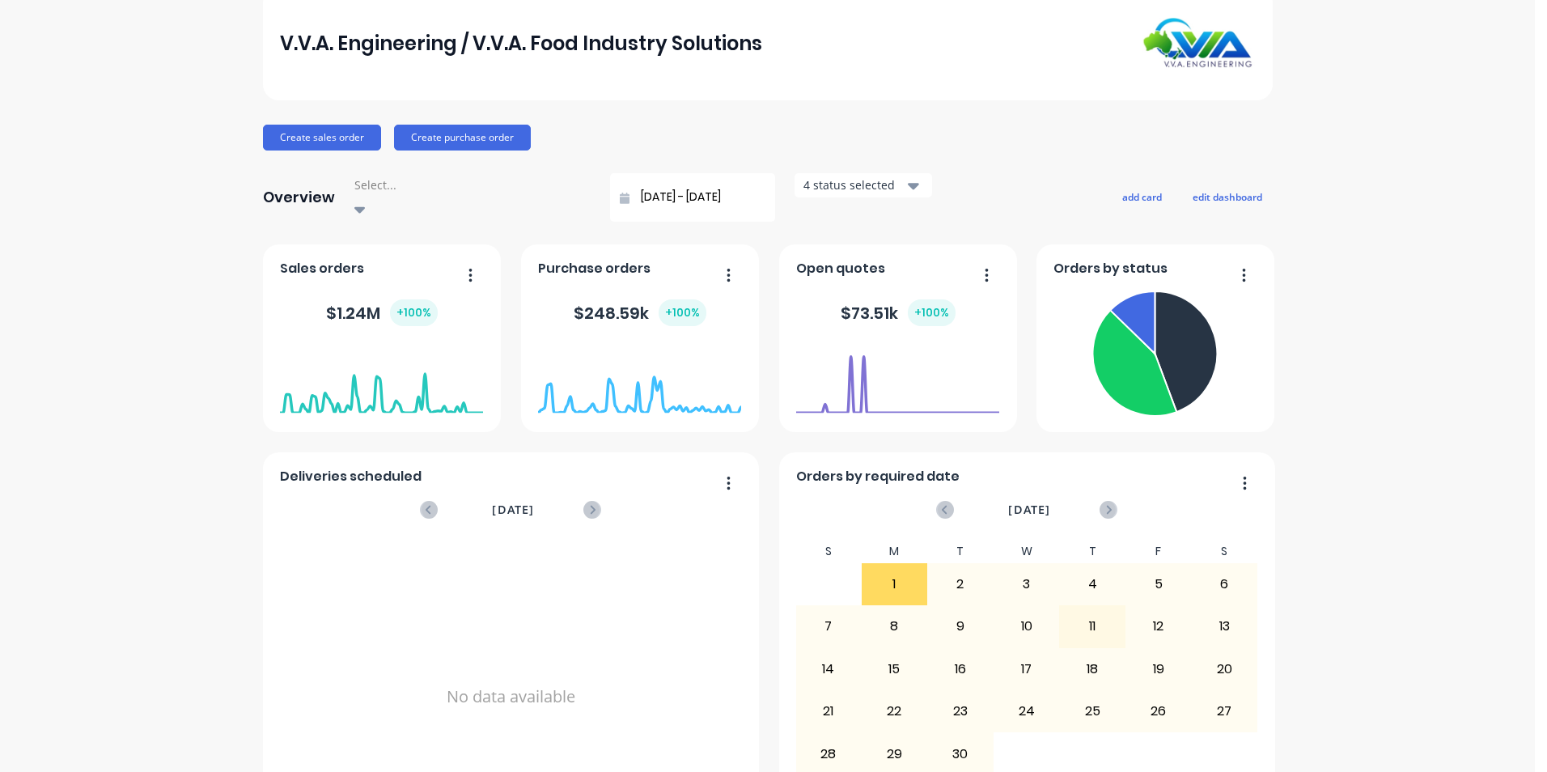
scroll to position [154, 0]
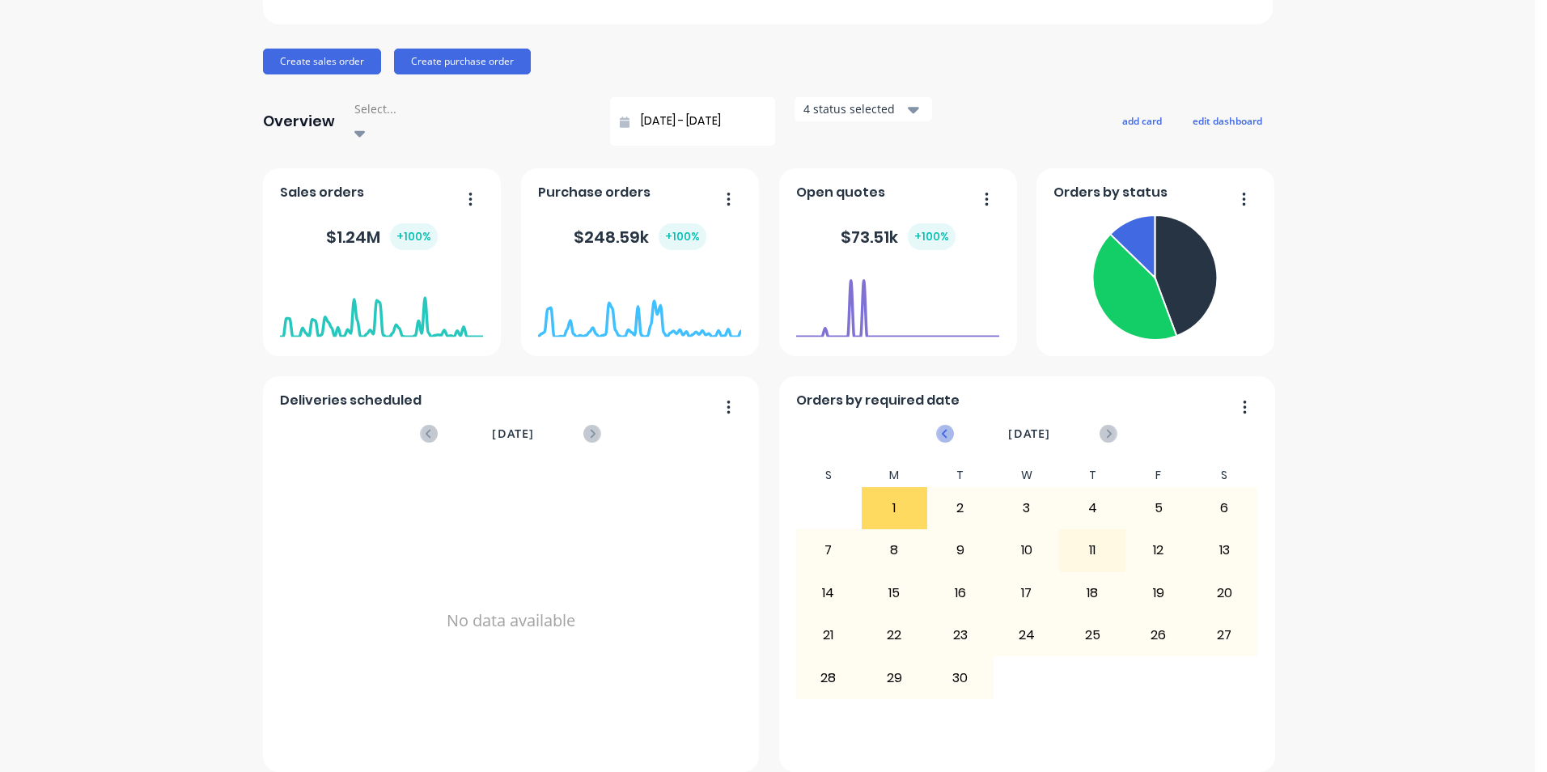
click at [942, 429] on icon at bounding box center [945, 433] width 6 height 9
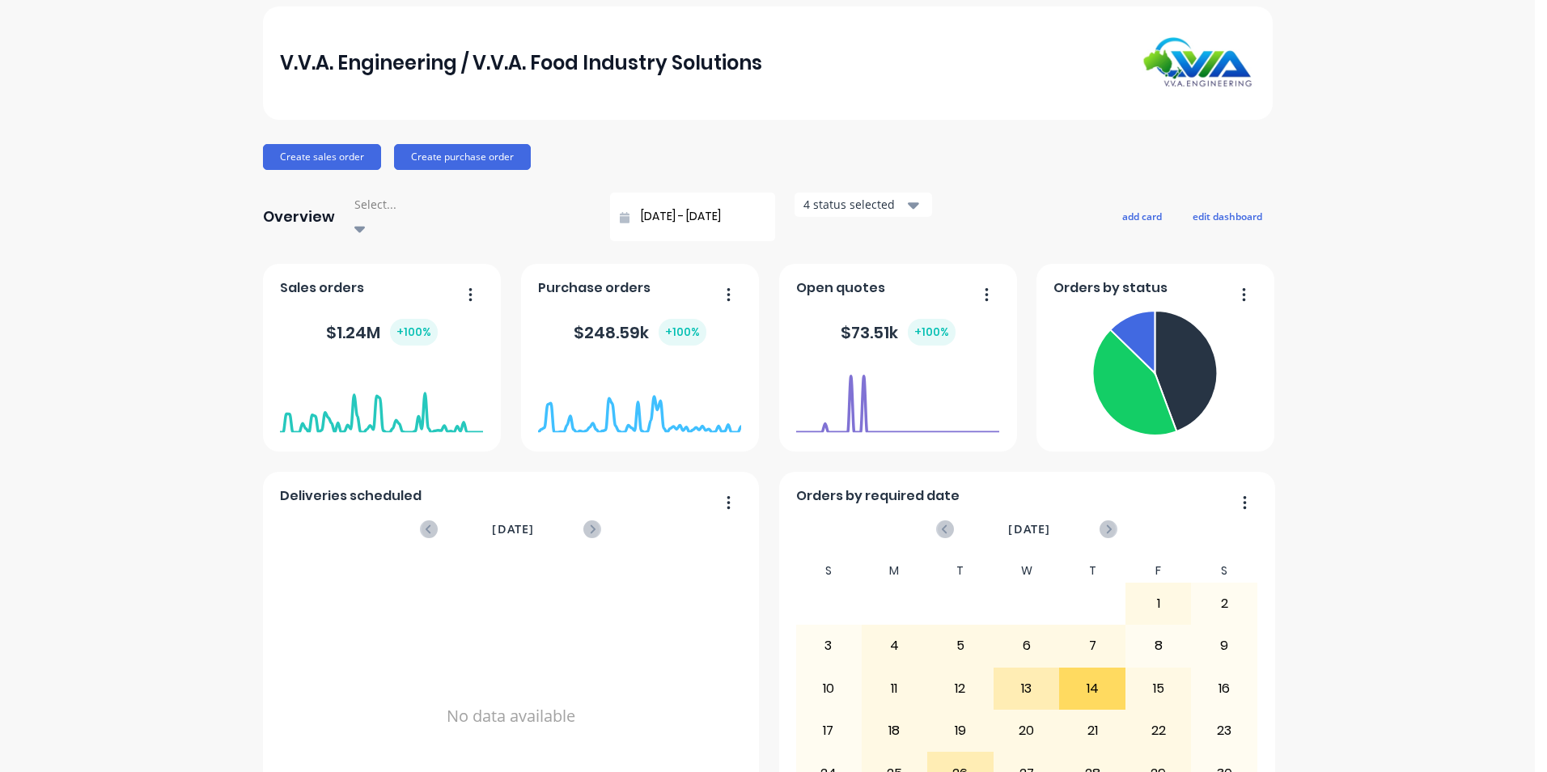
scroll to position [0, 0]
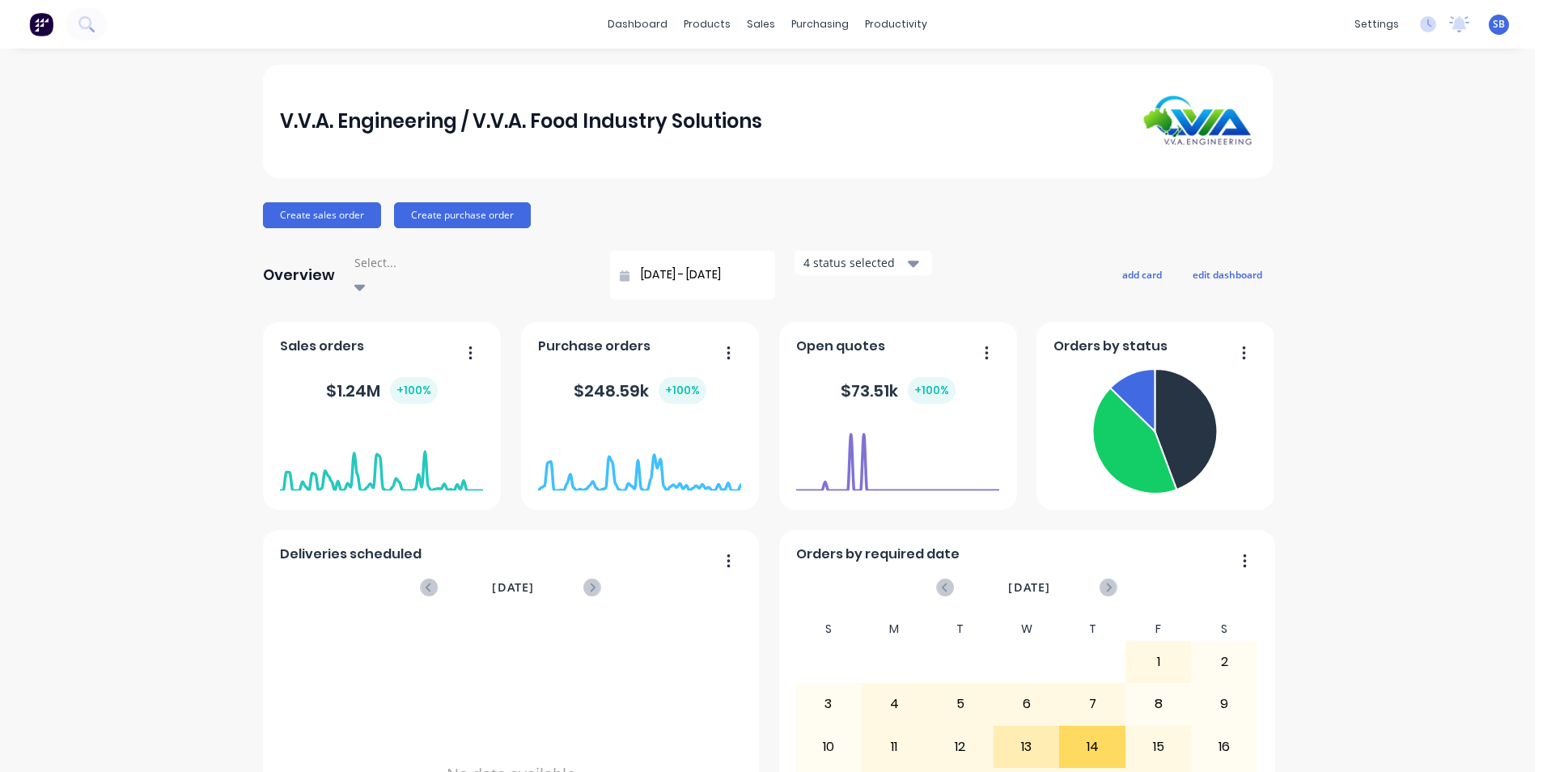
click at [467, 341] on button "button" at bounding box center [464, 353] width 34 height 25
click at [819, 164] on div "V.V.A. Engineering / V.V.A. Food Industry Solutions" at bounding box center [768, 121] width 1010 height 113
click at [777, 82] on link "Sales Orders" at bounding box center [840, 77] width 214 height 32
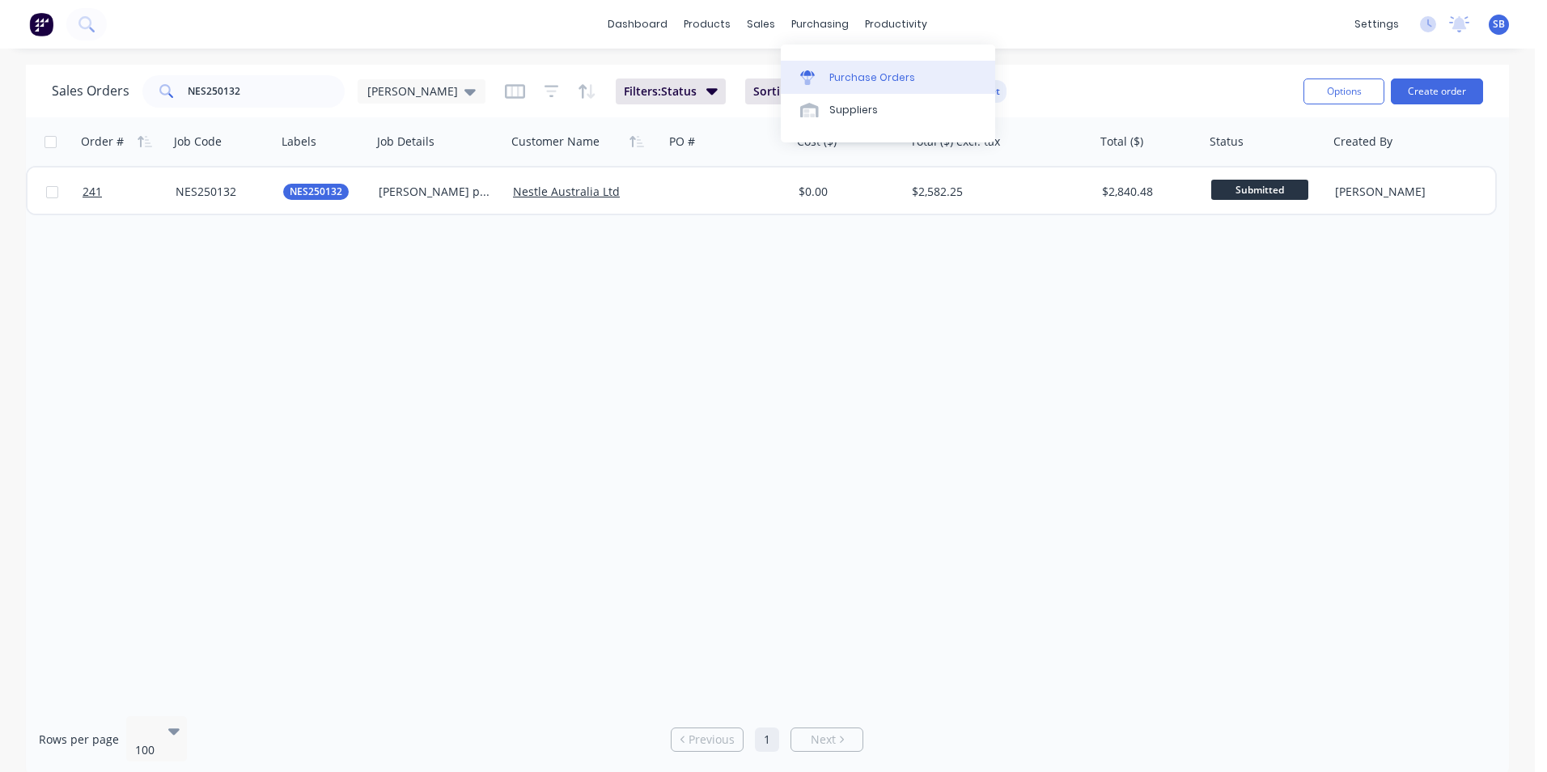
click at [819, 68] on link "Purchase Orders" at bounding box center [888, 77] width 214 height 32
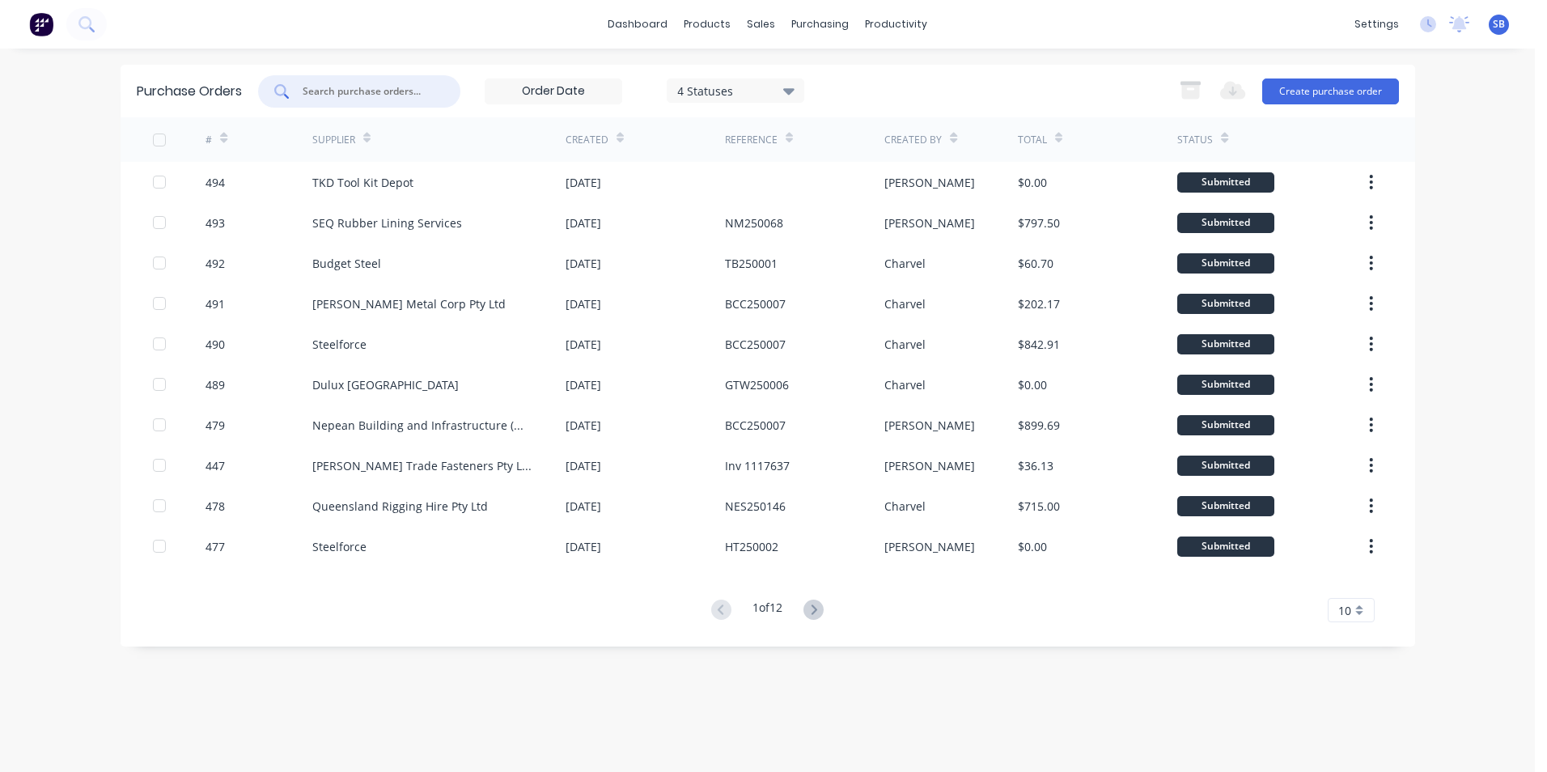
click at [406, 88] on input "text" at bounding box center [368, 91] width 134 height 16
type input "468"
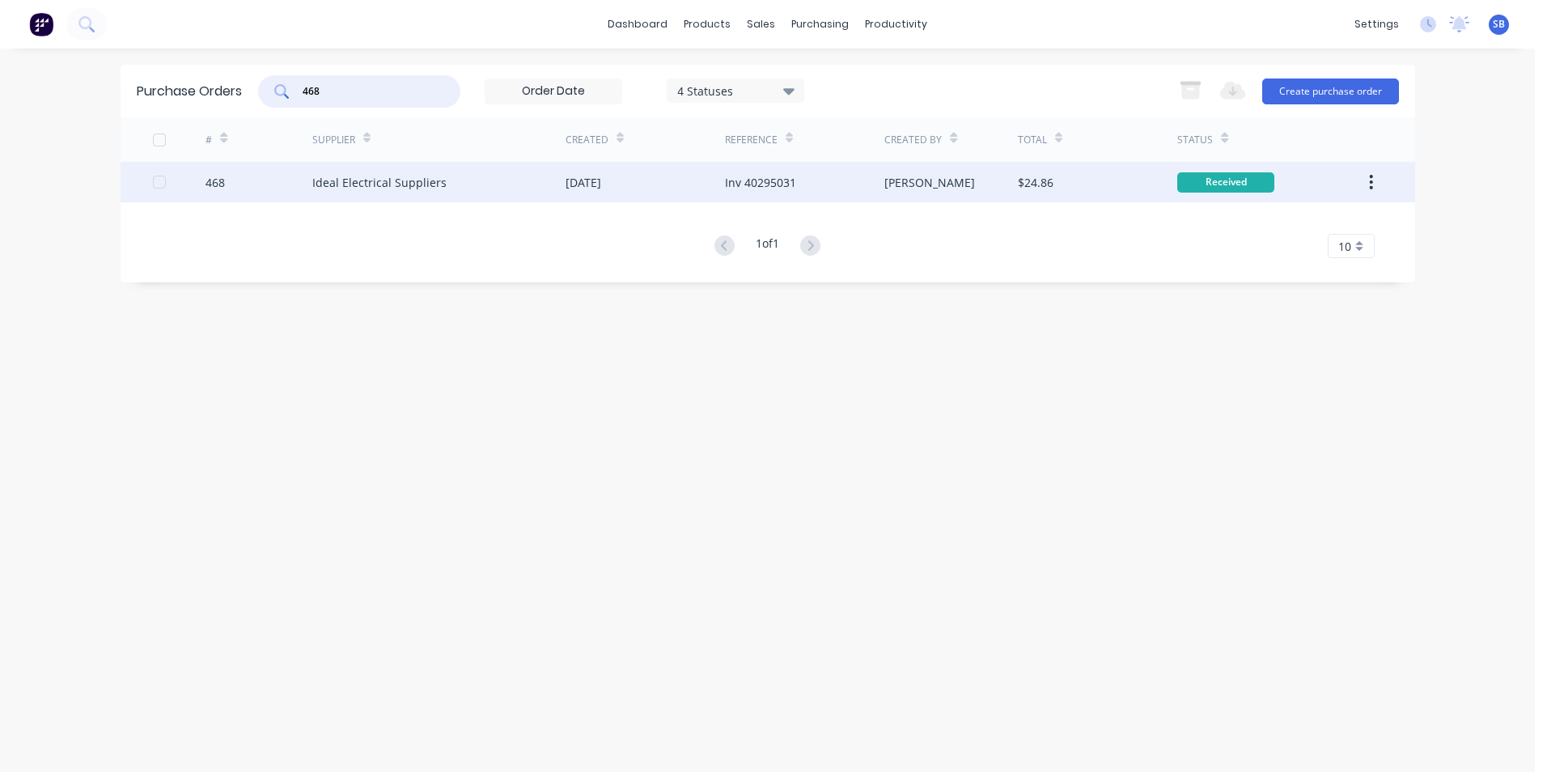
click at [890, 186] on div "[PERSON_NAME]" at bounding box center [929, 182] width 91 height 17
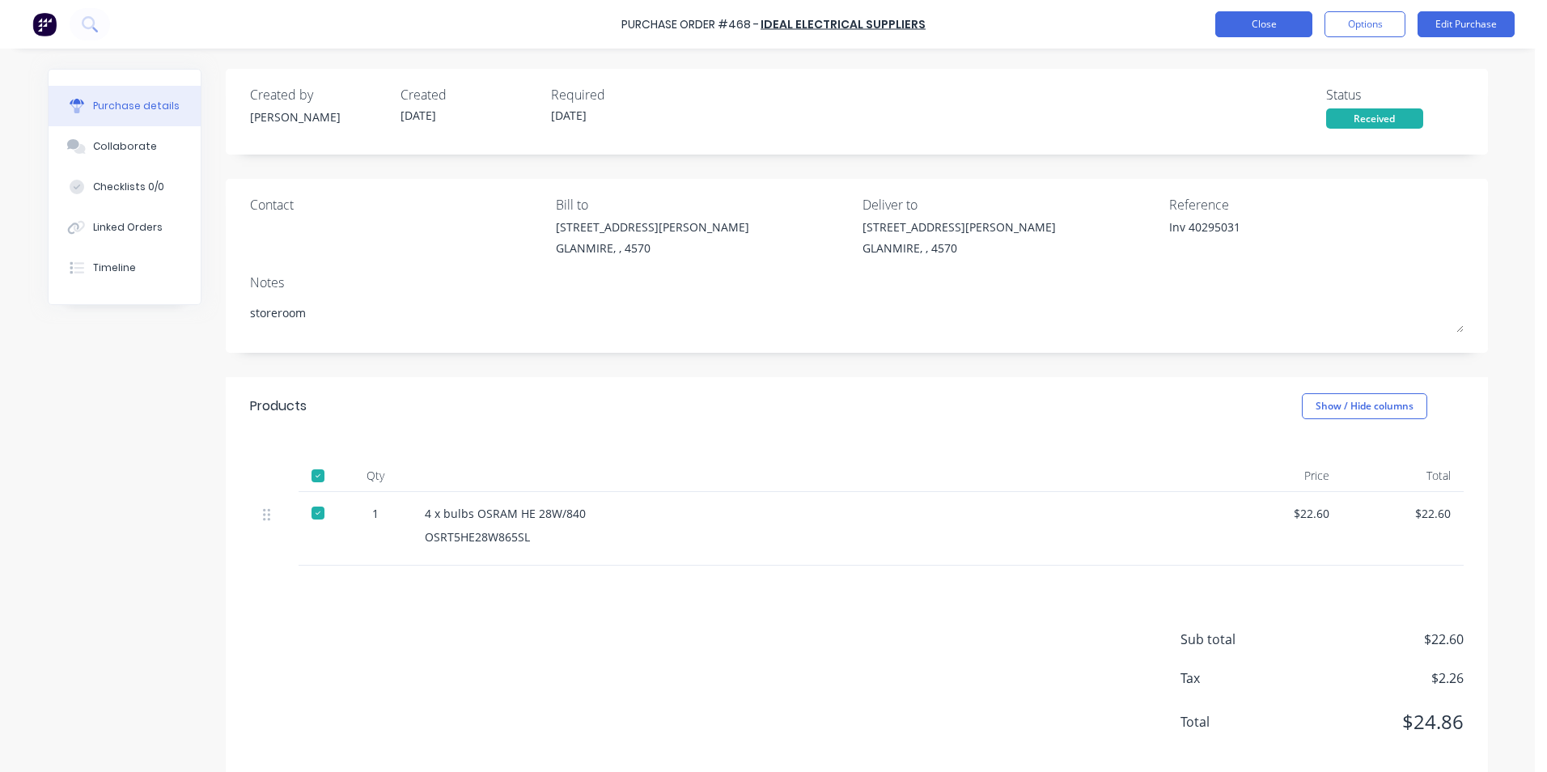
click at [1270, 31] on button "Close" at bounding box center [1263, 24] width 97 height 26
